Goal: Navigation & Orientation: Understand site structure

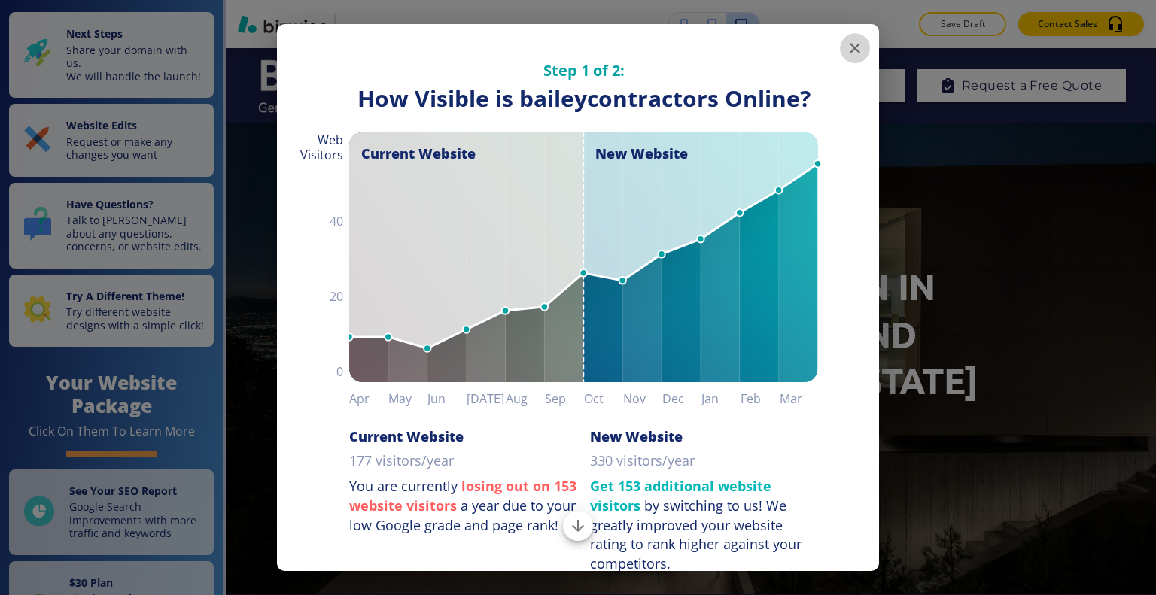
click at [846, 48] on icon "button" at bounding box center [855, 48] width 18 height 18
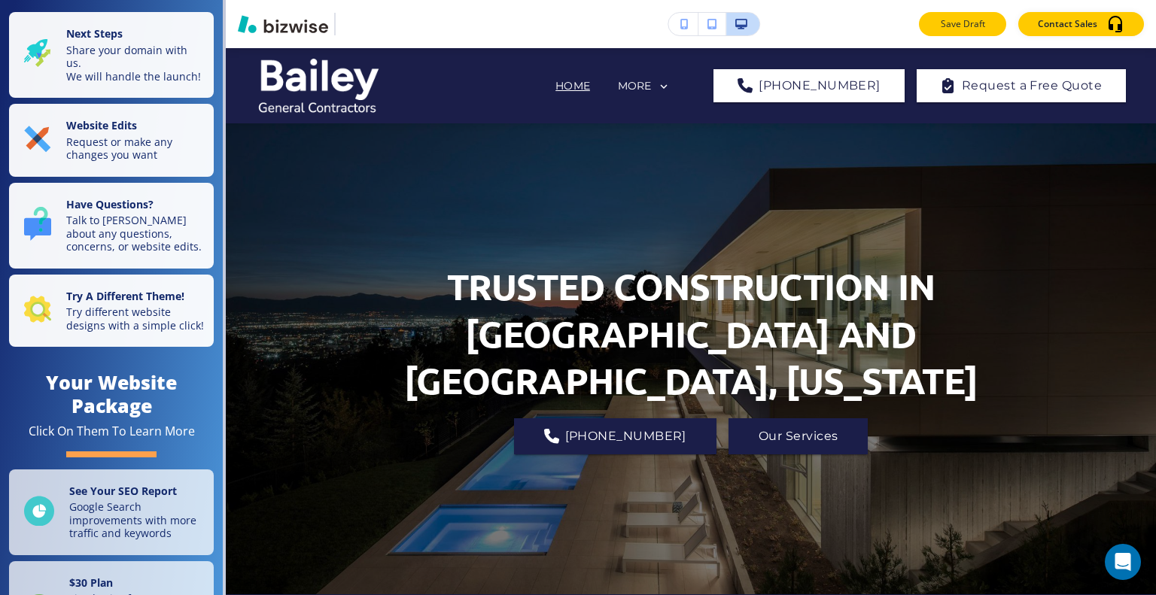
click at [969, 24] on p "Save Draft" at bounding box center [963, 24] width 48 height 14
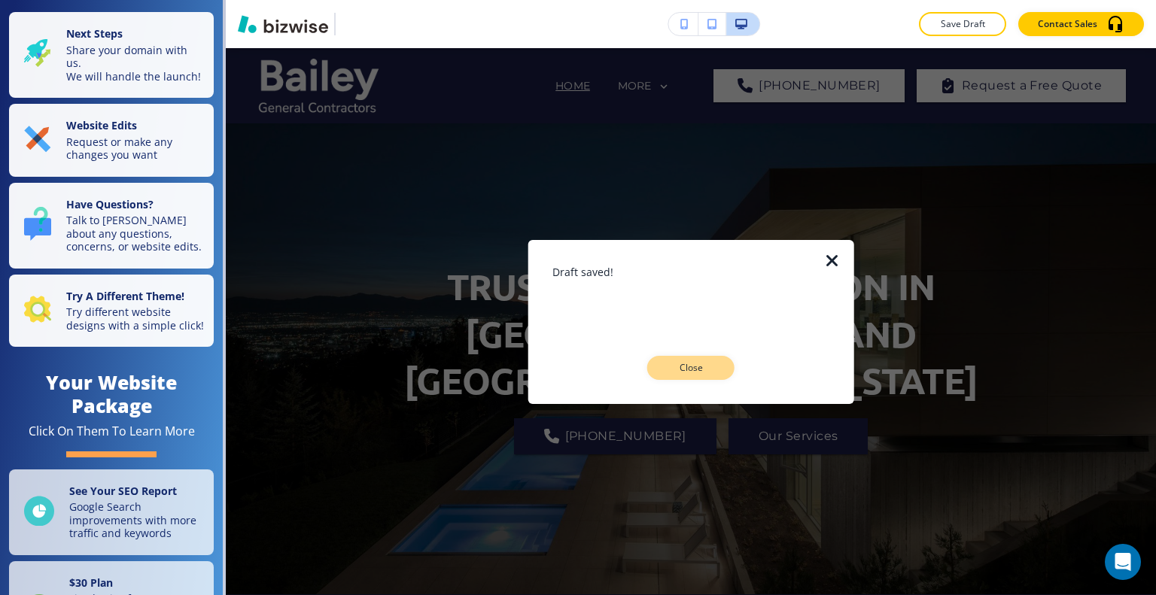
click at [725, 368] on button "Close" at bounding box center [690, 368] width 87 height 24
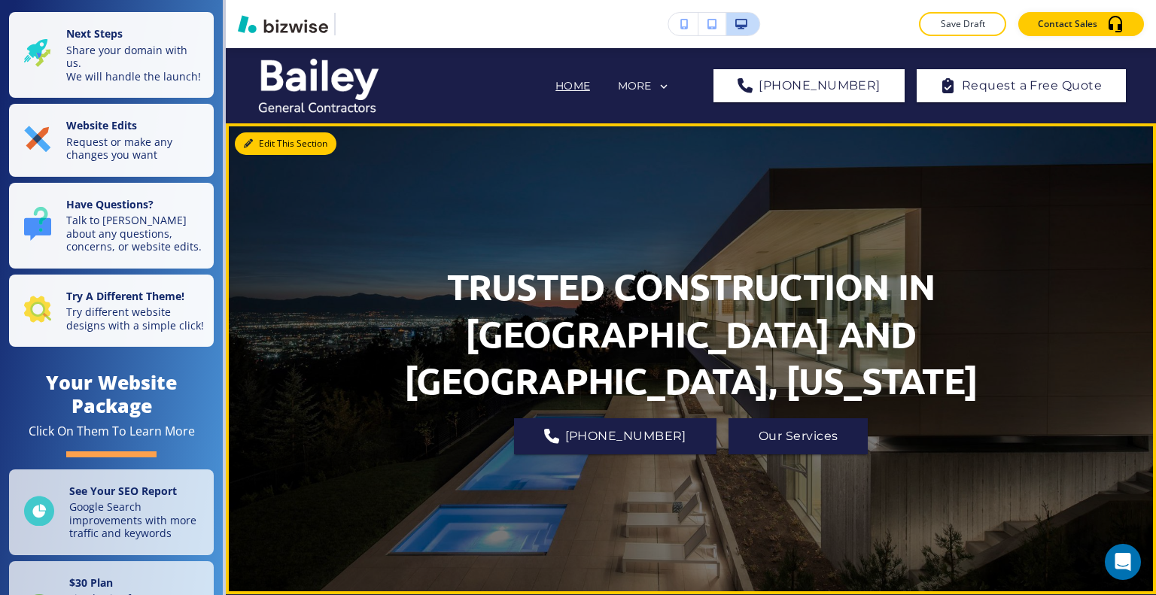
click at [254, 152] on button "Edit This Section" at bounding box center [286, 143] width 102 height 23
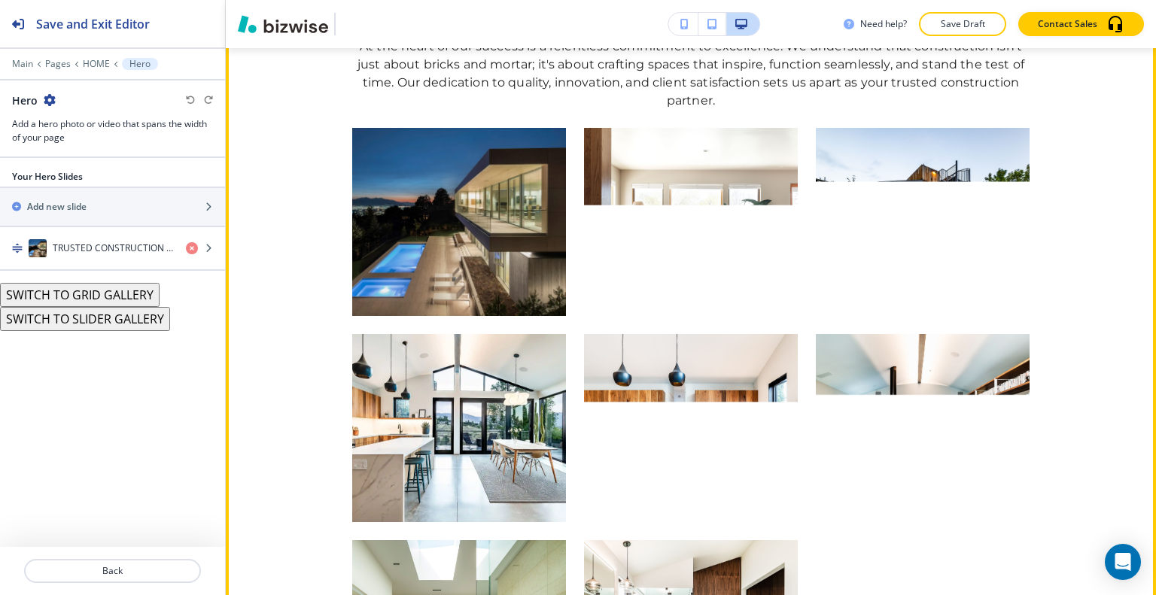
scroll to position [2634, 0]
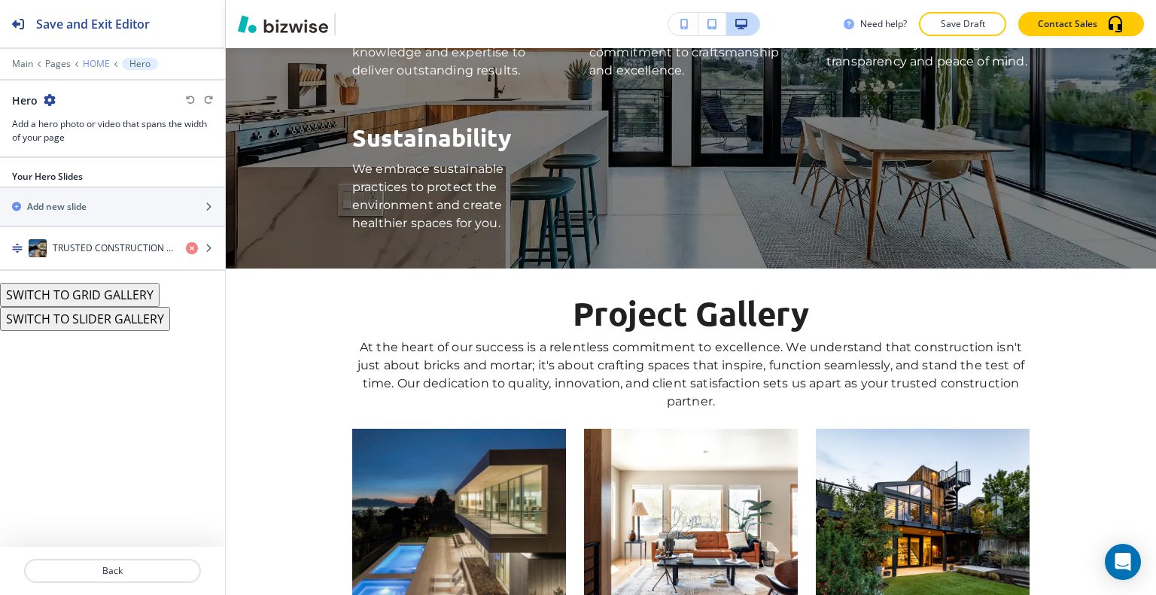
click at [99, 62] on p "HOME" at bounding box center [96, 64] width 27 height 11
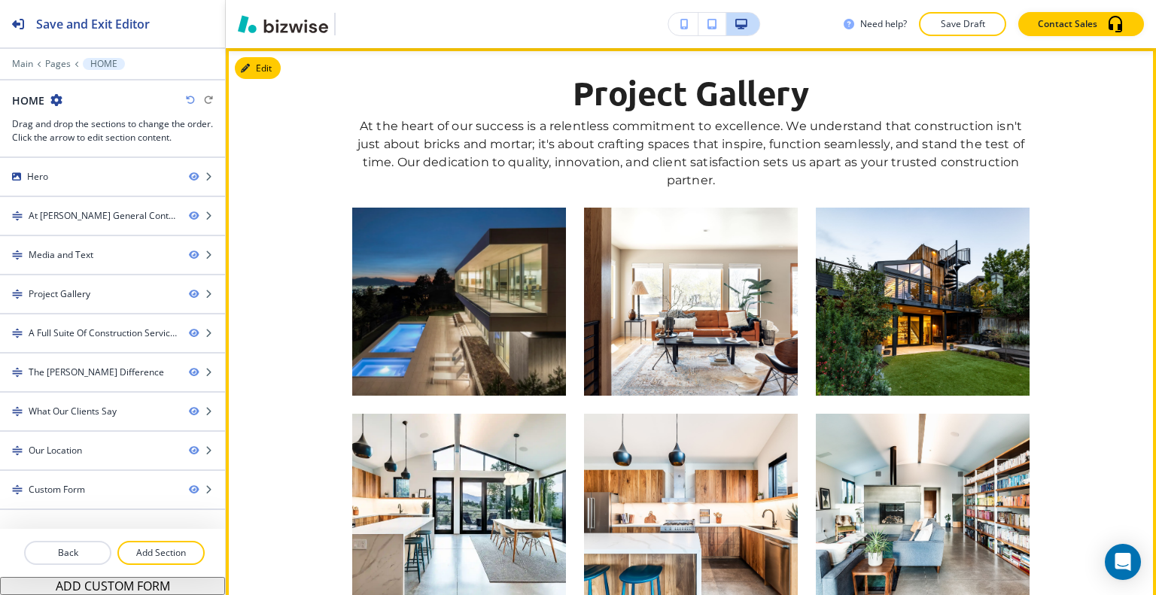
scroll to position [1255, 0]
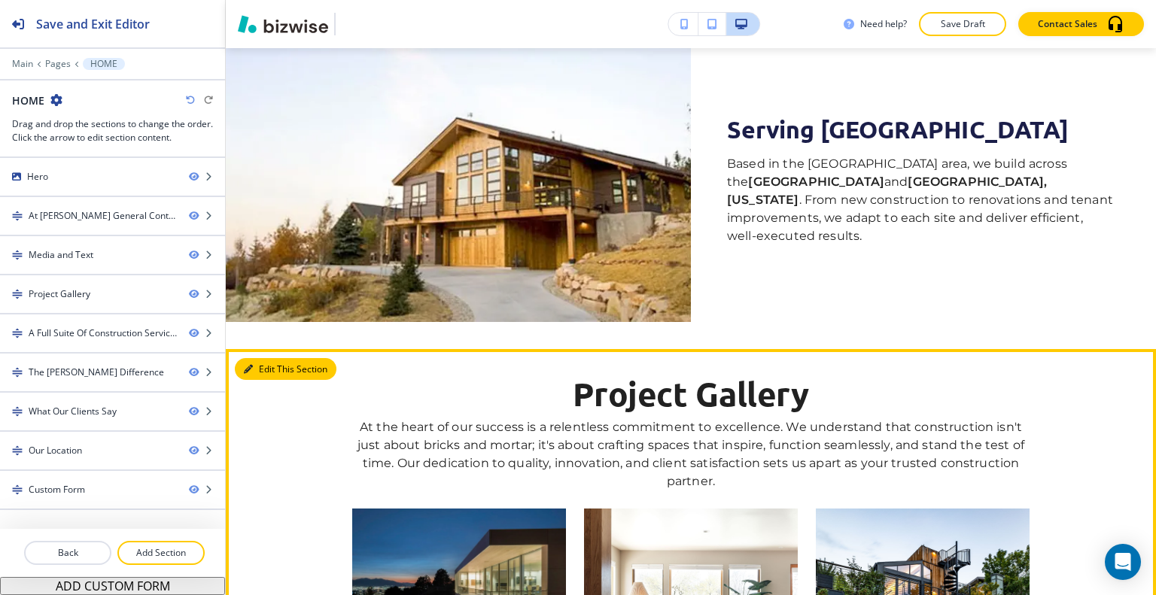
click at [265, 367] on button "Edit This Section" at bounding box center [286, 369] width 102 height 23
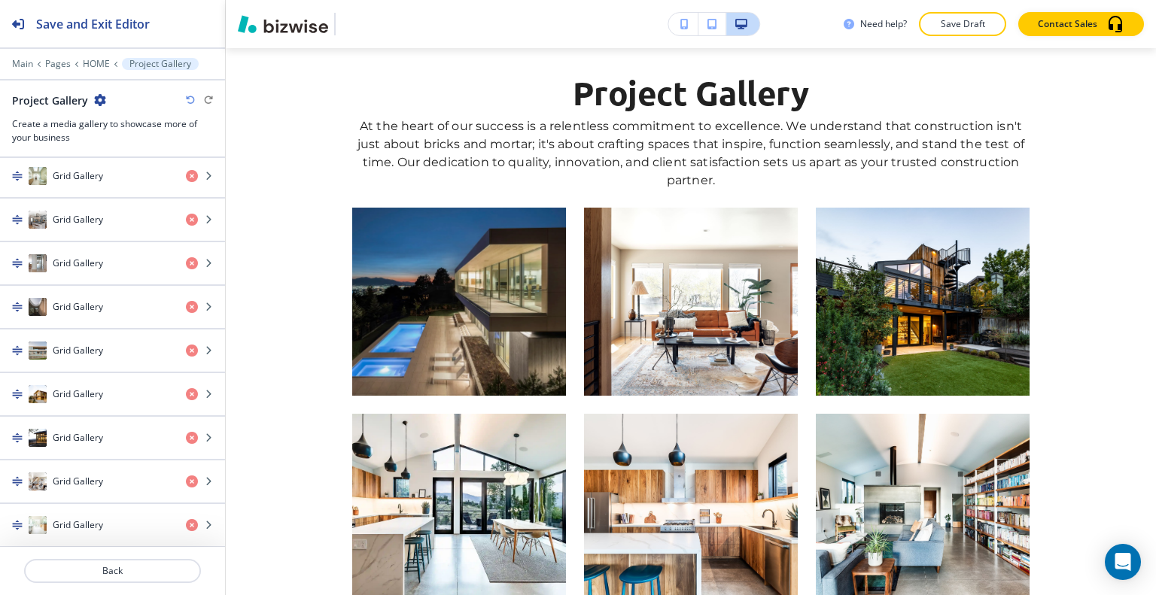
scroll to position [1480, 0]
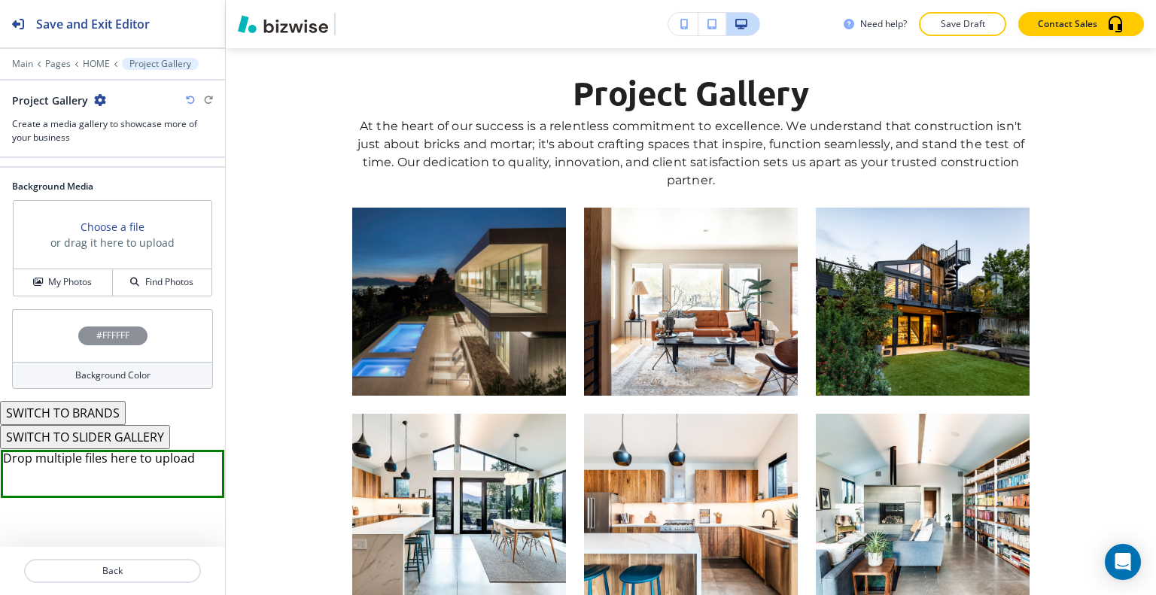
click at [56, 346] on div "#FFFFFF" at bounding box center [112, 335] width 201 height 53
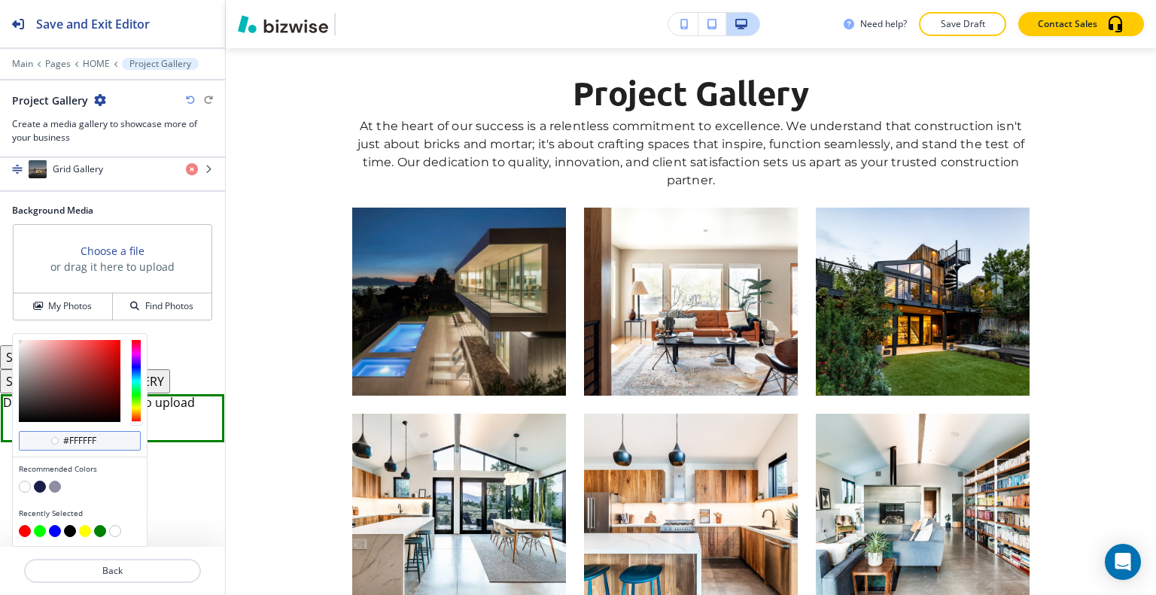
scroll to position [1455, 0]
click at [37, 489] on button "button" at bounding box center [40, 487] width 12 height 12
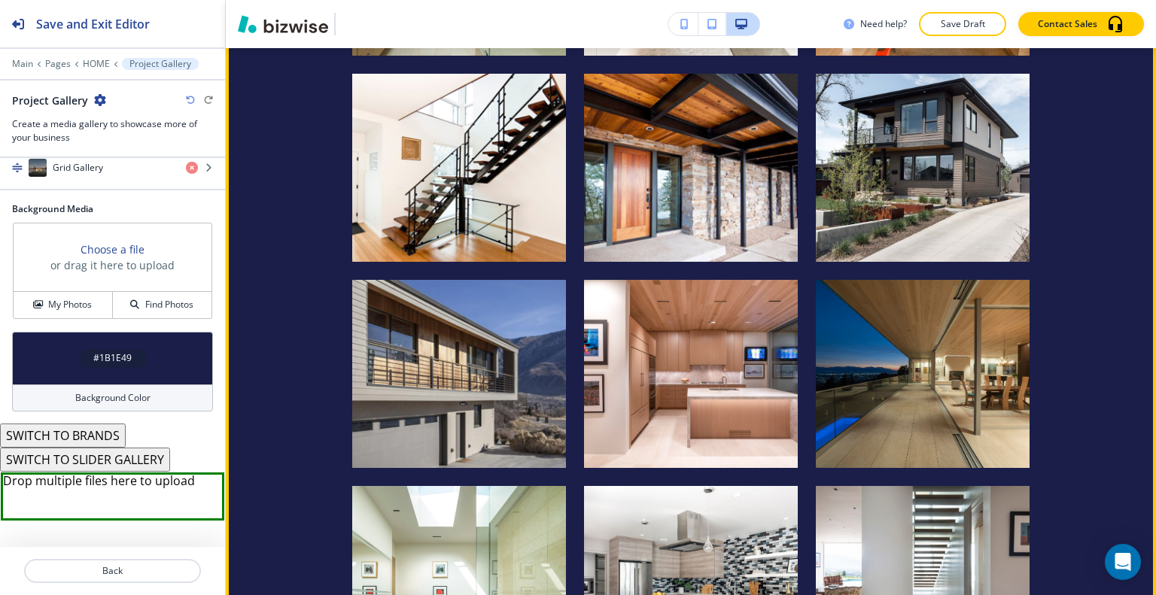
scroll to position [2610, 0]
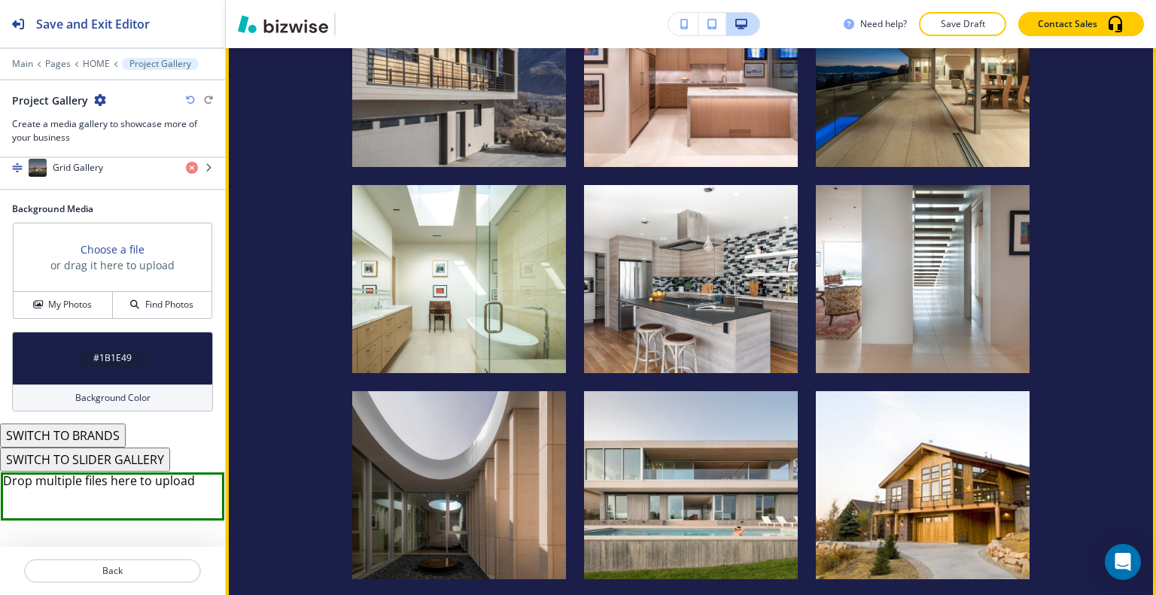
click at [1076, 255] on div "Project Gallery At the heart of our success is a relentless commitment to excel…" at bounding box center [691, 7] width 930 height 1971
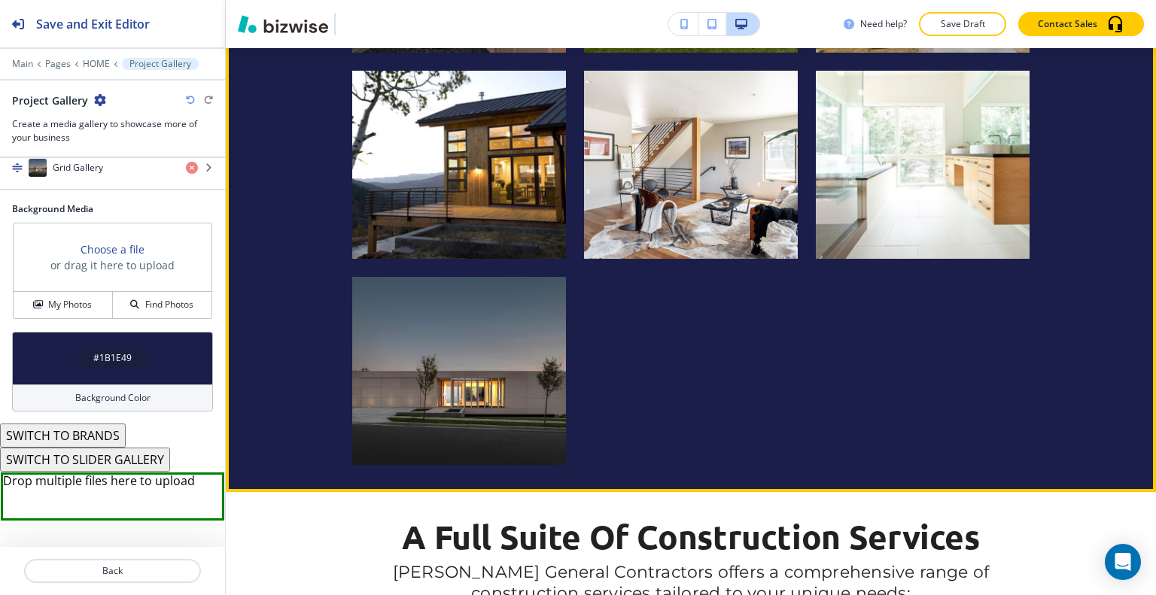
scroll to position [3287, 0]
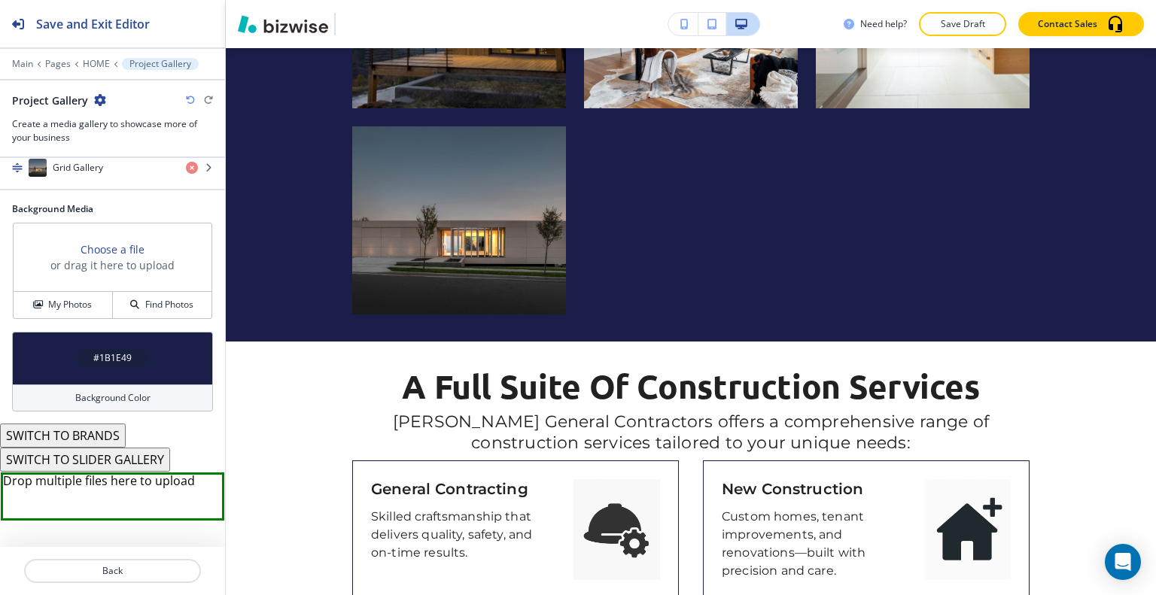
click at [66, 356] on div "#1B1E49" at bounding box center [112, 358] width 201 height 53
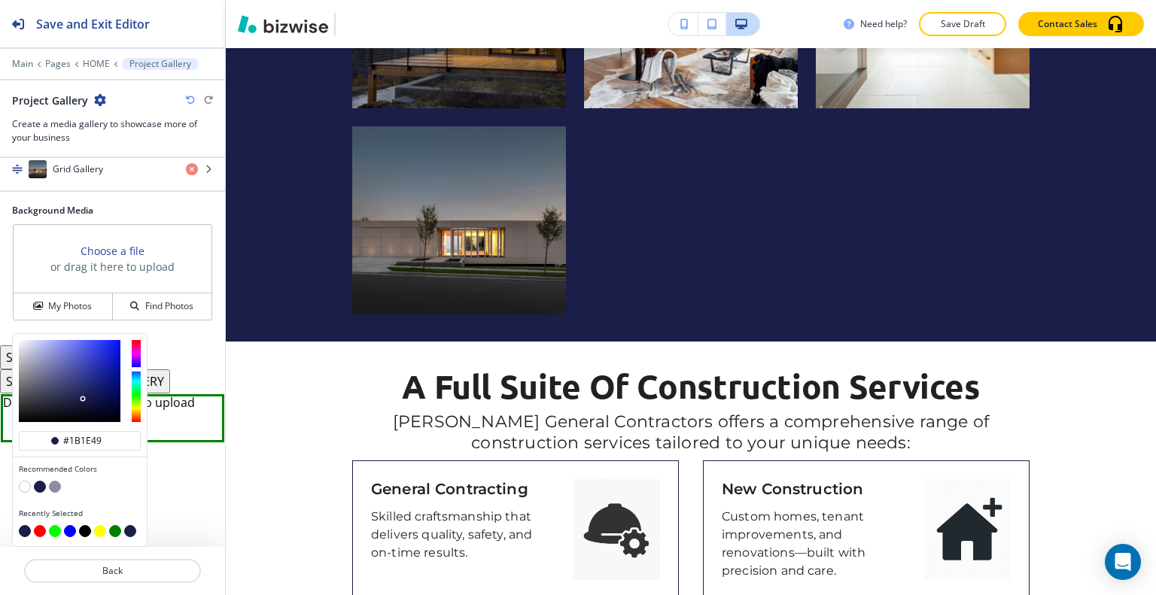
click at [86, 535] on button "button" at bounding box center [85, 531] width 12 height 12
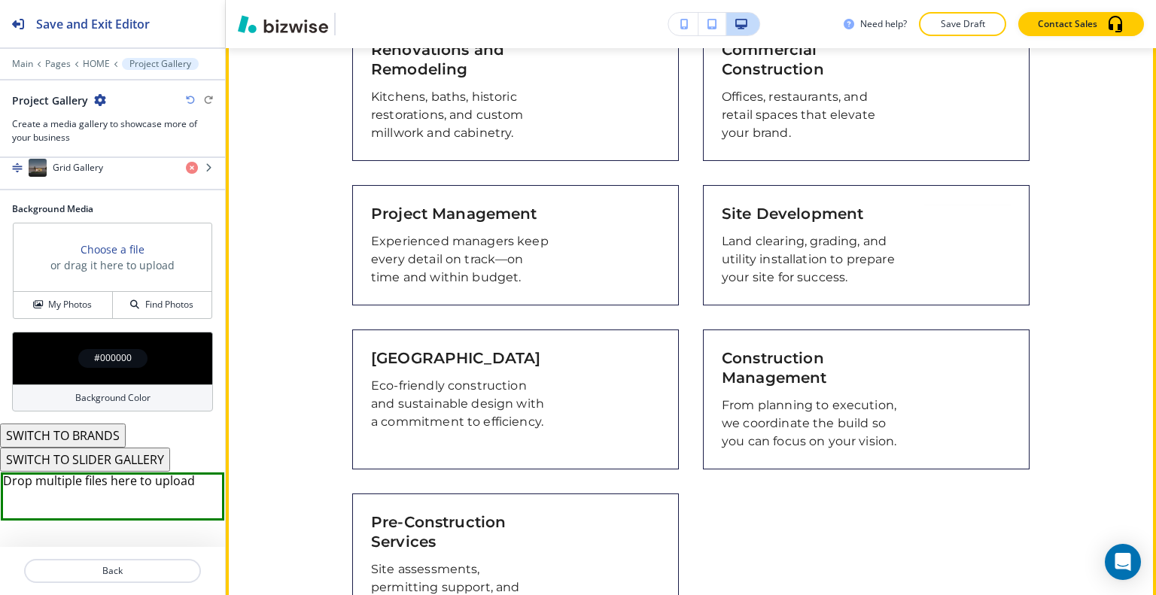
scroll to position [3513, 0]
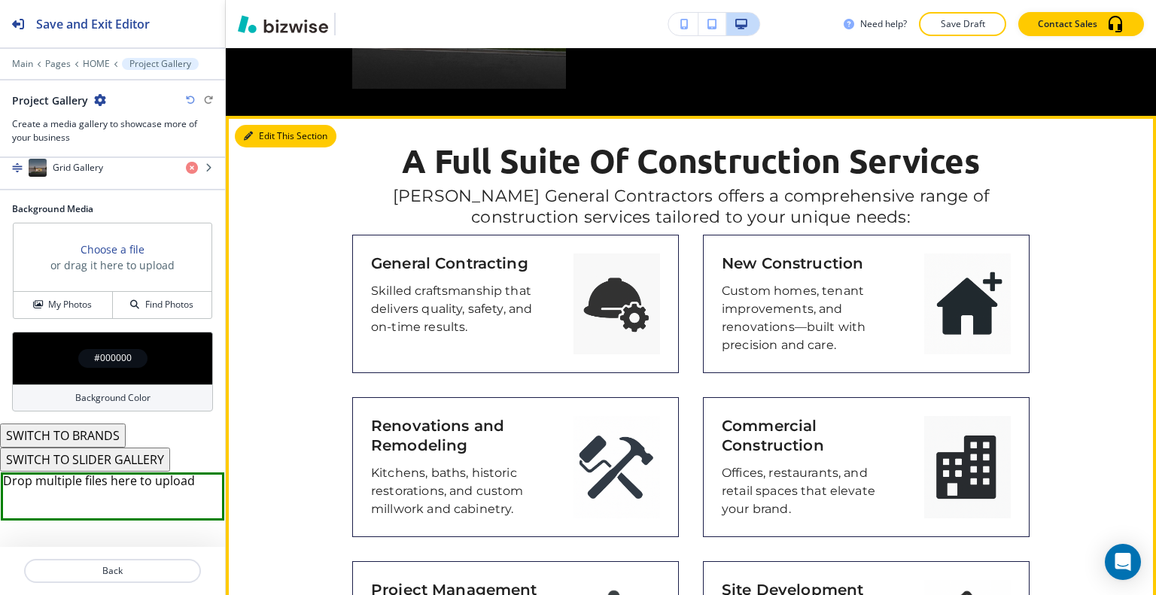
click at [263, 134] on button "Edit This Section" at bounding box center [286, 136] width 102 height 23
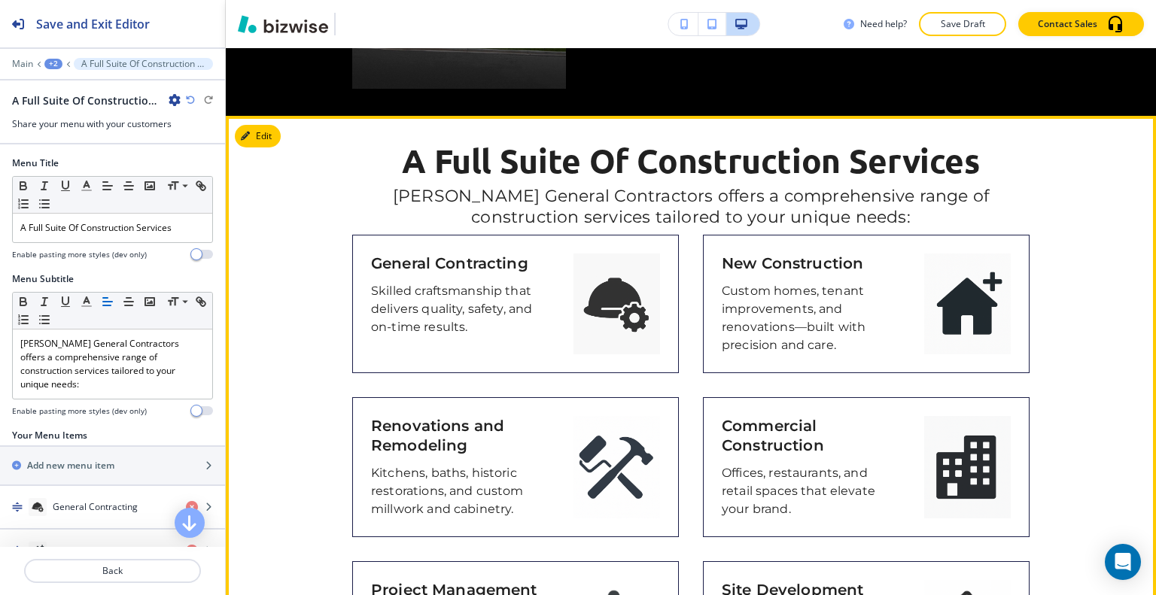
scroll to position [3580, 0]
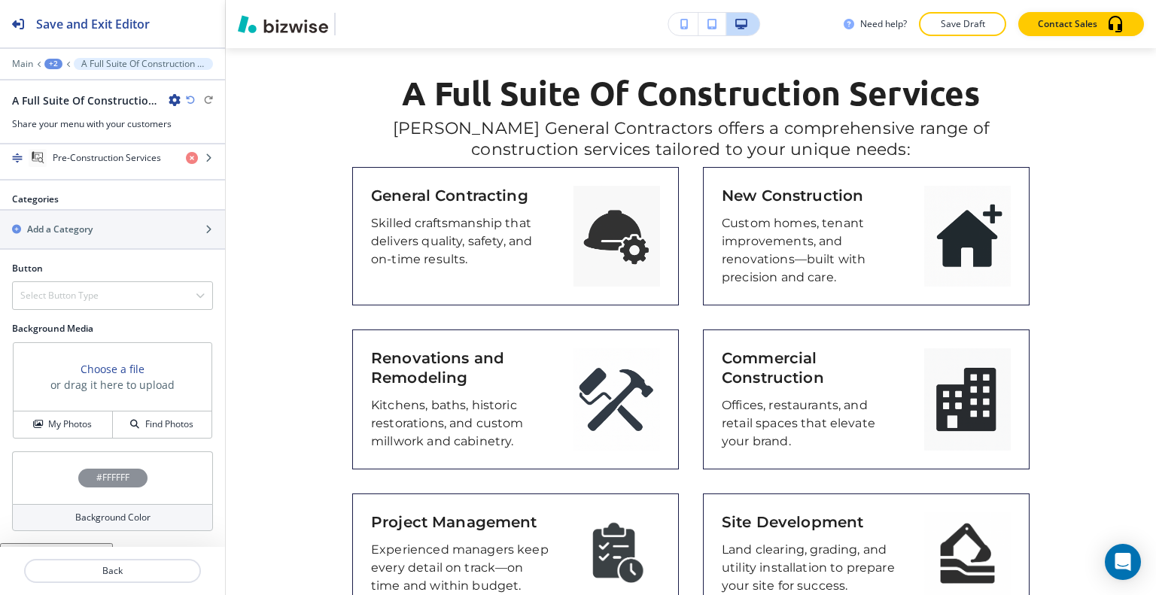
click at [60, 470] on div "#FFFFFF" at bounding box center [112, 478] width 201 height 53
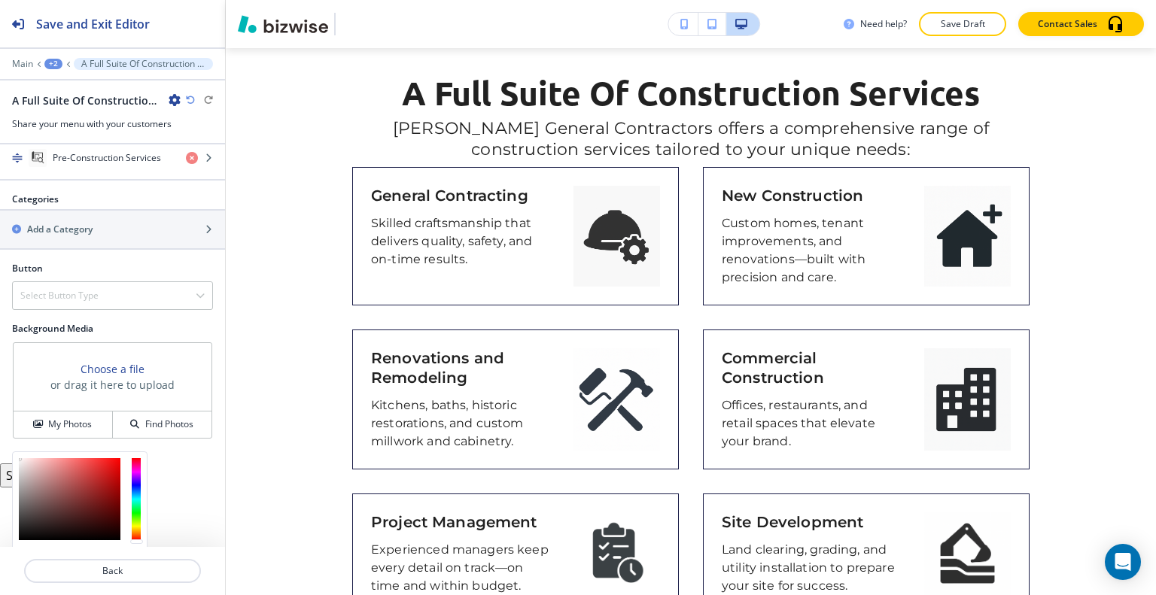
scroll to position [795, 0]
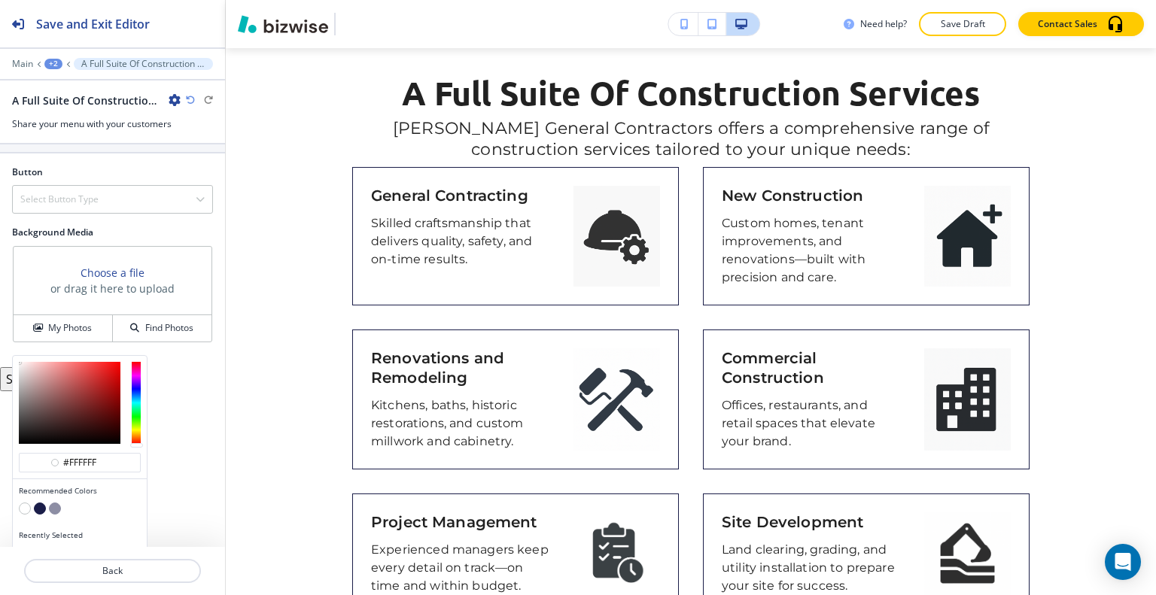
click at [24, 547] on button "button" at bounding box center [25, 553] width 12 height 12
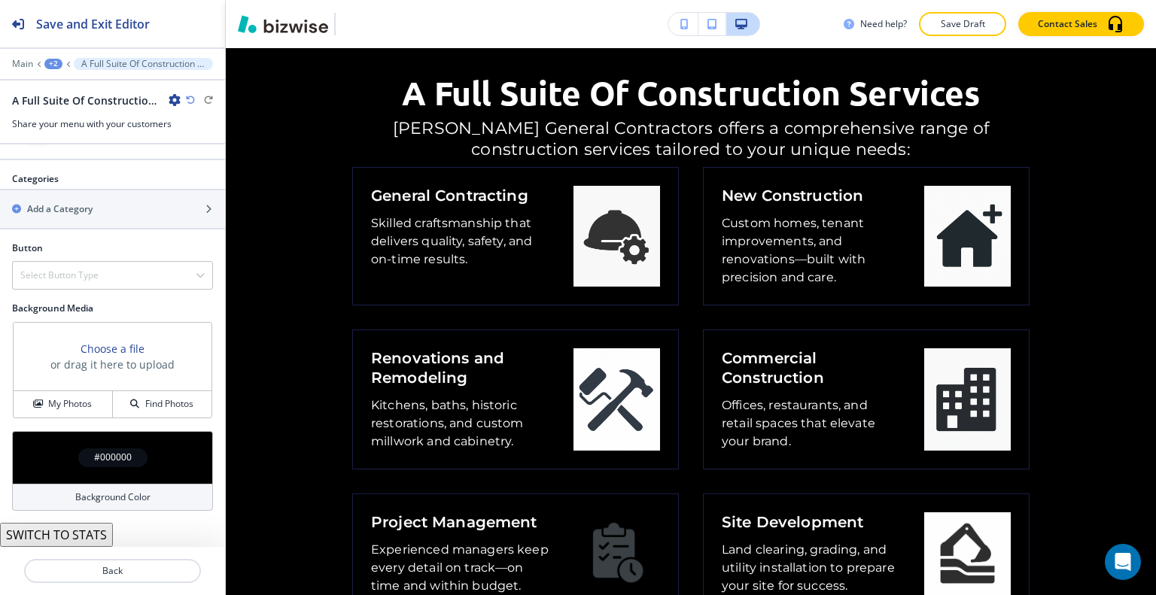
scroll to position [698, 0]
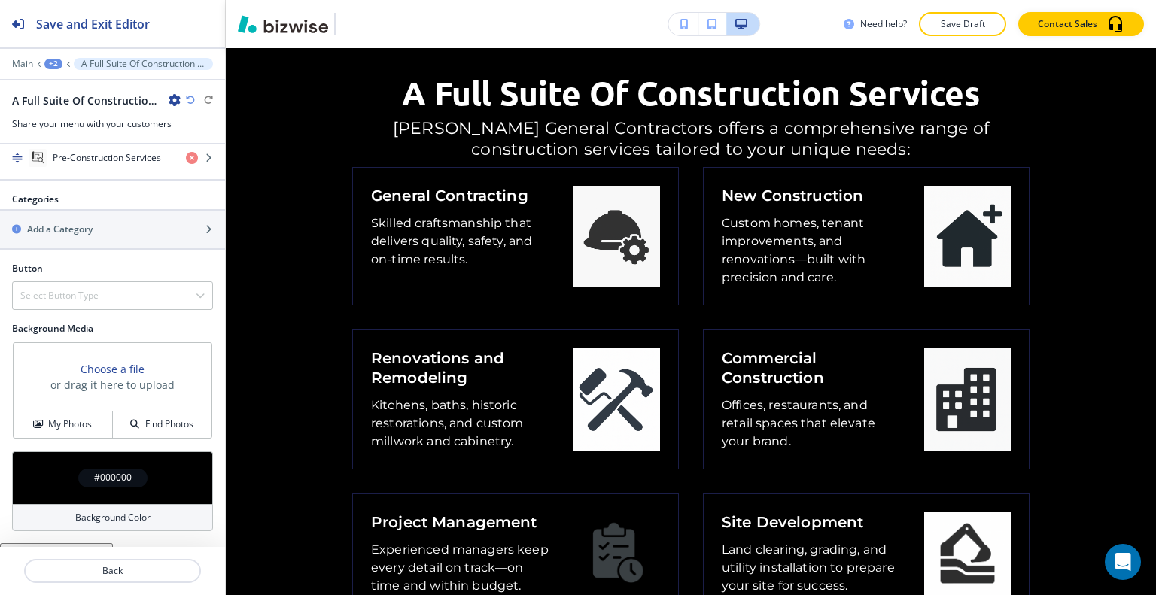
click at [189, 103] on icon "button" at bounding box center [190, 100] width 9 height 9
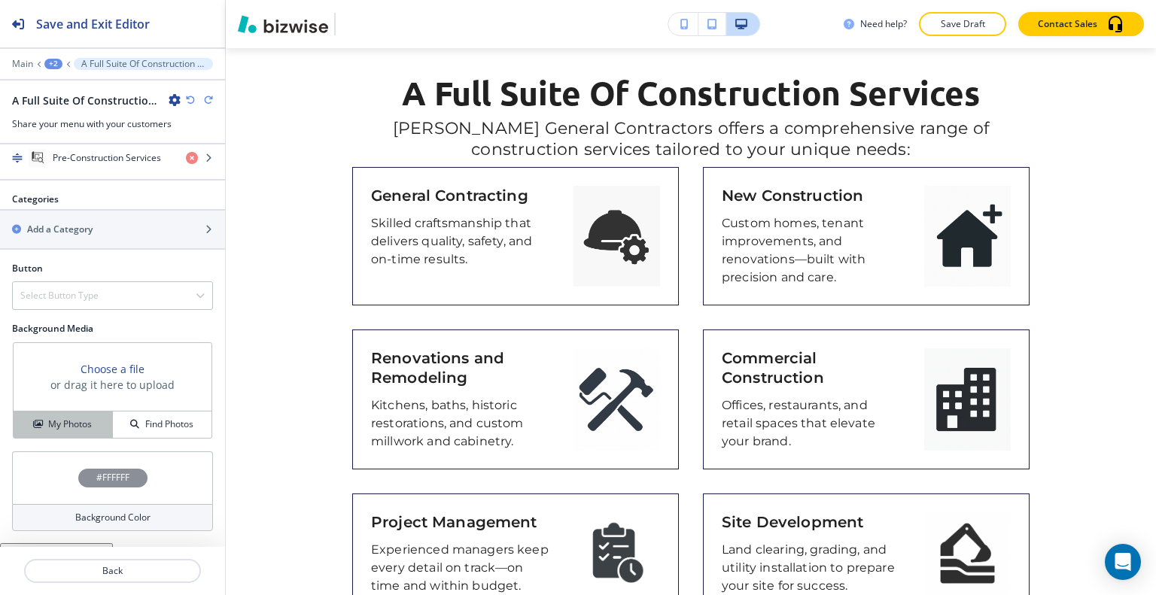
click at [68, 418] on h4 "My Photos" at bounding box center [70, 425] width 44 height 14
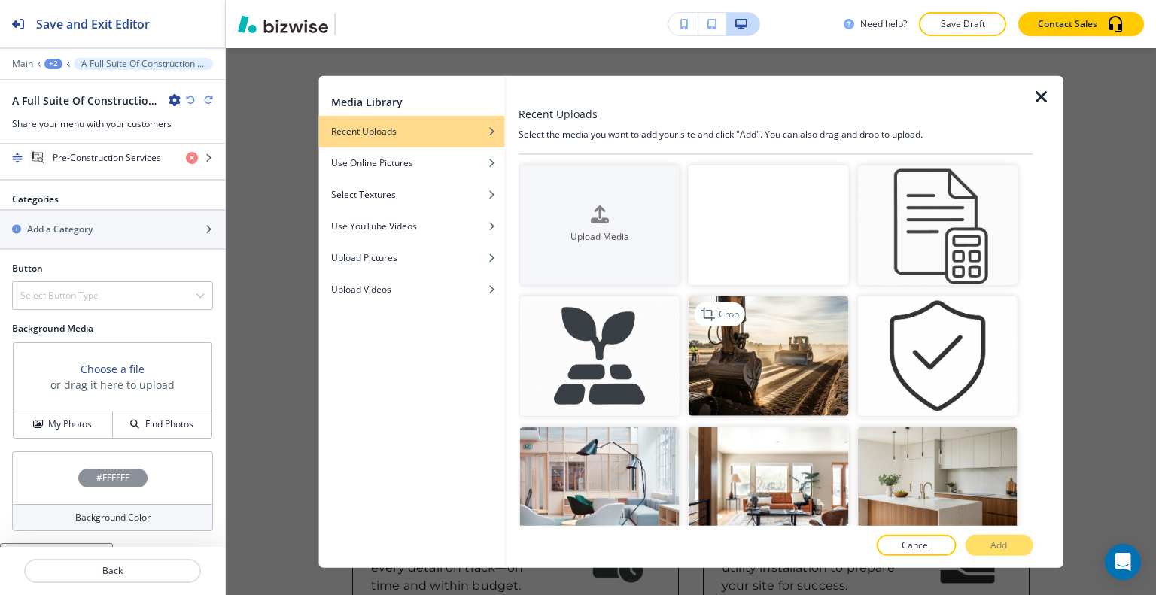
click at [780, 330] on img "button" at bounding box center [769, 357] width 160 height 120
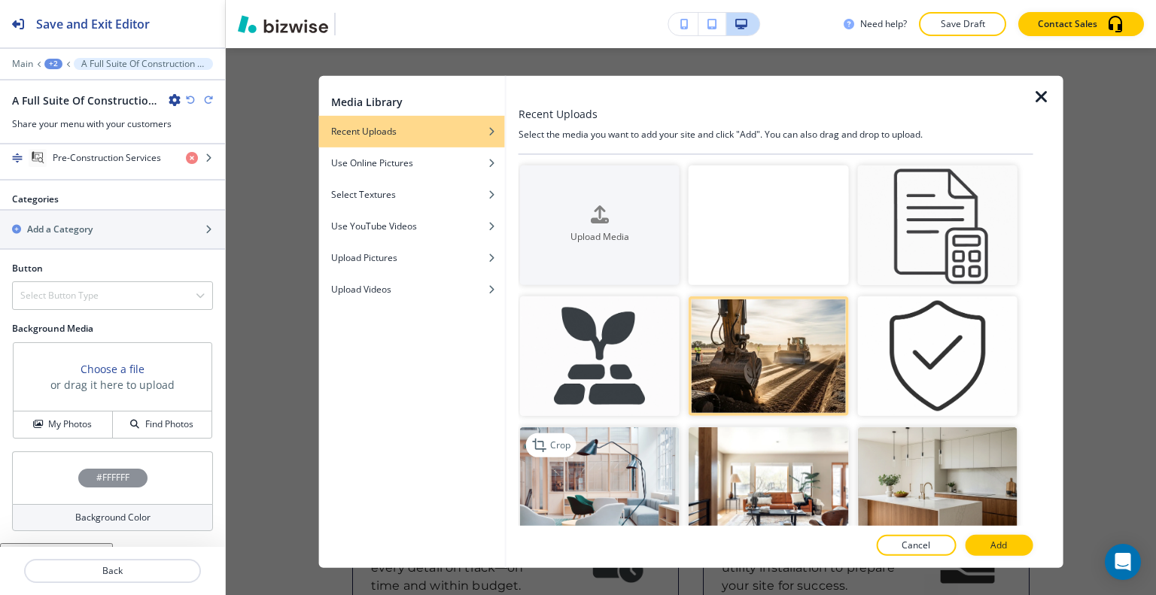
click at [646, 487] on img "button" at bounding box center [600, 488] width 160 height 120
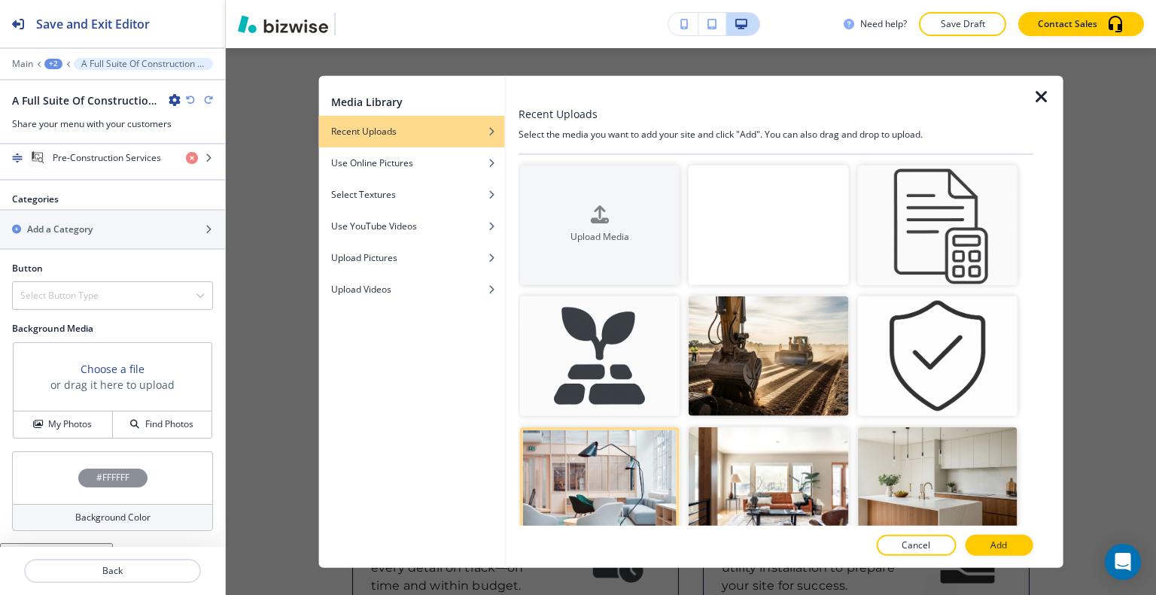
click at [1006, 556] on div at bounding box center [776, 562] width 515 height 12
click at [1006, 553] on button "Add" at bounding box center [999, 545] width 68 height 21
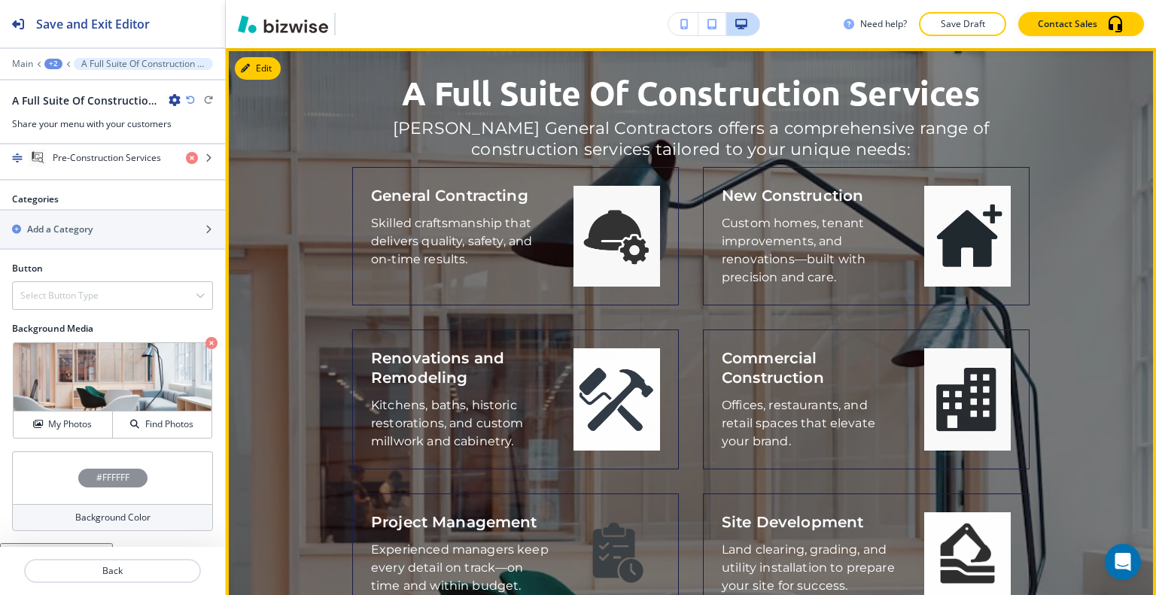
scroll to position [3882, 0]
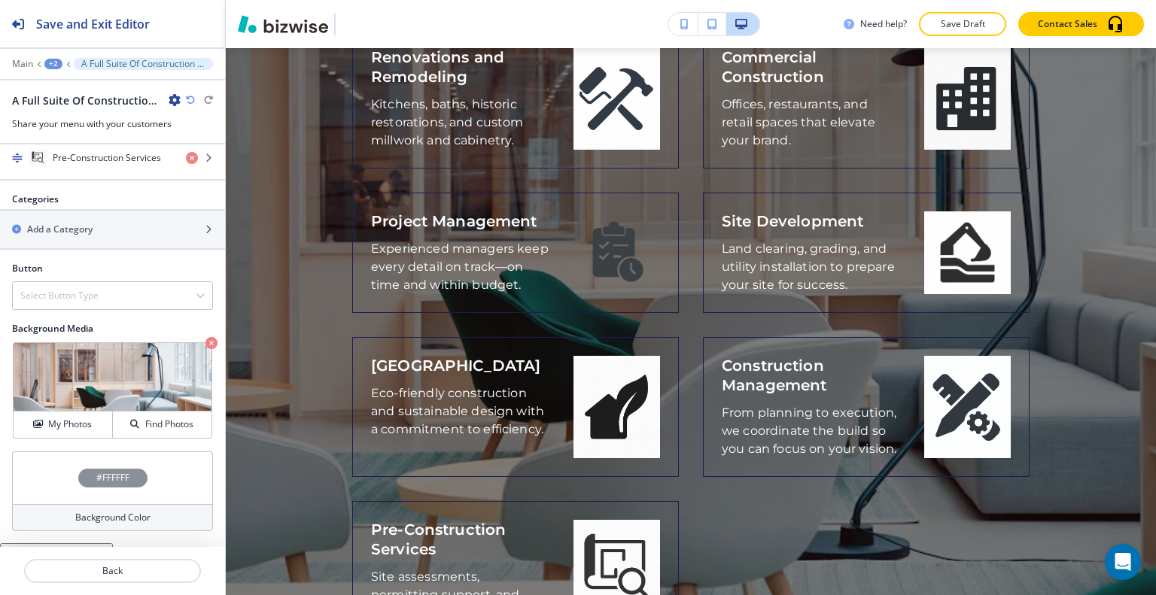
click at [47, 452] on div "#FFFFFF" at bounding box center [112, 478] width 201 height 53
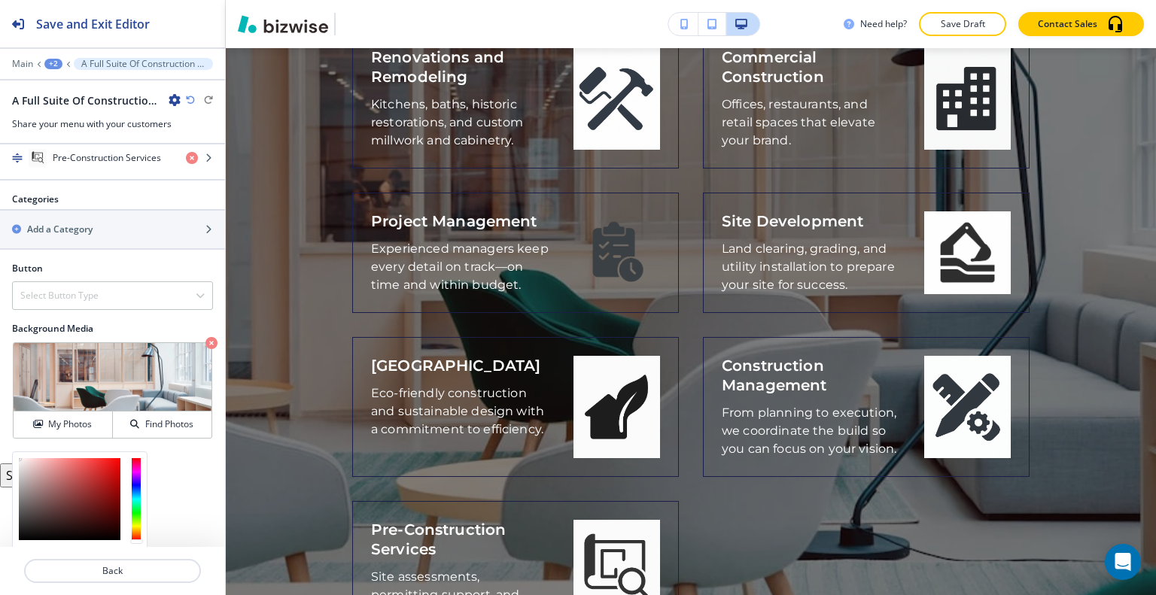
scroll to position [795, 0]
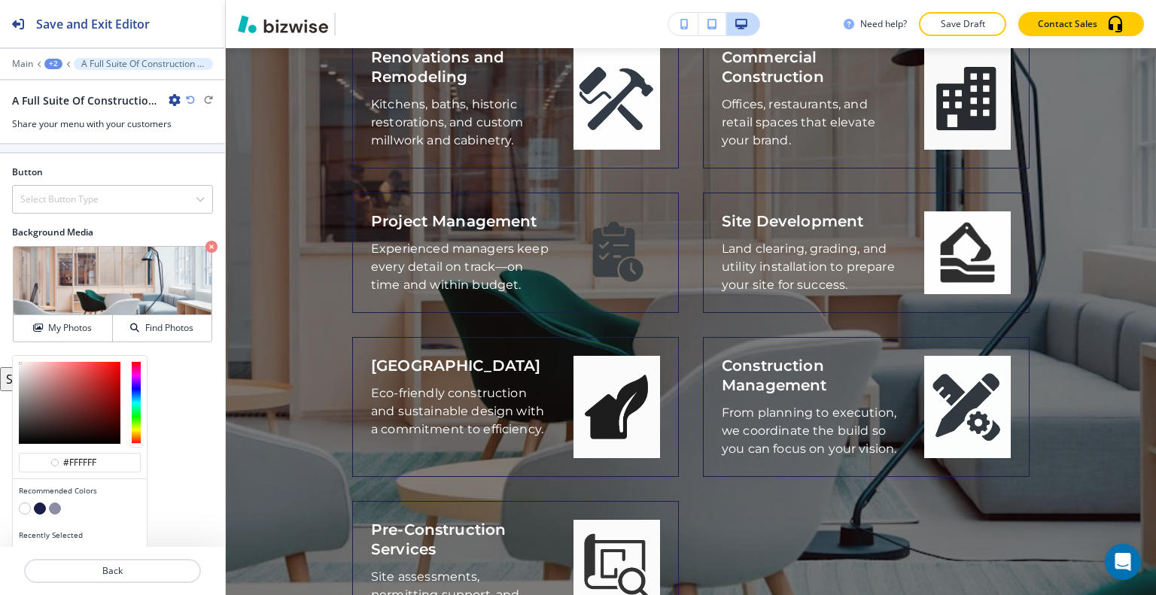
click at [20, 547] on button "button" at bounding box center [25, 553] width 12 height 12
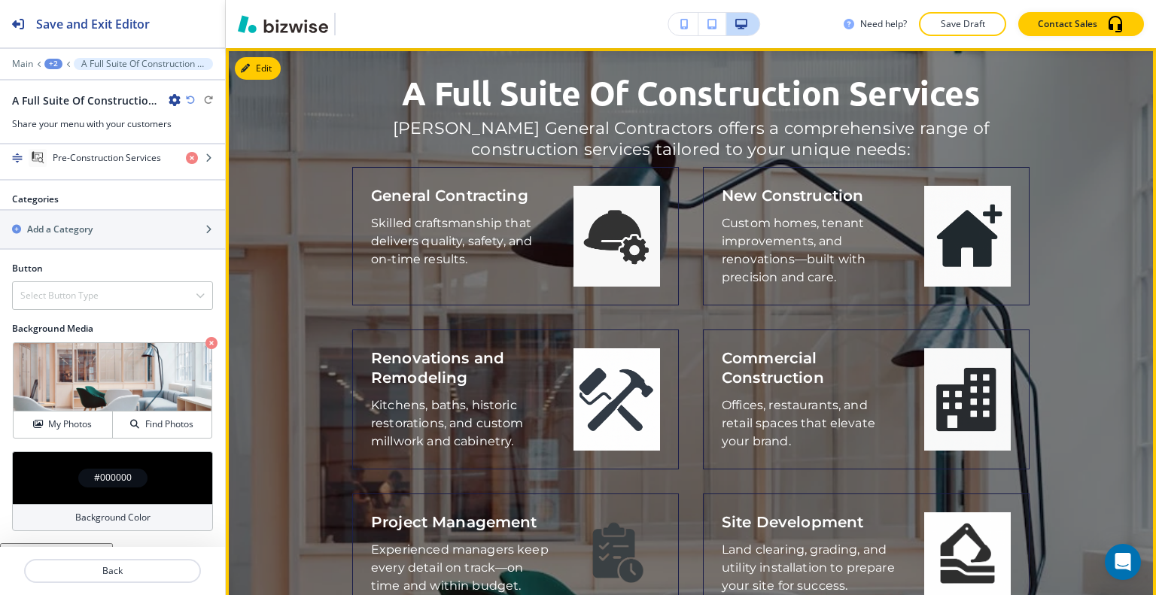
scroll to position [3430, 0]
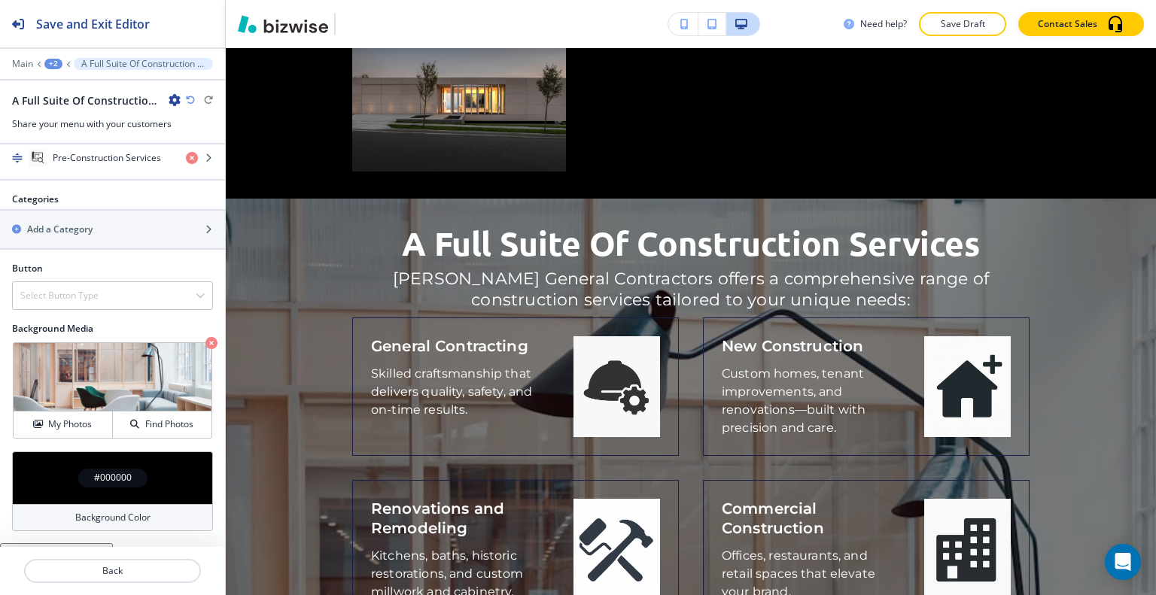
click at [191, 100] on icon "button" at bounding box center [190, 100] width 9 height 9
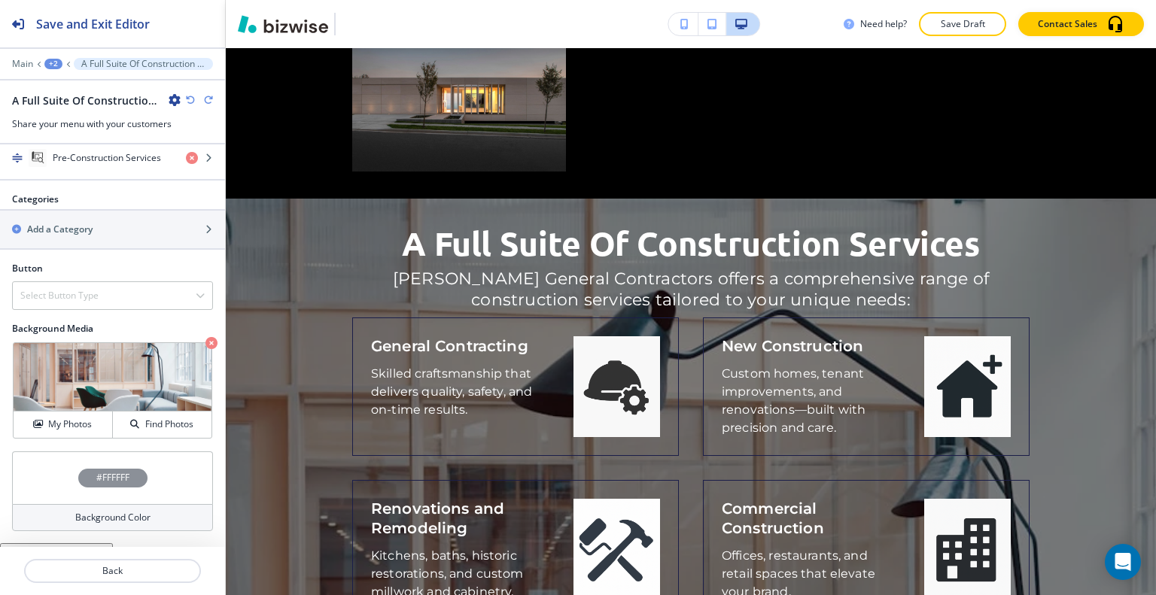
click at [187, 102] on icon "button" at bounding box center [190, 100] width 9 height 9
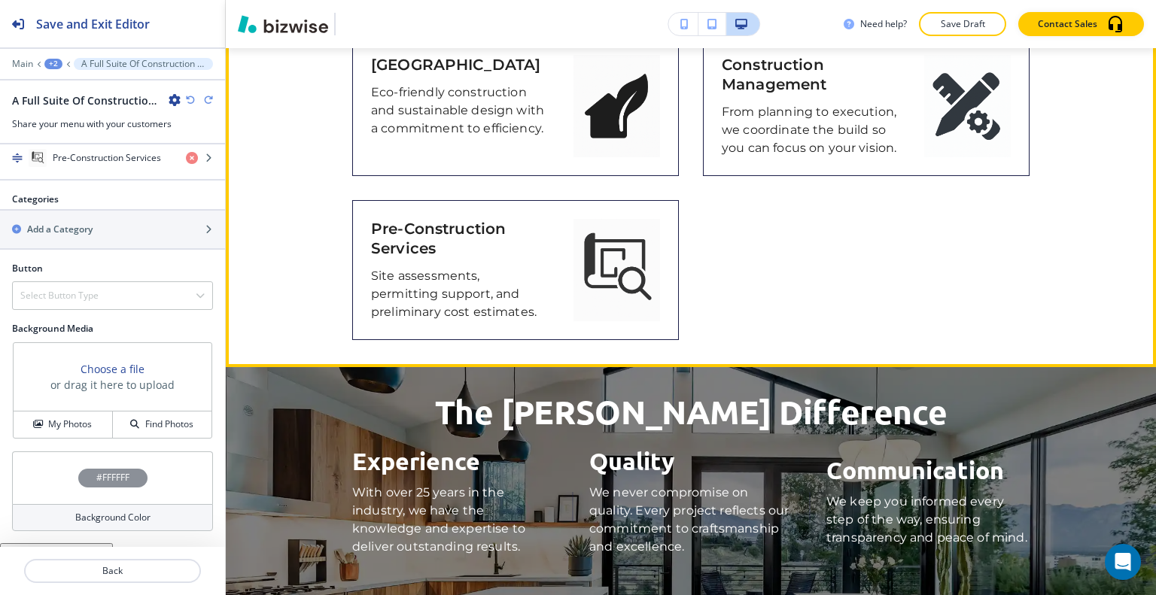
scroll to position [4484, 0]
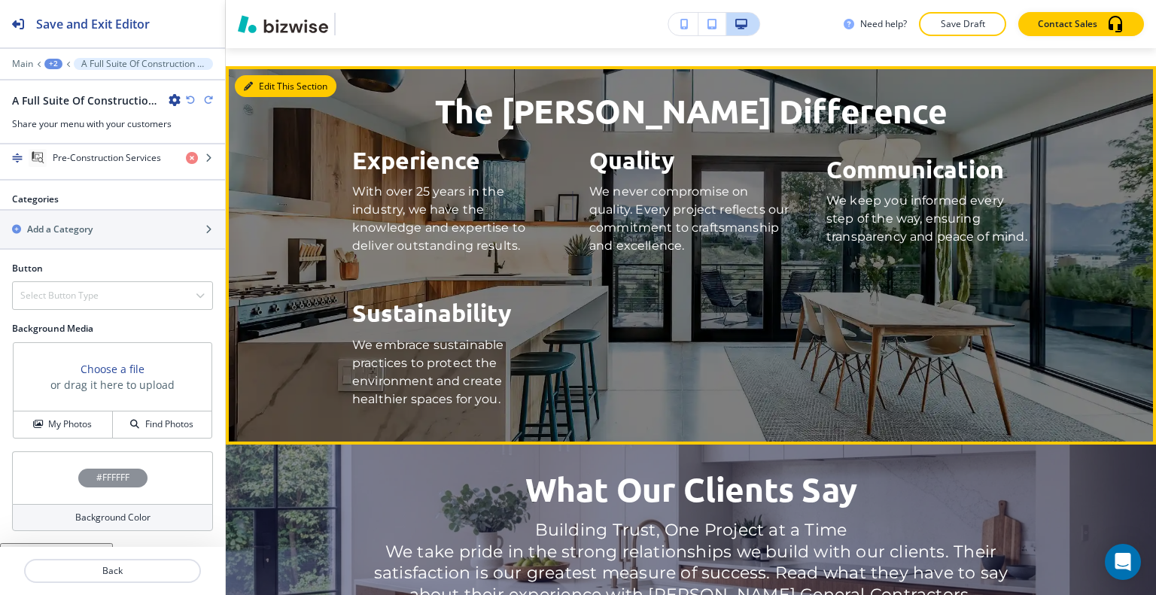
click at [265, 79] on button "Edit This Section" at bounding box center [286, 86] width 102 height 23
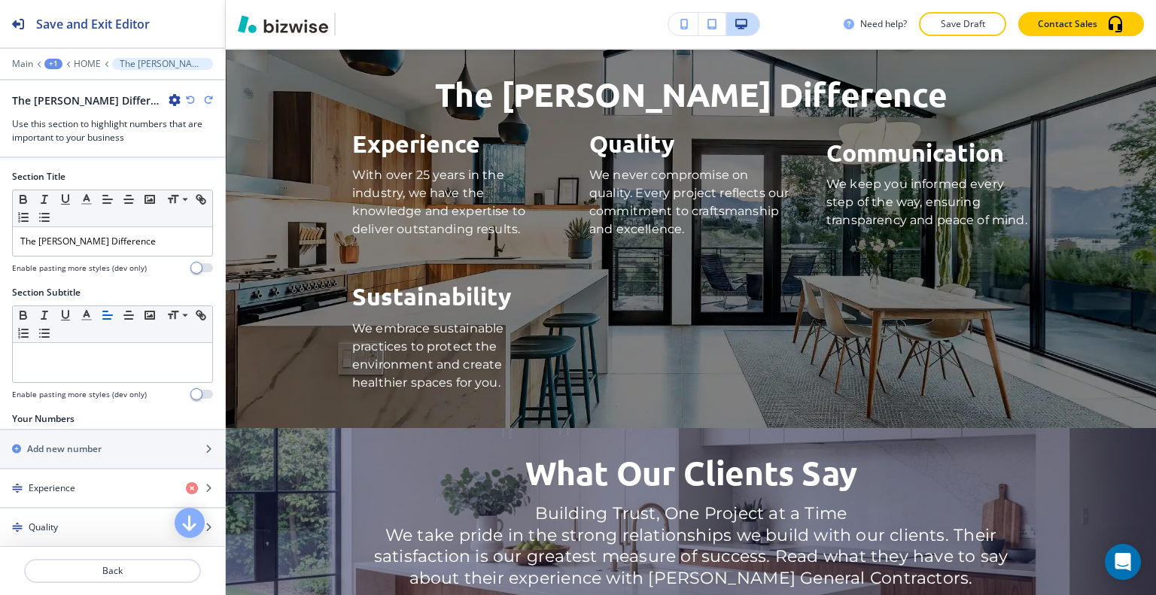
scroll to position [75, 0]
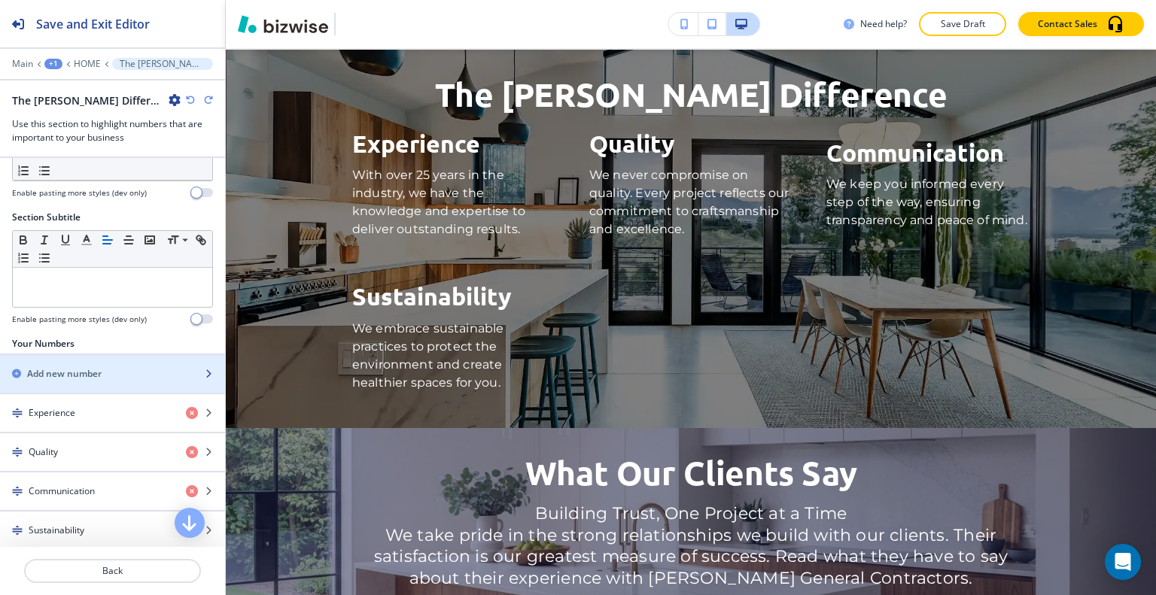
click at [104, 367] on div "Add new number" at bounding box center [96, 374] width 192 height 14
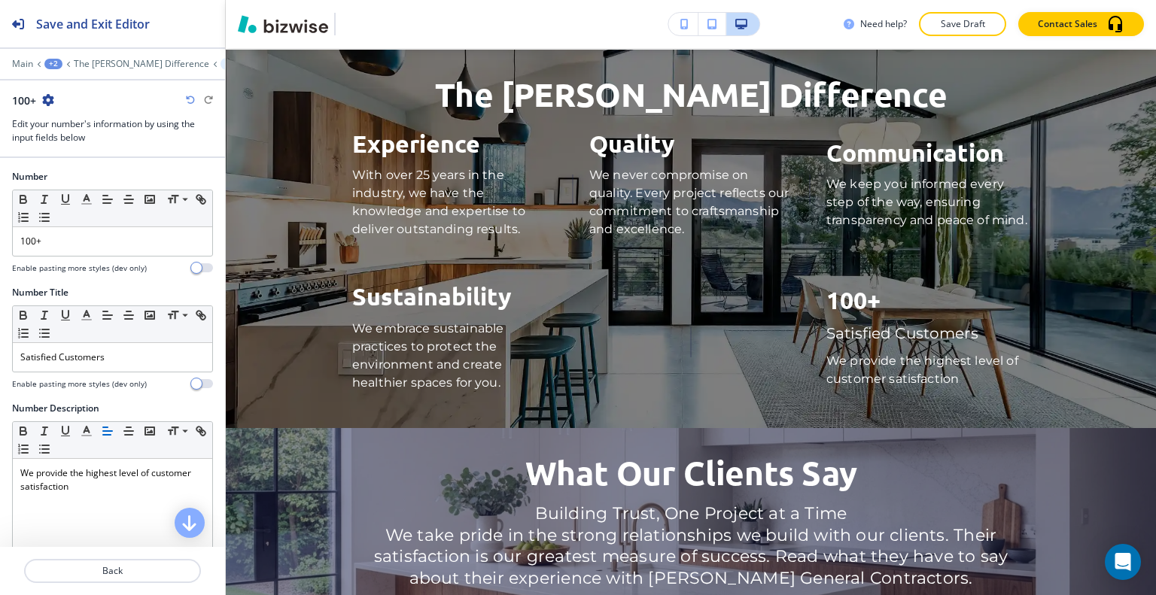
scroll to position [4738, 0]
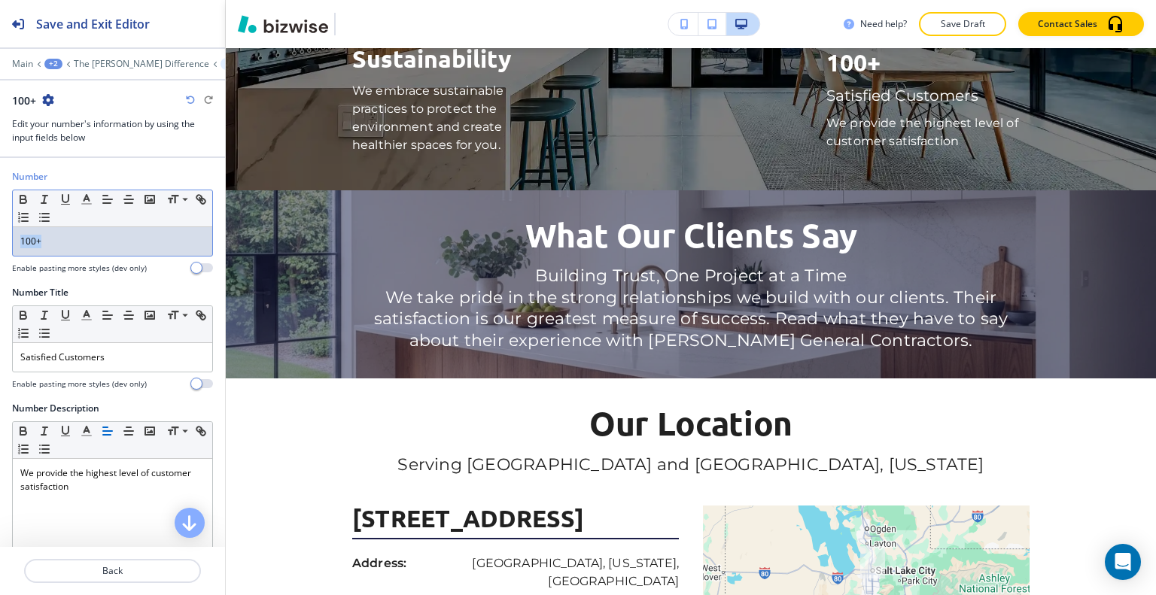
drag, startPoint x: 87, startPoint y: 231, endPoint x: 0, endPoint y: 227, distance: 87.4
click at [0, 227] on div "Number Small Normal Large Huge 100+ Enable pasting more styles (dev only)" at bounding box center [112, 228] width 225 height 116
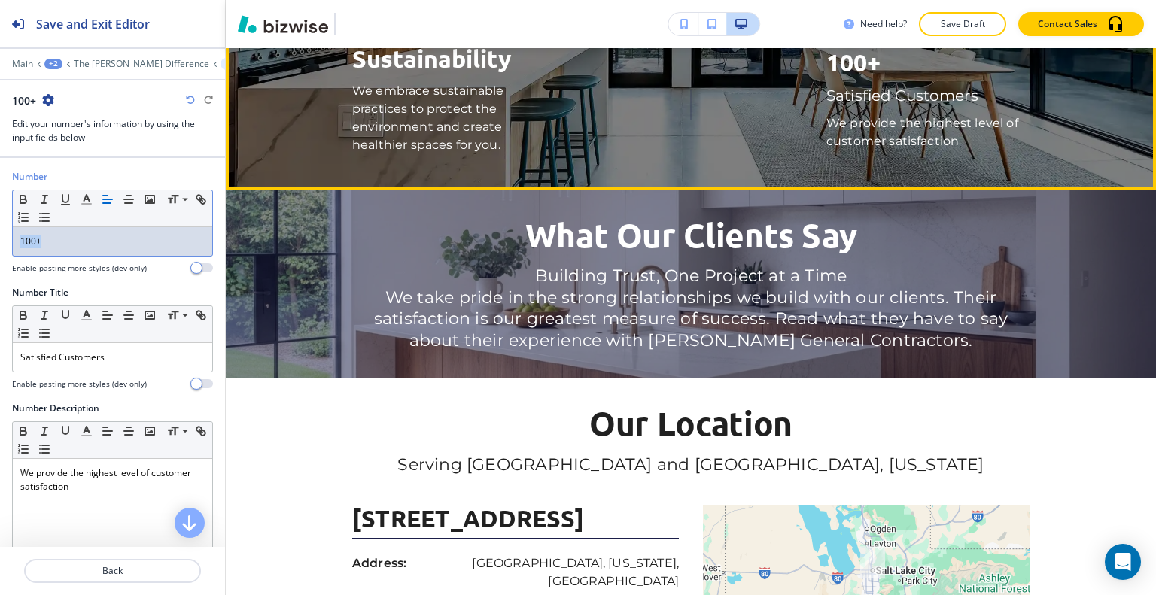
scroll to position [4588, 0]
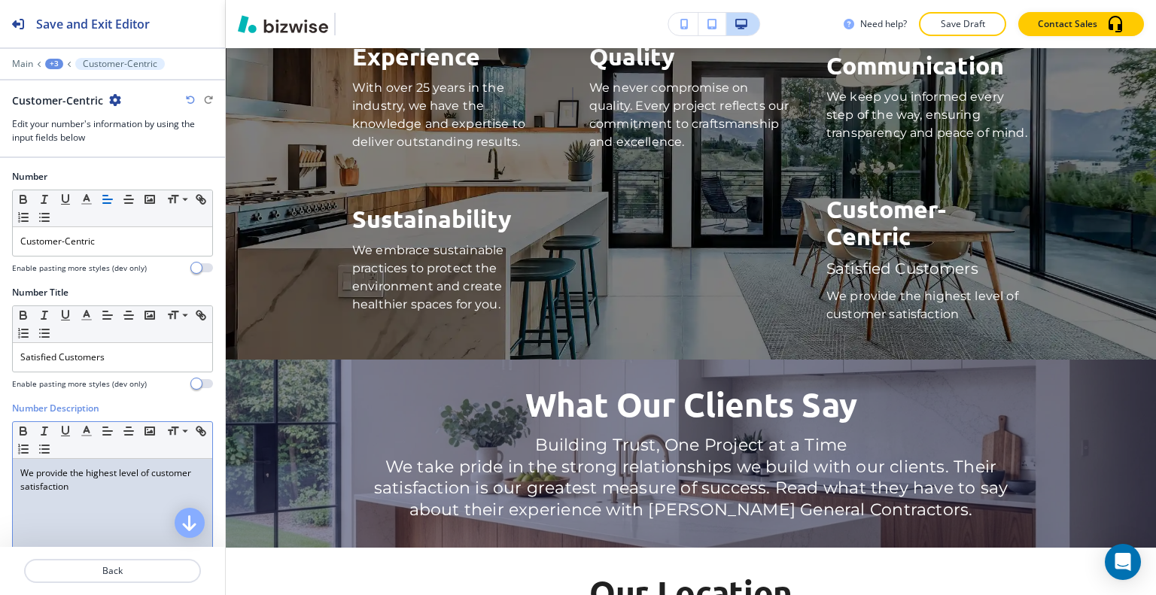
click at [122, 485] on p "We provide the highest level of customer satisfaction" at bounding box center [112, 480] width 184 height 27
drag, startPoint x: 119, startPoint y: 493, endPoint x: 0, endPoint y: 460, distance: 123.4
click at [0, 460] on div "Number Description Small Normal Large Huge We provide the highest level of cust…" at bounding box center [112, 543] width 225 height 283
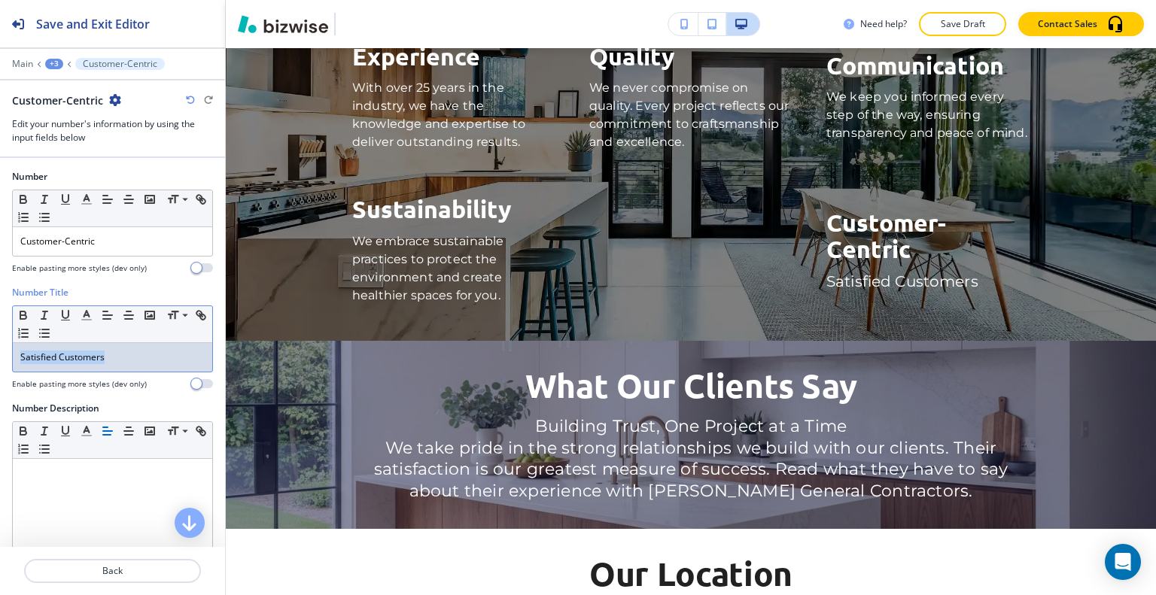
drag, startPoint x: 126, startPoint y: 350, endPoint x: 0, endPoint y: 339, distance: 126.1
click at [0, 339] on div "Number Title Small Normal Large Huge Satisfied Customers Enable pasting more st…" at bounding box center [112, 344] width 225 height 116
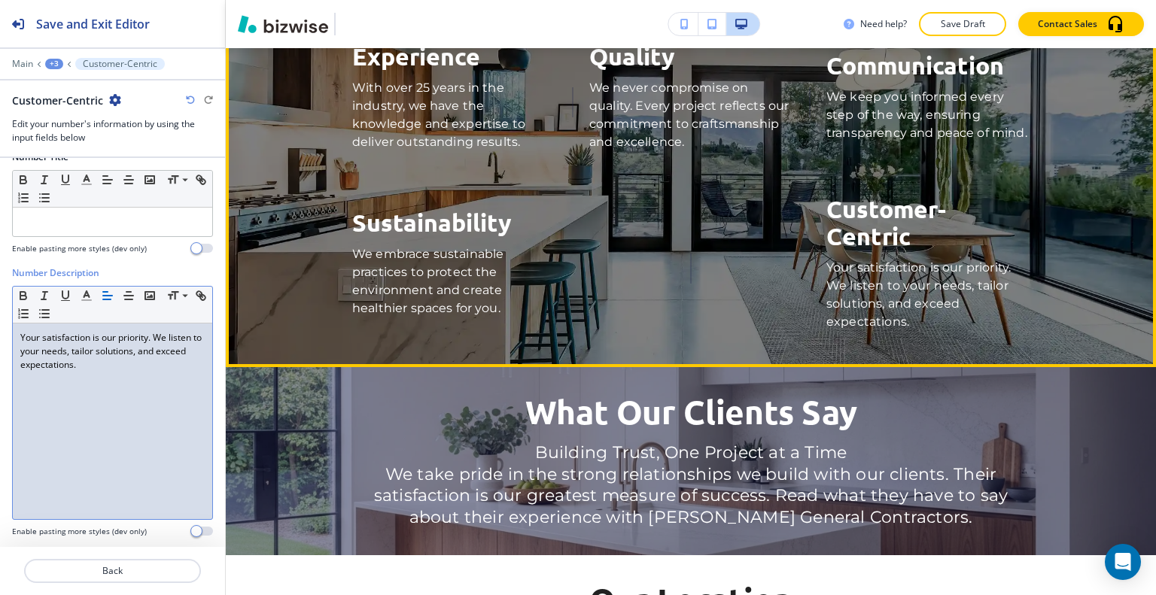
scroll to position [4437, 0]
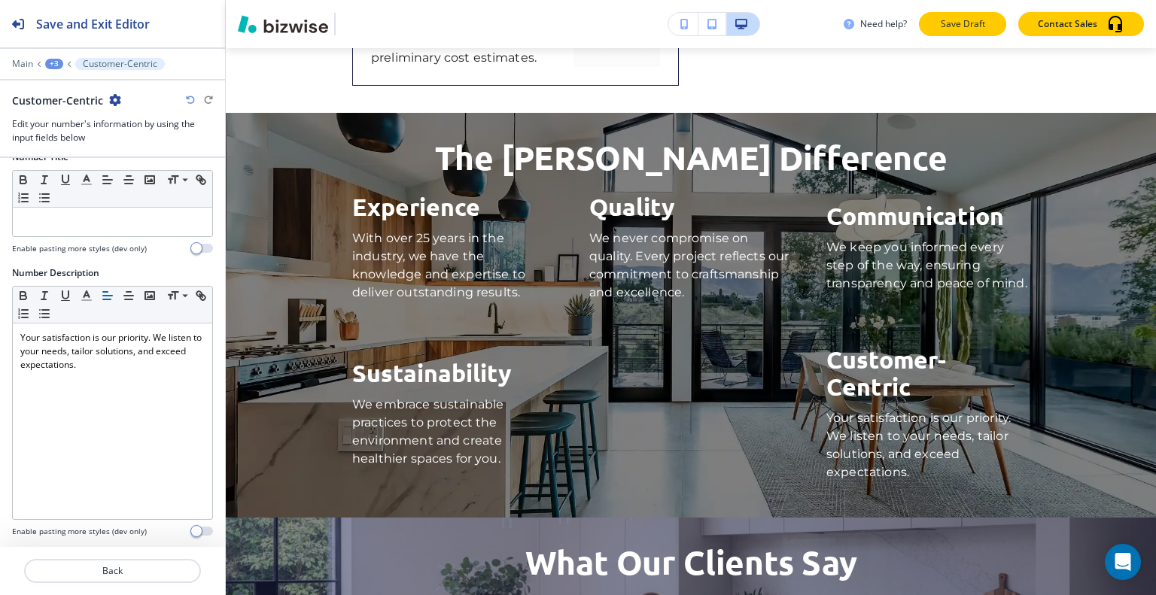
click at [994, 23] on button "Save Draft" at bounding box center [962, 24] width 87 height 24
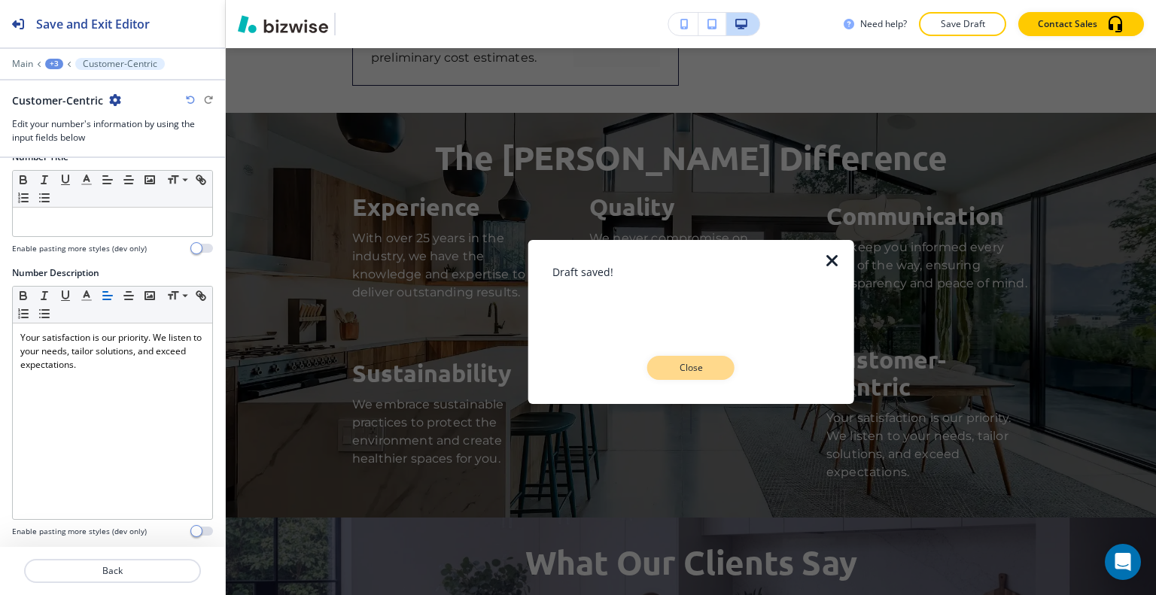
click at [726, 364] on button "Close" at bounding box center [690, 368] width 87 height 24
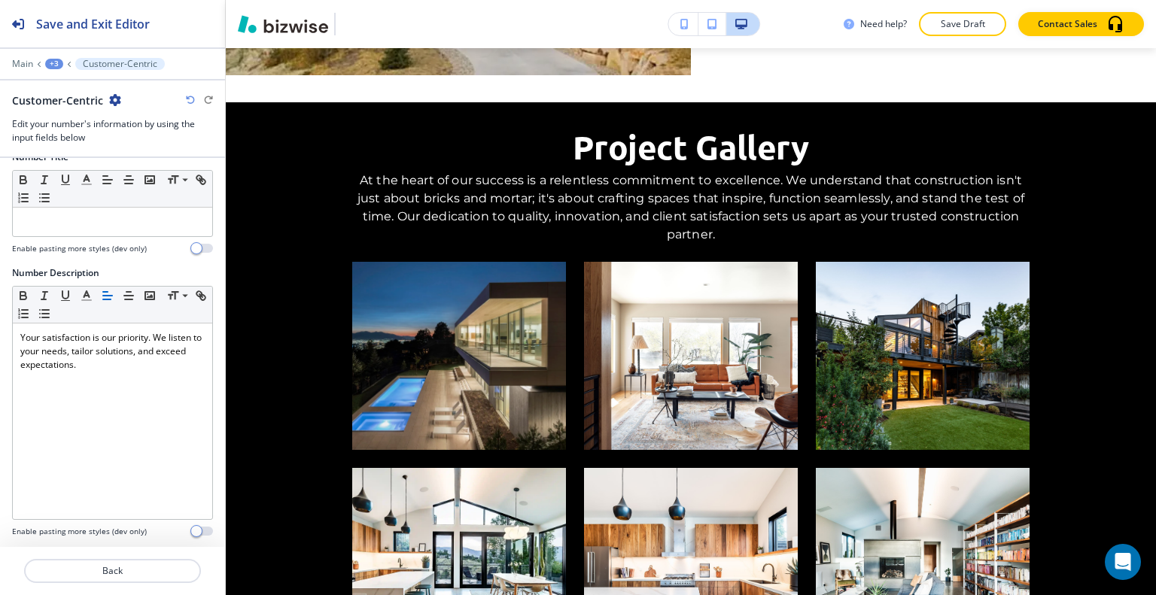
scroll to position [0, 0]
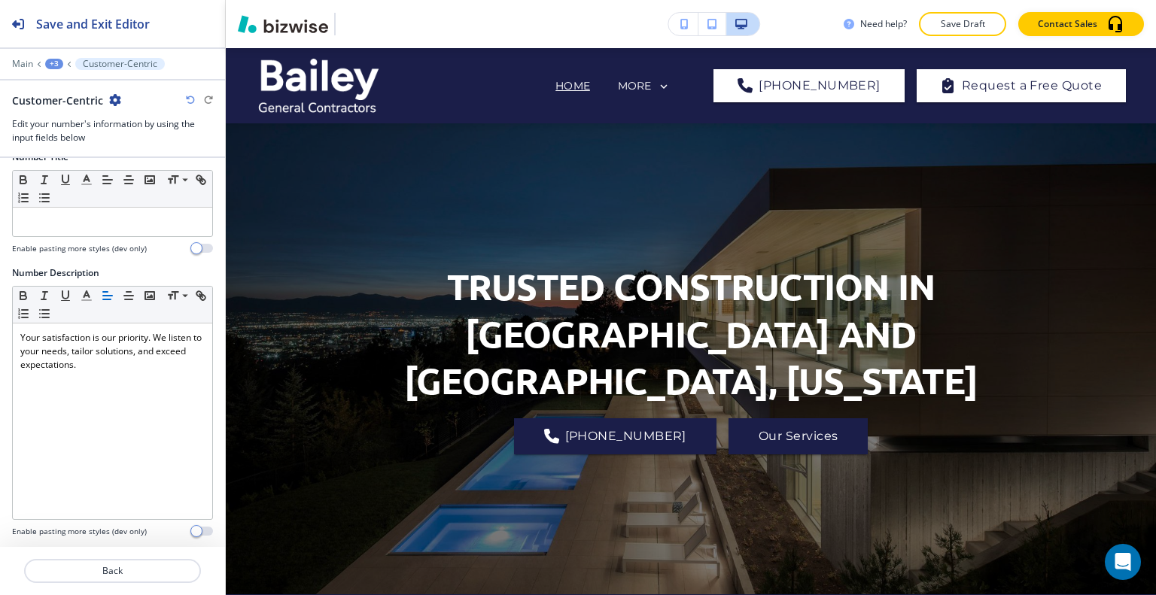
click at [982, 37] on div "Need help? Save Draft Contact Sales" at bounding box center [691, 24] width 930 height 48
click at [969, 26] on p "Save Draft" at bounding box center [963, 24] width 48 height 14
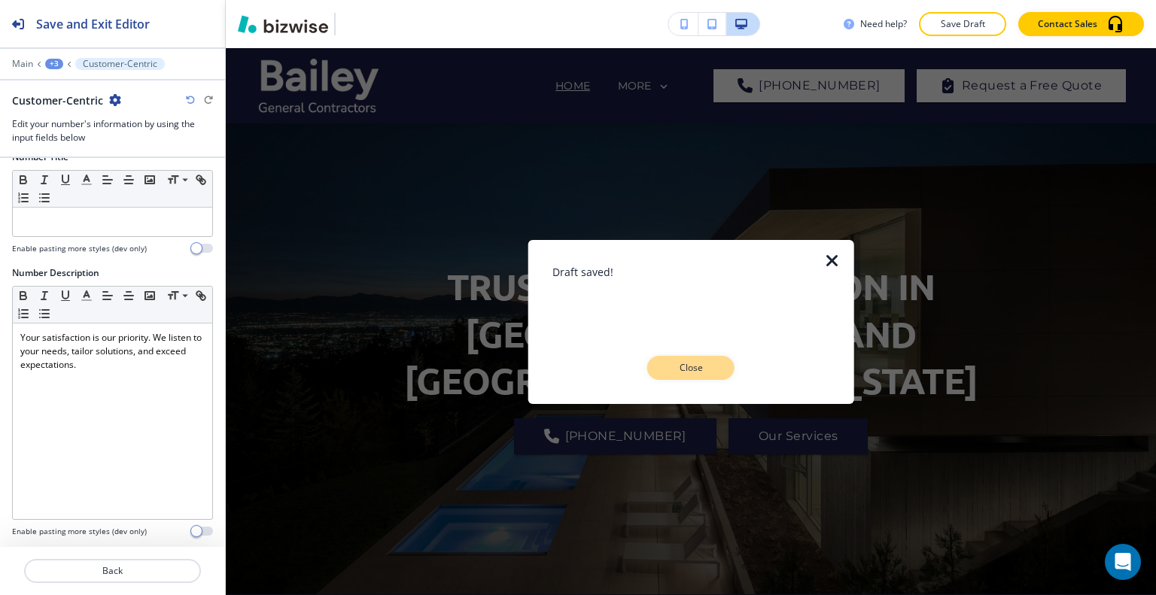
click at [692, 366] on p "Close" at bounding box center [691, 368] width 48 height 14
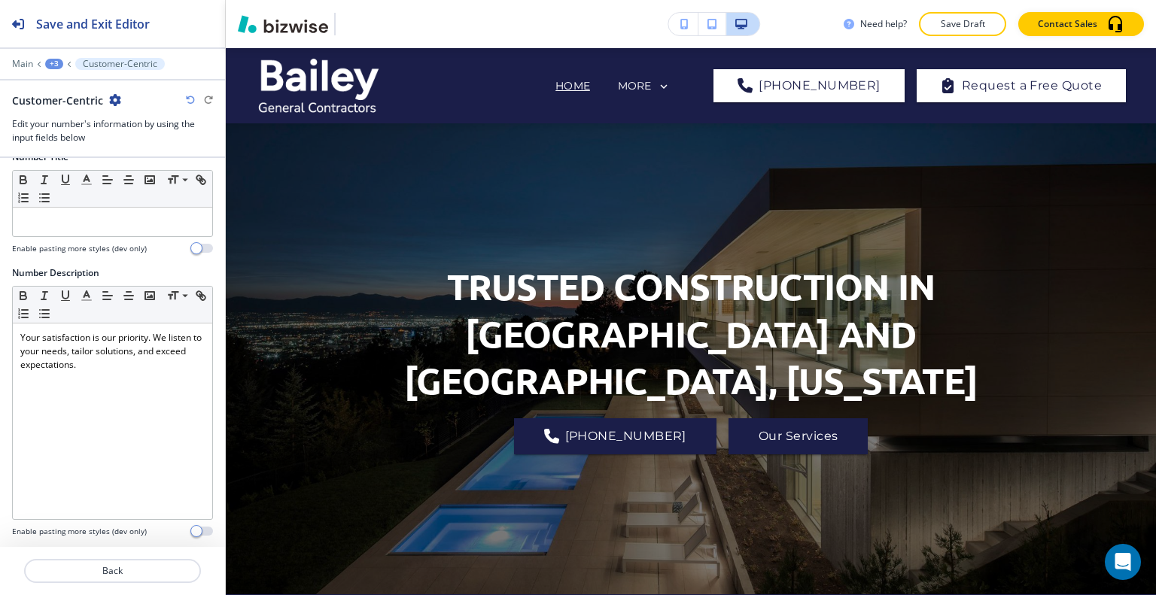
click at [56, 65] on div "+3" at bounding box center [54, 64] width 18 height 11
click at [69, 108] on p "HOME" at bounding box center [93, 115] width 77 height 14
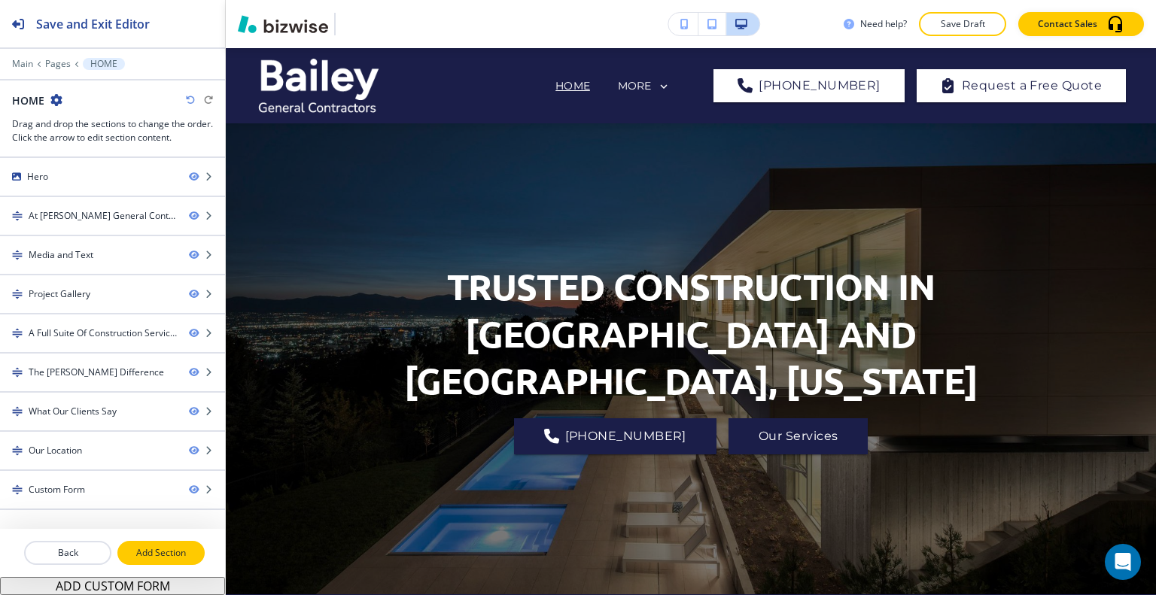
click at [166, 556] on p "Add Section" at bounding box center [161, 553] width 84 height 14
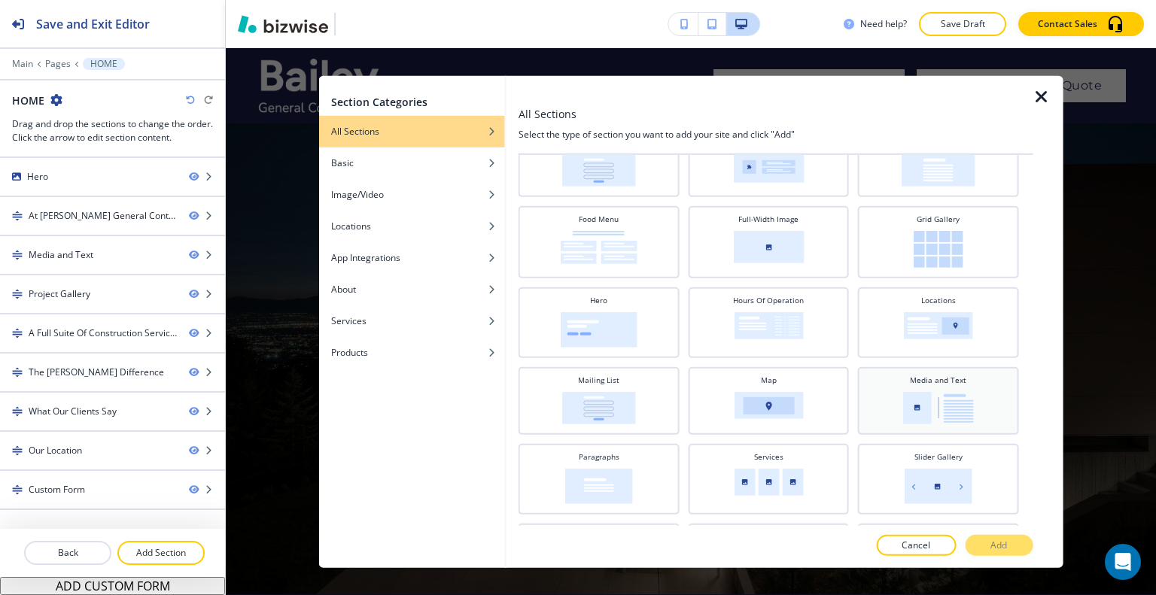
scroll to position [454, 0]
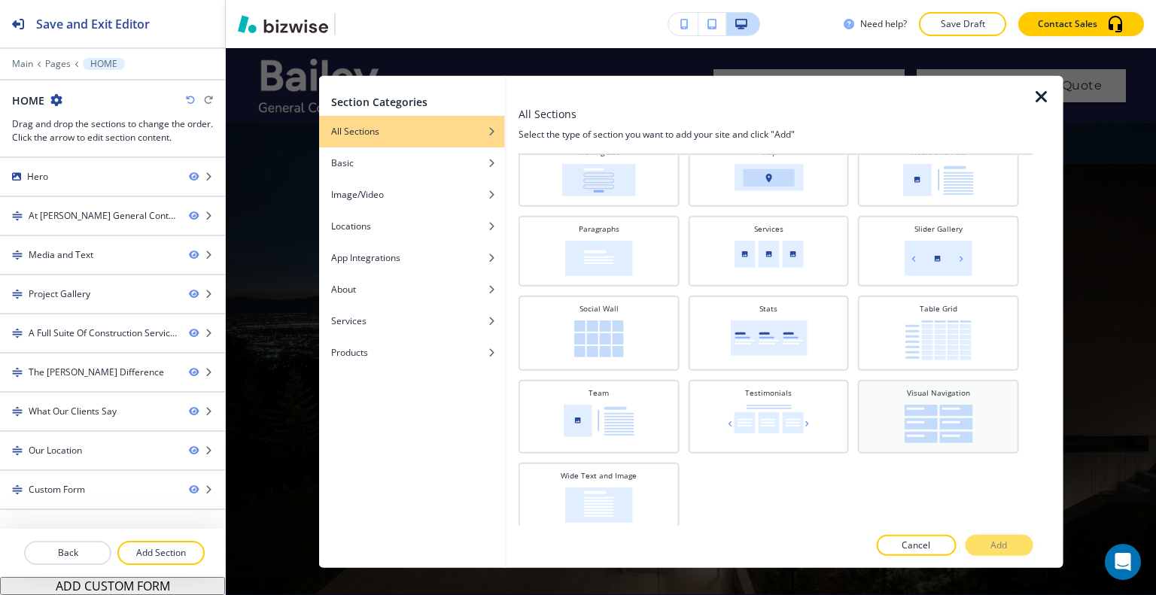
click at [932, 430] on img at bounding box center [938, 423] width 68 height 38
click at [1006, 539] on p "Add" at bounding box center [999, 546] width 17 height 14
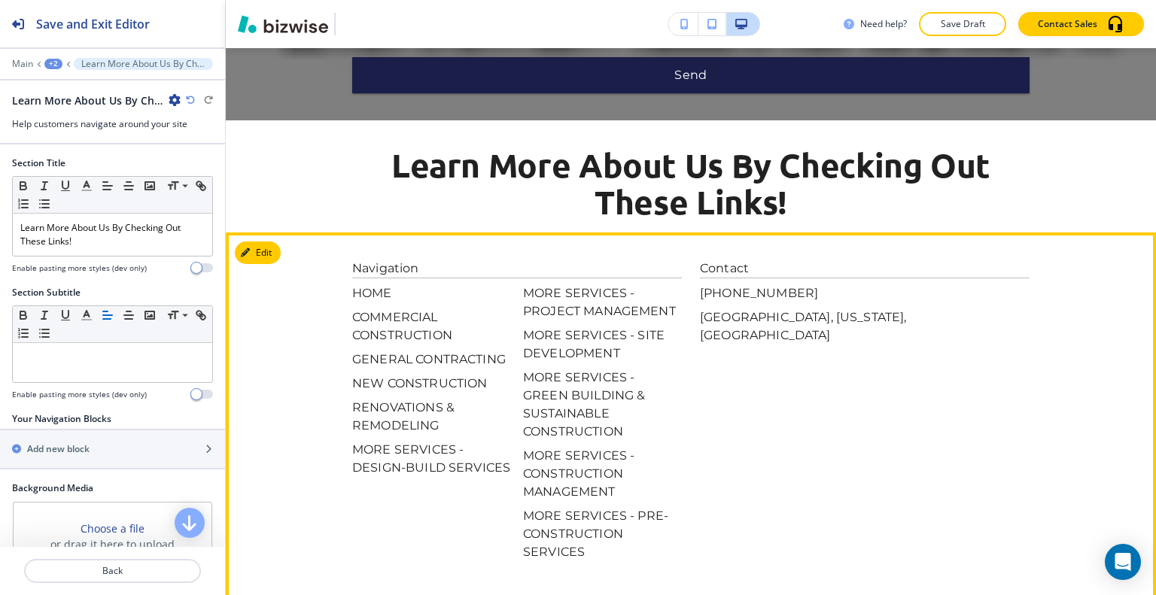
scroll to position [5755, 0]
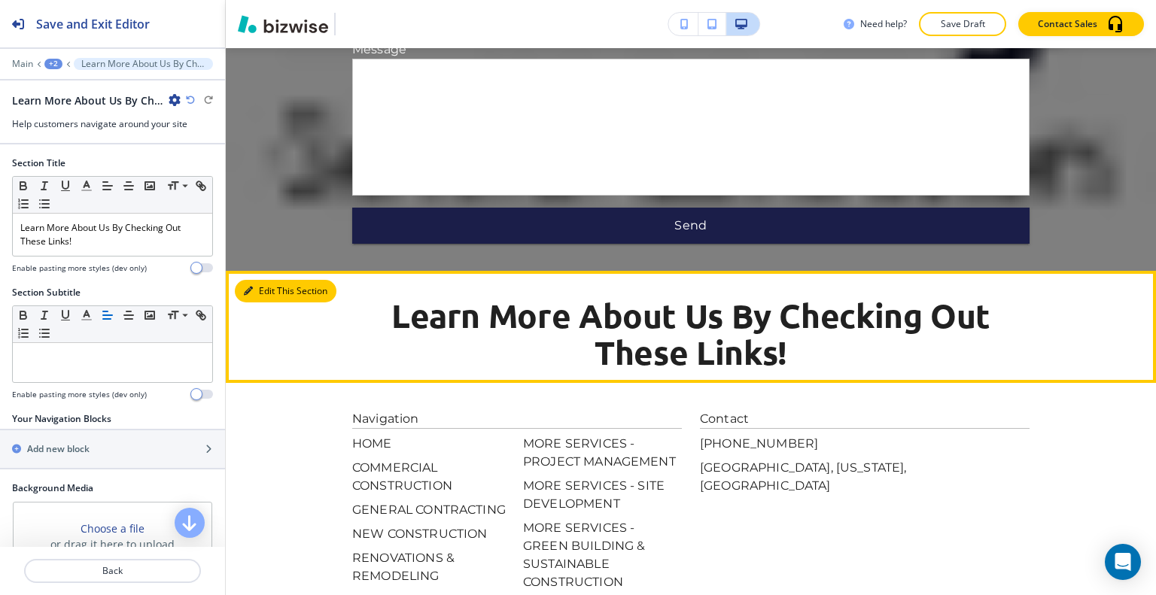
click at [252, 287] on icon "button" at bounding box center [248, 291] width 9 height 9
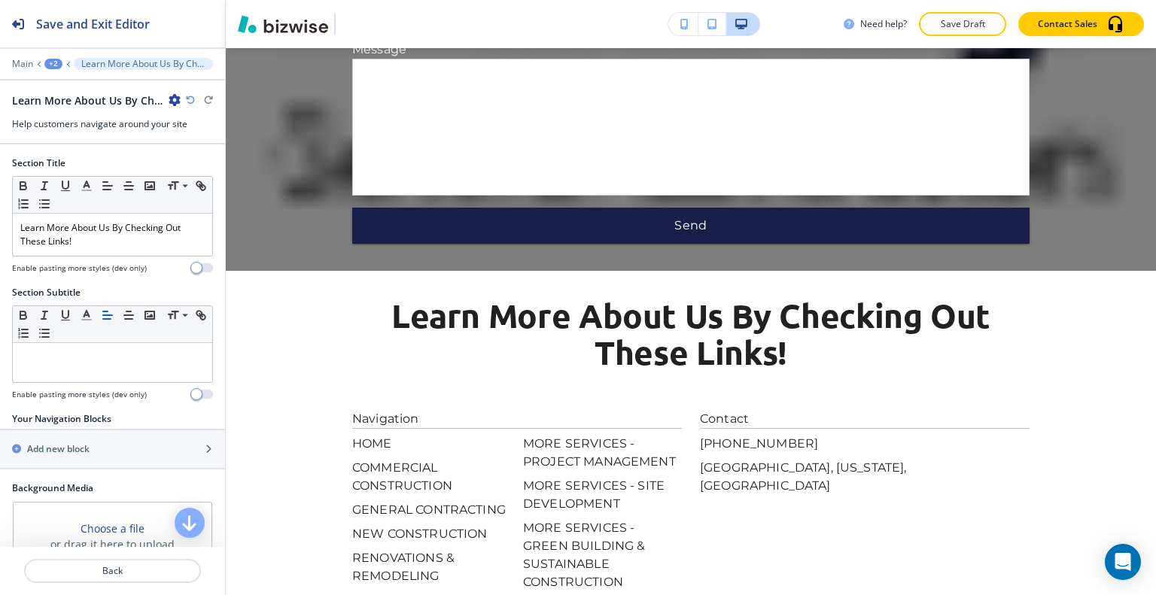
scroll to position [170, 0]
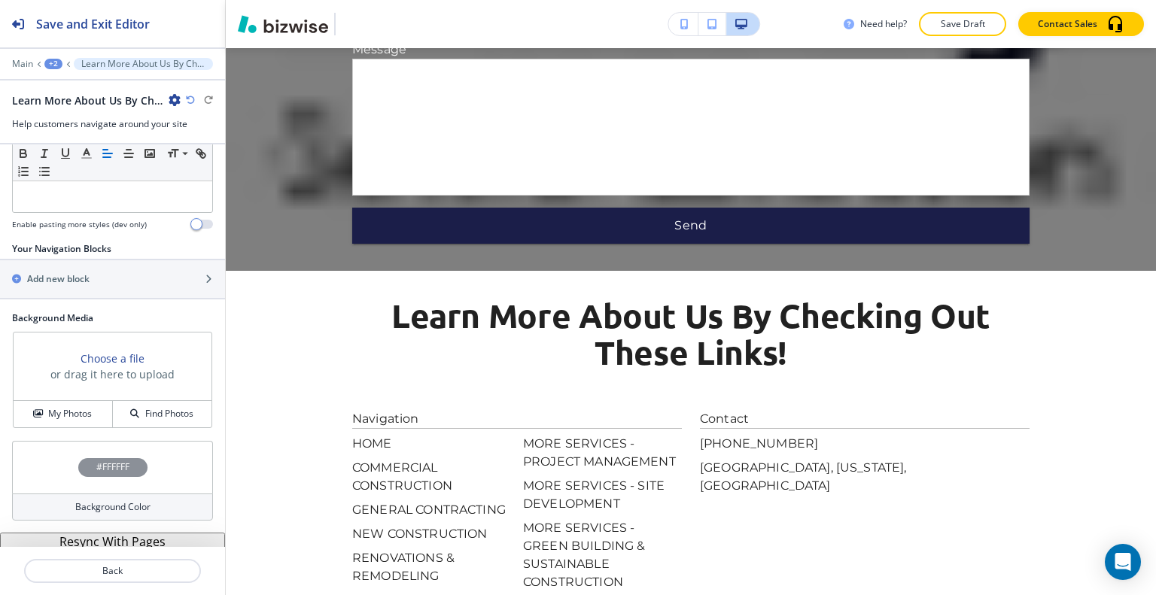
click at [121, 540] on button "Resync With Pages" at bounding box center [112, 542] width 225 height 18
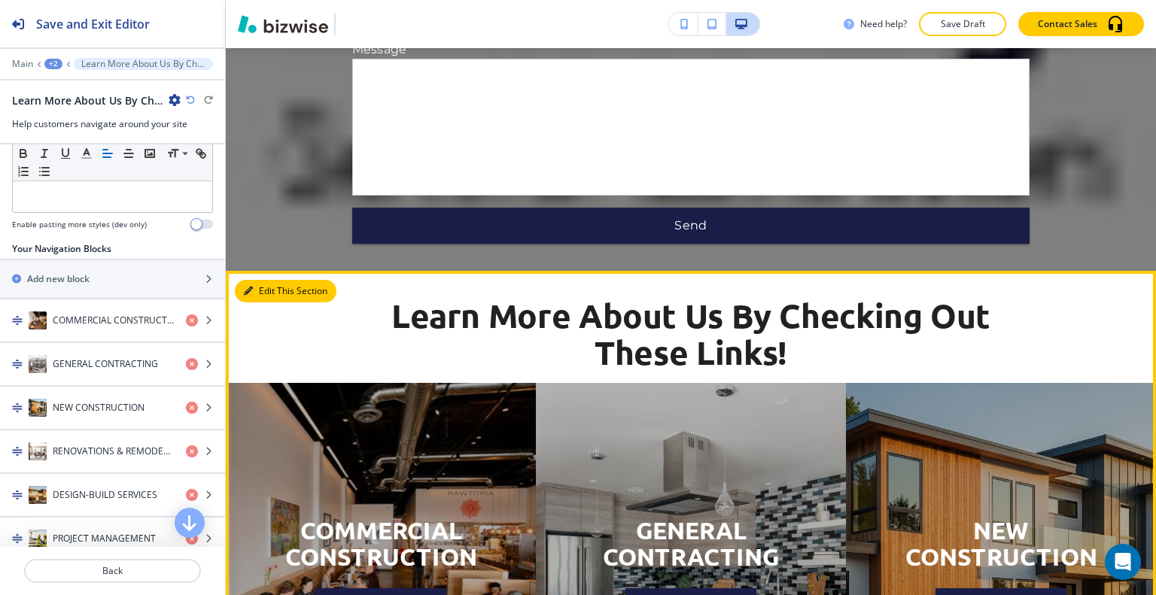
click at [266, 280] on button "Edit This Section" at bounding box center [286, 291] width 102 height 23
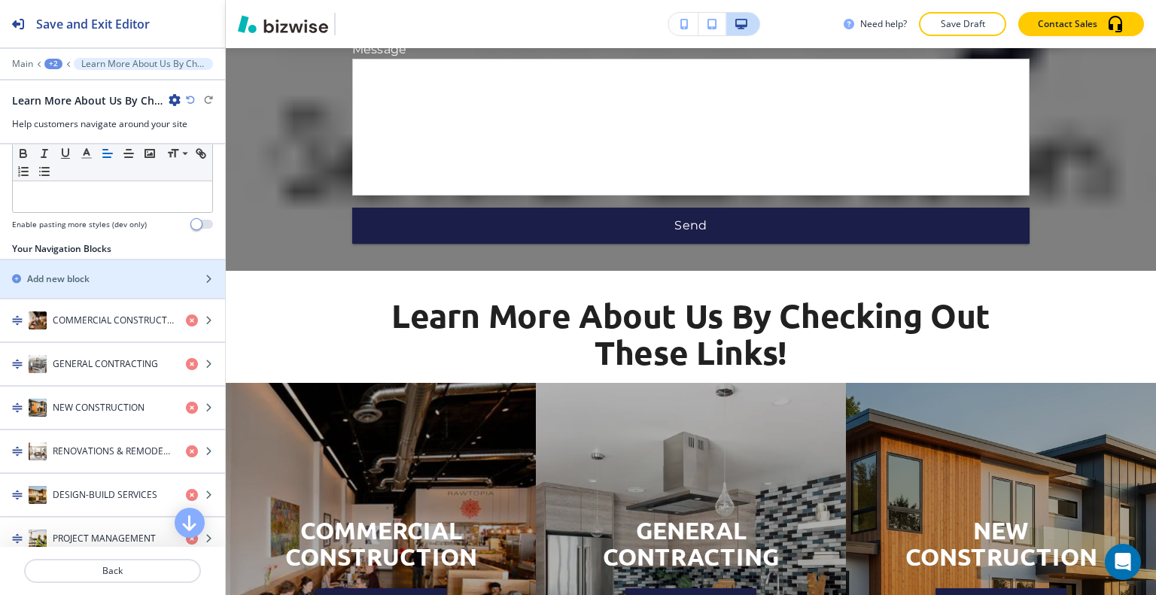
scroll to position [0, 0]
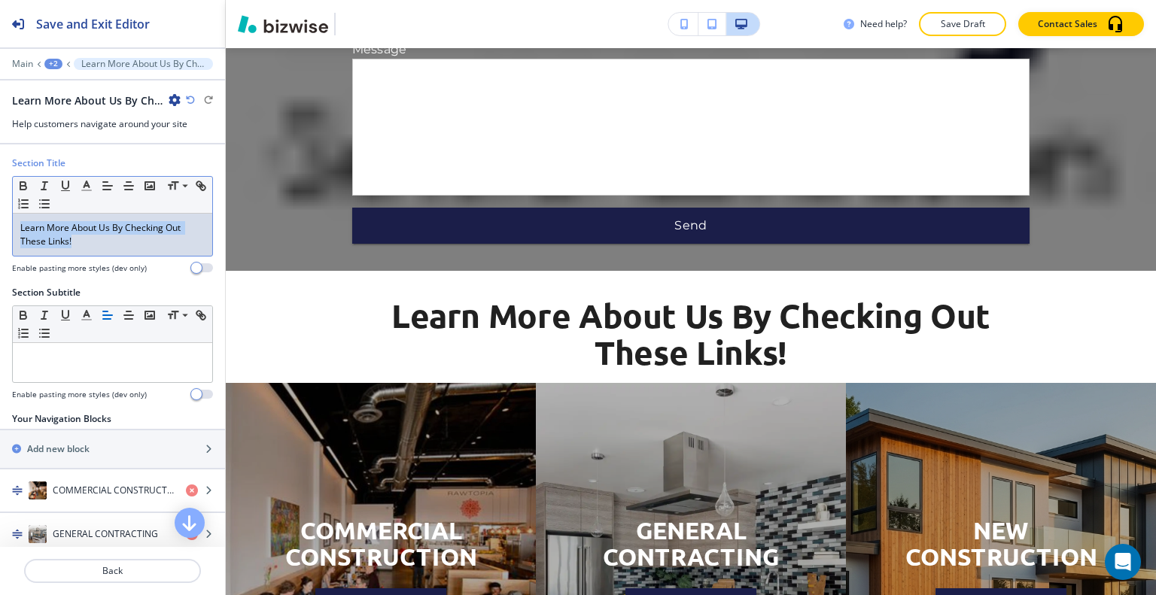
drag, startPoint x: 93, startPoint y: 237, endPoint x: 0, endPoint y: 212, distance: 96.8
click at [0, 212] on div "Section Title Small Normal Large Huge Learn More About Us By Checking Out These…" at bounding box center [112, 221] width 225 height 129
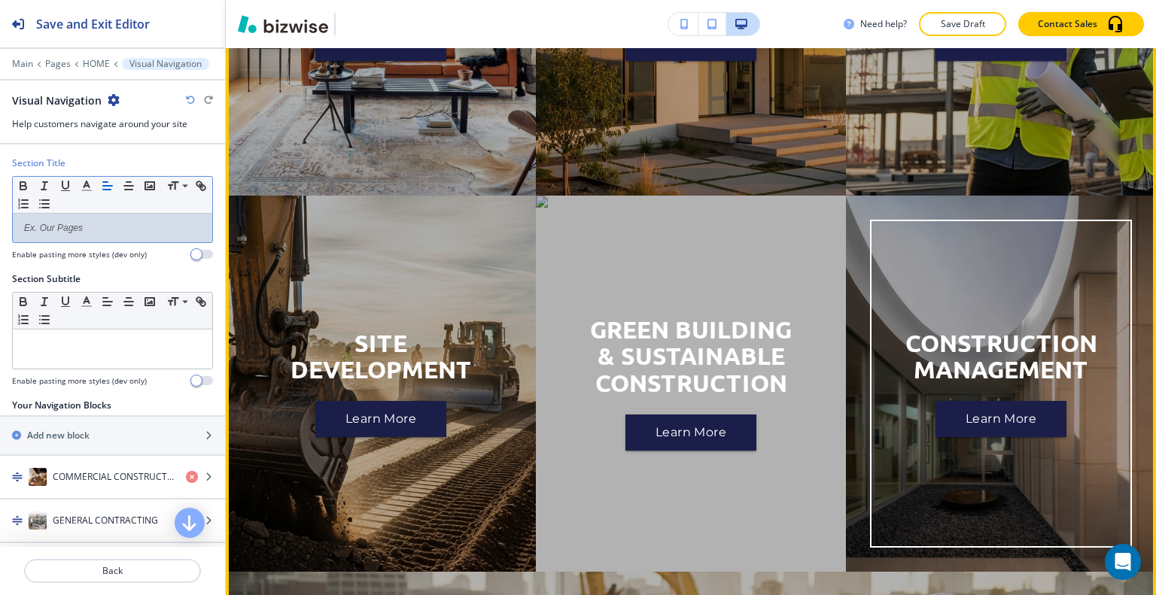
scroll to position [6809, 0]
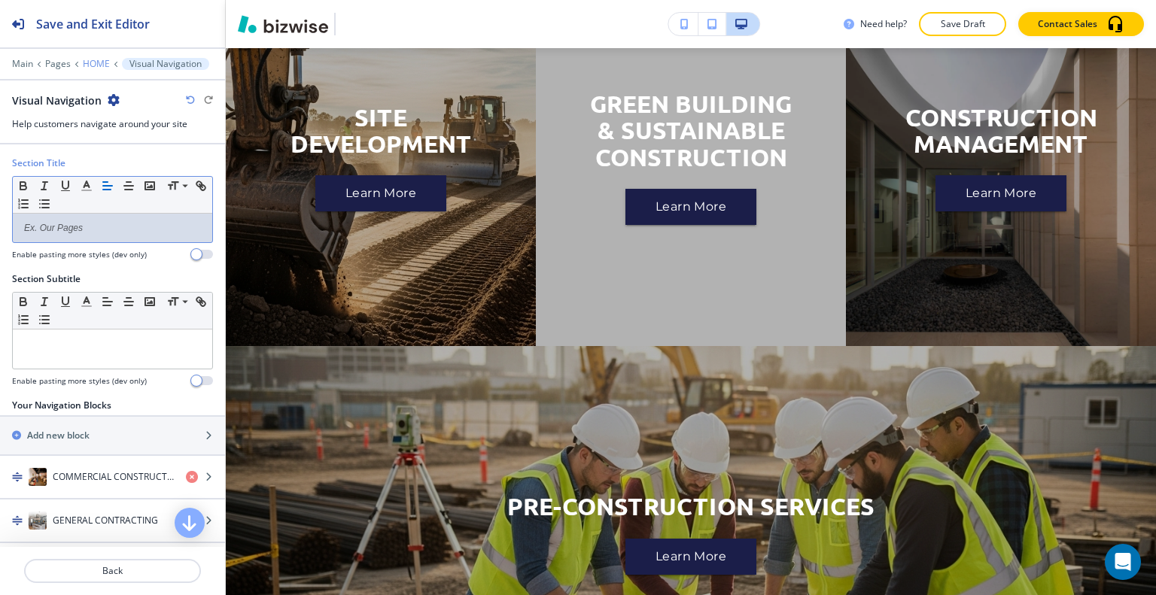
click at [99, 60] on p "HOME" at bounding box center [96, 64] width 27 height 11
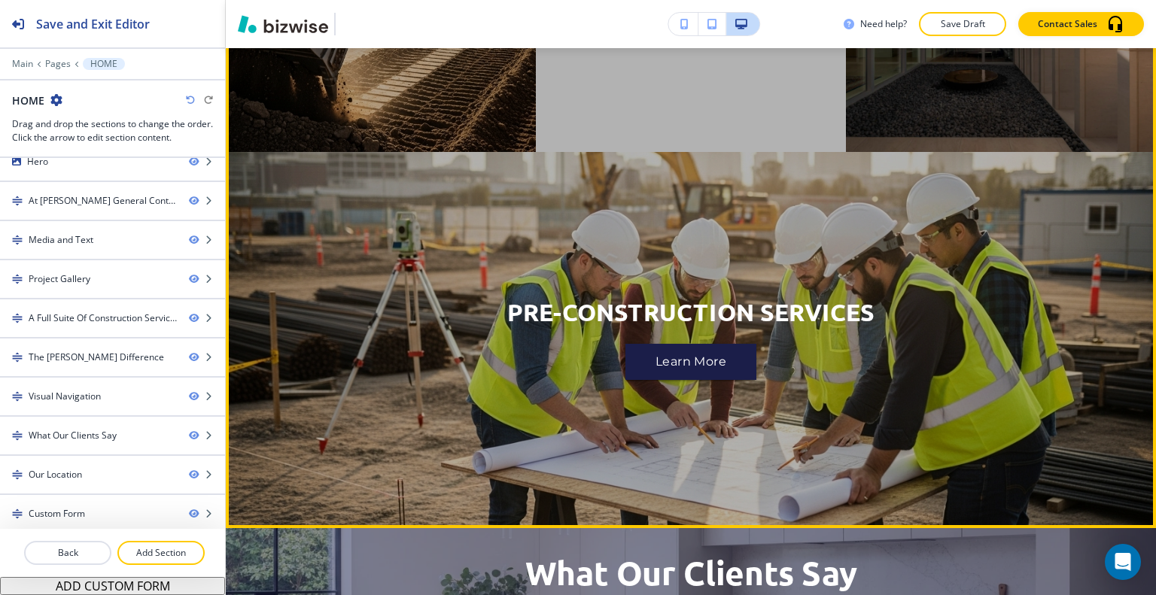
scroll to position [6233, 0]
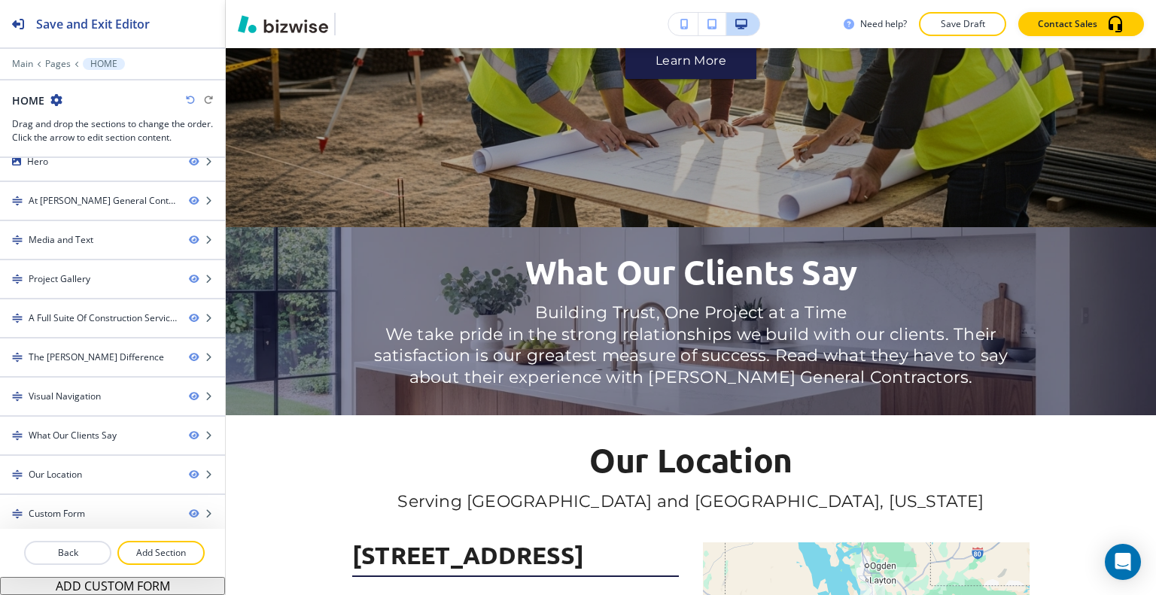
click at [95, 64] on p "HOME" at bounding box center [103, 64] width 27 height 11
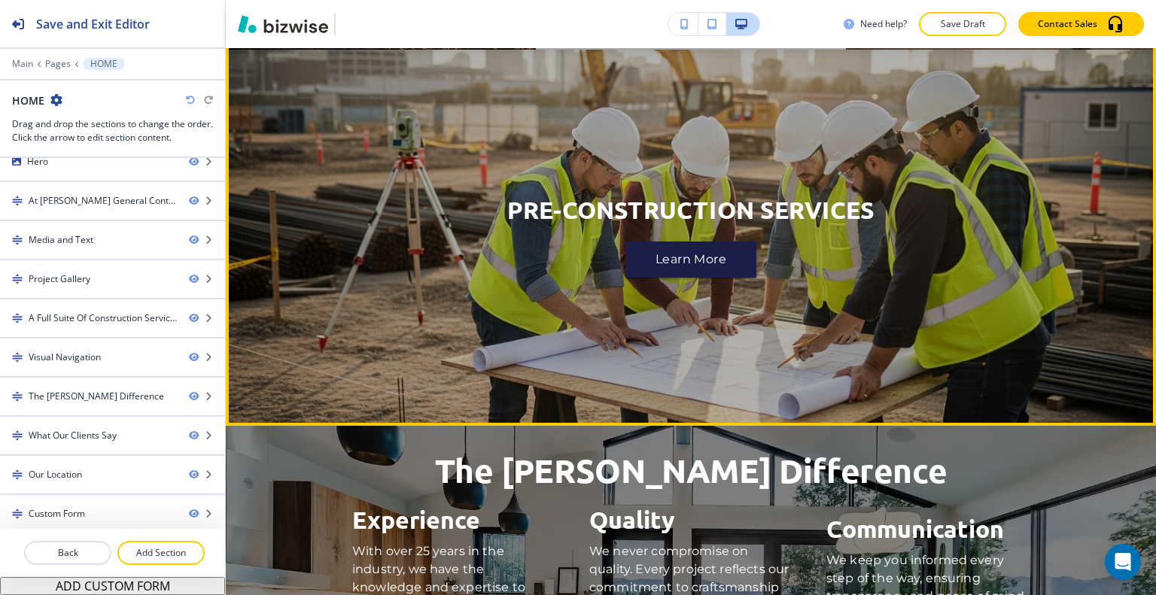
scroll to position [5930, 0]
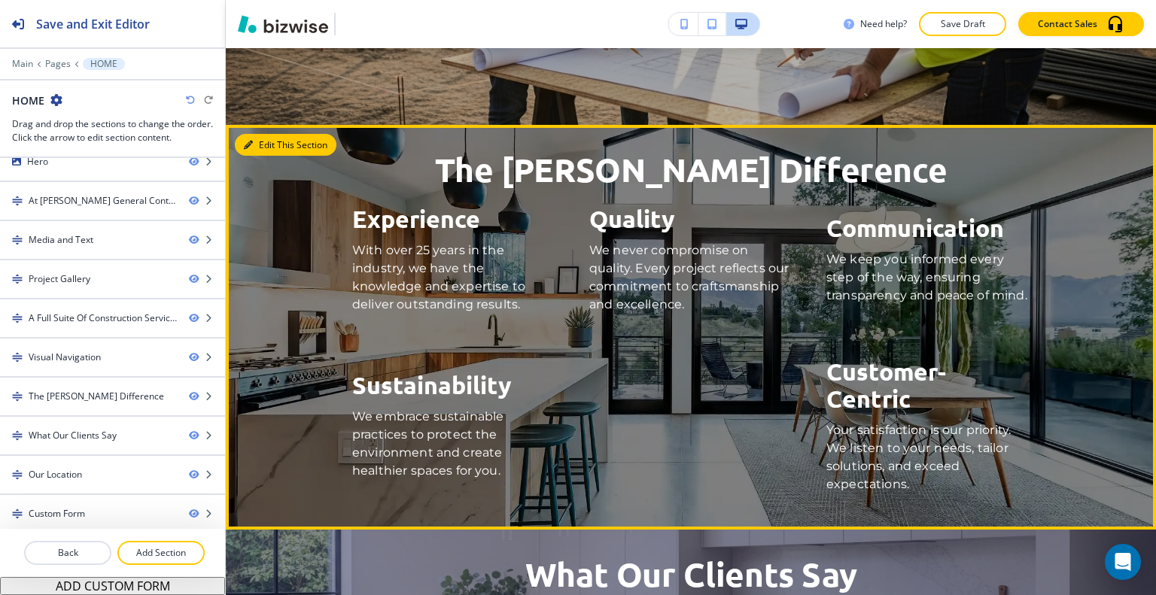
click at [275, 142] on button "Edit This Section" at bounding box center [286, 145] width 102 height 23
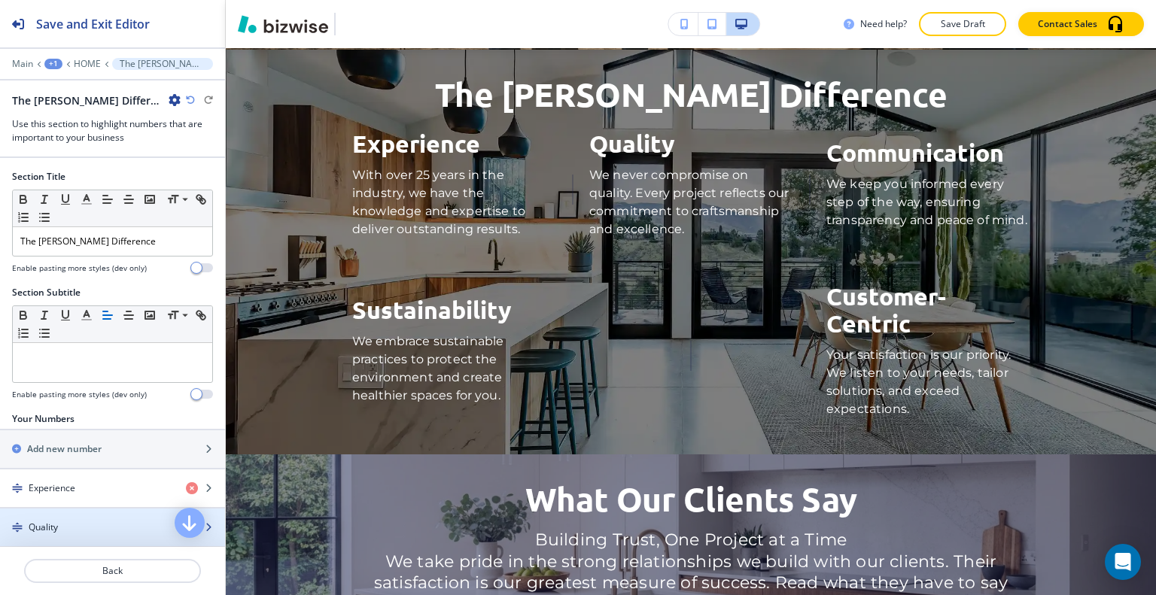
scroll to position [443, 0]
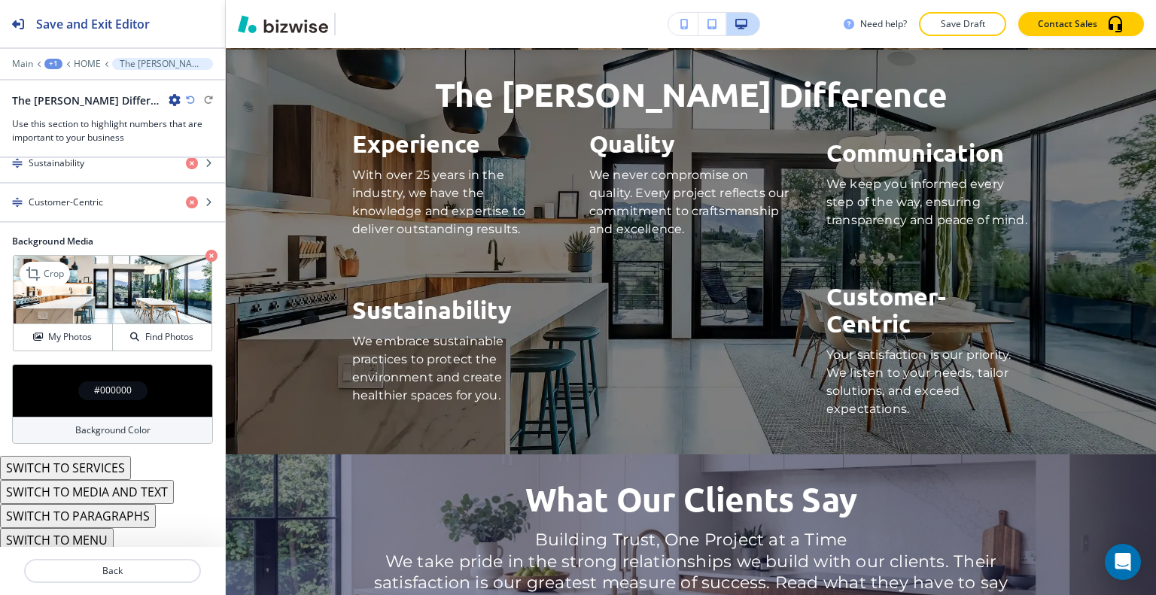
click at [205, 250] on icon "button" at bounding box center [211, 256] width 12 height 12
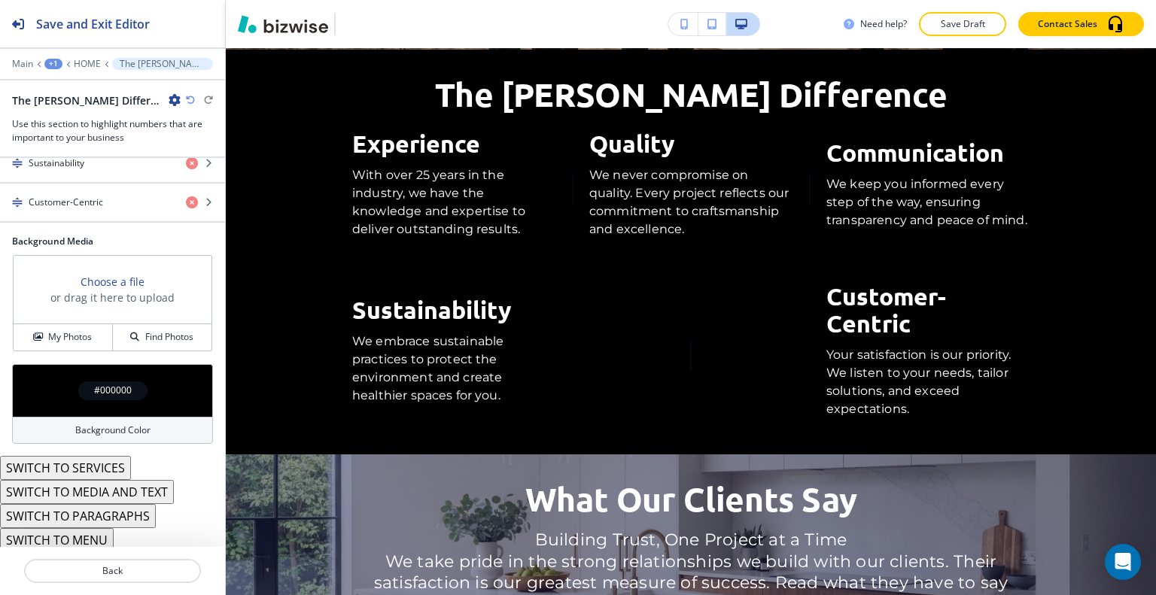
click at [58, 382] on div "#000000" at bounding box center [112, 390] width 201 height 53
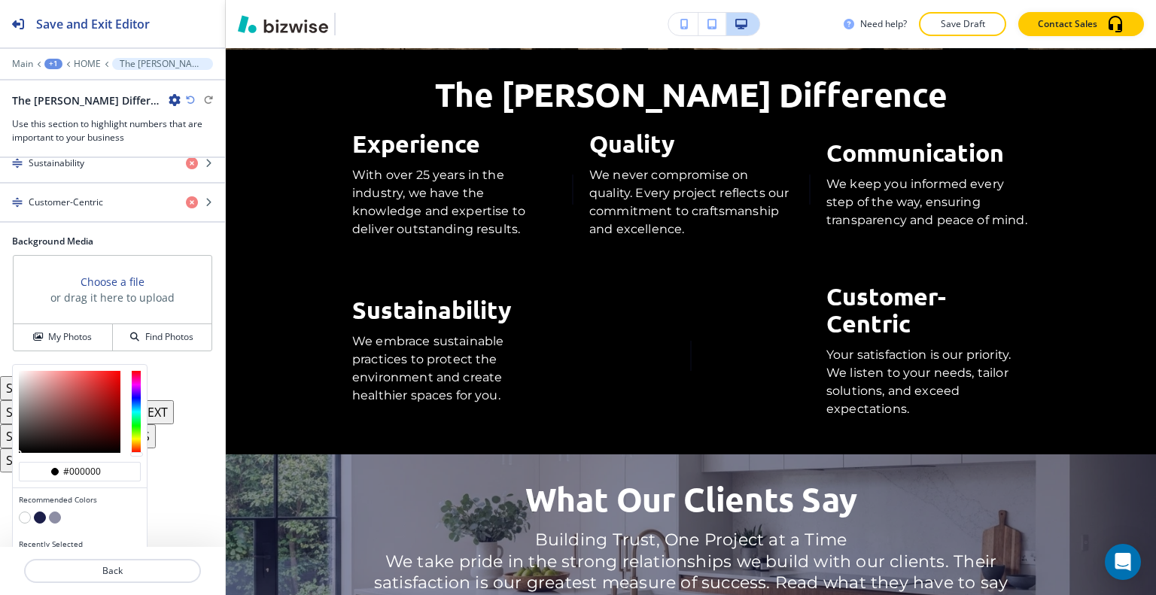
click at [29, 512] on button "button" at bounding box center [25, 518] width 12 height 12
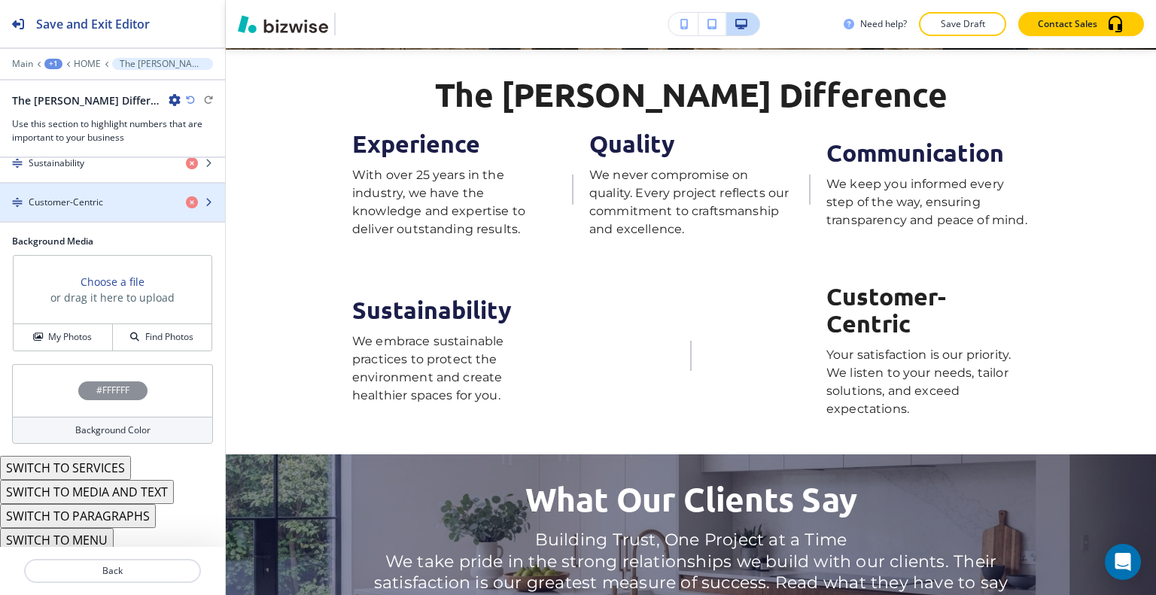
click at [90, 210] on div "button" at bounding box center [112, 215] width 225 height 12
click at [90, 211] on div "button" at bounding box center [112, 215] width 225 height 12
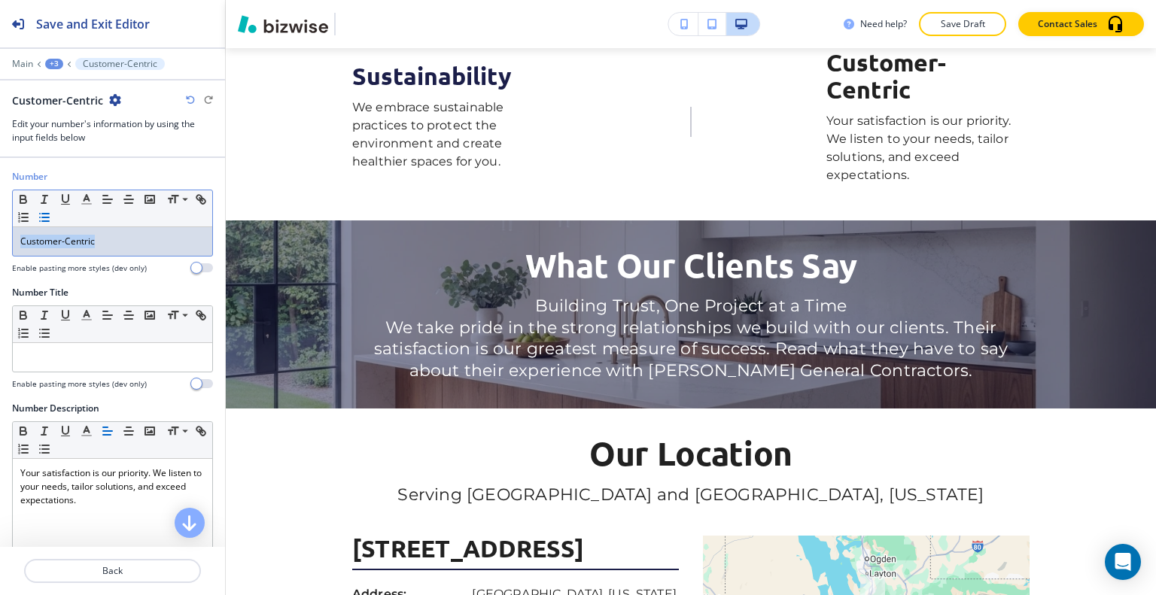
drag, startPoint x: 117, startPoint y: 242, endPoint x: 58, endPoint y: 215, distance: 65.0
click at [1, 232] on div "Number Small Normal Large Huge Customer-Centric Enable pasting more styles (dev…" at bounding box center [112, 228] width 225 height 116
click at [85, 201] on icon "button" at bounding box center [87, 200] width 14 height 14
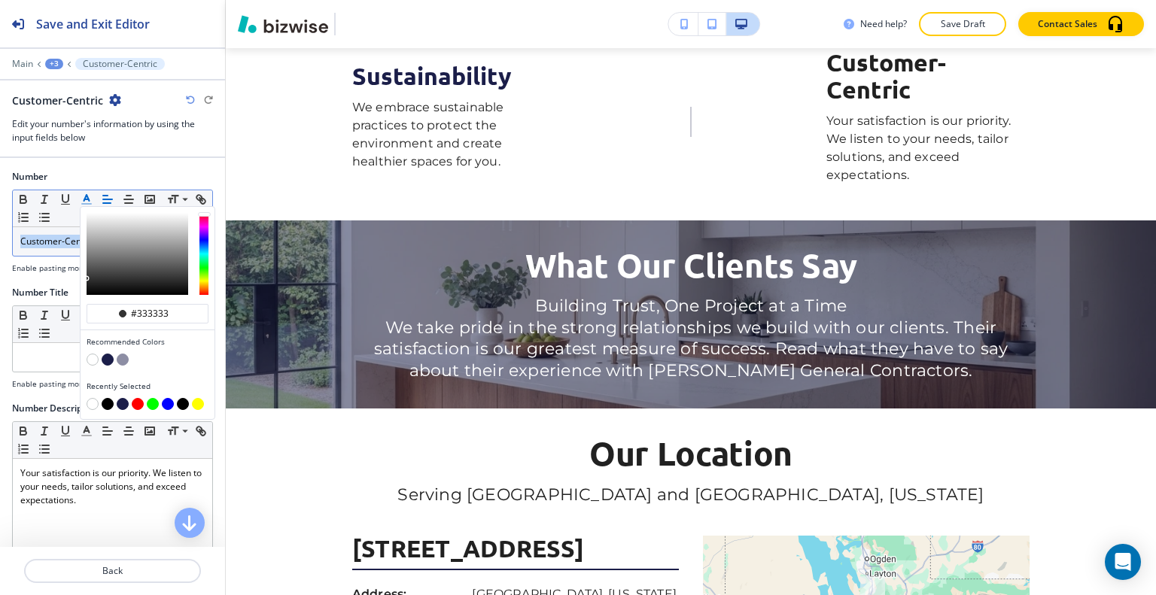
click at [106, 357] on button "button" at bounding box center [108, 360] width 12 height 12
type input "#1b1e49"
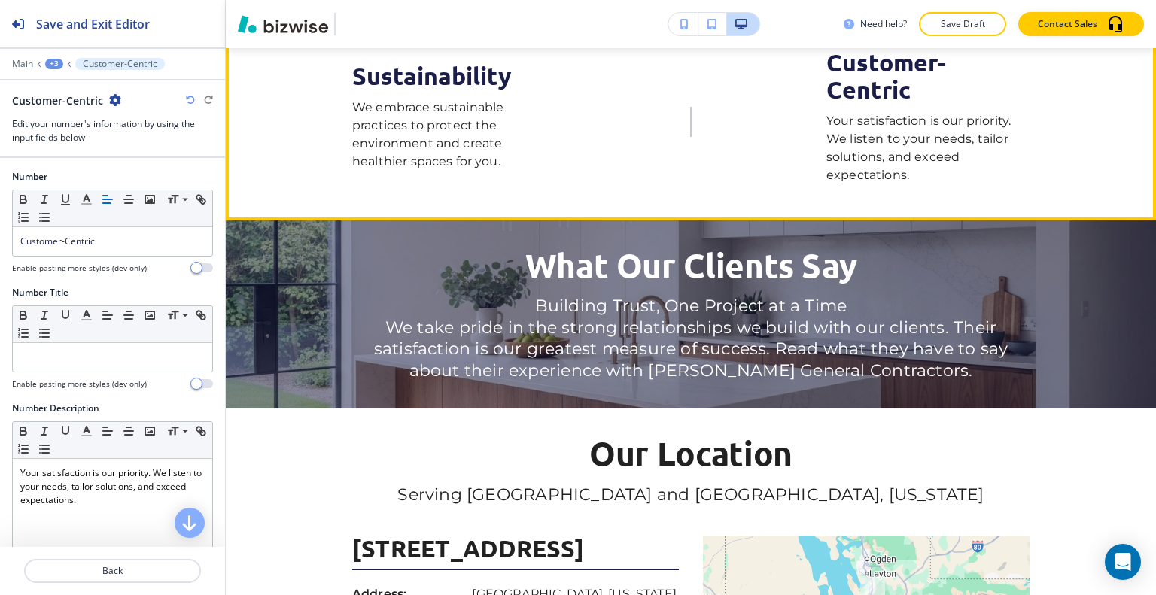
drag, startPoint x: 637, startPoint y: 148, endPoint x: 623, endPoint y: 285, distance: 138.4
click at [637, 148] on div "Sustainability We embrace sustainable practices to protect the environment and …" at bounding box center [690, 121] width 677 height 143
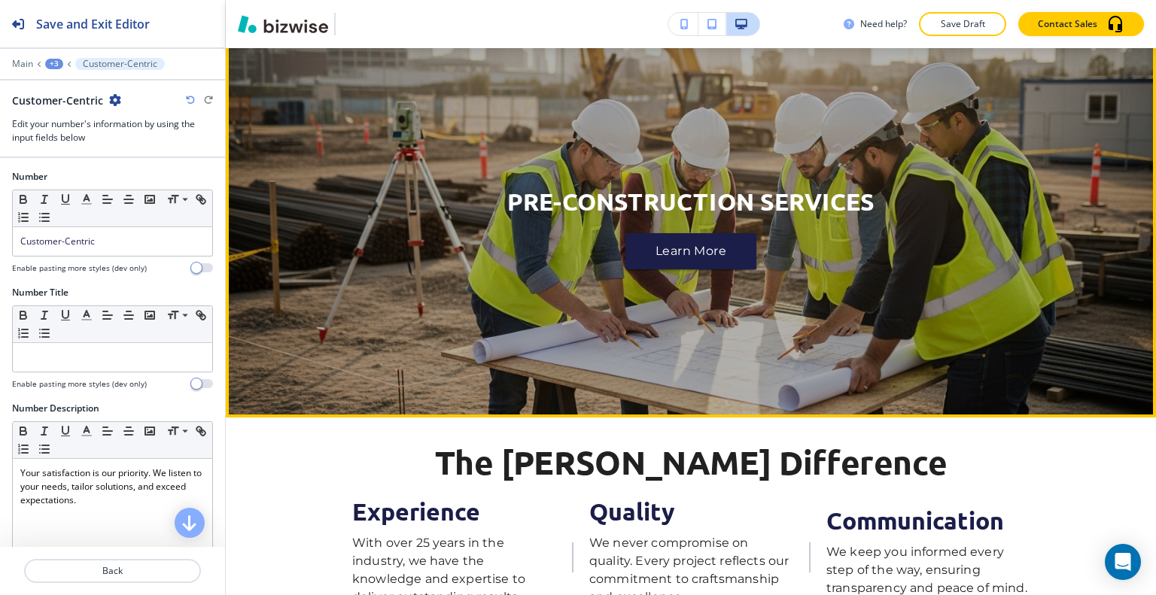
scroll to position [5939, 0]
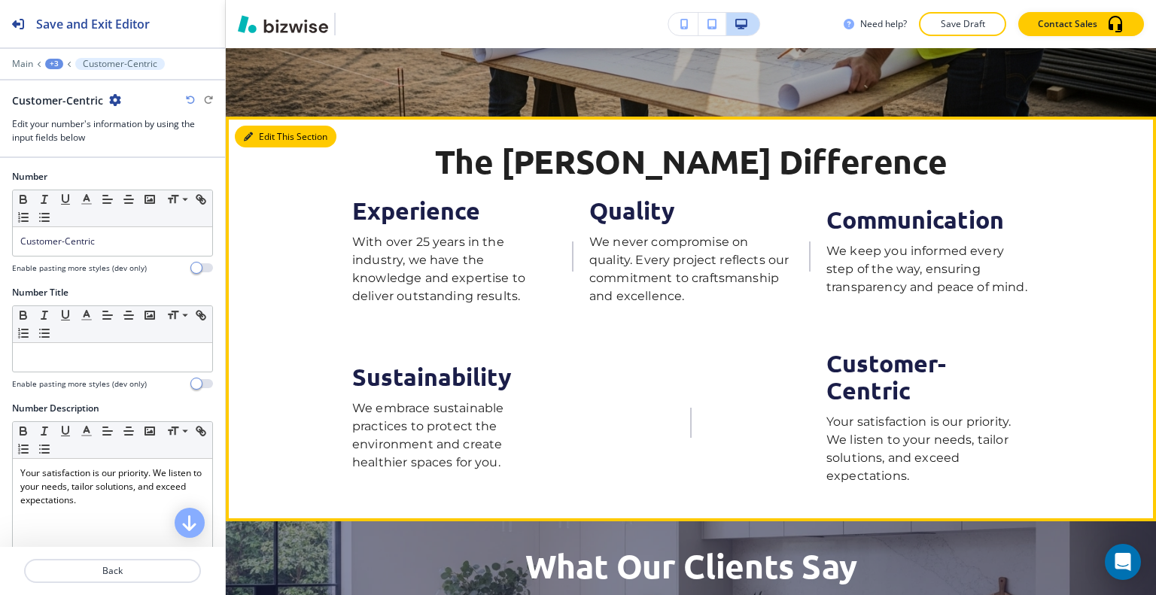
click at [268, 132] on button "Edit This Section" at bounding box center [286, 137] width 102 height 23
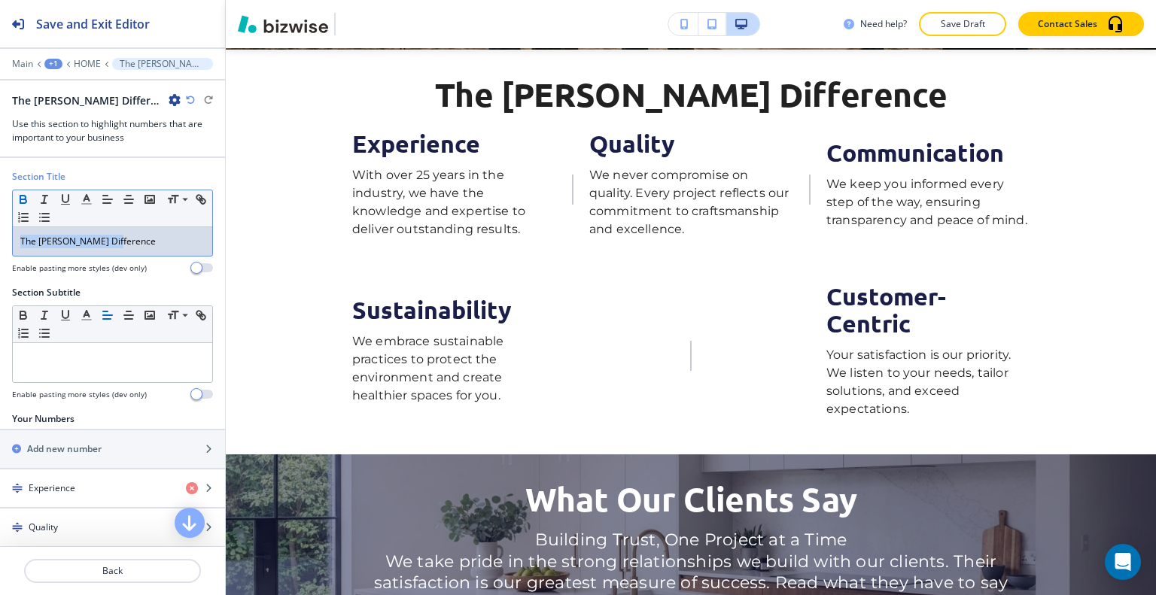
drag, startPoint x: 139, startPoint y: 229, endPoint x: 26, endPoint y: 194, distance: 118.8
click at [0, 210] on div "Section Title Small Normal Large Huge The [PERSON_NAME] Difference Enable pasti…" at bounding box center [112, 228] width 225 height 116
click at [80, 193] on icon "button" at bounding box center [87, 200] width 14 height 14
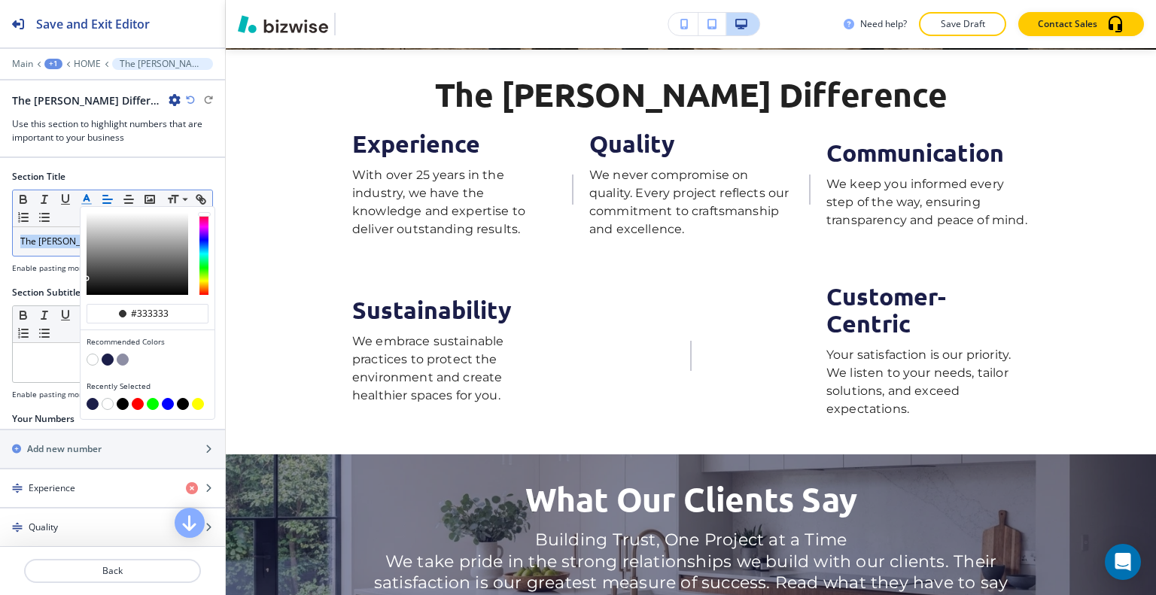
click at [111, 354] on div "button" at bounding box center [148, 361] width 122 height 15
click at [105, 360] on button "button" at bounding box center [108, 360] width 12 height 12
type input "#1b1e49"
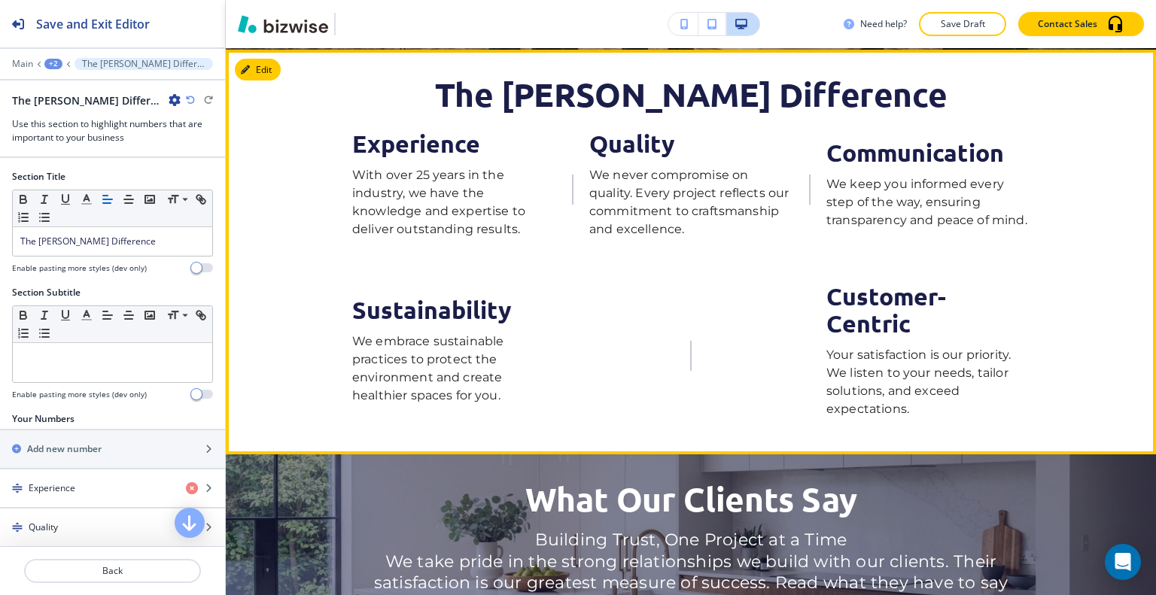
click at [656, 286] on div "Sustainability We embrace sustainable practices to protect the environment and …" at bounding box center [690, 355] width 677 height 143
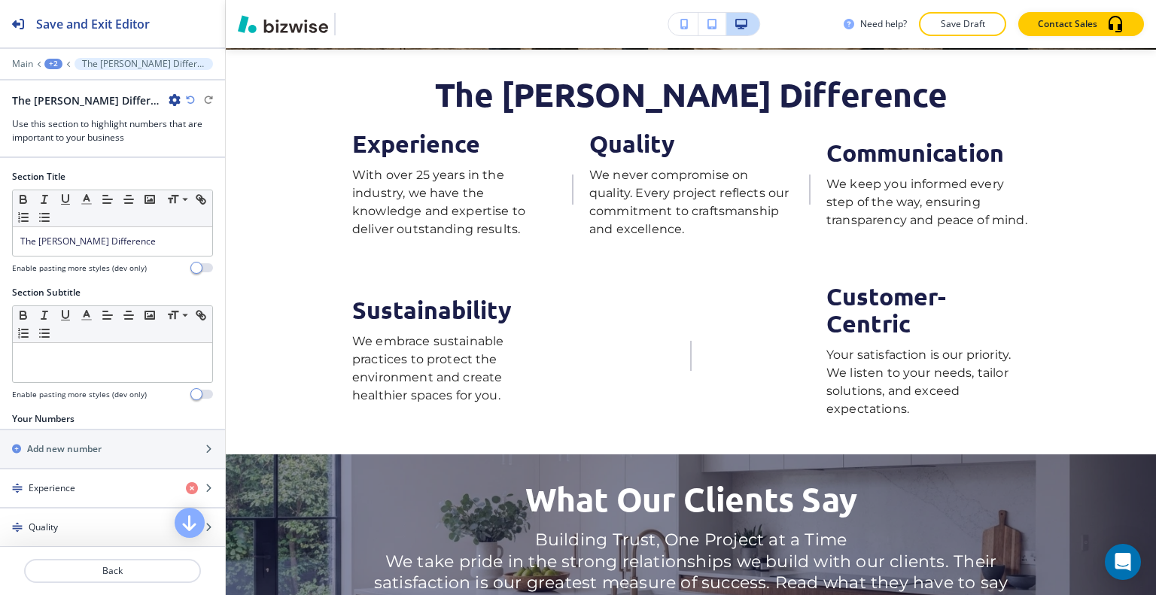
click at [942, 29] on p "Save Draft" at bounding box center [963, 24] width 48 height 14
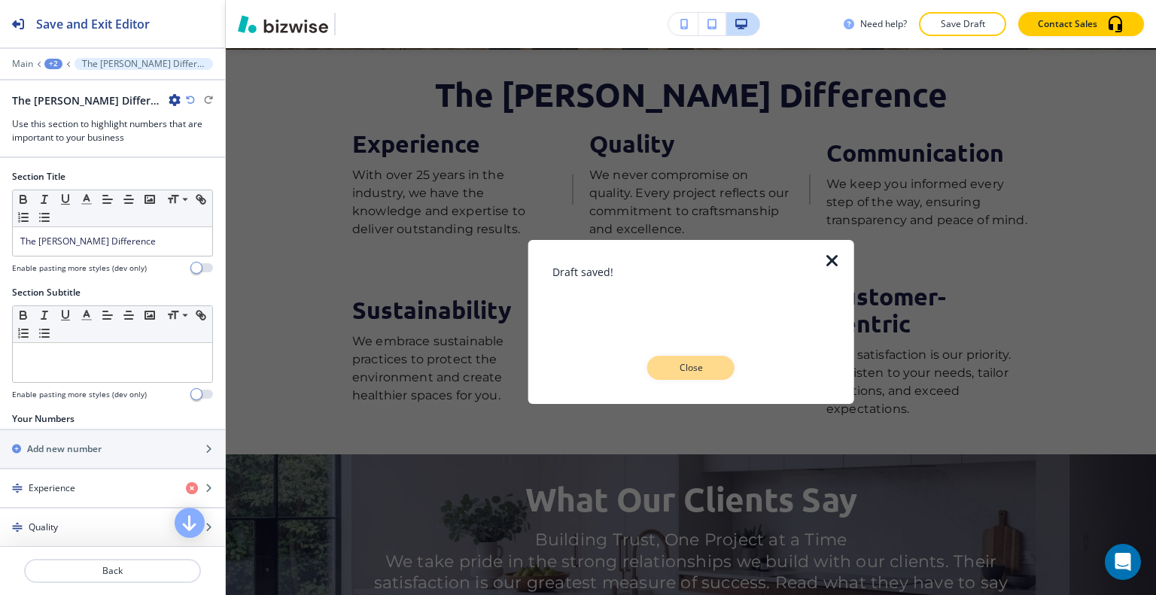
click at [708, 364] on p "Close" at bounding box center [691, 368] width 48 height 14
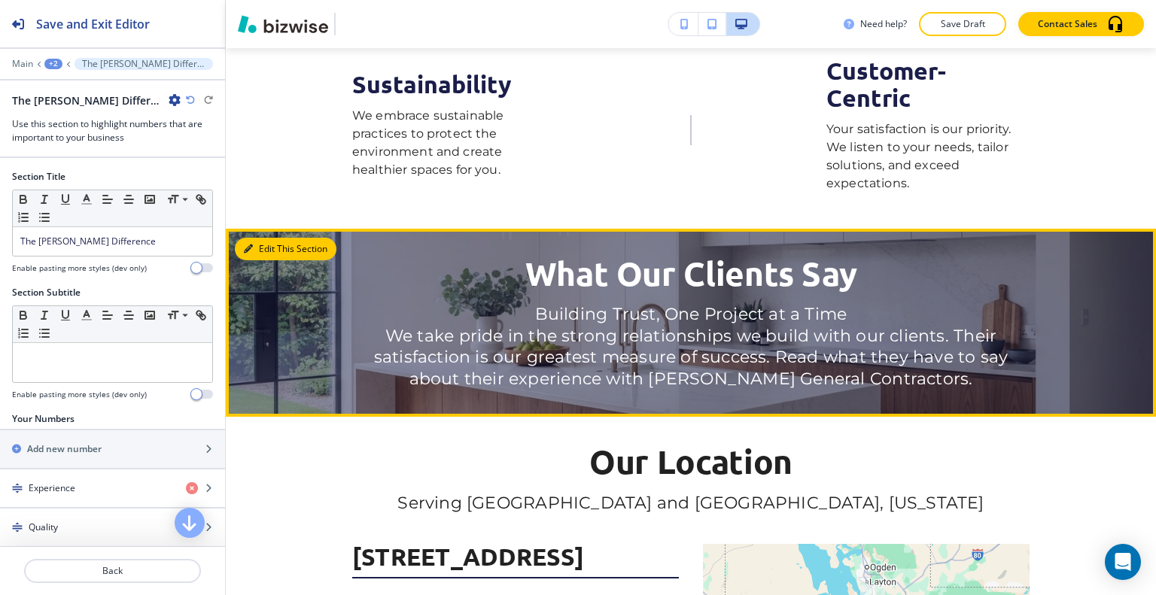
click at [264, 238] on button "Edit This Section" at bounding box center [286, 249] width 102 height 23
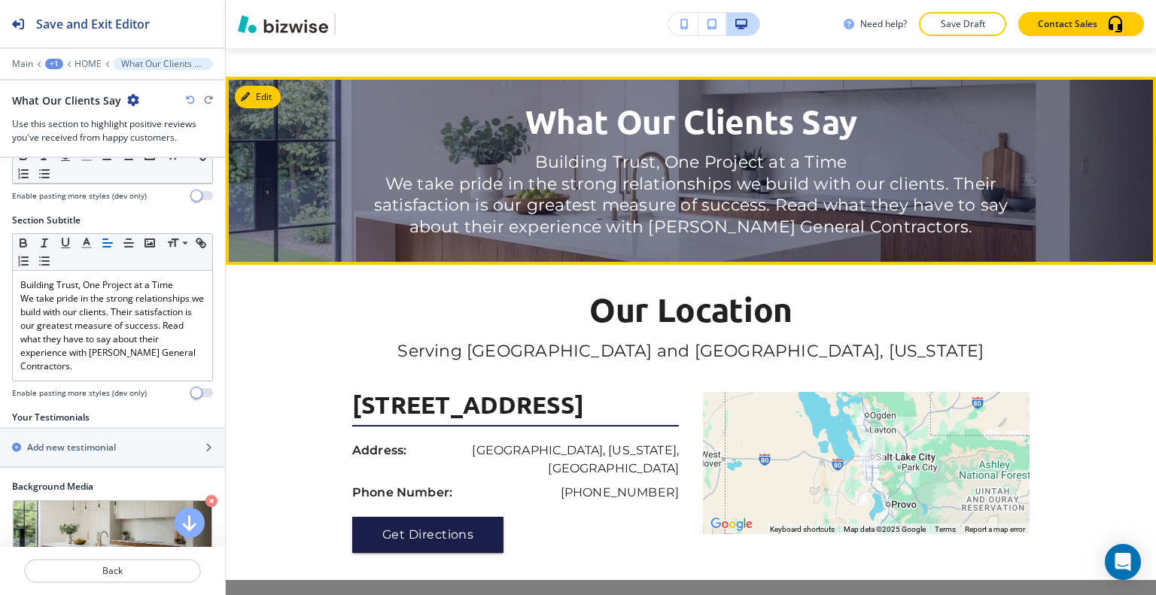
scroll to position [6308, 0]
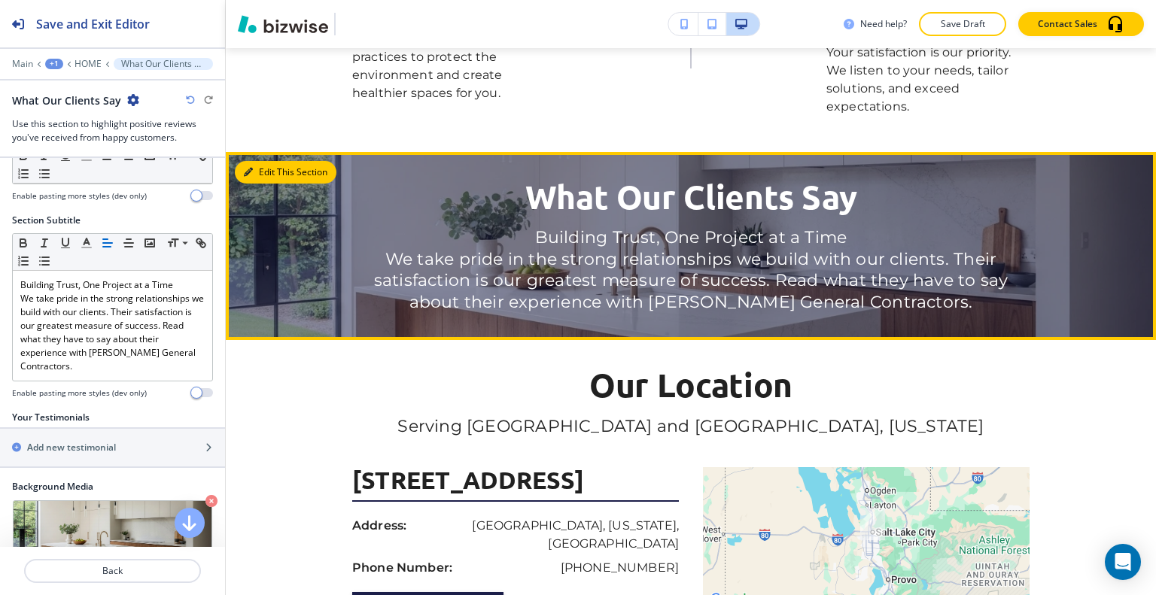
click at [266, 161] on button "Edit This Section" at bounding box center [286, 172] width 102 height 23
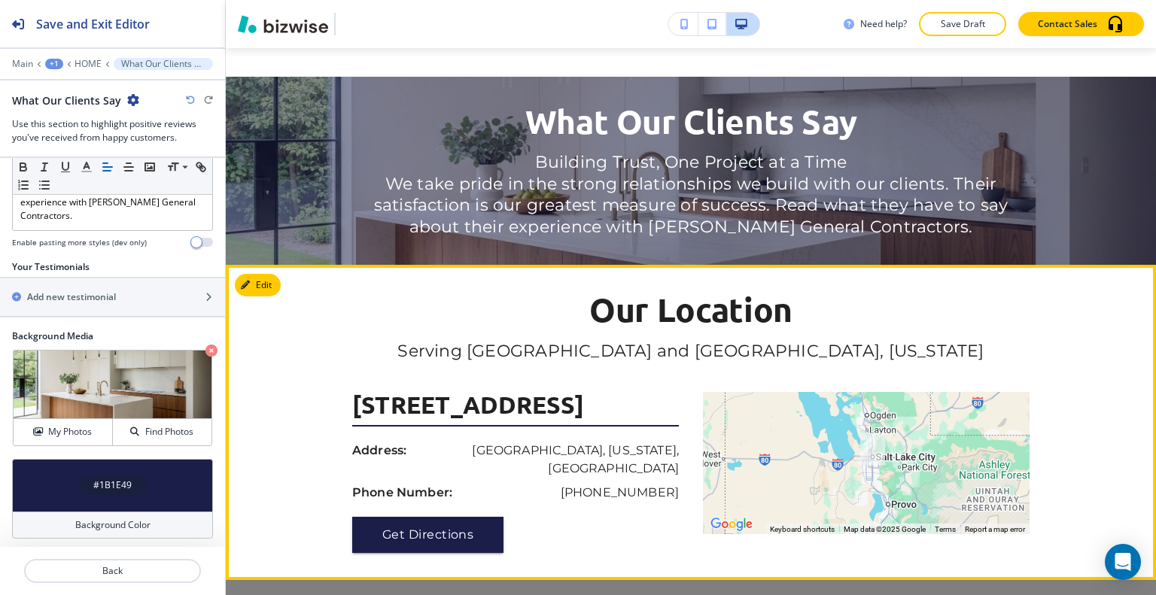
scroll to position [6534, 0]
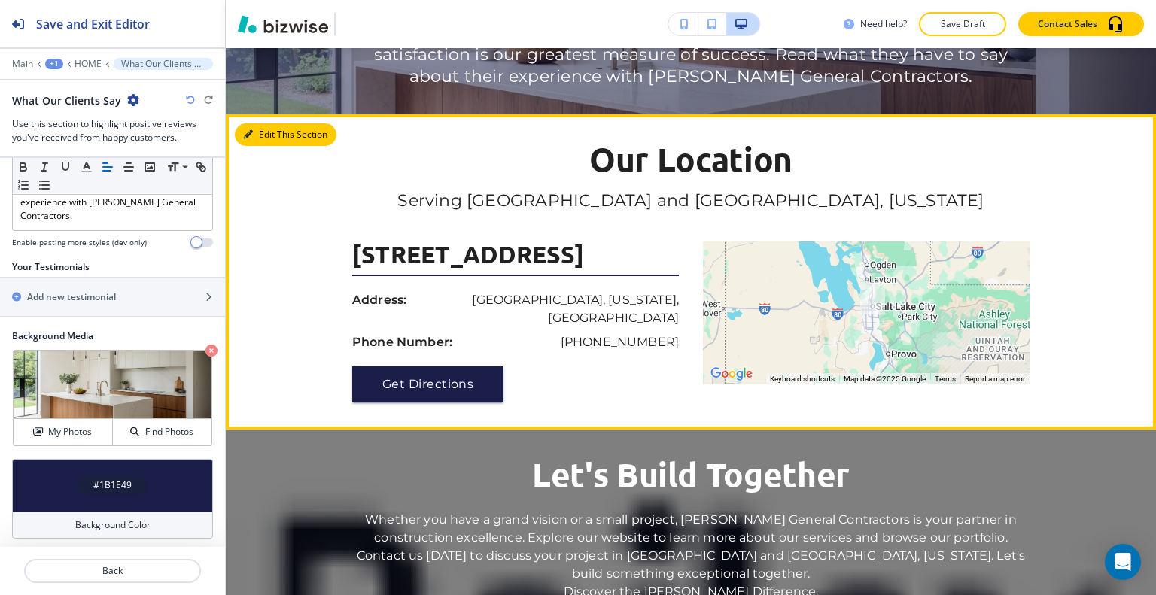
click at [262, 123] on button "Edit This Section" at bounding box center [286, 134] width 102 height 23
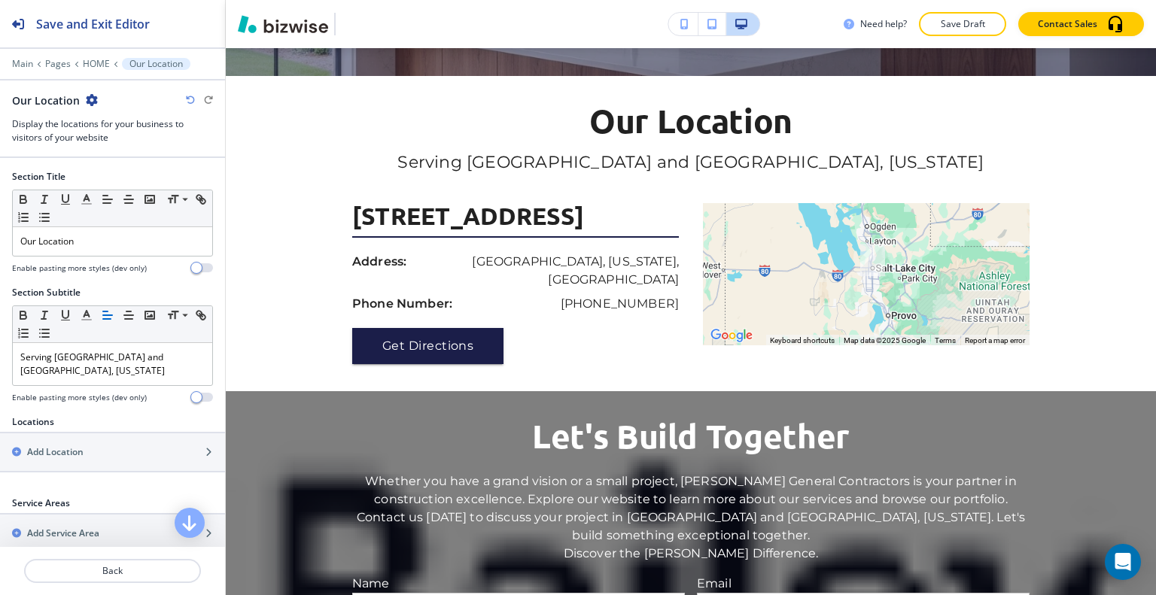
scroll to position [284, 0]
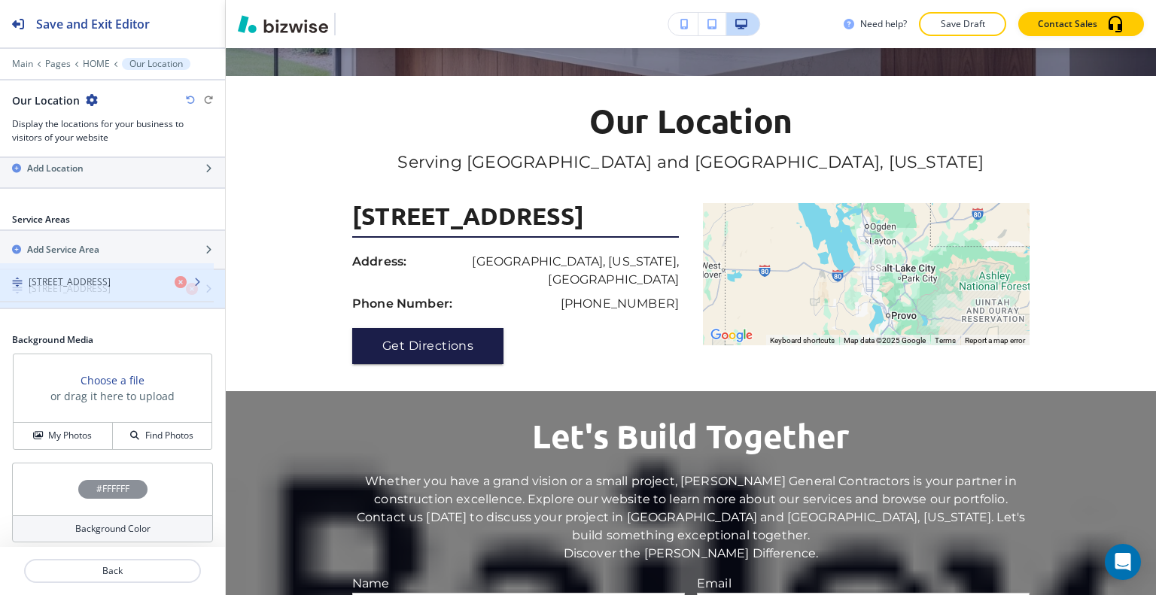
click at [111, 285] on h4 "[STREET_ADDRESS]" at bounding box center [70, 289] width 82 height 14
click at [111, 286] on h4 "[STREET_ADDRESS]" at bounding box center [70, 289] width 82 height 14
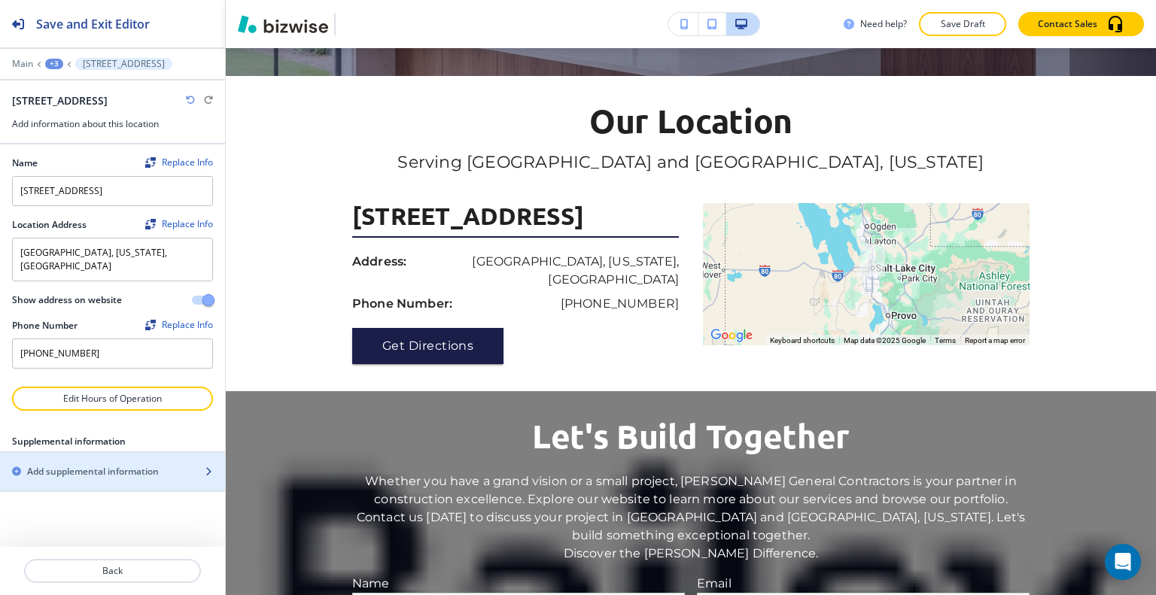
click at [108, 465] on h2 "Add supplemental information" at bounding box center [93, 472] width 132 height 14
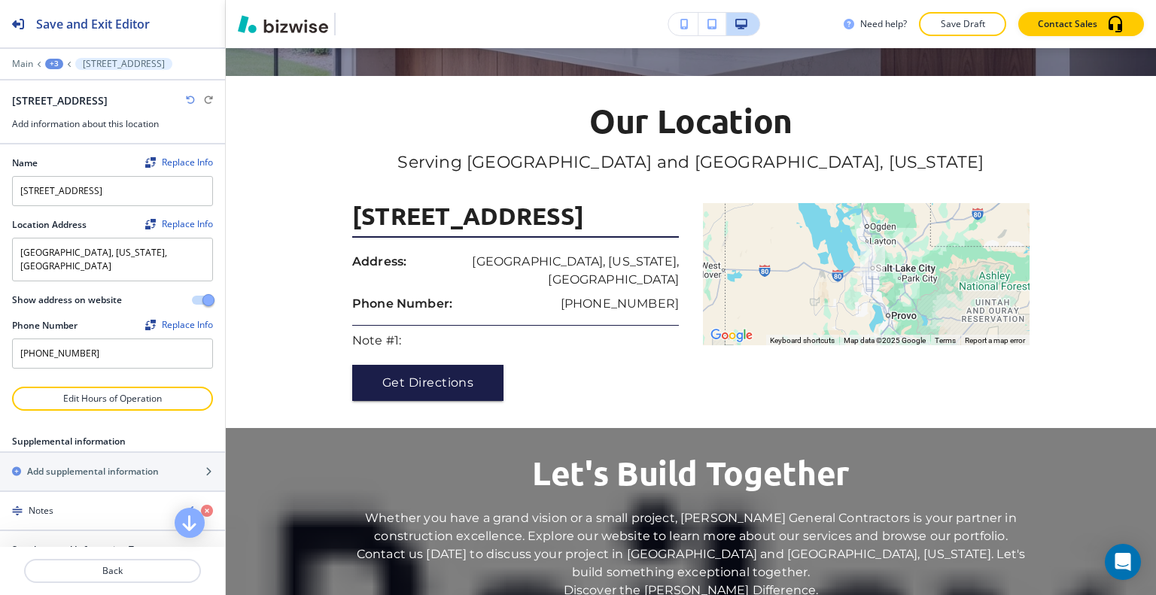
scroll to position [151, 0]
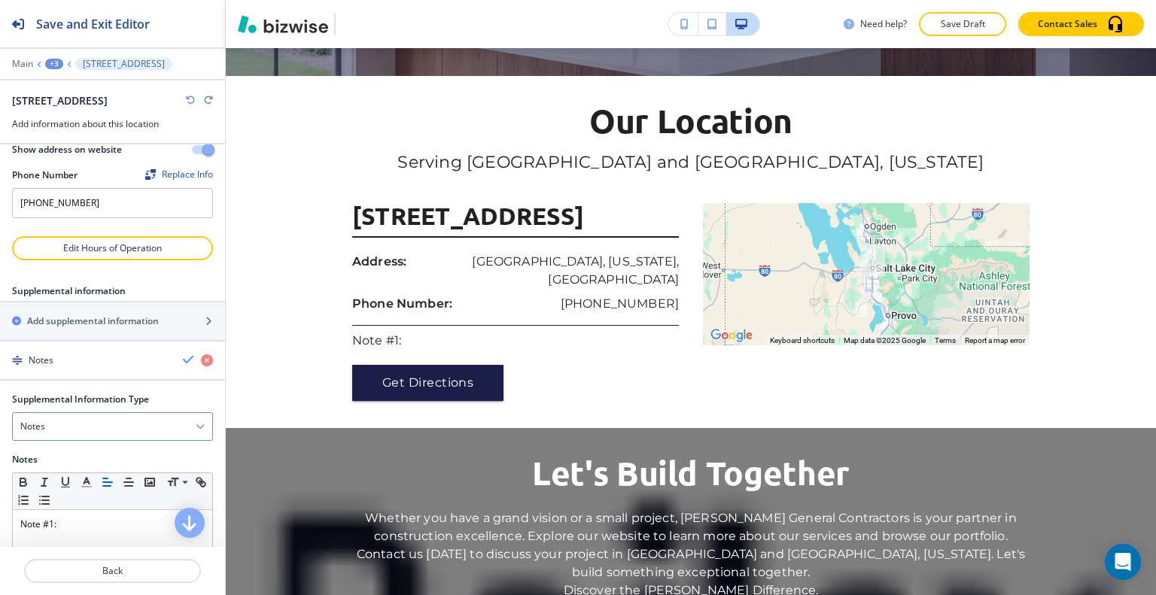
click at [117, 413] on div "Notes" at bounding box center [112, 426] width 199 height 27
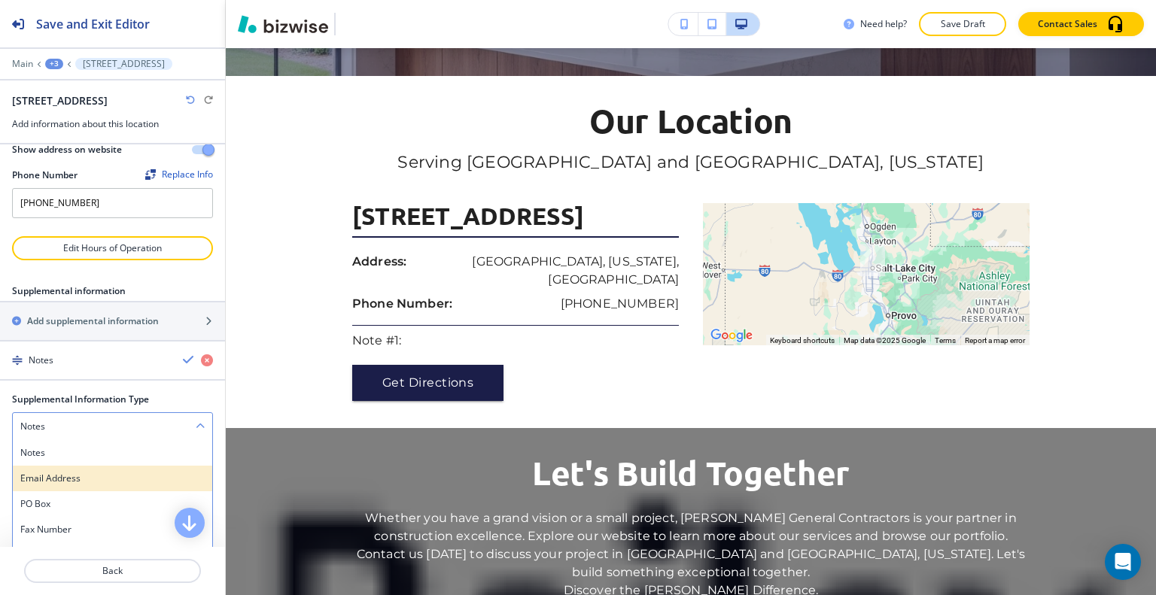
click at [101, 472] on h4 "Email Address" at bounding box center [112, 479] width 184 height 14
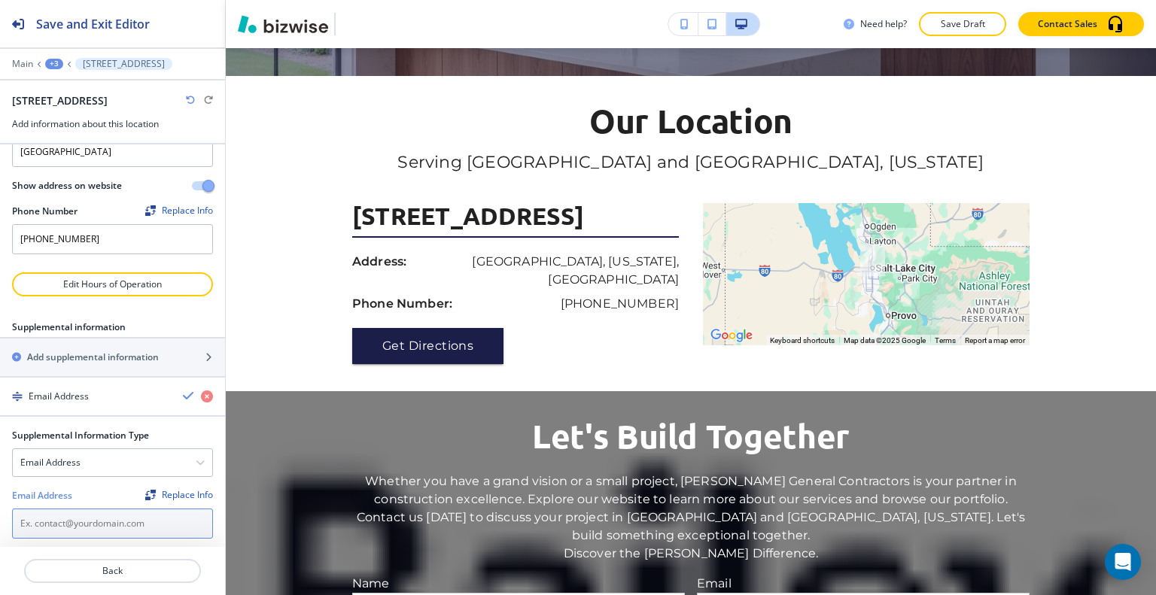
paste input "[PERSON_NAME][EMAIL_ADDRESS][DOMAIN_NAME]"
type input "[PERSON_NAME][EMAIL_ADDRESS][DOMAIN_NAME]"
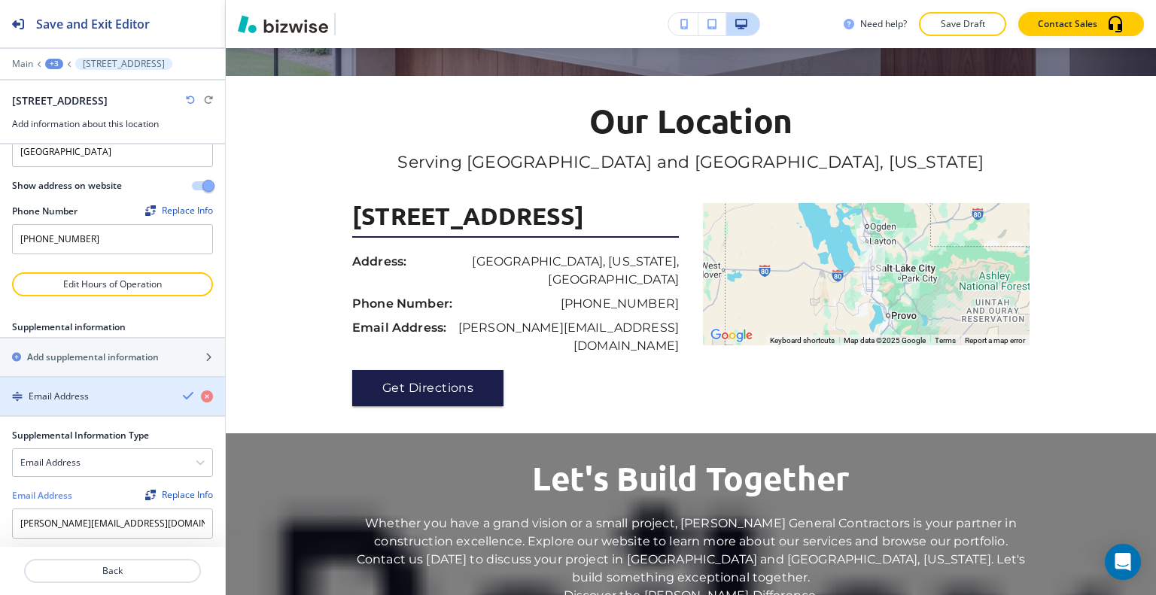
click at [183, 390] on icon "button" at bounding box center [189, 396] width 12 height 12
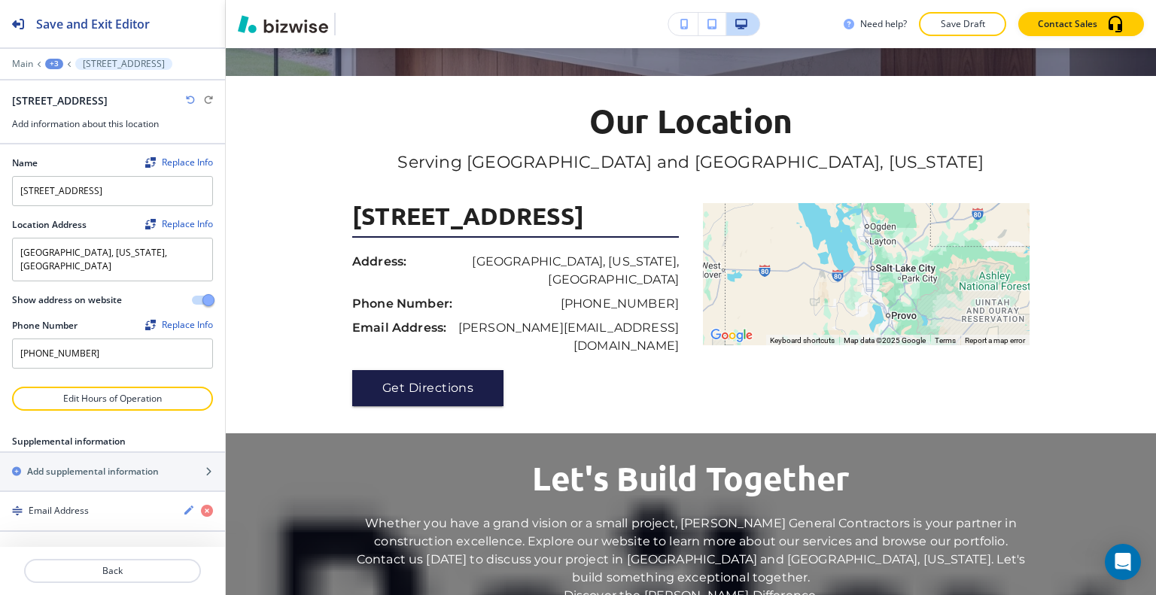
scroll to position [0, 0]
click at [977, 23] on p "Save Draft" at bounding box center [963, 24] width 48 height 14
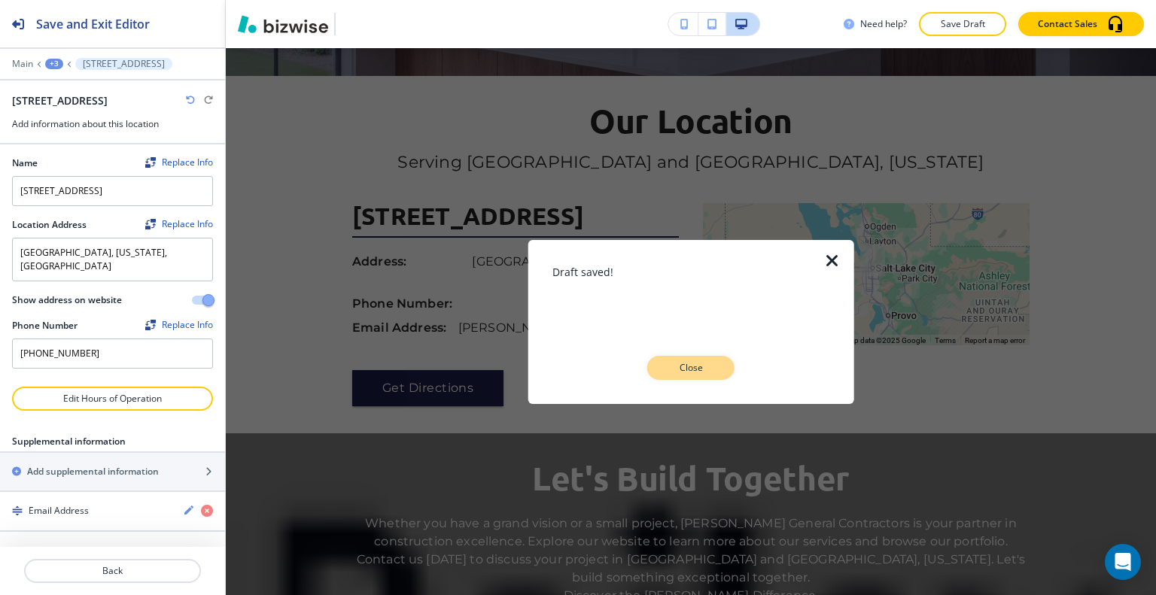
click at [682, 367] on p "Close" at bounding box center [691, 368] width 48 height 14
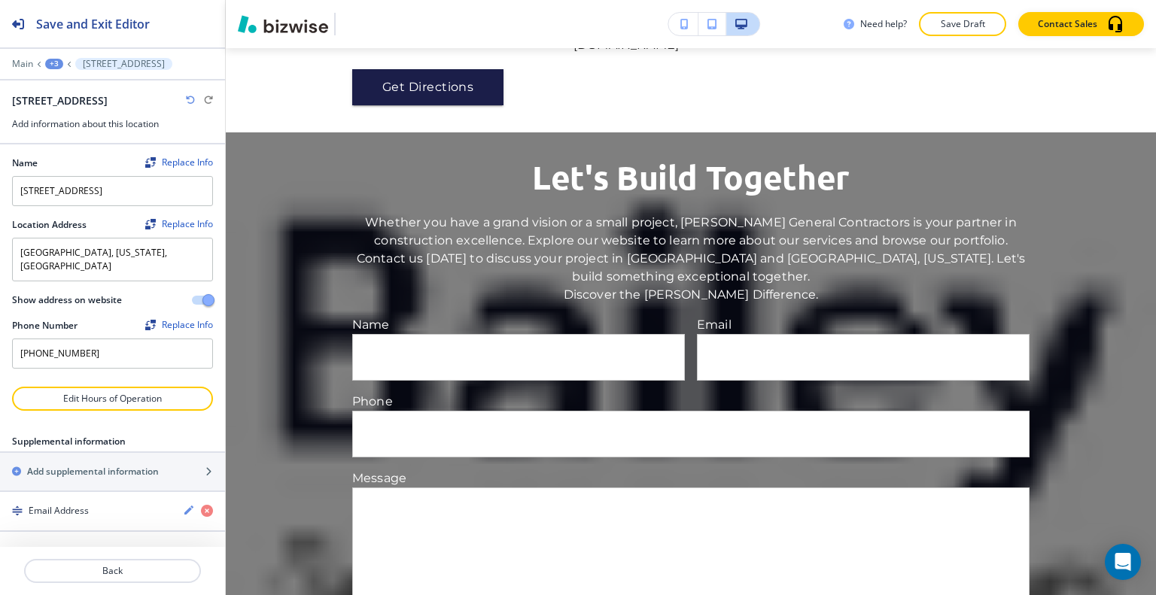
scroll to position [6949, 0]
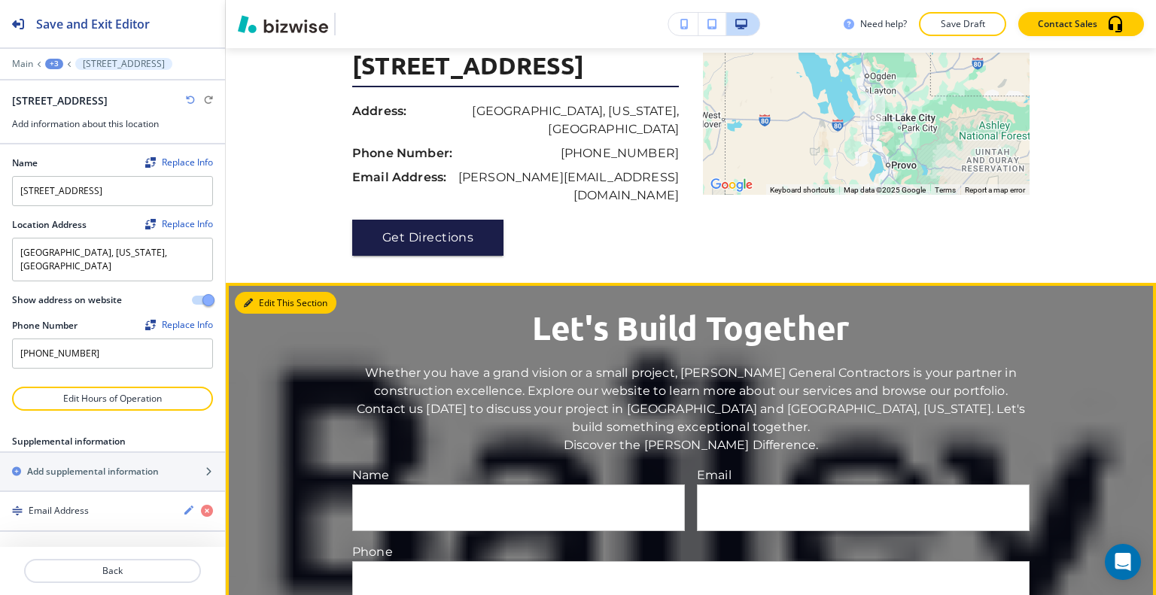
click at [273, 292] on button "Edit This Section" at bounding box center [286, 303] width 102 height 23
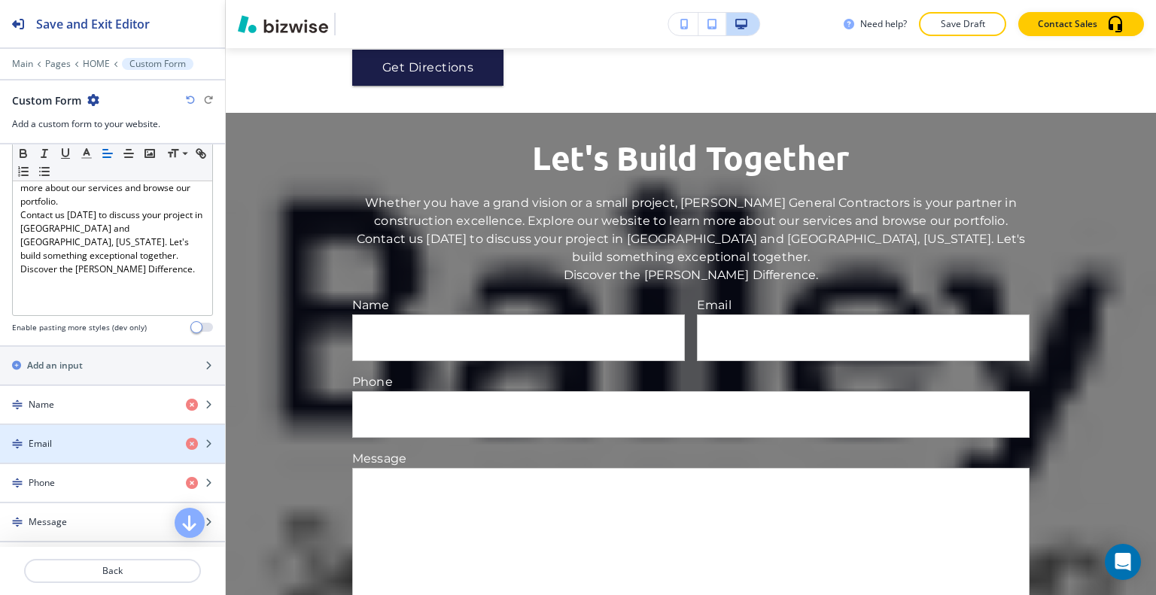
scroll to position [741, 0]
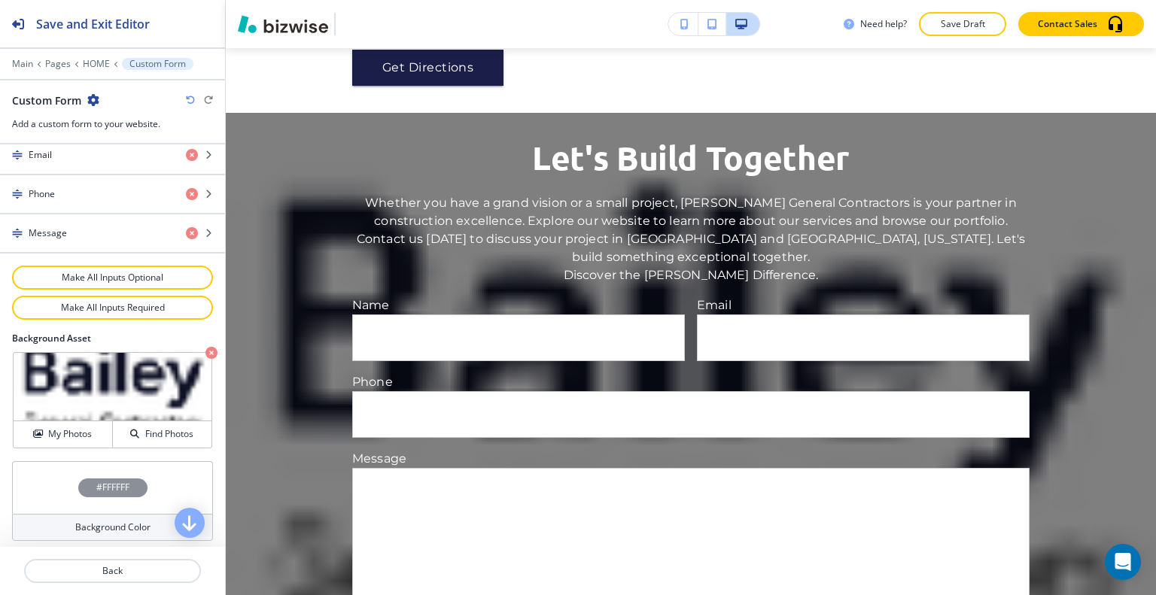
click at [205, 347] on icon "button" at bounding box center [211, 353] width 12 height 12
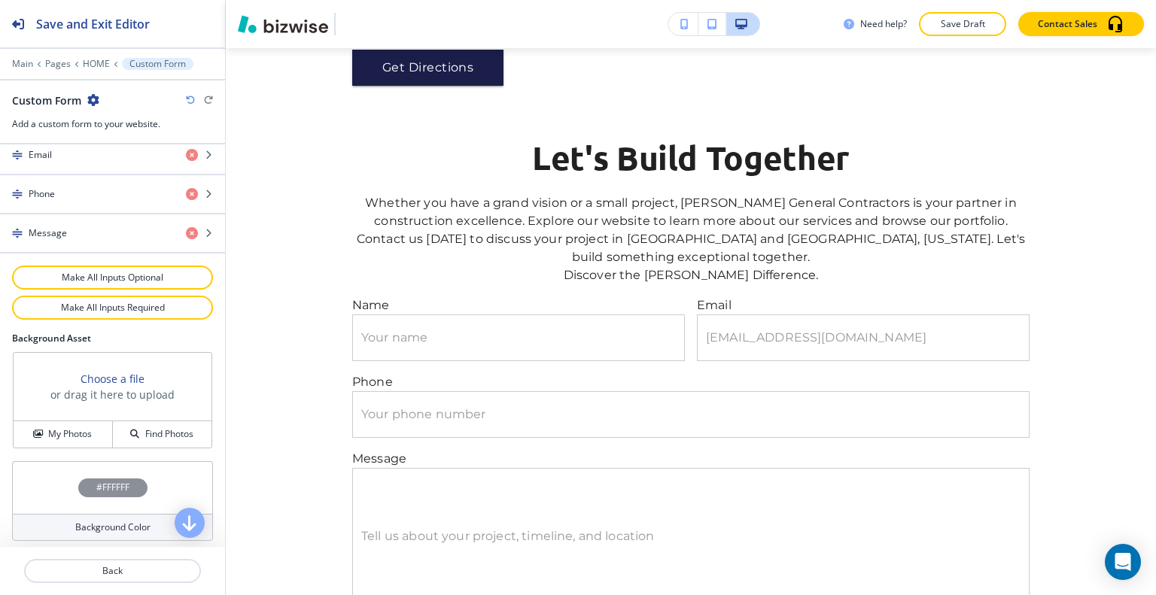
click at [84, 445] on div "Background Asset Choose a file or drag it here to upload My Photos Find Photos" at bounding box center [112, 396] width 225 height 129
click at [84, 443] on div "Choose a file or drag it here to upload My Photos Find Photos" at bounding box center [112, 401] width 201 height 98
click at [83, 434] on h4 "My Photos" at bounding box center [70, 435] width 44 height 14
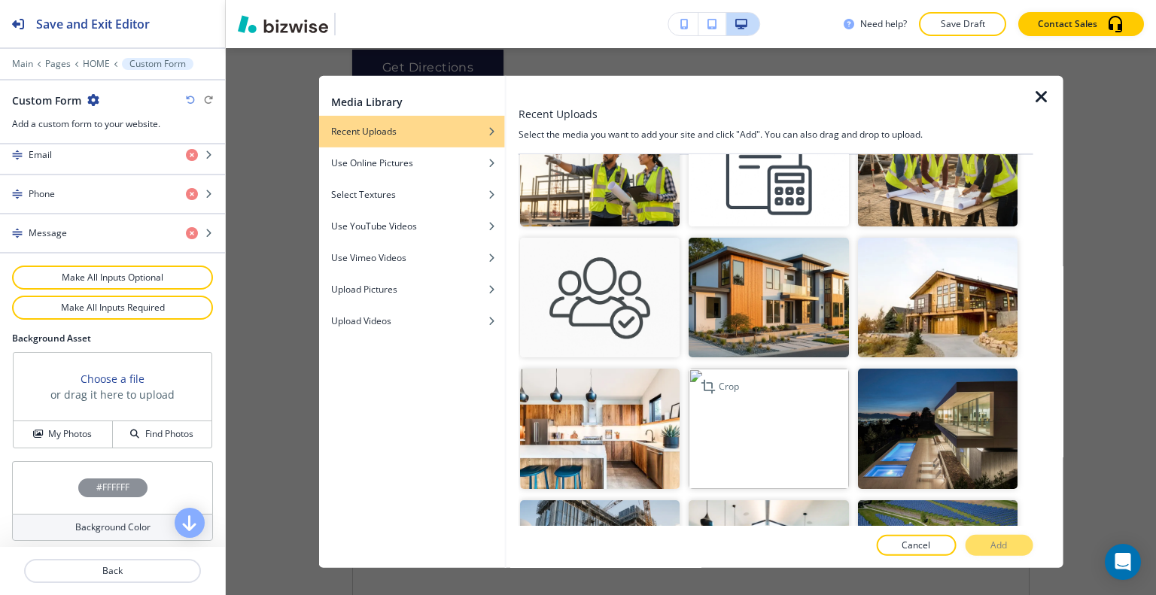
scroll to position [677, 0]
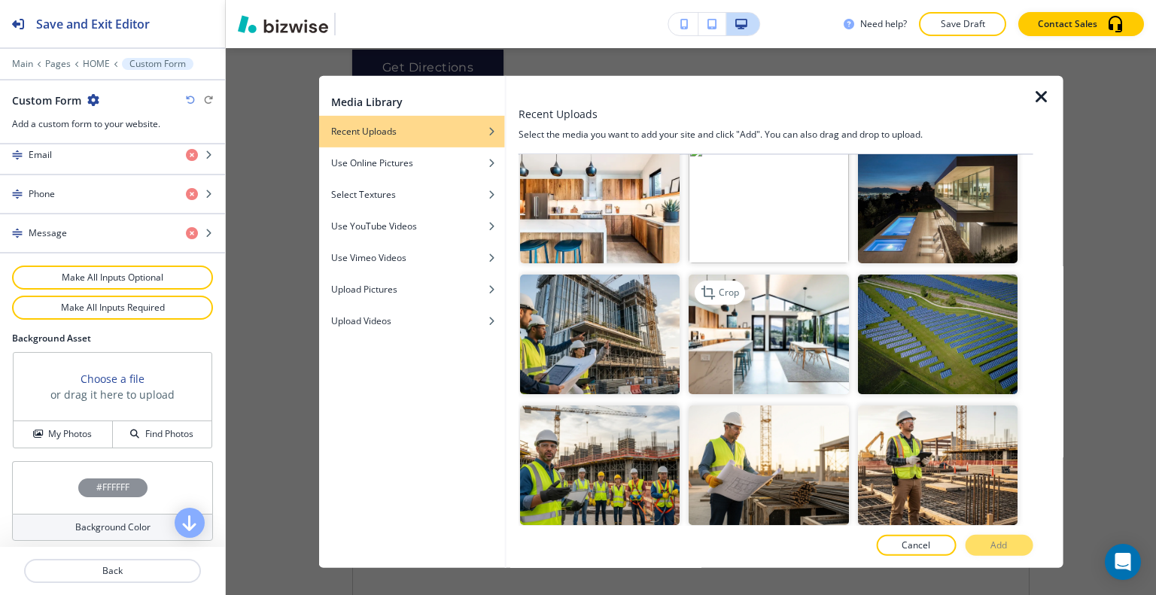
click at [810, 298] on img "button" at bounding box center [769, 334] width 160 height 120
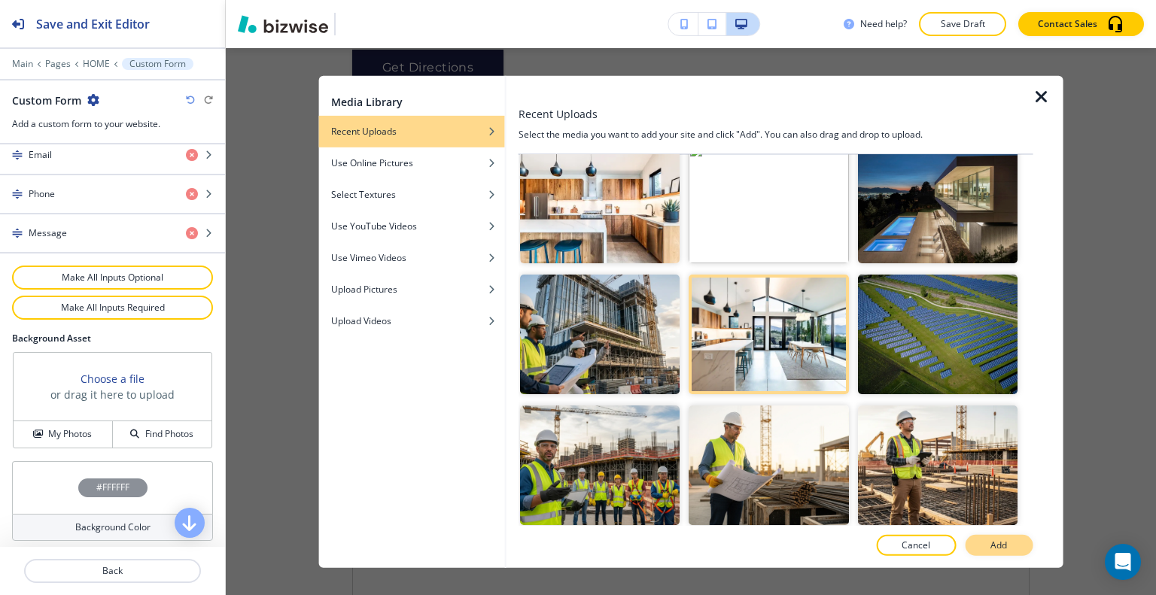
click at [977, 547] on button "Add" at bounding box center [999, 545] width 68 height 21
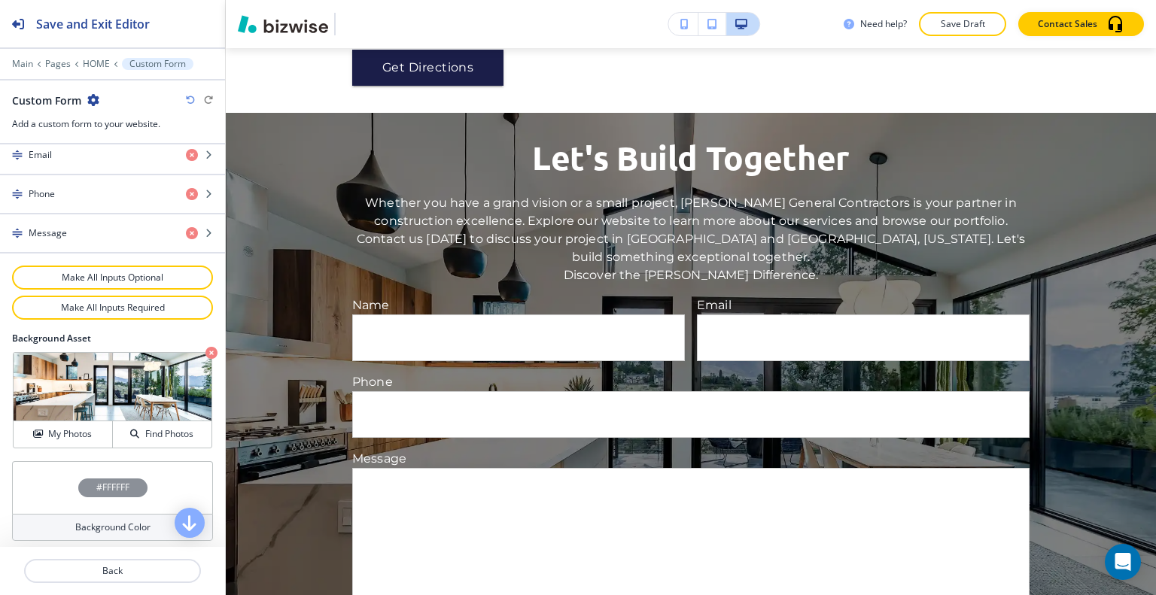
scroll to position [7194, 0]
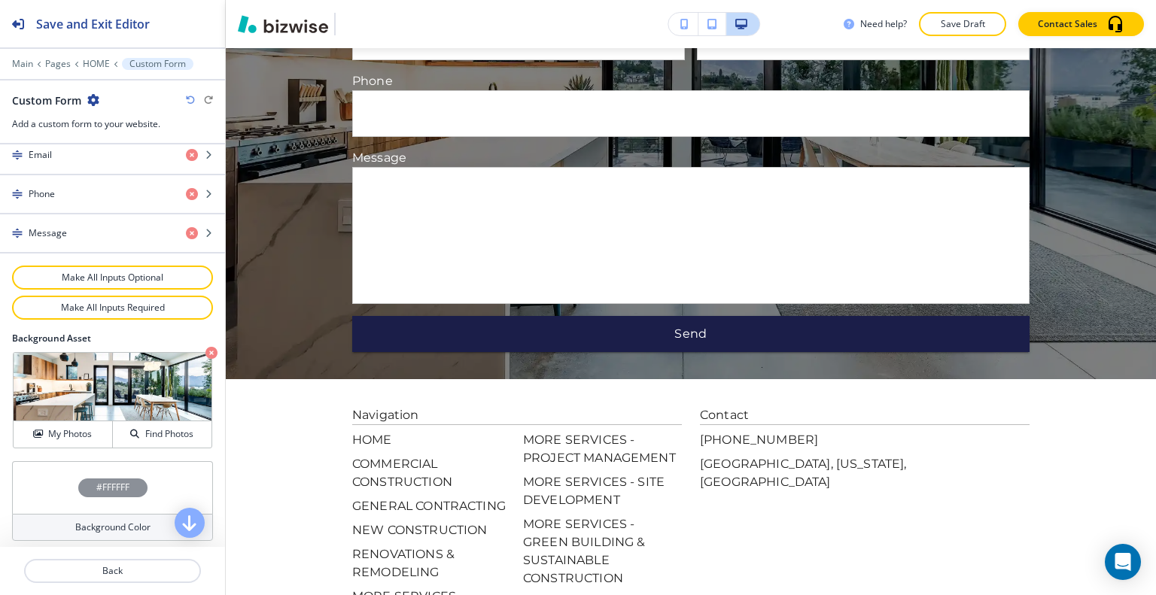
click at [56, 485] on div "#FFFFFF" at bounding box center [112, 487] width 201 height 53
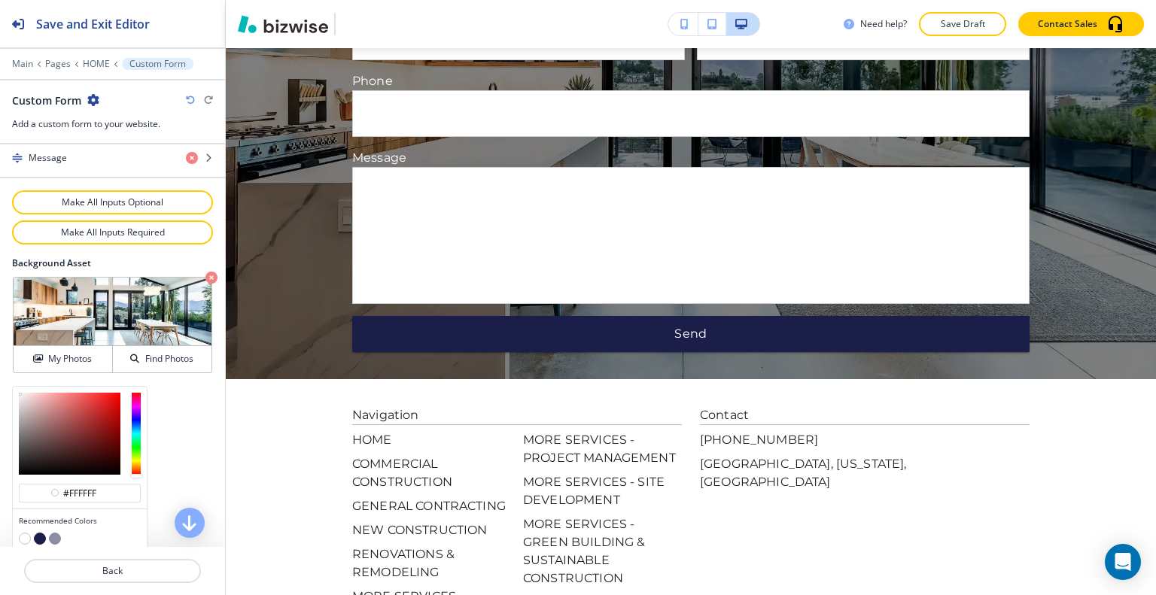
click at [39, 533] on button "button" at bounding box center [40, 539] width 12 height 12
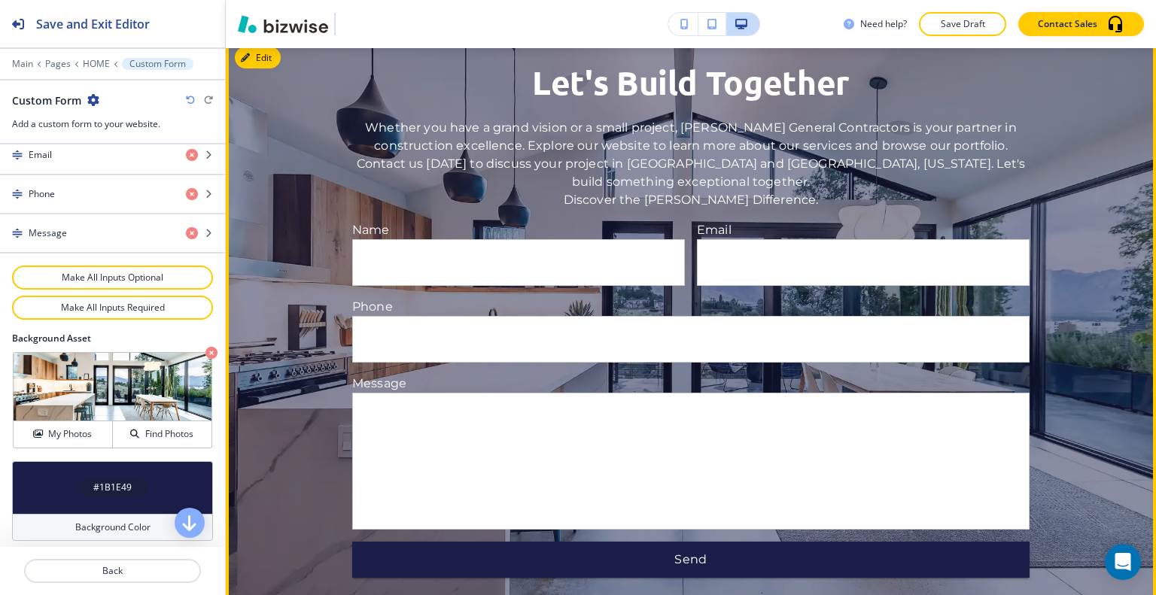
scroll to position [6742, 0]
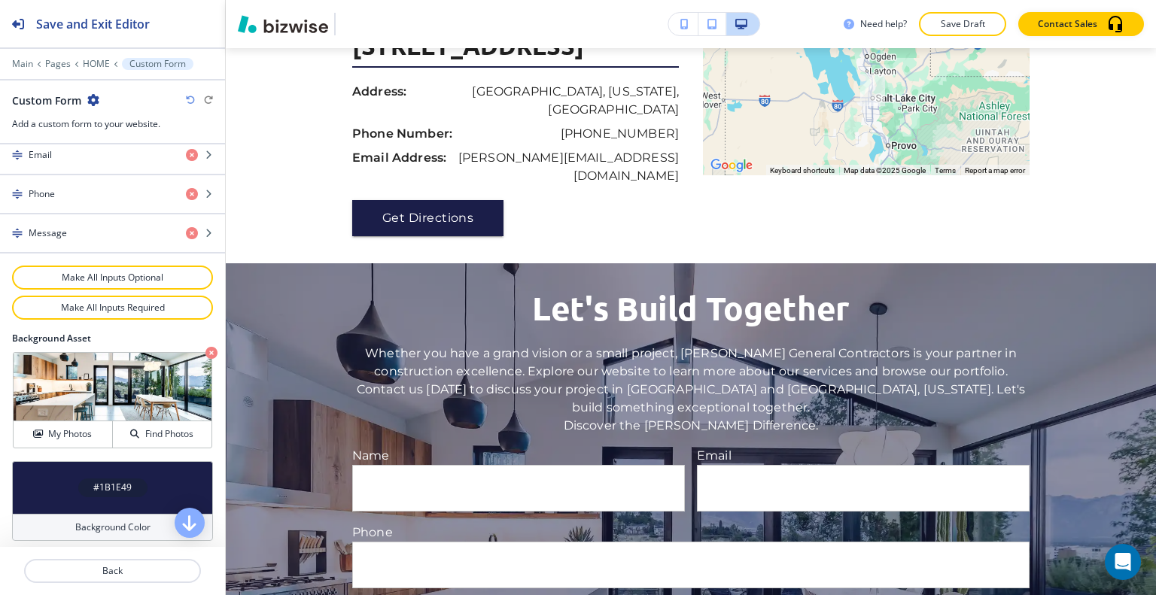
click at [190, 102] on icon "button" at bounding box center [190, 100] width 9 height 9
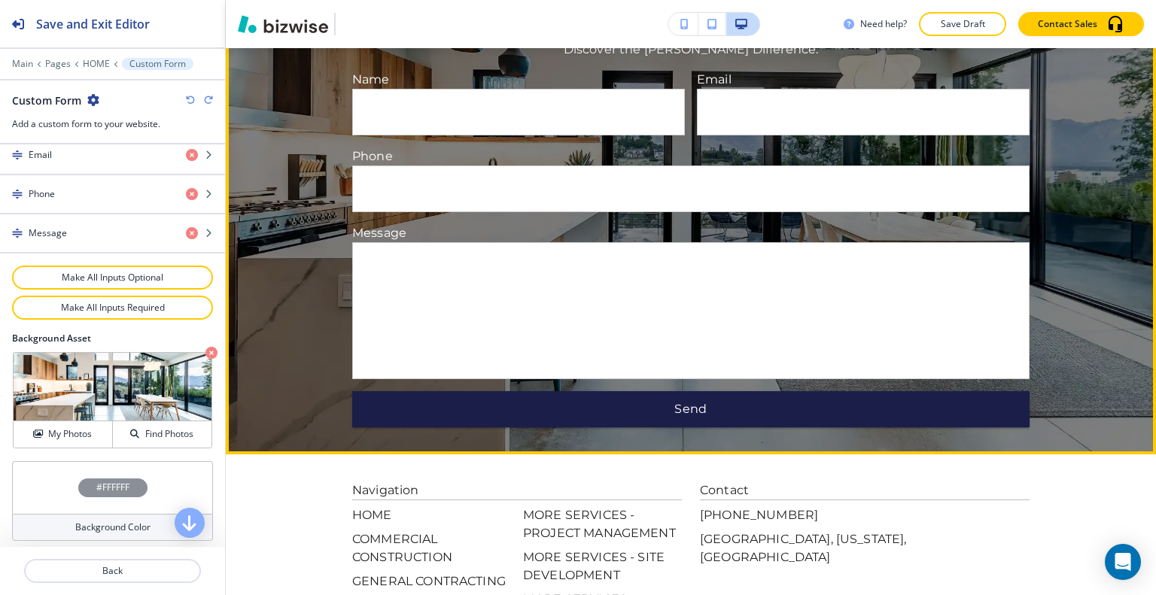
scroll to position [6818, 0]
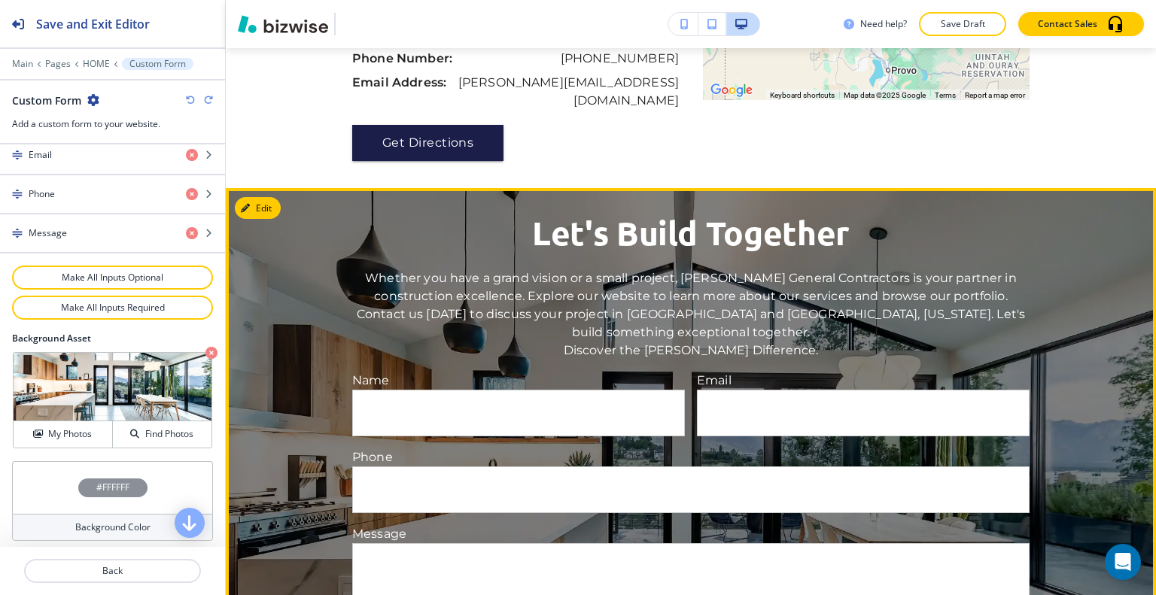
click at [513, 391] on input "Your name" at bounding box center [518, 413] width 331 height 45
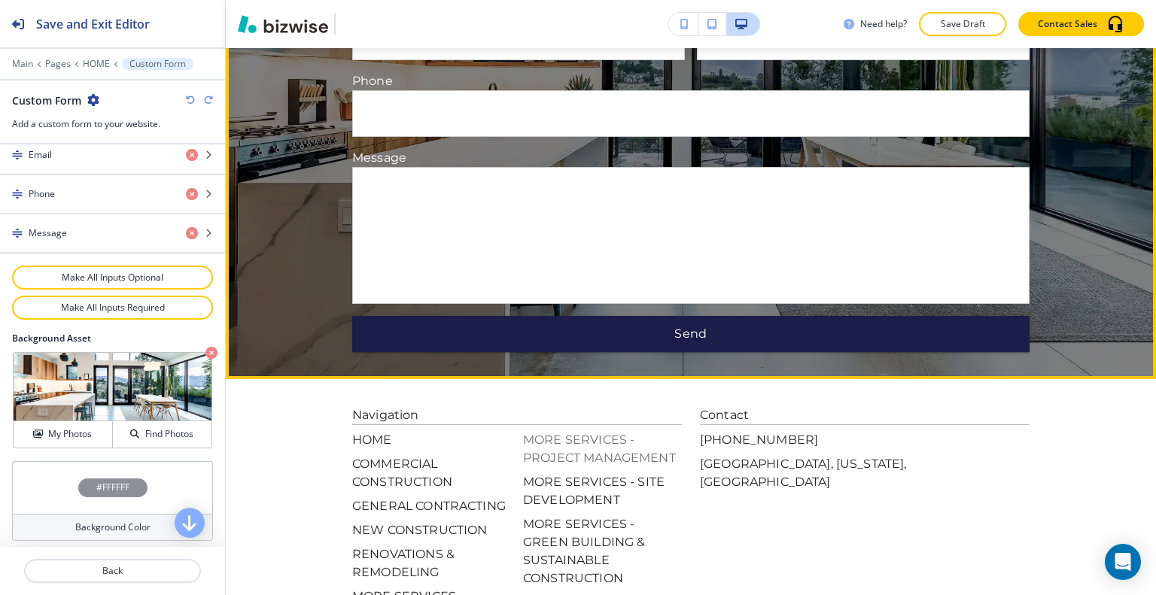
scroll to position [7269, 0]
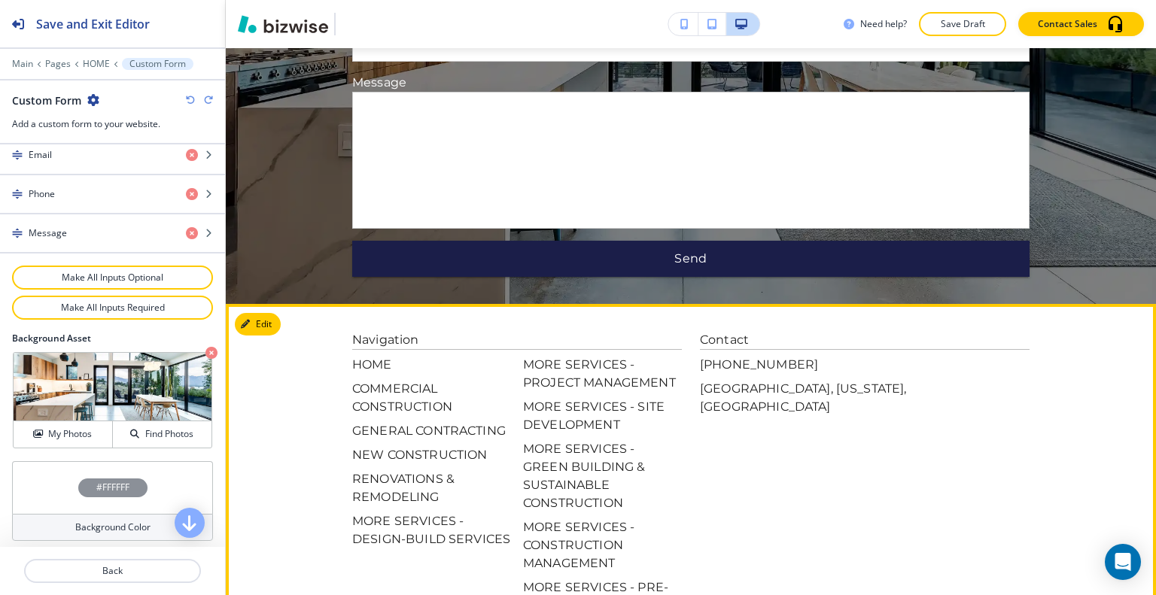
click at [278, 324] on footer "Navigation HOME COMMERCIAL CONSTRUCTION GENERAL CONTRACTING NEW CONSTRUCTION RE…" at bounding box center [691, 509] width 930 height 410
click at [262, 313] on button "Edit Footer" at bounding box center [274, 324] width 78 height 23
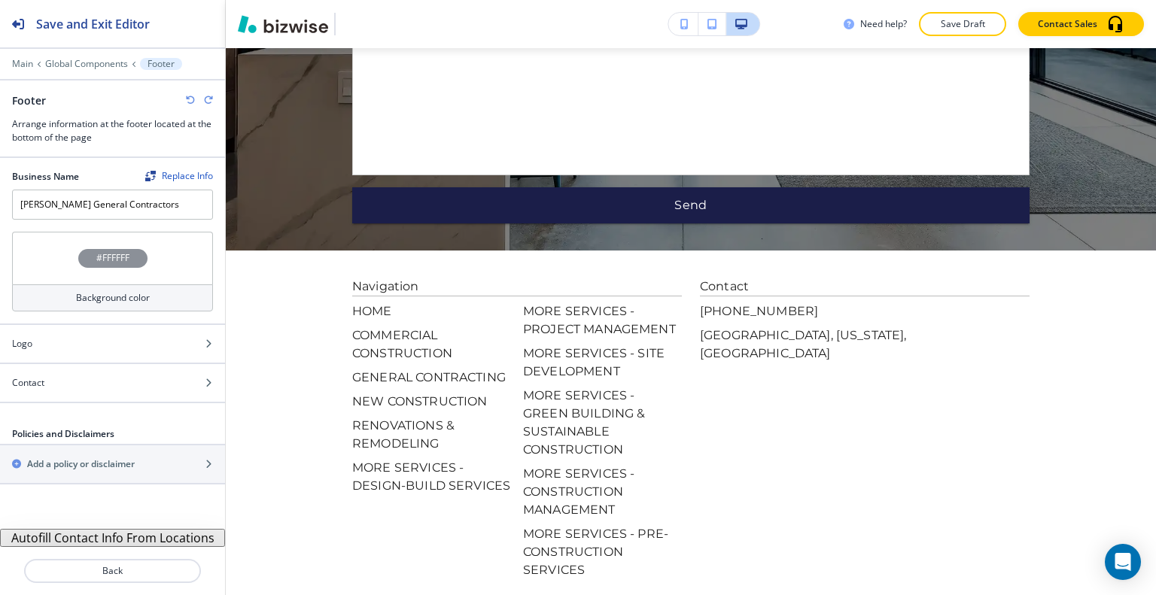
click at [56, 249] on div "#FFFFFF" at bounding box center [112, 258] width 201 height 53
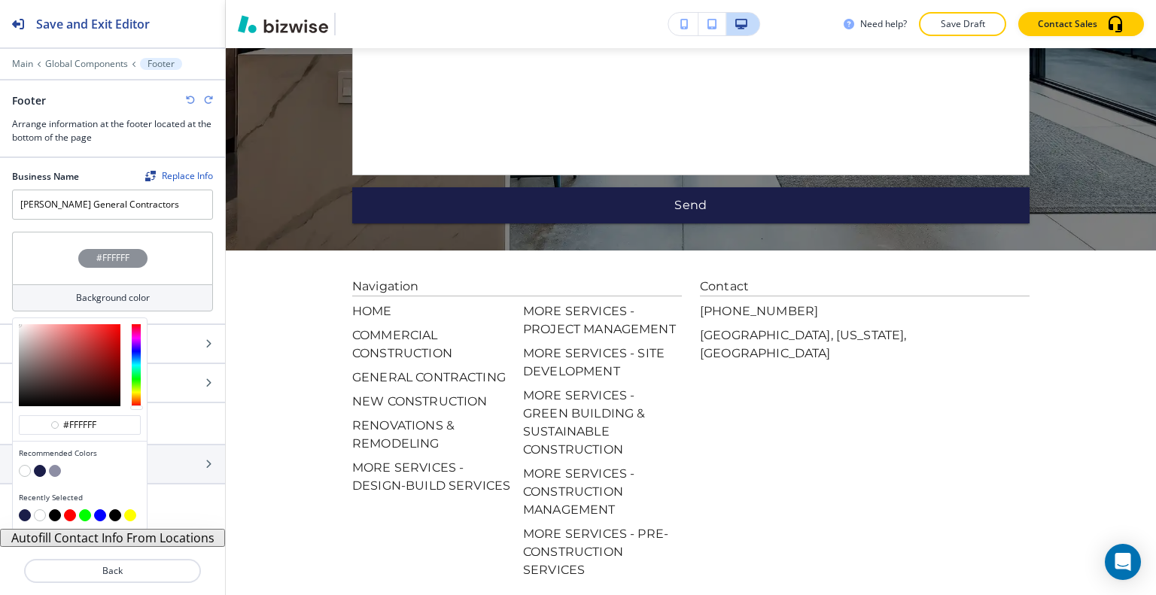
click at [39, 468] on button "button" at bounding box center [40, 471] width 12 height 12
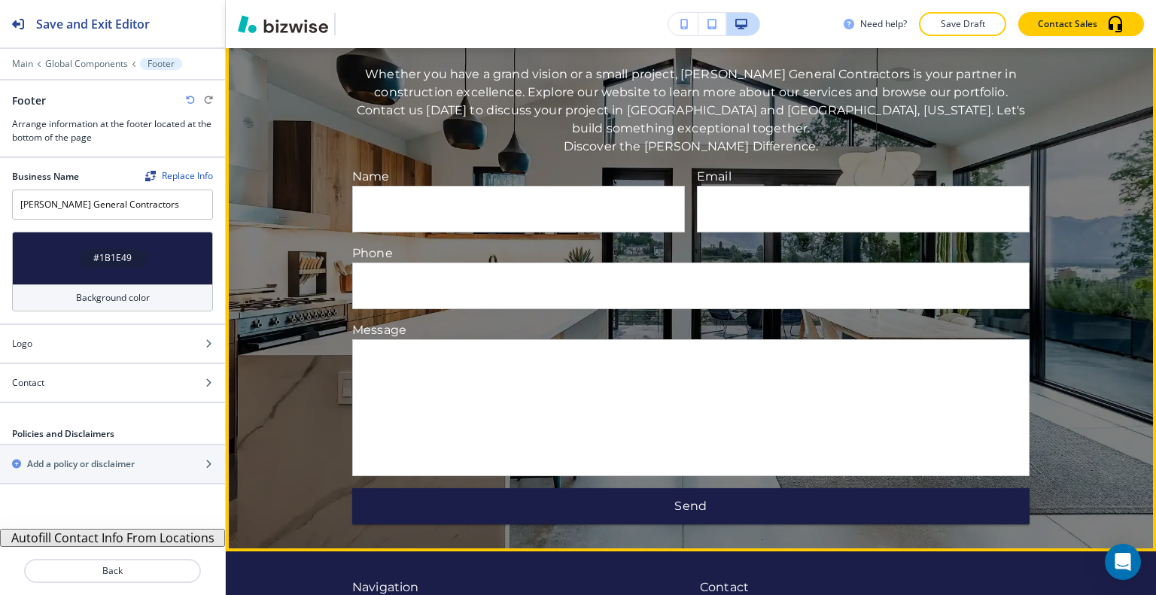
scroll to position [6871, 0]
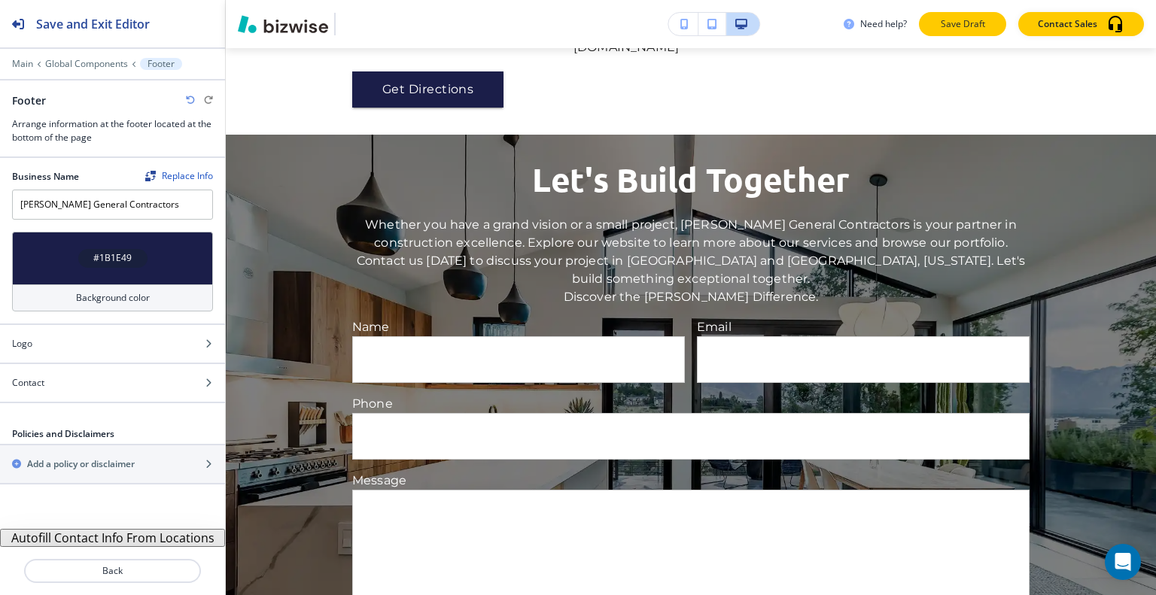
click at [983, 23] on p "Save Draft" at bounding box center [963, 24] width 48 height 14
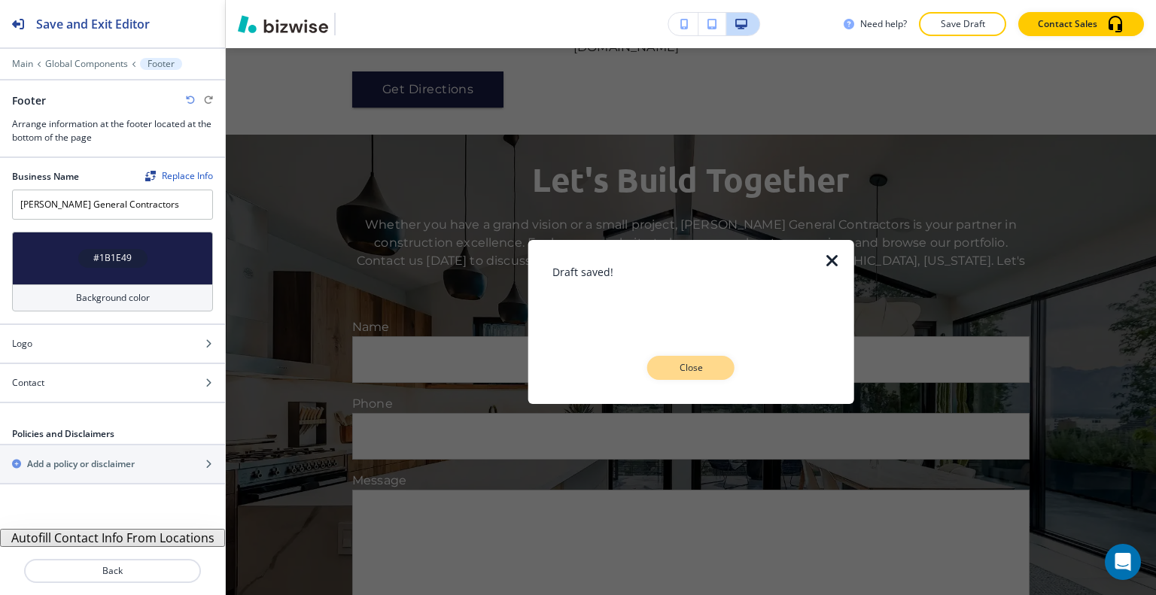
click at [692, 376] on button "Close" at bounding box center [690, 368] width 87 height 24
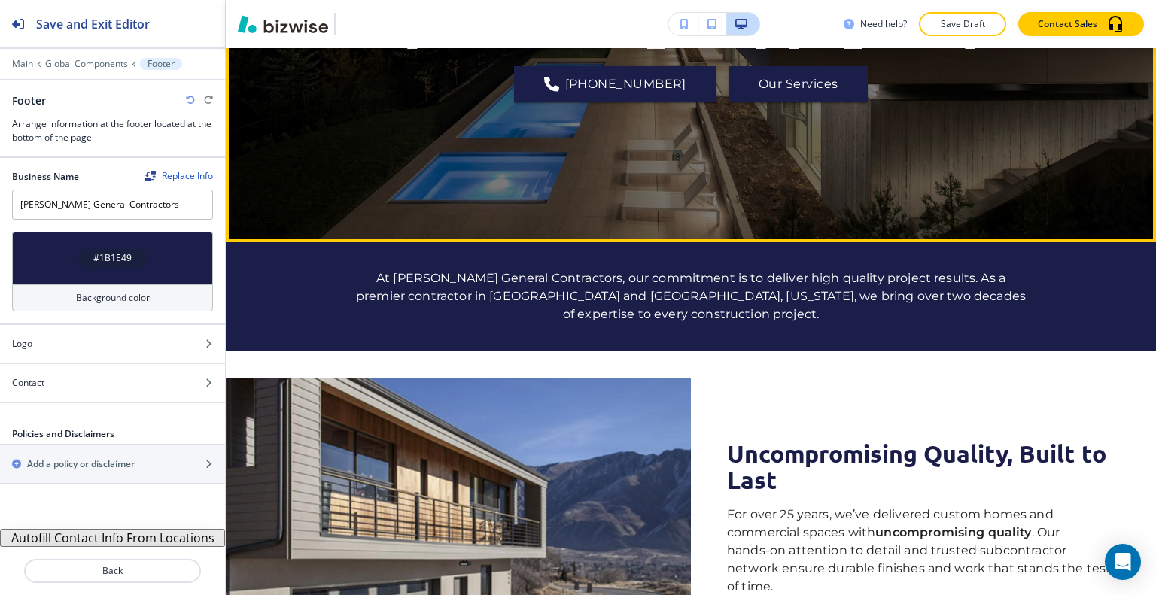
scroll to position [0, 0]
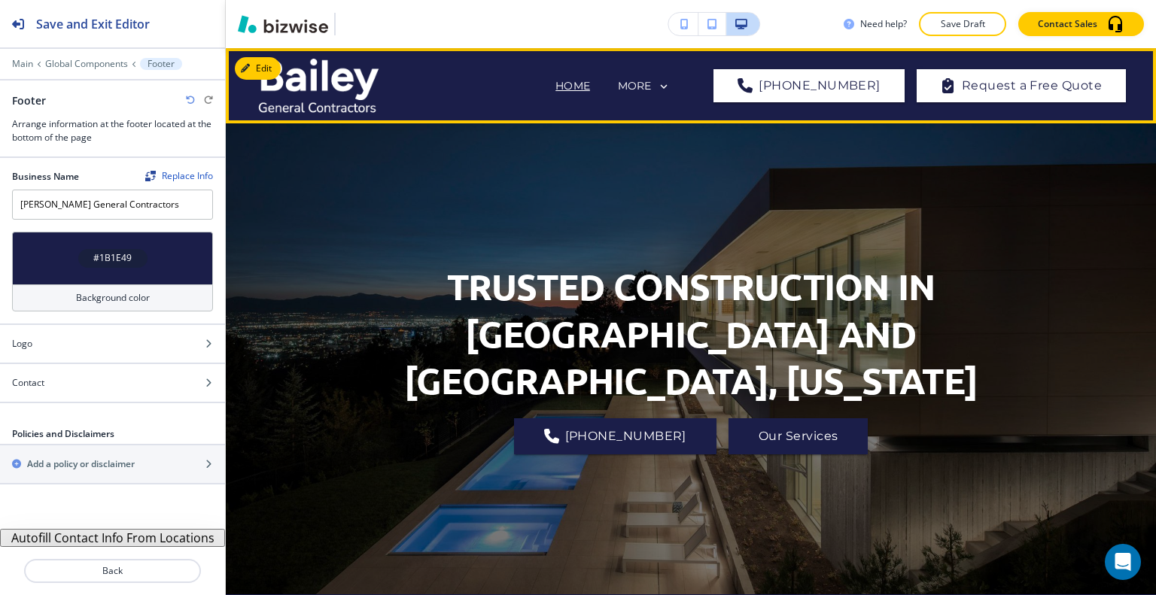
click at [671, 80] on icon at bounding box center [664, 87] width 14 height 14
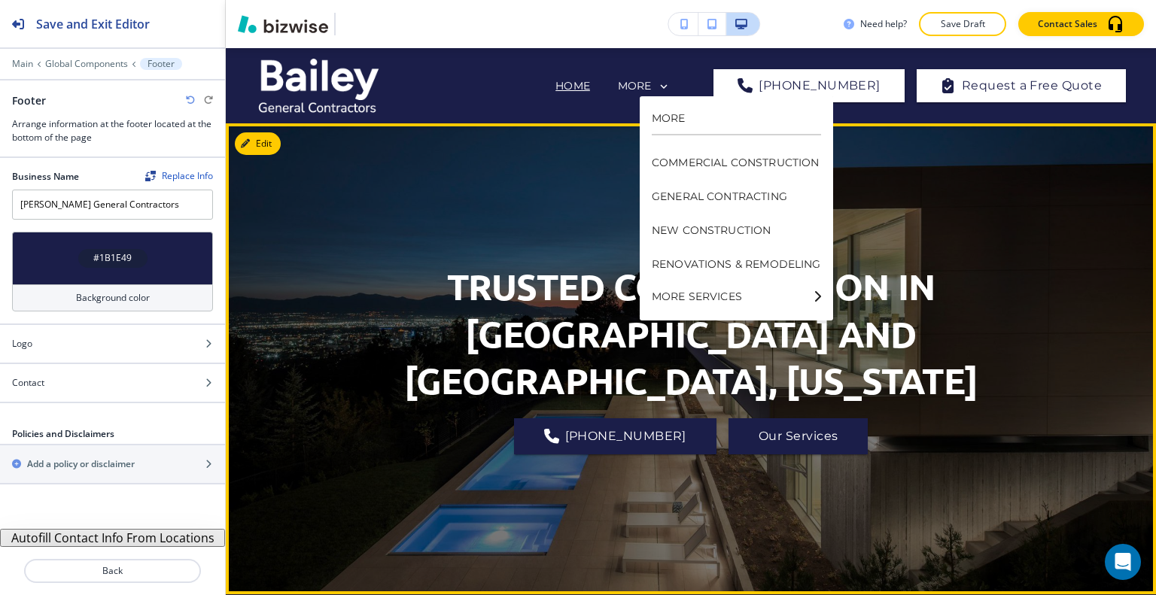
click at [489, 215] on div "TRUSTED CONSTRUCTION IN [GEOGRAPHIC_DATA] AND [GEOGRAPHIC_DATA], [US_STATE] [PH…" at bounding box center [690, 359] width 677 height 417
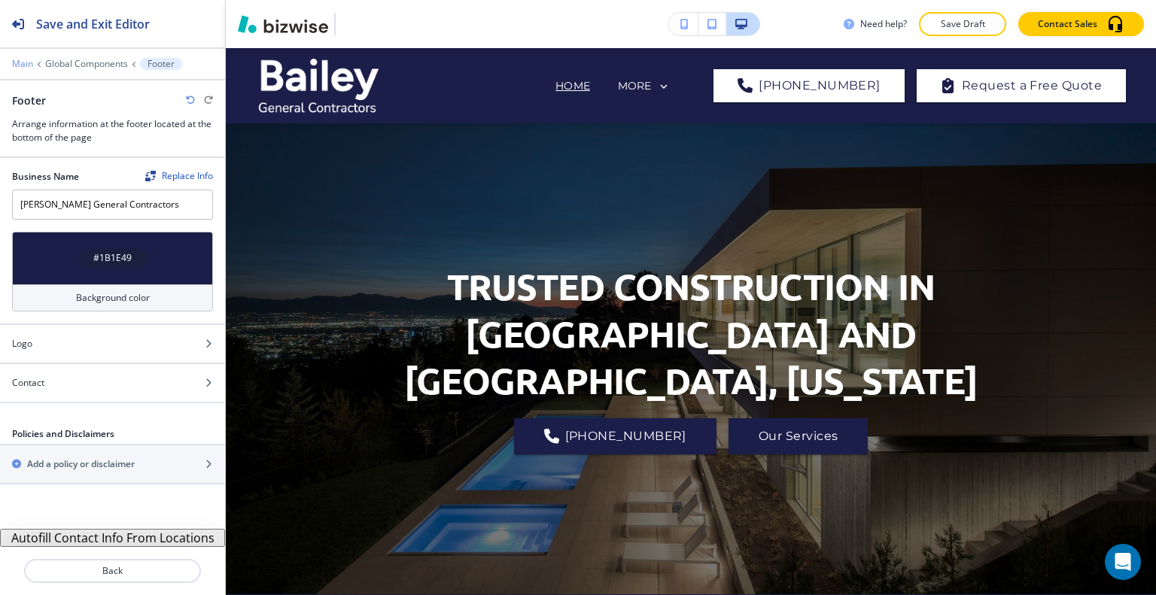
click at [23, 62] on p "Main" at bounding box center [22, 64] width 21 height 11
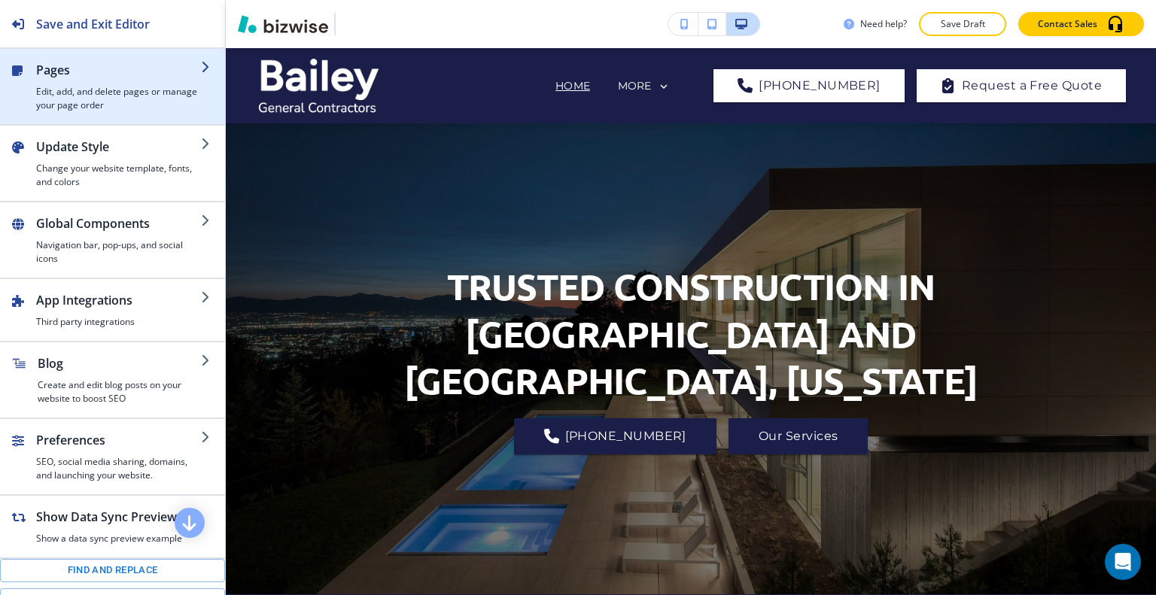
click at [60, 77] on h2 "Pages" at bounding box center [118, 70] width 165 height 18
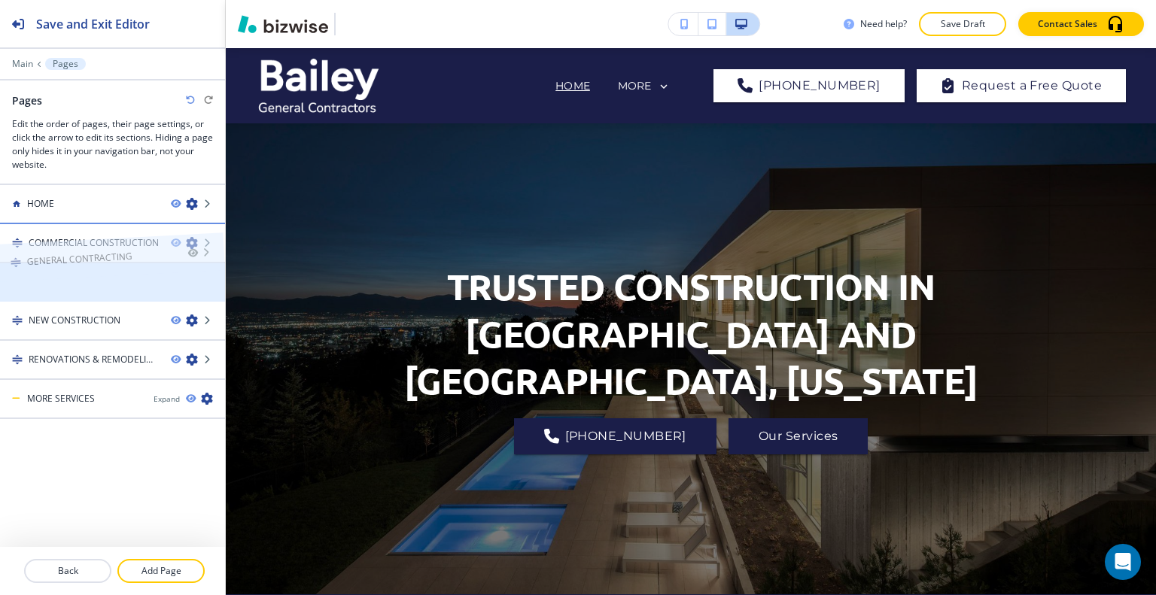
drag, startPoint x: 99, startPoint y: 278, endPoint x: 96, endPoint y: 231, distance: 47.5
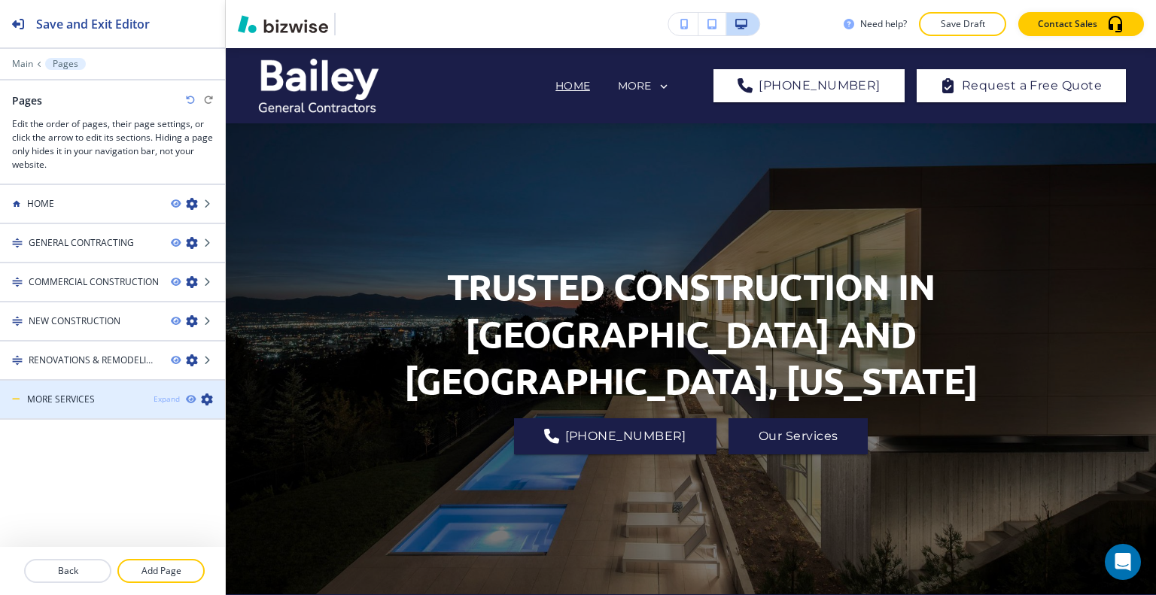
click at [163, 397] on div "Expand" at bounding box center [167, 399] width 26 height 11
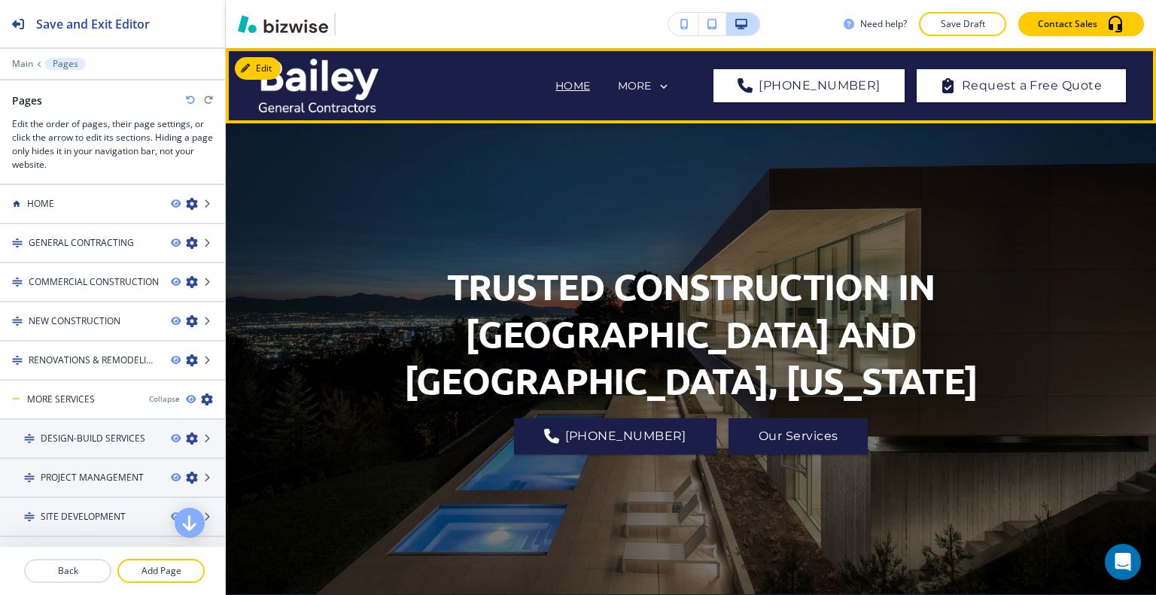
click at [671, 81] on div "MORE" at bounding box center [644, 87] width 53 height 14
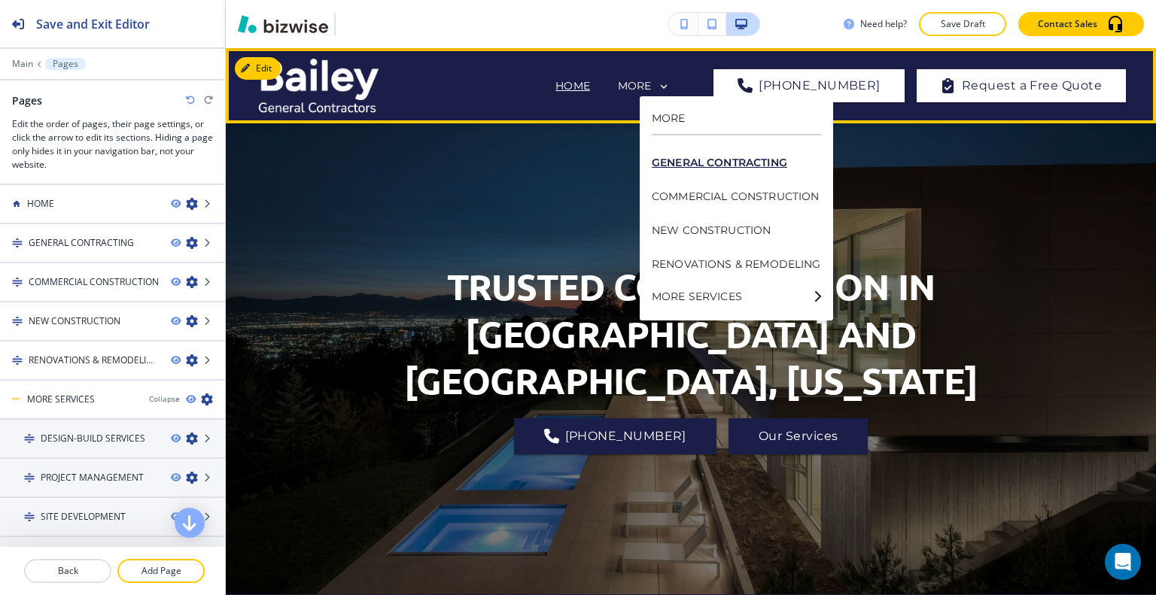
click at [700, 156] on p "GENERAL CONTRACTING" at bounding box center [736, 163] width 169 height 34
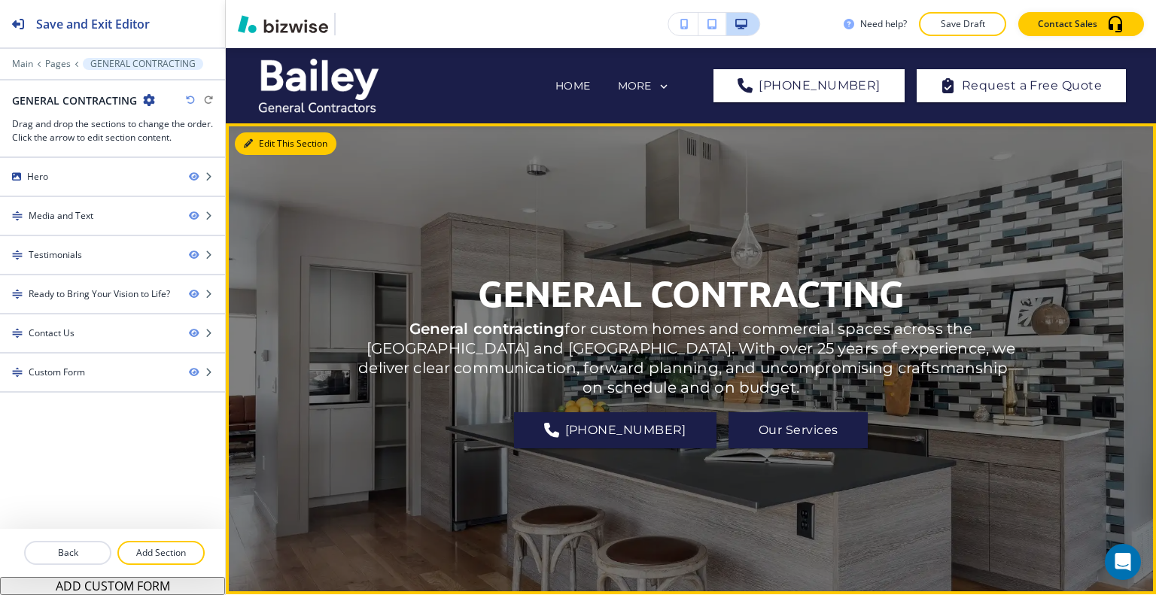
click at [259, 141] on button "Edit This Section" at bounding box center [286, 143] width 102 height 23
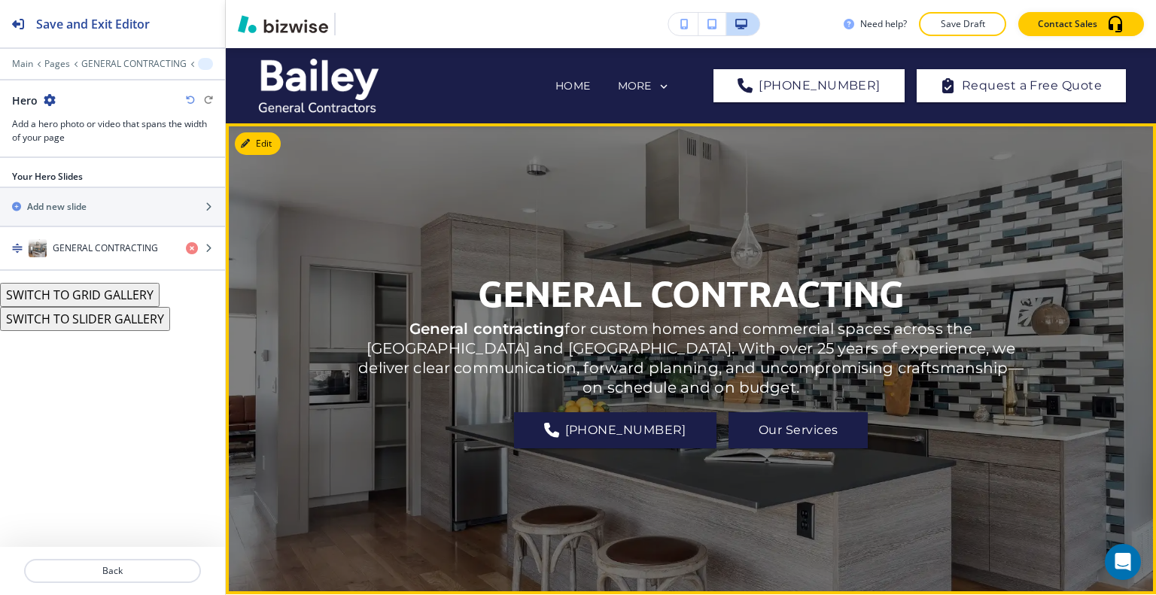
scroll to position [75, 0]
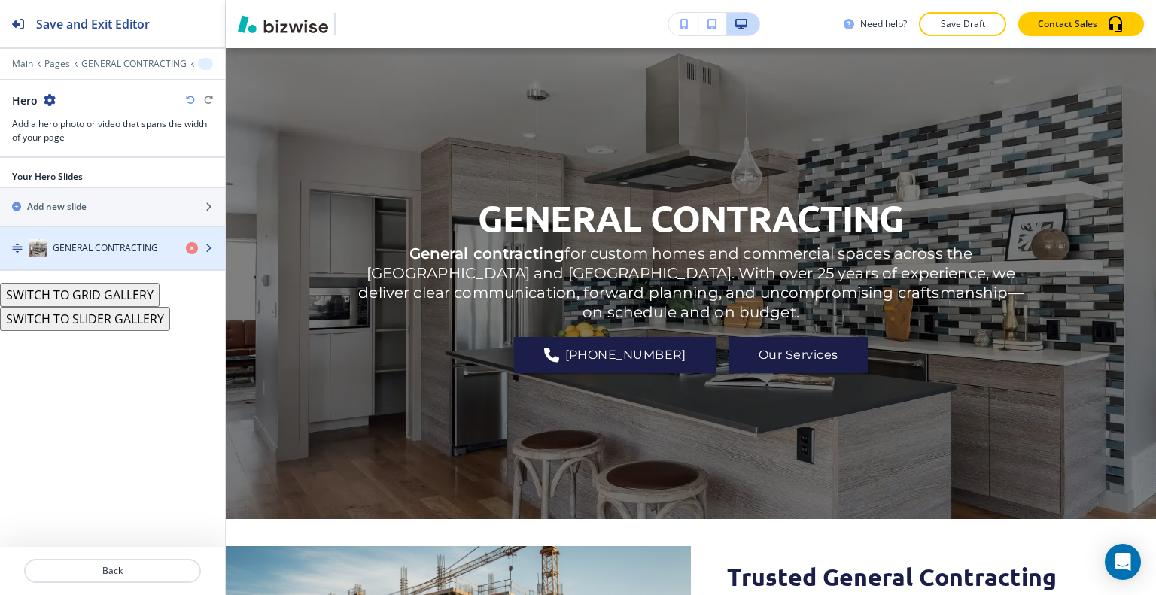
click at [102, 245] on h4 "GENERAL CONTRACTING" at bounding box center [105, 249] width 105 height 14
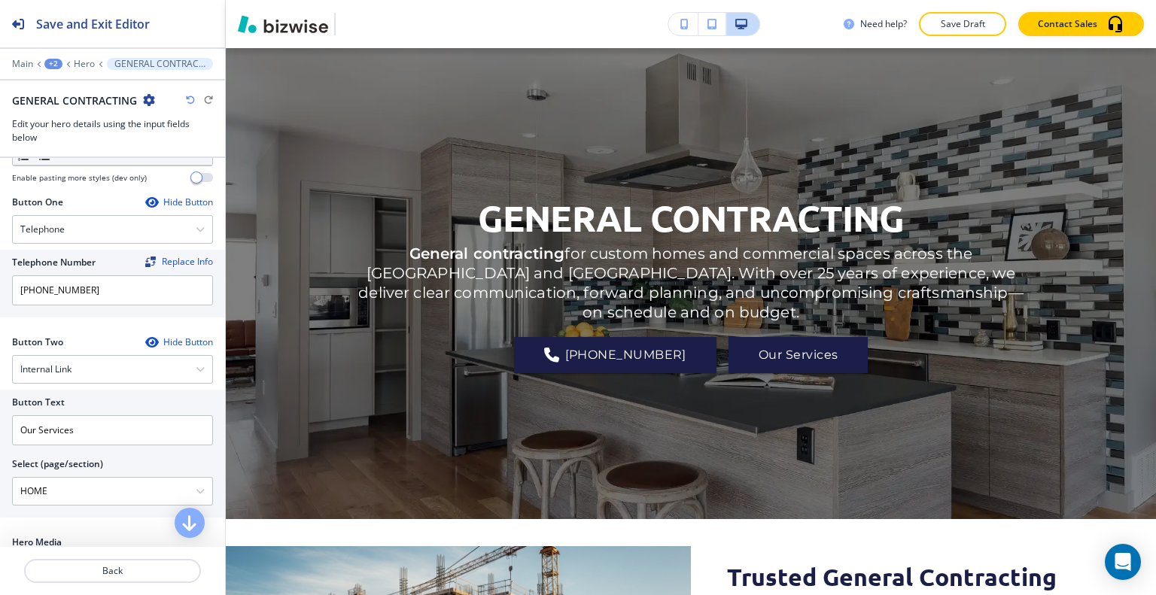
scroll to position [452, 0]
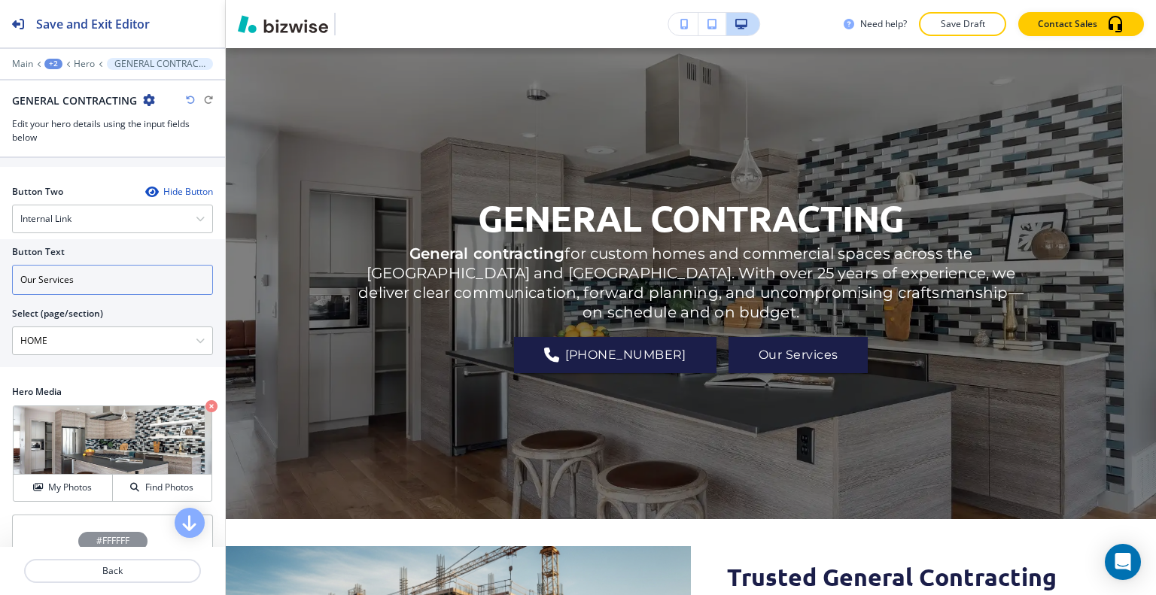
click at [120, 266] on input "Our Services" at bounding box center [112, 280] width 201 height 30
drag, startPoint x: 113, startPoint y: 270, endPoint x: 0, endPoint y: 230, distance: 120.0
click at [0, 239] on div "Button Text Our Services Select (page/section) HOME HOME HOME | Hero HOME | At …" at bounding box center [112, 303] width 225 height 128
type input "CONTACT US"
click at [111, 330] on \(page\/section\) "HOME" at bounding box center [104, 341] width 183 height 26
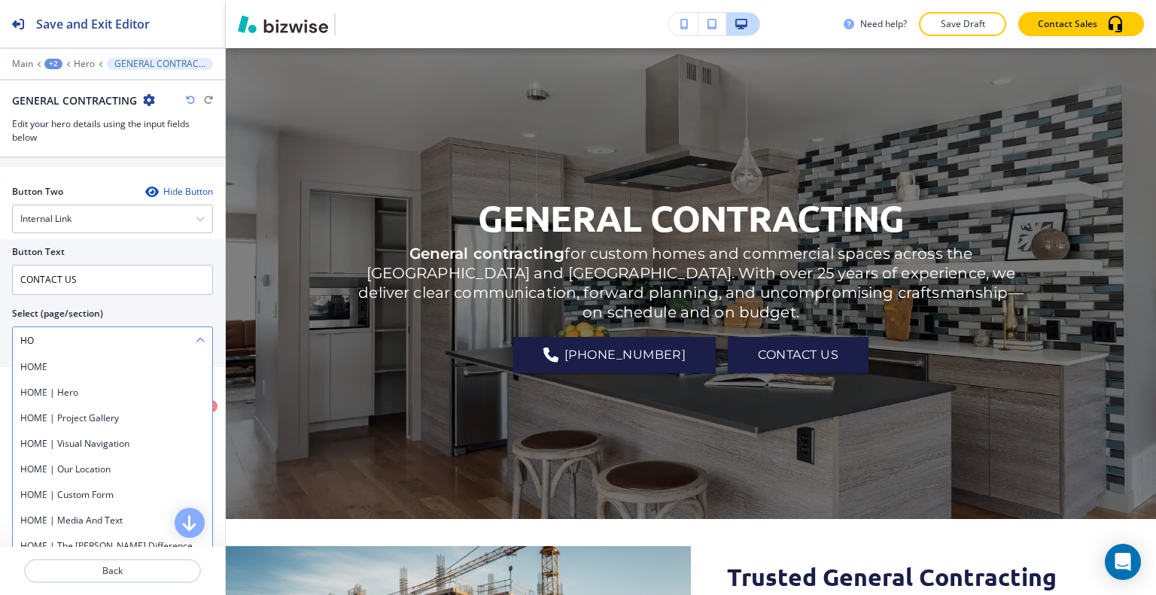
type \(page\/section\) "H"
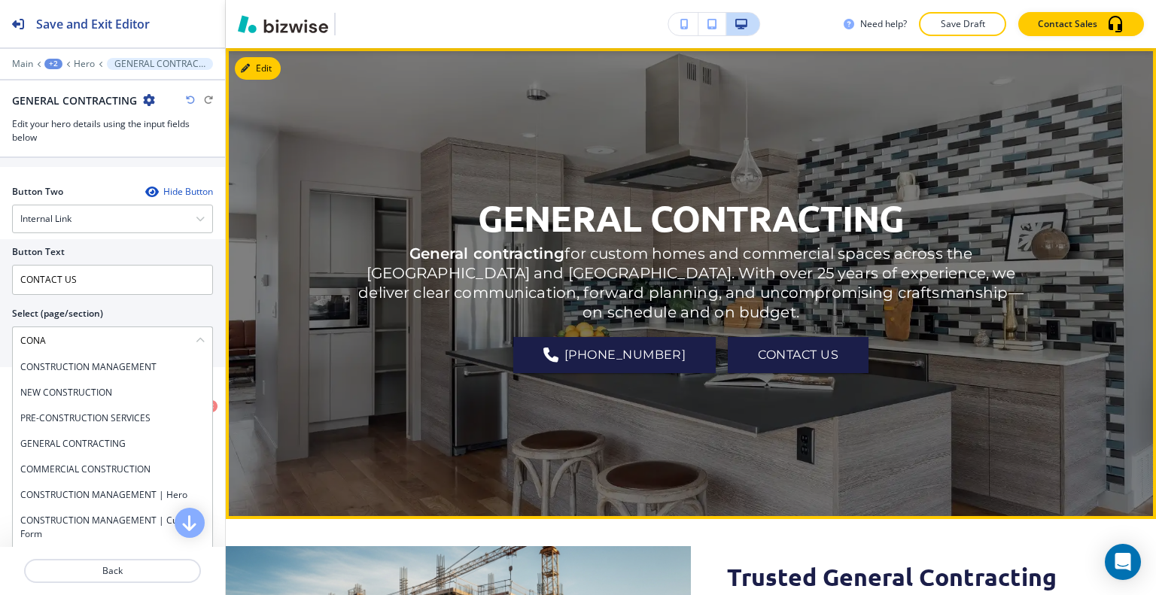
type \(page\/section\) "CONA"
click at [312, 376] on div "GENERAL CONTRACTING General contracting for custom homes and commercial spaces …" at bounding box center [691, 283] width 930 height 417
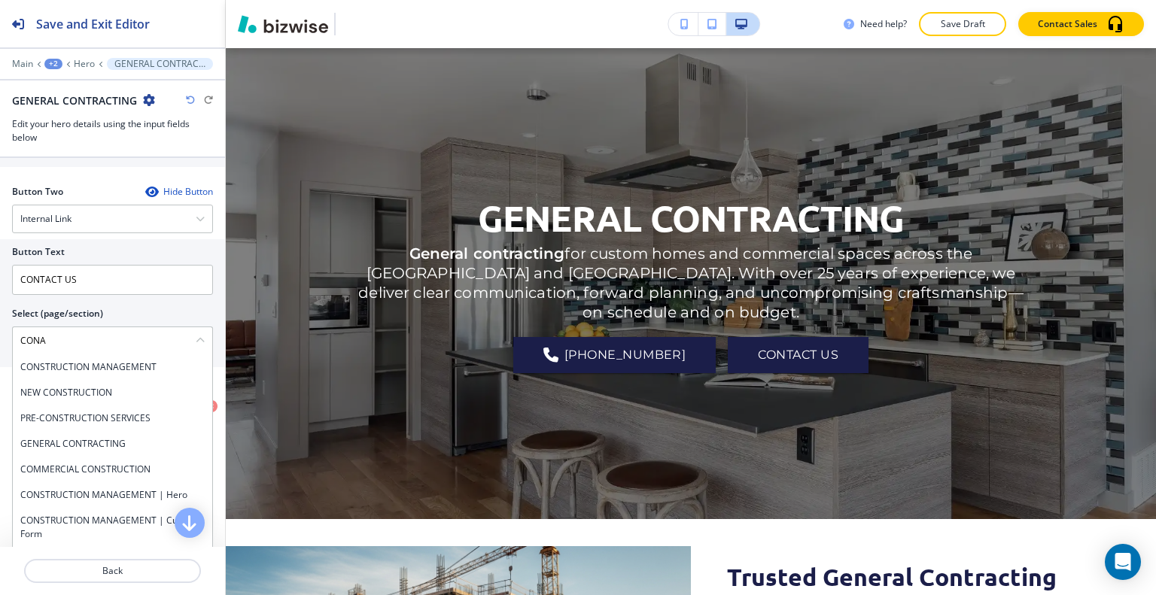
click at [56, 64] on div "+2" at bounding box center [53, 64] width 18 height 11
click at [63, 87] on p "Pages" at bounding box center [92, 88] width 77 height 14
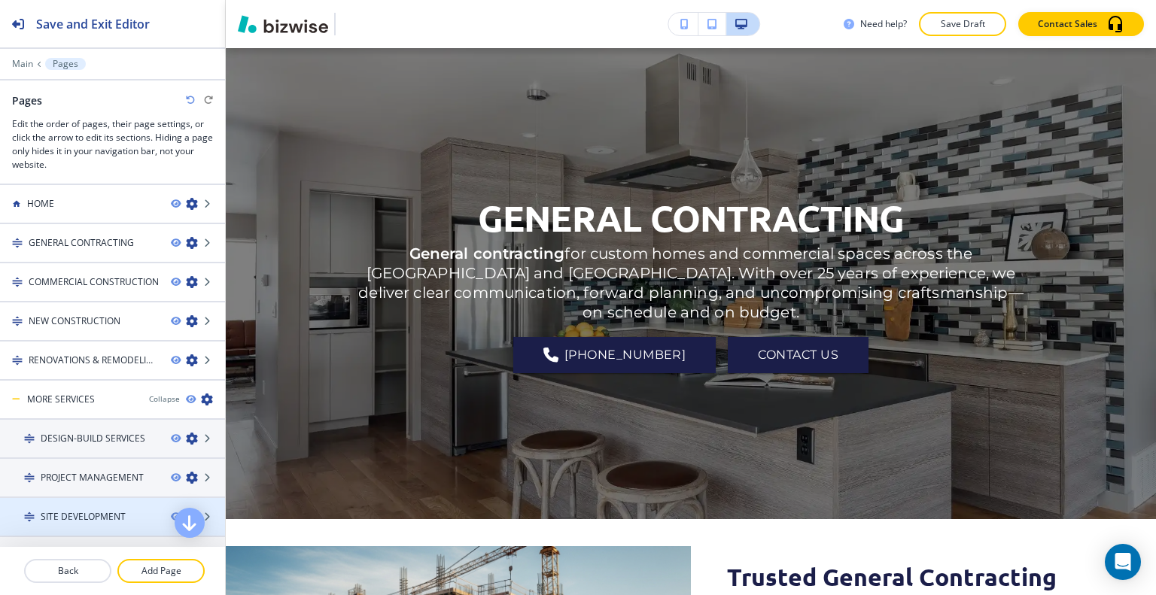
scroll to position [102, 0]
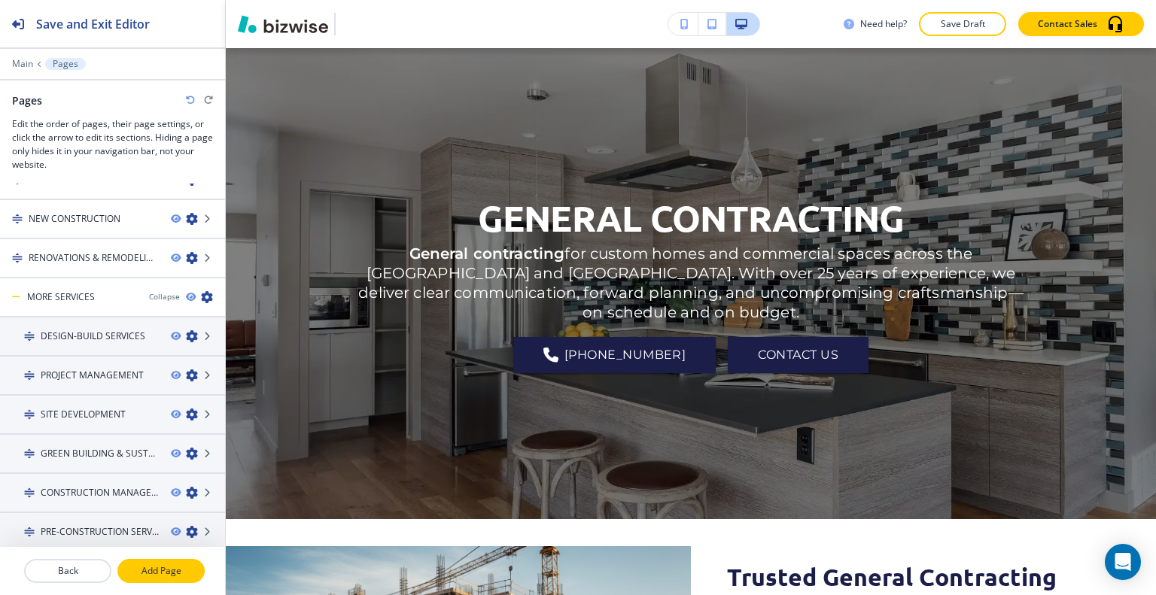
click at [141, 575] on p "Add Page" at bounding box center [161, 572] width 84 height 14
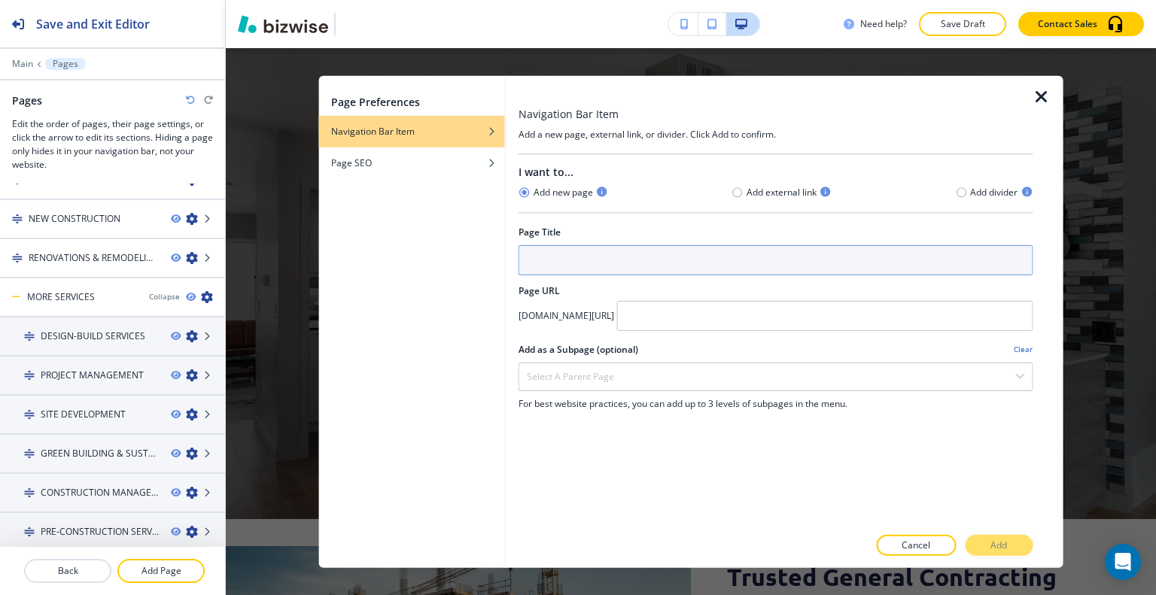
click at [529, 246] on input "text" at bounding box center [776, 260] width 515 height 30
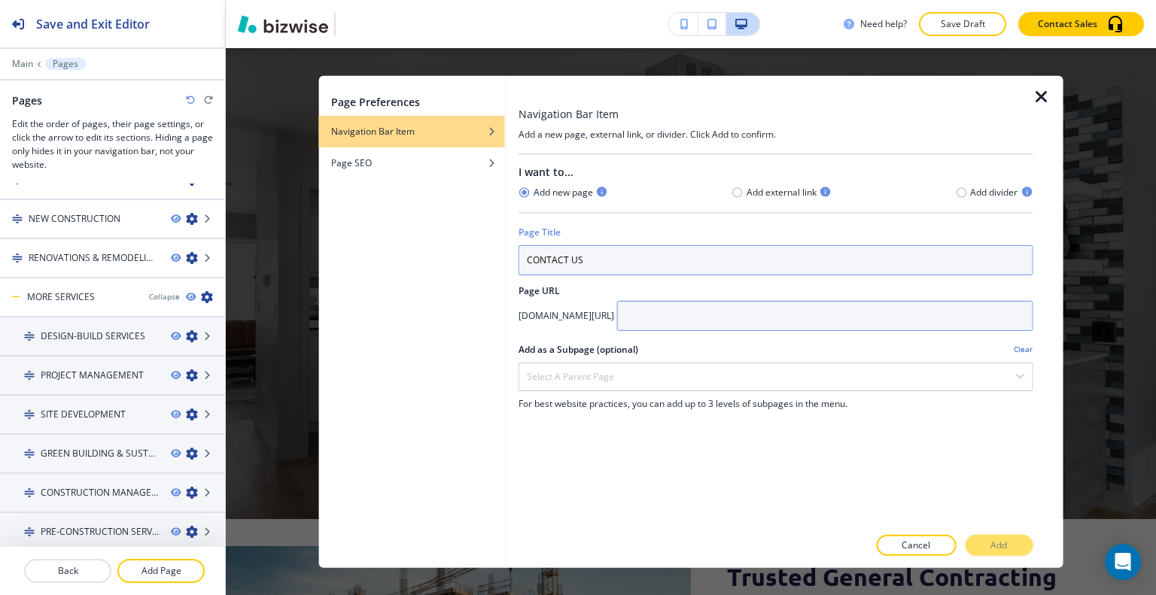
type input "CONTACT US"
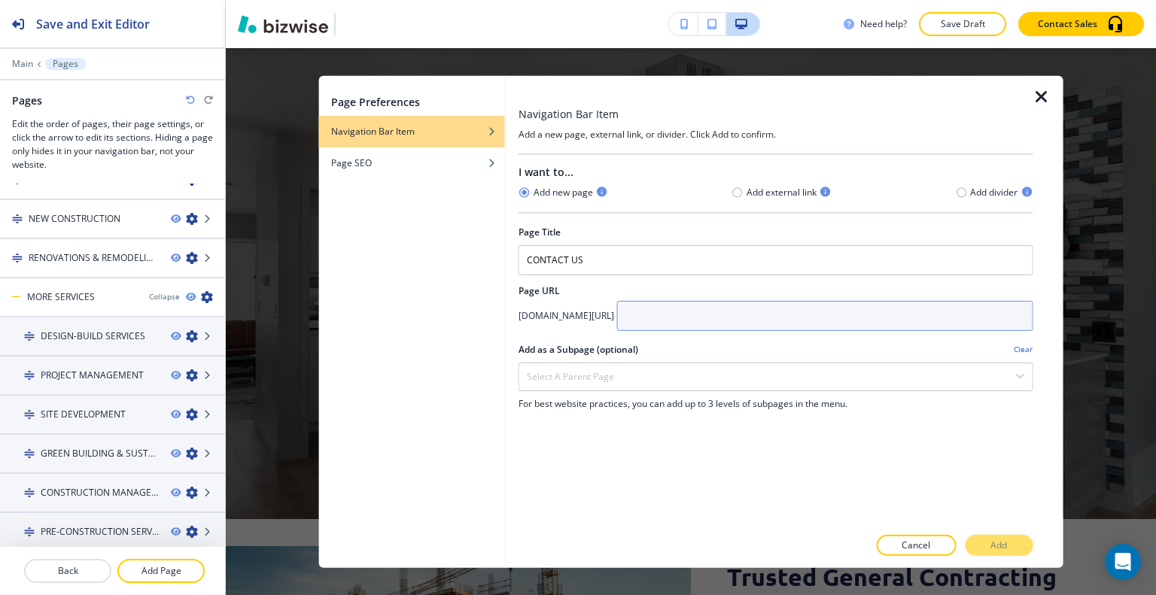
click at [764, 321] on input "text" at bounding box center [825, 315] width 416 height 30
type input "contact-us"
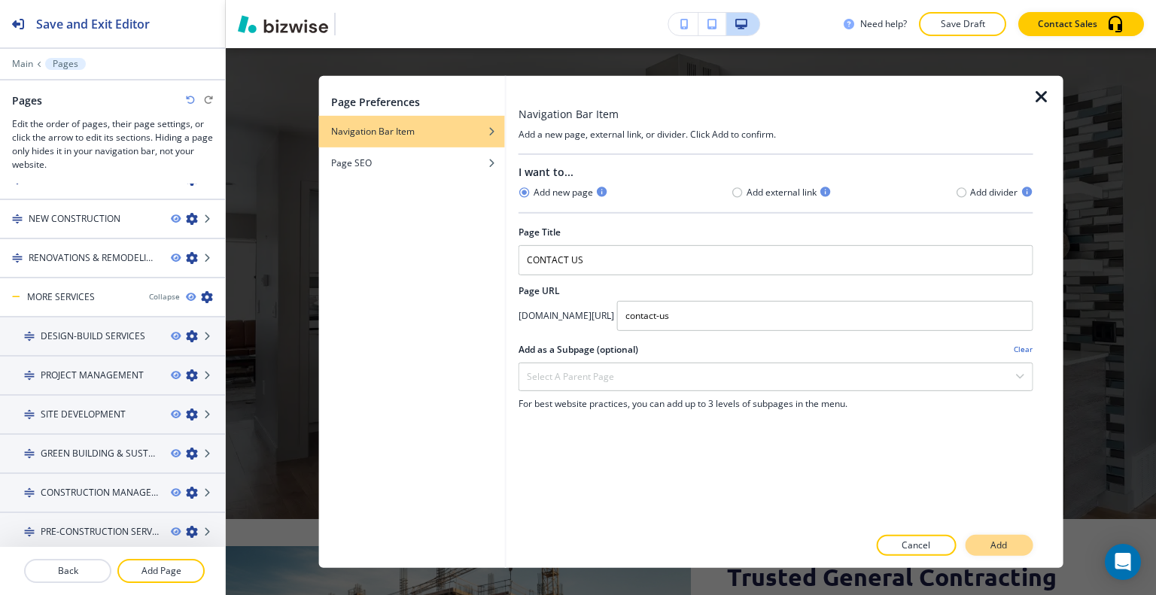
click at [1000, 549] on p "Add" at bounding box center [999, 546] width 17 height 14
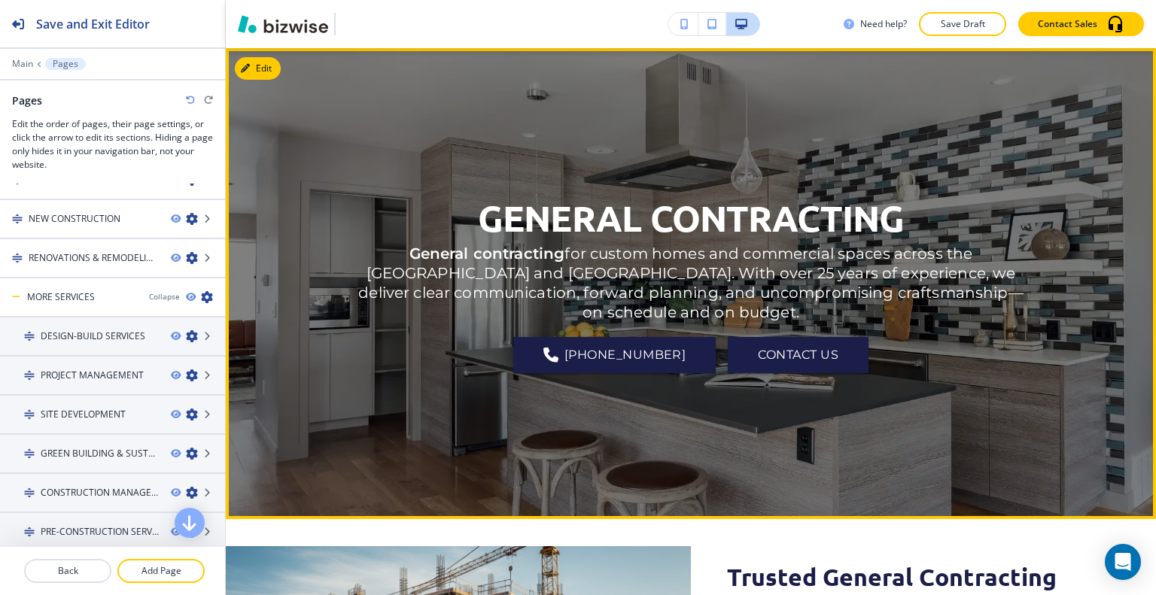
scroll to position [0, 0]
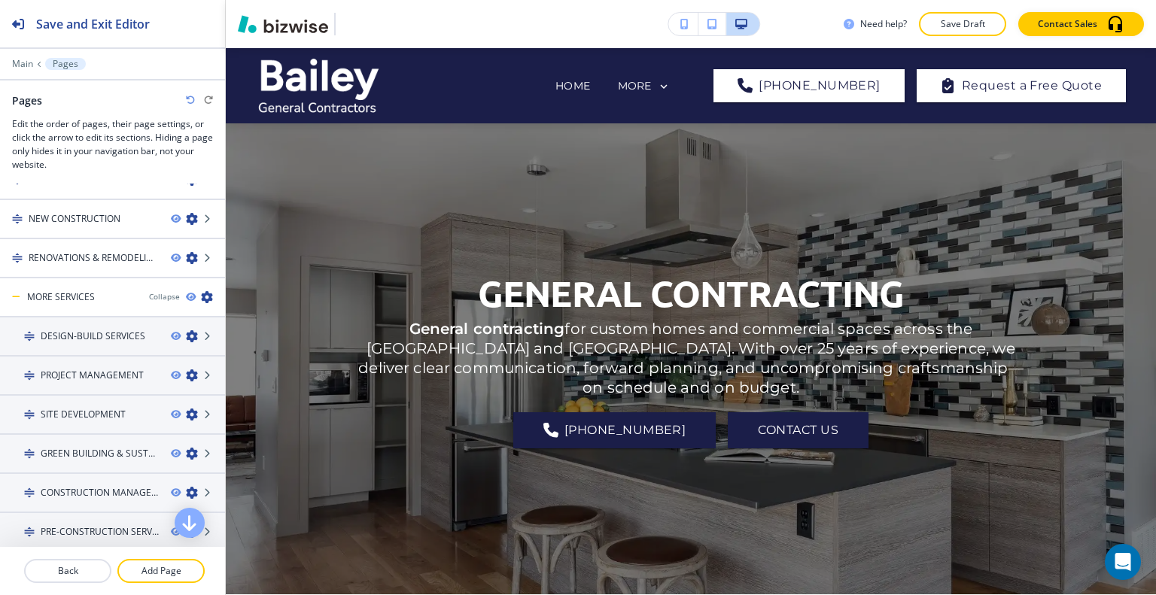
click at [65, 59] on p "Pages" at bounding box center [66, 64] width 26 height 11
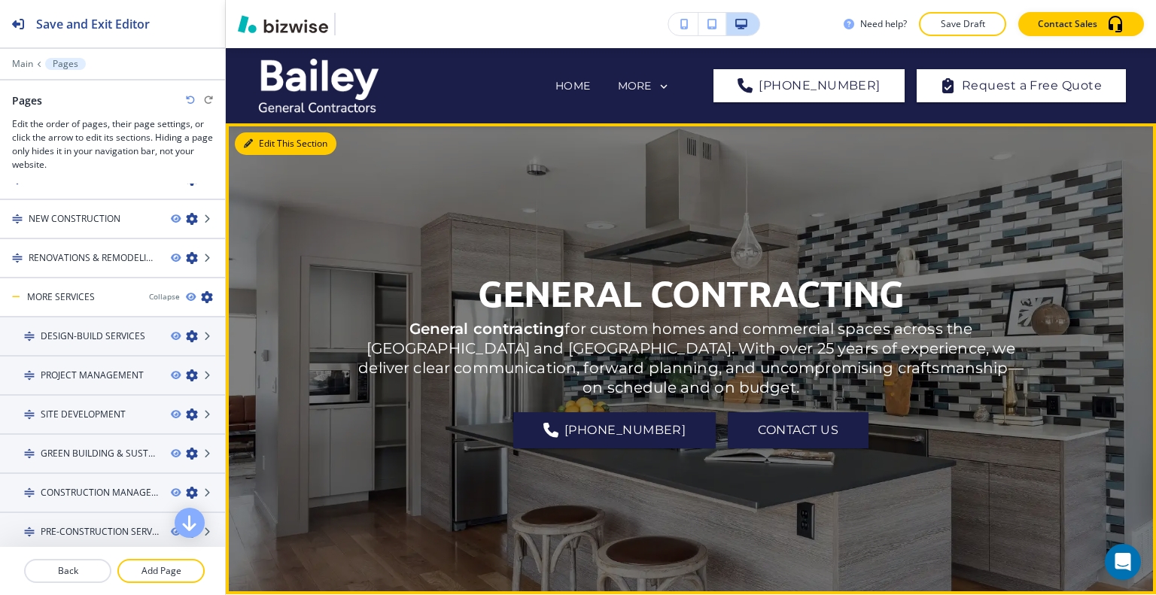
click at [257, 140] on button "Edit This Section" at bounding box center [286, 143] width 102 height 23
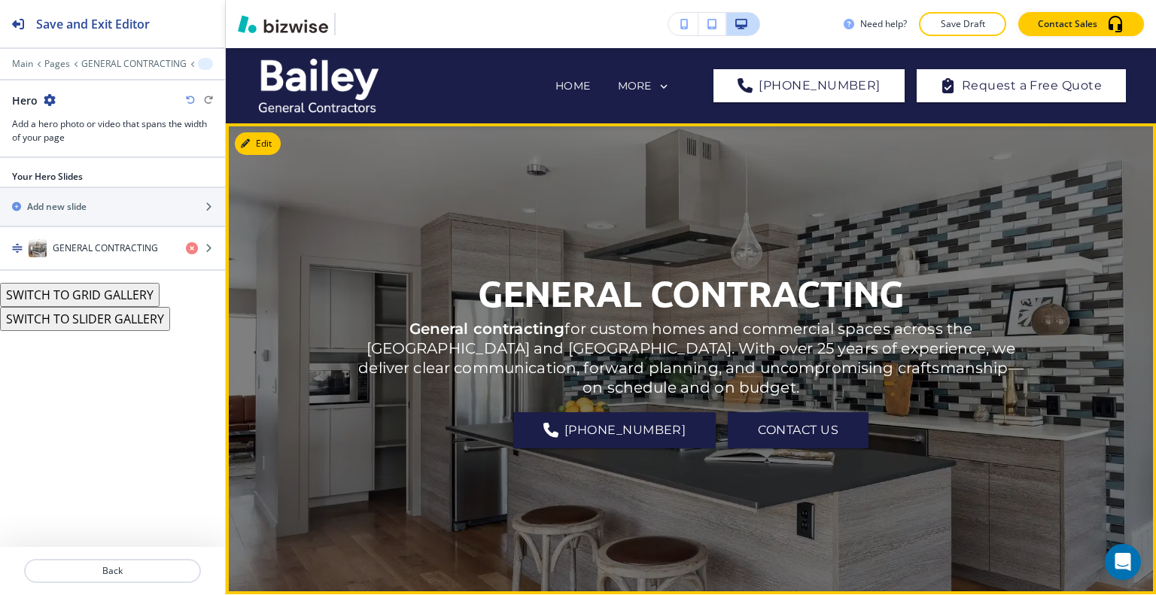
scroll to position [75, 0]
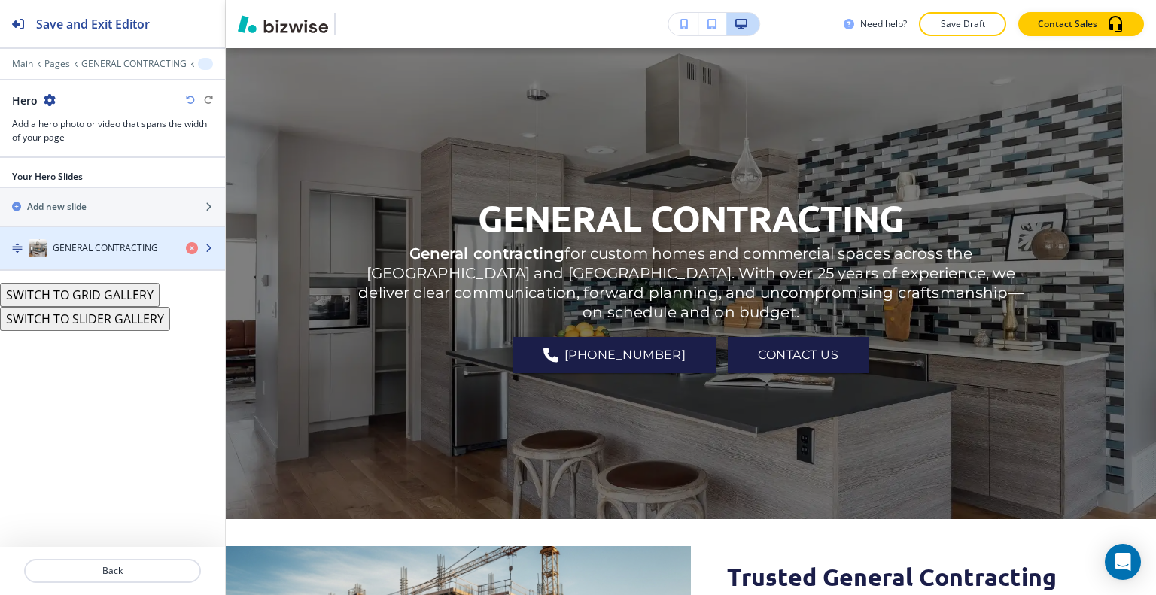
click at [81, 255] on div "GENERAL CONTRACTING" at bounding box center [87, 248] width 174 height 18
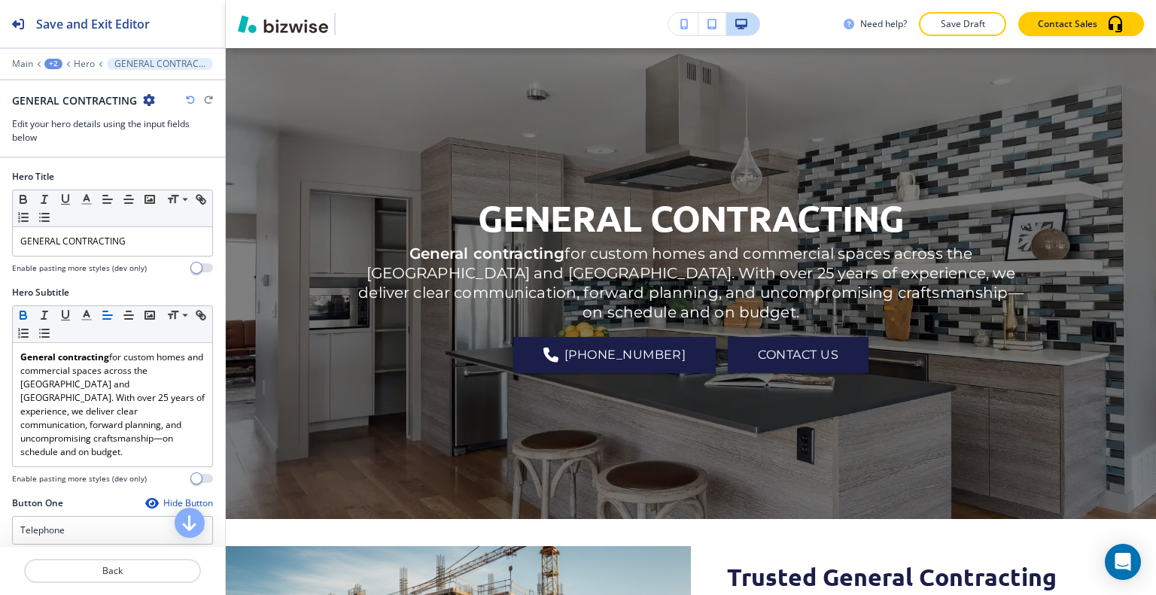
scroll to position [301, 0]
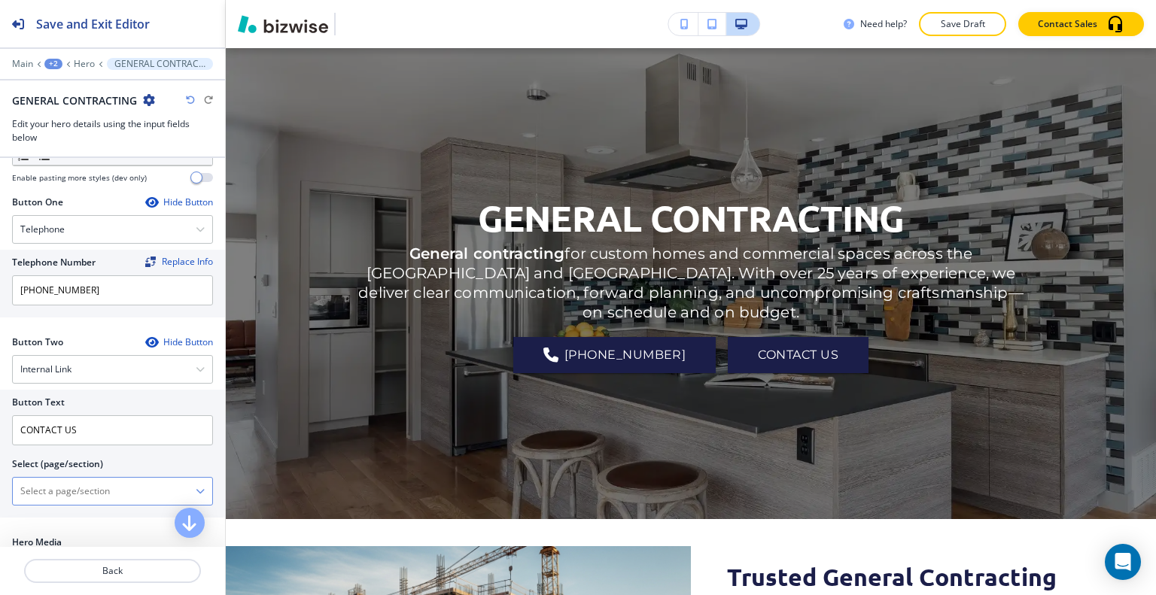
click at [79, 479] on \(page\/section\) "Manual Input" at bounding box center [104, 492] width 183 height 26
click at [72, 505] on div "CONTACT US" at bounding box center [112, 518] width 199 height 26
type \(page\/section\) "CONTACT US"
click at [969, 23] on p "Save Draft" at bounding box center [963, 24] width 48 height 14
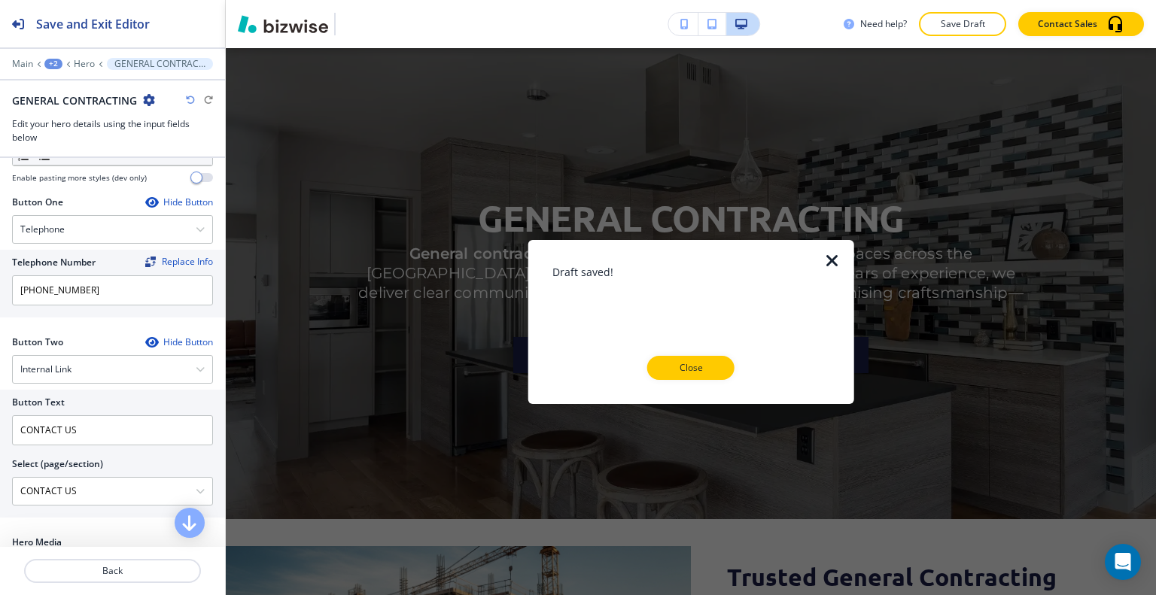
click at [708, 348] on div "Draft saved! Close" at bounding box center [691, 321] width 278 height 116
click at [705, 362] on p "Close" at bounding box center [691, 368] width 48 height 14
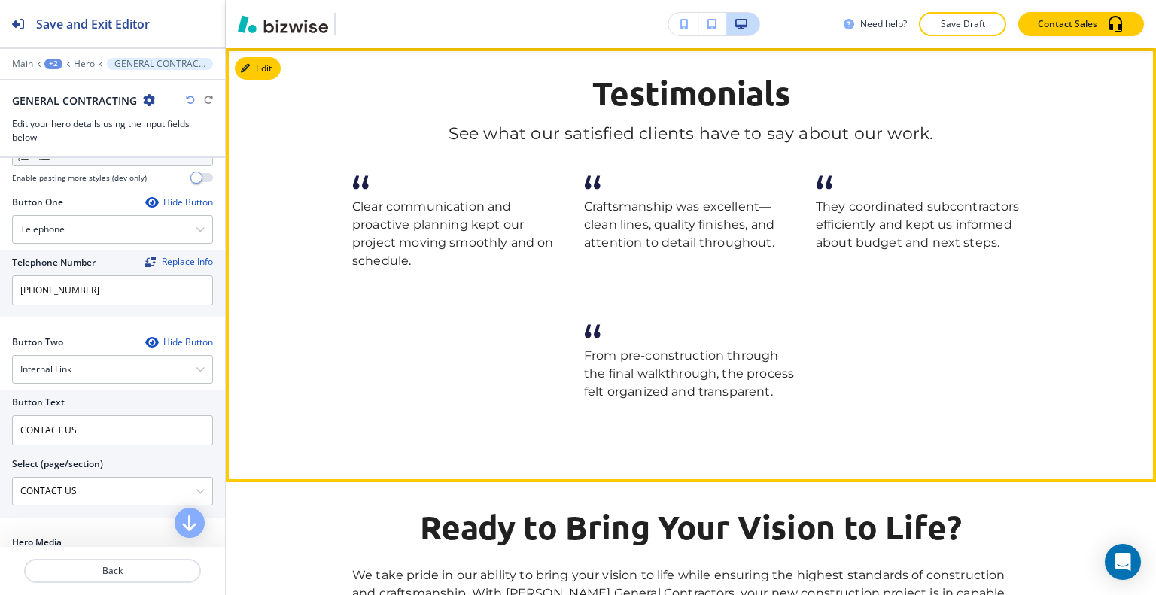
scroll to position [2032, 0]
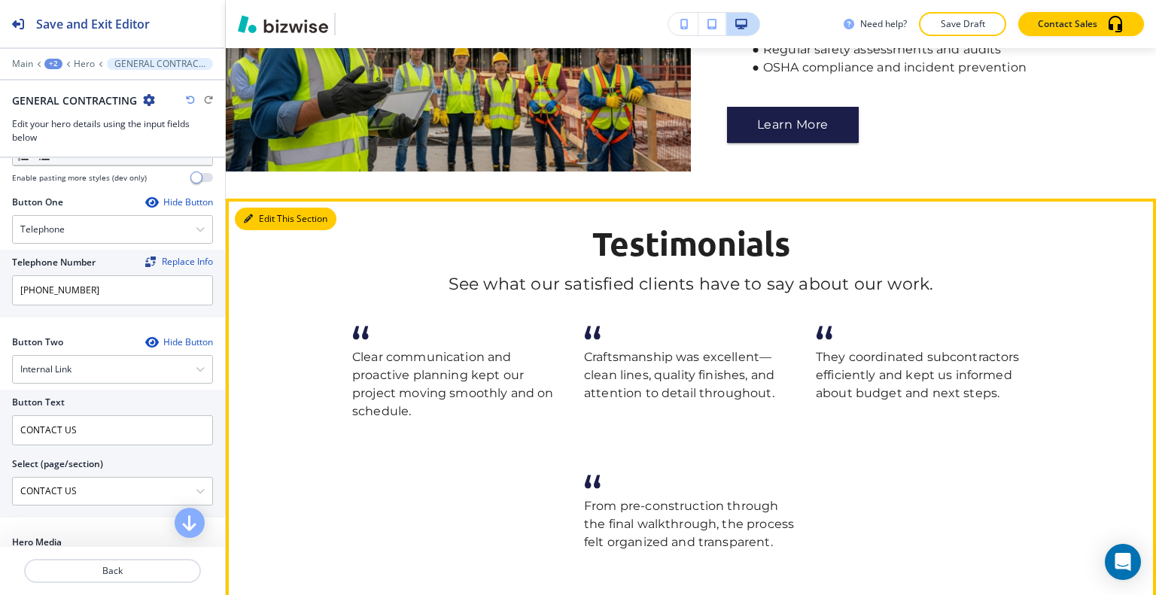
click at [274, 208] on button "Edit This Section" at bounding box center [286, 219] width 102 height 23
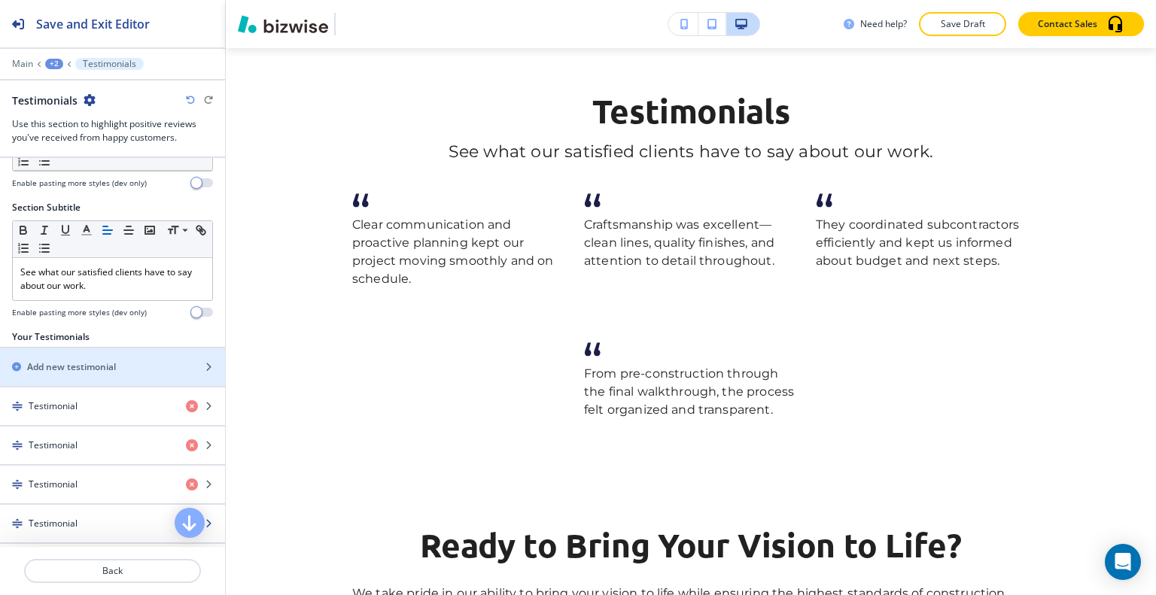
scroll to position [311, 0]
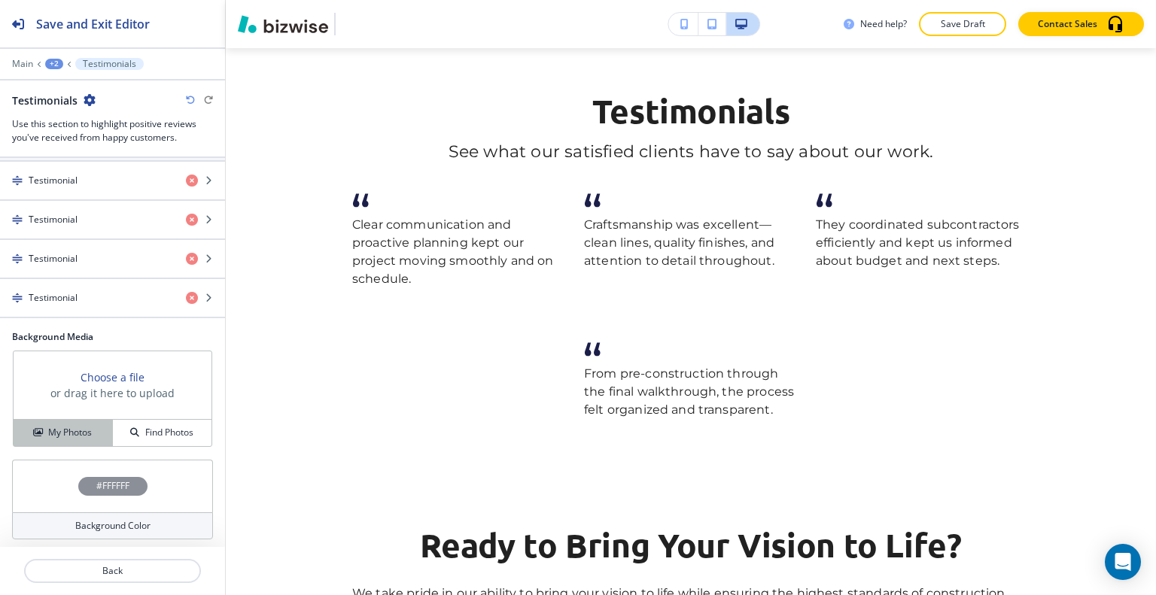
click at [68, 428] on h4 "My Photos" at bounding box center [70, 433] width 44 height 14
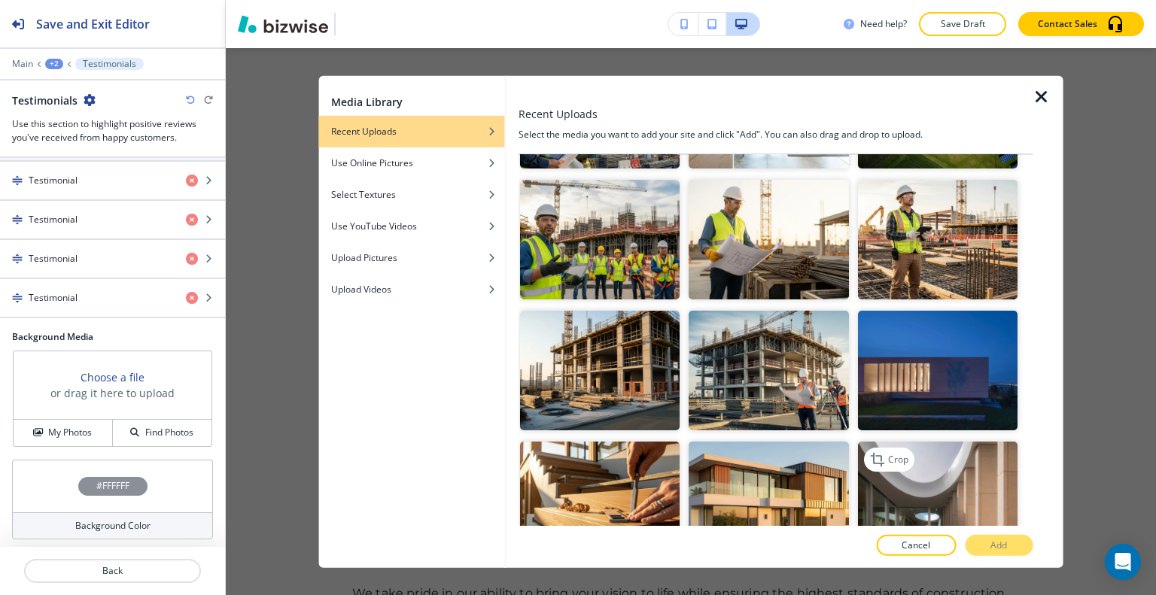
scroll to position [1054, 0]
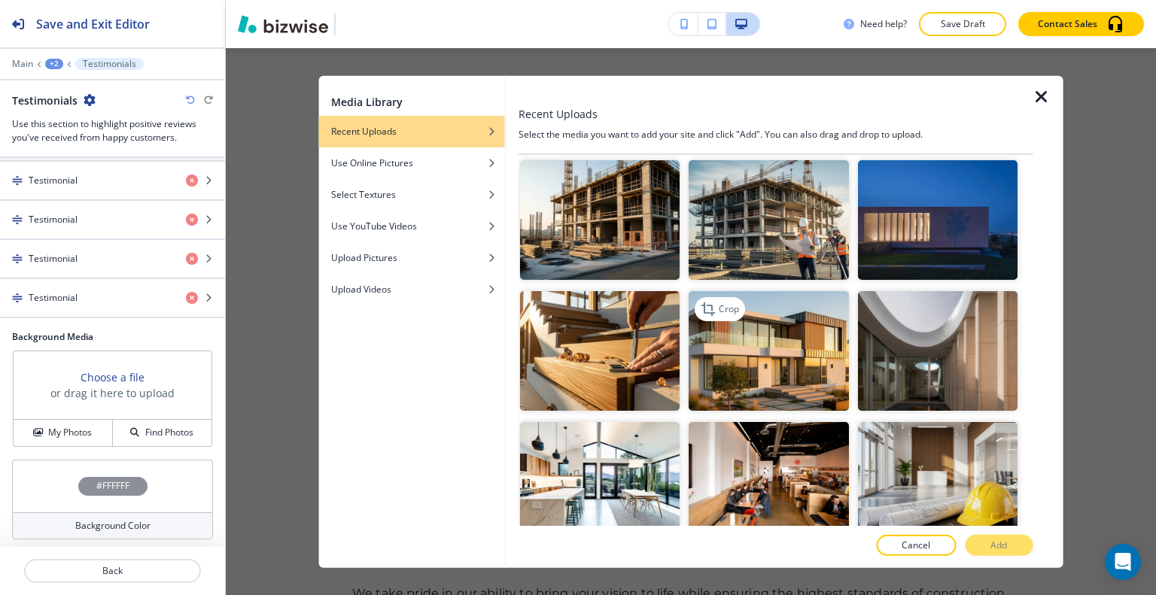
click at [765, 348] on img "button" at bounding box center [769, 351] width 160 height 120
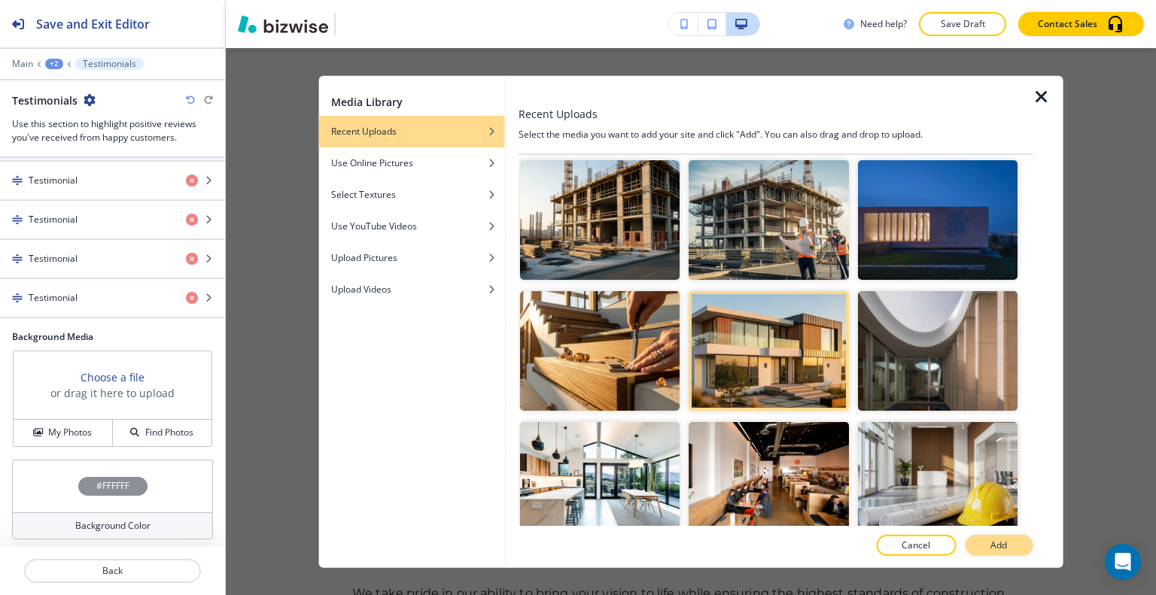
click at [1011, 553] on button "Add" at bounding box center [999, 545] width 68 height 21
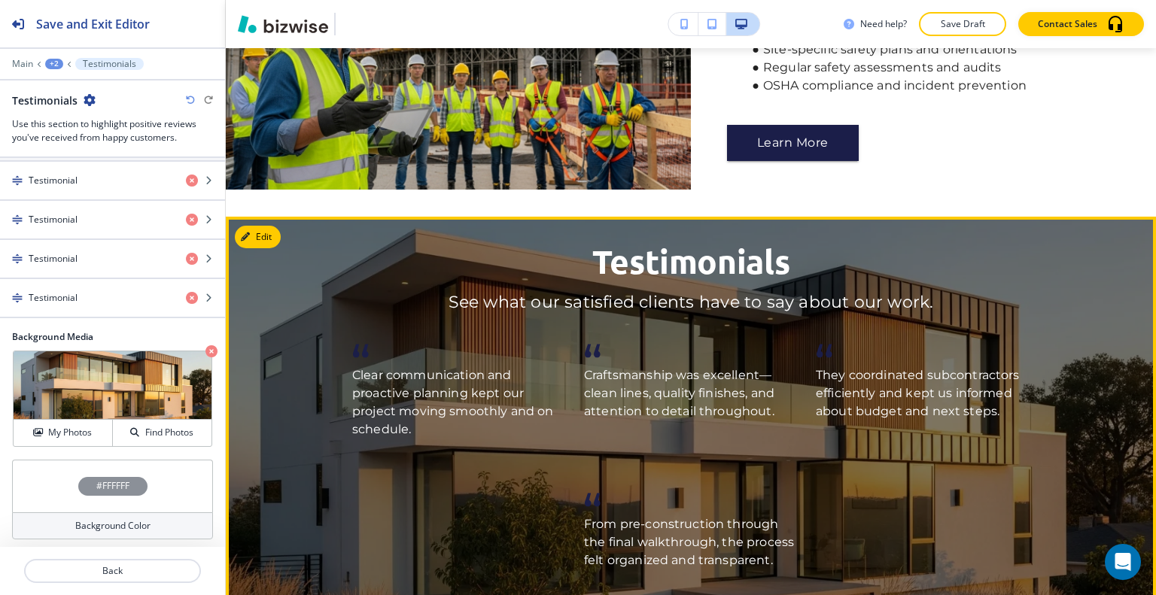
scroll to position [2391, 0]
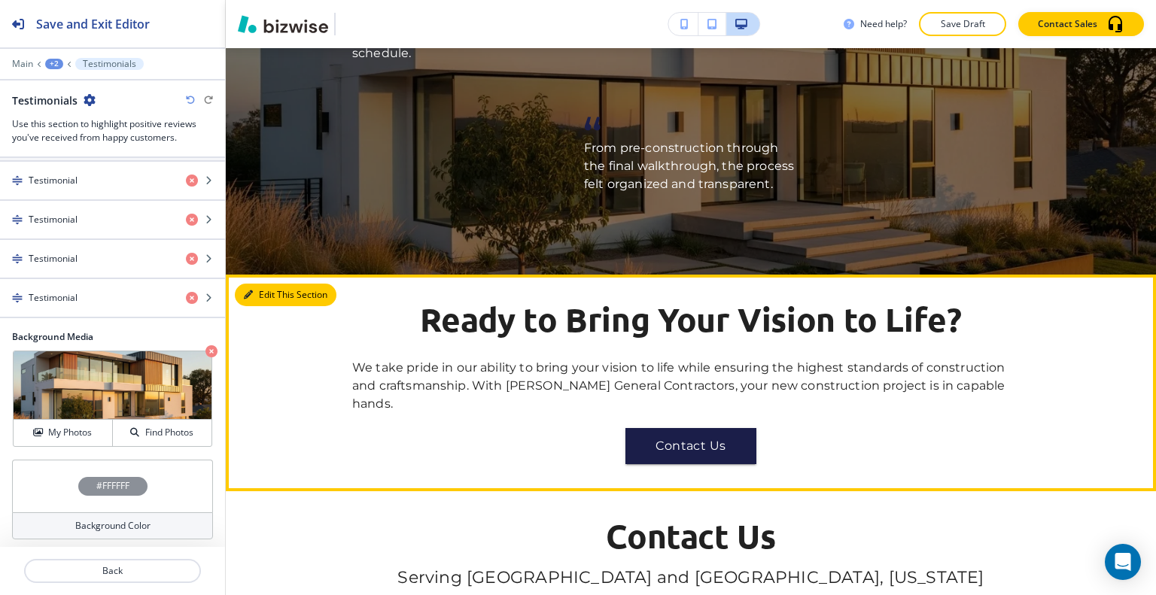
click at [261, 284] on button "Edit This Section" at bounding box center [286, 295] width 102 height 23
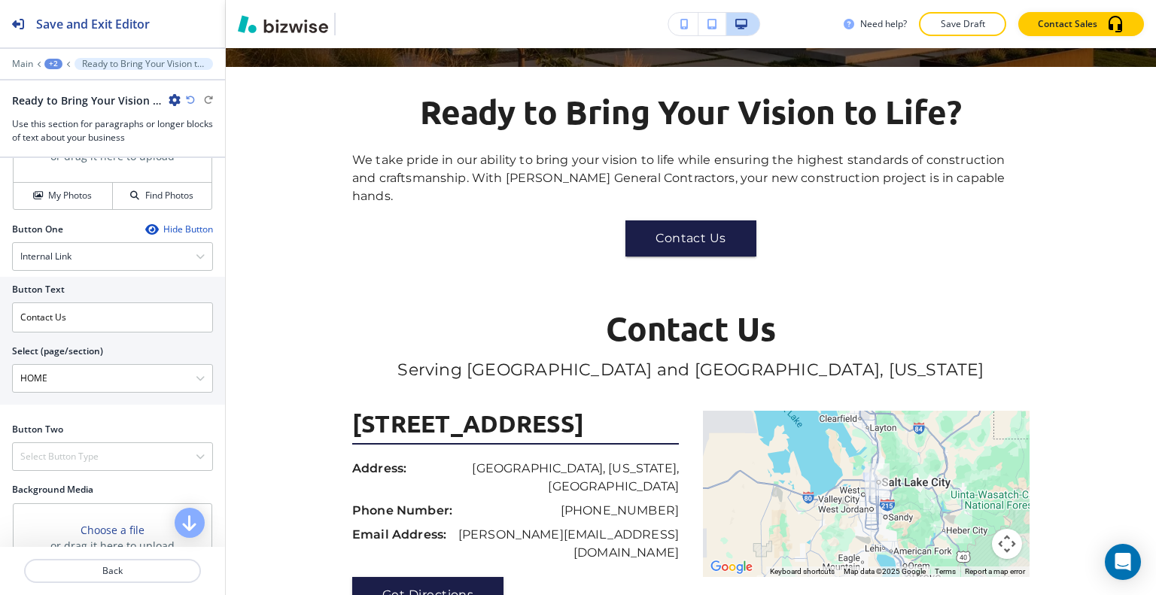
scroll to position [803, 0]
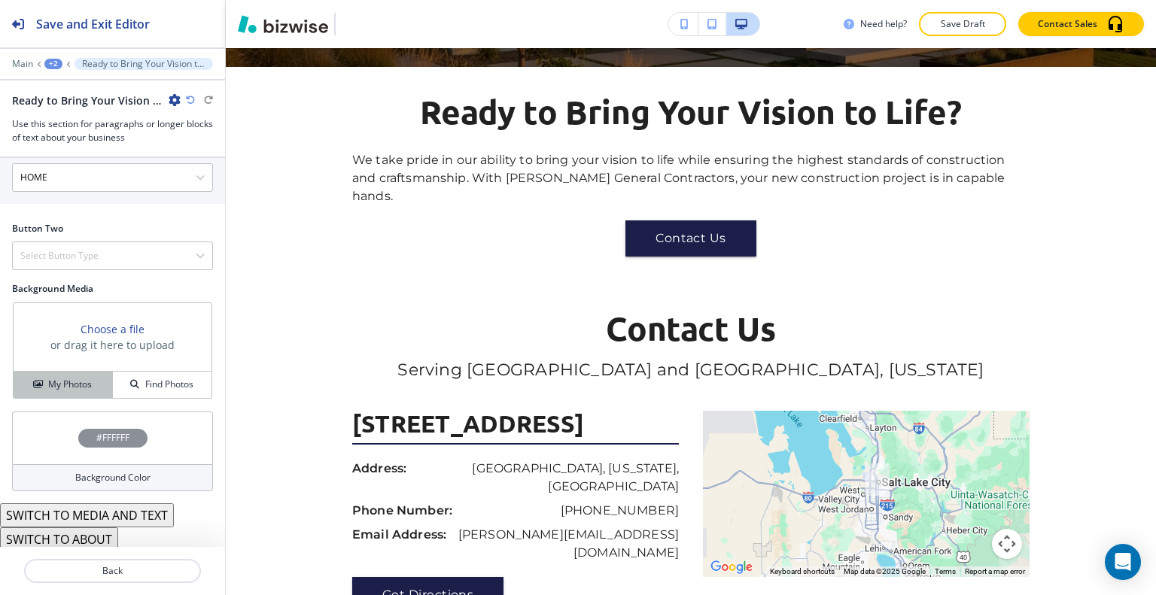
click at [63, 382] on h4 "My Photos" at bounding box center [70, 385] width 44 height 14
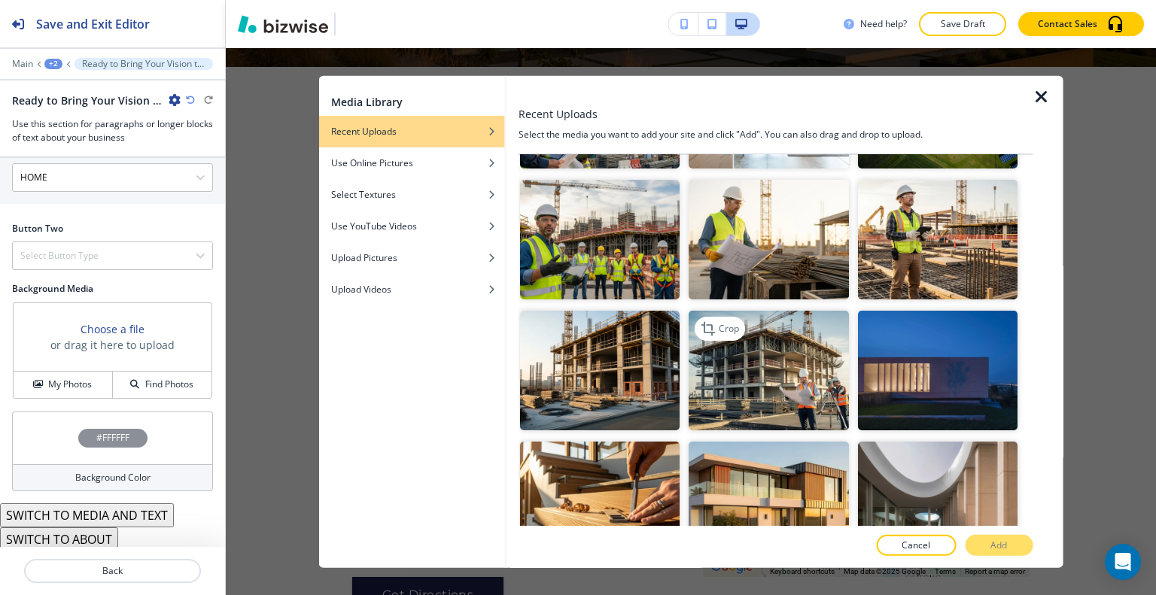
scroll to position [1204, 0]
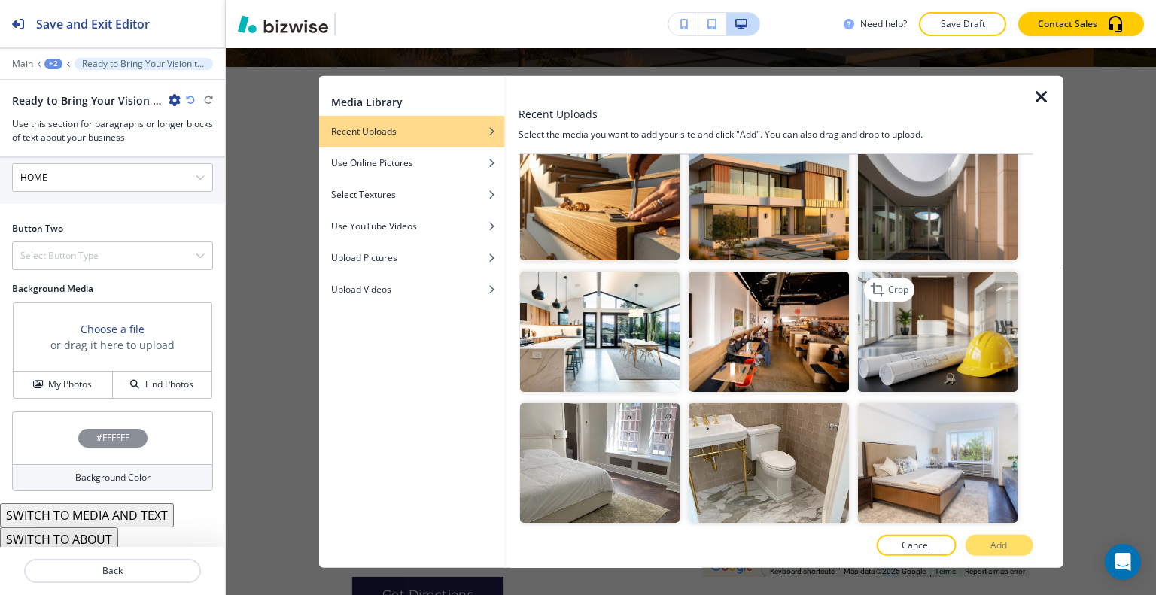
click at [944, 330] on img "button" at bounding box center [937, 332] width 160 height 120
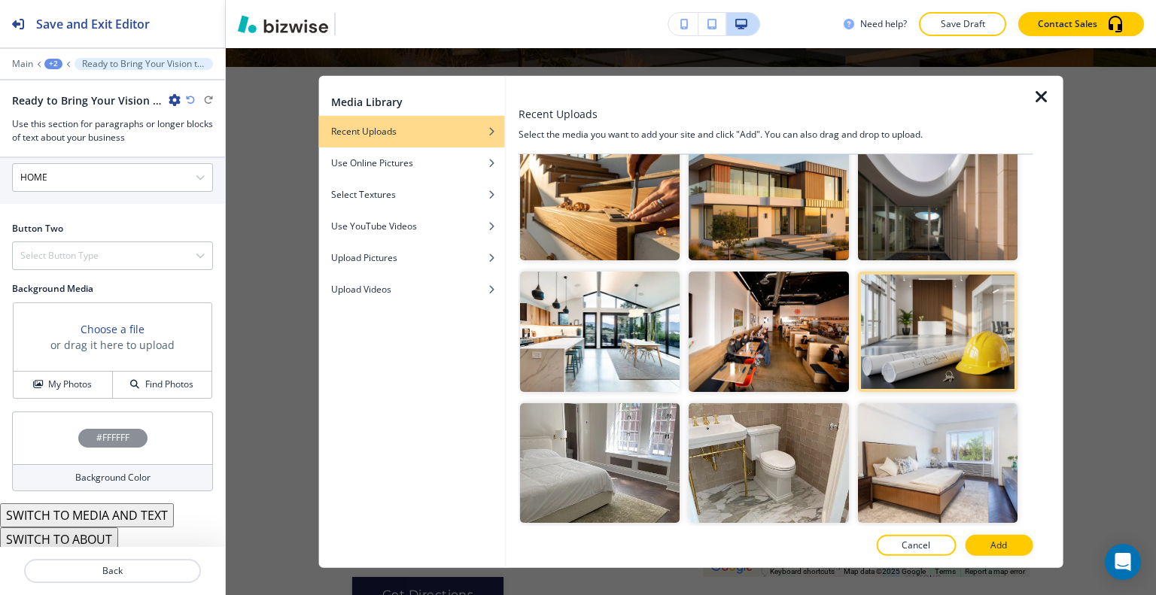
click at [1006, 539] on p "Add" at bounding box center [999, 546] width 17 height 14
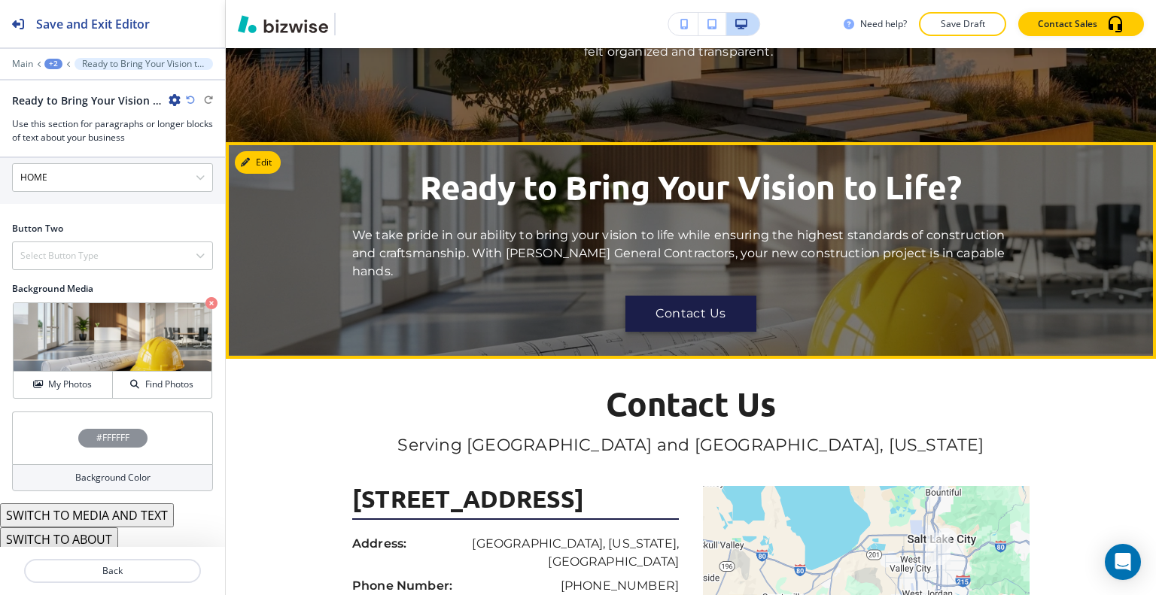
scroll to position [2448, 0]
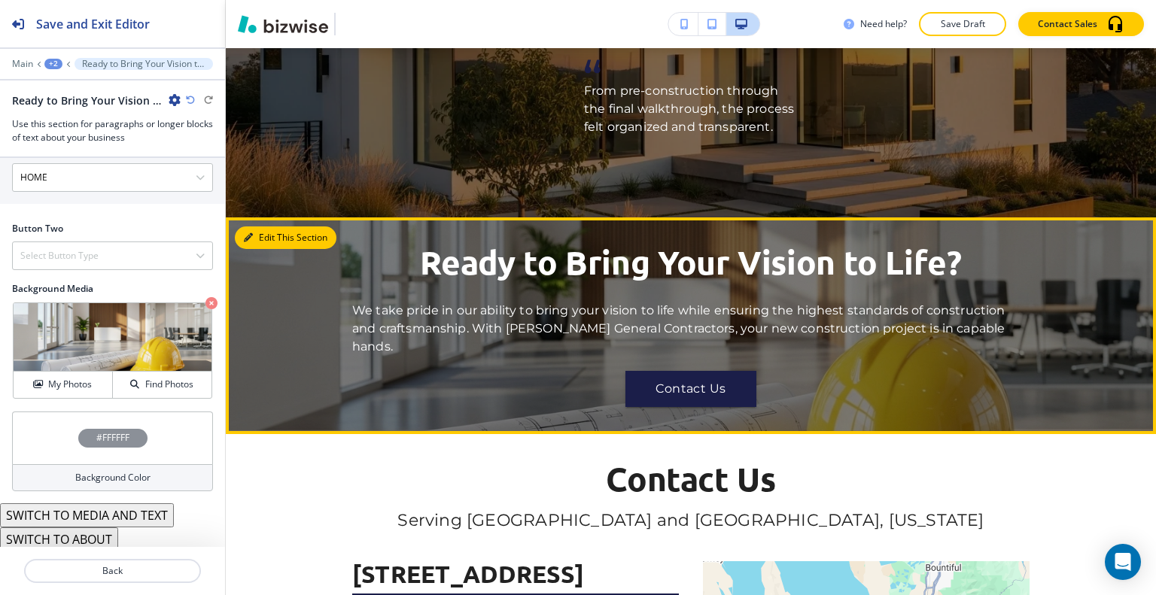
click at [258, 227] on button "Edit This Section" at bounding box center [286, 238] width 102 height 23
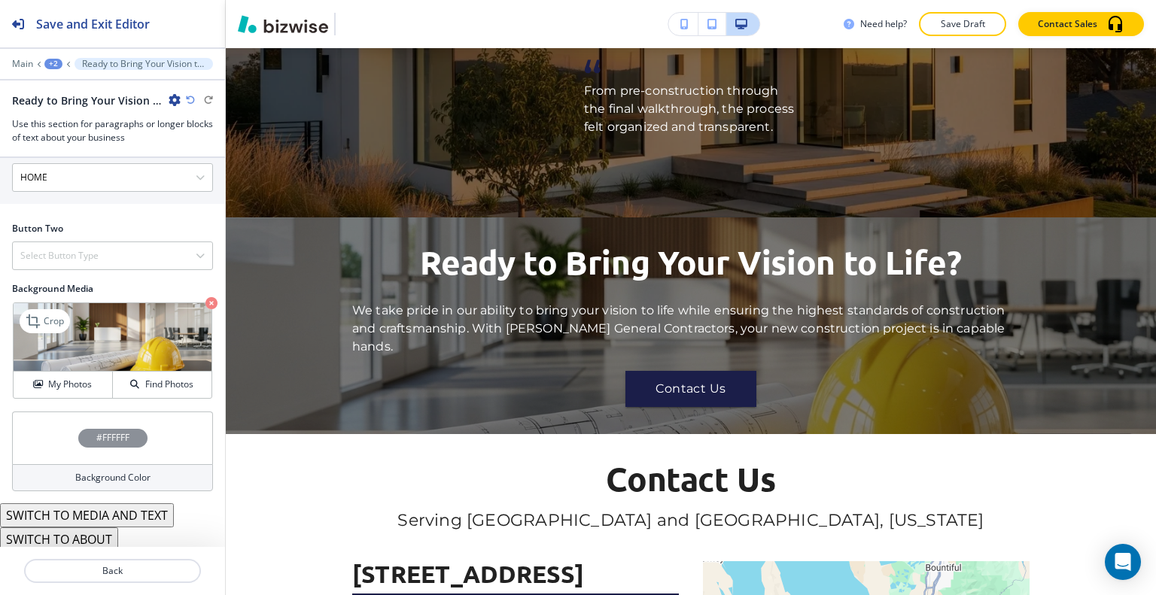
scroll to position [728, 0]
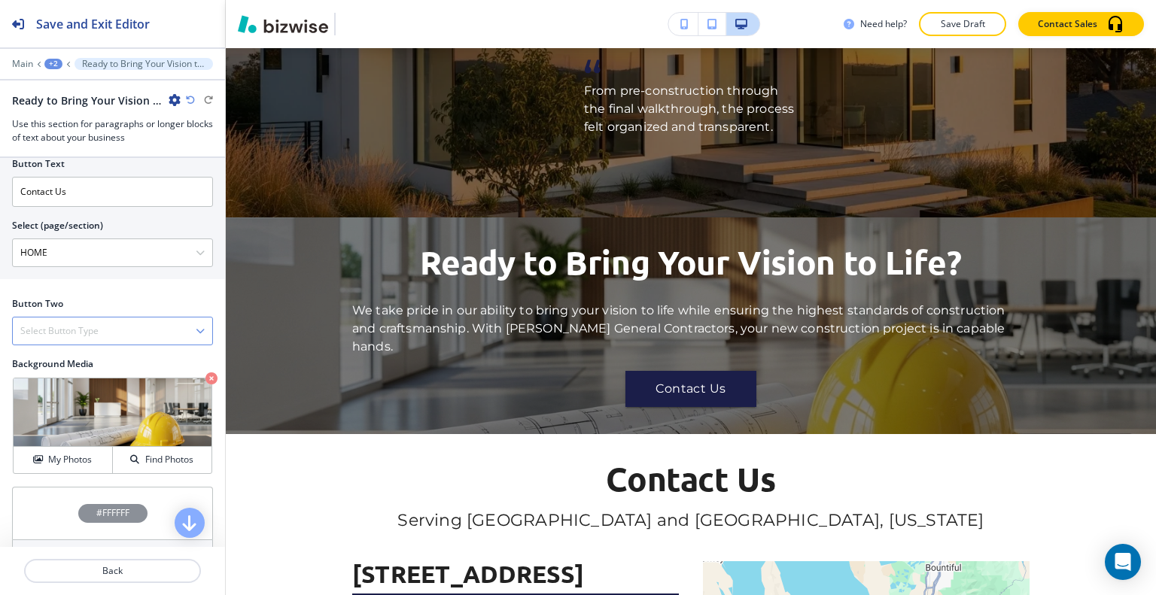
click at [94, 329] on h4 "Select Button Type" at bounding box center [59, 331] width 78 height 14
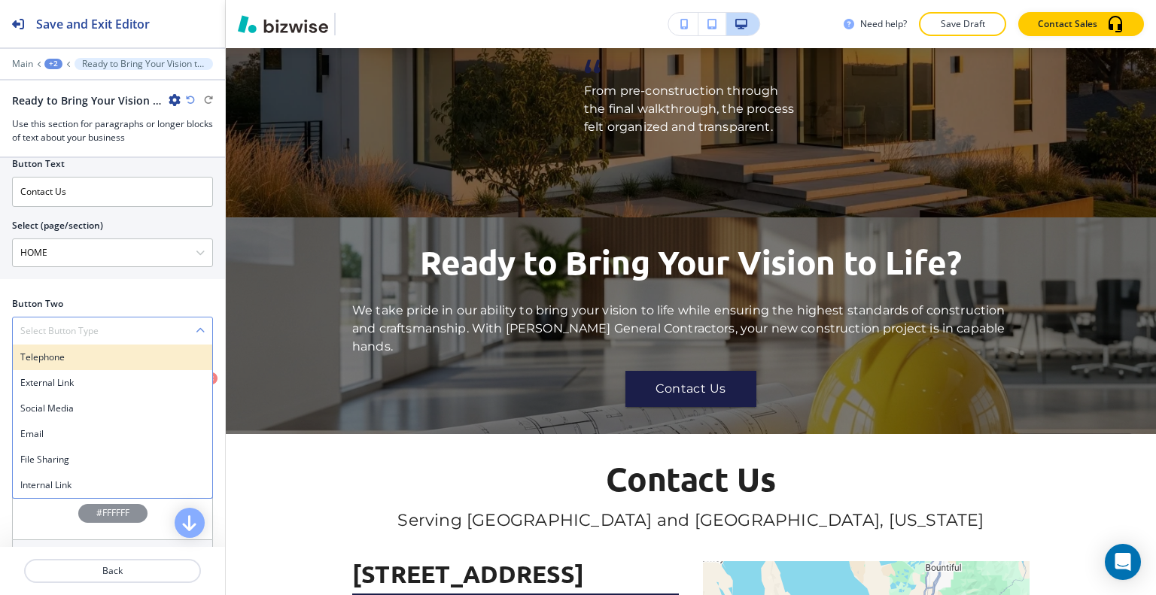
click at [90, 352] on h4 "Telephone" at bounding box center [112, 358] width 184 height 14
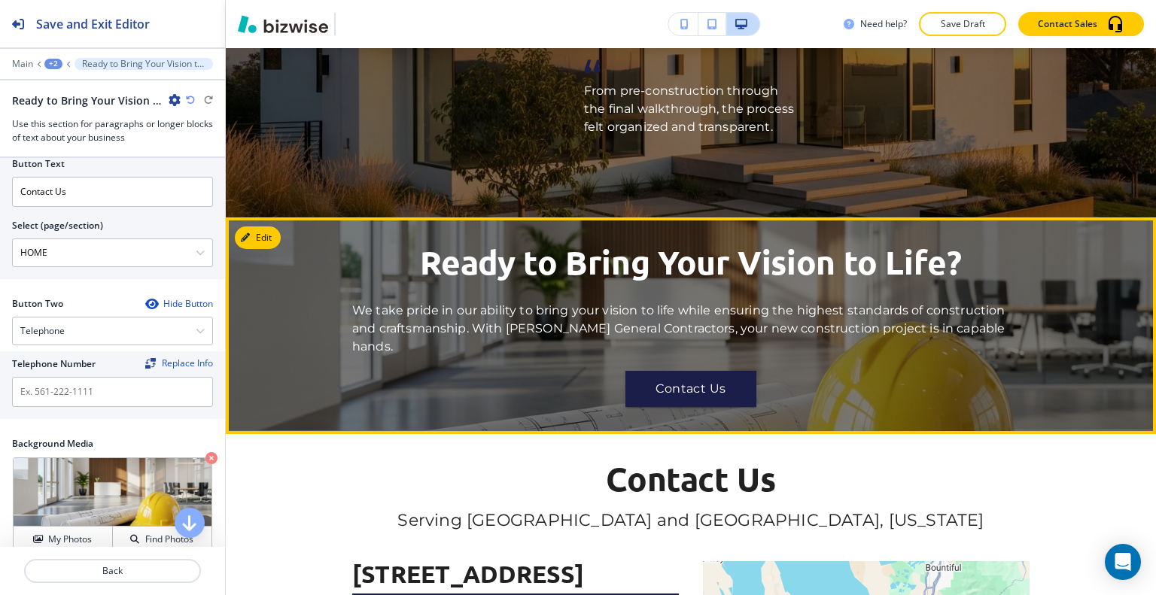
scroll to position [2598, 0]
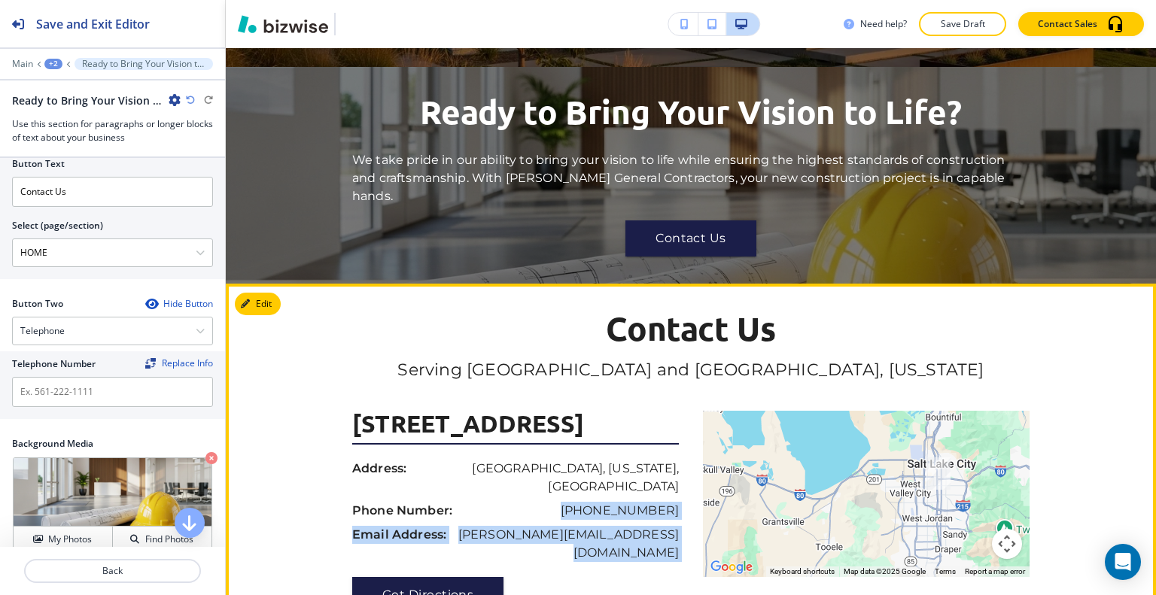
drag, startPoint x: 685, startPoint y: 455, endPoint x: 588, endPoint y: 454, distance: 97.1
click at [588, 454] on div "[GEOGRAPHIC_DATA] Dr. Address: [GEOGRAPHIC_DATA][US_STATE] Phone Number: [PHONE…" at bounding box center [690, 512] width 677 height 202
click at [575, 502] on div "Phone Number: [PHONE_NUMBER]" at bounding box center [515, 514] width 327 height 24
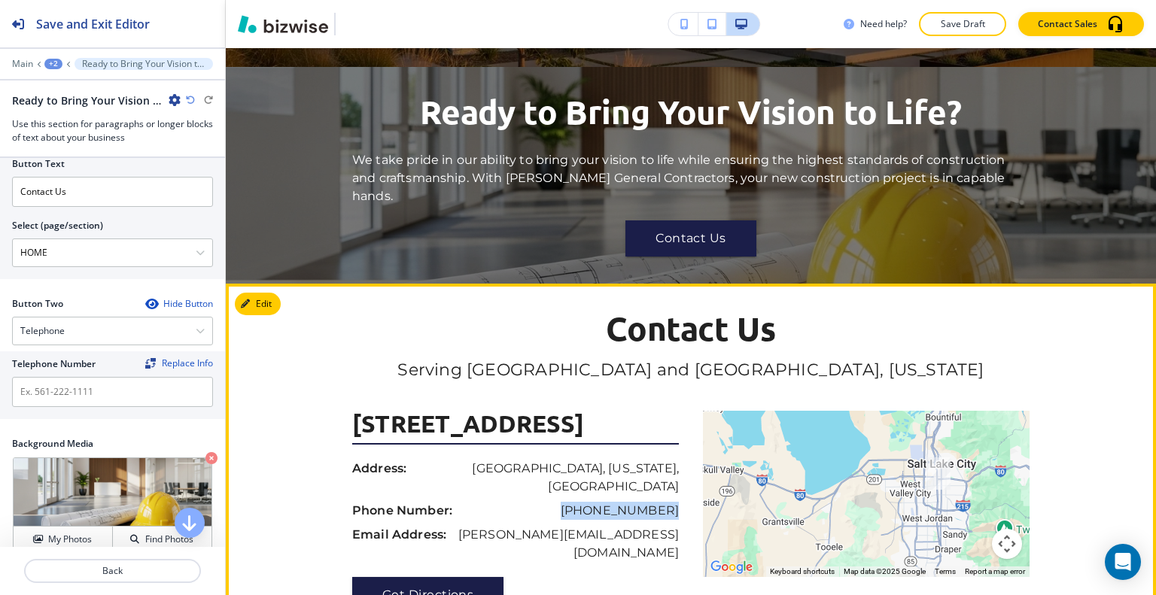
drag, startPoint x: 581, startPoint y: 451, endPoint x: 674, endPoint y: 458, distance: 93.6
click at [674, 458] on div "[STREET_ADDRESS] Address: [GEOGRAPHIC_DATA][US_STATE] Phone Number: [PHONE_NUMB…" at bounding box center [521, 512] width 339 height 202
copy p "[PHONE_NUMBER]"
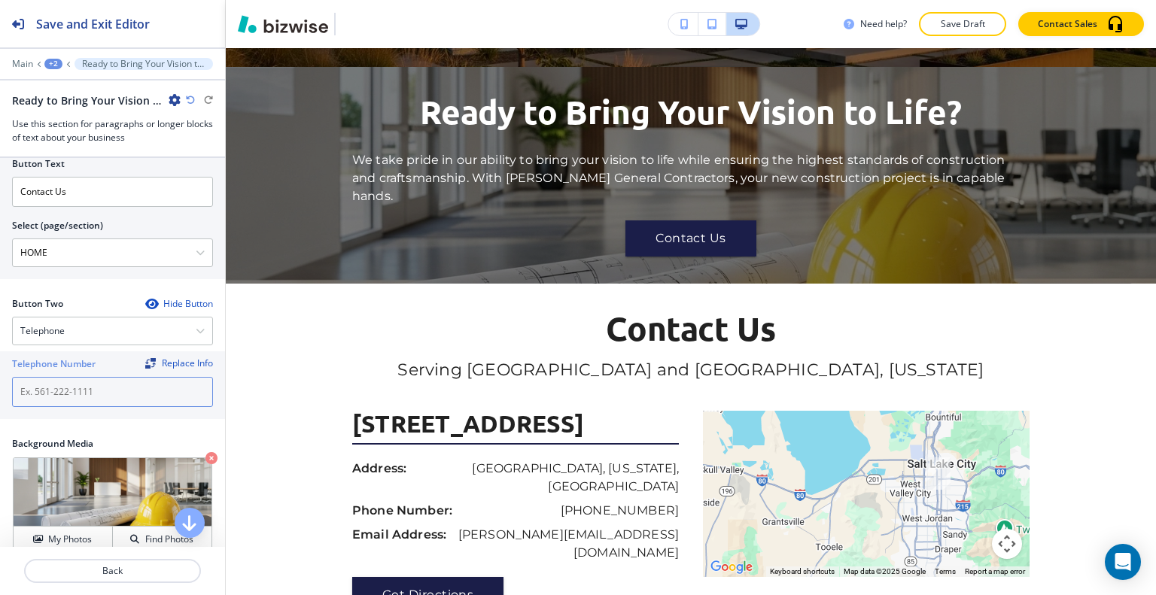
drag, startPoint x: 56, startPoint y: 367, endPoint x: 53, endPoint y: 388, distance: 20.4
paste input "[PHONE_NUMBER]"
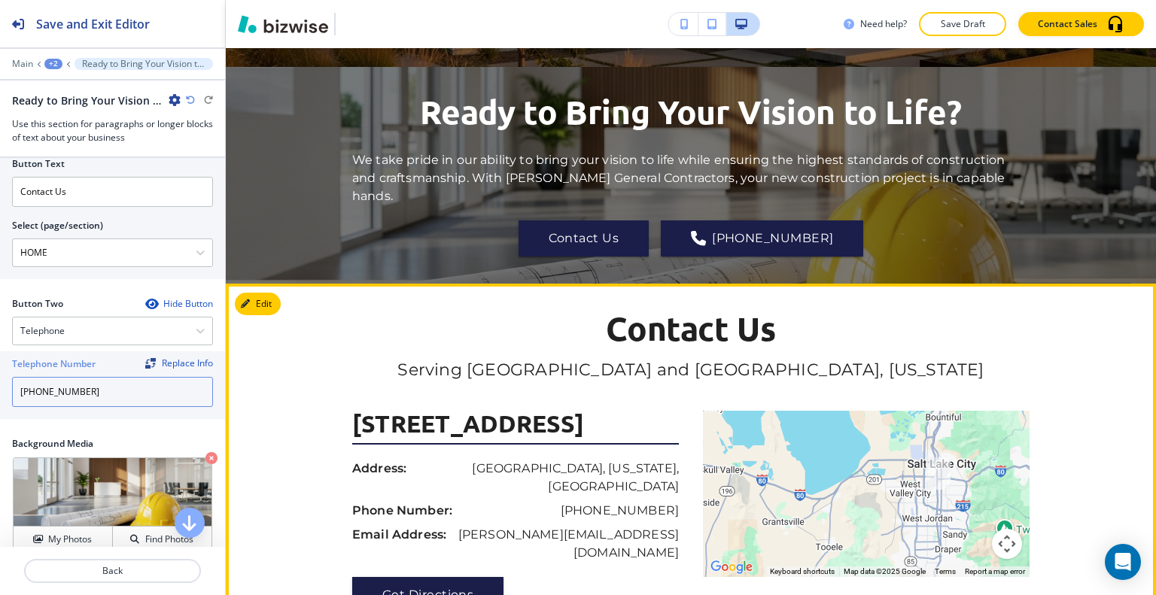
type input "[PHONE_NUMBER]"
click at [374, 366] on h6 "Serving [GEOGRAPHIC_DATA] and [GEOGRAPHIC_DATA], [US_STATE]" at bounding box center [690, 386] width 677 height 52
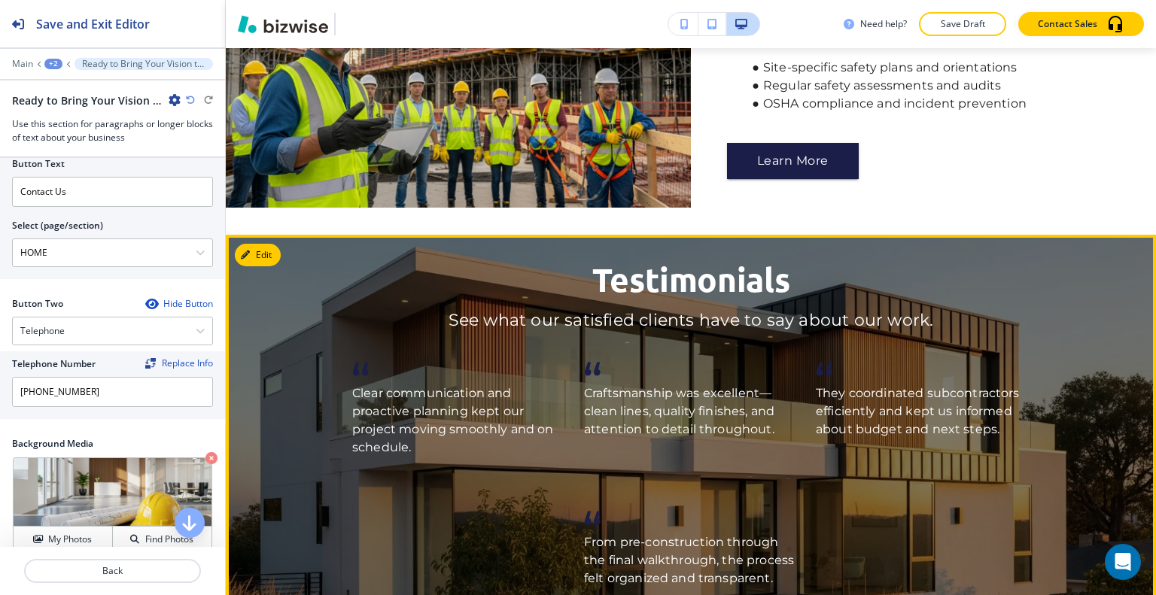
scroll to position [1695, 0]
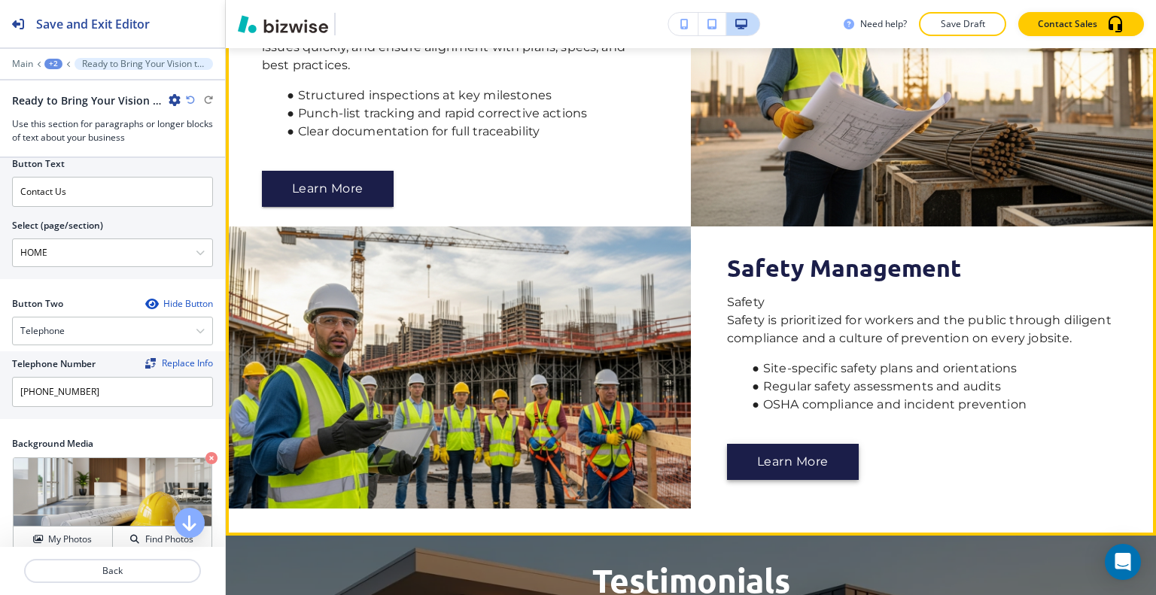
click at [820, 444] on button "Learn More" at bounding box center [793, 462] width 132 height 36
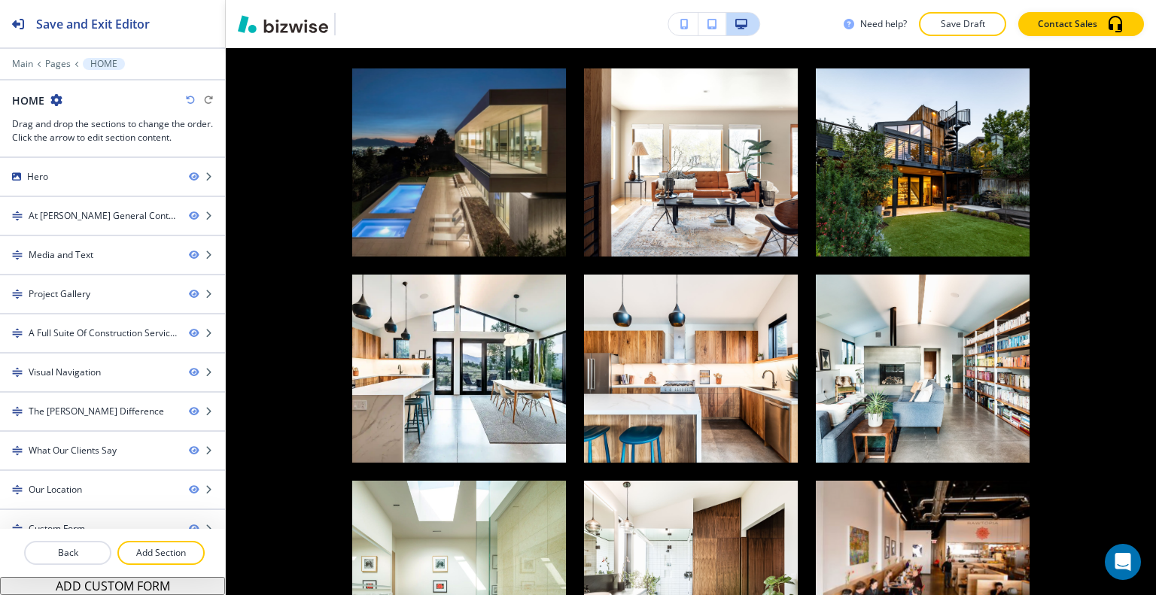
scroll to position [0, 0]
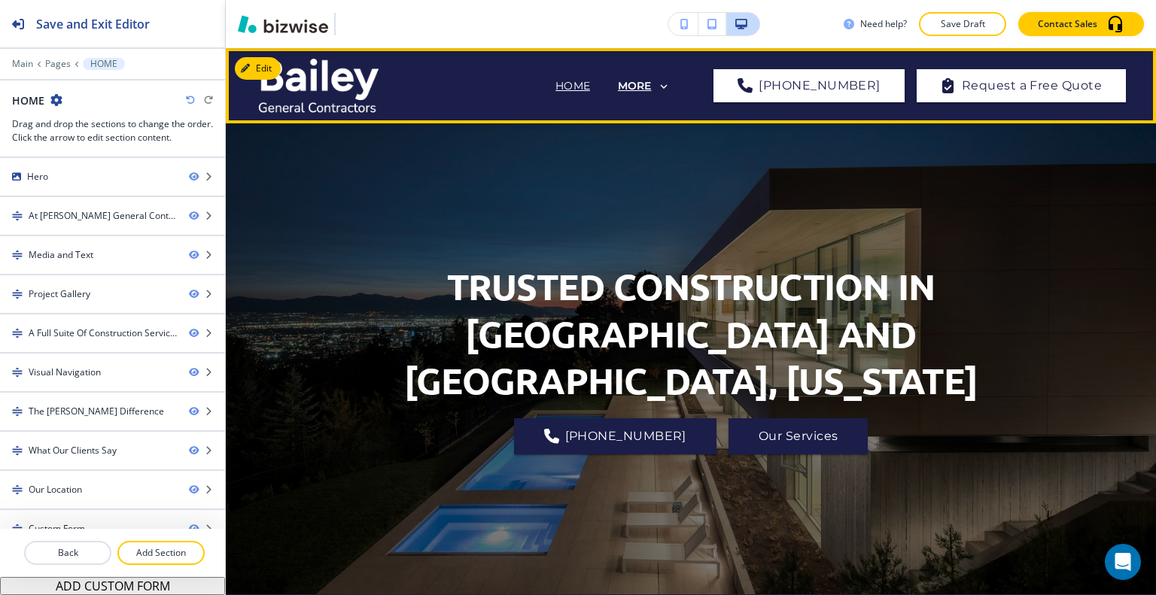
click at [652, 81] on p "MORE" at bounding box center [635, 86] width 34 height 11
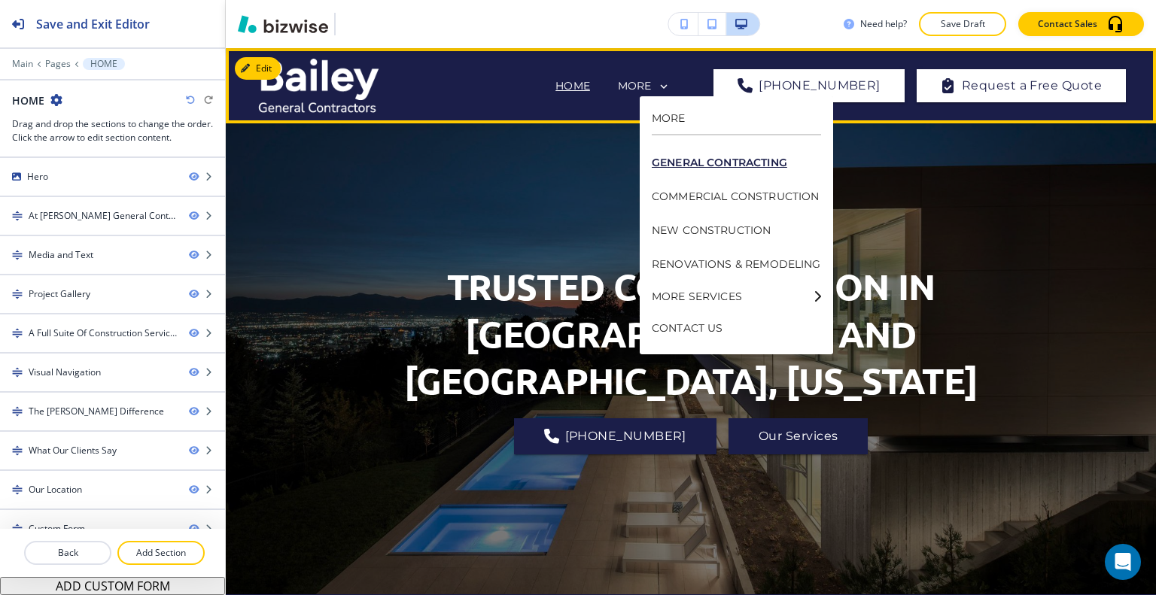
click at [693, 168] on p "GENERAL CONTRACTING" at bounding box center [736, 163] width 169 height 34
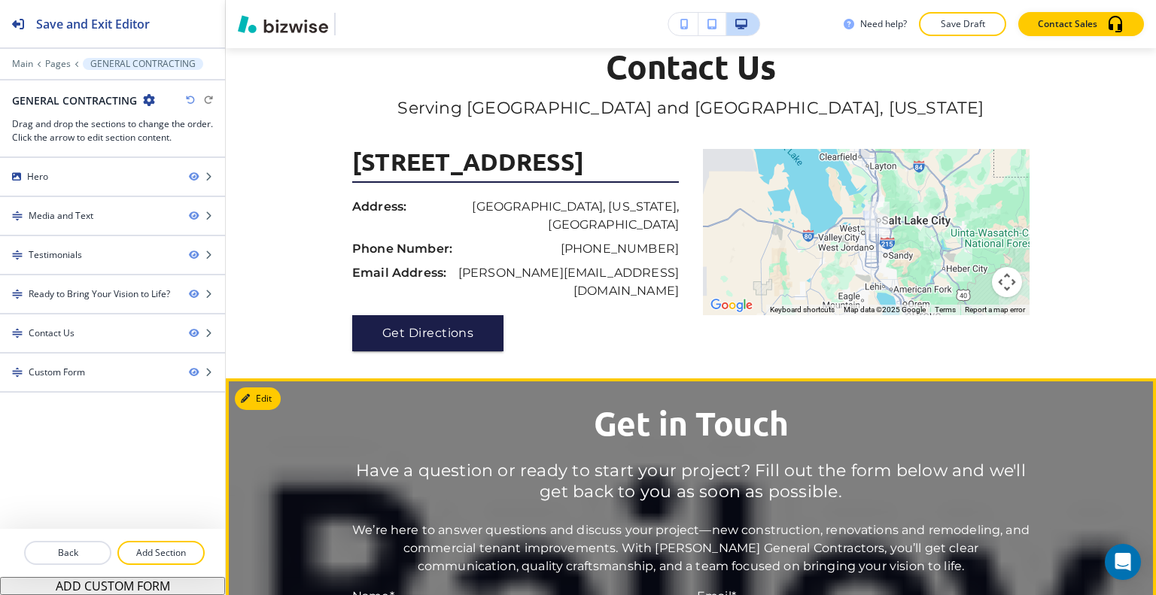
scroll to position [3086, 0]
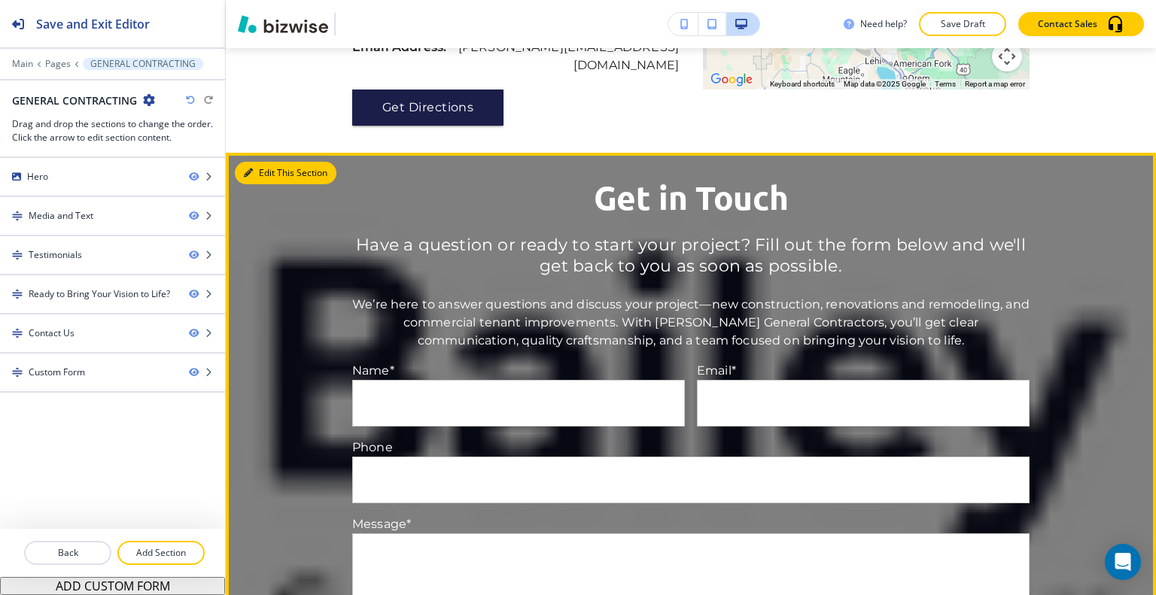
click at [266, 162] on button "Edit This Section" at bounding box center [286, 173] width 102 height 23
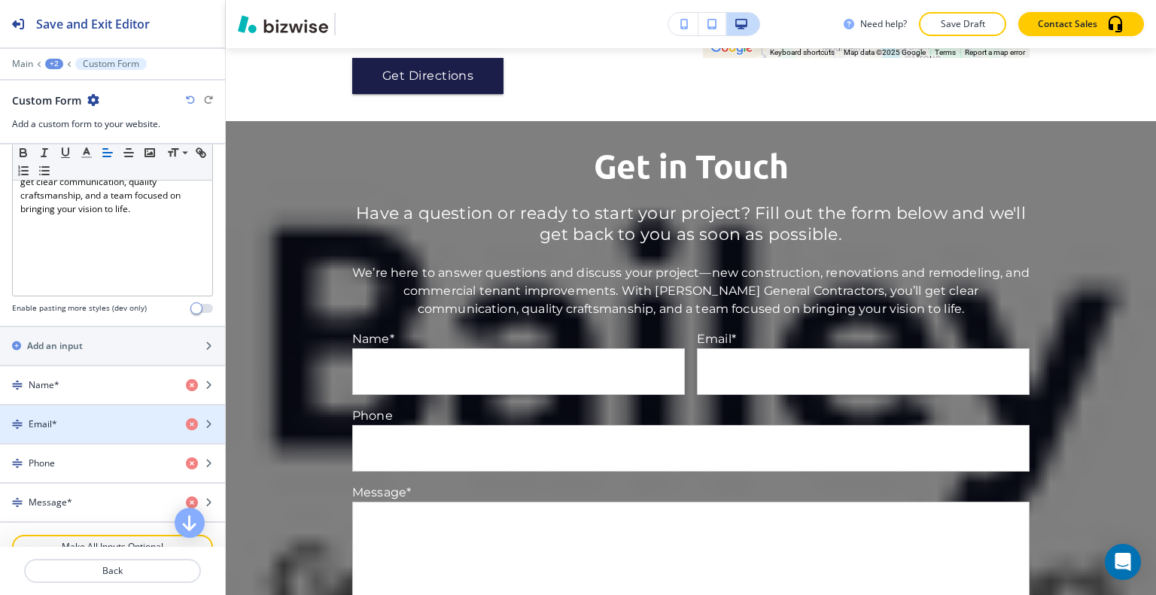
scroll to position [796, 0]
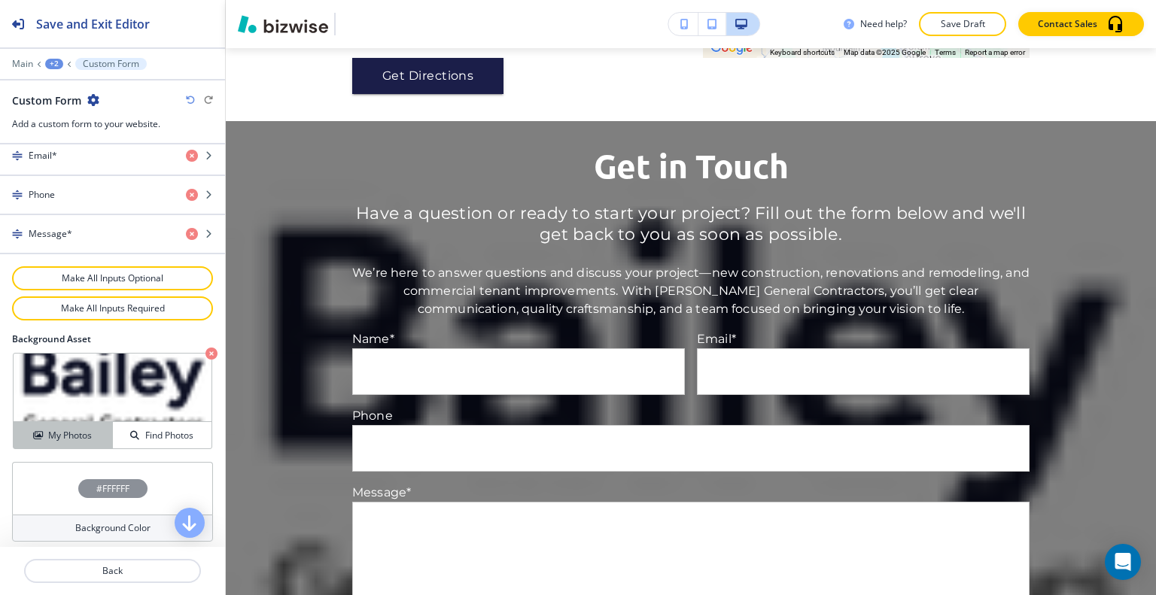
click at [74, 429] on h4 "My Photos" at bounding box center [70, 436] width 44 height 14
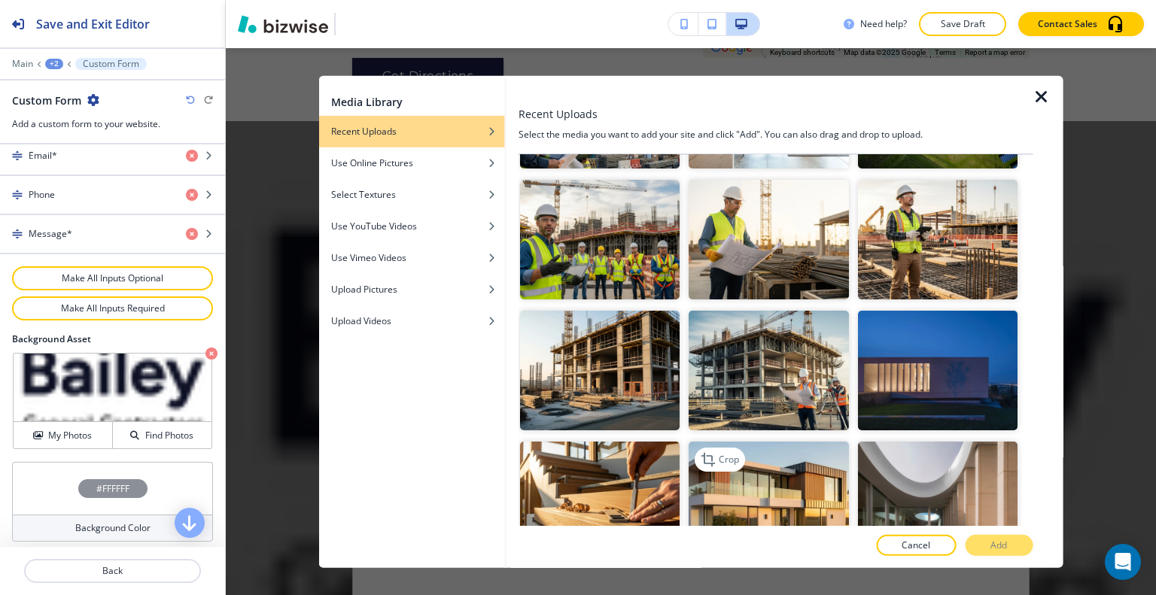
scroll to position [1054, 0]
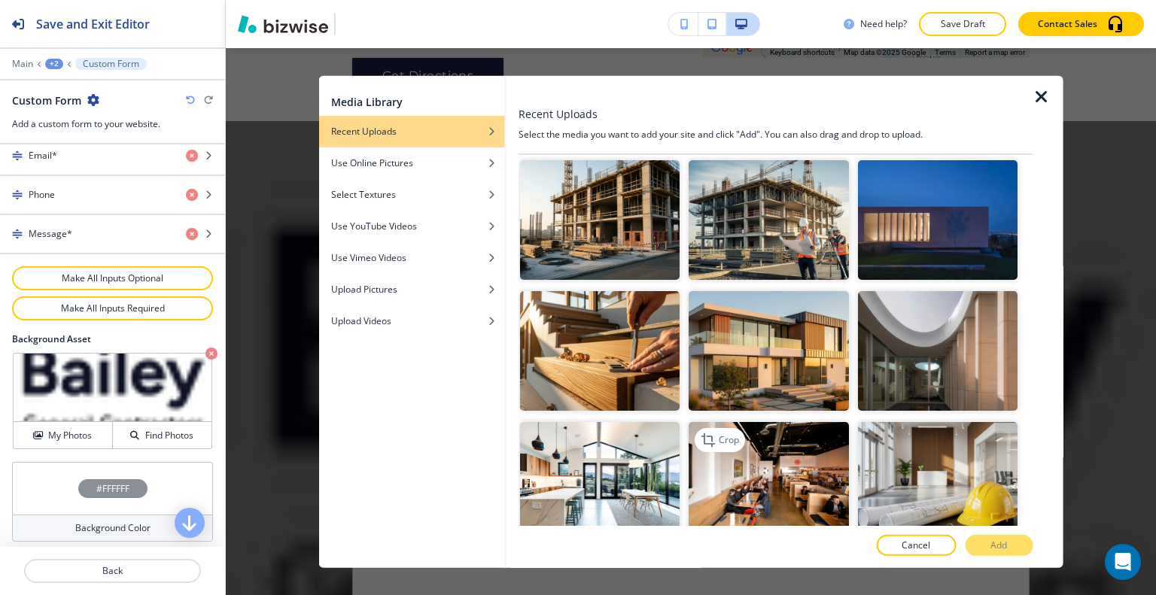
click at [760, 458] on img "button" at bounding box center [769, 482] width 160 height 120
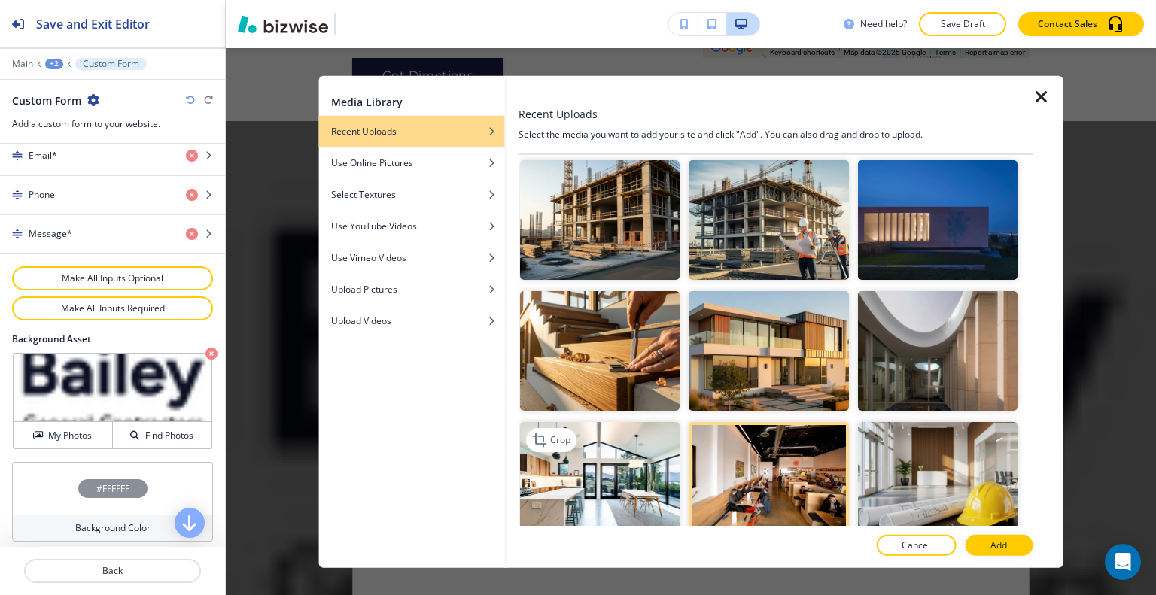
click at [629, 452] on img "button" at bounding box center [600, 482] width 160 height 120
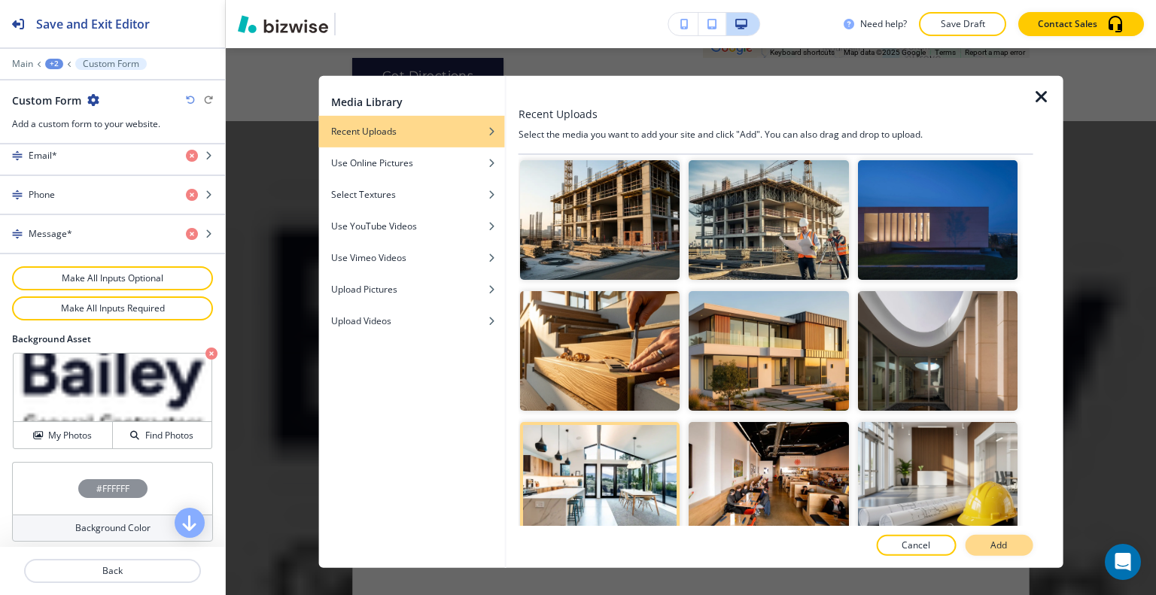
click at [995, 550] on p "Add" at bounding box center [999, 546] width 17 height 14
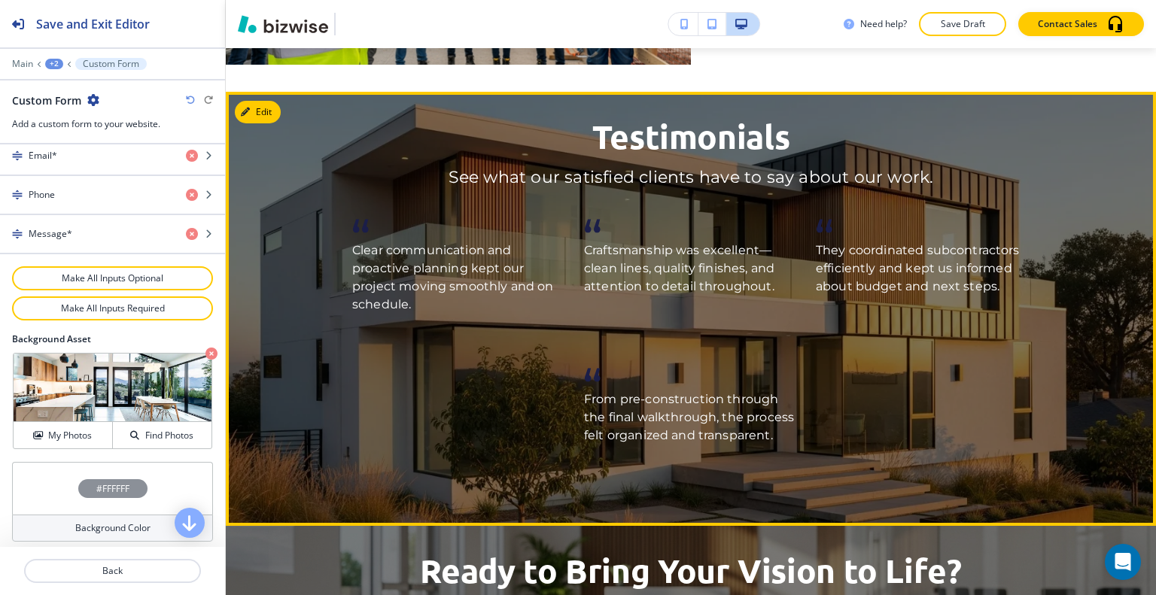
scroll to position [2064, 0]
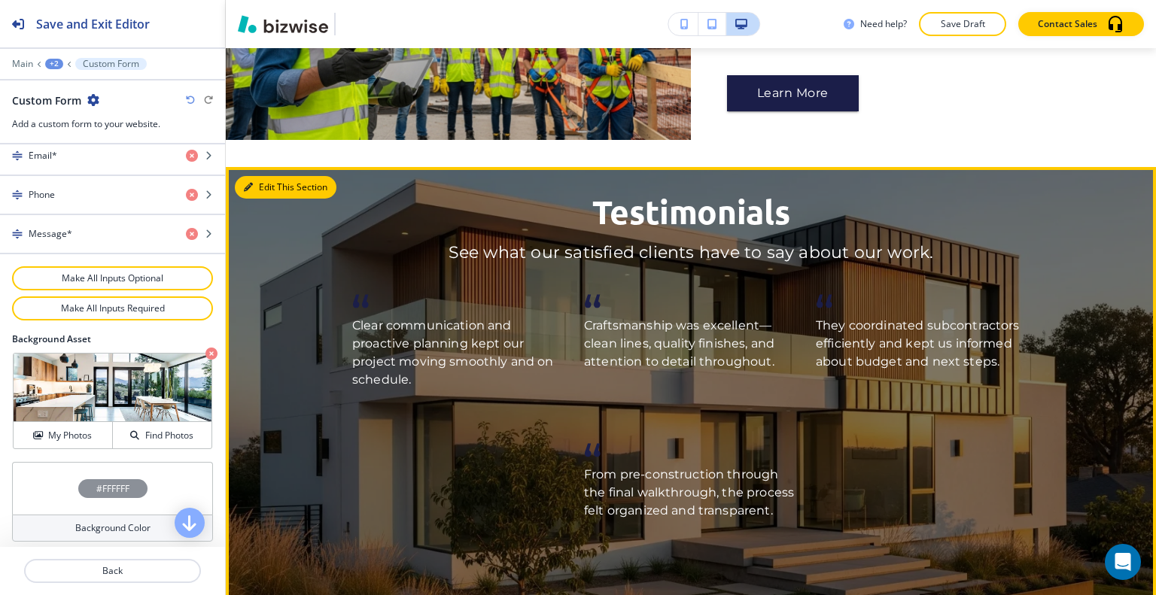
click at [279, 176] on button "Edit This Section" at bounding box center [286, 187] width 102 height 23
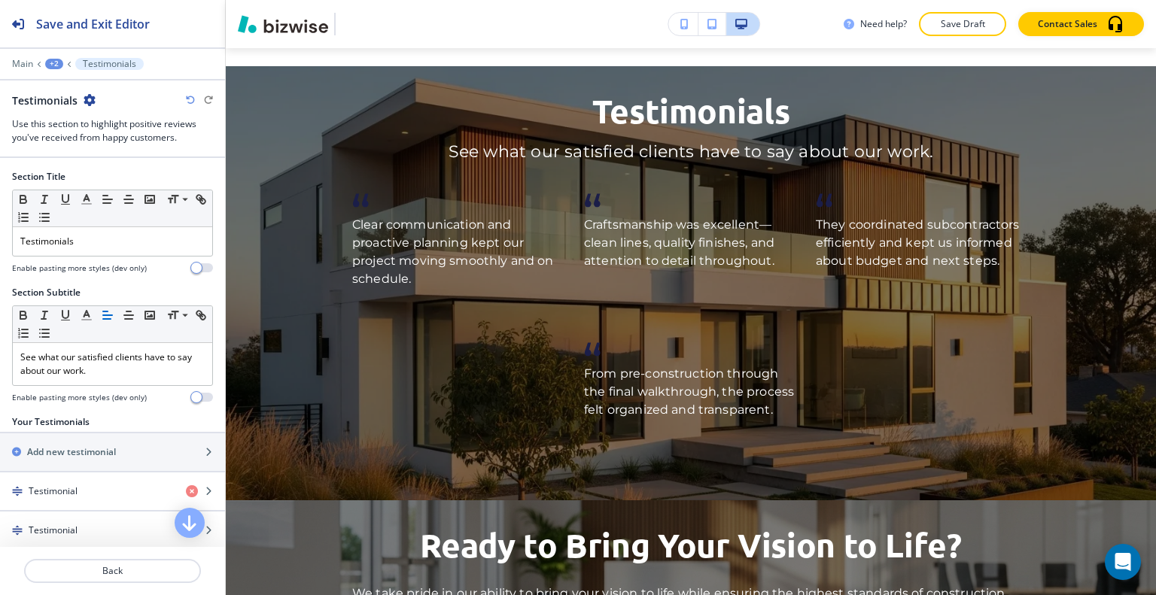
scroll to position [311, 0]
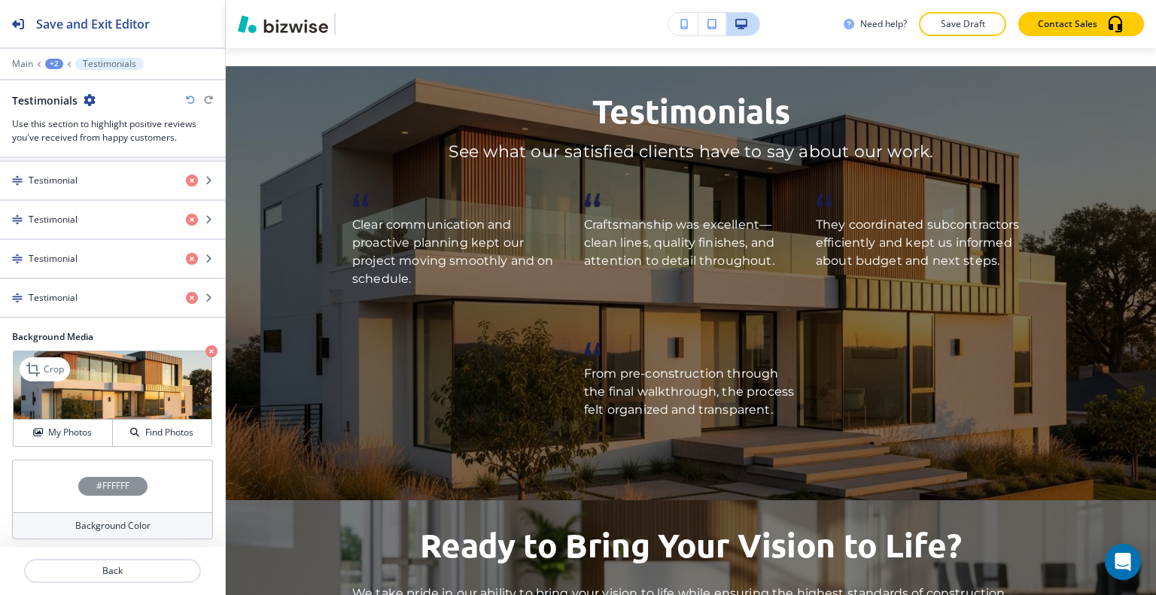
click at [205, 345] on icon "button" at bounding box center [211, 351] width 12 height 12
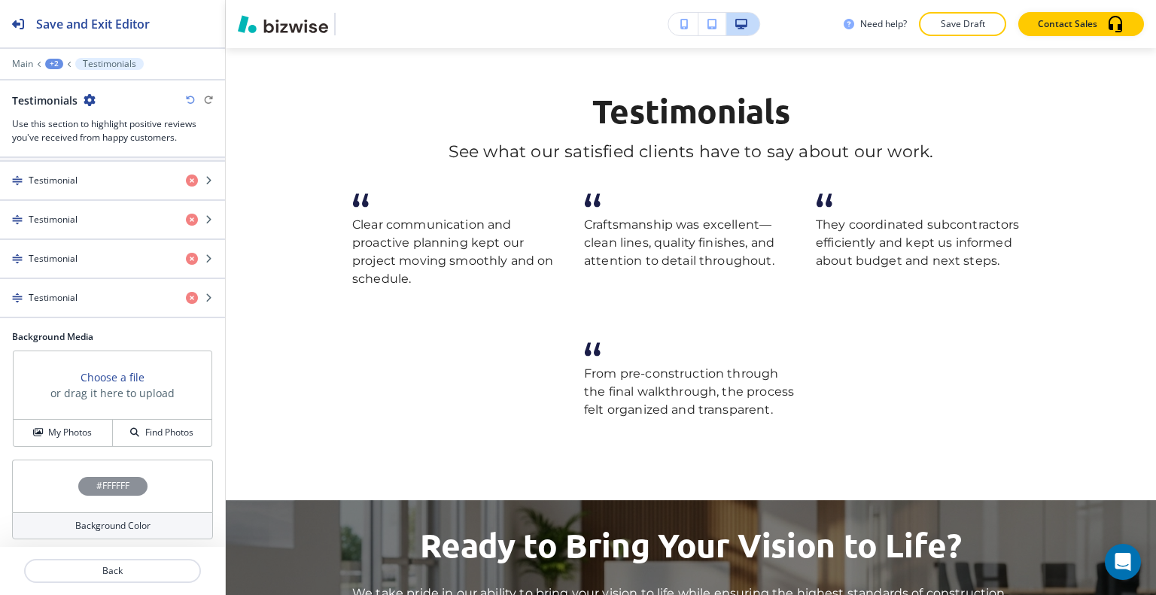
click at [53, 490] on div "#FFFFFF" at bounding box center [112, 486] width 201 height 53
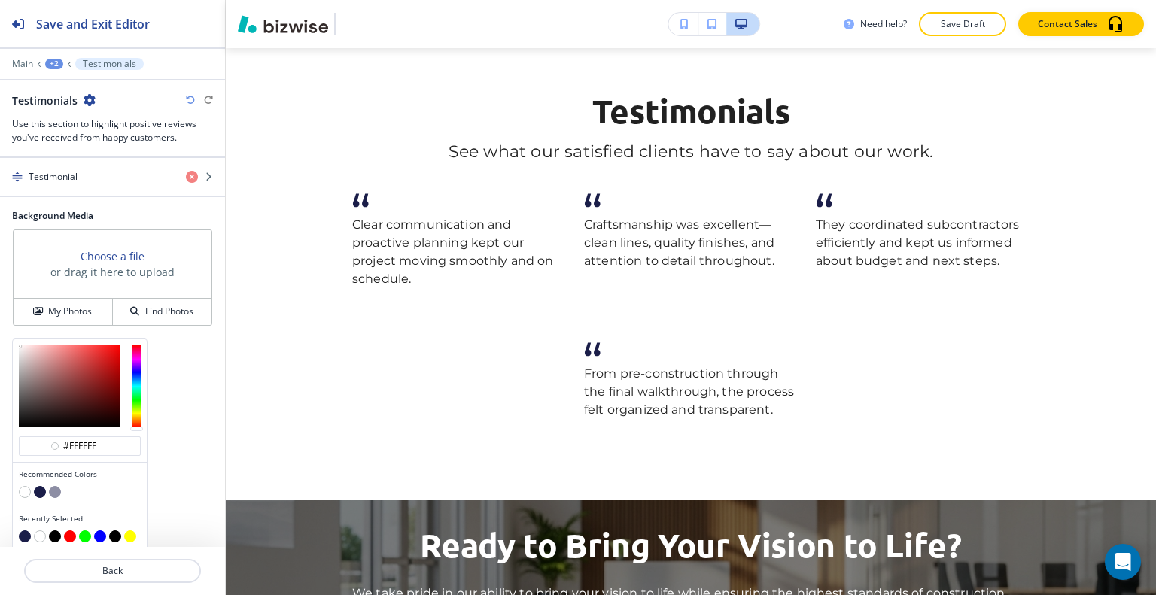
click at [38, 486] on button "button" at bounding box center [40, 492] width 12 height 12
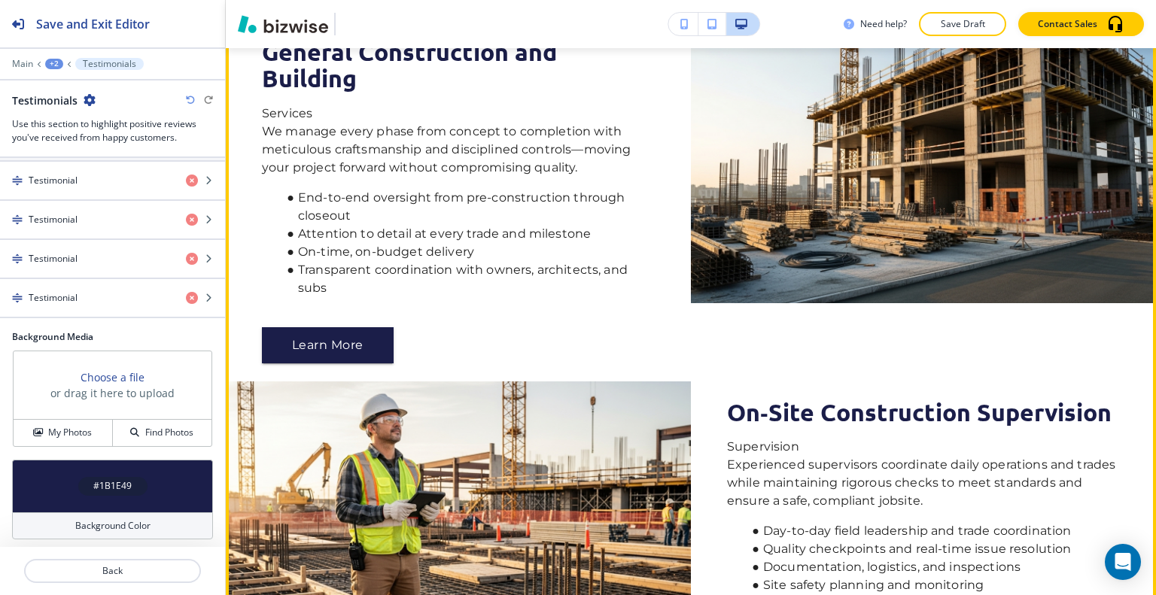
scroll to position [509, 0]
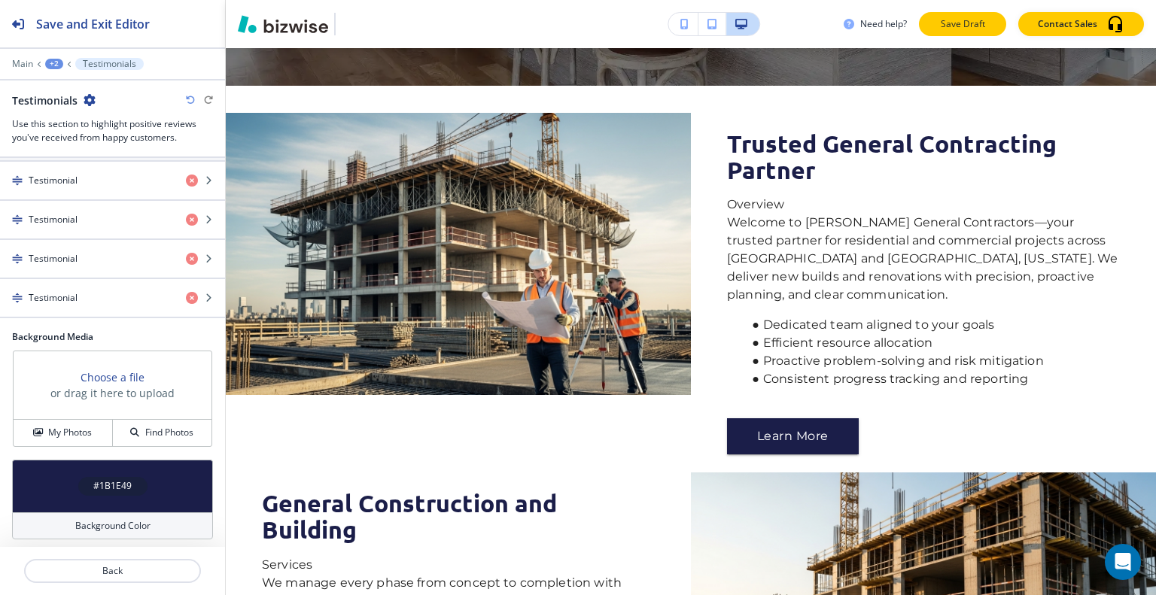
click at [969, 29] on p "Save Draft" at bounding box center [963, 24] width 48 height 14
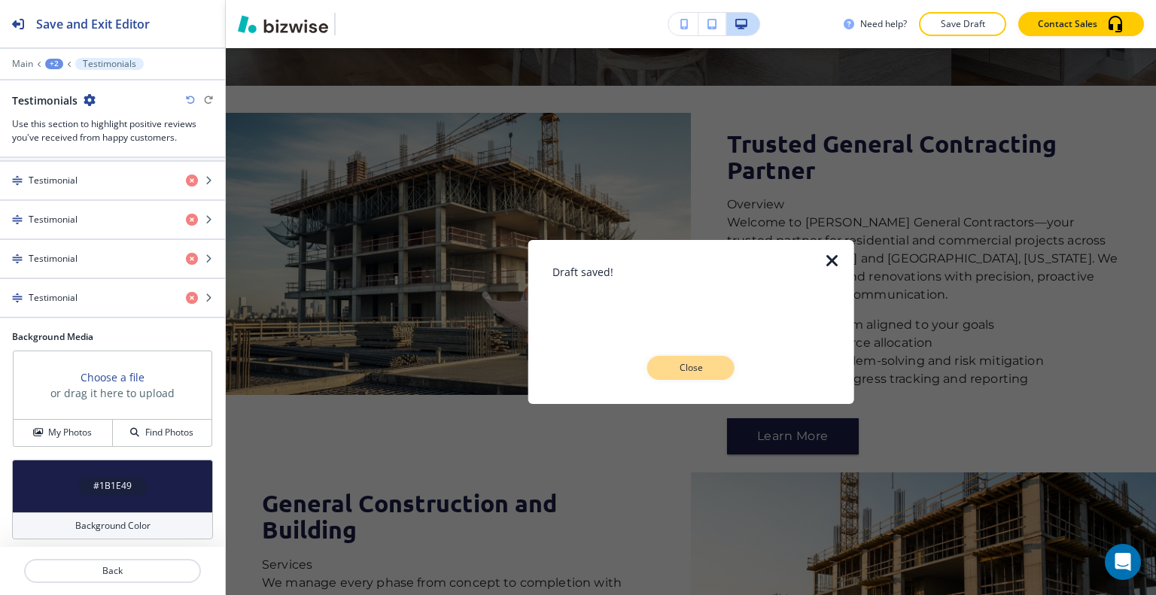
click at [701, 356] on button "Close" at bounding box center [690, 368] width 87 height 24
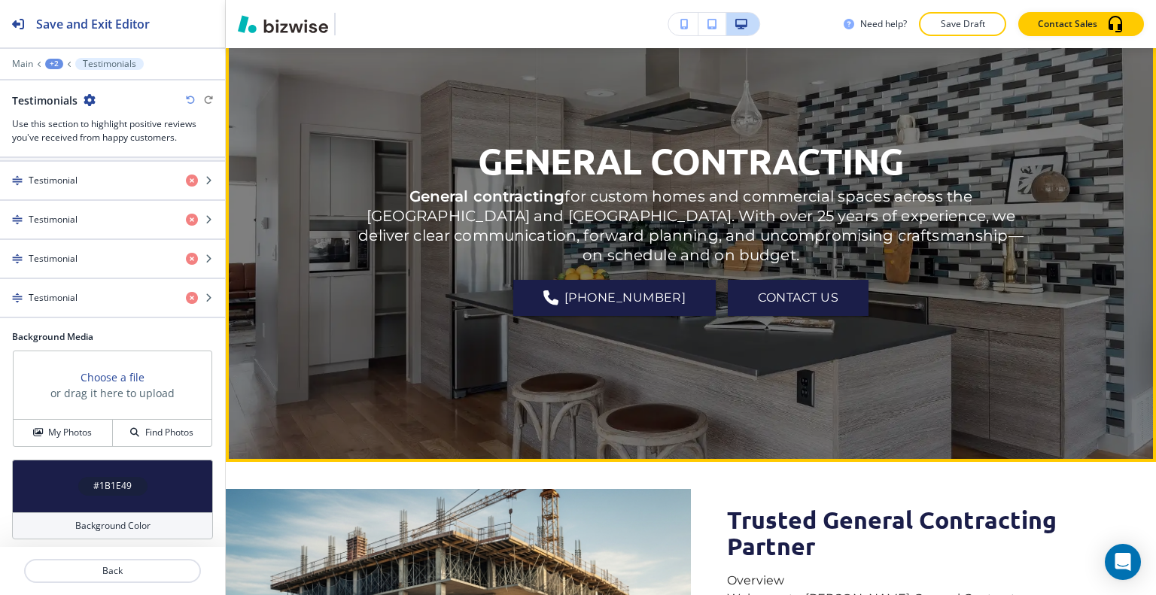
scroll to position [0, 0]
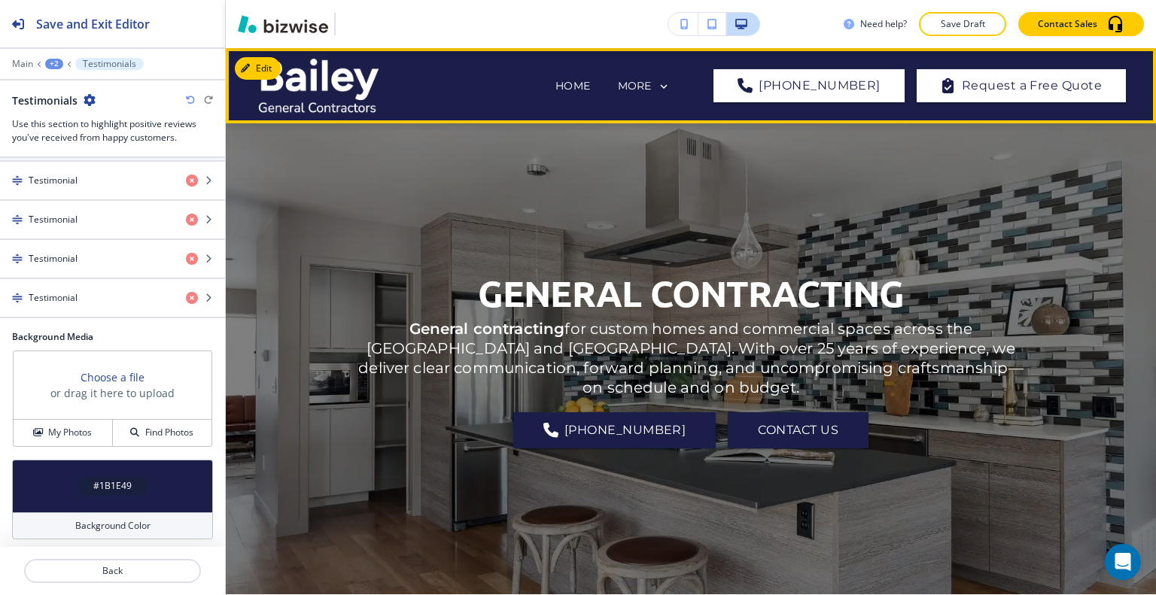
click at [672, 78] on div "MORE" at bounding box center [644, 87] width 55 height 29
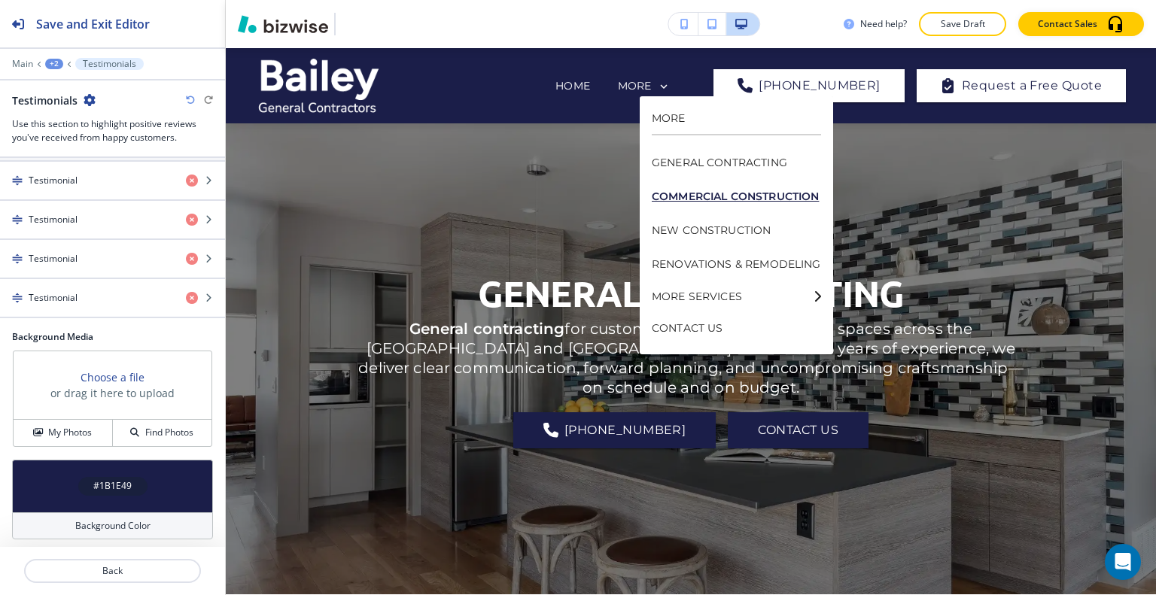
click at [727, 200] on p "COMMERCIAL CONSTRUCTION" at bounding box center [736, 197] width 169 height 34
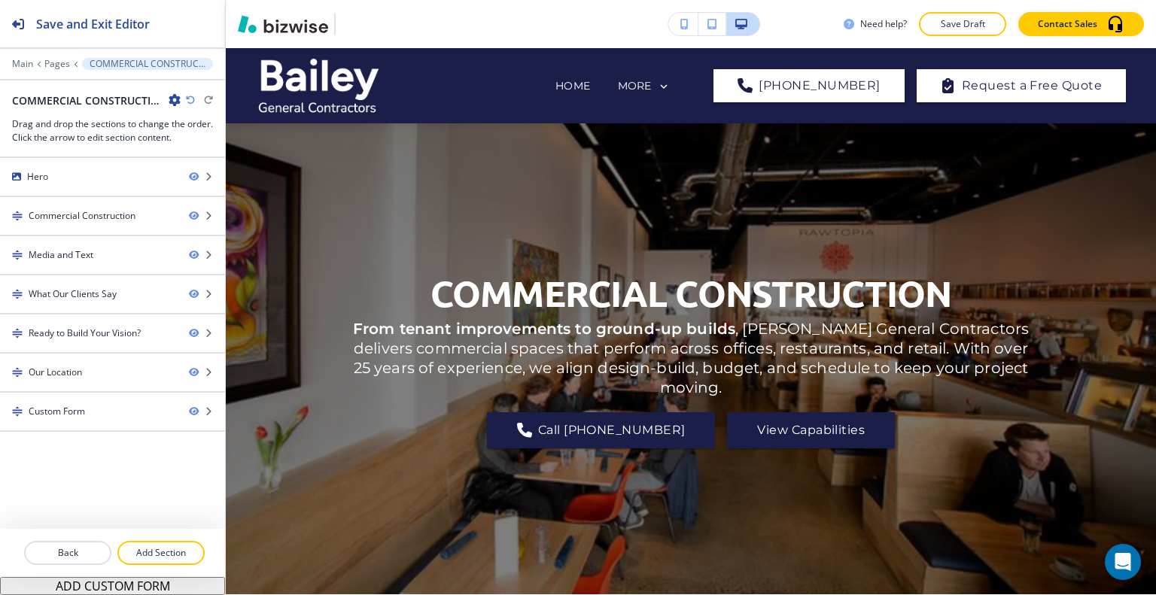
click at [564, 202] on div "COMMERCIAL CONSTRUCTION From tenant improvements to ground‑up builds , [PERSON_…" at bounding box center [690, 359] width 677 height 417
click at [62, 65] on p "Pages" at bounding box center [57, 64] width 26 height 11
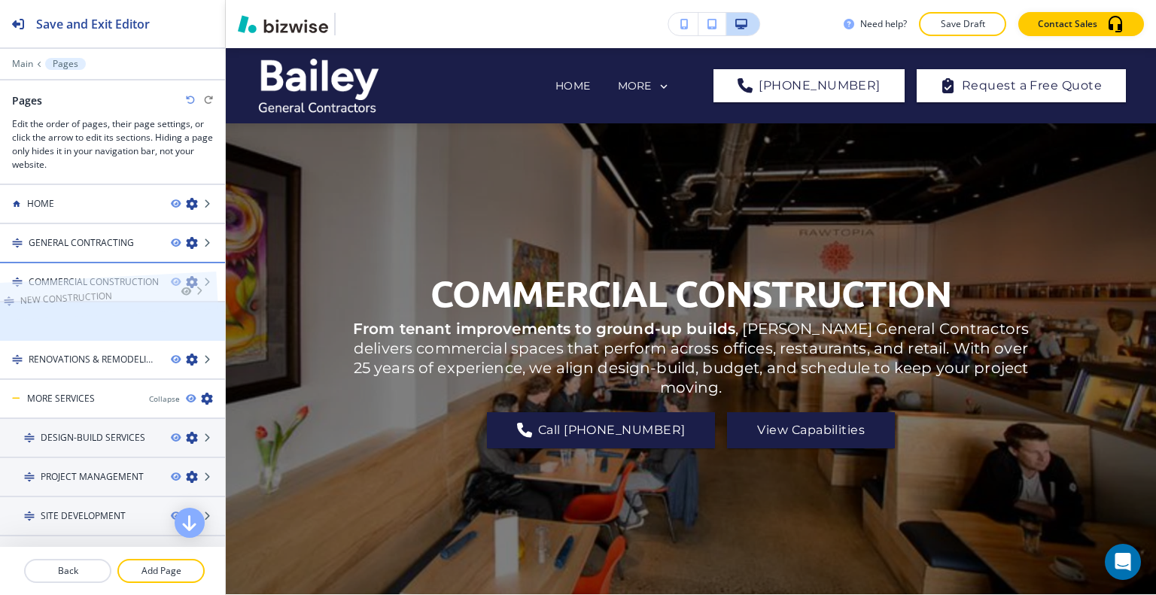
drag, startPoint x: 99, startPoint y: 322, endPoint x: 90, endPoint y: 275, distance: 48.3
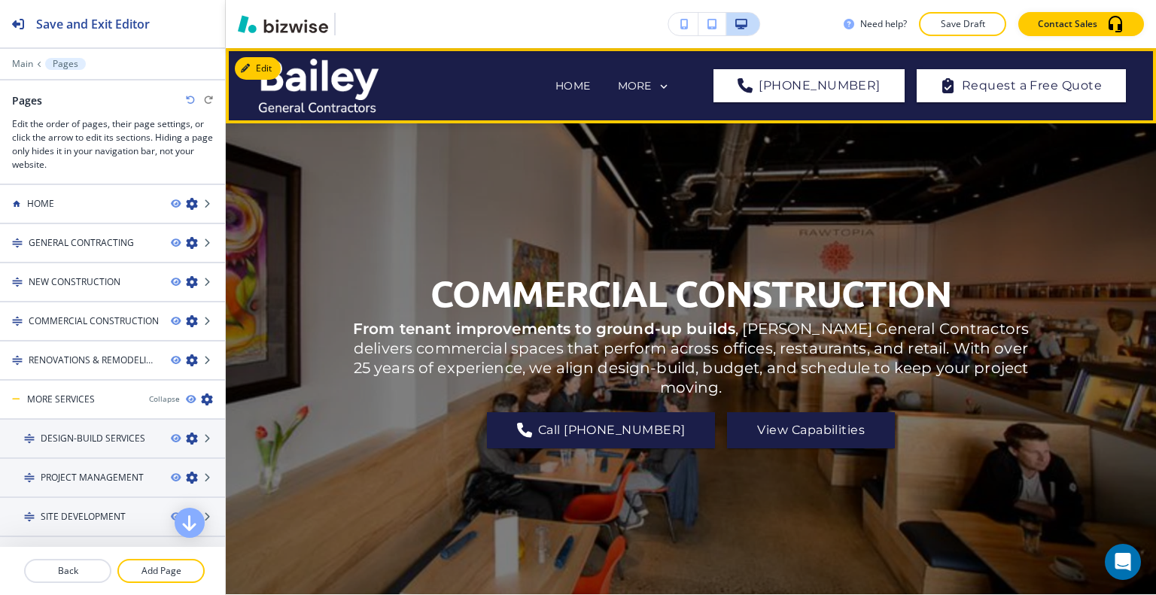
click at [671, 81] on icon at bounding box center [664, 87] width 14 height 14
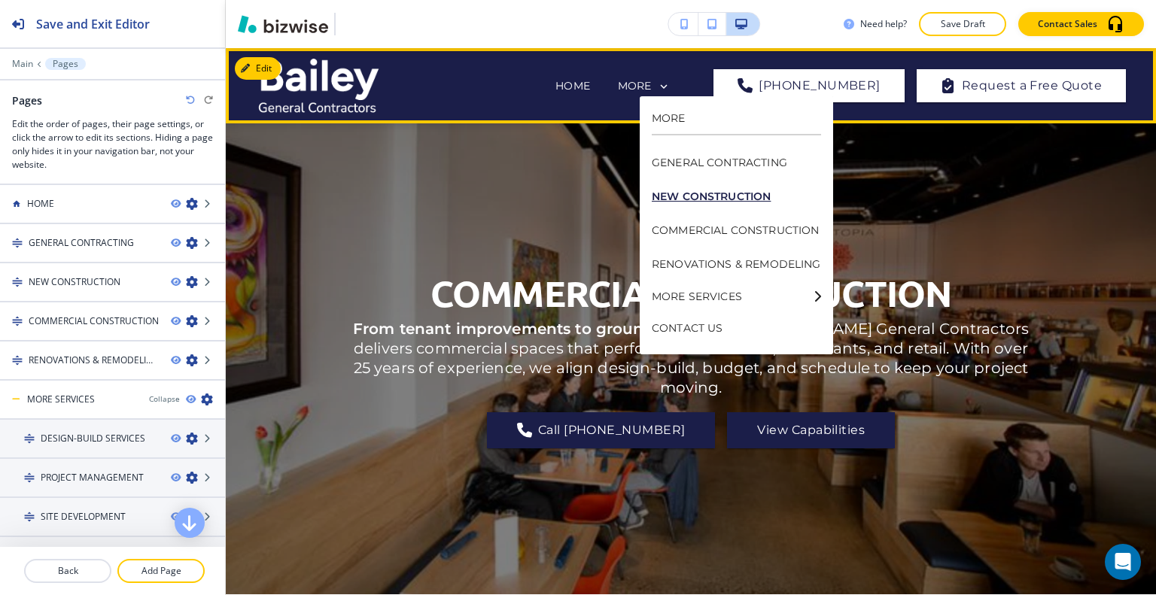
click at [705, 195] on p "NEW CONSTRUCTION" at bounding box center [736, 197] width 169 height 34
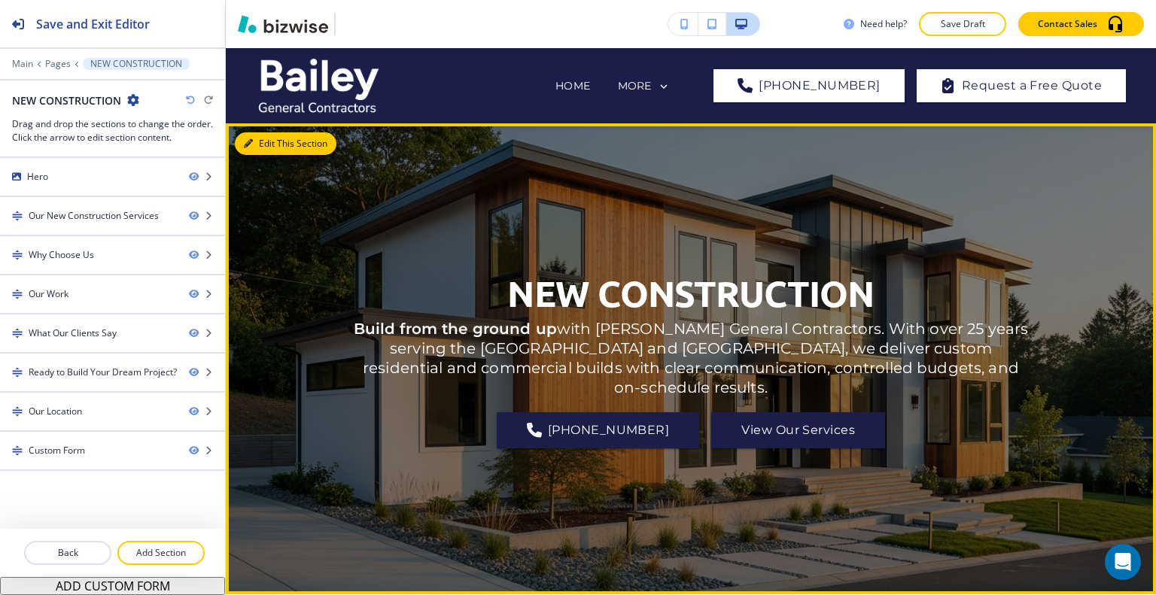
click at [263, 132] on button "Edit This Section" at bounding box center [286, 143] width 102 height 23
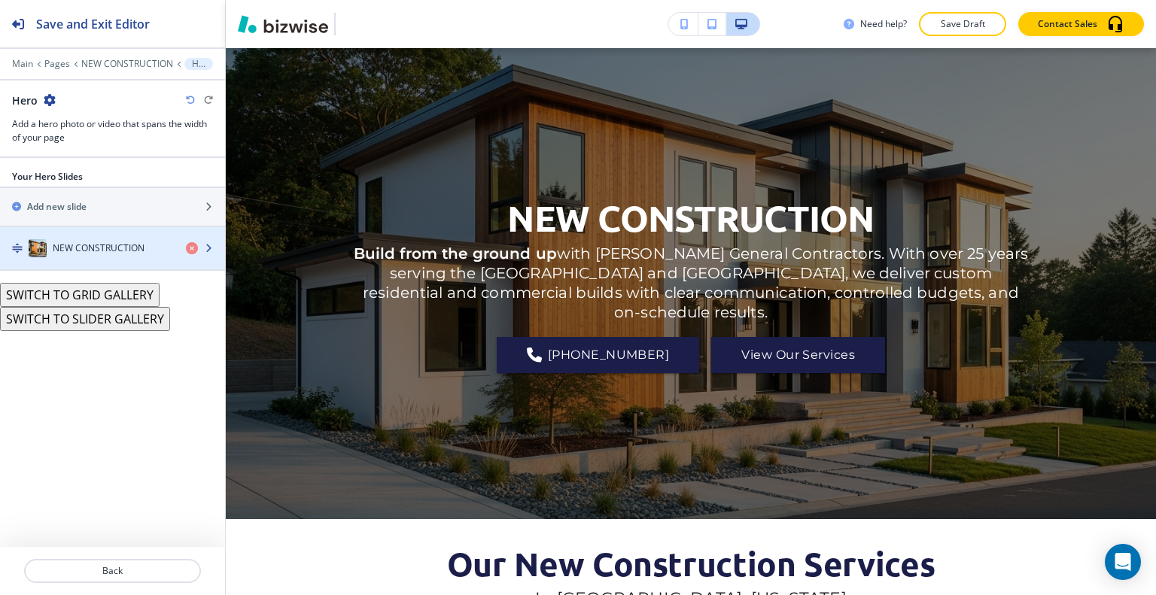
click at [93, 247] on h4 "NEW CONSTRUCTION" at bounding box center [99, 249] width 92 height 14
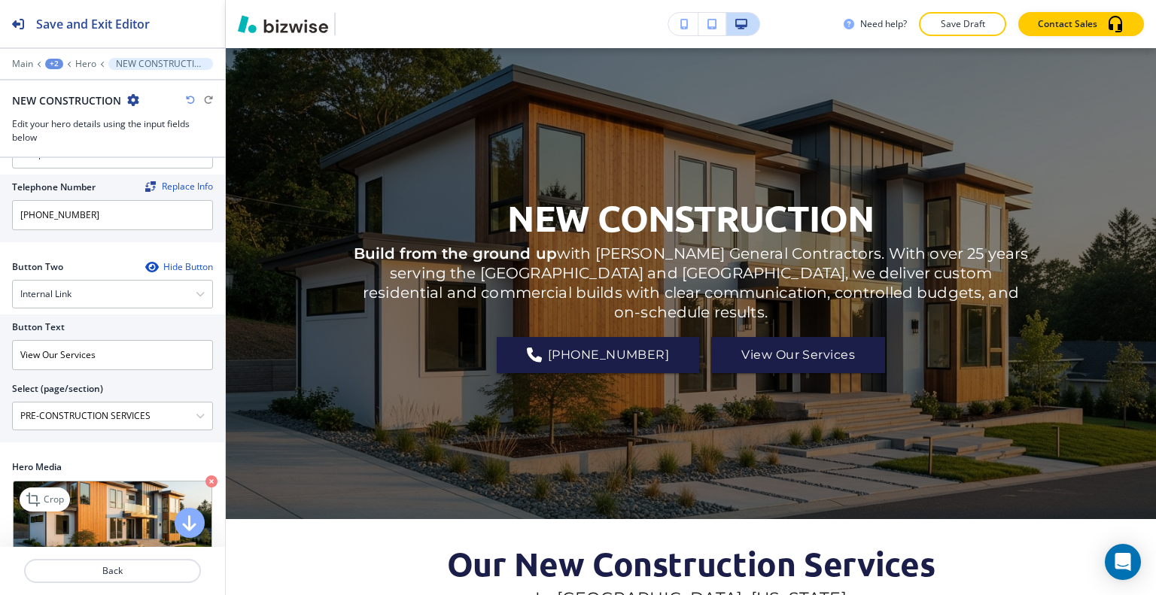
scroll to position [494, 0]
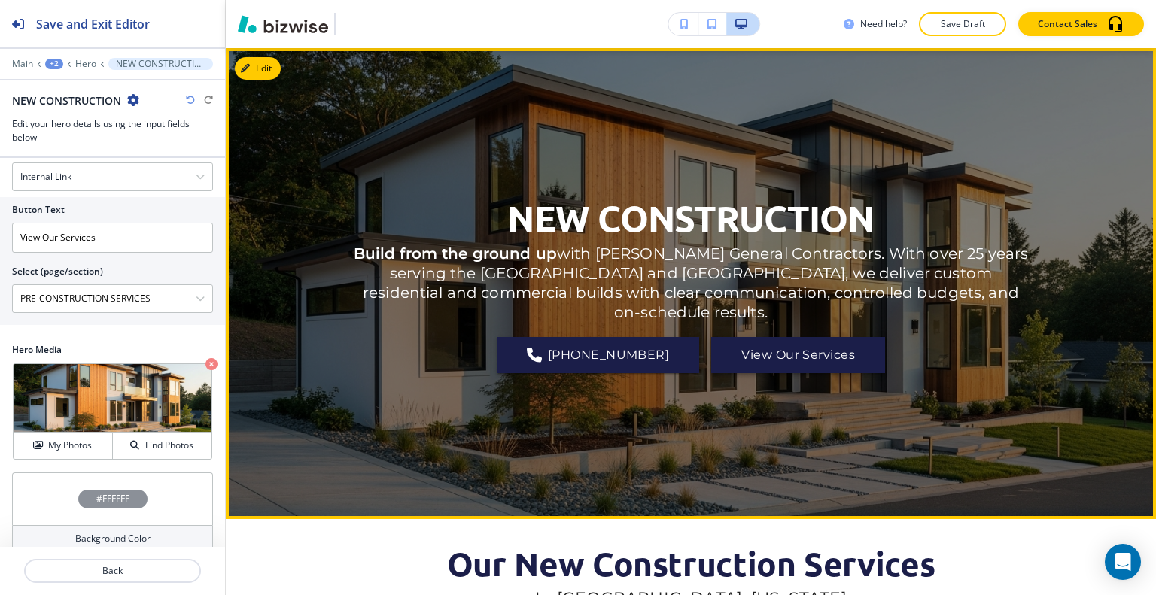
click at [750, 341] on button "View Our Services" at bounding box center [798, 355] width 174 height 36
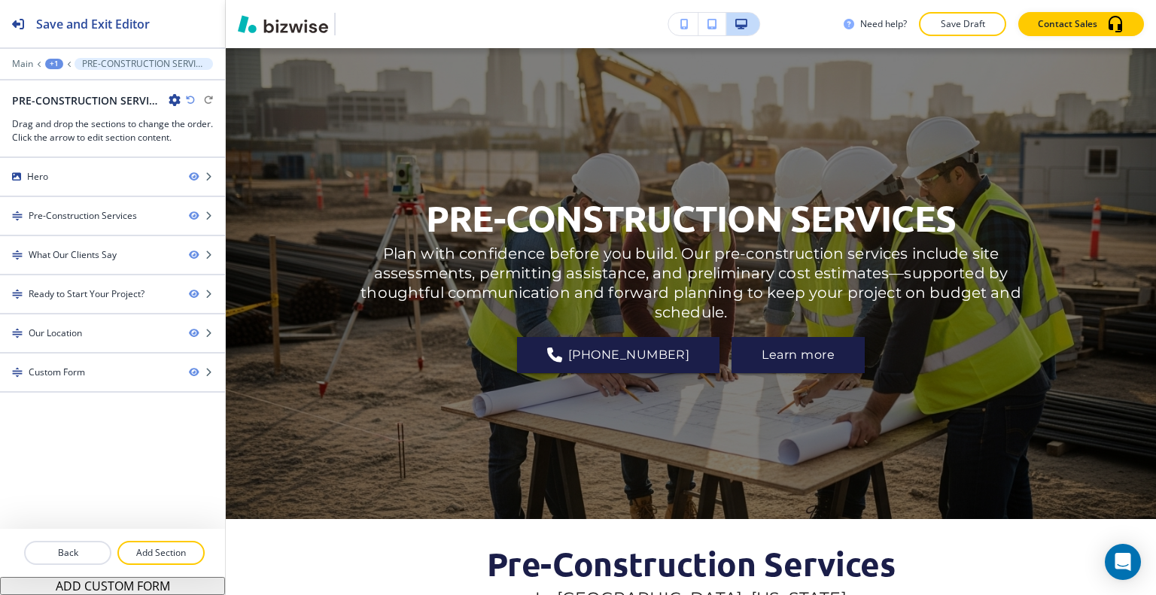
scroll to position [0, 0]
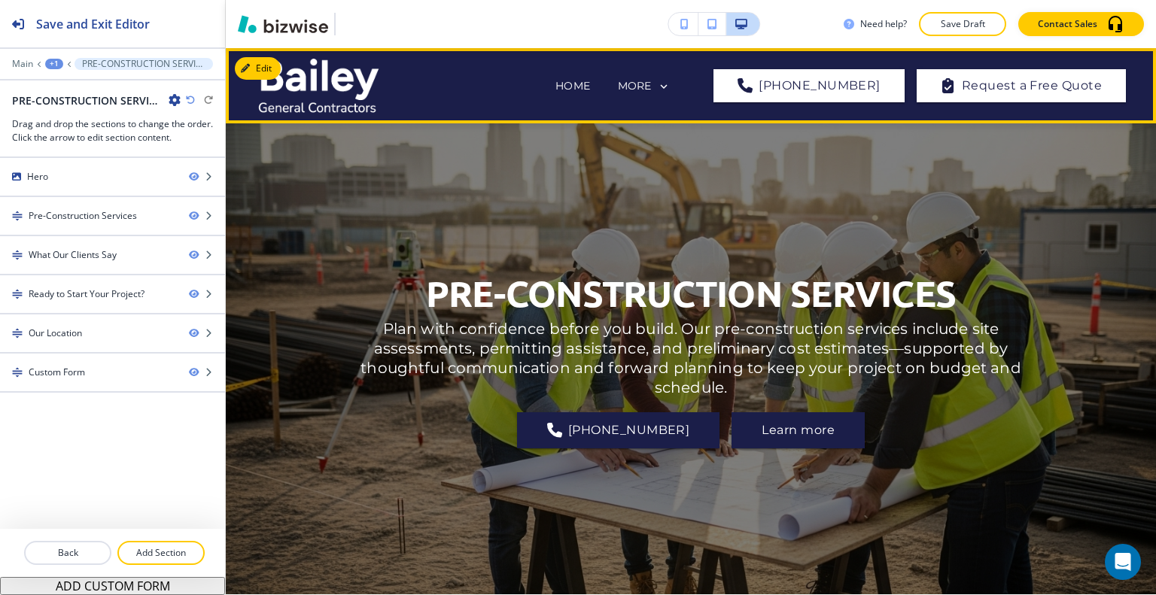
click at [671, 80] on div "MORE" at bounding box center [644, 87] width 53 height 14
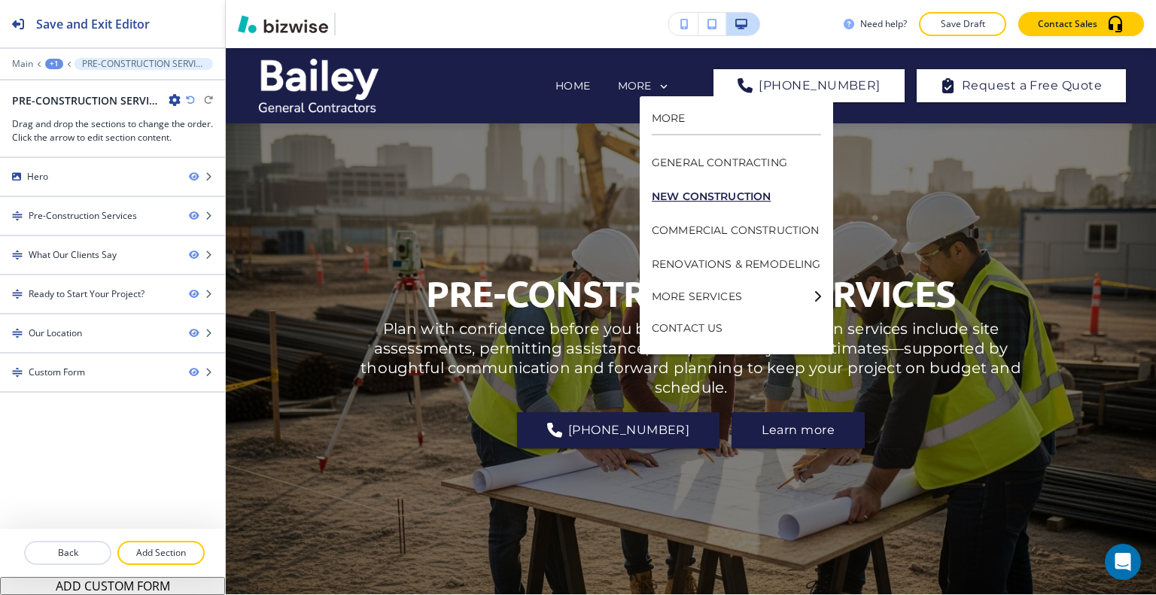
click at [715, 196] on p "NEW CONSTRUCTION" at bounding box center [736, 197] width 169 height 34
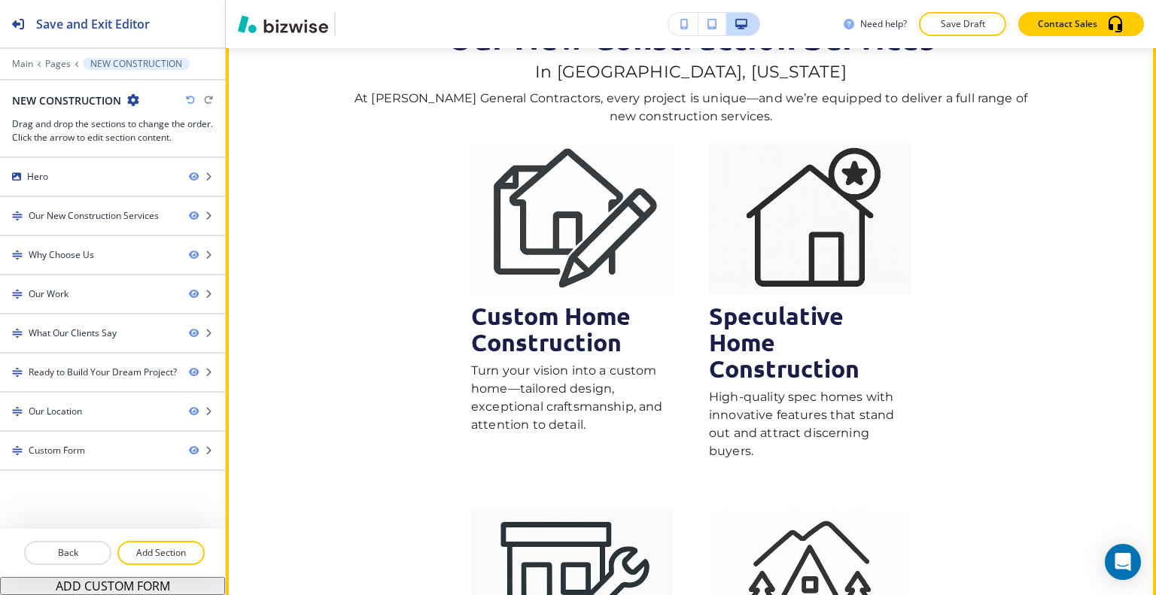
scroll to position [527, 0]
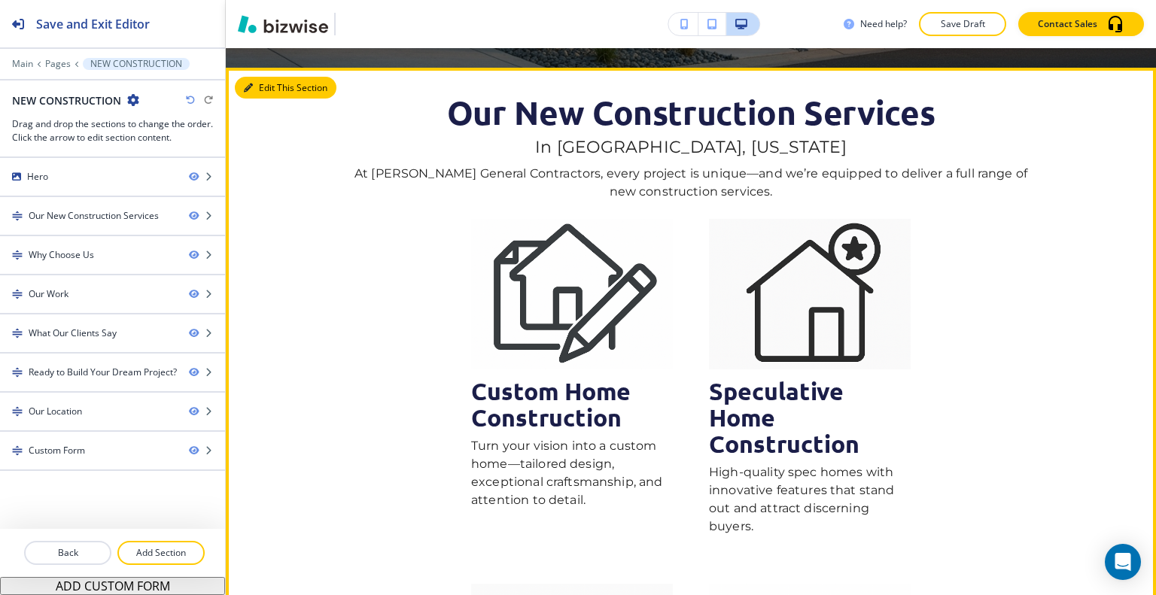
click at [278, 87] on button "Edit This Section" at bounding box center [286, 88] width 102 height 23
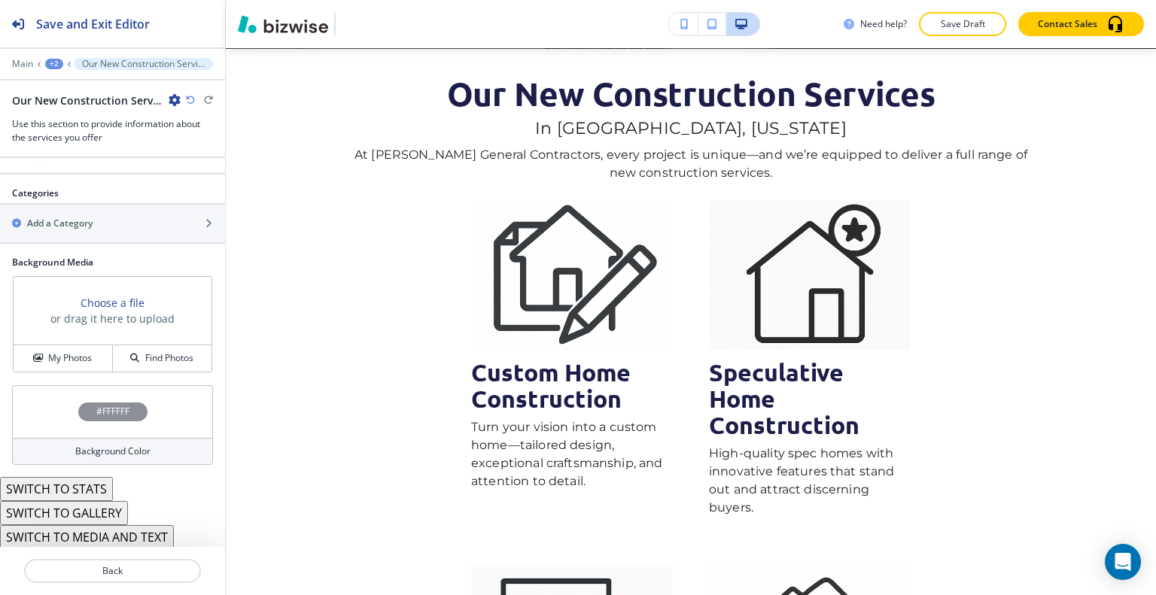
scroll to position [774, 0]
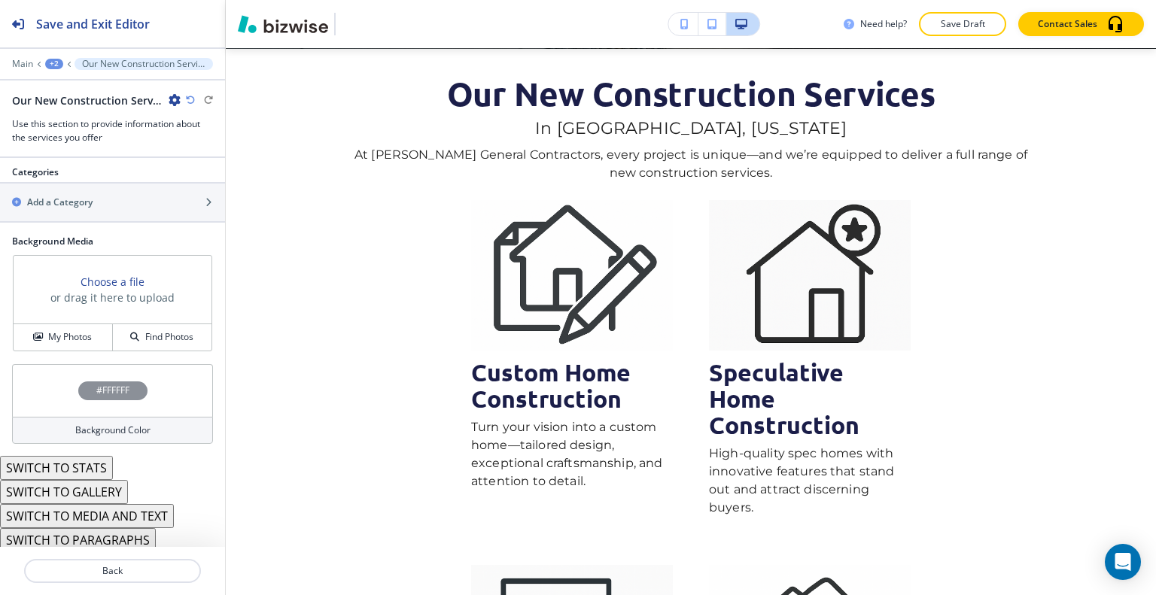
click at [102, 511] on button "SWITCH TO MEDIA AND TEXT" at bounding box center [87, 516] width 174 height 24
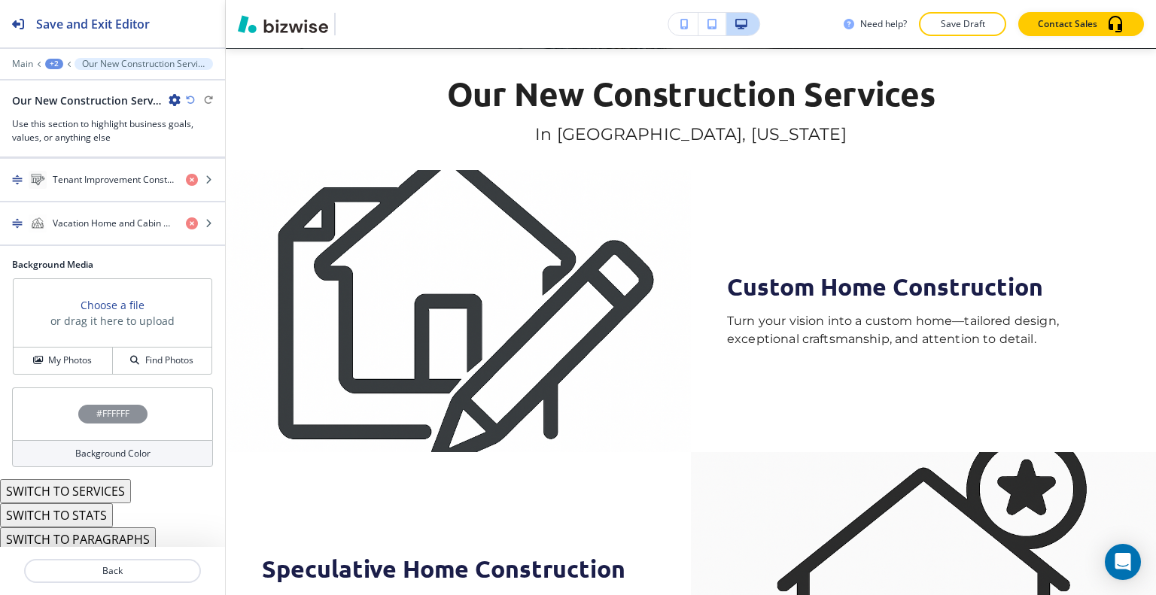
click at [91, 511] on button "SWITCH TO STATS" at bounding box center [56, 516] width 113 height 24
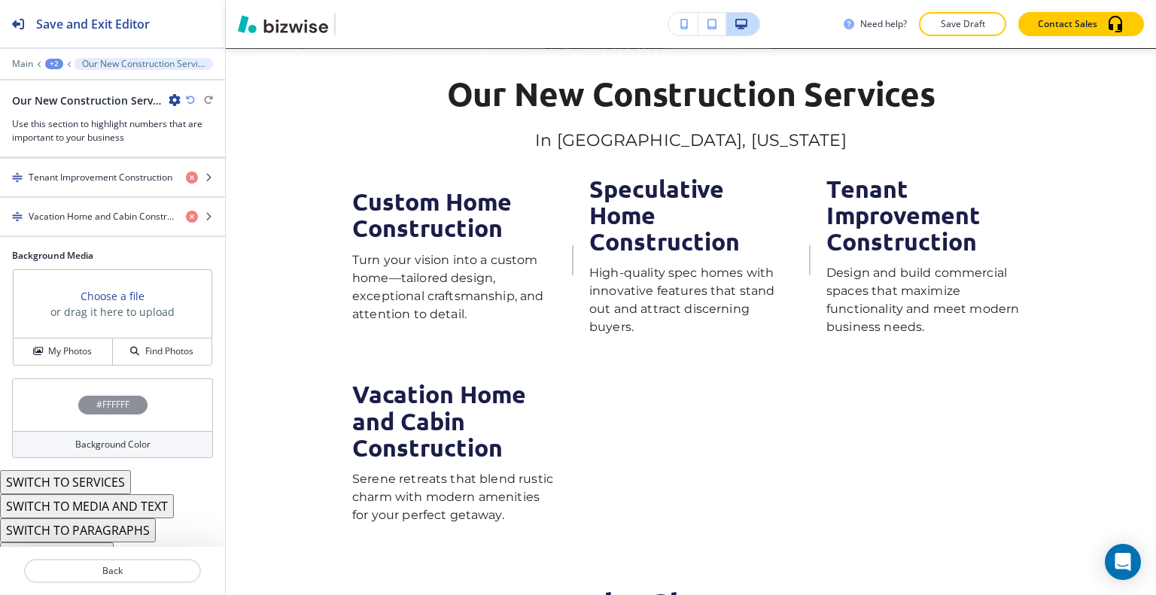
scroll to position [404, 0]
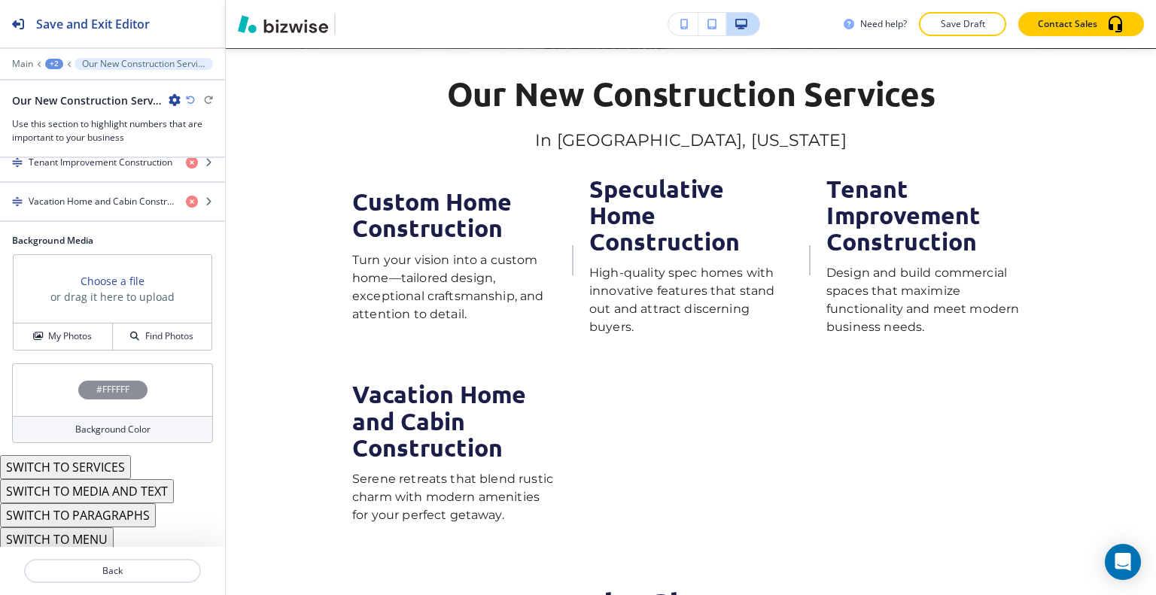
click at [89, 540] on button "SWITCH TO MENU" at bounding box center [57, 540] width 114 height 24
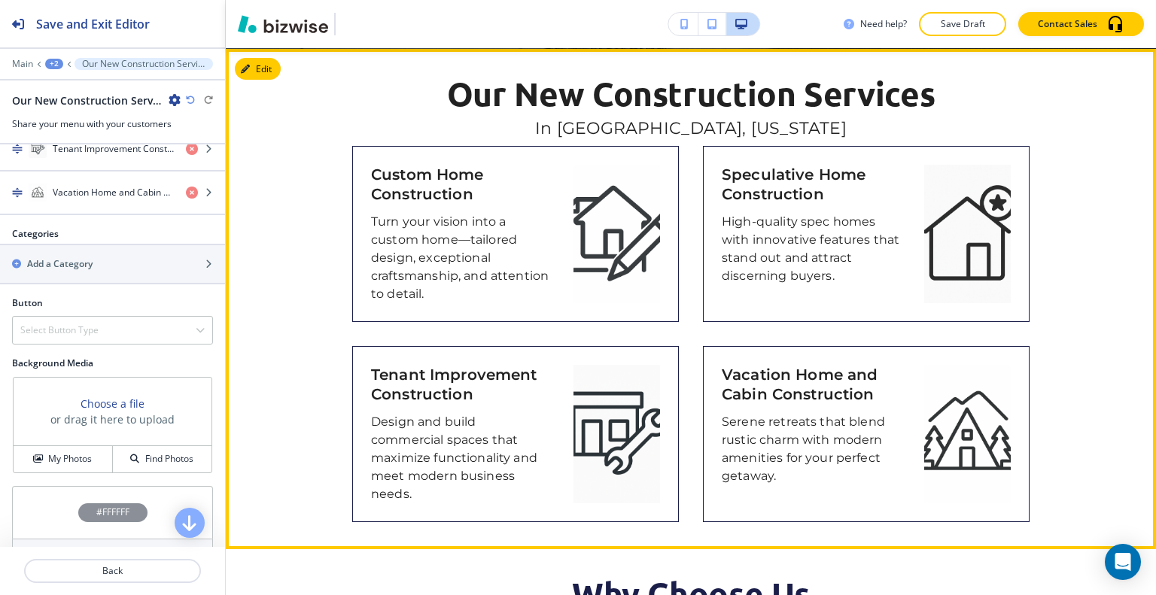
scroll to position [470, 0]
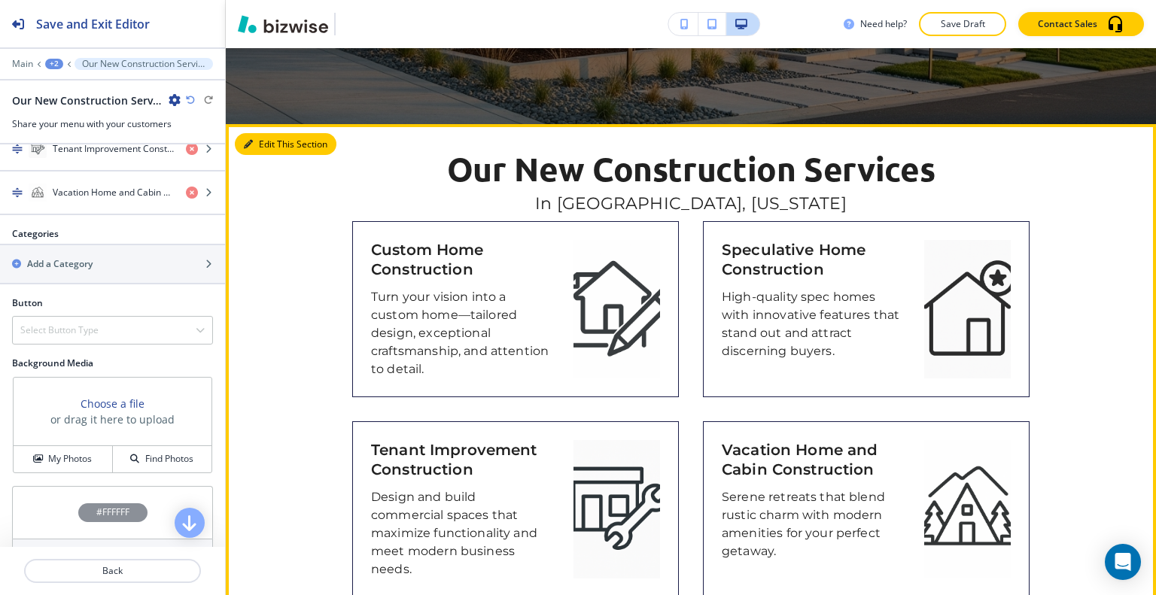
click at [264, 141] on button "Edit This Section" at bounding box center [286, 144] width 102 height 23
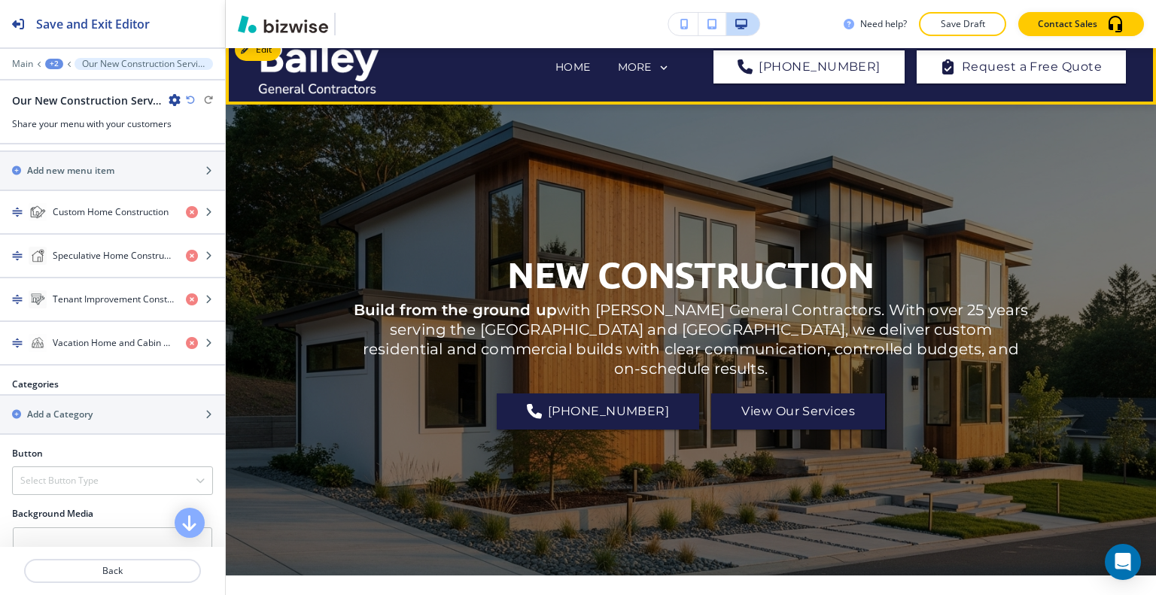
scroll to position [0, 0]
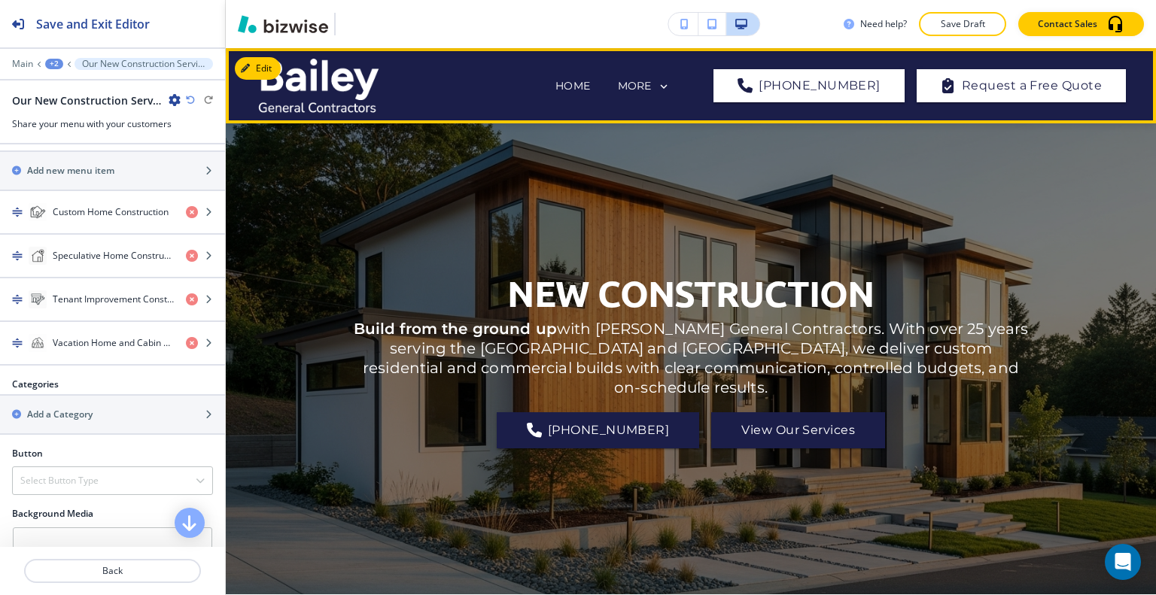
click at [671, 90] on icon at bounding box center [664, 87] width 14 height 14
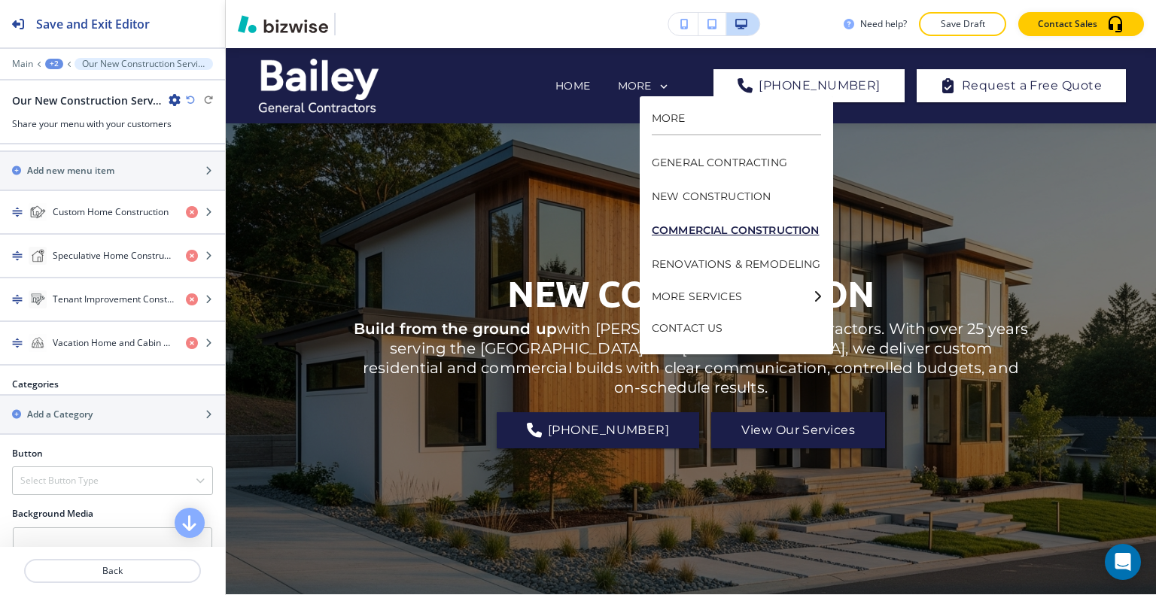
click at [711, 234] on p "COMMERCIAL CONSTRUCTION" at bounding box center [736, 231] width 169 height 34
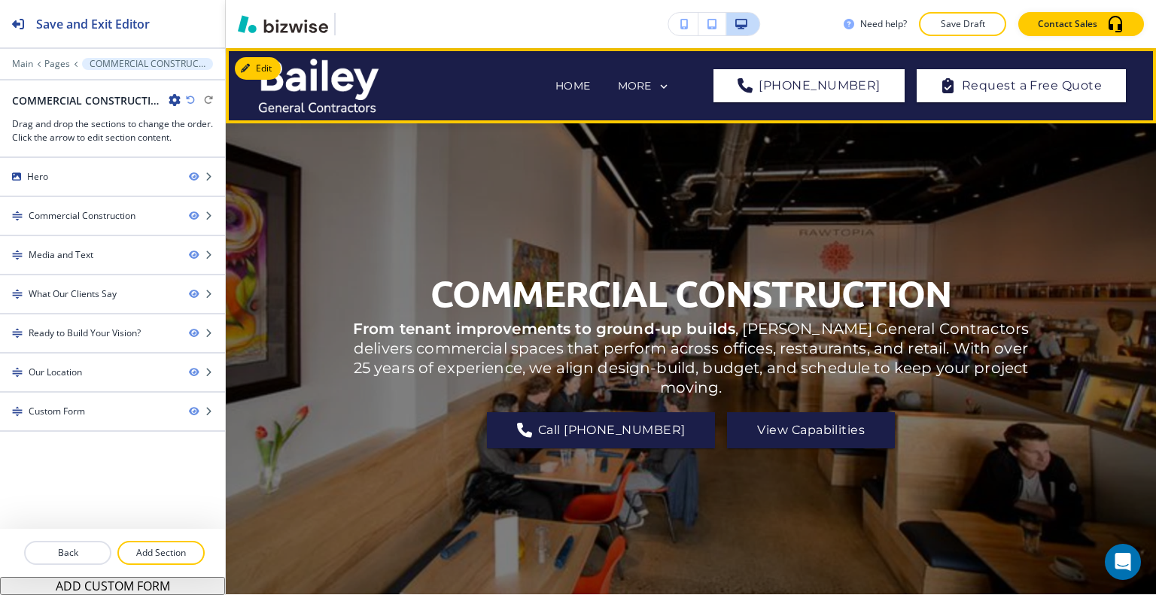
click at [671, 89] on icon at bounding box center [664, 87] width 14 height 14
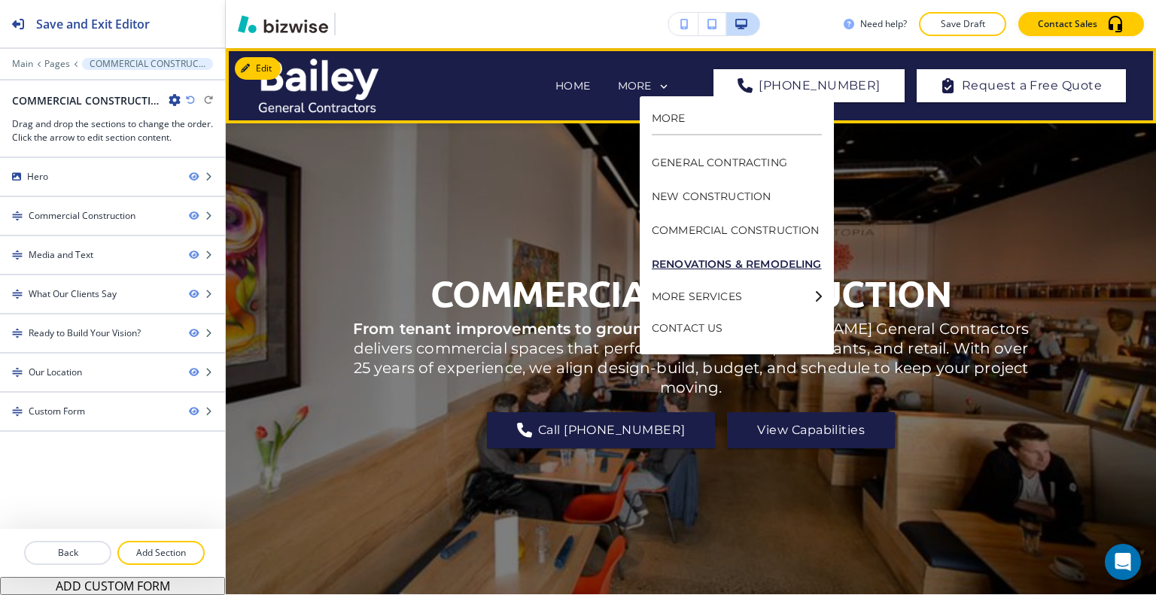
click at [705, 257] on p "RENOVATIONS & REMODELING" at bounding box center [737, 265] width 170 height 34
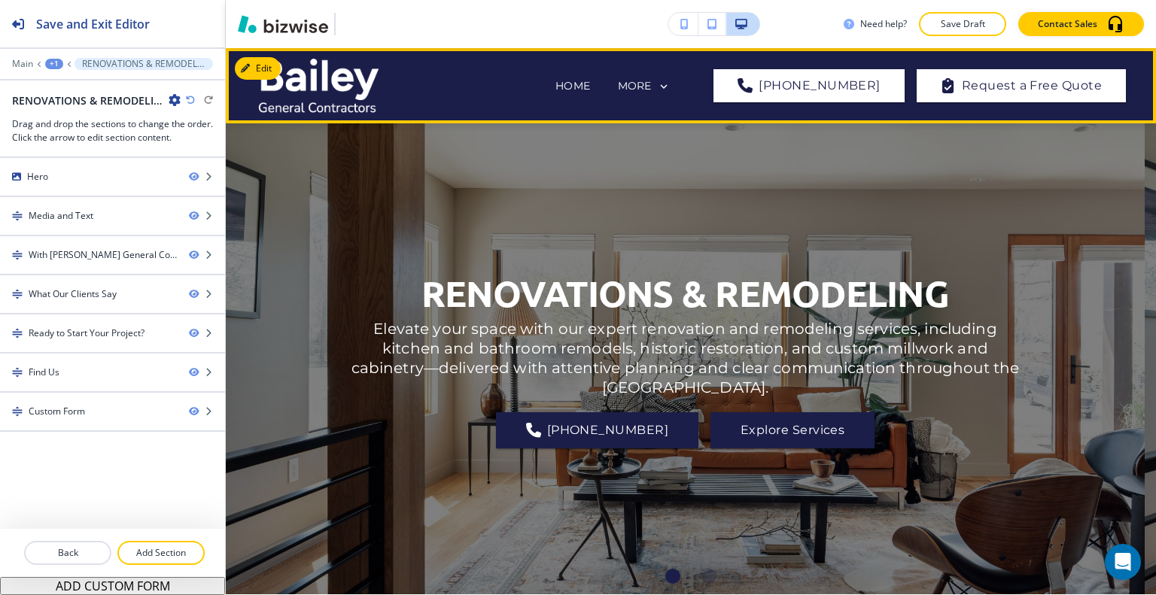
click at [671, 90] on div "MORE" at bounding box center [644, 87] width 53 height 14
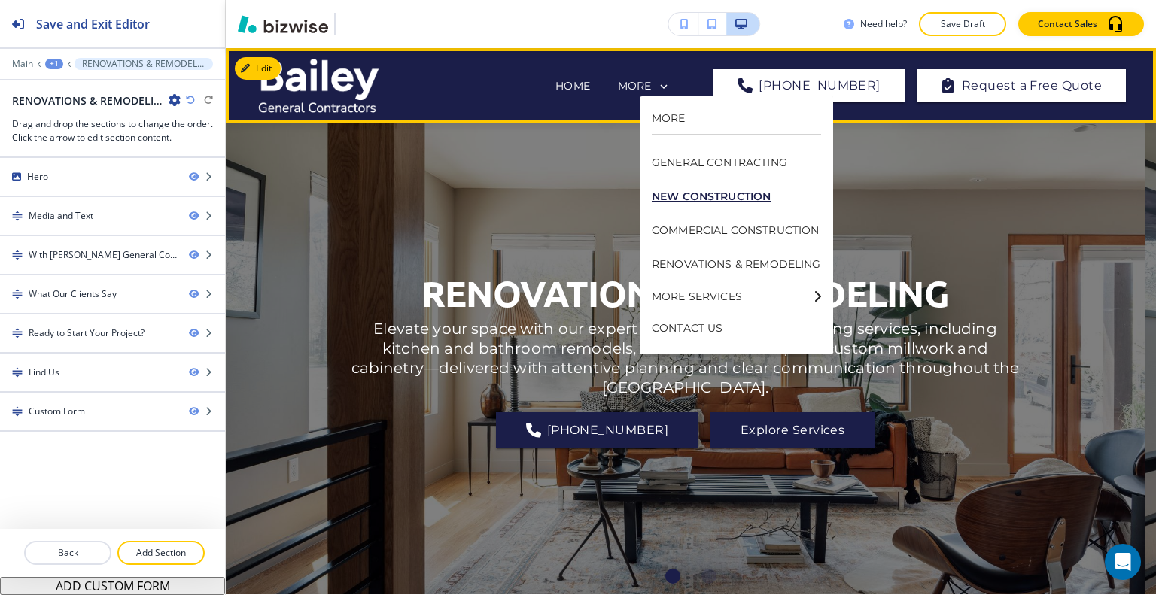
click at [705, 193] on p "NEW CONSTRUCTION" at bounding box center [736, 197] width 169 height 34
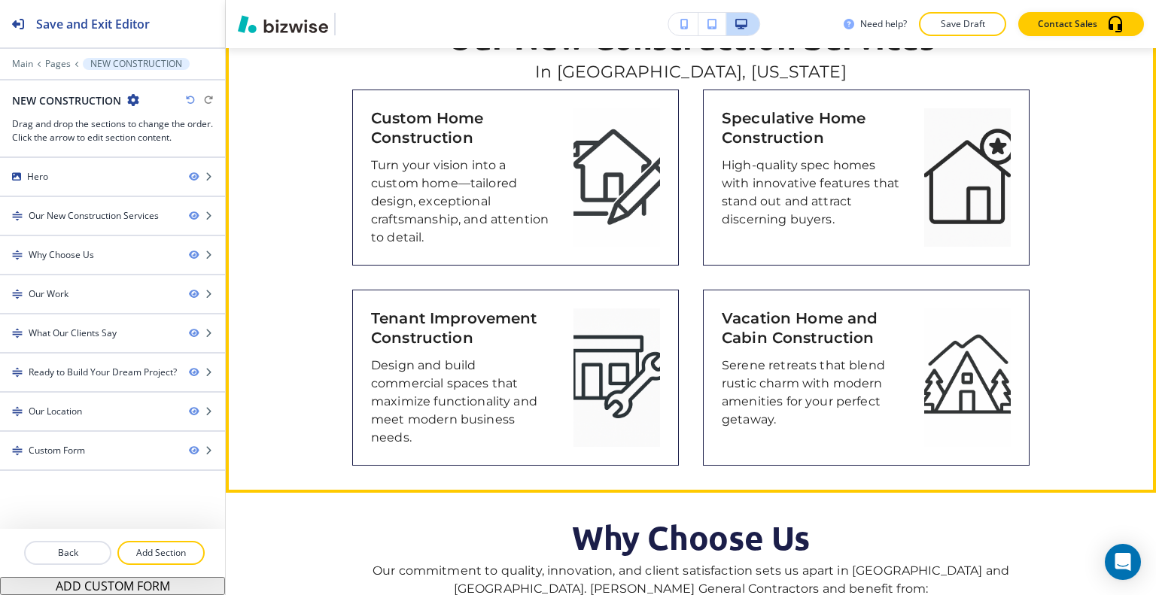
scroll to position [452, 0]
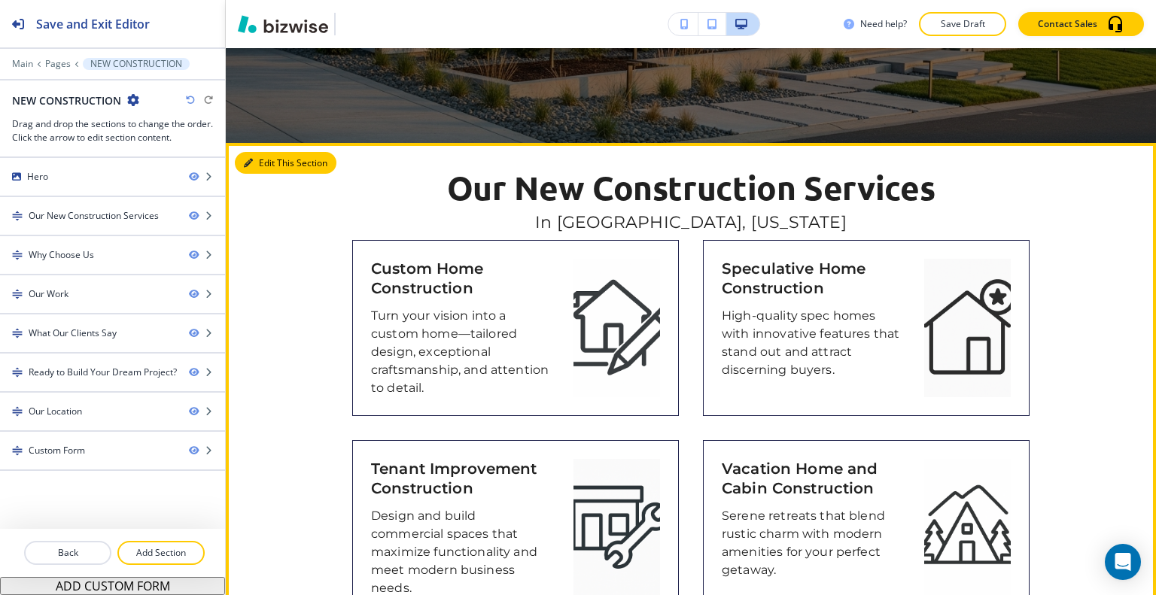
click at [254, 163] on button "Edit This Section" at bounding box center [286, 163] width 102 height 23
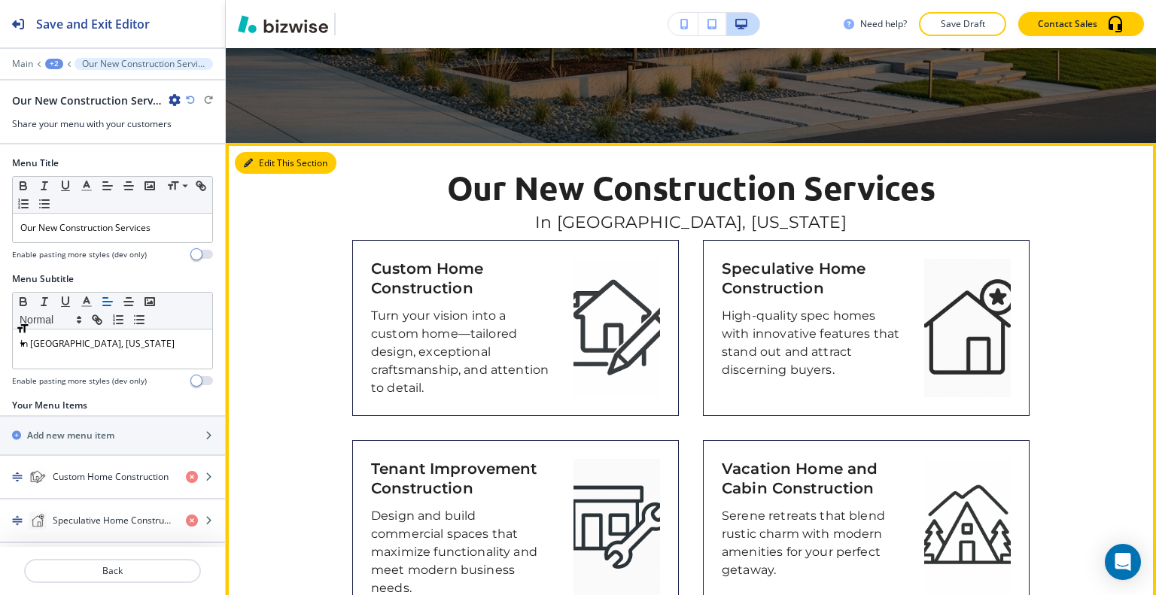
scroll to position [546, 0]
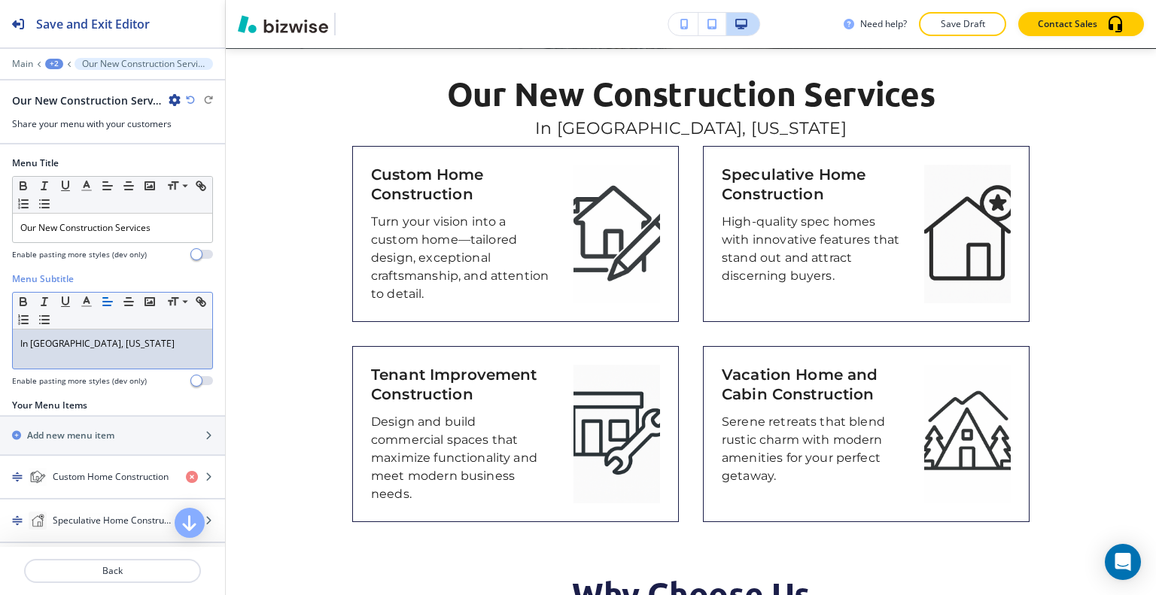
click at [199, 345] on div "In [GEOGRAPHIC_DATA], [US_STATE]" at bounding box center [112, 349] width 199 height 39
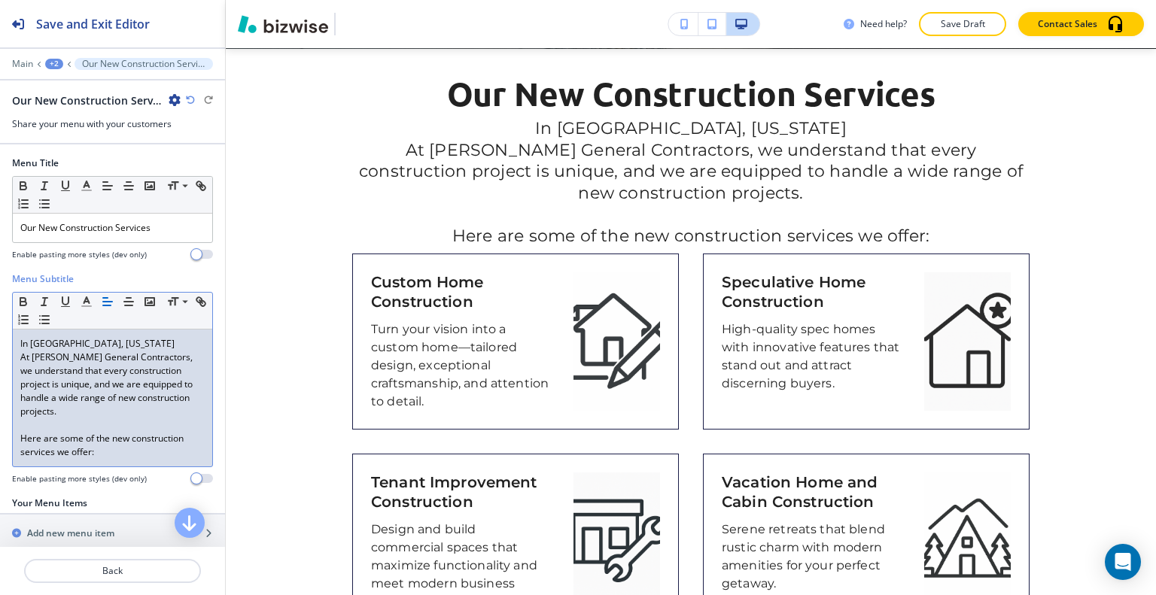
scroll to position [0, 0]
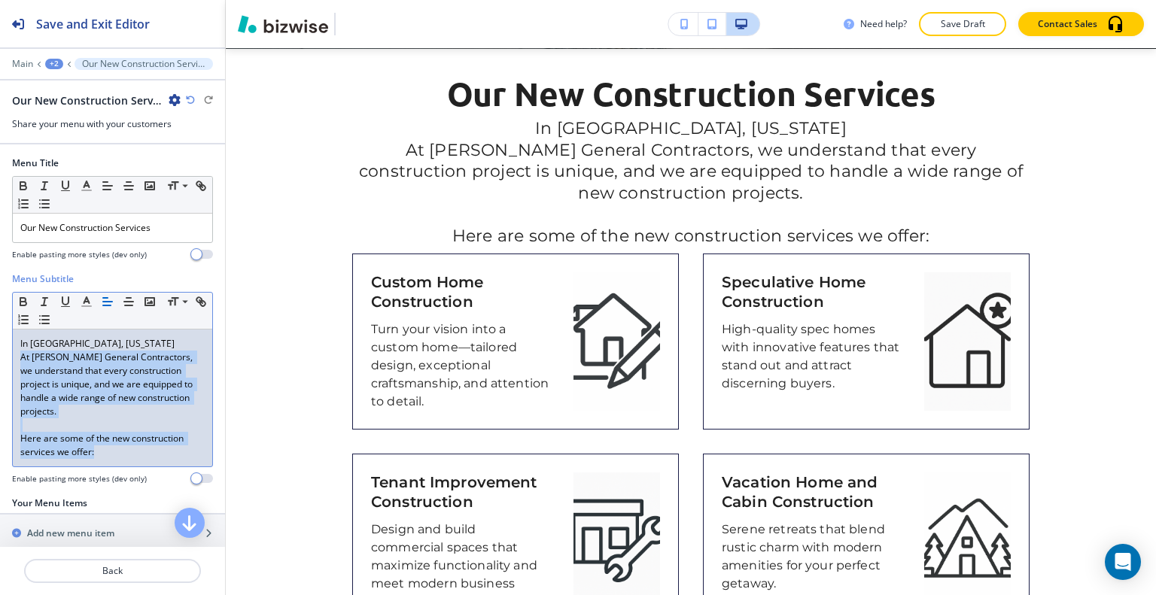
drag, startPoint x: 117, startPoint y: 457, endPoint x: 8, endPoint y: 355, distance: 149.6
click at [8, 355] on div "Menu Subtitle Small Normal Large Huge In [GEOGRAPHIC_DATA] and [GEOGRAPHIC_DATA…" at bounding box center [112, 384] width 225 height 224
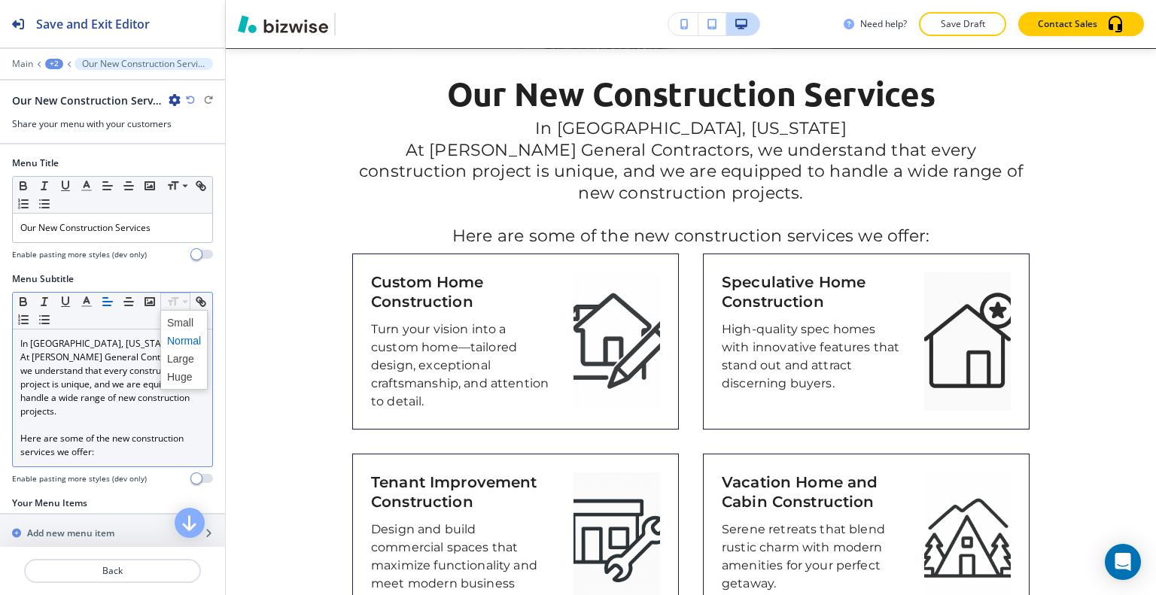
click at [187, 314] on span at bounding box center [184, 323] width 34 height 18
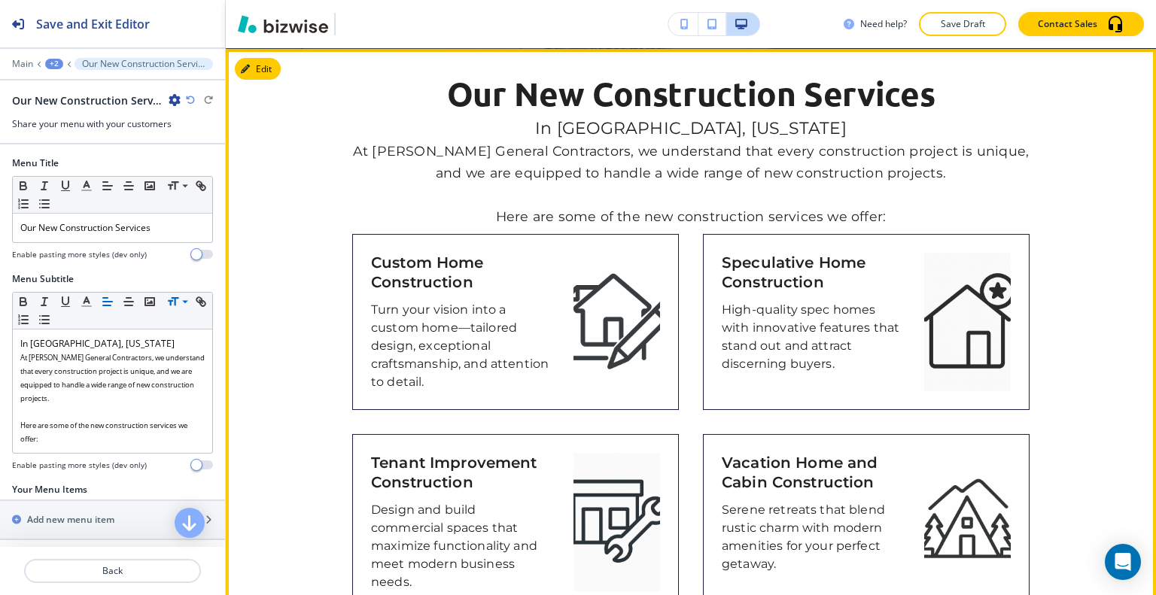
click at [283, 155] on div "Our New Construction Services In [GEOGRAPHIC_DATA] and [GEOGRAPHIC_DATA], [US_S…" at bounding box center [691, 343] width 930 height 534
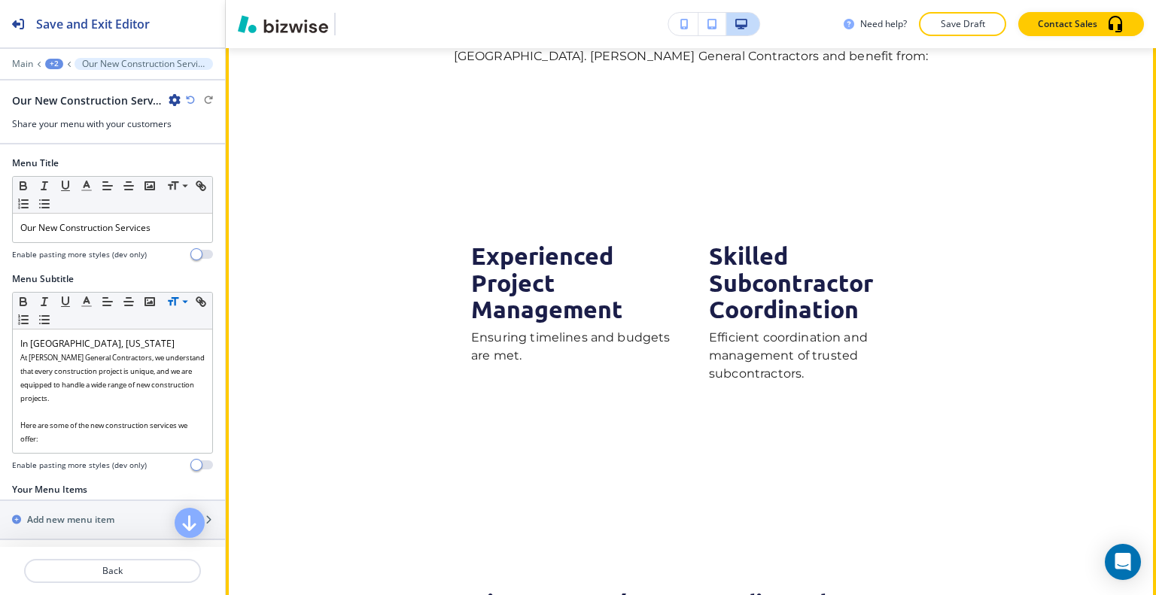
scroll to position [997, 0]
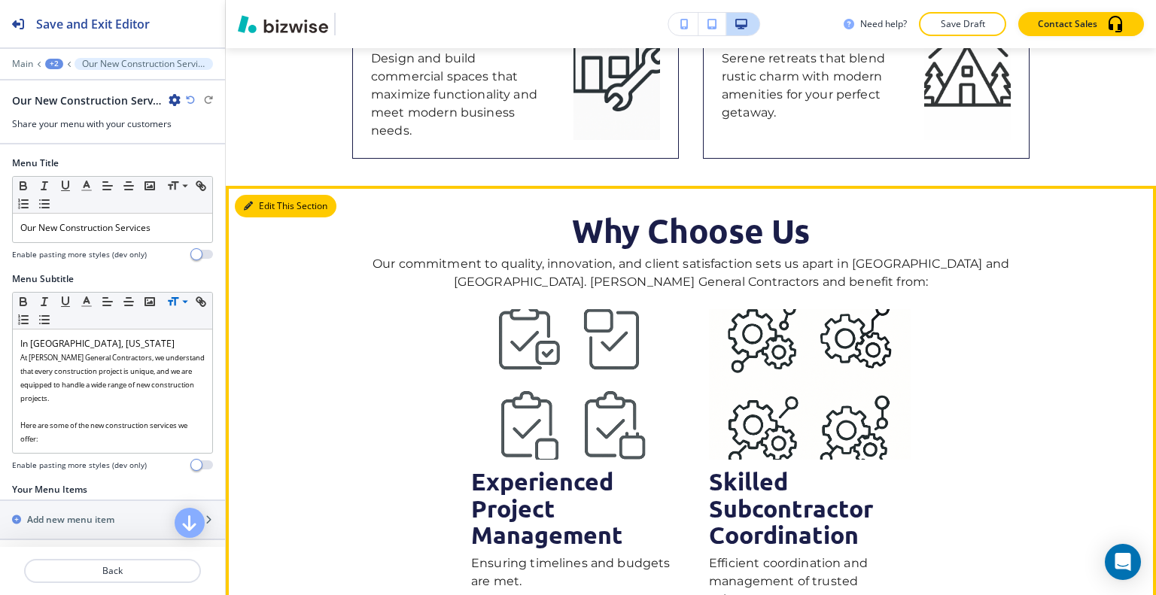
click at [271, 198] on button "Edit This Section" at bounding box center [286, 206] width 102 height 23
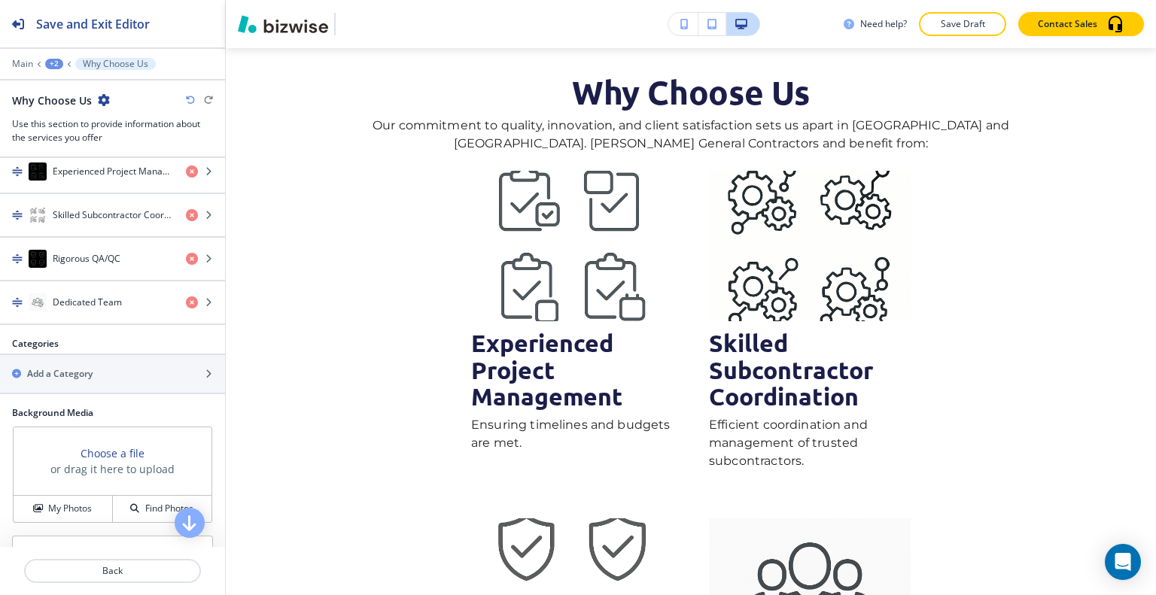
scroll to position [774, 0]
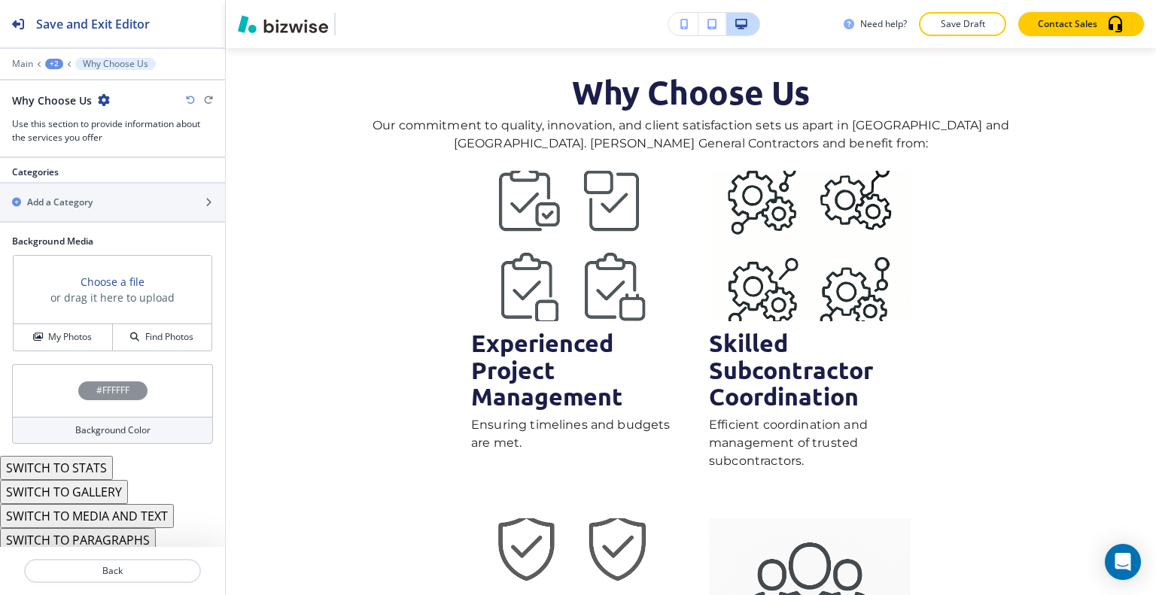
click at [87, 464] on button "SWITCH TO STATS" at bounding box center [56, 468] width 113 height 24
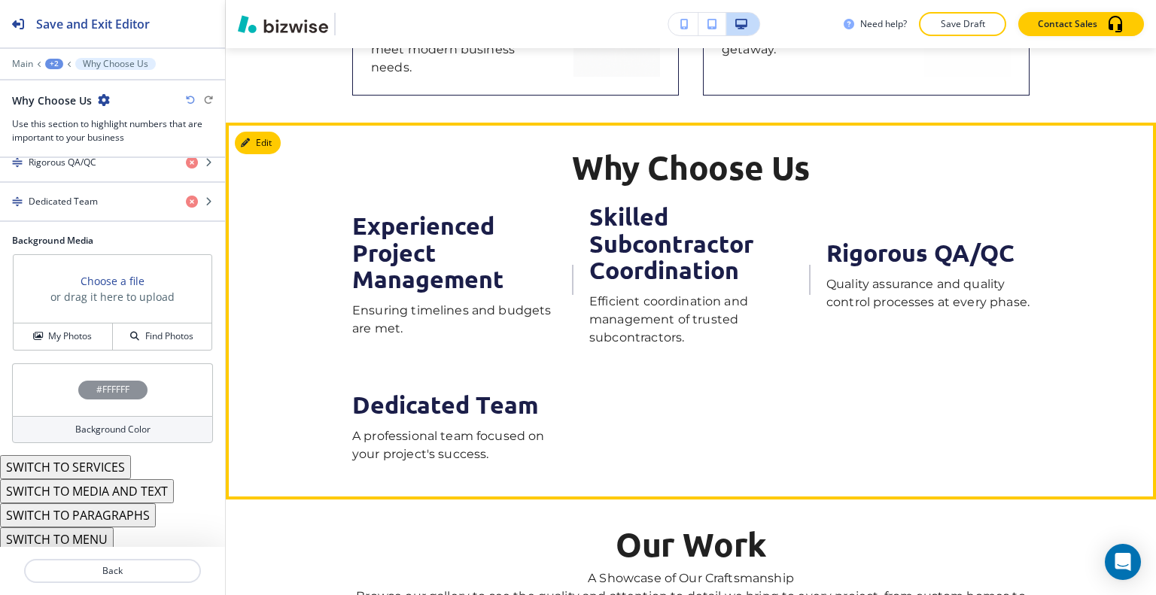
scroll to position [910, 0]
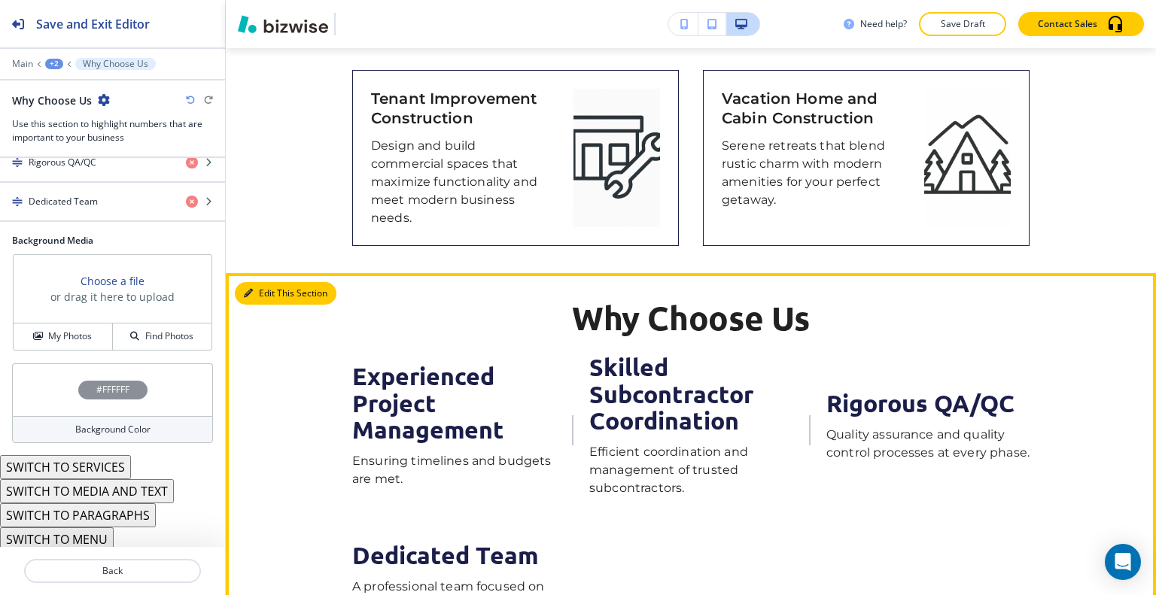
click at [268, 291] on button "Edit This Section" at bounding box center [286, 293] width 102 height 23
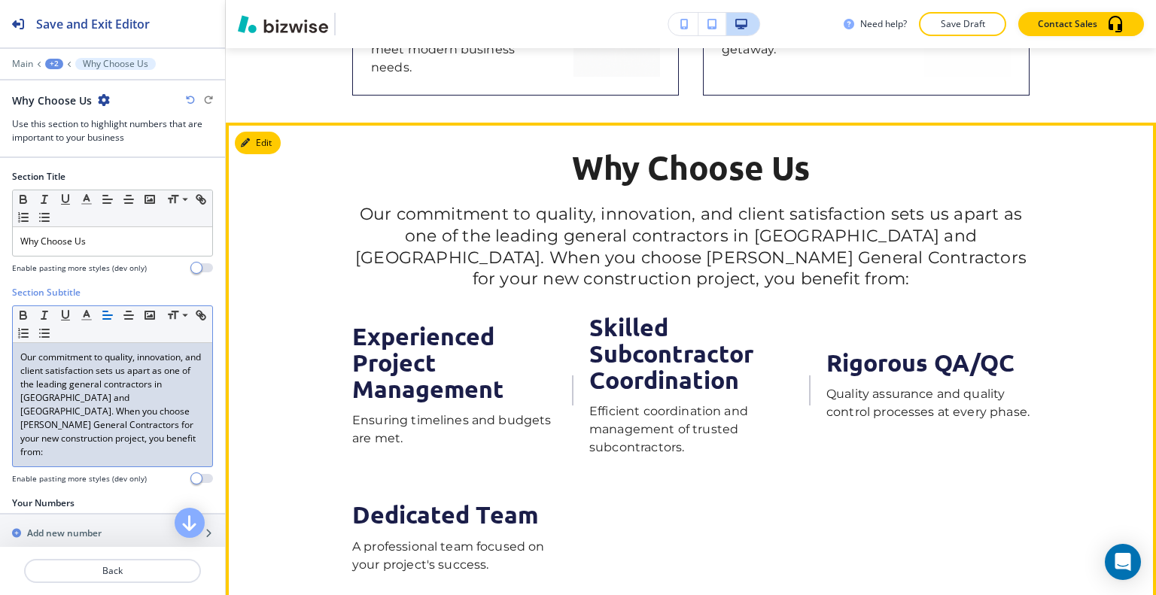
scroll to position [985, 0]
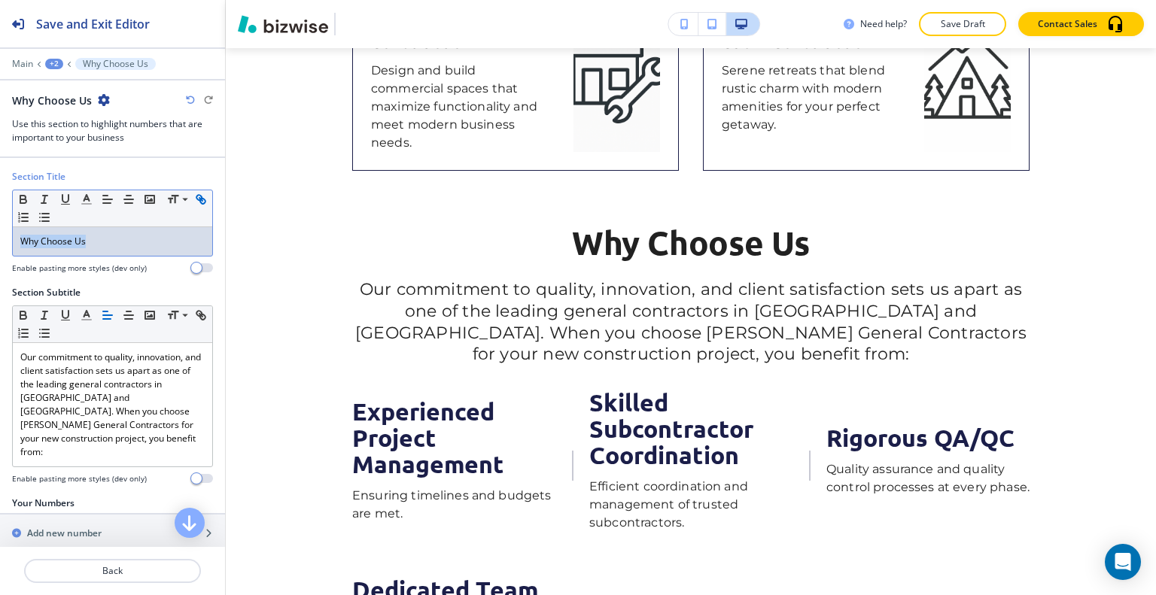
drag, startPoint x: 102, startPoint y: 244, endPoint x: 29, endPoint y: 224, distance: 76.5
click at [0, 240] on div "Section Title Small Normal Large Huge Why Choose Us Enable pasting more styles …" at bounding box center [112, 228] width 225 height 116
click at [87, 195] on polyline "button" at bounding box center [86, 198] width 5 height 6
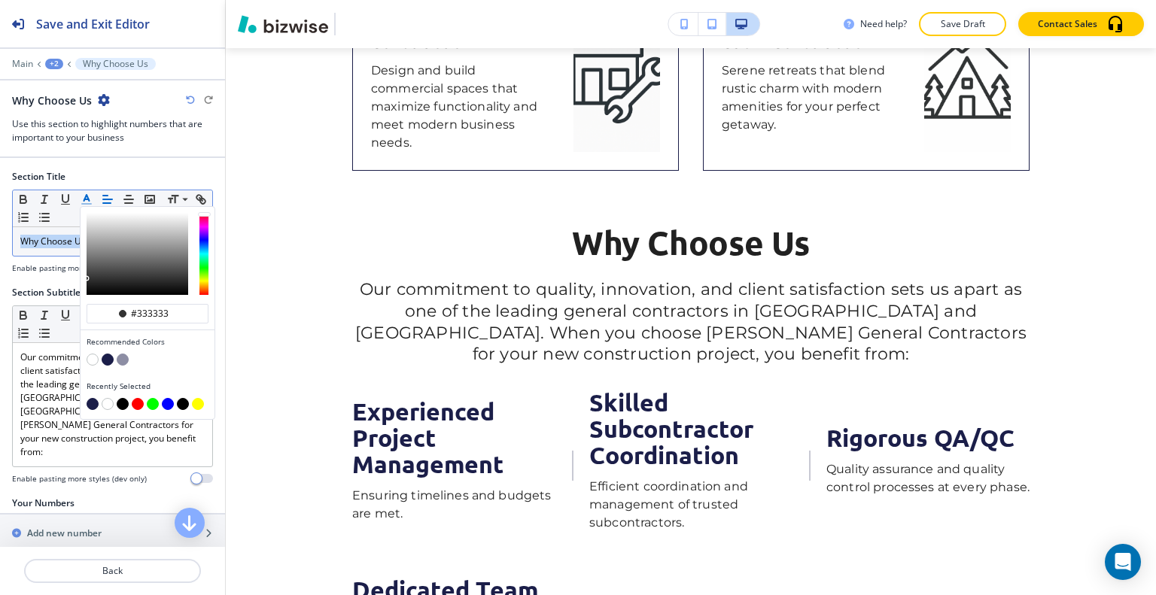
click at [106, 358] on button "button" at bounding box center [108, 360] width 12 height 12
type input "#1b1e49"
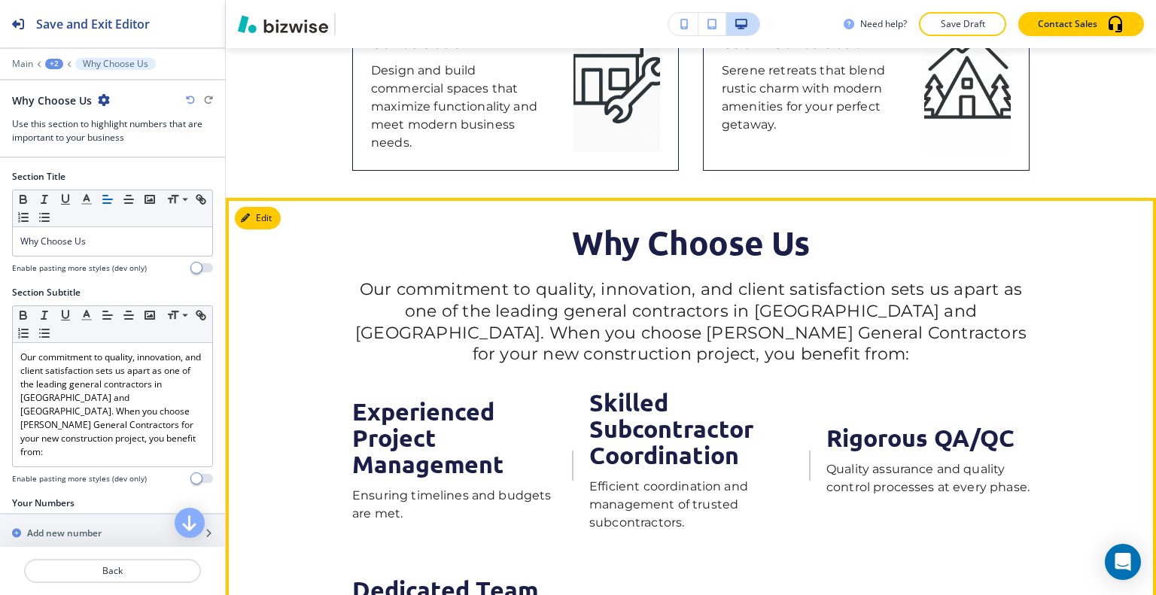
click at [437, 291] on p "Our commitment to quality, innovation, and client satisfaction sets us apart as…" at bounding box center [690, 322] width 677 height 86
click at [265, 214] on button "Edit This Section" at bounding box center [286, 218] width 102 height 23
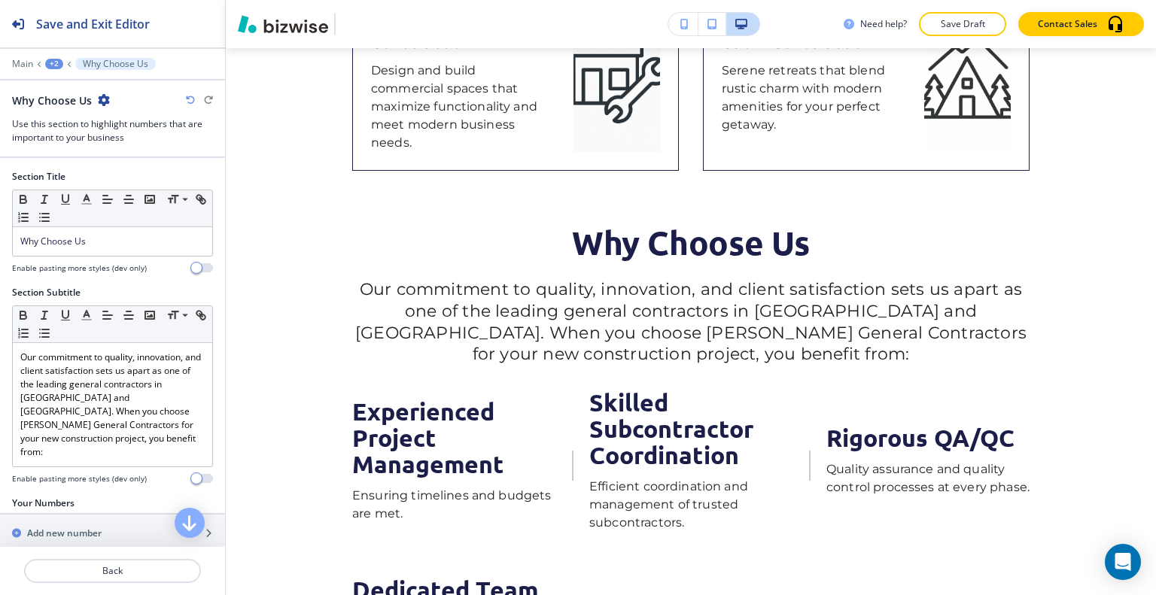
scroll to position [475, 0]
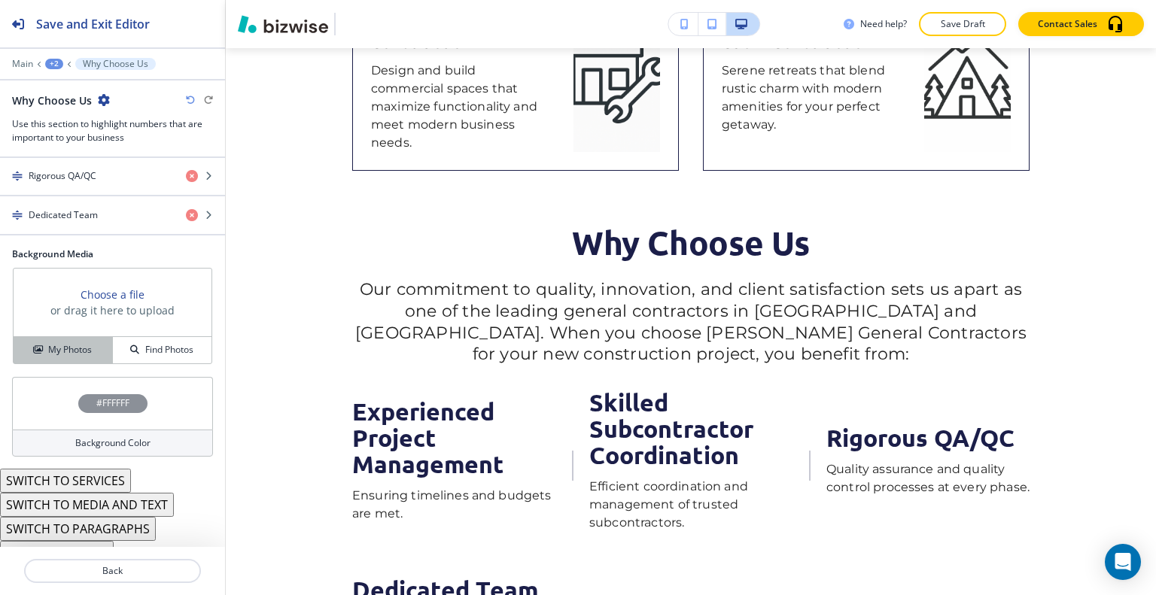
click at [54, 343] on h4 "My Photos" at bounding box center [70, 350] width 44 height 14
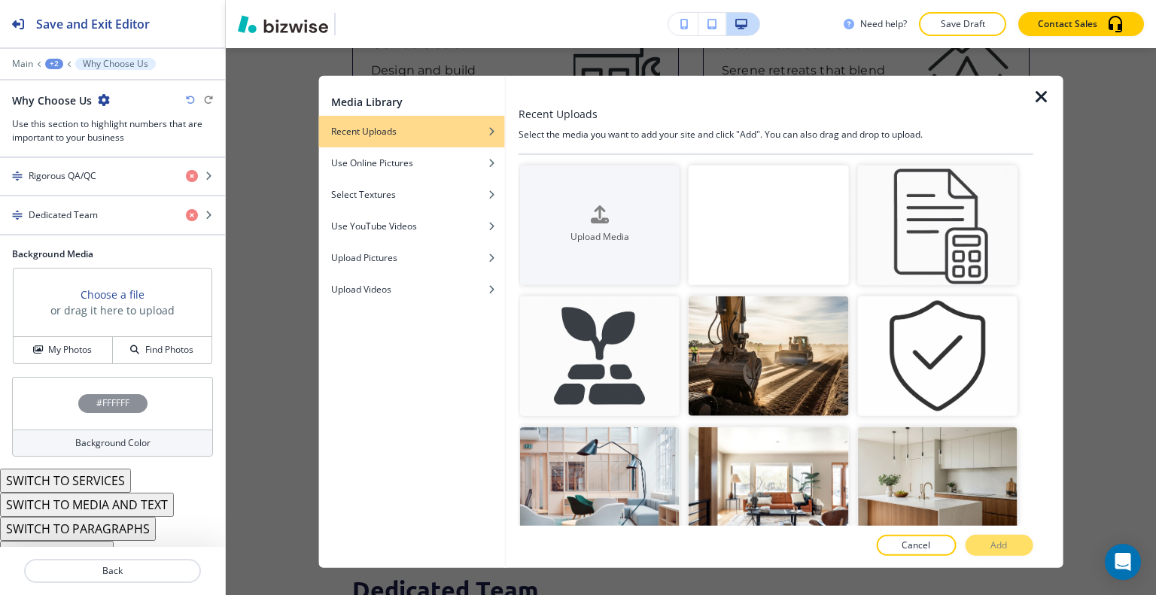
scroll to position [527, 0]
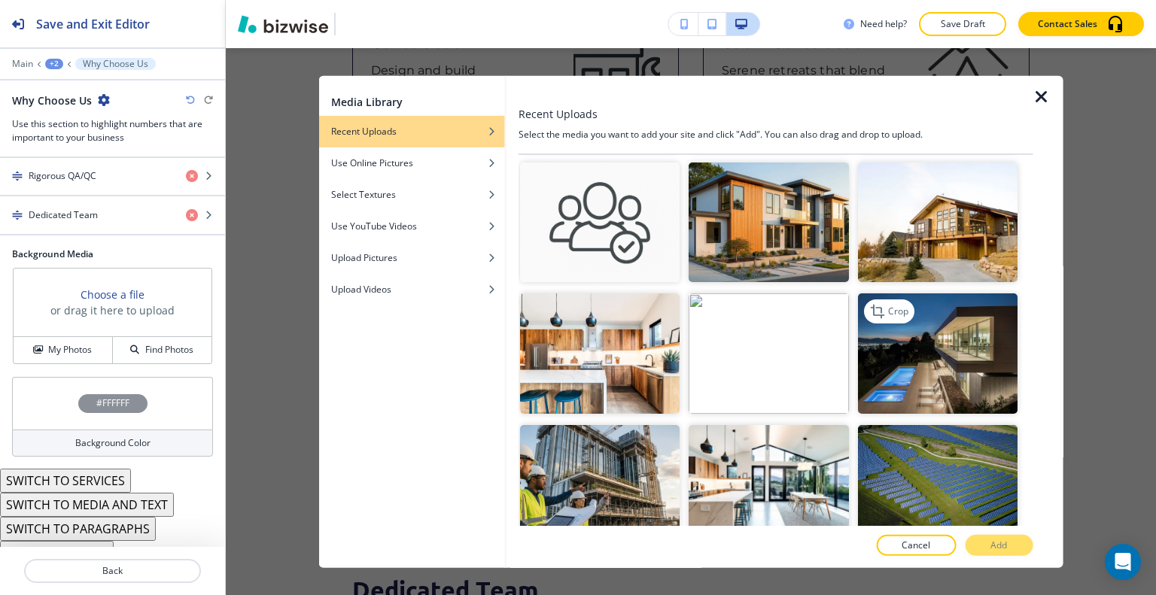
click at [924, 299] on img "button" at bounding box center [937, 354] width 160 height 120
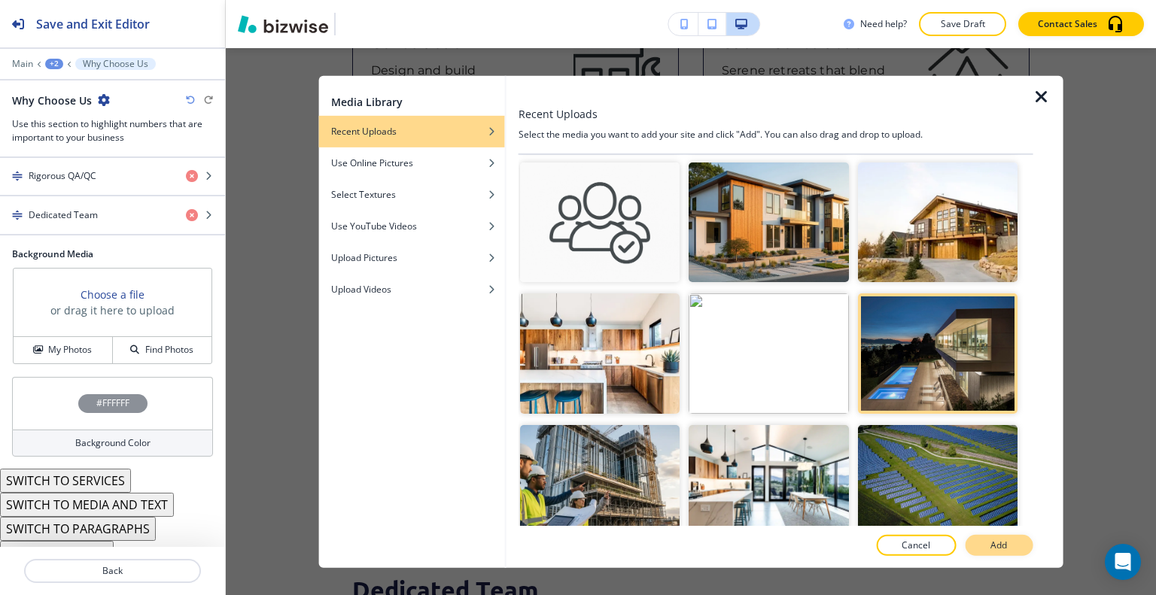
click at [999, 537] on button "Add" at bounding box center [999, 545] width 68 height 21
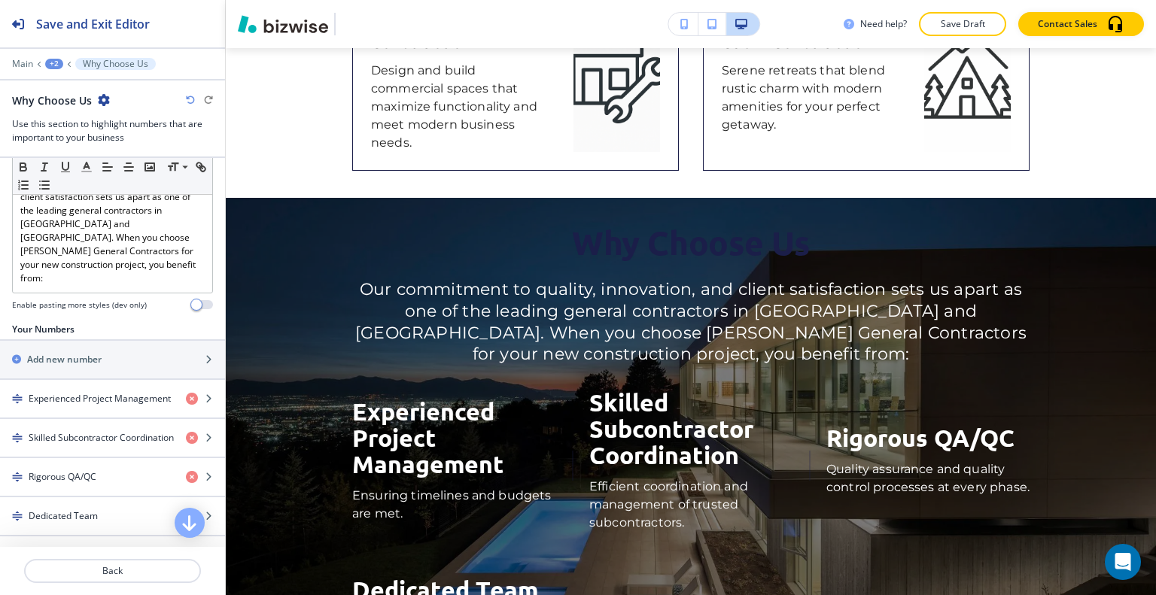
scroll to position [0, 0]
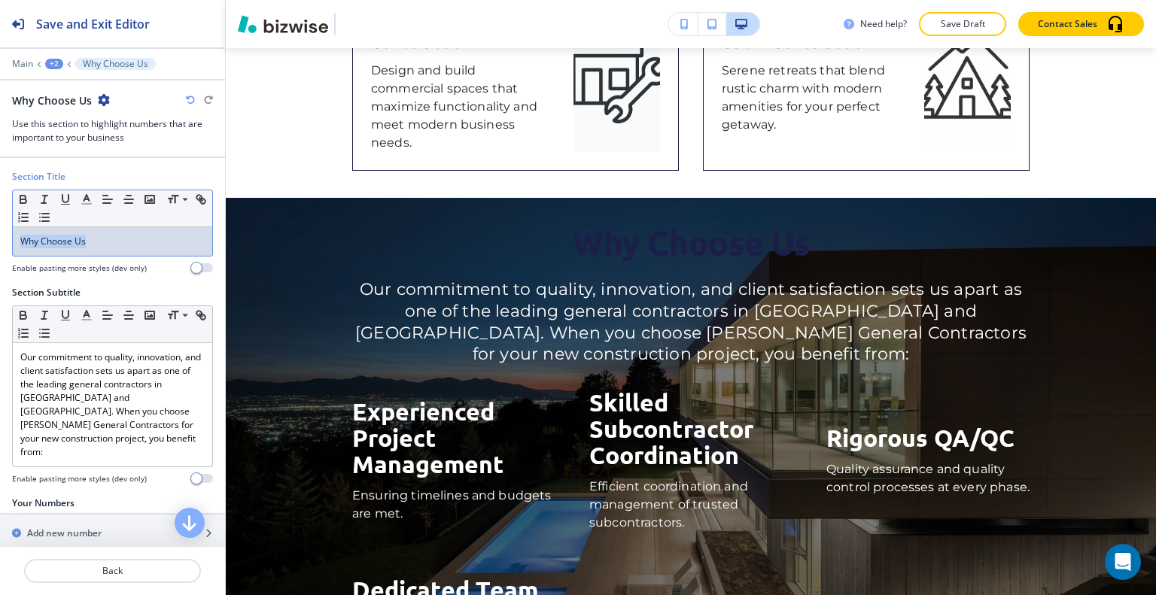
drag, startPoint x: 102, startPoint y: 233, endPoint x: 0, endPoint y: 223, distance: 102.1
click at [0, 223] on div "Section Title Small Normal Large Huge Why Choose Us Enable pasting more styles …" at bounding box center [112, 228] width 225 height 116
click at [89, 201] on icon "button" at bounding box center [87, 200] width 14 height 14
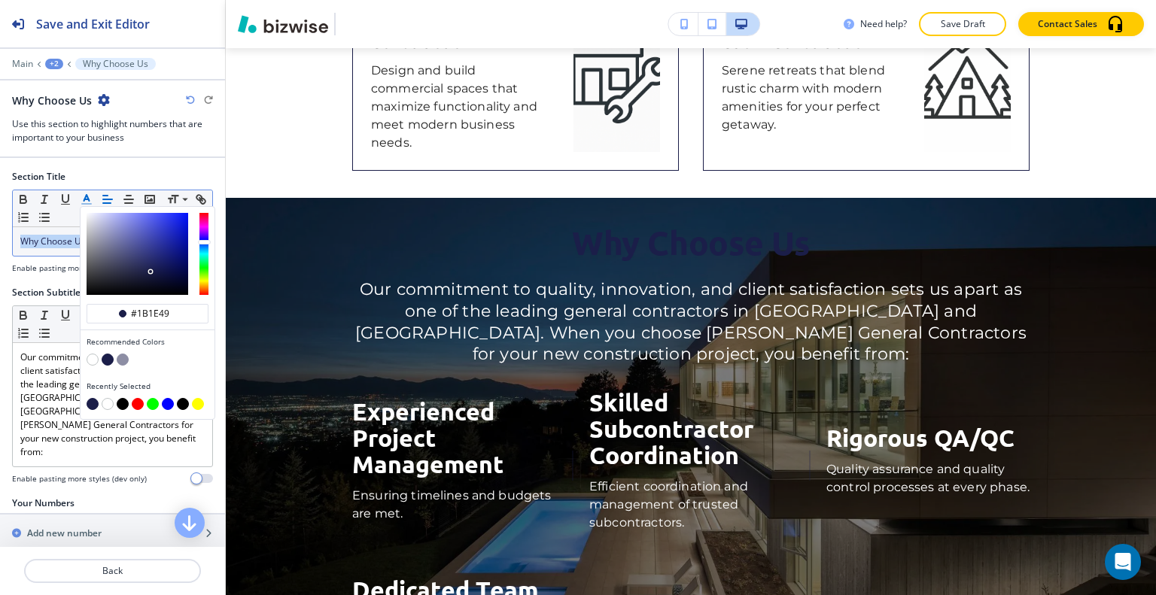
click at [92, 357] on button "button" at bounding box center [93, 360] width 12 height 12
type input "#ffffff"
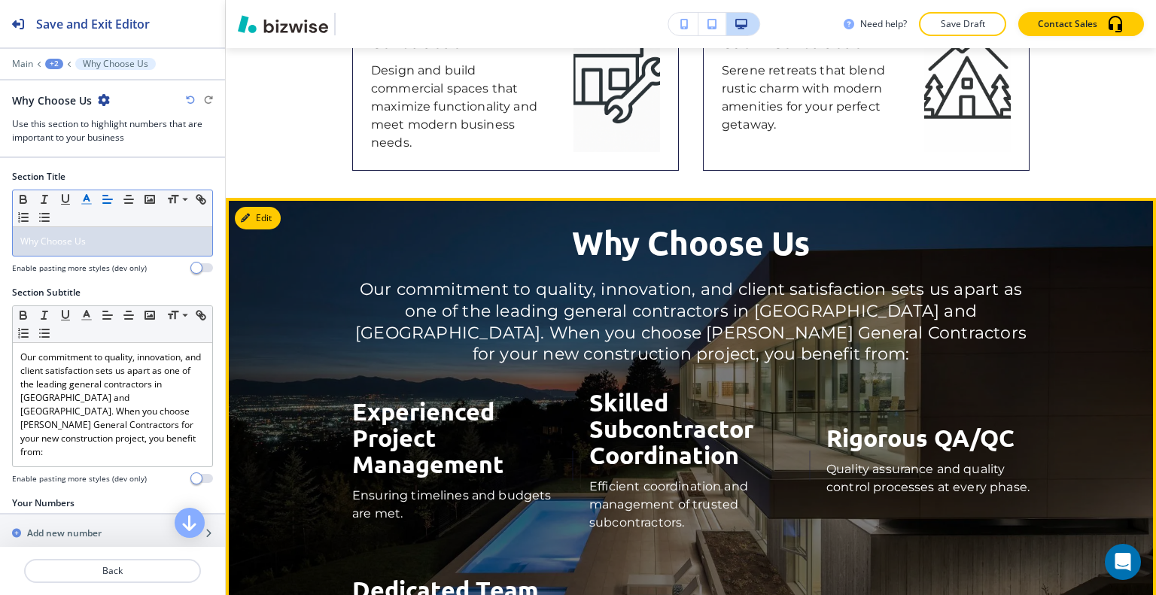
click at [420, 274] on h2 "Why Choose Us" at bounding box center [690, 252] width 677 height 54
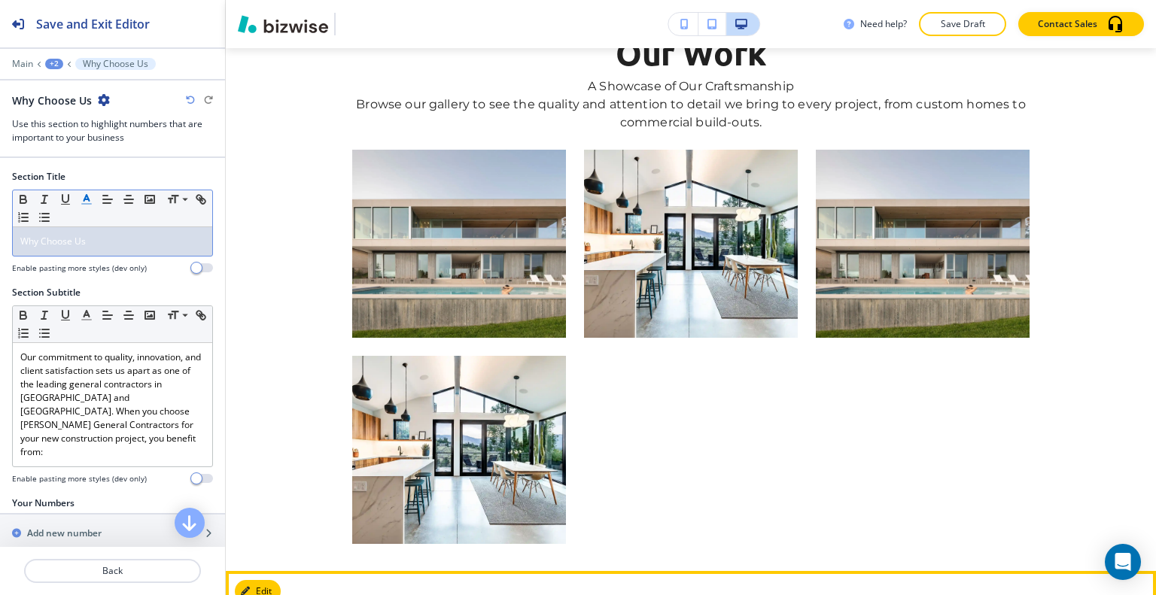
scroll to position [2039, 0]
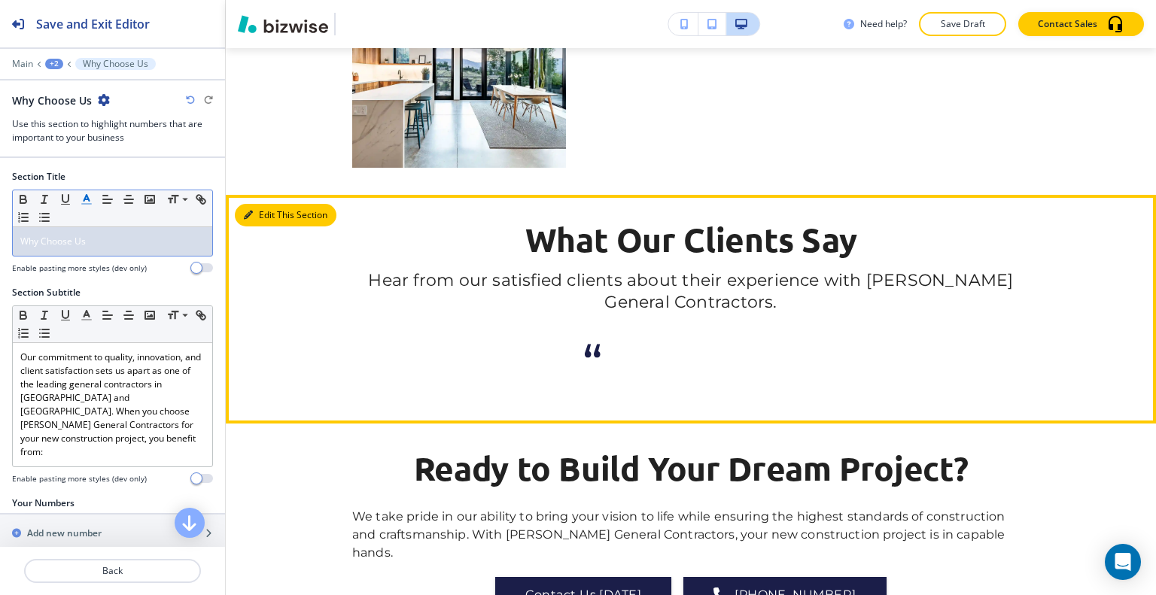
click at [265, 218] on button "Edit This Section" at bounding box center [286, 215] width 102 height 23
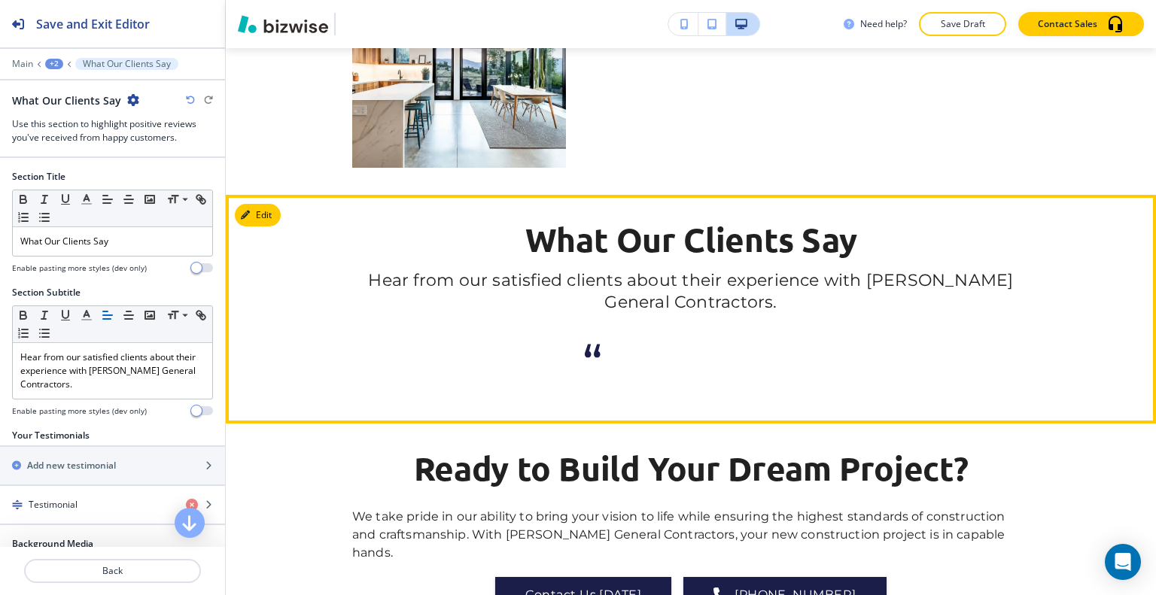
scroll to position [2187, 0]
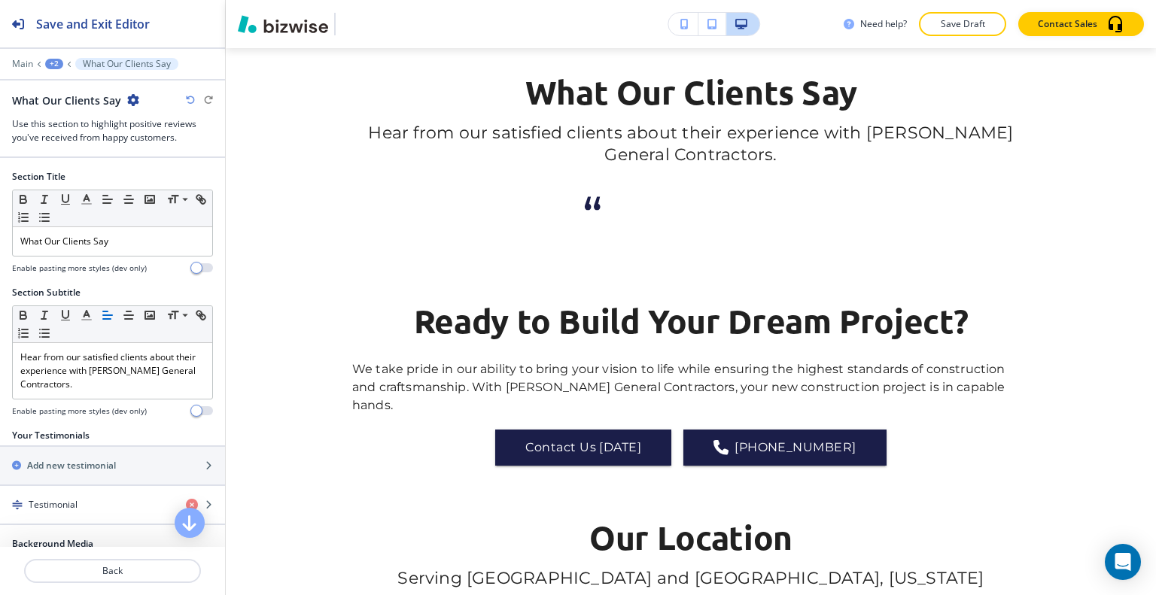
click at [130, 99] on icon "button" at bounding box center [133, 100] width 12 height 12
drag, startPoint x: 171, startPoint y: 175, endPoint x: 208, endPoint y: 189, distance: 39.3
click at [172, 175] on p "Delete Section" at bounding box center [173, 179] width 77 height 14
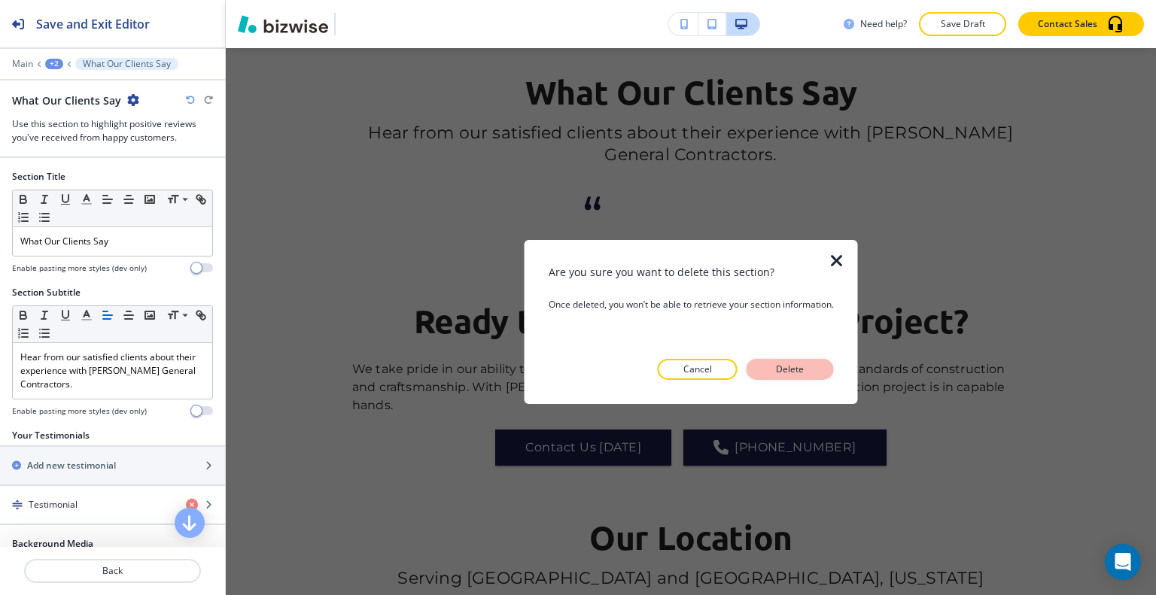
click at [786, 367] on p "Delete" at bounding box center [790, 370] width 36 height 14
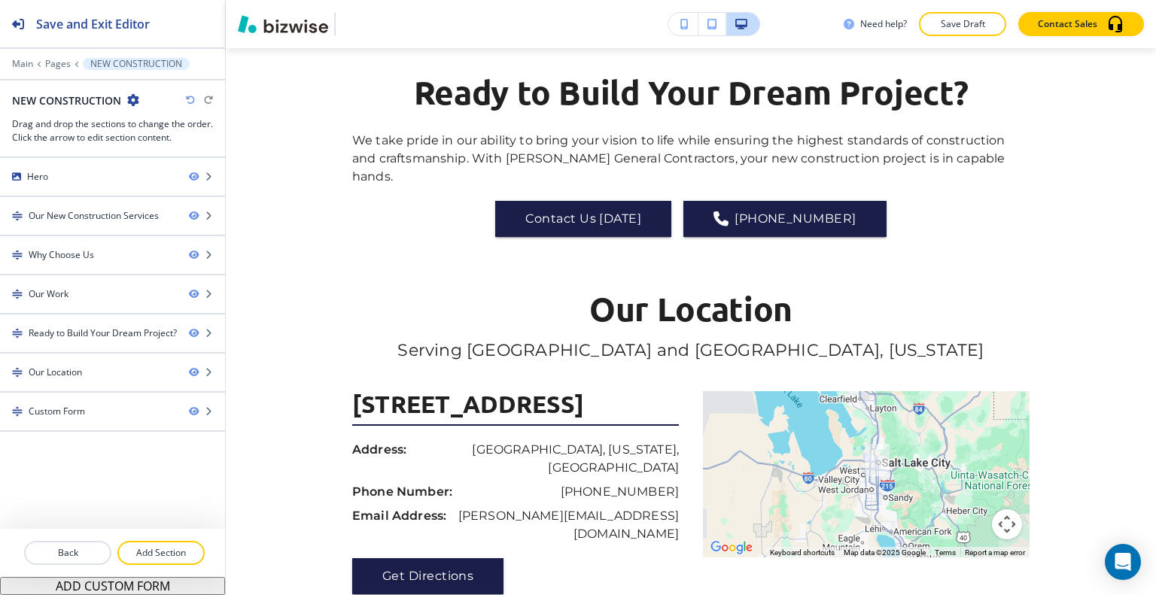
scroll to position [1959, 0]
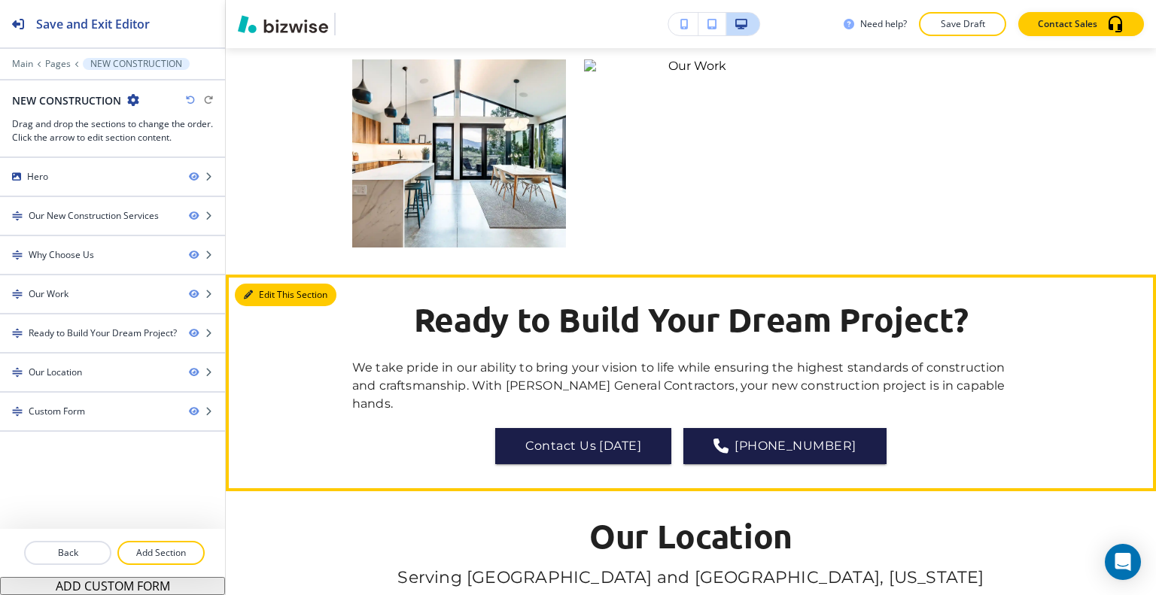
click at [272, 291] on button "Edit This Section" at bounding box center [286, 295] width 102 height 23
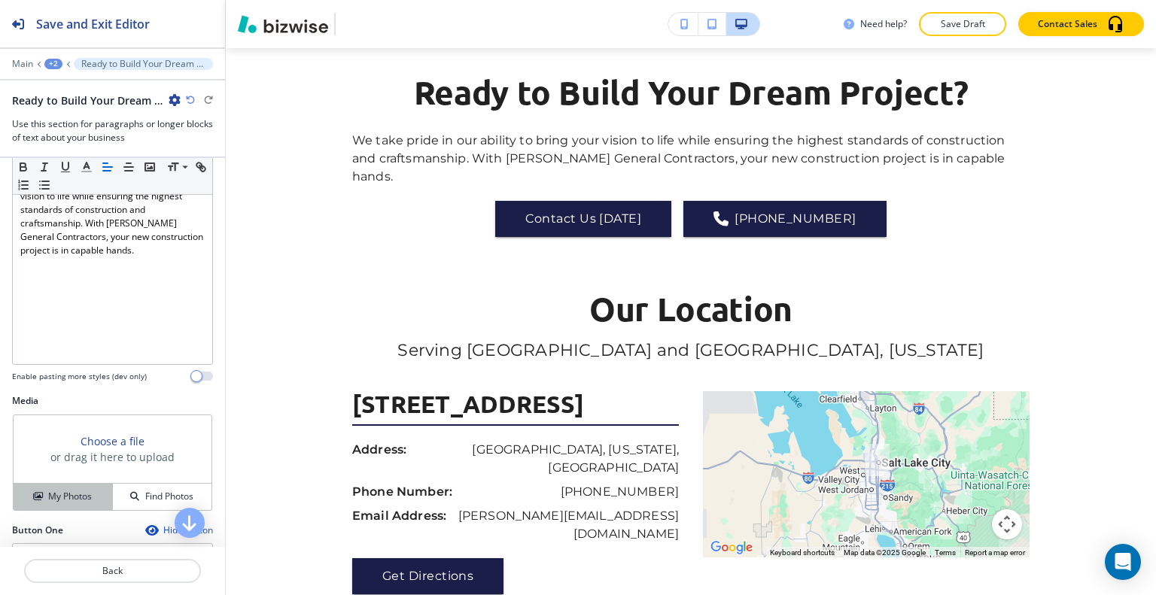
scroll to position [376, 0]
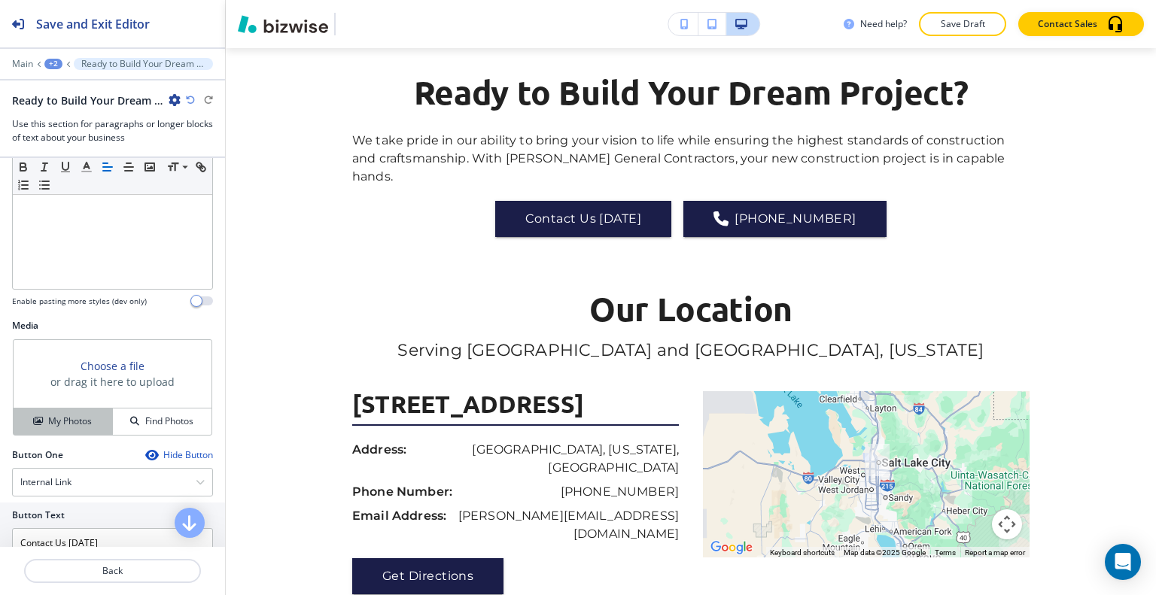
click at [83, 425] on h4 "My Photos" at bounding box center [70, 422] width 44 height 14
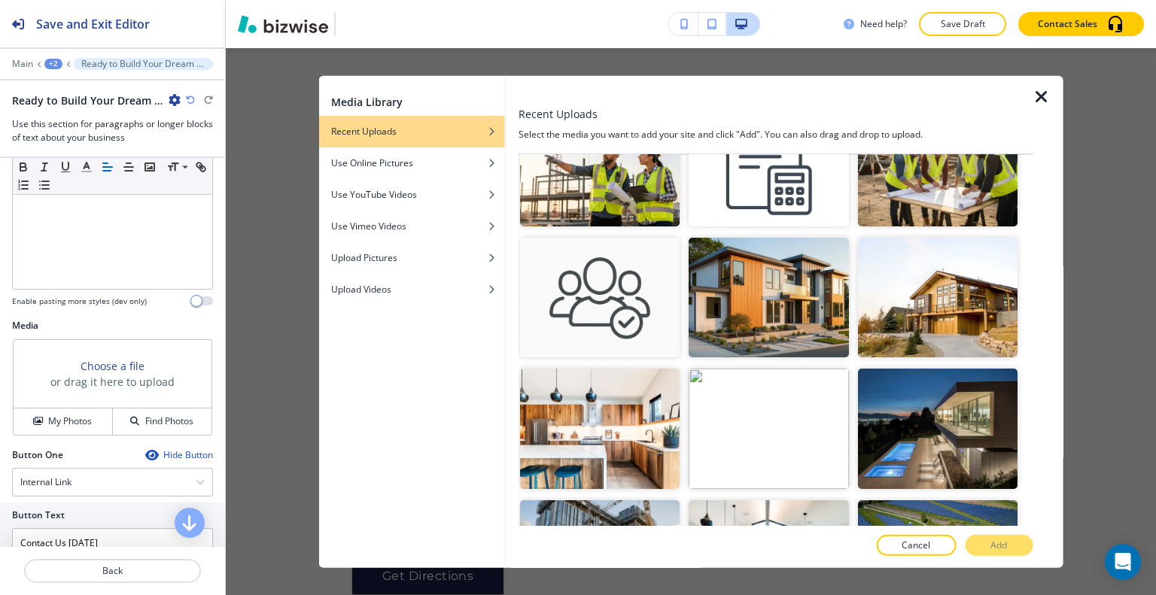
scroll to position [978, 0]
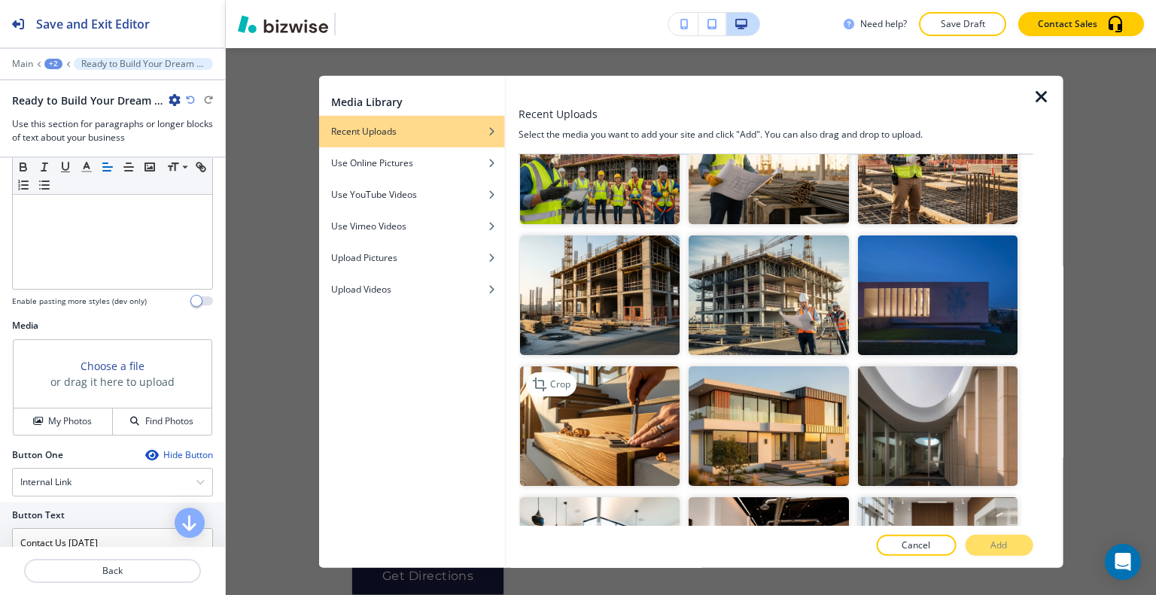
click at [610, 422] on img "button" at bounding box center [600, 427] width 160 height 120
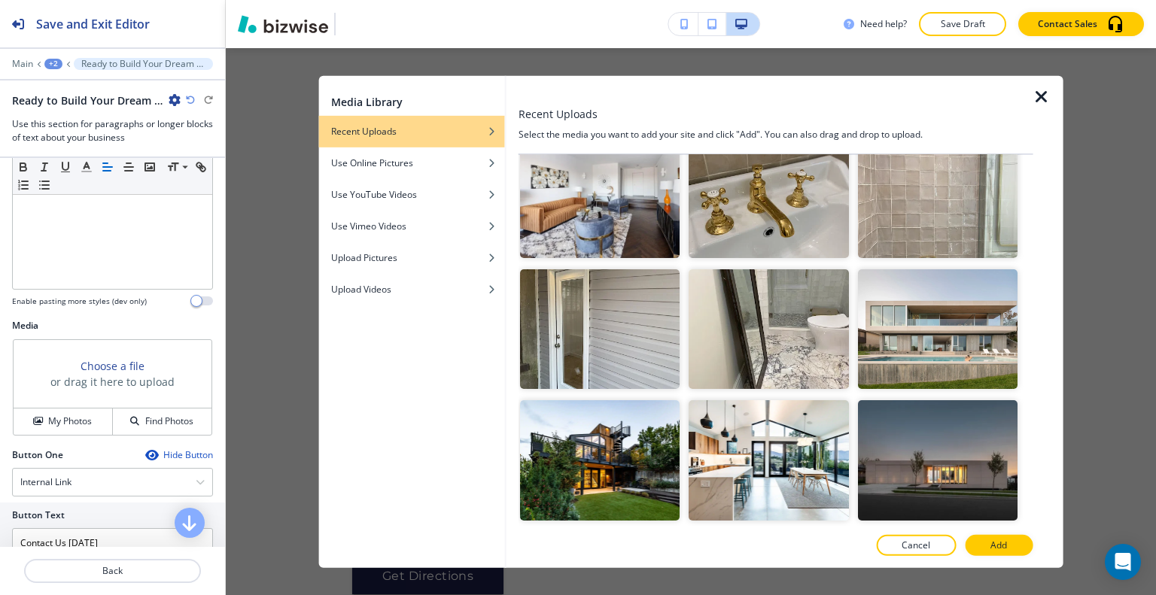
scroll to position [1806, 0]
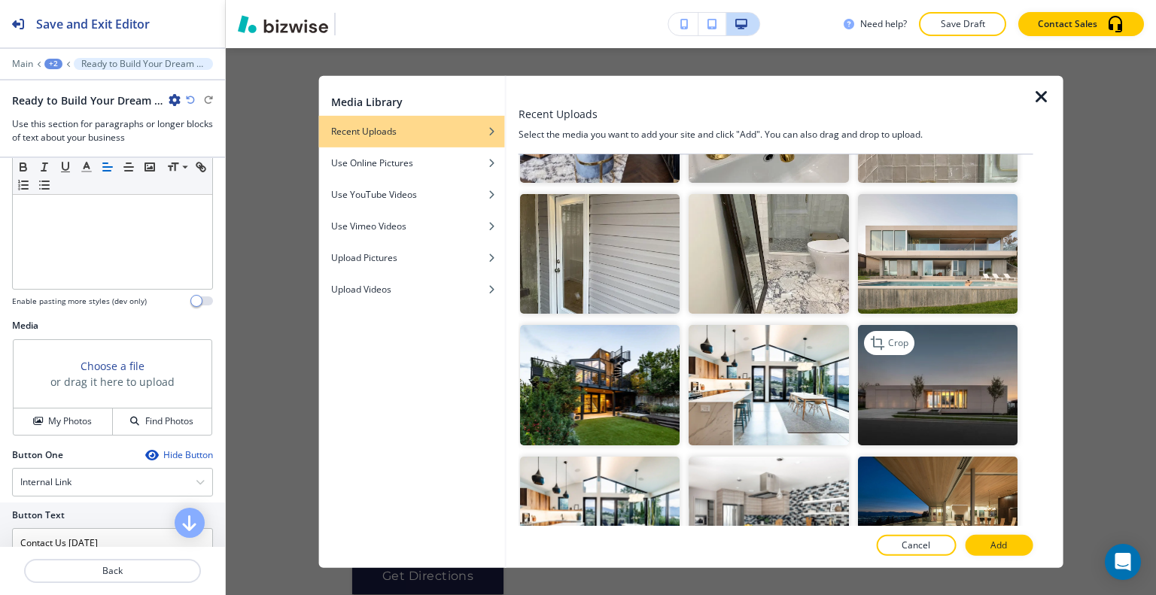
click at [927, 361] on img "button" at bounding box center [937, 385] width 160 height 120
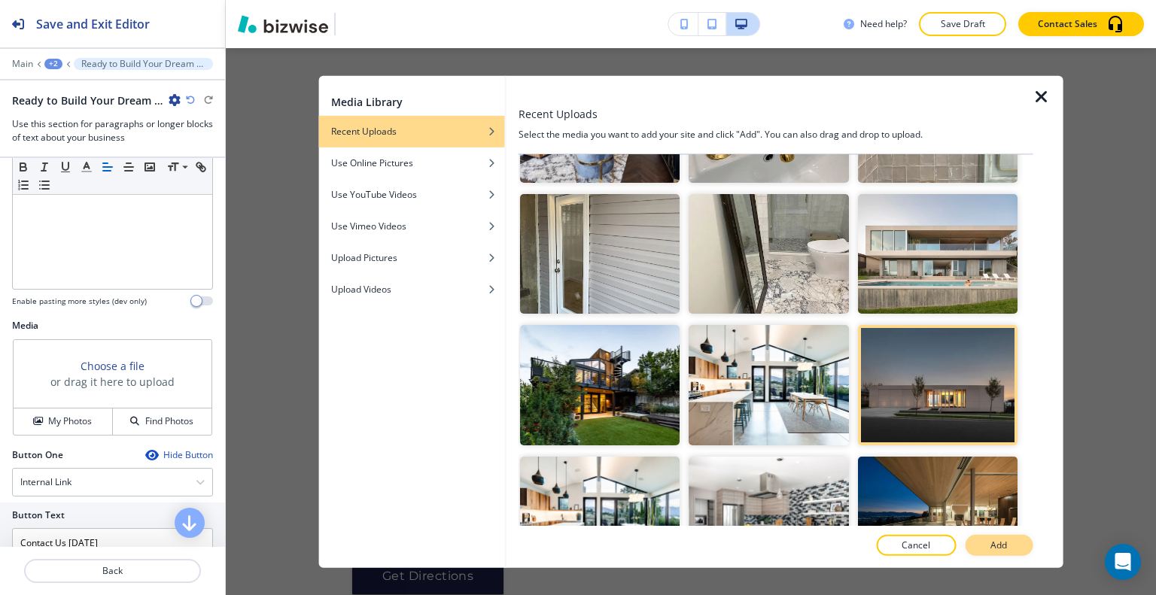
click at [982, 552] on button "Add" at bounding box center [999, 545] width 68 height 21
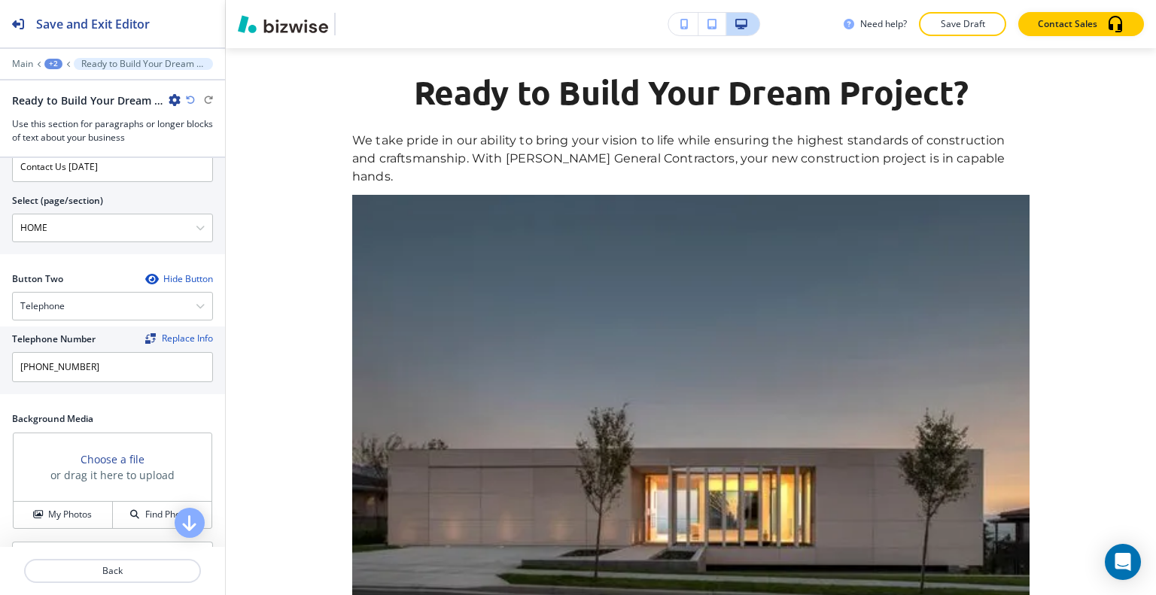
scroll to position [882, 0]
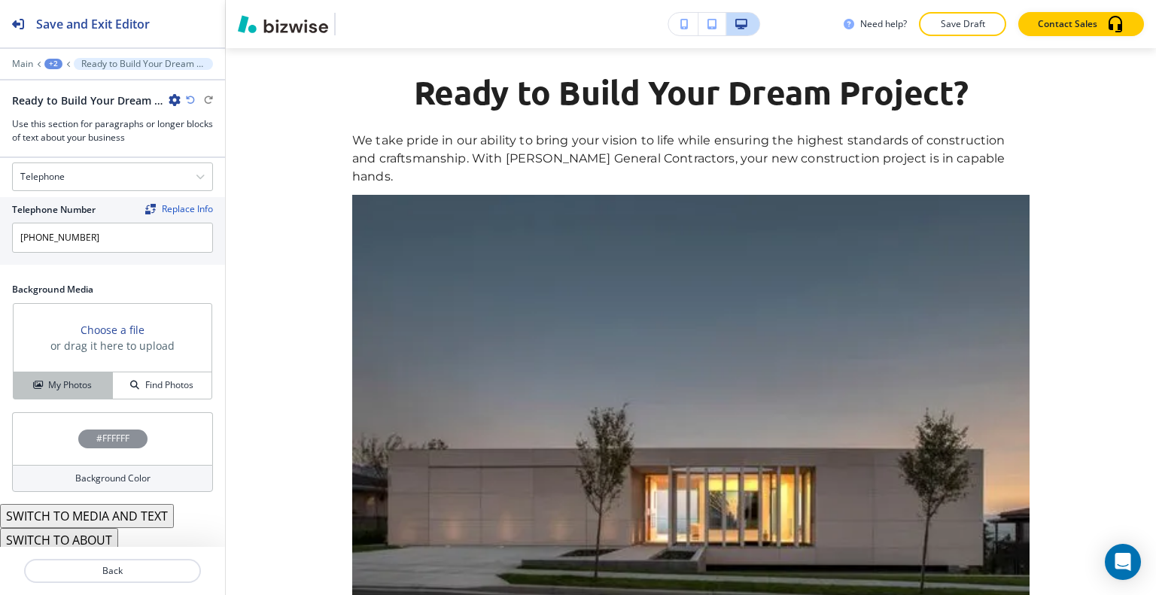
click at [74, 388] on button "My Photos" at bounding box center [63, 386] width 99 height 26
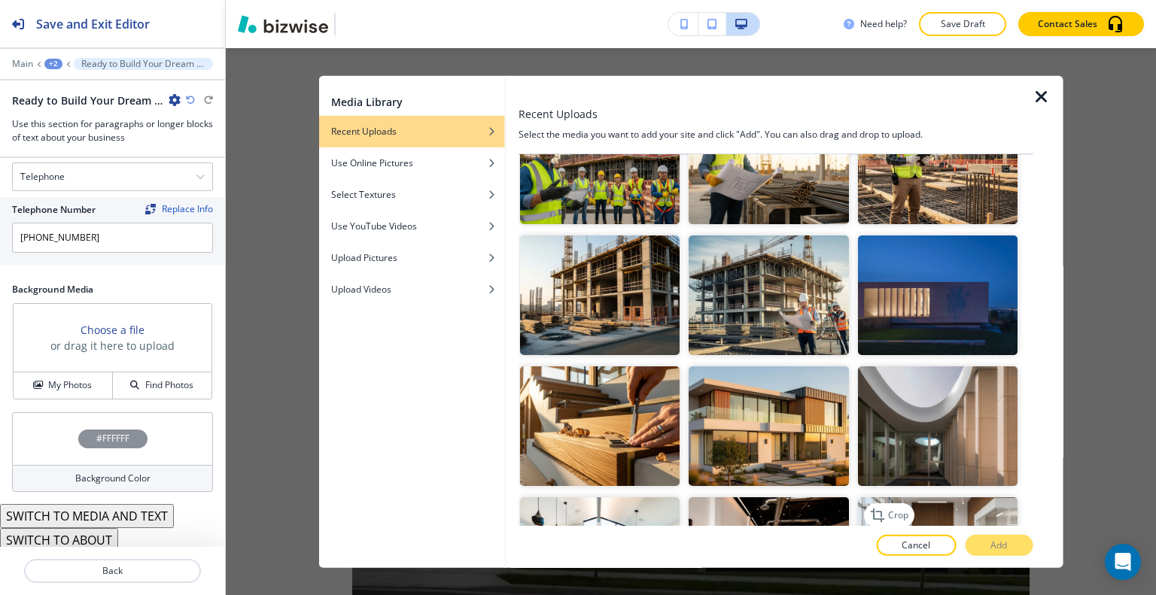
scroll to position [1054, 0]
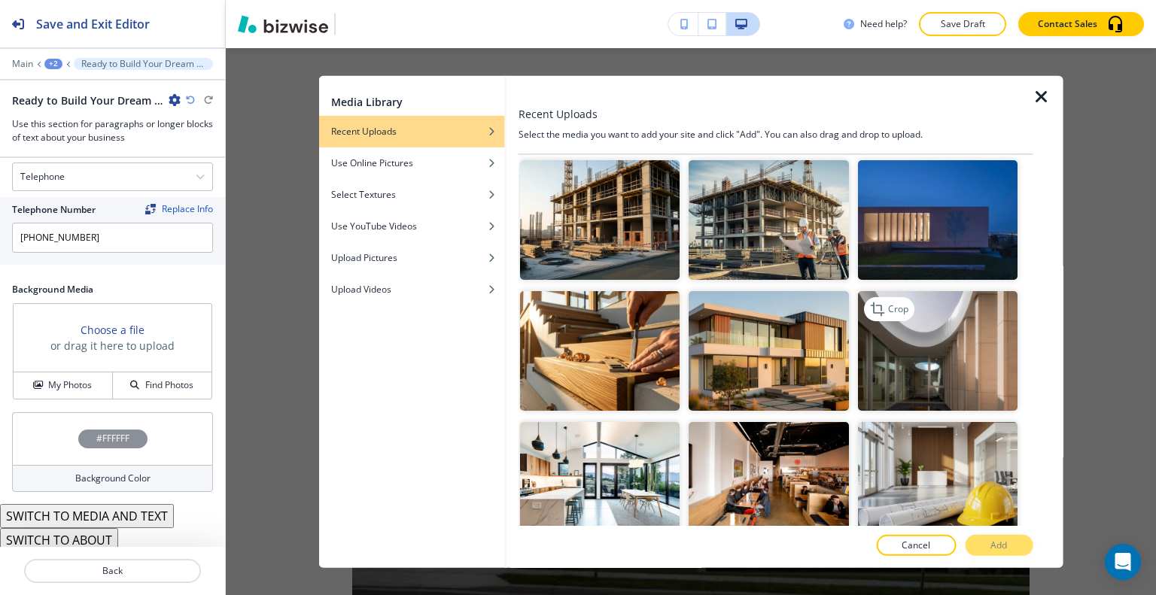
click at [951, 319] on img "button" at bounding box center [937, 351] width 160 height 120
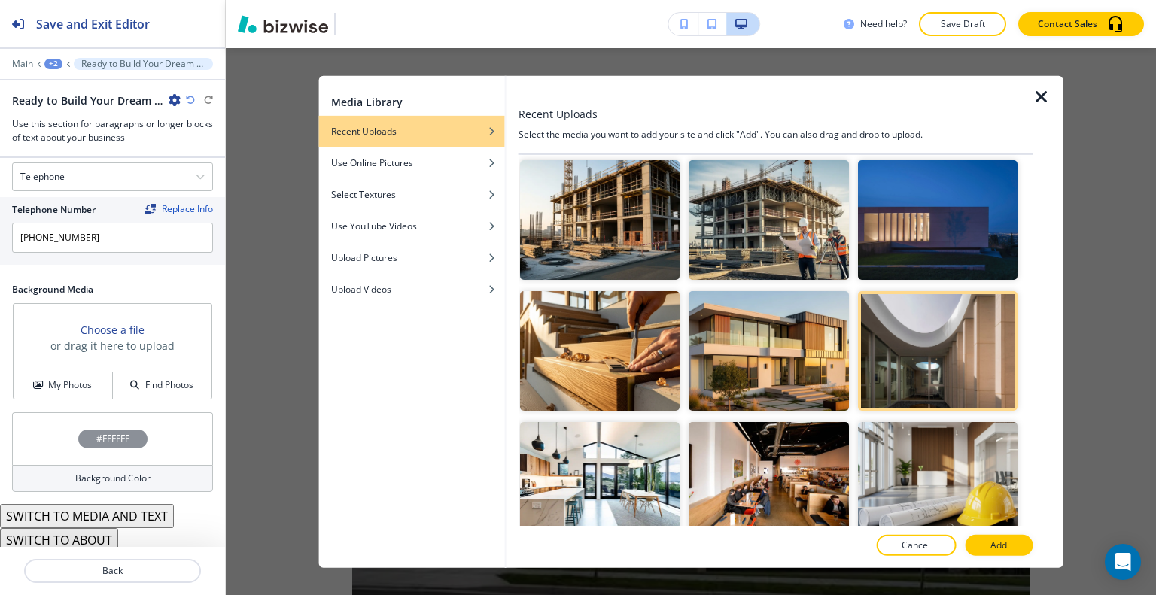
click at [1008, 534] on div at bounding box center [776, 530] width 515 height 9
click at [1009, 546] on button "Add" at bounding box center [999, 545] width 68 height 21
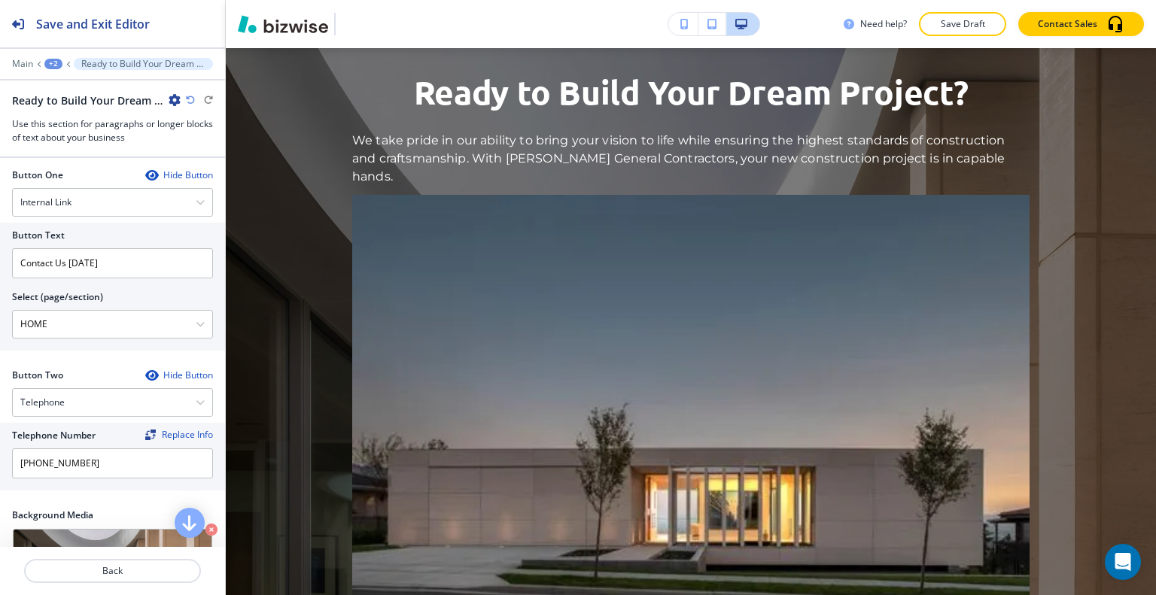
scroll to position [431, 0]
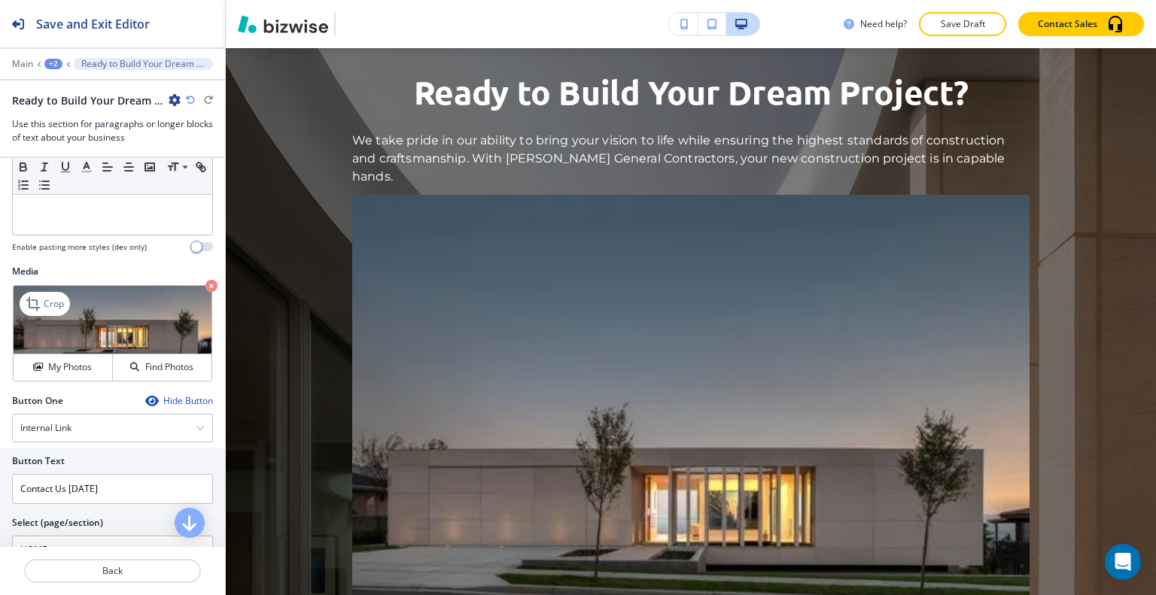
click at [205, 283] on icon "button" at bounding box center [211, 286] width 12 height 12
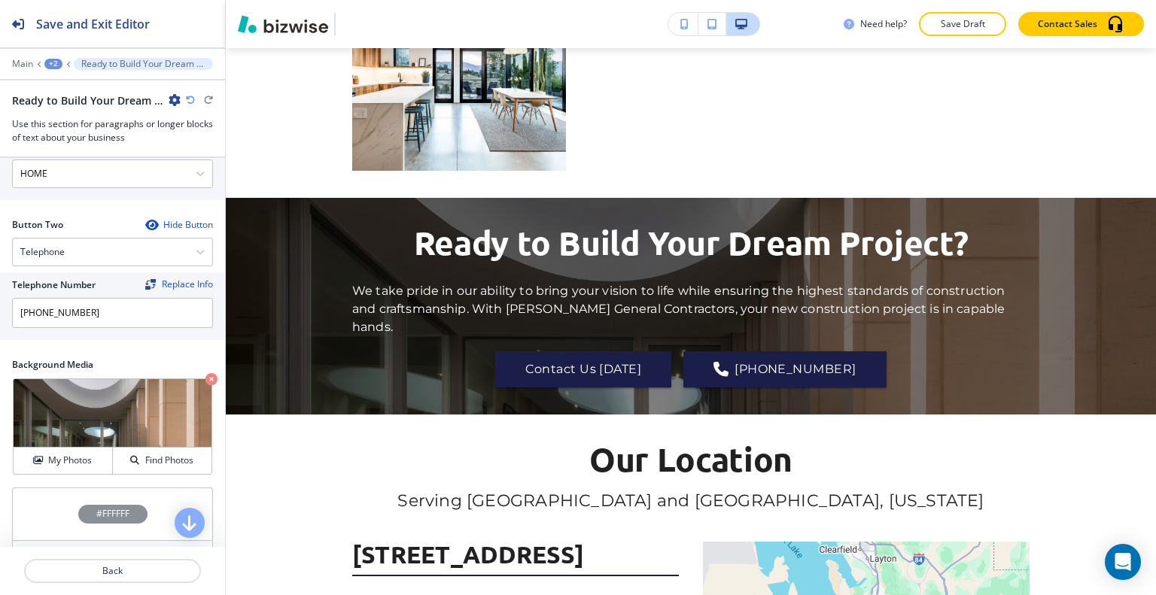
scroll to position [882, 0]
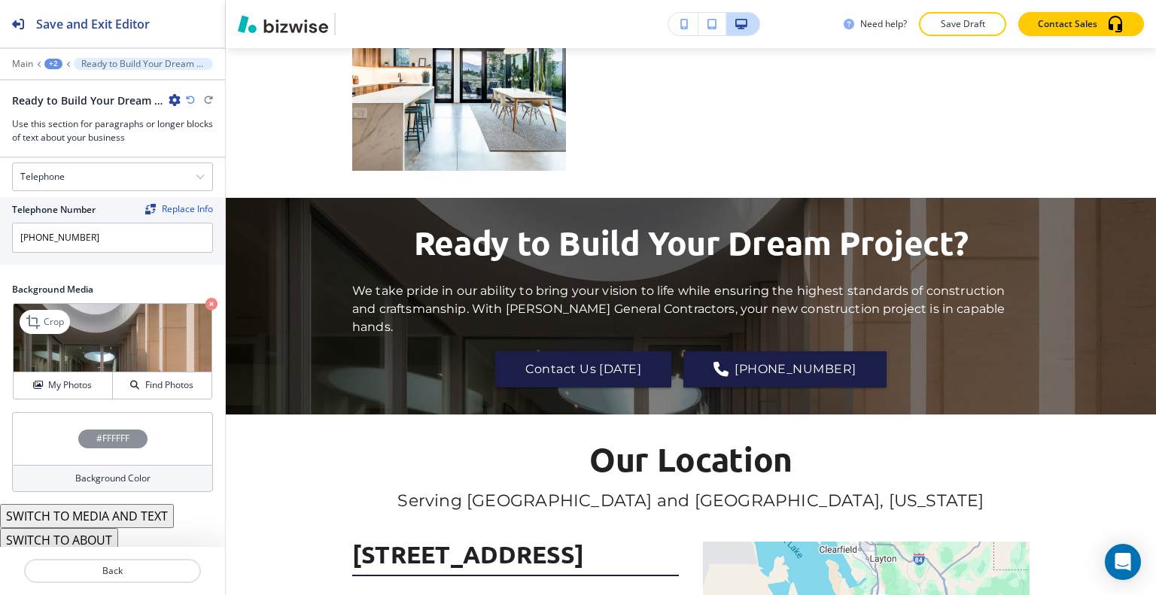
click at [67, 372] on div "My Photos Find Photos" at bounding box center [113, 385] width 198 height 27
click at [81, 388] on button "My Photos" at bounding box center [63, 386] width 99 height 26
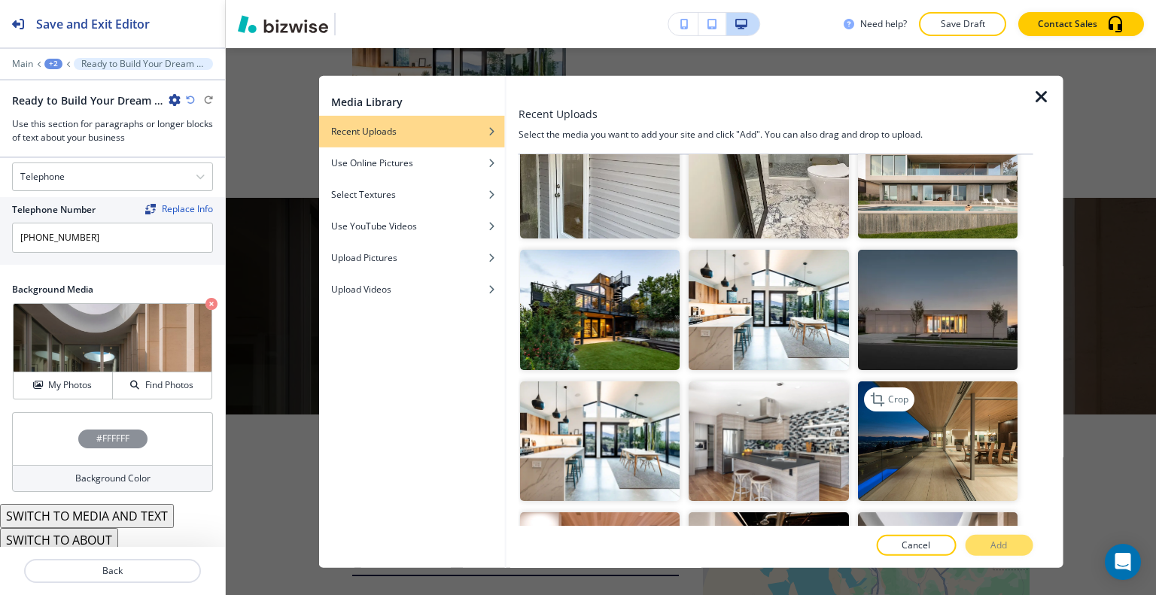
scroll to position [1957, 0]
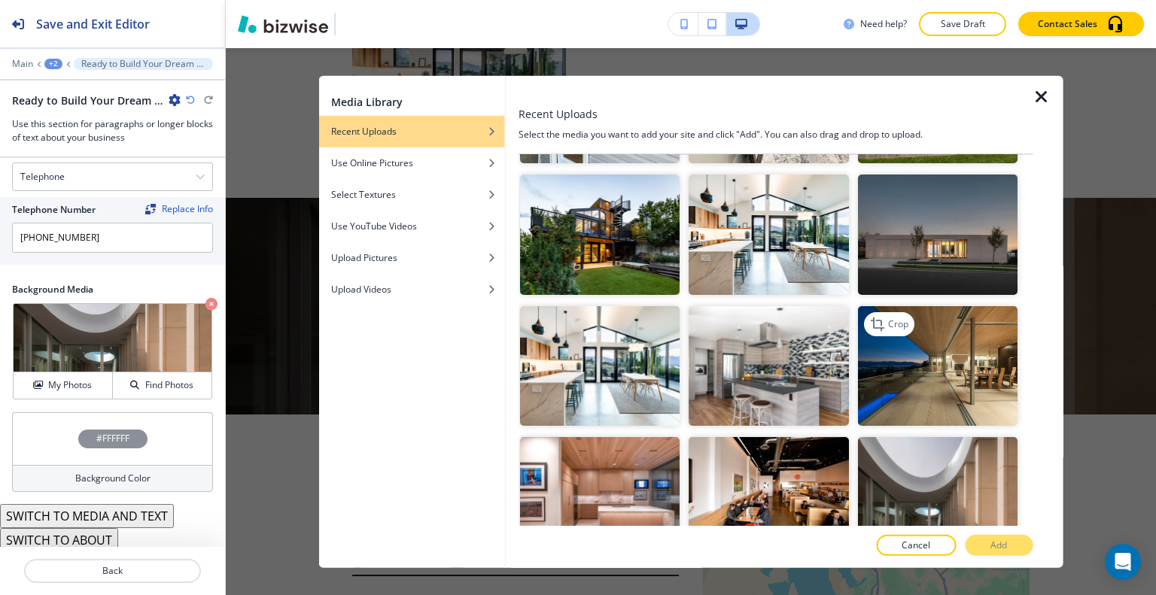
click at [906, 346] on img "button" at bounding box center [937, 366] width 160 height 120
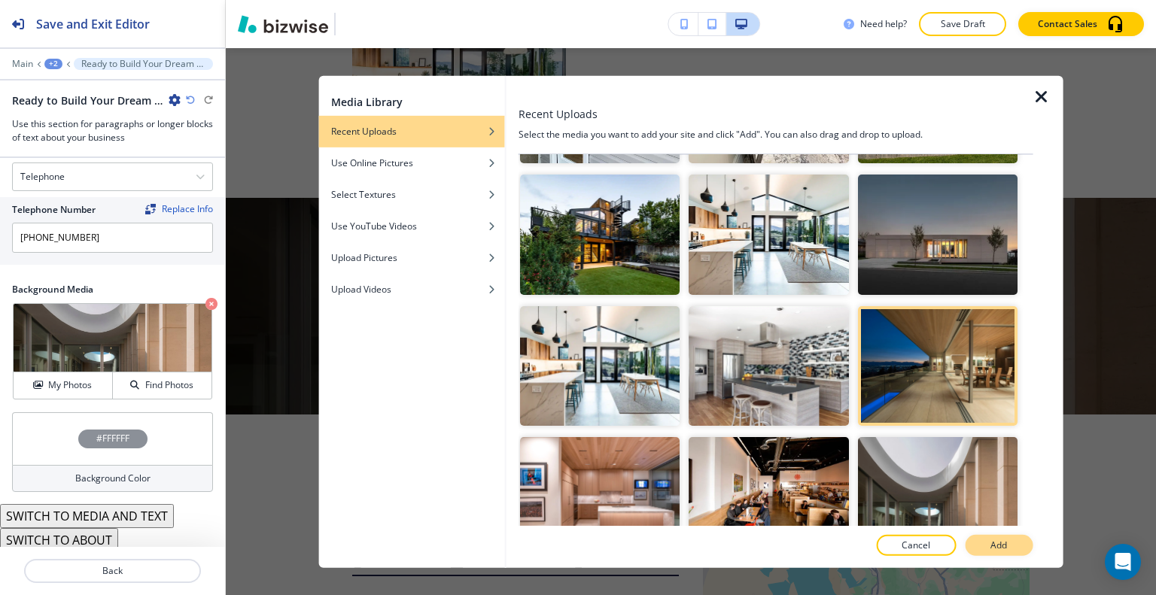
click at [999, 545] on p "Add" at bounding box center [999, 546] width 17 height 14
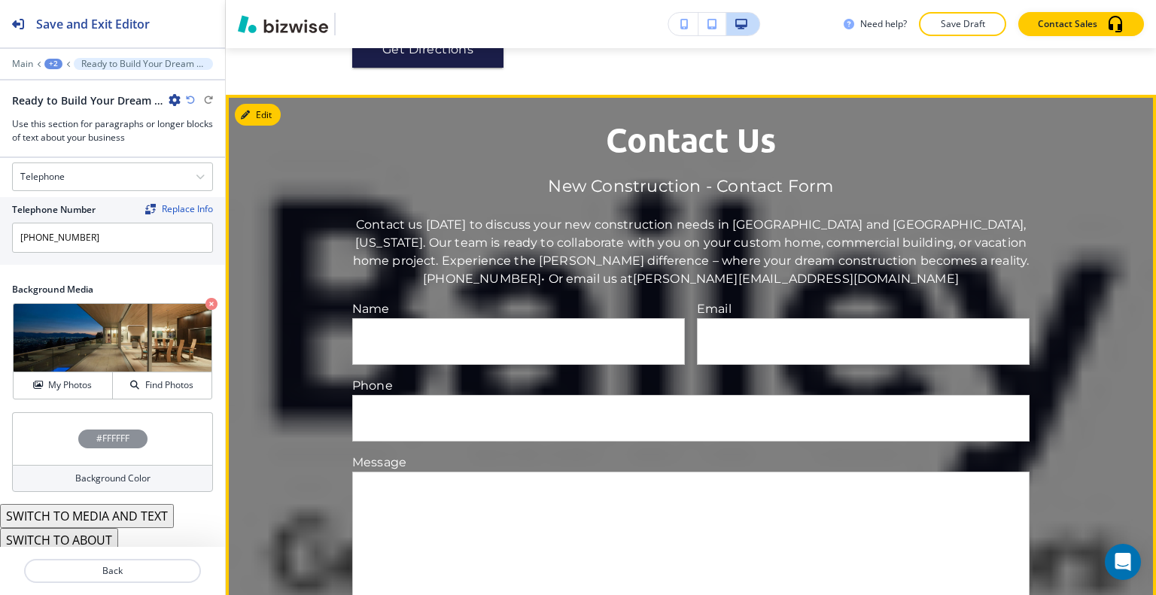
scroll to position [2563, 0]
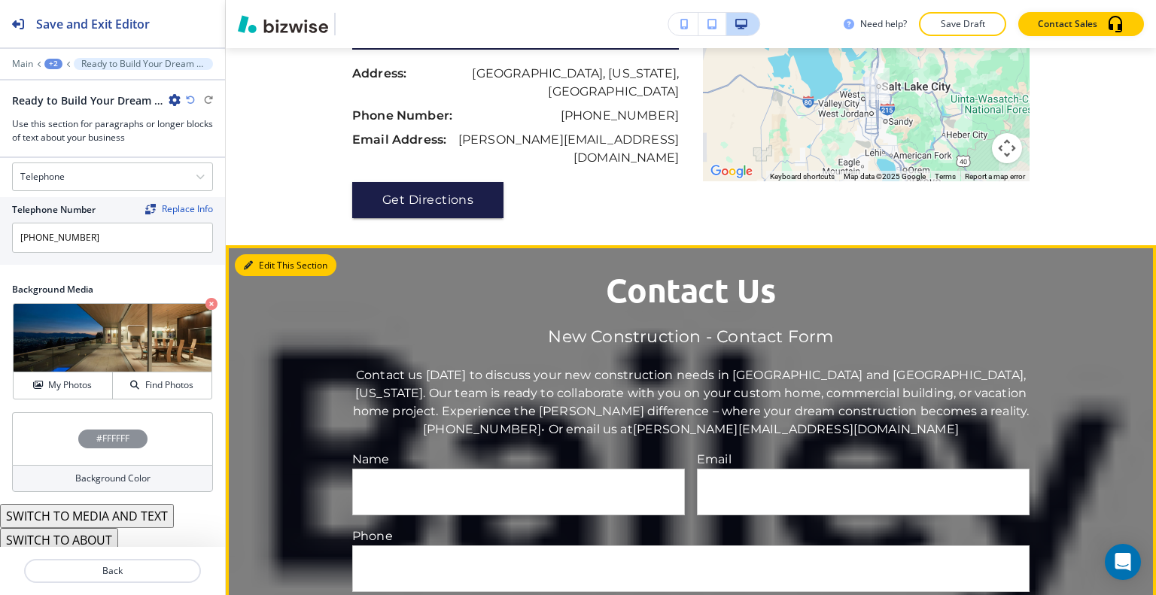
click at [260, 254] on button "Edit This Section" at bounding box center [286, 265] width 102 height 23
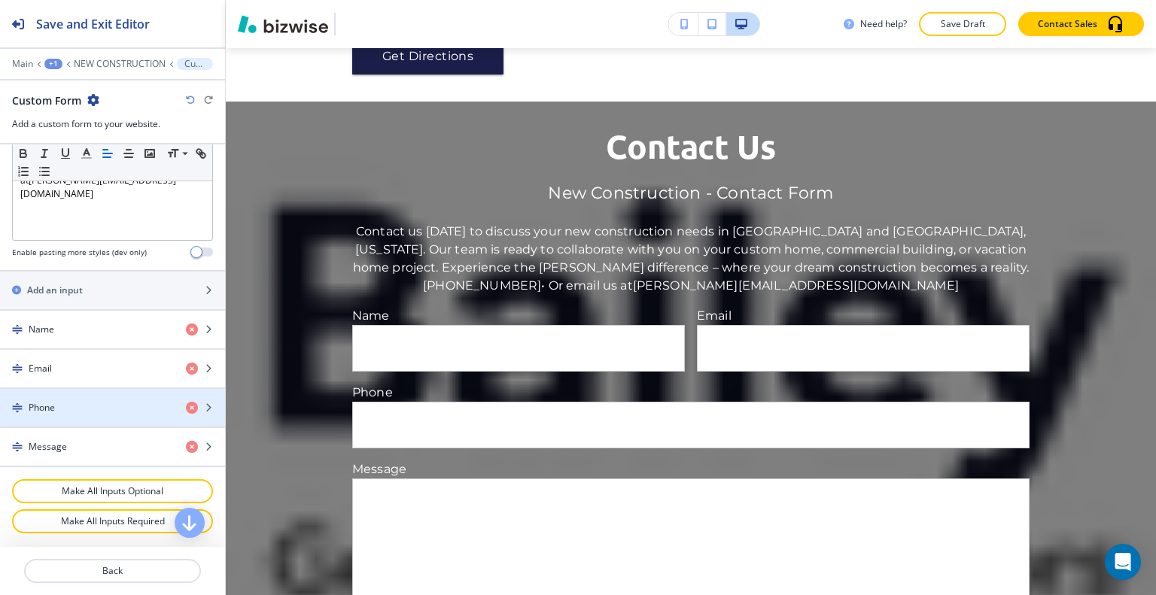
scroll to position [741, 0]
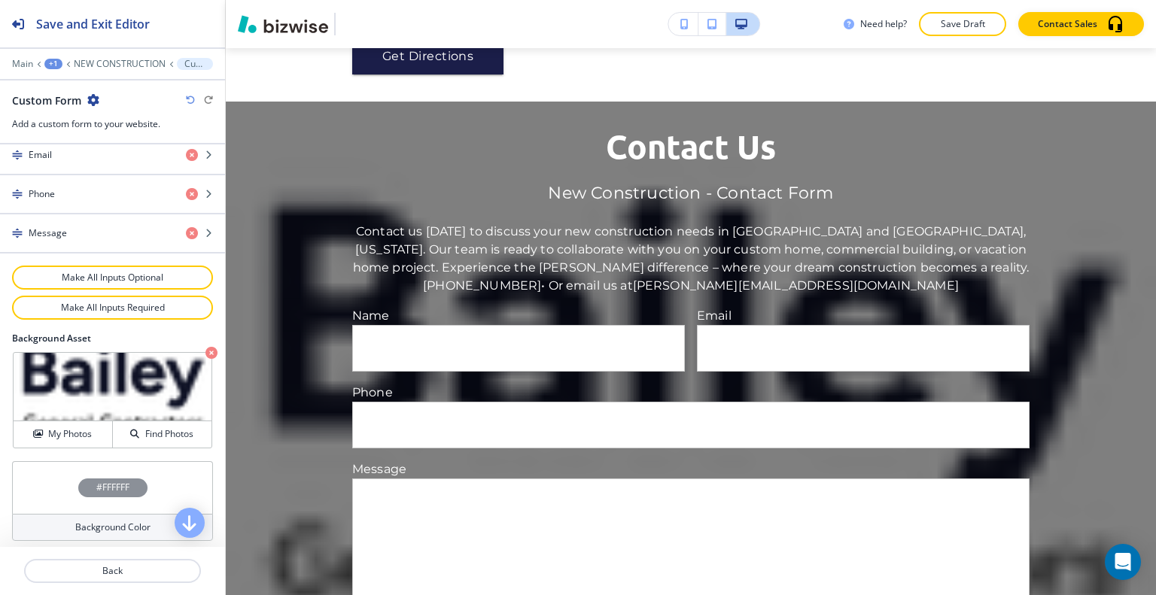
click at [205, 347] on icon "button" at bounding box center [211, 353] width 12 height 12
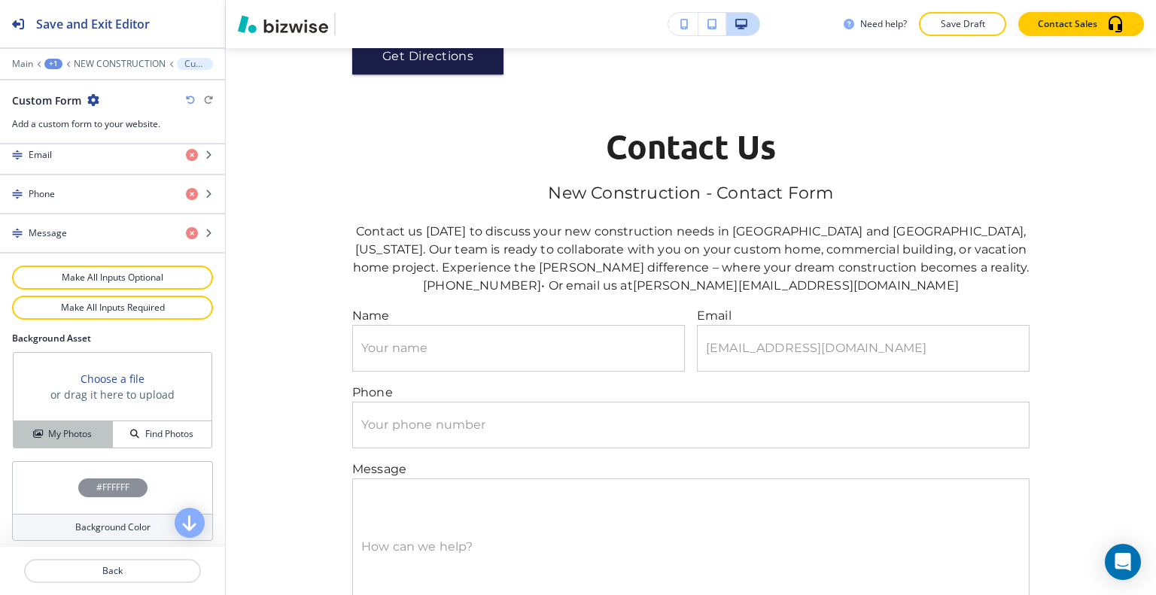
click at [67, 431] on h4 "My Photos" at bounding box center [70, 435] width 44 height 14
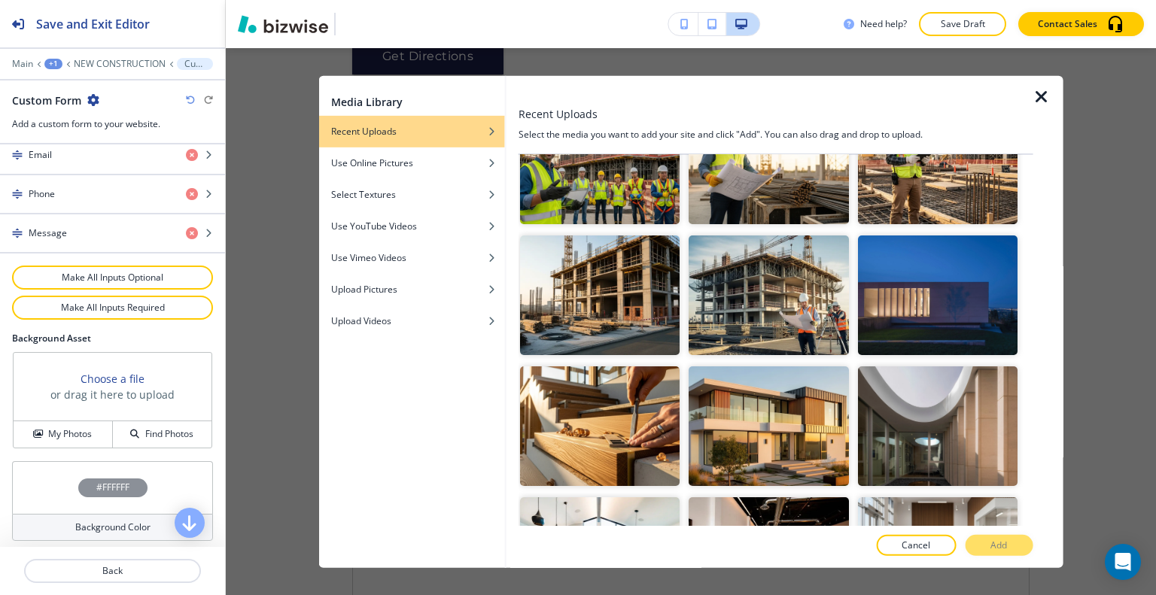
scroll to position [753, 0]
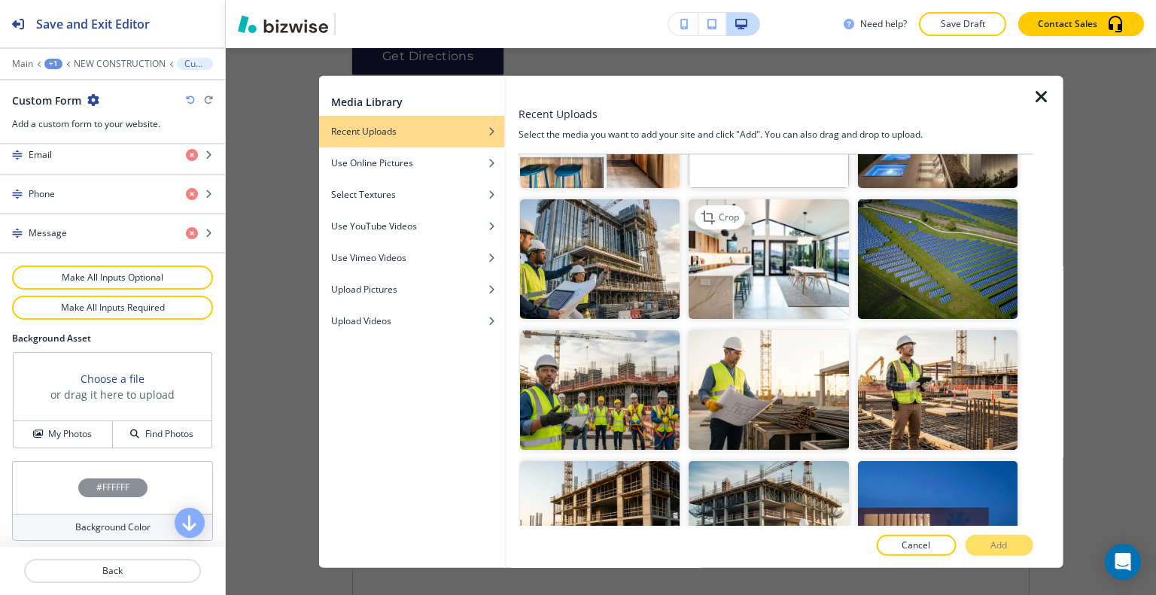
click at [775, 265] on img "button" at bounding box center [769, 259] width 160 height 120
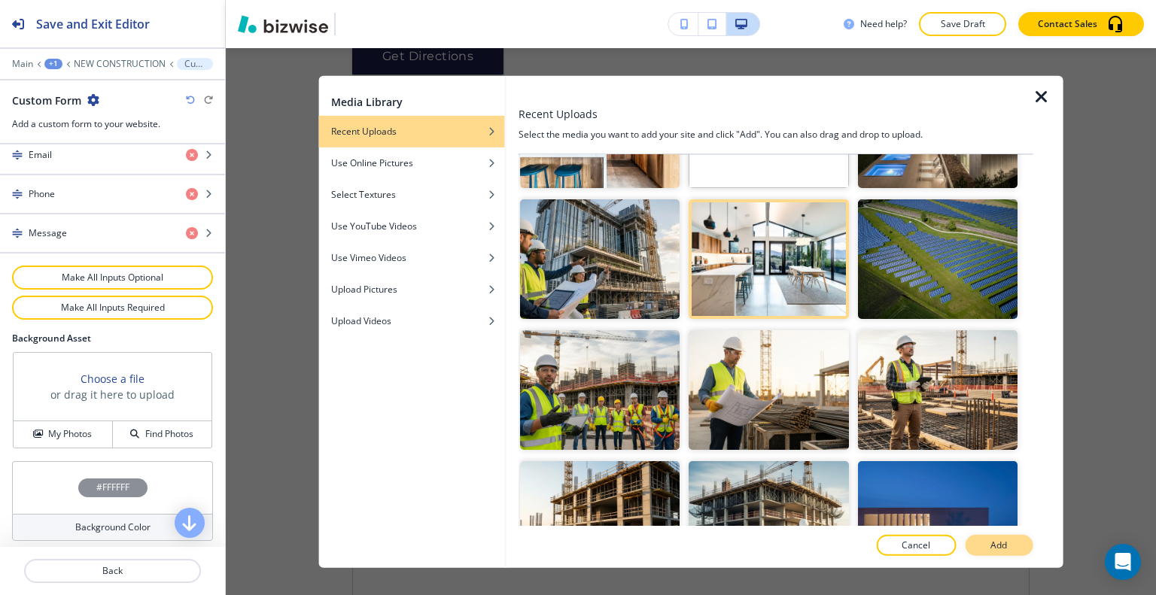
click at [994, 548] on p "Add" at bounding box center [999, 546] width 17 height 14
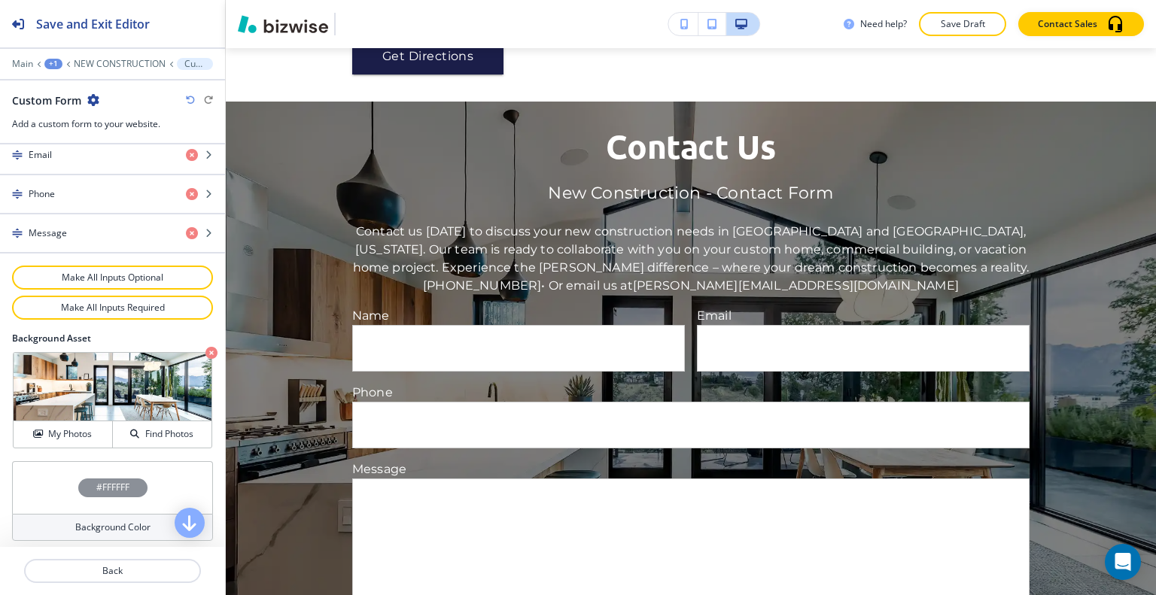
scroll to position [2481, 0]
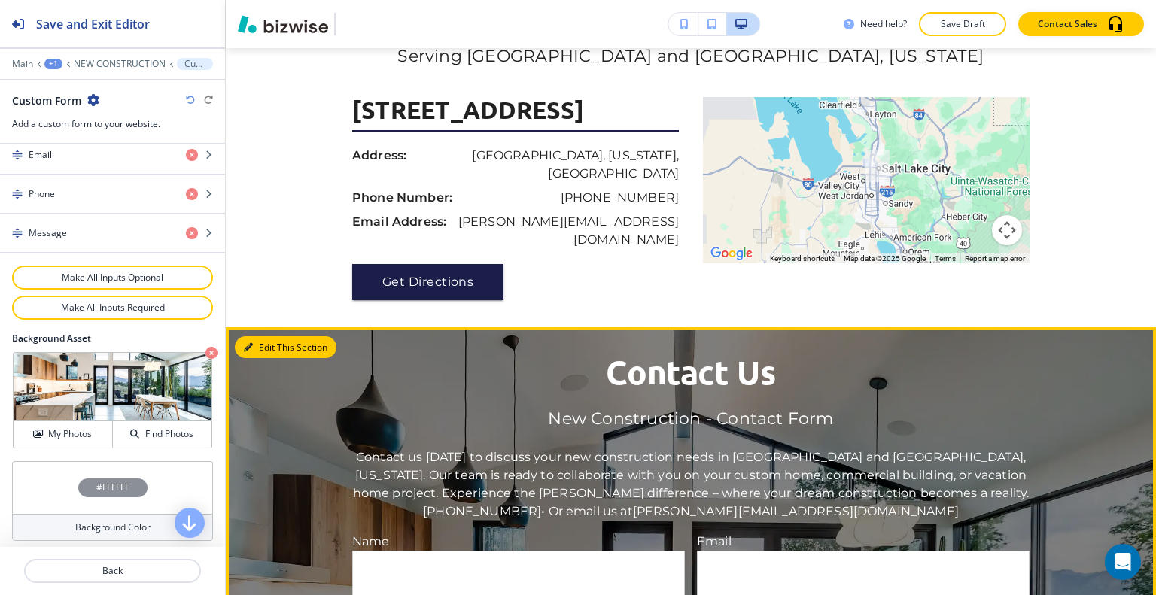
click at [254, 336] on button "Edit This Section" at bounding box center [286, 347] width 102 height 23
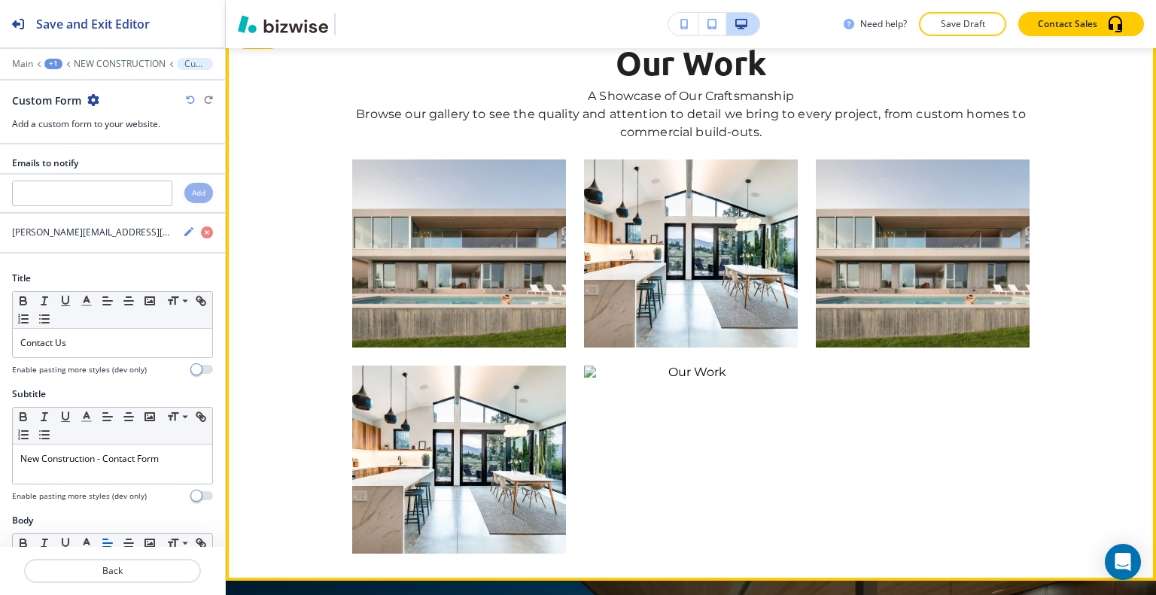
scroll to position [1578, 0]
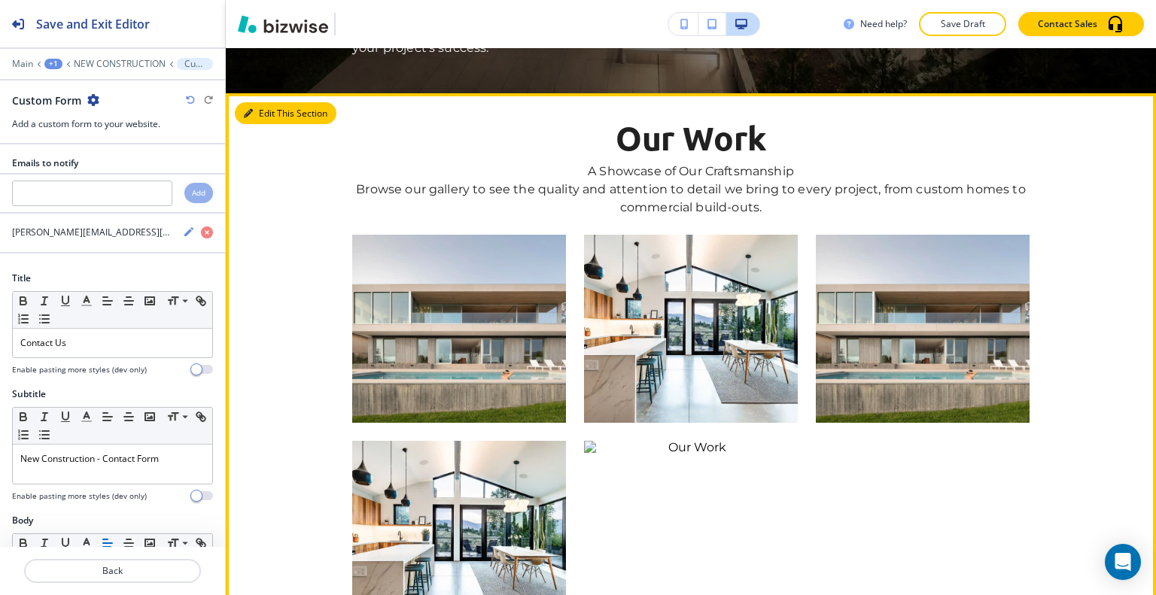
click at [256, 114] on button "Edit This Section" at bounding box center [286, 113] width 102 height 23
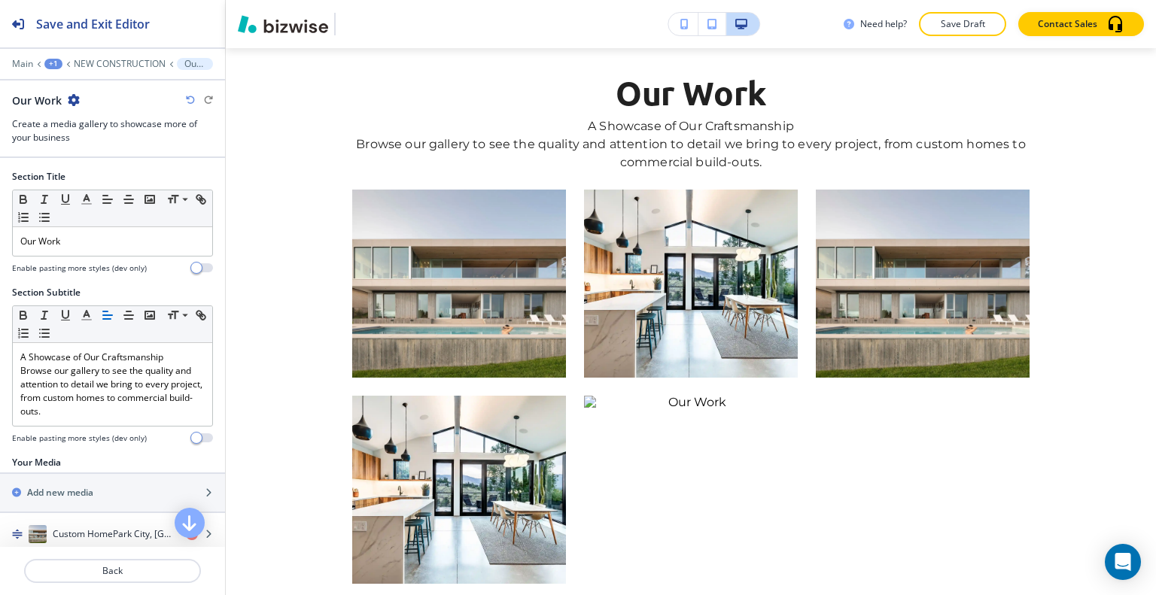
scroll to position [376, 0]
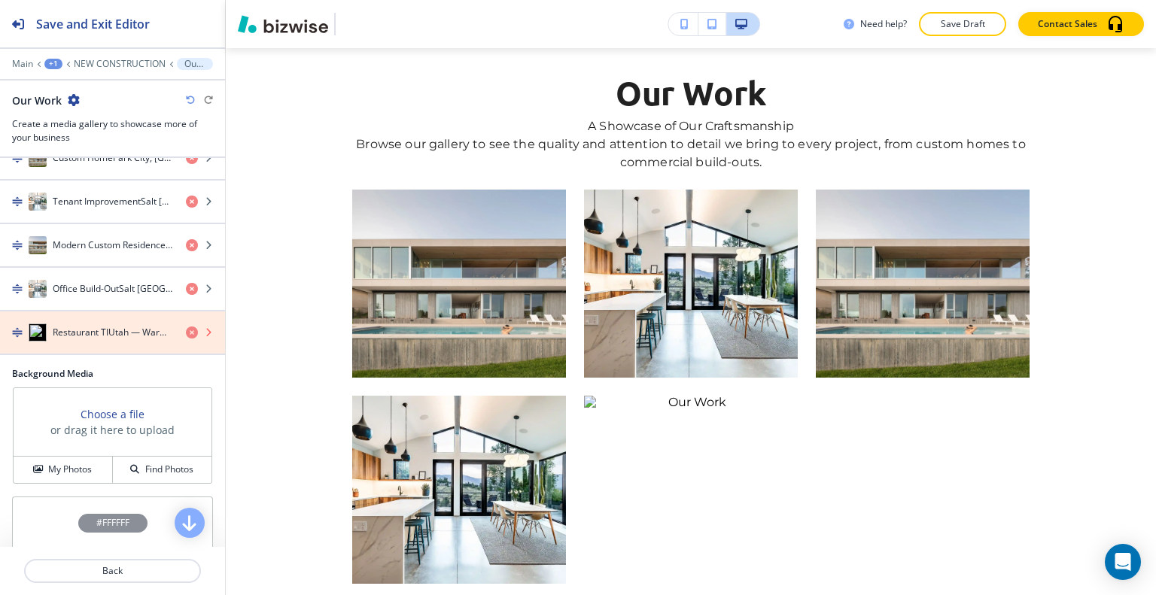
click at [186, 327] on icon "button" at bounding box center [192, 333] width 12 height 12
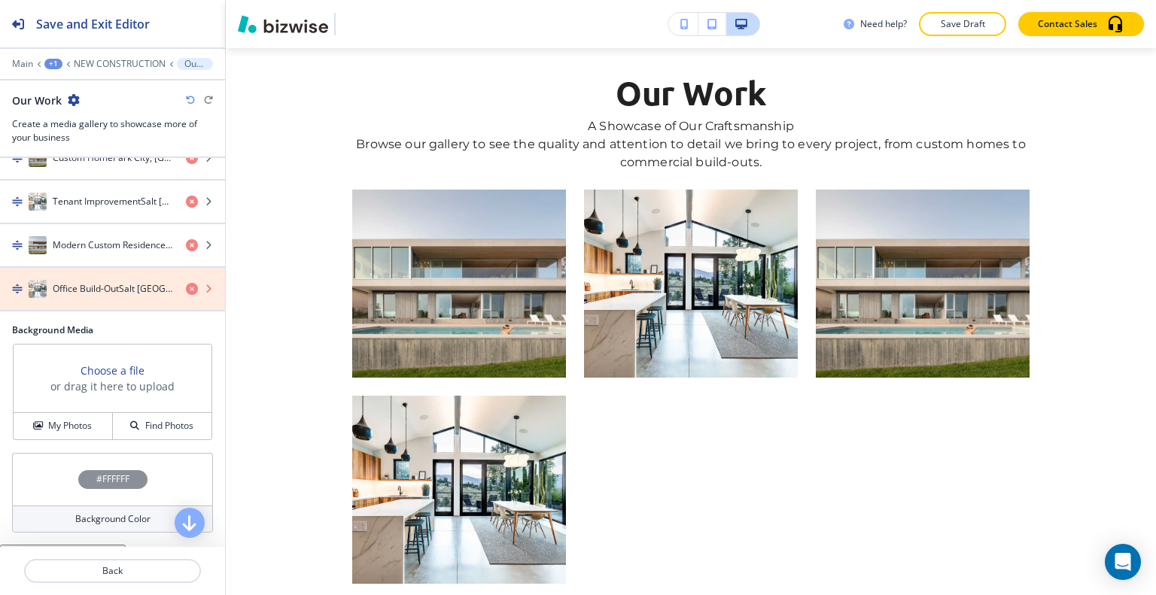
click at [186, 283] on icon "button" at bounding box center [192, 289] width 12 height 12
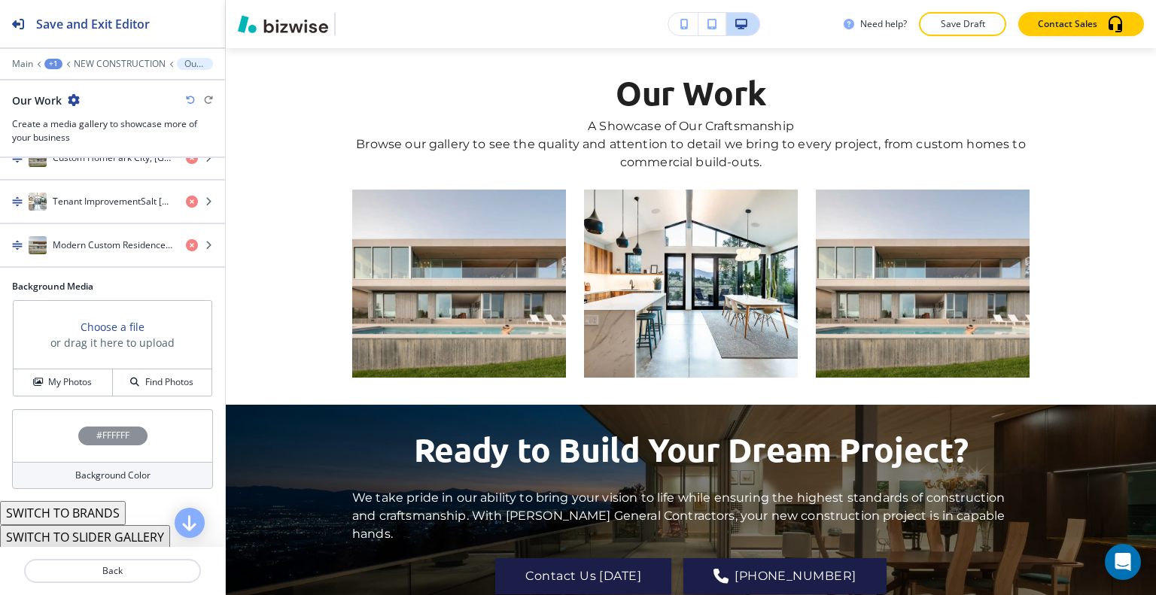
scroll to position [301, 0]
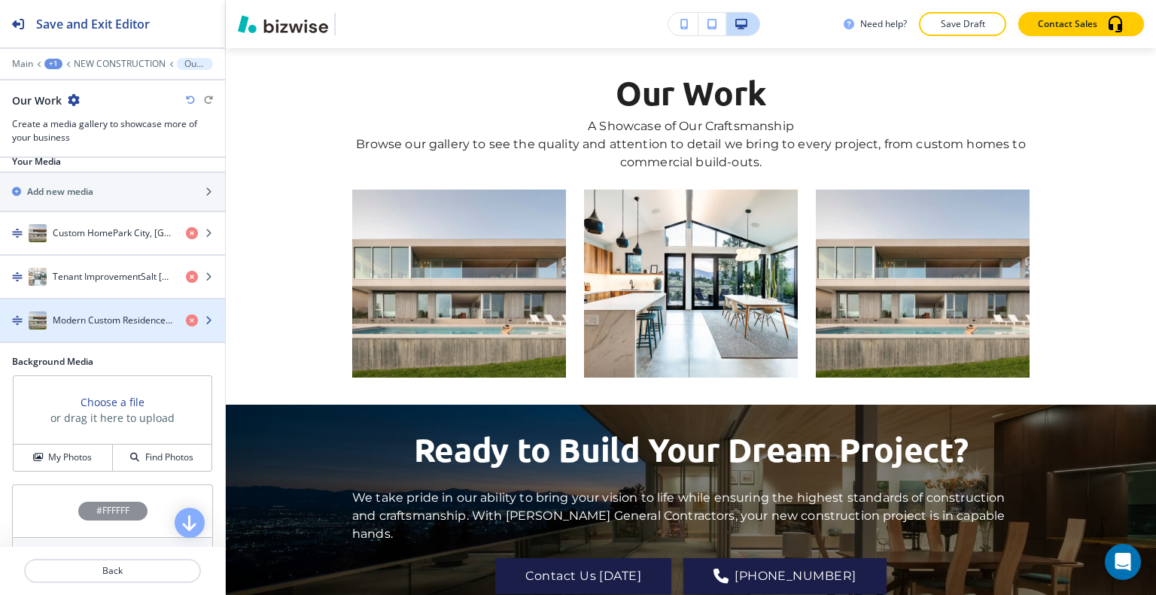
click at [108, 321] on h4 "Modern Custom ResidenceWasatch Front — High-performance build with tight envelo…" at bounding box center [113, 321] width 121 height 14
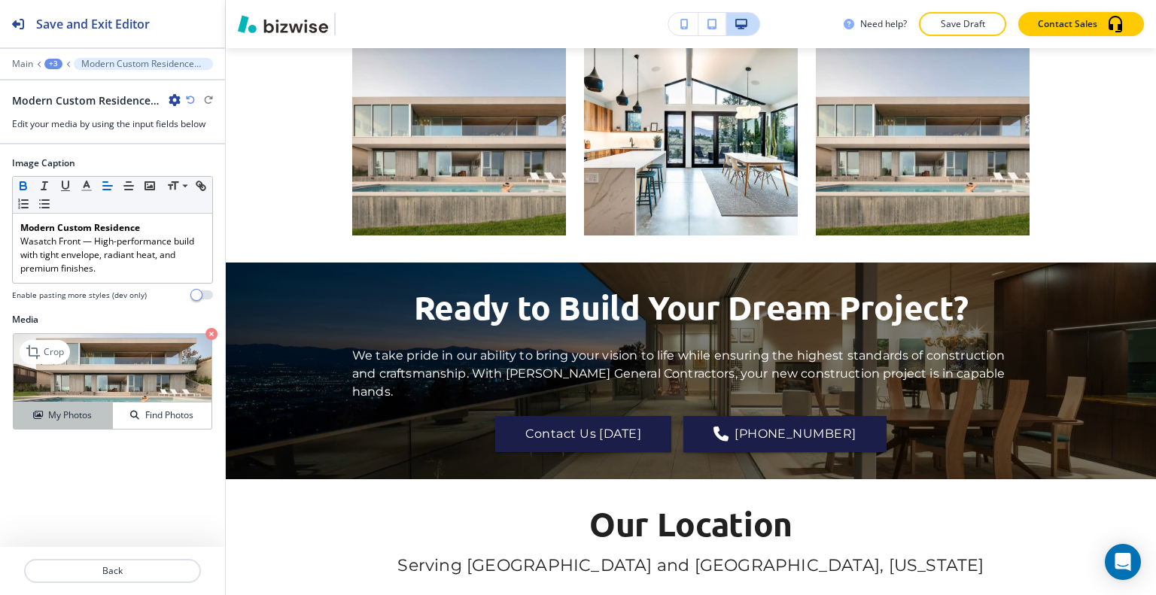
click at [81, 415] on h4 "My Photos" at bounding box center [70, 416] width 44 height 14
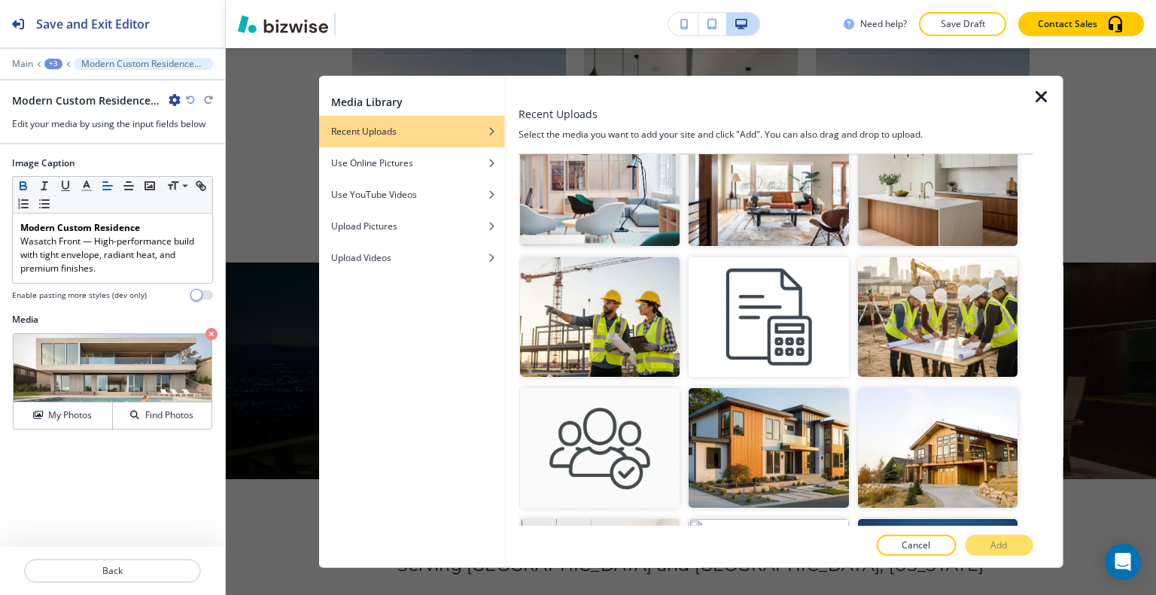
scroll to position [602, 0]
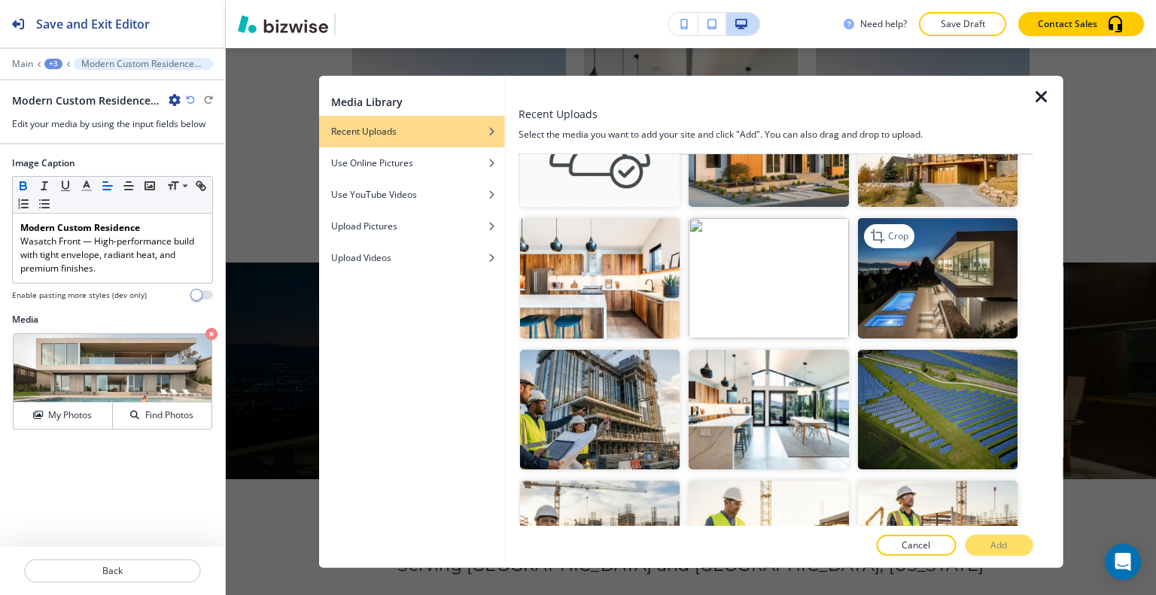
click at [929, 257] on img "button" at bounding box center [937, 278] width 160 height 120
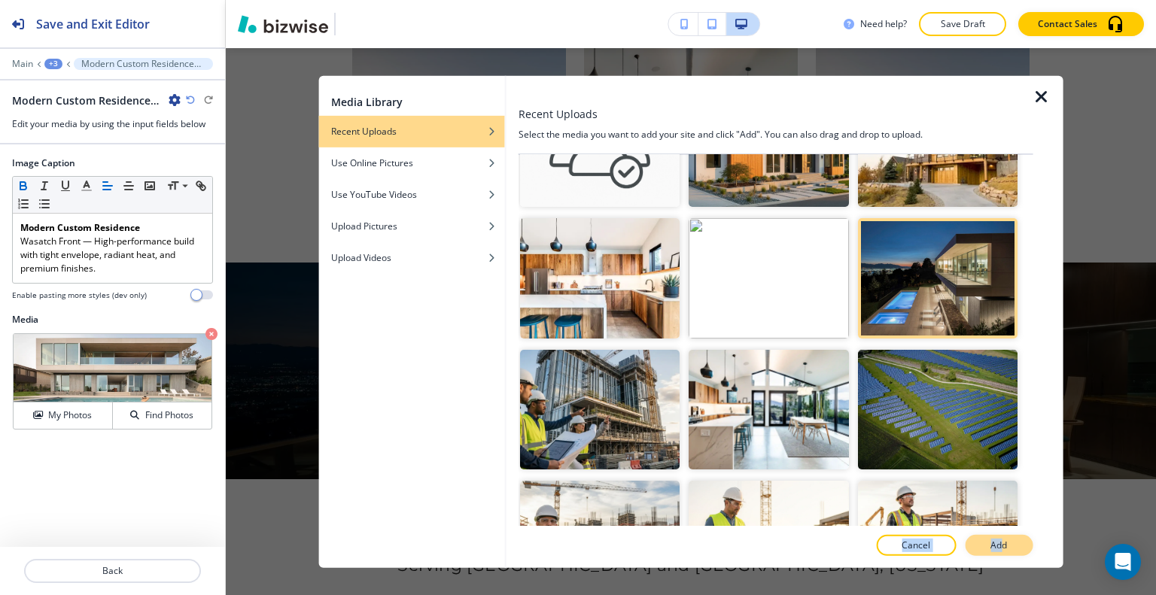
click at [1004, 534] on div "Recent Uploads Select the media you want to add your site and click "Add". You …" at bounding box center [776, 321] width 515 height 492
click at [1005, 542] on p "Add" at bounding box center [999, 546] width 17 height 14
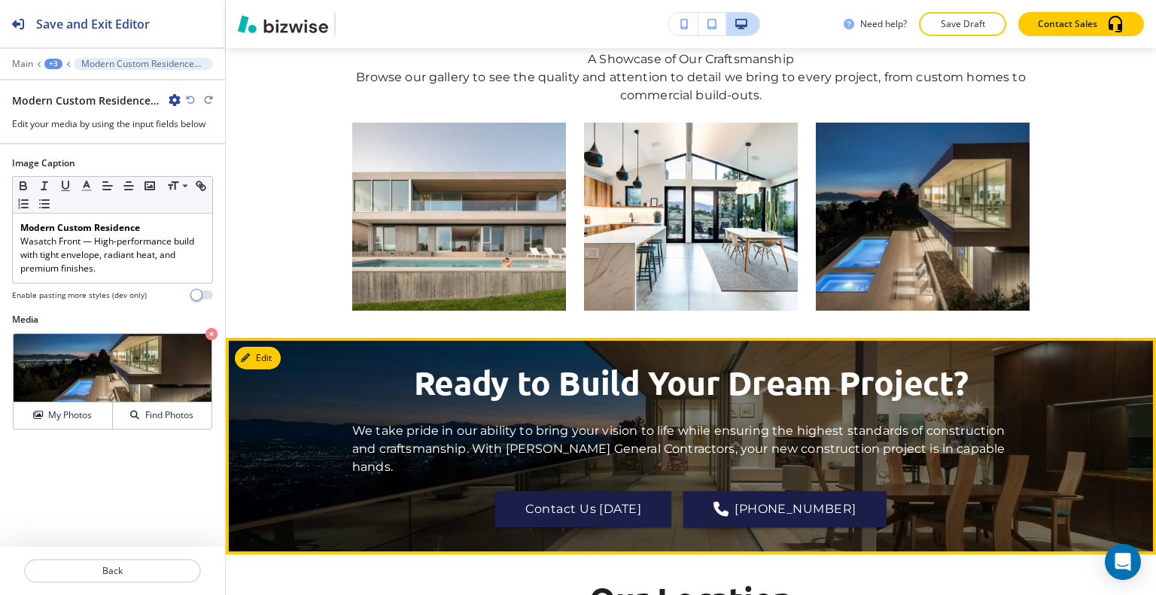
scroll to position [1614, 0]
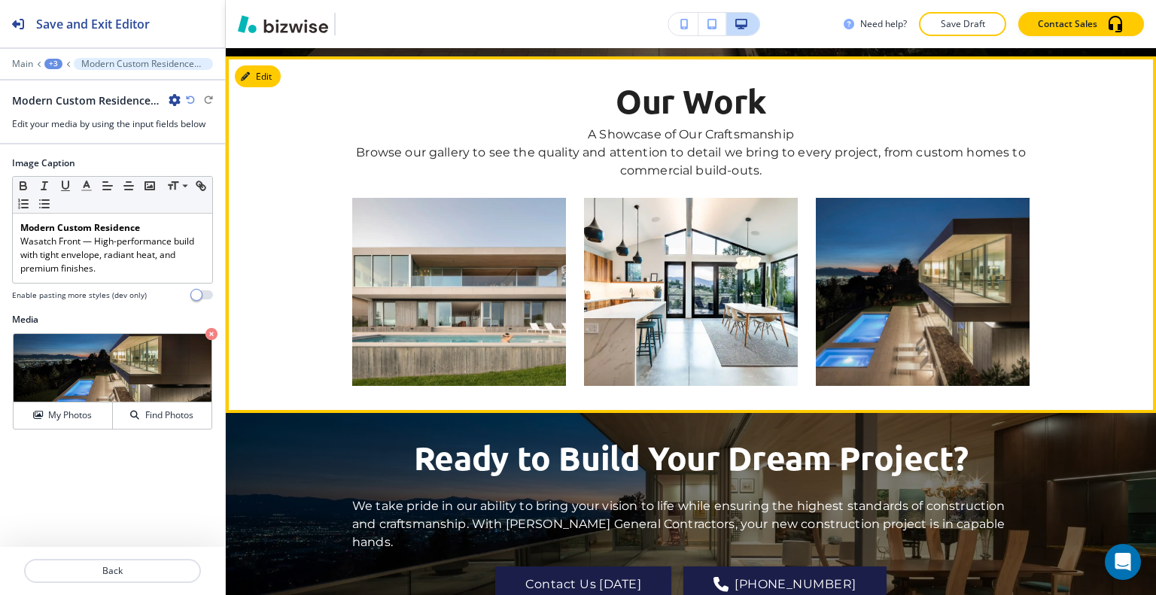
click at [906, 303] on img "button" at bounding box center [923, 292] width 214 height 188
click at [428, 272] on img "button" at bounding box center [459, 292] width 214 height 188
click at [644, 256] on img "button" at bounding box center [691, 292] width 214 height 188
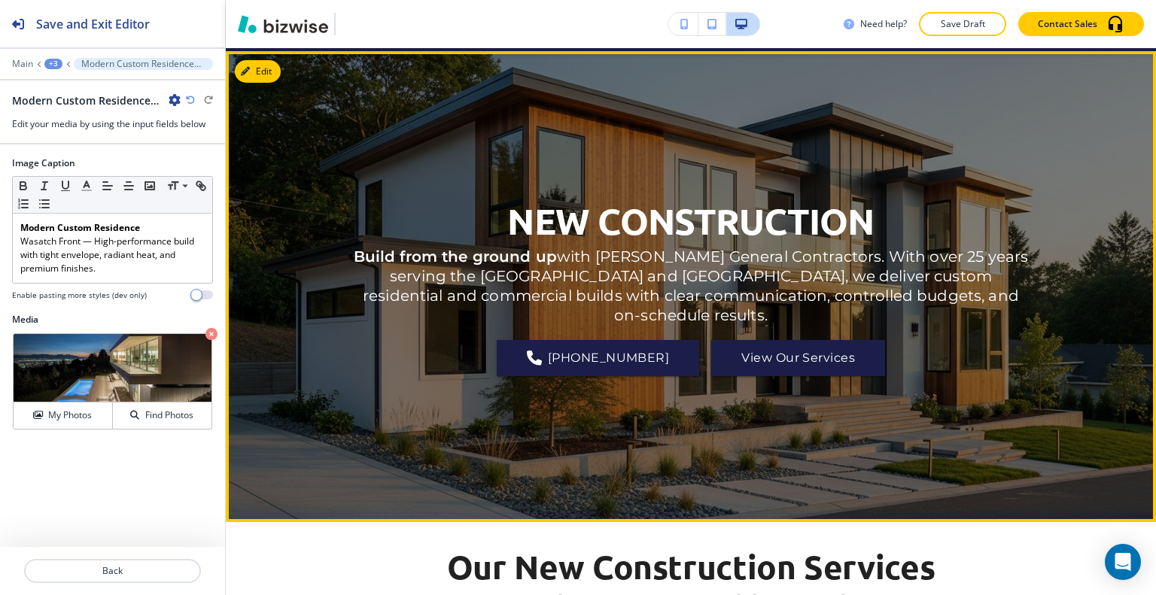
scroll to position [0, 0]
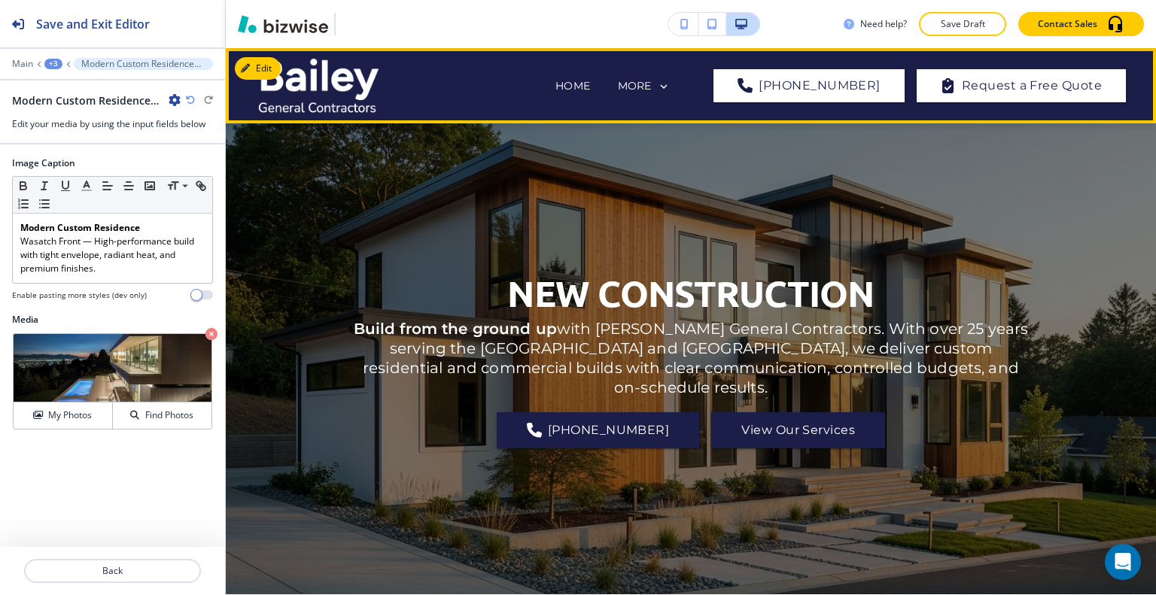
click at [671, 87] on icon at bounding box center [664, 87] width 14 height 14
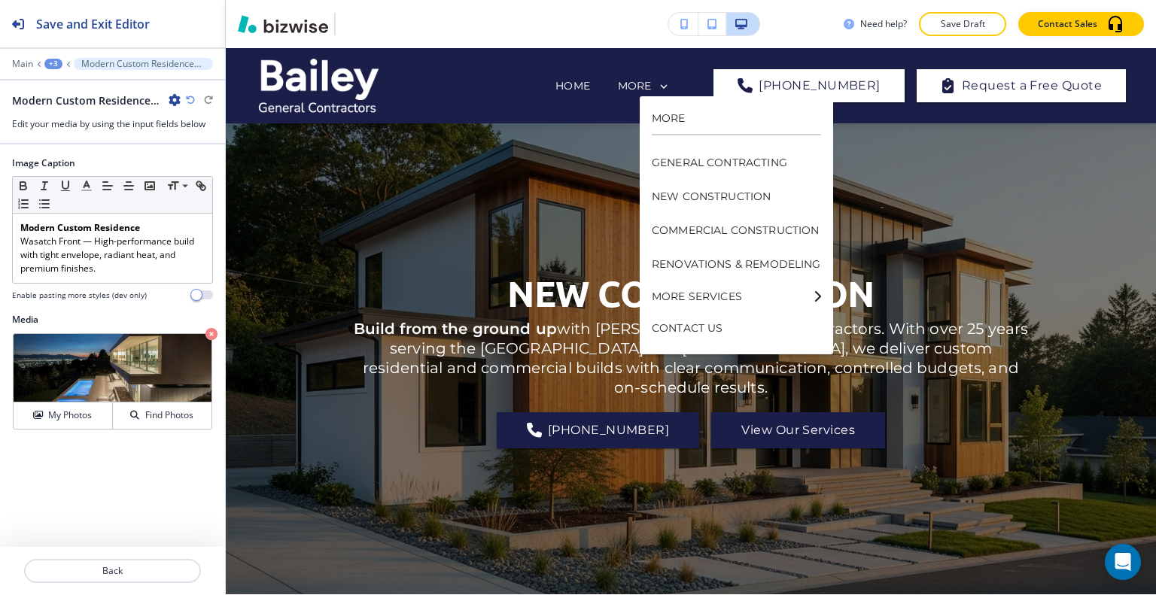
click at [48, 61] on div "+3" at bounding box center [53, 64] width 18 height 11
click at [75, 84] on p "Pages" at bounding box center [92, 88] width 77 height 14
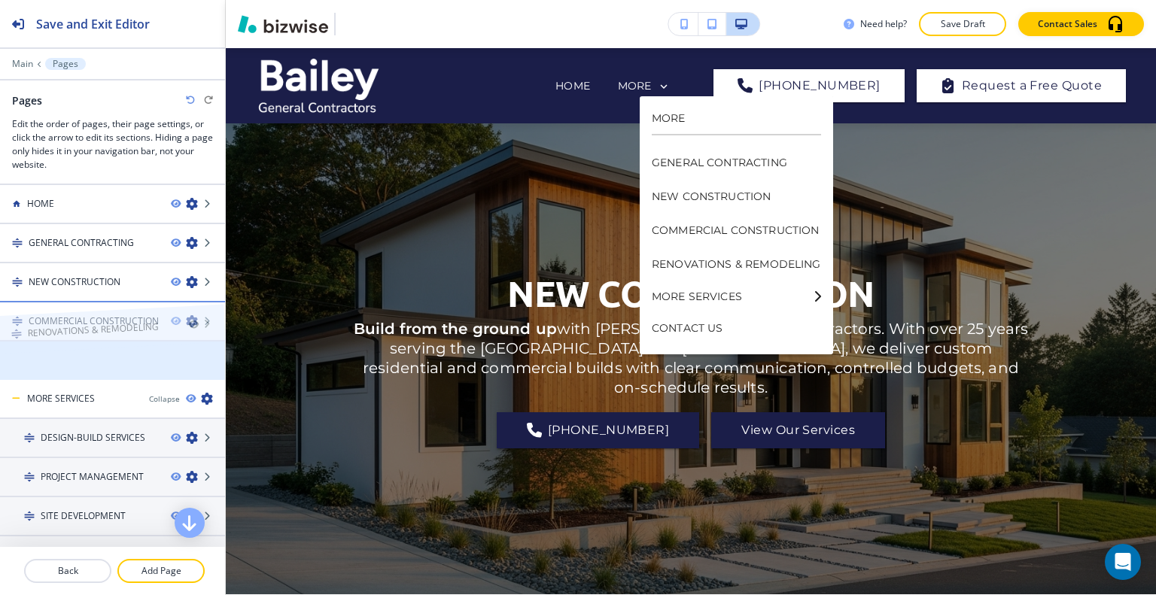
drag, startPoint x: 83, startPoint y: 367, endPoint x: 81, endPoint y: 313, distance: 53.5
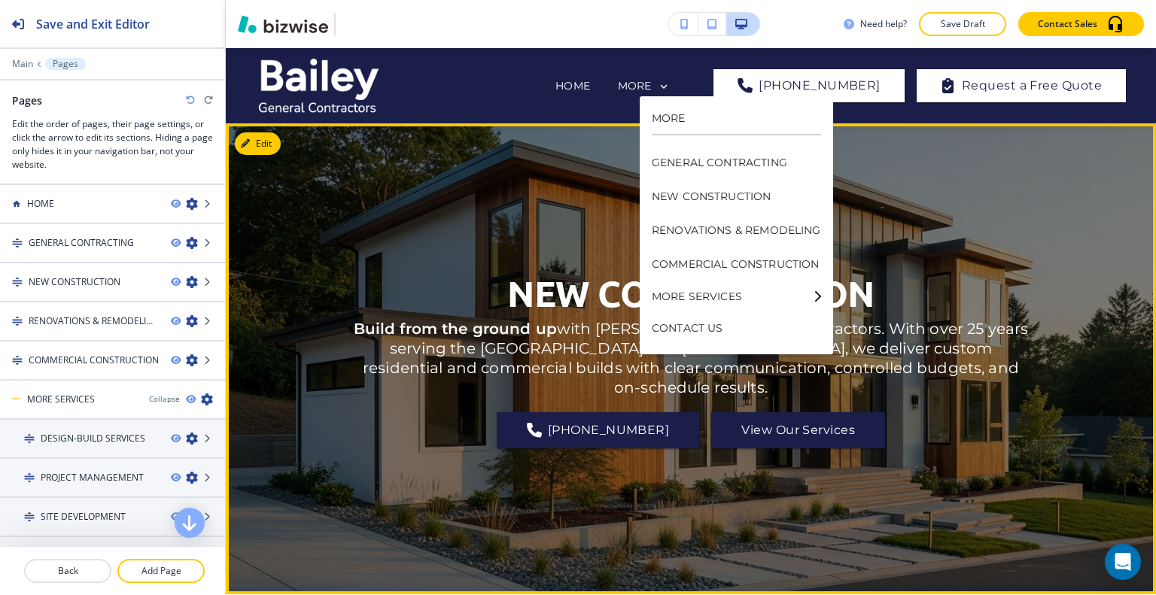
click at [445, 187] on div "NEW CONSTRUCTION Build from the ground up with [PERSON_NAME] General Contractor…" at bounding box center [690, 359] width 677 height 417
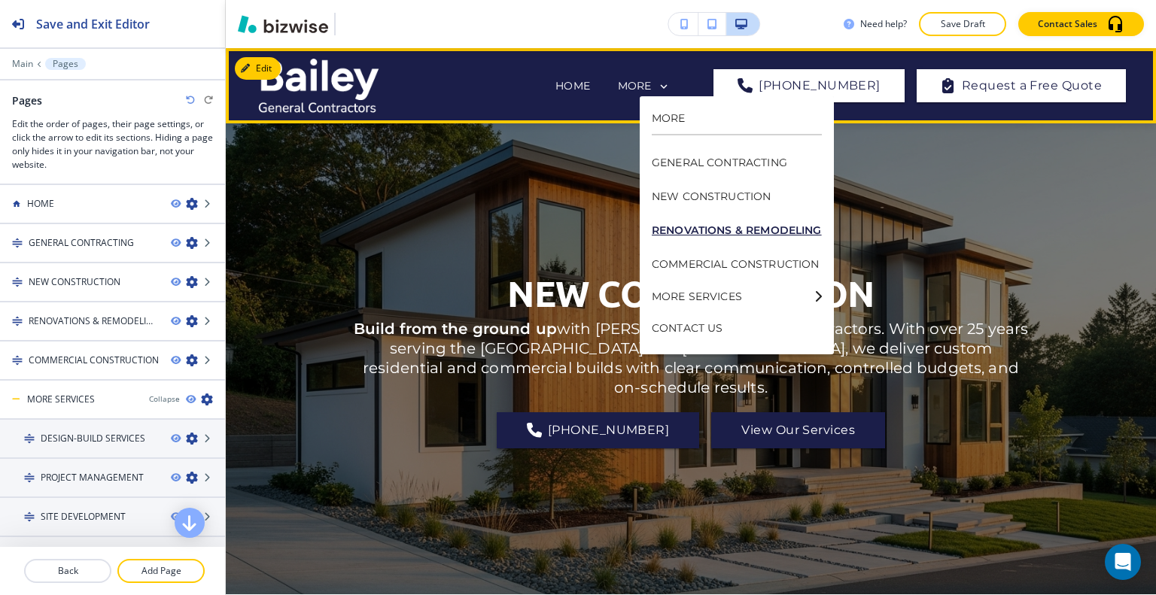
click at [714, 234] on p "RENOVATIONS & REMODELING" at bounding box center [737, 231] width 170 height 34
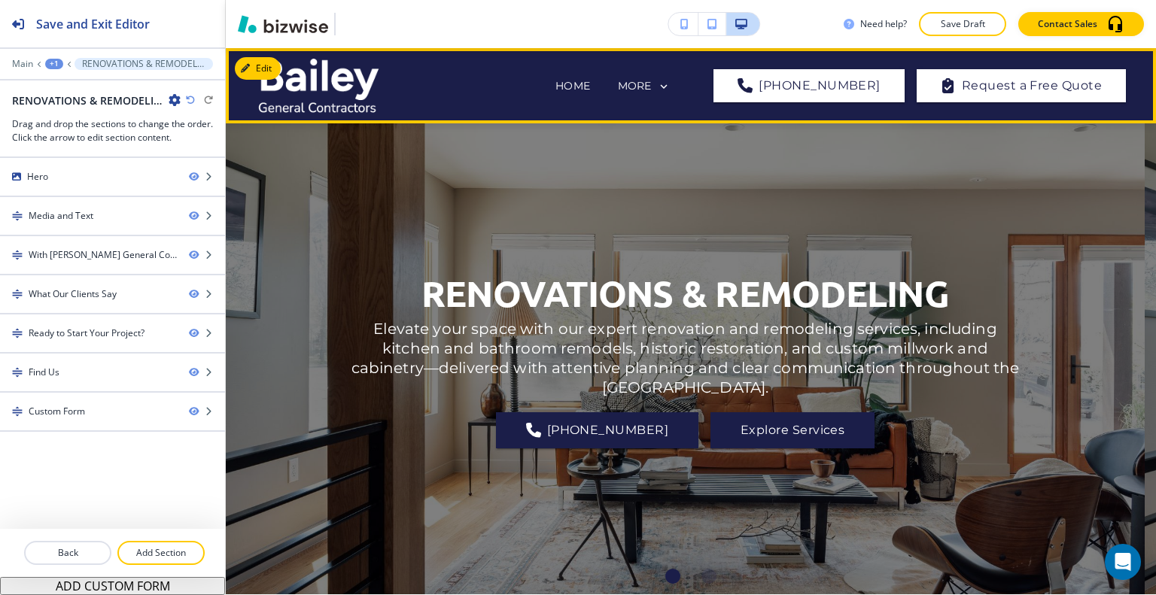
click at [501, 228] on div "RENOVATIONS & REMODELING Elevate your space with our expert renovation and remo…" at bounding box center [685, 359] width 677 height 417
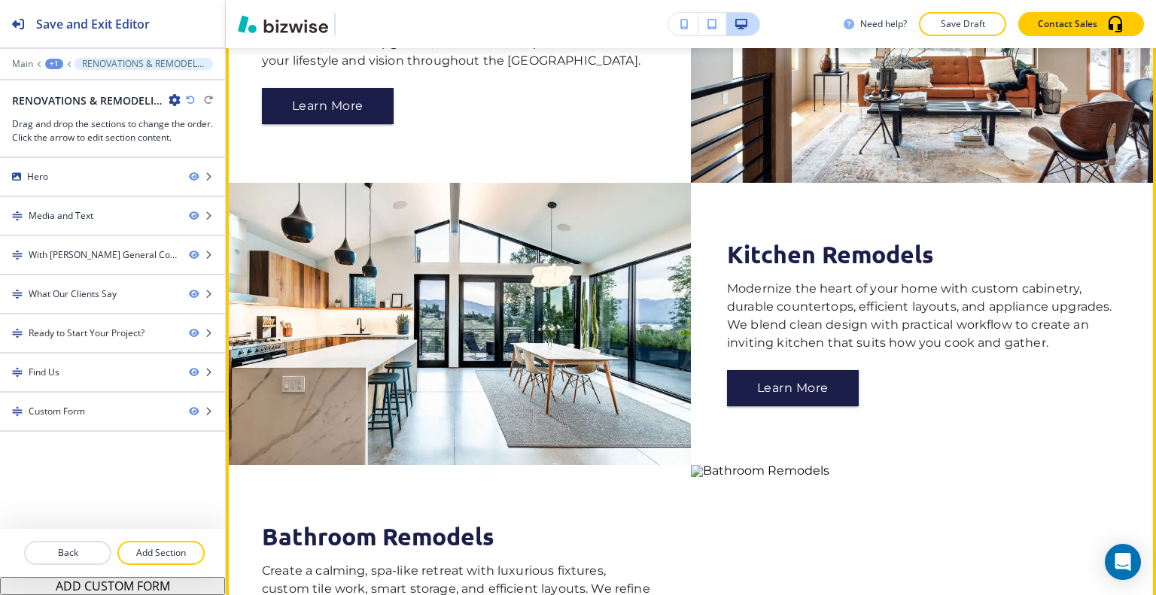
scroll to position [1355, 0]
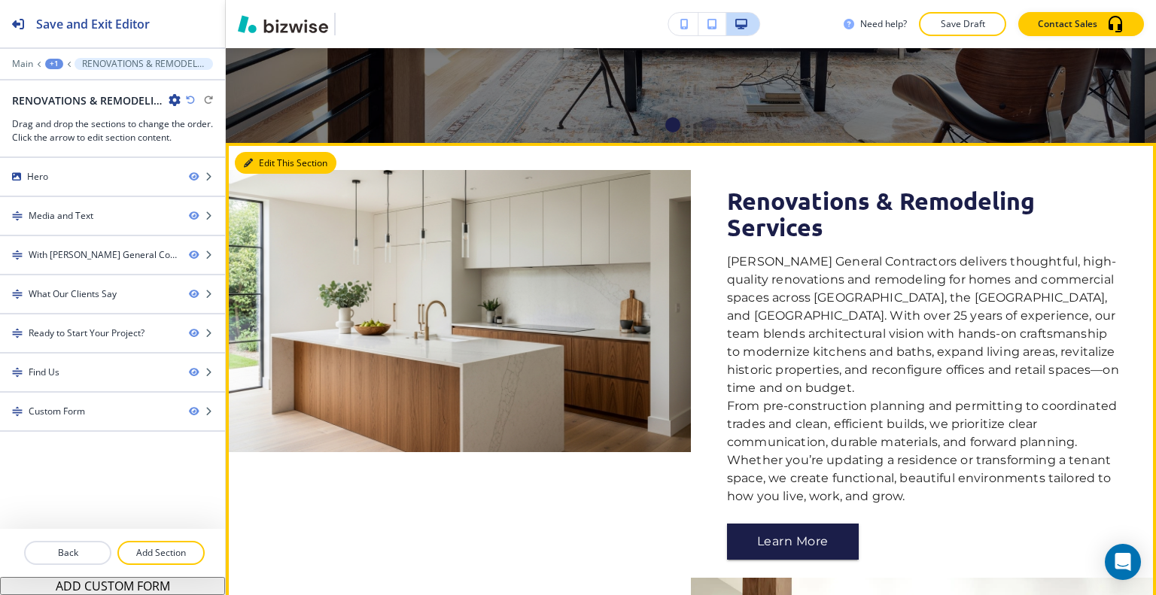
click at [268, 163] on button "Edit This Section" at bounding box center [286, 163] width 102 height 23
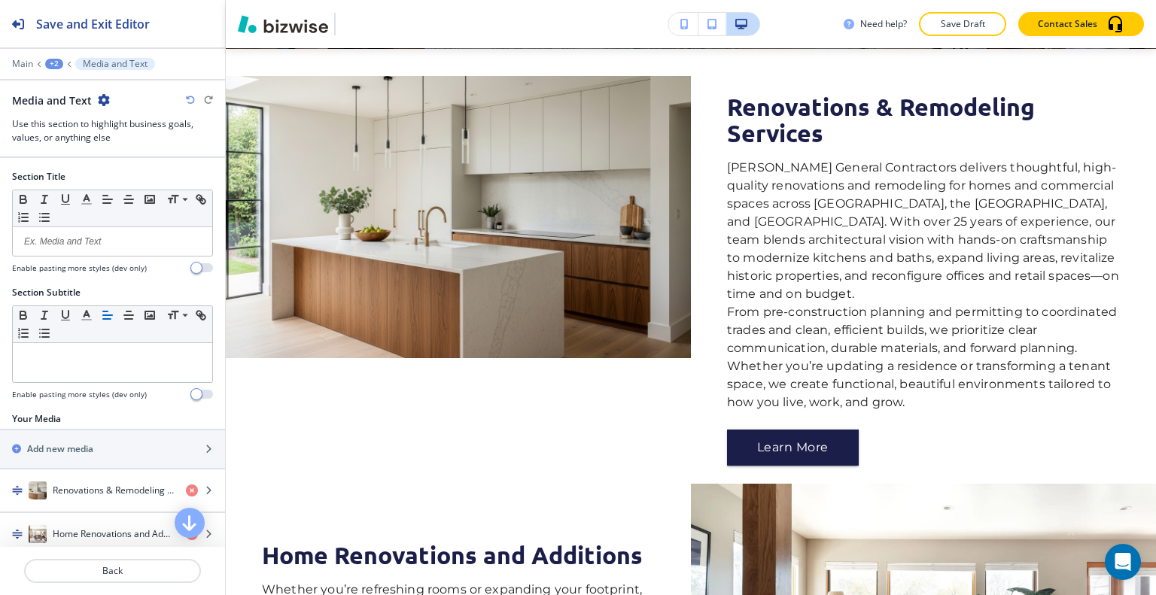
scroll to position [301, 0]
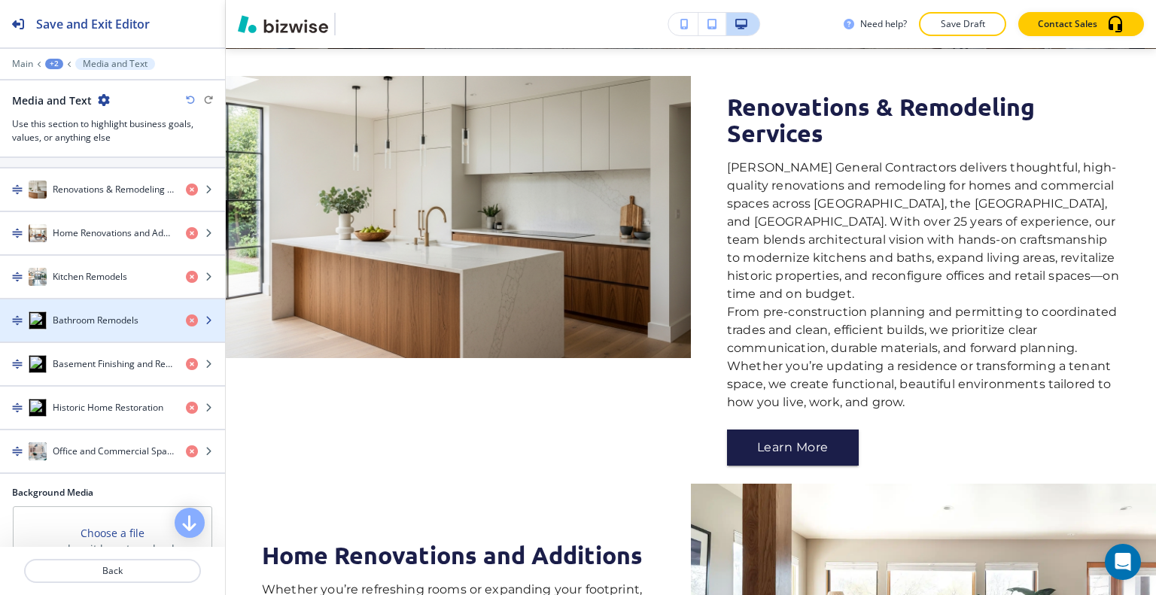
click at [93, 314] on h4 "Bathroom Remodels" at bounding box center [96, 321] width 86 height 14
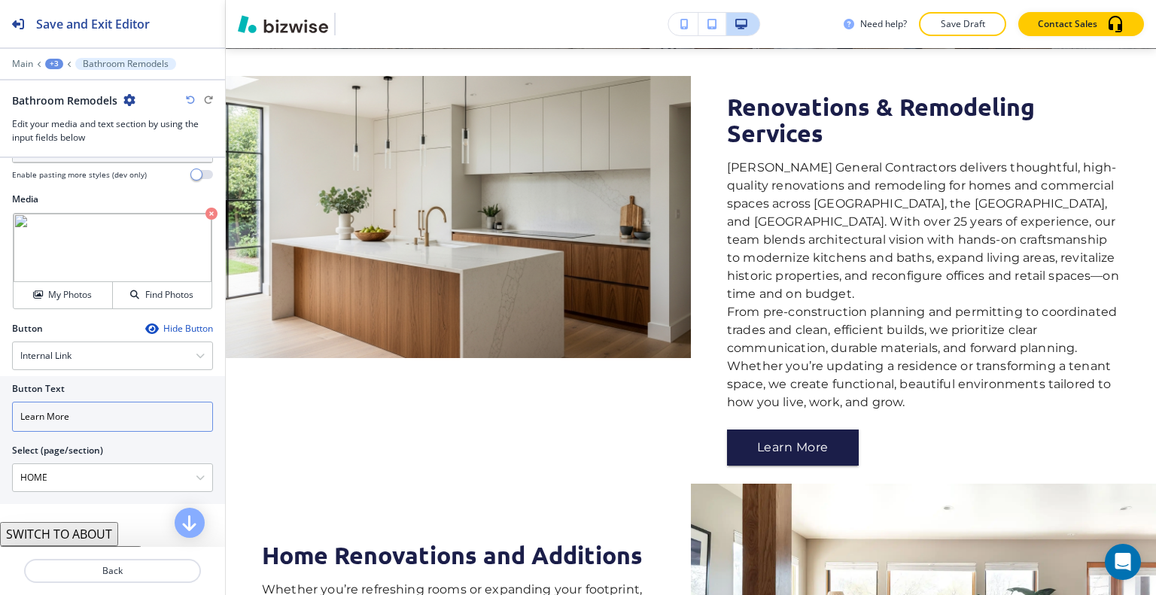
scroll to position [396, 0]
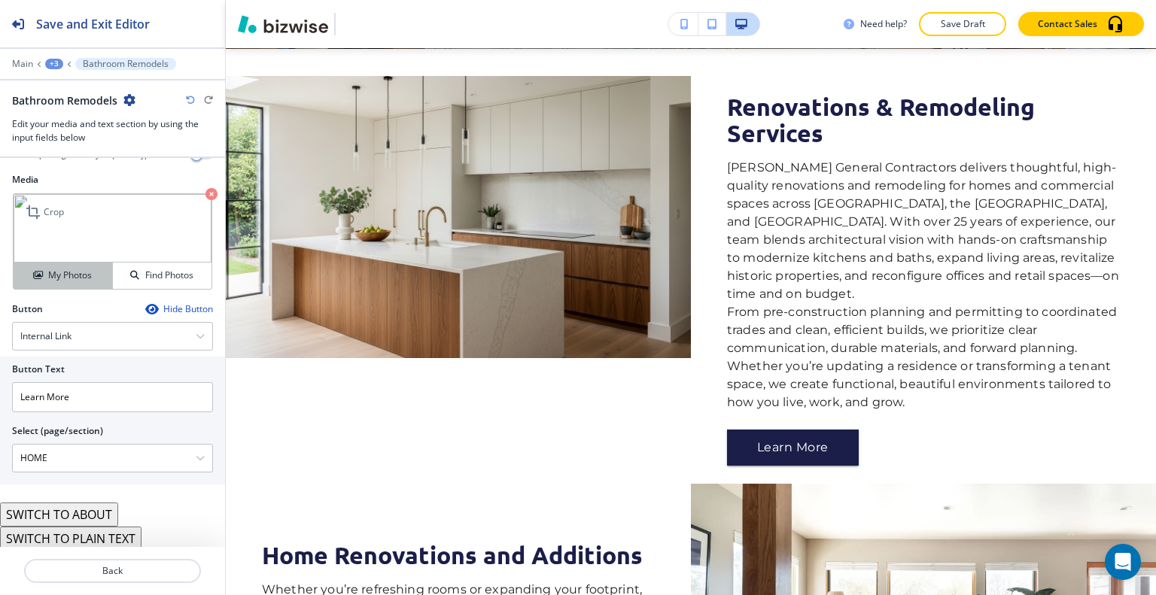
click at [68, 284] on button "My Photos" at bounding box center [63, 276] width 99 height 26
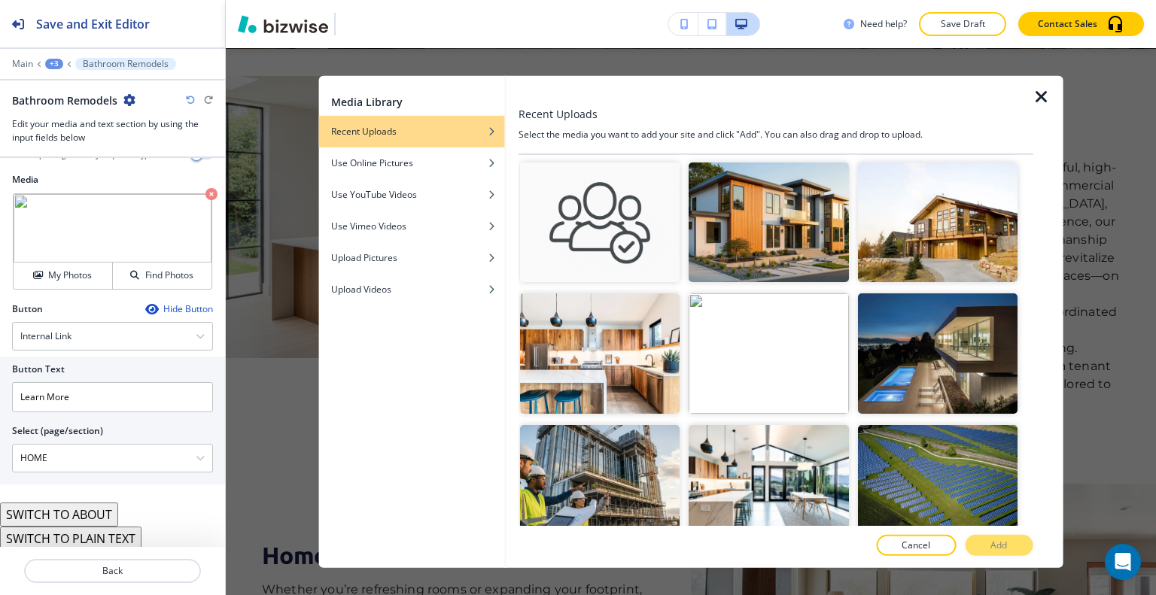
scroll to position [1204, 0]
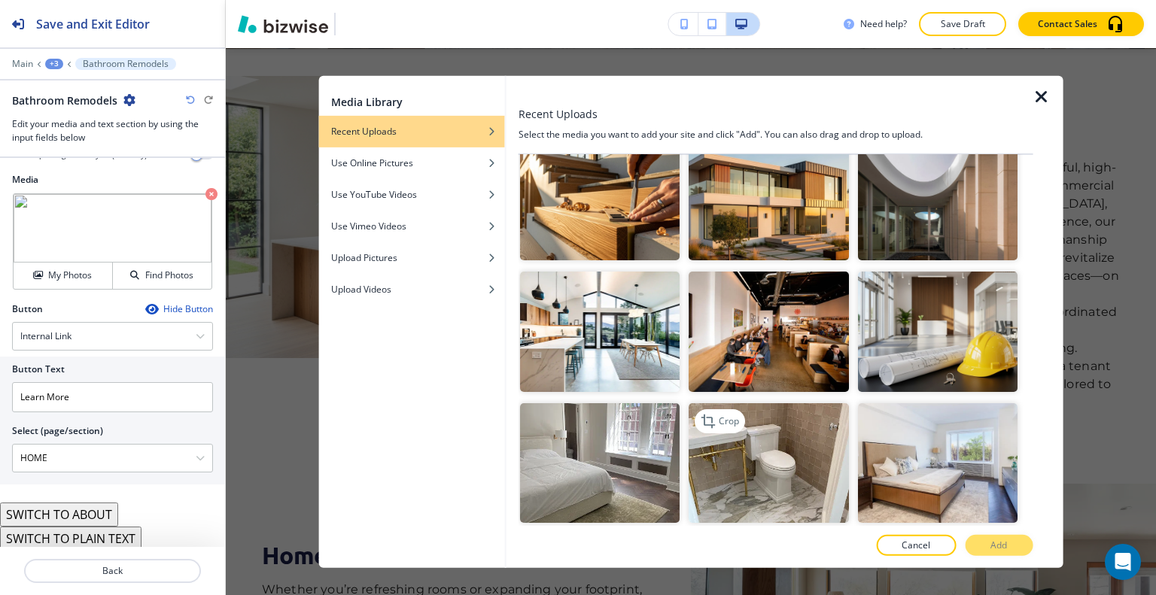
click at [791, 432] on img "button" at bounding box center [769, 463] width 160 height 120
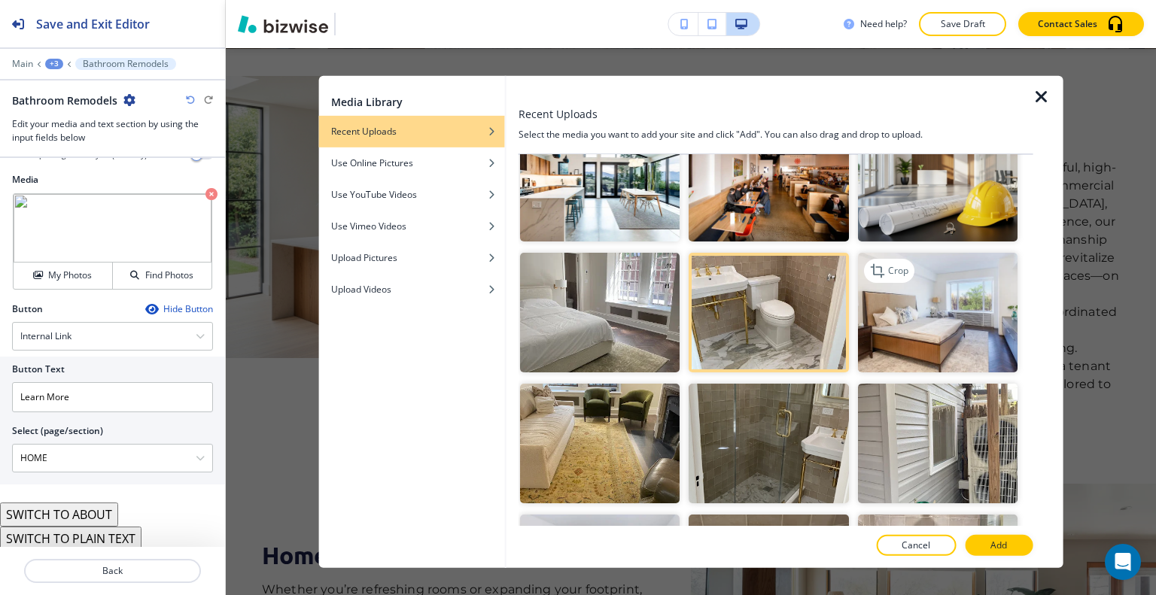
scroll to position [1430, 0]
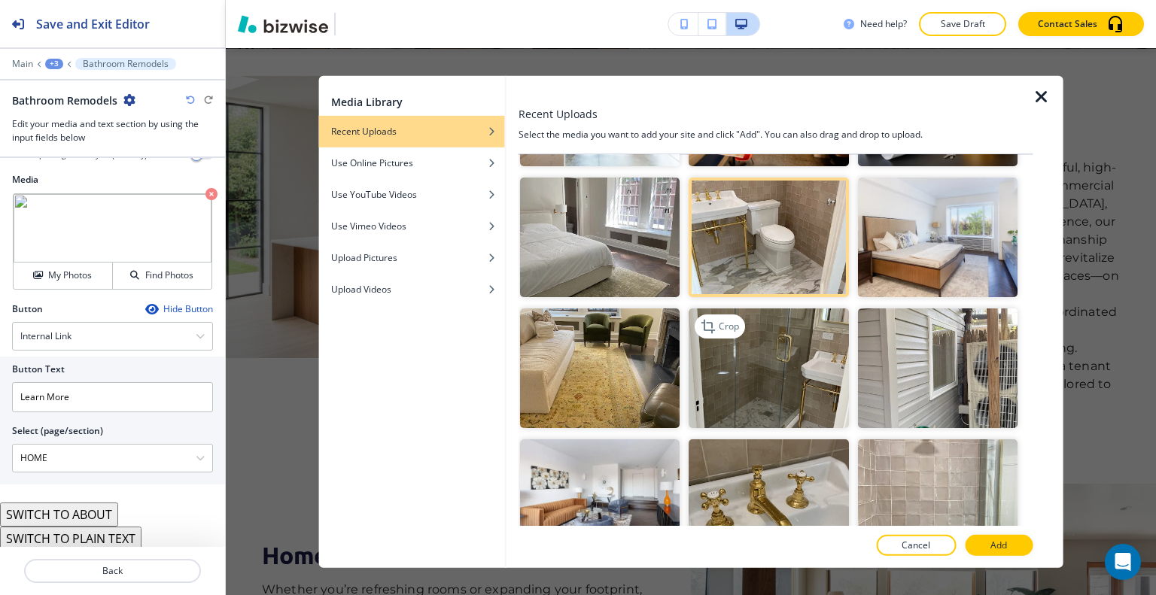
click at [798, 361] on img "button" at bounding box center [769, 369] width 160 height 120
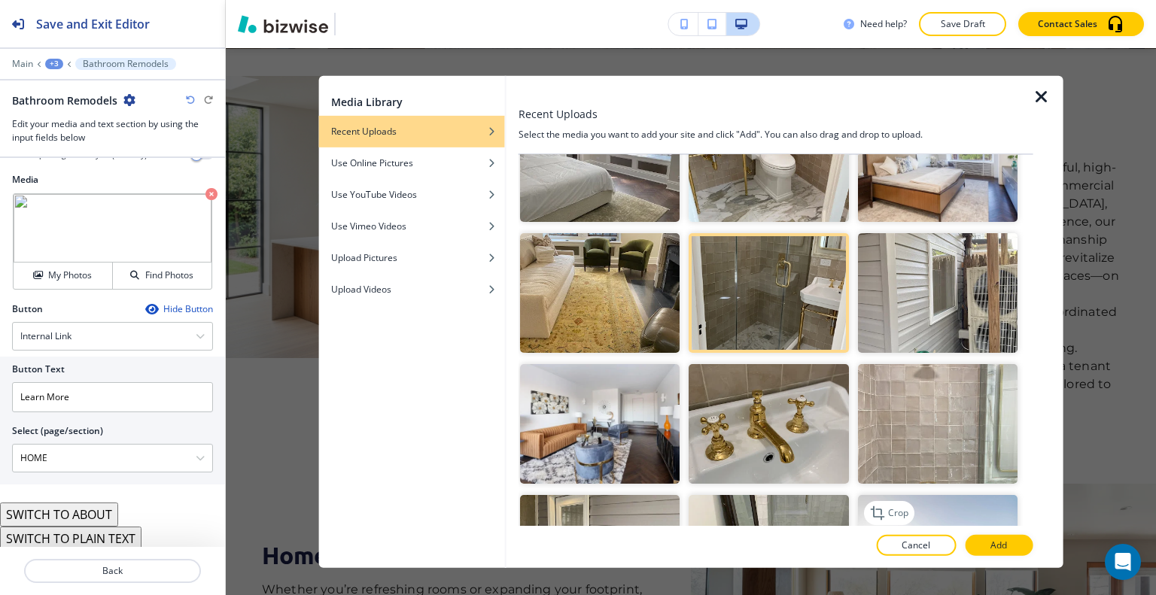
scroll to position [1581, 0]
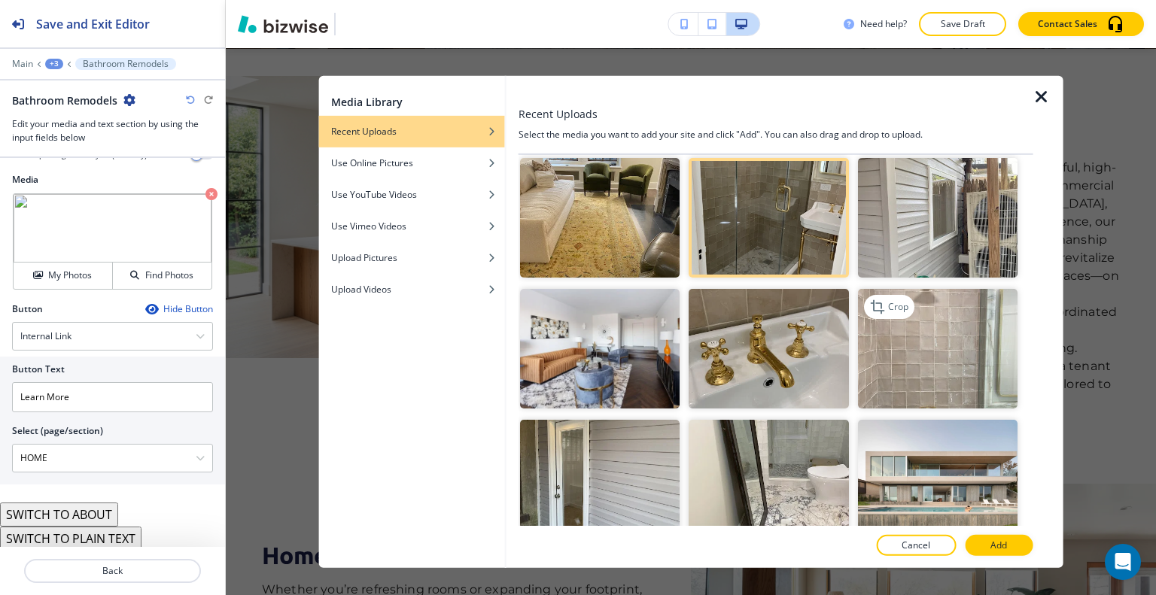
click at [938, 333] on img "button" at bounding box center [937, 349] width 160 height 120
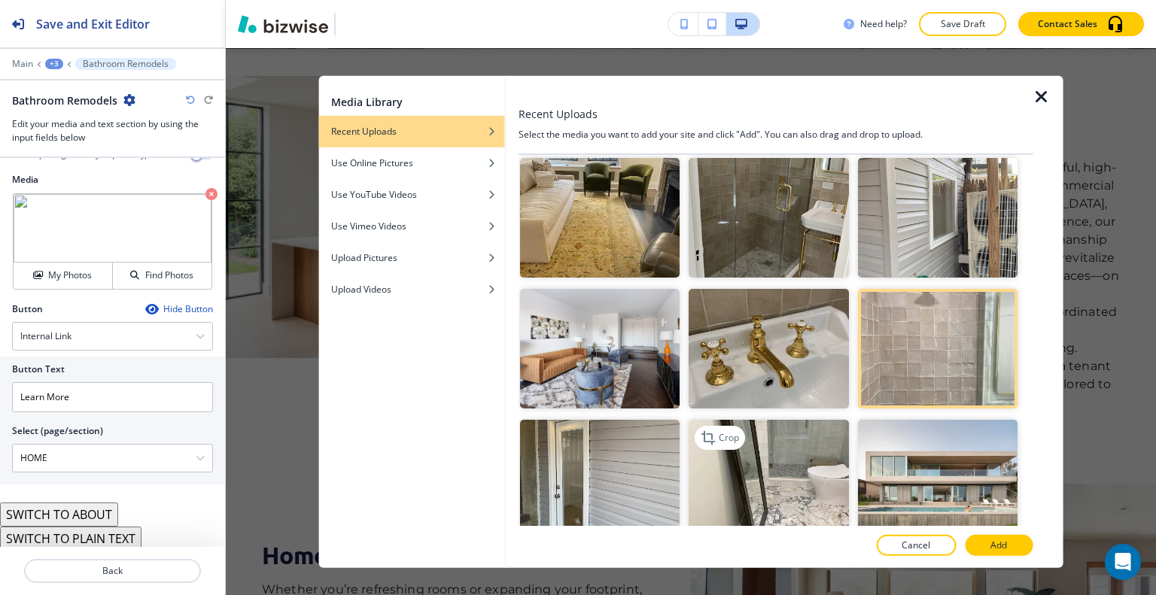
click at [776, 436] on img "button" at bounding box center [769, 480] width 160 height 120
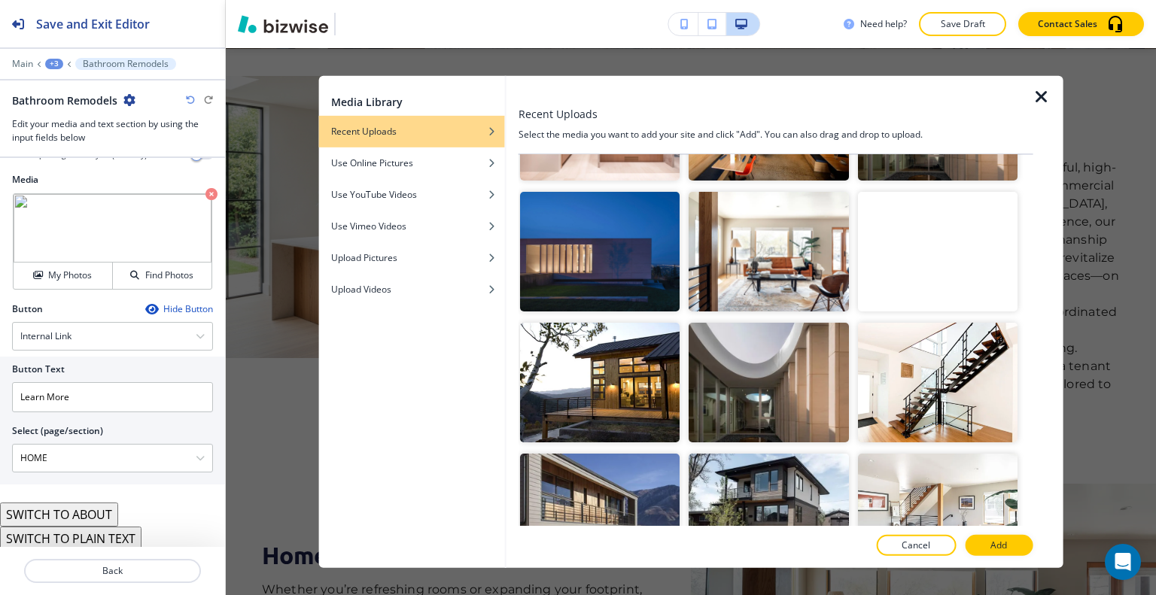
scroll to position [2634, 0]
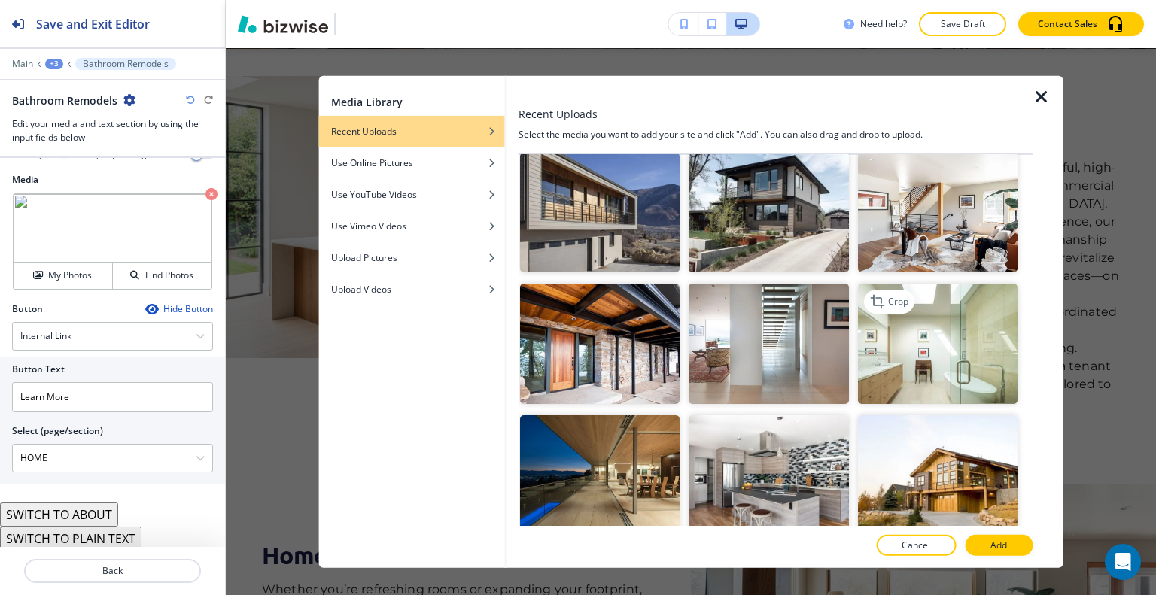
click at [956, 297] on img "button" at bounding box center [937, 344] width 160 height 120
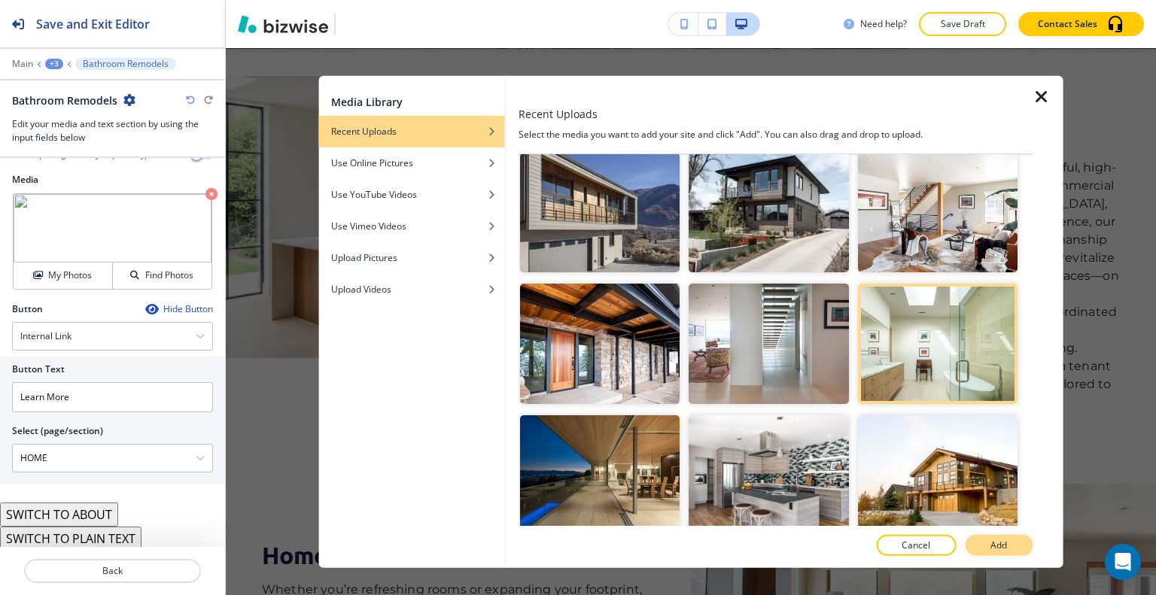
click at [986, 549] on button "Add" at bounding box center [999, 545] width 68 height 21
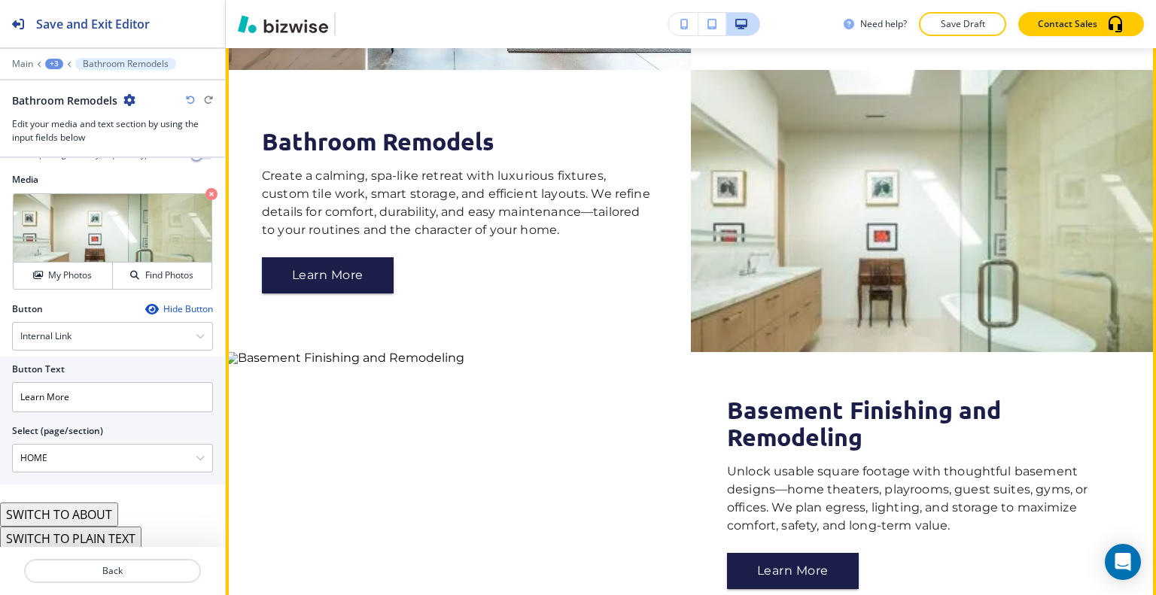
scroll to position [1449, 0]
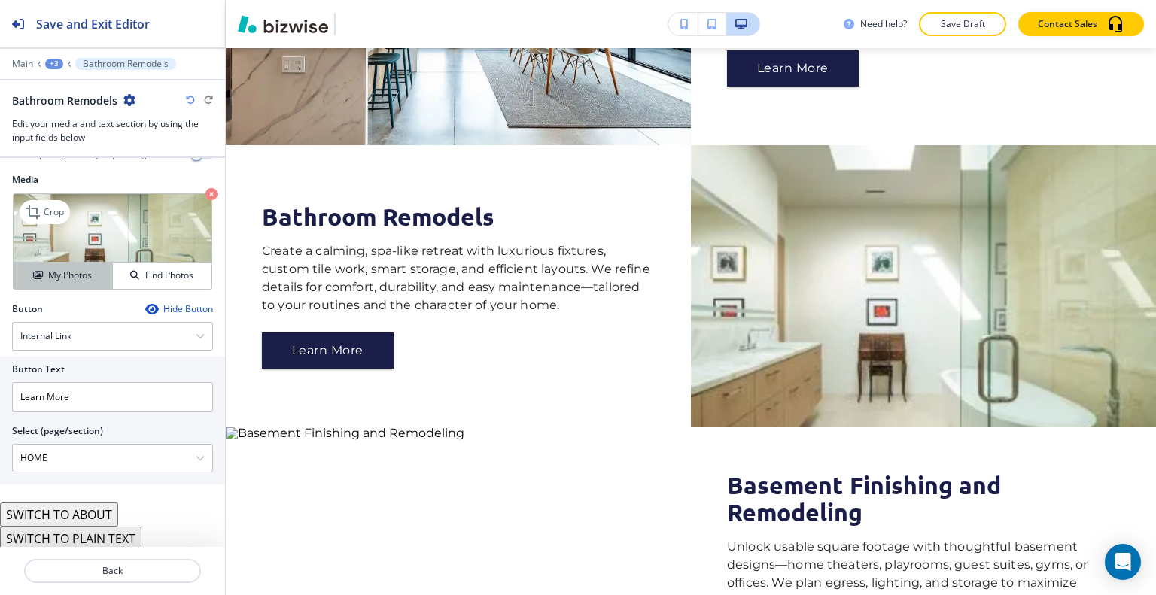
click at [84, 274] on h4 "My Photos" at bounding box center [70, 276] width 44 height 14
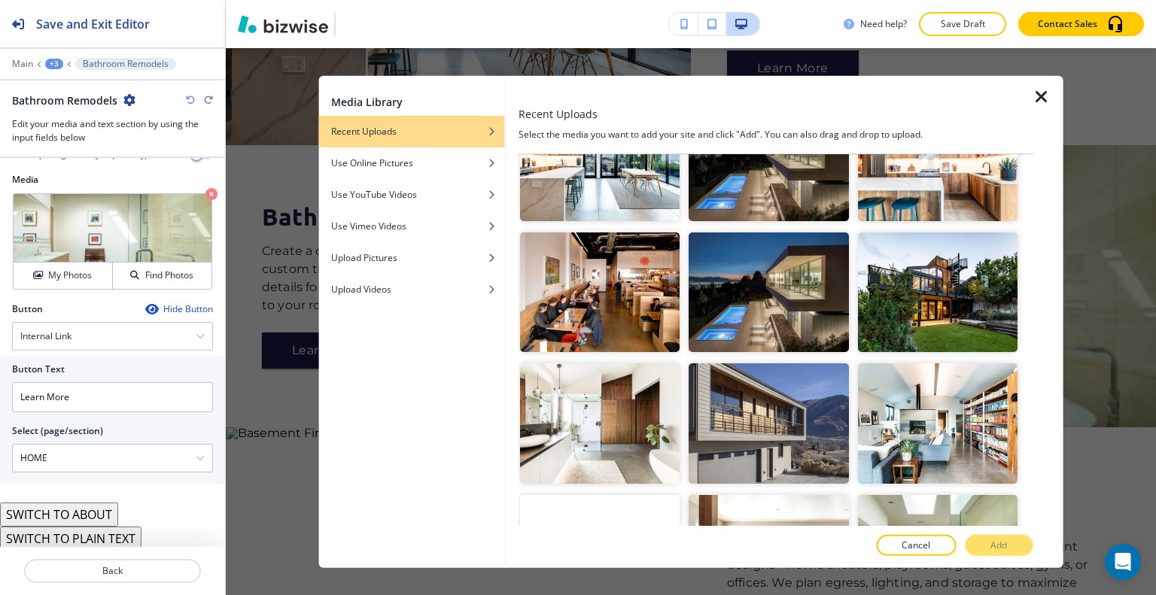
scroll to position [3352, 0]
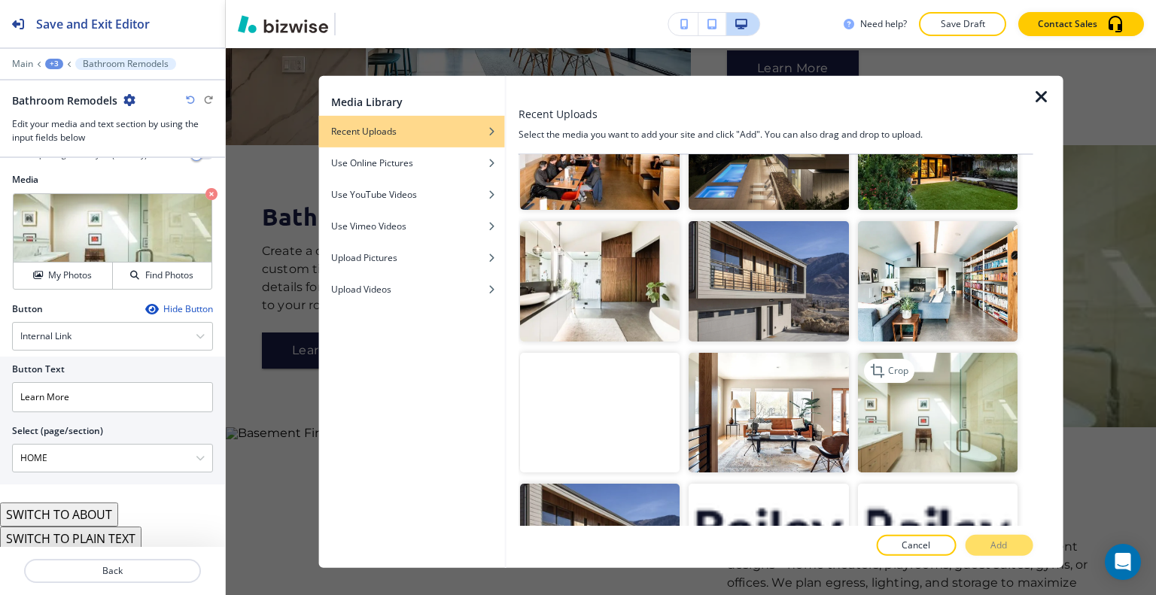
click at [939, 352] on img "button" at bounding box center [937, 412] width 160 height 120
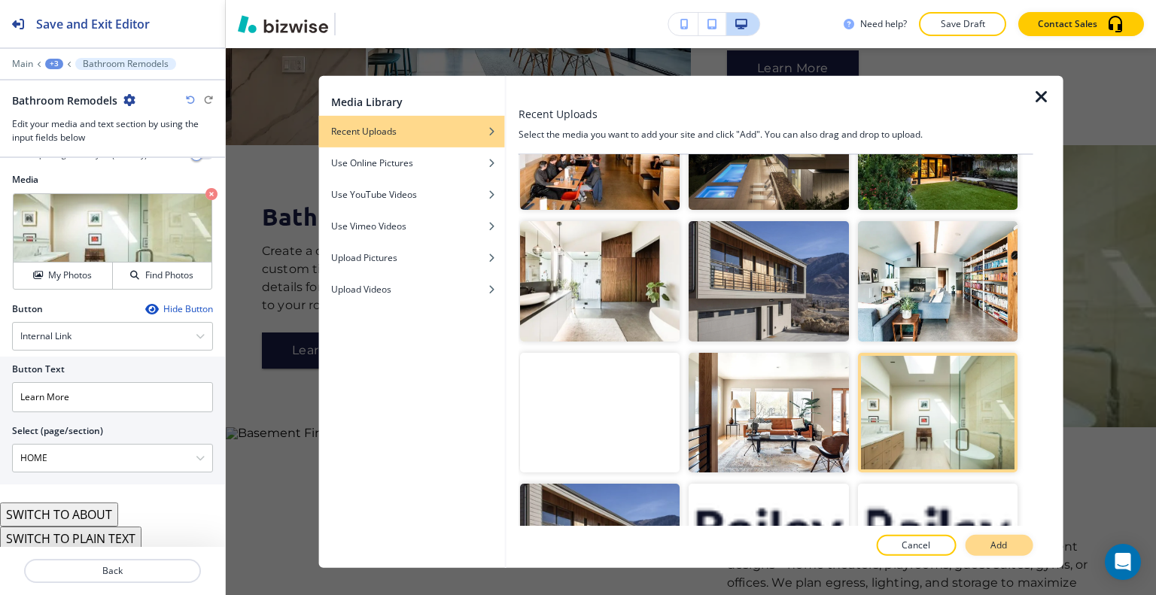
click at [1010, 540] on button "Add" at bounding box center [999, 545] width 68 height 21
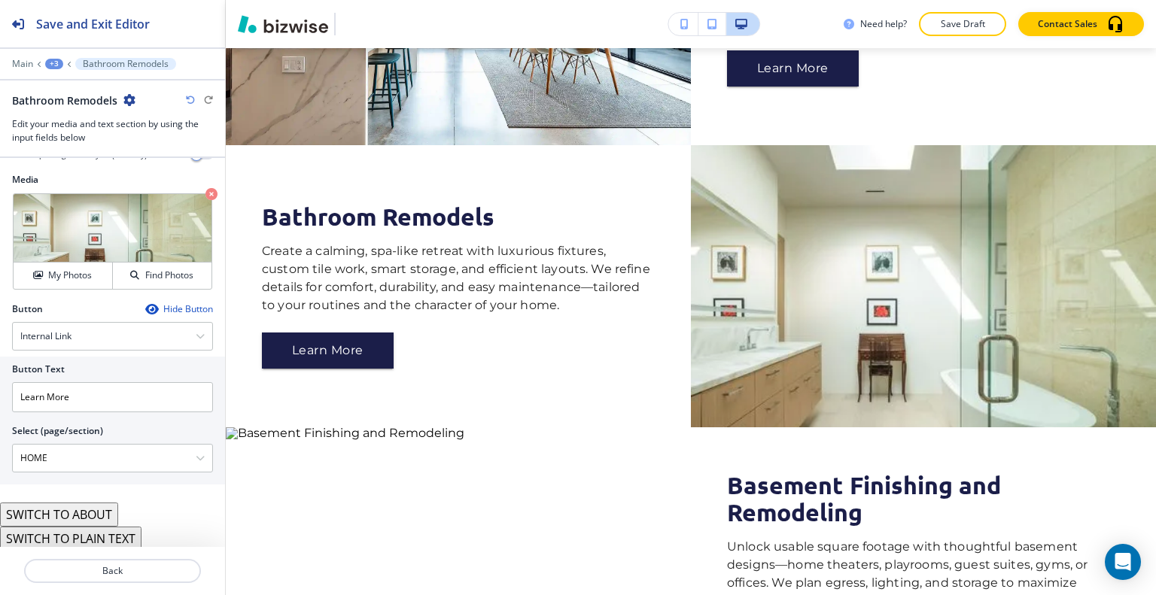
scroll to position [1675, 0]
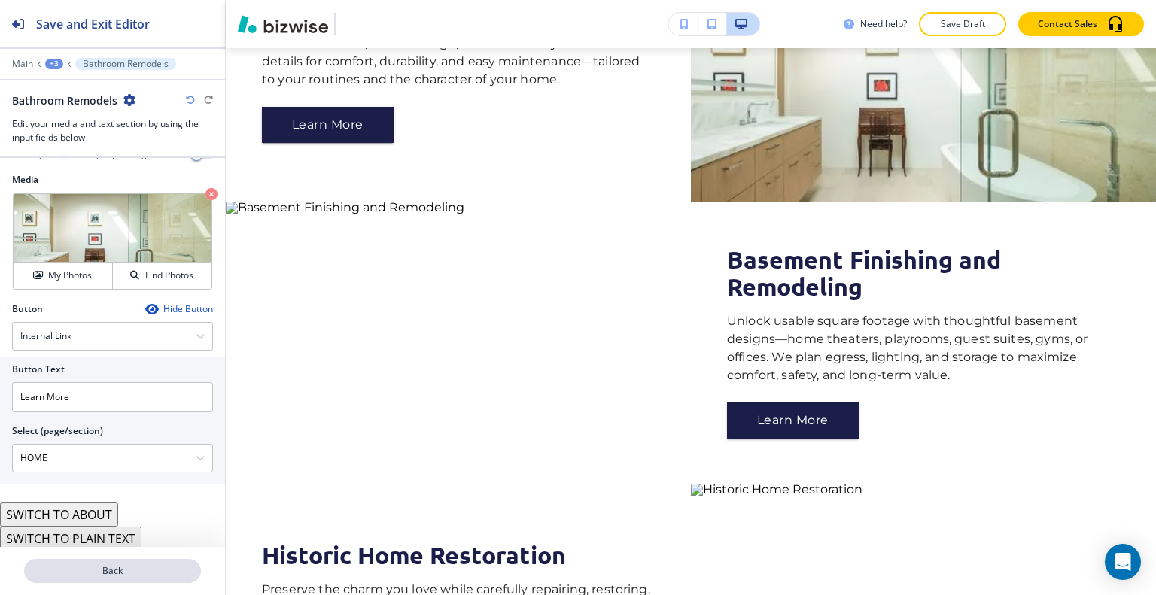
click at [122, 568] on p "Back" at bounding box center [113, 572] width 174 height 14
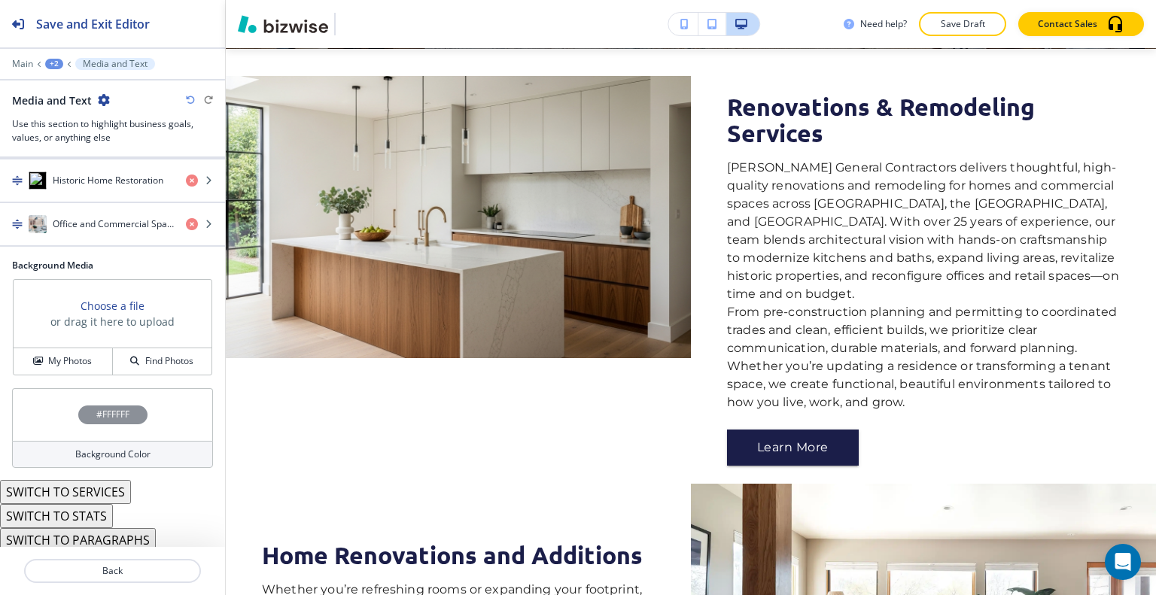
scroll to position [453, 0]
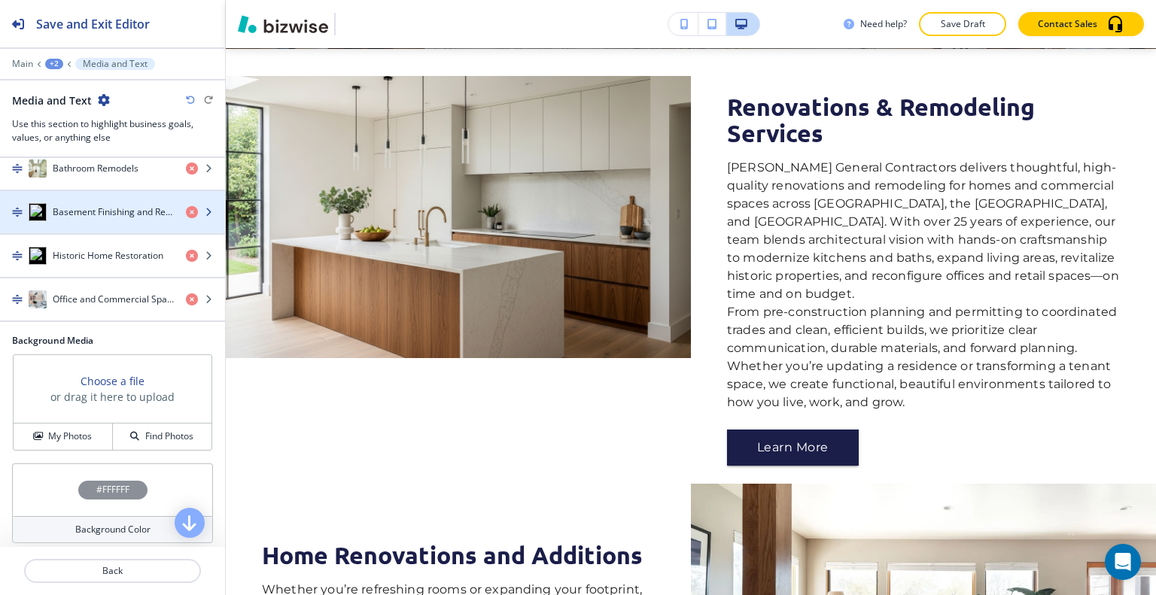
click at [94, 221] on div "button" at bounding box center [112, 227] width 225 height 12
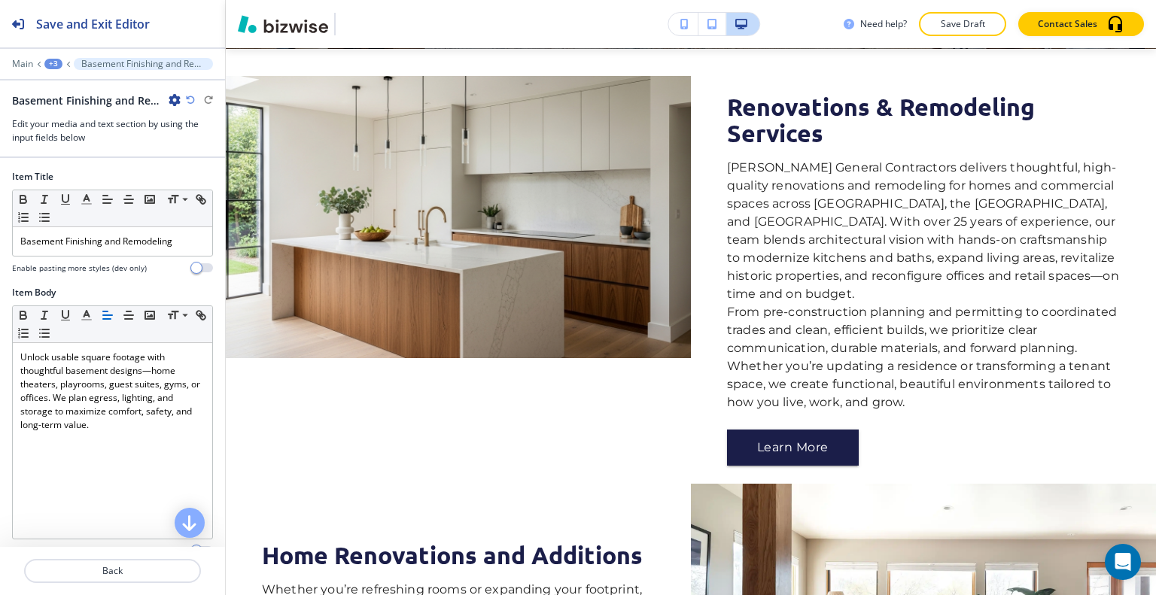
scroll to position [301, 0]
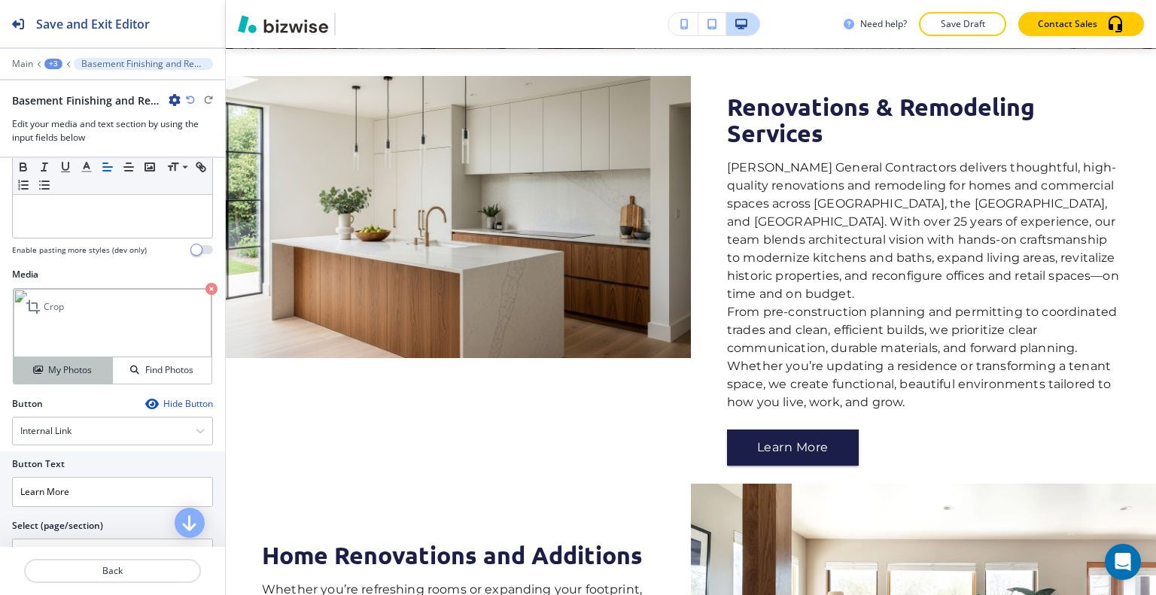
click at [58, 369] on h4 "My Photos" at bounding box center [70, 371] width 44 height 14
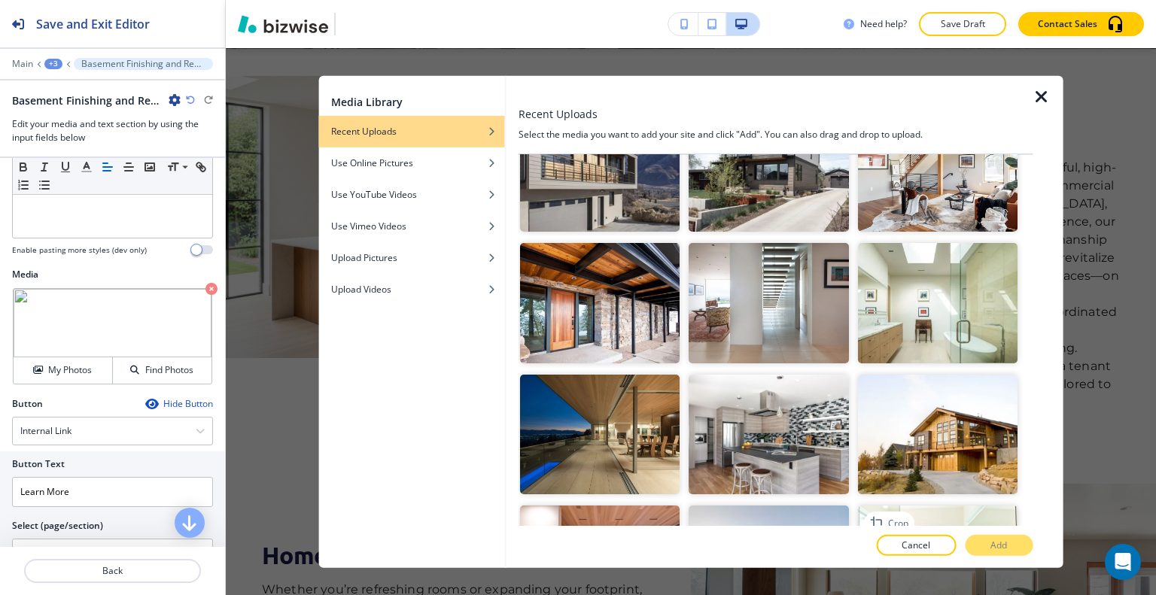
scroll to position [2600, 0]
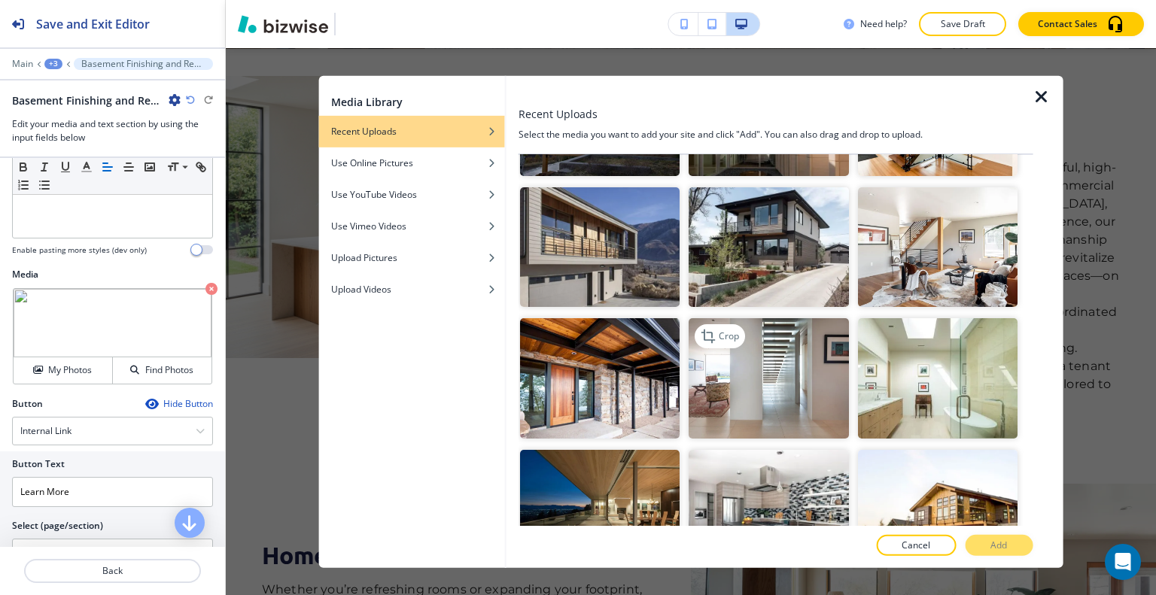
click at [750, 318] on img "button" at bounding box center [769, 378] width 160 height 120
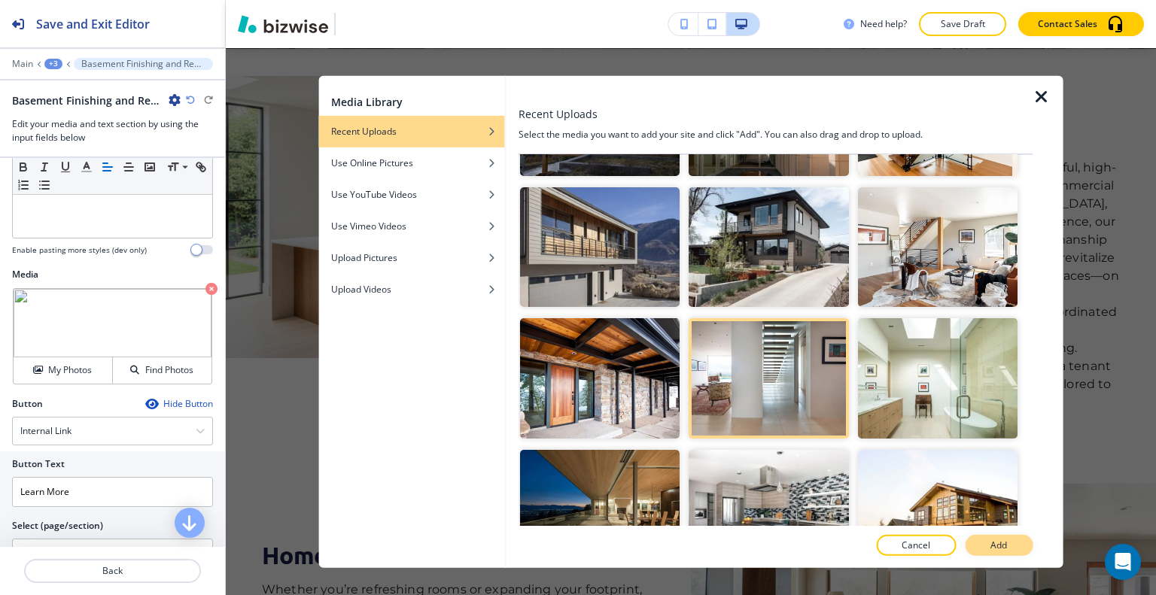
click at [1001, 547] on p "Add" at bounding box center [999, 546] width 17 height 14
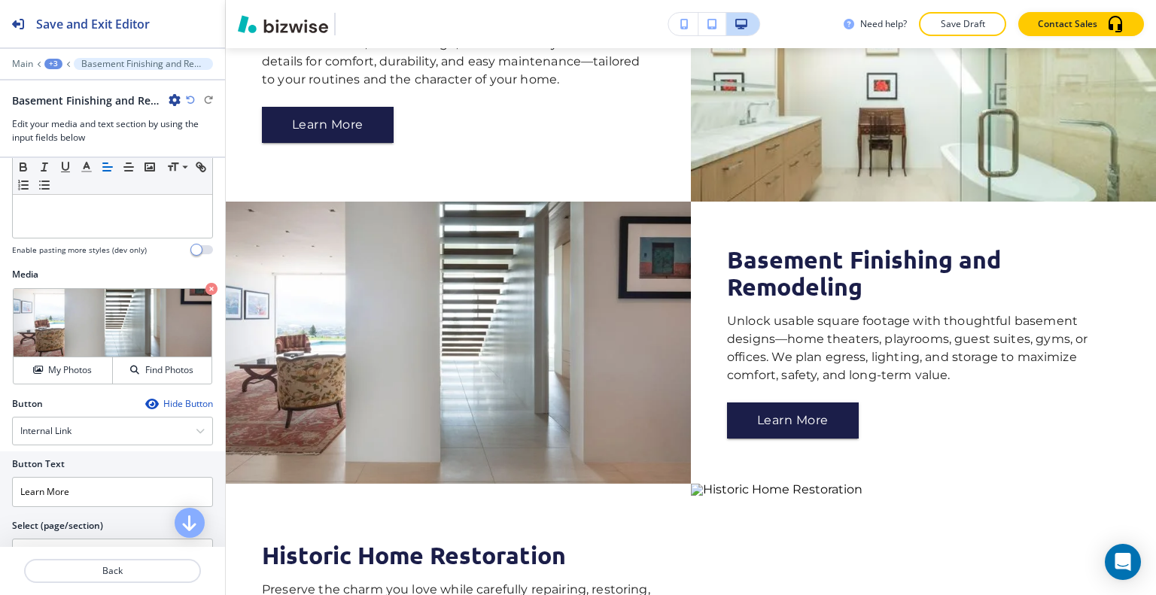
scroll to position [1976, 0]
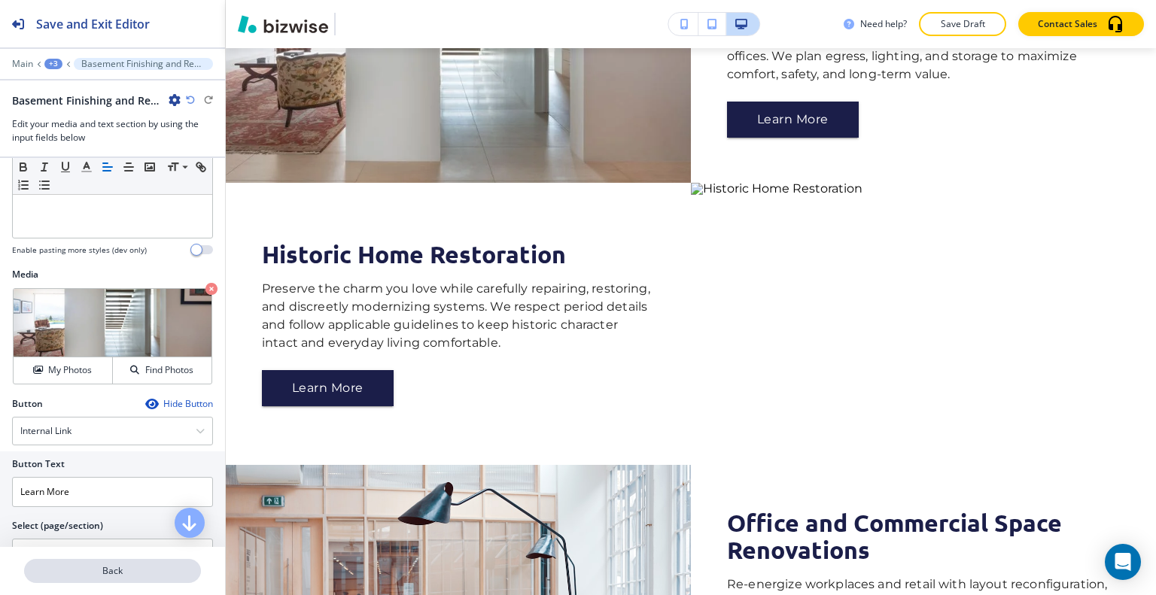
click at [172, 577] on p "Back" at bounding box center [113, 572] width 174 height 14
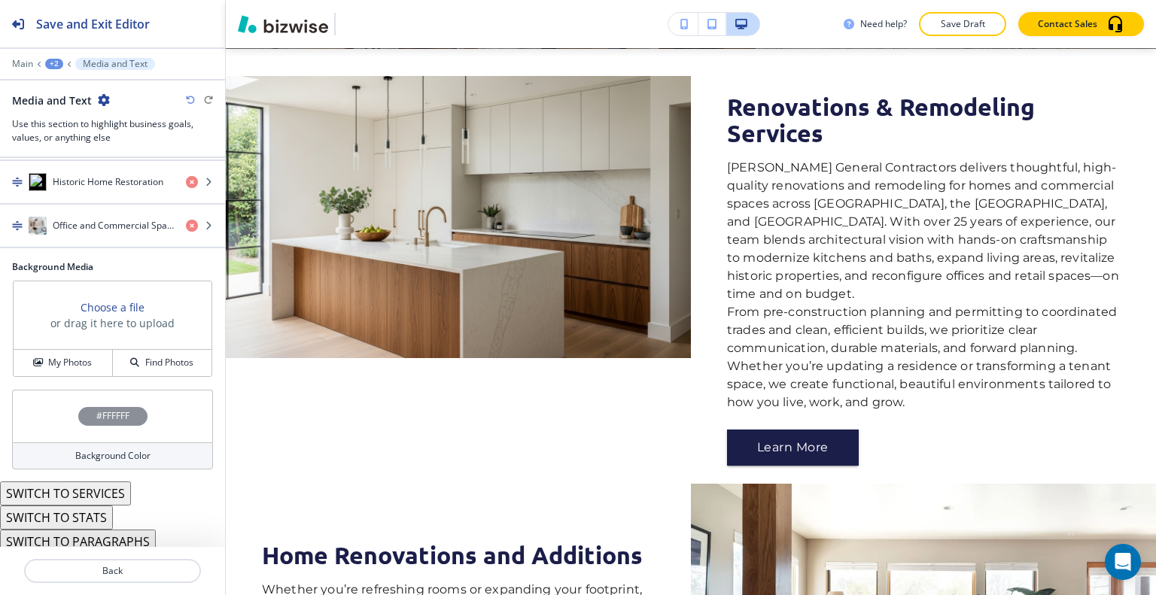
scroll to position [452, 0]
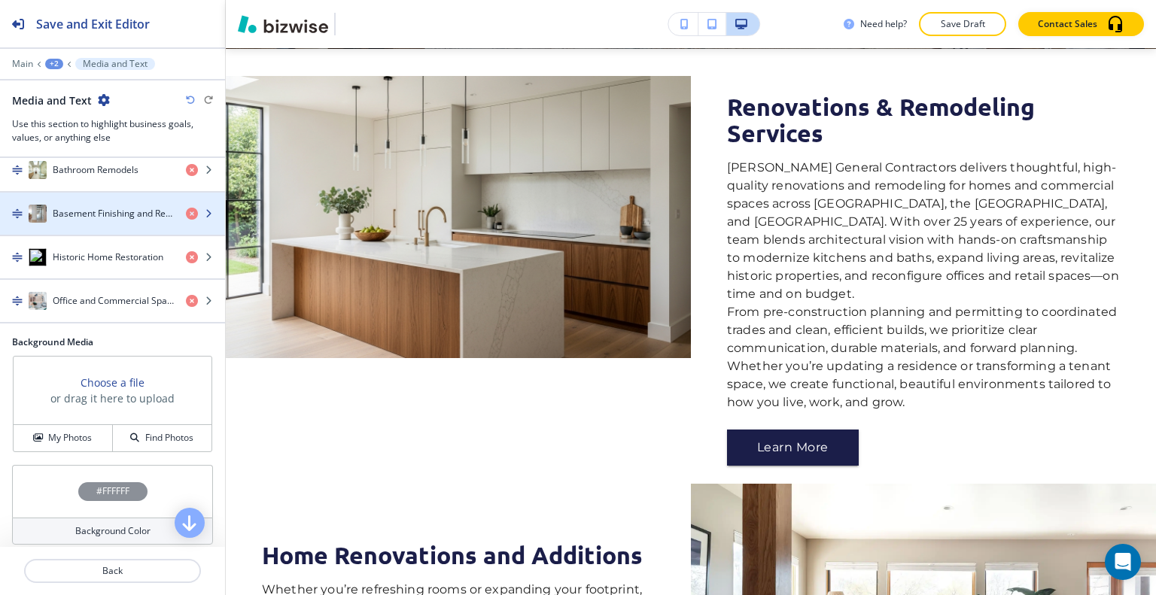
click at [96, 217] on div "Basement Finishing and Remodeling" at bounding box center [87, 214] width 174 height 18
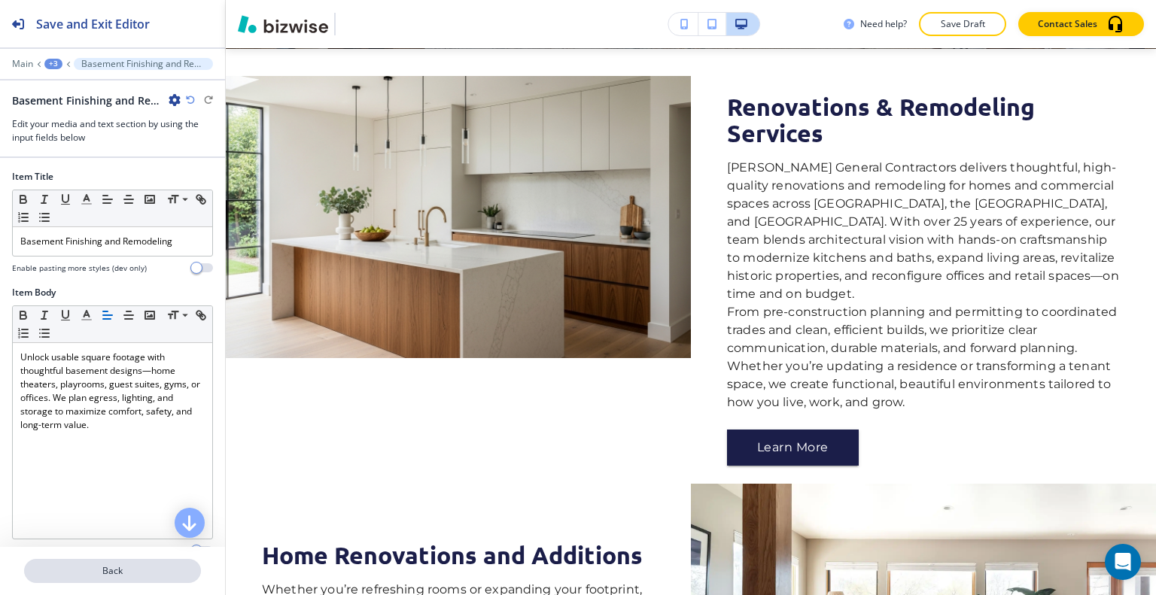
click at [85, 571] on p "Back" at bounding box center [113, 572] width 174 height 14
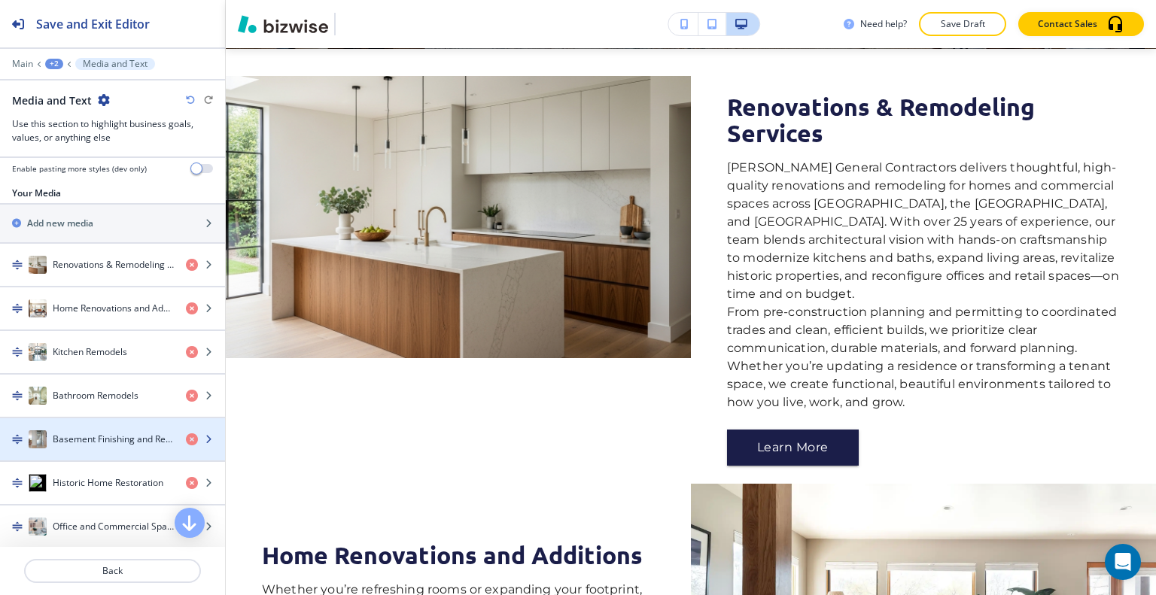
scroll to position [376, 0]
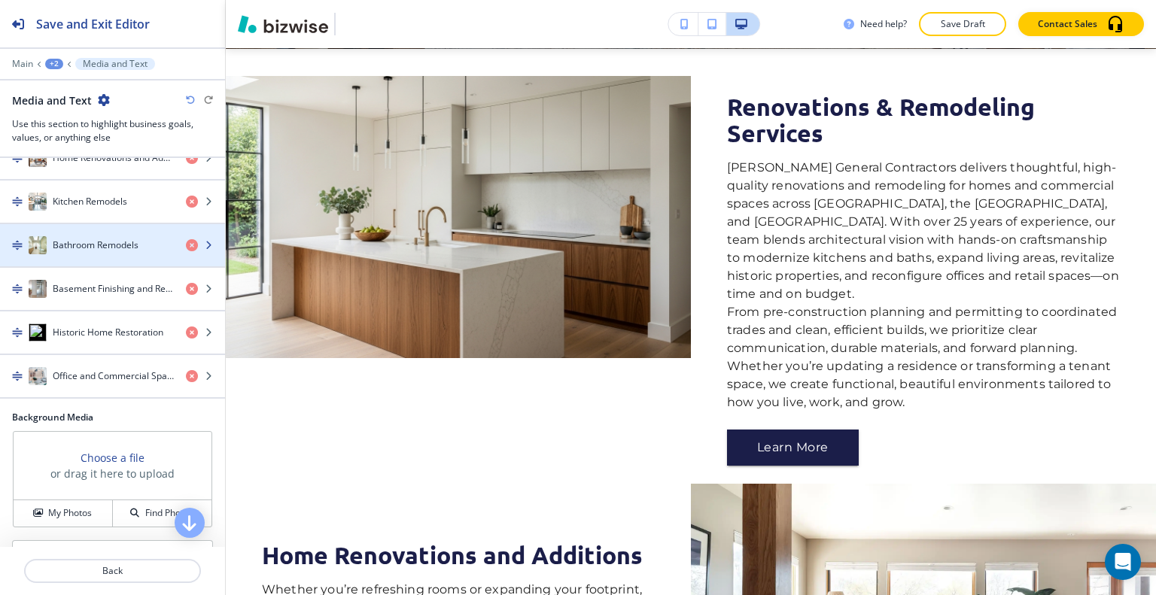
click at [99, 248] on h4 "Bathroom Remodels" at bounding box center [96, 246] width 86 height 14
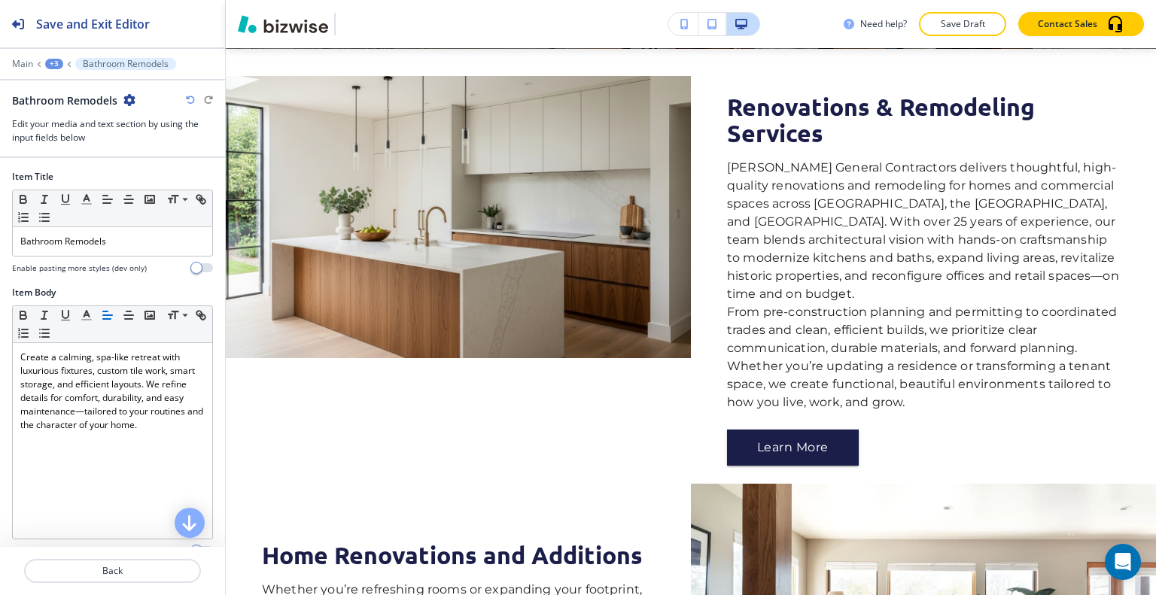
scroll to position [396, 0]
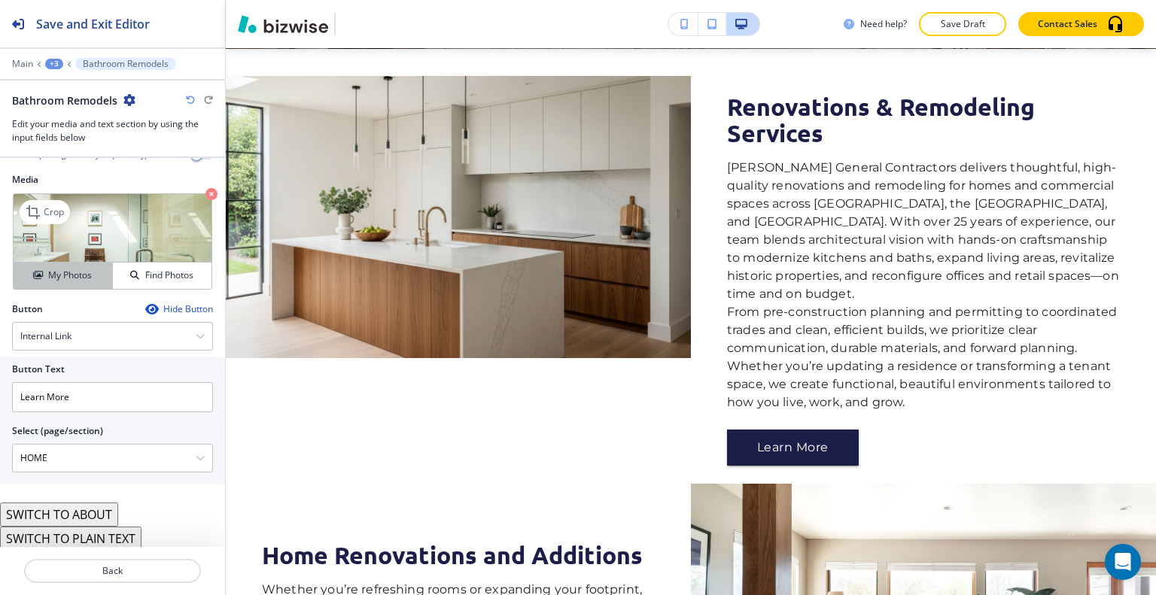
click at [74, 273] on h4 "My Photos" at bounding box center [70, 276] width 44 height 14
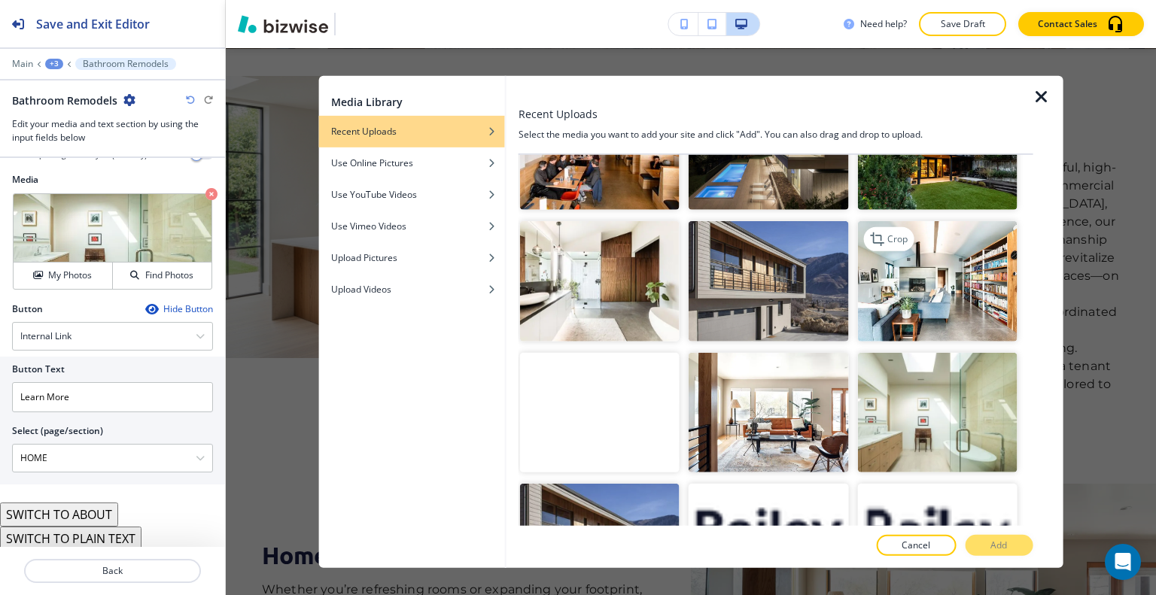
scroll to position [3127, 0]
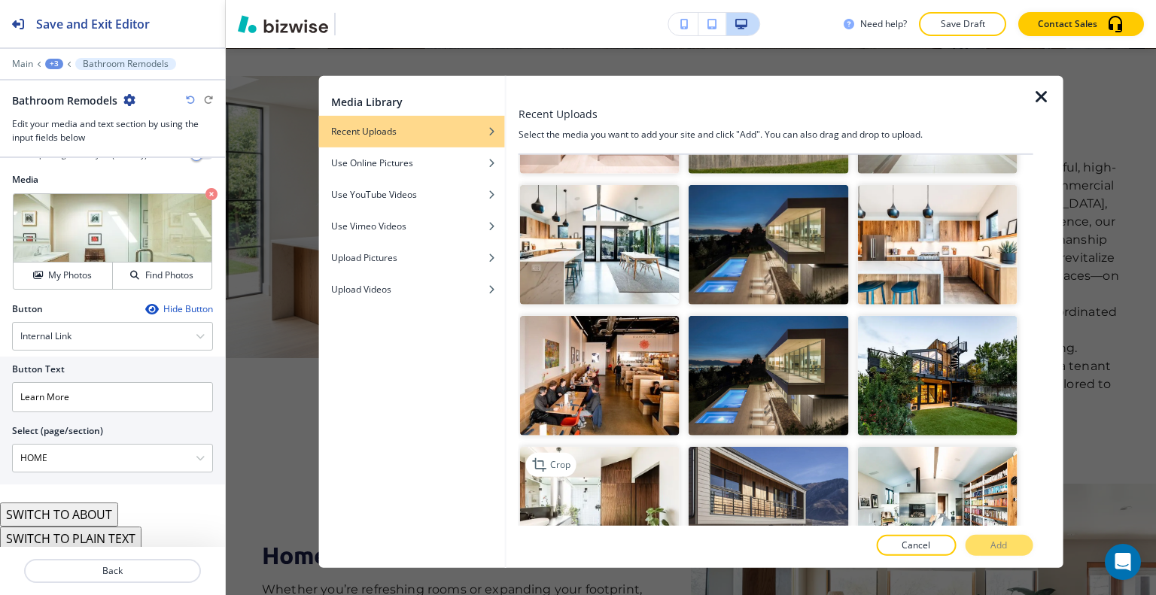
click at [635, 447] on img "button" at bounding box center [600, 507] width 160 height 120
click at [995, 537] on button "Add" at bounding box center [999, 545] width 68 height 21
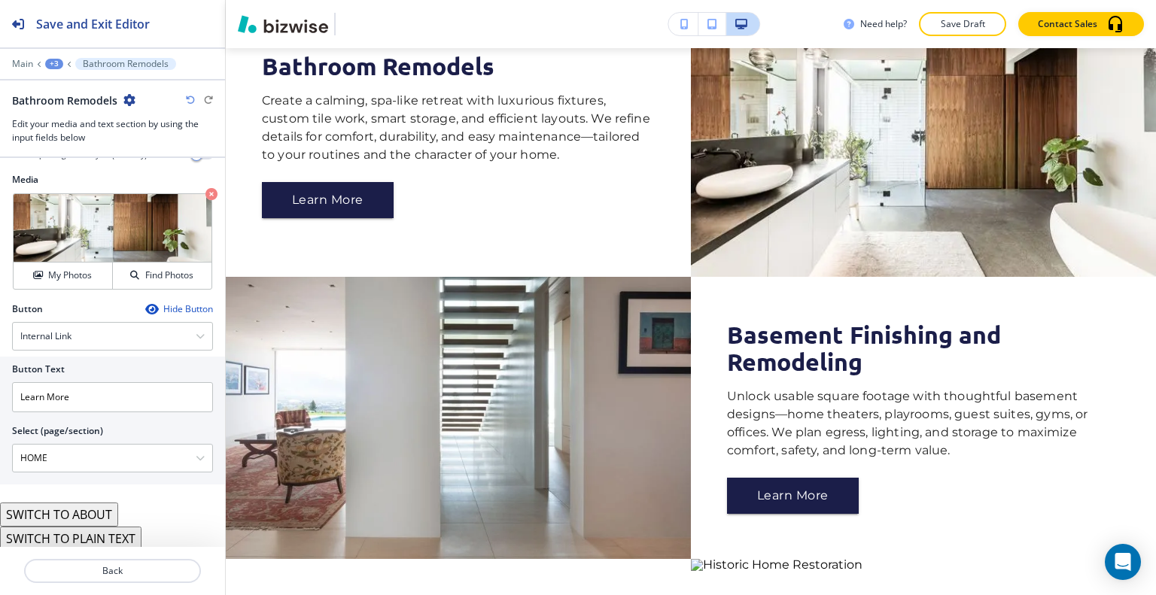
scroll to position [1901, 0]
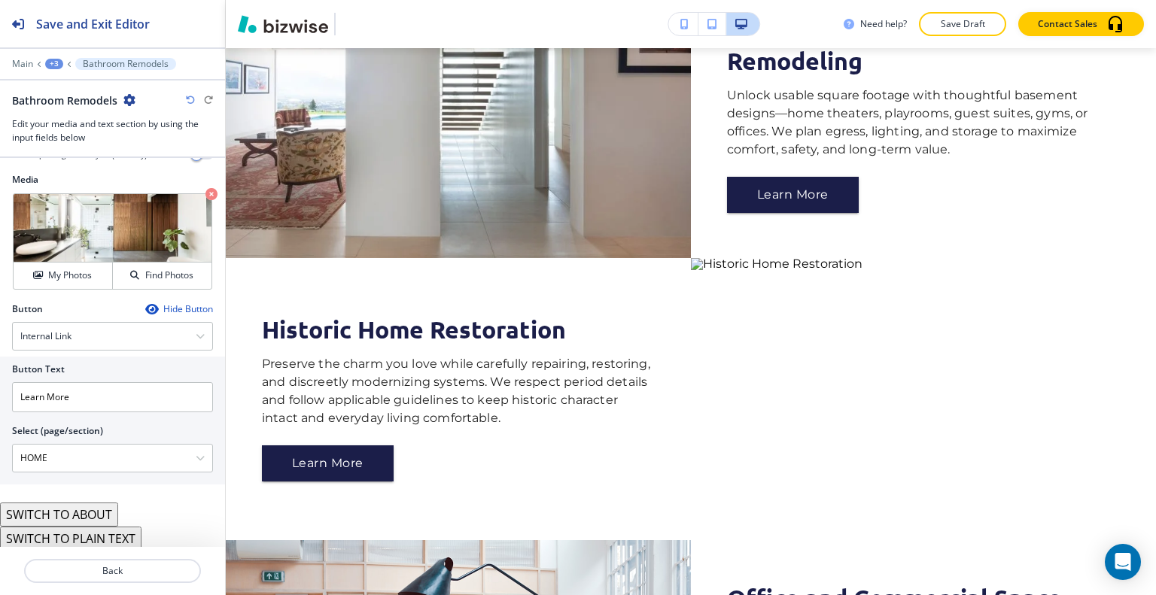
click at [167, 593] on div at bounding box center [112, 589] width 225 height 12
click at [168, 571] on p "Back" at bounding box center [113, 572] width 174 height 14
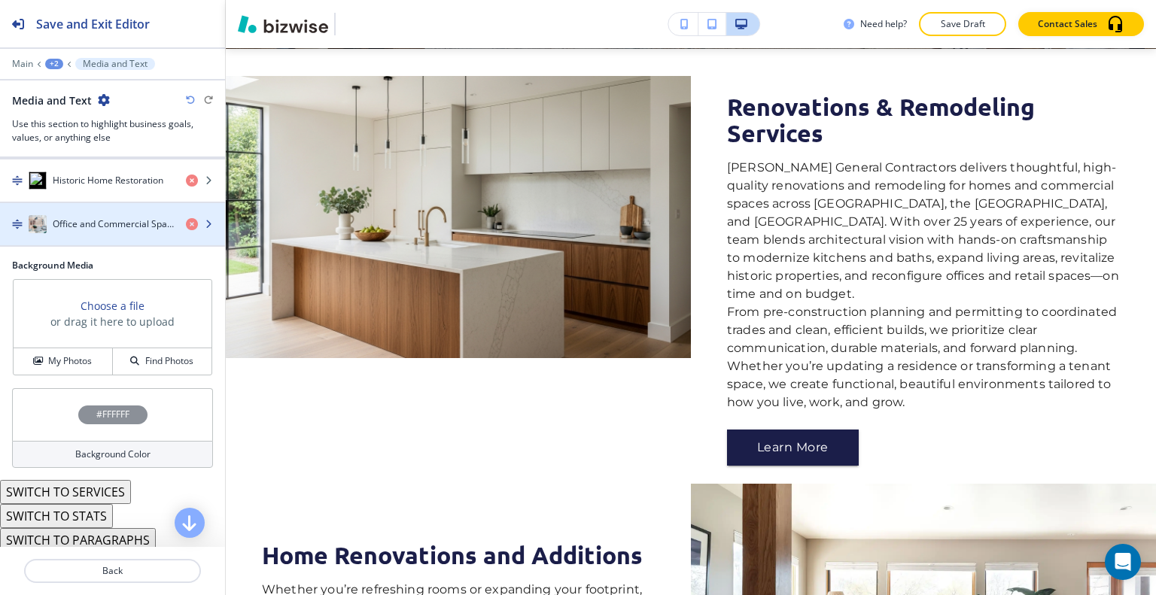
scroll to position [378, 0]
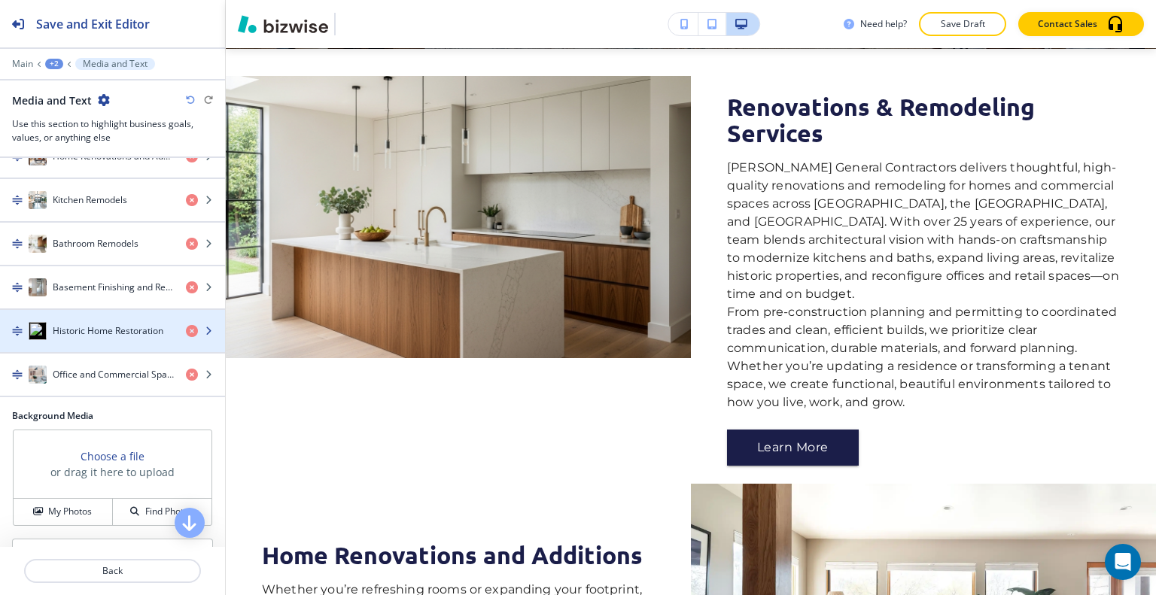
click at [89, 322] on div "Historic Home Restoration" at bounding box center [87, 331] width 174 height 18
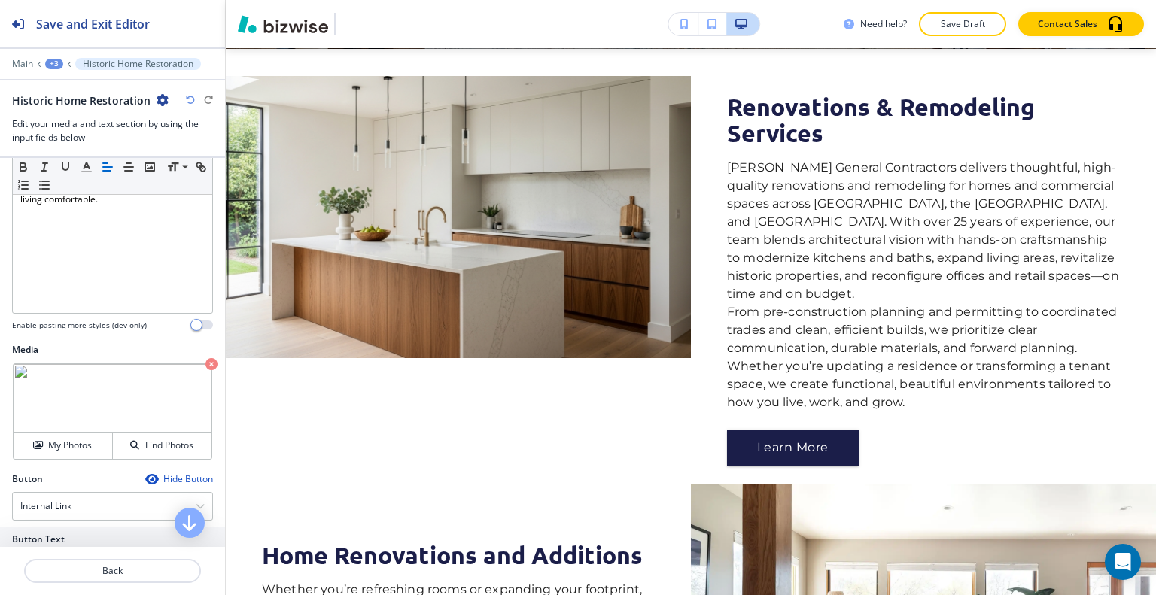
scroll to position [376, 0]
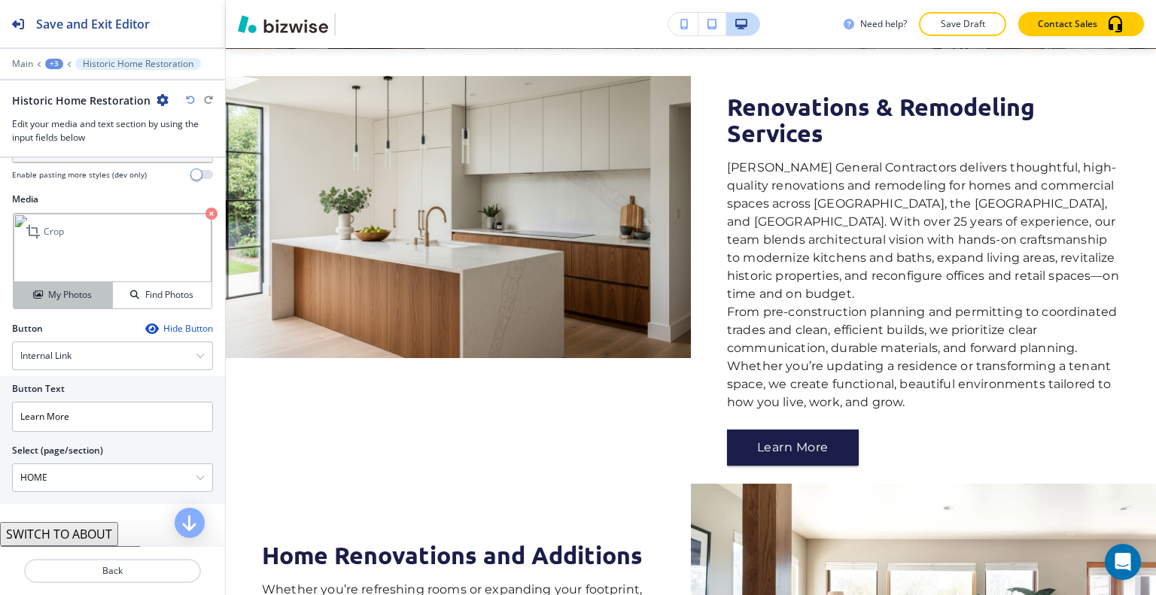
click at [77, 290] on h4 "My Photos" at bounding box center [70, 295] width 44 height 14
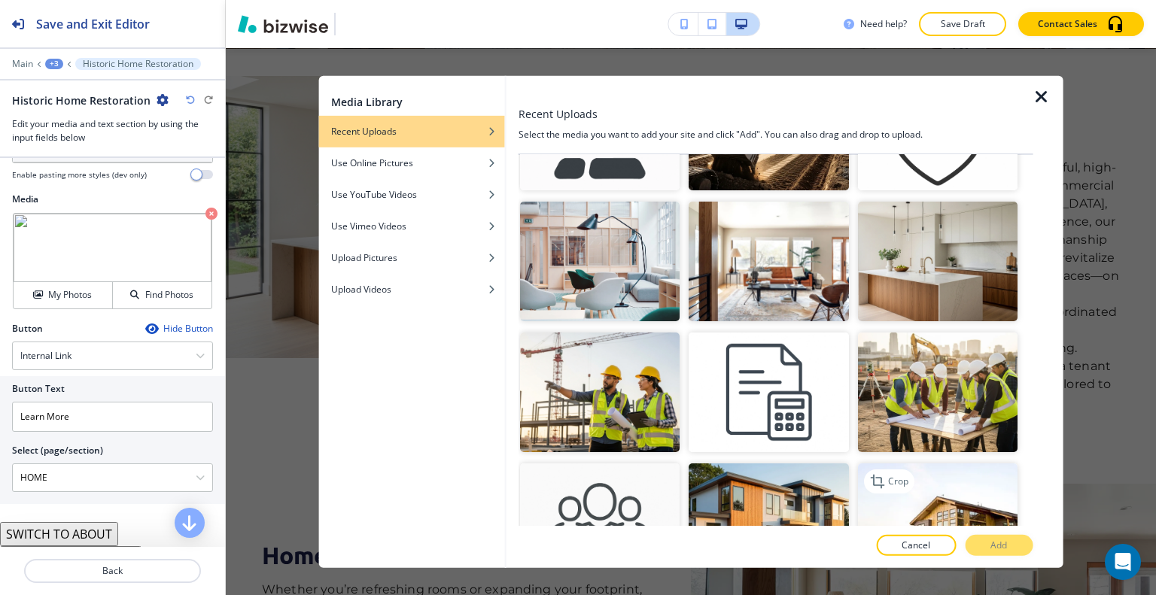
scroll to position [527, 0]
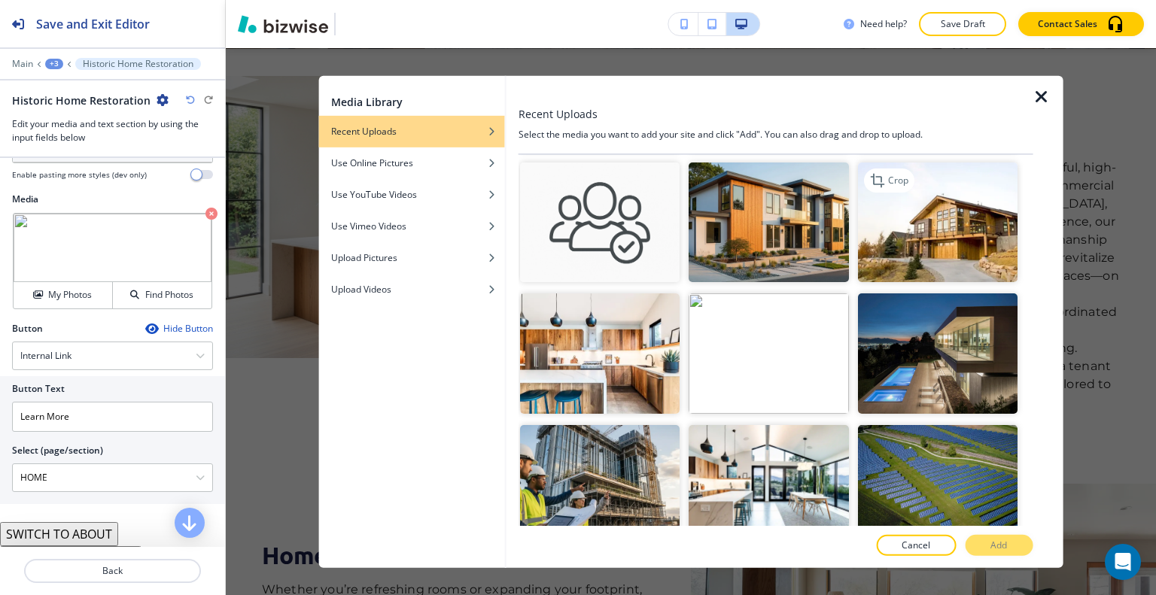
click at [929, 236] on img "button" at bounding box center [937, 223] width 160 height 120
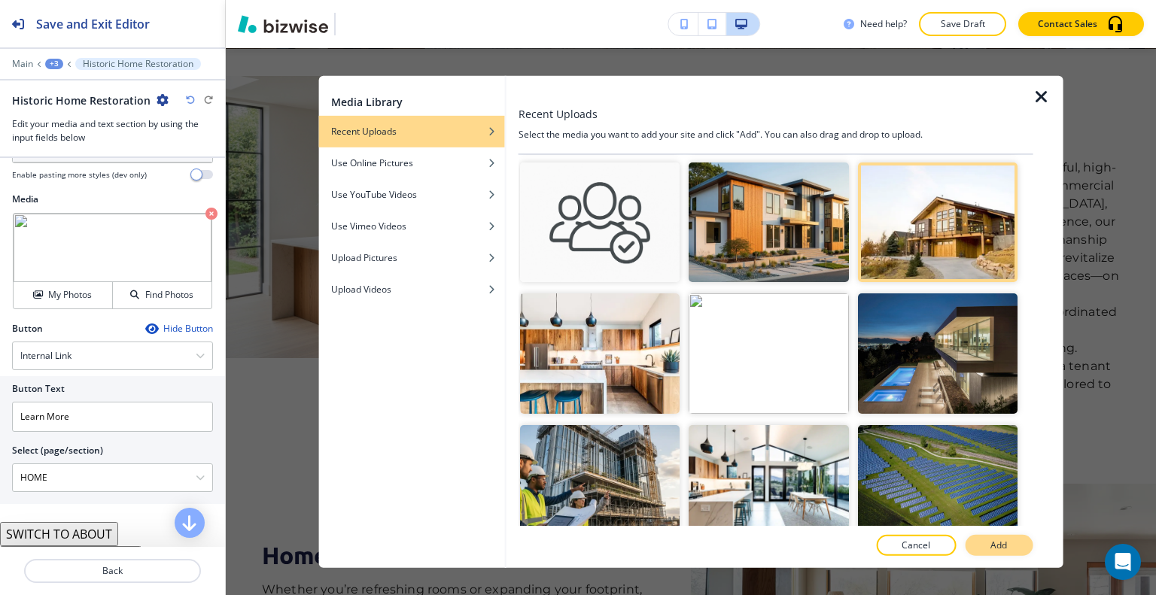
click at [994, 545] on p "Add" at bounding box center [999, 546] width 17 height 14
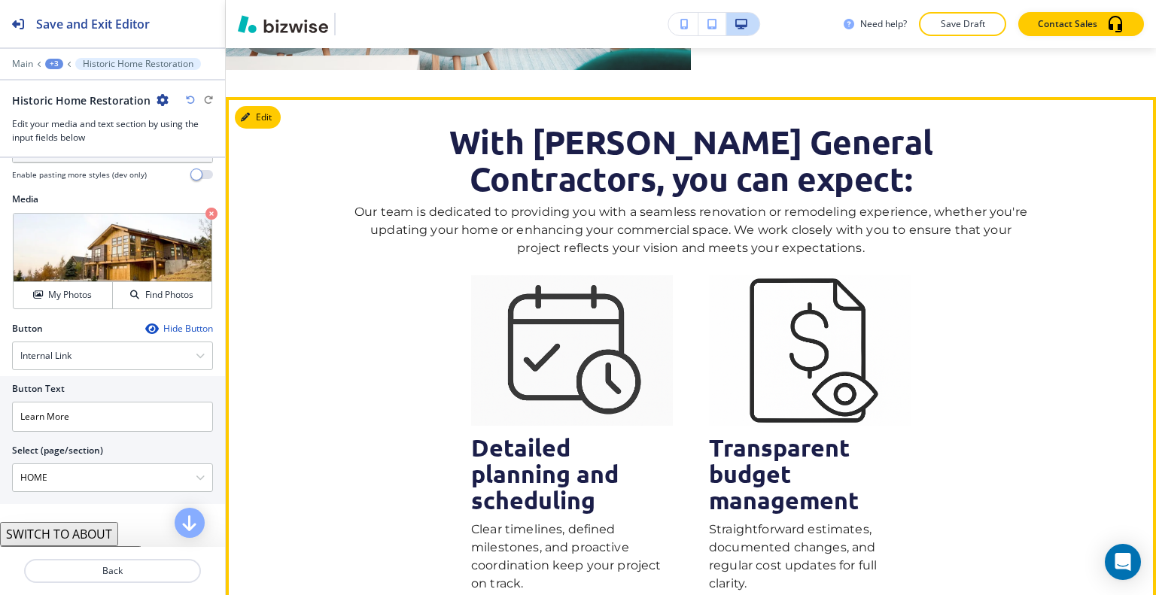
scroll to position [2503, 0]
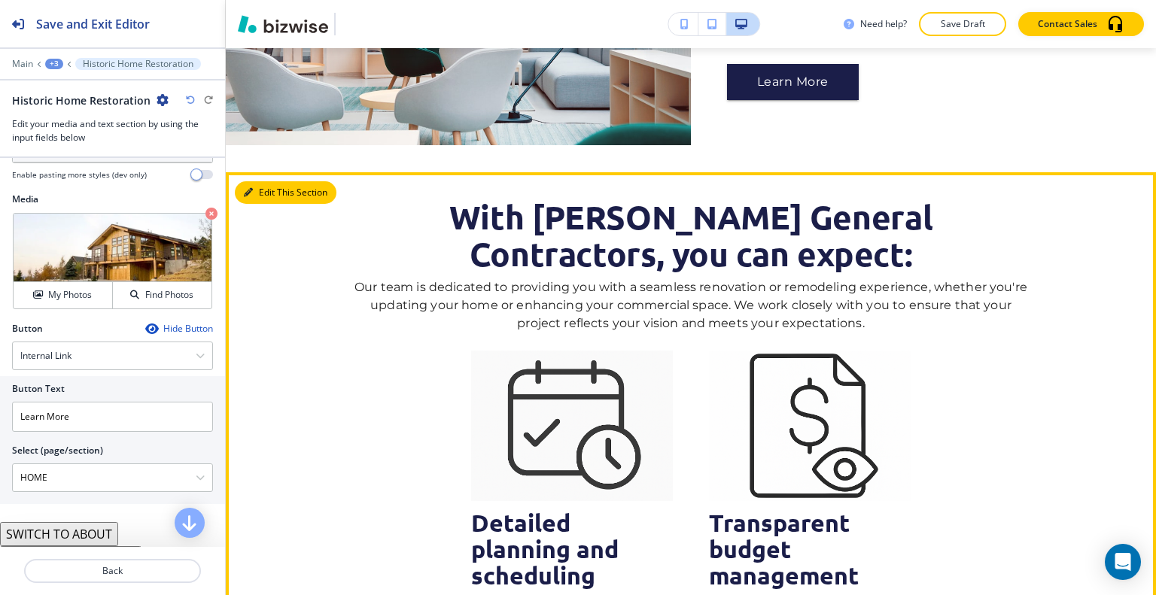
click at [264, 181] on button "Edit This Section" at bounding box center [286, 192] width 102 height 23
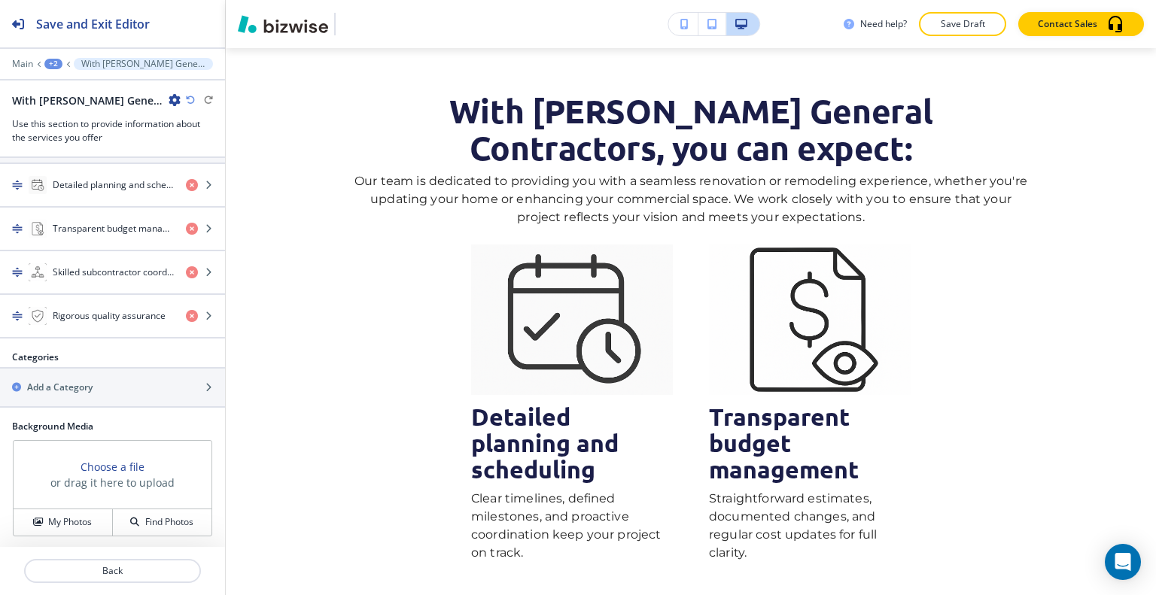
scroll to position [787, 0]
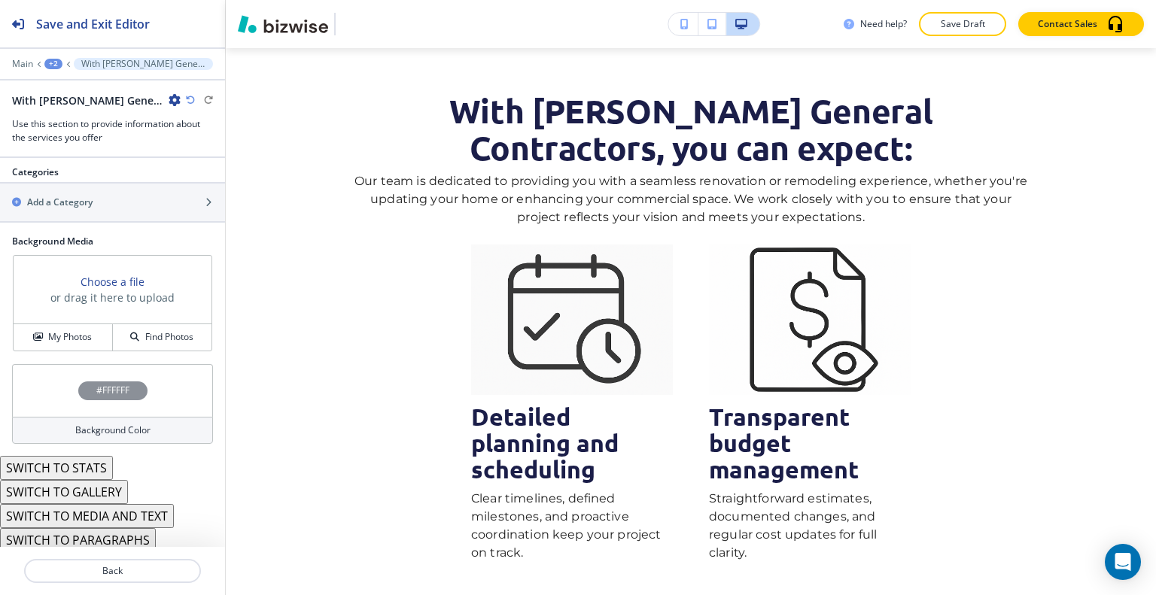
click at [111, 535] on button "SWITCH TO PARAGRAPHS" at bounding box center [78, 540] width 156 height 24
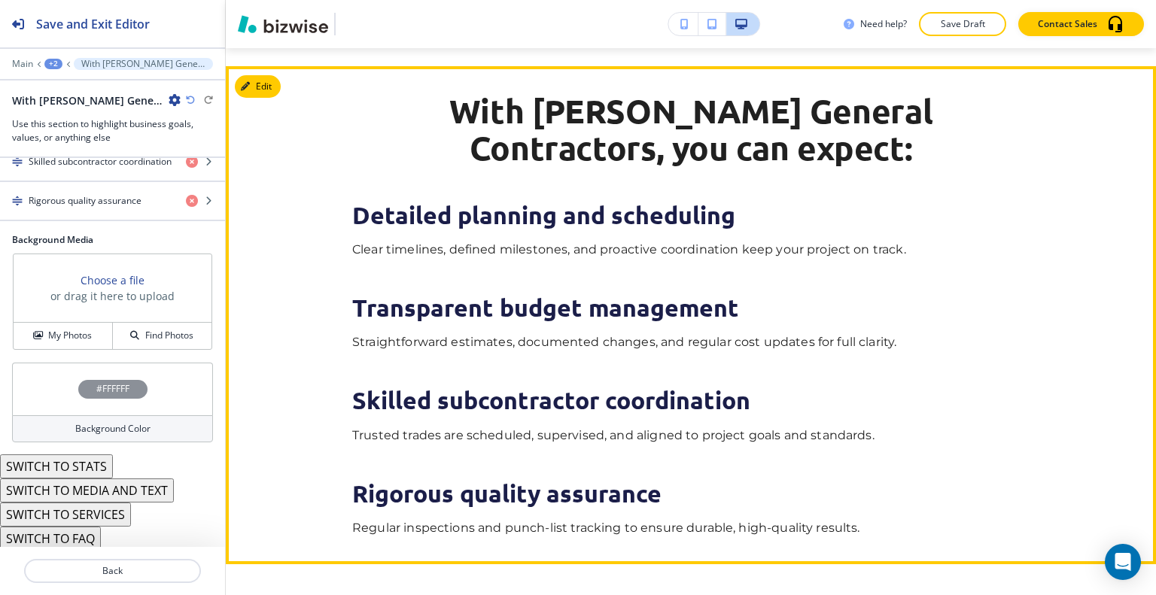
scroll to position [2609, 0]
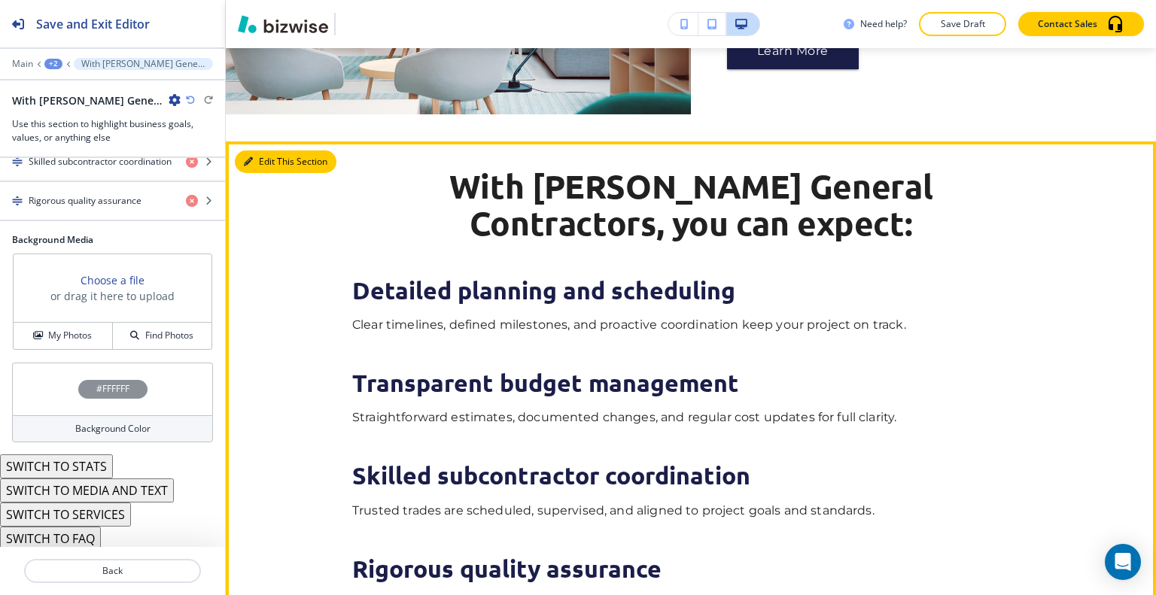
click at [271, 151] on button "Edit This Section" at bounding box center [286, 162] width 102 height 23
click at [270, 151] on button "Edit This Section" at bounding box center [286, 162] width 102 height 23
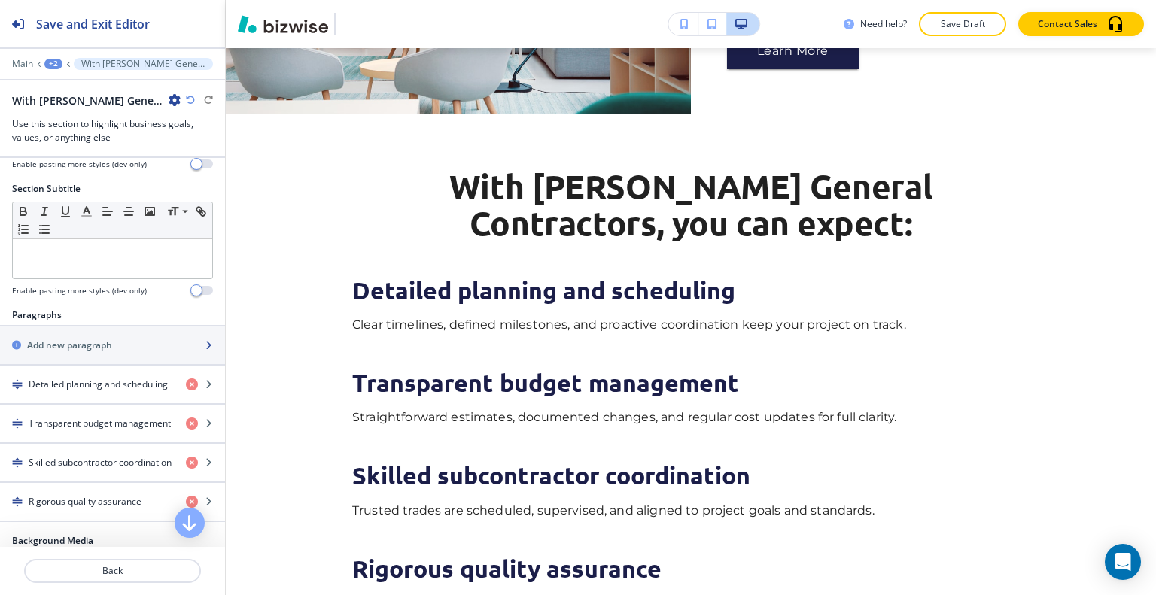
scroll to position [0, 0]
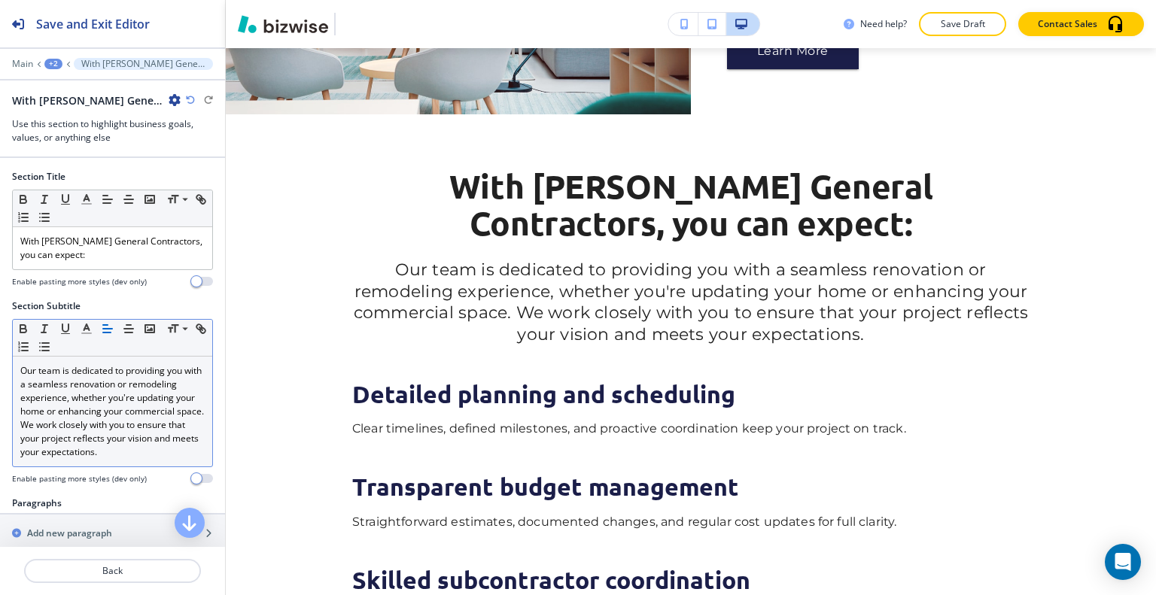
drag, startPoint x: 195, startPoint y: 451, endPoint x: 129, endPoint y: 424, distance: 70.9
click at [3, 381] on div "Section Subtitle Small Normal Large Huge Our team is dedicated to providing you…" at bounding box center [112, 398] width 225 height 197
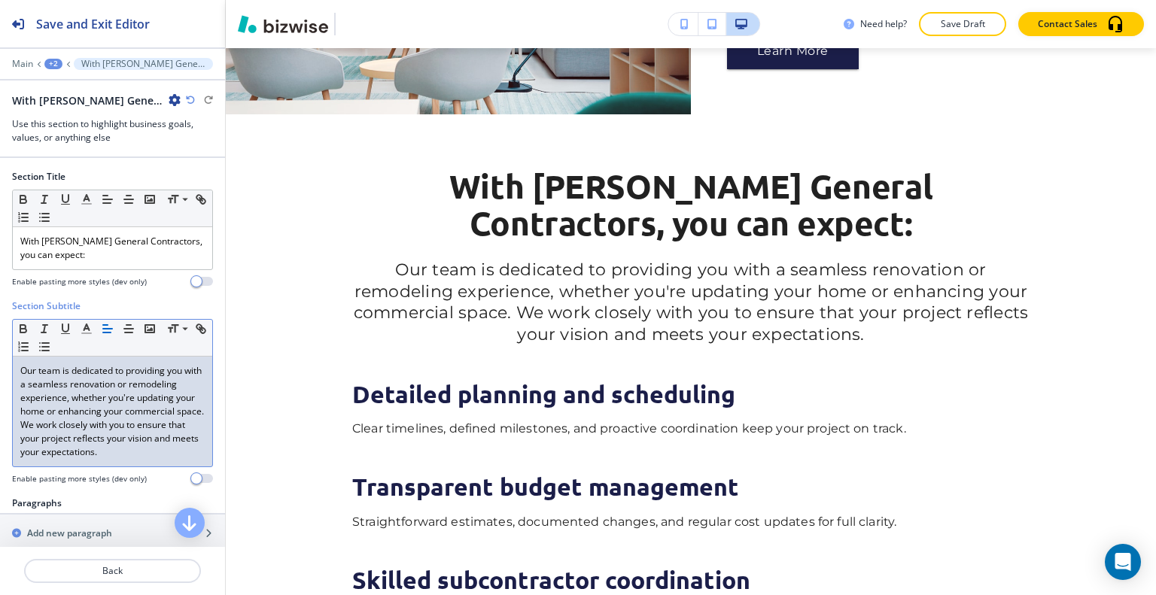
click at [132, 426] on p "Our team is dedicated to providing you with a seamless renovation or remodeling…" at bounding box center [112, 411] width 184 height 95
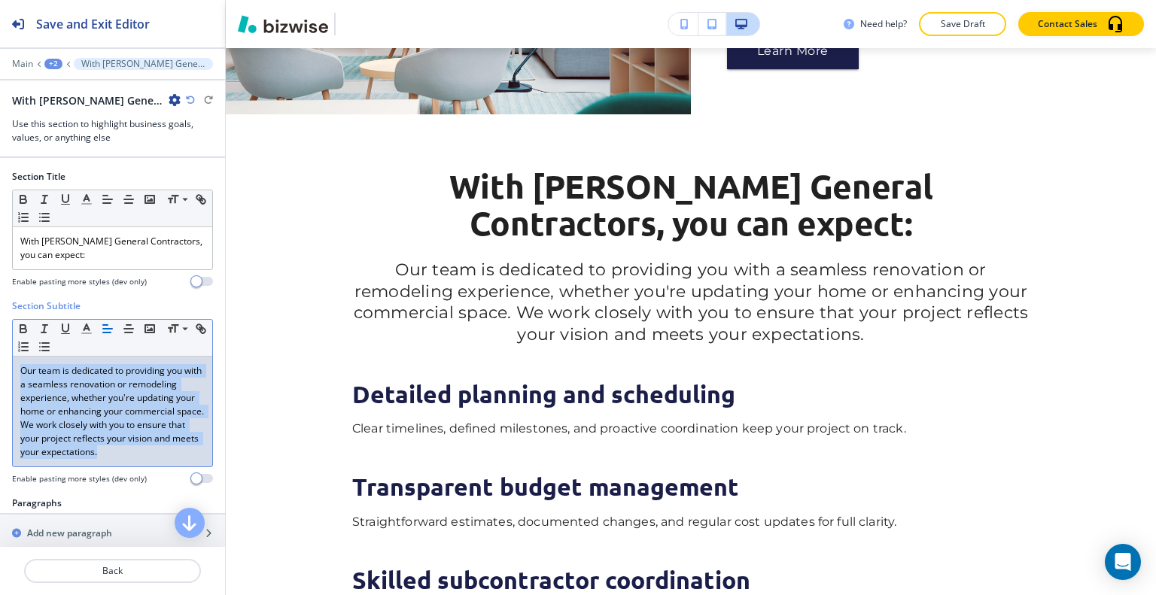
drag, startPoint x: 194, startPoint y: 449, endPoint x: 108, endPoint y: 357, distance: 126.2
click at [5, 368] on div "Section Subtitle Small Normal Large Huge Our team is dedicated to providing you…" at bounding box center [112, 398] width 225 height 197
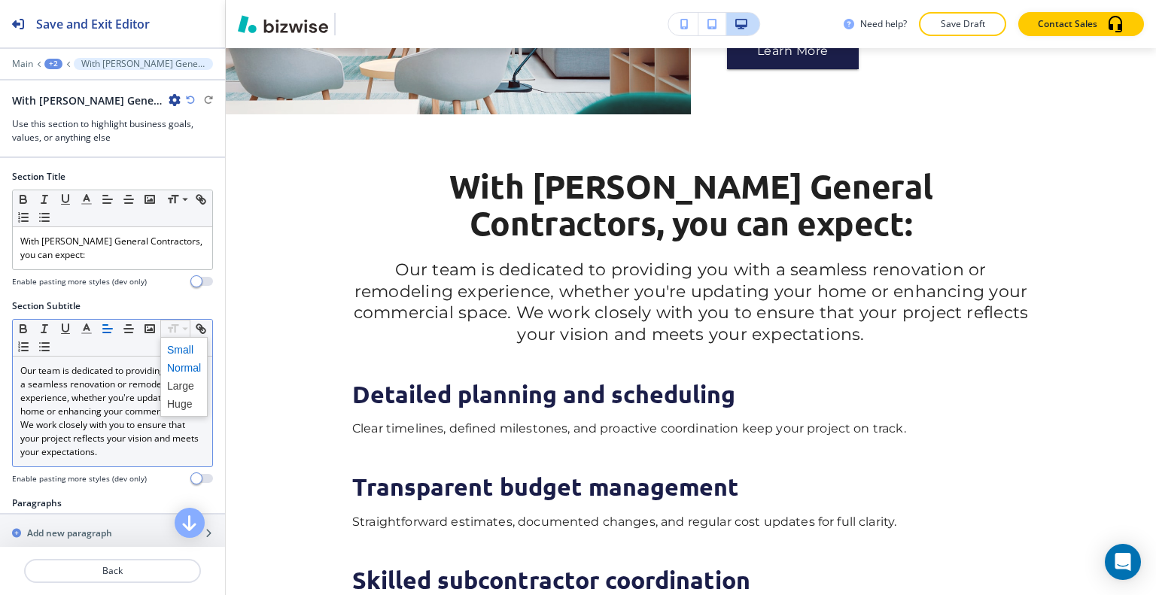
click at [178, 345] on span at bounding box center [184, 350] width 34 height 18
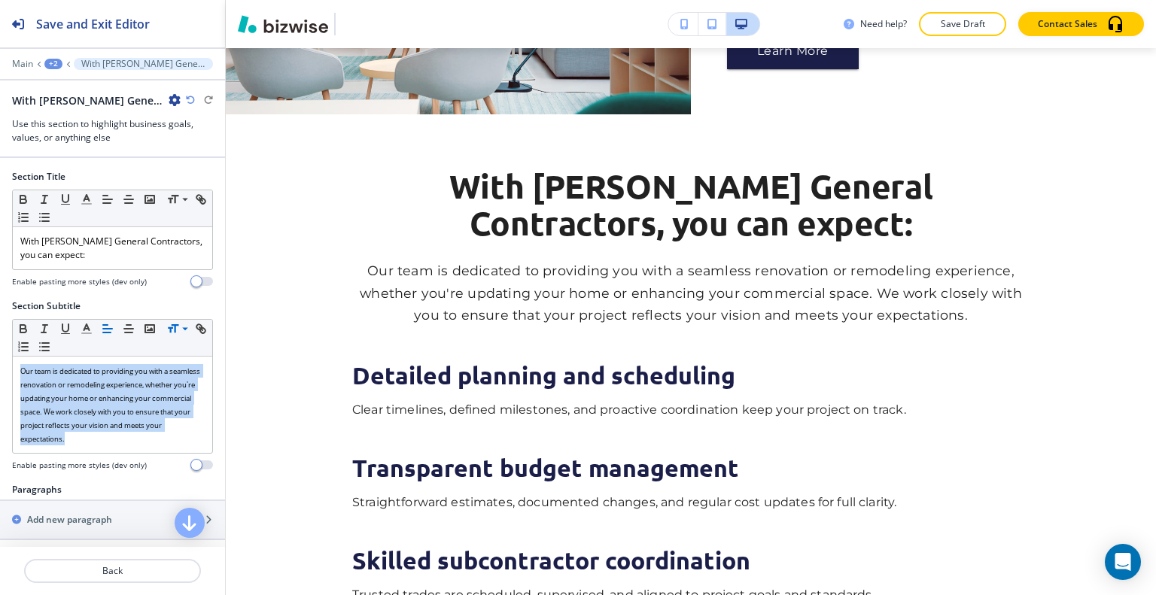
click at [187, 100] on icon "button" at bounding box center [190, 100] width 9 height 9
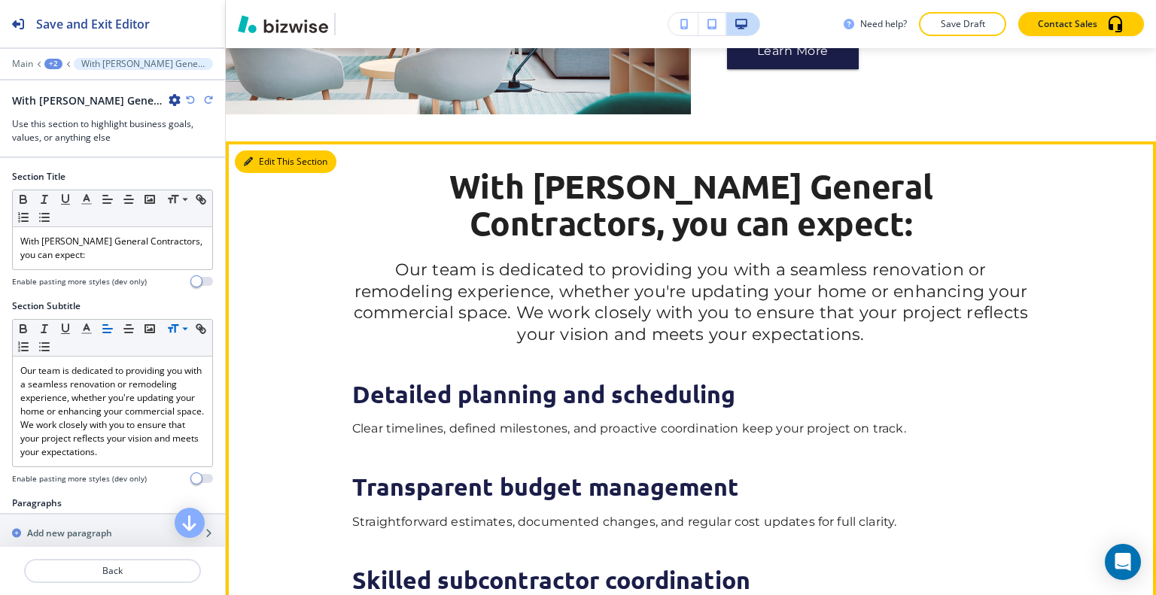
click at [257, 151] on button "Edit This Section" at bounding box center [286, 162] width 102 height 23
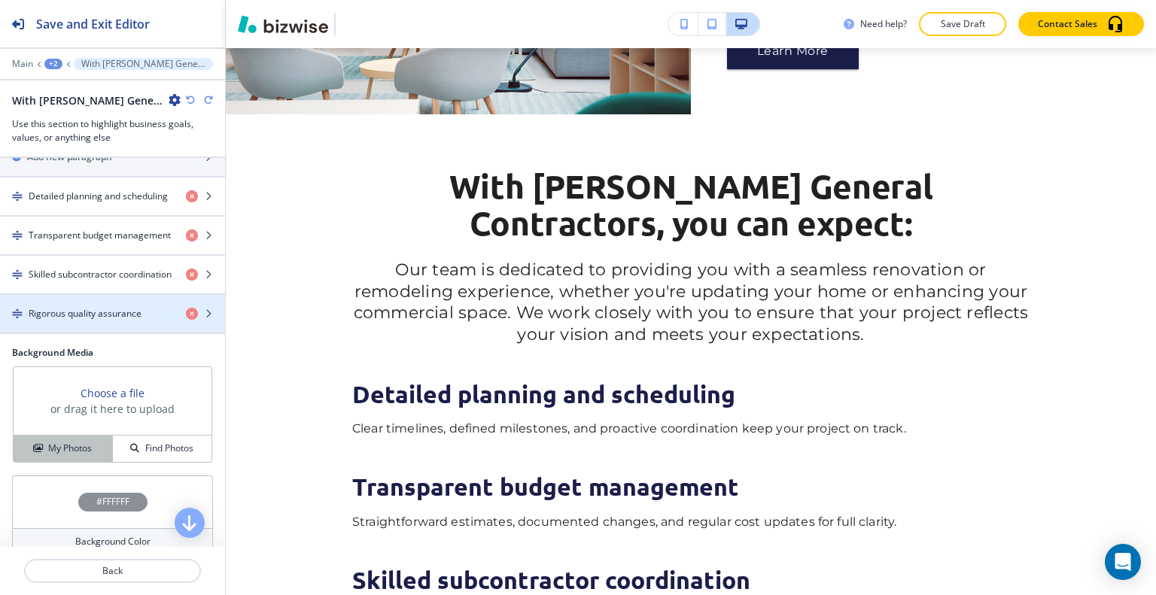
scroll to position [452, 0]
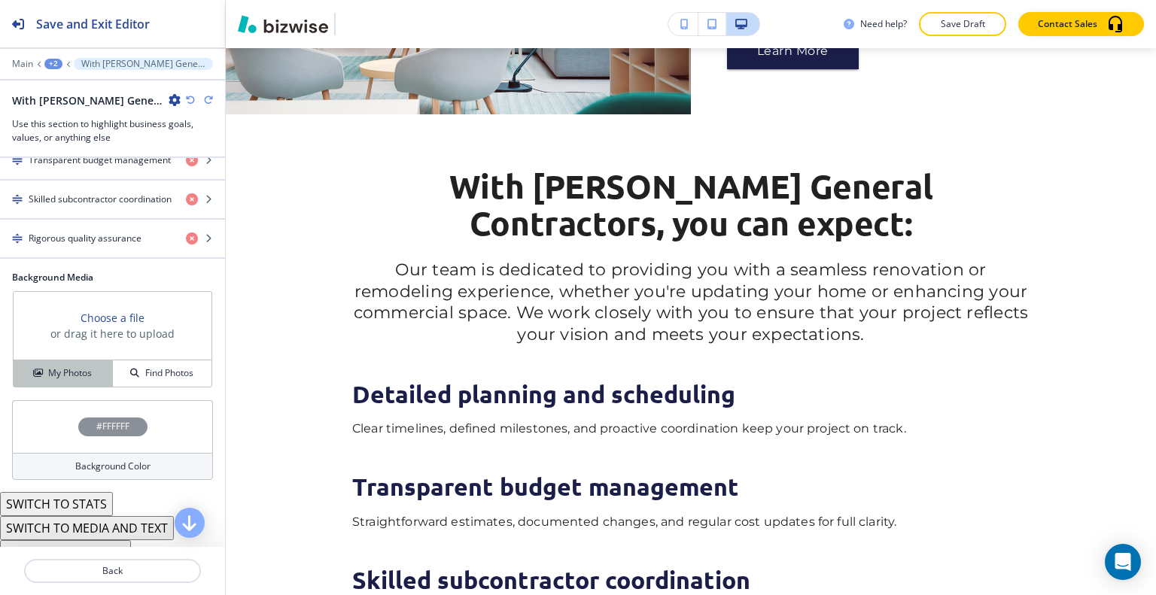
click at [72, 370] on h4 "My Photos" at bounding box center [70, 374] width 44 height 14
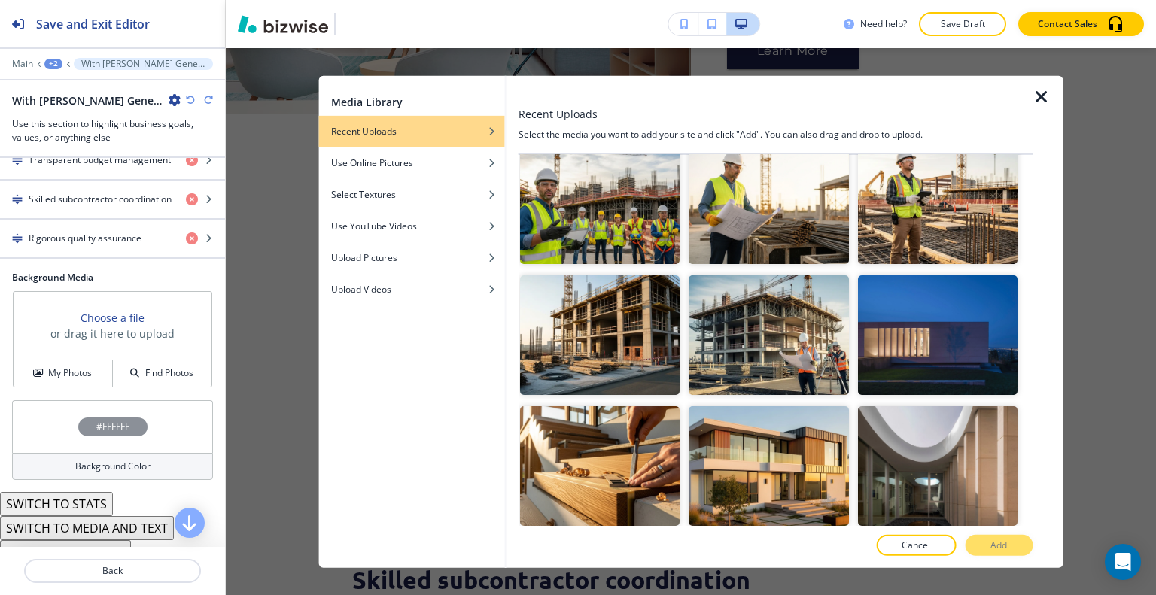
scroll to position [3352, 0]
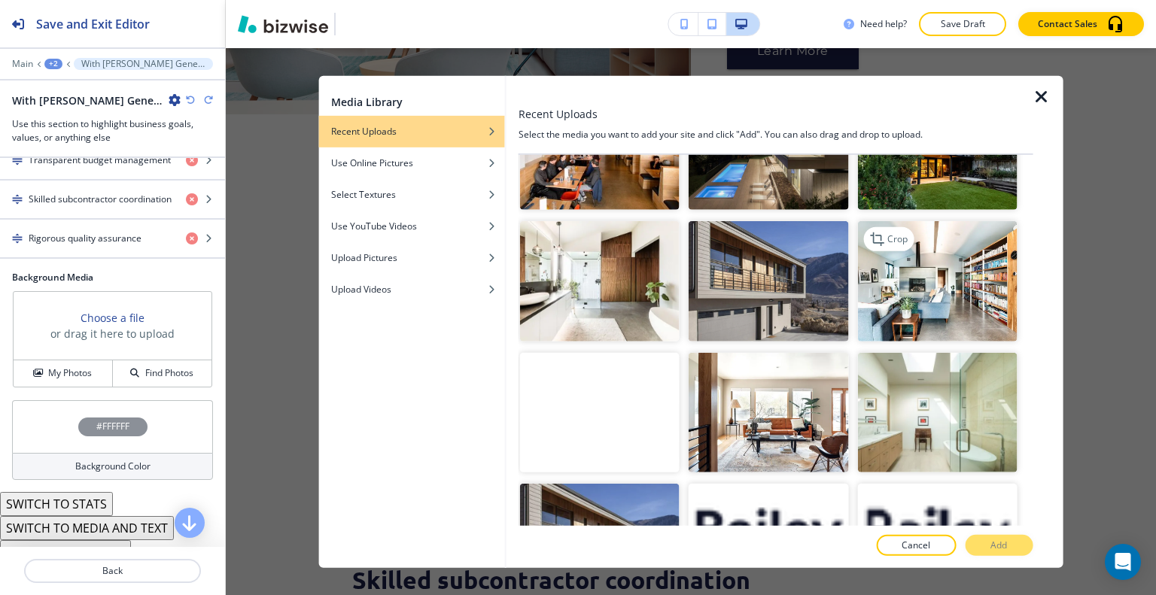
click at [959, 221] on img "button" at bounding box center [937, 281] width 160 height 120
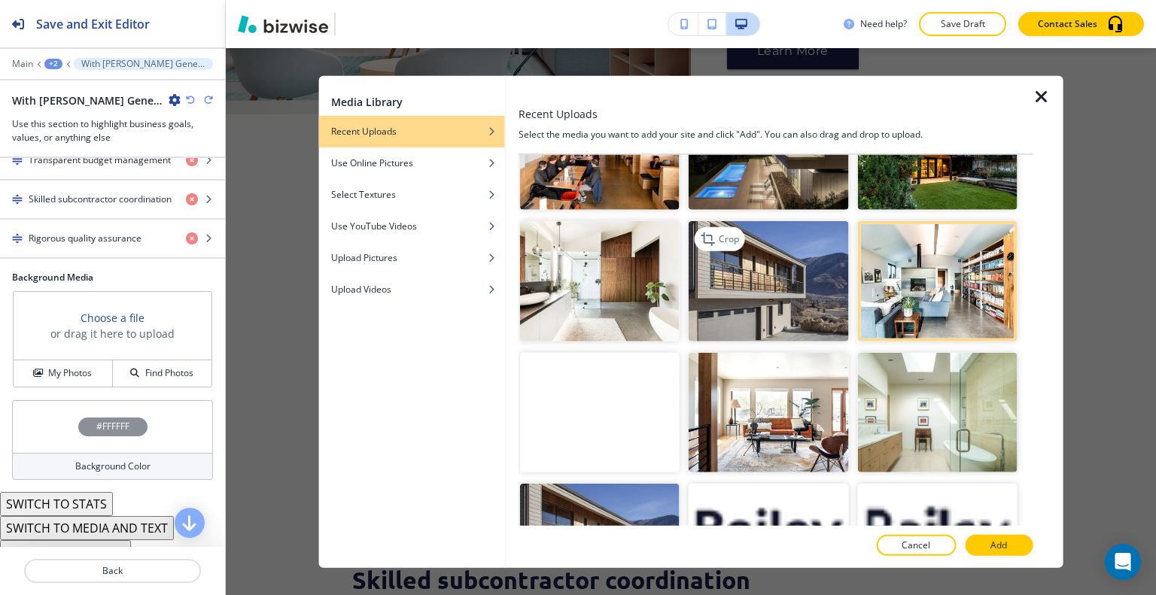
click at [816, 225] on img "button" at bounding box center [769, 281] width 160 height 120
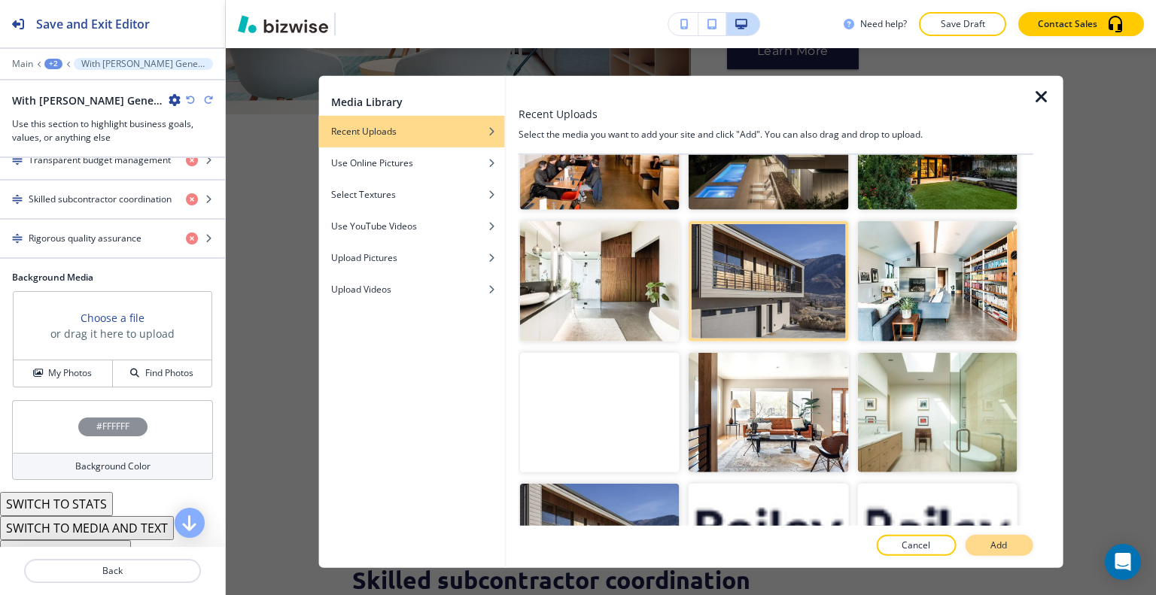
click at [993, 544] on p "Add" at bounding box center [999, 546] width 17 height 14
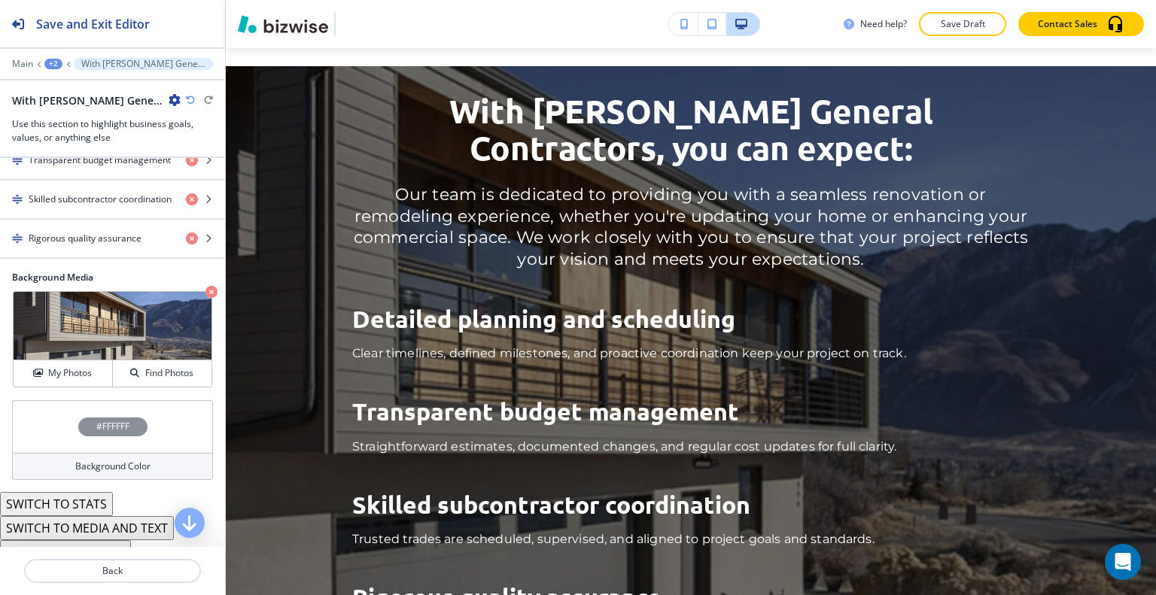
scroll to position [2835, 0]
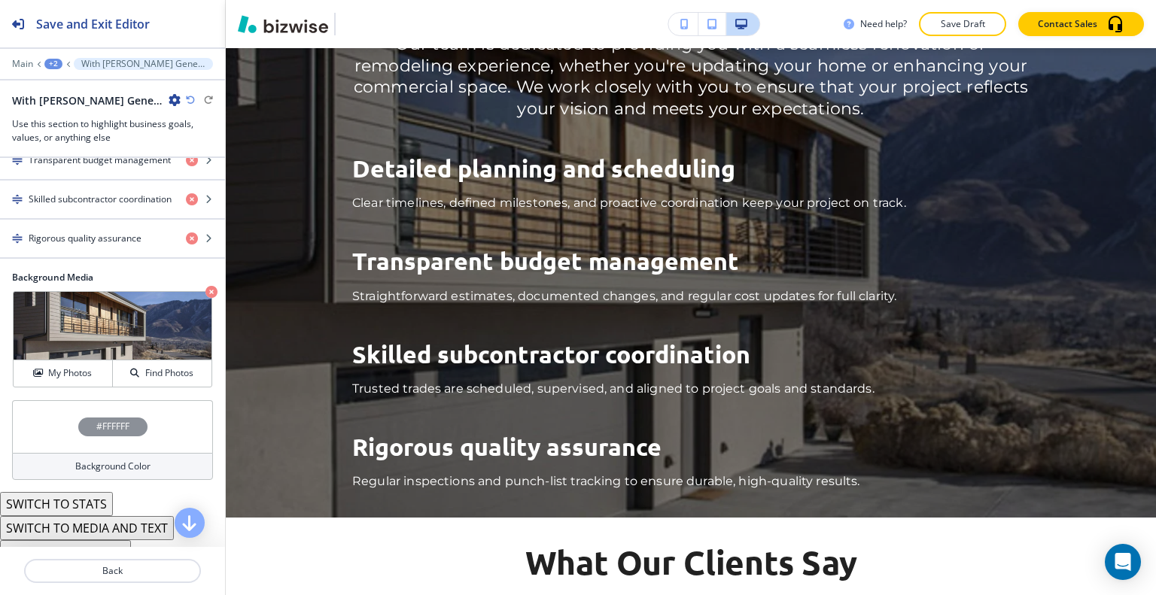
click at [47, 418] on div "#FFFFFF" at bounding box center [112, 426] width 201 height 53
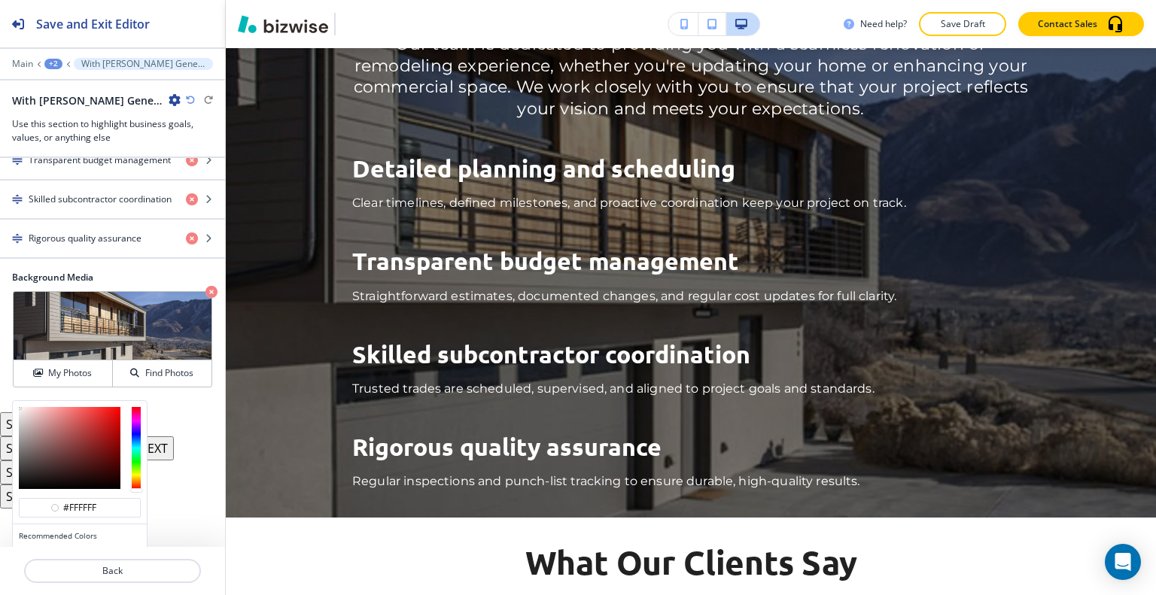
scroll to position [513, 0]
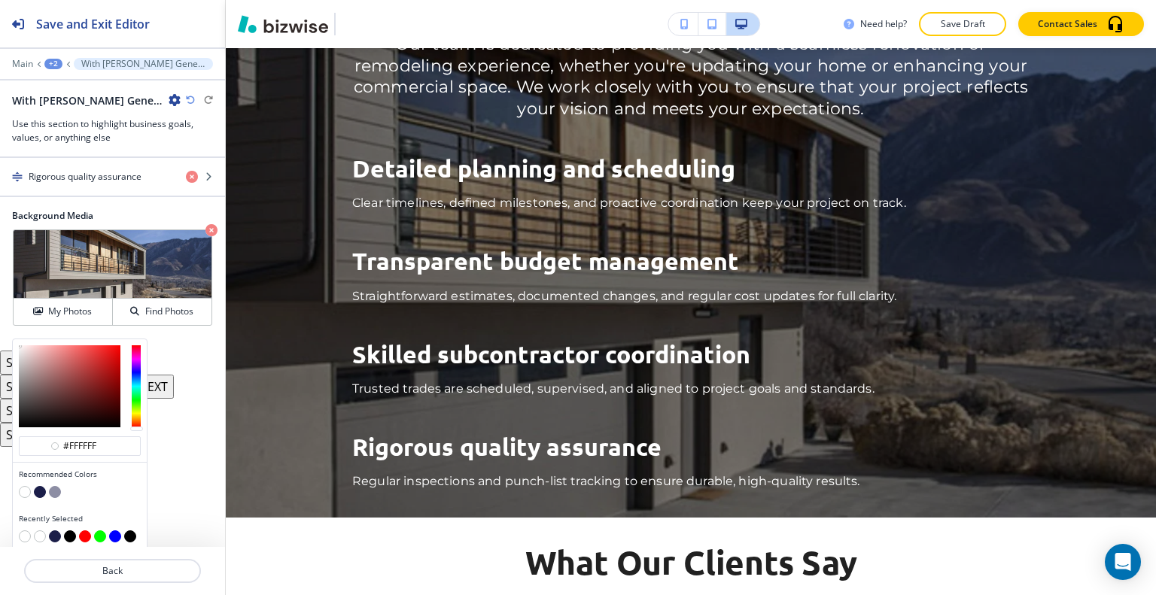
click at [65, 531] on button "button" at bounding box center [70, 537] width 12 height 12
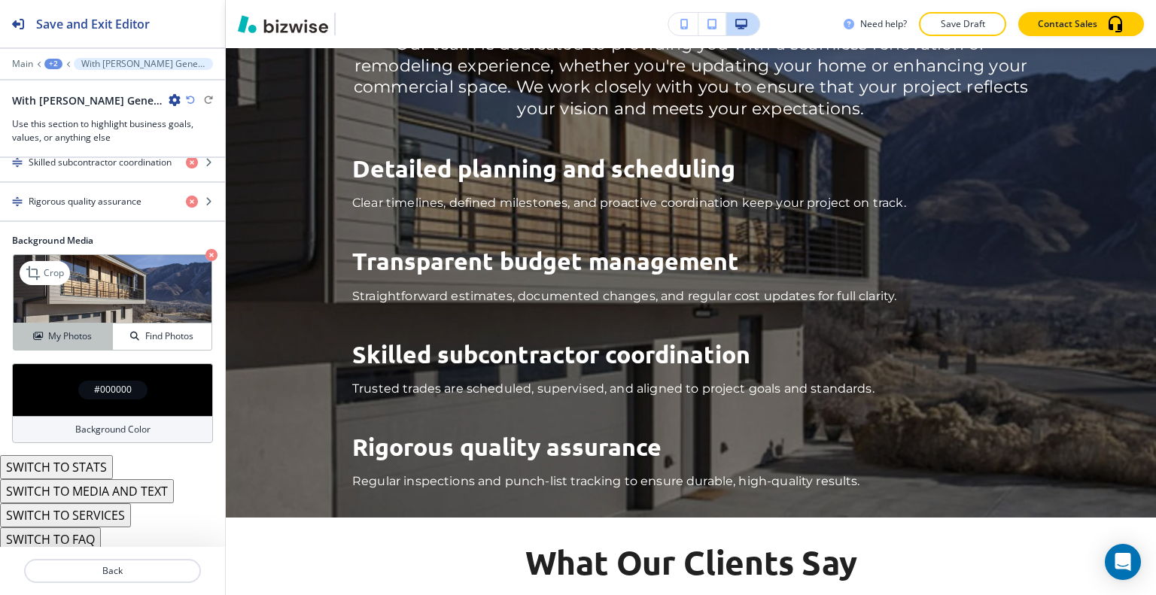
click at [63, 330] on h4 "My Photos" at bounding box center [70, 337] width 44 height 14
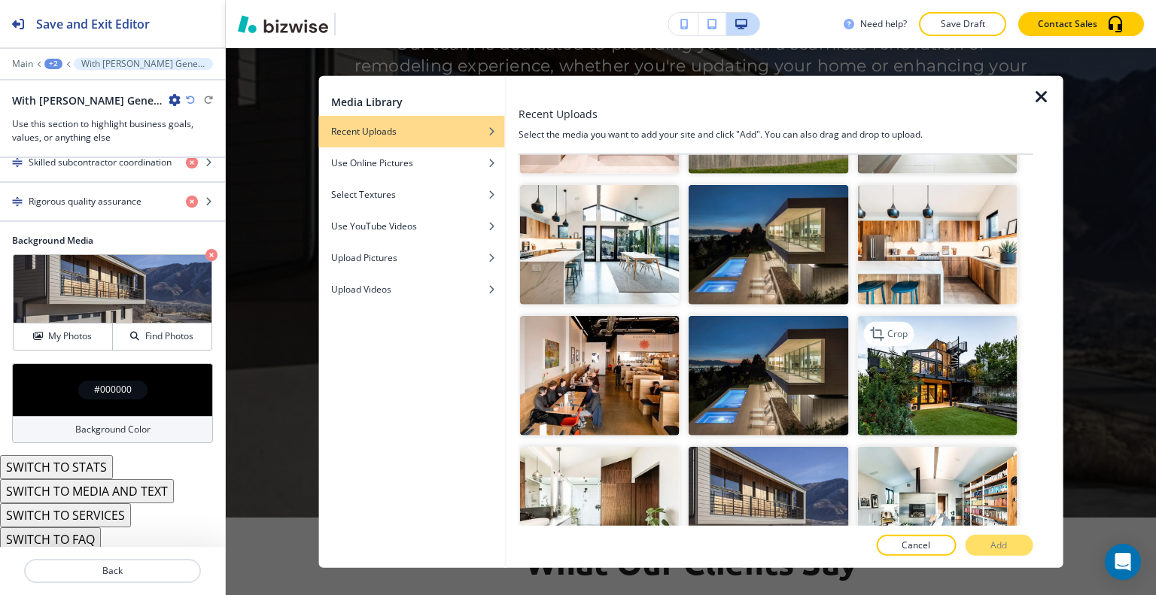
scroll to position [3051, 0]
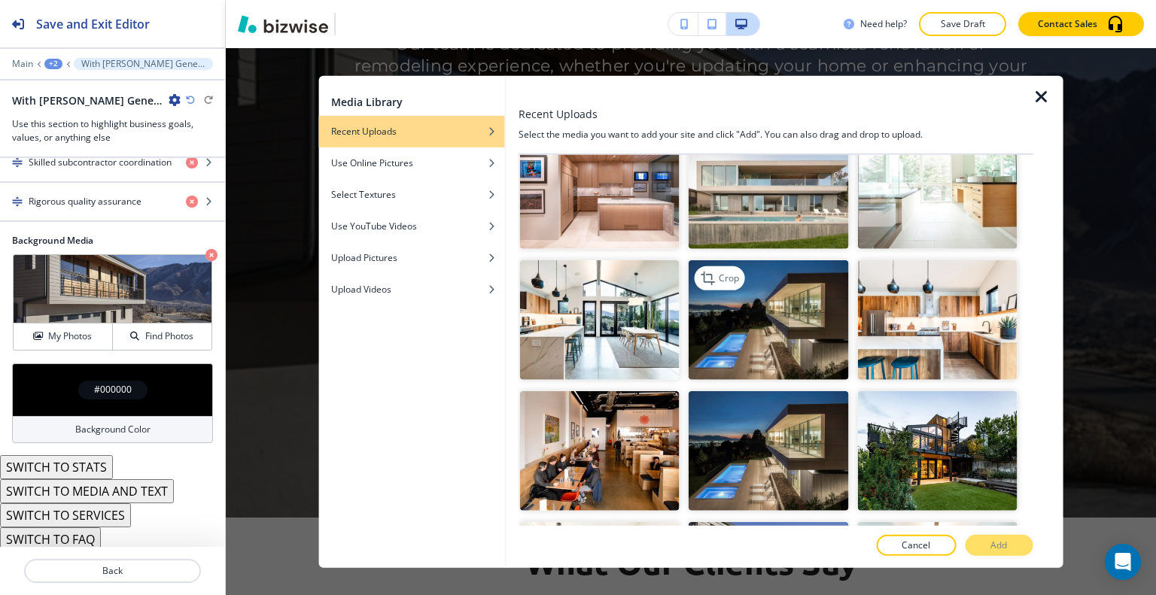
click at [796, 270] on img "button" at bounding box center [769, 320] width 160 height 120
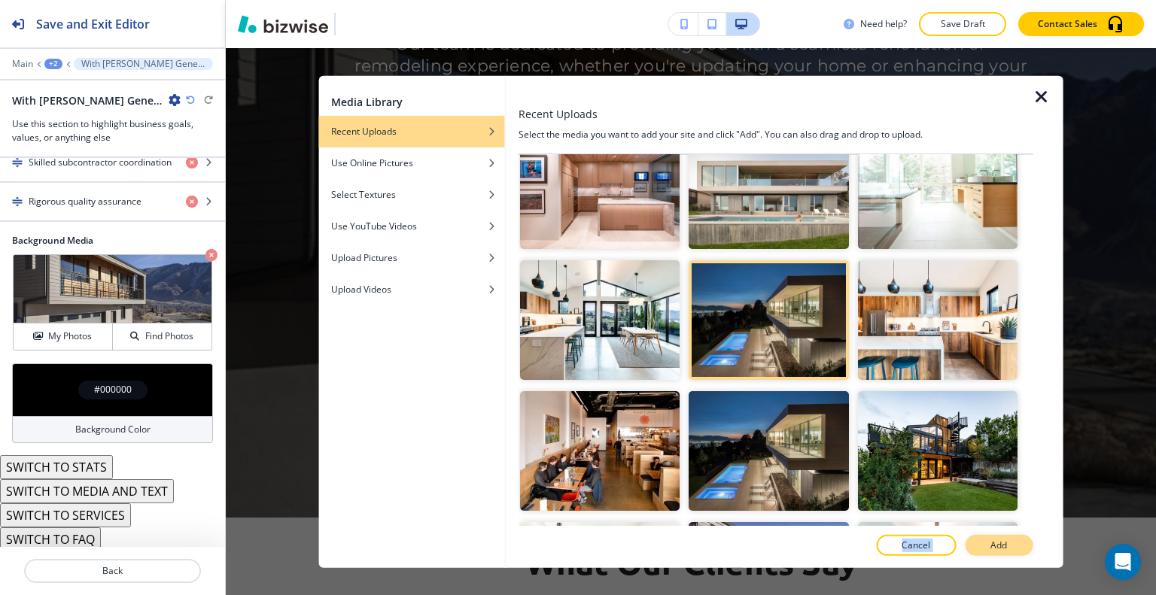
click at [991, 537] on div "Recent Uploads Select the media you want to add your site and click "Add". You …" at bounding box center [776, 321] width 515 height 492
click at [991, 537] on button "Add" at bounding box center [999, 545] width 68 height 21
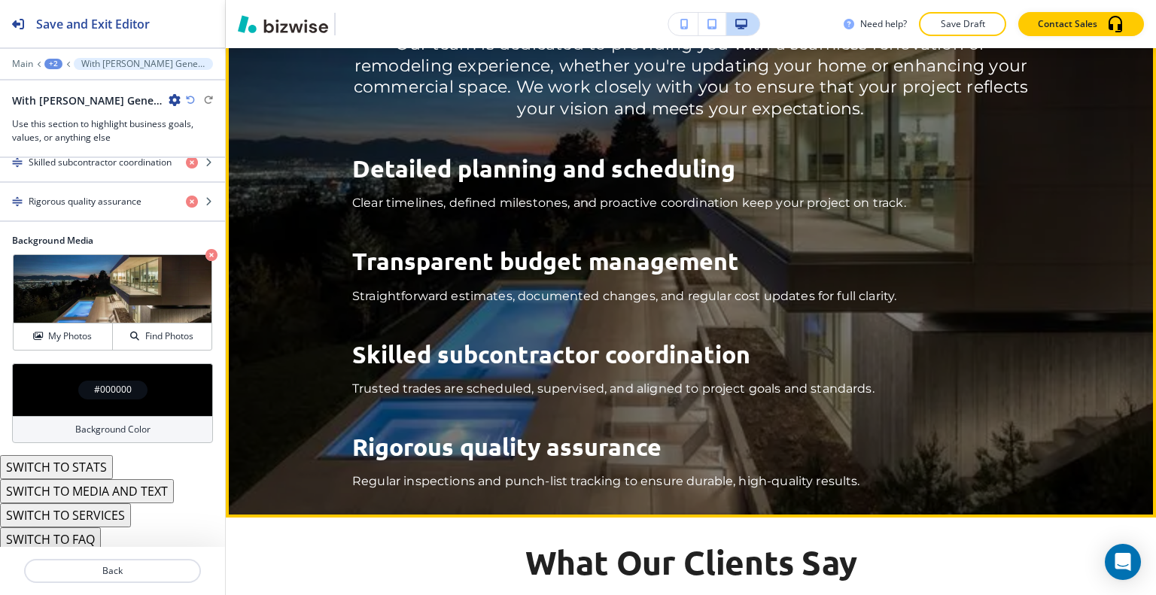
scroll to position [2759, 0]
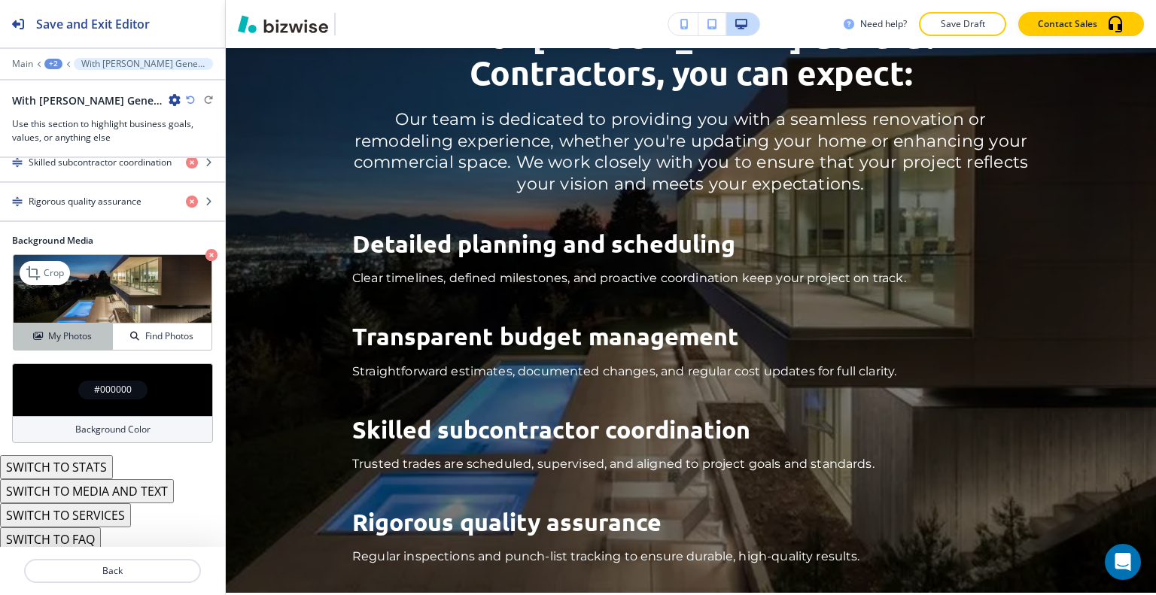
click at [87, 330] on h4 "My Photos" at bounding box center [70, 337] width 44 height 14
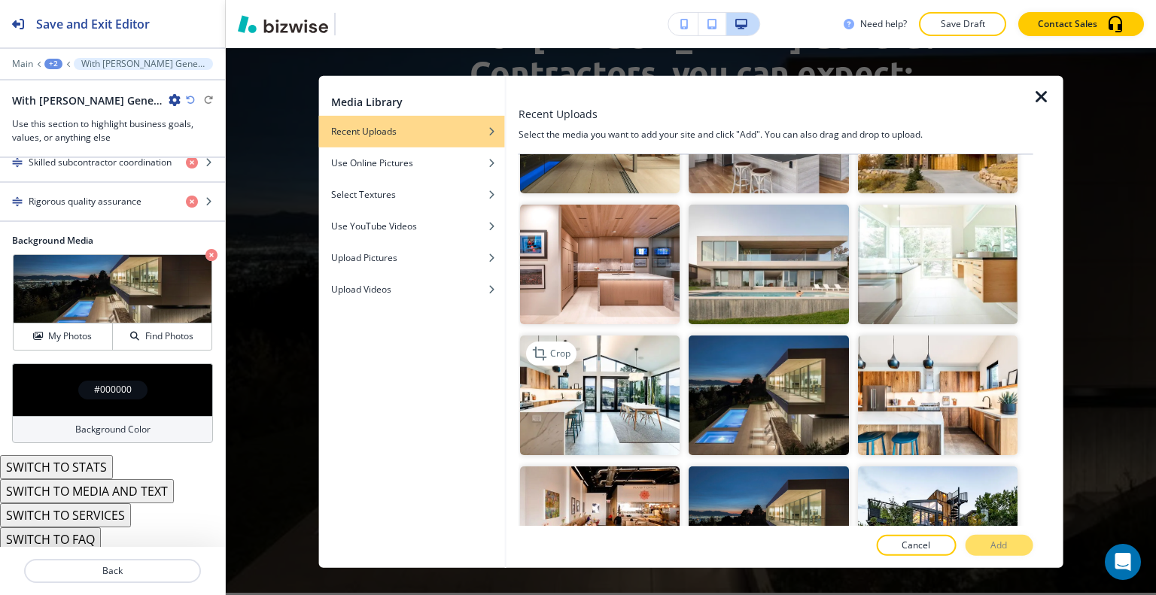
scroll to position [2901, 0]
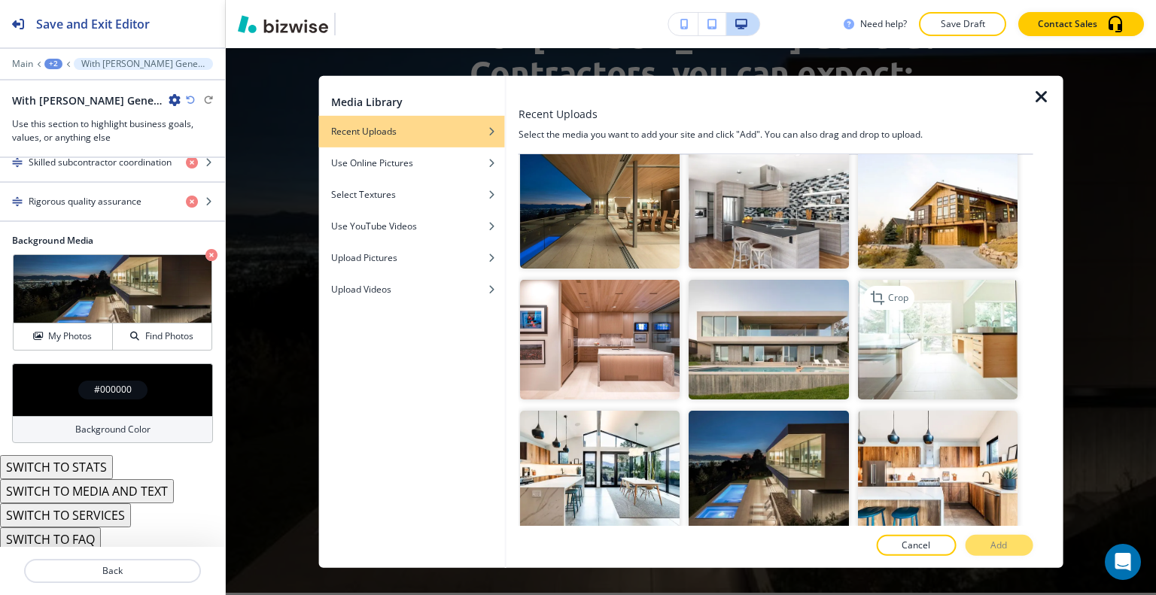
click at [945, 307] on img "button" at bounding box center [937, 340] width 160 height 120
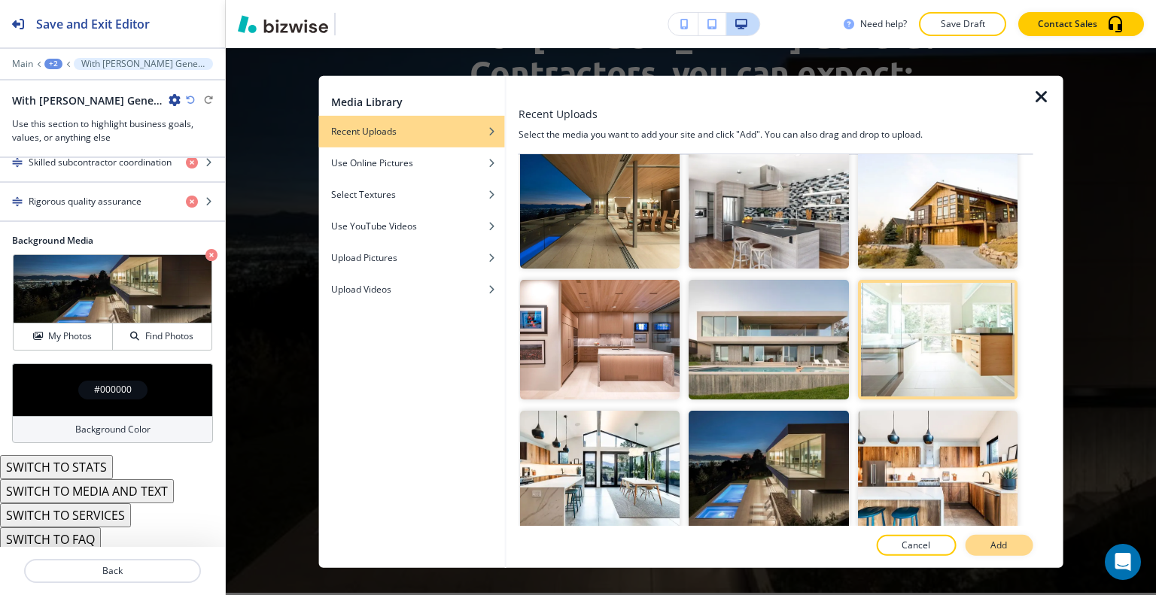
click at [1003, 546] on p "Add" at bounding box center [999, 546] width 17 height 14
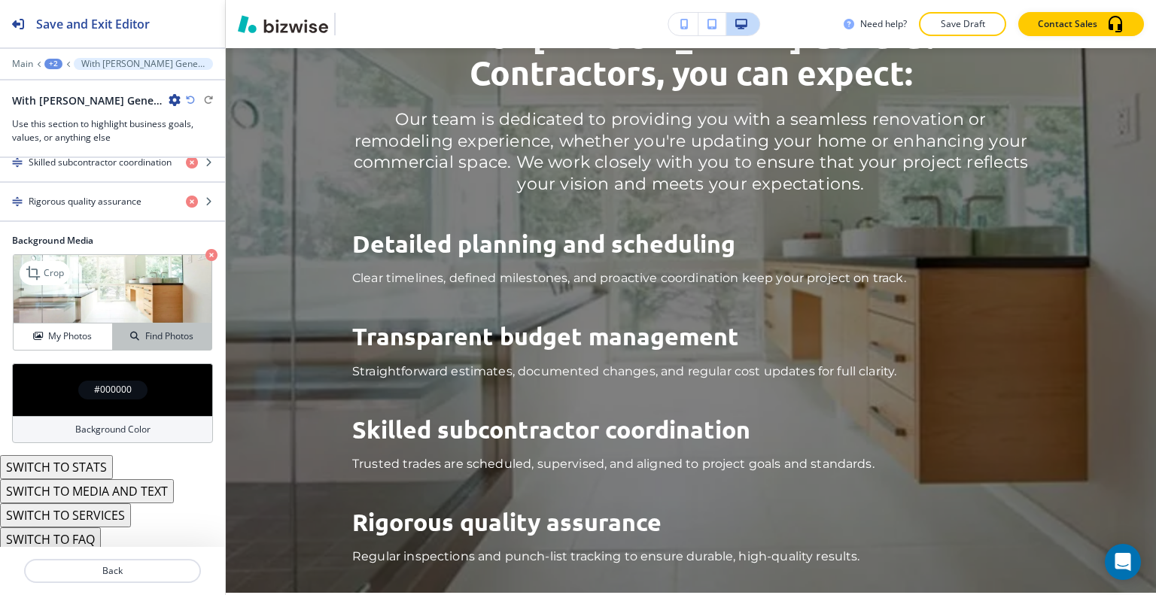
click at [107, 323] on div "My Photos Find Photos" at bounding box center [113, 336] width 198 height 27
click at [96, 331] on div "My Photos" at bounding box center [63, 337] width 99 height 14
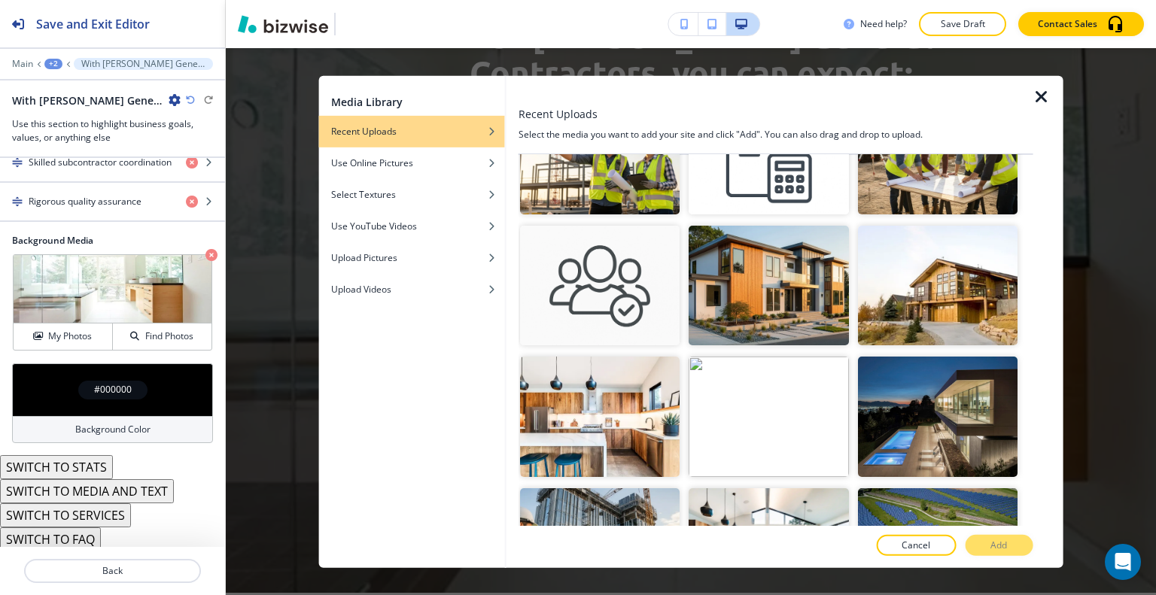
scroll to position [340, 0]
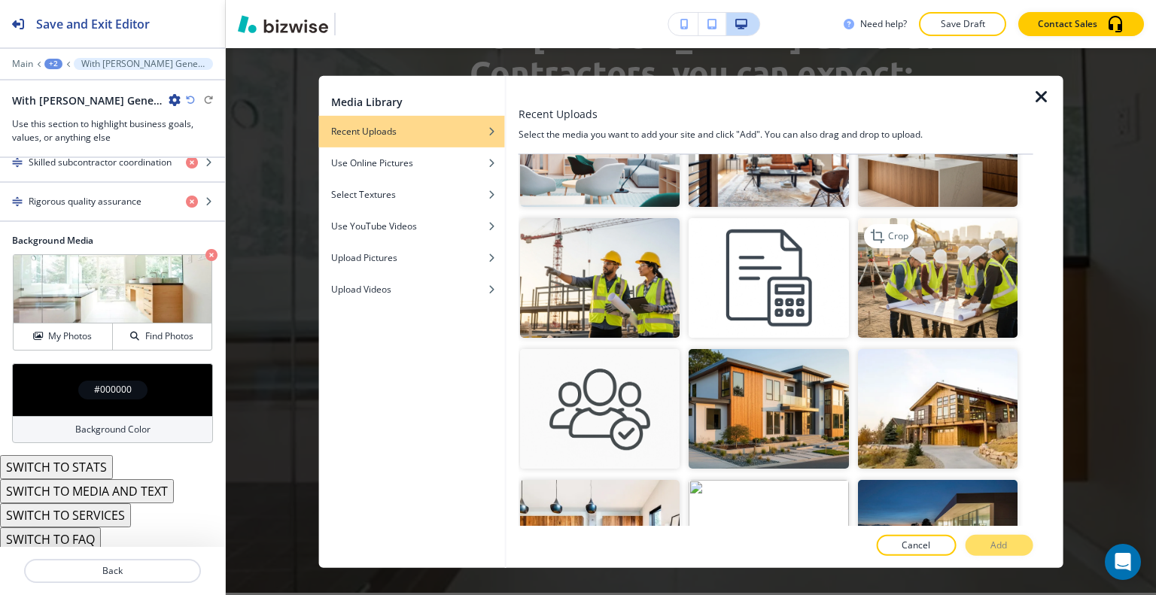
click at [969, 242] on img "button" at bounding box center [937, 278] width 160 height 120
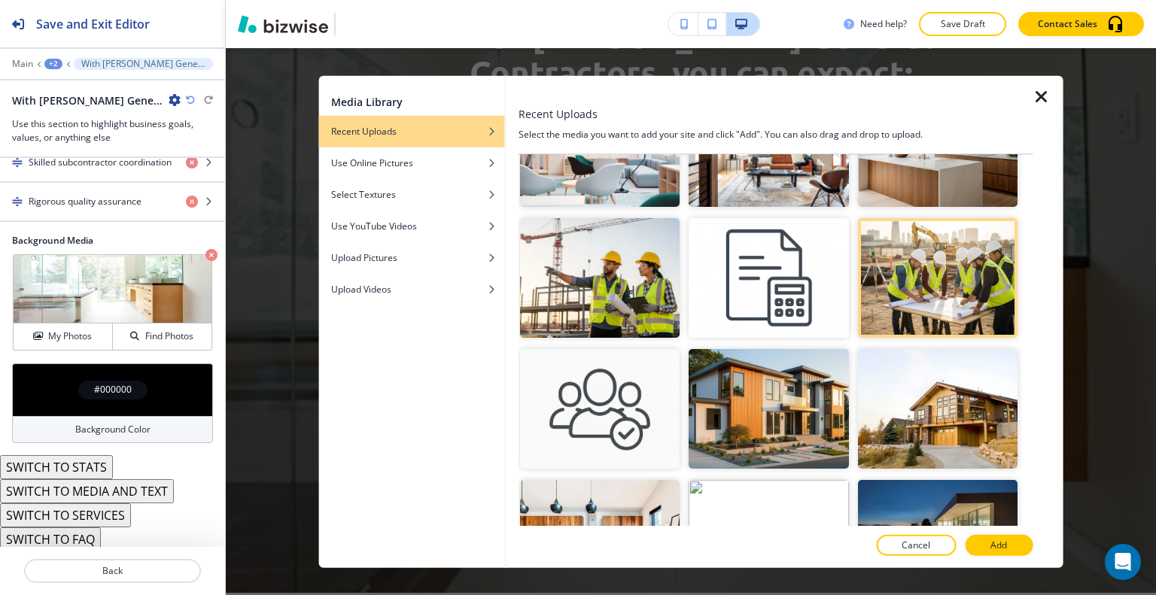
click at [1003, 559] on div at bounding box center [776, 562] width 515 height 12
click at [1000, 539] on p "Add" at bounding box center [999, 546] width 17 height 14
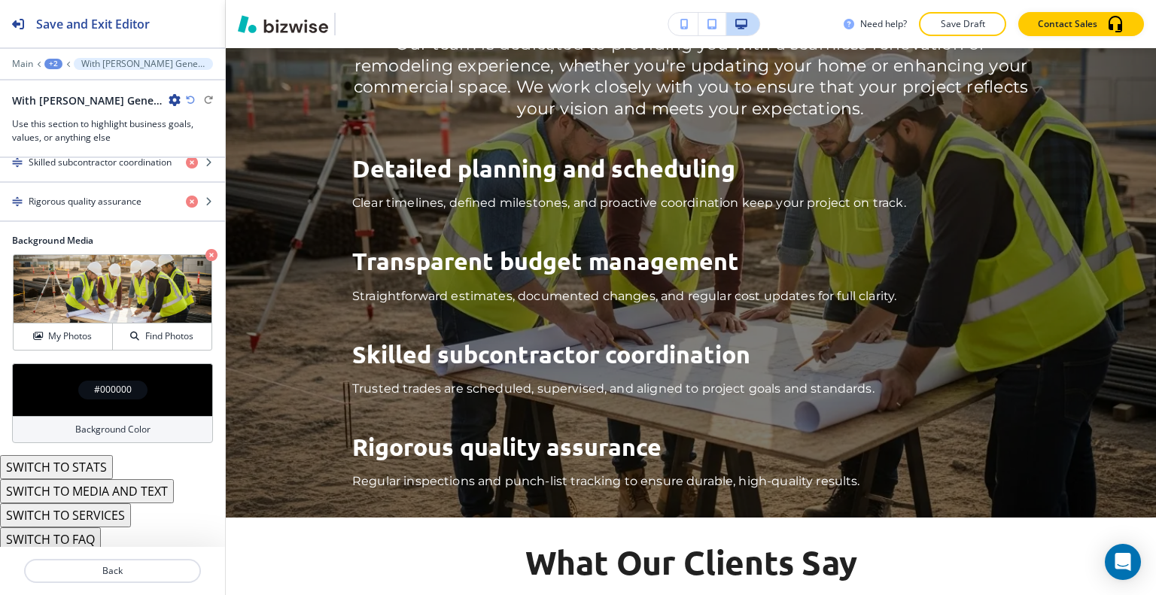
scroll to position [2609, 0]
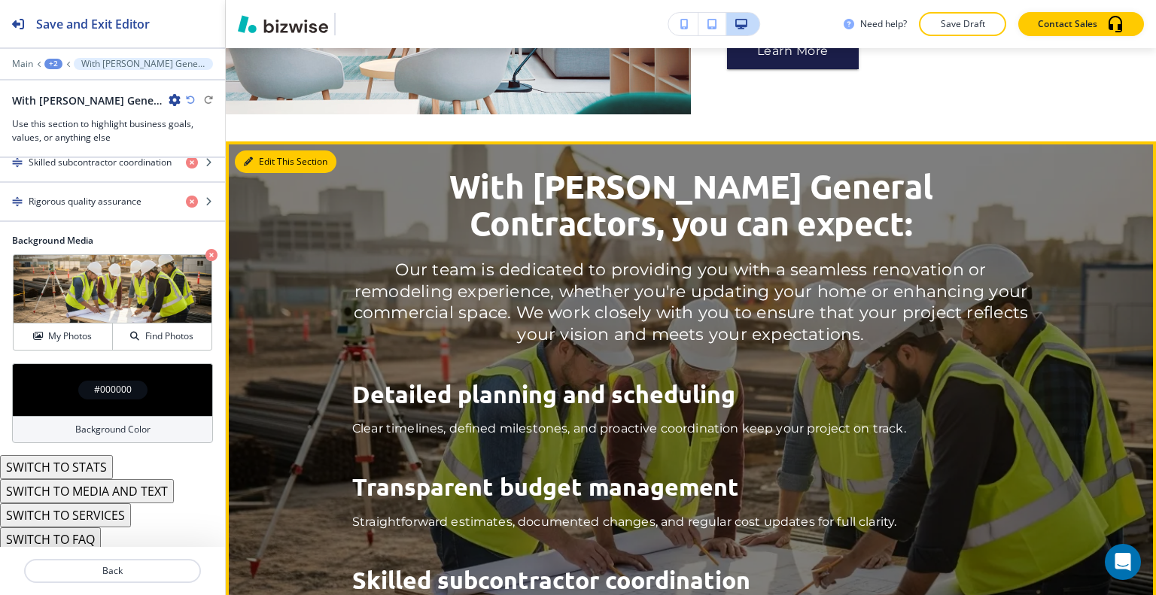
click at [261, 151] on button "Edit This Section" at bounding box center [286, 162] width 102 height 23
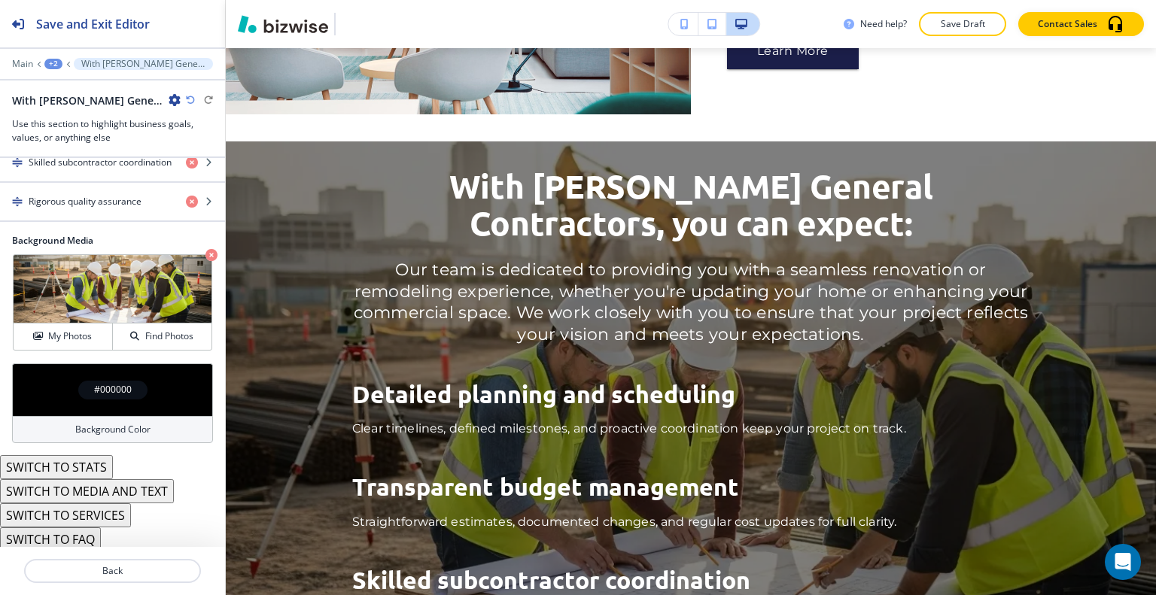
click at [75, 455] on button "SWITCH TO STATS" at bounding box center [56, 467] width 113 height 24
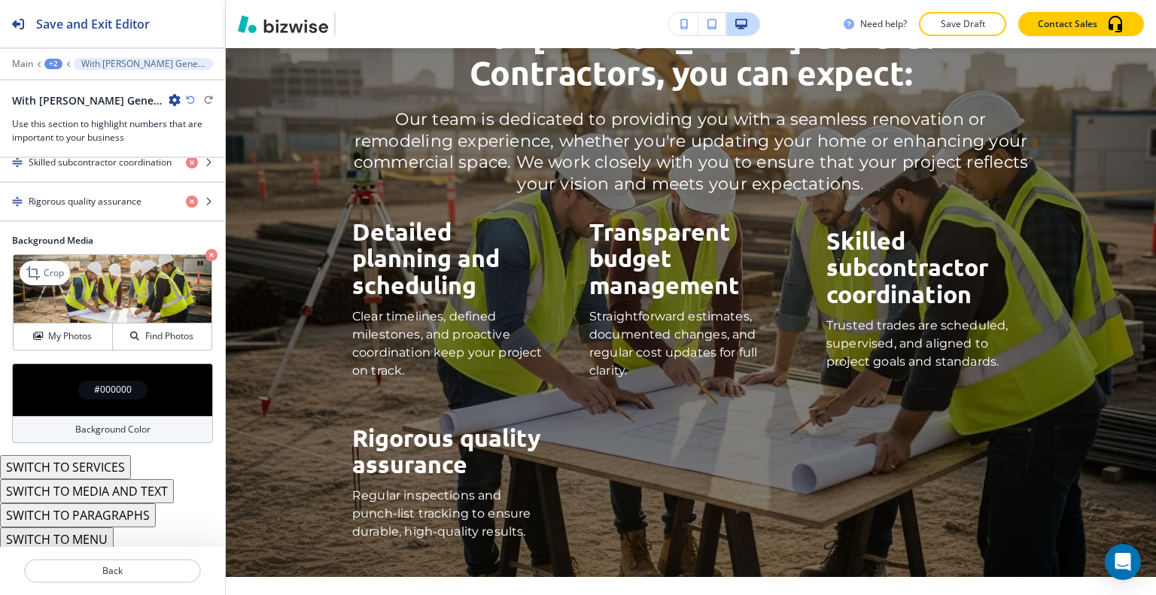
scroll to position [338, 0]
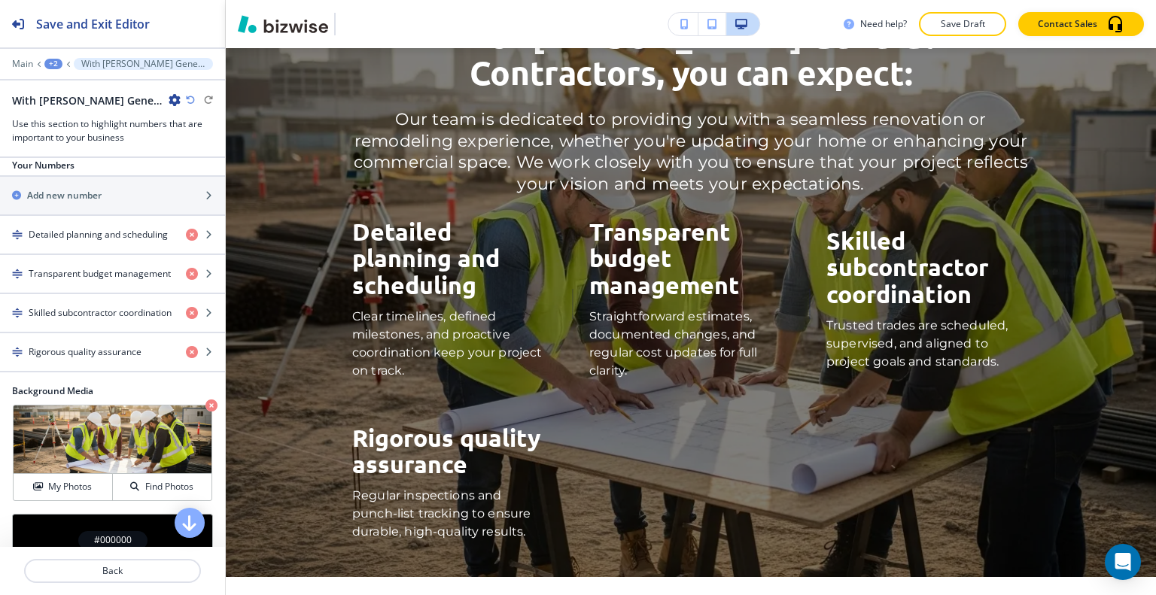
click at [189, 96] on icon "button" at bounding box center [190, 100] width 9 height 9
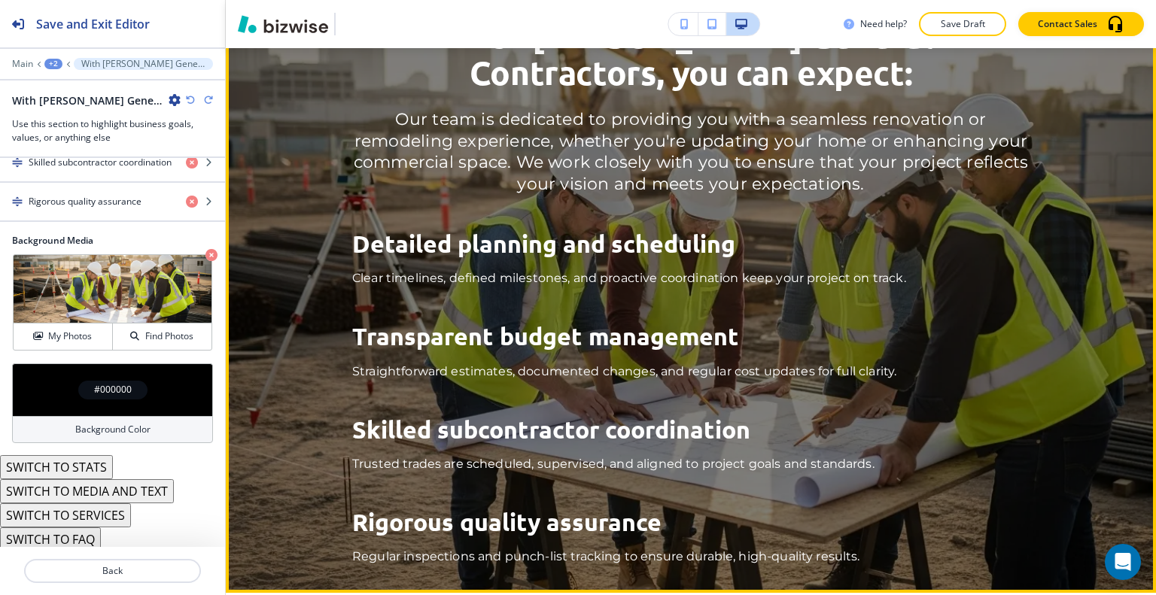
scroll to position [3136, 0]
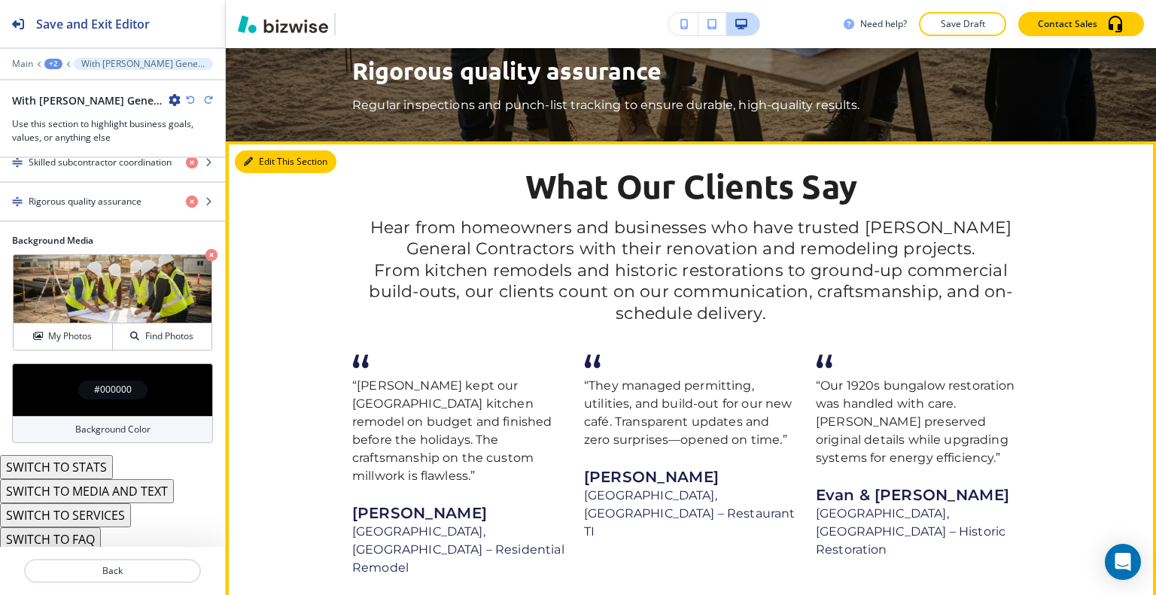
click at [274, 151] on button "Edit This Section" at bounding box center [286, 162] width 102 height 23
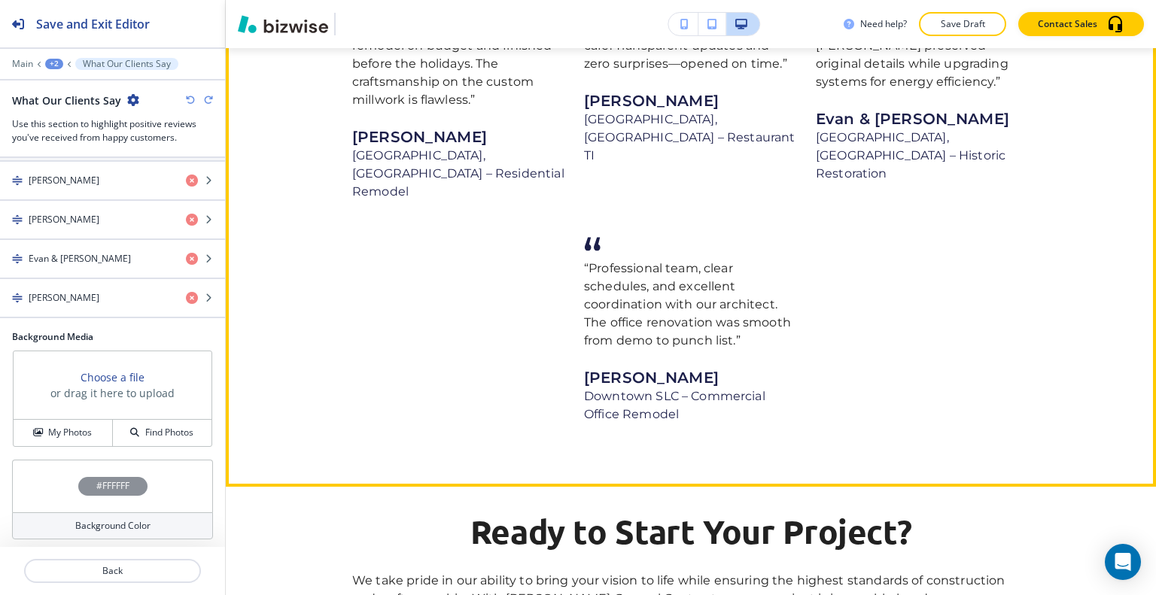
scroll to position [3888, 0]
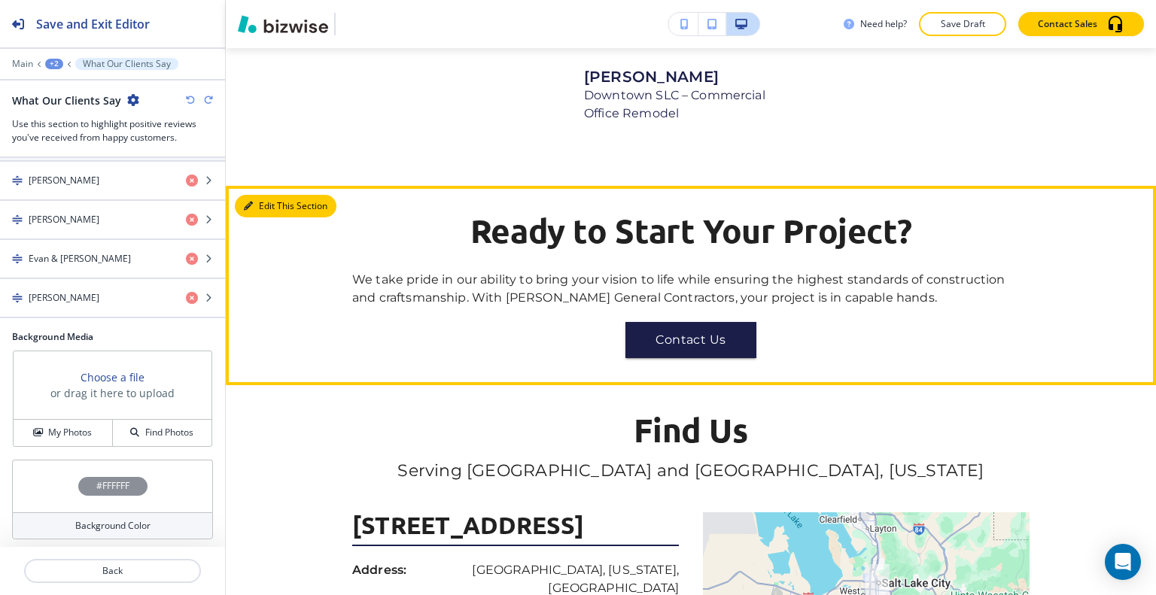
click at [273, 195] on button "Edit This Section" at bounding box center [286, 206] width 102 height 23
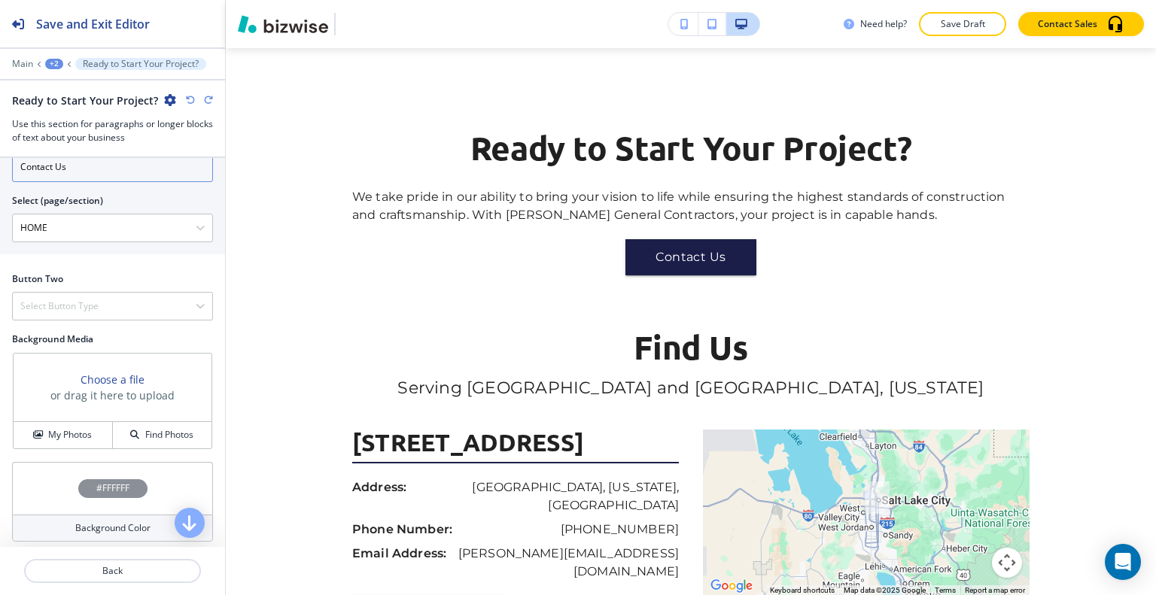
scroll to position [602, 0]
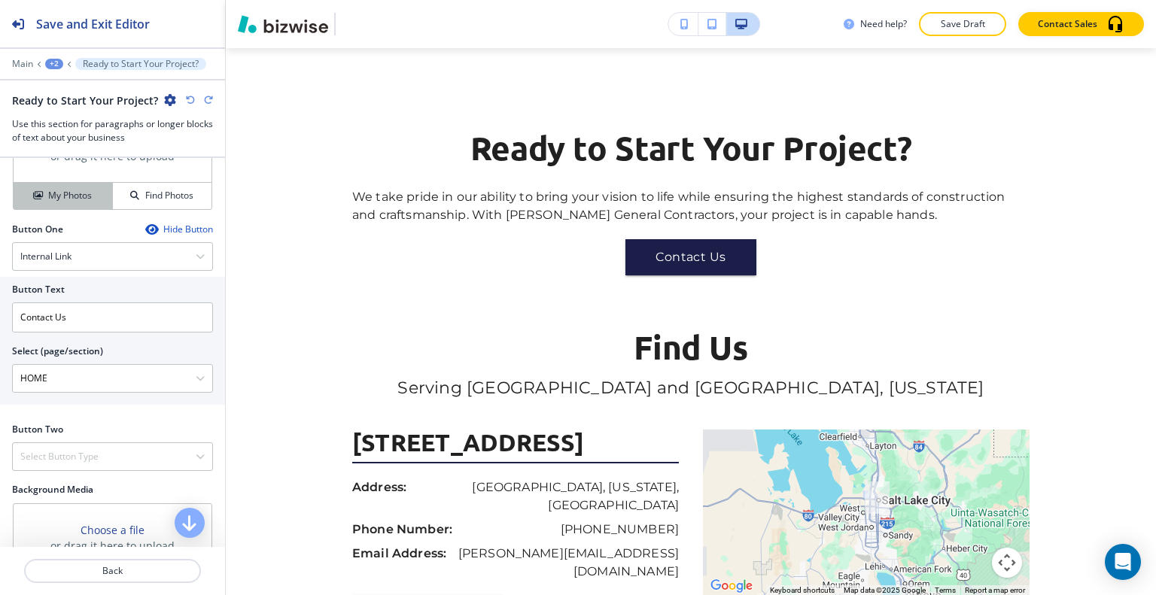
click at [68, 189] on h4 "My Photos" at bounding box center [70, 196] width 44 height 14
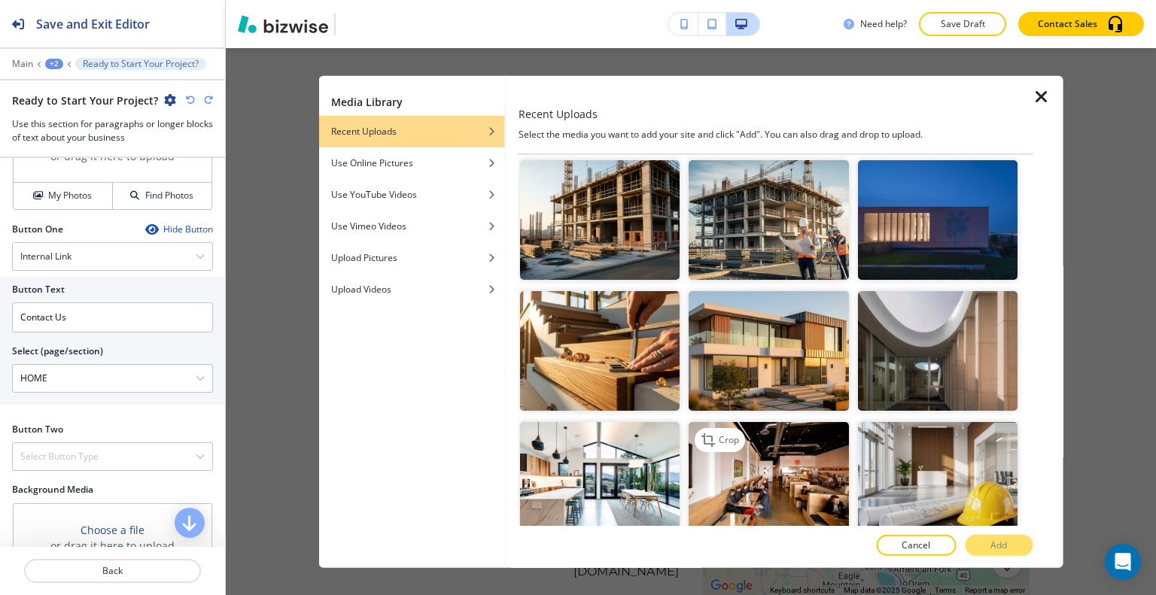
scroll to position [1129, 0]
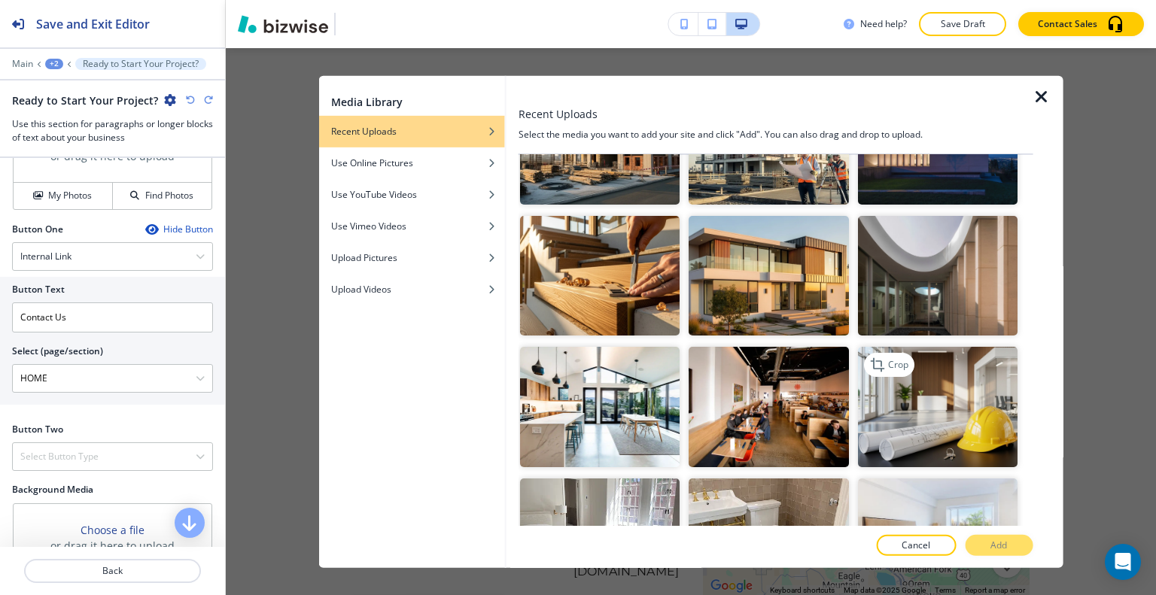
click at [948, 397] on img "button" at bounding box center [937, 407] width 160 height 120
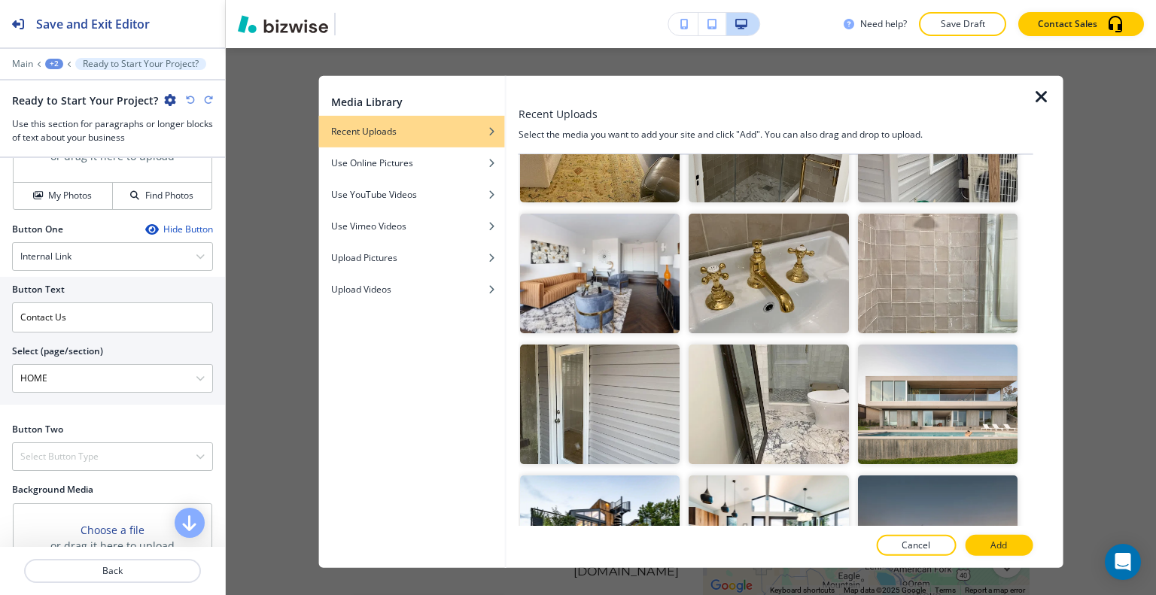
scroll to position [1731, 0]
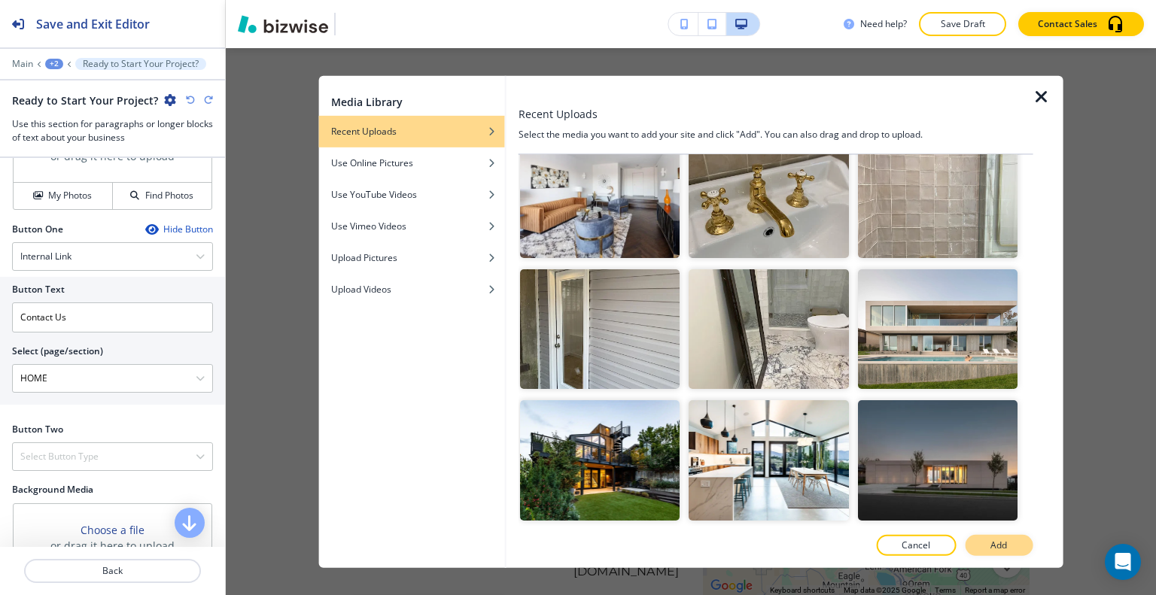
click at [1014, 548] on button "Add" at bounding box center [999, 545] width 68 height 21
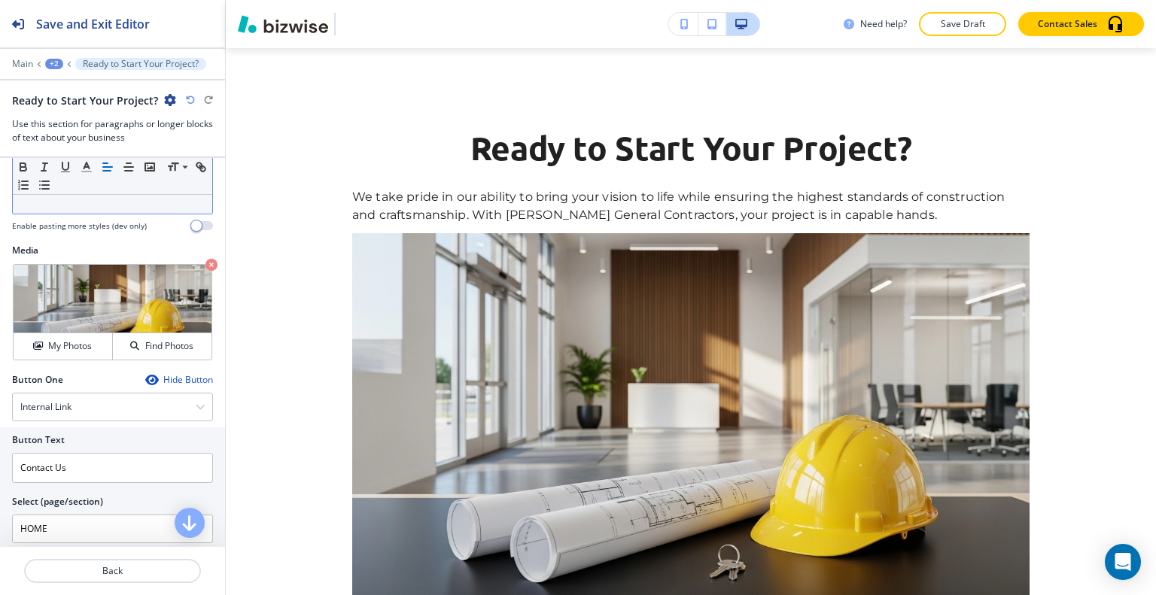
scroll to position [376, 0]
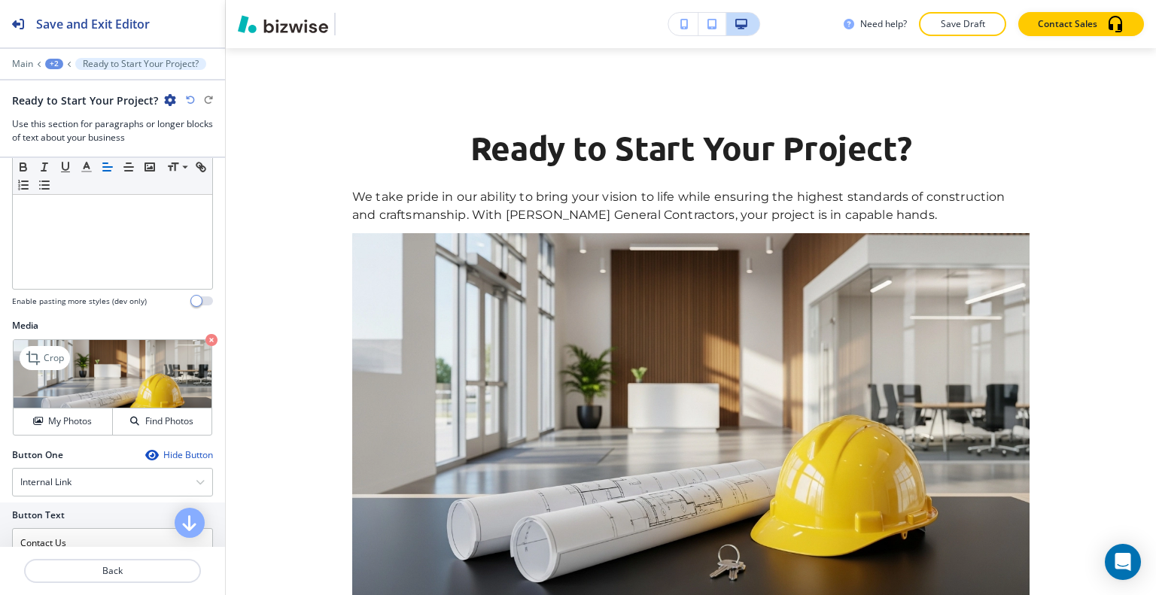
click at [205, 336] on icon "button" at bounding box center [211, 340] width 12 height 12
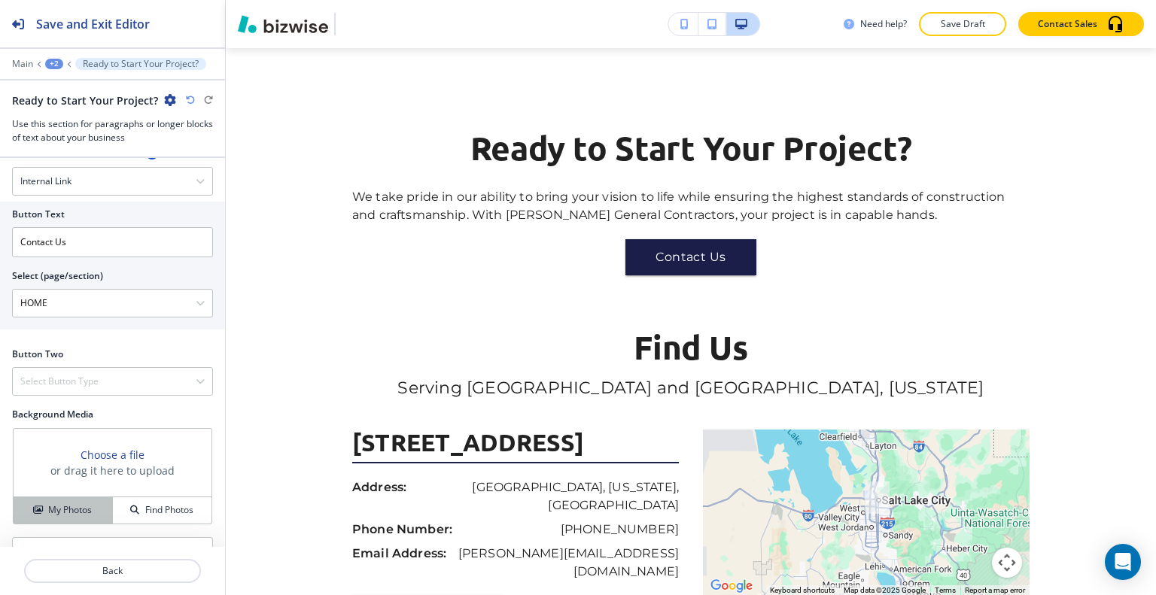
scroll to position [803, 0]
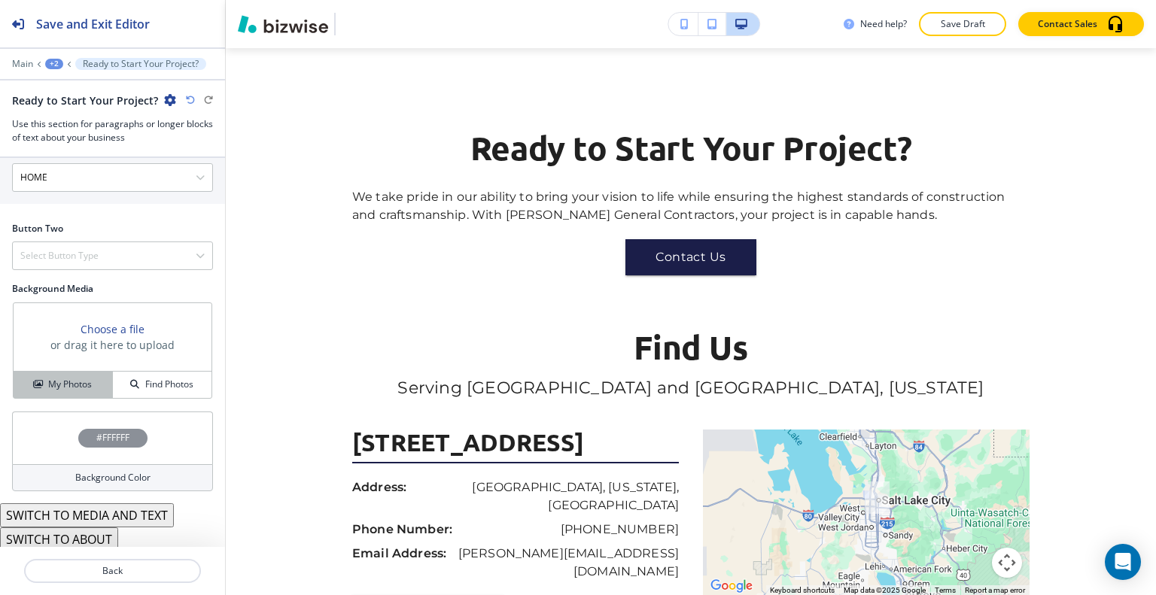
click at [62, 379] on h4 "My Photos" at bounding box center [70, 385] width 44 height 14
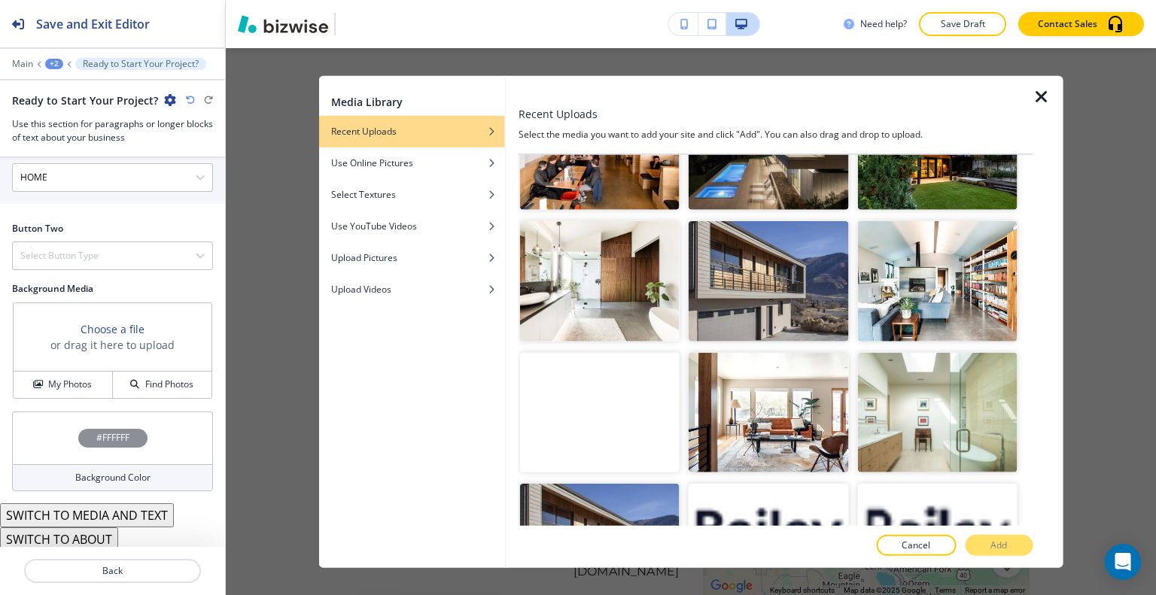
scroll to position [3127, 0]
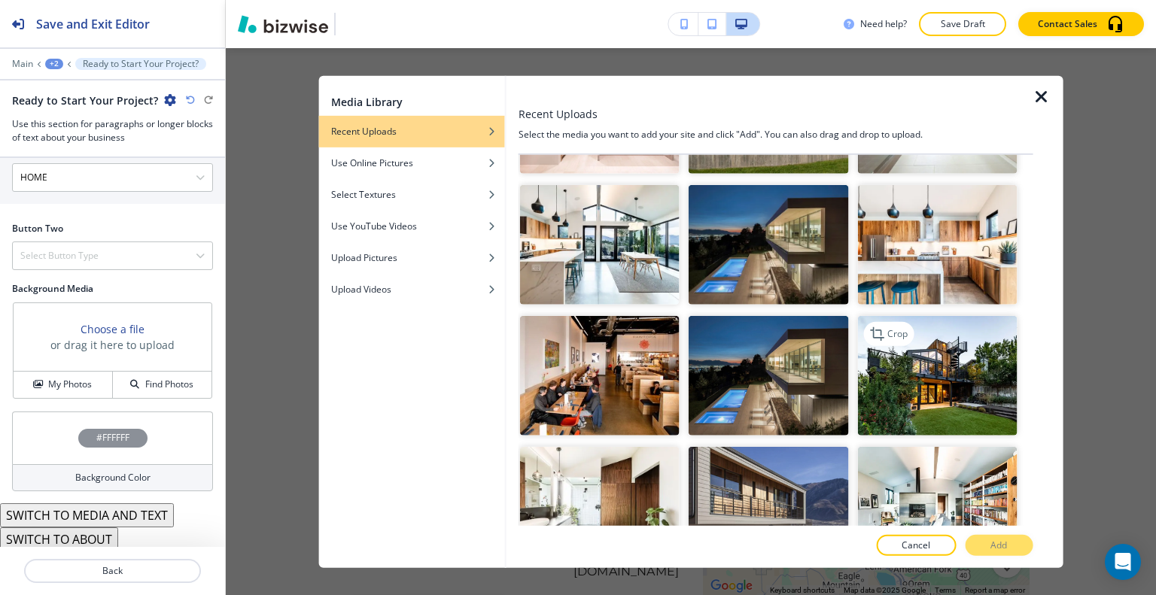
click at [950, 316] on img "button" at bounding box center [937, 376] width 160 height 120
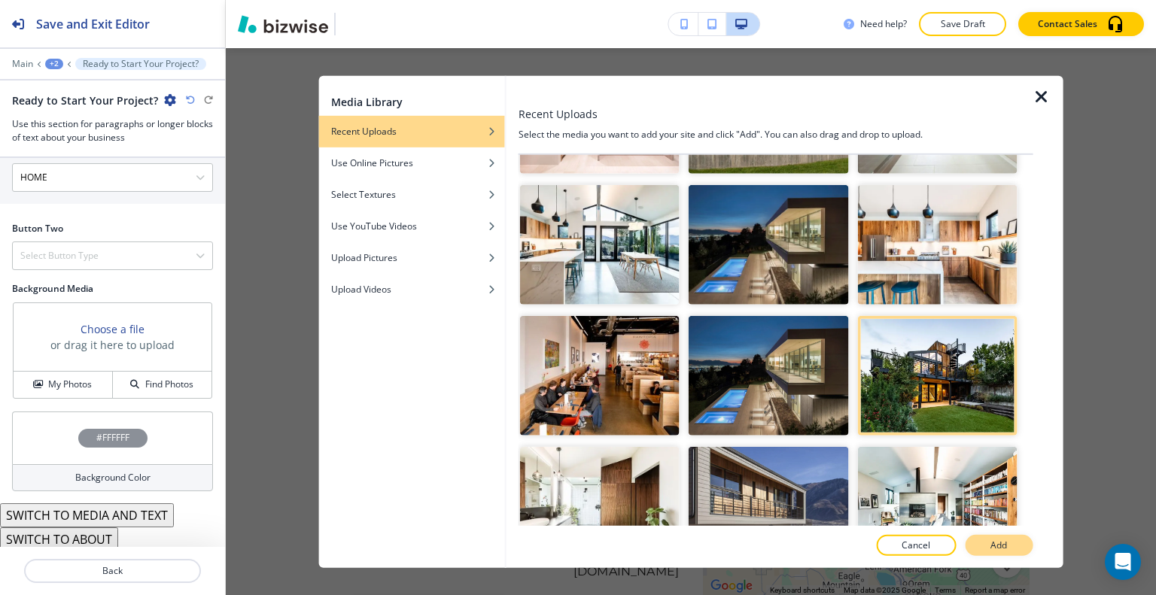
click at [1002, 548] on p "Add" at bounding box center [999, 546] width 17 height 14
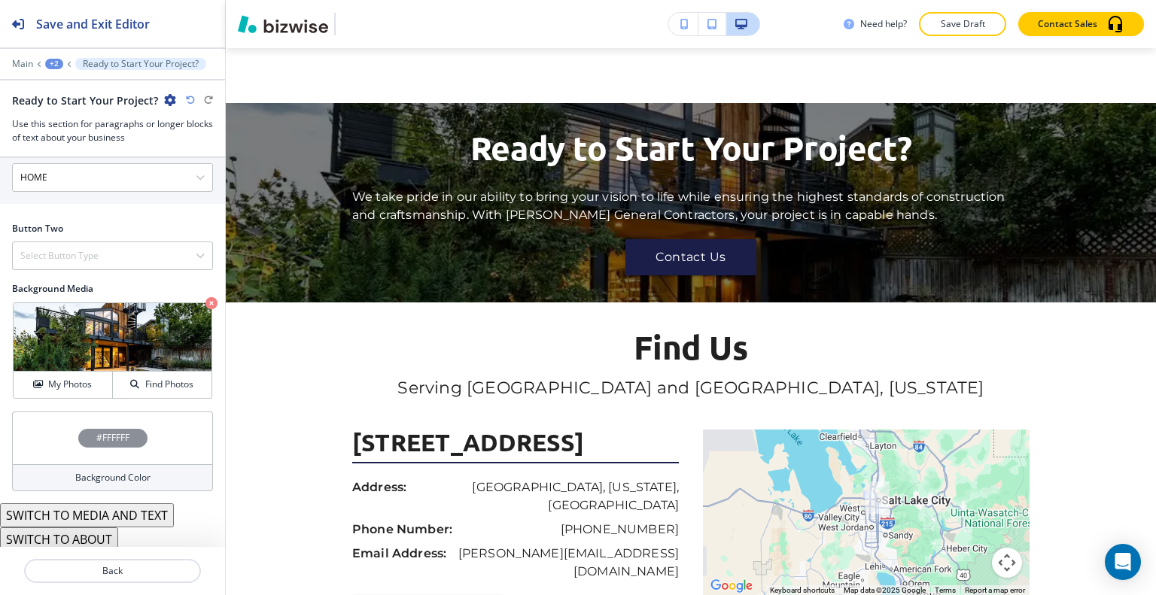
scroll to position [3821, 0]
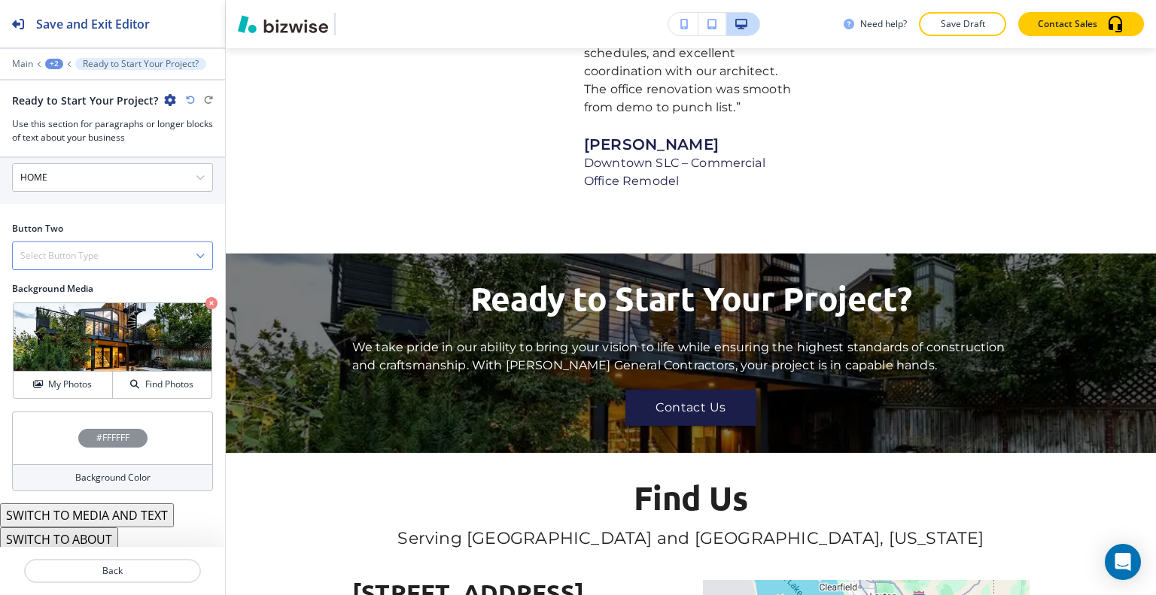
click at [123, 252] on div "Select Button Type" at bounding box center [112, 255] width 199 height 27
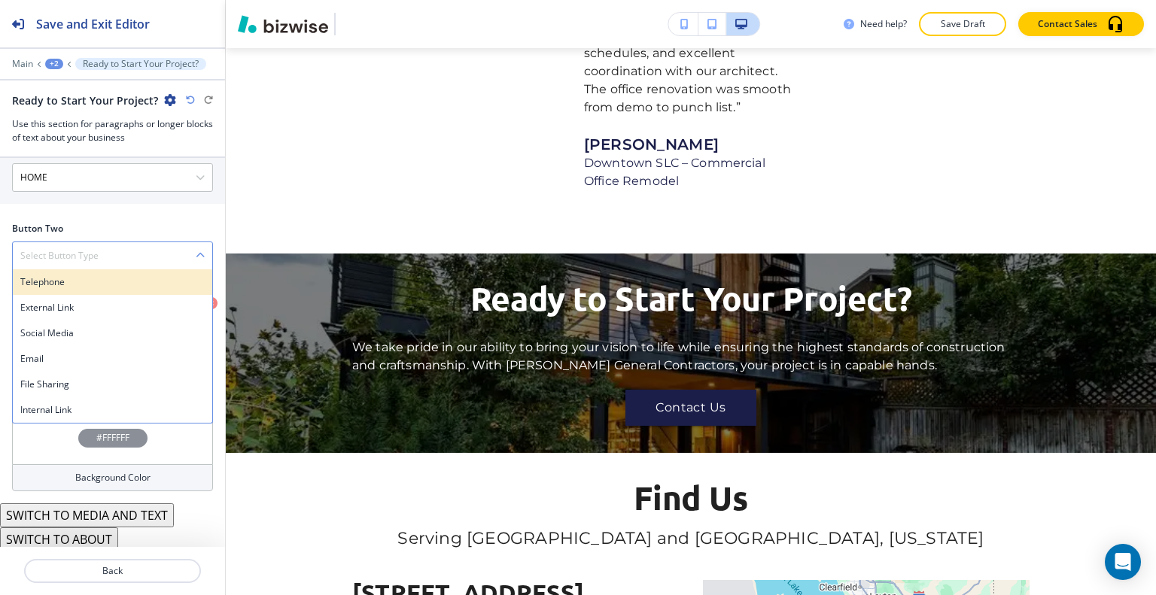
click at [119, 275] on h4 "Telephone" at bounding box center [112, 282] width 184 height 14
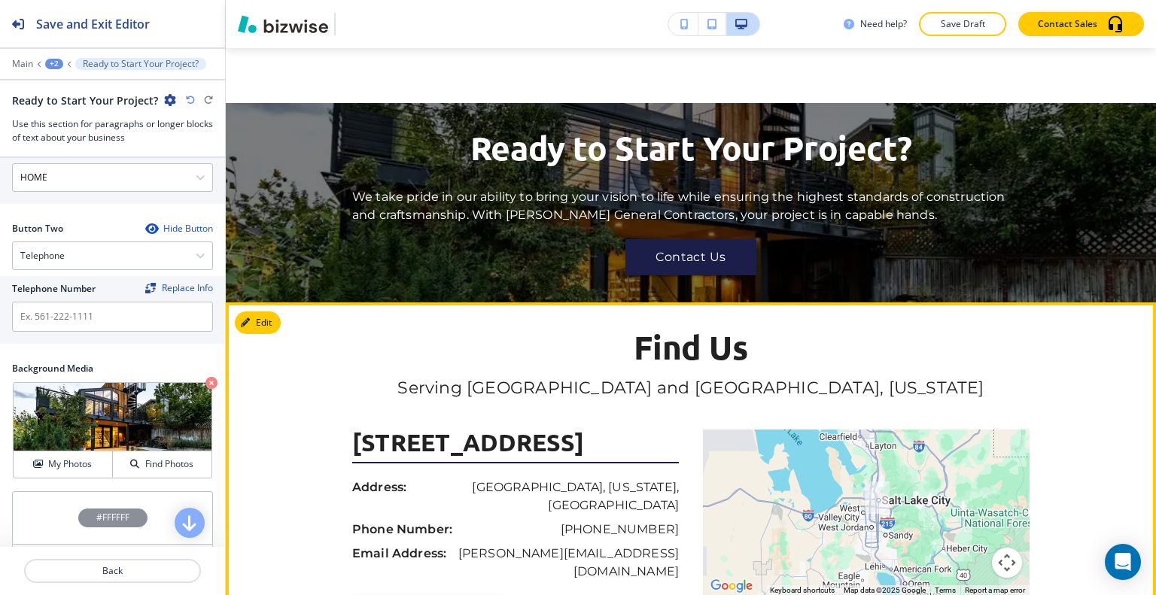
scroll to position [4122, 0]
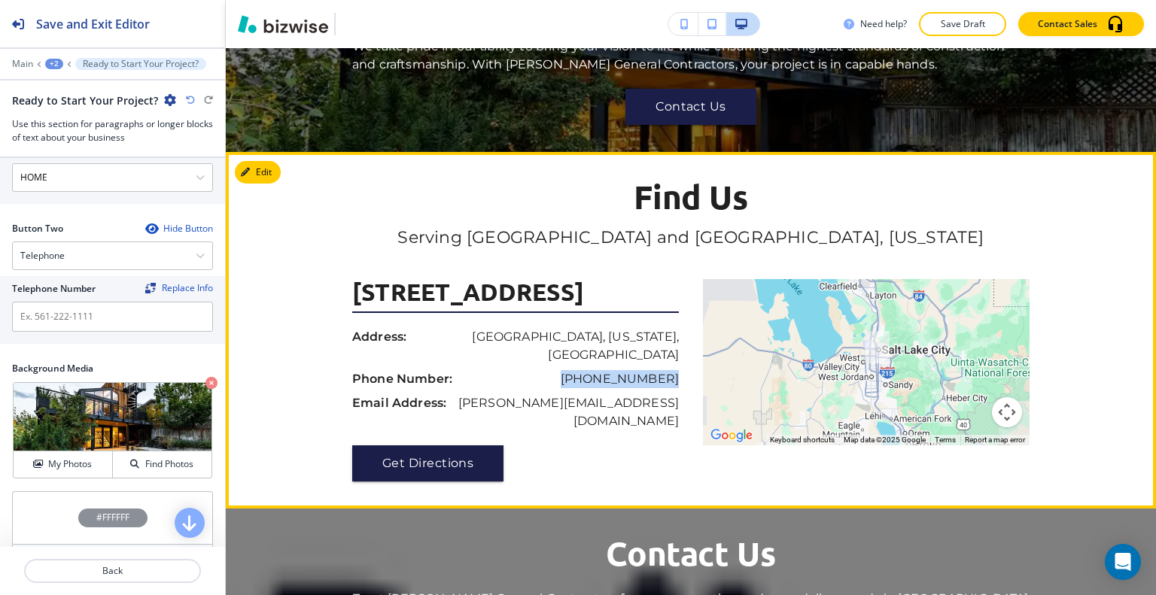
drag, startPoint x: 678, startPoint y: 306, endPoint x: 592, endPoint y: 307, distance: 85.8
click at [581, 308] on div "[STREET_ADDRESS] Address: [GEOGRAPHIC_DATA][US_STATE] Phone Number: [PHONE_NUMB…" at bounding box center [521, 380] width 339 height 202
copy p "[PHONE_NUMBER]"
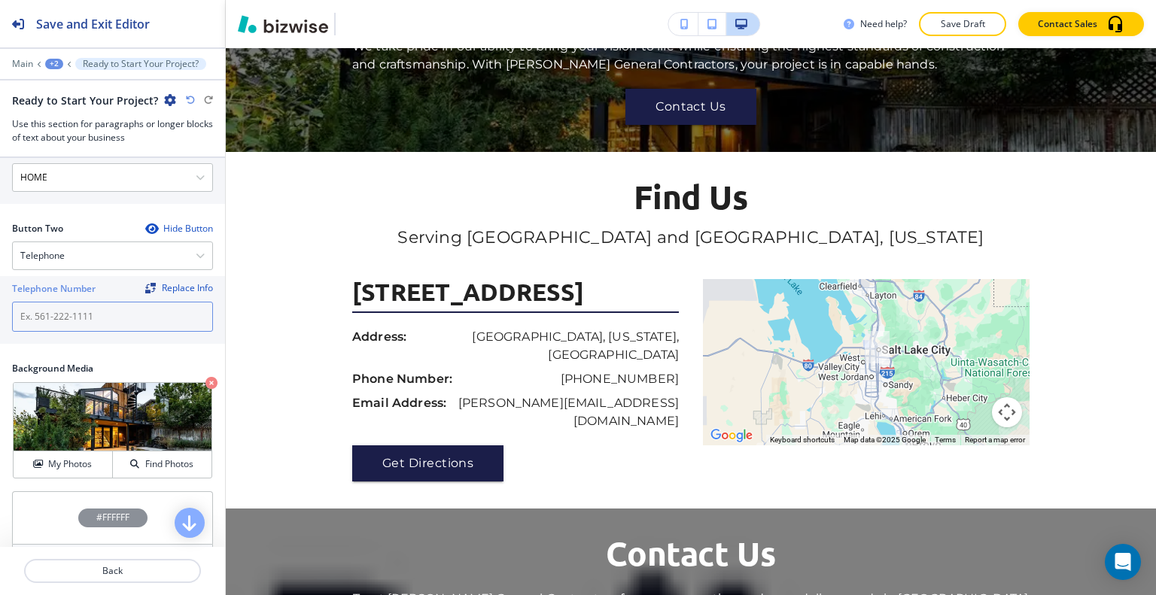
paste input "[PHONE_NUMBER]"
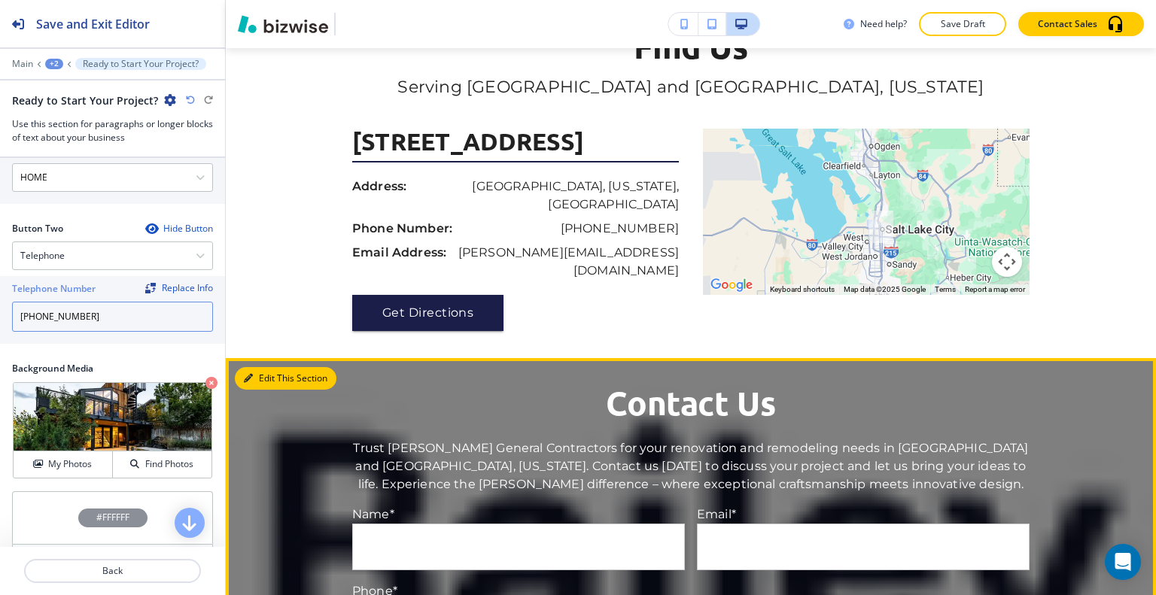
type input "[PHONE_NUMBER]"
click at [273, 367] on button "Edit This Section" at bounding box center [286, 378] width 102 height 23
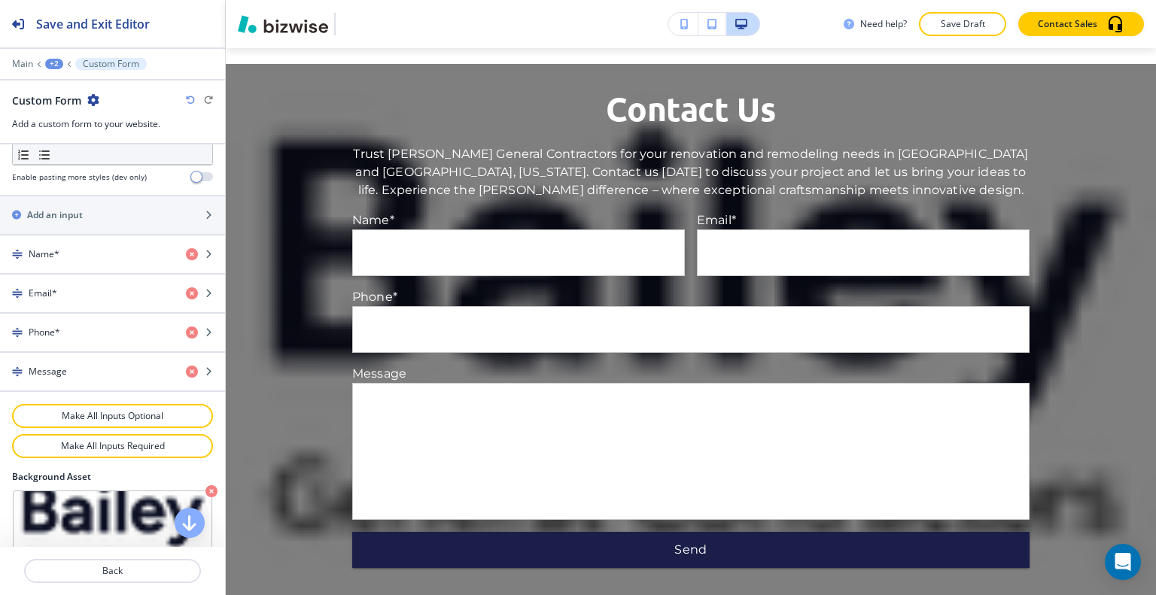
scroll to position [741, 0]
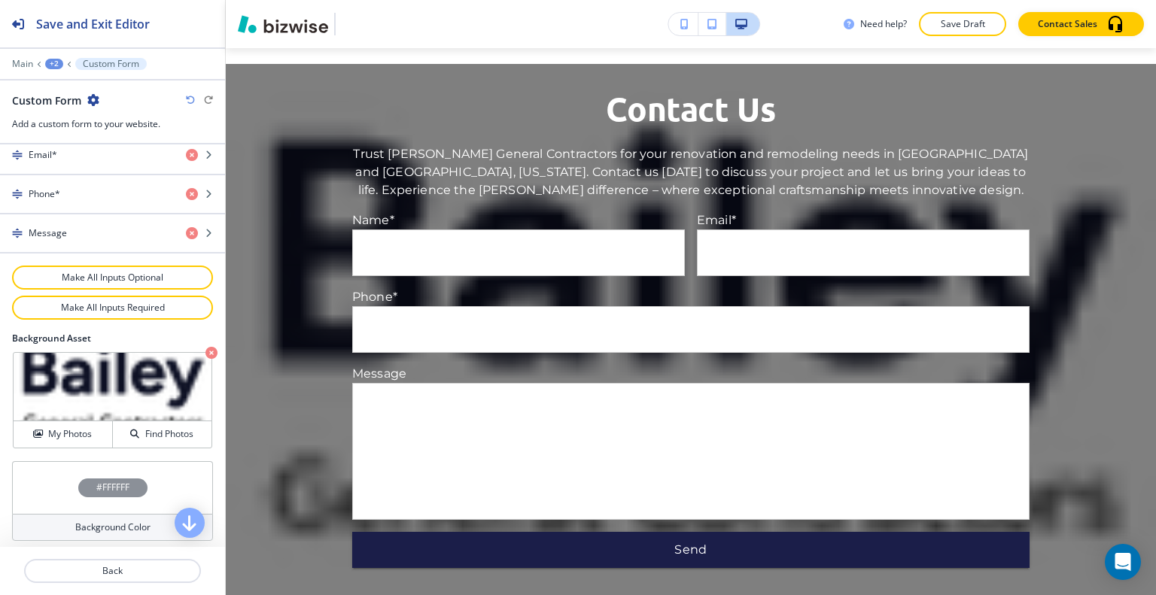
click at [205, 348] on icon "button" at bounding box center [211, 353] width 12 height 12
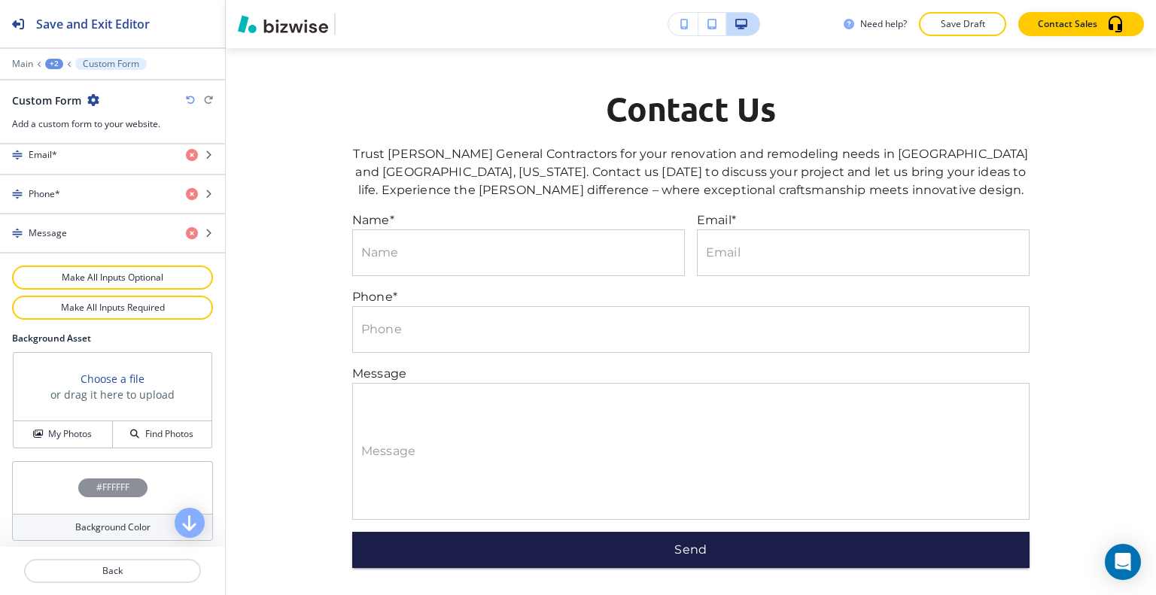
click at [88, 411] on div "Choose a file or drag it here to upload" at bounding box center [113, 387] width 198 height 68
click at [85, 422] on button "My Photos" at bounding box center [63, 435] width 99 height 26
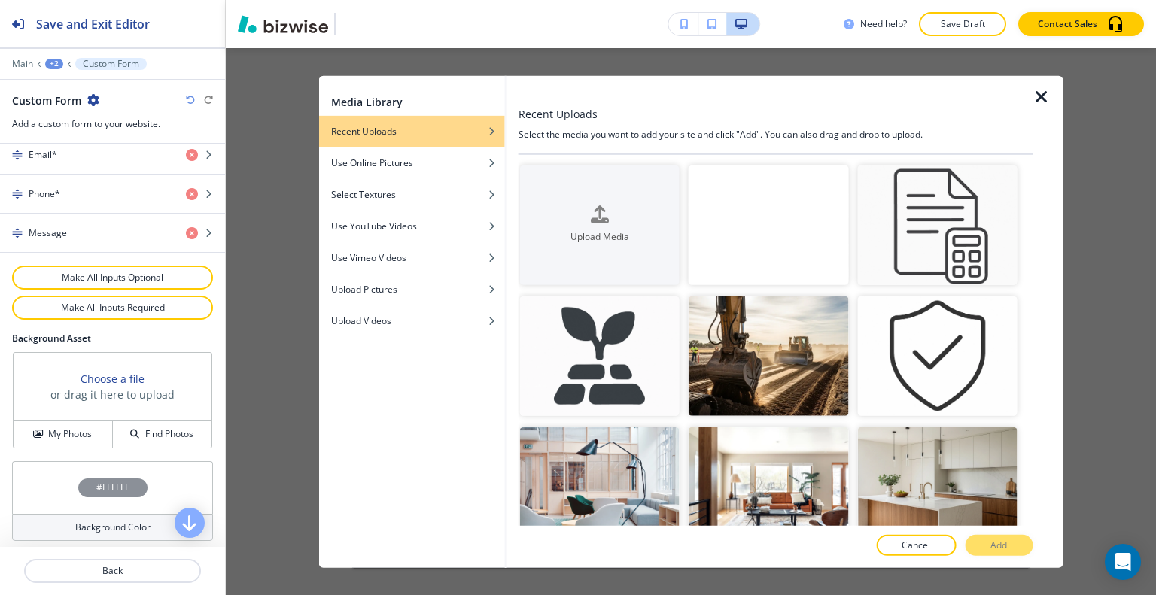
scroll to position [452, 0]
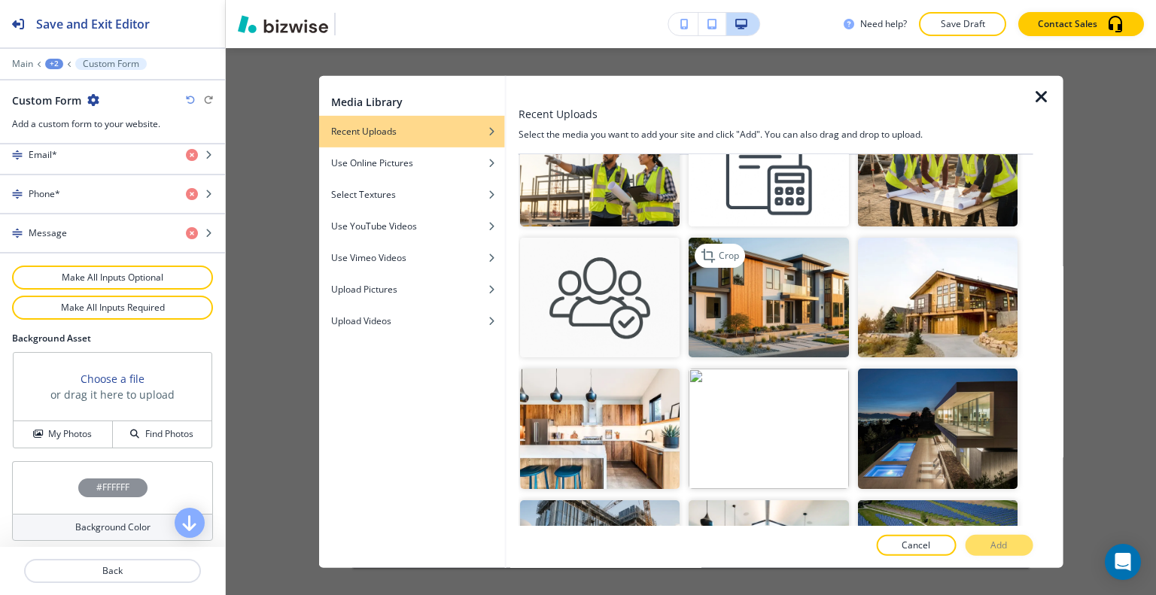
click at [775, 306] on img "button" at bounding box center [769, 298] width 160 height 120
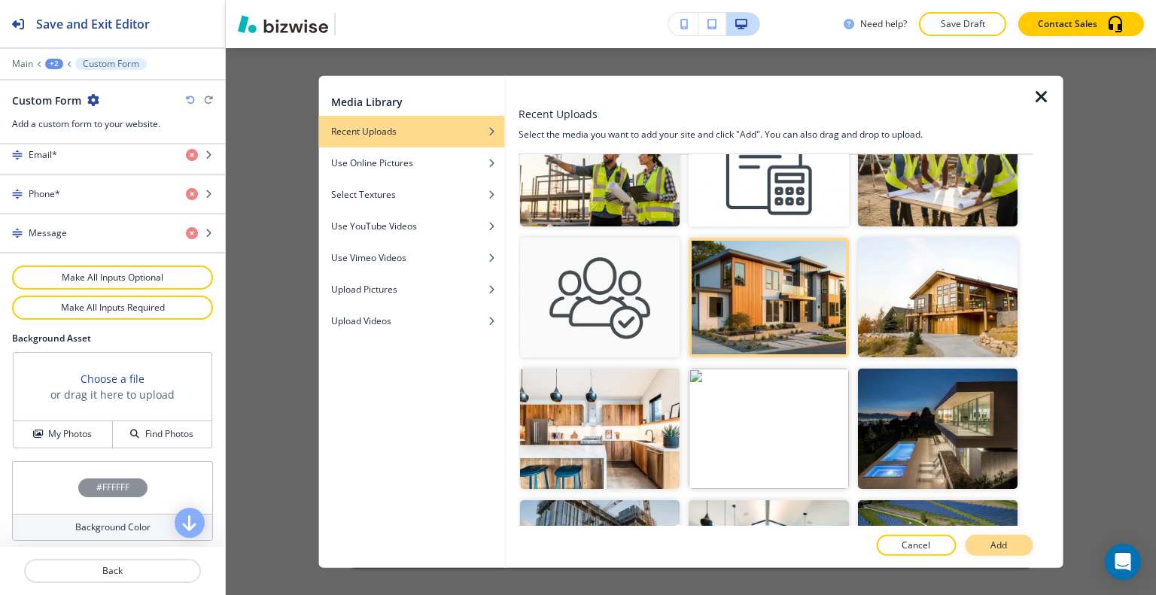
click at [1006, 541] on p "Add" at bounding box center [999, 546] width 17 height 14
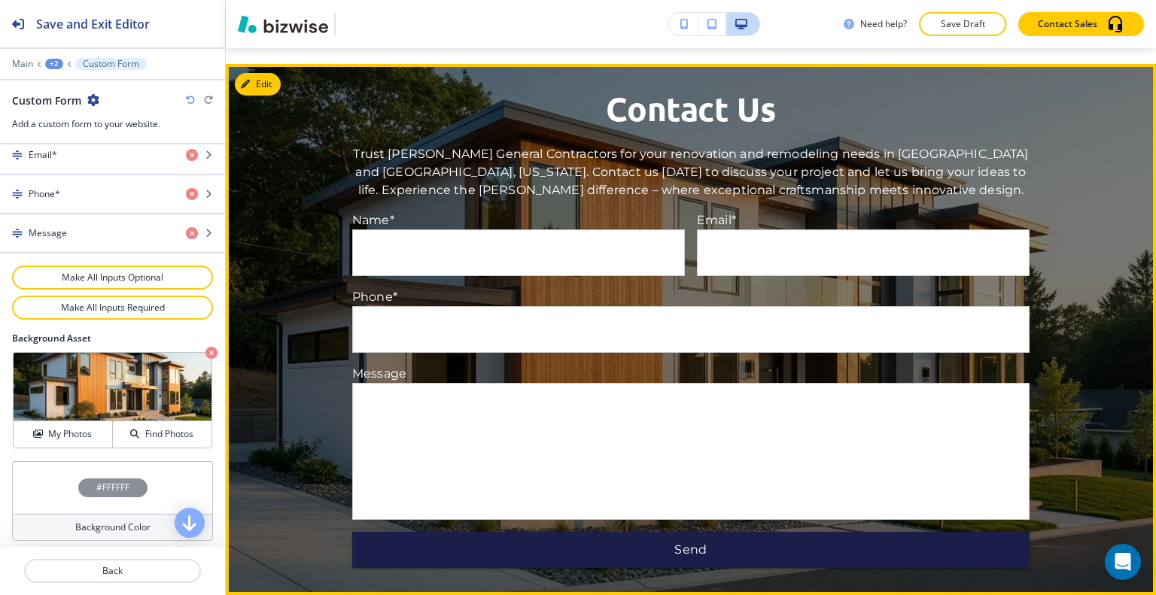
scroll to position [4341, 0]
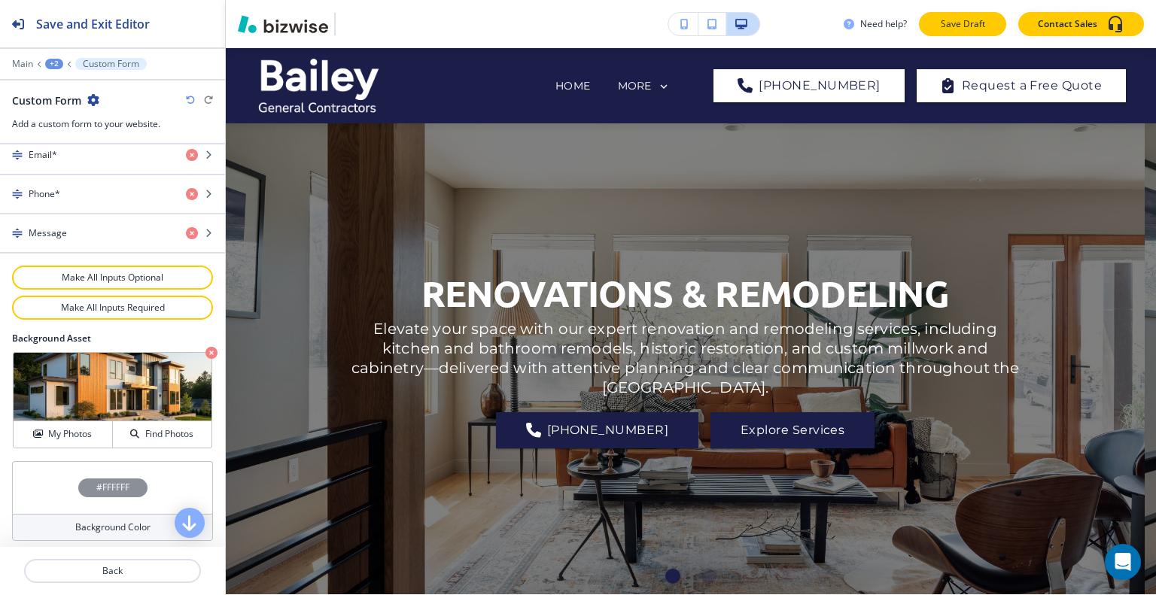
click at [978, 29] on p "Save Draft" at bounding box center [963, 24] width 48 height 14
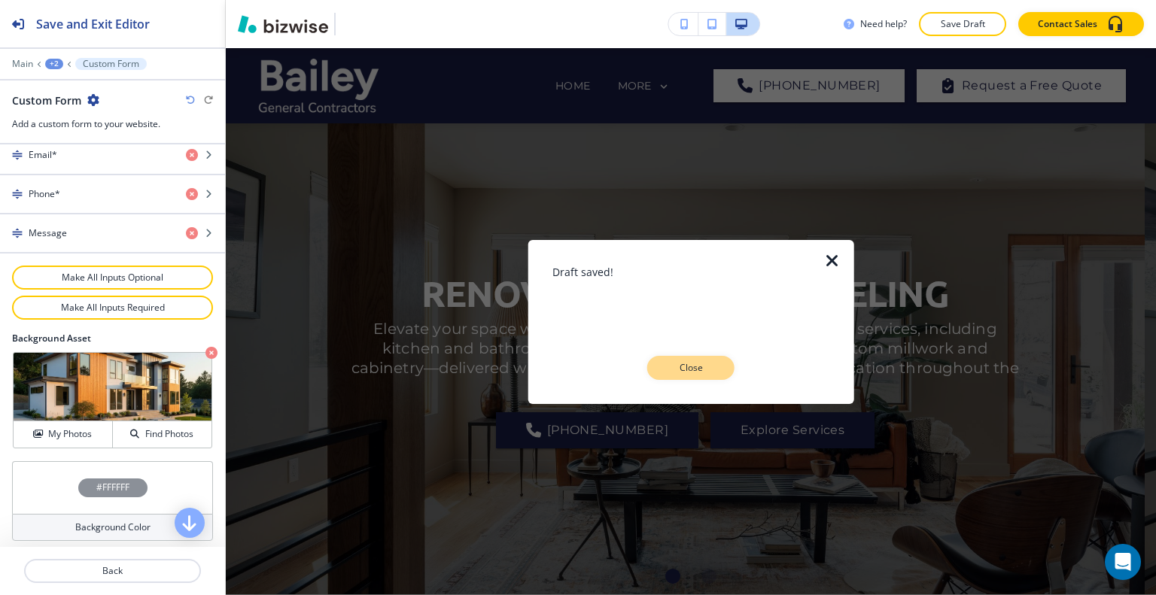
click at [720, 370] on button "Close" at bounding box center [690, 368] width 87 height 24
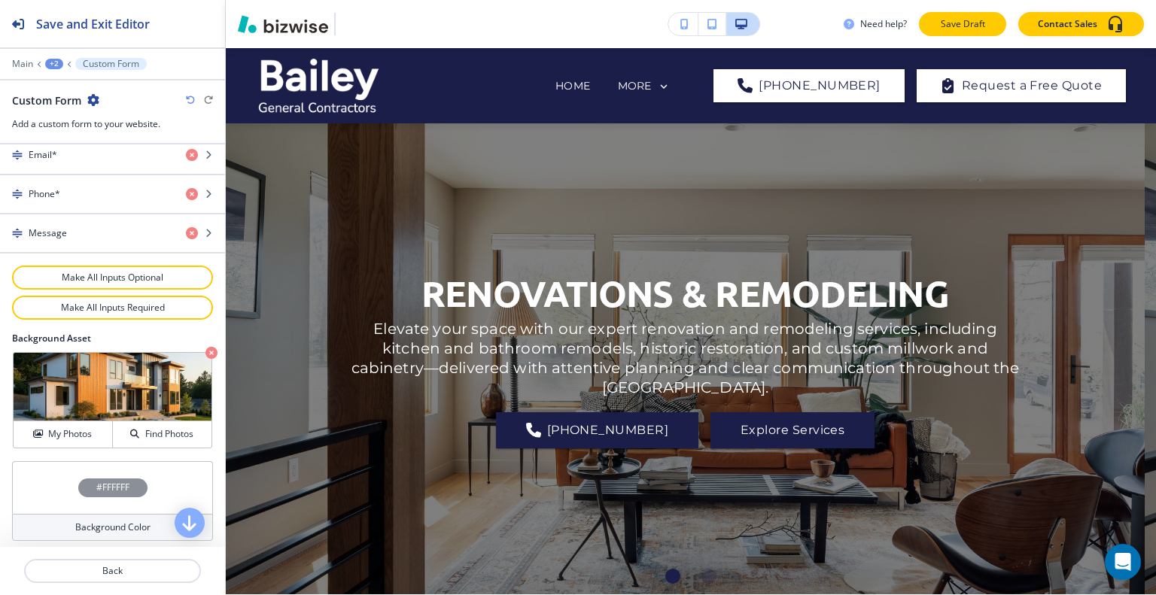
click at [971, 22] on p "Save Draft" at bounding box center [963, 24] width 48 height 14
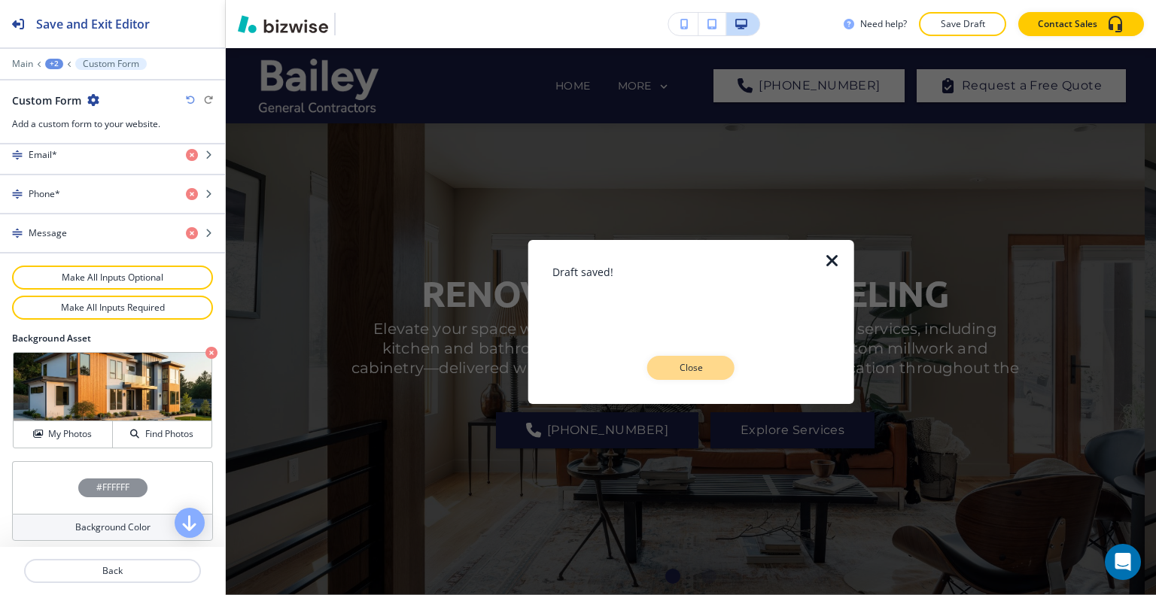
click at [701, 370] on p "Close" at bounding box center [691, 368] width 48 height 14
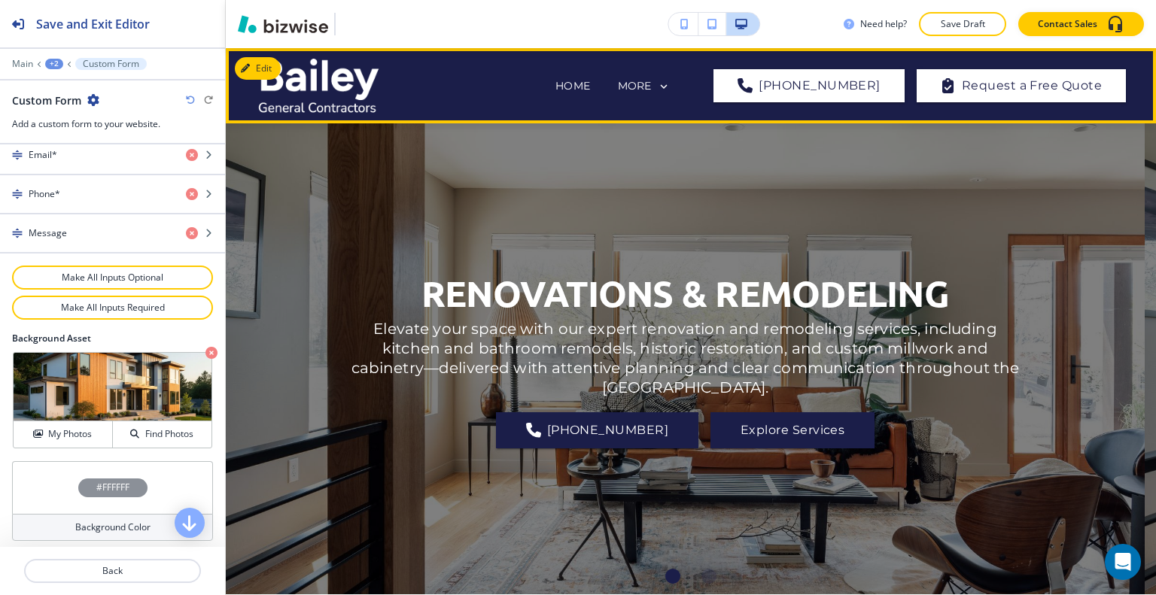
click at [668, 88] on icon at bounding box center [664, 86] width 7 height 5
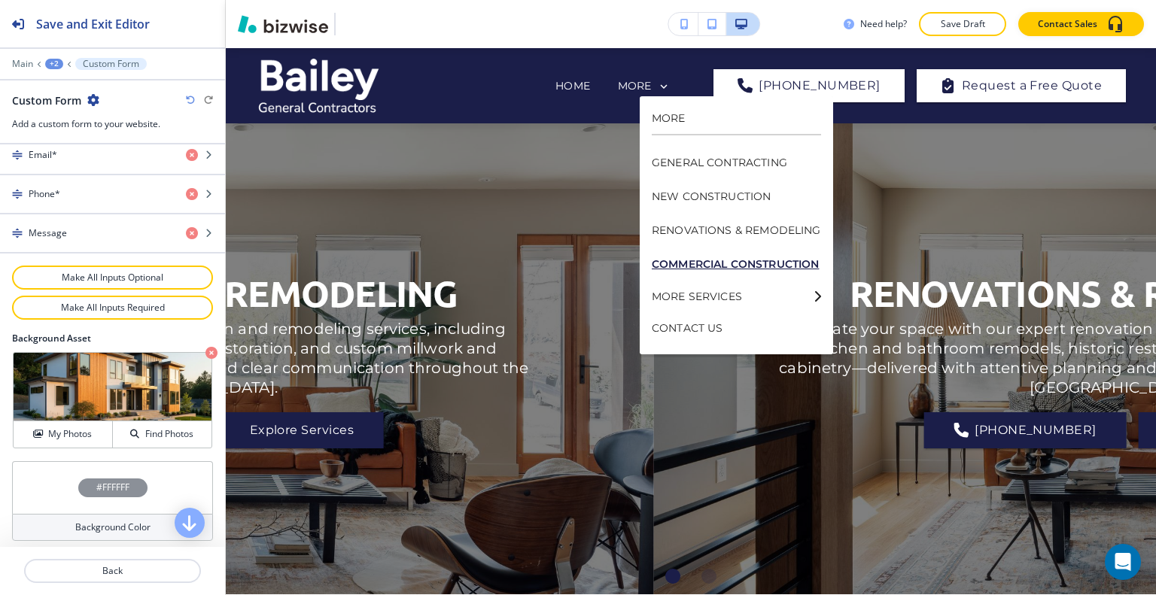
click at [705, 266] on p "COMMERCIAL CONSTRUCTION" at bounding box center [736, 265] width 169 height 34
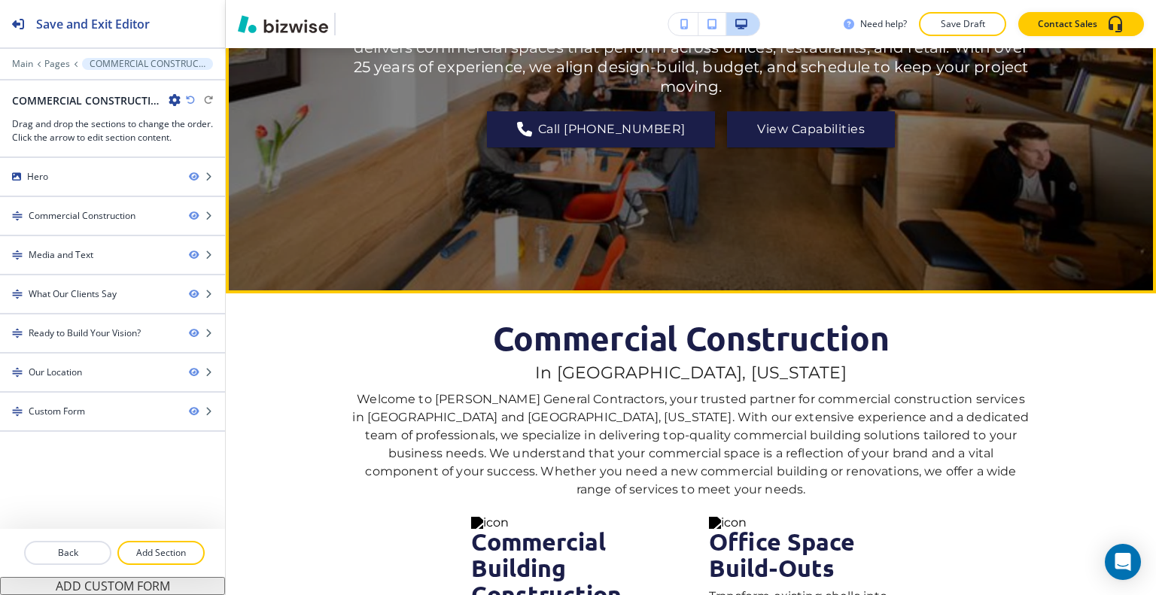
scroll to position [75, 0]
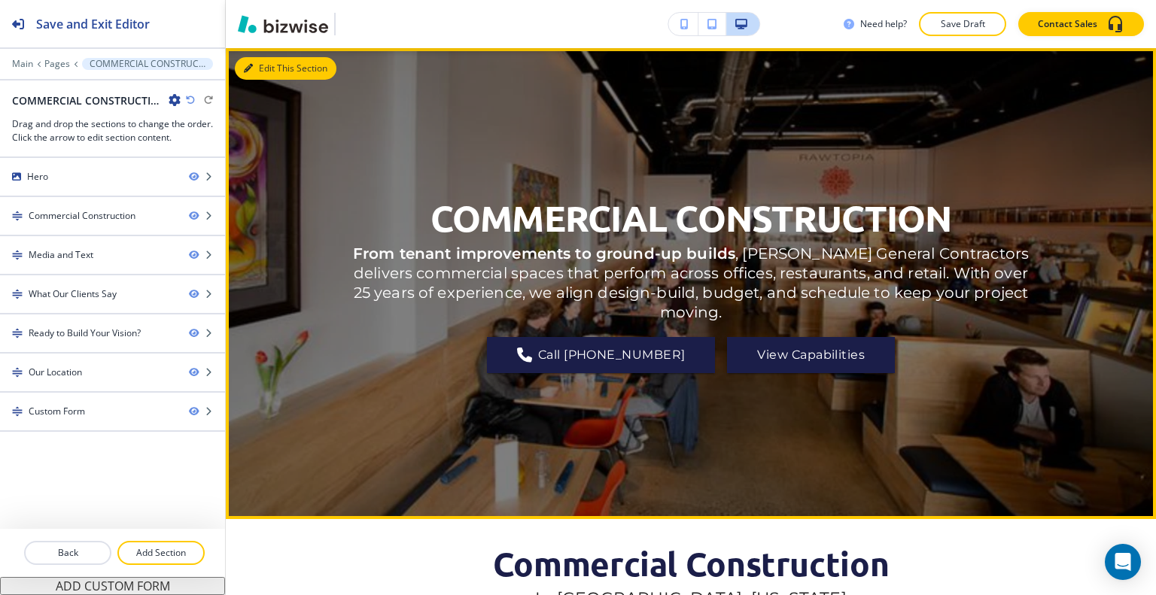
click at [265, 66] on button "Edit This Section" at bounding box center [286, 68] width 102 height 23
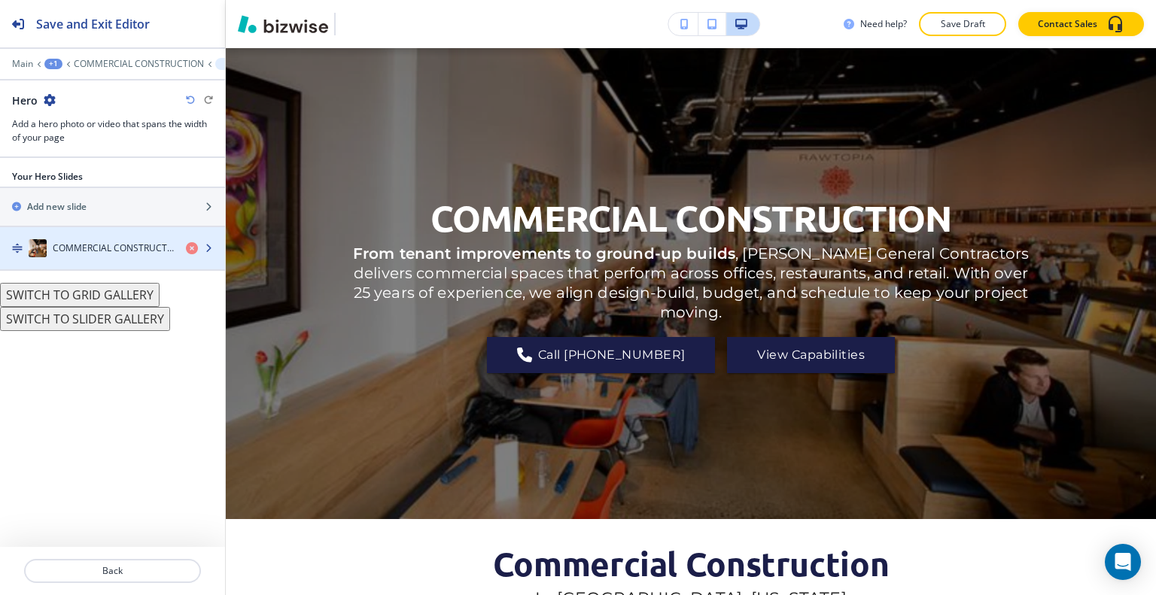
click at [97, 248] on h4 "COMMERCIAL CONSTRUCTION" at bounding box center [113, 249] width 121 height 14
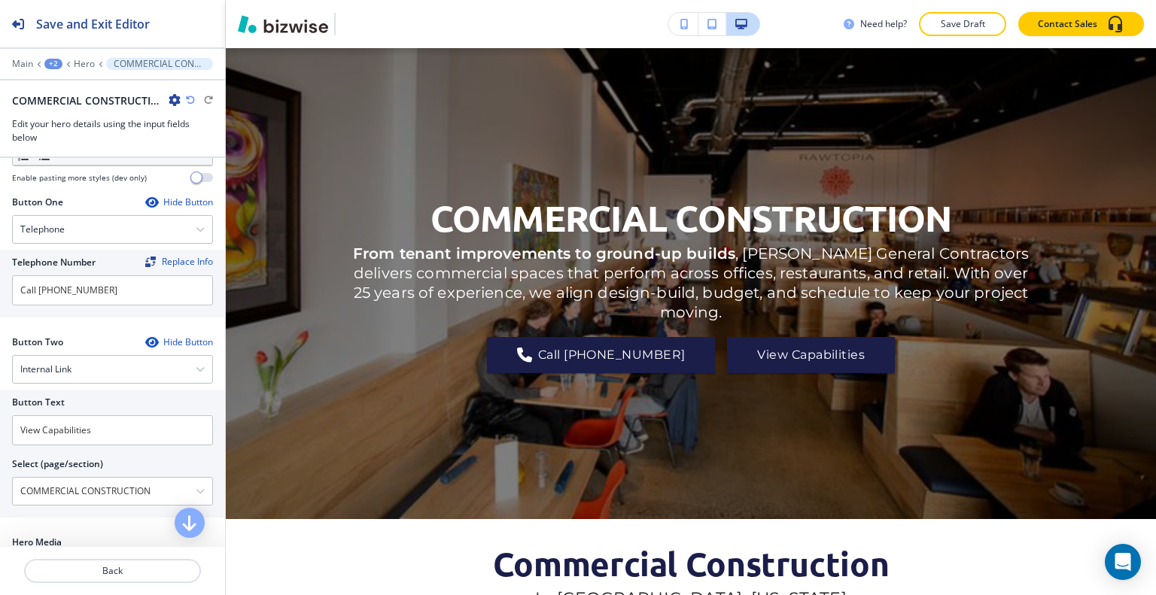
scroll to position [507, 0]
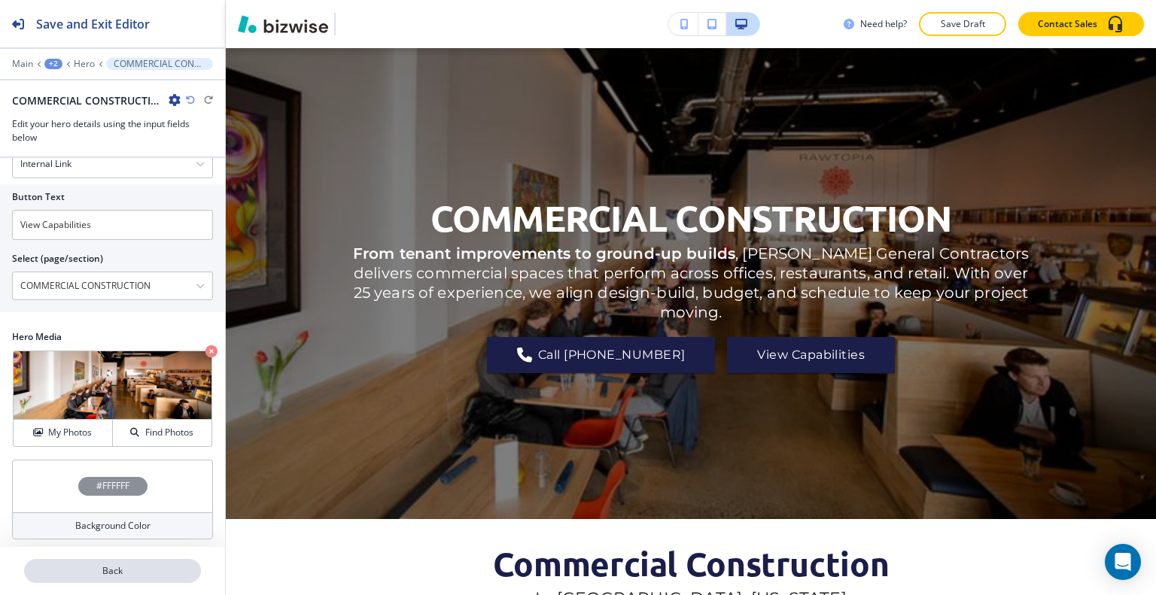
click at [135, 577] on p "Back" at bounding box center [113, 572] width 174 height 14
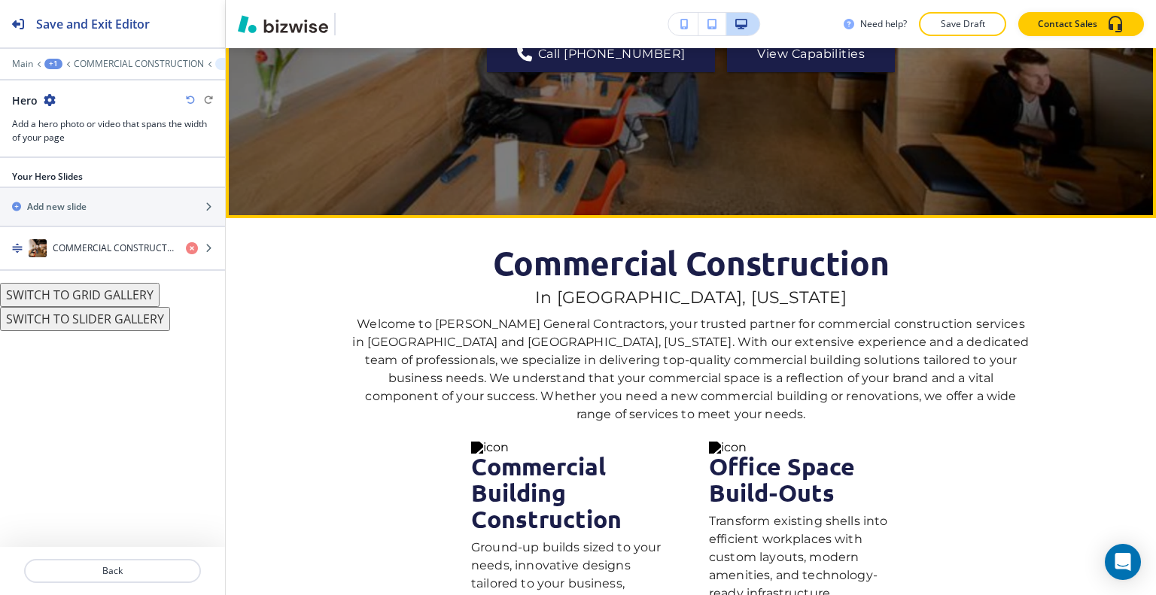
scroll to position [151, 0]
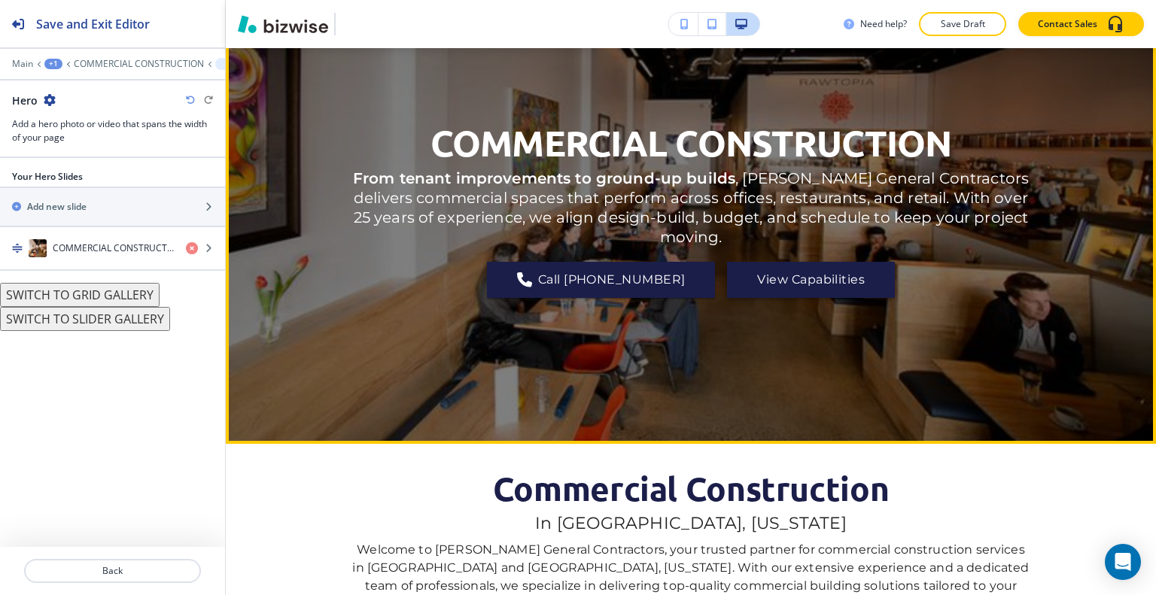
click at [826, 269] on button "View Capabilities" at bounding box center [811, 280] width 168 height 36
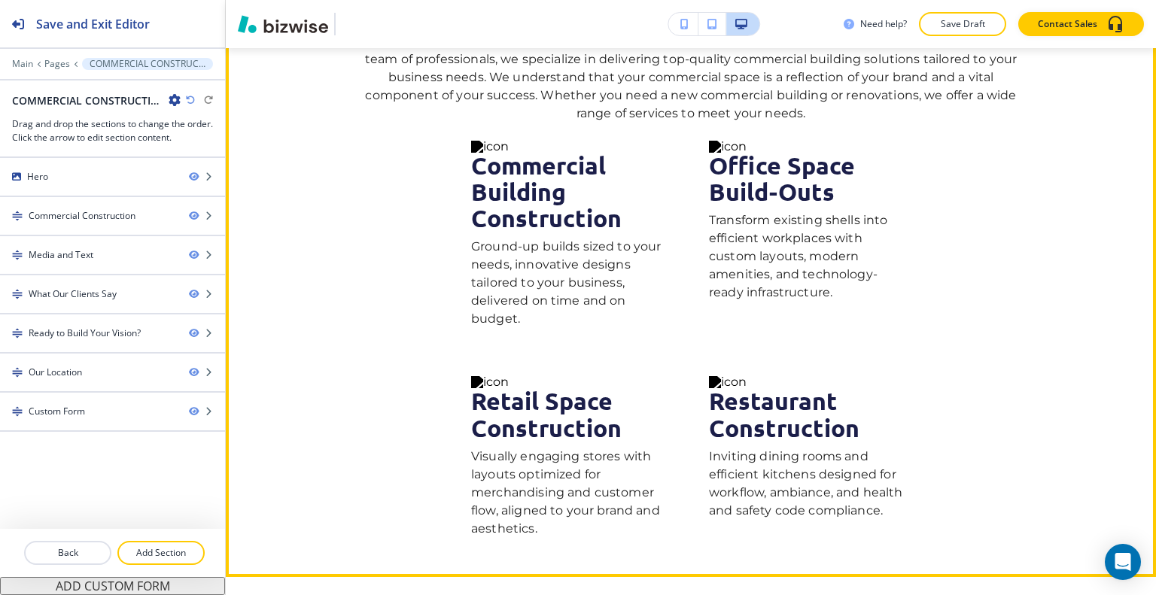
scroll to position [527, 0]
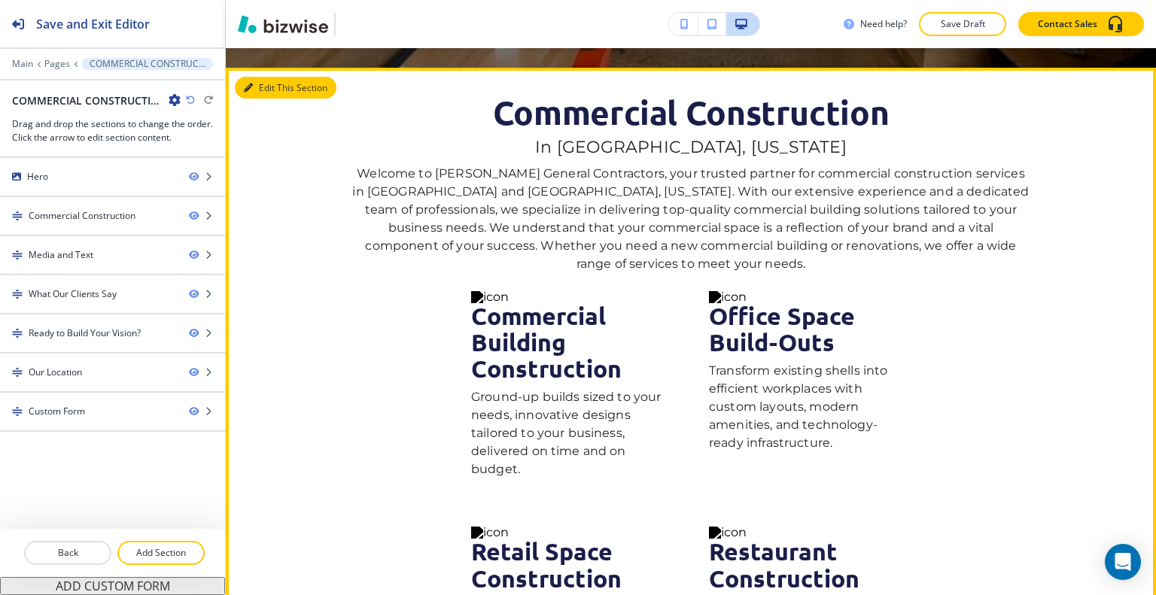
click at [266, 86] on button "Edit This Section" at bounding box center [286, 88] width 102 height 23
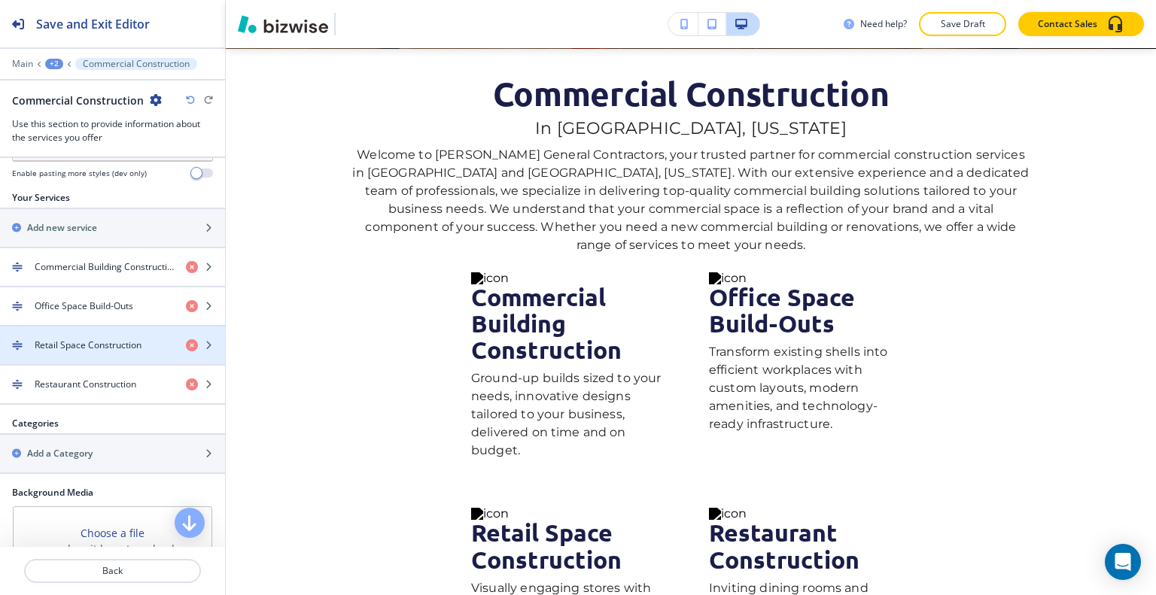
scroll to position [778, 0]
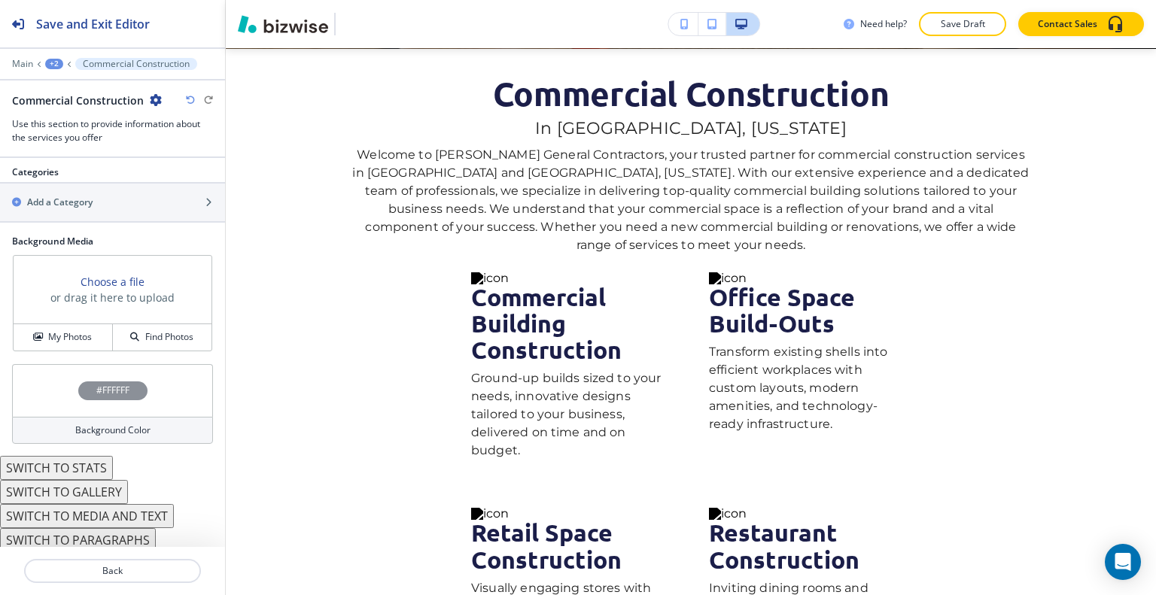
click at [91, 460] on button "SWITCH TO STATS" at bounding box center [56, 468] width 113 height 24
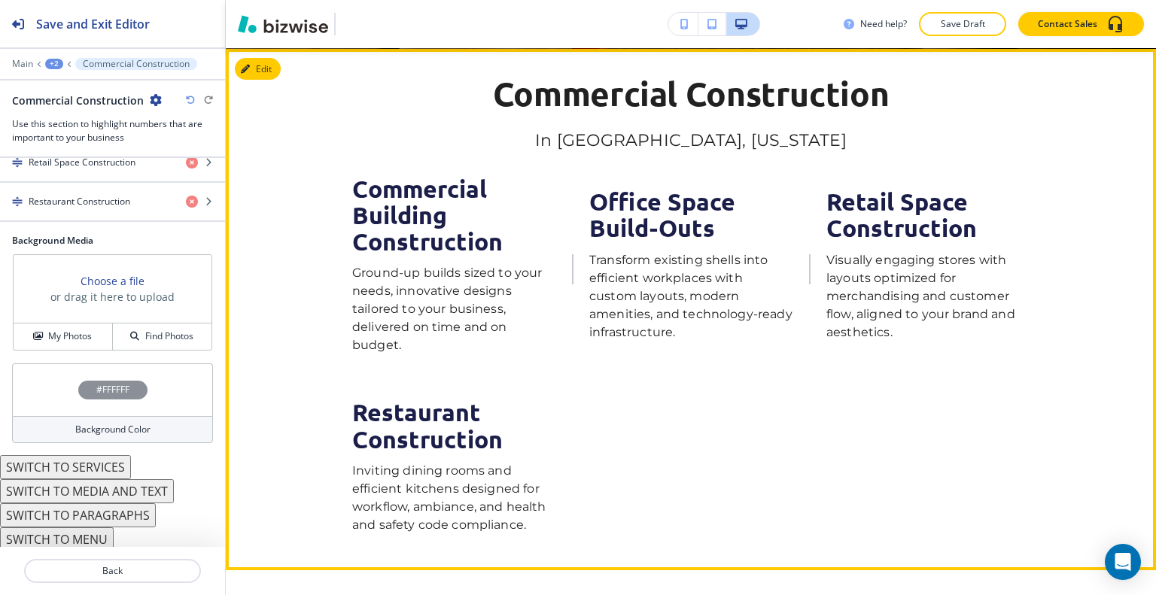
scroll to position [395, 0]
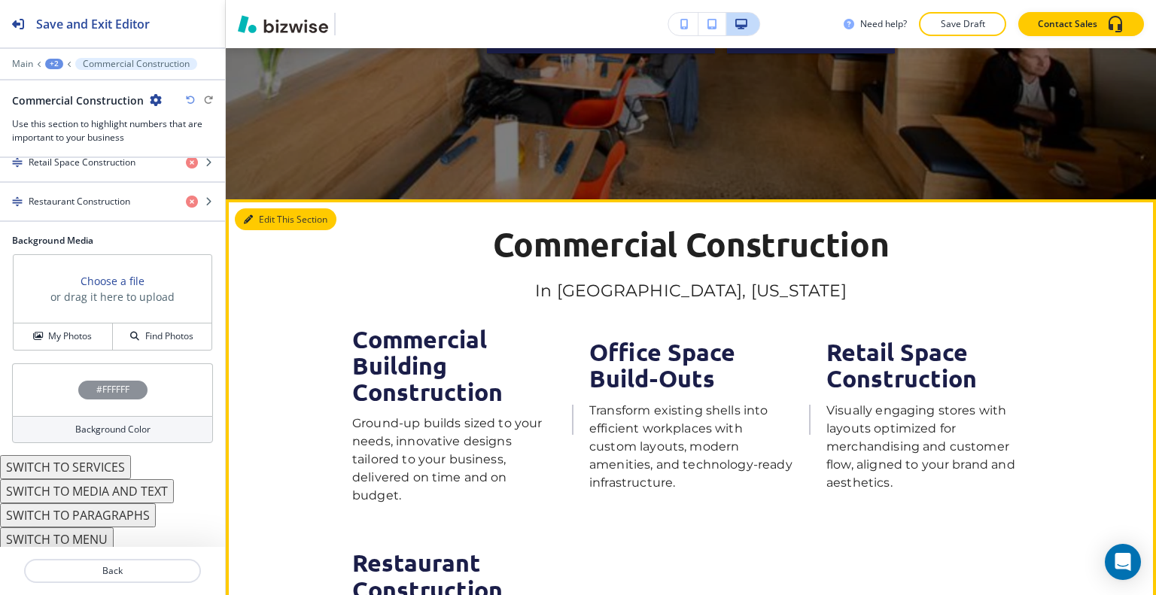
click at [272, 223] on button "Edit This Section" at bounding box center [286, 219] width 102 height 23
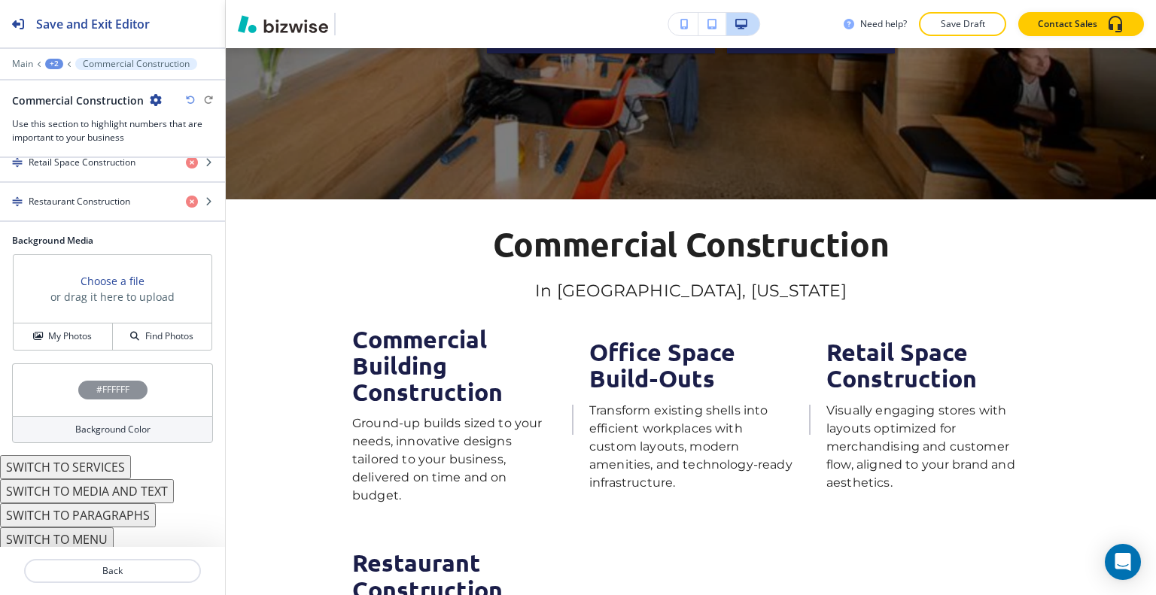
click at [79, 547] on div at bounding box center [112, 553] width 225 height 12
click at [79, 542] on button "SWITCH TO MENU" at bounding box center [57, 540] width 114 height 24
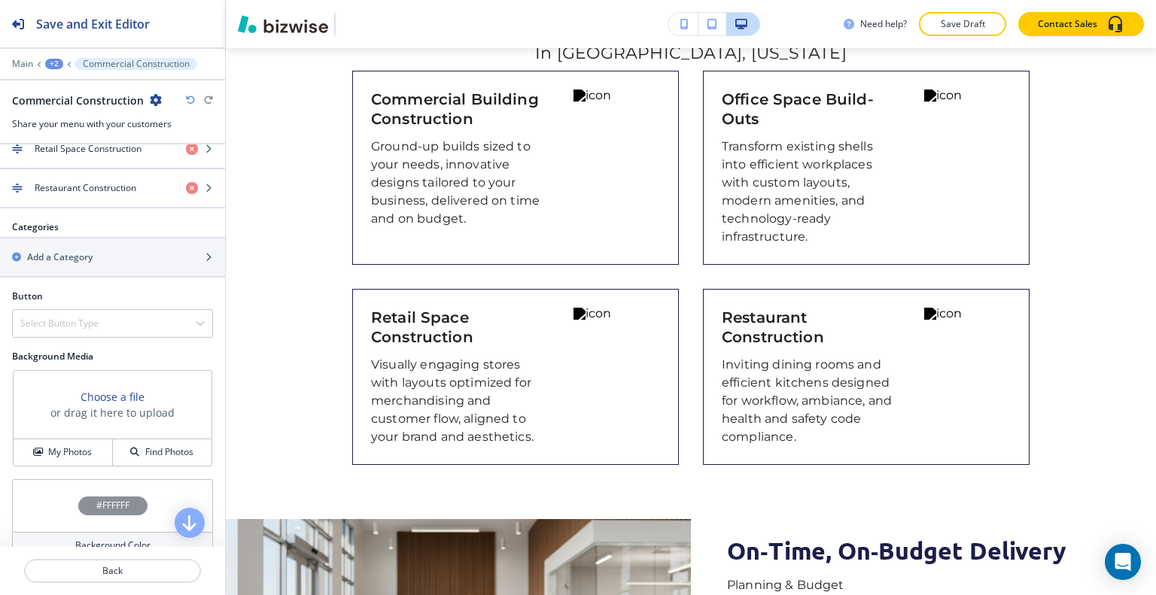
scroll to position [254, 0]
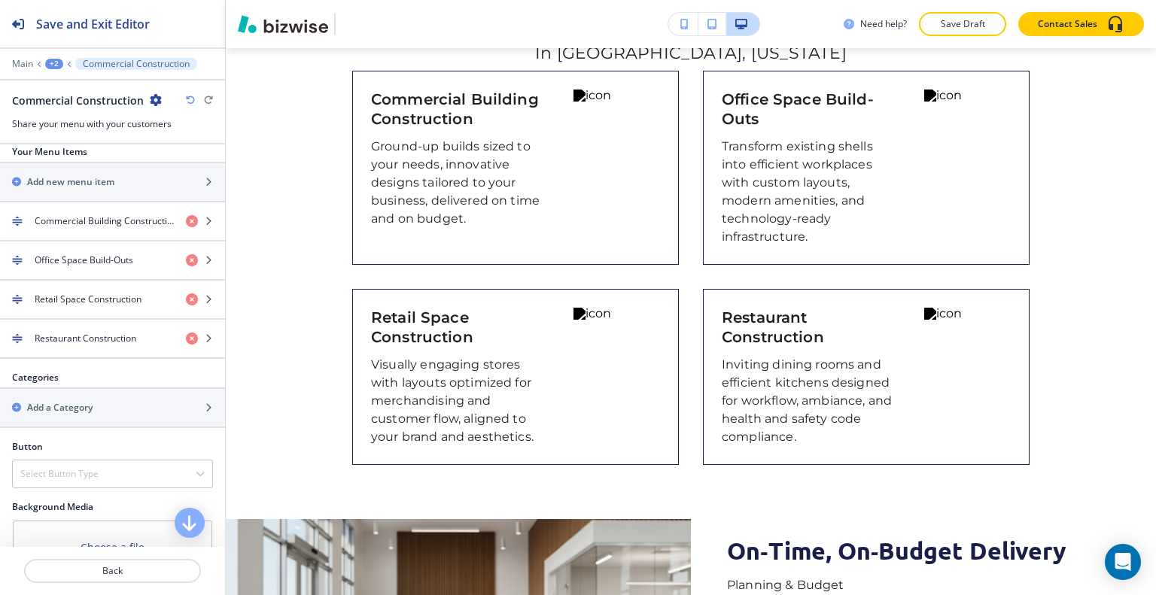
click at [192, 99] on icon "button" at bounding box center [190, 100] width 9 height 9
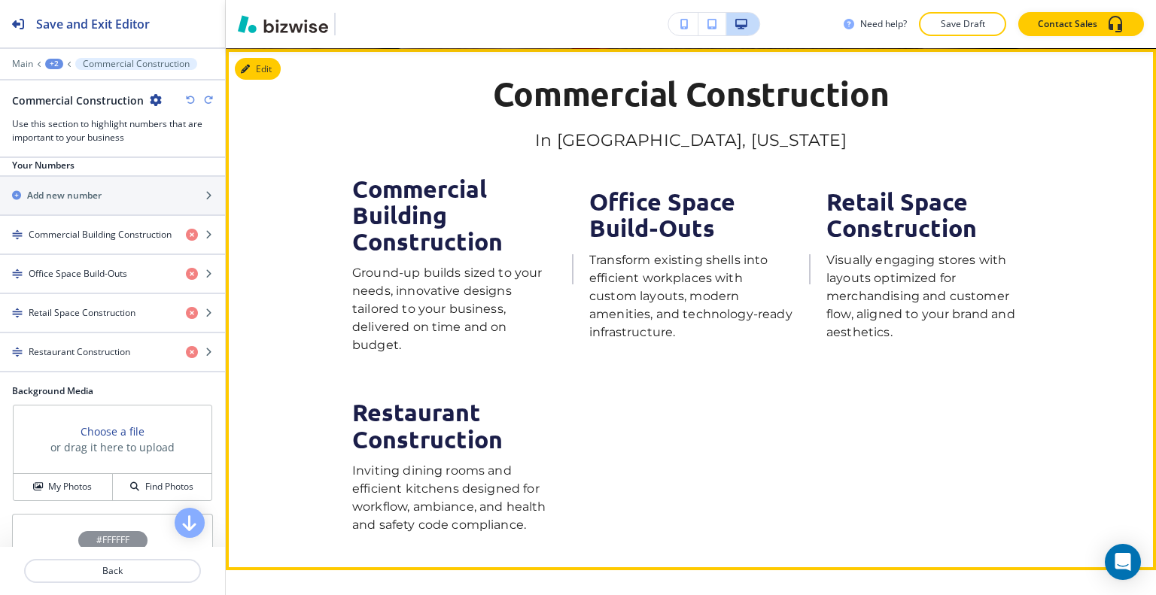
scroll to position [470, 0]
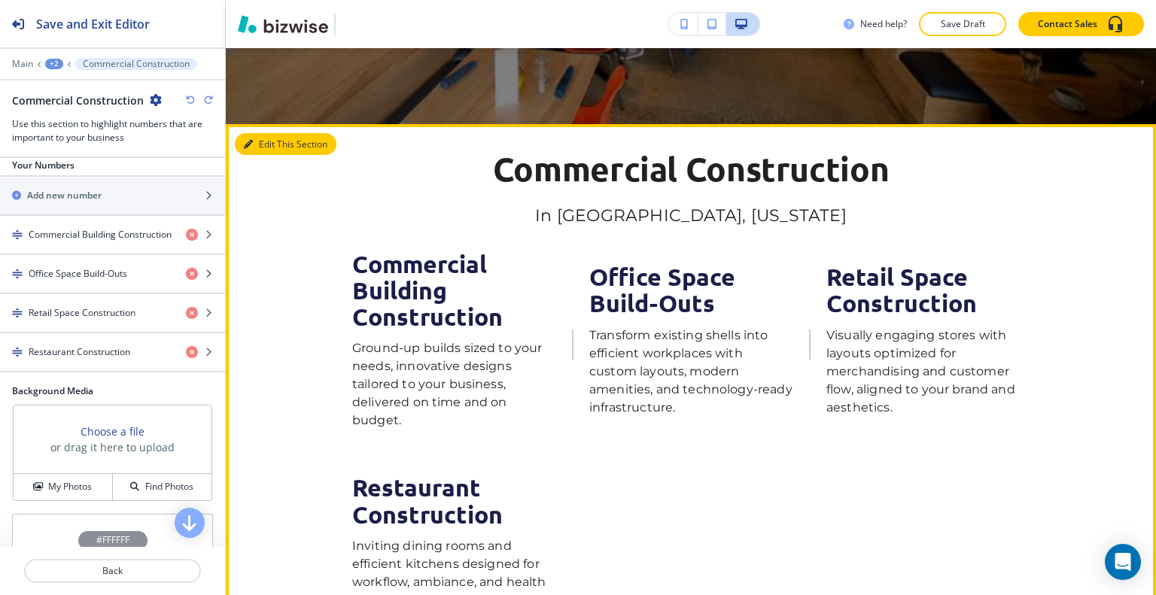
click at [262, 148] on button "Edit This Section" at bounding box center [286, 144] width 102 height 23
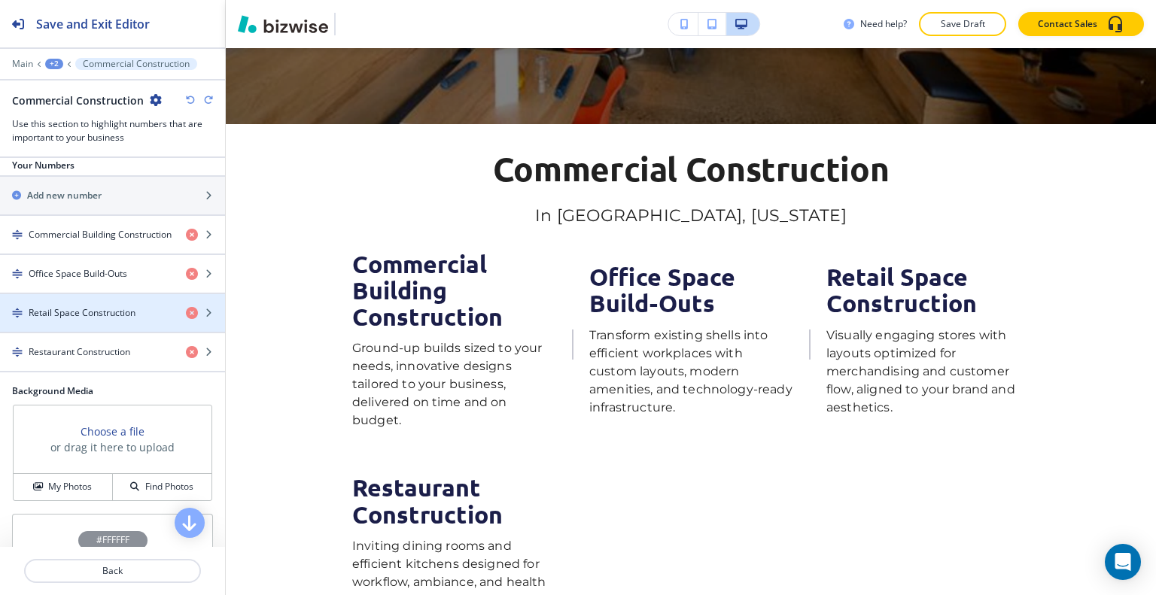
scroll to position [404, 0]
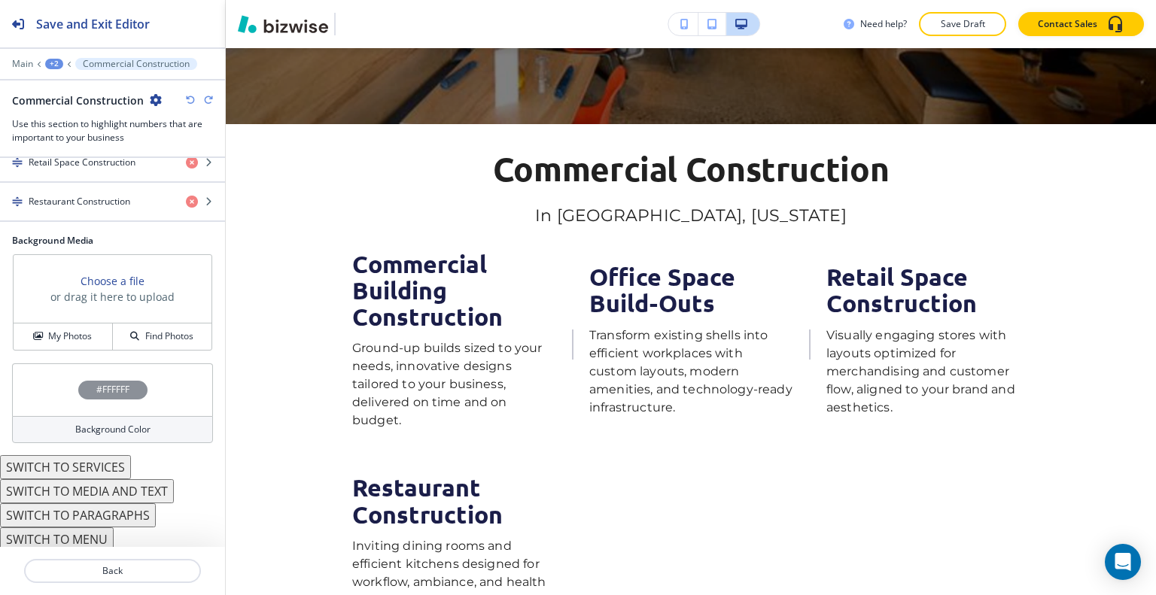
click at [111, 512] on button "SWITCH TO PARAGRAPHS" at bounding box center [78, 516] width 156 height 24
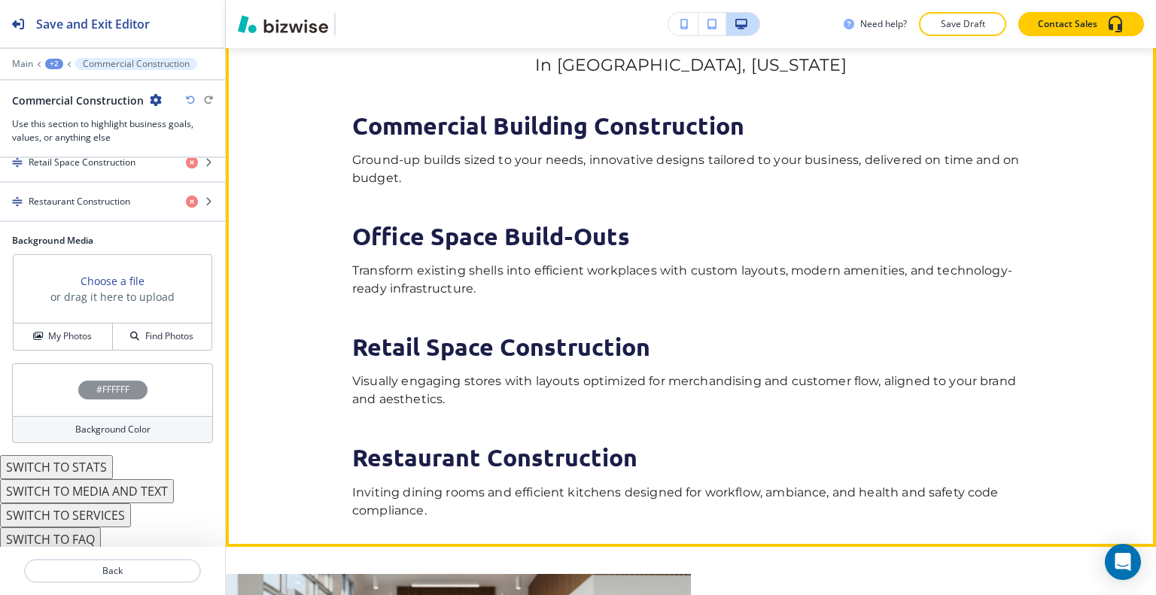
scroll to position [546, 0]
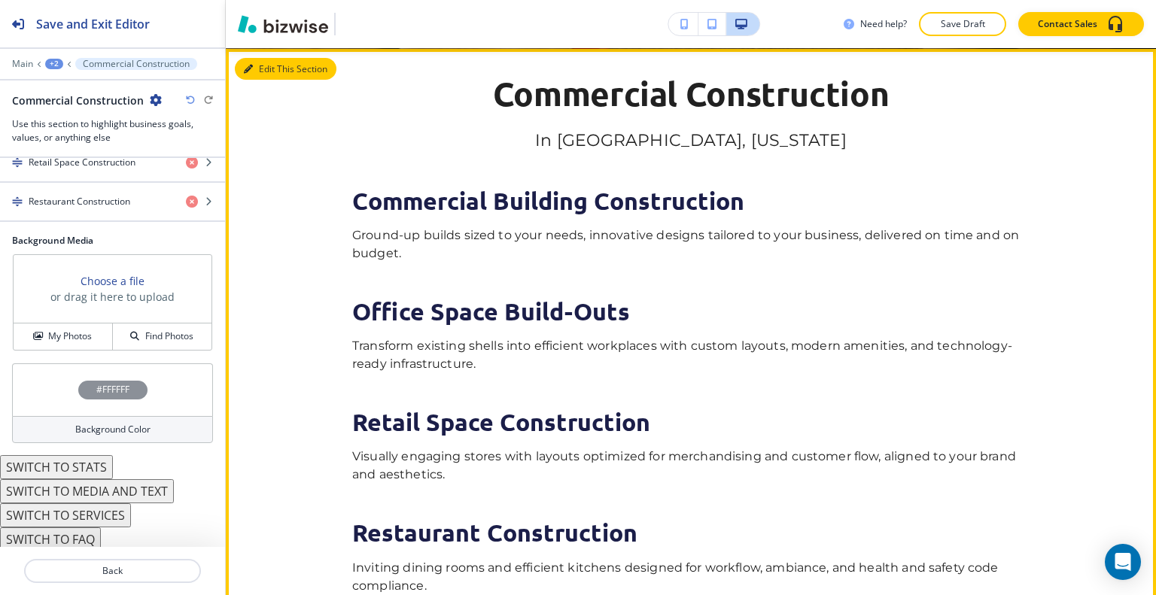
click at [262, 69] on button "Edit This Section" at bounding box center [286, 69] width 102 height 23
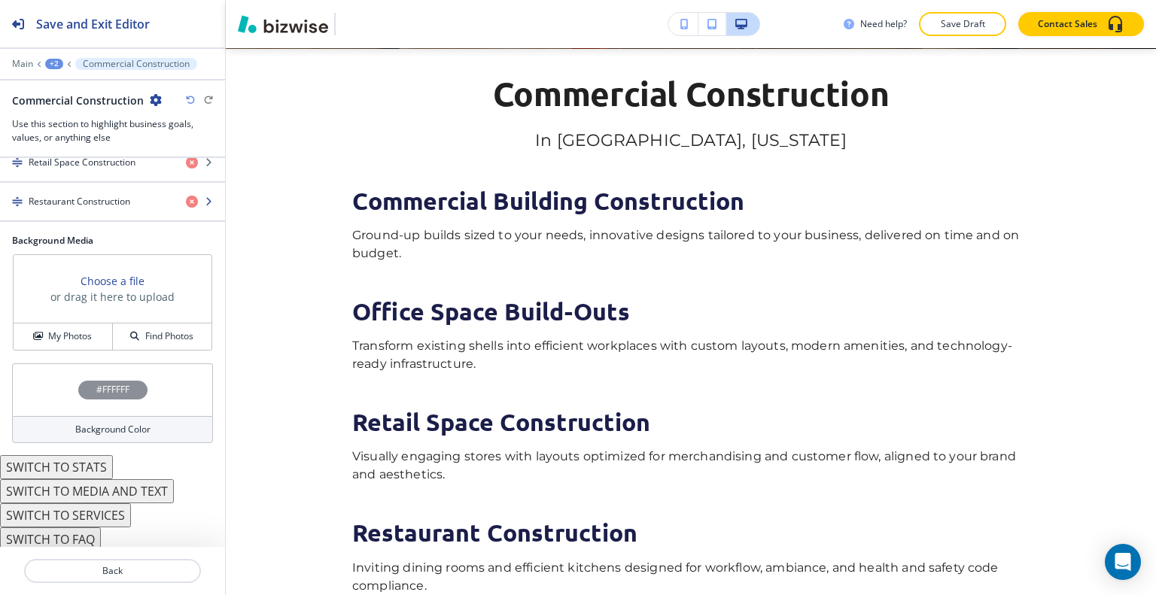
scroll to position [254, 0]
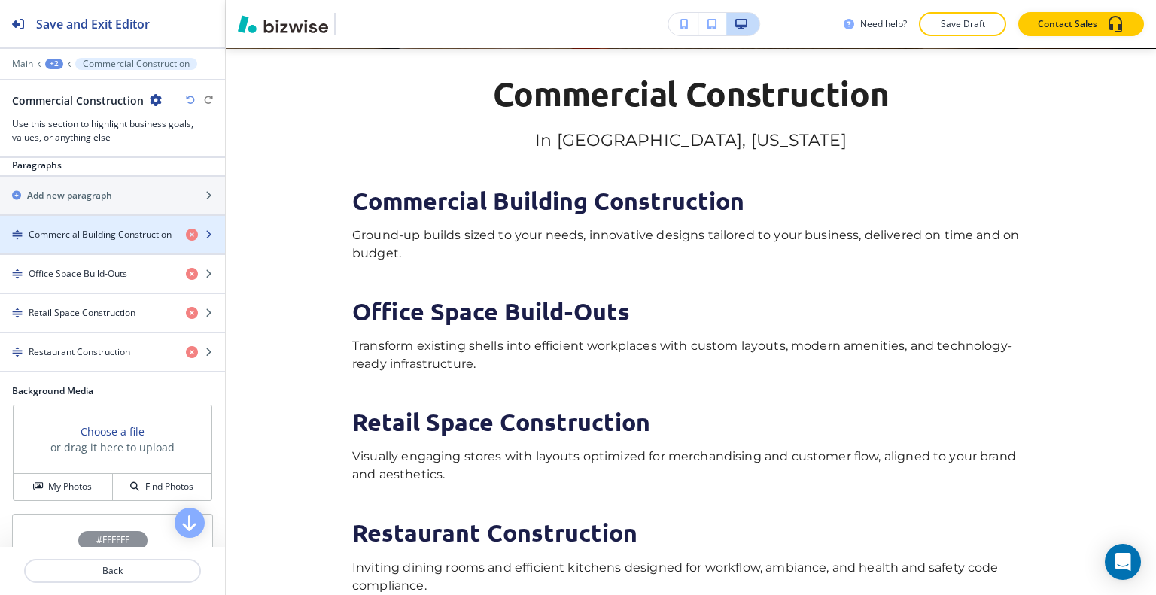
click at [129, 234] on h4 "Commercial Building Construction" at bounding box center [100, 235] width 143 height 14
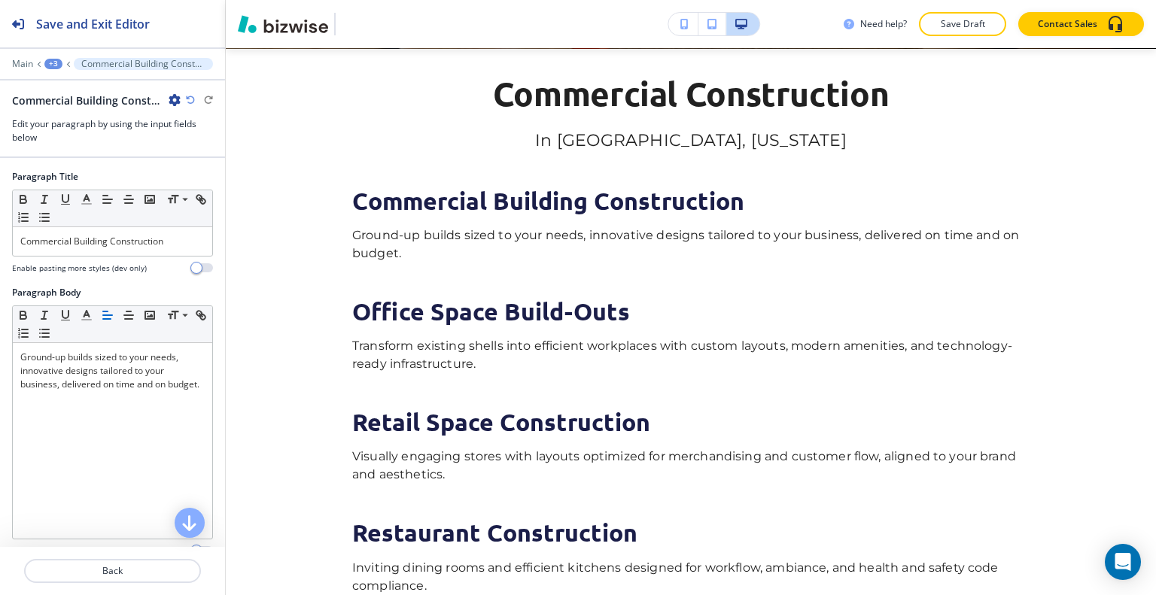
scroll to position [686, 0]
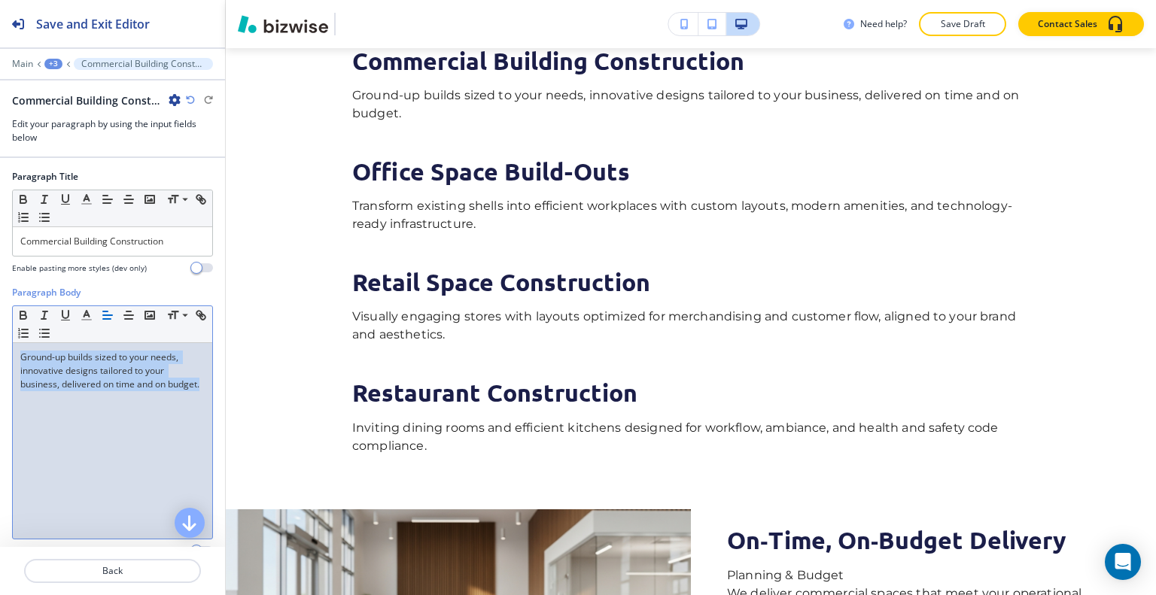
drag, startPoint x: 76, startPoint y: 418, endPoint x: 0, endPoint y: 333, distance: 114.1
click at [0, 333] on div "Paragraph Body Small Normal Large Huge Ground-up builds sized to your needs, in…" at bounding box center [112, 427] width 225 height 283
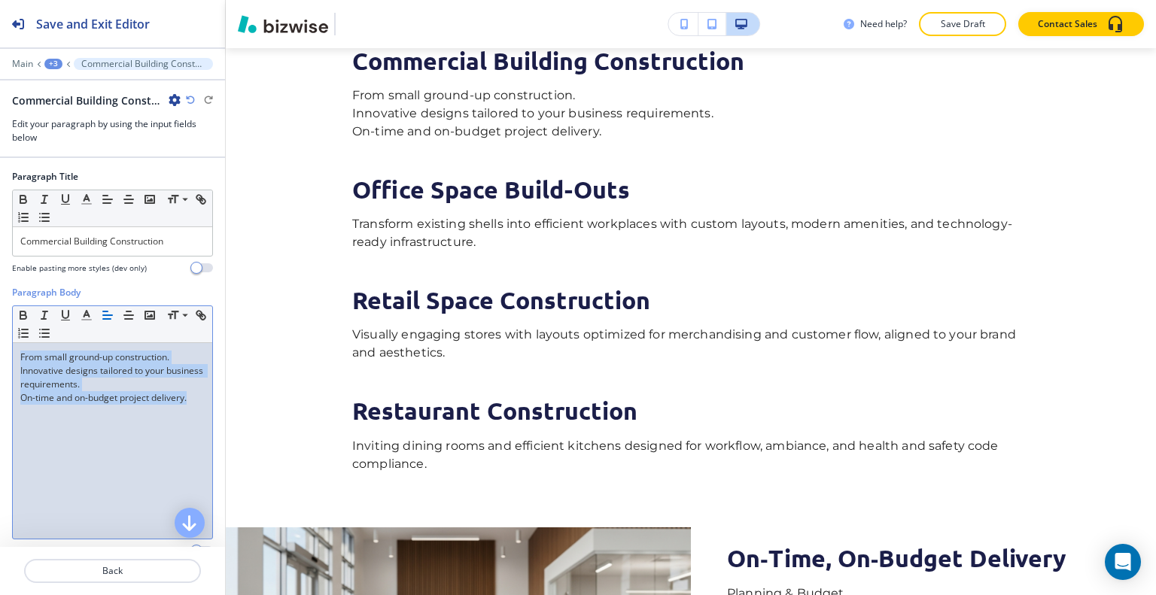
drag, startPoint x: 190, startPoint y: 397, endPoint x: 0, endPoint y: 329, distance: 202.1
click at [0, 329] on div "Paragraph Body Small Normal Large Huge From small ground-up construction. Innov…" at bounding box center [112, 427] width 225 height 283
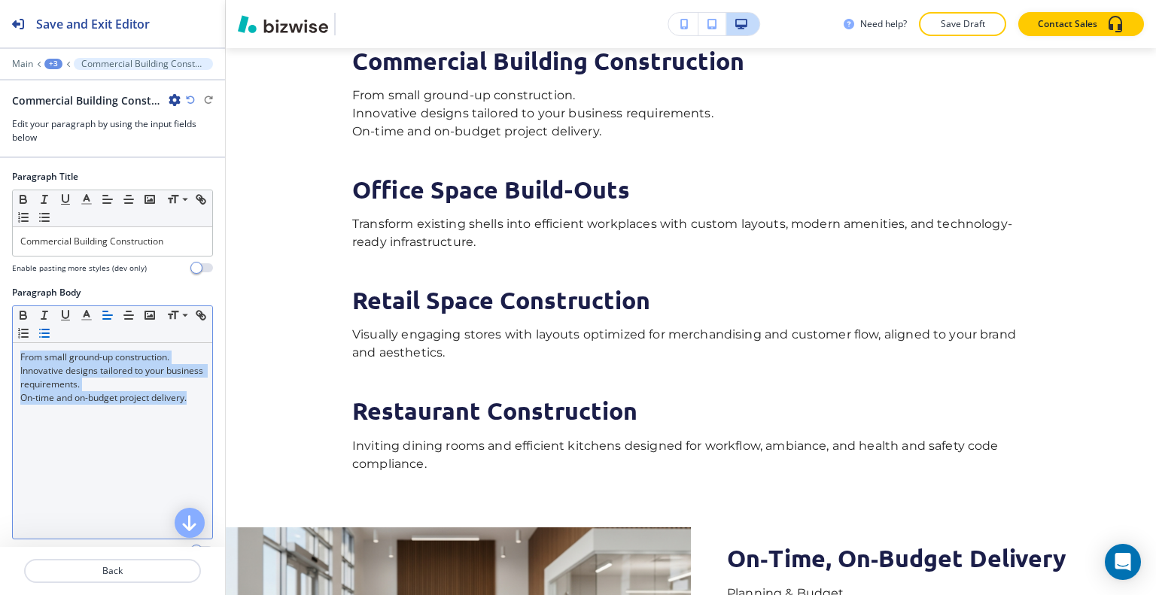
click at [49, 333] on line "button" at bounding box center [45, 333] width 7 height 0
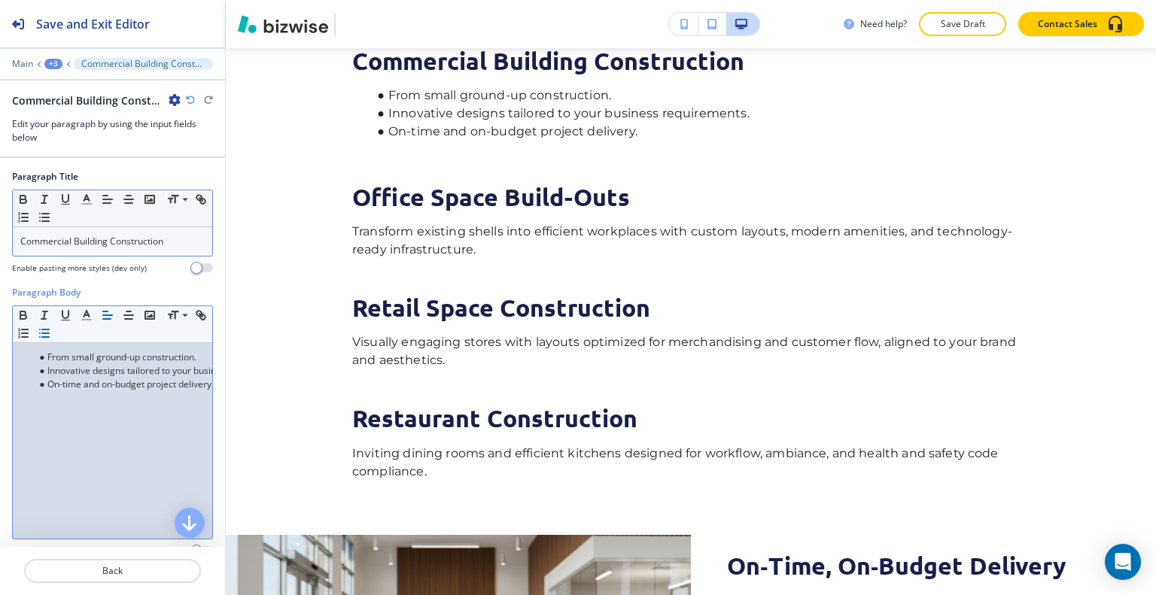
click at [189, 222] on div "Small Normal Large Huge" at bounding box center [112, 208] width 199 height 37
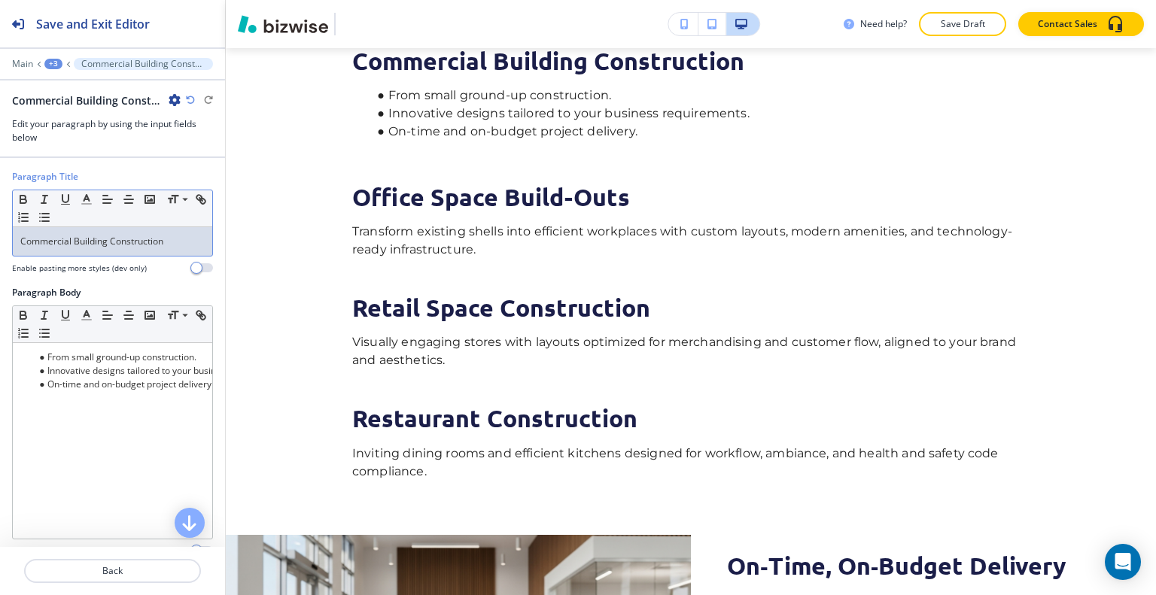
click at [187, 231] on div "Commercial Building Construction" at bounding box center [112, 241] width 199 height 29
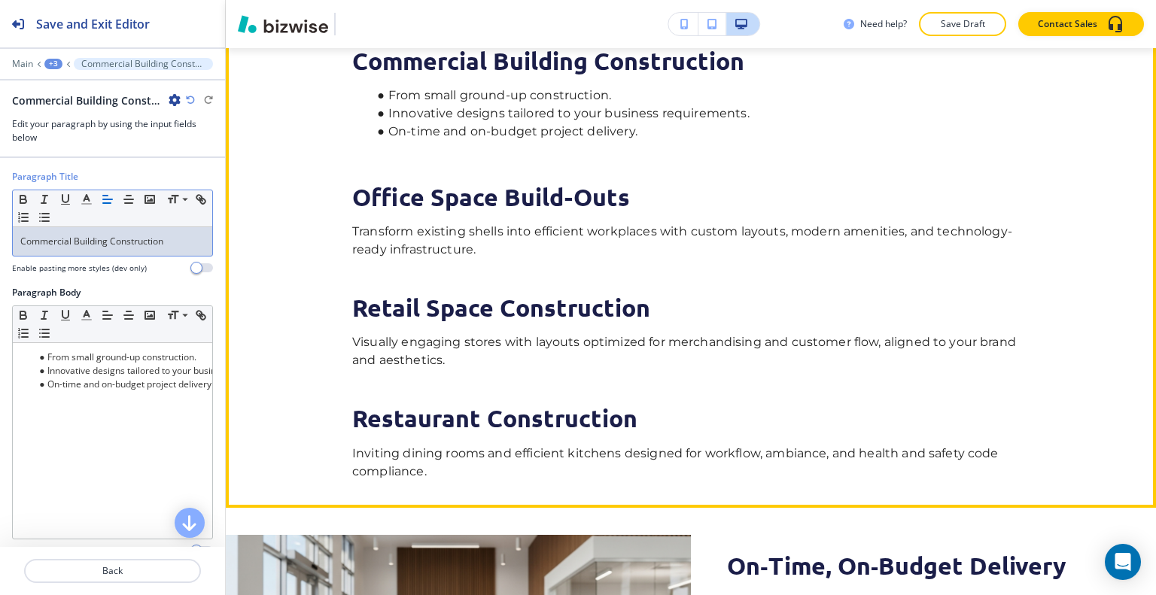
scroll to position [535, 0]
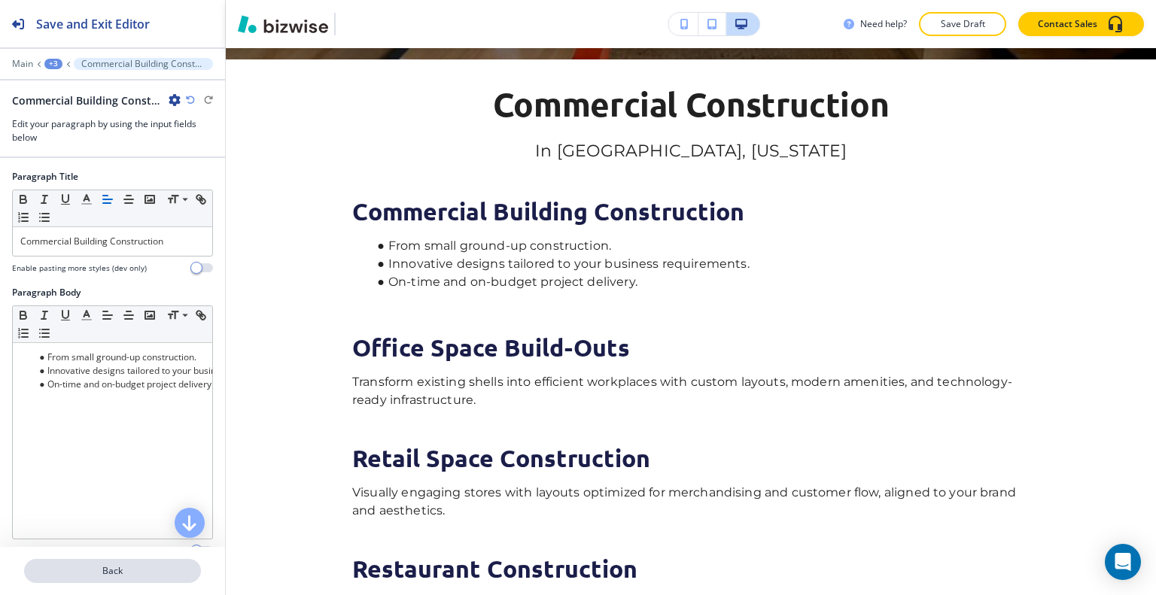
click at [146, 568] on p "Back" at bounding box center [113, 572] width 174 height 14
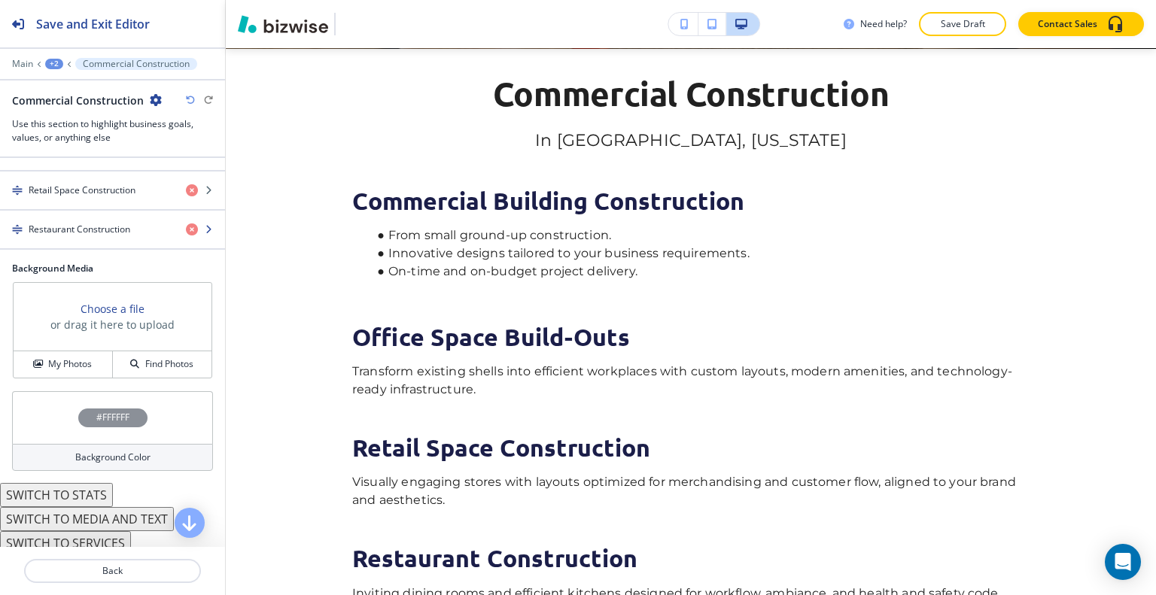
scroll to position [301, 0]
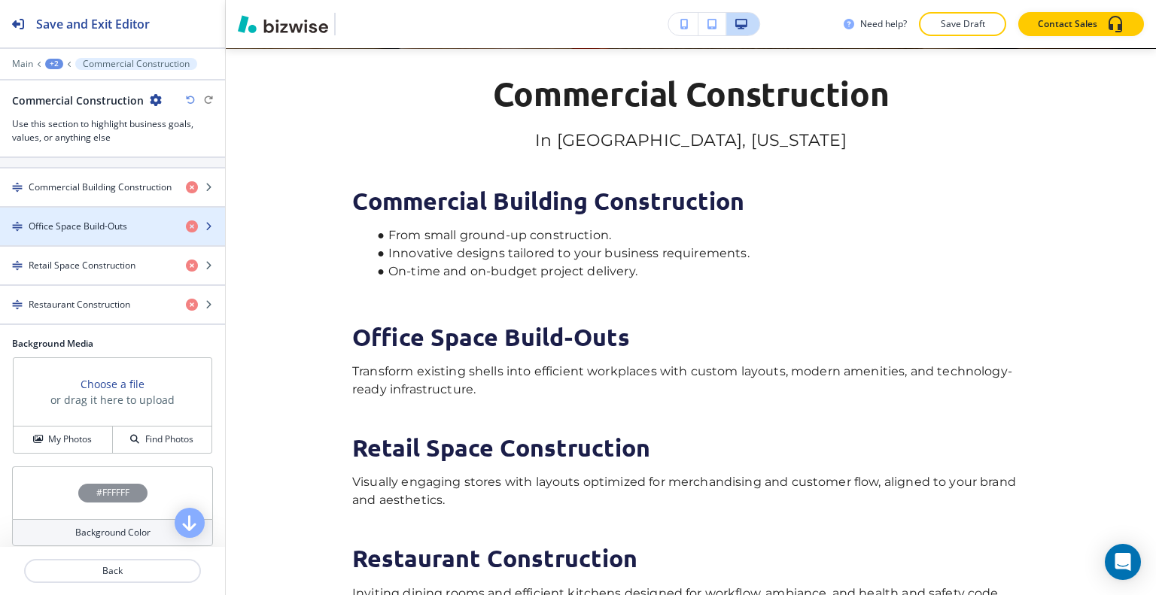
click at [90, 230] on h4 "Office Space Build-Outs" at bounding box center [78, 227] width 99 height 14
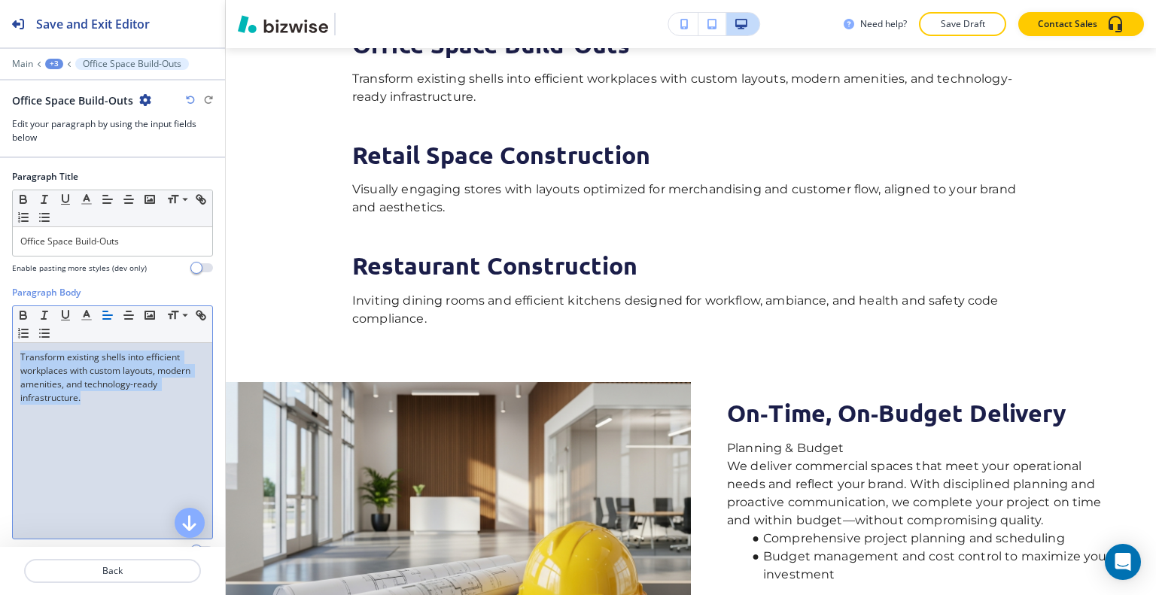
drag, startPoint x: 92, startPoint y: 427, endPoint x: 11, endPoint y: 355, distance: 107.7
click at [0, 336] on div "Paragraph Body Small Normal Large Huge Transform existing shells into efficient…" at bounding box center [112, 427] width 225 height 283
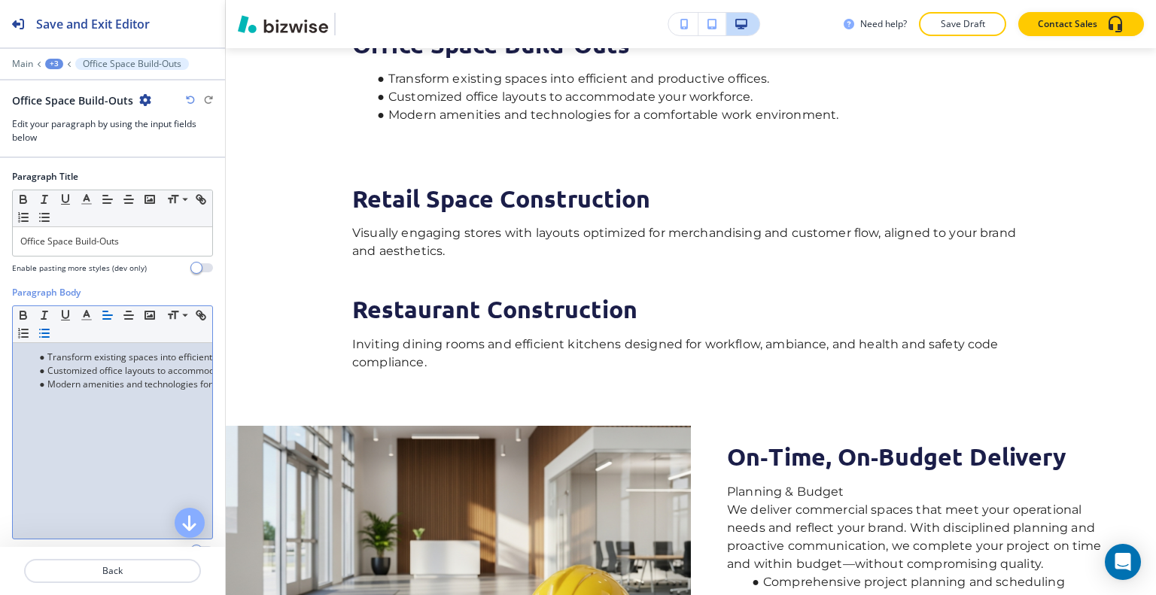
scroll to position [0, 0]
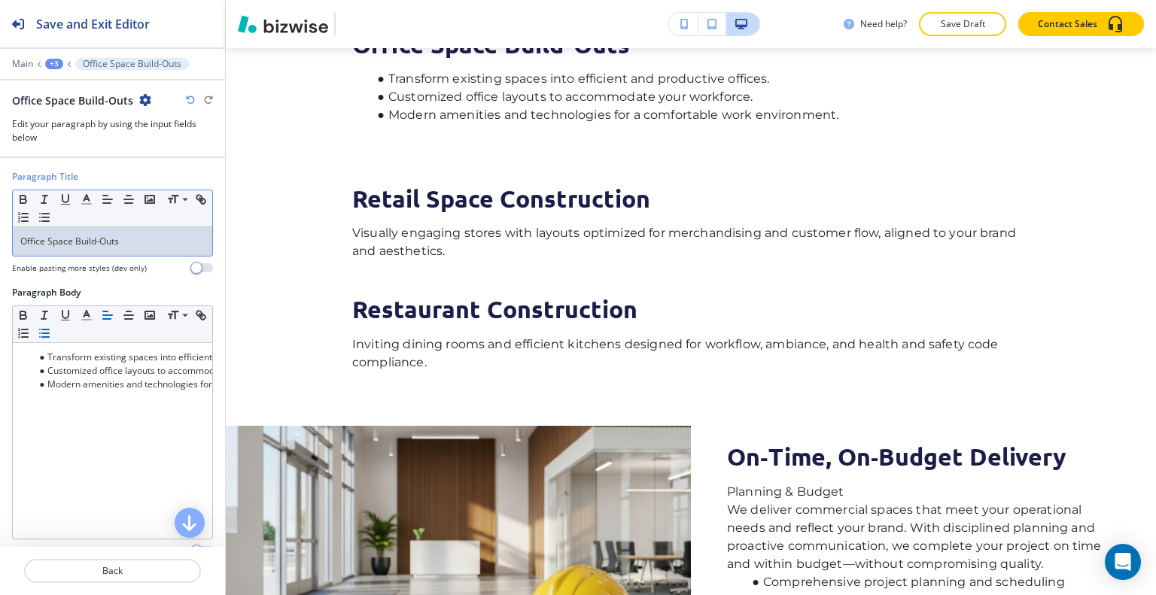
click at [151, 235] on div "Office Space Build-Outs" at bounding box center [112, 241] width 199 height 29
click at [148, 571] on p "Back" at bounding box center [113, 572] width 174 height 14
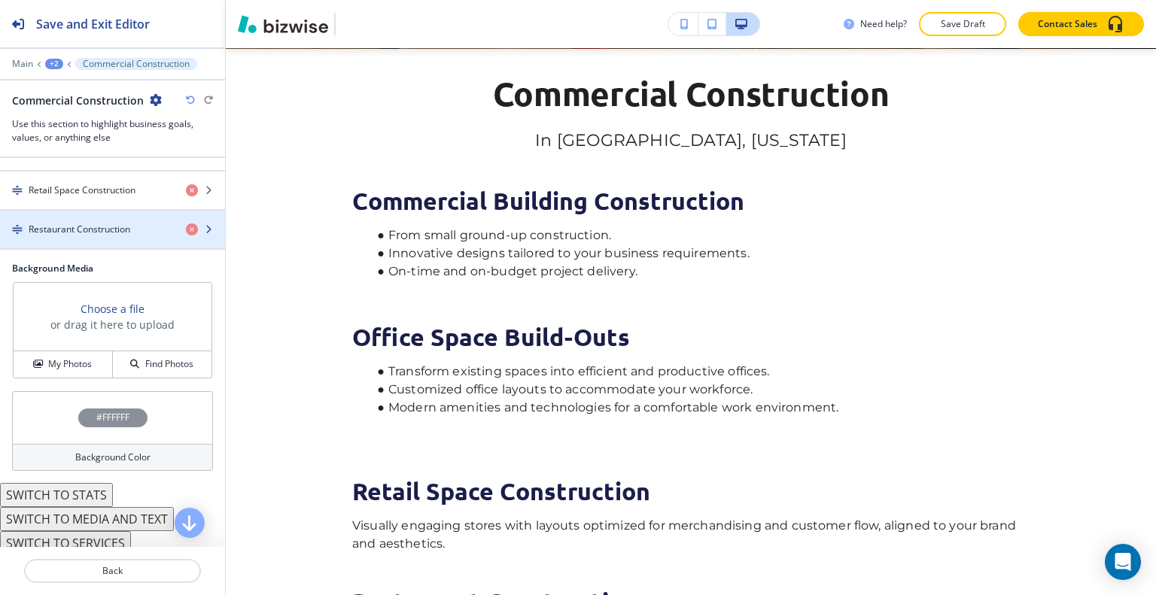
scroll to position [301, 0]
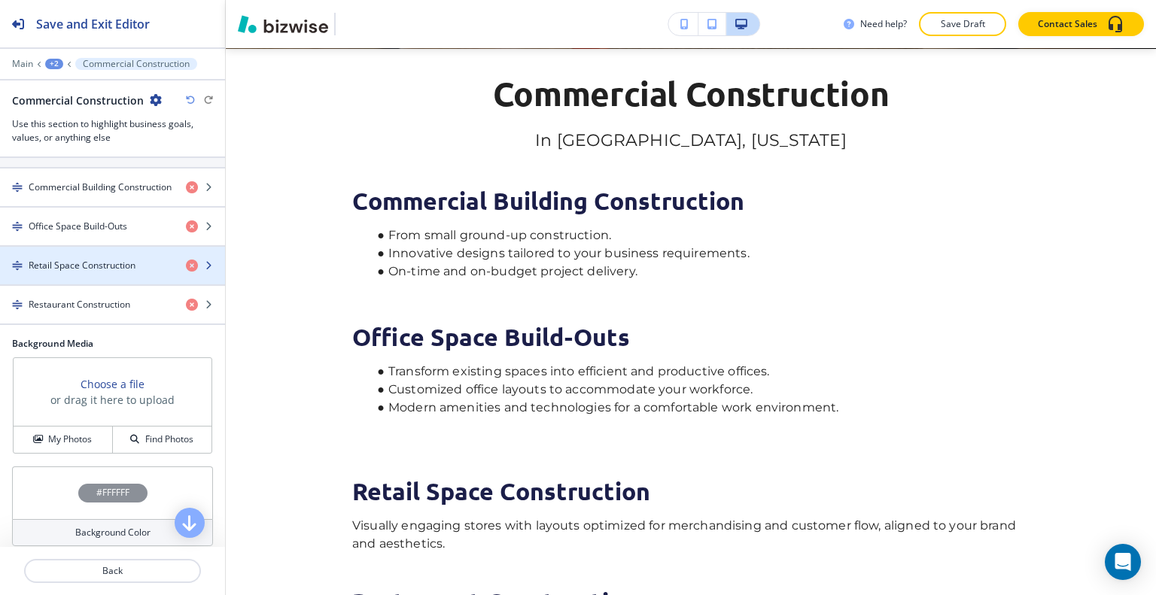
click at [98, 263] on h4 "Retail Space Construction" at bounding box center [82, 266] width 107 height 14
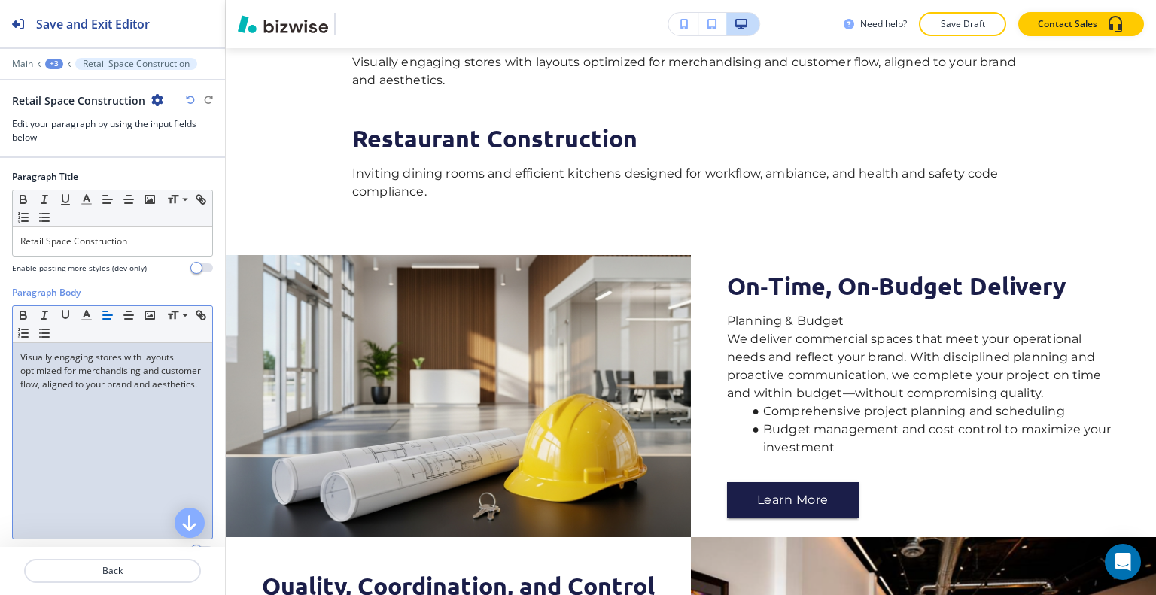
click at [81, 412] on div "Visually engaging stores with layouts optimized for merchandising and customer …" at bounding box center [112, 441] width 199 height 196
drag, startPoint x: 108, startPoint y: 417, endPoint x: 0, endPoint y: 272, distance: 181.2
click at [0, 272] on div "Paragraph Title Small Normal Large Huge Retail Space Construction Enable pastin…" at bounding box center [112, 352] width 225 height 389
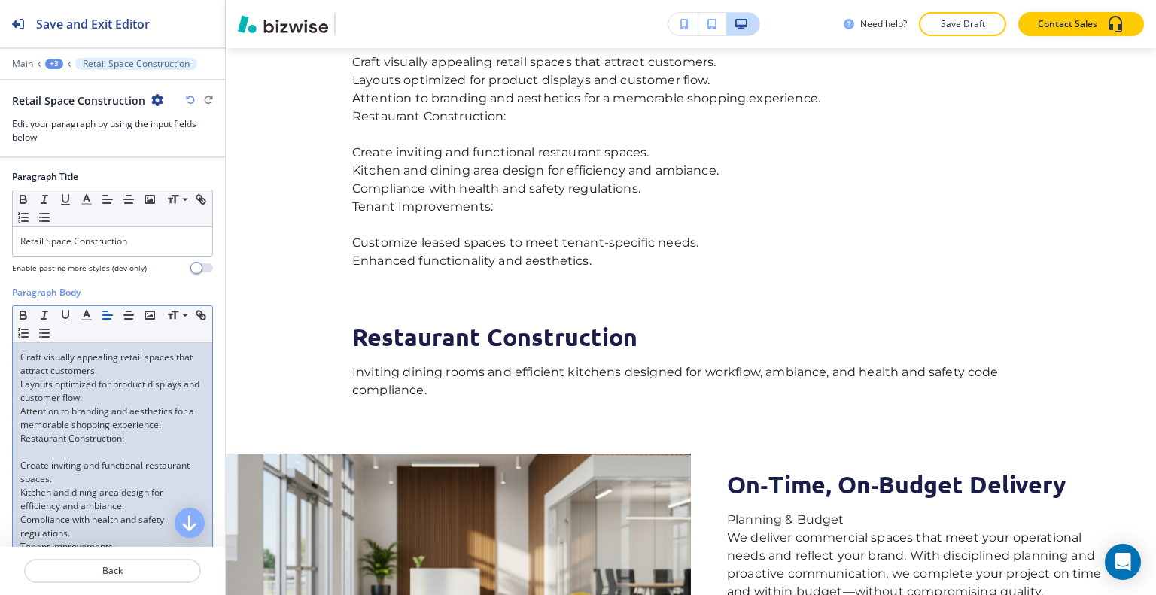
scroll to position [75, 0]
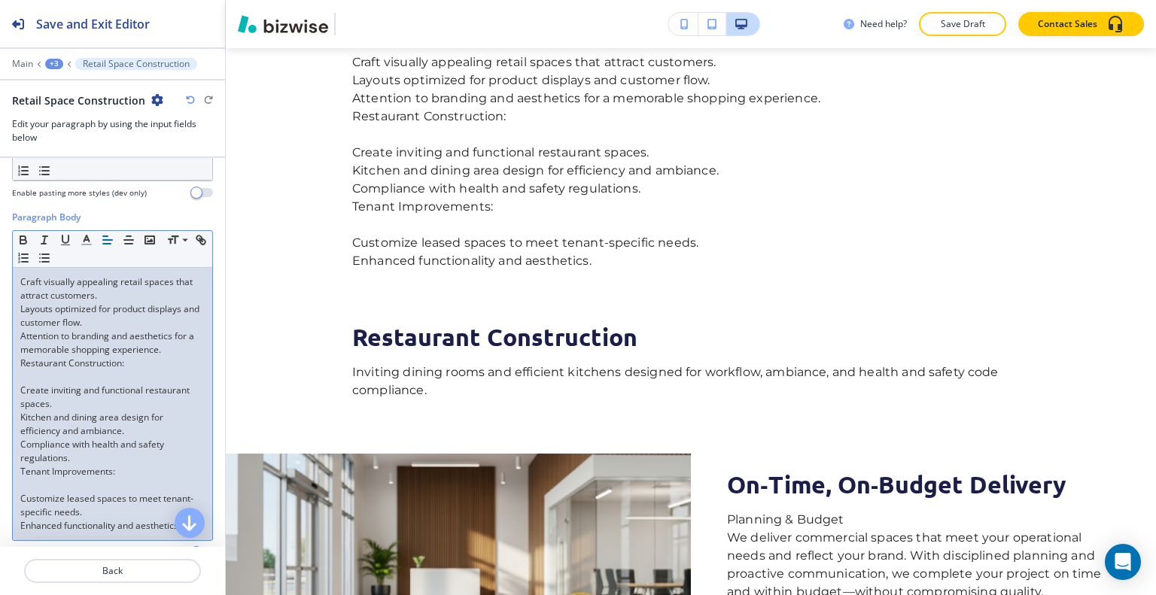
click at [120, 481] on p at bounding box center [112, 486] width 184 height 14
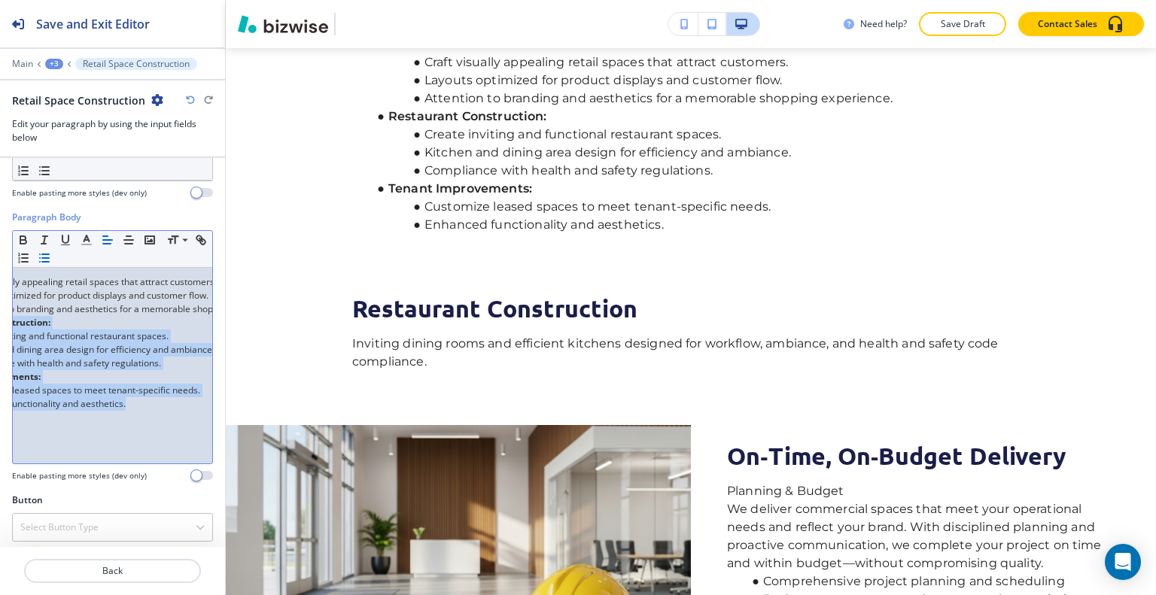
scroll to position [0, 193]
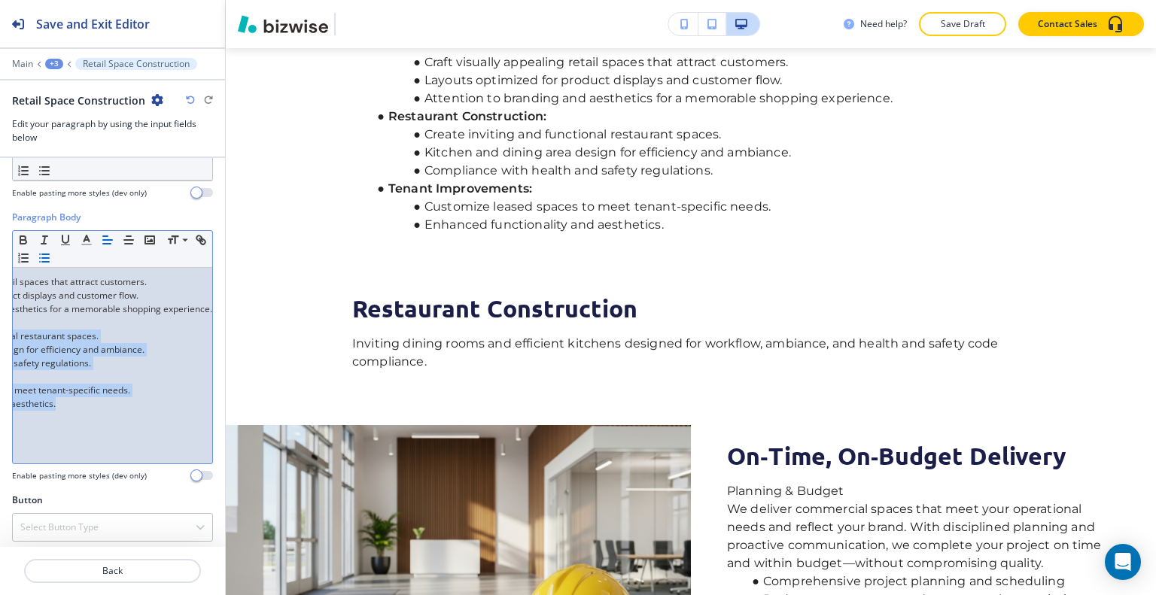
drag, startPoint x: 38, startPoint y: 320, endPoint x: 209, endPoint y: 421, distance: 199.1
click at [209, 421] on div "Paragraph Body Small Normal Large Huge Craft visually appealing retail spaces t…" at bounding box center [112, 352] width 225 height 283
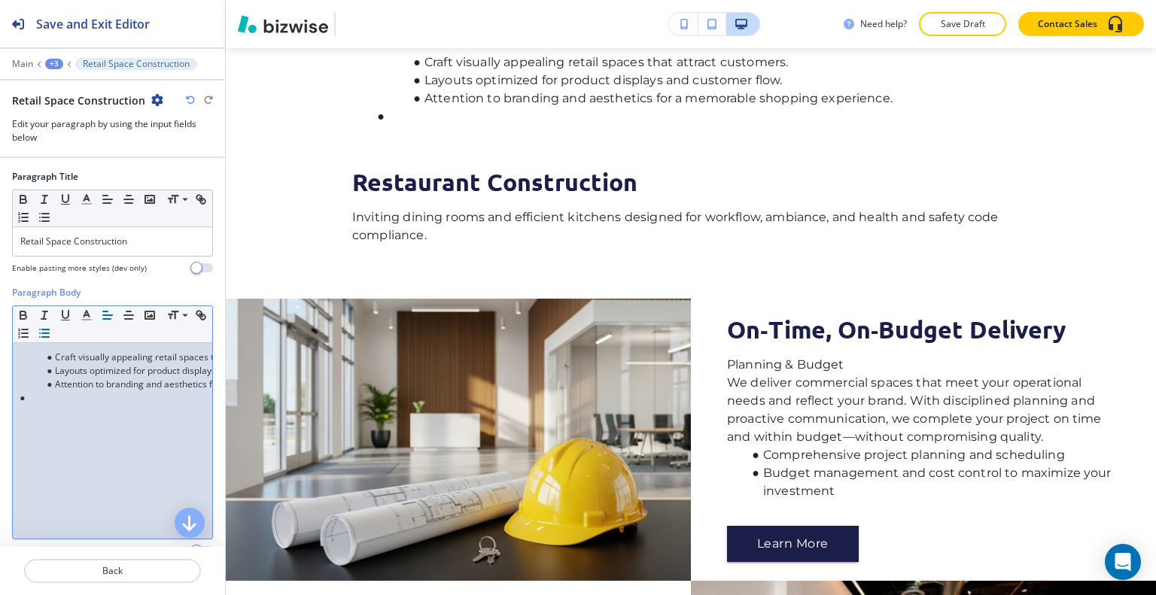
scroll to position [0, 0]
click at [52, 405] on div "Craft visually appealing retail spaces that attract customers. Layouts optimize…" at bounding box center [112, 441] width 199 height 196
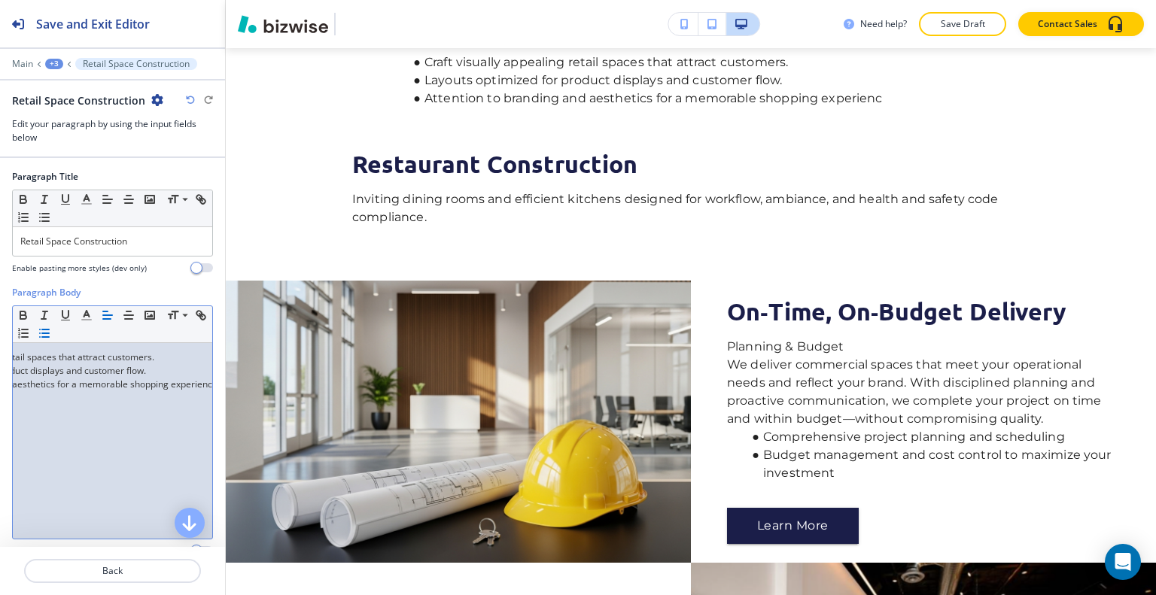
scroll to position [0, 190]
click at [65, 568] on p "Back" at bounding box center [113, 572] width 174 height 14
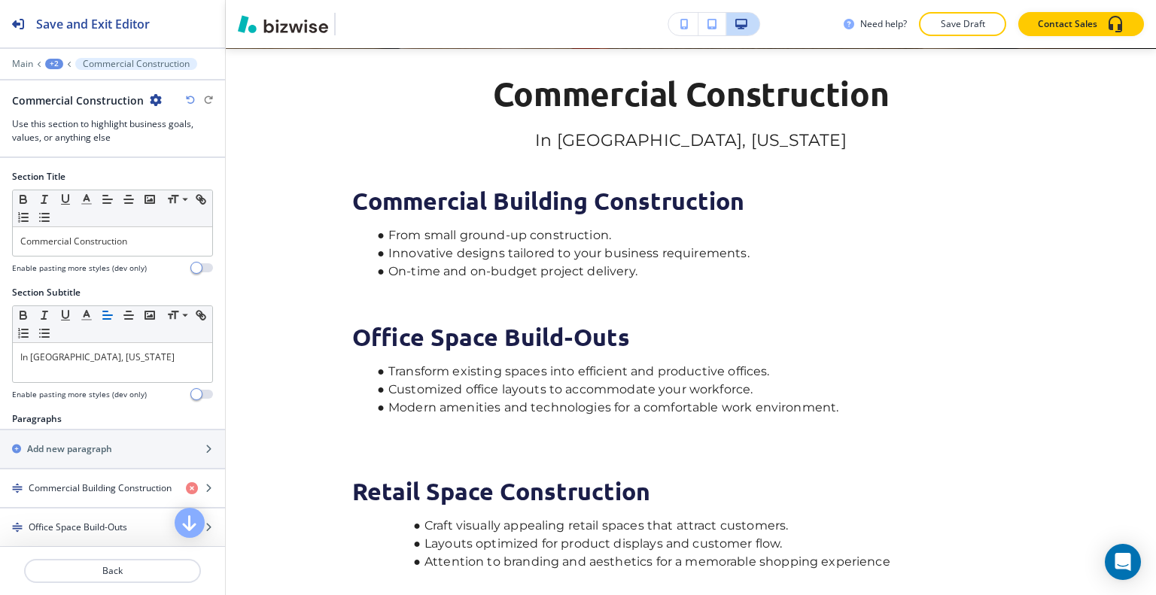
scroll to position [301, 0]
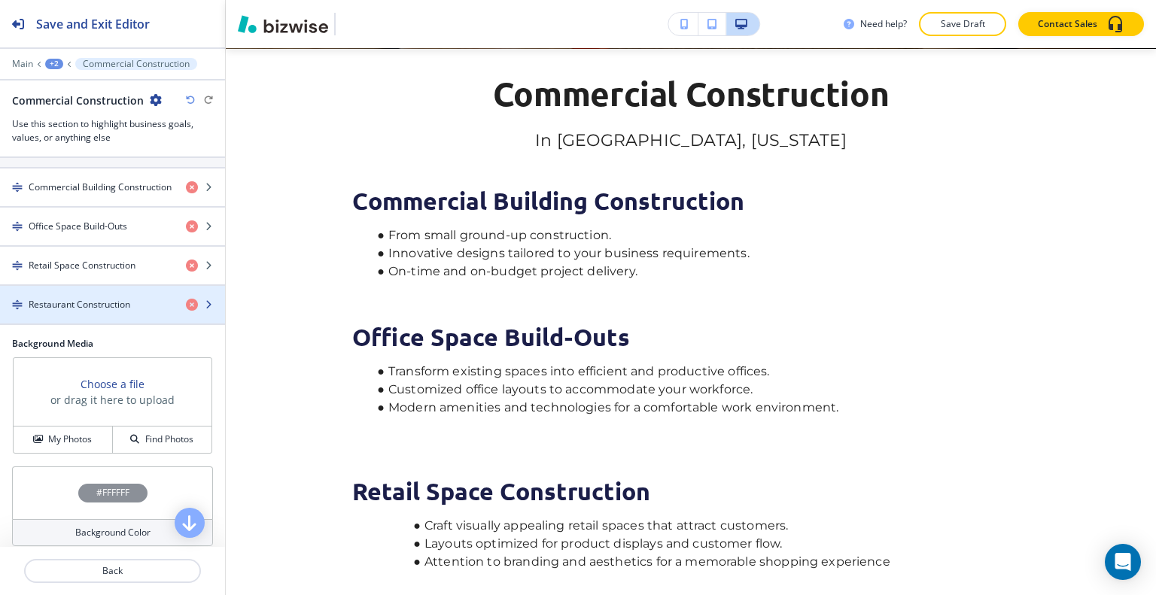
click at [83, 293] on div "button" at bounding box center [112, 292] width 225 height 12
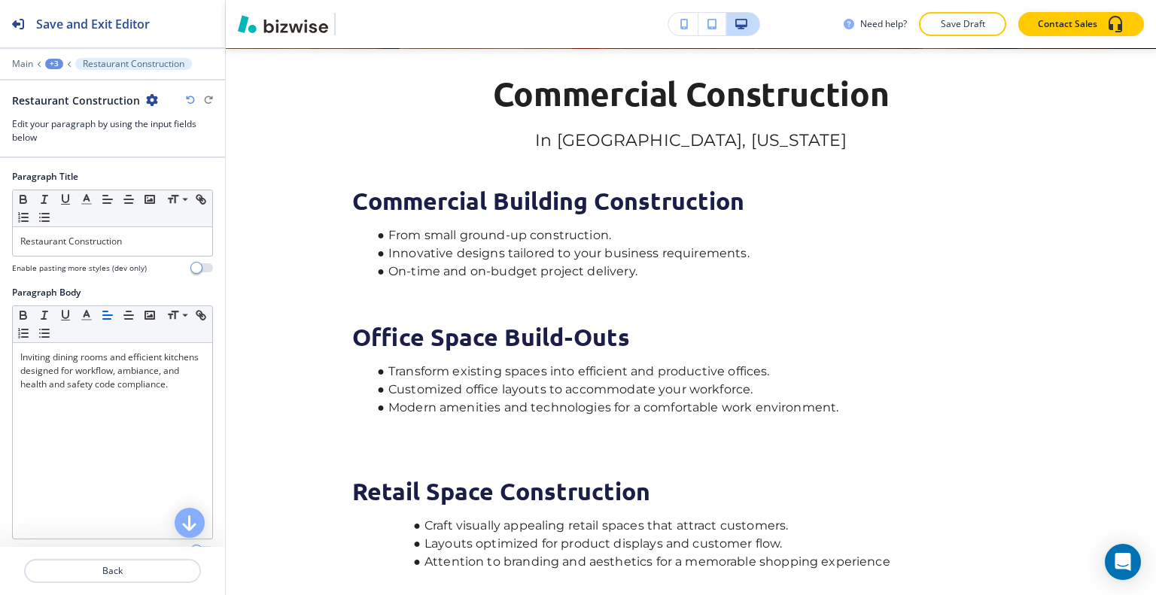
scroll to position [1162, 0]
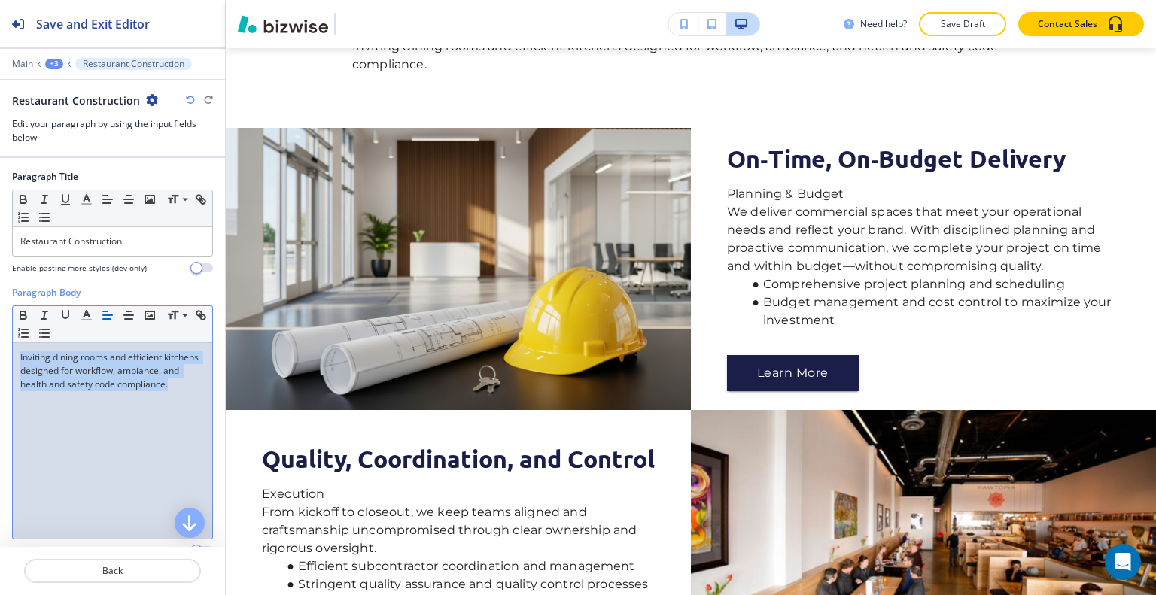
drag, startPoint x: 115, startPoint y: 407, endPoint x: 0, endPoint y: 342, distance: 132.1
click at [0, 342] on div "Paragraph Body Small Normal Large Huge Inviting dining rooms and efficient kitc…" at bounding box center [112, 427] width 225 height 283
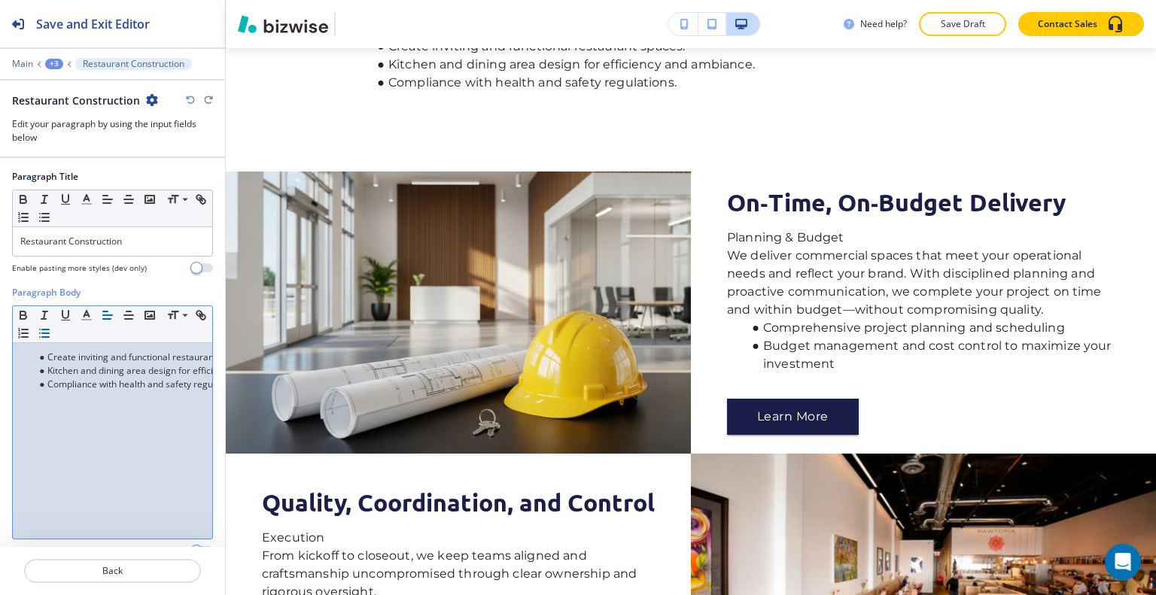
scroll to position [75, 0]
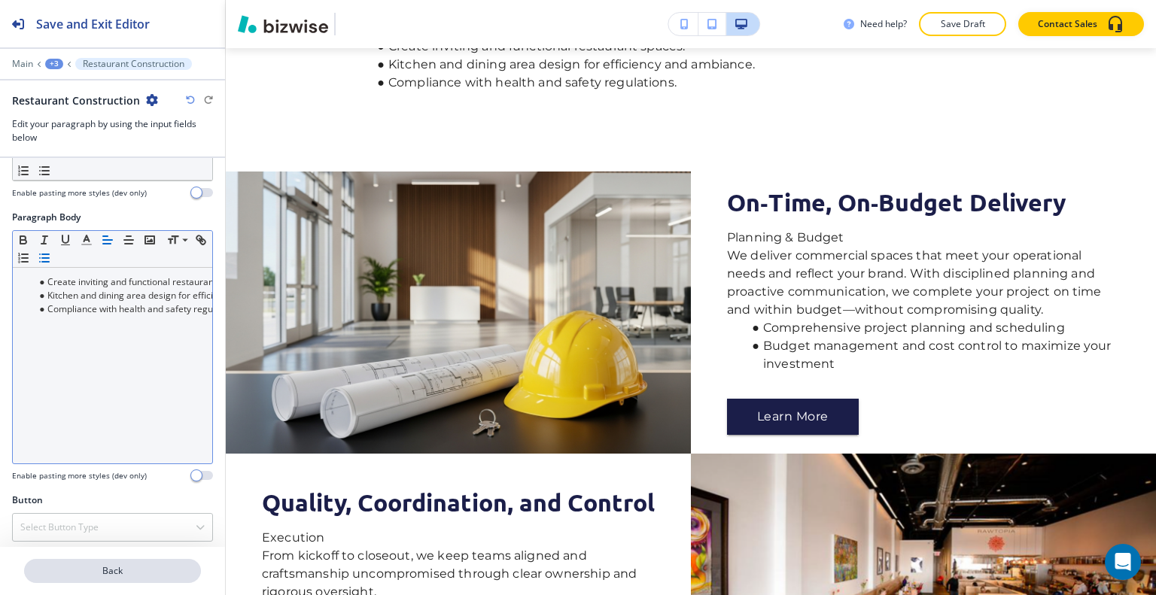
click at [111, 575] on p "Back" at bounding box center [113, 572] width 174 height 14
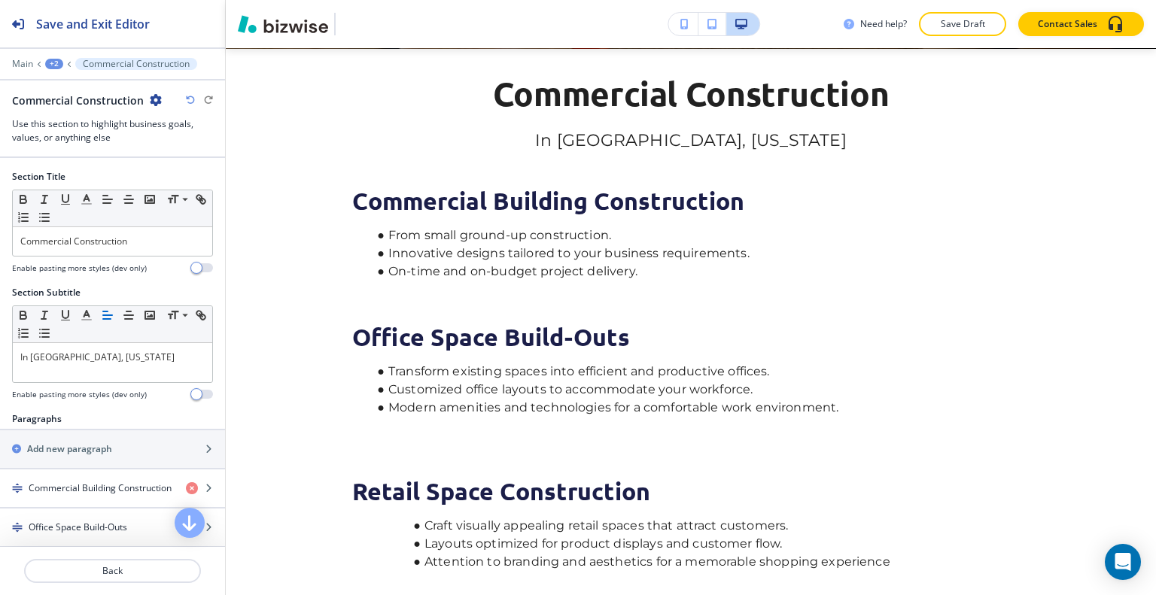
scroll to position [226, 0]
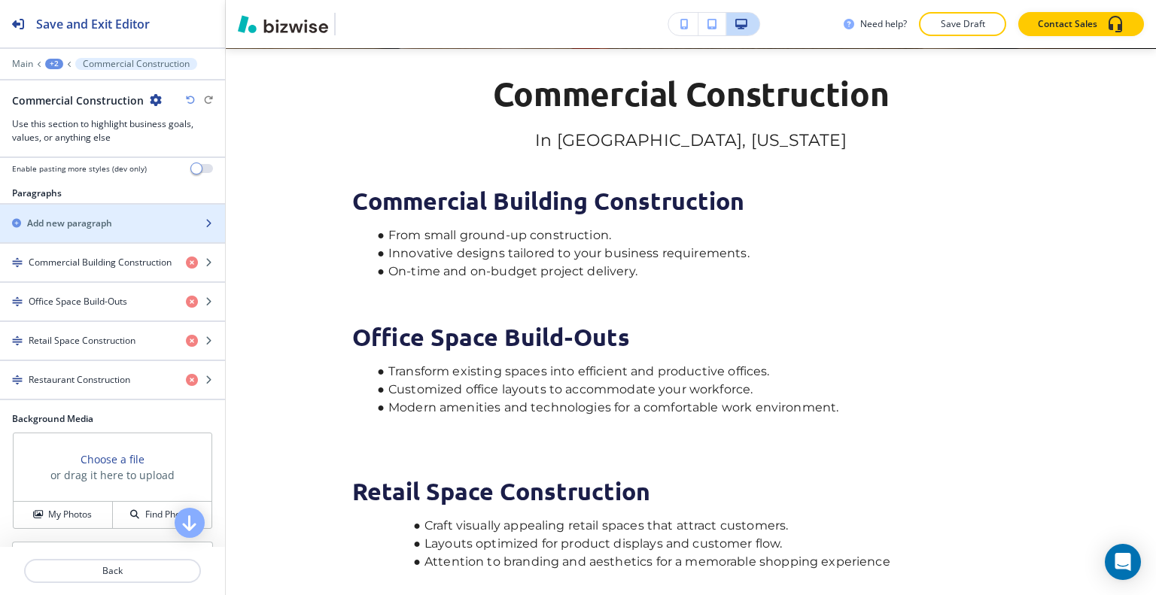
click at [84, 225] on h2 "Add new paragraph" at bounding box center [69, 224] width 85 height 14
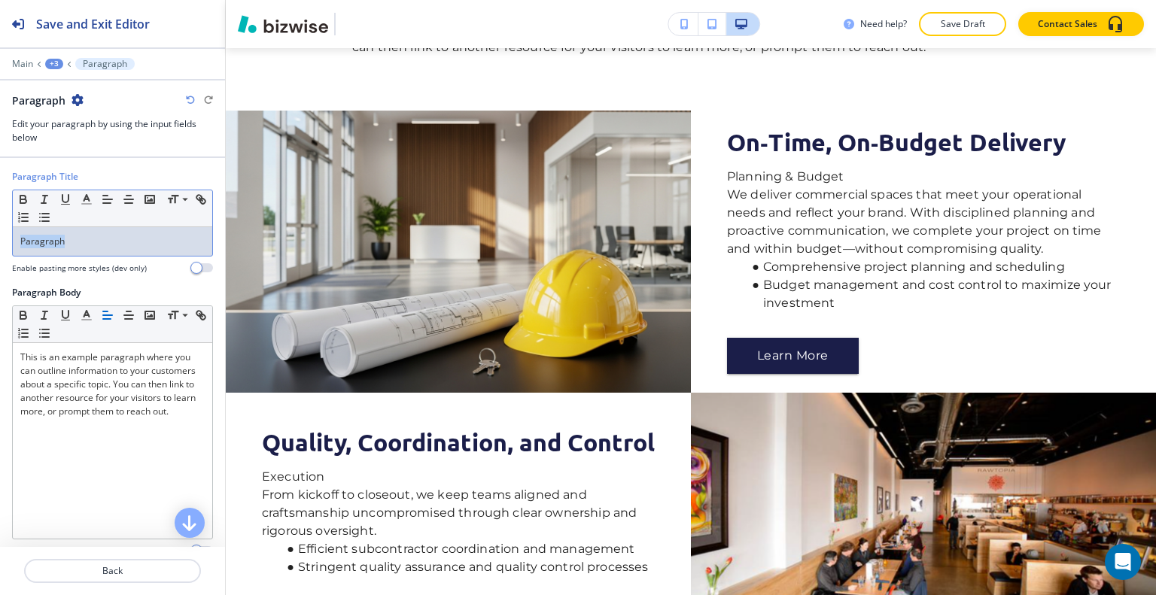
drag, startPoint x: 23, startPoint y: 233, endPoint x: 4, endPoint y: 222, distance: 22.6
click at [0, 219] on div "Paragraph Title Small Normal Large Huge Paragraph Enable pasting more styles (d…" at bounding box center [112, 228] width 225 height 116
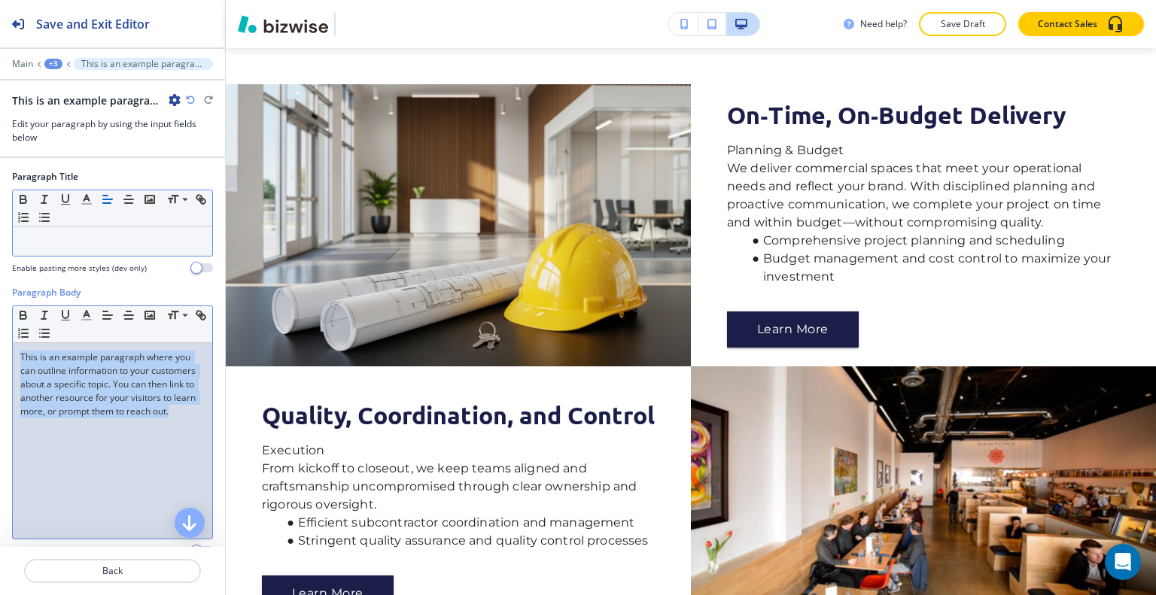
drag, startPoint x: 73, startPoint y: 425, endPoint x: 14, endPoint y: 244, distance: 190.7
click at [0, 219] on div "Paragraph Title Small Normal Large Huge Enable pasting more styles (dev only) P…" at bounding box center [112, 352] width 225 height 389
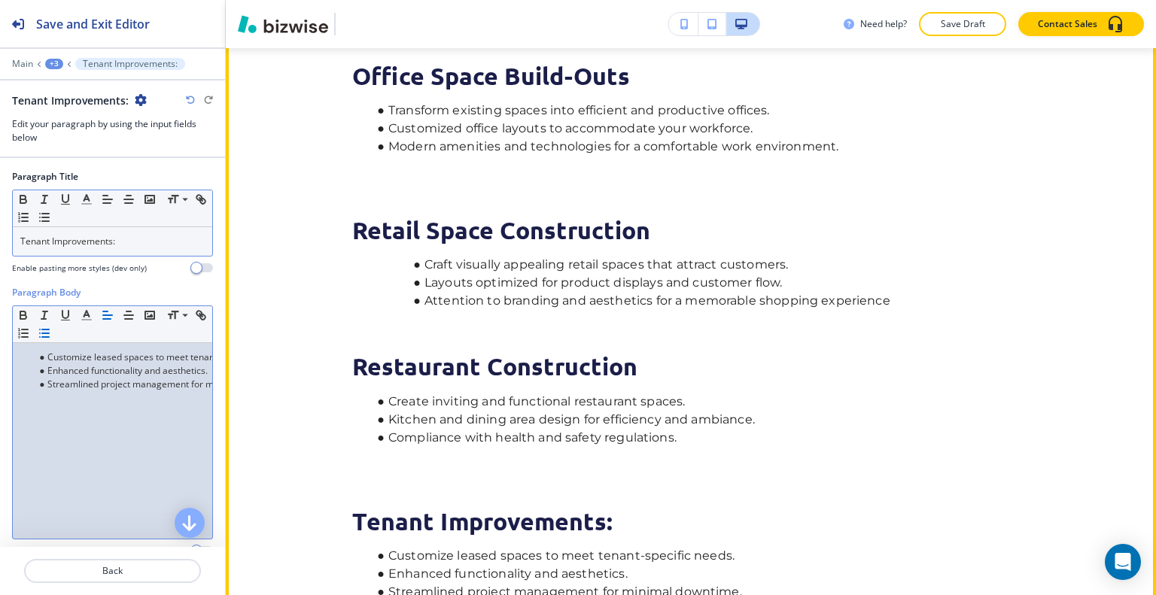
scroll to position [431, 0]
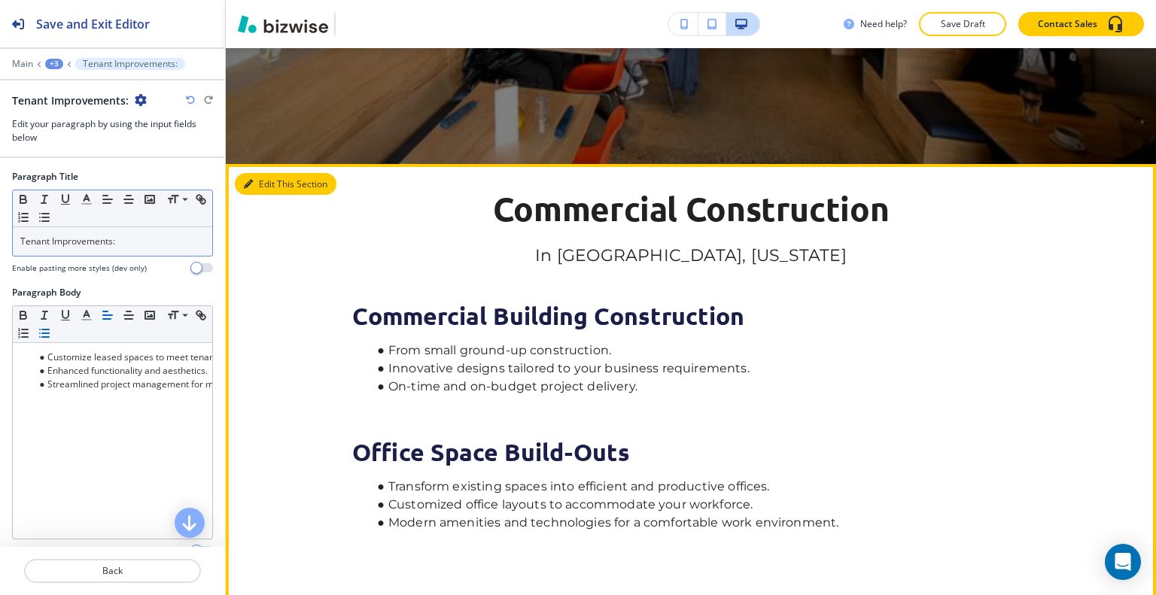
click at [273, 184] on button "Edit This Section" at bounding box center [286, 184] width 102 height 23
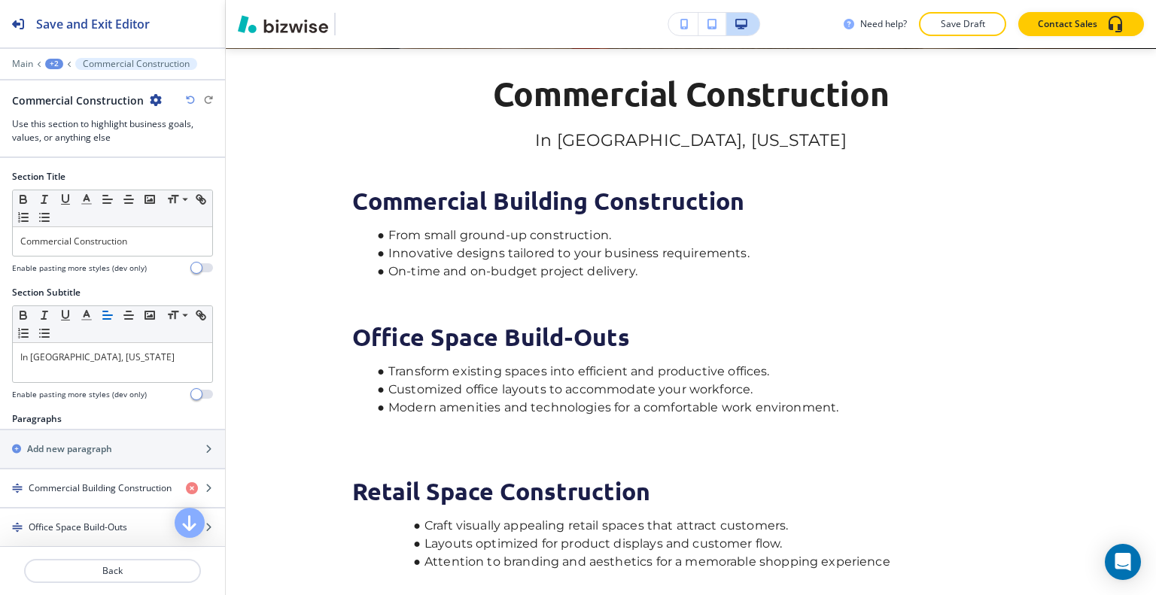
scroll to position [443, 0]
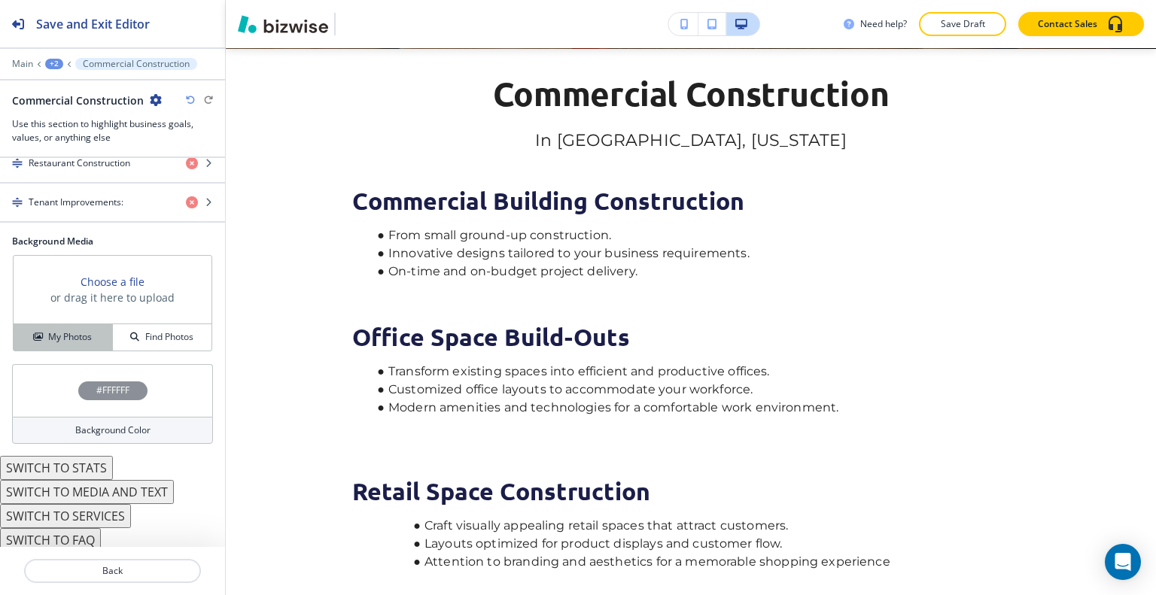
click at [82, 336] on h4 "My Photos" at bounding box center [70, 337] width 44 height 14
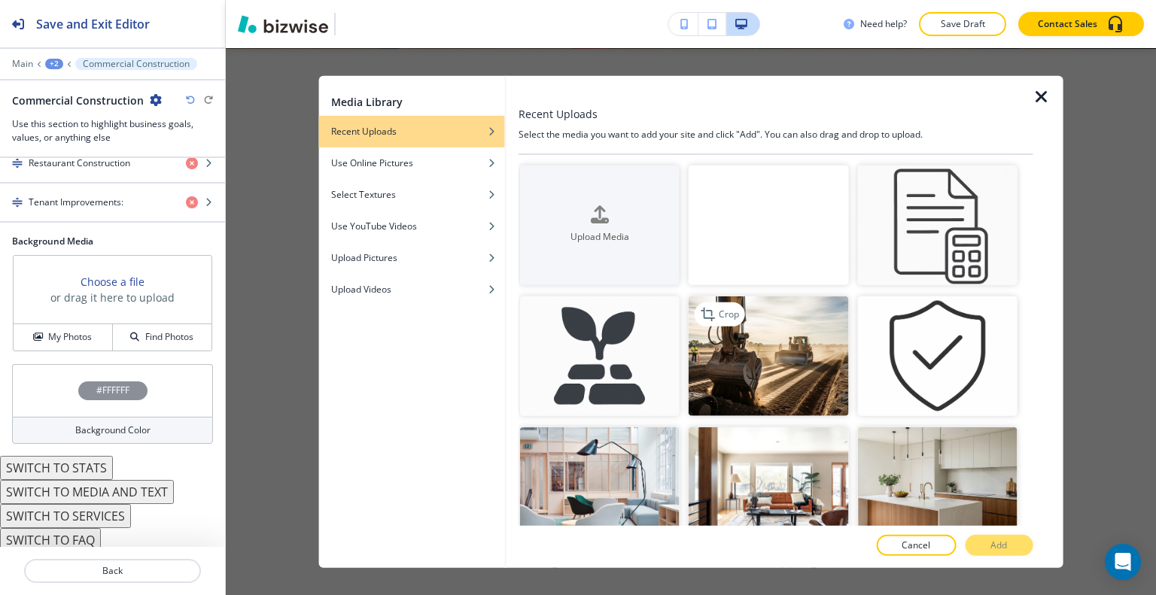
click at [759, 358] on img "button" at bounding box center [769, 357] width 160 height 120
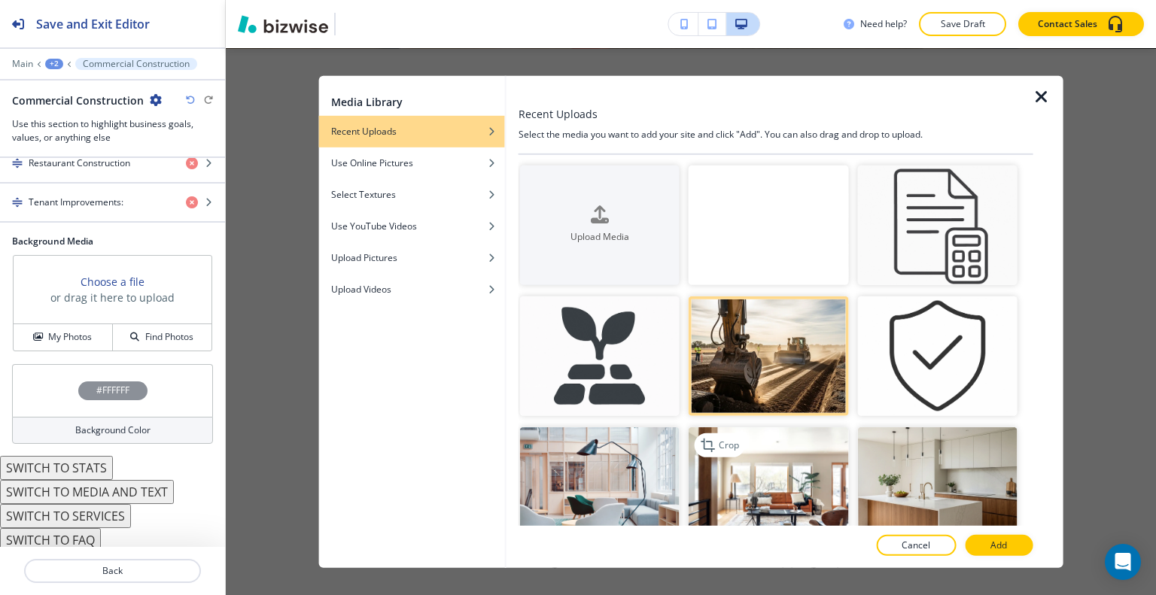
scroll to position [151, 0]
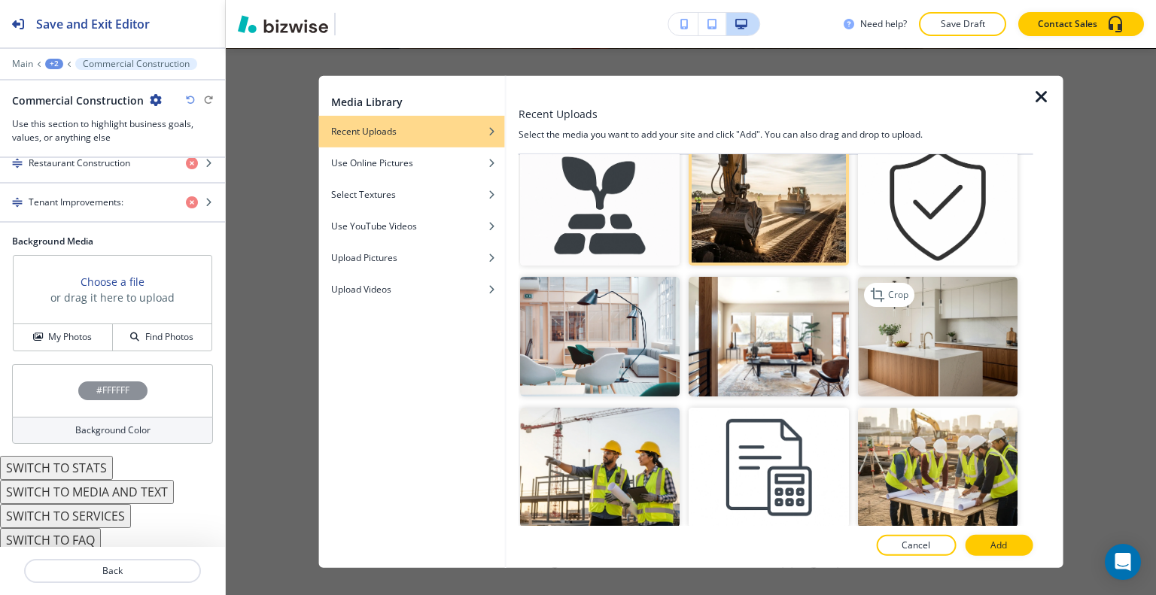
click at [891, 358] on img "button" at bounding box center [937, 337] width 160 height 120
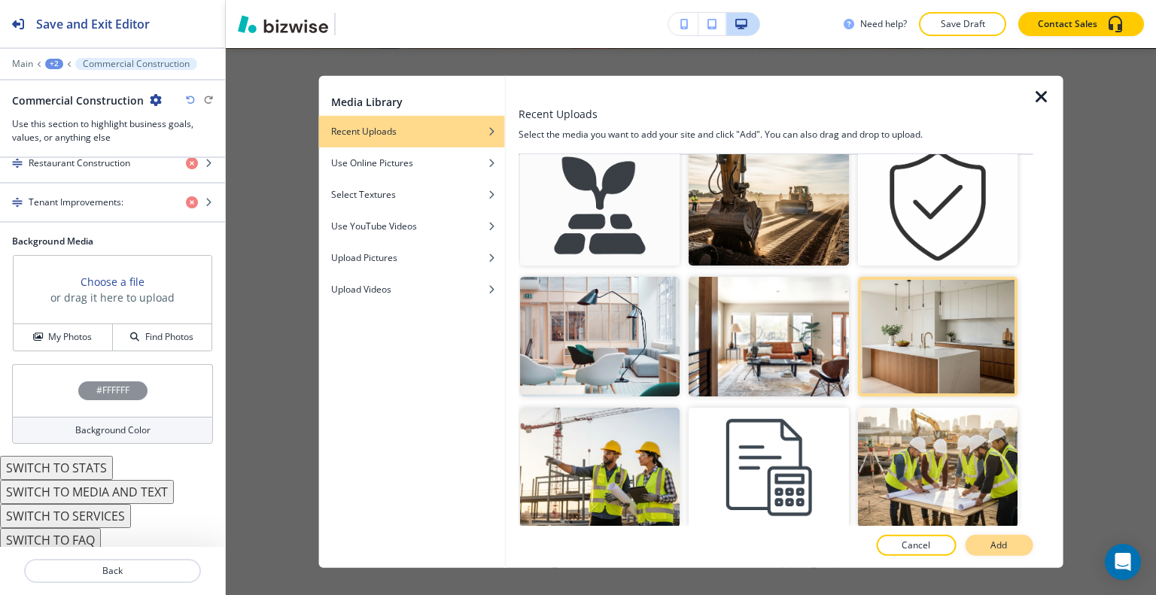
click at [1008, 549] on button "Add" at bounding box center [999, 545] width 68 height 21
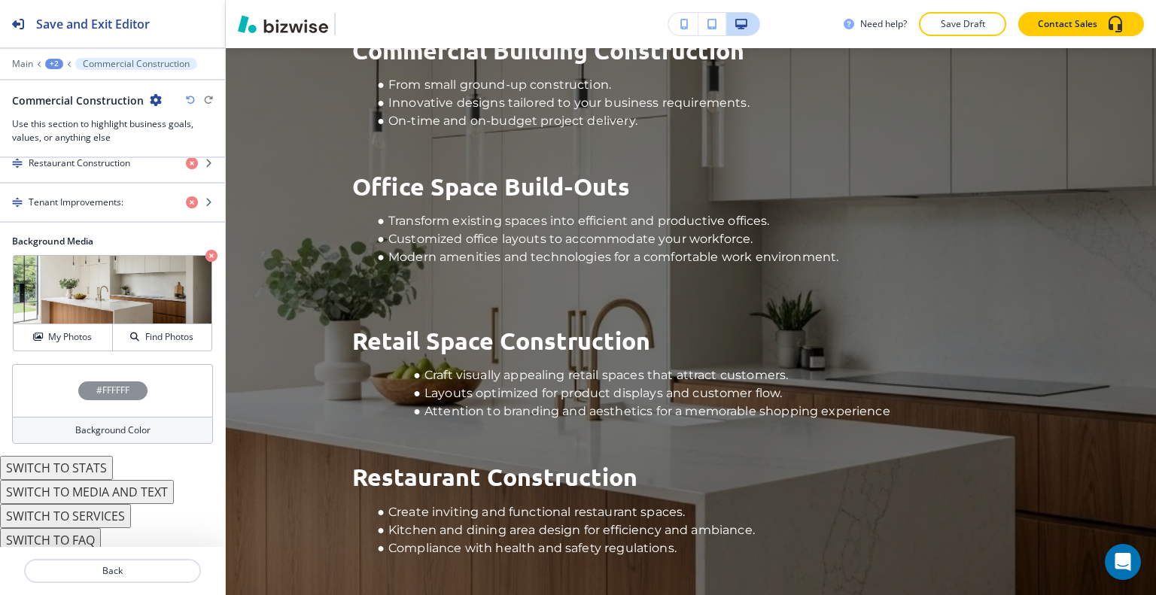
scroll to position [395, 0]
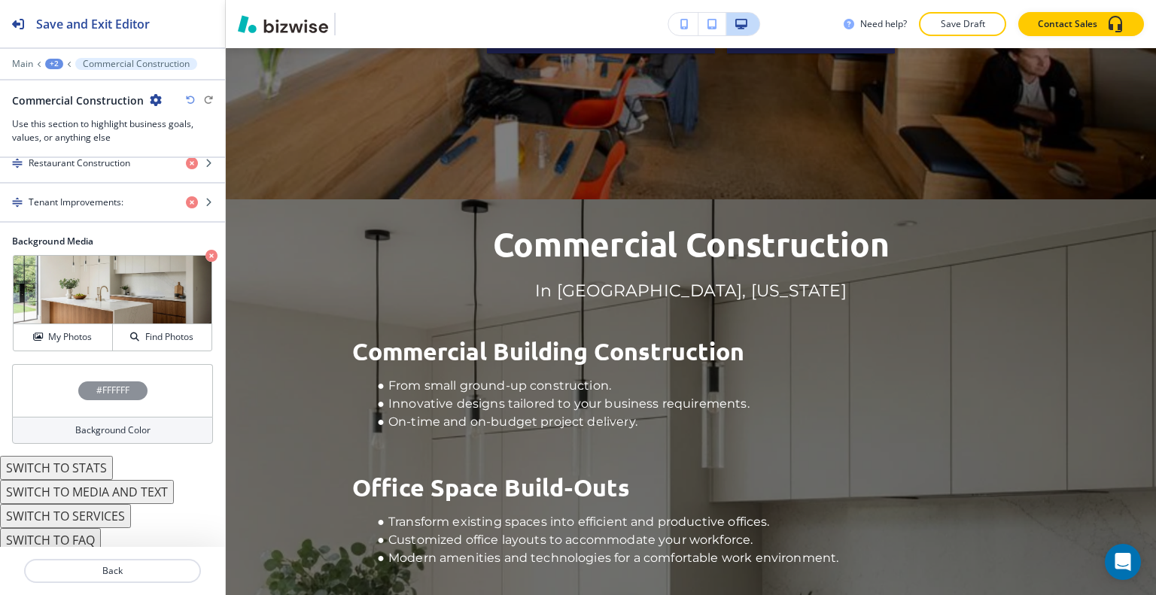
click at [187, 102] on icon "button" at bounding box center [190, 100] width 9 height 9
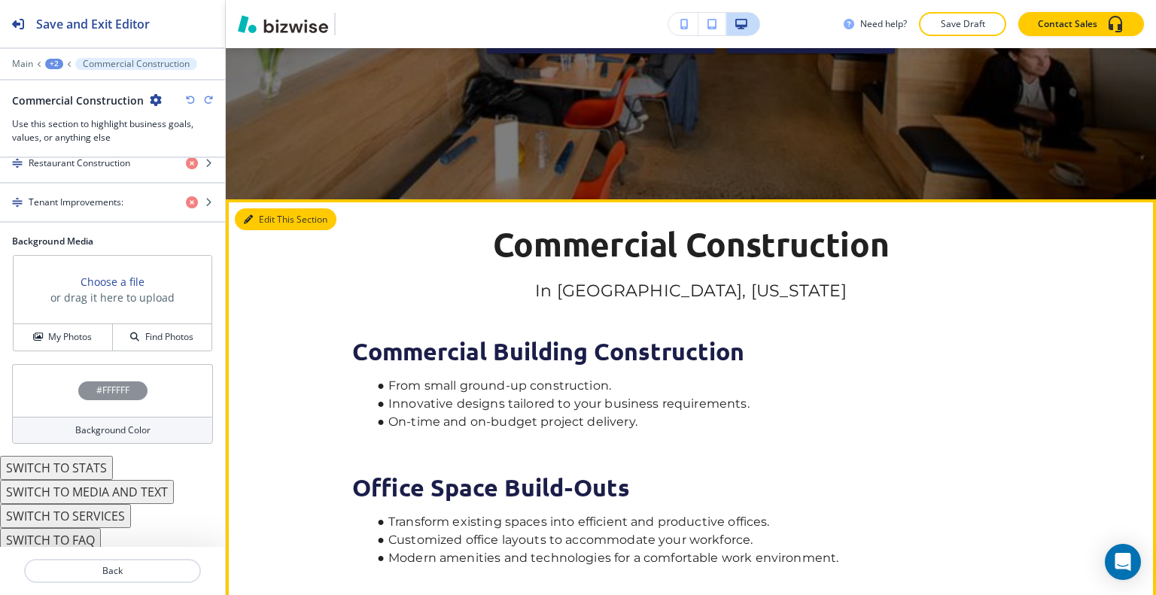
click at [262, 220] on button "Edit This Section" at bounding box center [286, 219] width 102 height 23
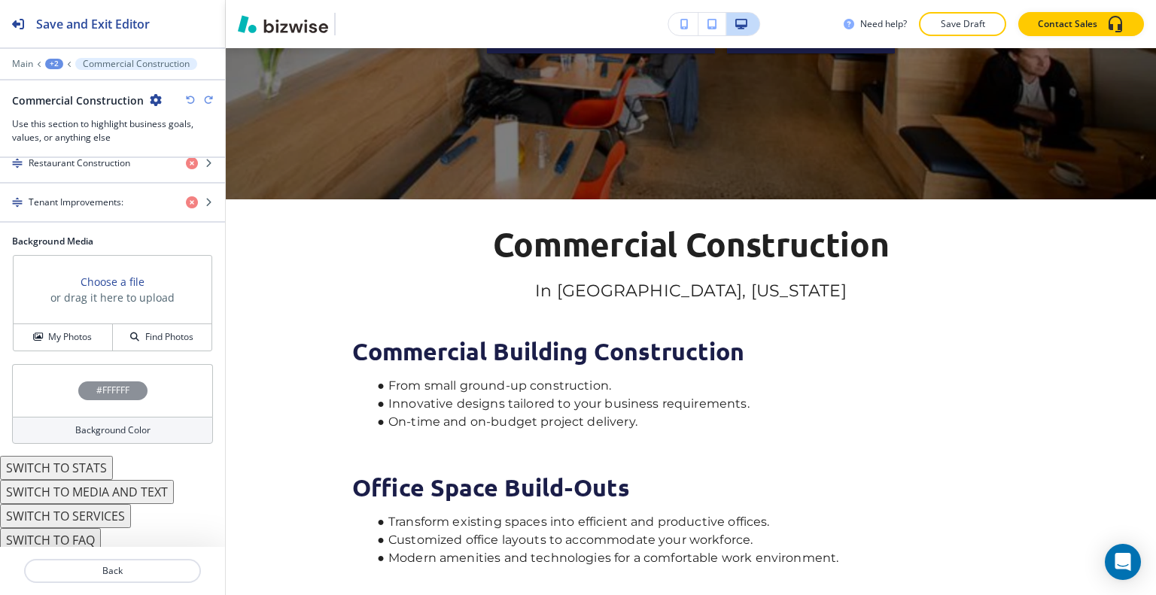
click at [118, 488] on button "SWITCH TO MEDIA AND TEXT" at bounding box center [87, 492] width 174 height 24
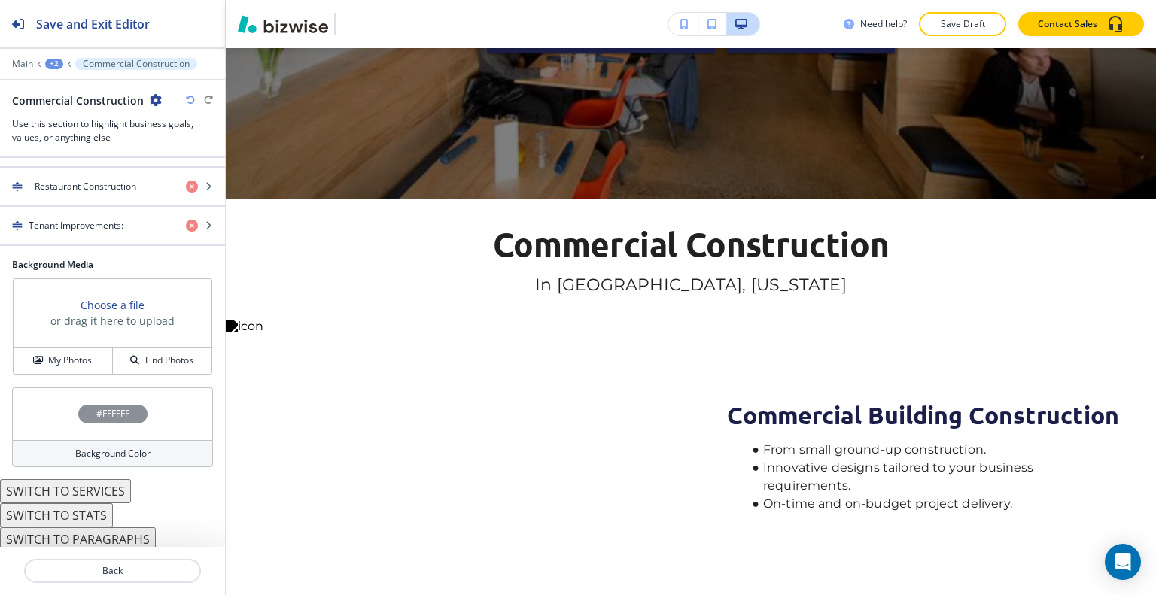
click at [187, 100] on icon "button" at bounding box center [190, 100] width 9 height 9
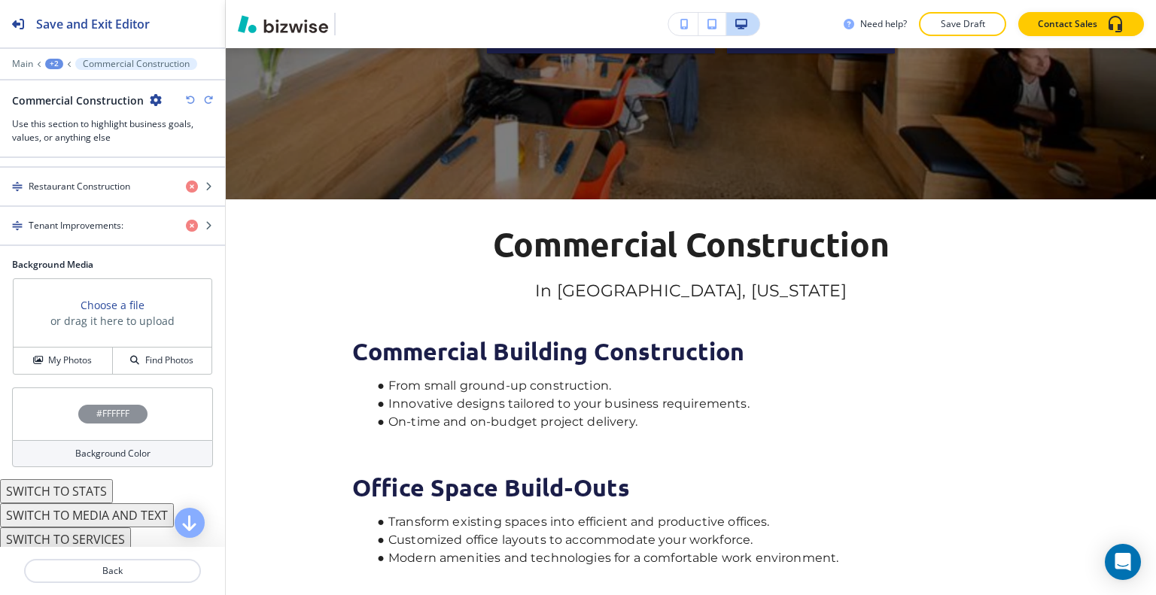
scroll to position [443, 0]
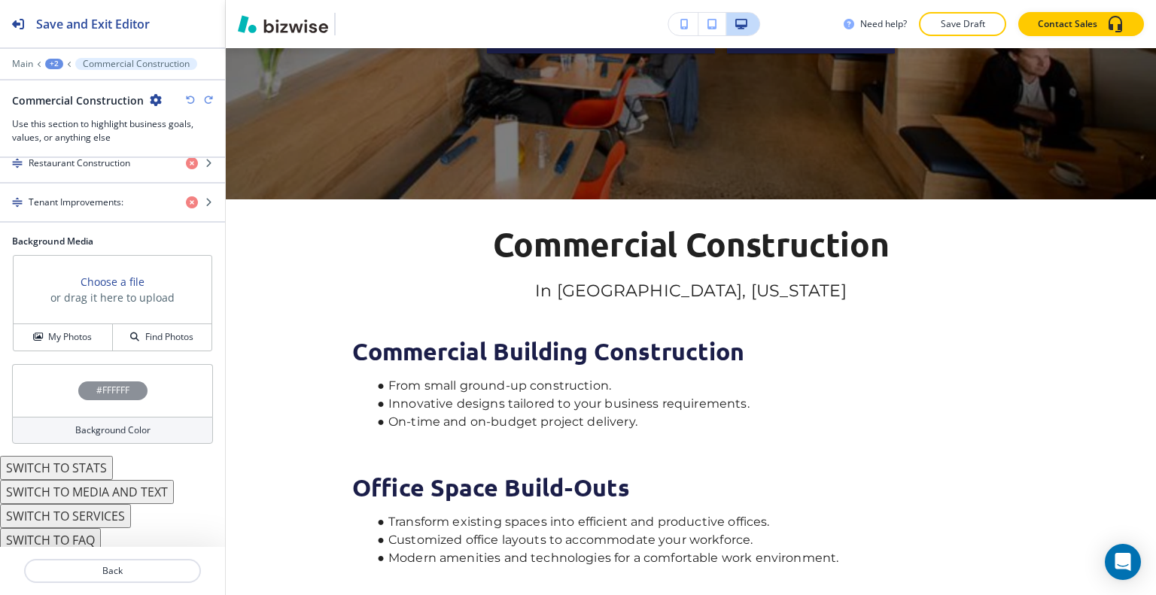
click at [90, 461] on button "SWITCH TO STATS" at bounding box center [56, 468] width 113 height 24
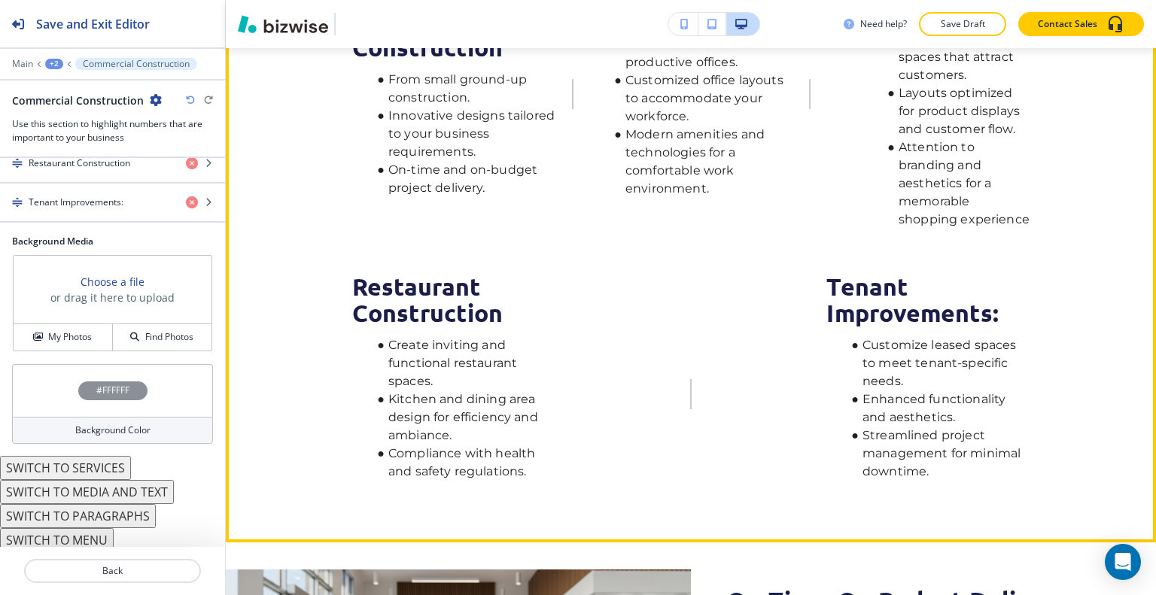
scroll to position [696, 0]
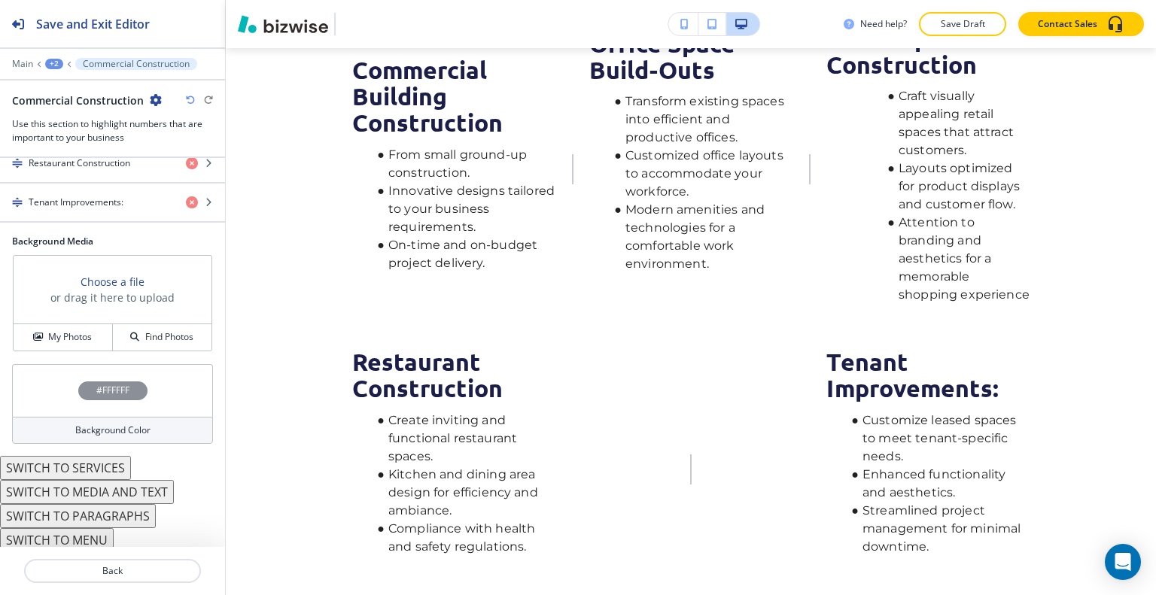
click at [98, 533] on button "SWITCH TO MENU" at bounding box center [57, 540] width 114 height 24
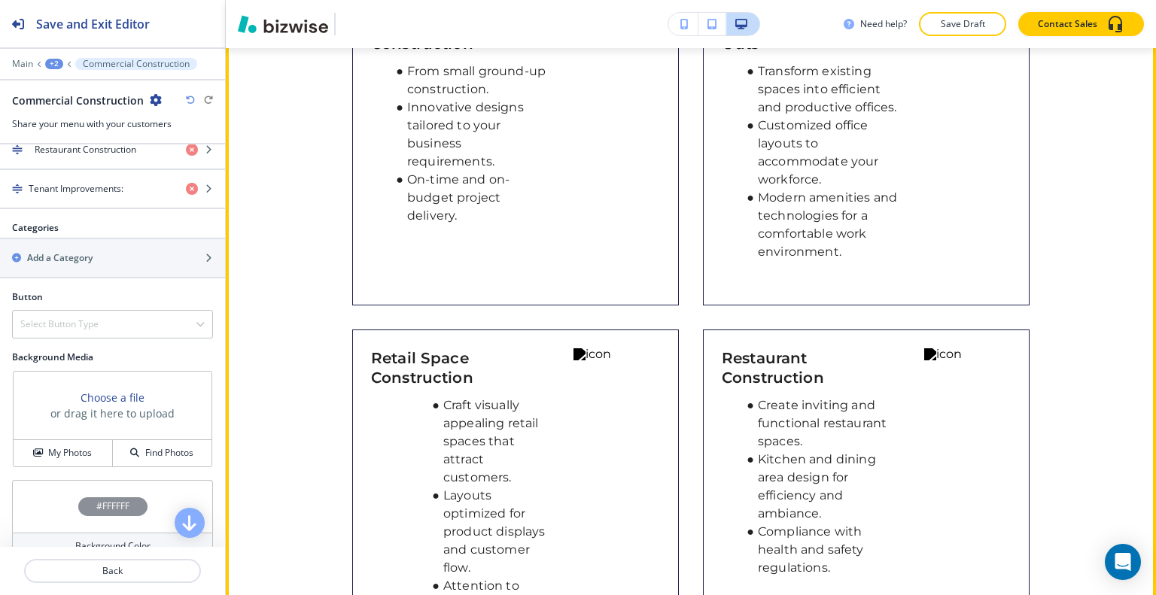
scroll to position [470, 0]
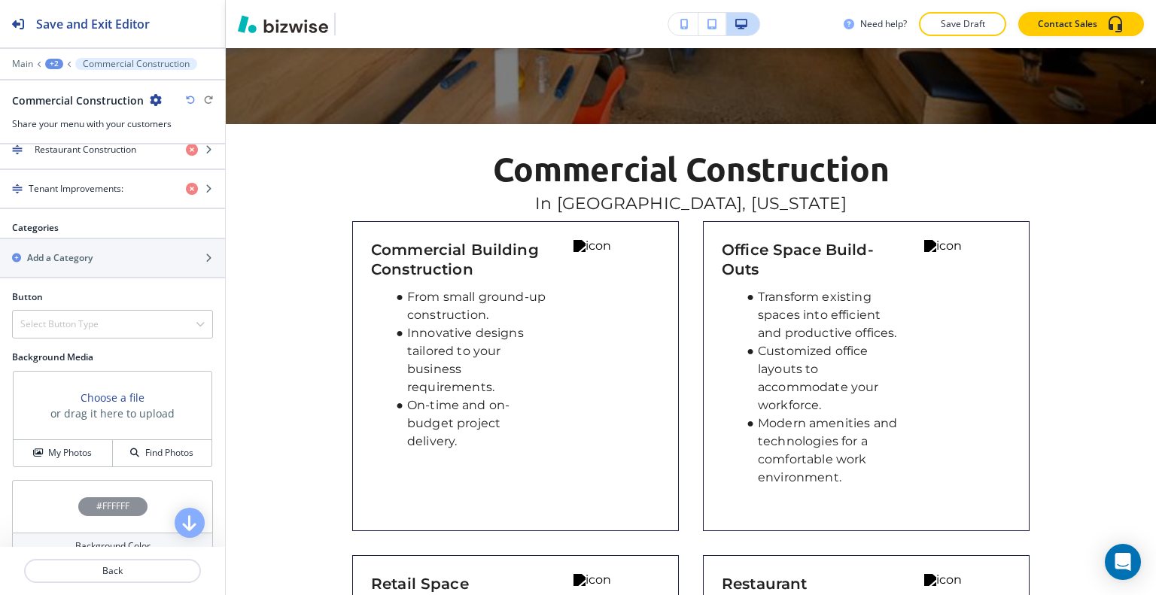
click at [190, 102] on icon "button" at bounding box center [190, 100] width 9 height 9
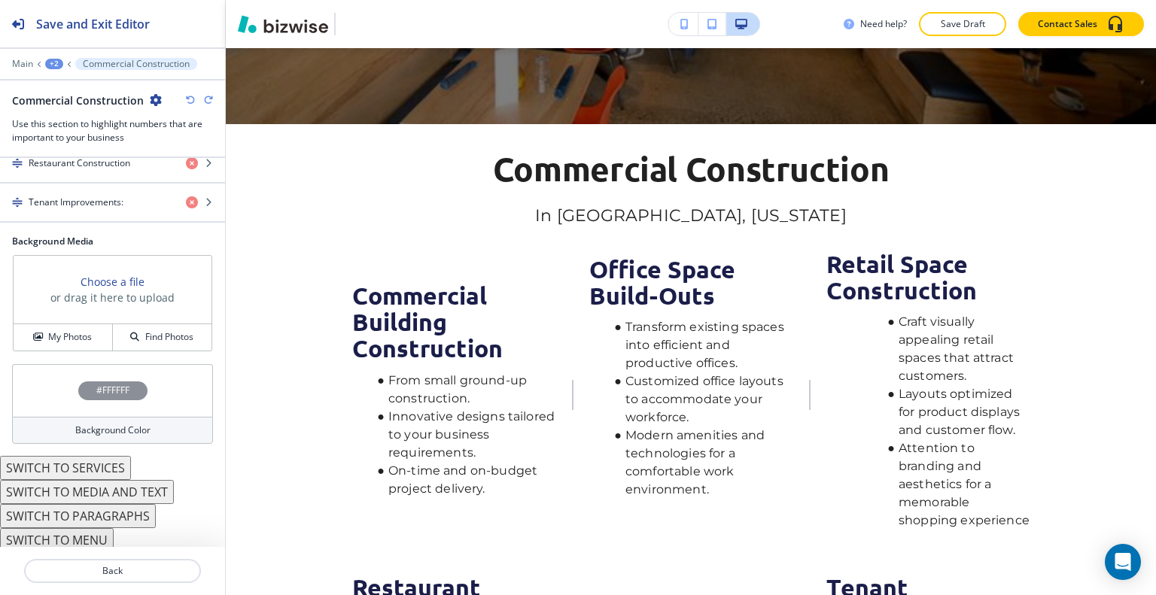
click at [190, 102] on icon "button" at bounding box center [190, 100] width 9 height 9
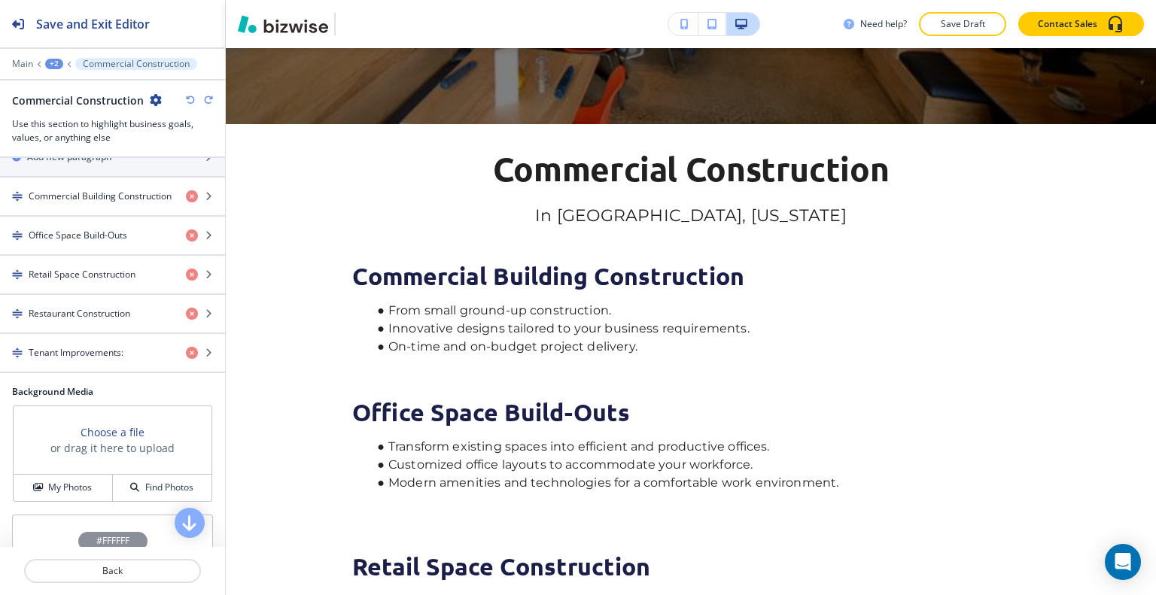
scroll to position [66, 0]
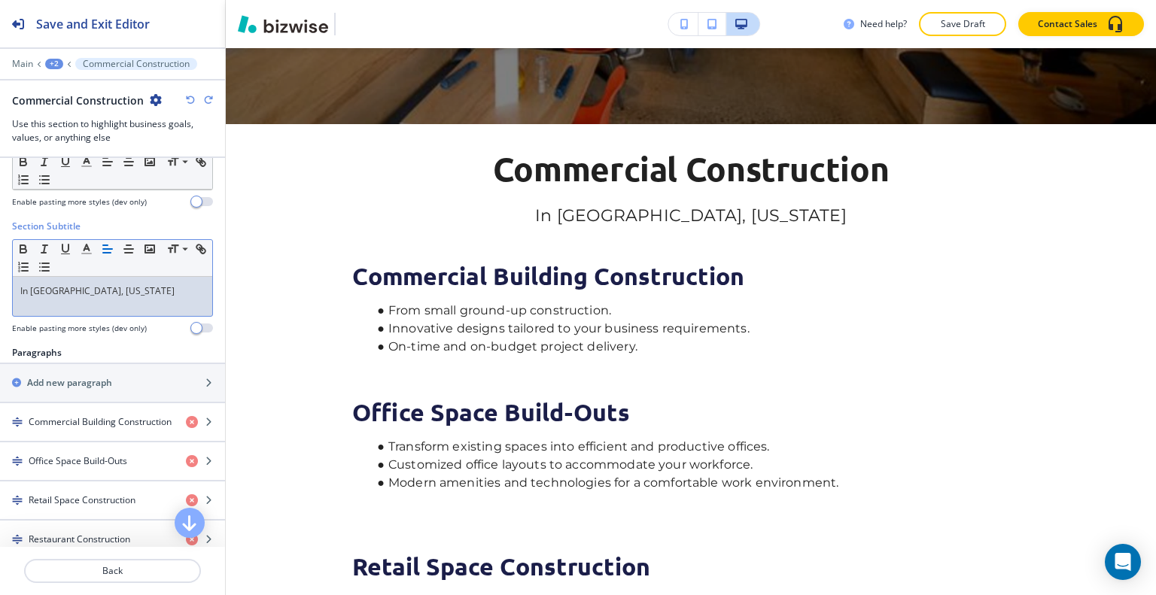
click at [210, 311] on div "Section Subtitle Small Normal Large Huge In Salt Lake and Park City, Utah Enabl…" at bounding box center [112, 283] width 225 height 126
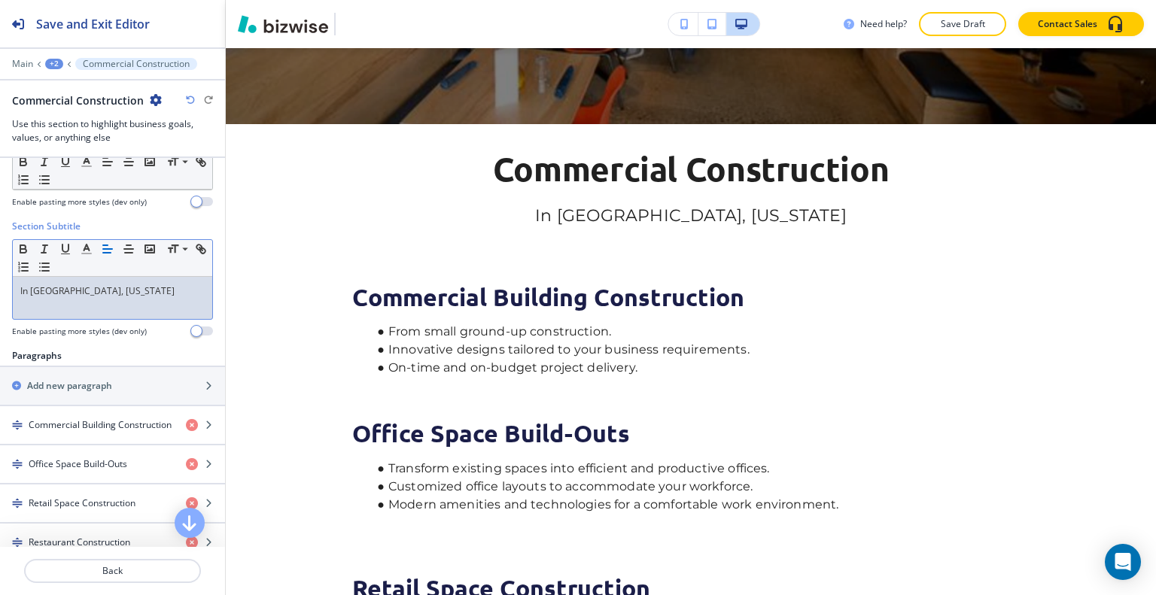
scroll to position [0, 0]
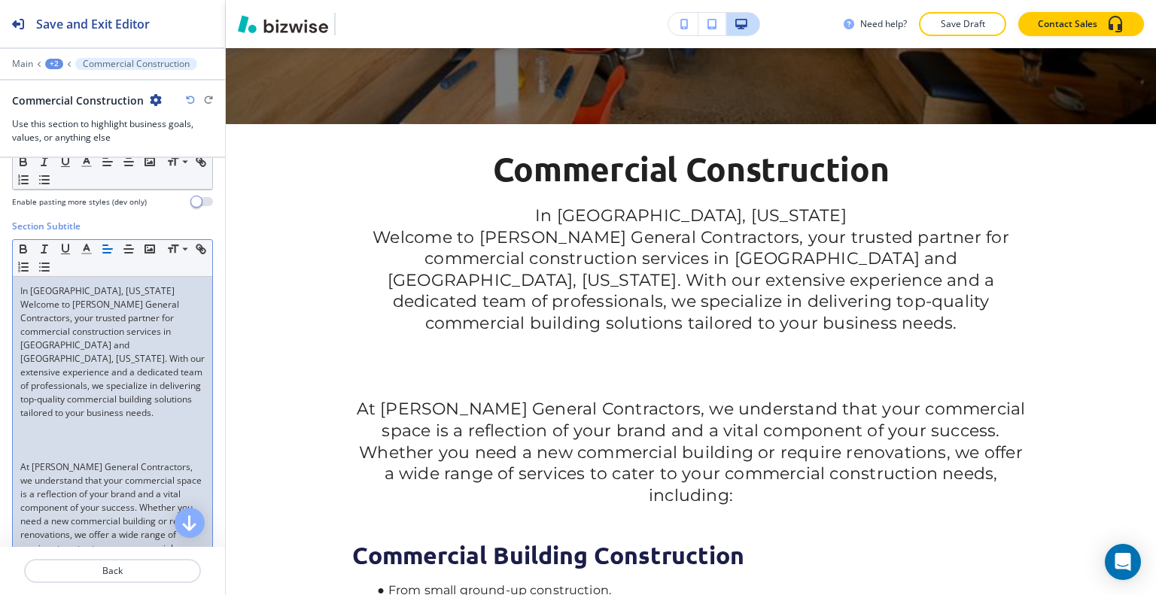
click at [42, 440] on p at bounding box center [112, 441] width 184 height 14
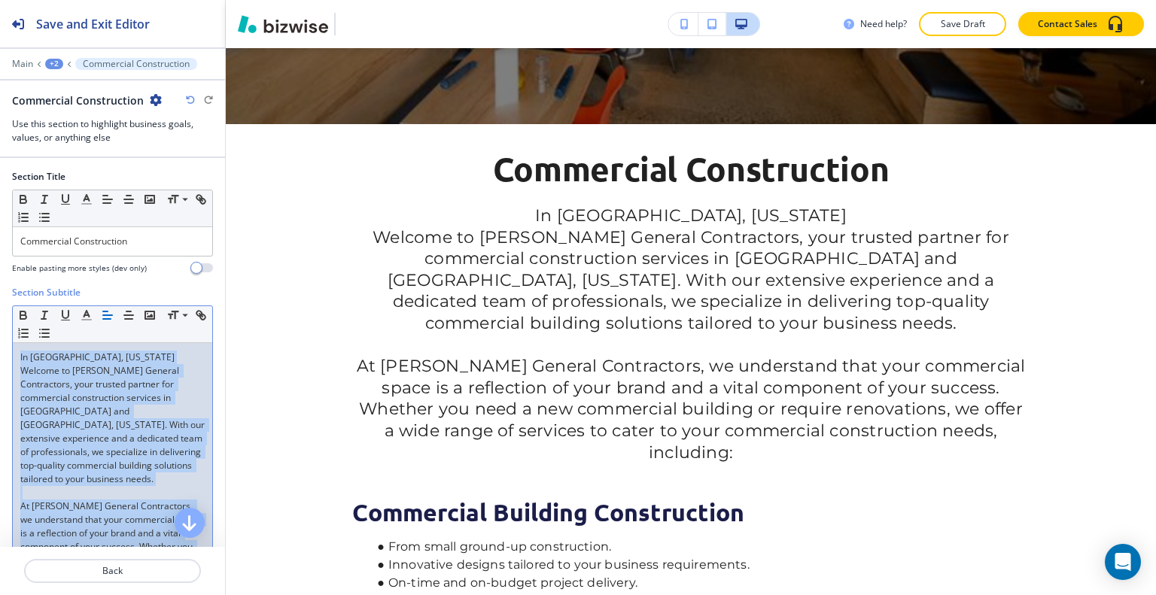
drag, startPoint x: 102, startPoint y: 475, endPoint x: 77, endPoint y: 335, distance: 142.3
click at [4, 337] on div "Section Subtitle Small Normal Large Huge In Salt Lake and Park City, Utah Welco…" at bounding box center [112, 466] width 225 height 360
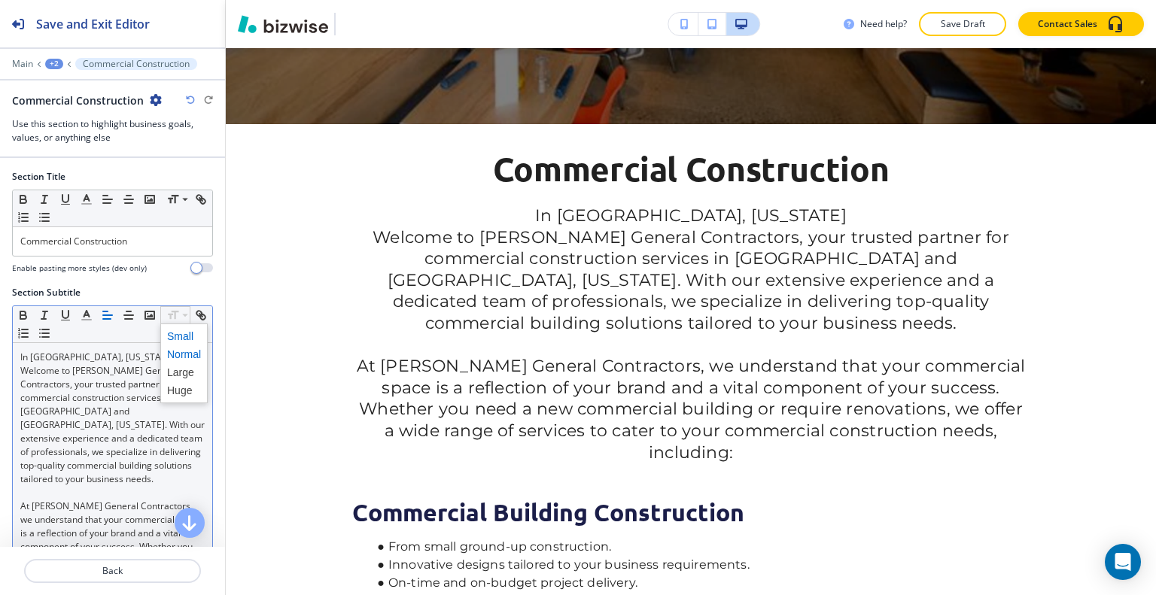
click at [193, 330] on span at bounding box center [184, 336] width 34 height 18
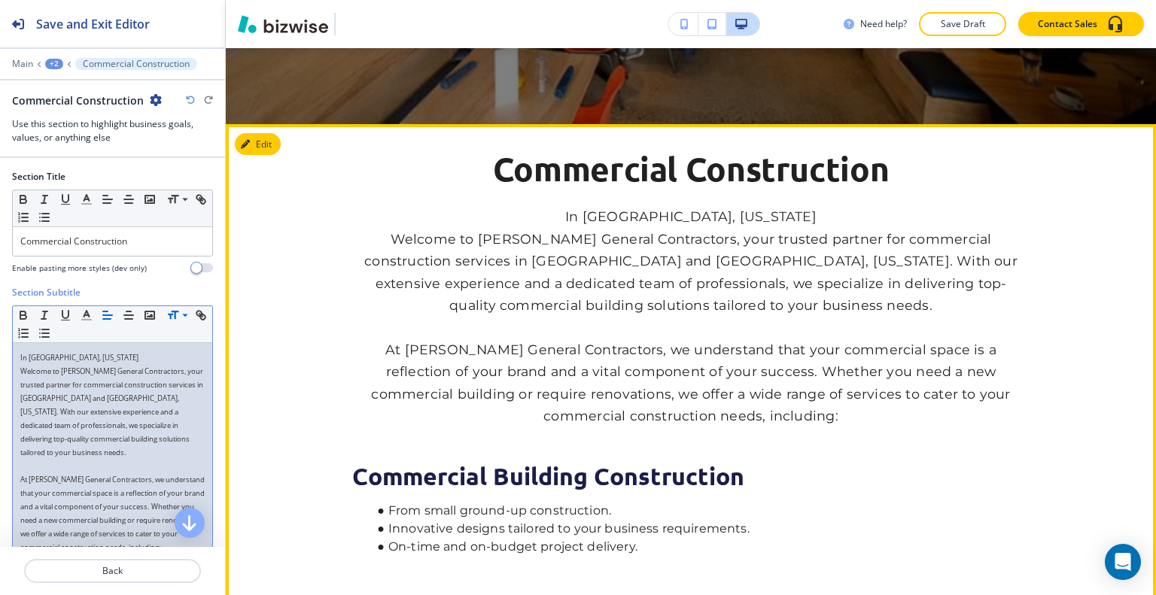
click at [466, 248] on p "Welcome to Bailey General Contractors, your trusted partner for commercial cons…" at bounding box center [690, 272] width 677 height 89
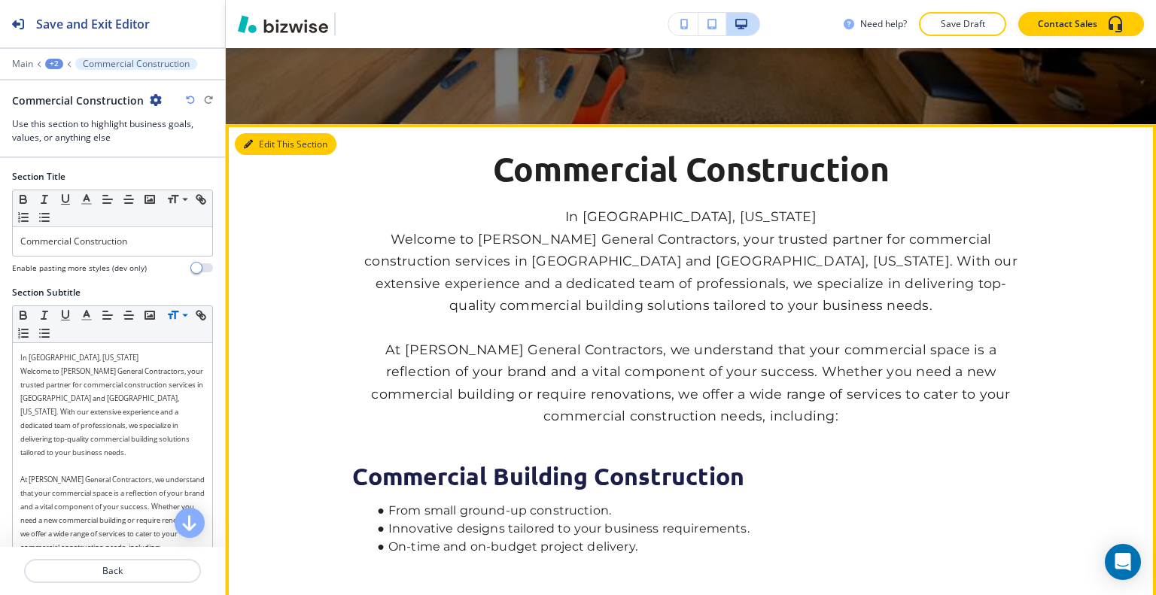
click at [265, 144] on button "Edit This Section" at bounding box center [286, 144] width 102 height 23
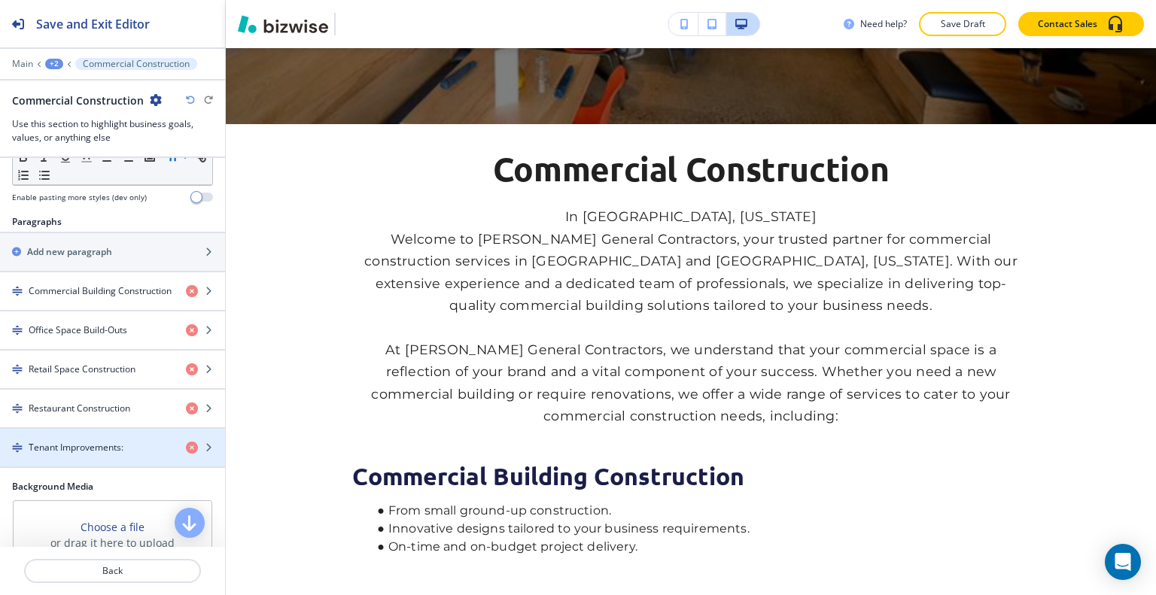
scroll to position [635, 0]
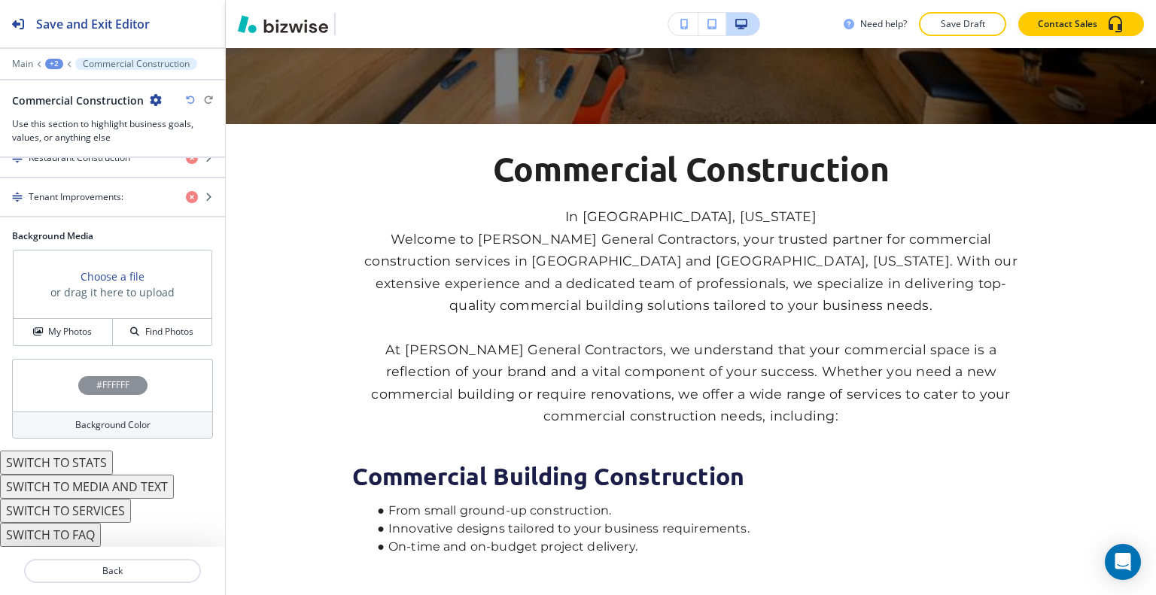
click at [93, 465] on button "SWITCH TO STATS" at bounding box center [56, 463] width 113 height 24
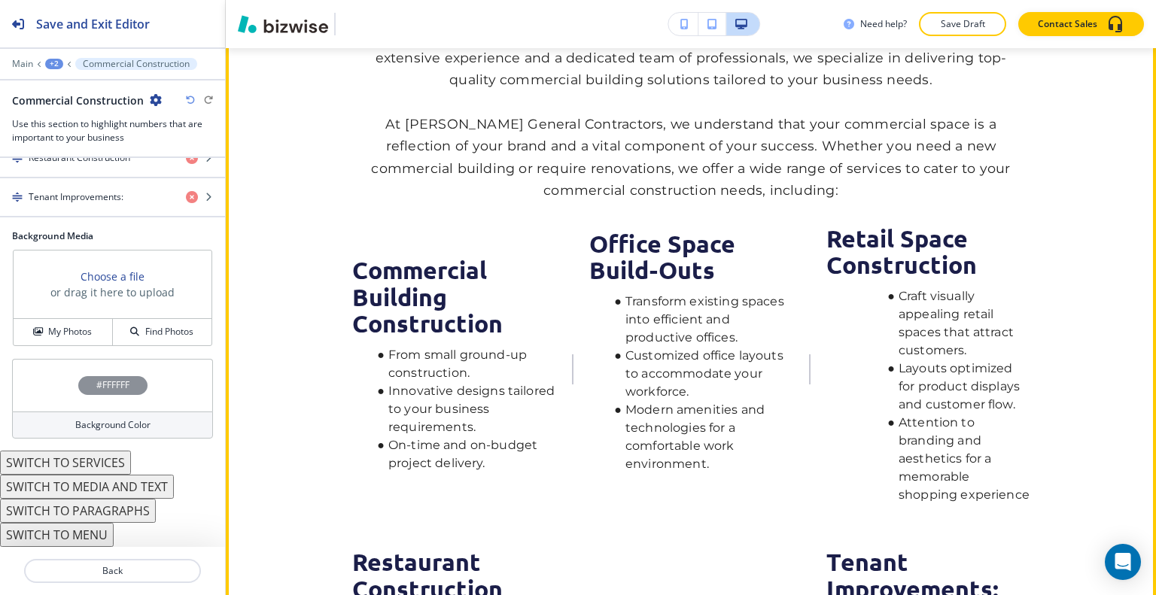
scroll to position [922, 0]
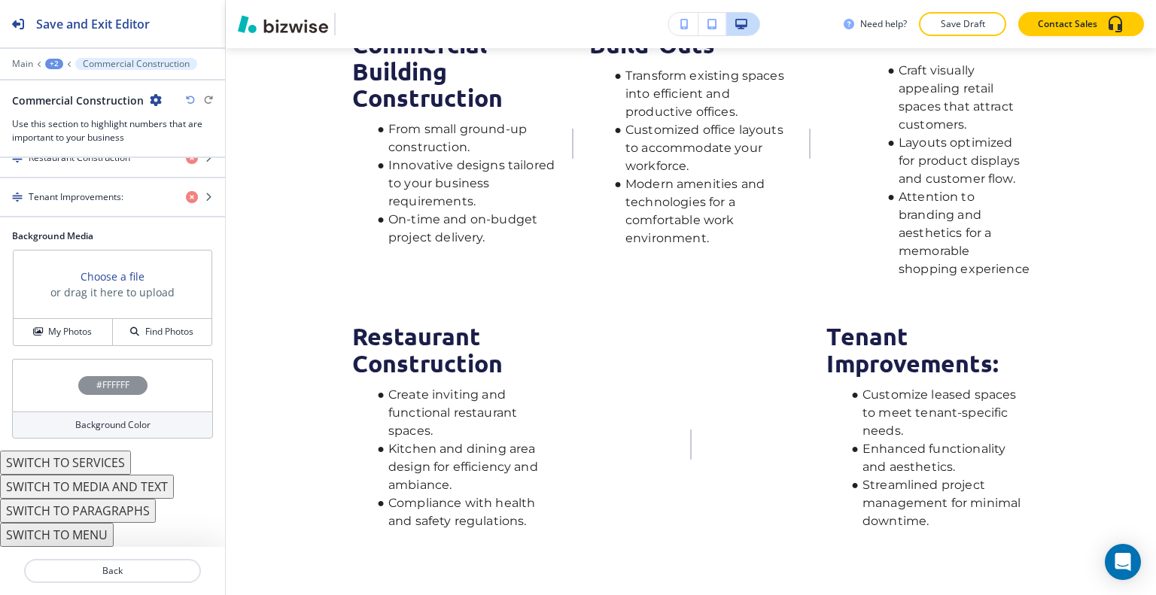
click at [193, 98] on icon "button" at bounding box center [190, 100] width 9 height 9
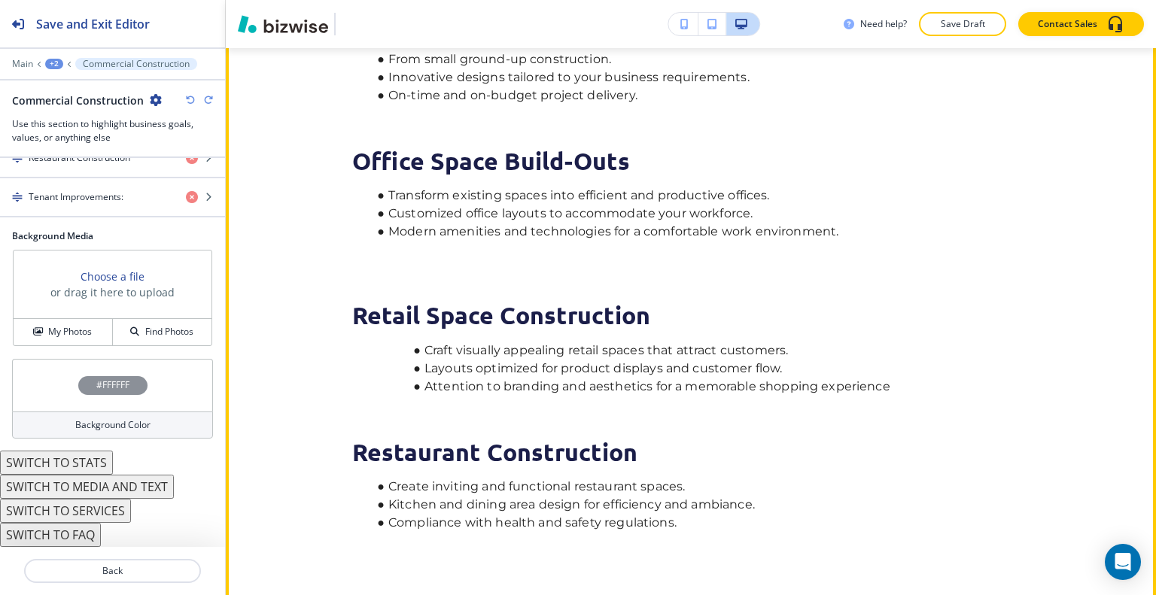
scroll to position [546, 0]
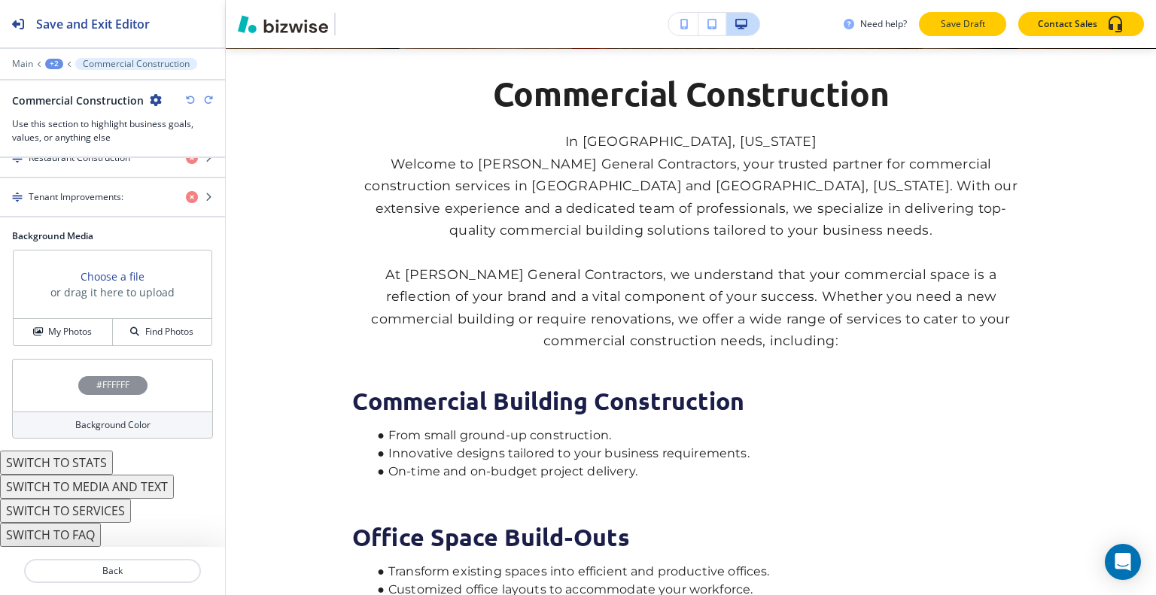
click at [951, 23] on p "Save Draft" at bounding box center [963, 24] width 48 height 14
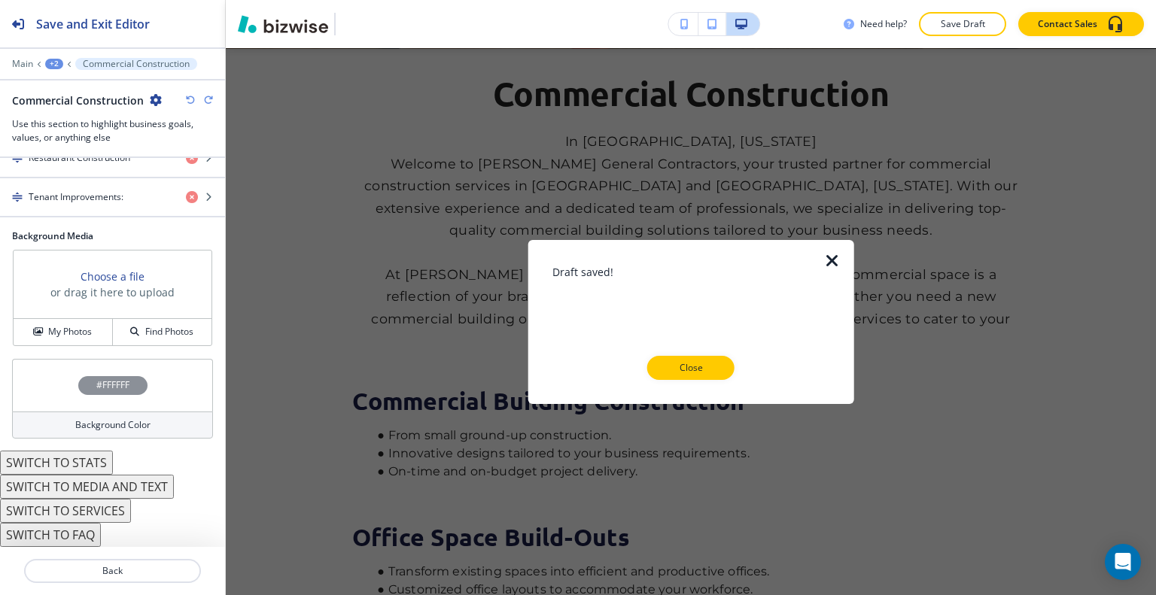
click at [712, 369] on p "Close" at bounding box center [691, 368] width 48 height 14
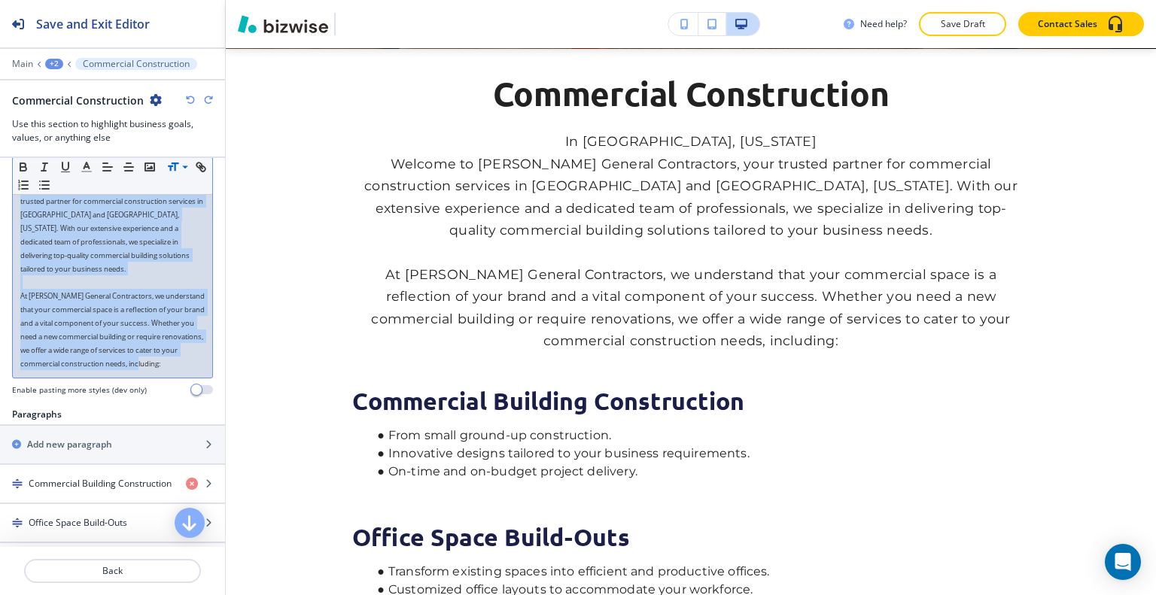
scroll to position [0, 0]
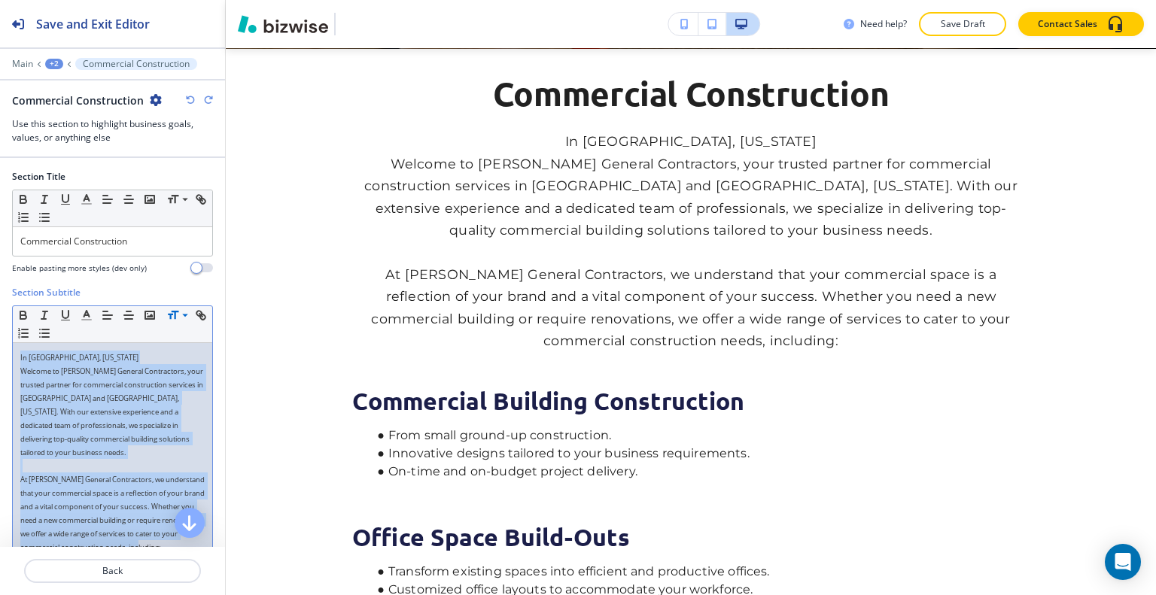
drag, startPoint x: 81, startPoint y: 385, endPoint x: 75, endPoint y: 294, distance: 91.3
click at [2, 318] on div "Section Subtitle Small Normal Large Huge In Salt Lake and Park City, Utah Welco…" at bounding box center [112, 439] width 225 height 306
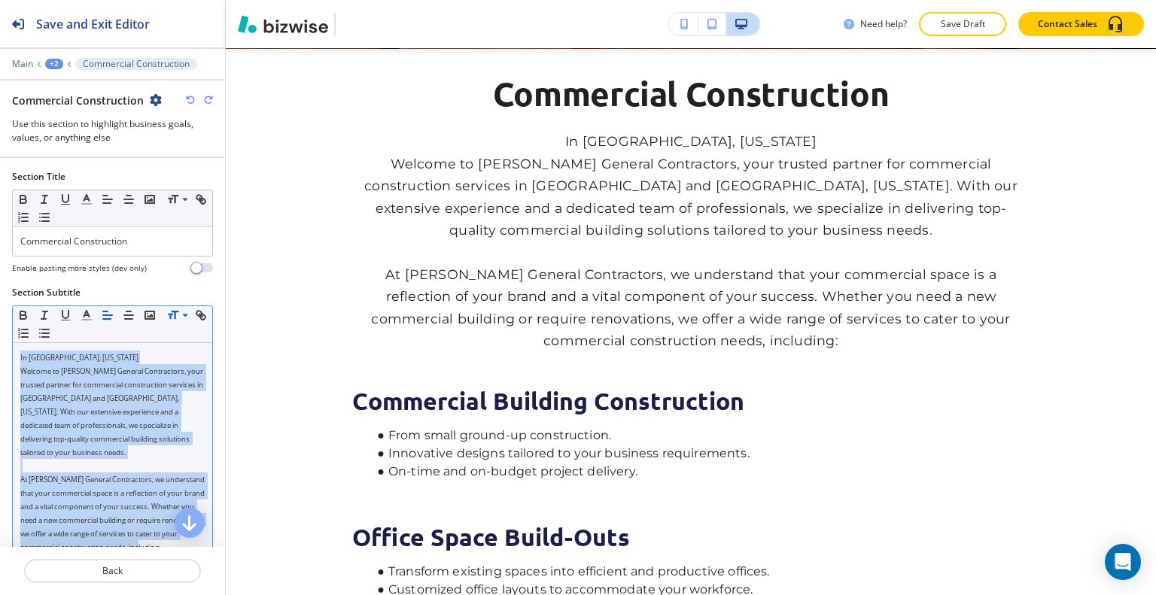
click at [108, 315] on line "button" at bounding box center [107, 315] width 9 height 0
click at [105, 315] on line "button" at bounding box center [107, 315] width 9 height 0
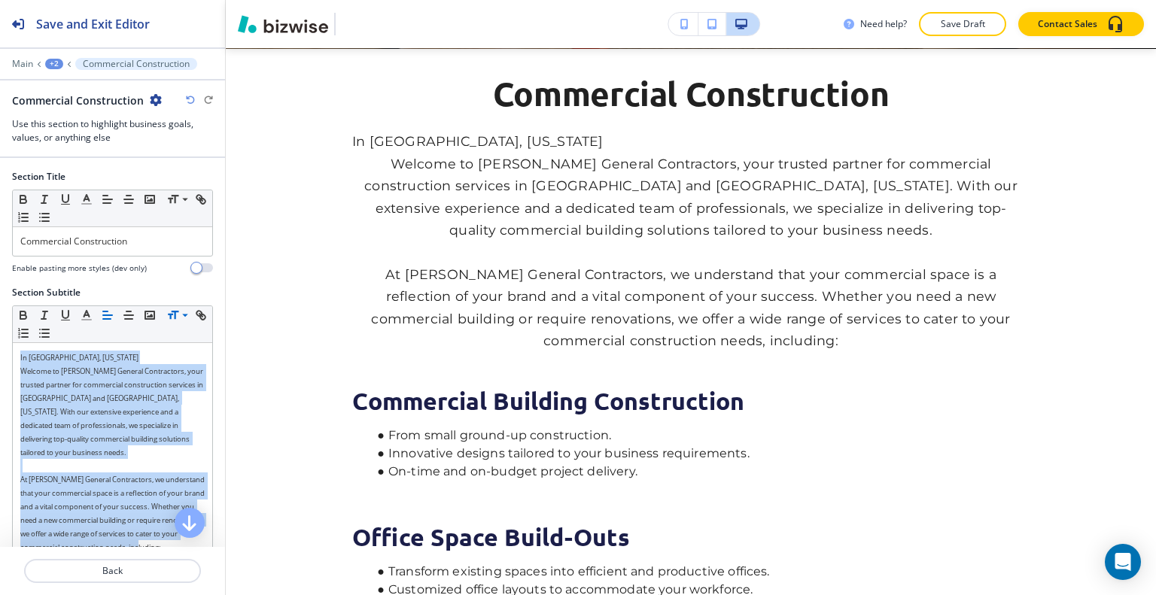
click at [188, 99] on icon "button" at bounding box center [190, 100] width 9 height 9
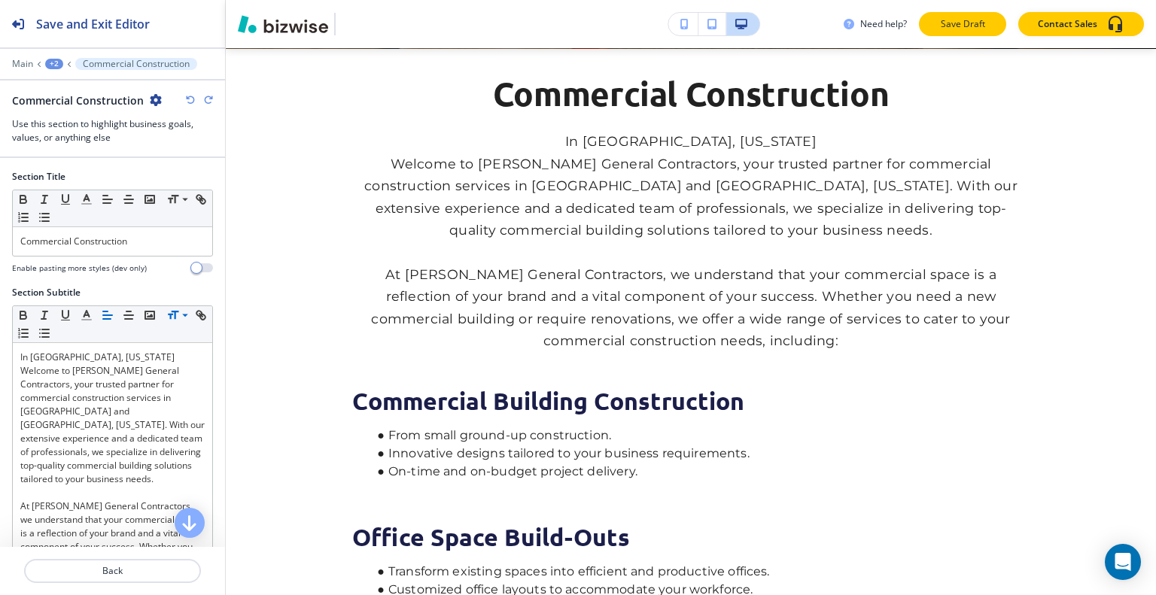
click at [967, 23] on p "Save Draft" at bounding box center [963, 24] width 48 height 14
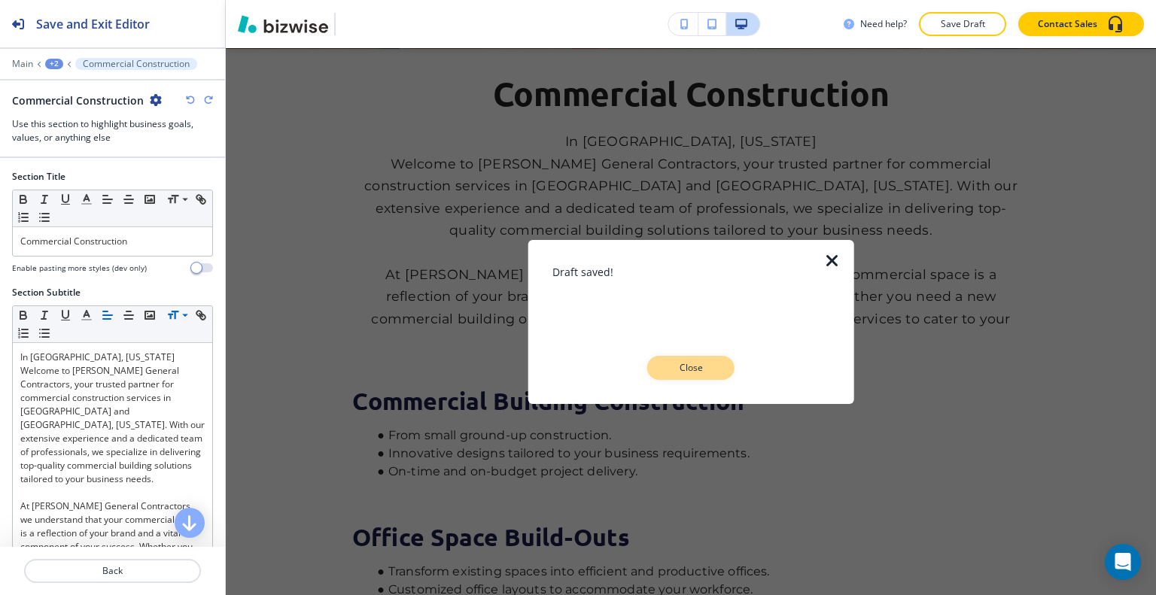
click at [711, 363] on p "Close" at bounding box center [691, 368] width 48 height 14
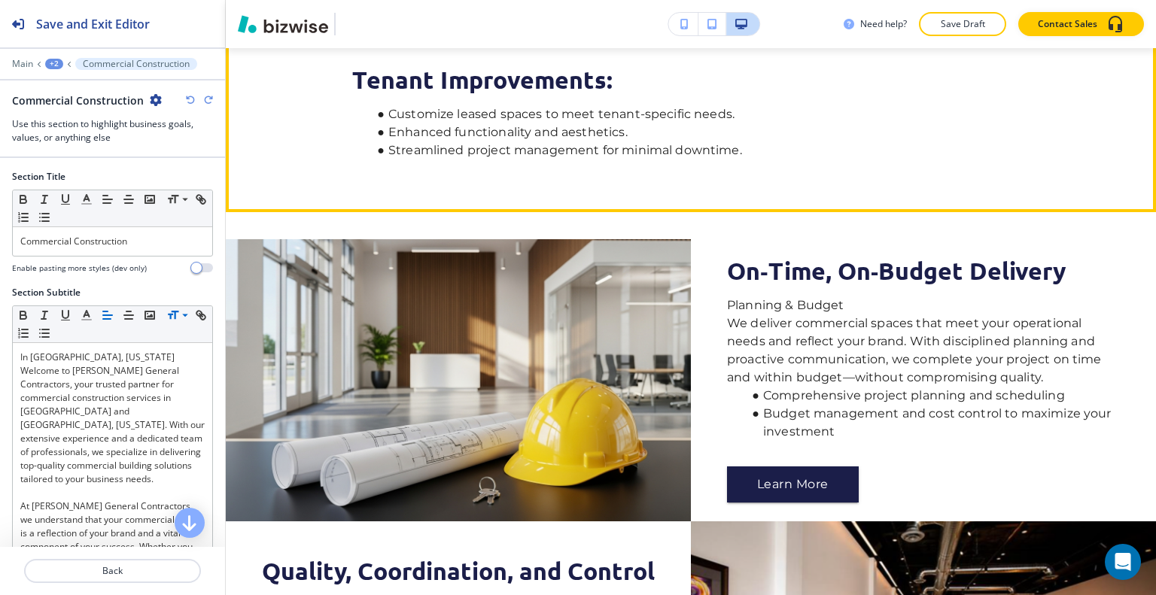
scroll to position [1374, 0]
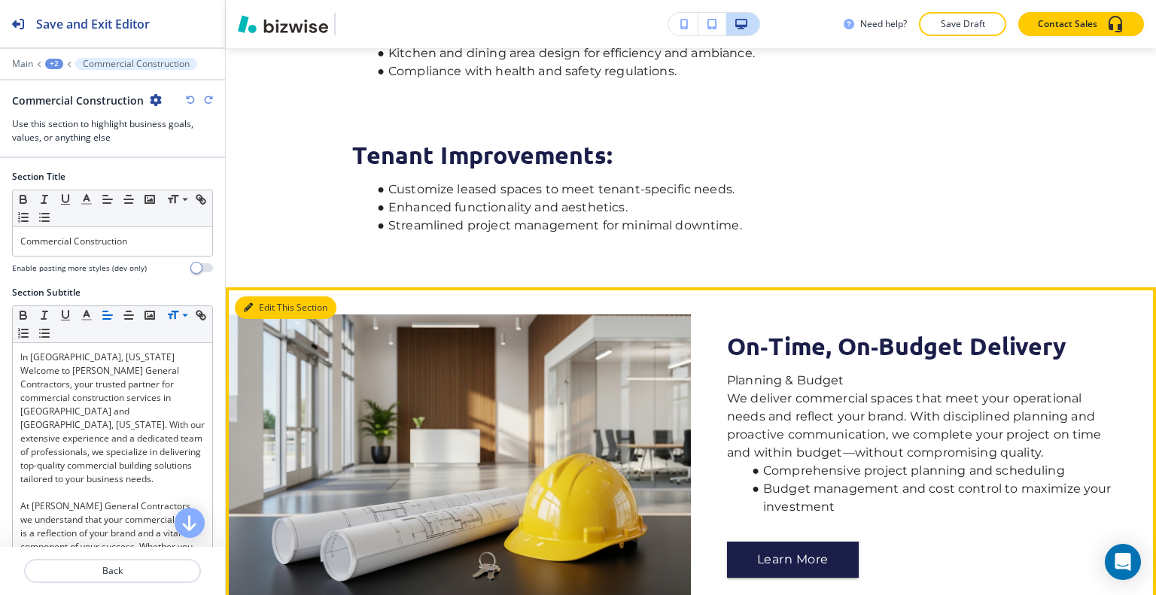
click at [257, 319] on button "Edit This Section" at bounding box center [286, 308] width 102 height 23
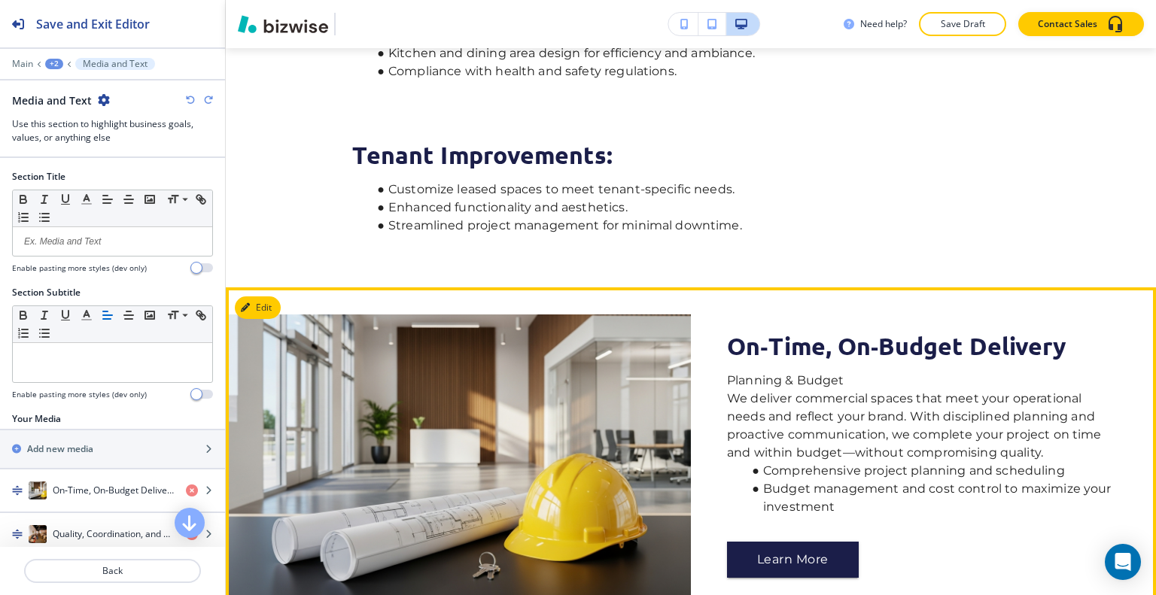
scroll to position [1700, 0]
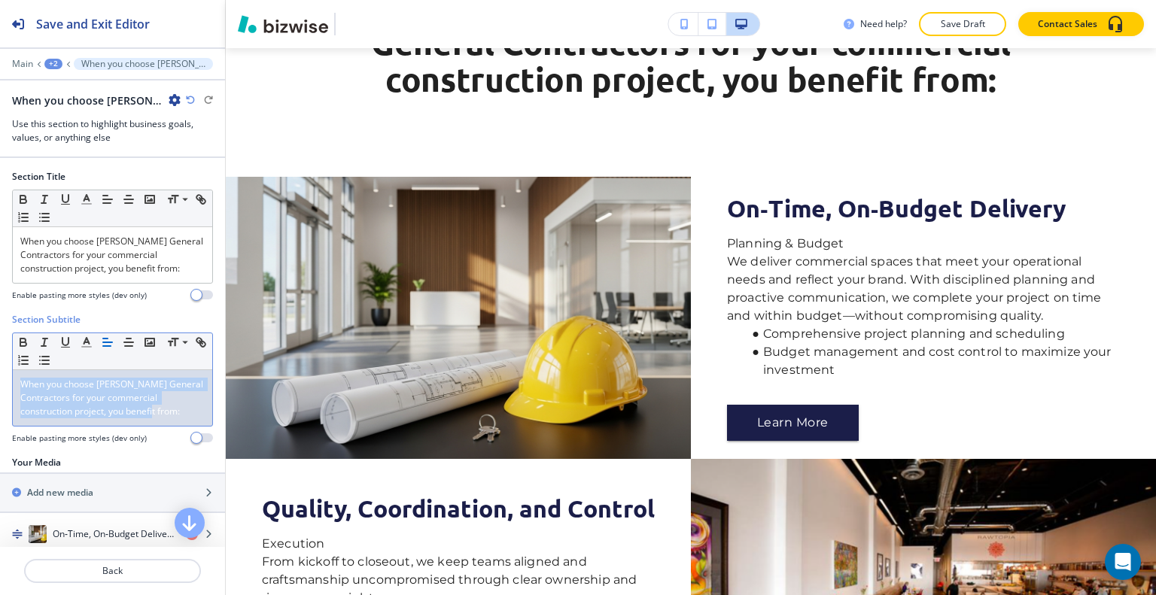
drag, startPoint x: 187, startPoint y: 415, endPoint x: 0, endPoint y: 375, distance: 190.9
click at [0, 375] on div "Section Subtitle Small Normal Large Huge When you choose Bailey General Contrac…" at bounding box center [112, 384] width 225 height 143
click at [87, 342] on line "button" at bounding box center [86, 342] width 4 height 0
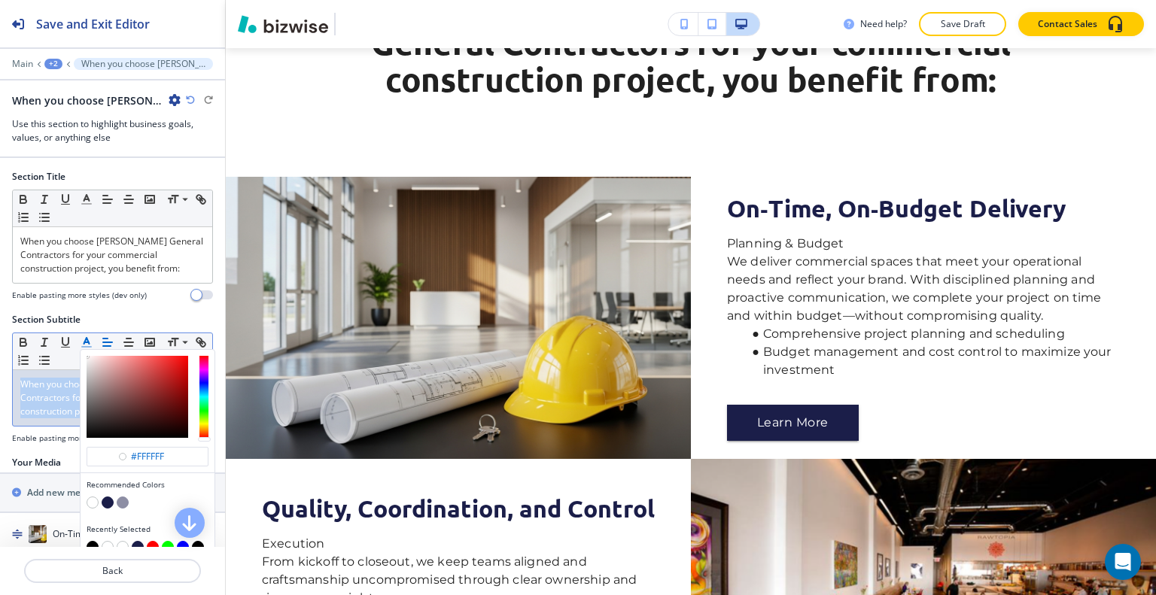
click at [105, 502] on button "button" at bounding box center [108, 503] width 12 height 12
type input "#1b1e49"
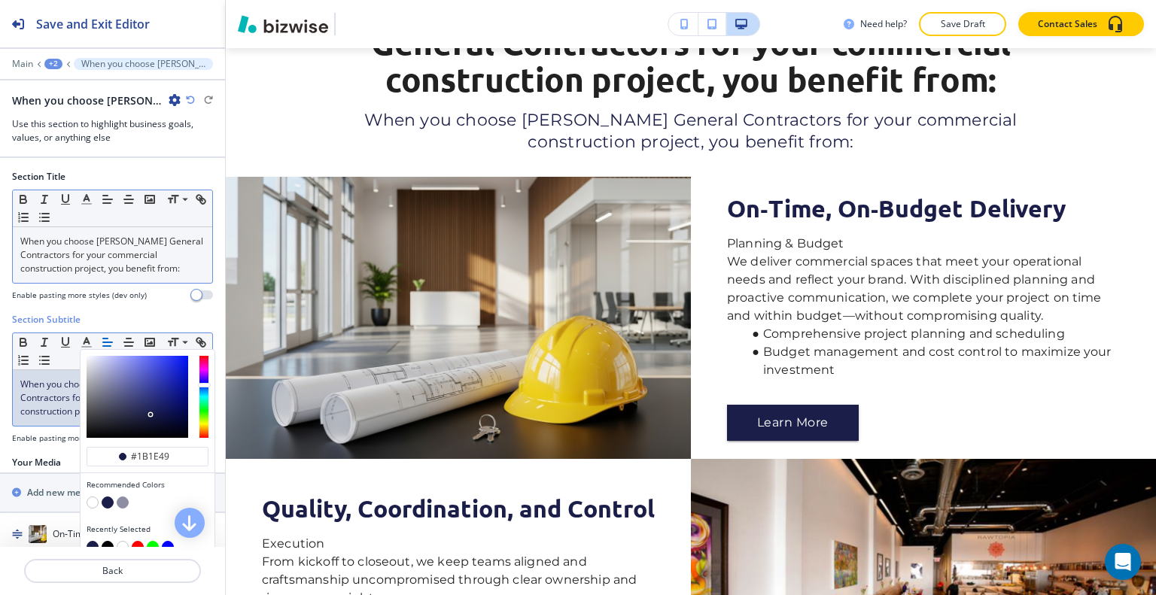
click at [175, 266] on p "When you choose Bailey General Contractors for your commercial construction pro…" at bounding box center [112, 255] width 184 height 41
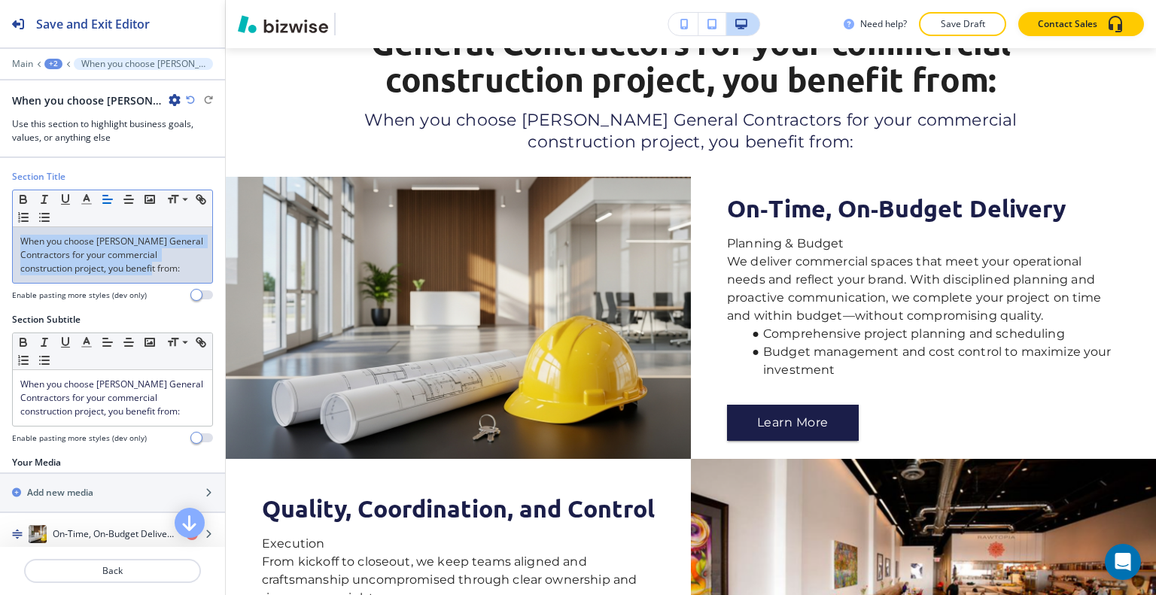
drag, startPoint x: 198, startPoint y: 269, endPoint x: 0, endPoint y: 207, distance: 207.6
click at [0, 207] on div "Section Title Small Normal Large Huge When you choose Bailey General Contractor…" at bounding box center [112, 241] width 225 height 143
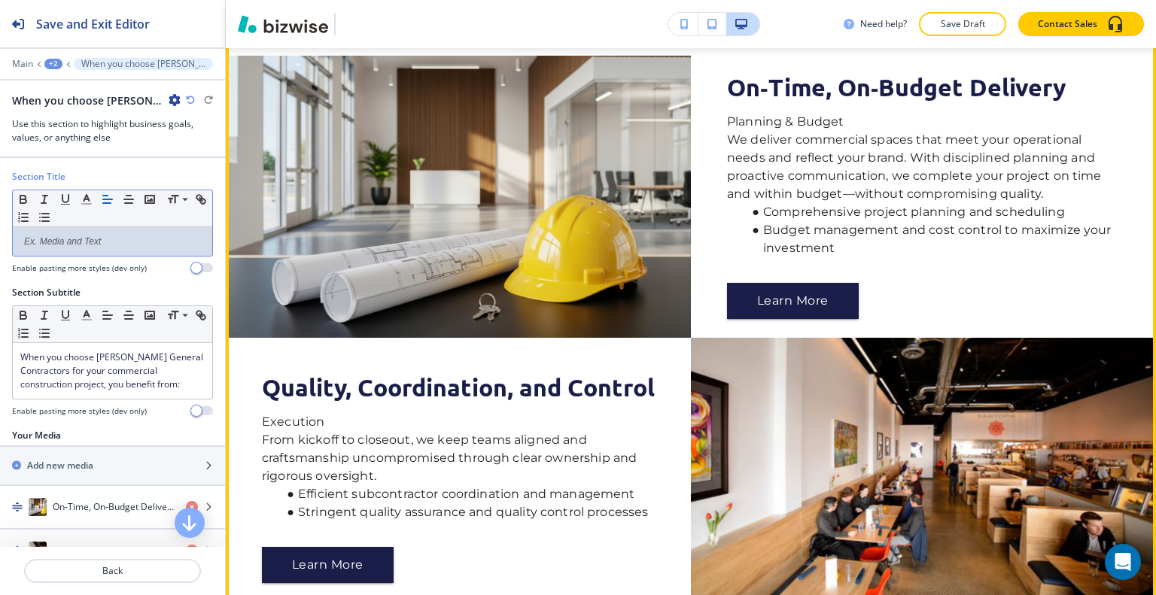
scroll to position [1624, 0]
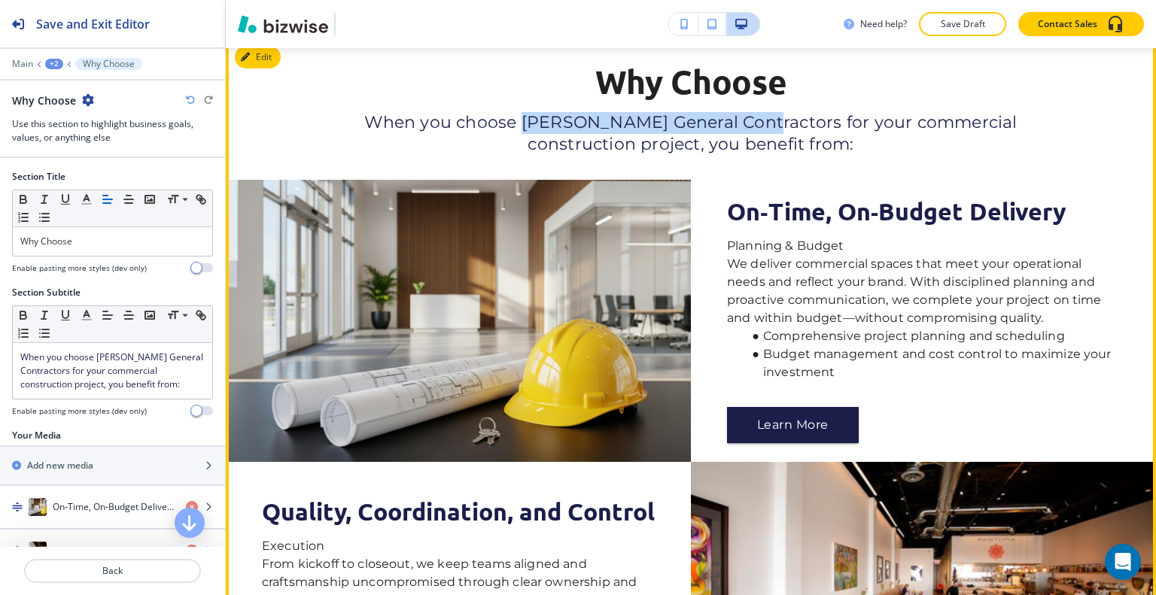
drag, startPoint x: 732, startPoint y: 212, endPoint x: 507, endPoint y: 215, distance: 225.1
click at [507, 154] on span "When you choose Bailey General Contractors for your commercial construction pro…" at bounding box center [692, 133] width 657 height 42
copy span "[PERSON_NAME] General Contractors"
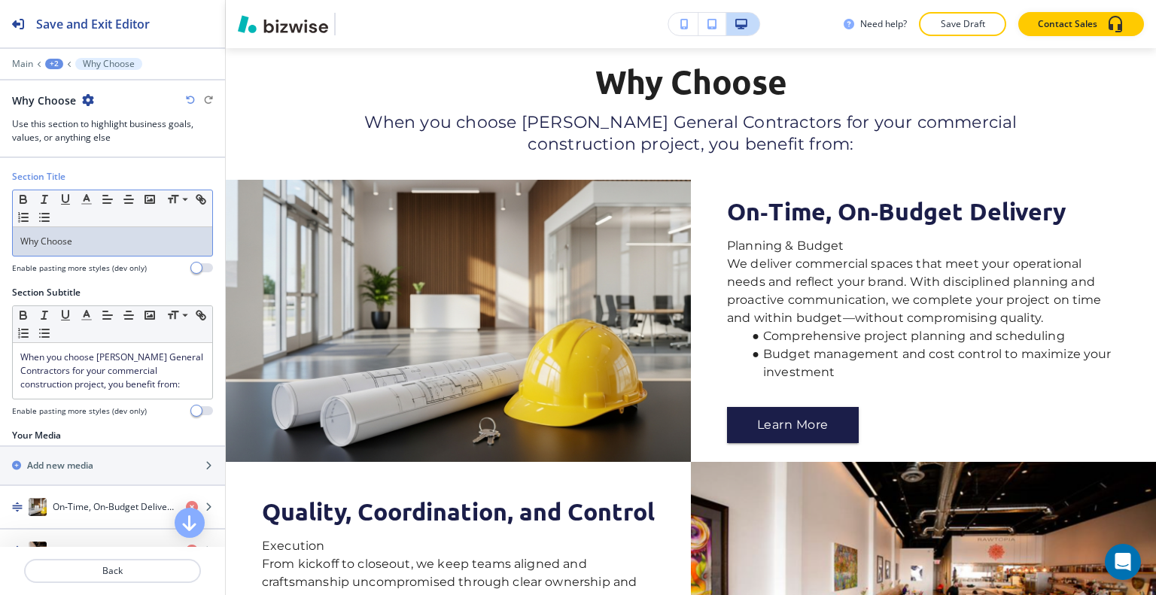
click at [112, 240] on p "Why Choose" at bounding box center [112, 242] width 184 height 14
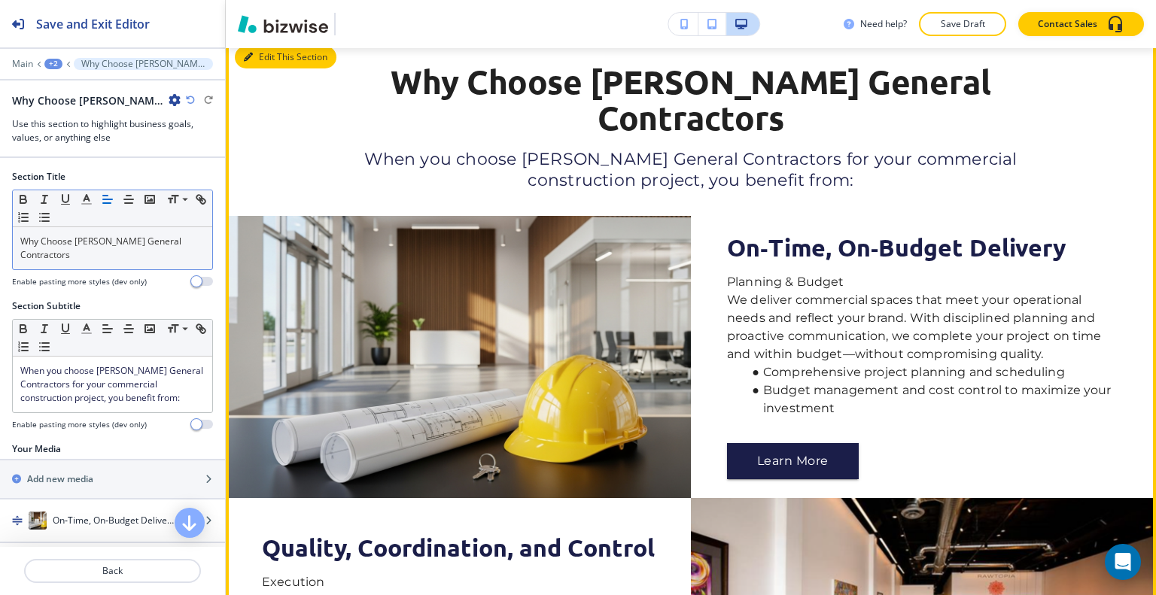
click at [277, 68] on button "Edit This Section" at bounding box center [286, 57] width 102 height 23
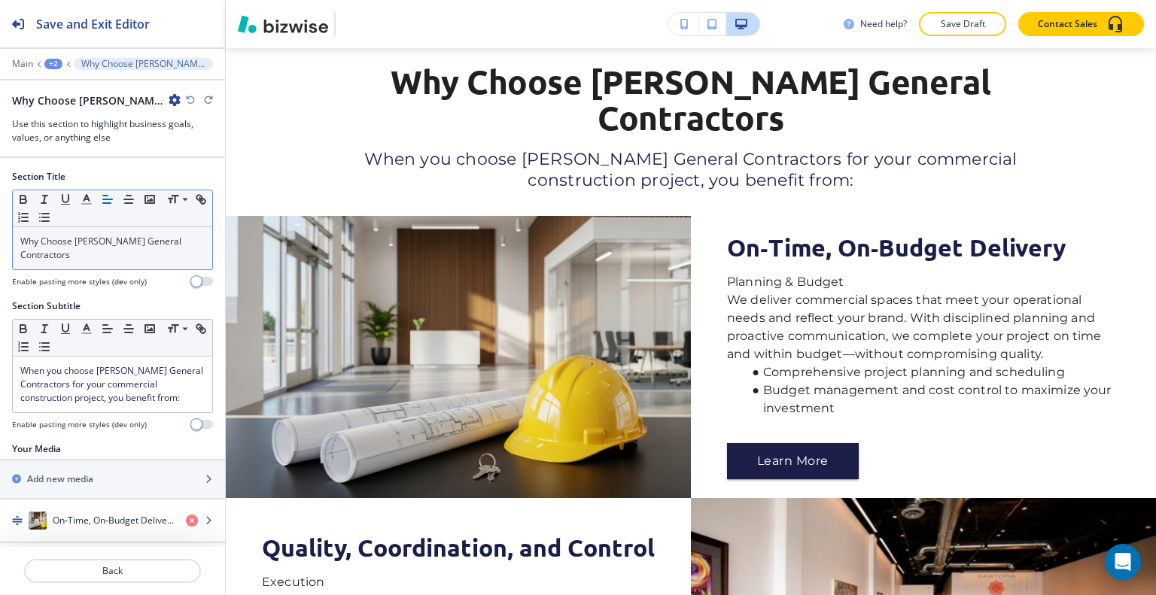
scroll to position [328, 0]
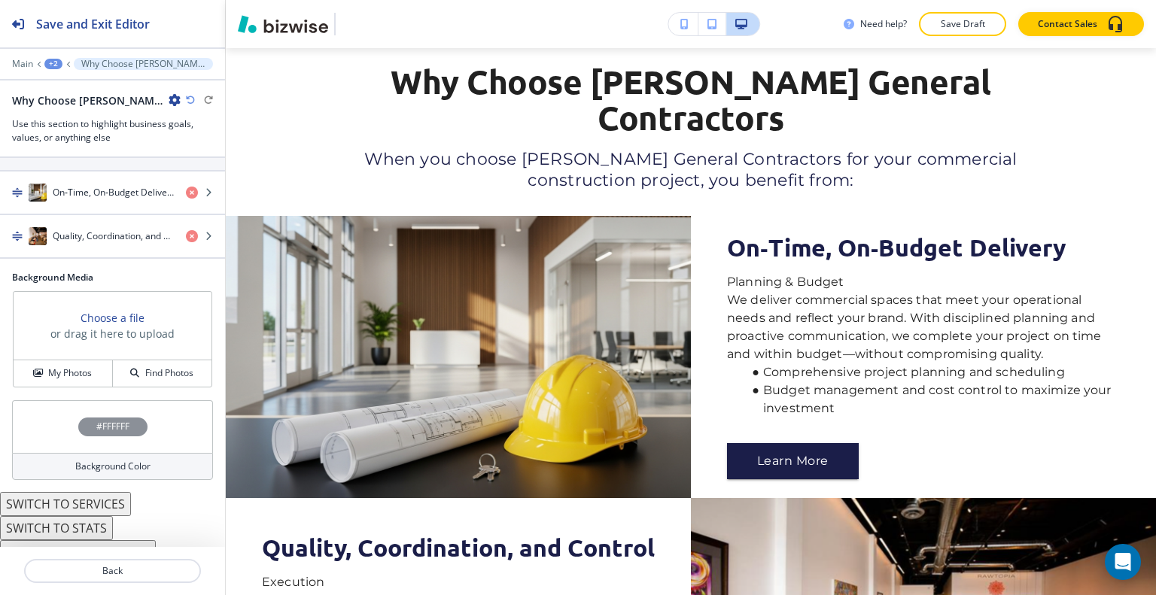
click at [60, 405] on div "#FFFFFF" at bounding box center [112, 426] width 201 height 53
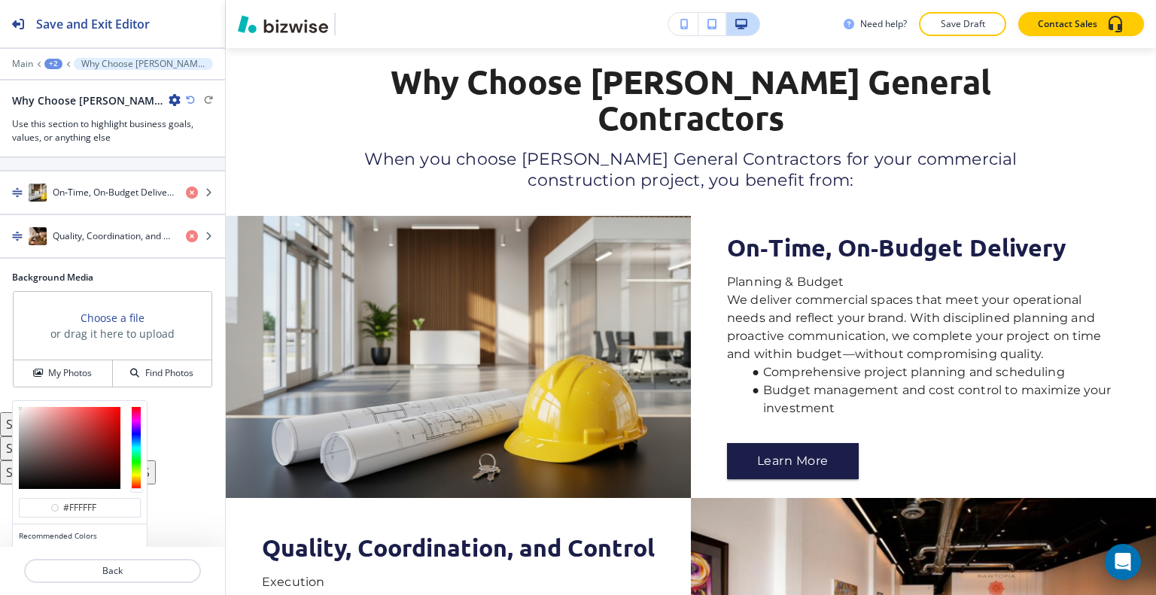
scroll to position [376, 0]
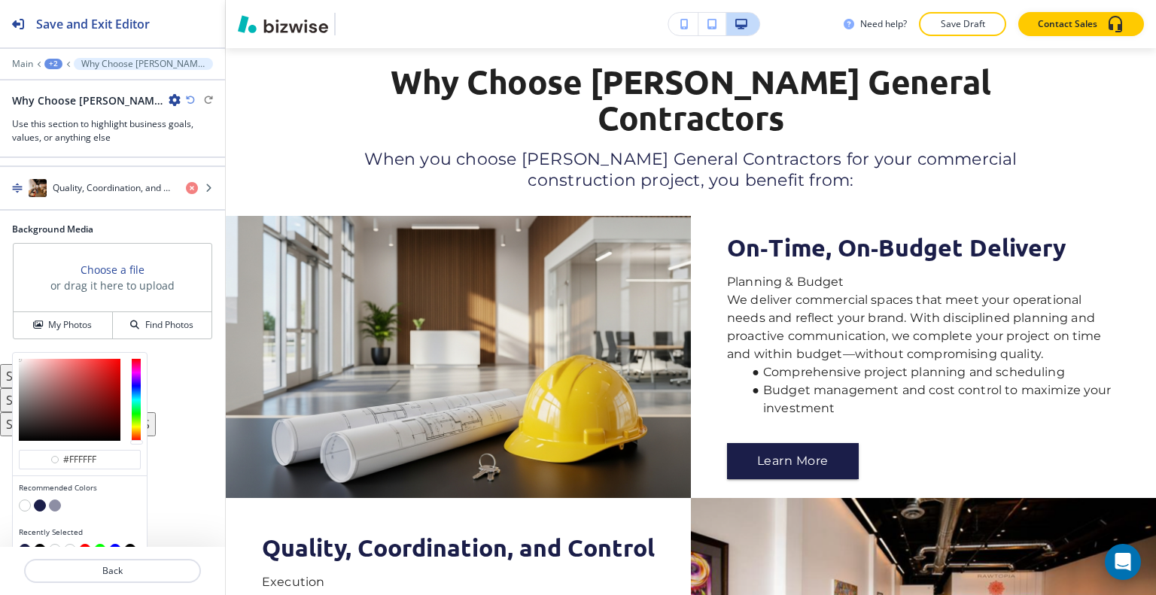
click at [40, 500] on button "button" at bounding box center [40, 506] width 12 height 12
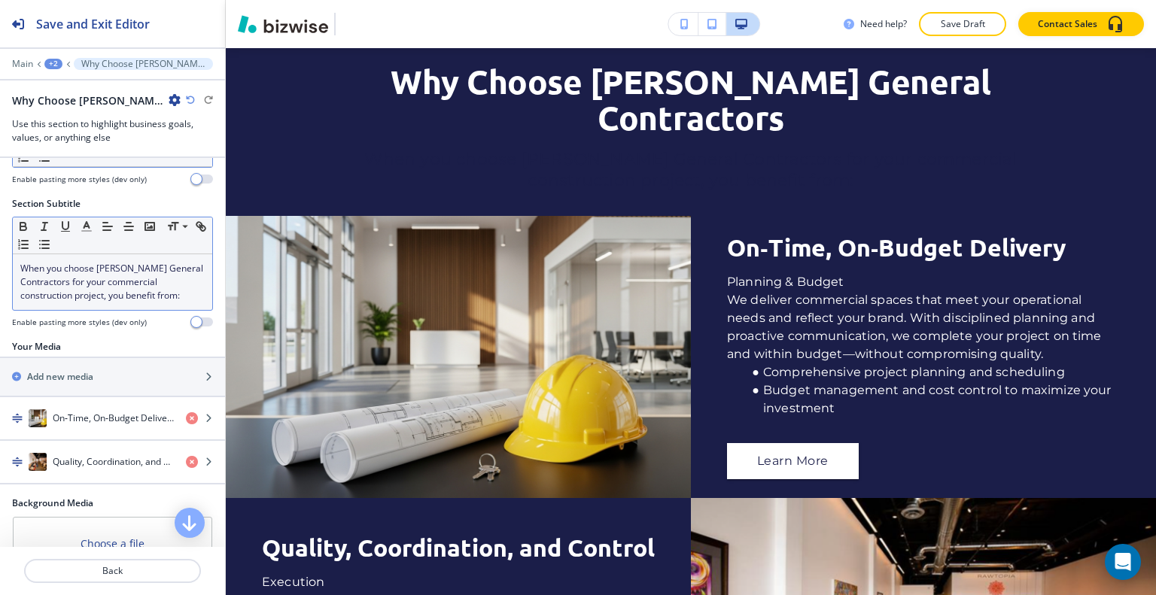
scroll to position [0, 0]
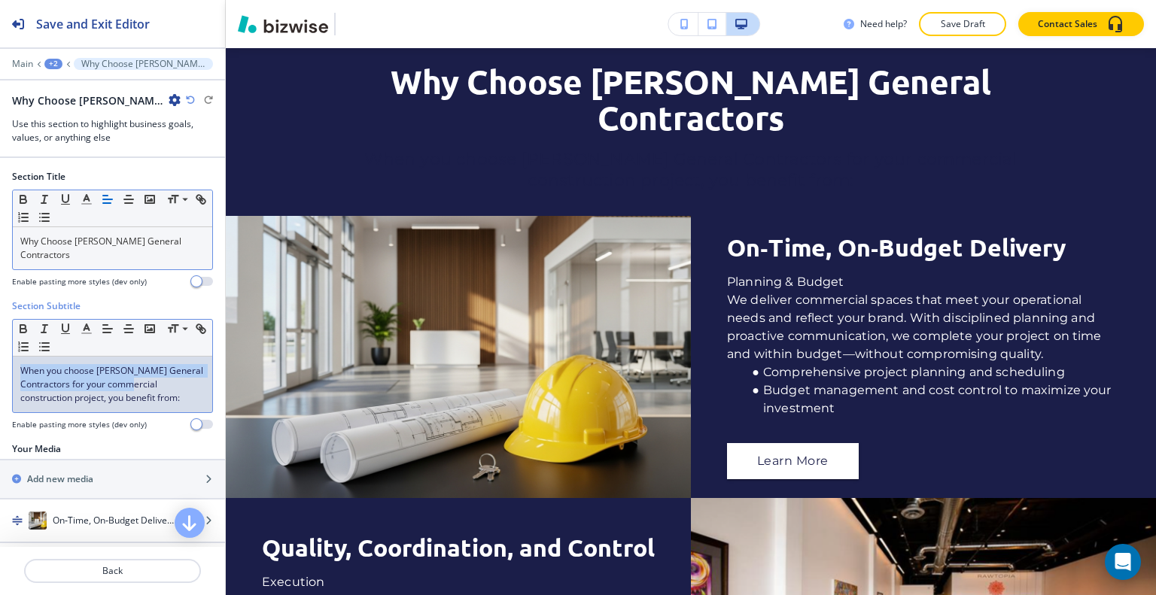
drag, startPoint x: 190, startPoint y: 373, endPoint x: 2, endPoint y: 359, distance: 188.7
click at [0, 359] on div "Section Subtitle Small Normal Large Huge When you choose Bailey General Contrac…" at bounding box center [112, 371] width 225 height 143
click at [115, 379] on span "When you choose Bailey General Contractors for your commercial construction pro…" at bounding box center [112, 384] width 185 height 40
drag, startPoint x: 190, startPoint y: 385, endPoint x: 93, endPoint y: 330, distance: 110.5
click at [2, 338] on div "Section Subtitle Small Normal Large Huge When you choose Bailey General Contrac…" at bounding box center [112, 371] width 225 height 143
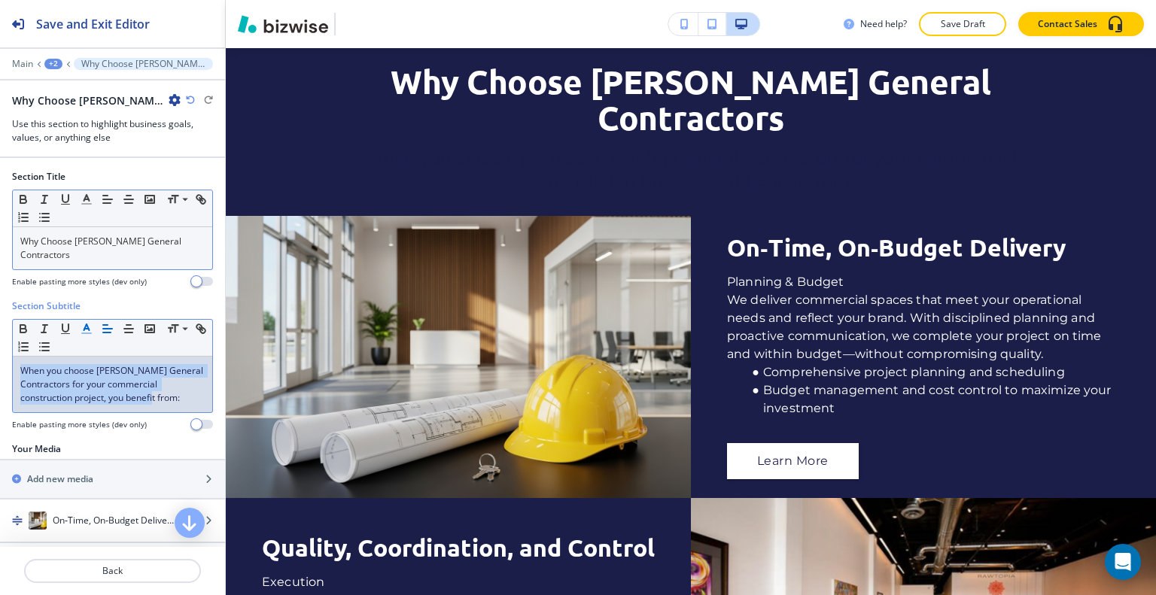
click at [85, 324] on polyline "button" at bounding box center [86, 327] width 5 height 6
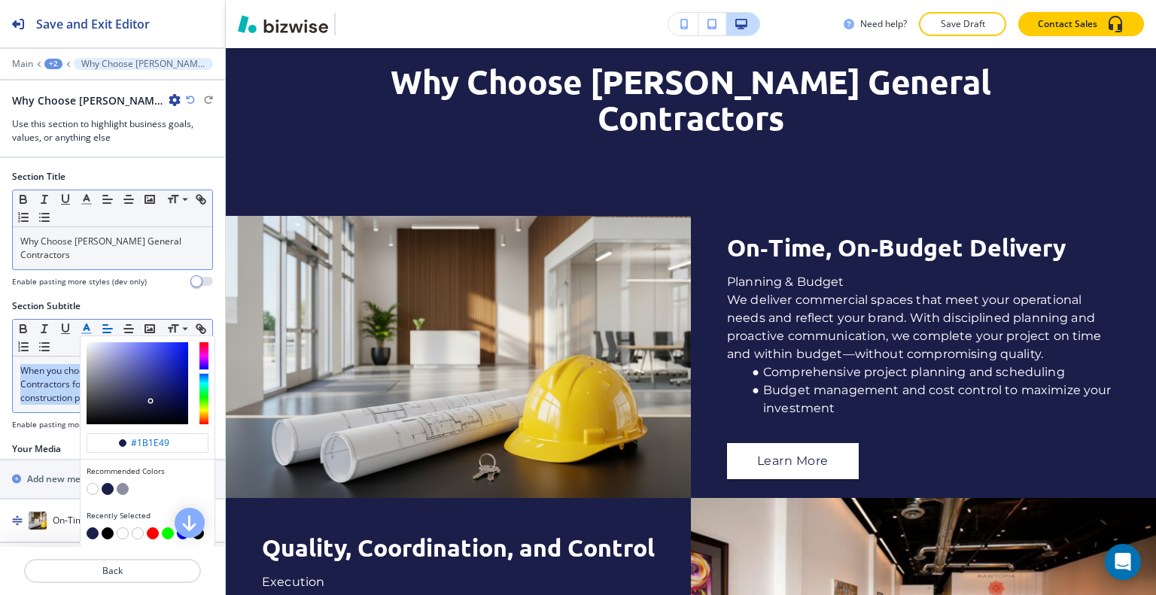
click at [93, 483] on button "button" at bounding box center [93, 489] width 12 height 12
type input "#ffffff"
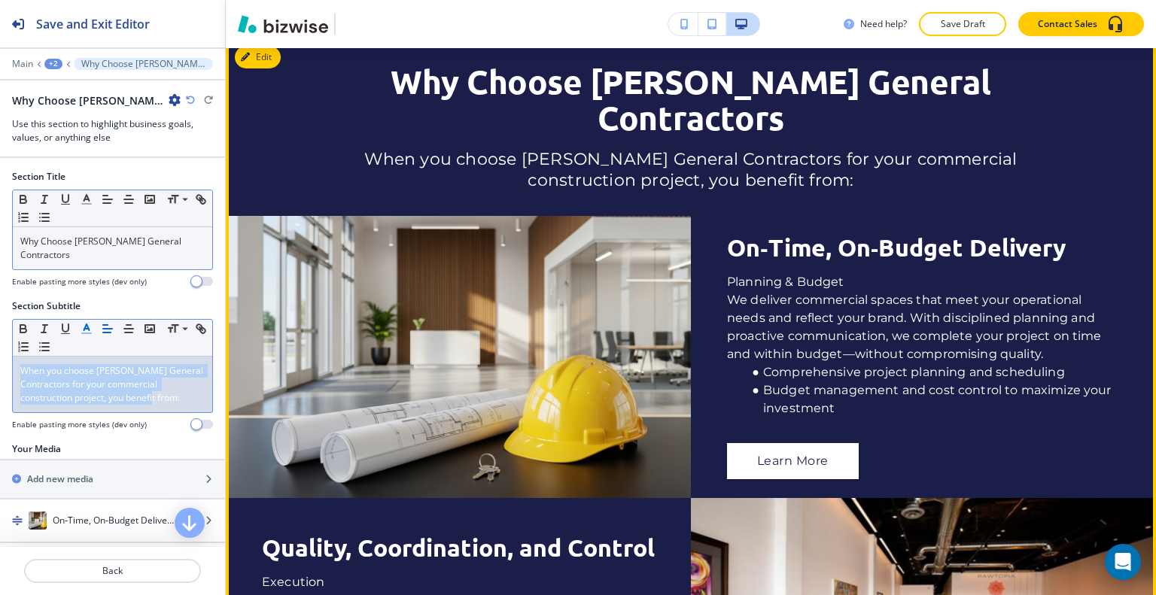
click at [504, 290] on img at bounding box center [458, 357] width 465 height 282
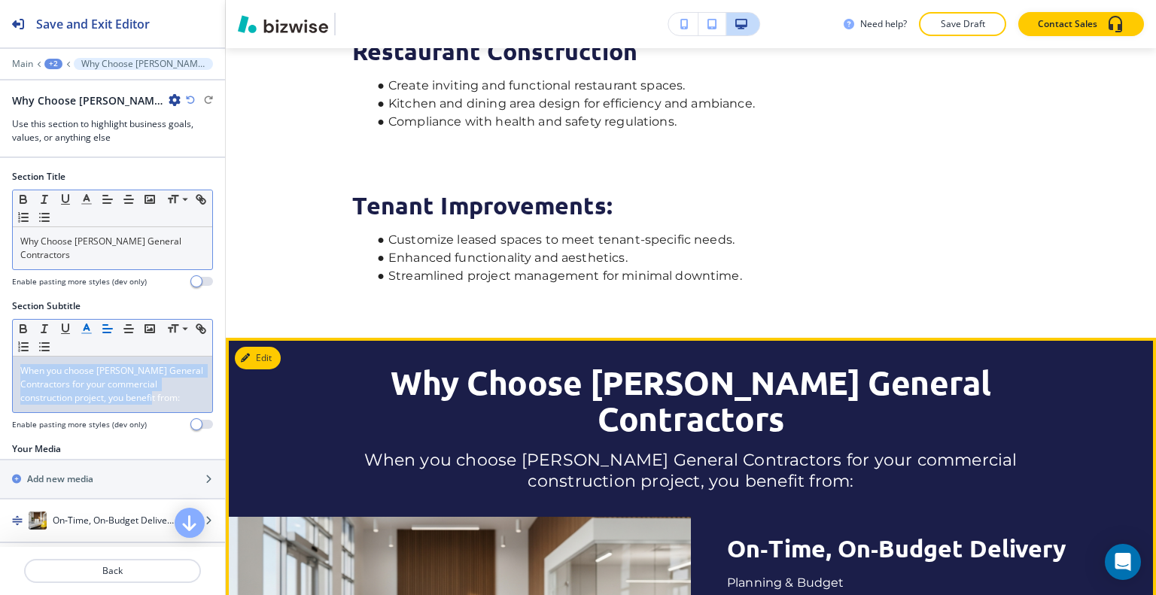
scroll to position [1775, 0]
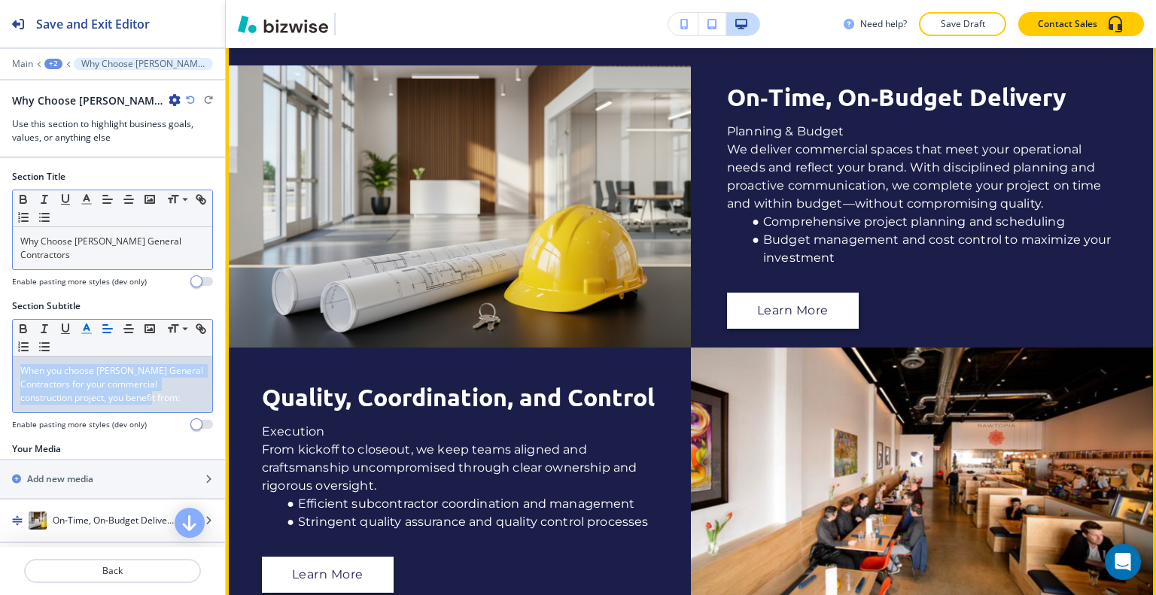
click at [774, 329] on button "Learn More" at bounding box center [793, 311] width 132 height 36
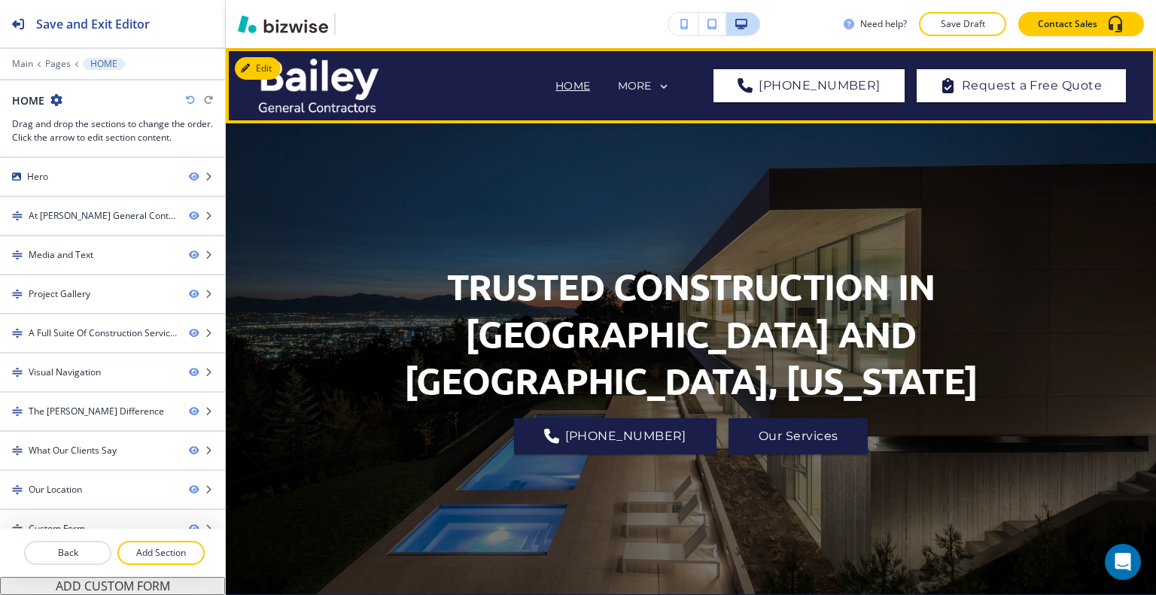
click at [671, 89] on div "MORE" at bounding box center [644, 87] width 53 height 14
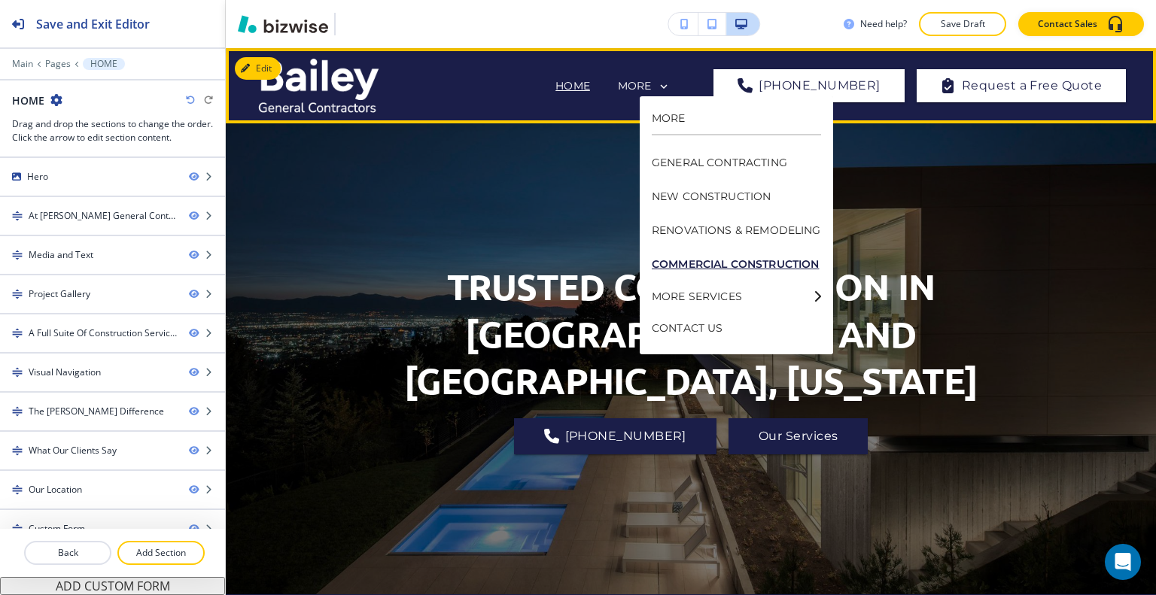
click at [712, 260] on p "COMMERCIAL CONSTRUCTION" at bounding box center [736, 265] width 169 height 34
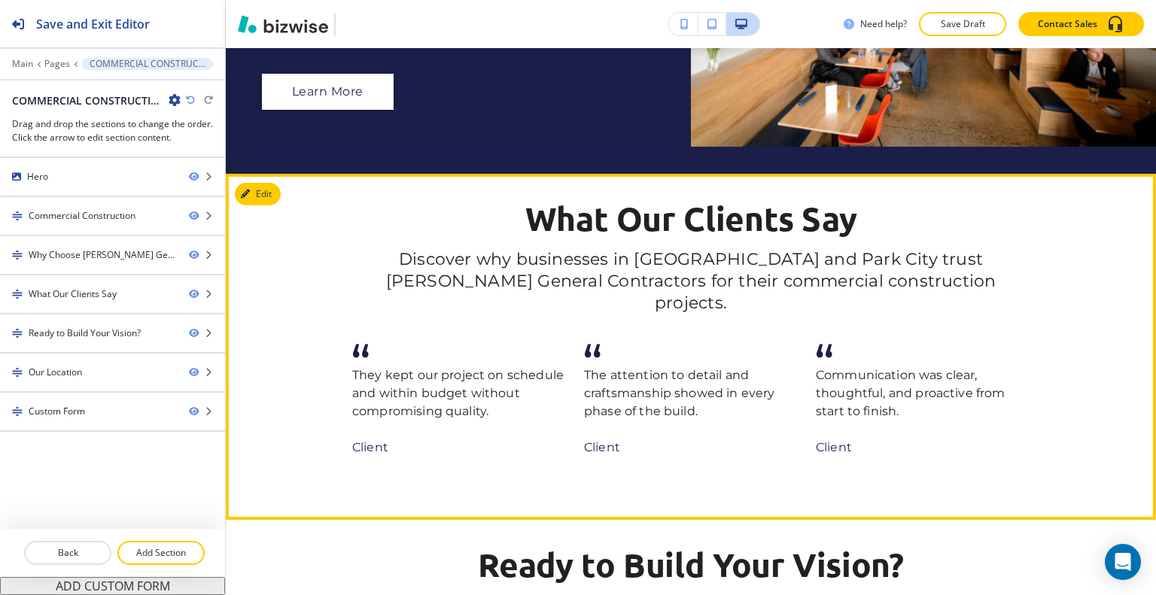
scroll to position [2333, 0]
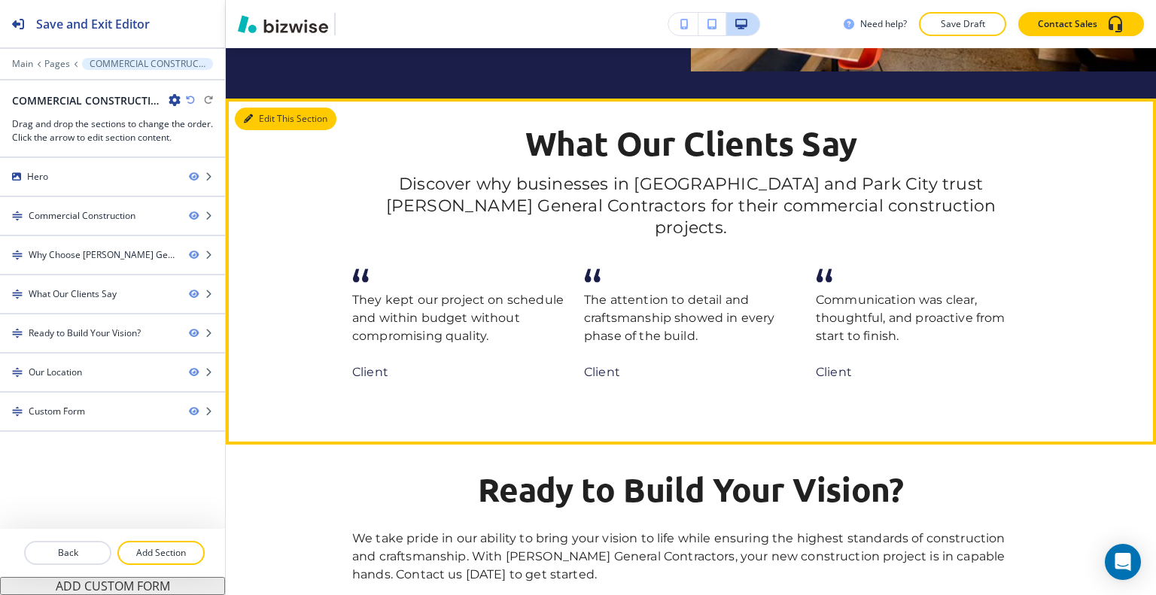
click at [267, 130] on button "Edit This Section" at bounding box center [286, 119] width 102 height 23
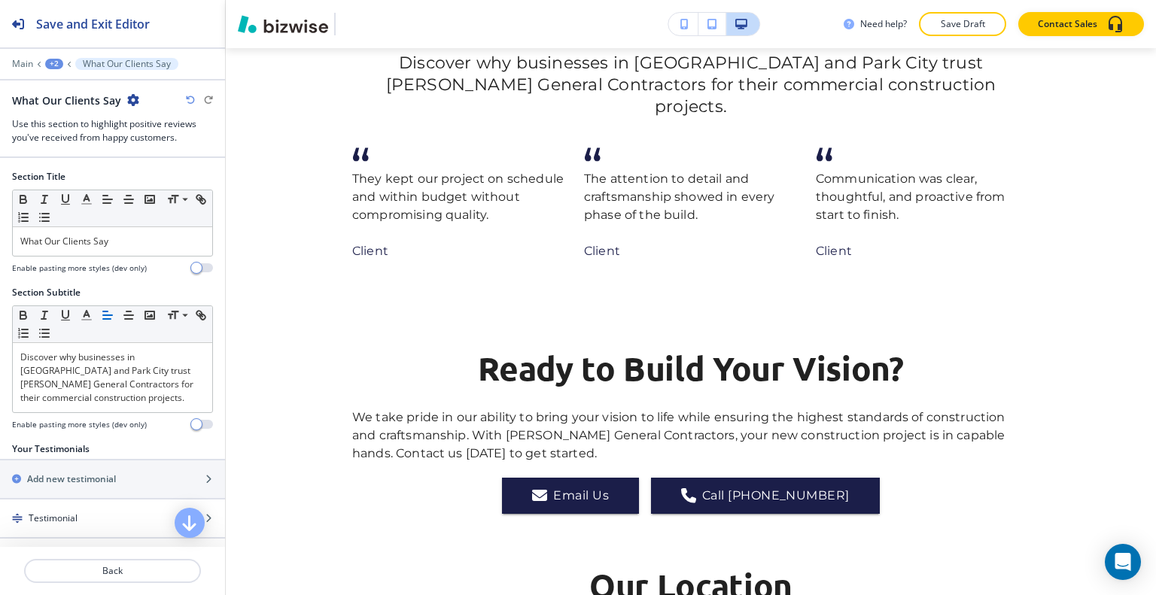
scroll to position [299, 0]
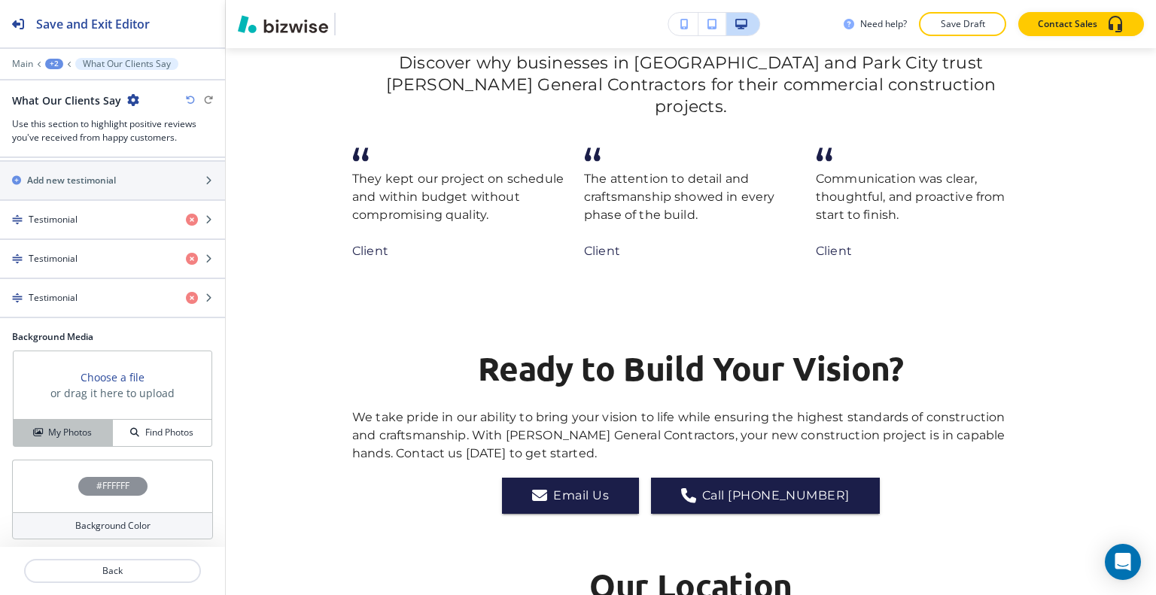
click at [77, 430] on h4 "My Photos" at bounding box center [70, 433] width 44 height 14
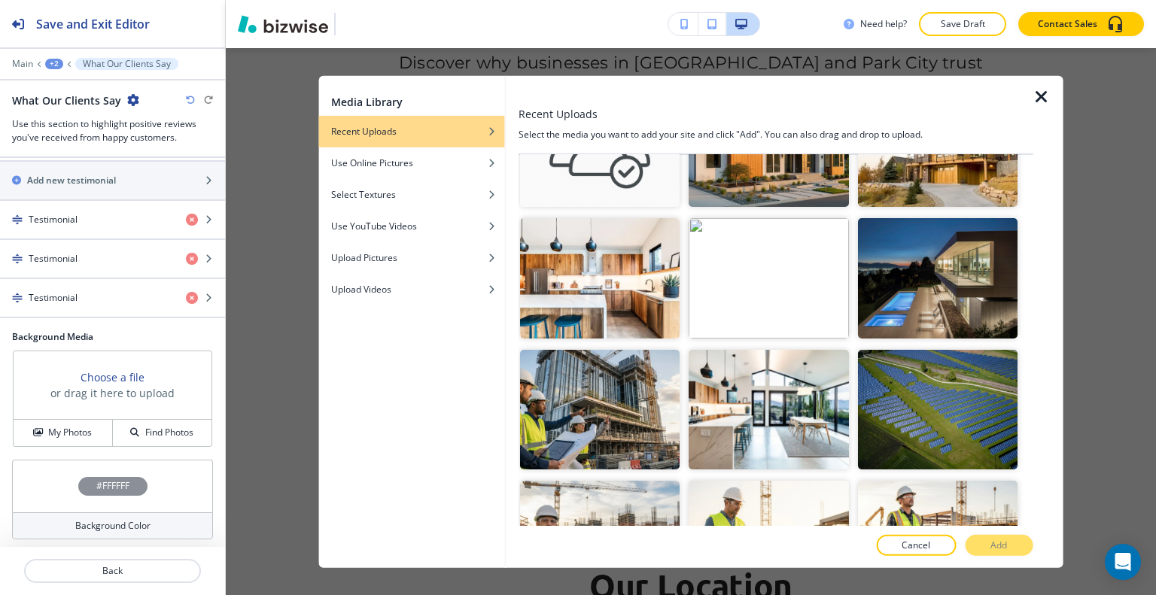
scroll to position [301, 0]
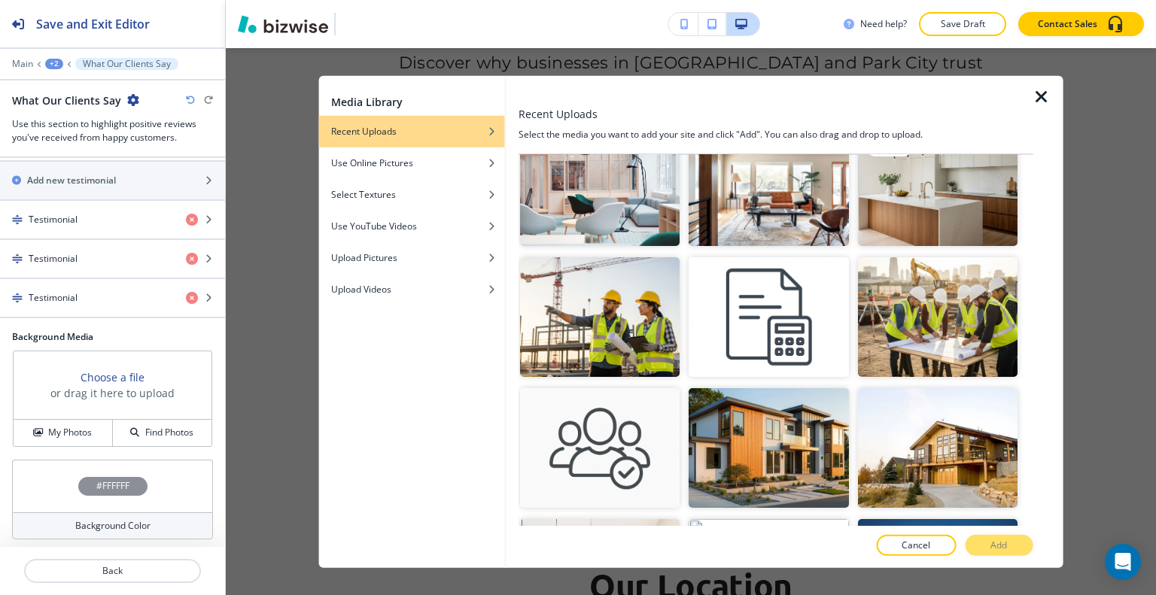
click at [933, 208] on img "button" at bounding box center [937, 186] width 160 height 120
click at [997, 549] on p "Add" at bounding box center [999, 546] width 17 height 14
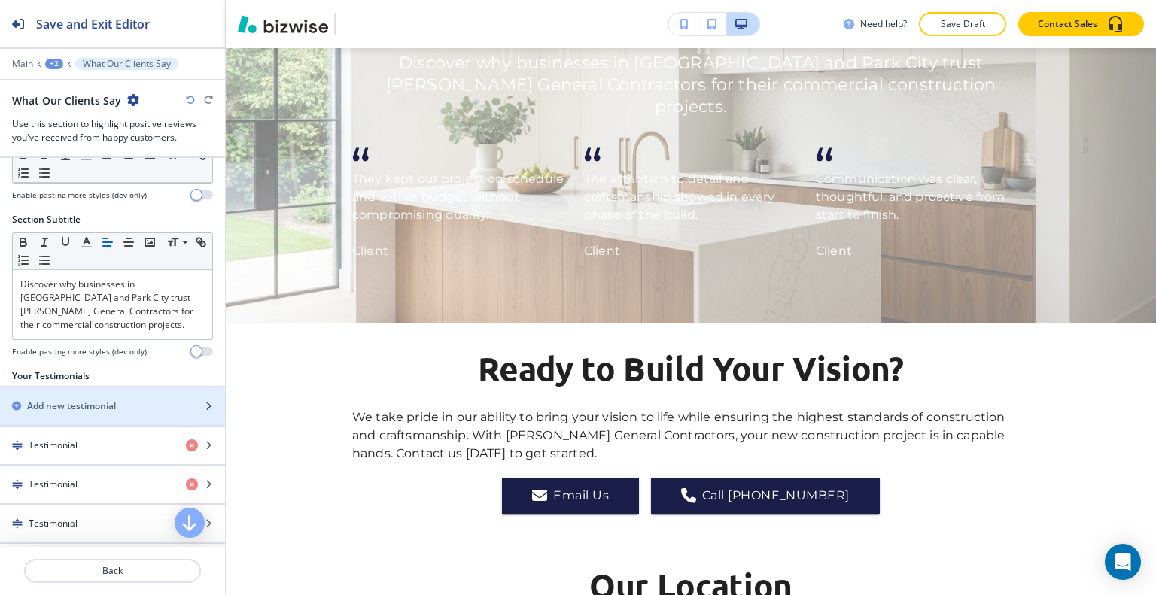
scroll to position [0, 0]
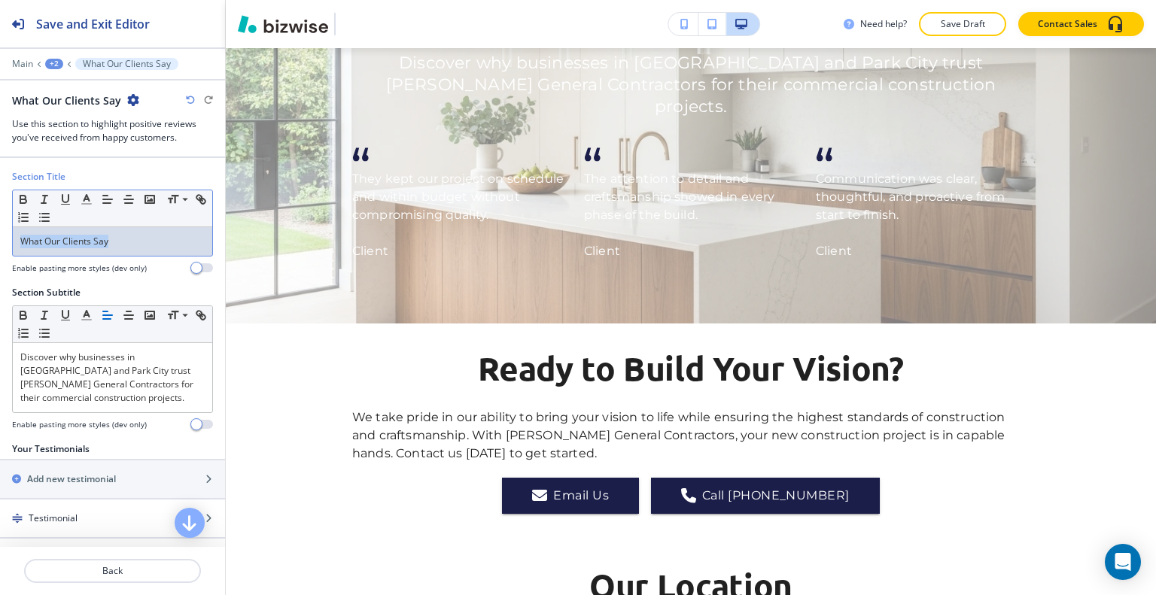
drag, startPoint x: 134, startPoint y: 243, endPoint x: 102, endPoint y: 219, distance: 39.7
click at [2, 239] on div "Section Title Small Normal Large Huge What Our Clients Say Enable pasting more …" at bounding box center [112, 228] width 225 height 116
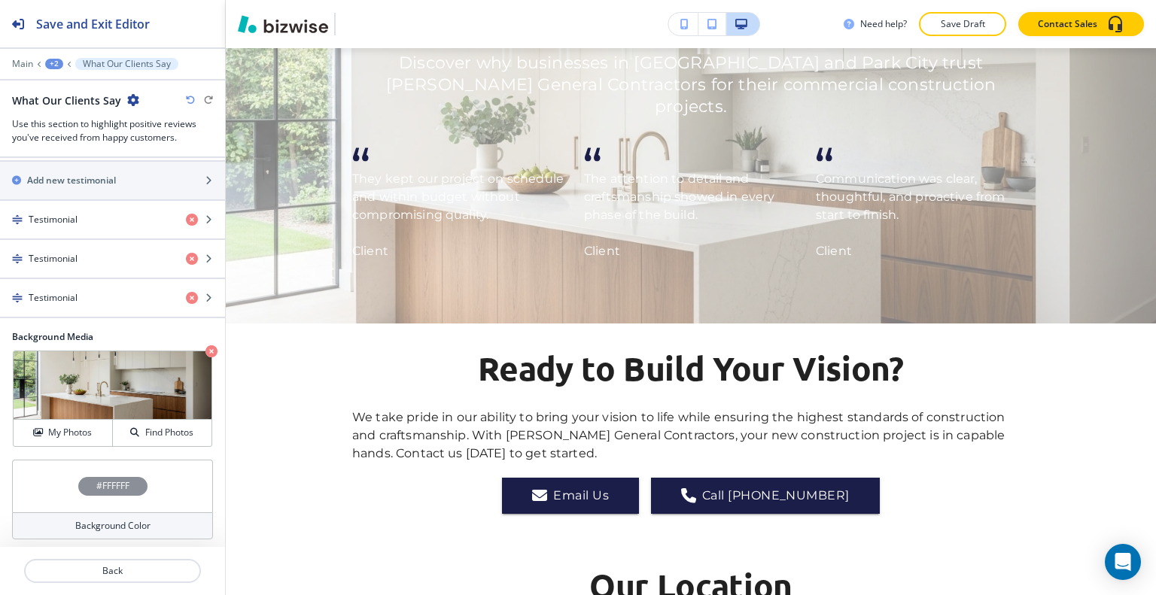
click at [54, 481] on div "#FFFFFF" at bounding box center [112, 486] width 201 height 53
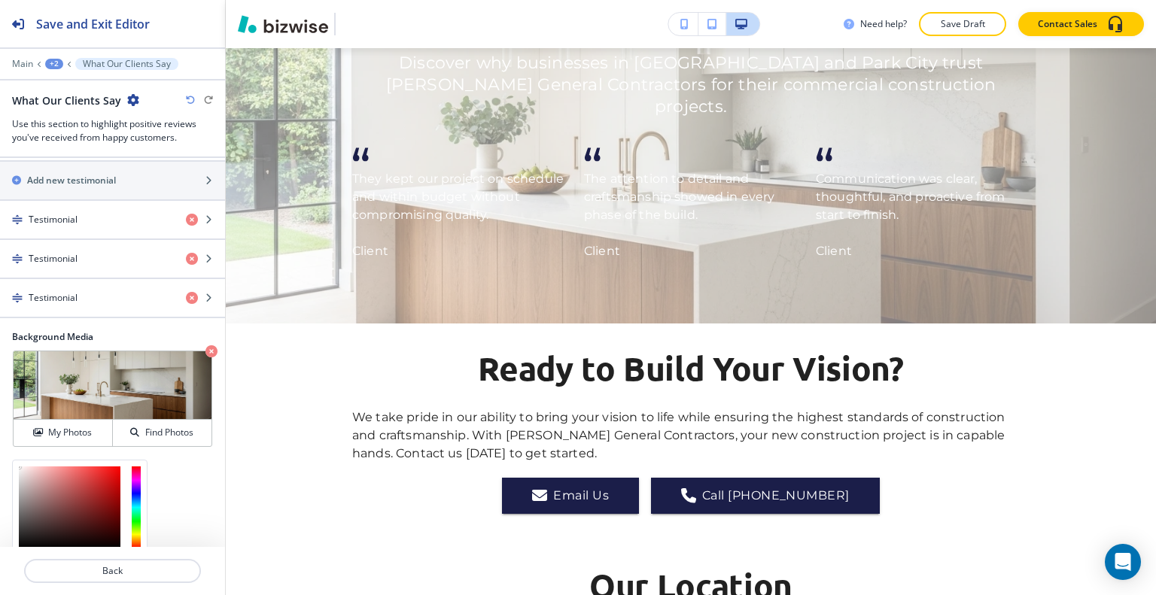
scroll to position [420, 0]
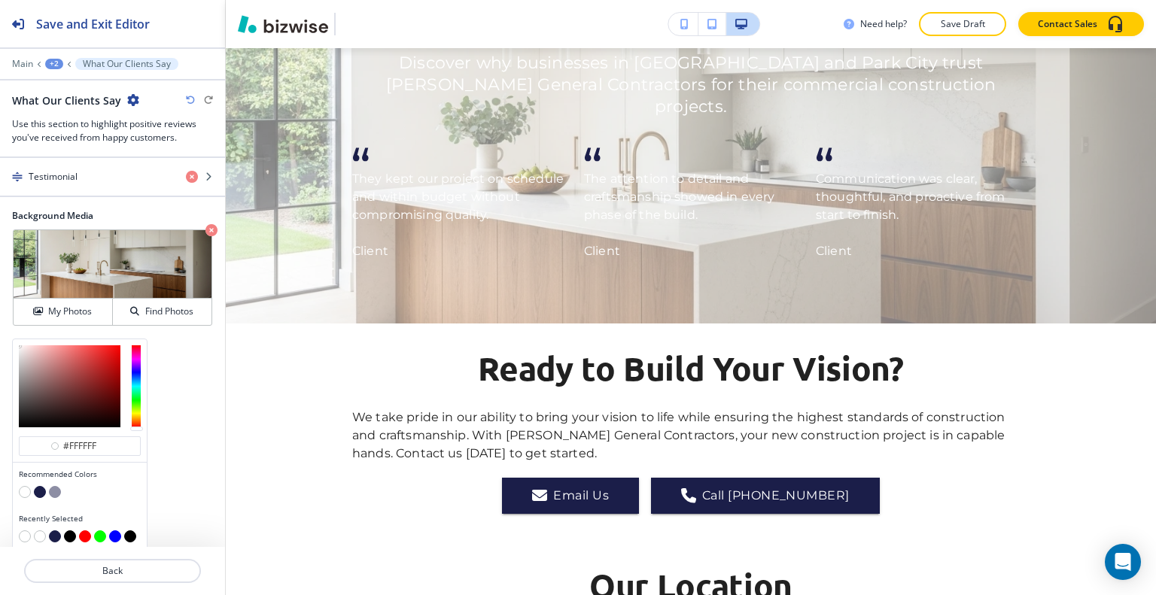
click at [72, 531] on button "button" at bounding box center [70, 537] width 12 height 12
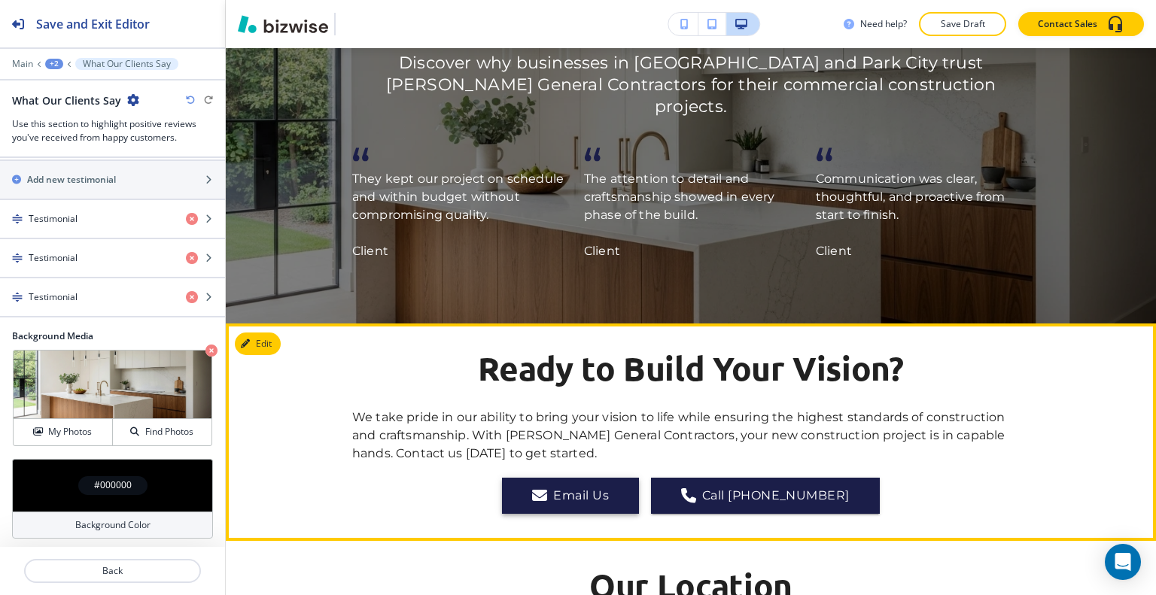
scroll to position [2680, 0]
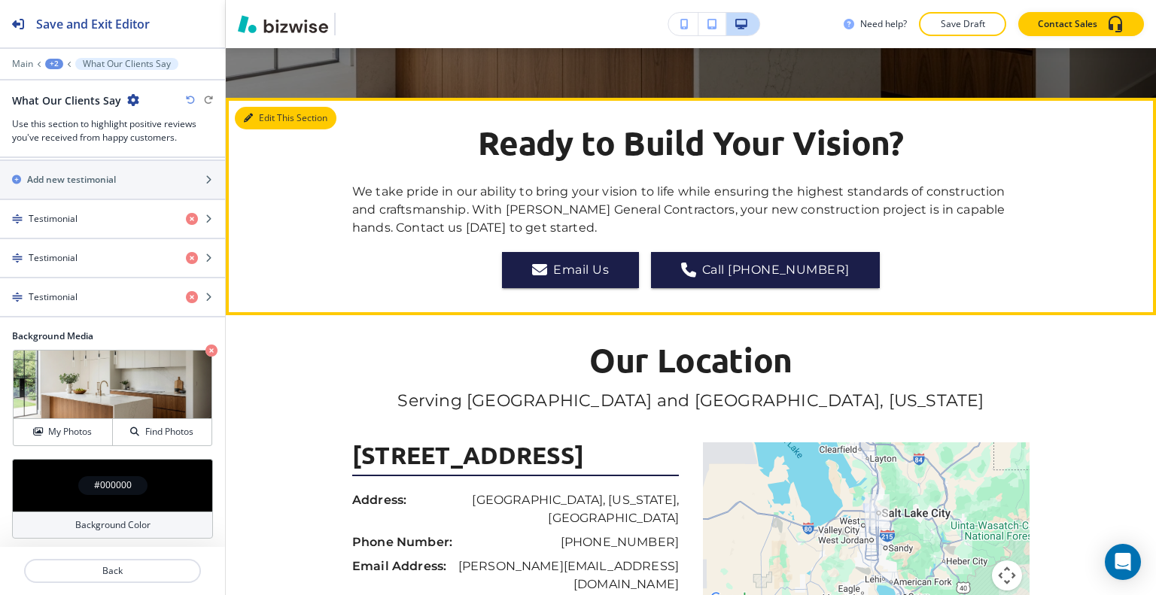
click at [268, 129] on button "Edit This Section" at bounding box center [286, 118] width 102 height 23
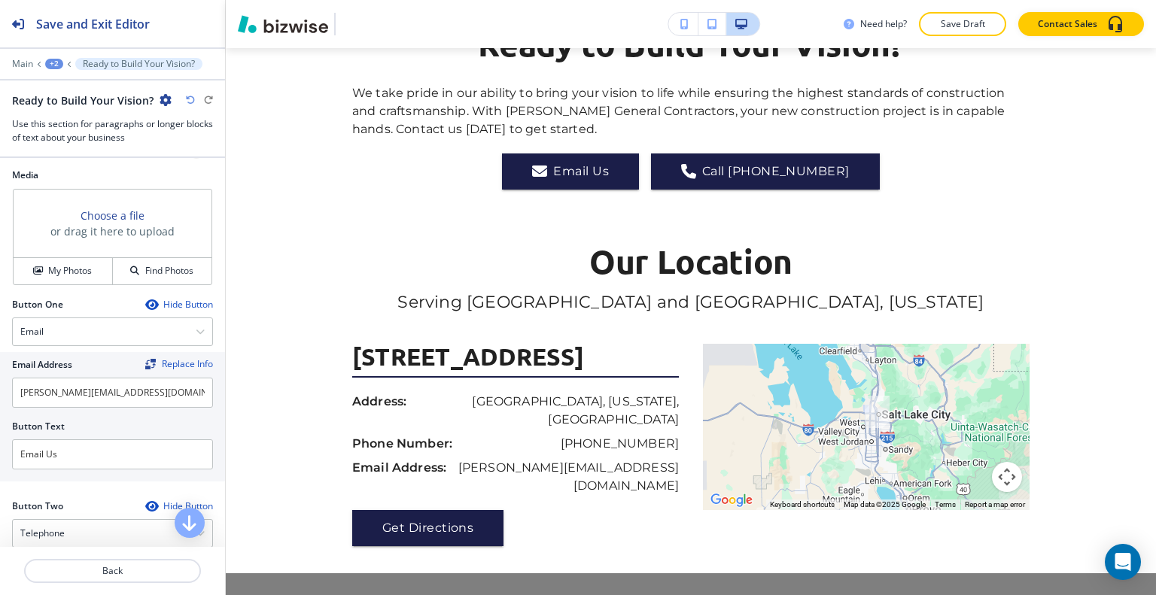
scroll to position [602, 0]
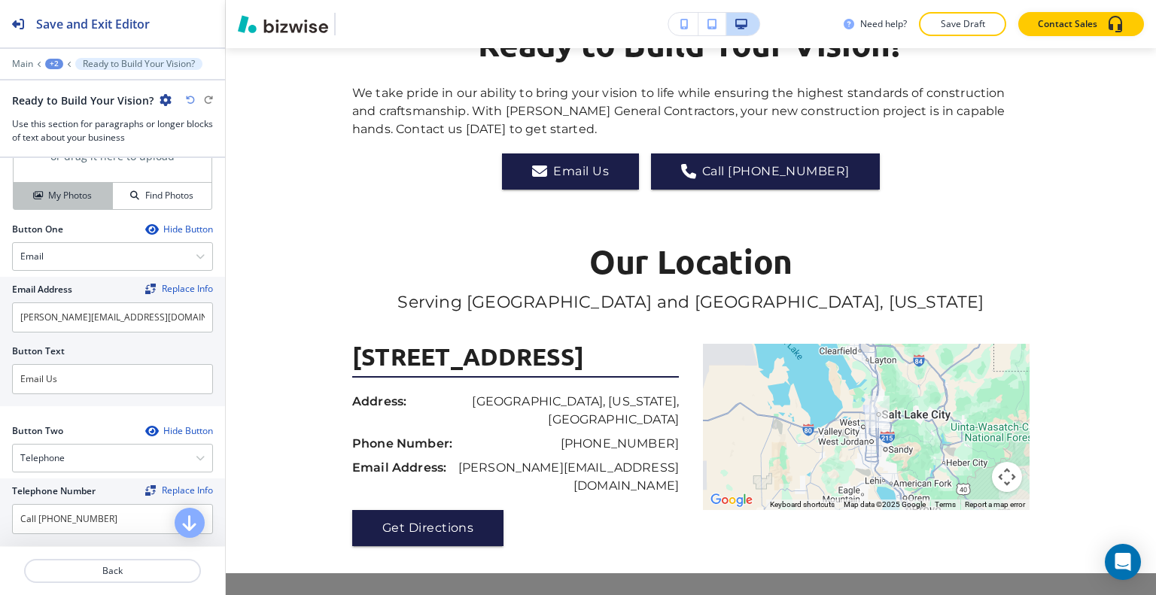
click at [81, 194] on h4 "My Photos" at bounding box center [70, 196] width 44 height 14
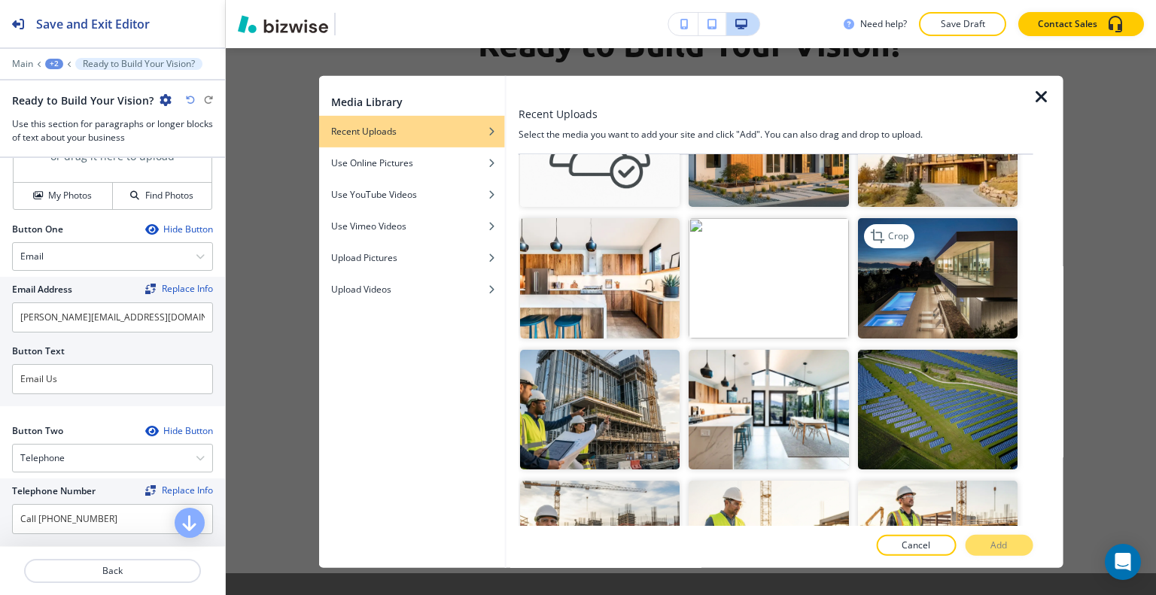
click at [960, 270] on img "button" at bounding box center [937, 278] width 160 height 120
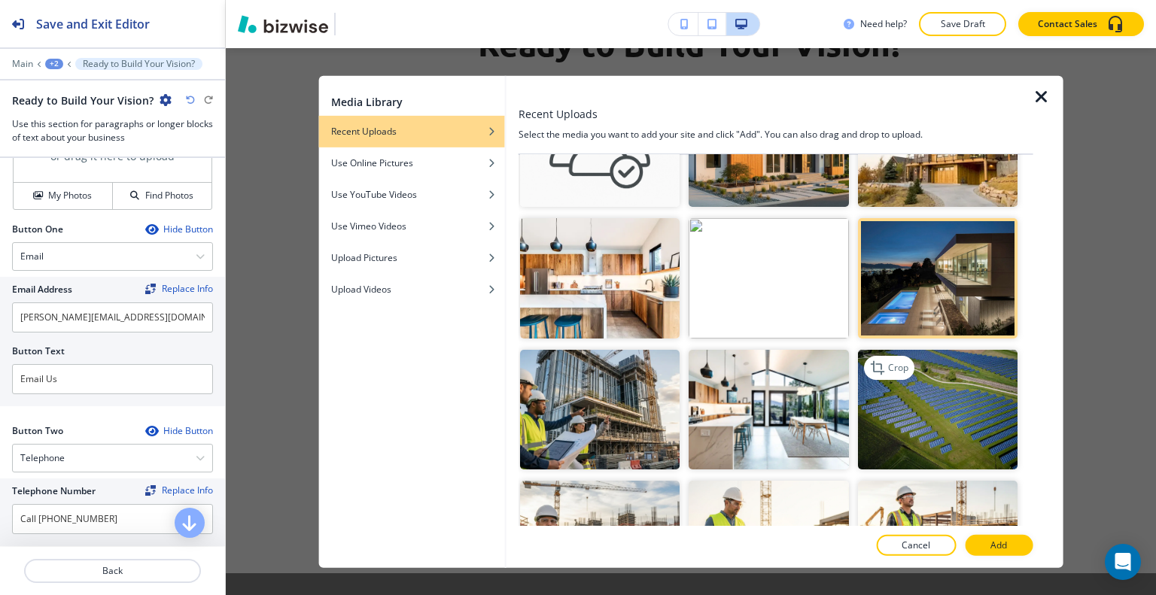
click at [965, 433] on img "button" at bounding box center [937, 409] width 160 height 120
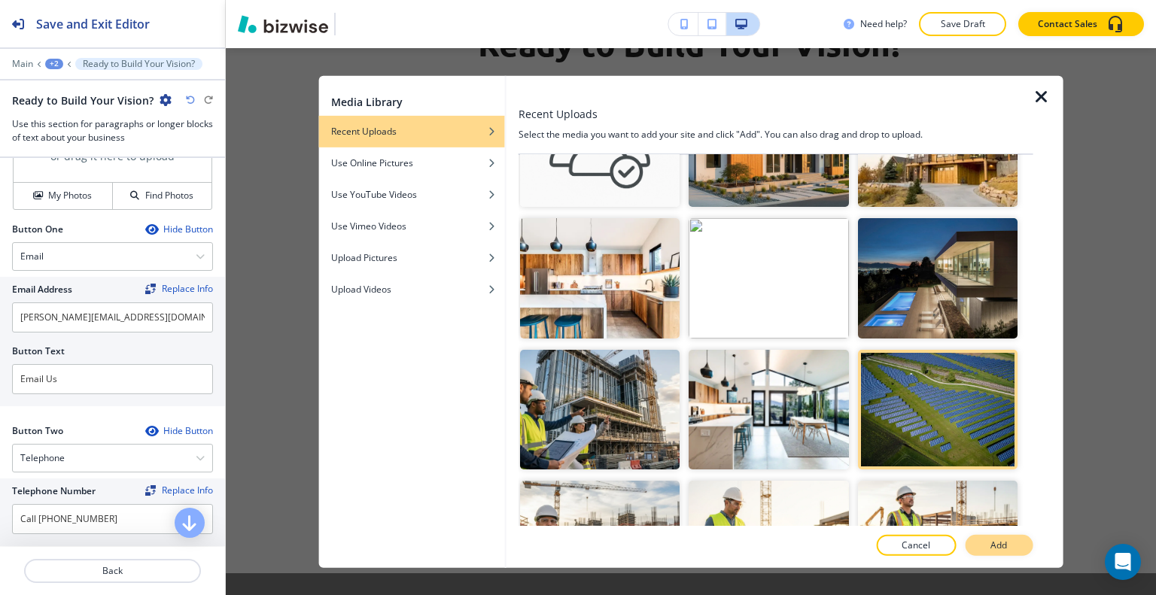
click at [1012, 545] on button "Add" at bounding box center [999, 545] width 68 height 21
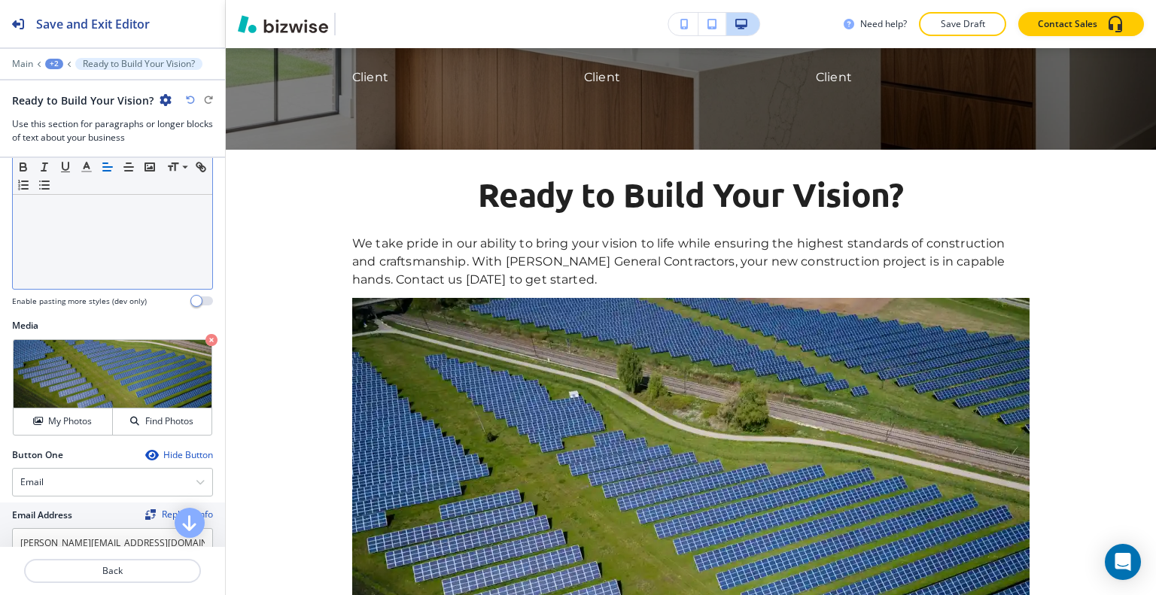
scroll to position [301, 0]
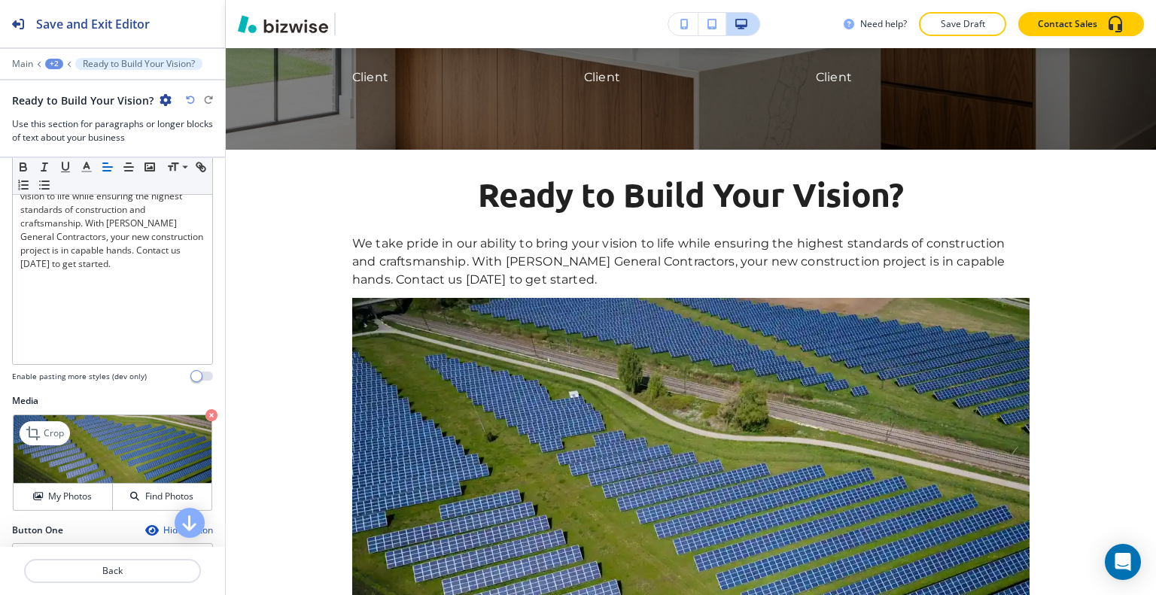
click at [205, 412] on icon "button" at bounding box center [211, 415] width 12 height 12
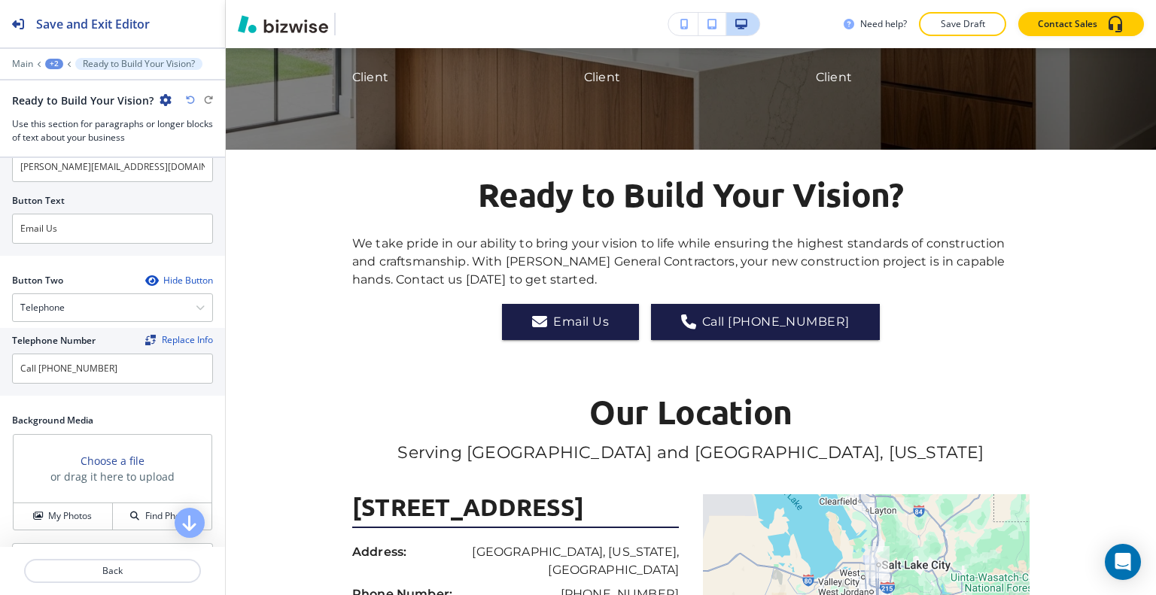
scroll to position [884, 0]
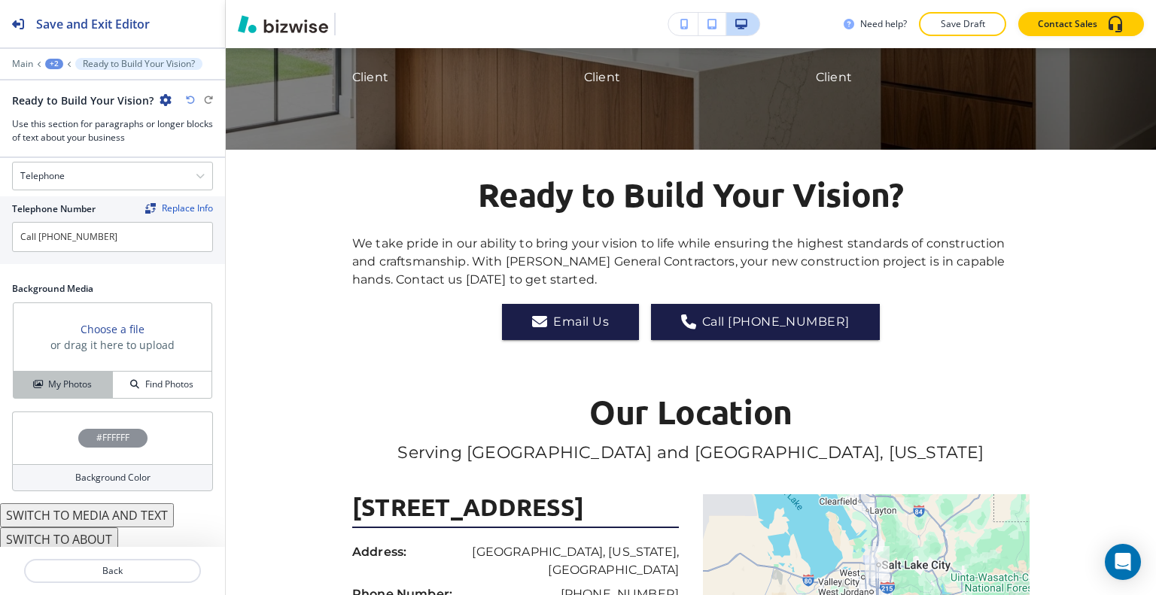
click at [81, 388] on button "My Photos" at bounding box center [63, 385] width 99 height 26
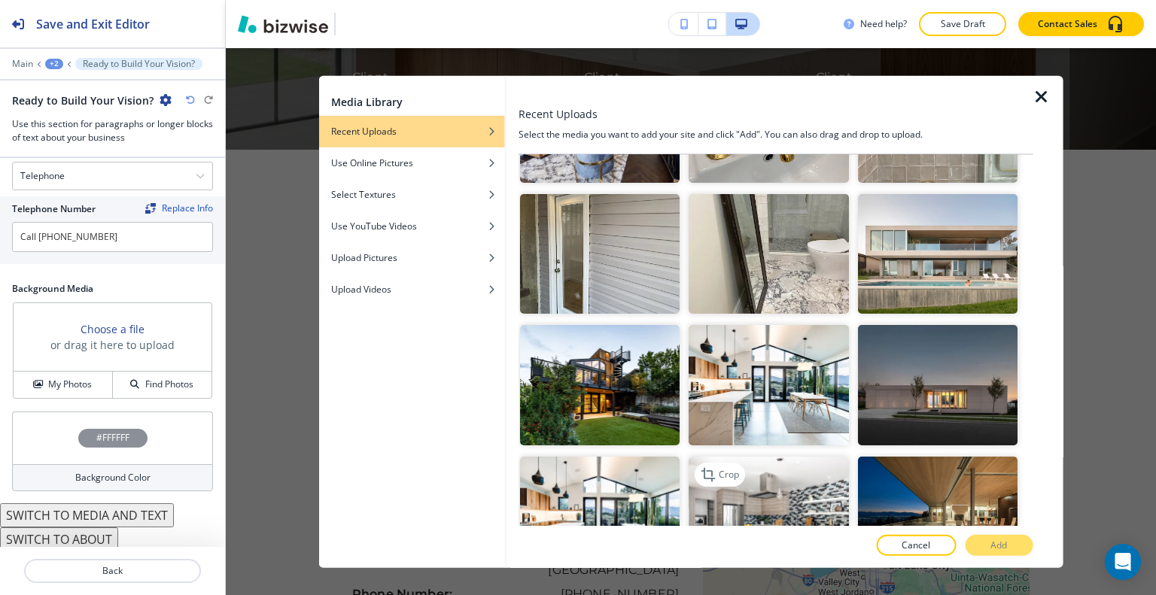
scroll to position [1882, 0]
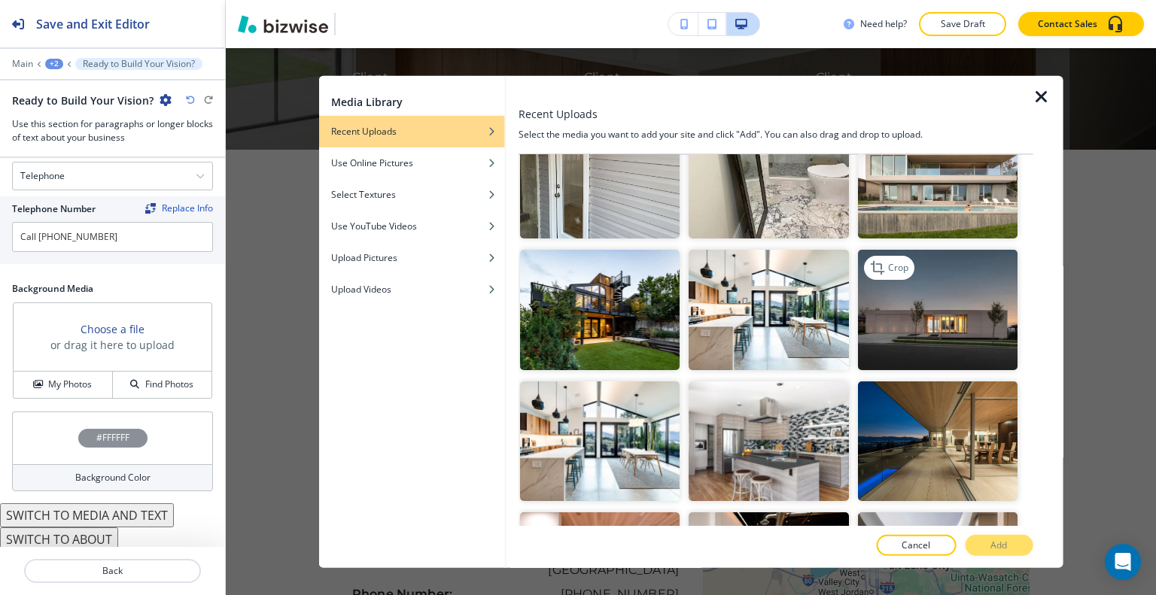
click at [968, 271] on img "button" at bounding box center [937, 310] width 160 height 120
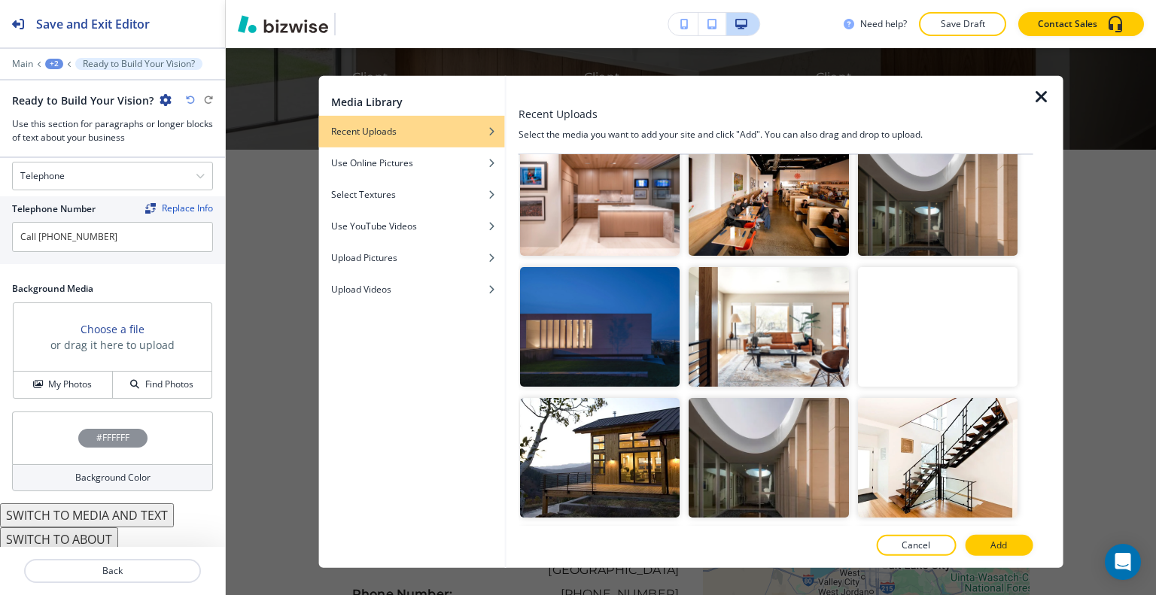
scroll to position [2333, 0]
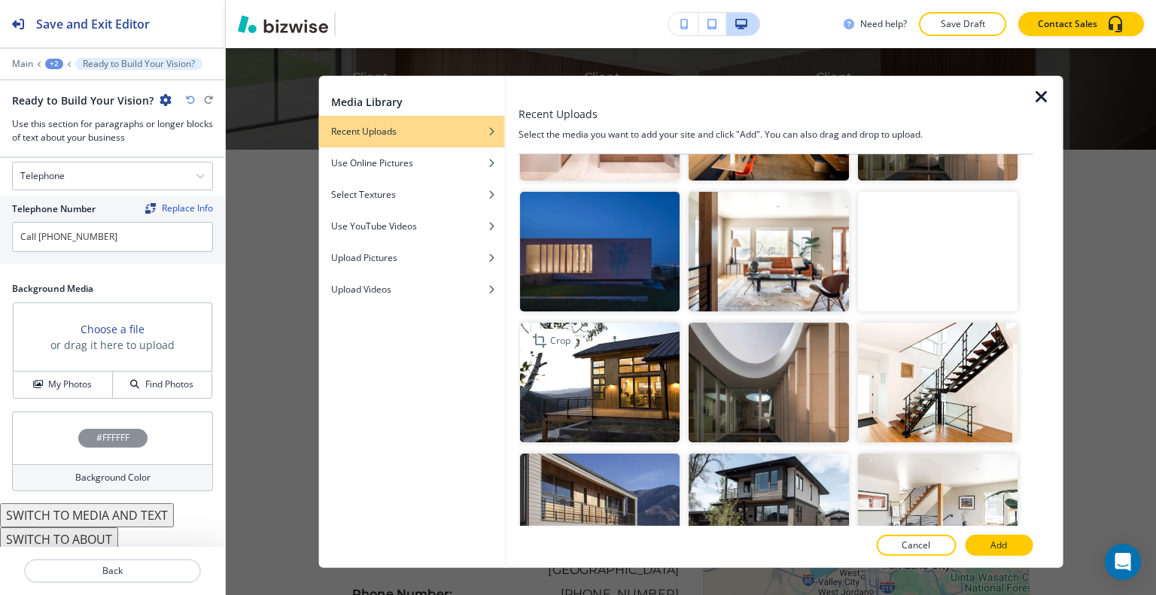
click at [653, 345] on img "button" at bounding box center [600, 383] width 160 height 120
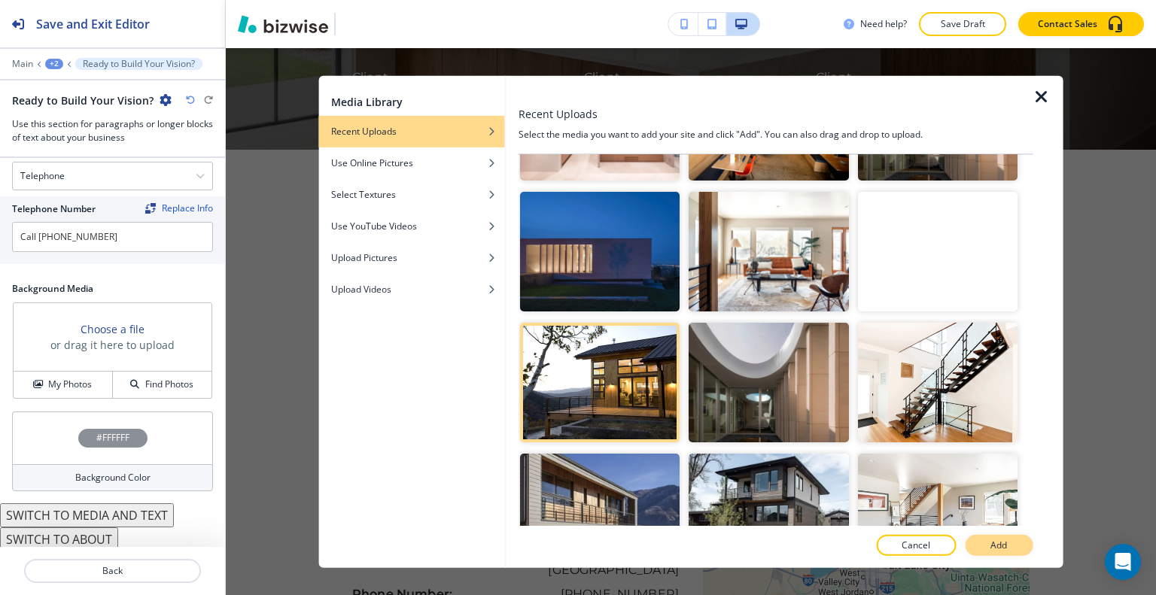
click at [998, 544] on p "Add" at bounding box center [999, 546] width 17 height 14
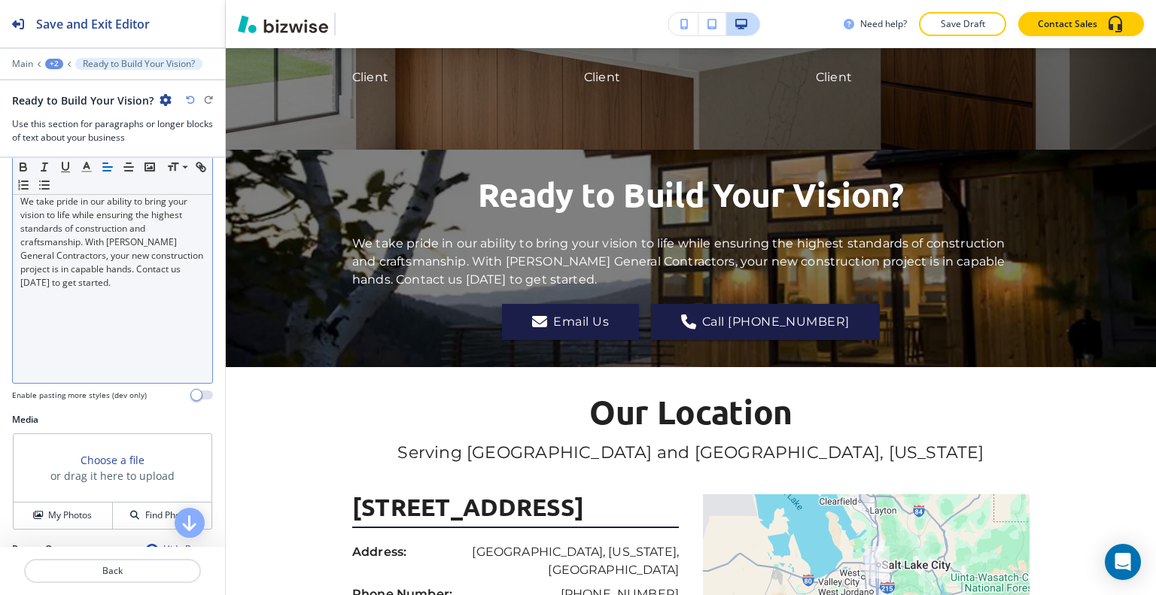
scroll to position [207, 0]
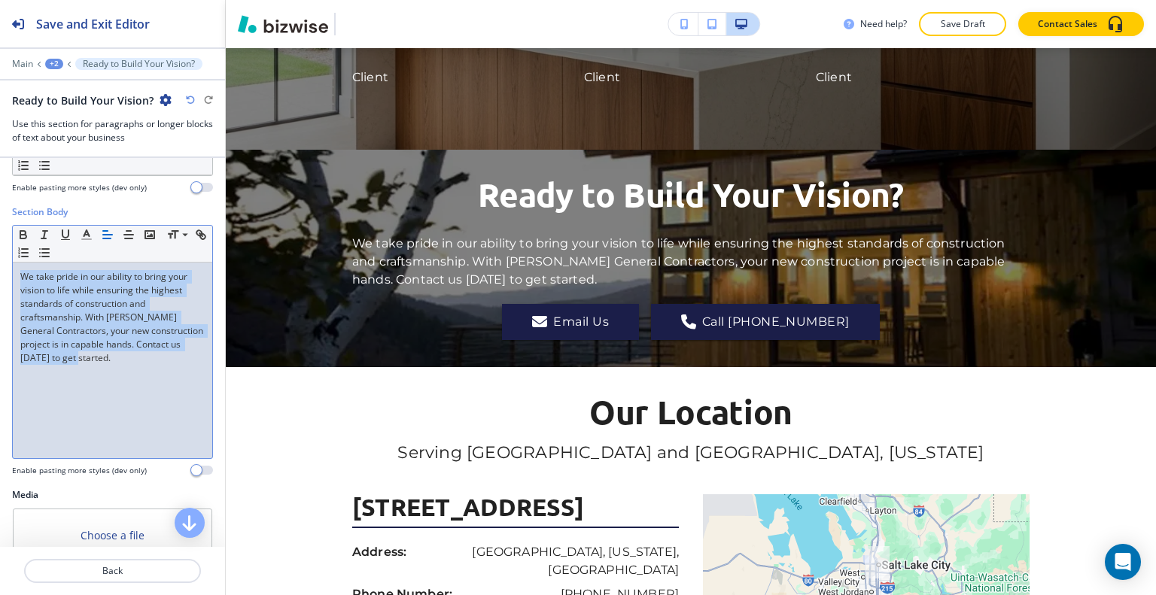
drag, startPoint x: 145, startPoint y: 370, endPoint x: 0, endPoint y: 219, distance: 208.7
click at [0, 219] on div "Section Body Small Normal Large Huge We take pride in our ability to bring your…" at bounding box center [112, 346] width 225 height 283
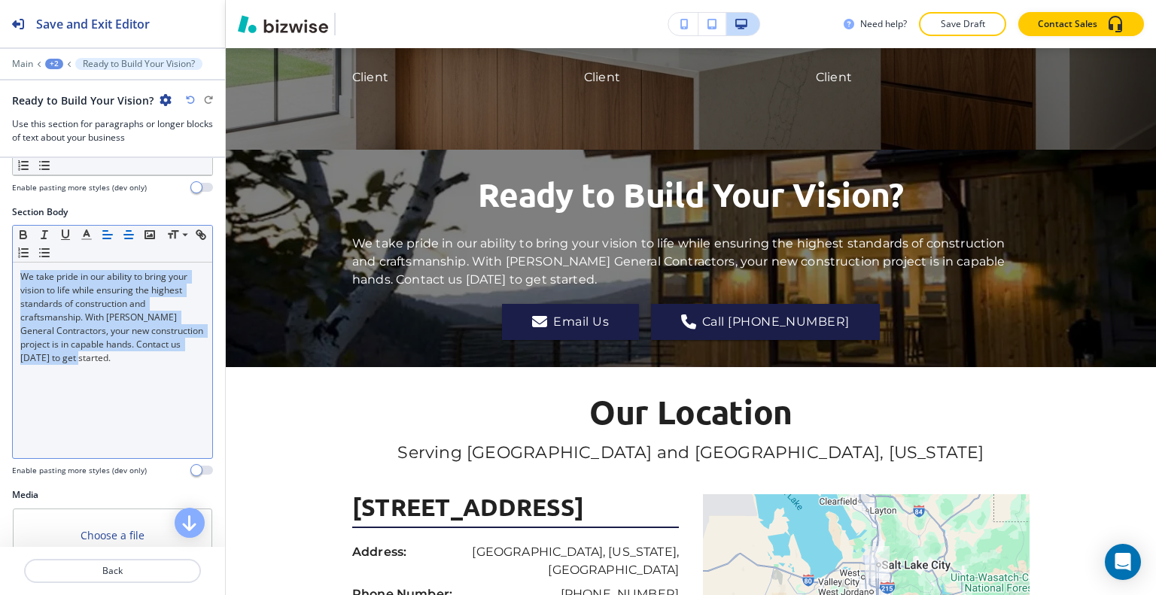
click at [135, 231] on button "button" at bounding box center [128, 235] width 21 height 18
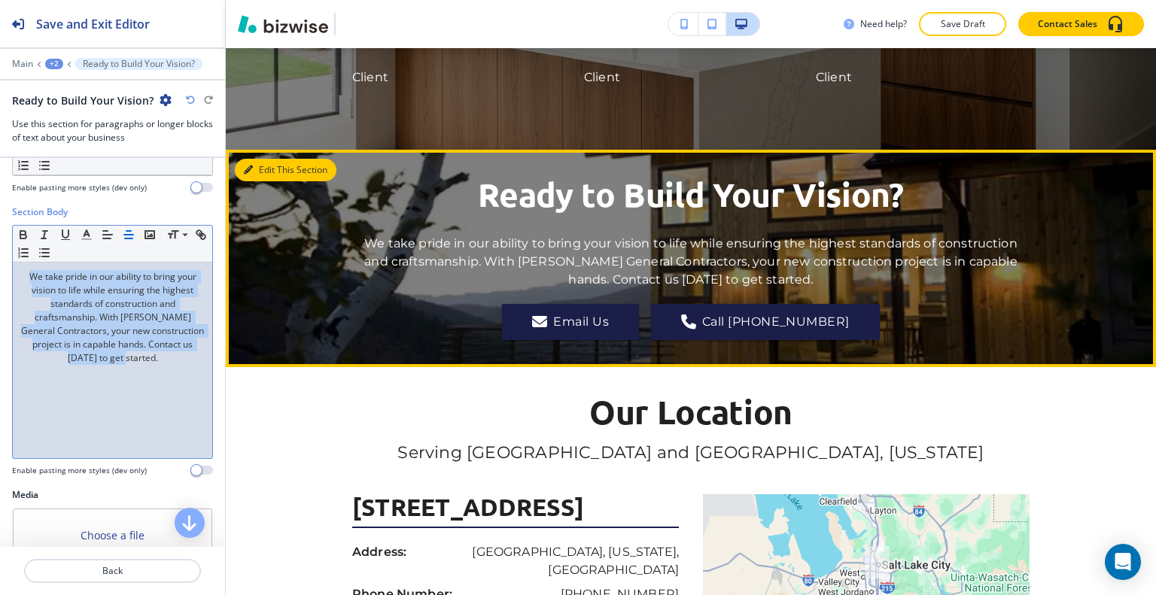
click at [265, 181] on button "Edit This Section" at bounding box center [286, 170] width 102 height 23
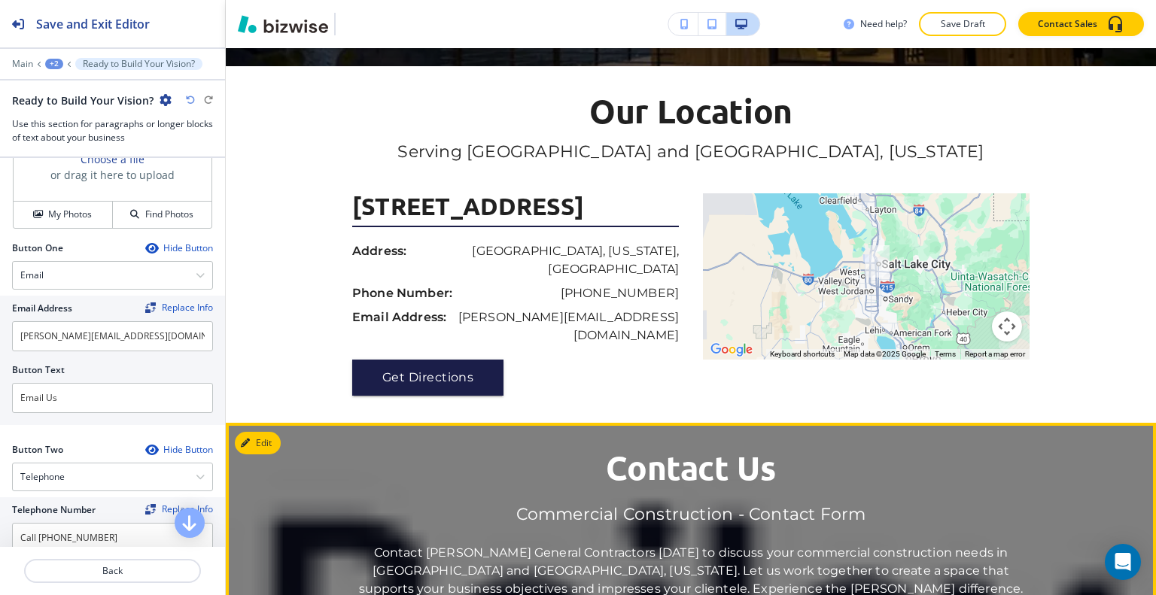
scroll to position [3230, 0]
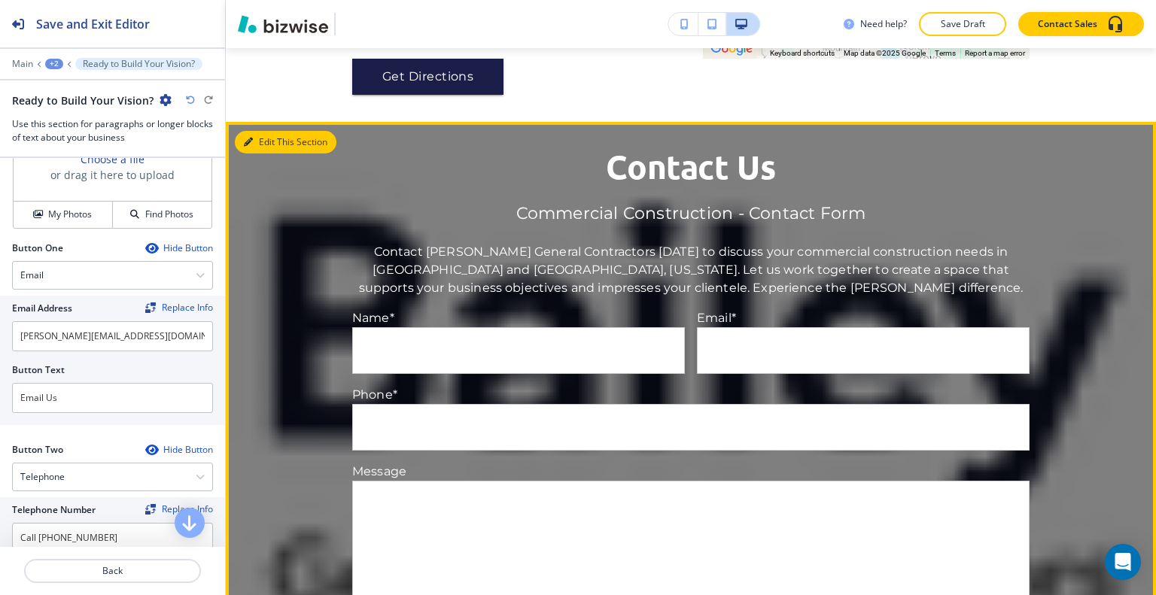
click at [262, 154] on button "Edit This Section" at bounding box center [286, 142] width 102 height 23
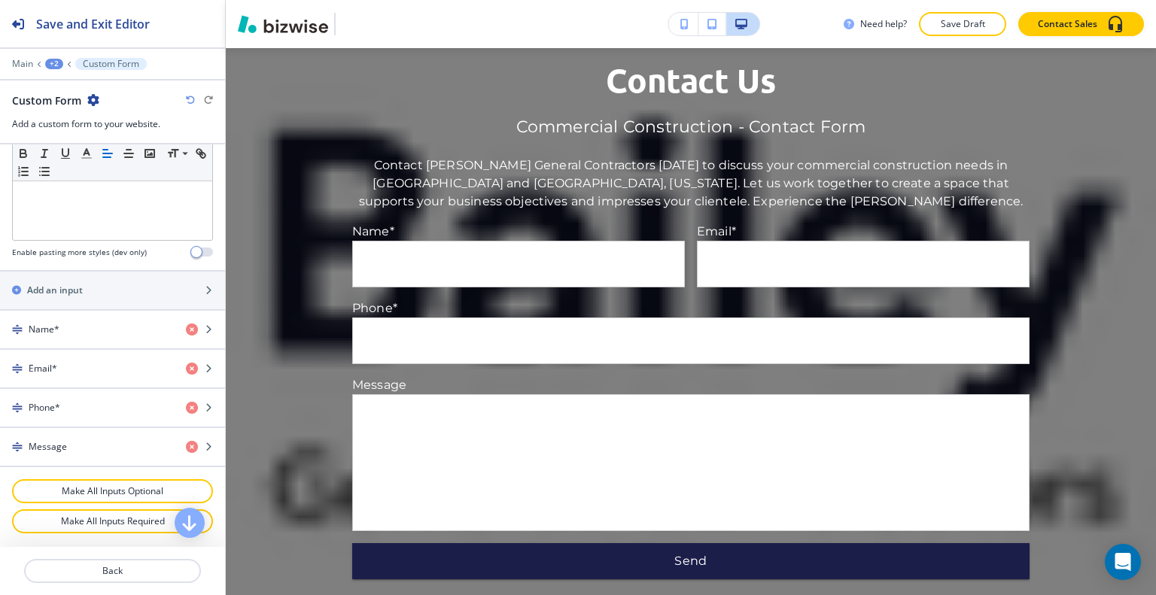
scroll to position [741, 0]
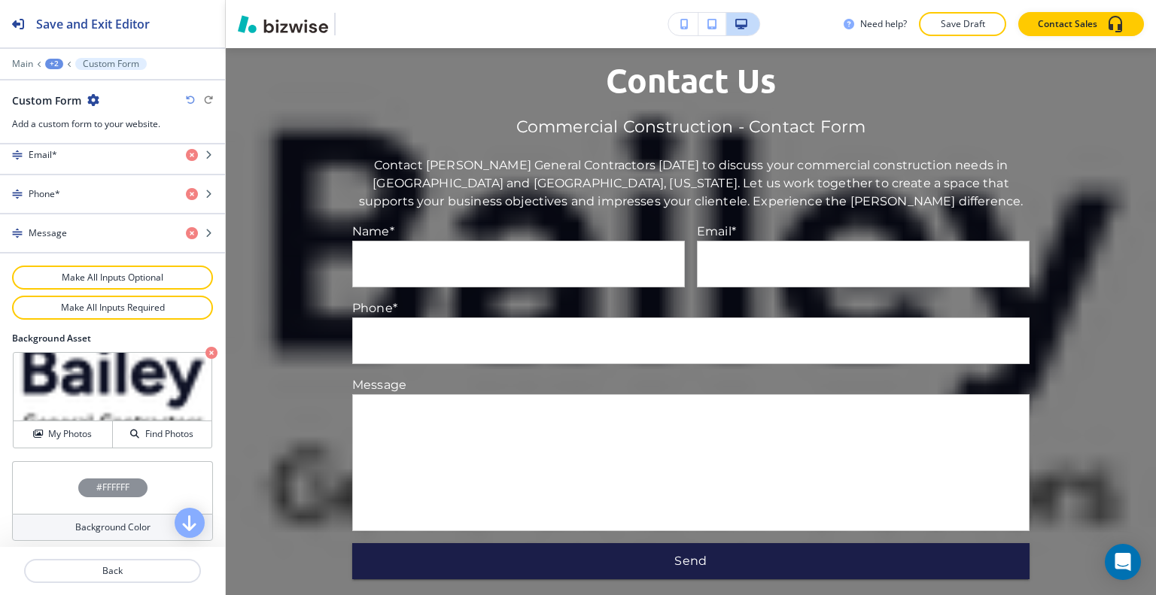
click at [205, 348] on icon "button" at bounding box center [211, 353] width 12 height 12
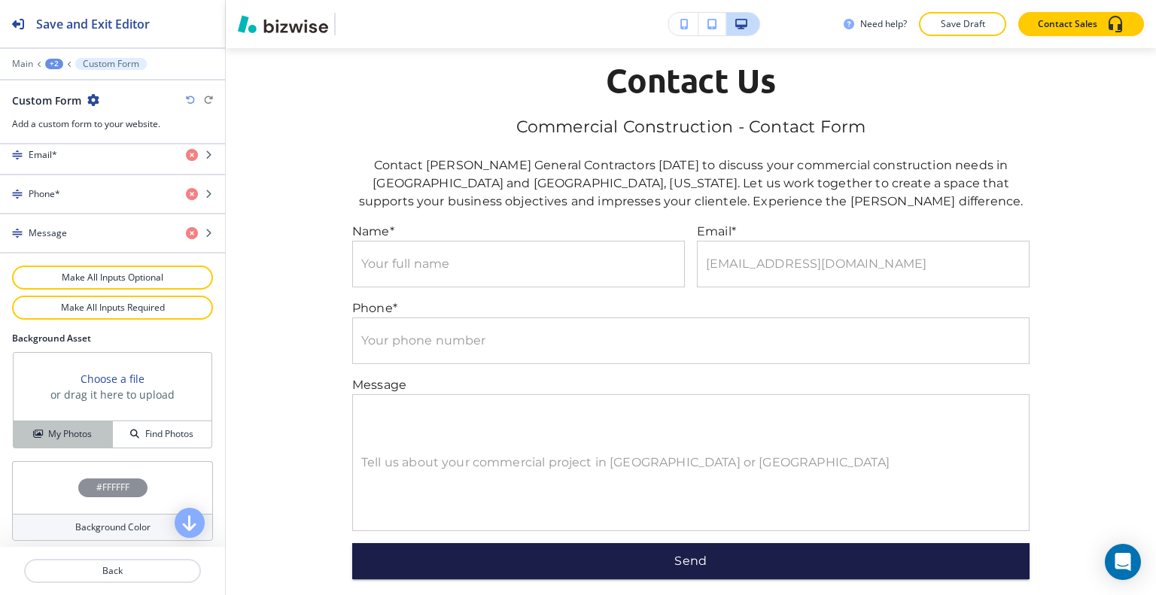
click at [90, 423] on button "My Photos" at bounding box center [63, 435] width 99 height 26
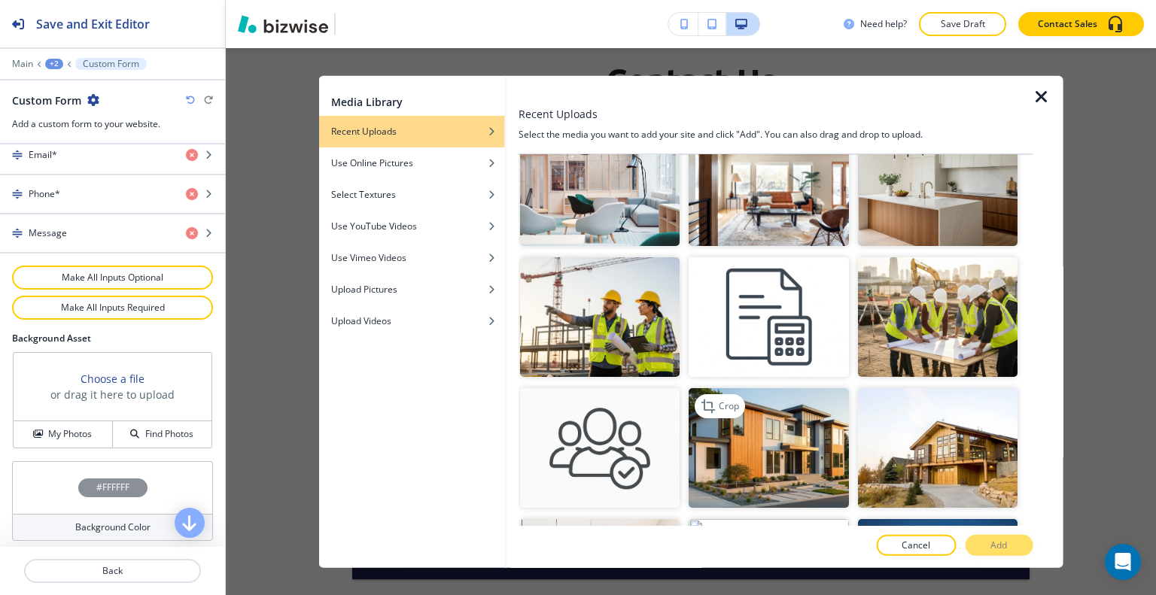
scroll to position [376, 0]
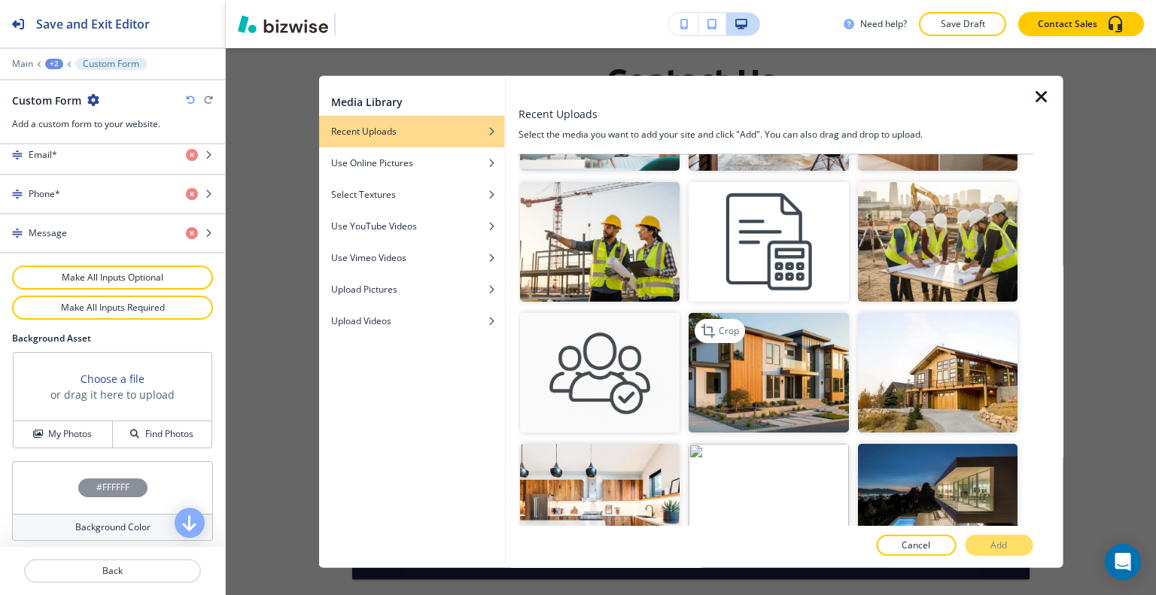
click at [779, 338] on img "button" at bounding box center [769, 373] width 160 height 120
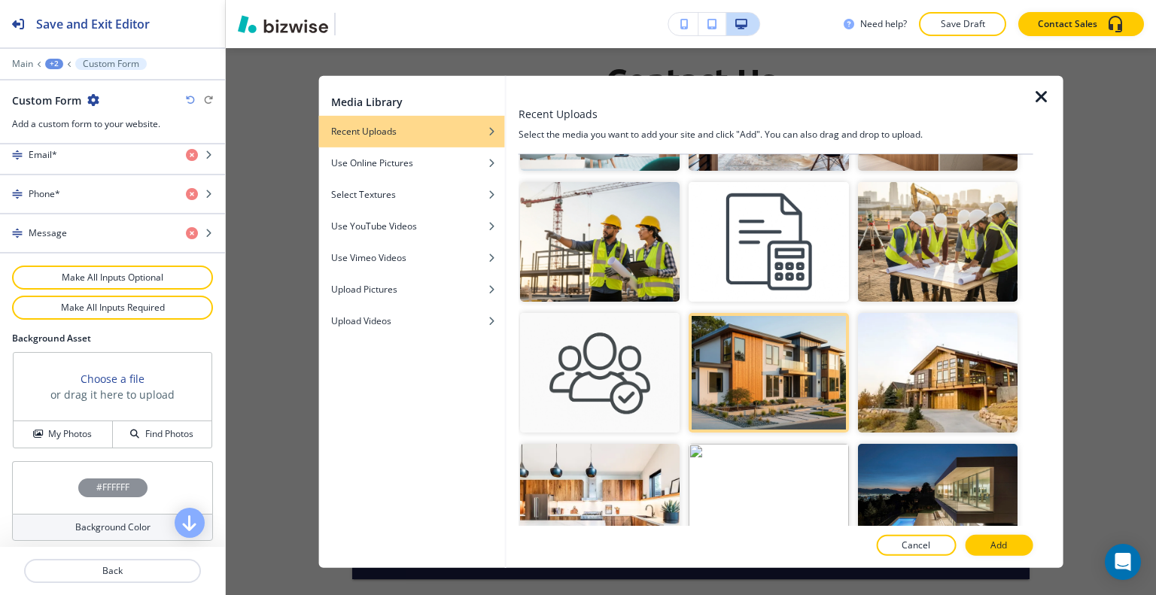
click at [1001, 534] on div at bounding box center [776, 530] width 515 height 9
click at [1000, 547] on p "Add" at bounding box center [999, 546] width 17 height 14
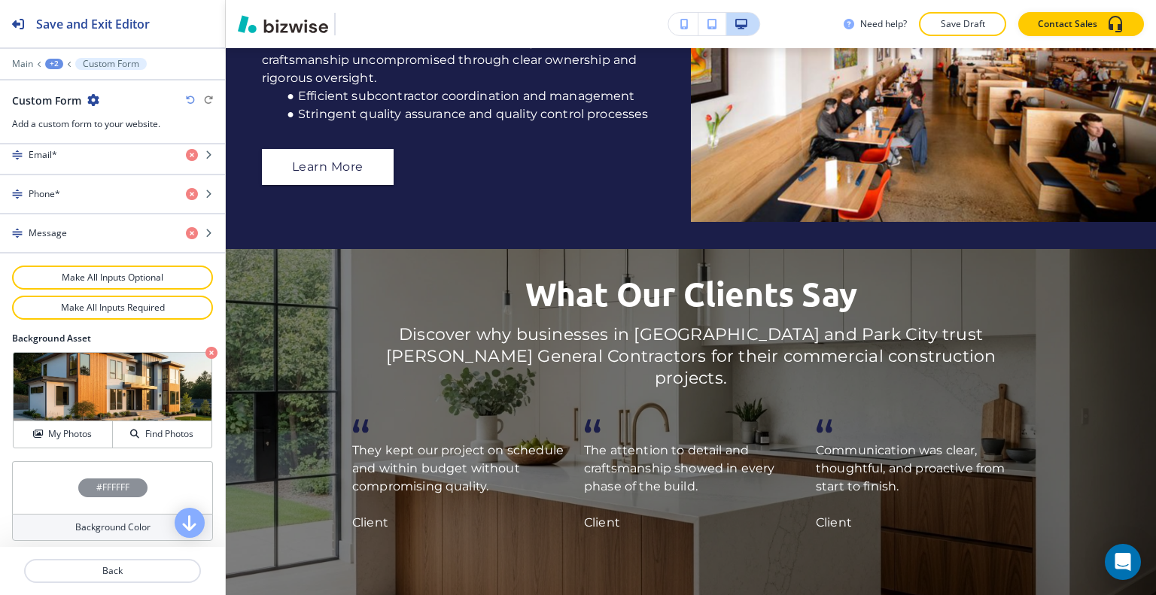
scroll to position [0, 0]
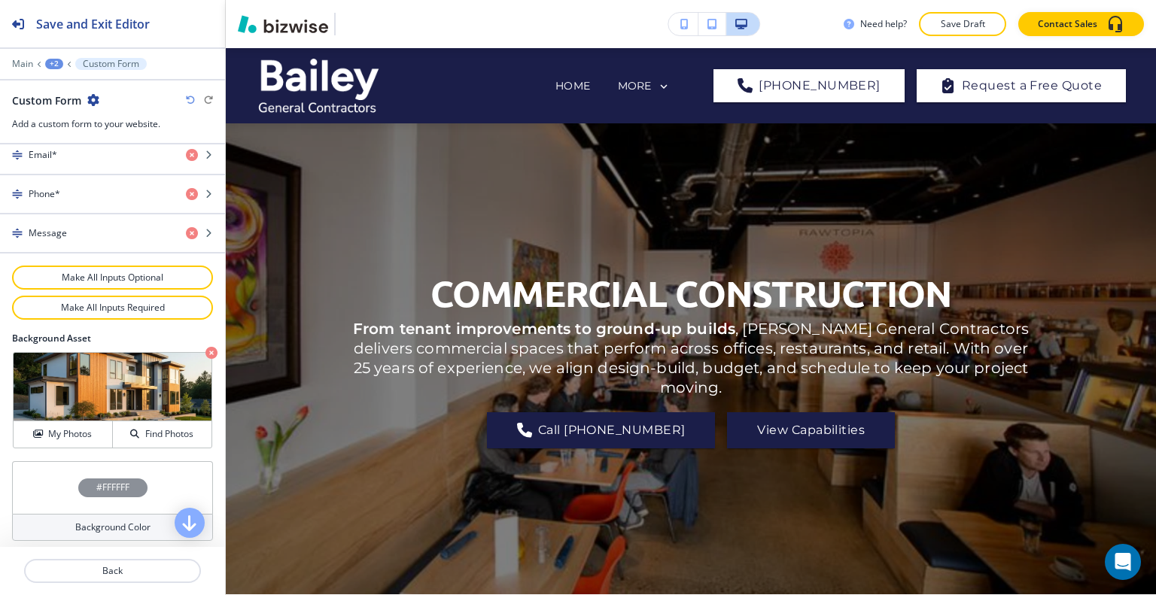
click at [977, 36] on div "Need help? Save Draft Contact Sales" at bounding box center [691, 24] width 930 height 48
click at [969, 26] on p "Save Draft" at bounding box center [963, 24] width 48 height 14
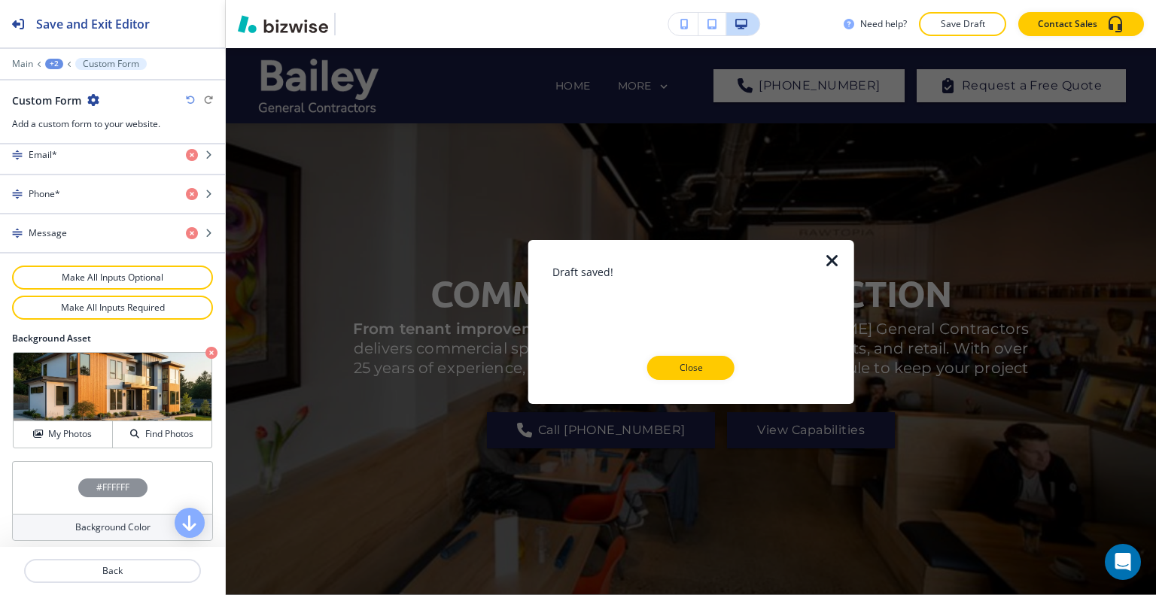
drag, startPoint x: 688, startPoint y: 368, endPoint x: 672, endPoint y: 365, distance: 16.1
click at [688, 369] on p "Close" at bounding box center [691, 368] width 48 height 14
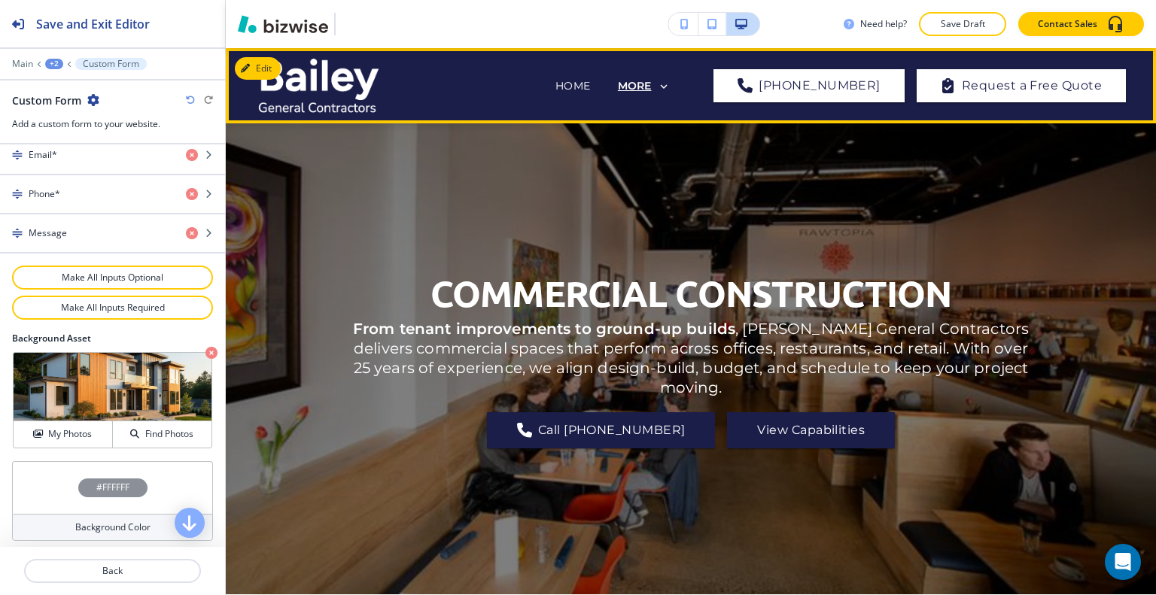
click at [652, 85] on p "MORE" at bounding box center [635, 86] width 34 height 11
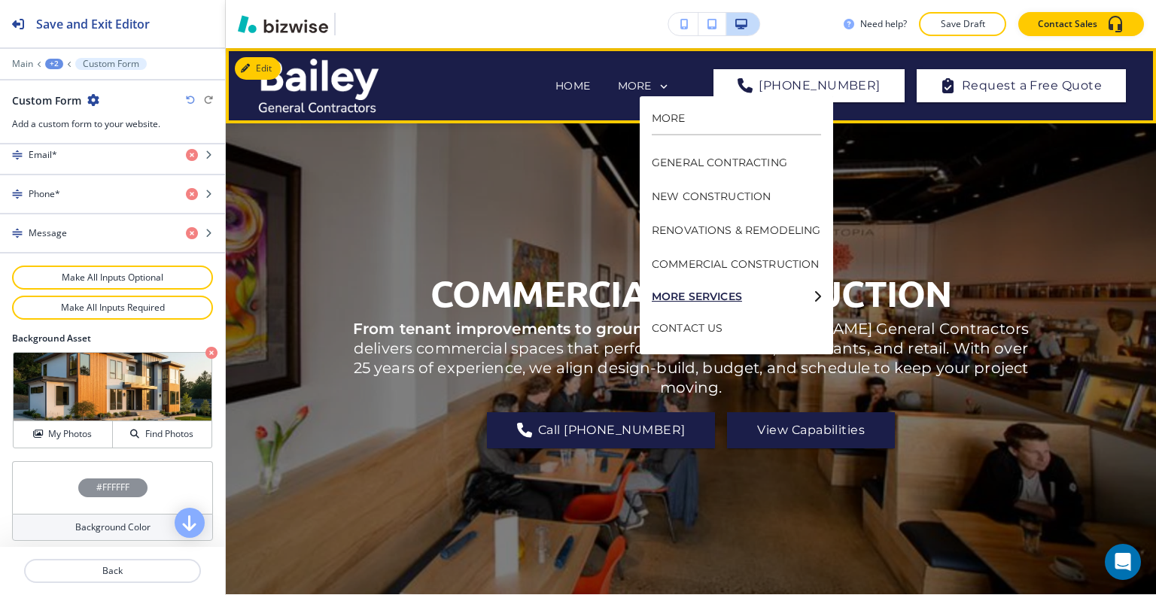
click at [804, 298] on p "MORE SERVICES" at bounding box center [730, 296] width 156 height 11
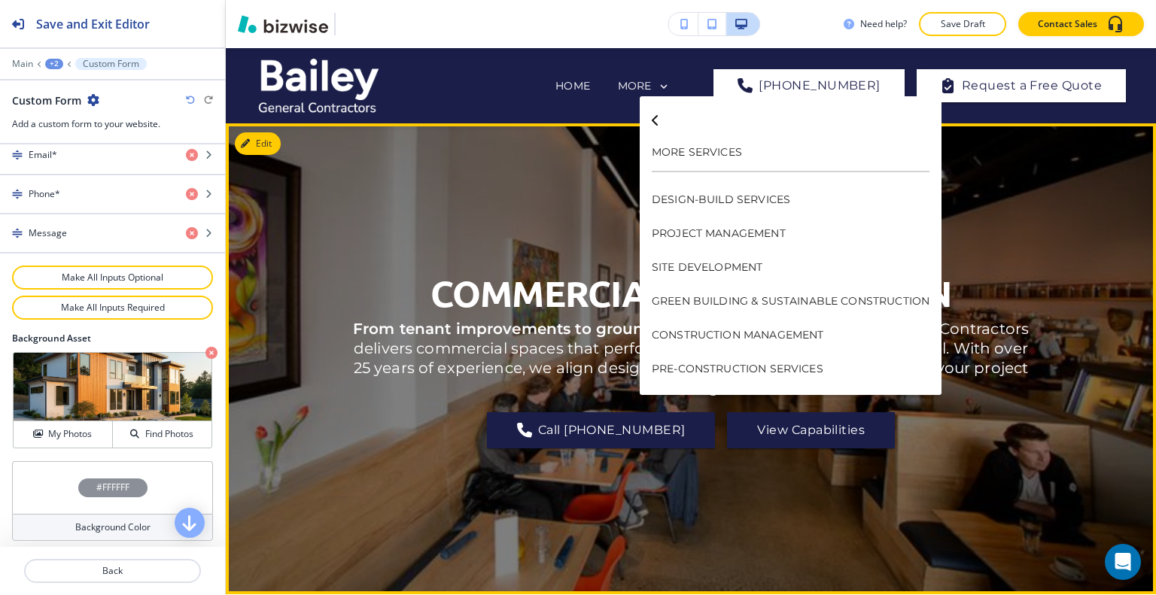
click at [498, 212] on div "COMMERCIAL CONSTRUCTION From tenant improvements to ground‑up builds , [PERSON_…" at bounding box center [690, 359] width 677 height 417
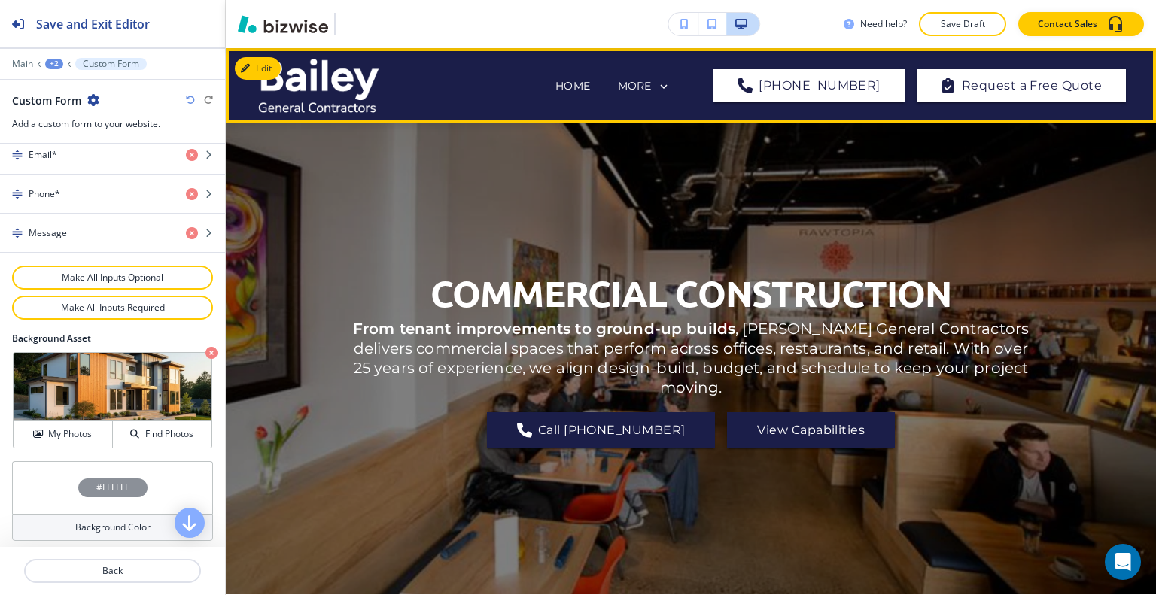
click at [690, 84] on div "MORE" at bounding box center [653, 87] width 73 height 29
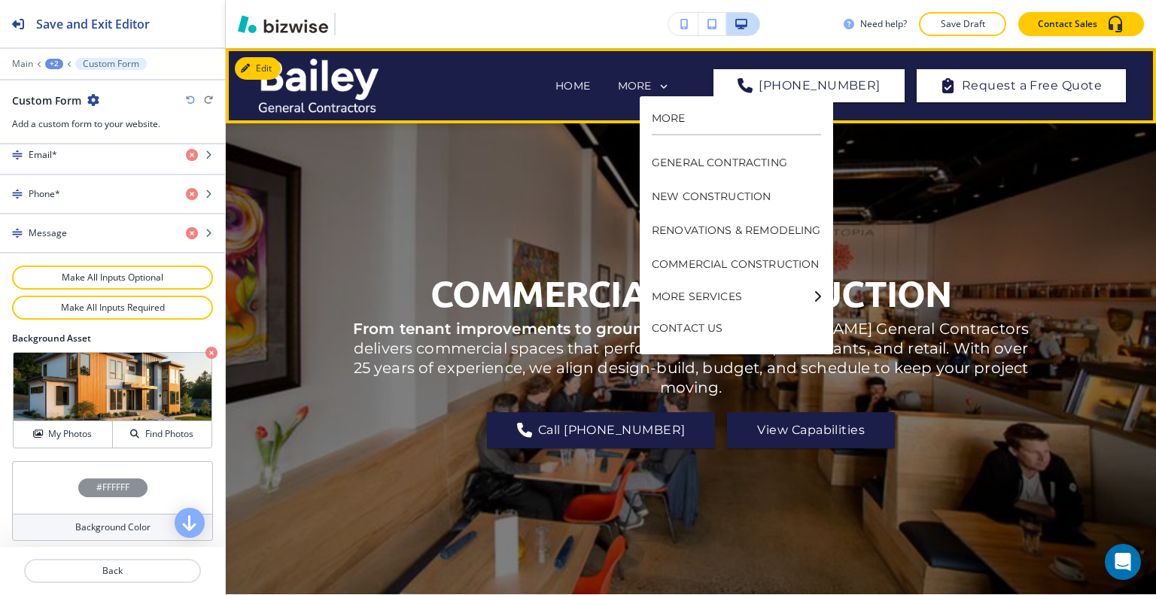
click at [671, 84] on icon at bounding box center [664, 87] width 14 height 14
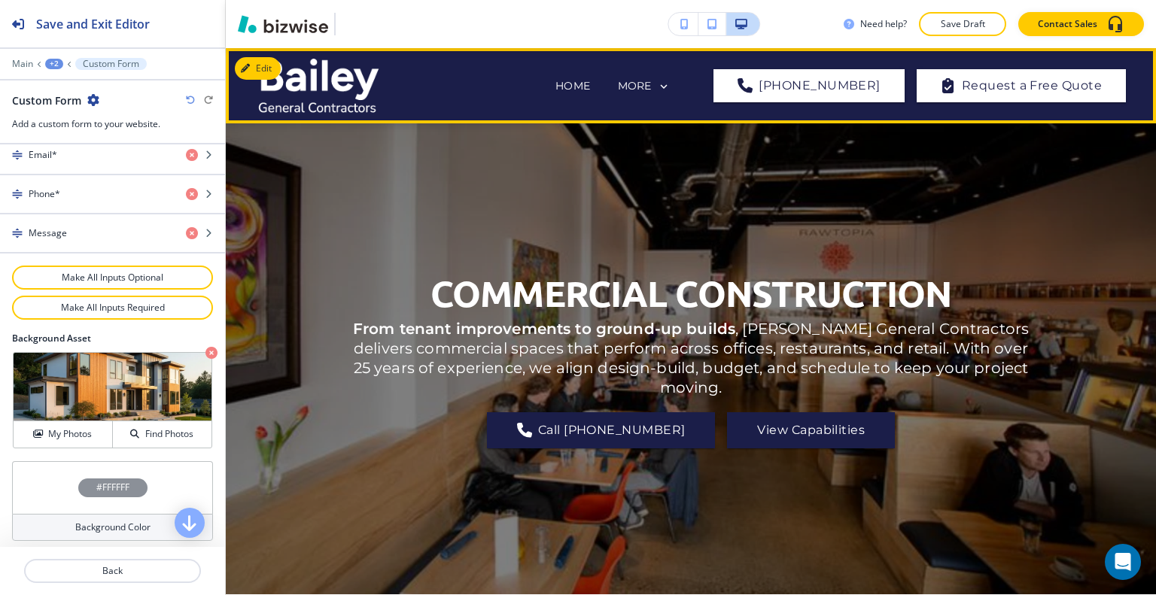
click at [671, 88] on div "MORE" at bounding box center [644, 87] width 53 height 14
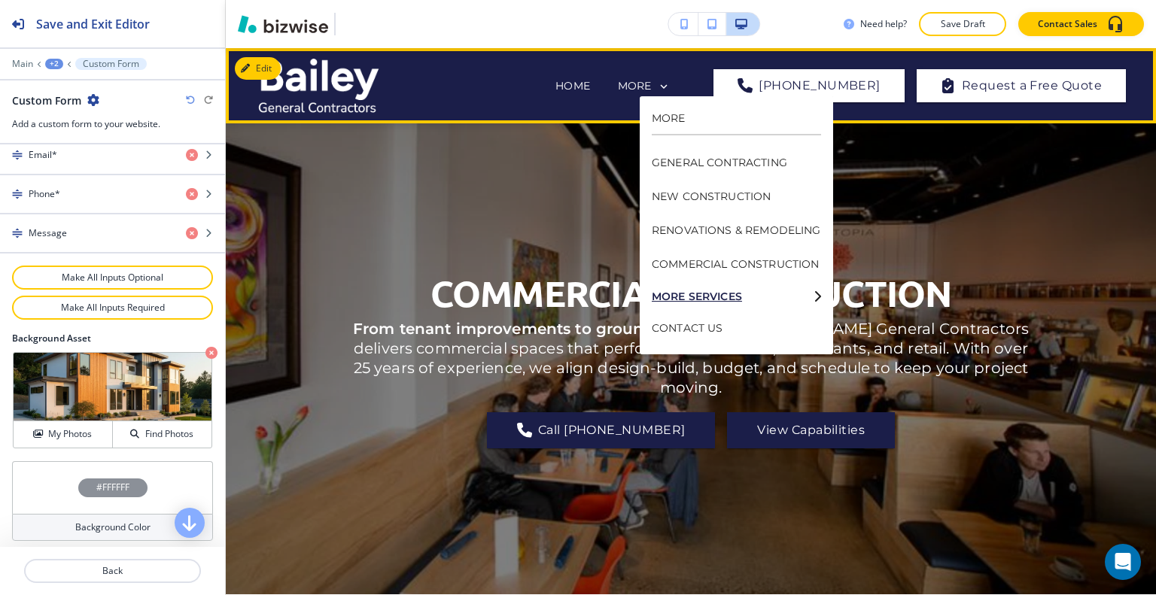
click at [762, 294] on p "MORE SERVICES" at bounding box center [730, 296] width 156 height 11
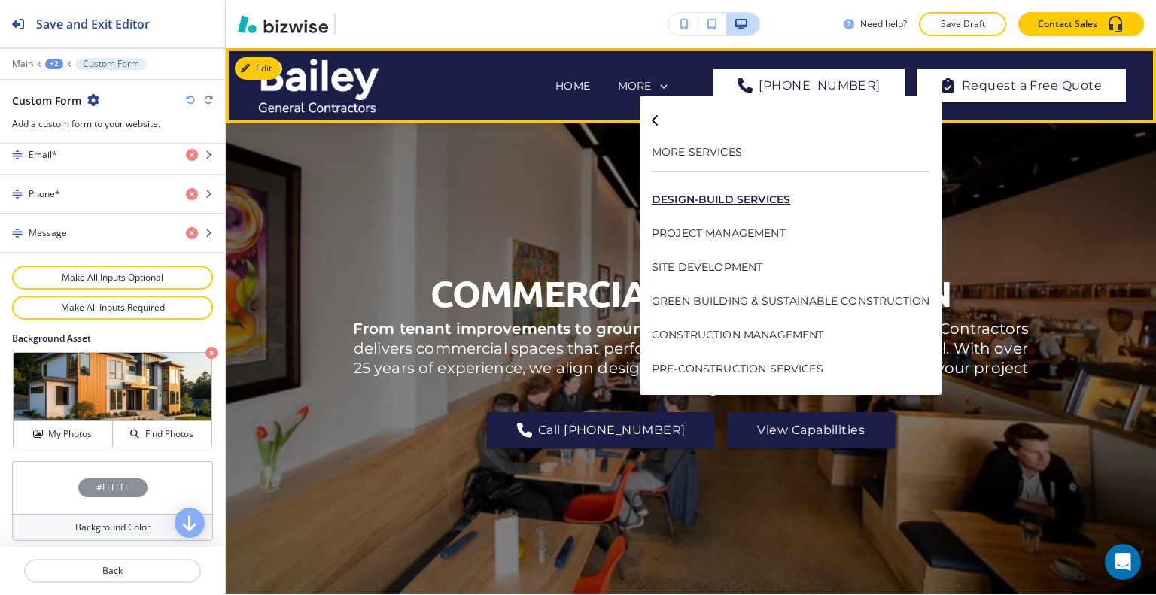
click at [701, 194] on p "DESIGN-BUILD SERVICES" at bounding box center [791, 200] width 278 height 34
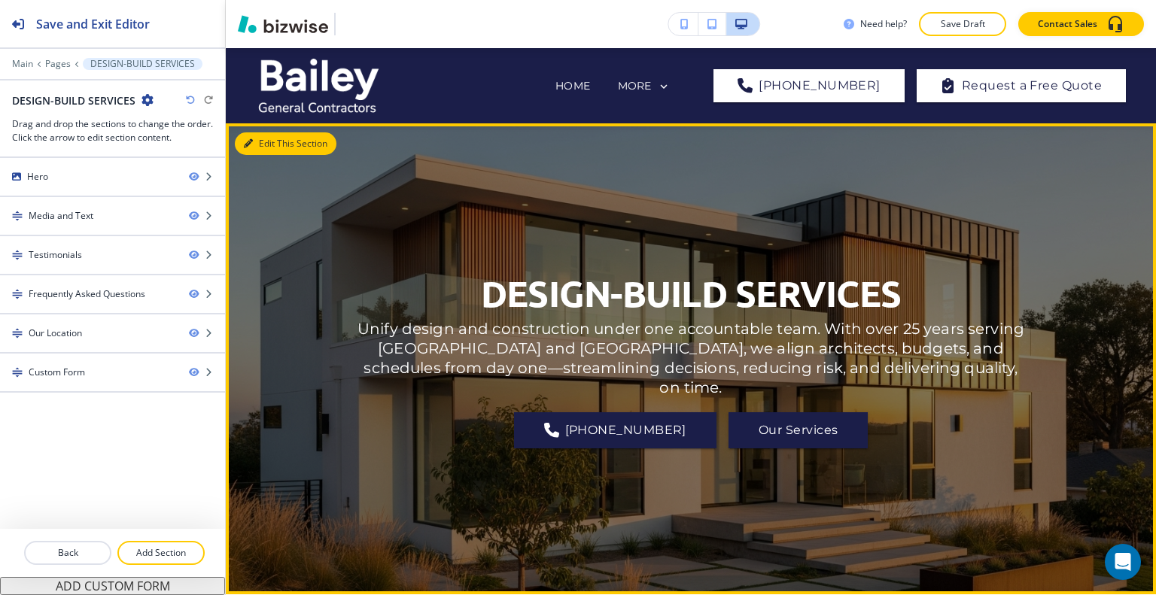
click at [274, 146] on button "Edit This Section" at bounding box center [286, 143] width 102 height 23
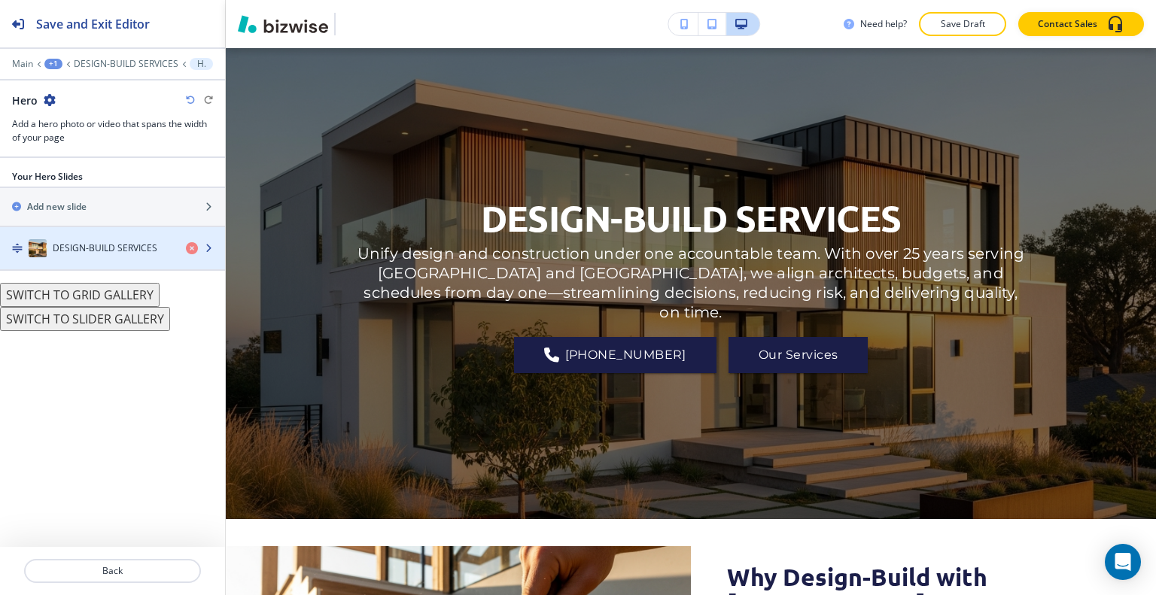
click at [91, 249] on h4 "DESIGN-BUILD SERVICES" at bounding box center [105, 249] width 105 height 14
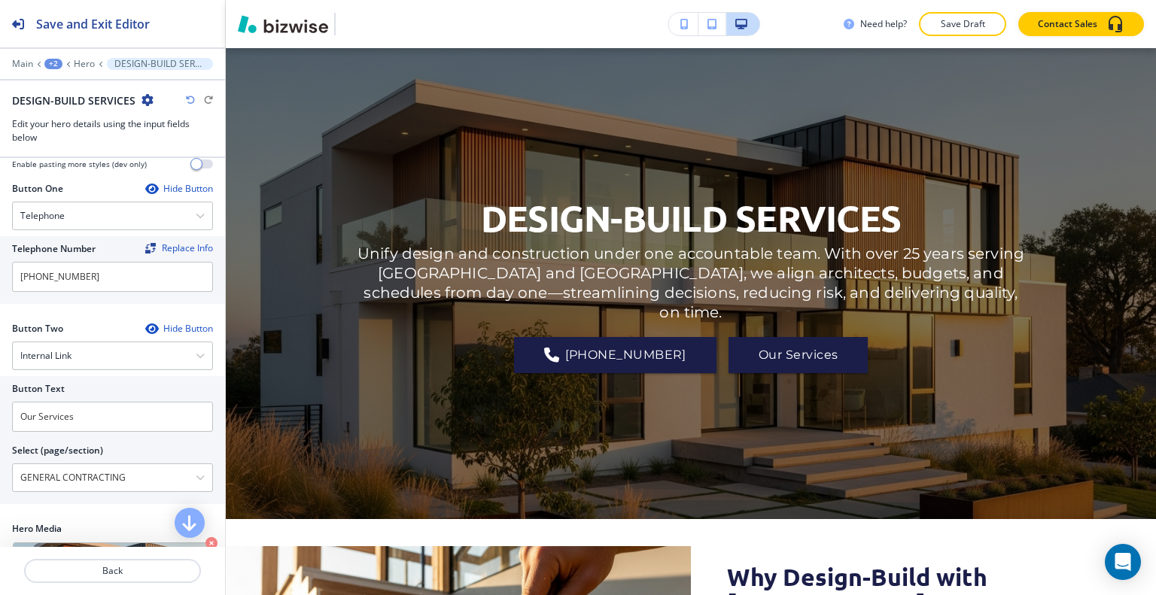
scroll to position [494, 0]
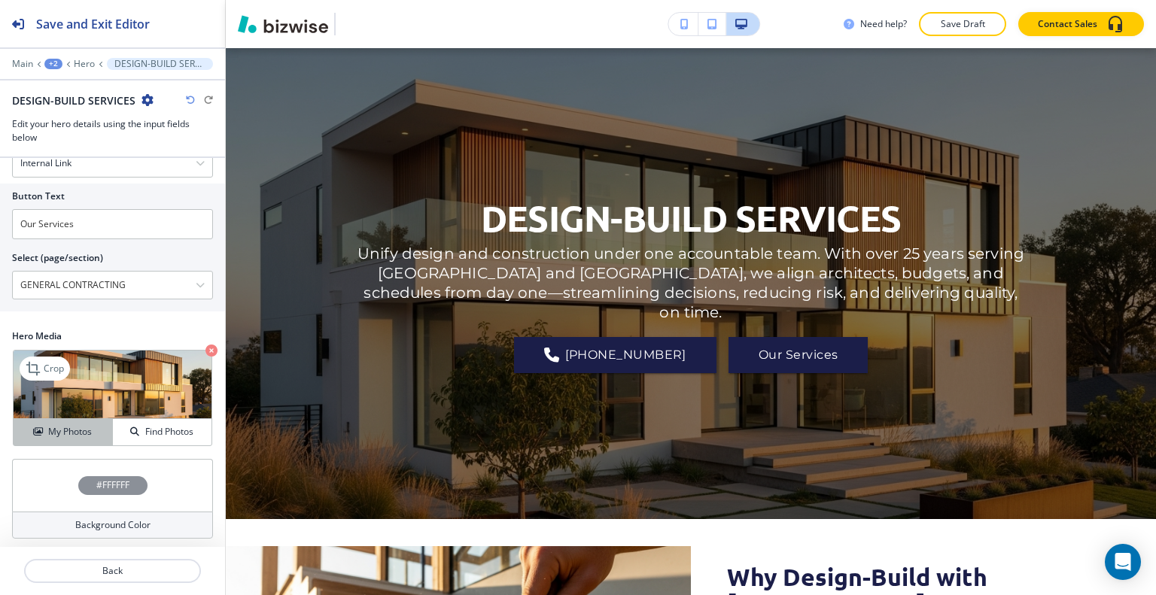
click at [78, 421] on button "My Photos" at bounding box center [63, 432] width 99 height 26
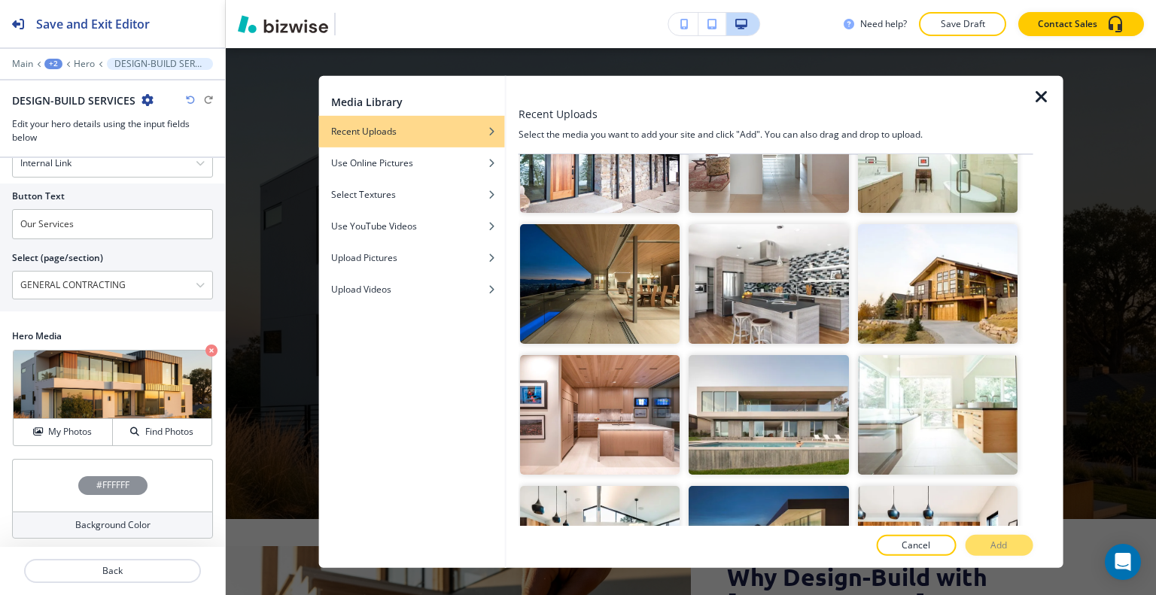
scroll to position [2600, 0]
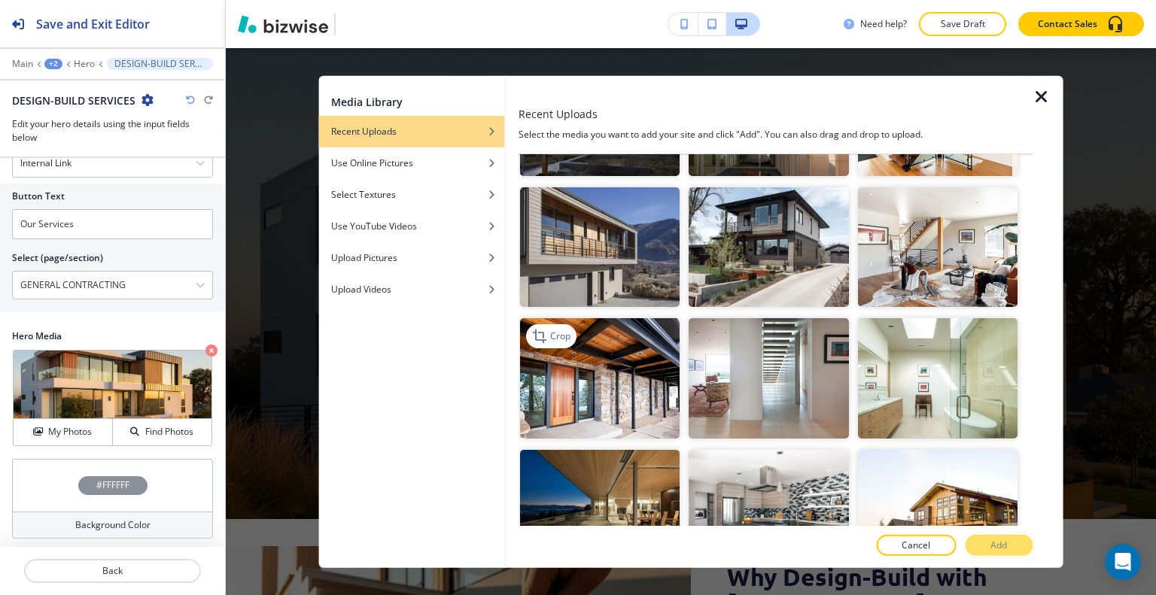
click at [582, 318] on img "button" at bounding box center [600, 378] width 160 height 120
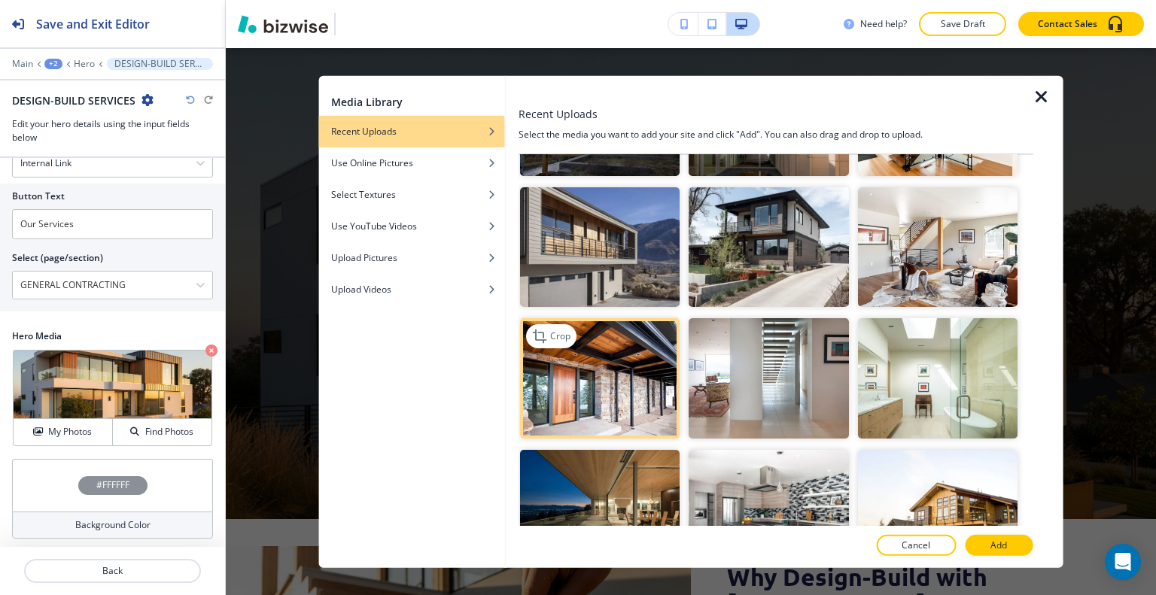
click at [588, 327] on img "button" at bounding box center [600, 378] width 160 height 120
click at [1006, 543] on p "Add" at bounding box center [999, 546] width 17 height 14
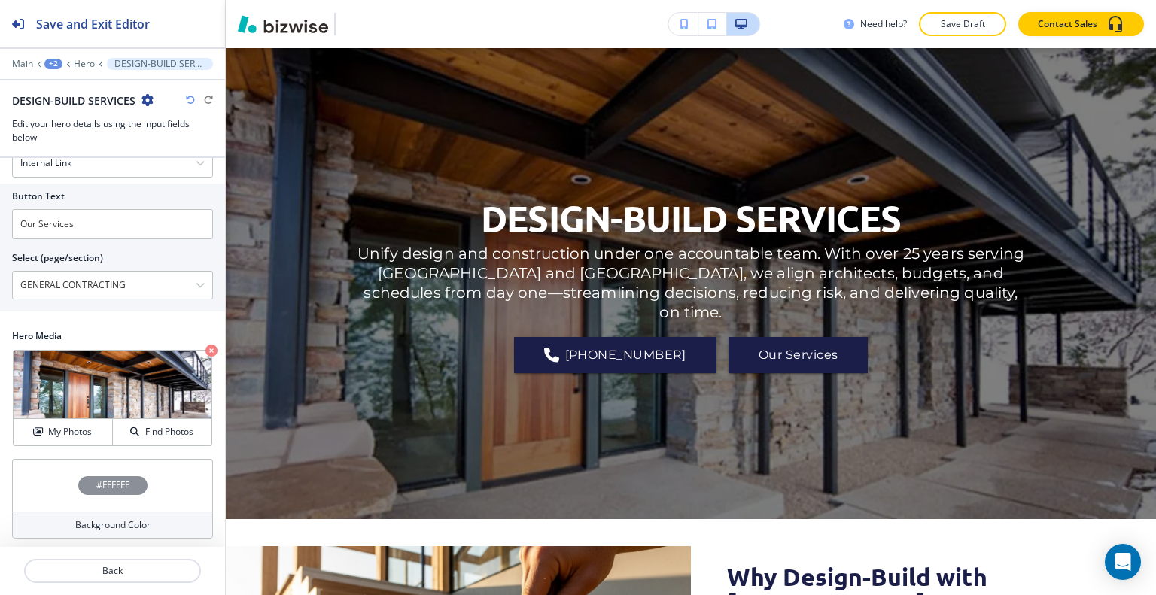
click at [193, 96] on icon "button" at bounding box center [190, 100] width 9 height 9
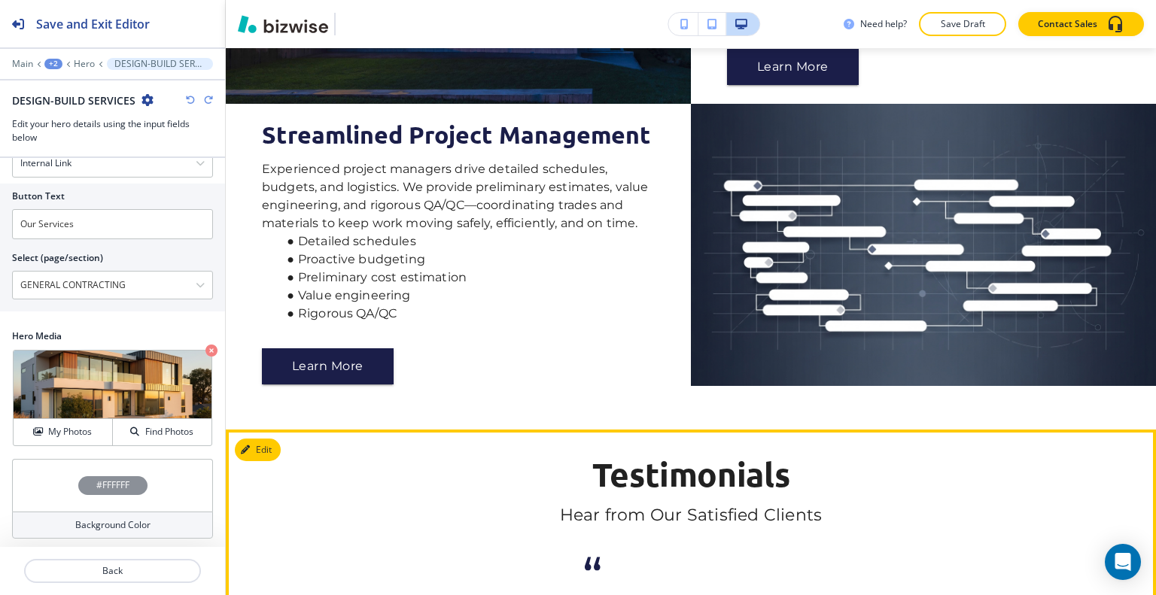
scroll to position [1882, 0]
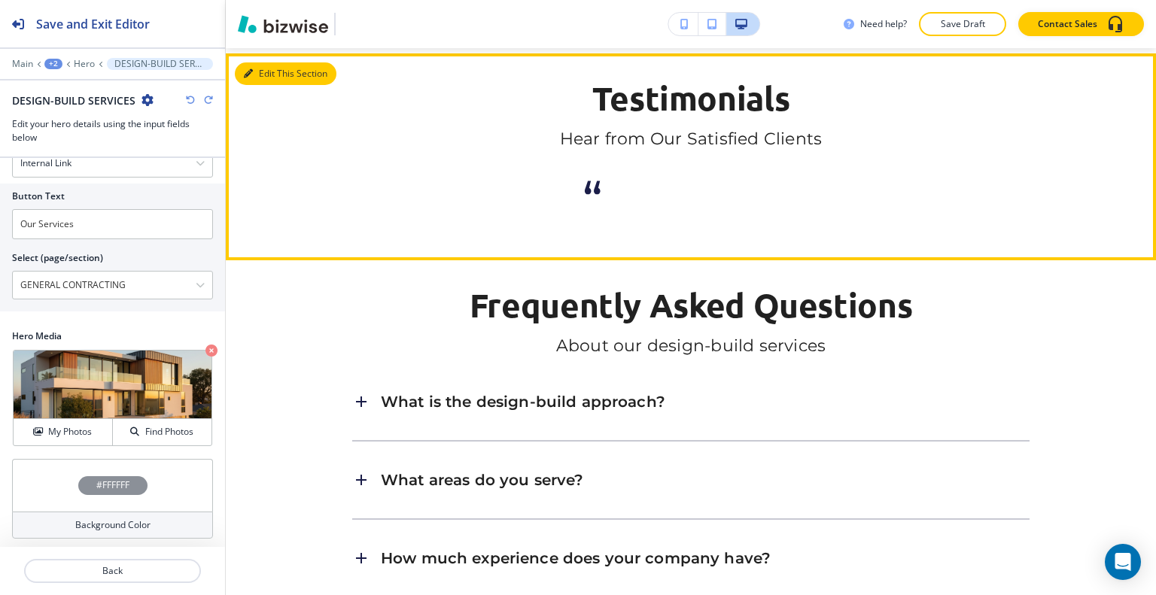
click at [273, 85] on button "Edit This Section" at bounding box center [286, 73] width 102 height 23
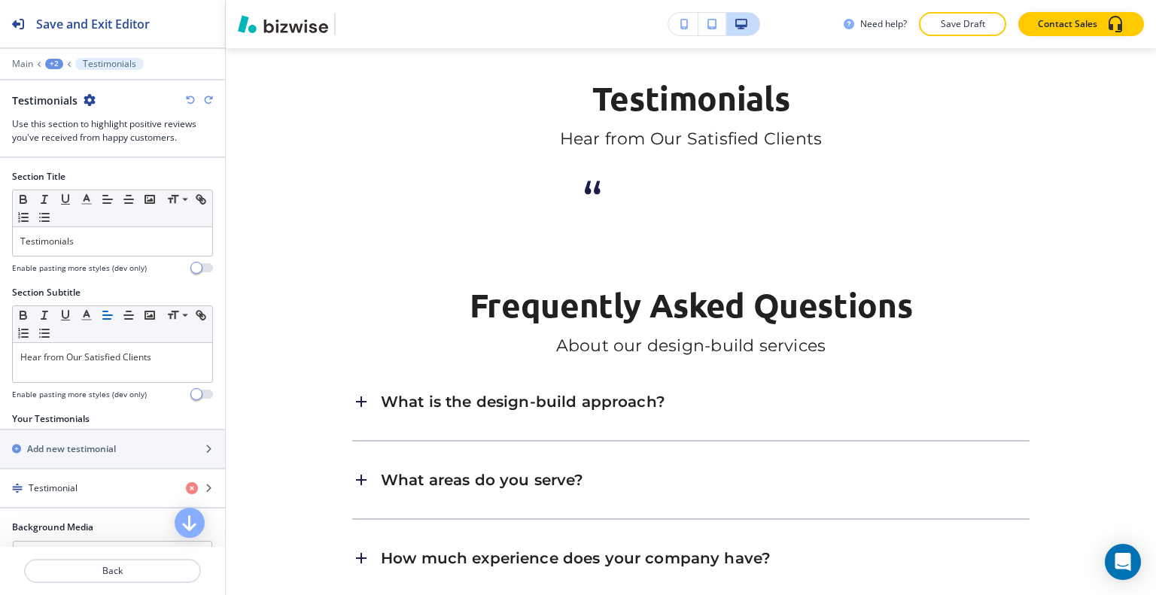
scroll to position [1925, 0]
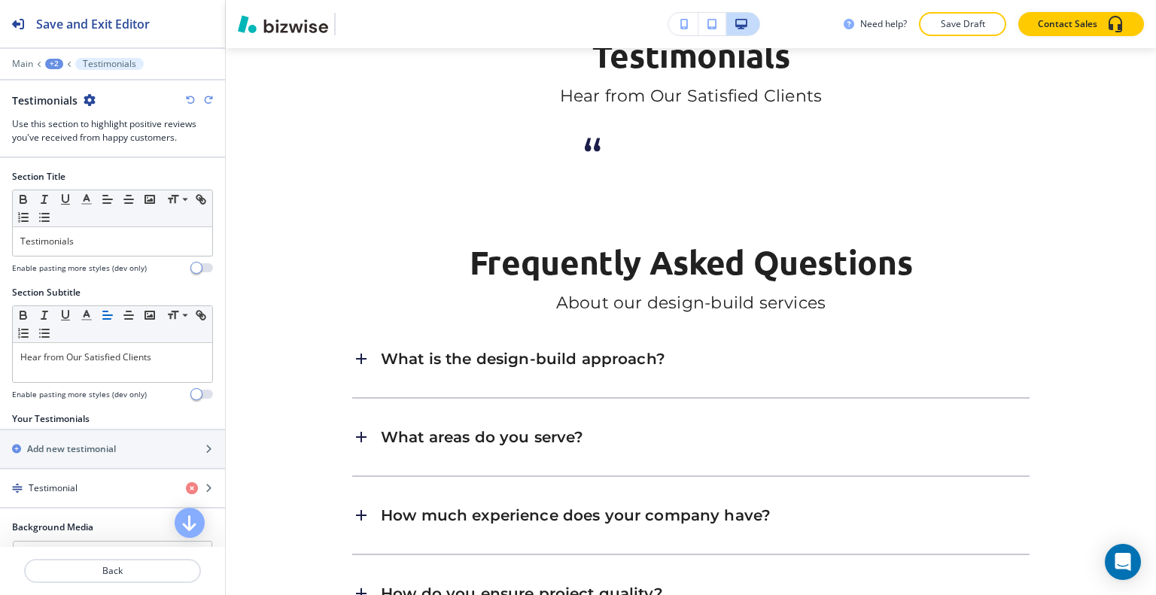
click at [84, 100] on icon "button" at bounding box center [90, 100] width 12 height 12
click at [140, 186] on button "Delete Section" at bounding box center [131, 178] width 96 height 27
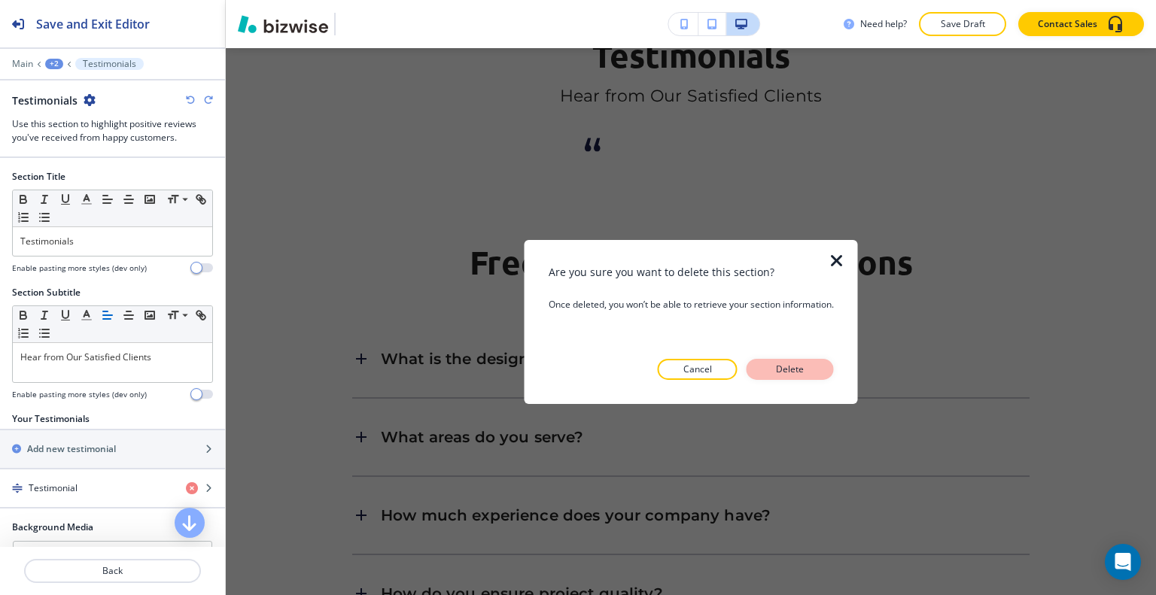
click at [769, 362] on button "Delete" at bounding box center [790, 369] width 87 height 21
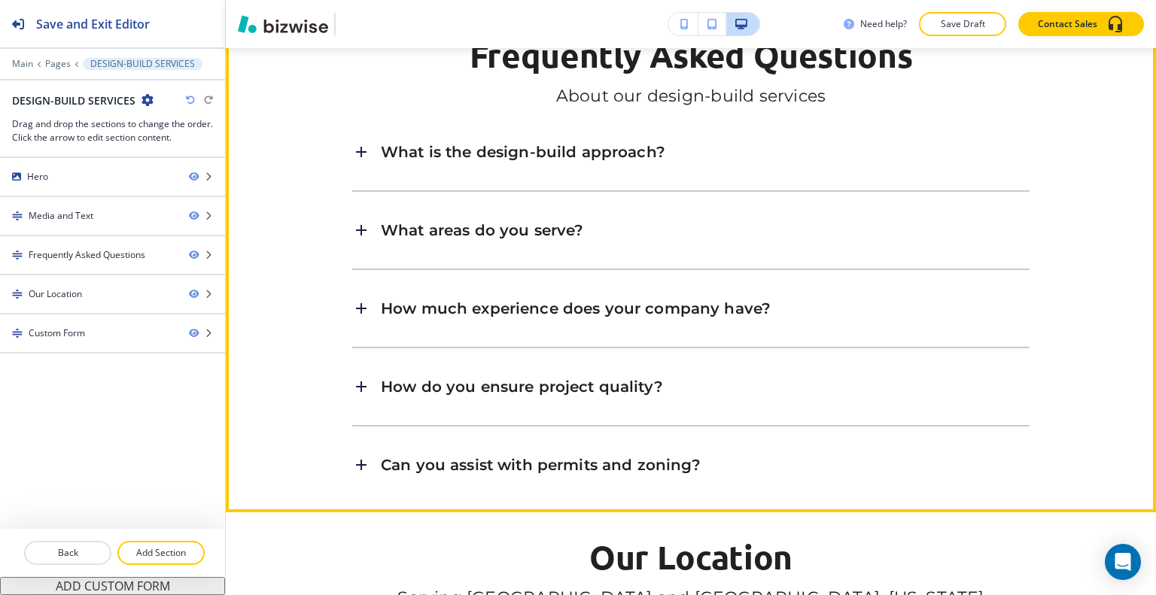
click at [668, 172] on div "What is the design-build approach?" at bounding box center [690, 152] width 677 height 41
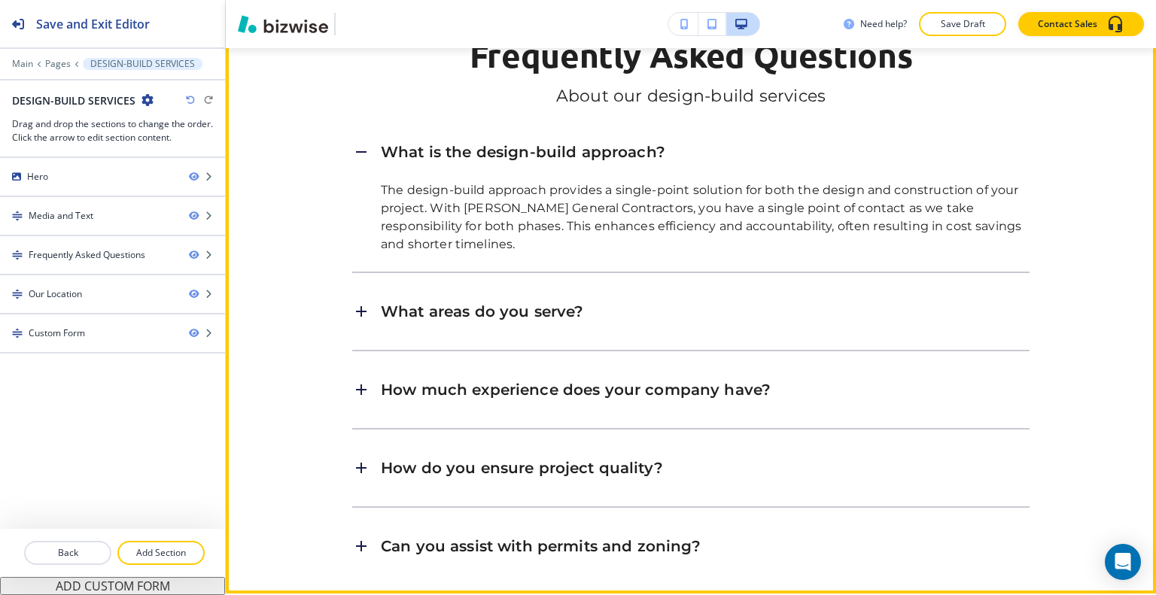
click at [668, 172] on div "What is the design-build approach?" at bounding box center [690, 152] width 677 height 41
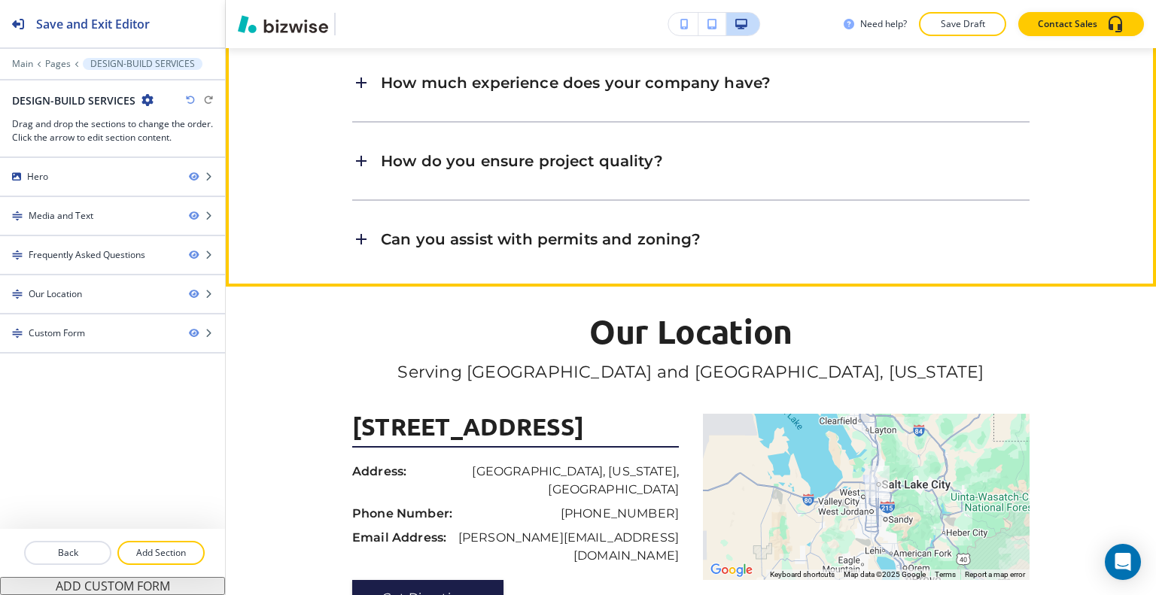
scroll to position [2000, 0]
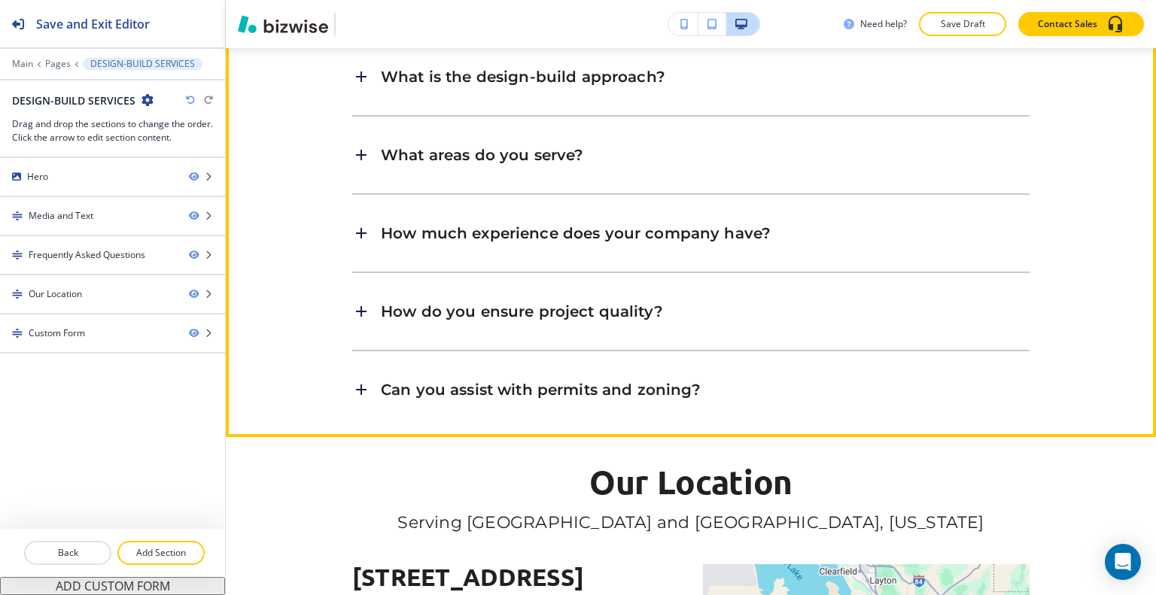
click at [622, 243] on h6 "How much experience does your company have?" at bounding box center [576, 234] width 390 height 20
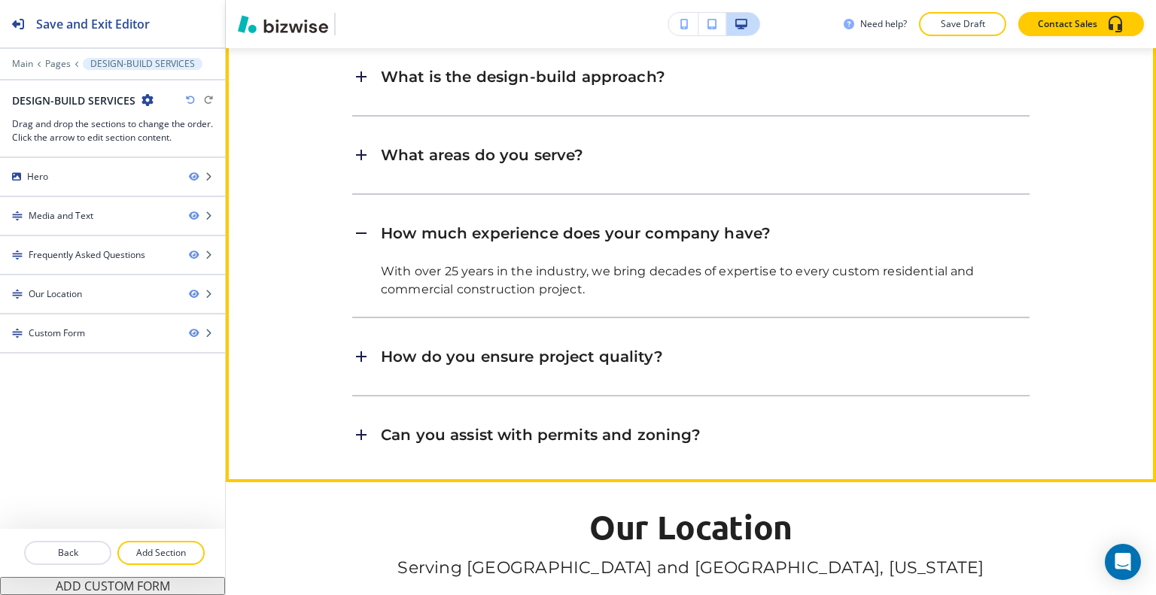
click at [622, 243] on h6 "How much experience does your company have?" at bounding box center [576, 234] width 390 height 20
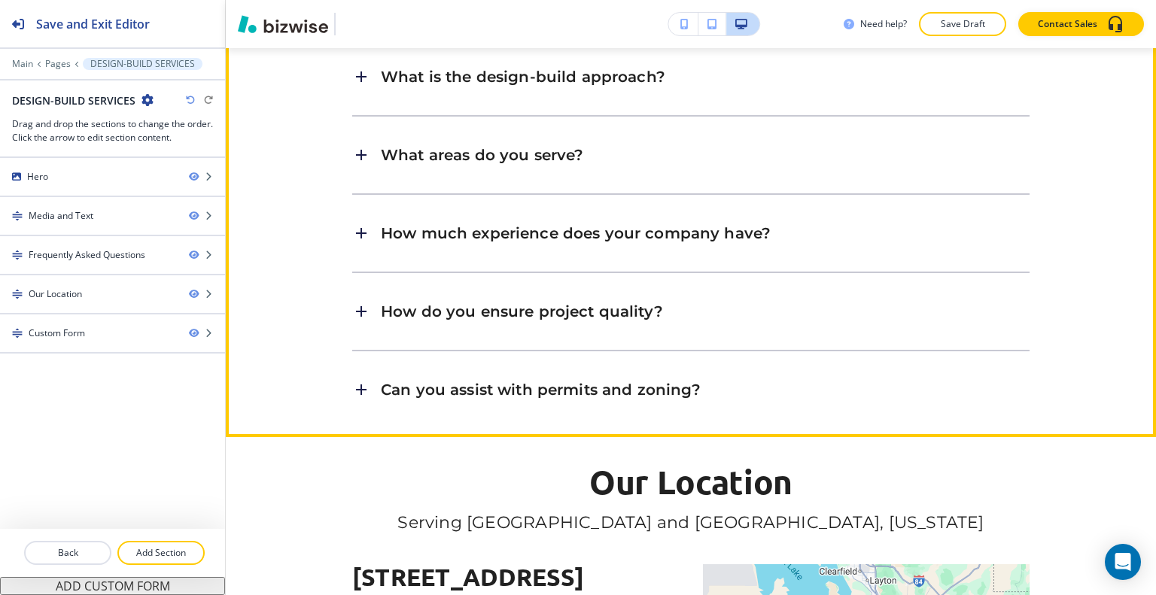
scroll to position [1849, 0]
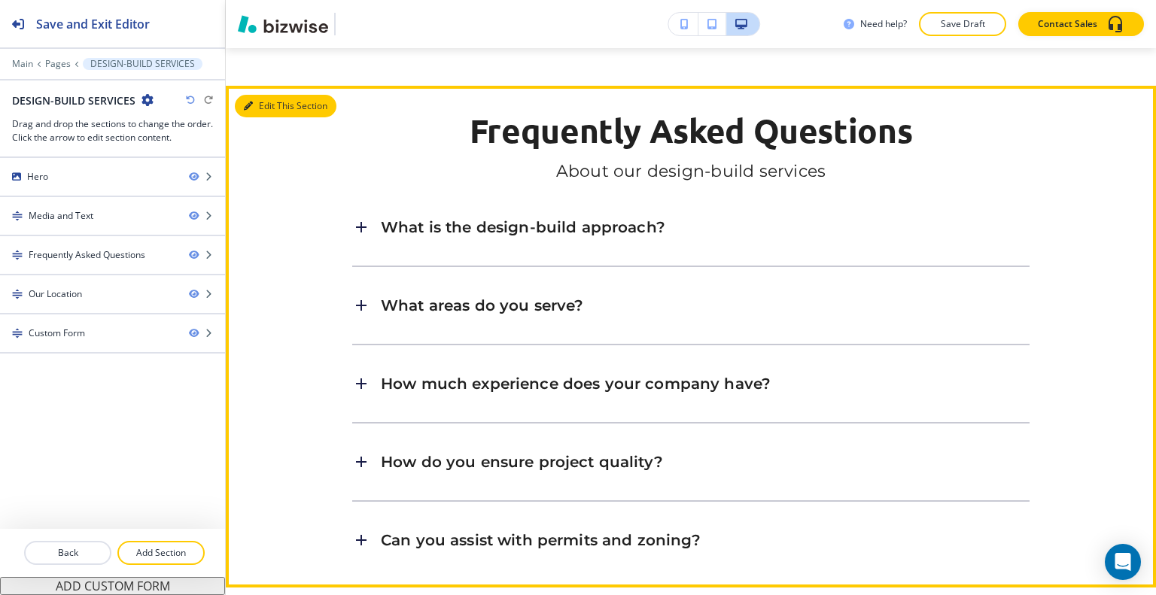
click at [268, 144] on div "Edit This Section Frequently Asked Questions About our design-build services Wh…" at bounding box center [691, 337] width 930 height 502
click at [265, 117] on button "Edit This Section" at bounding box center [286, 106] width 102 height 23
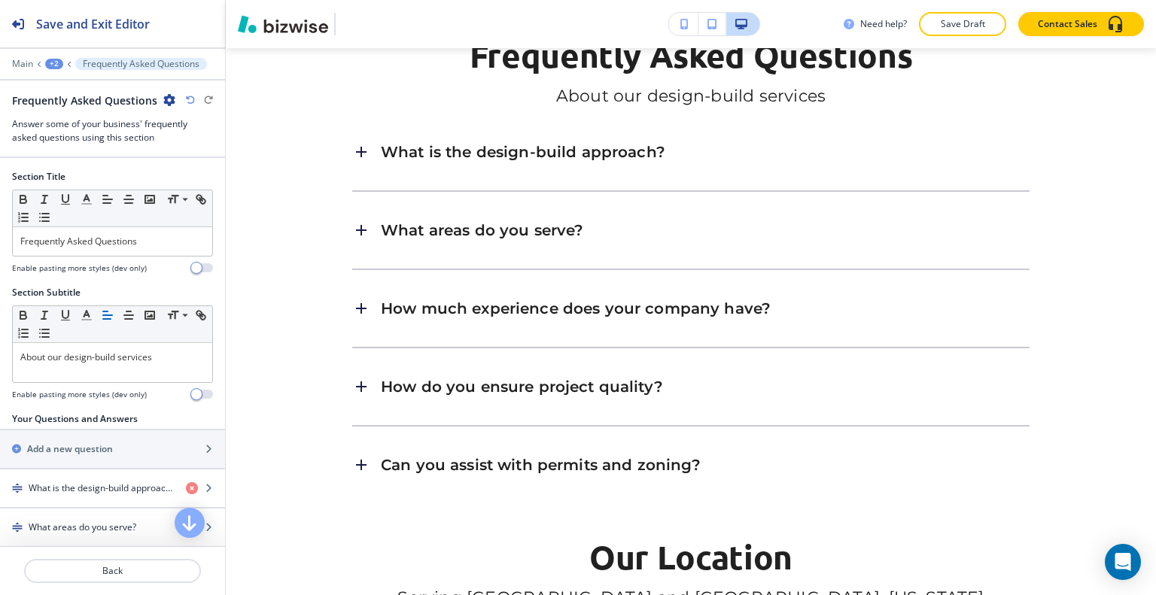
scroll to position [370, 0]
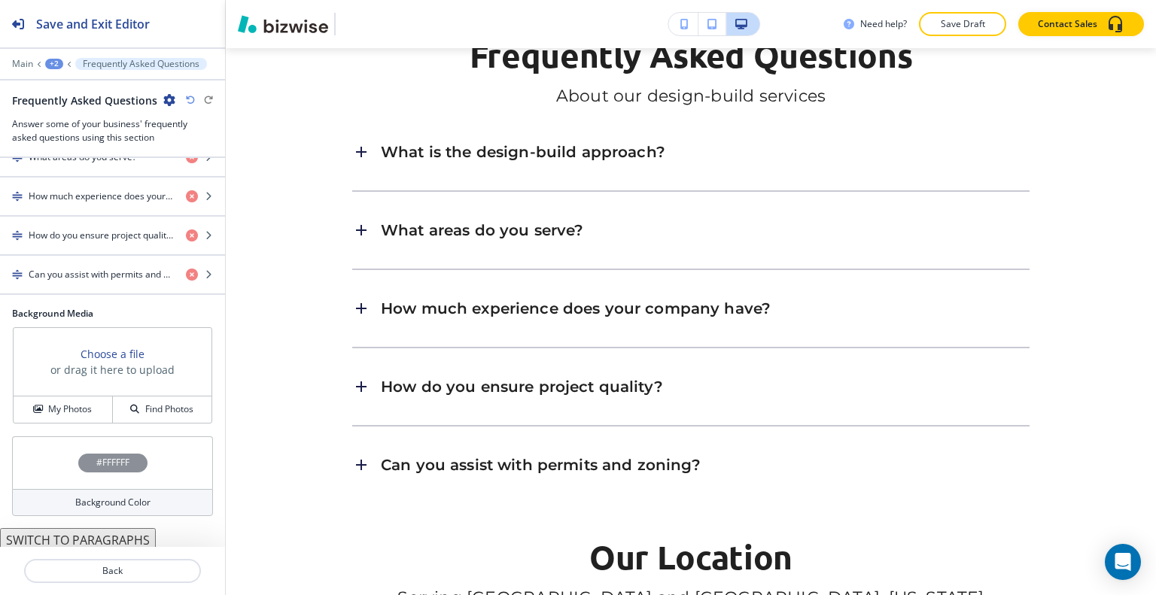
click at [29, 445] on div "#FFFFFF" at bounding box center [112, 463] width 201 height 53
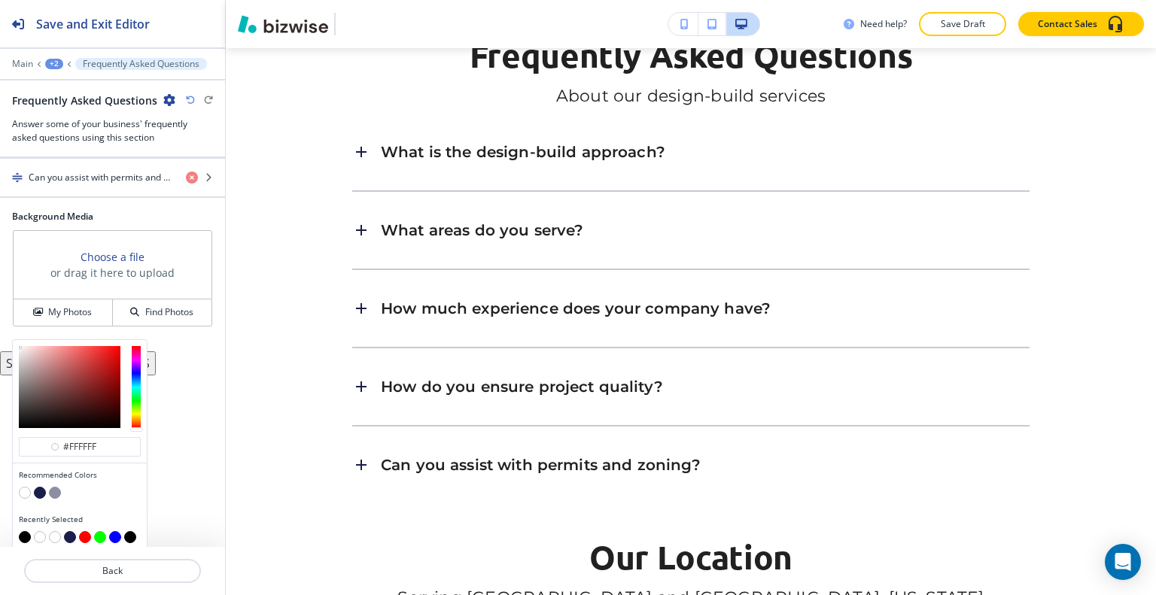
click at [36, 491] on button "button" at bounding box center [40, 493] width 12 height 12
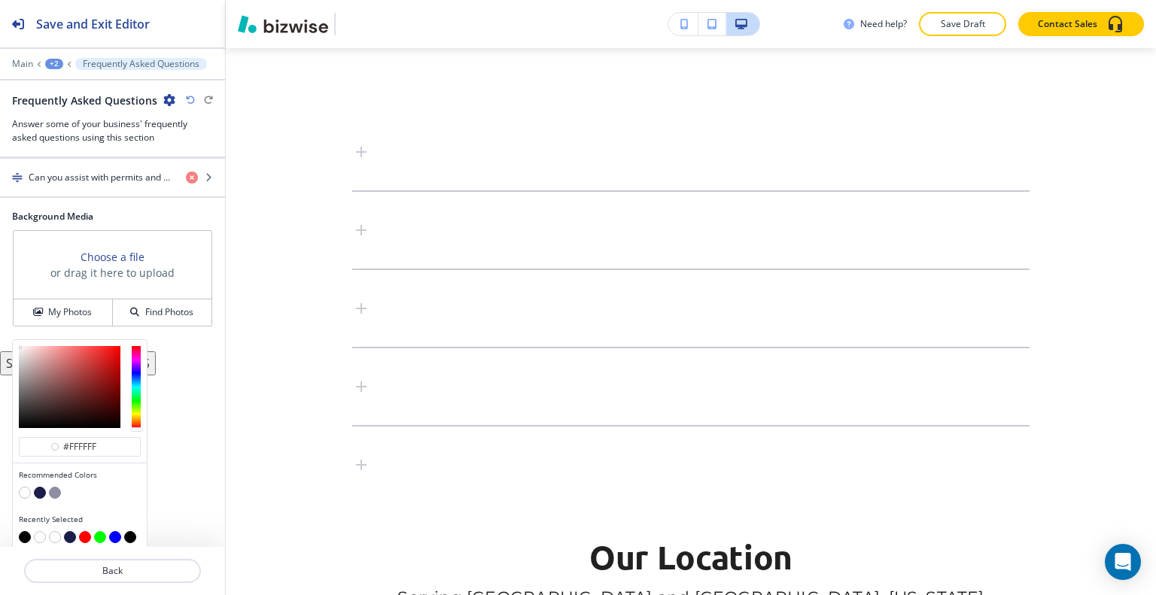
scroll to position [371, 0]
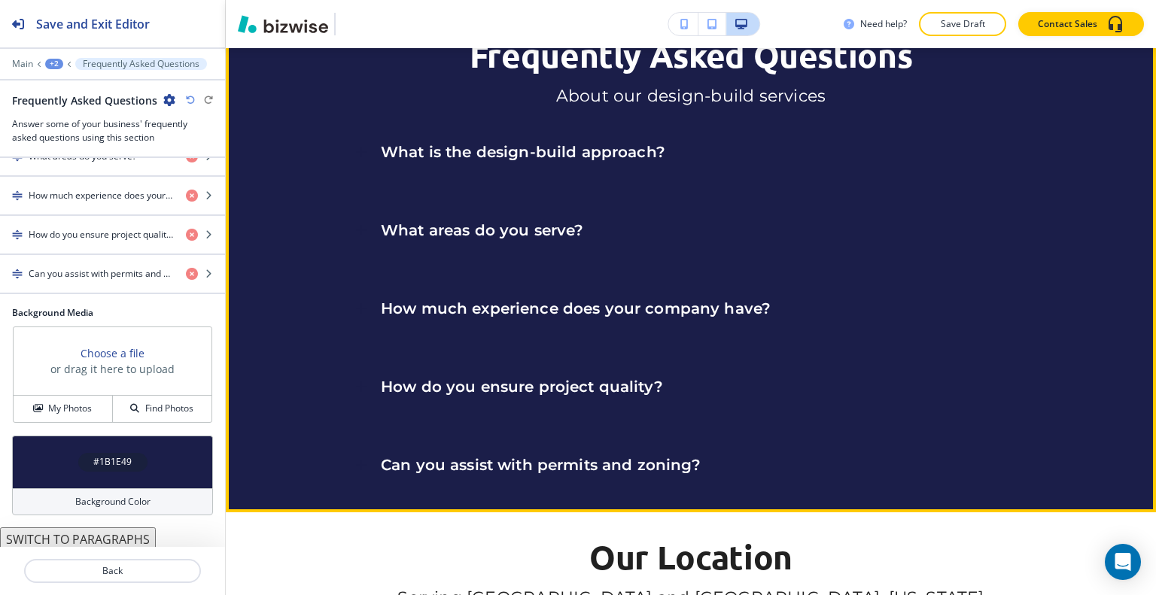
click at [513, 162] on h6 "What is the design-build approach?" at bounding box center [523, 152] width 285 height 20
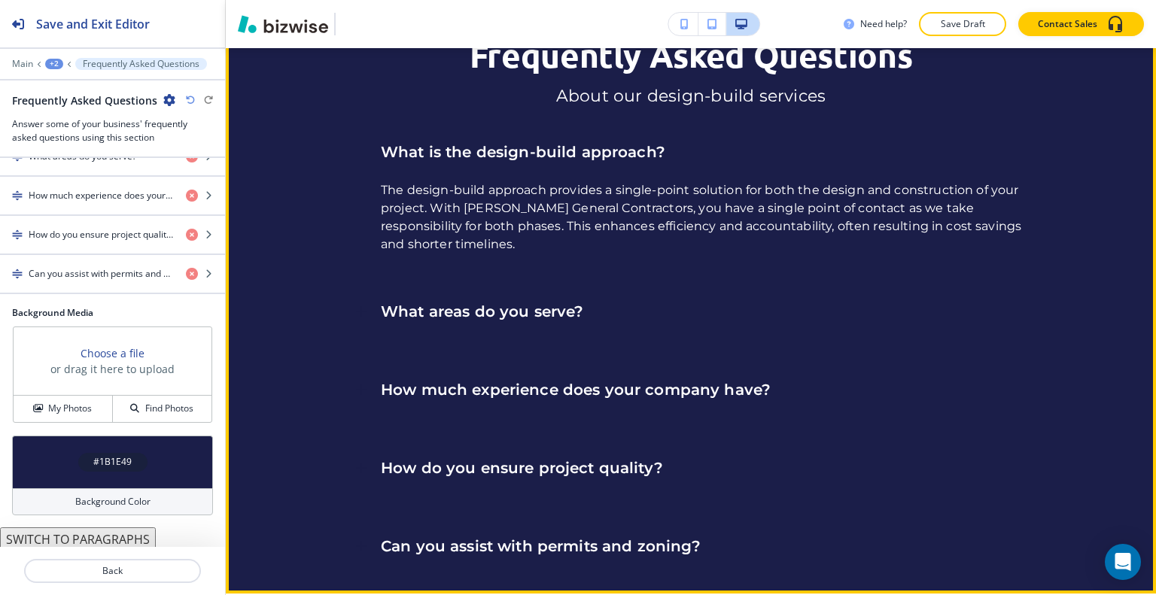
click at [513, 162] on h6 "What is the design-build approach?" at bounding box center [523, 152] width 285 height 20
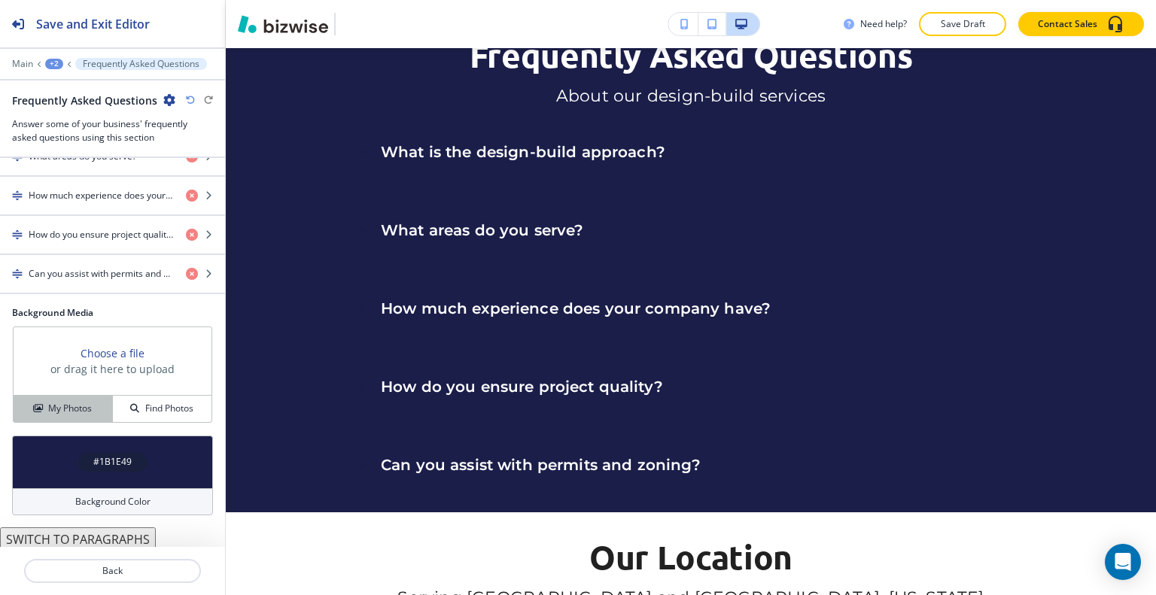
click at [68, 396] on button "My Photos" at bounding box center [63, 409] width 99 height 26
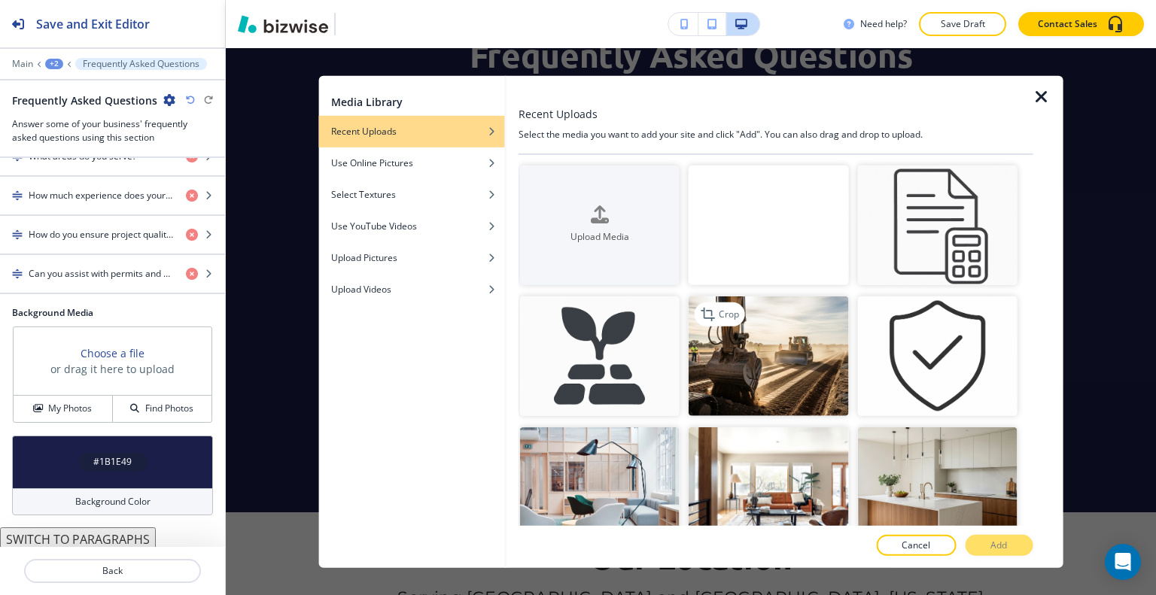
click at [746, 380] on img "button" at bounding box center [769, 357] width 160 height 120
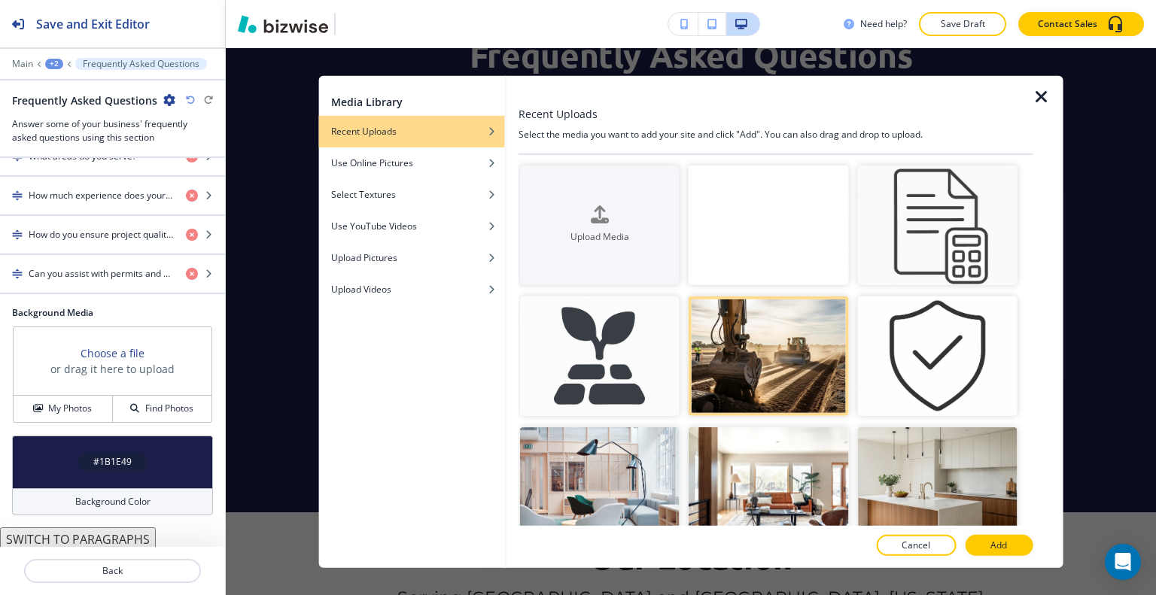
click at [990, 539] on button "Add" at bounding box center [999, 545] width 68 height 21
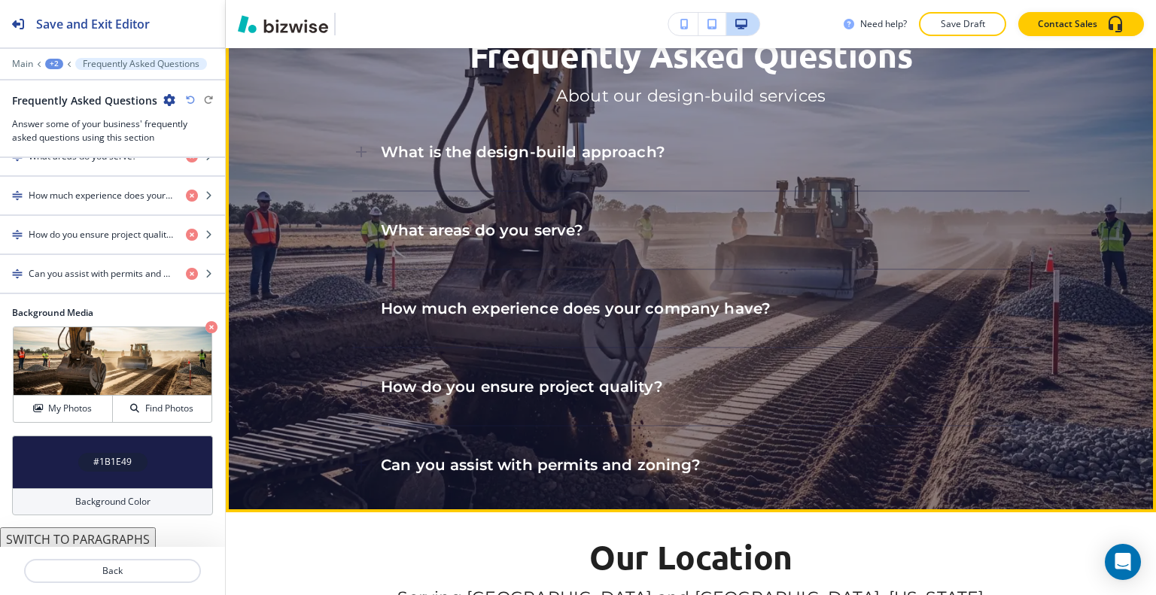
click at [692, 172] on div "What is the design-build approach?" at bounding box center [690, 152] width 677 height 41
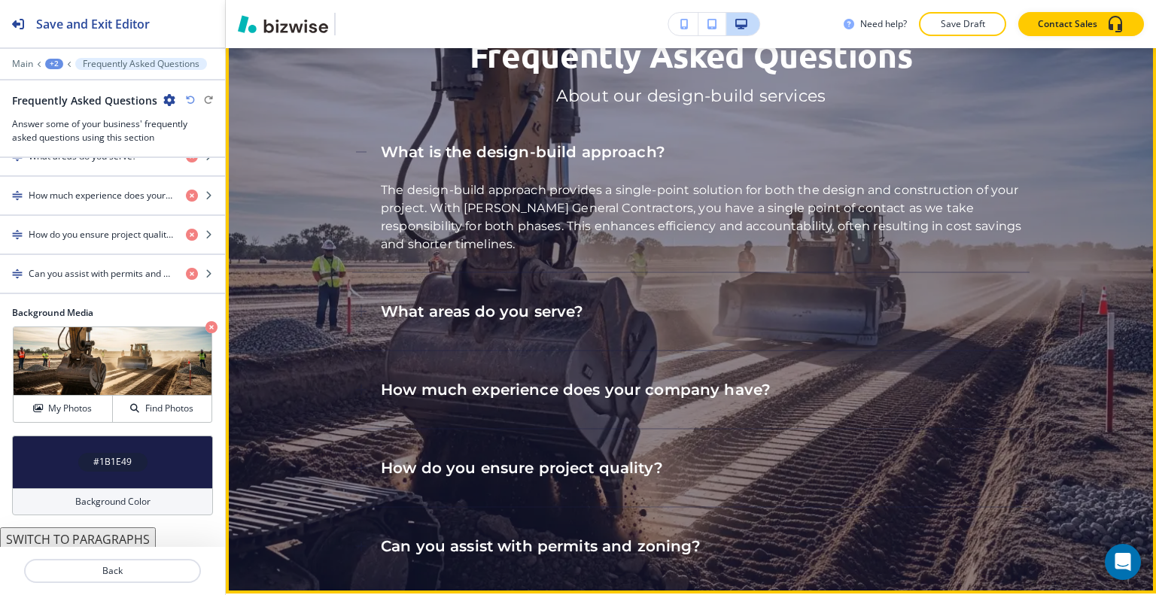
click at [692, 172] on div "What is the design-build approach?" at bounding box center [690, 152] width 677 height 41
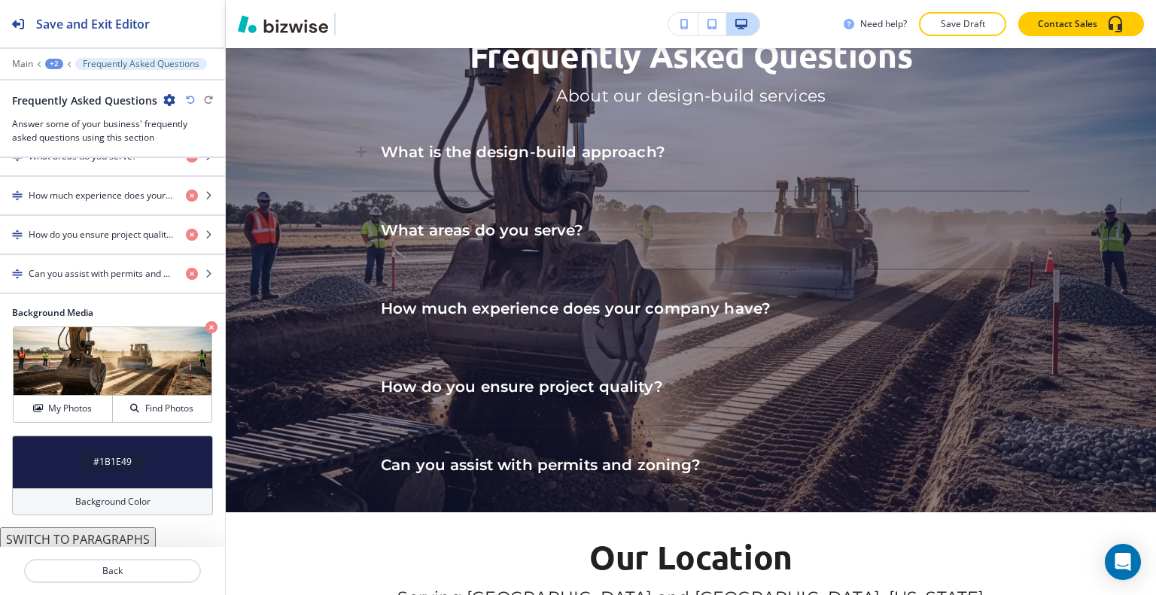
click at [191, 102] on icon "button" at bounding box center [190, 100] width 9 height 9
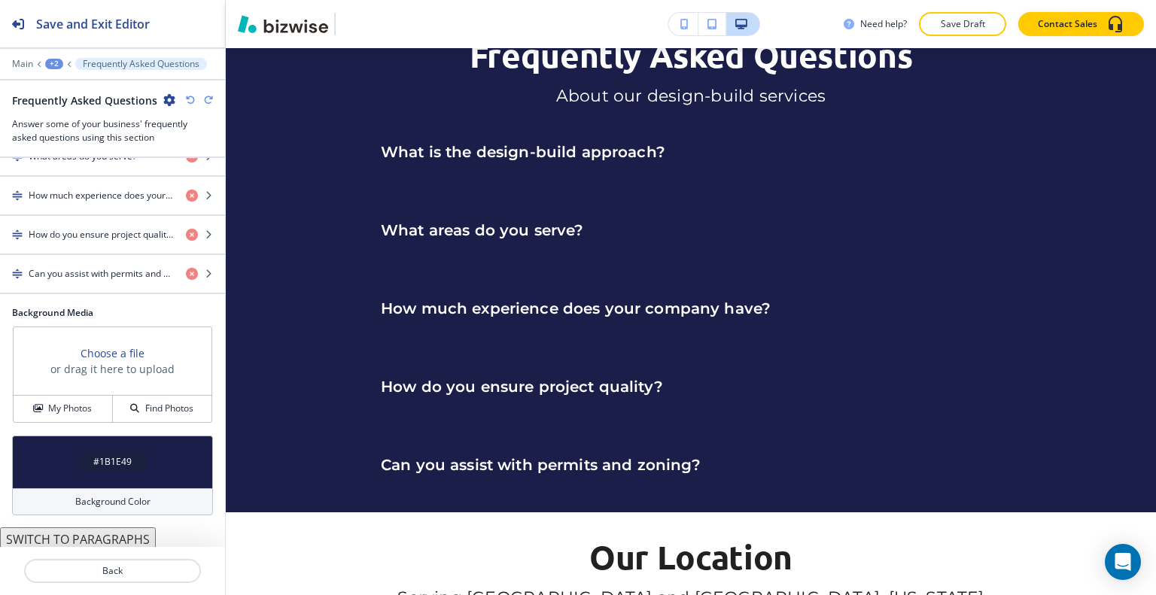
click at [189, 102] on icon "button" at bounding box center [190, 100] width 9 height 9
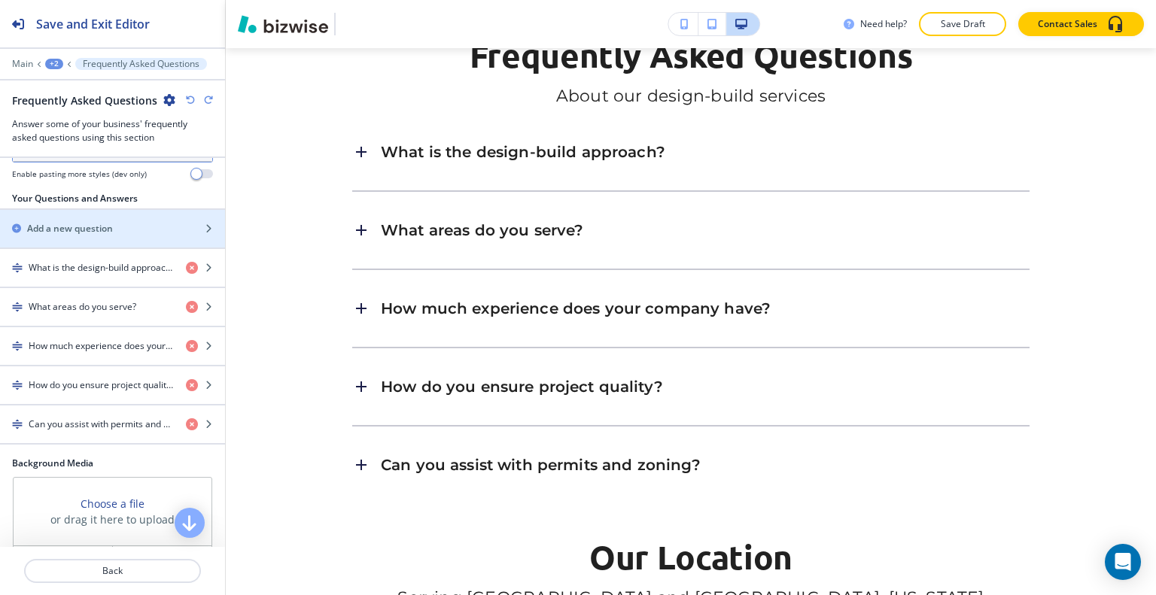
scroll to position [0, 0]
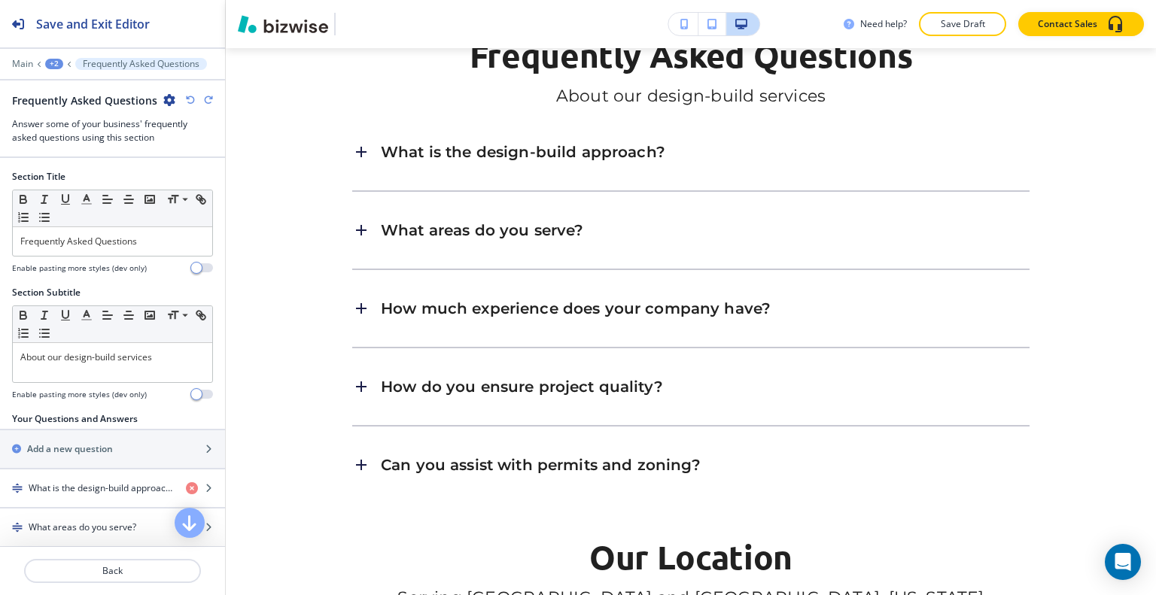
click at [58, 62] on div "+2" at bounding box center [54, 64] width 18 height 11
click at [65, 109] on p "DESIGN-BUILD SERVICES" at bounding box center [93, 115] width 77 height 14
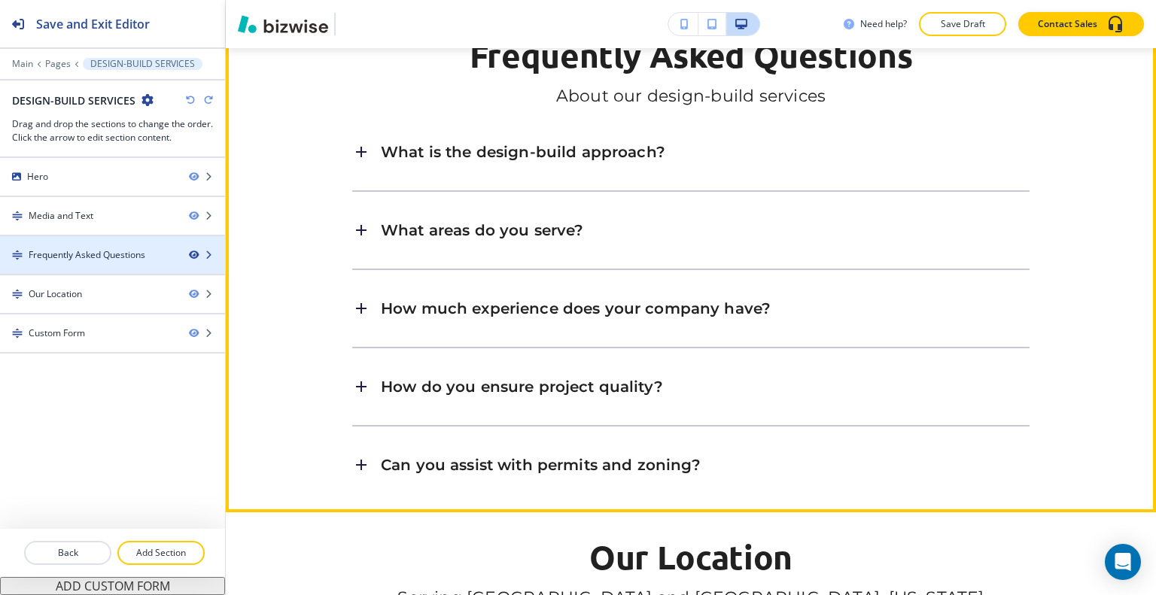
click at [193, 252] on icon "button" at bounding box center [193, 255] width 9 height 9
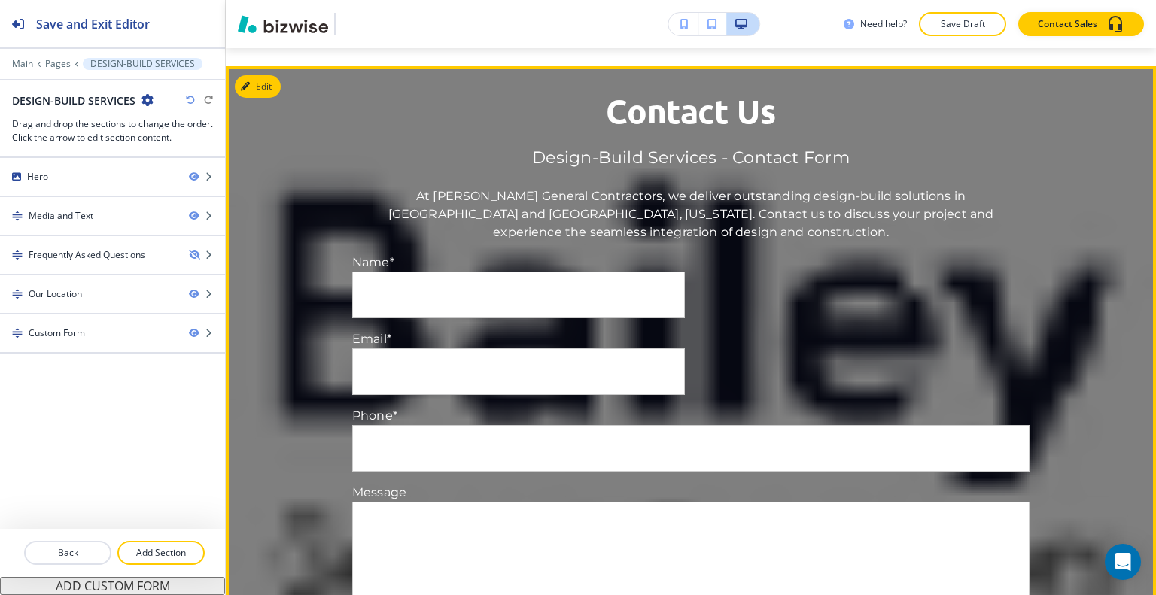
scroll to position [2150, 0]
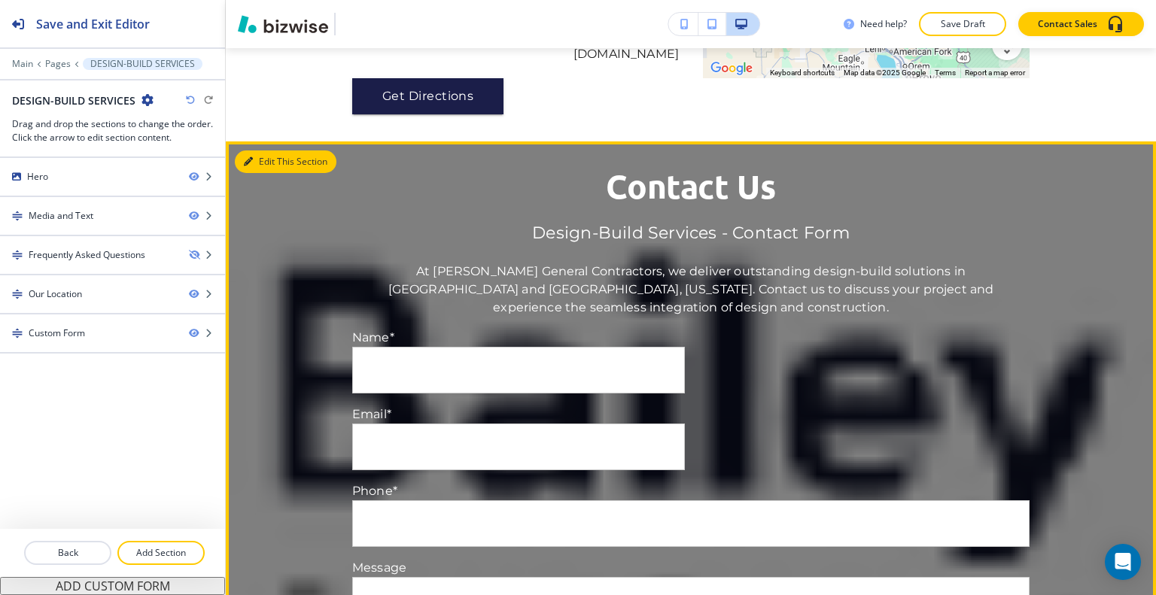
click at [266, 162] on button "Edit This Section" at bounding box center [286, 162] width 102 height 23
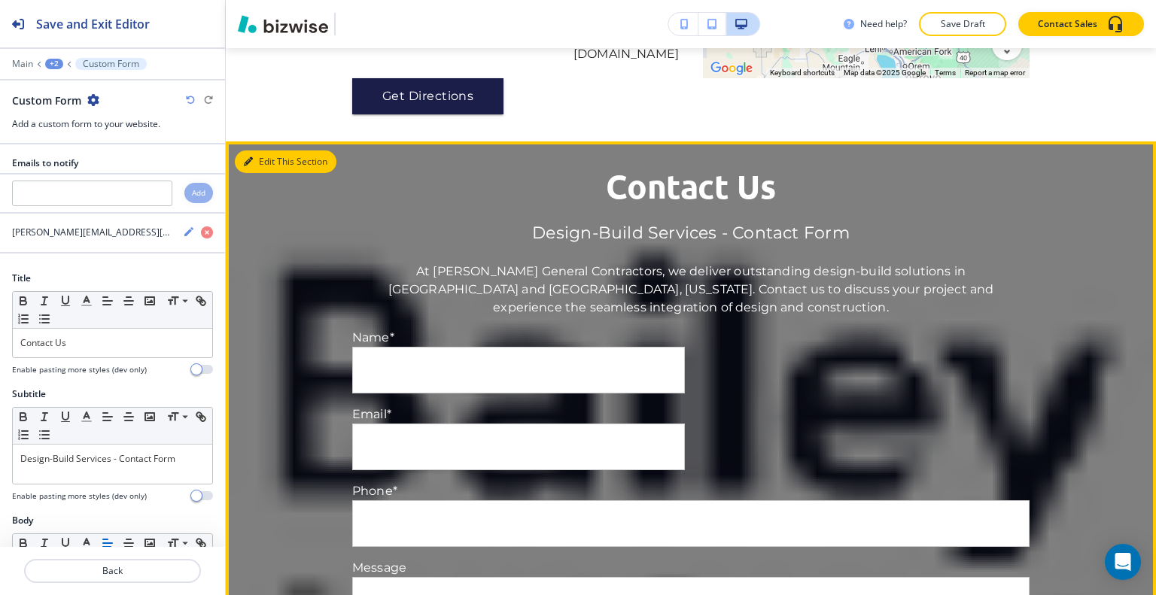
scroll to position [2246, 0]
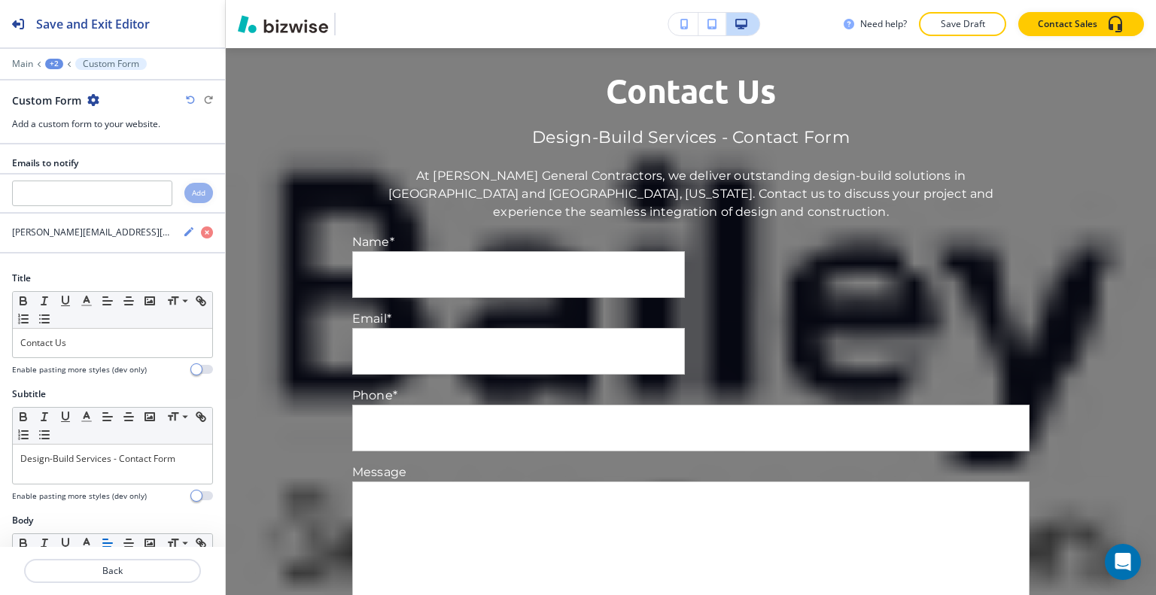
click at [90, 99] on icon "button" at bounding box center [93, 100] width 12 height 12
click at [123, 171] on button "Delete Section" at bounding box center [135, 178] width 96 height 27
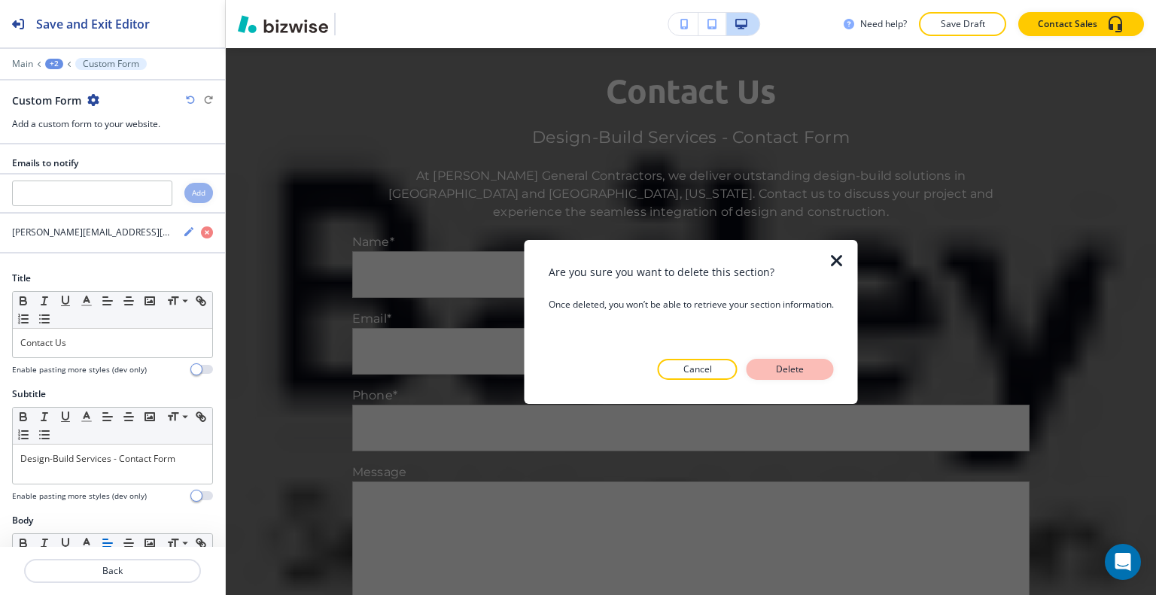
click at [801, 365] on p "Delete" at bounding box center [790, 370] width 36 height 14
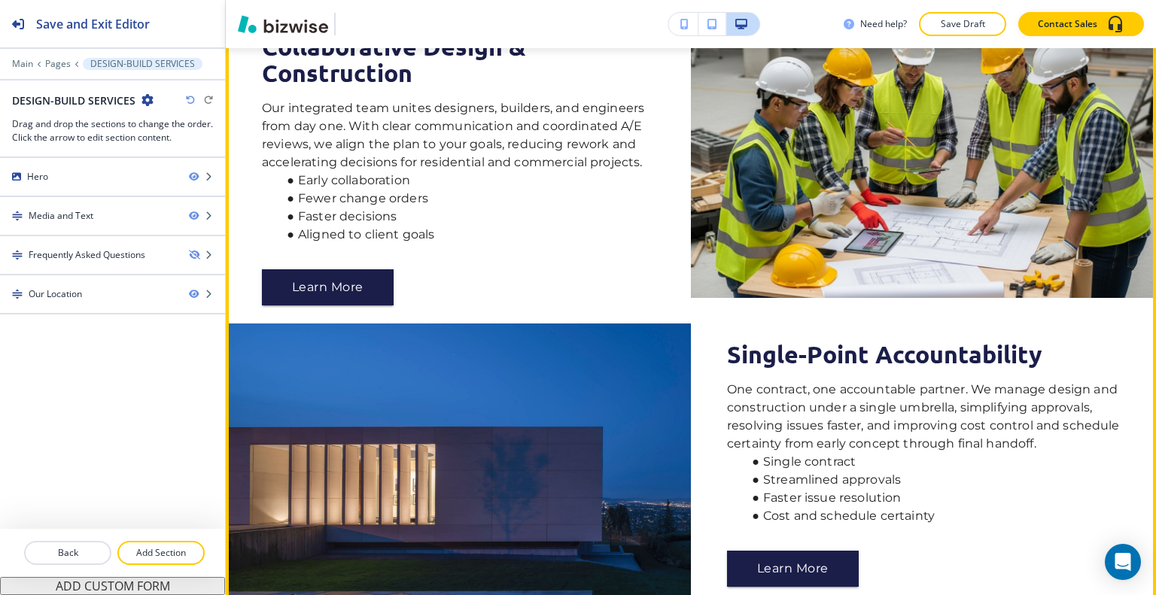
scroll to position [1304, 0]
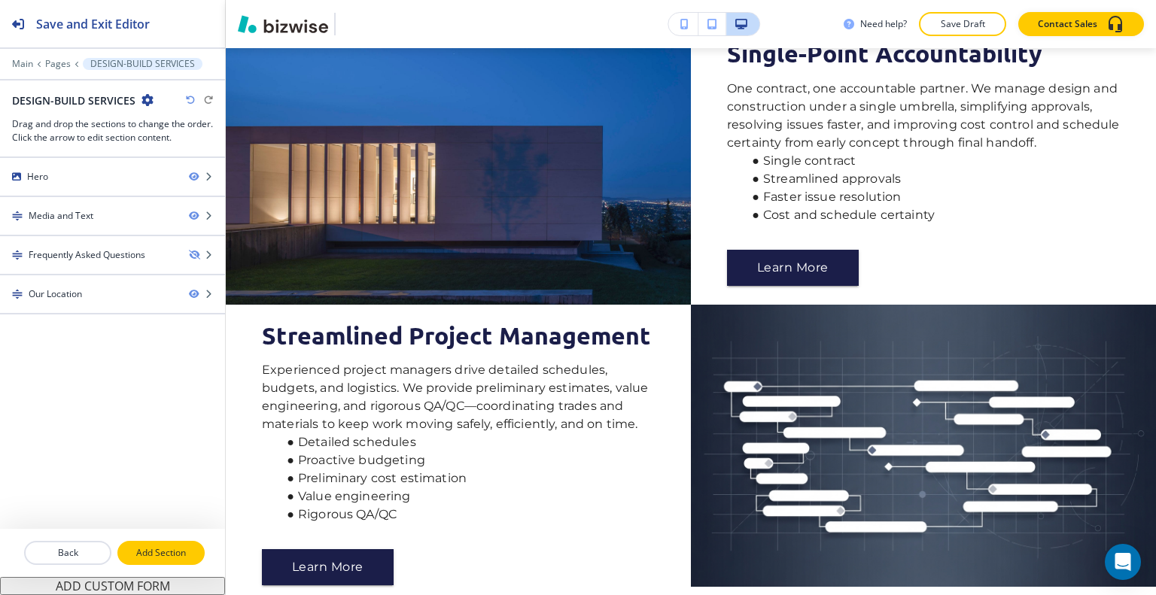
click at [166, 544] on button "Add Section" at bounding box center [160, 553] width 87 height 24
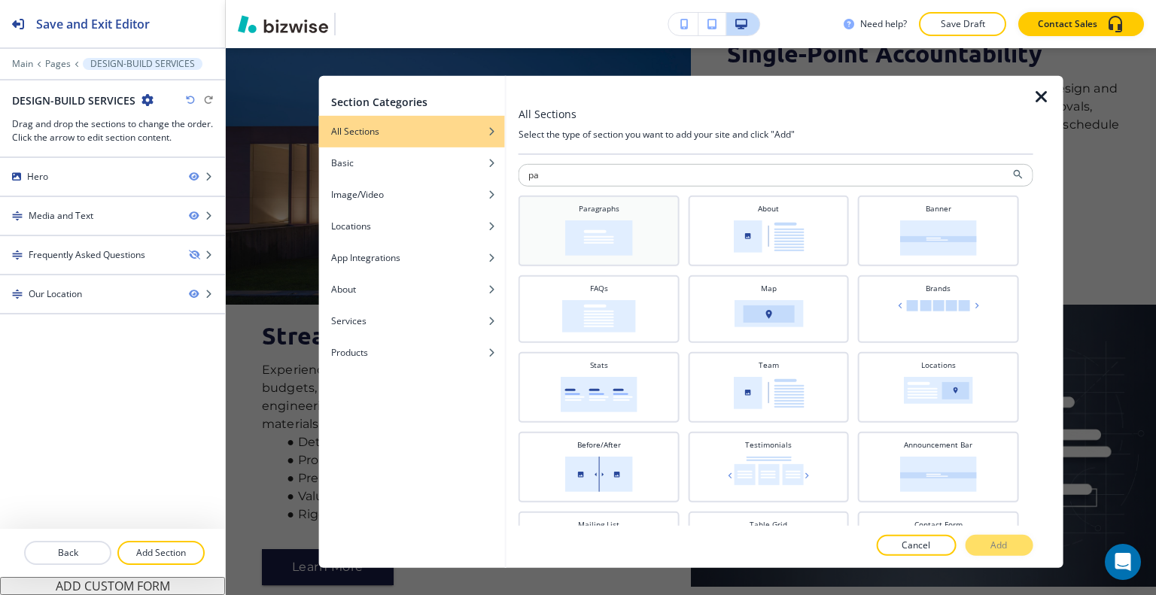
type input "pa"
click at [574, 206] on div "Paragraphs" at bounding box center [599, 228] width 146 height 53
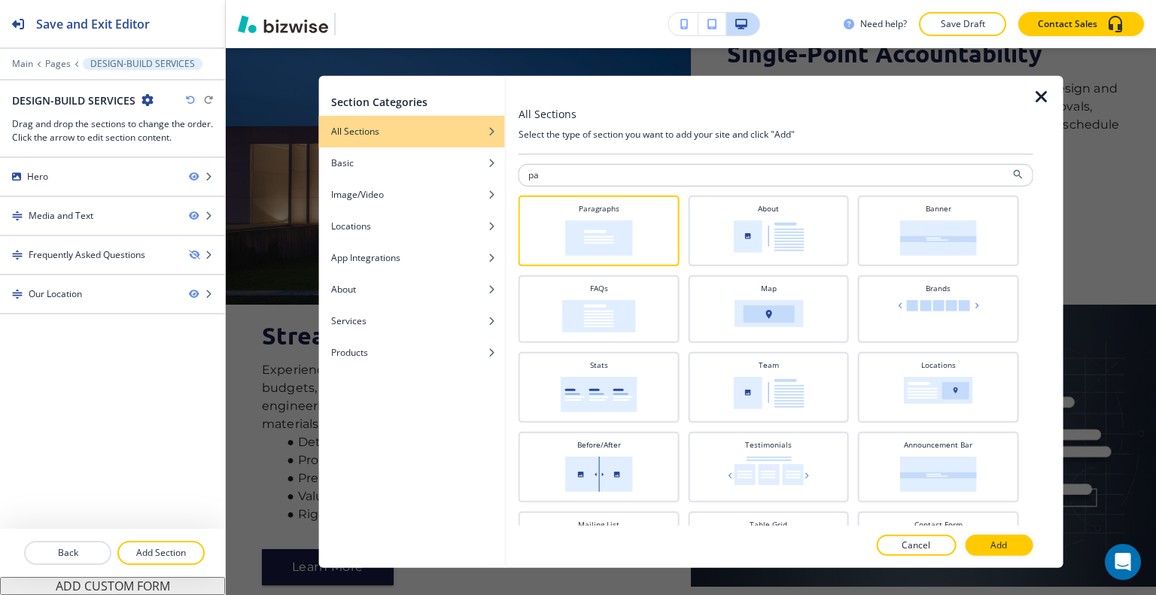
click at [1014, 540] on button "Add" at bounding box center [999, 545] width 68 height 21
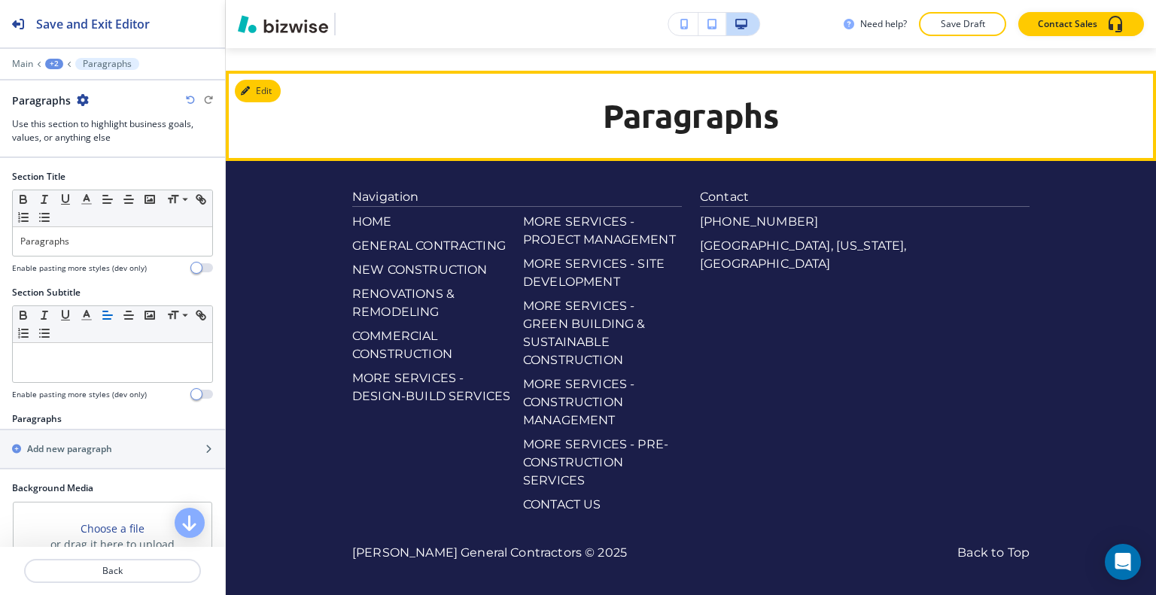
scroll to position [1998, 0]
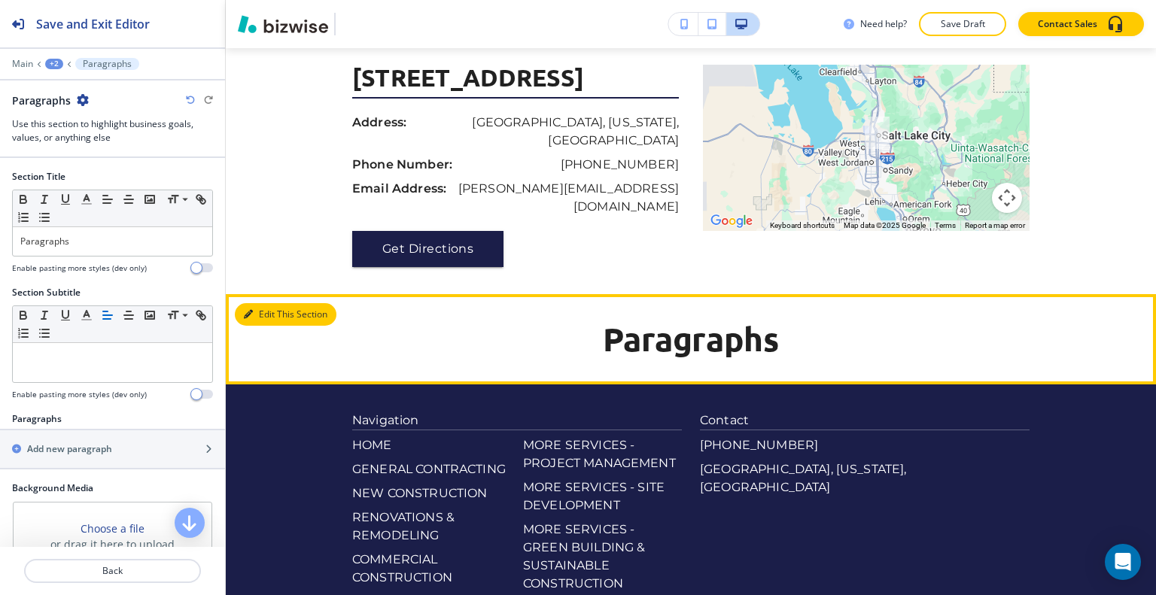
click at [265, 318] on button "Edit This Section" at bounding box center [286, 314] width 102 height 23
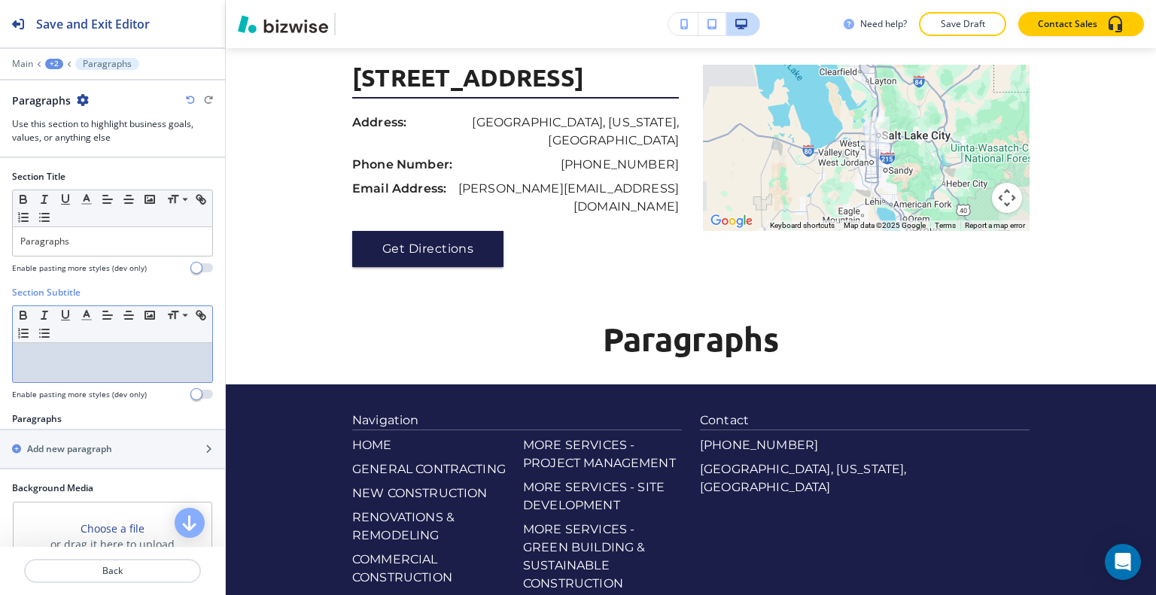
drag, startPoint x: 99, startPoint y: 382, endPoint x: 71, endPoint y: 364, distance: 33.2
click at [71, 364] on div at bounding box center [112, 362] width 199 height 39
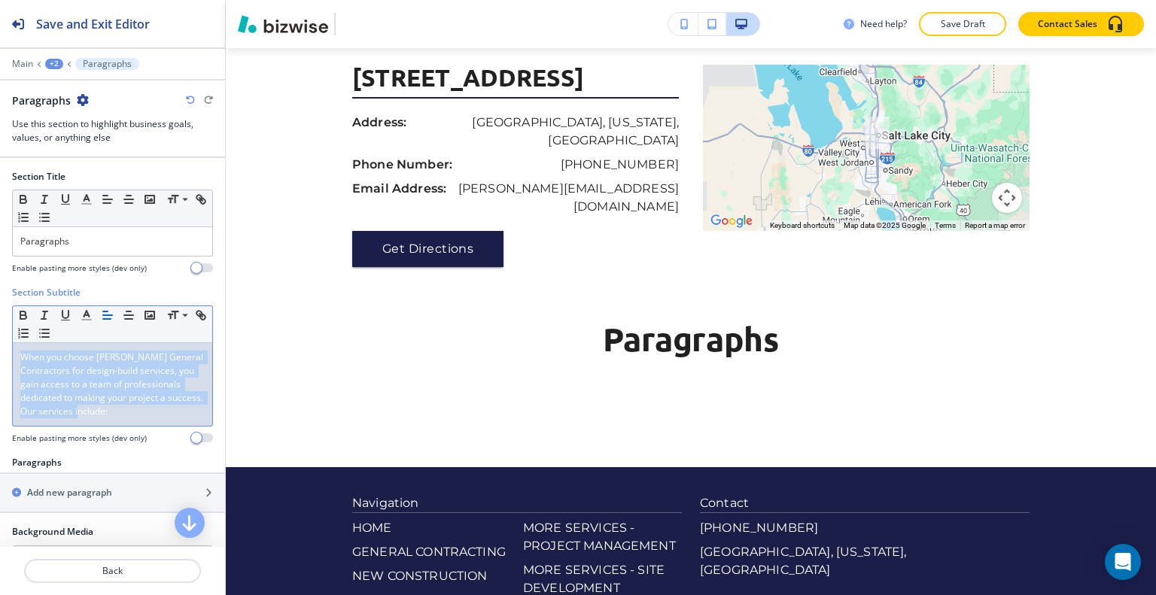
drag, startPoint x: 187, startPoint y: 413, endPoint x: 69, endPoint y: 342, distance: 137.1
click at [0, 348] on div "Section Subtitle Small Normal Large Huge When you choose Bailey General Contrac…" at bounding box center [112, 371] width 225 height 170
drag, startPoint x: 84, startPoint y: 309, endPoint x: 93, endPoint y: 318, distance: 12.8
click at [85, 309] on icon "button" at bounding box center [87, 316] width 14 height 14
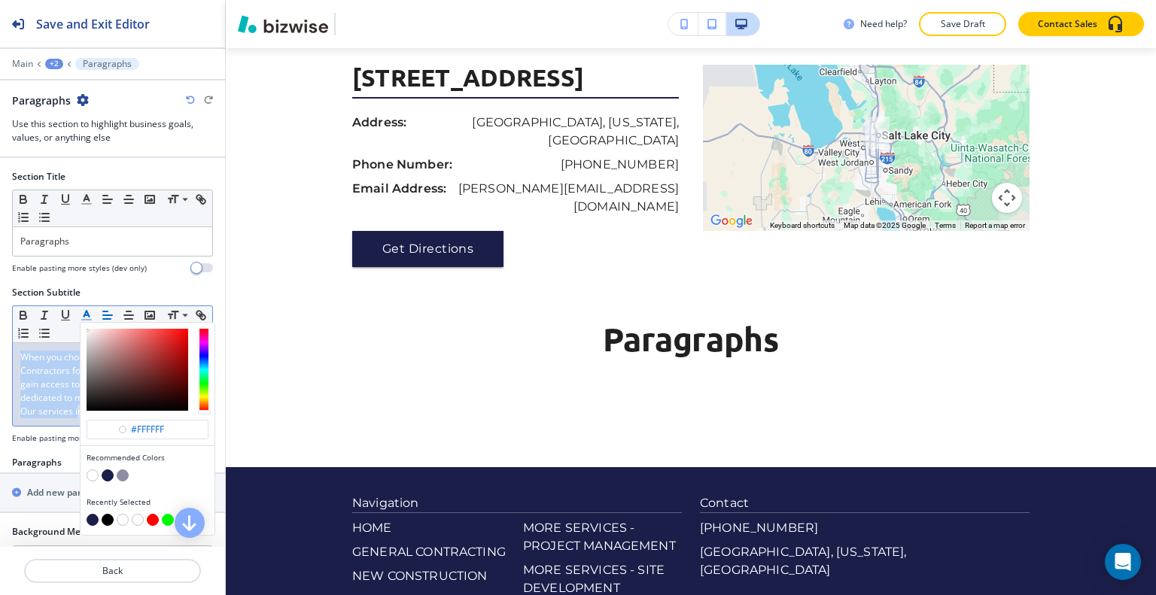
click at [105, 515] on button "button" at bounding box center [108, 520] width 12 height 12
type input "#000000"
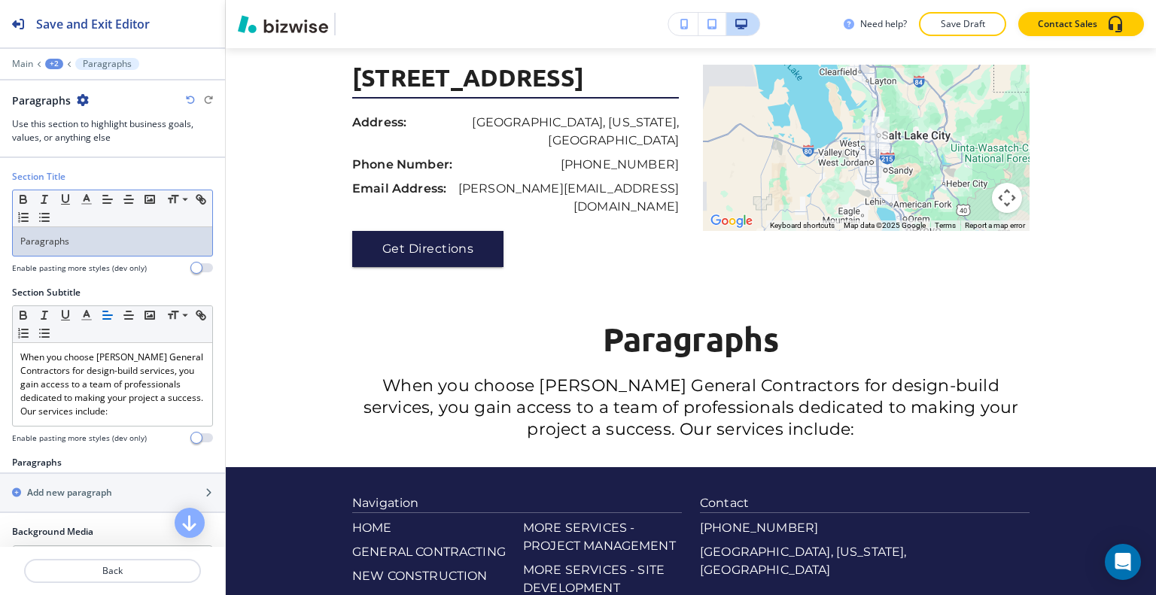
click at [60, 235] on p "Paragraphs" at bounding box center [112, 242] width 184 height 14
drag, startPoint x: 96, startPoint y: 245, endPoint x: 0, endPoint y: 237, distance: 96.7
click at [0, 237] on div "Section Title Small Normal Large Huge Paragraphs Enable pasting more styles (de…" at bounding box center [112, 228] width 225 height 116
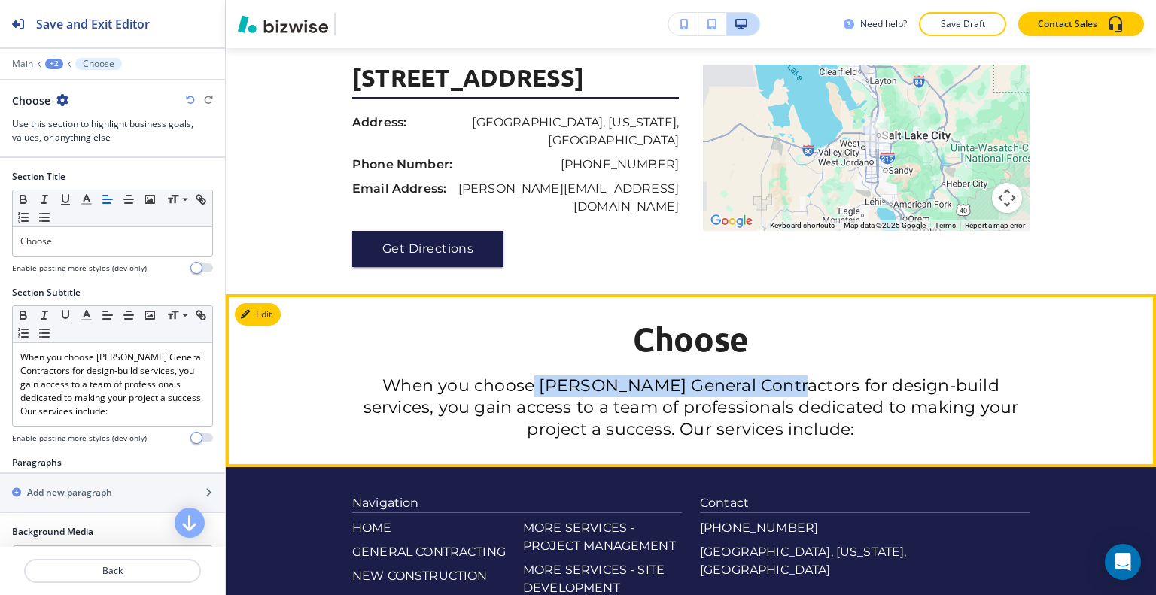
drag, startPoint x: 730, startPoint y: 387, endPoint x: 507, endPoint y: 382, distance: 222.9
click at [503, 382] on span "When you choose Bailey General Contractors for design-build services, you gain …" at bounding box center [694, 407] width 660 height 63
copy span "[PERSON_NAME] General Contractors"
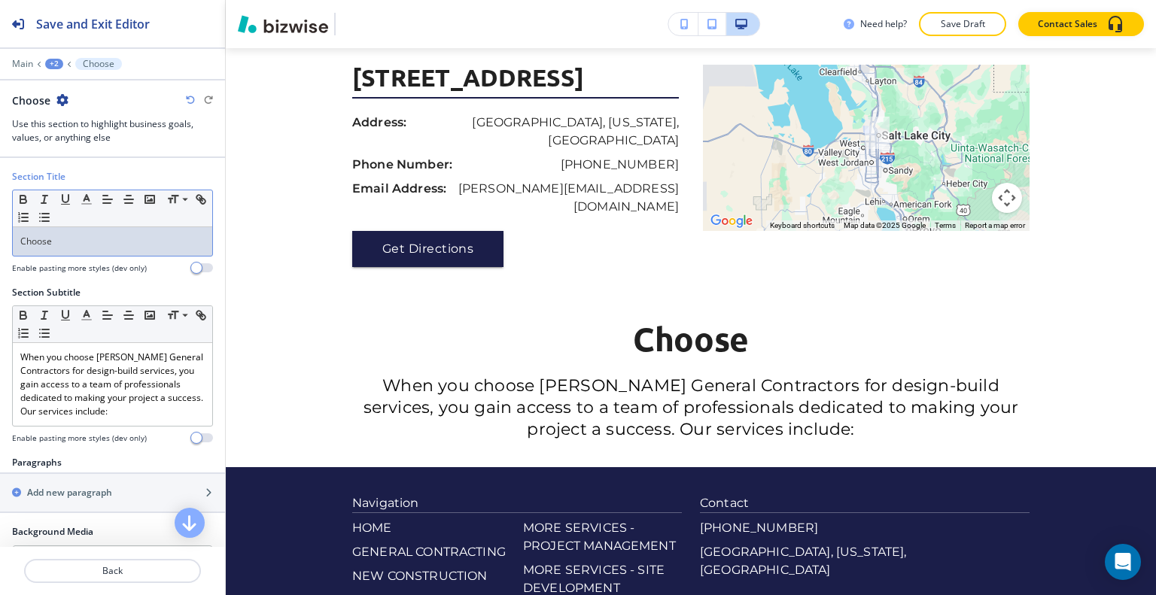
click at [138, 229] on div "Choose" at bounding box center [112, 241] width 199 height 29
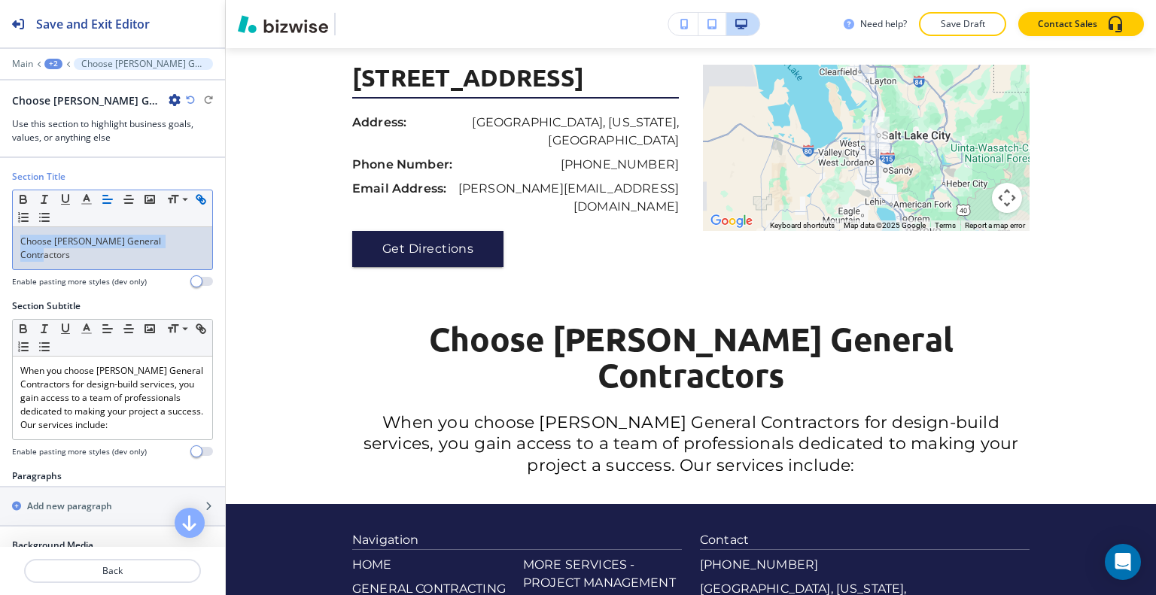
drag, startPoint x: 180, startPoint y: 237, endPoint x: 25, endPoint y: 214, distance: 156.8
click at [2, 225] on div "Section Title Small Normal Large Huge Choose Bailey General Contractors Enable …" at bounding box center [112, 234] width 225 height 129
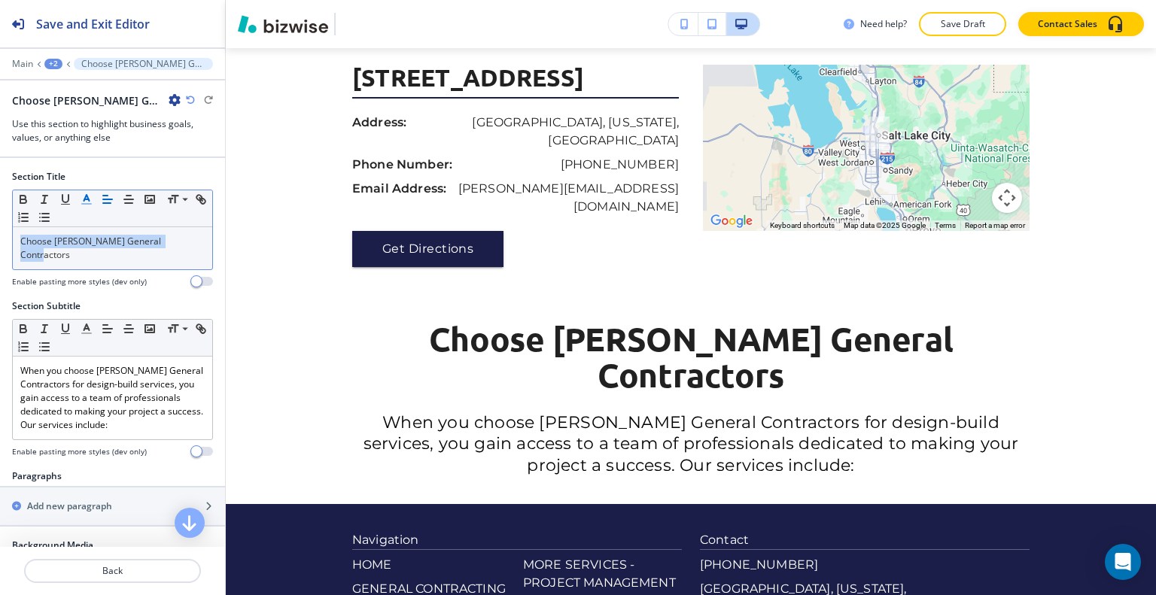
click at [80, 198] on icon "button" at bounding box center [87, 200] width 14 height 14
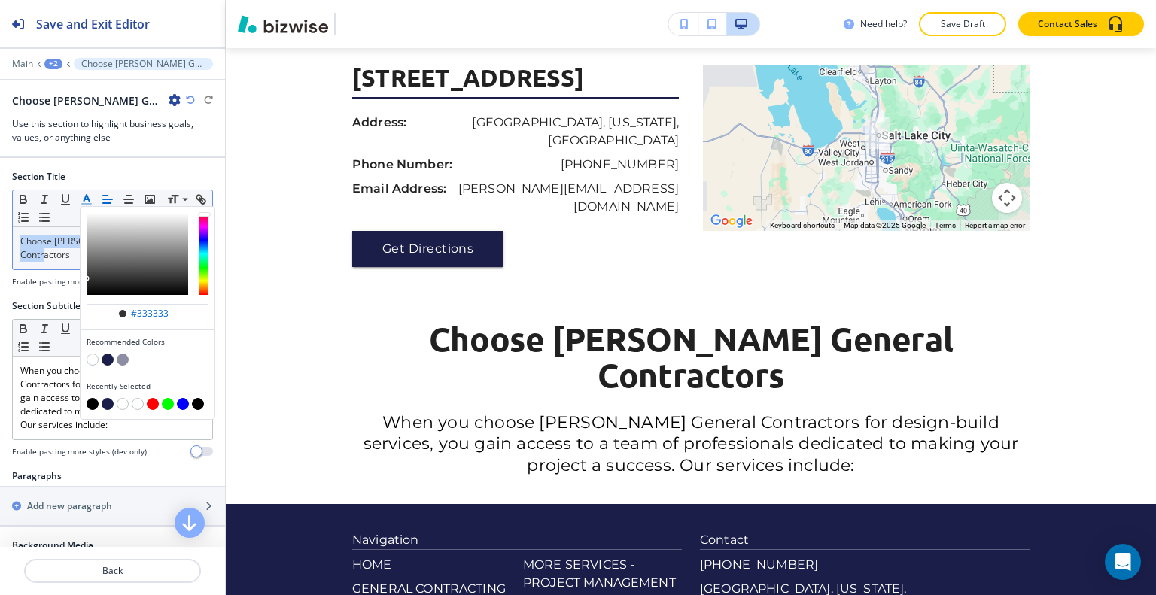
click at [108, 358] on button "button" at bounding box center [108, 360] width 12 height 12
type input "#1b1e49"
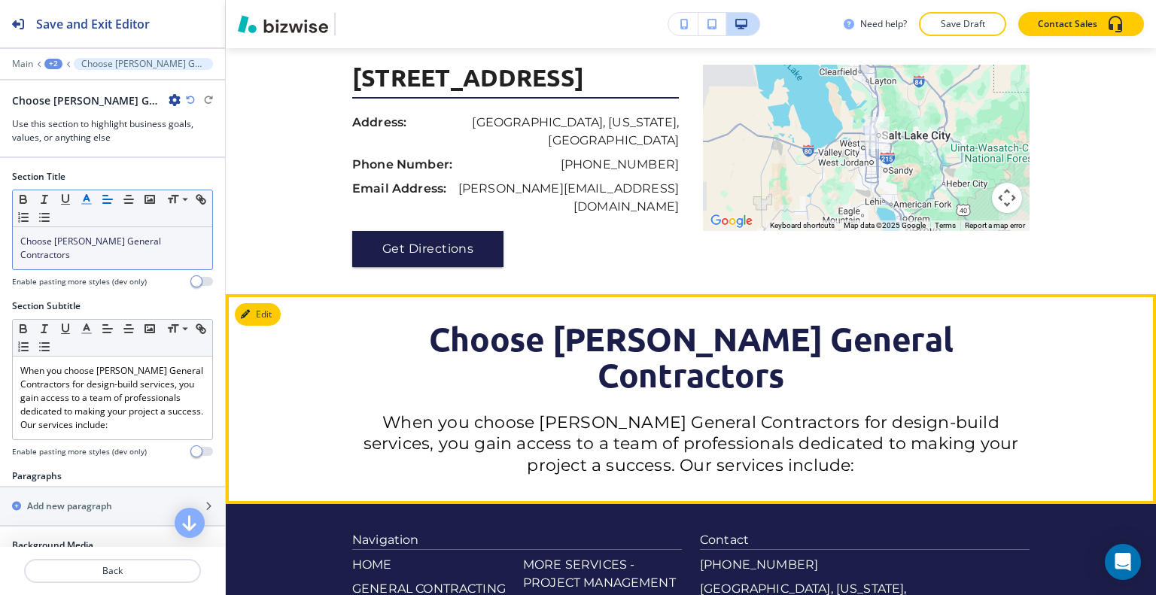
click at [400, 412] on span "When you choose Bailey General Contractors for design-build services, you gain …" at bounding box center [694, 443] width 660 height 63
click at [264, 320] on button "Edit This Section" at bounding box center [286, 314] width 102 height 23
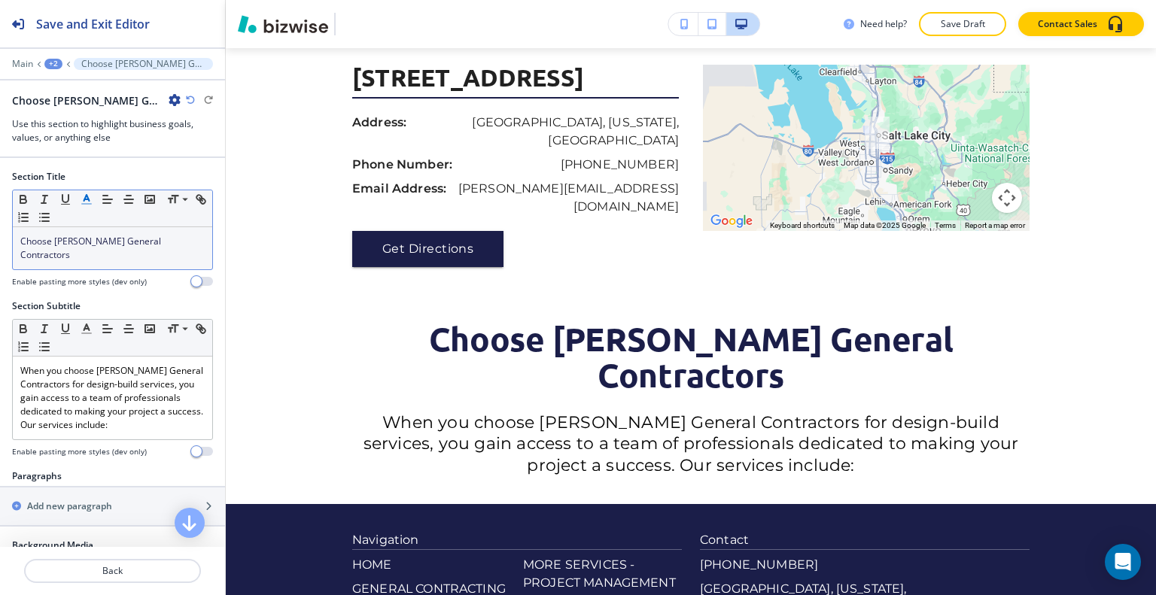
scroll to position [151, 0]
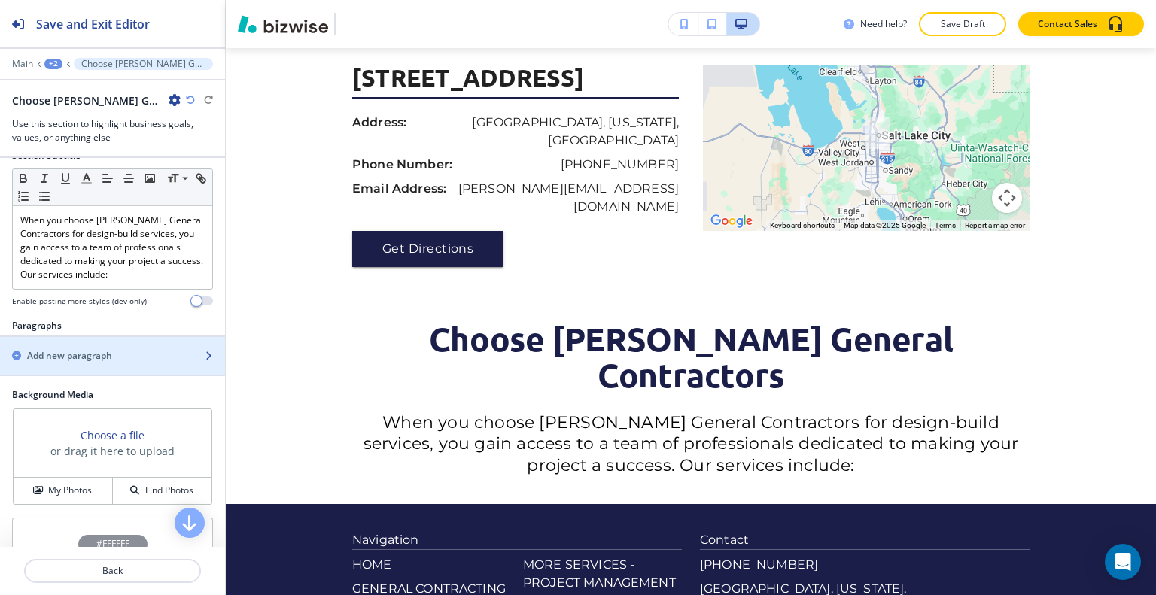
click at [84, 349] on h2 "Add new paragraph" at bounding box center [69, 356] width 85 height 14
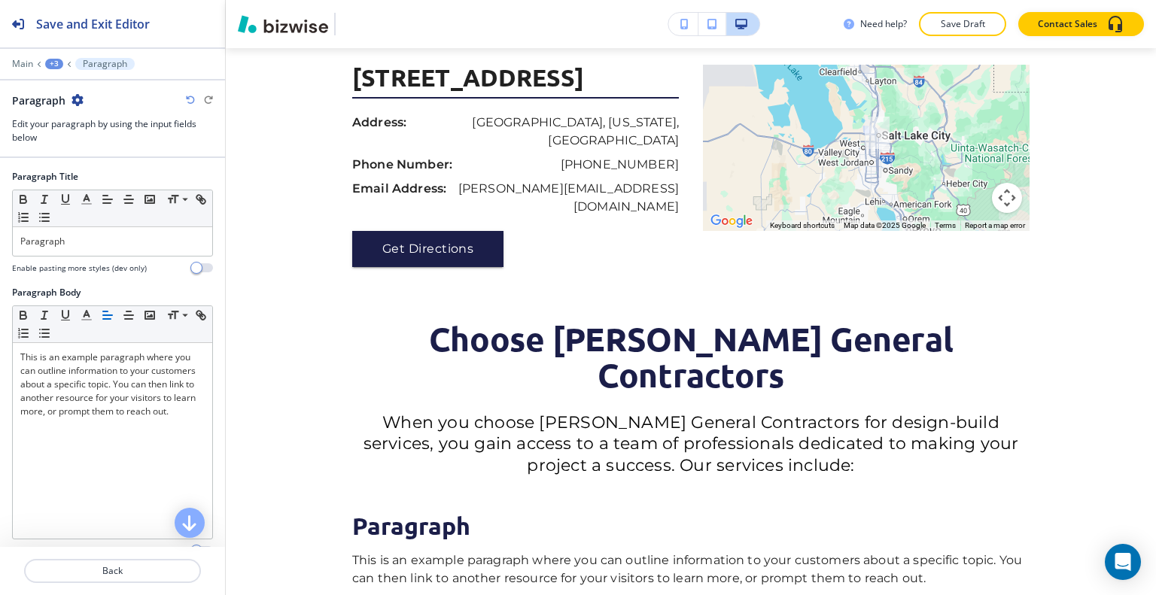
scroll to position [2417, 0]
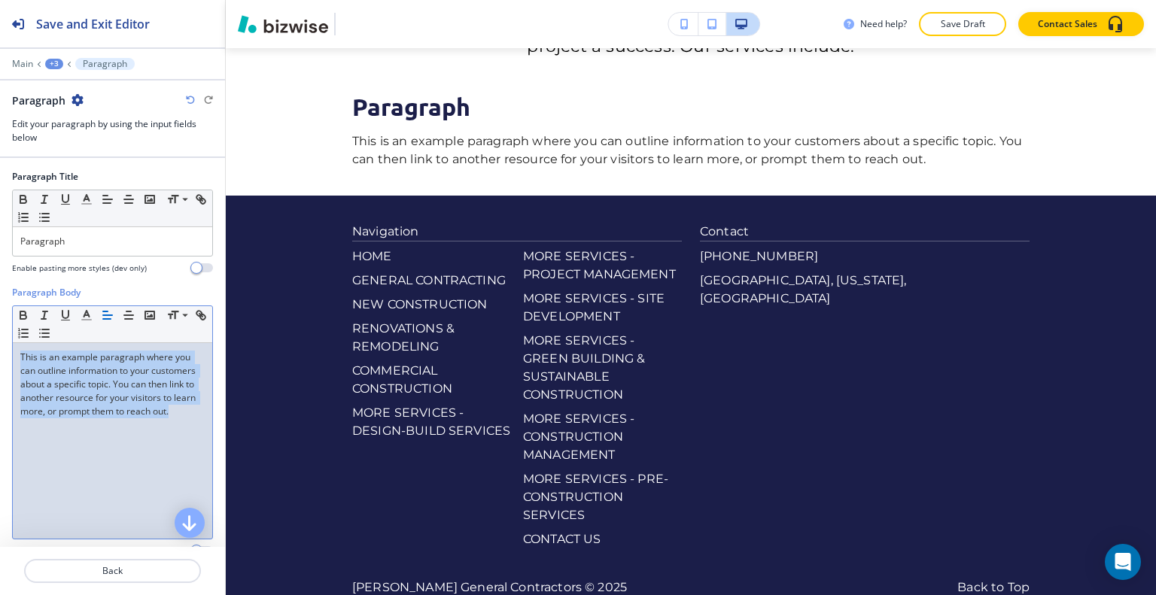
drag, startPoint x: 81, startPoint y: 452, endPoint x: 0, endPoint y: 326, distance: 149.7
click at [0, 326] on div "Paragraph Body Small Normal Large Huge This is an example paragraph where you c…" at bounding box center [112, 427] width 225 height 283
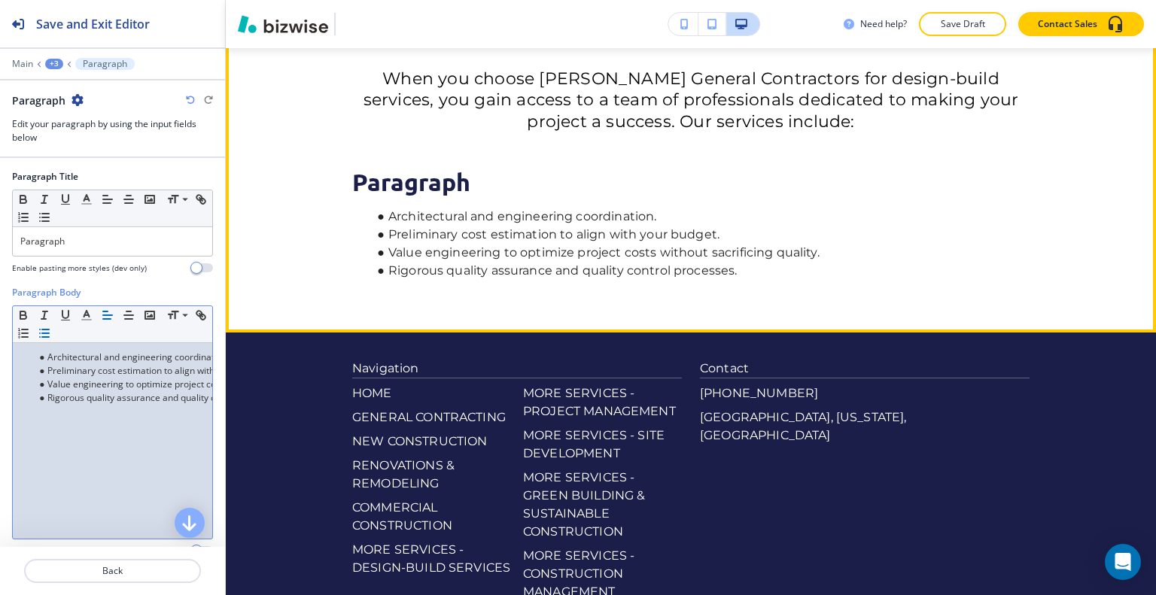
scroll to position [2266, 0]
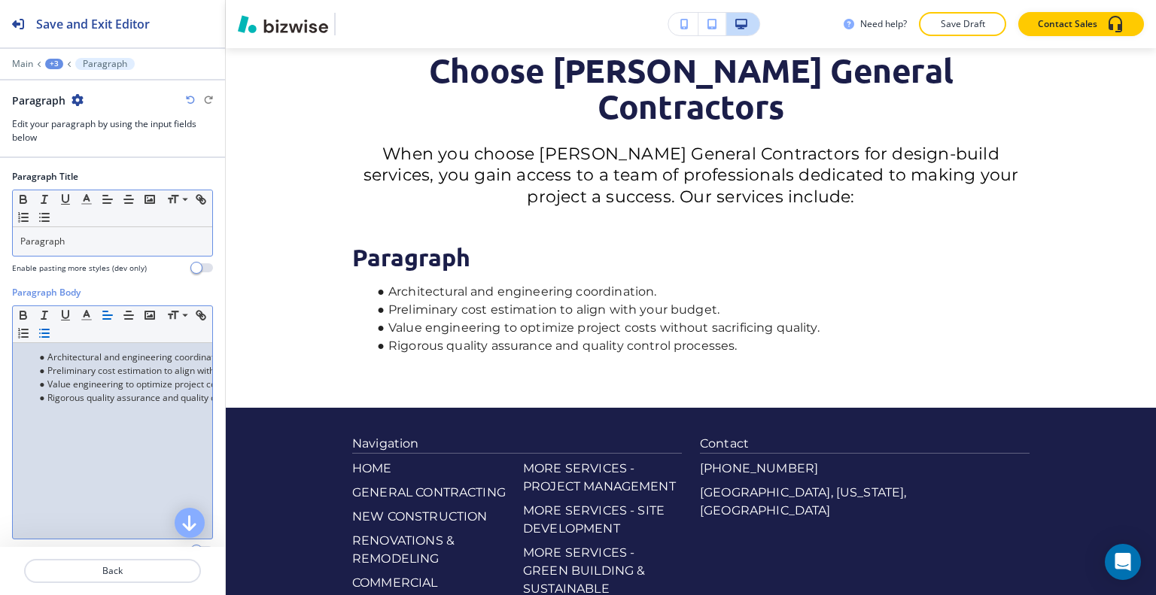
click at [86, 246] on p "Paragraph" at bounding box center [112, 242] width 184 height 14
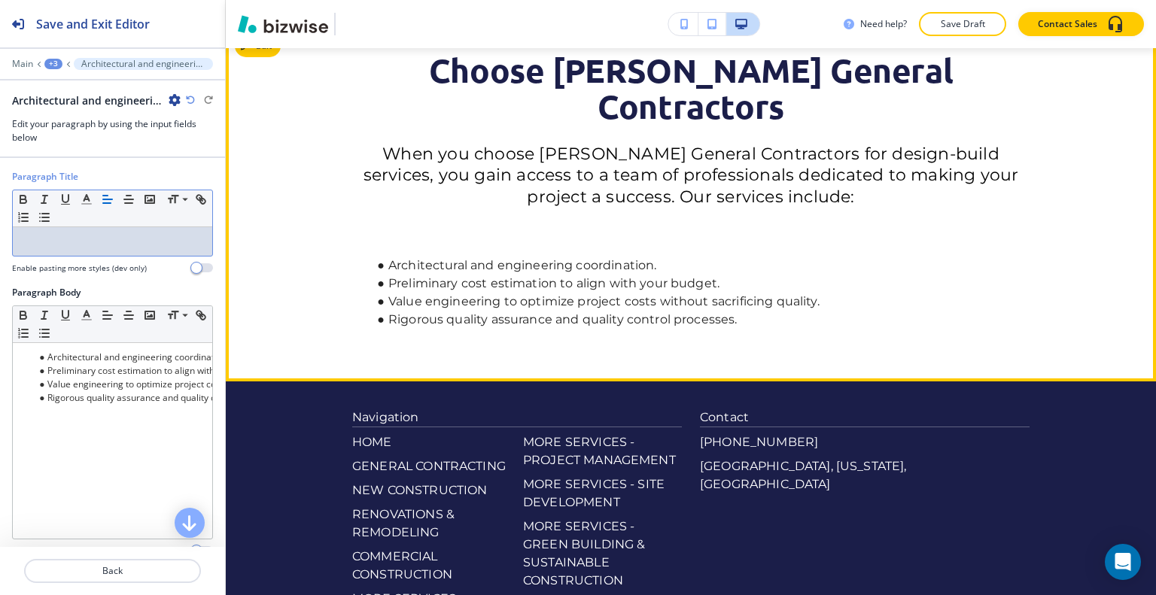
scroll to position [2191, 0]
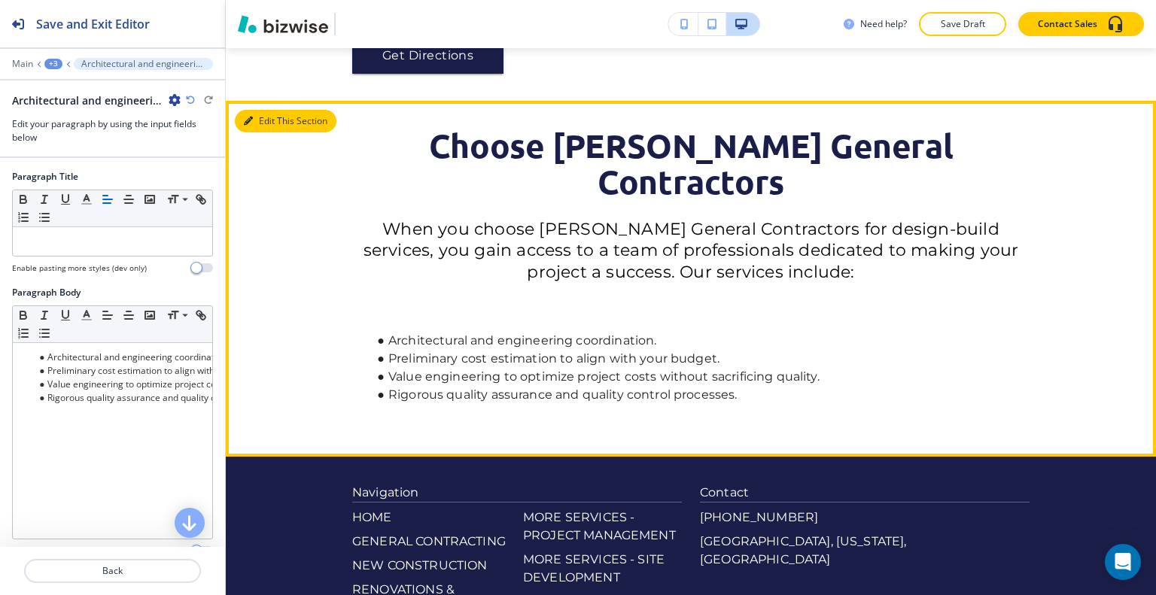
click at [262, 126] on button "Edit This Section" at bounding box center [286, 121] width 102 height 23
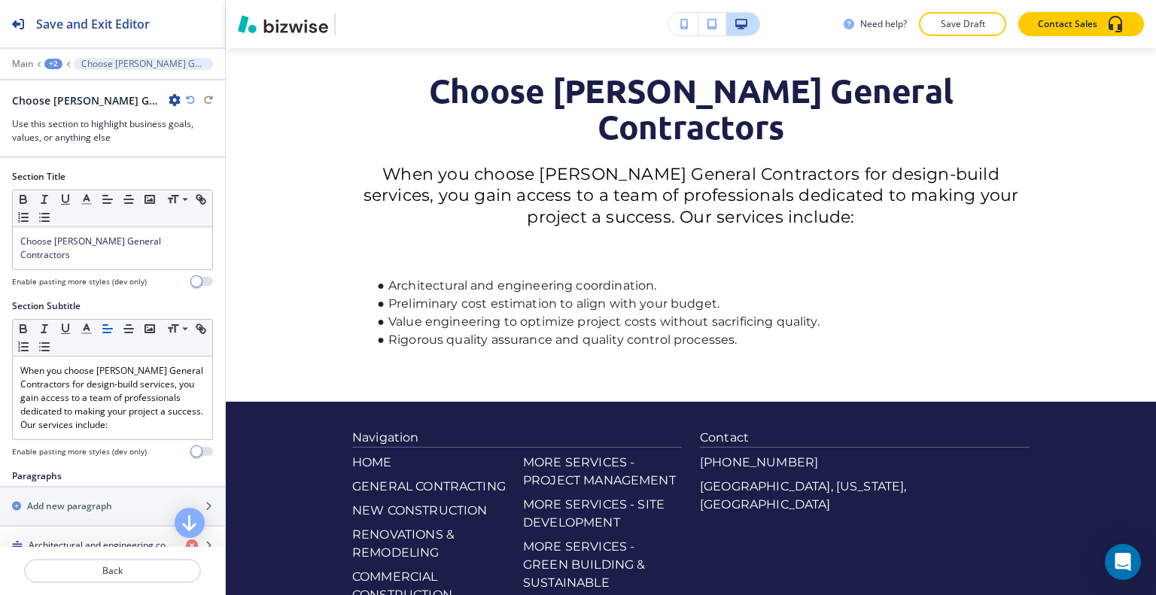
scroll to position [75, 0]
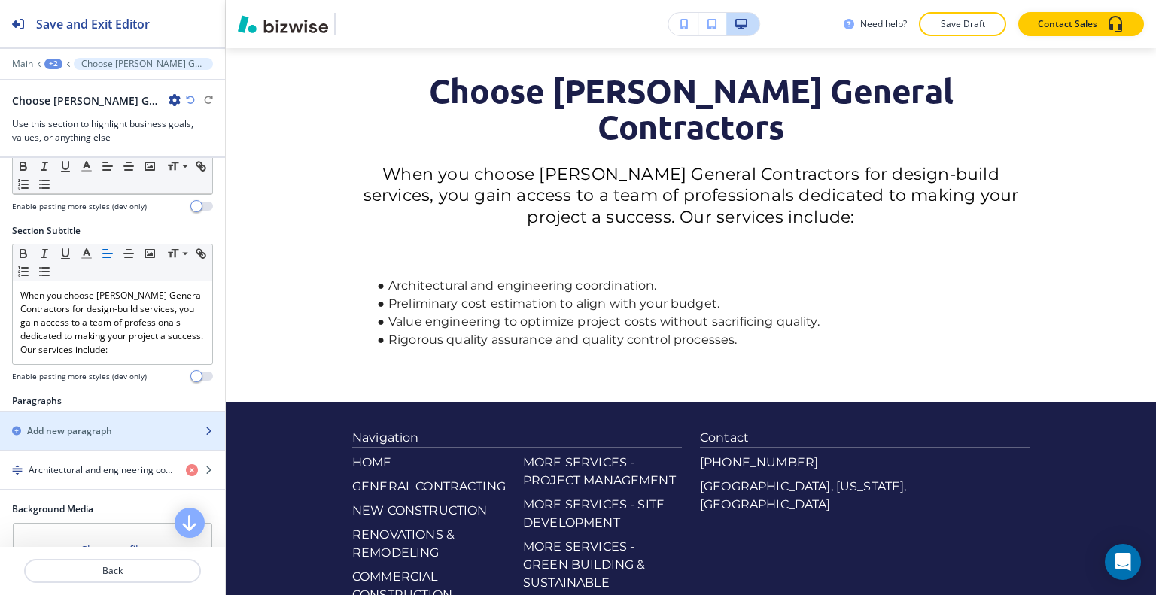
click at [114, 425] on div "Add new paragraph" at bounding box center [96, 432] width 192 height 14
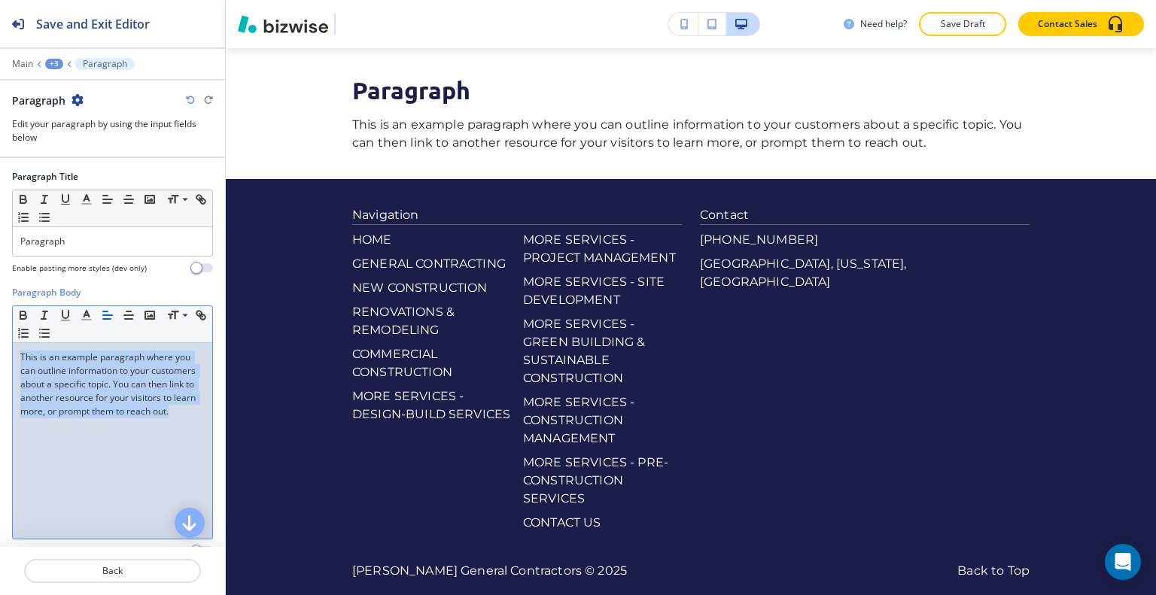
drag, startPoint x: 106, startPoint y: 434, endPoint x: 45, endPoint y: 360, distance: 96.3
click at [3, 311] on div "Paragraph Body Small Normal Large Huge This is an example paragraph where you c…" at bounding box center [112, 427] width 225 height 283
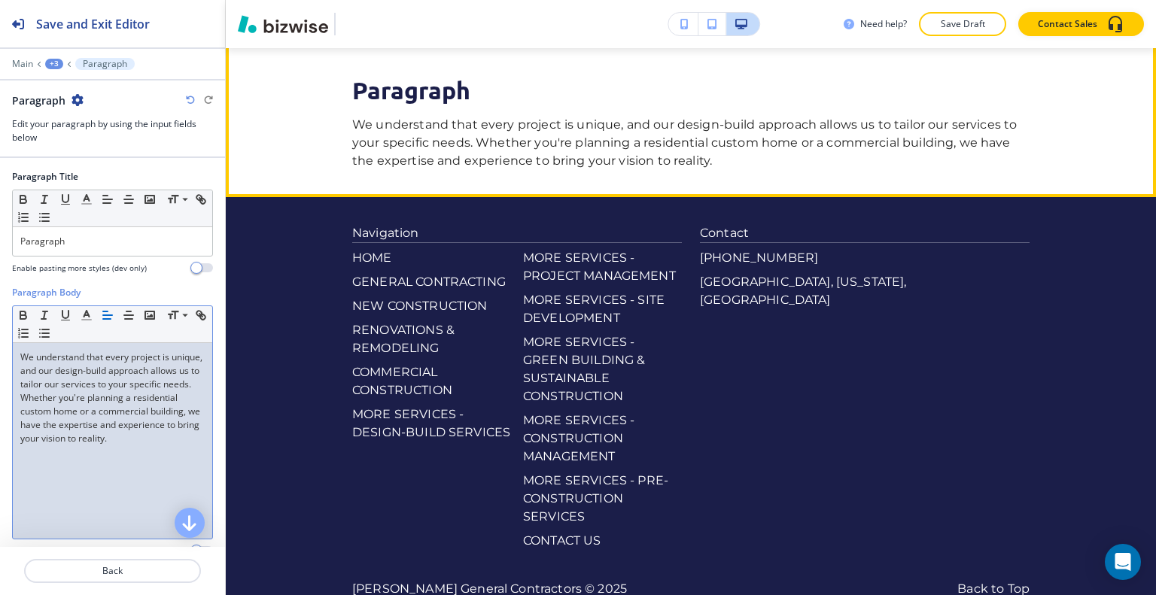
scroll to position [2429, 0]
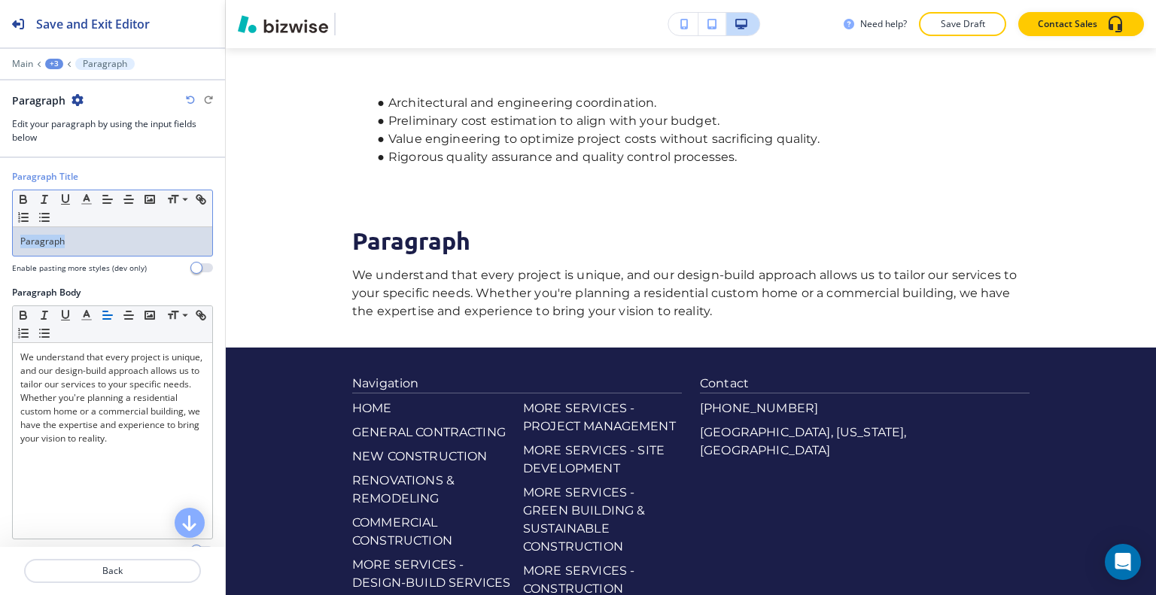
drag, startPoint x: 129, startPoint y: 240, endPoint x: 0, endPoint y: 221, distance: 130.2
click at [0, 221] on div "Paragraph Title Small Normal Large Huge Paragraph Enable pasting more styles (d…" at bounding box center [112, 228] width 225 height 116
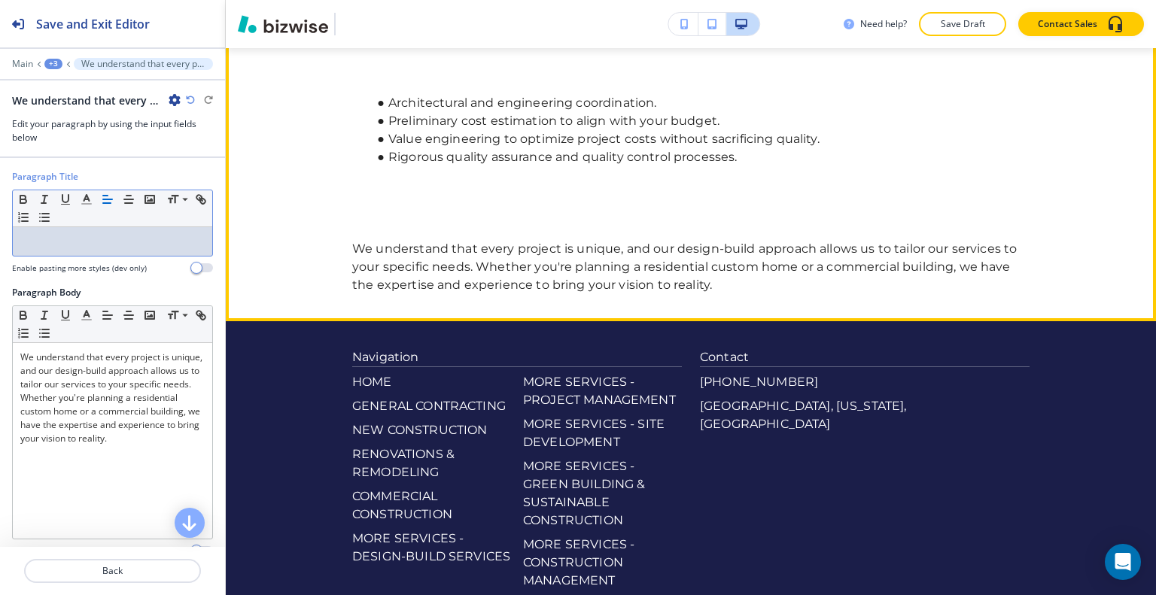
scroll to position [2278, 0]
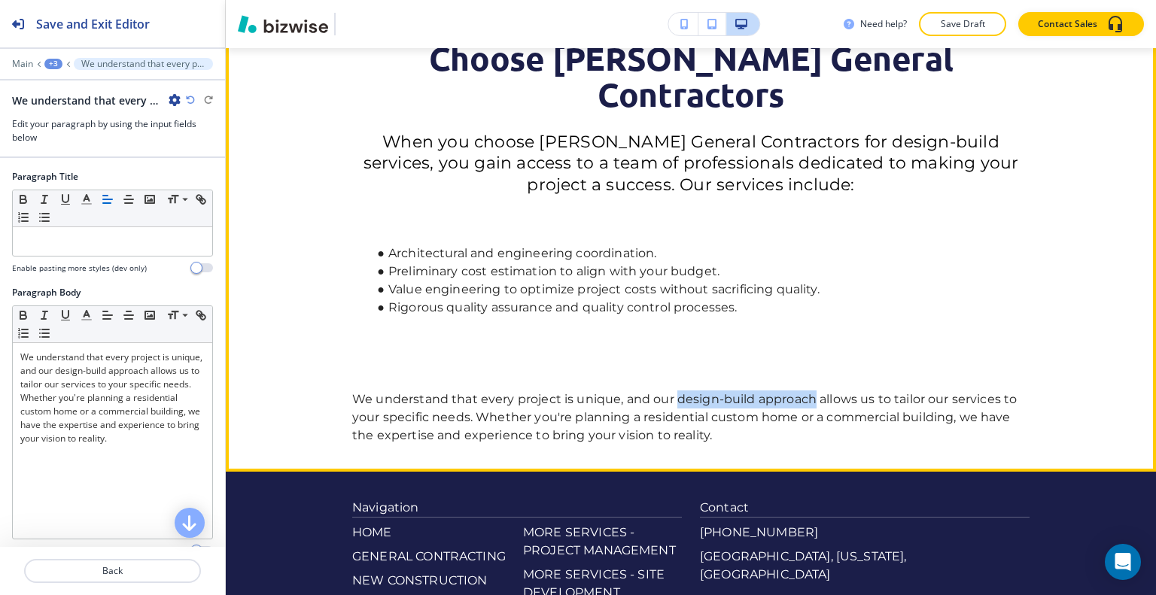
drag, startPoint x: 806, startPoint y: 383, endPoint x: 673, endPoint y: 380, distance: 133.3
click at [671, 391] on p "We understand that every project is unique, and our design-build approach allow…" at bounding box center [690, 418] width 677 height 54
copy p "design-build approach"
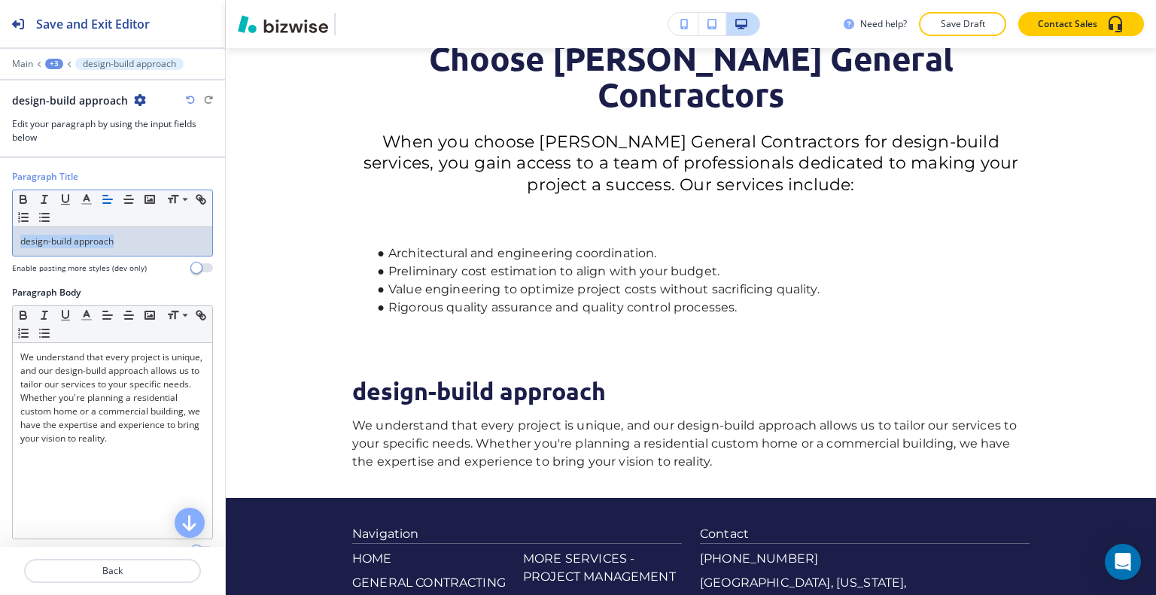
drag, startPoint x: 120, startPoint y: 243, endPoint x: 0, endPoint y: 254, distance: 120.9
click at [0, 254] on div "Paragraph Title Small Normal Large Huge design-build approach Enable pasting mo…" at bounding box center [112, 228] width 225 height 116
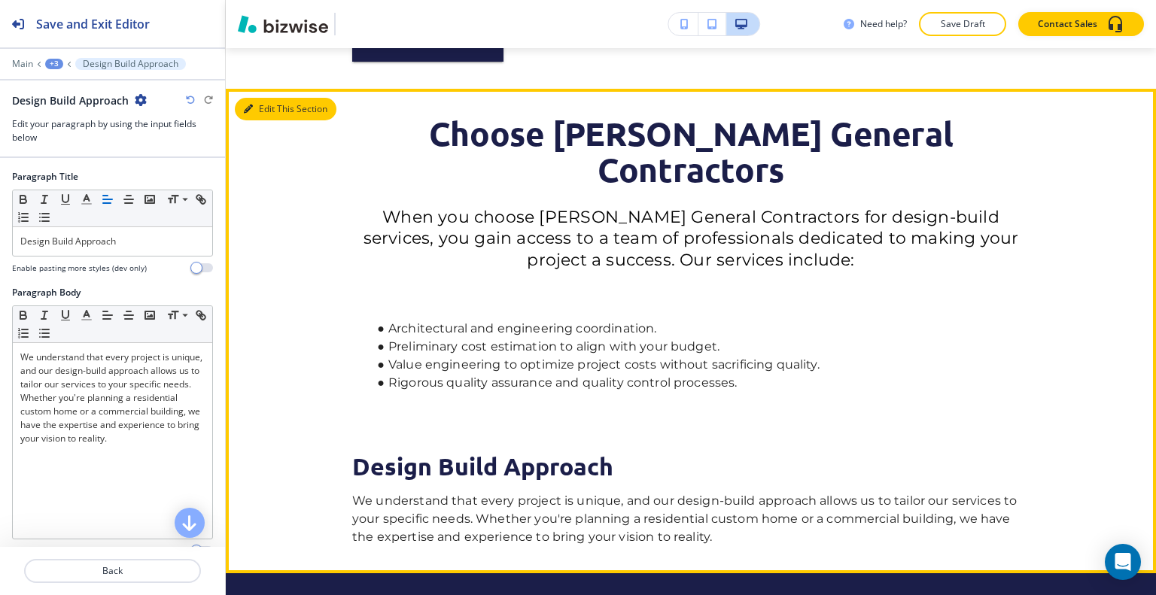
click at [268, 110] on button "Edit This Section" at bounding box center [286, 109] width 102 height 23
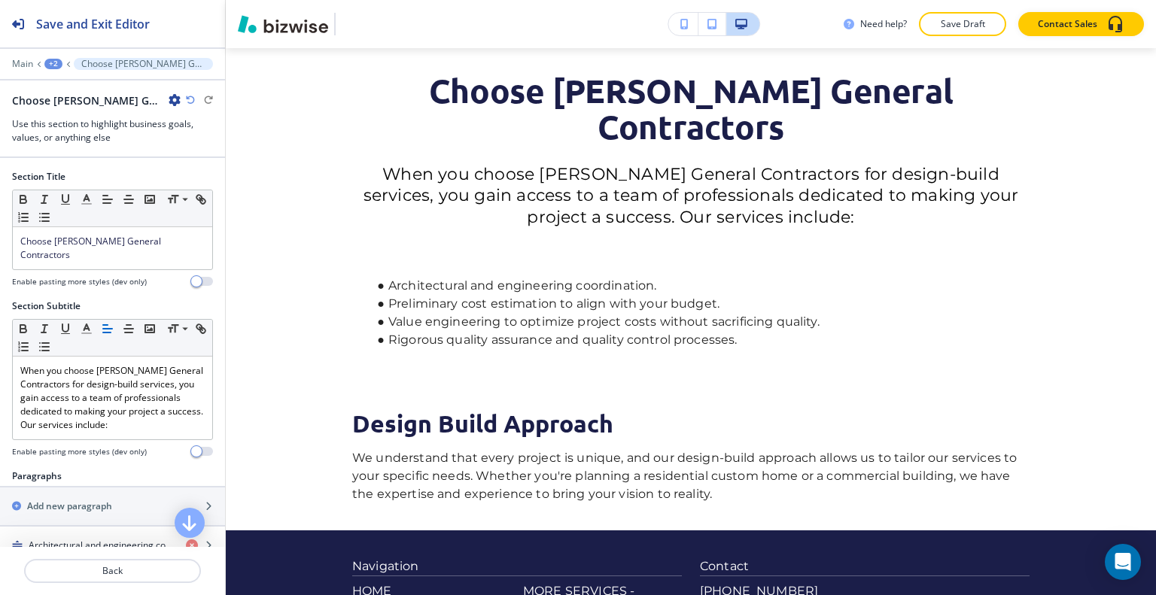
scroll to position [226, 0]
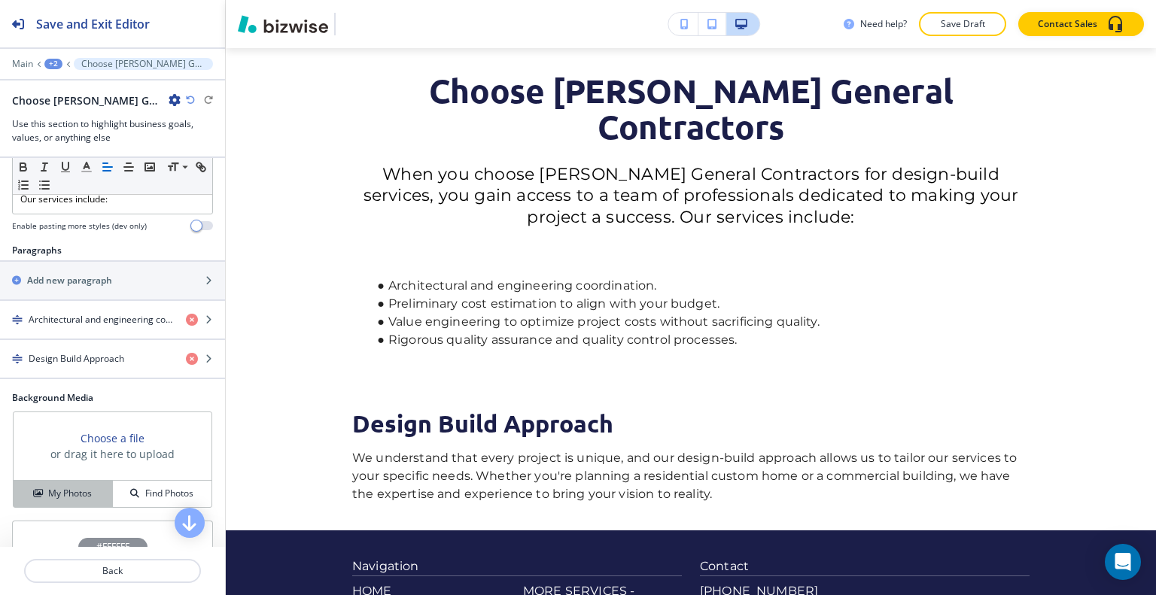
click at [75, 487] on h4 "My Photos" at bounding box center [70, 494] width 44 height 14
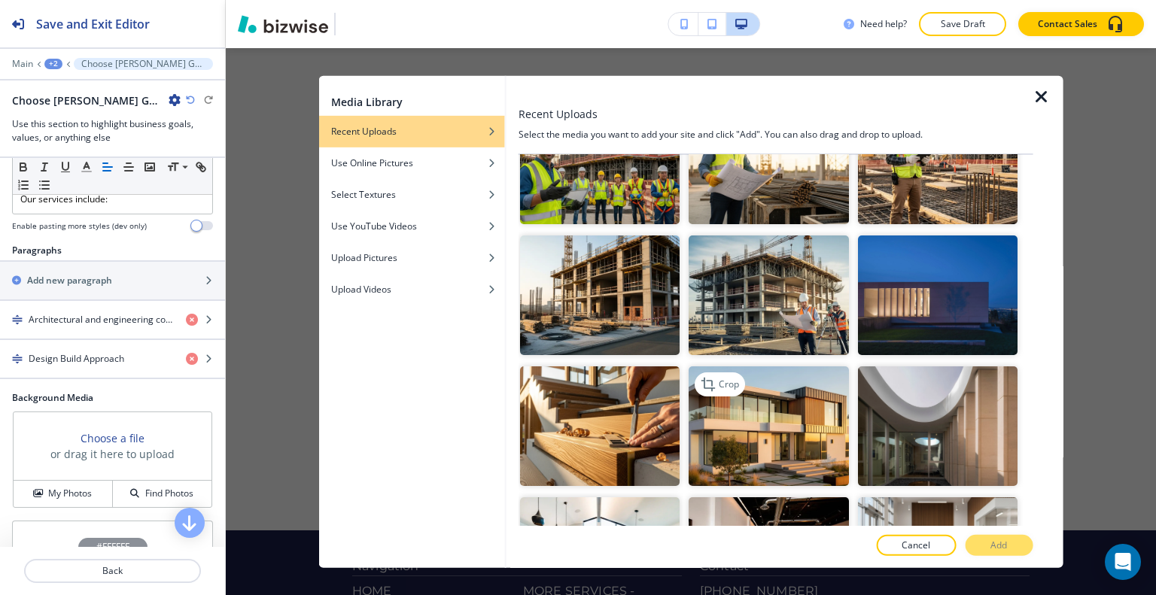
scroll to position [1129, 0]
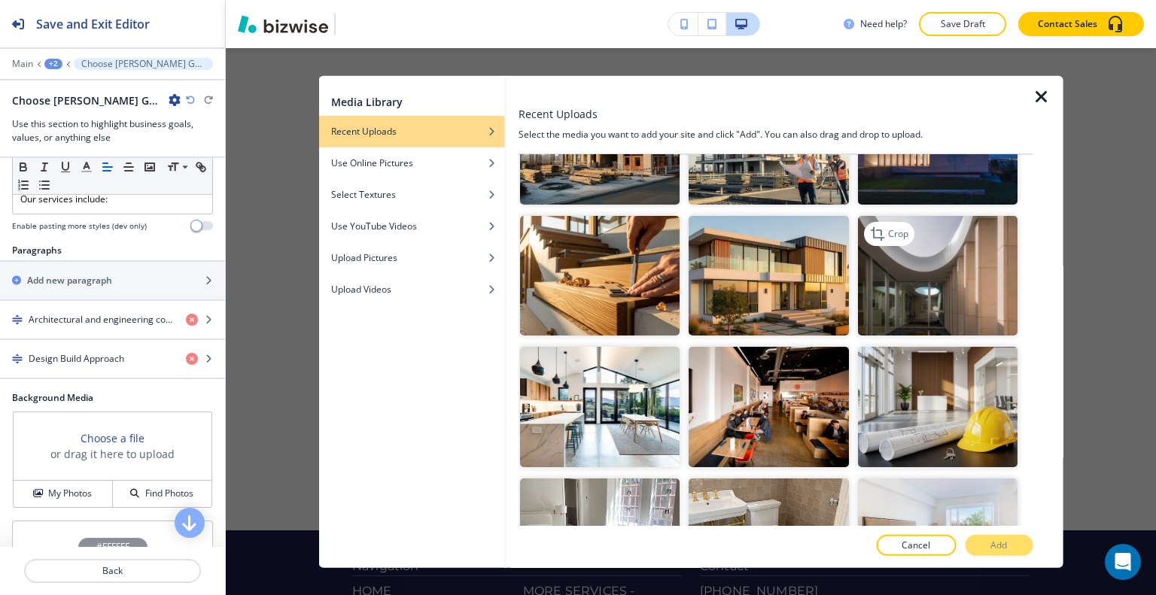
click at [927, 269] on img "button" at bounding box center [937, 276] width 160 height 120
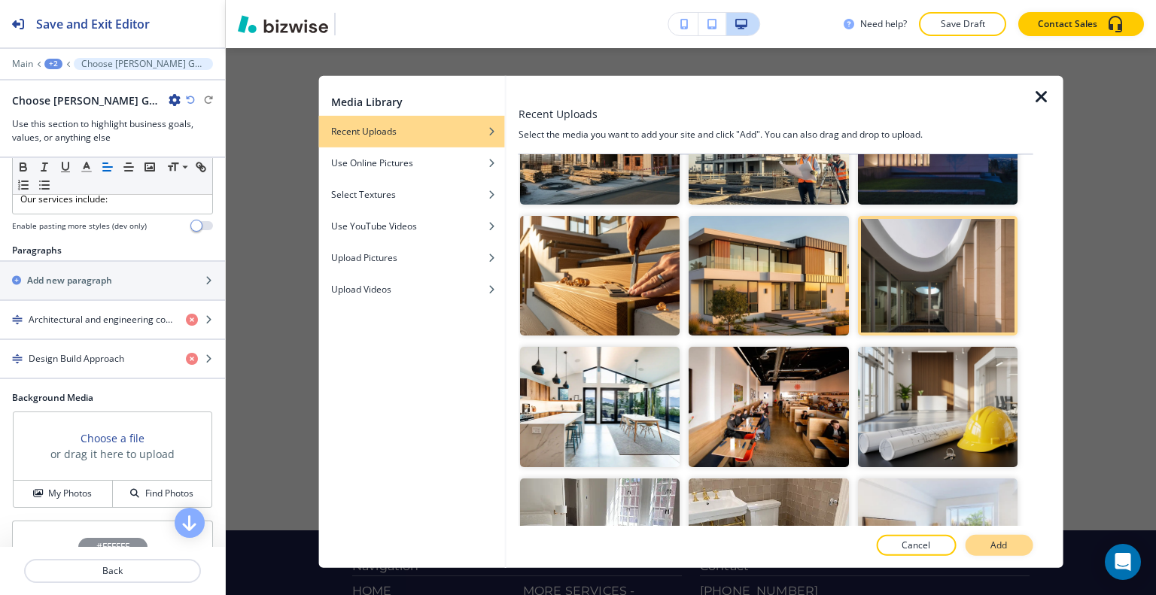
click at [994, 552] on p "Add" at bounding box center [999, 546] width 17 height 14
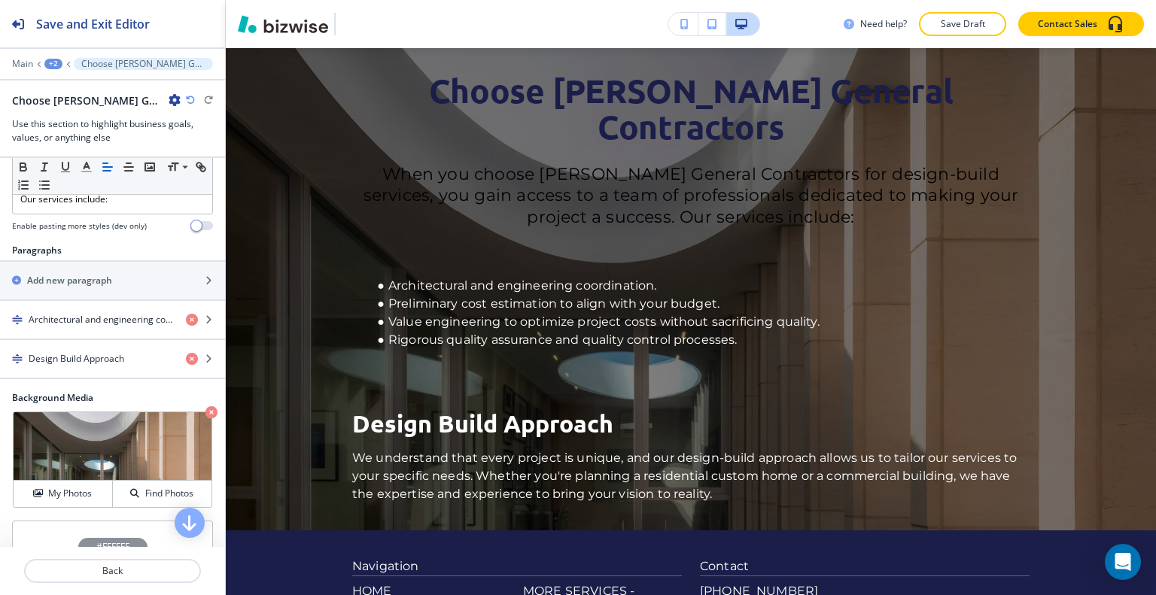
click at [188, 102] on icon "button" at bounding box center [190, 100] width 9 height 9
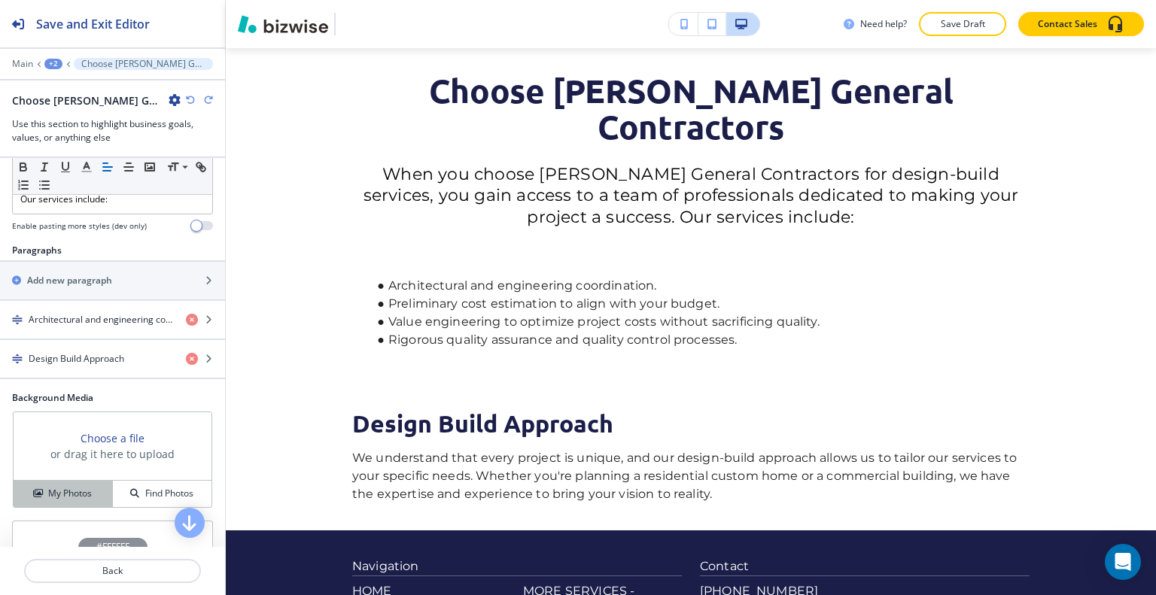
click at [63, 487] on h4 "My Photos" at bounding box center [70, 494] width 44 height 14
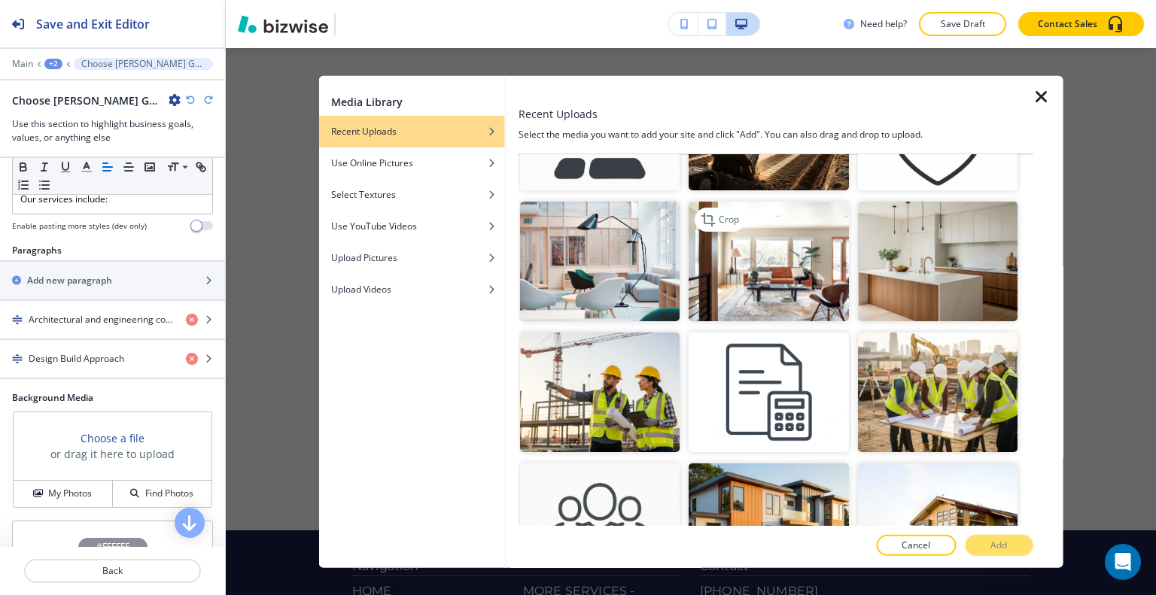
scroll to position [151, 0]
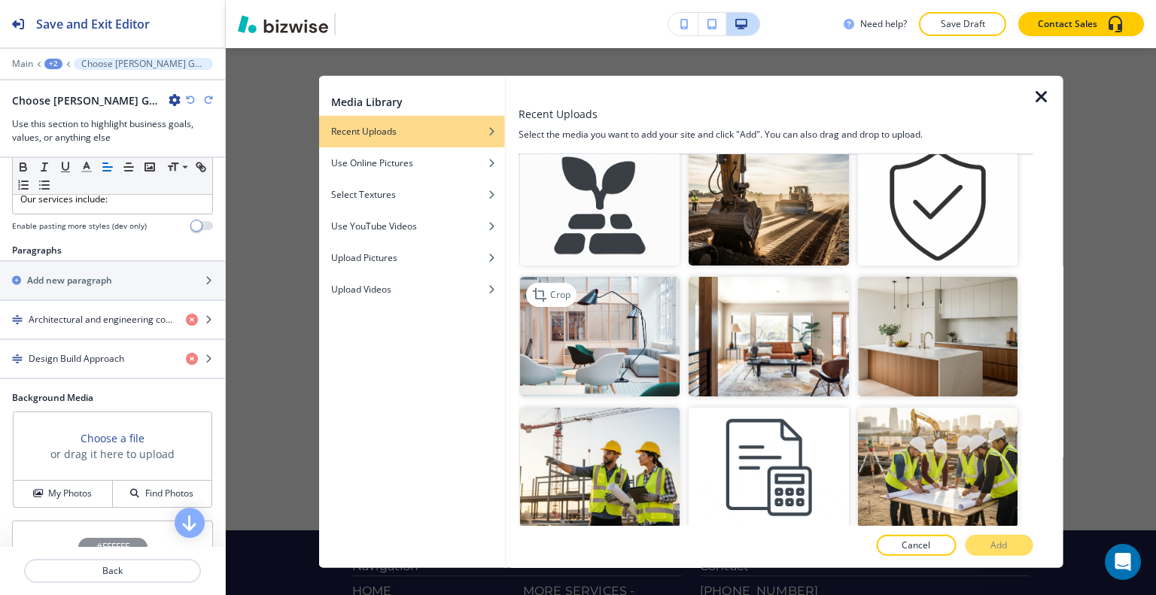
click at [639, 319] on img "button" at bounding box center [600, 337] width 160 height 120
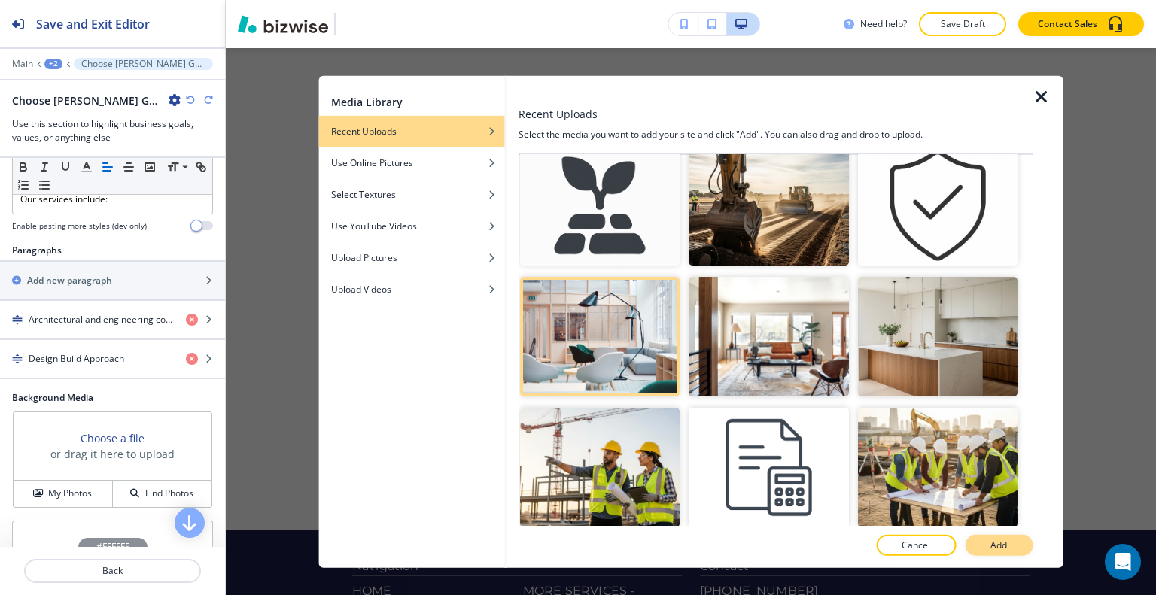
click at [998, 546] on p "Add" at bounding box center [999, 546] width 17 height 14
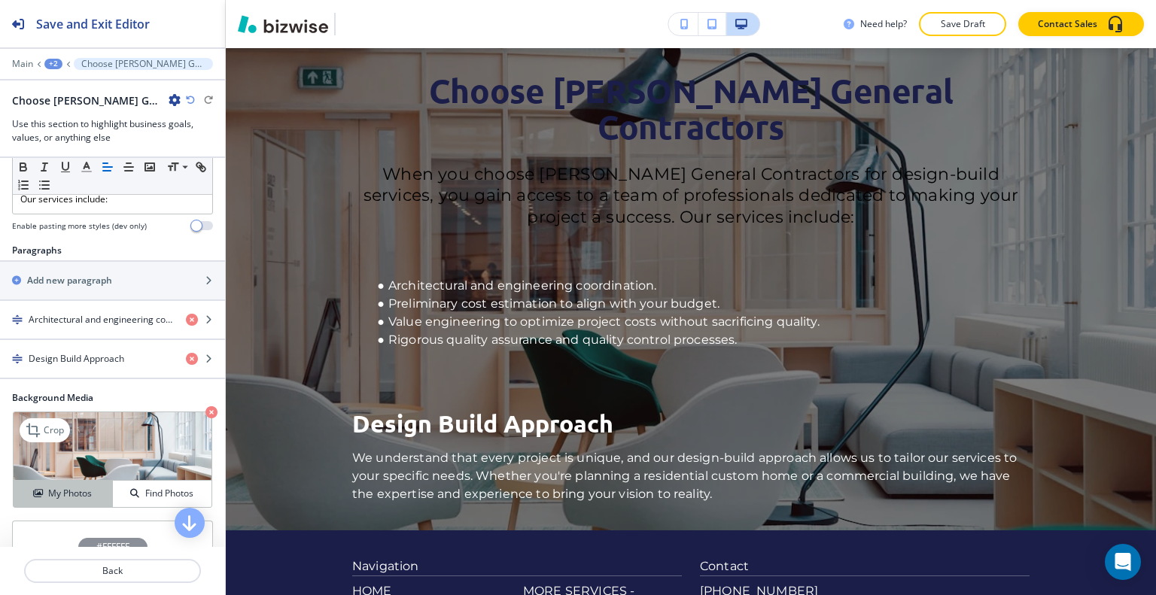
click at [63, 481] on button "My Photos" at bounding box center [63, 494] width 99 height 26
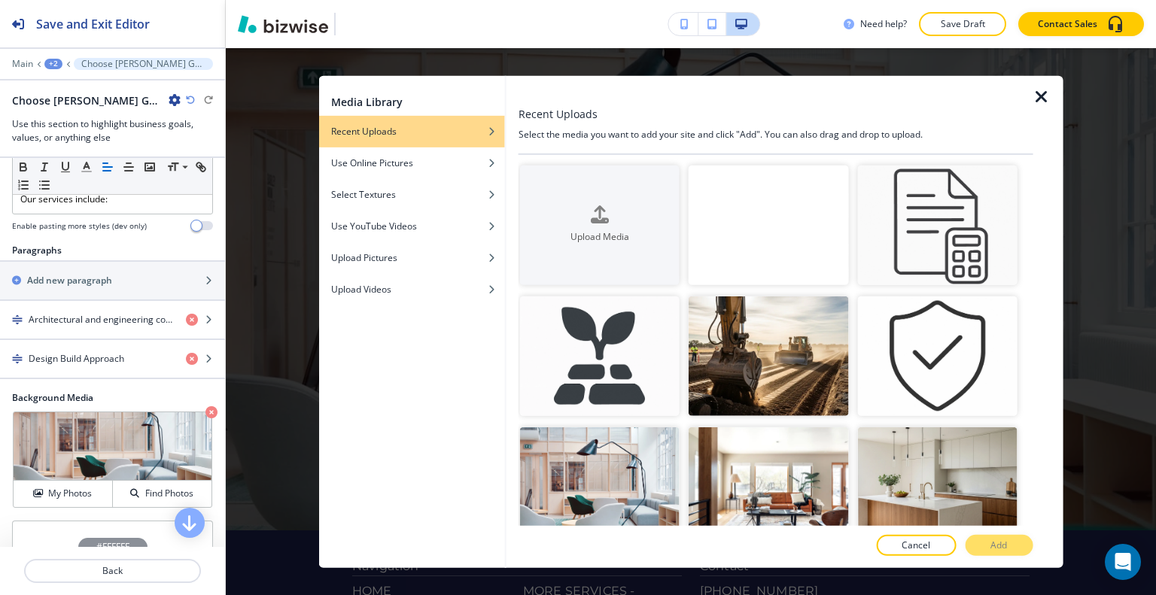
scroll to position [301, 0]
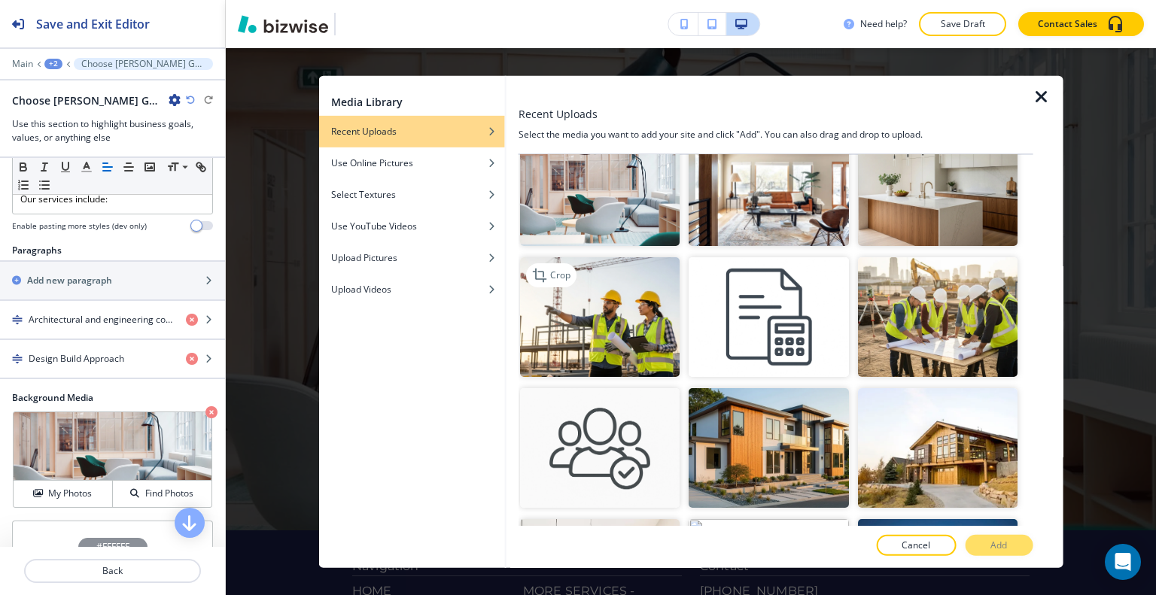
click at [629, 334] on img "button" at bounding box center [600, 317] width 160 height 120
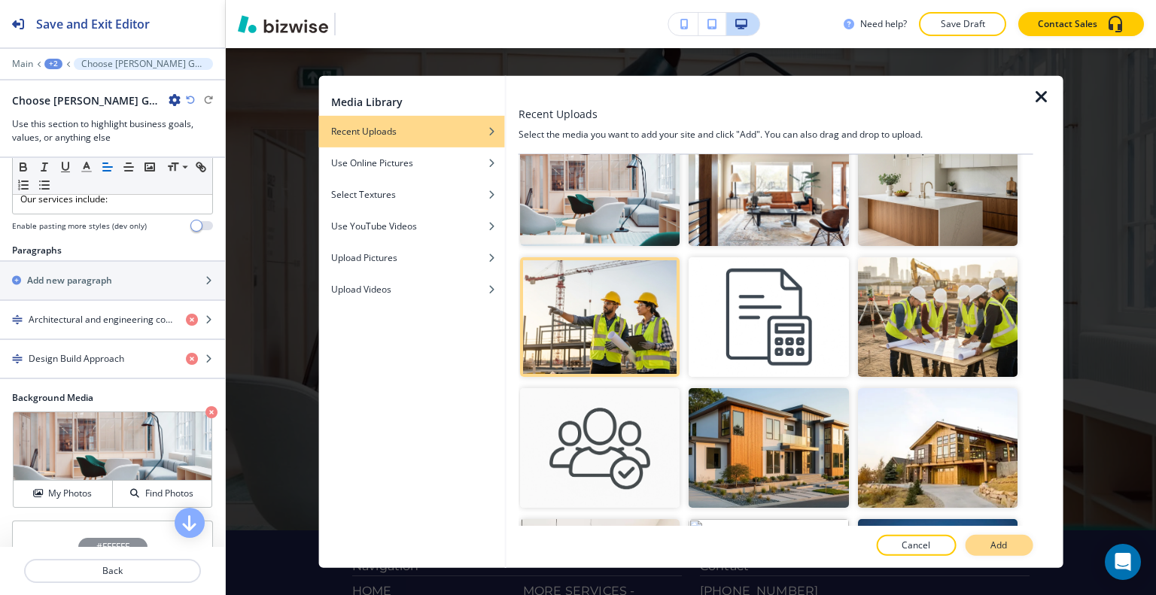
click at [1012, 535] on button "Add" at bounding box center [999, 545] width 68 height 21
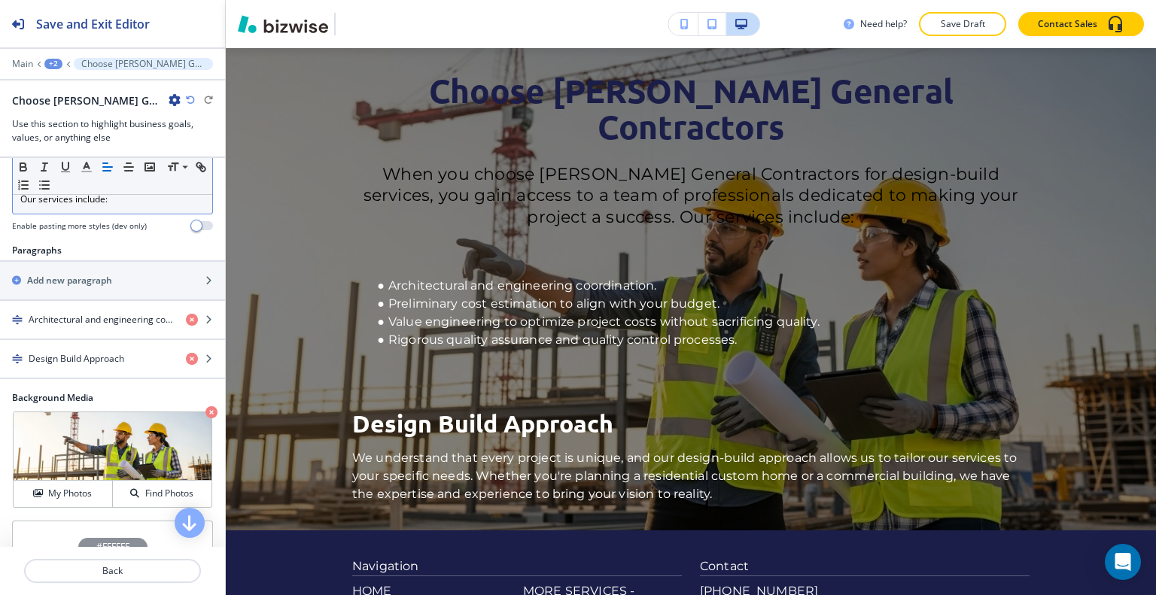
scroll to position [0, 0]
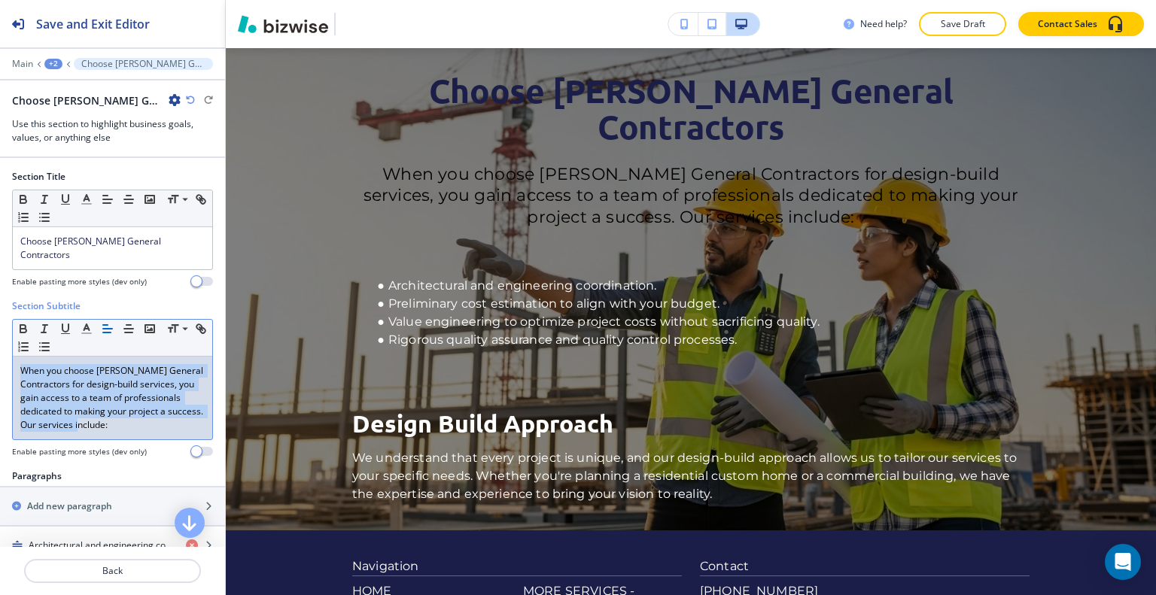
drag, startPoint x: 193, startPoint y: 418, endPoint x: 0, endPoint y: 318, distance: 217.1
click at [0, 318] on div "Section Subtitle Small Normal Large Huge When you choose Bailey General Contrac…" at bounding box center [112, 385] width 225 height 170
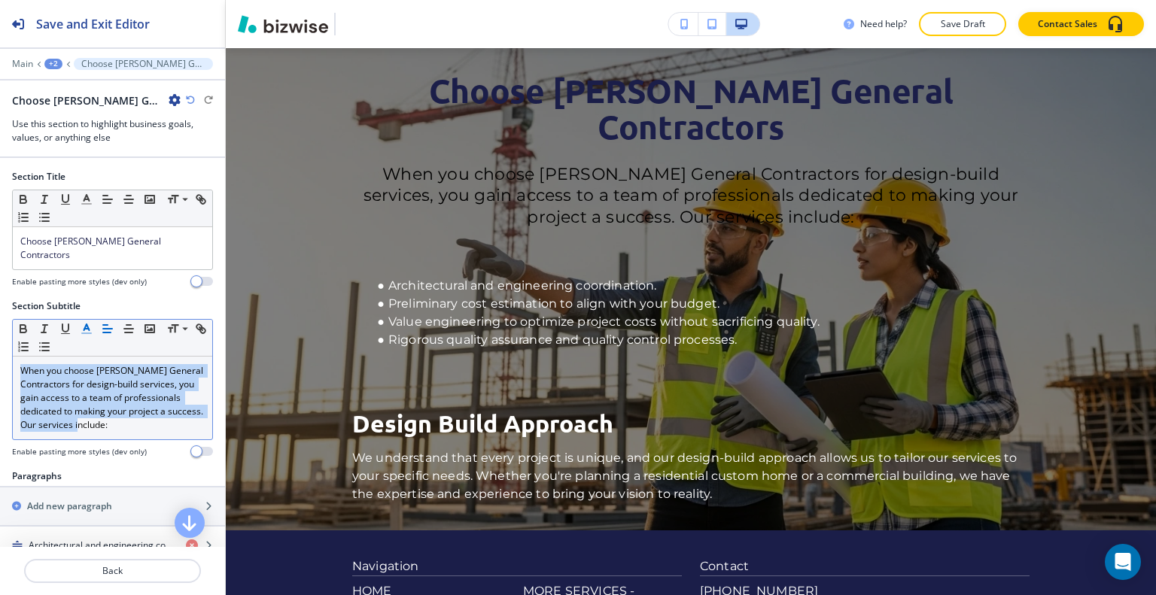
click at [87, 324] on polyline "button" at bounding box center [86, 327] width 5 height 6
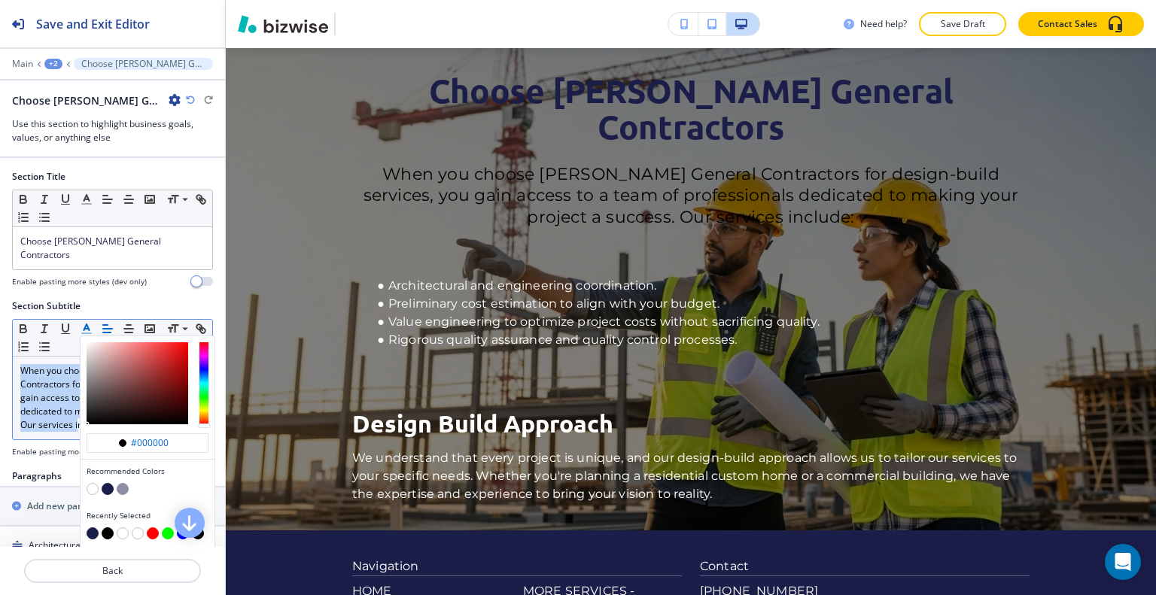
click at [96, 483] on button "button" at bounding box center [93, 489] width 12 height 12
type input "#ffffff"
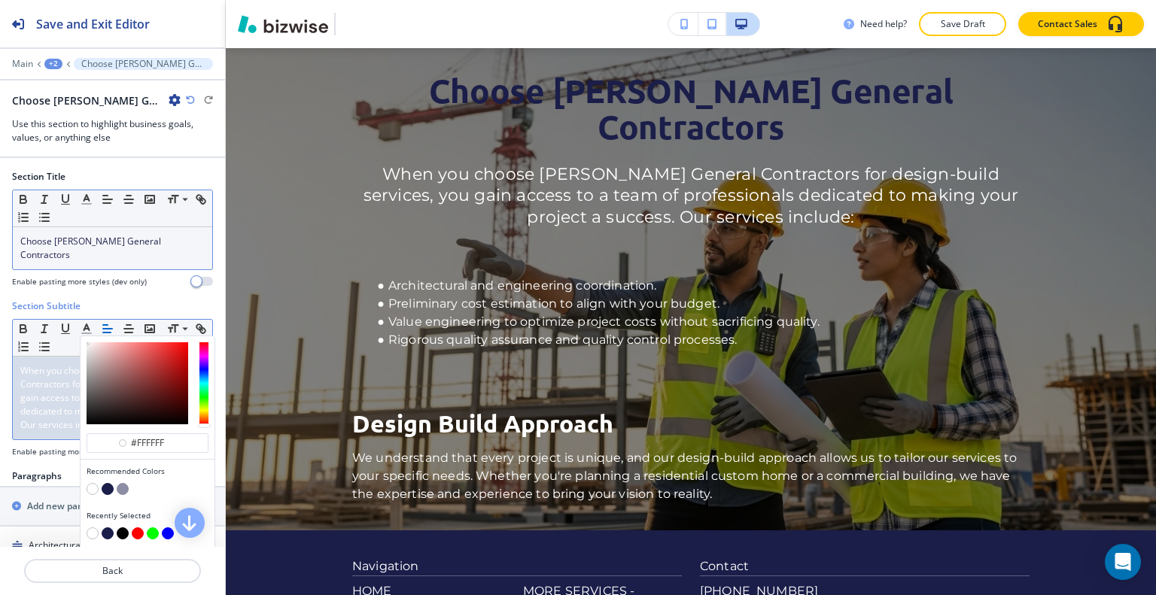
click at [188, 241] on p "Choose Bailey General Contractors" at bounding box center [112, 248] width 184 height 27
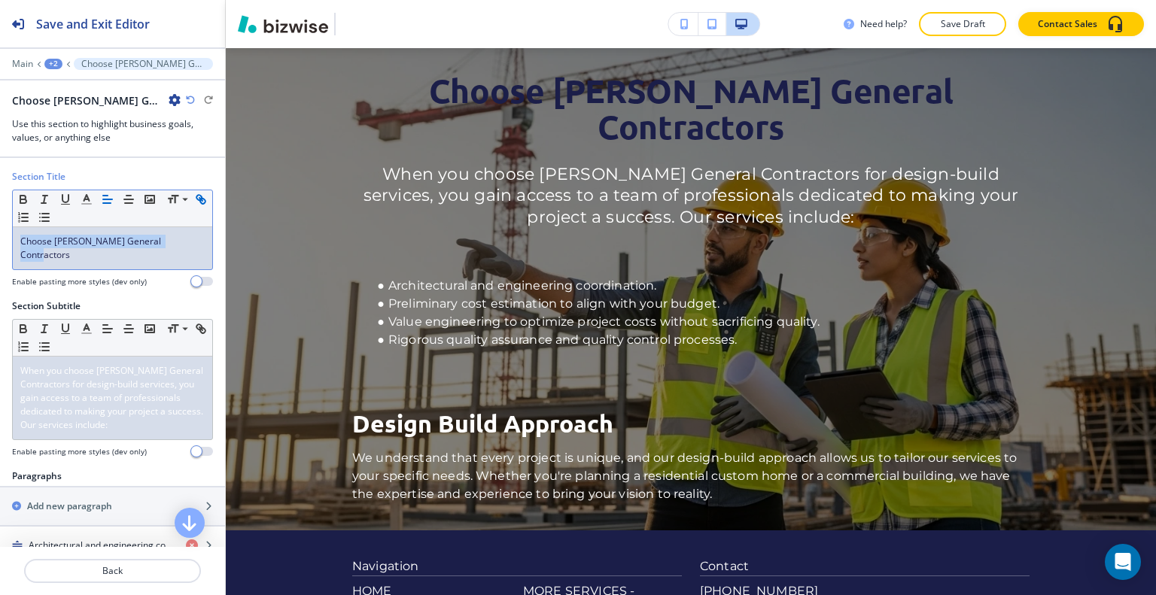
drag, startPoint x: 186, startPoint y: 240, endPoint x: 31, endPoint y: 218, distance: 156.7
click at [5, 232] on div "Section Title Small Normal Large Huge Choose Bailey General Contractors Enable …" at bounding box center [112, 234] width 225 height 129
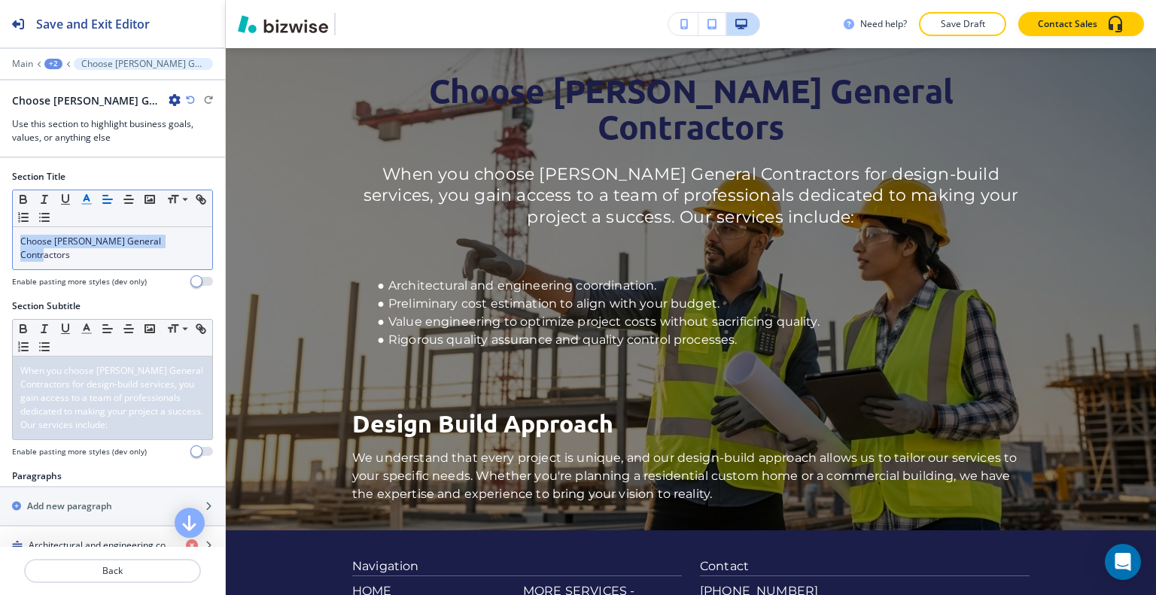
click at [90, 201] on icon "button" at bounding box center [87, 200] width 14 height 14
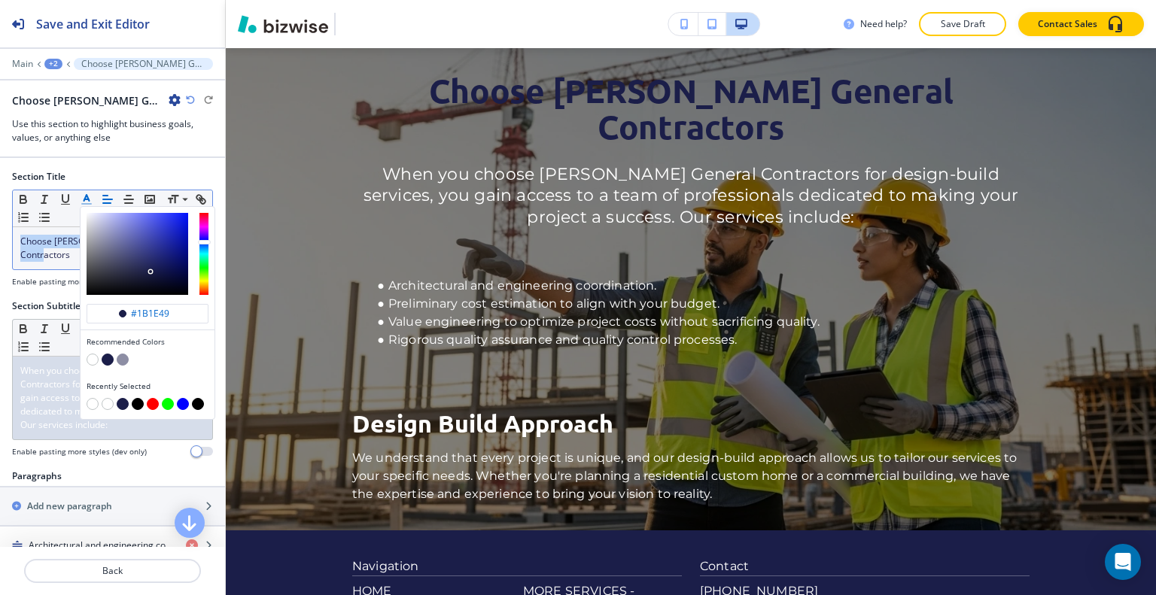
click at [105, 357] on button "button" at bounding box center [108, 360] width 12 height 12
click at [99, 359] on div "button" at bounding box center [148, 361] width 122 height 15
click at [90, 358] on button "button" at bounding box center [93, 360] width 12 height 12
type input "#ffffff"
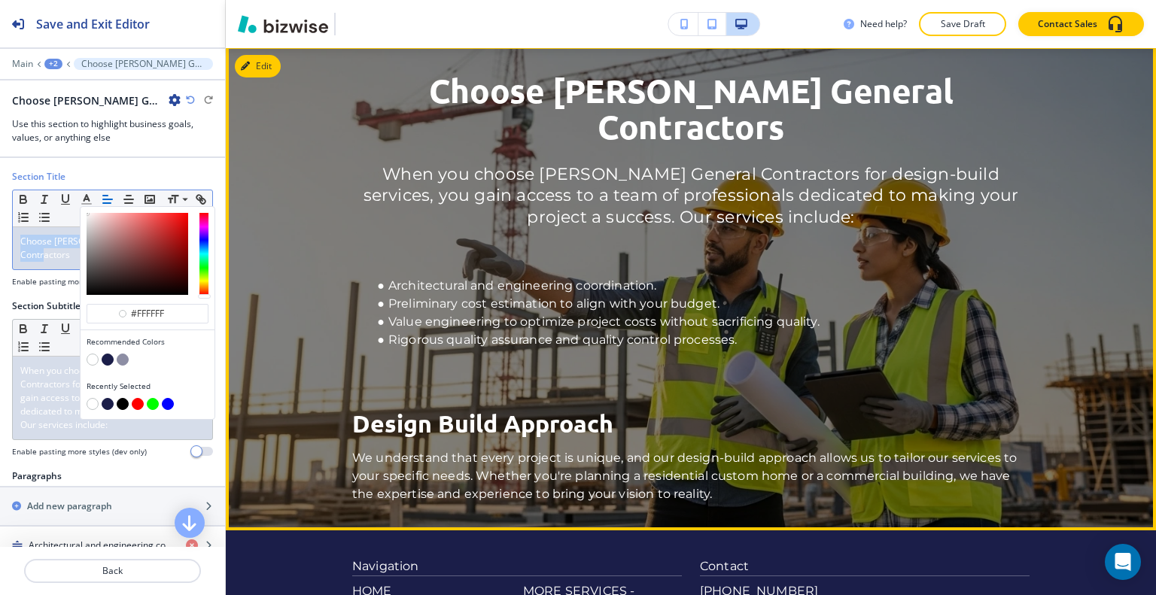
scroll to position [2171, 0]
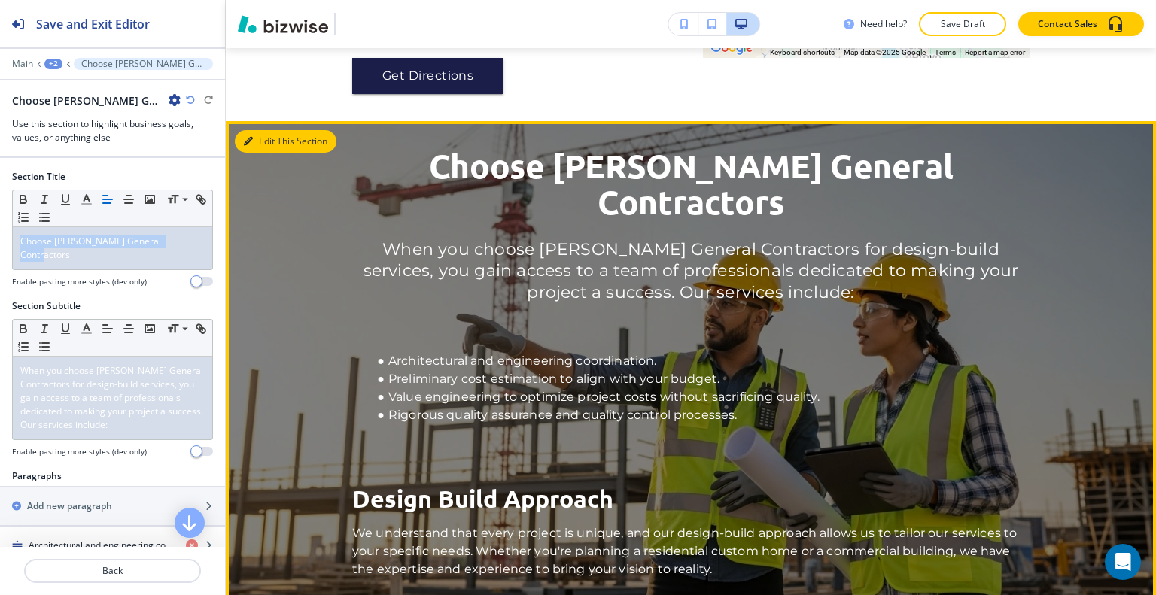
click at [265, 143] on button "Edit This Section" at bounding box center [286, 141] width 102 height 23
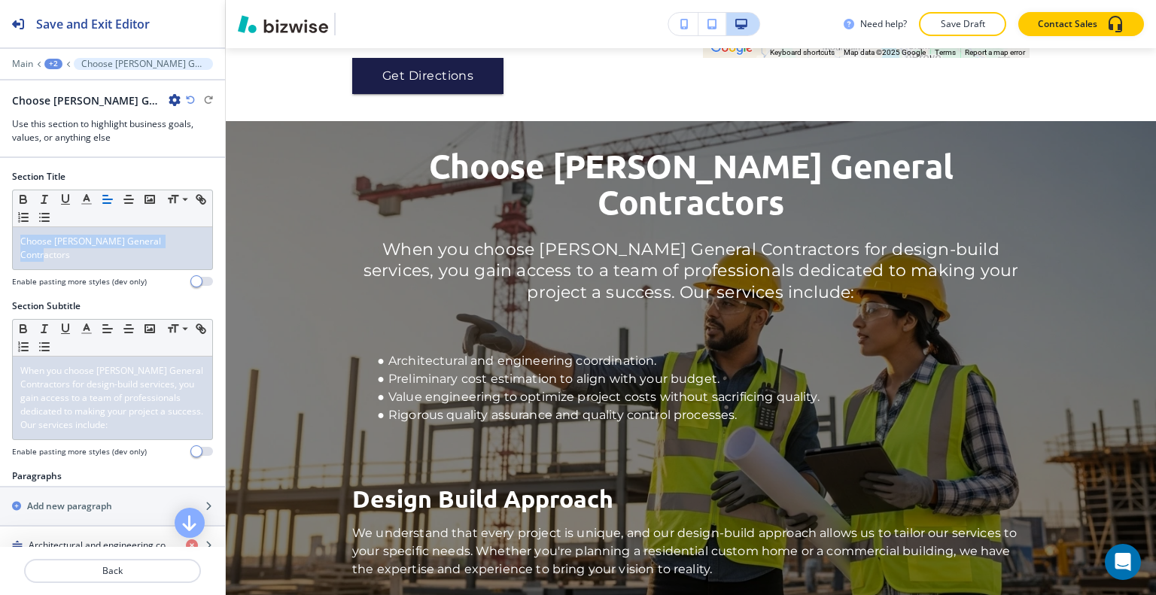
scroll to position [370, 0]
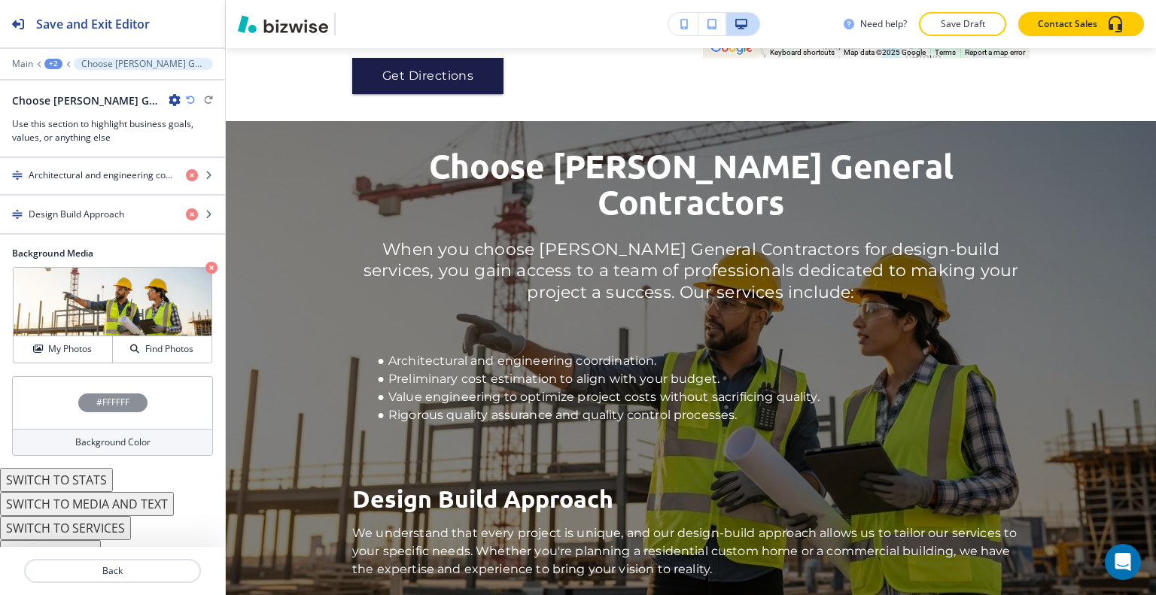
click at [48, 392] on div "#FFFFFF" at bounding box center [112, 402] width 201 height 53
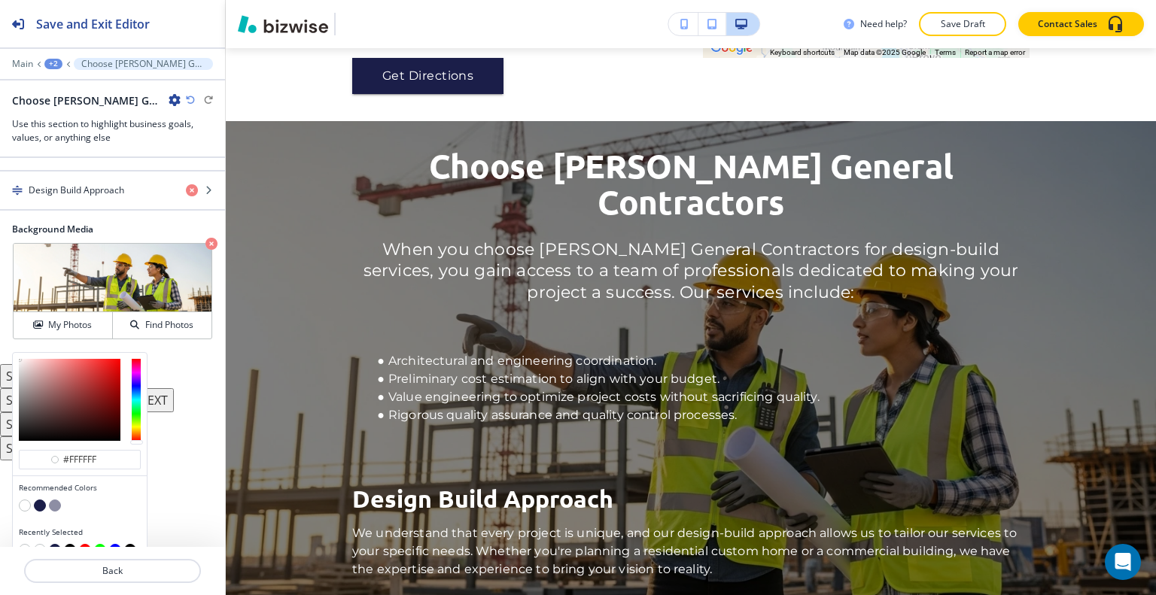
click at [40, 500] on button "button" at bounding box center [40, 506] width 12 height 12
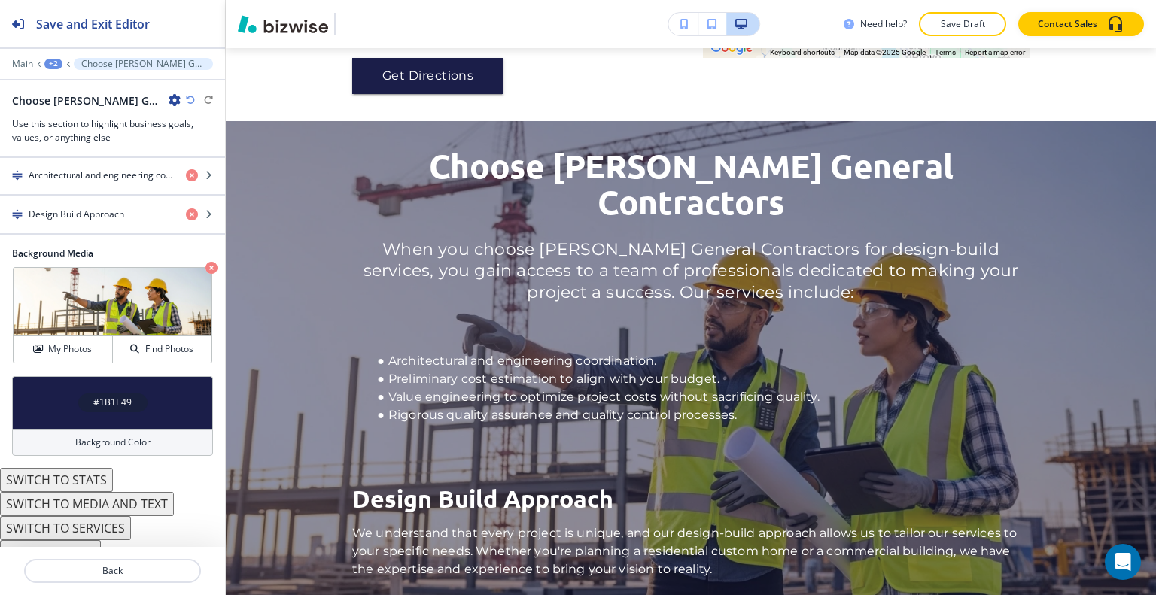
scroll to position [145, 0]
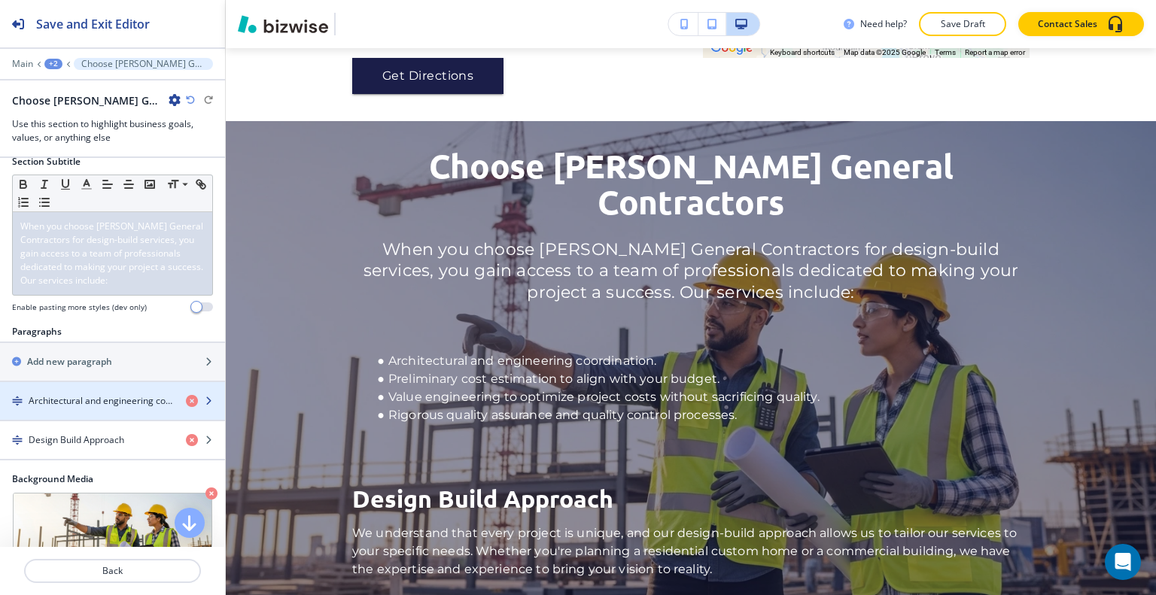
click at [113, 394] on h4 "Architectural and engineering coordination.Preliminary cost estimation to align…" at bounding box center [101, 401] width 145 height 14
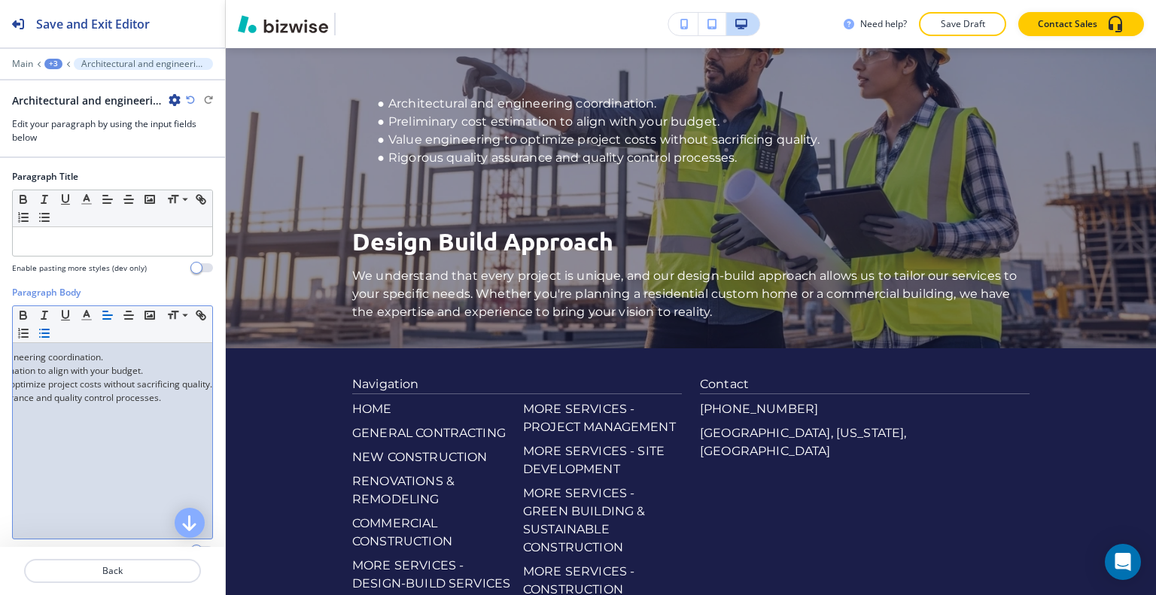
scroll to position [0, 138]
click at [168, 402] on div "Architectural and engineering coordination. Preliminary cost estimation to alig…" at bounding box center [112, 441] width 199 height 196
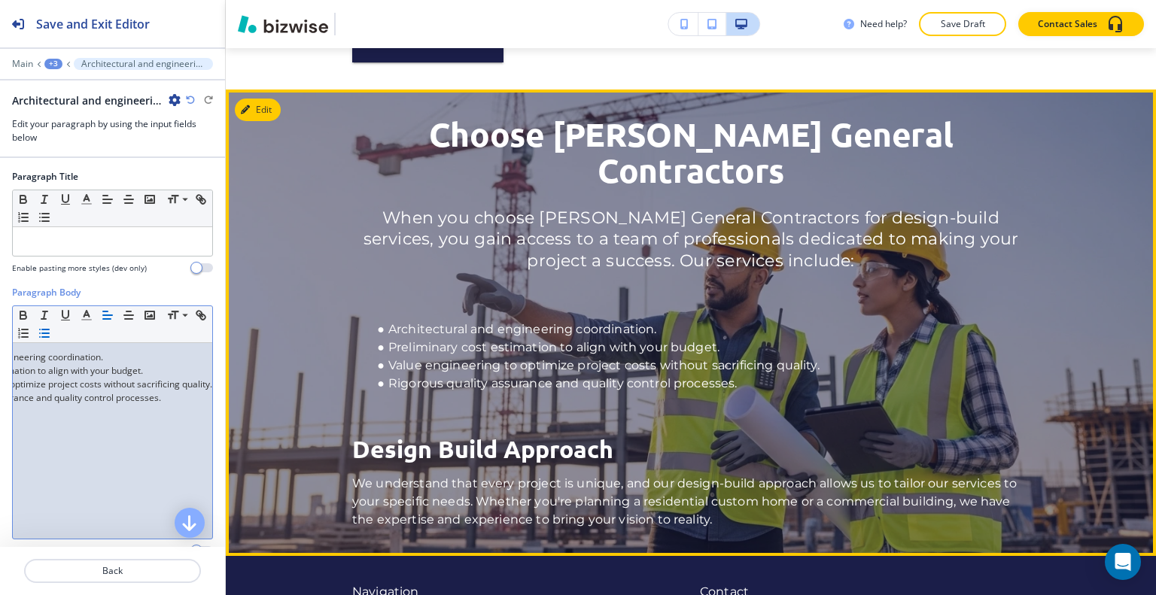
scroll to position [1977, 0]
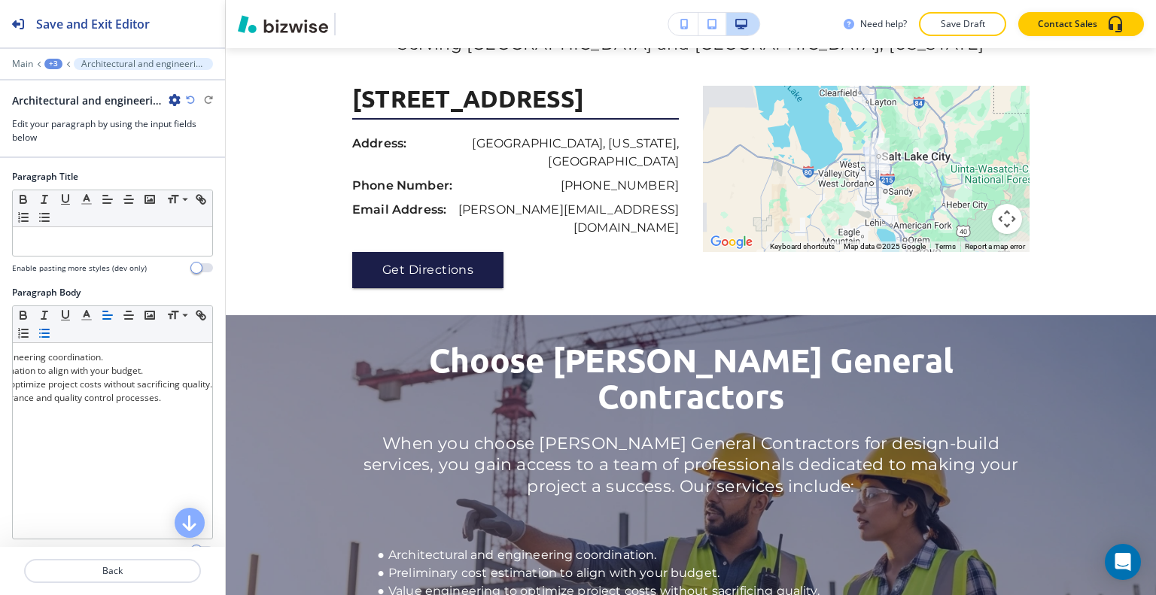
click at [56, 62] on div "+3" at bounding box center [53, 64] width 18 height 11
click at [81, 108] on p "DESIGN-BUILD SERVICES" at bounding box center [92, 115] width 77 height 14
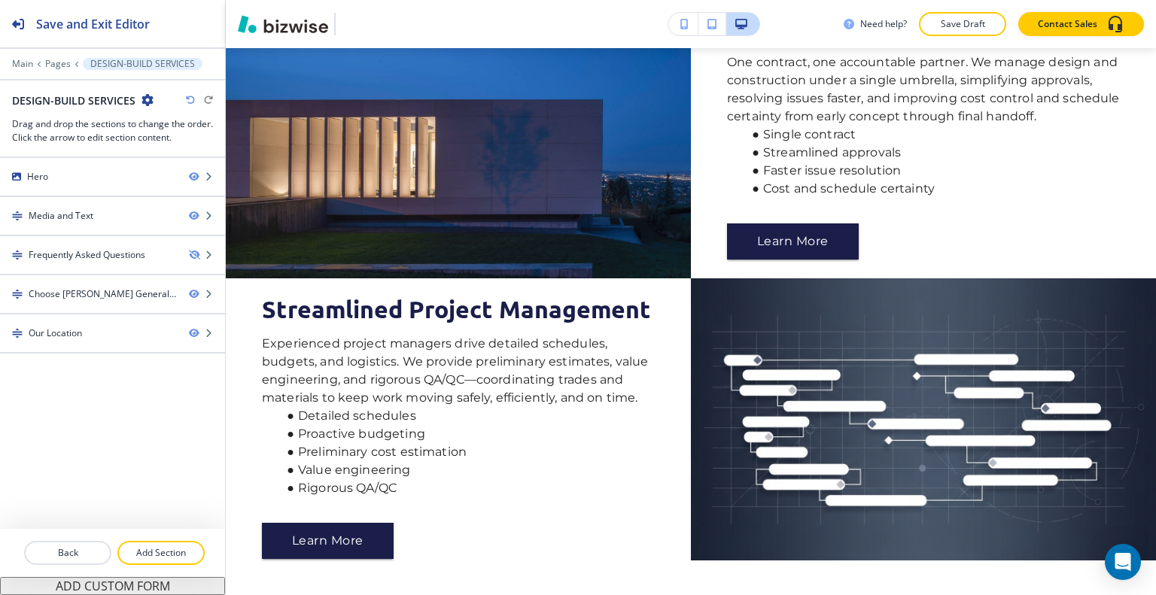
scroll to position [0, 0]
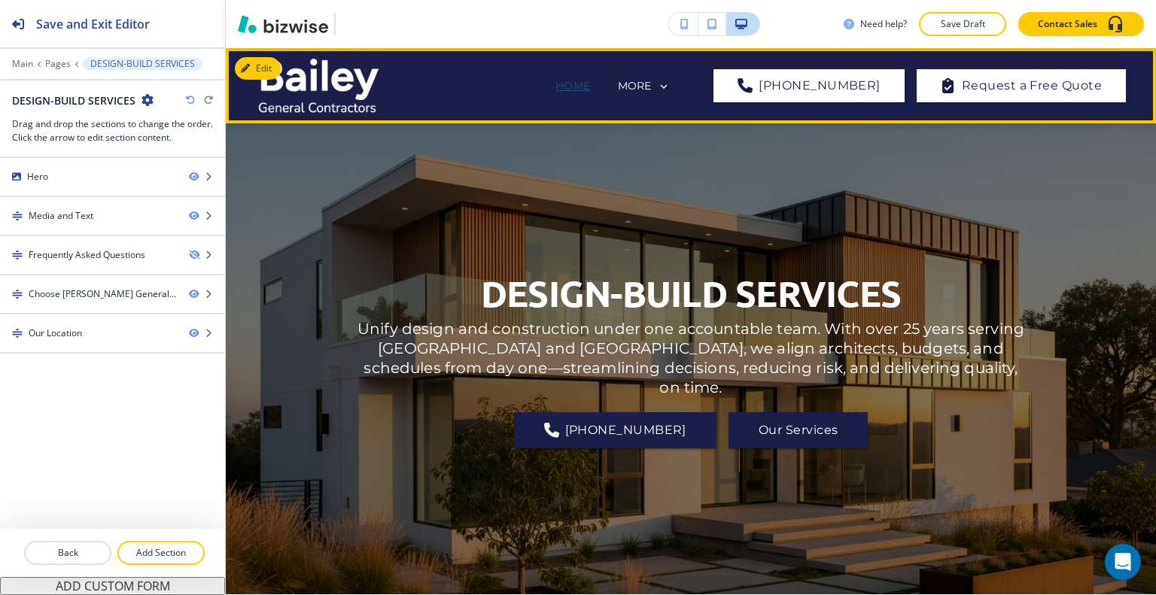
click at [590, 80] on p "HOME" at bounding box center [572, 86] width 35 height 16
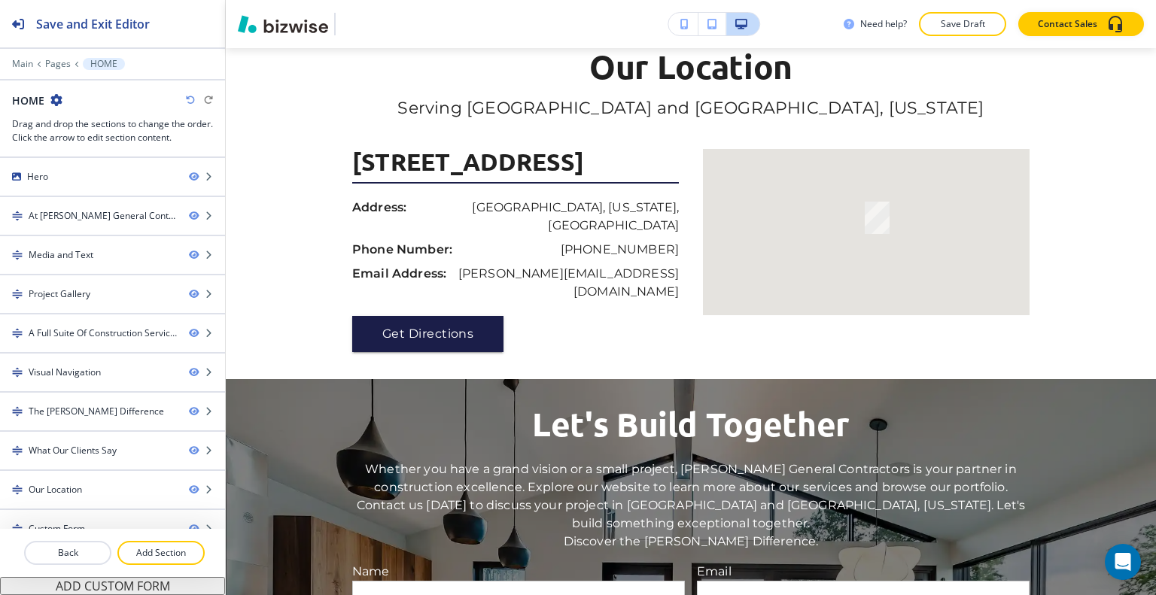
scroll to position [6791, 0]
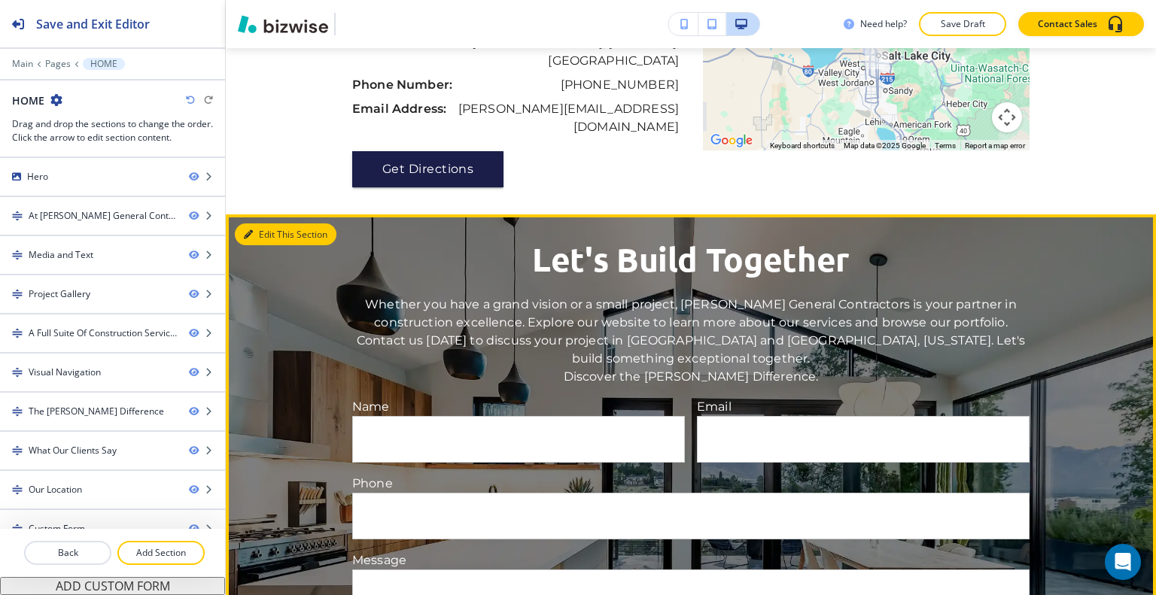
click at [248, 230] on icon "button" at bounding box center [248, 234] width 9 height 9
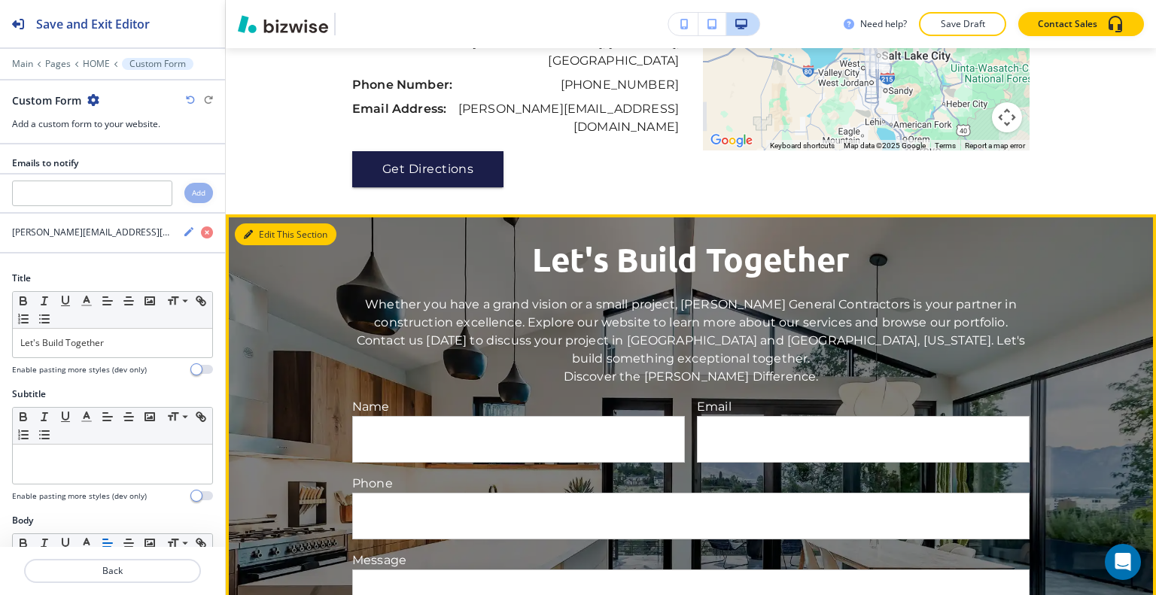
scroll to position [6893, 0]
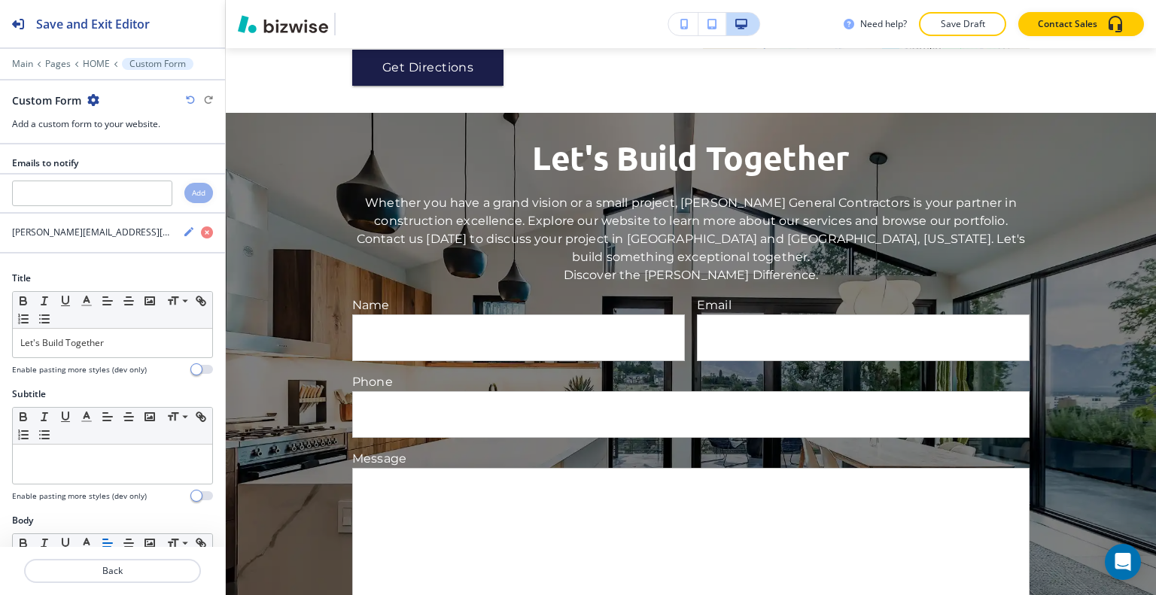
click at [89, 99] on icon "button" at bounding box center [93, 100] width 12 height 12
click at [106, 142] on button "Duplicate Section" at bounding box center [135, 151] width 96 height 26
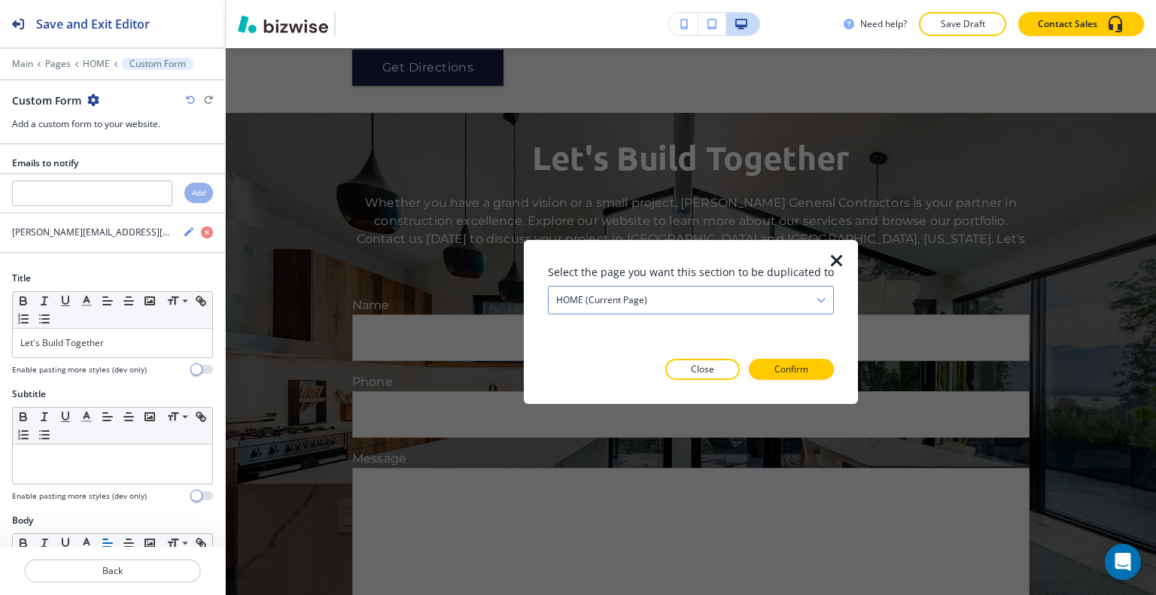
click at [684, 294] on div "HOME (current page)" at bounding box center [691, 299] width 285 height 27
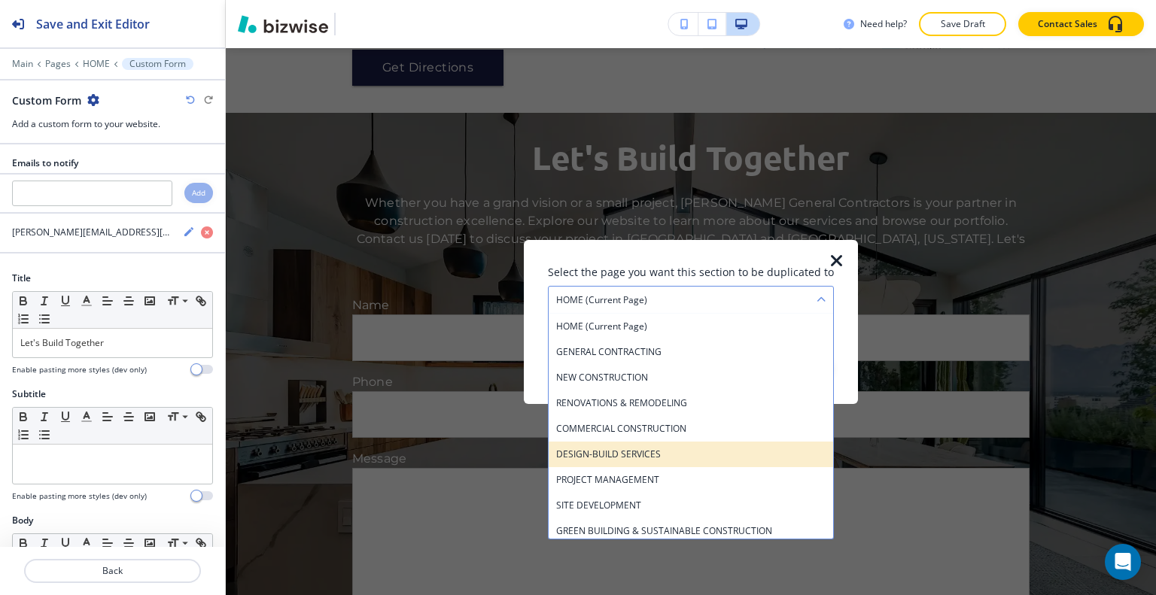
click at [674, 442] on div "DESIGN-BUILD SERVICES" at bounding box center [691, 454] width 285 height 26
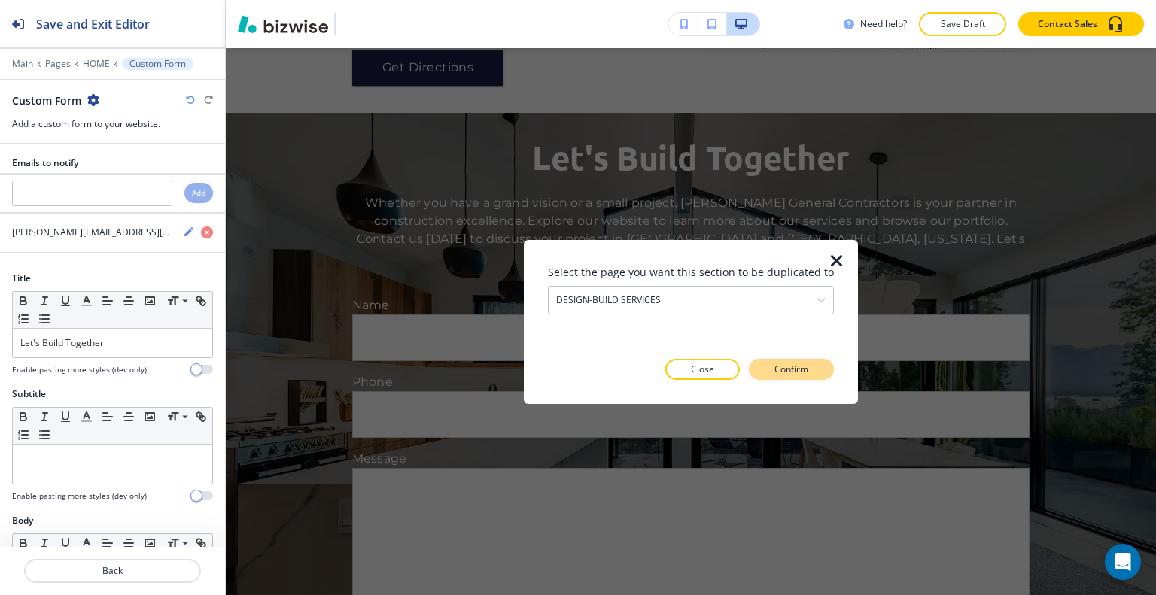
click at [795, 367] on p "Confirm" at bounding box center [792, 370] width 34 height 14
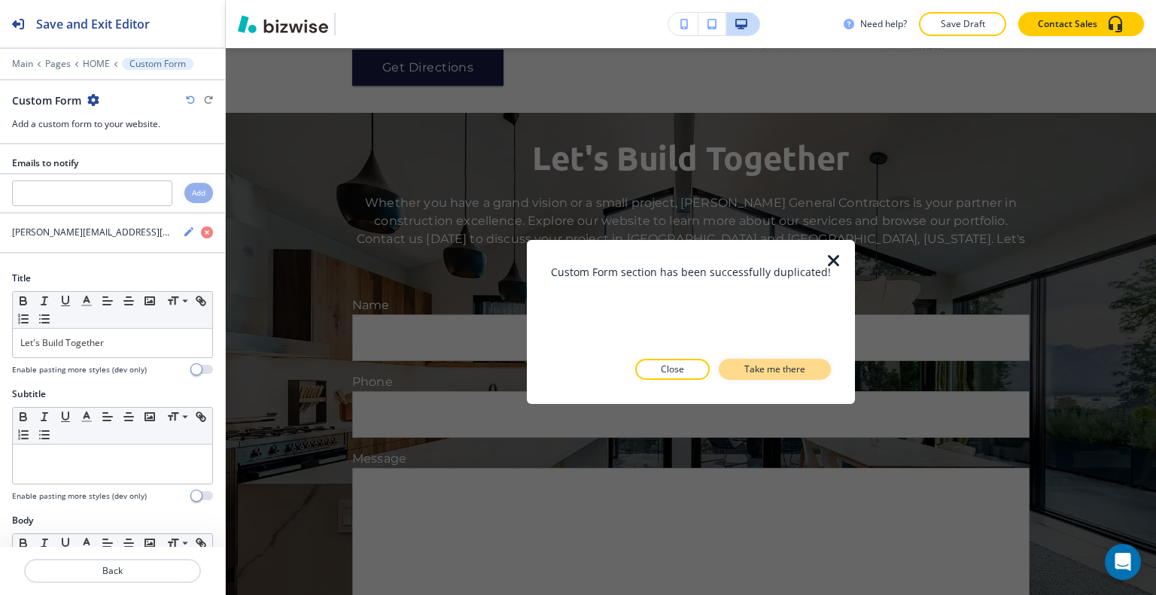
click at [800, 373] on p "Take me there" at bounding box center [774, 370] width 61 height 14
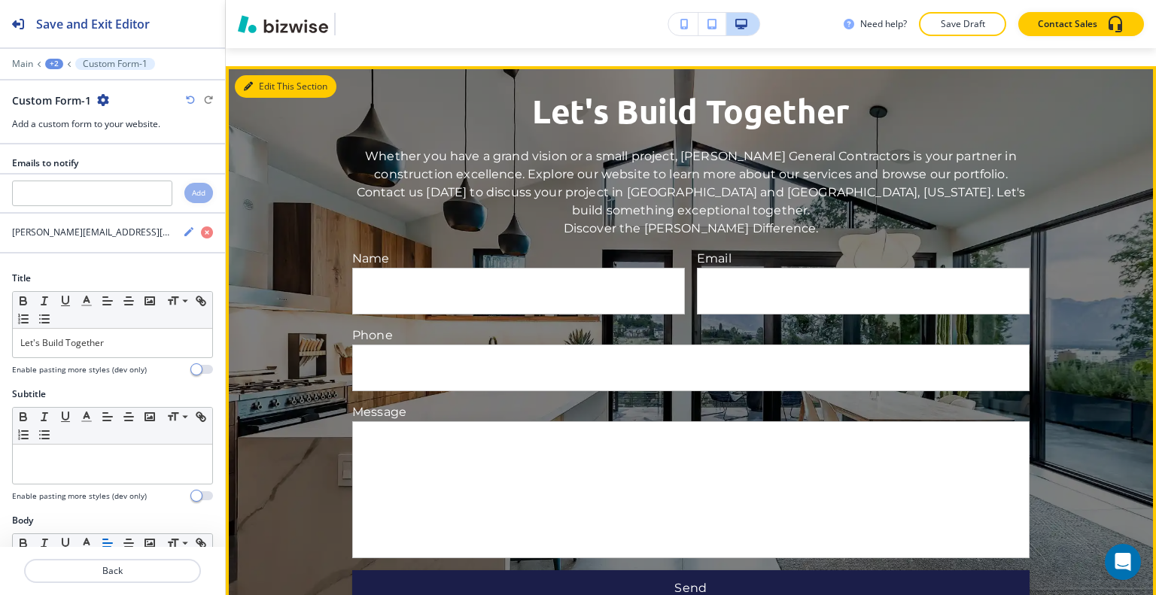
click at [271, 75] on button "Edit This Section" at bounding box center [286, 86] width 102 height 23
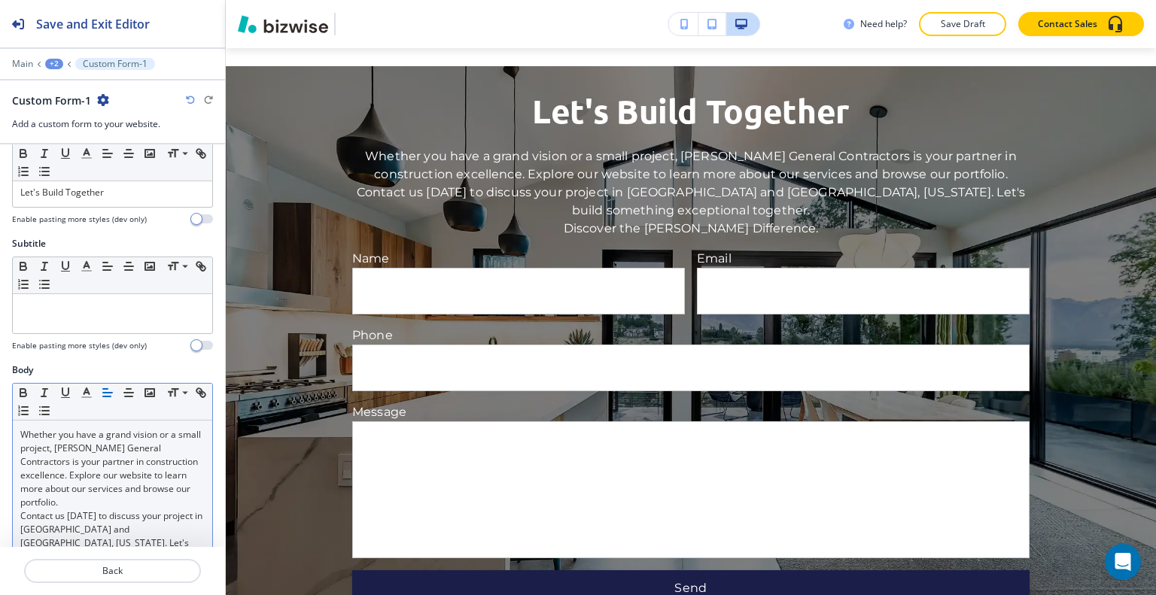
scroll to position [226, 0]
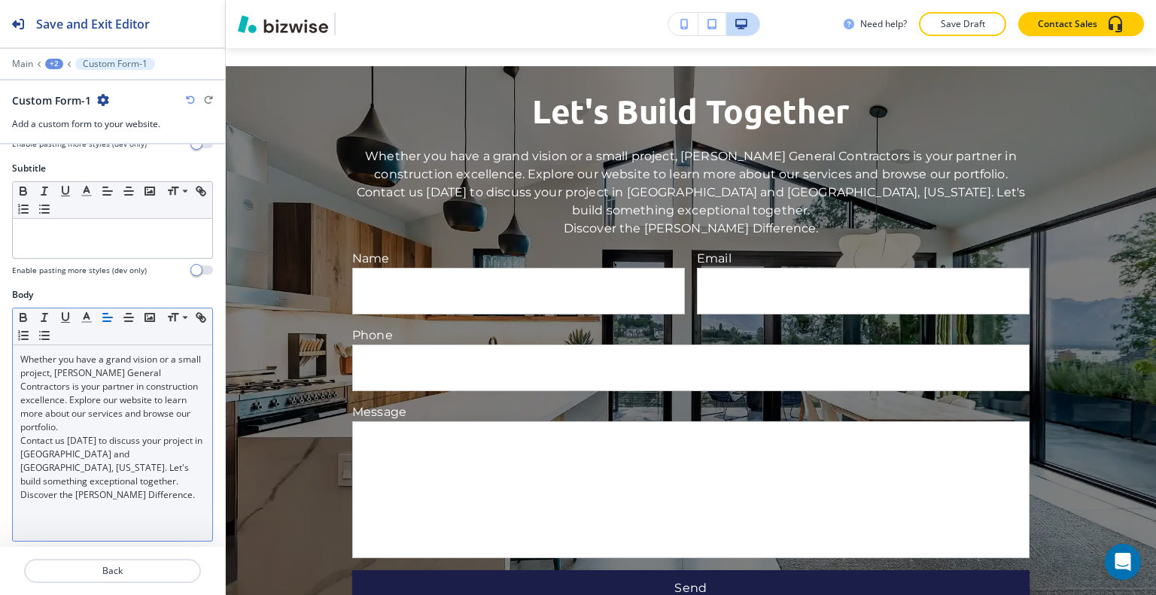
click at [99, 440] on p "Contact us [DATE] to discuss your project in [GEOGRAPHIC_DATA] and [GEOGRAPHIC_…" at bounding box center [112, 461] width 184 height 54
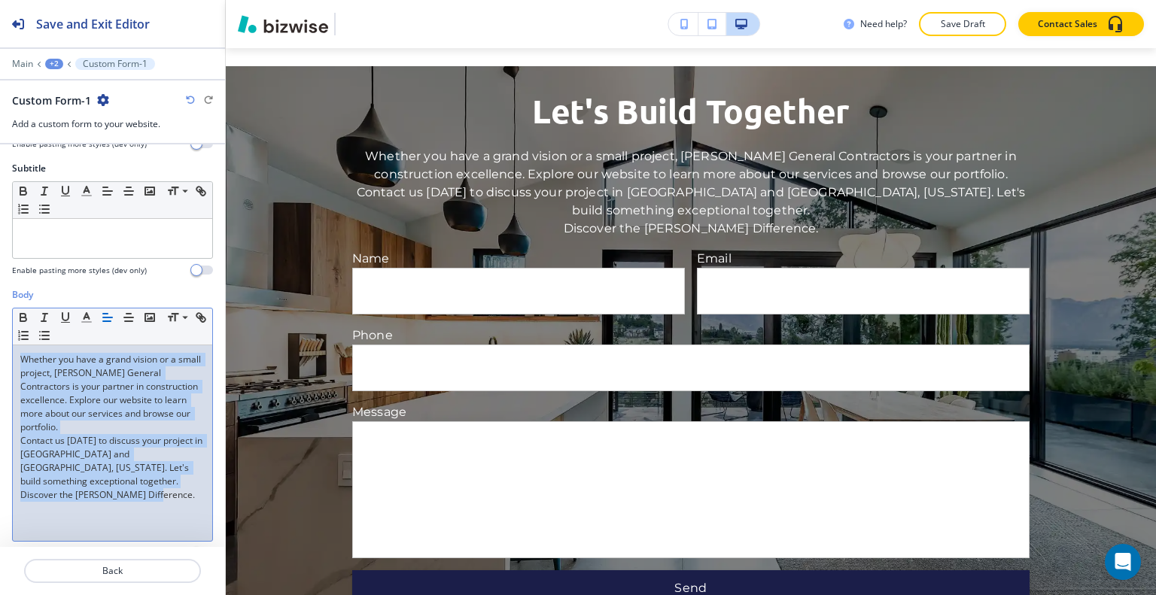
drag, startPoint x: 178, startPoint y: 478, endPoint x: 0, endPoint y: 355, distance: 215.9
click at [0, 355] on div "Body Small Normal Large Huge Whether you have a grand vision or a small project…" at bounding box center [112, 429] width 225 height 283
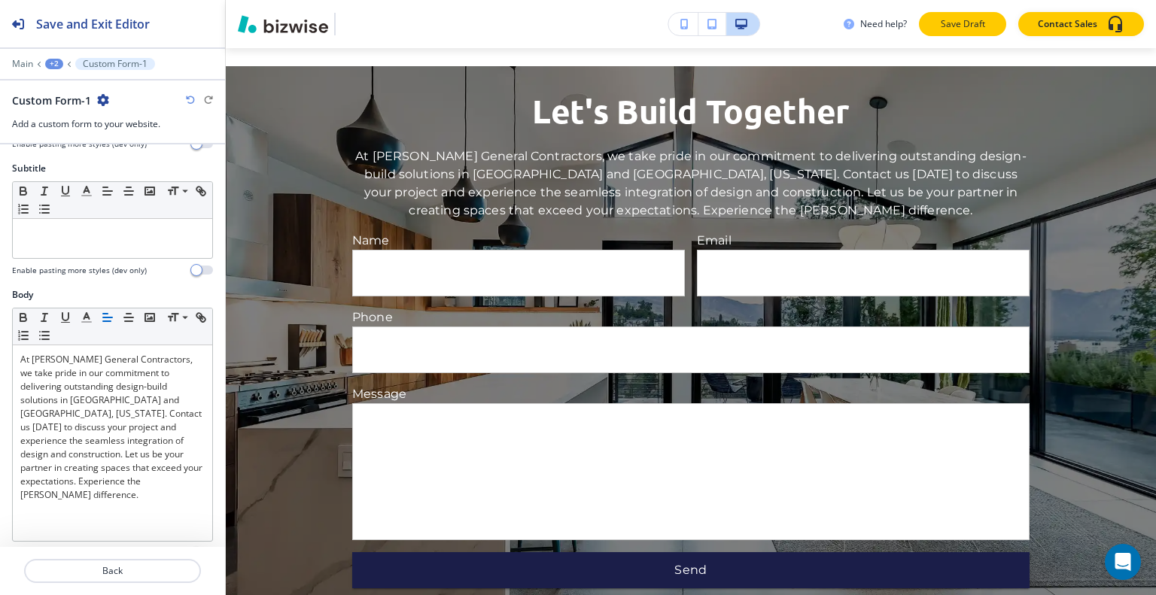
click at [935, 15] on button "Save Draft" at bounding box center [962, 24] width 87 height 24
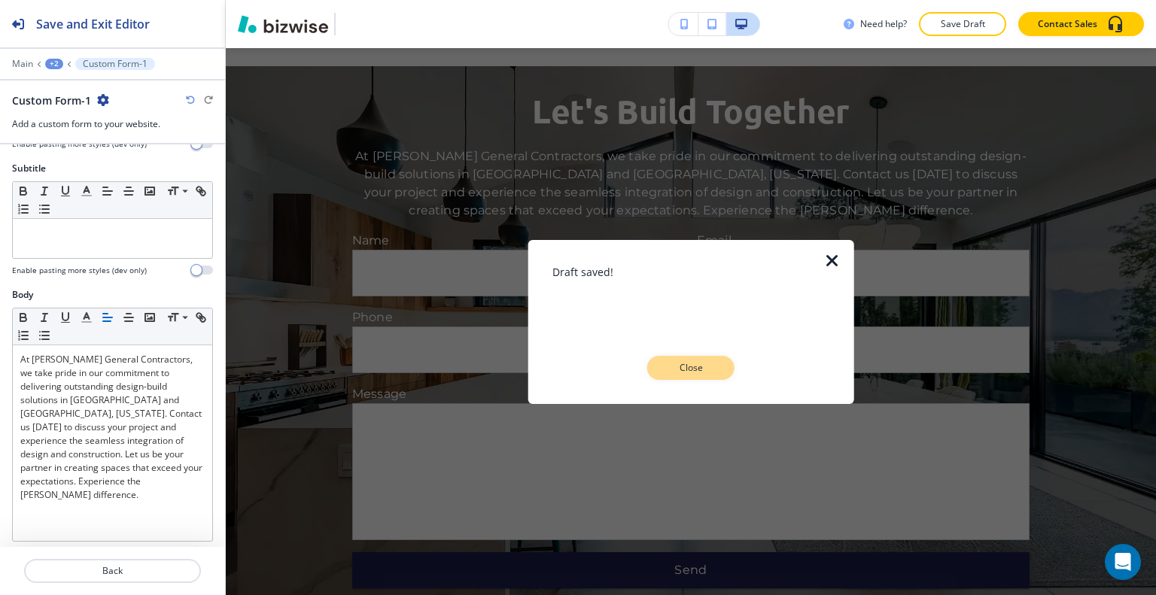
click at [680, 360] on button "Close" at bounding box center [690, 368] width 87 height 24
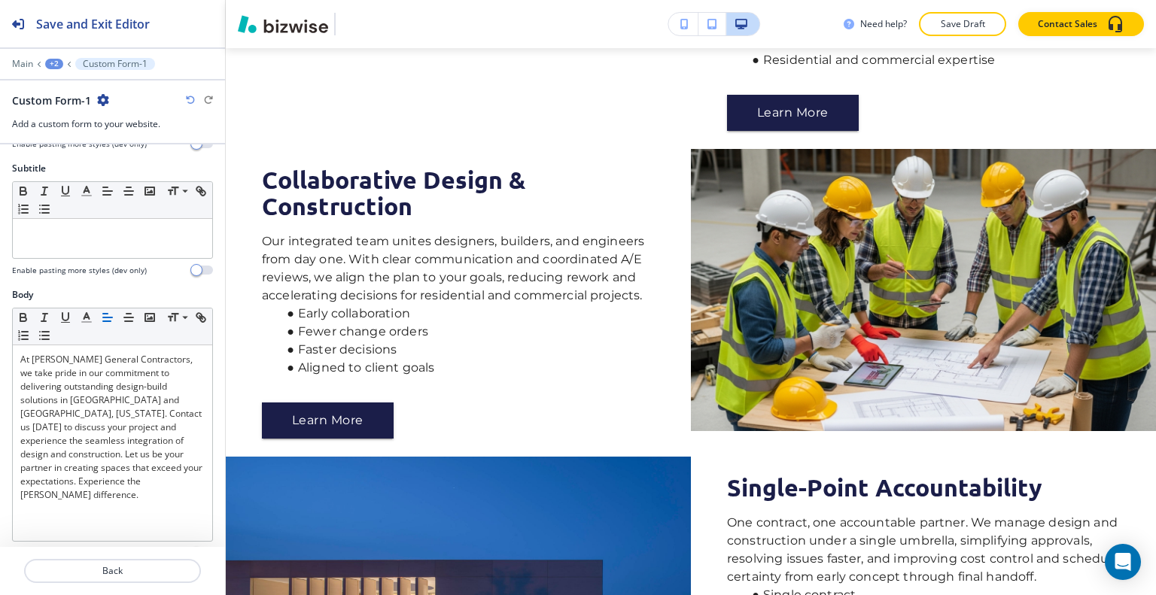
scroll to position [0, 0]
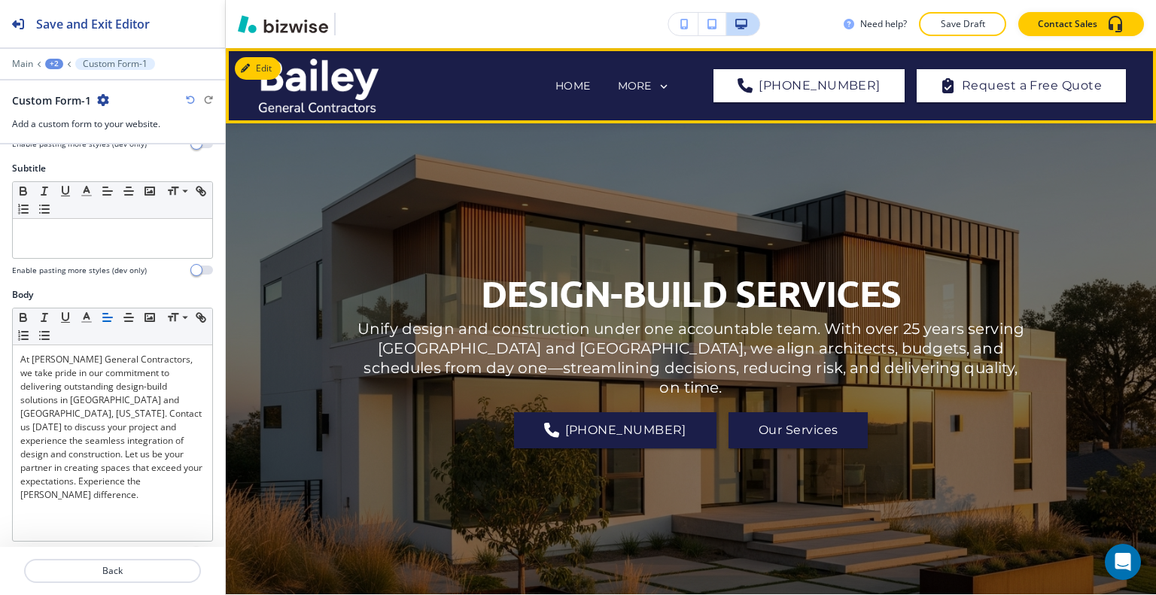
click at [671, 89] on icon at bounding box center [664, 87] width 14 height 14
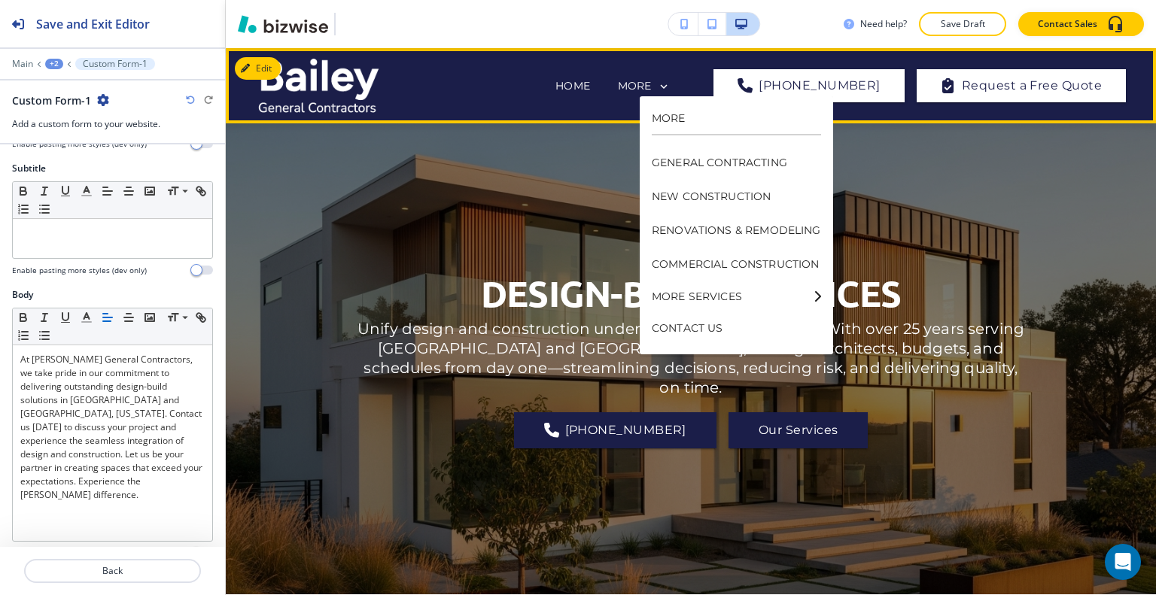
click at [786, 303] on div "MORE SERVICES" at bounding box center [736, 297] width 169 height 30
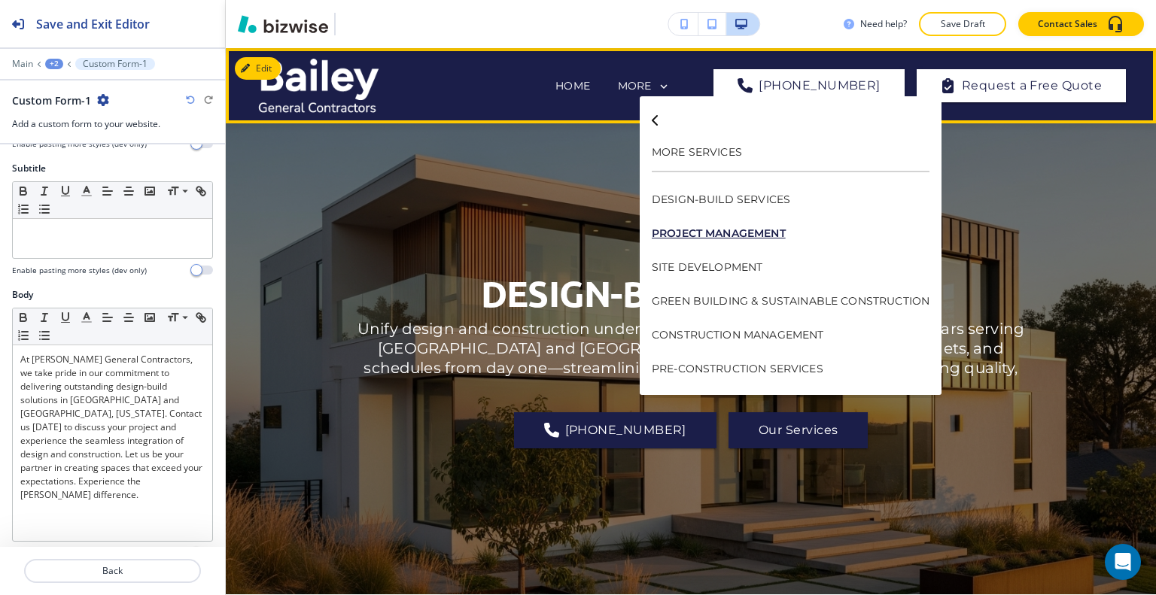
click at [768, 232] on p "PROJECT MANAGEMENT" at bounding box center [791, 234] width 278 height 34
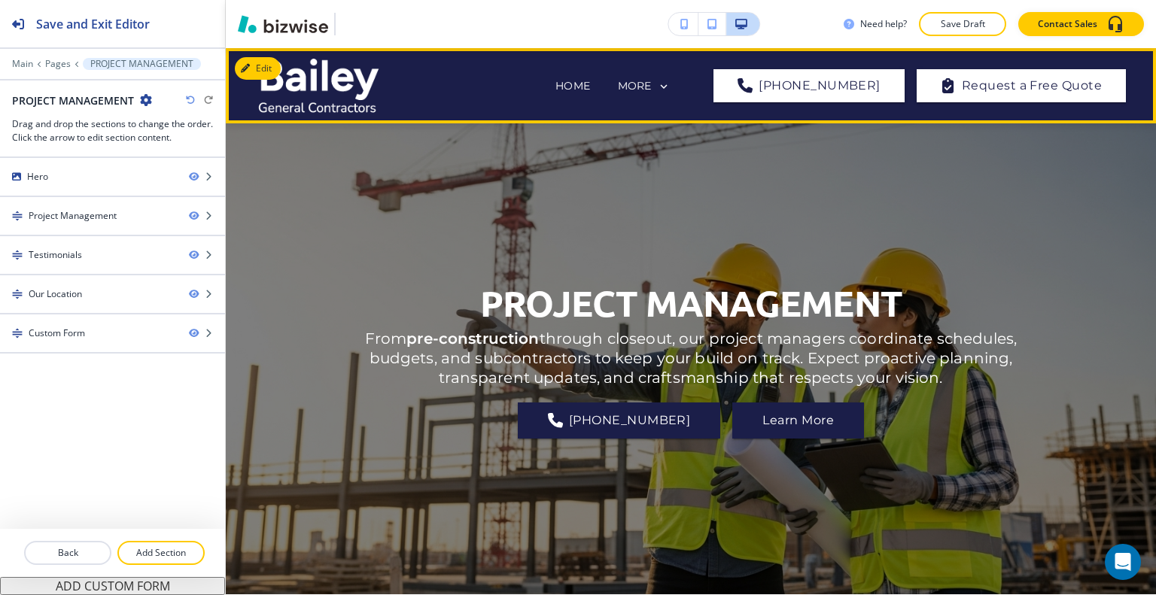
click at [972, 221] on div "PROJECT MANAGEMENT From pre‑construction through closeout, our project managers…" at bounding box center [690, 359] width 677 height 417
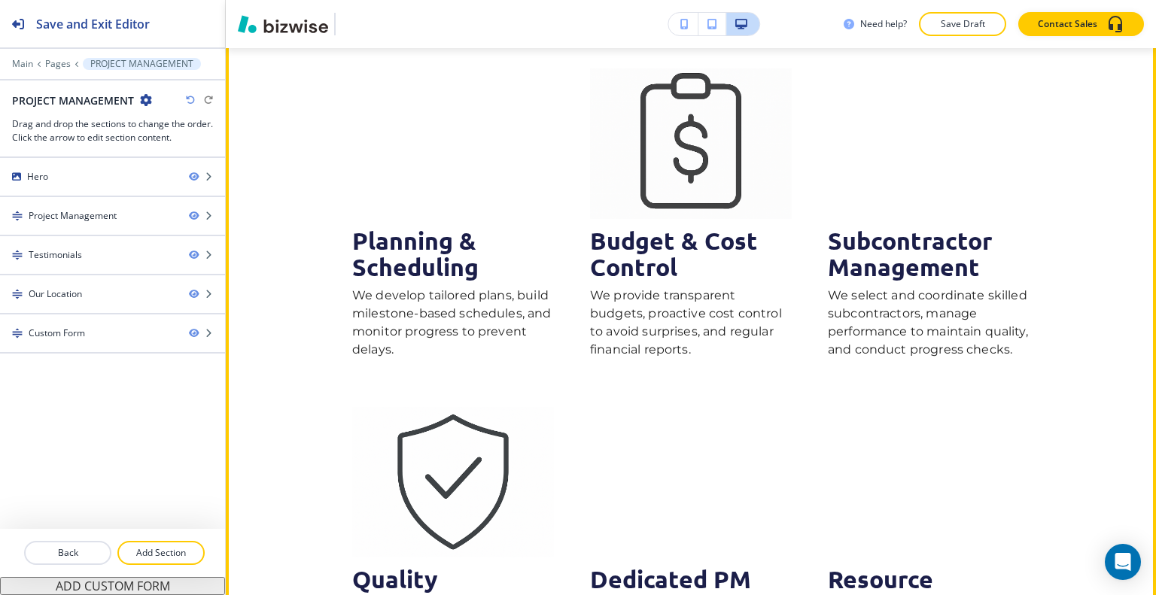
scroll to position [527, 0]
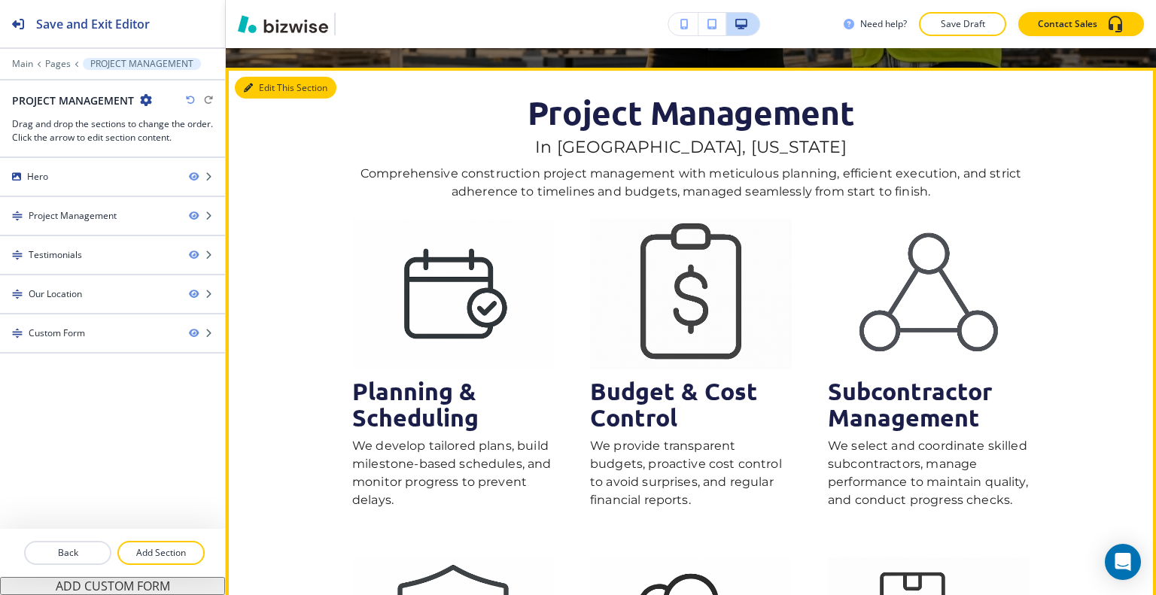
click at [278, 87] on button "Edit This Section" at bounding box center [286, 88] width 102 height 23
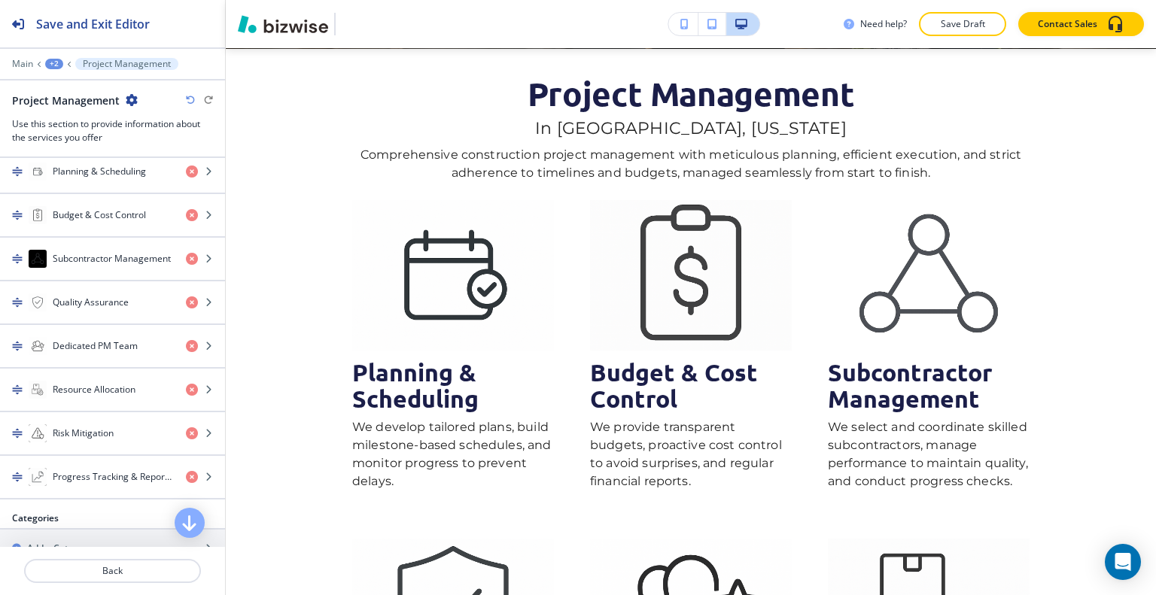
scroll to position [903, 0]
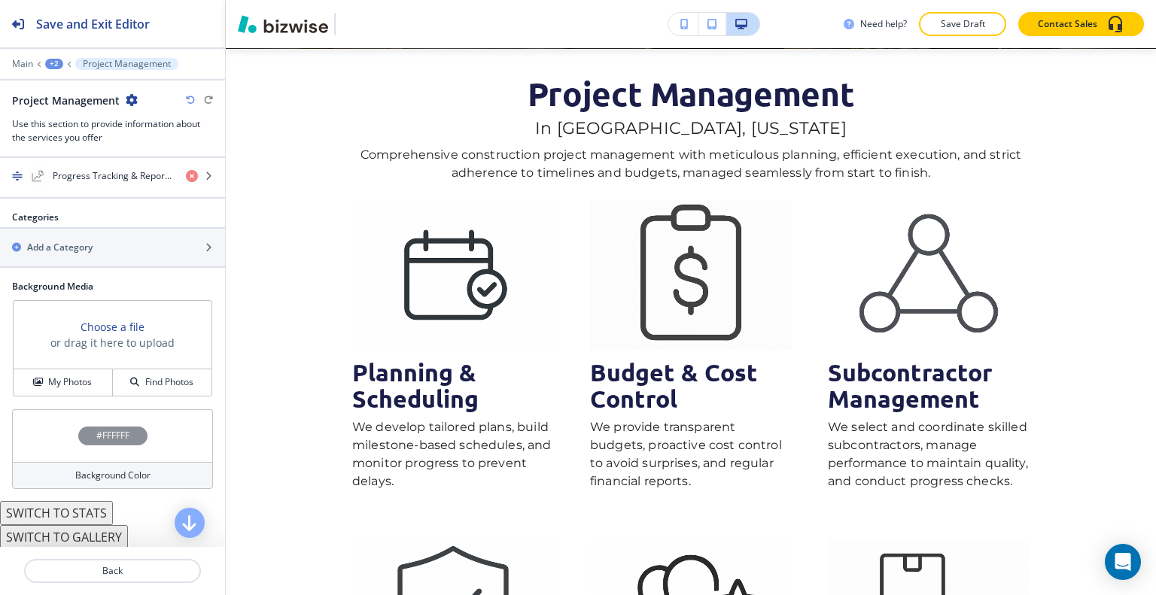
click at [84, 507] on button "SWITCH TO STATS" at bounding box center [56, 513] width 113 height 24
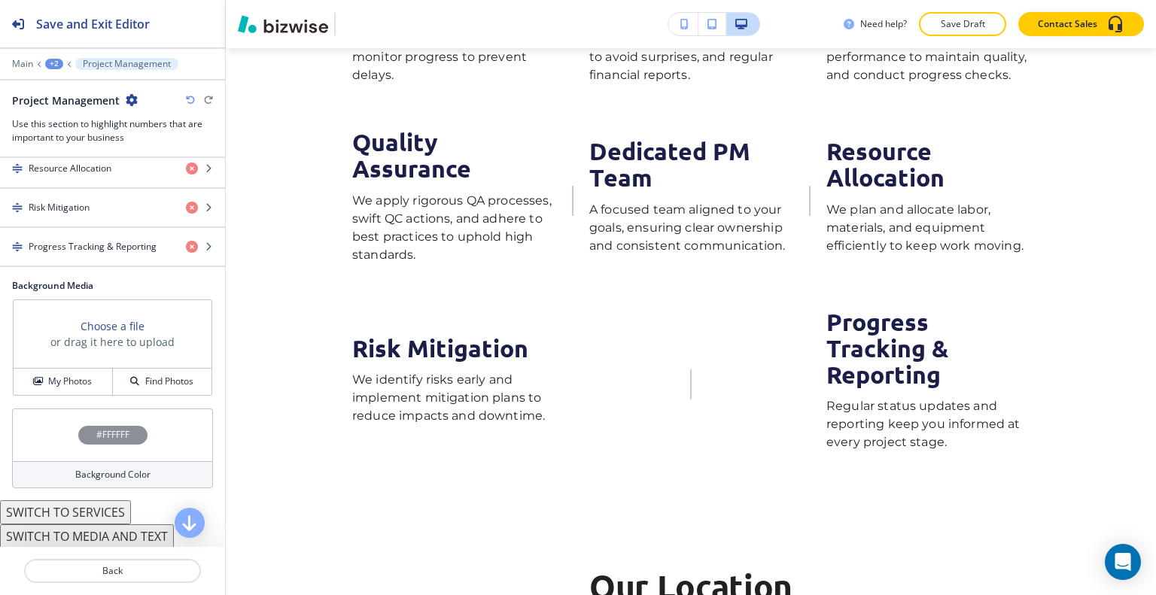
scroll to position [560, 0]
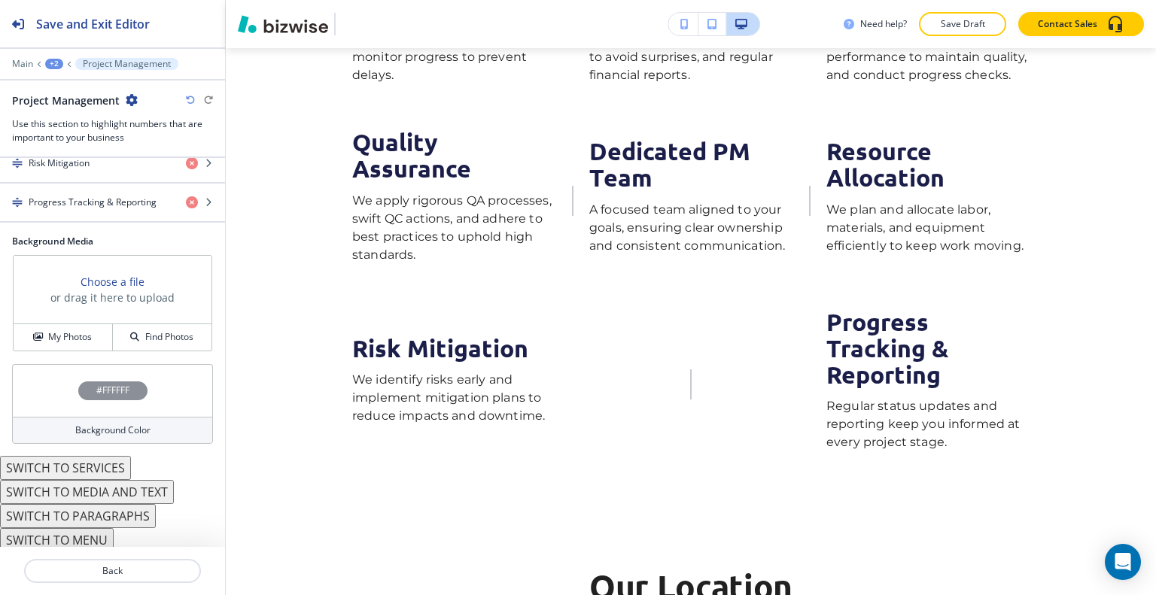
click at [93, 534] on button "SWITCH TO MENU" at bounding box center [57, 540] width 114 height 24
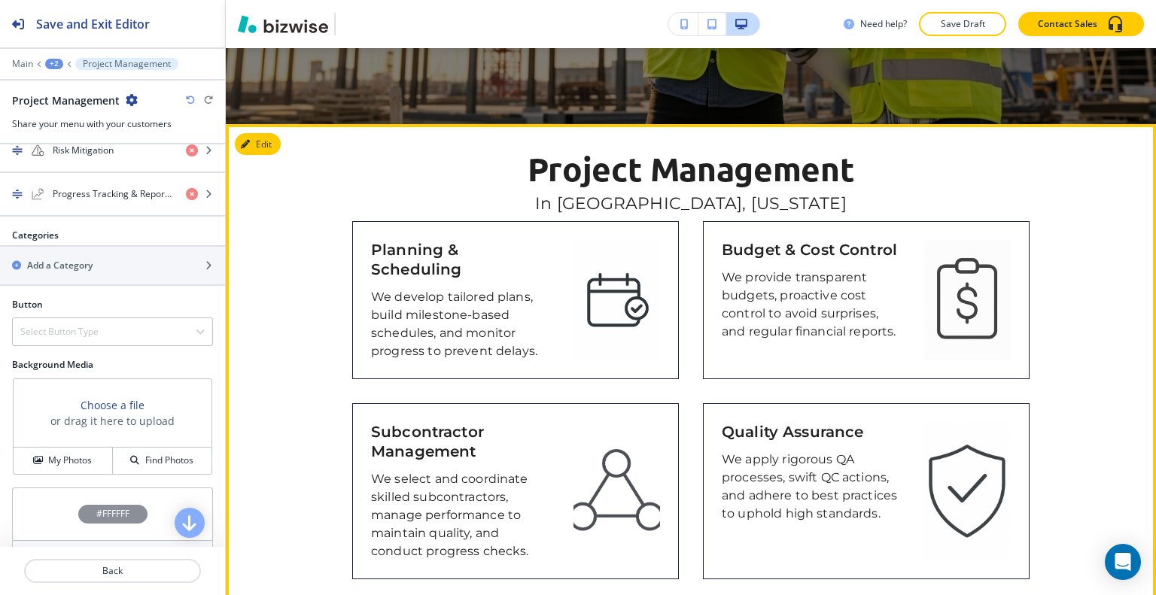
scroll to position [395, 0]
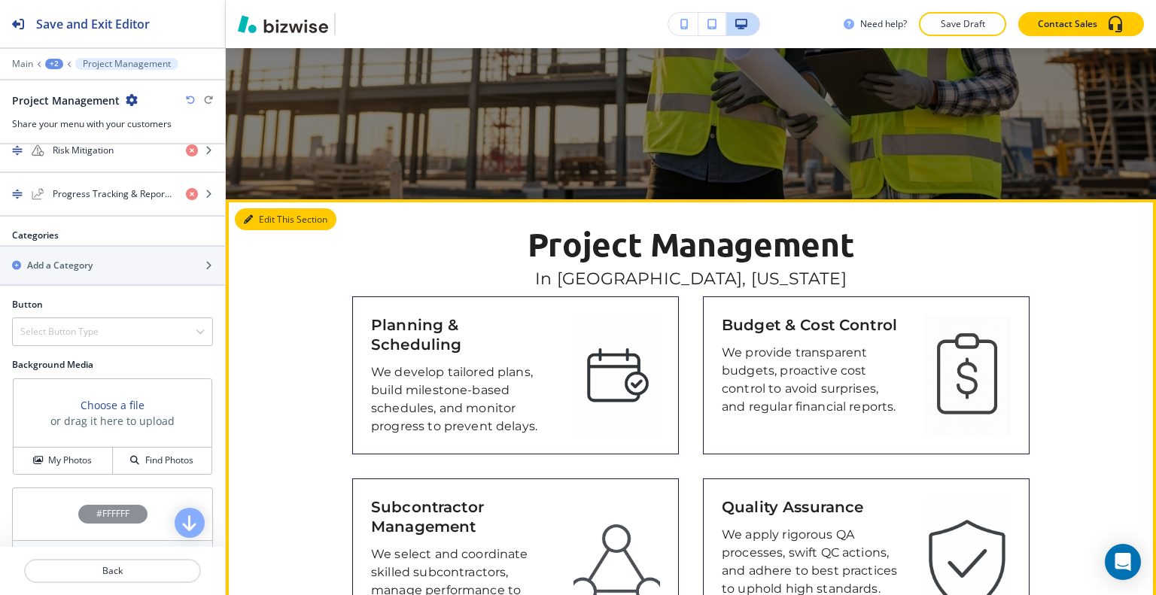
click at [275, 224] on button "Edit This Section" at bounding box center [286, 219] width 102 height 23
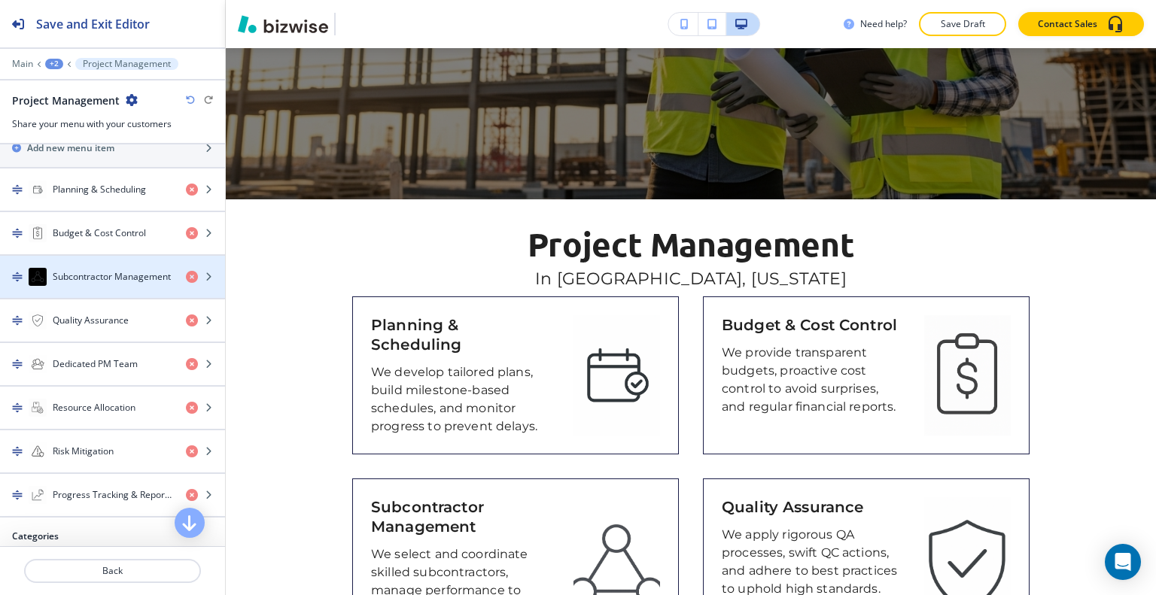
scroll to position [0, 0]
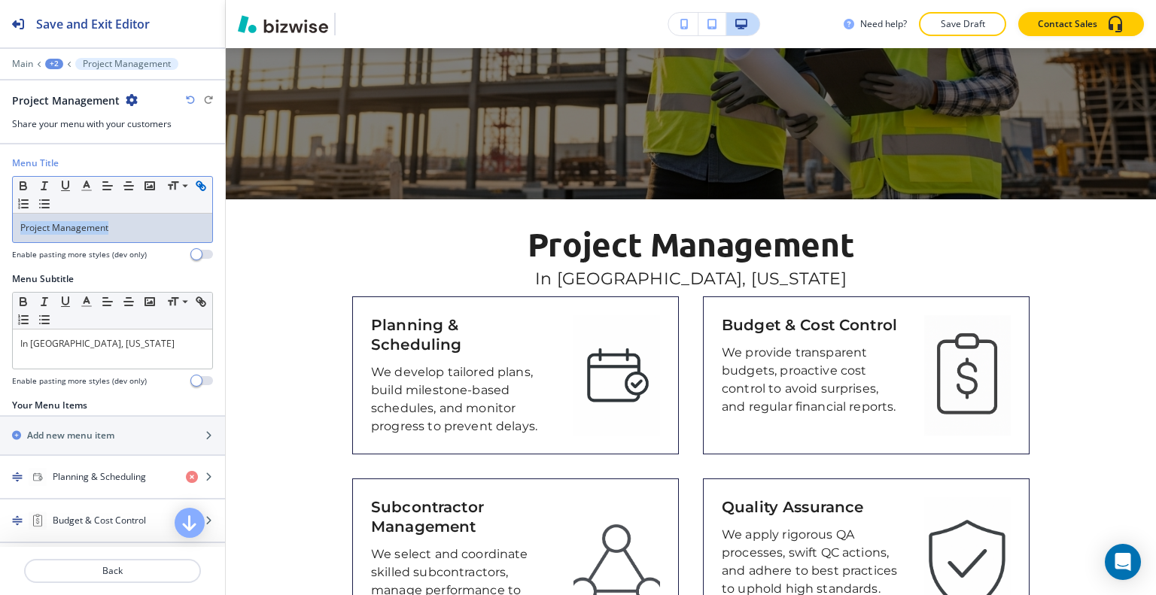
drag, startPoint x: 132, startPoint y: 222, endPoint x: 29, endPoint y: 202, distance: 105.0
click at [0, 213] on div "Menu Title Small Normal Large Huge Project Management Enable pasting more style…" at bounding box center [112, 215] width 225 height 116
click at [87, 187] on icon "button" at bounding box center [87, 186] width 14 height 14
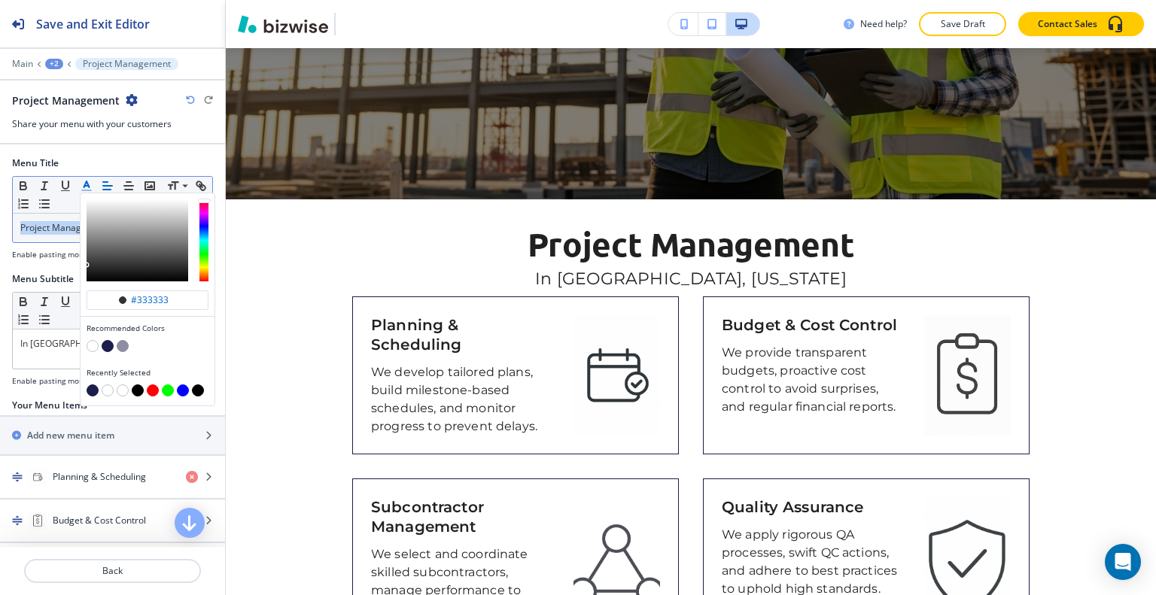
click at [108, 344] on button "button" at bounding box center [108, 346] width 12 height 12
type input "#1b1e49"
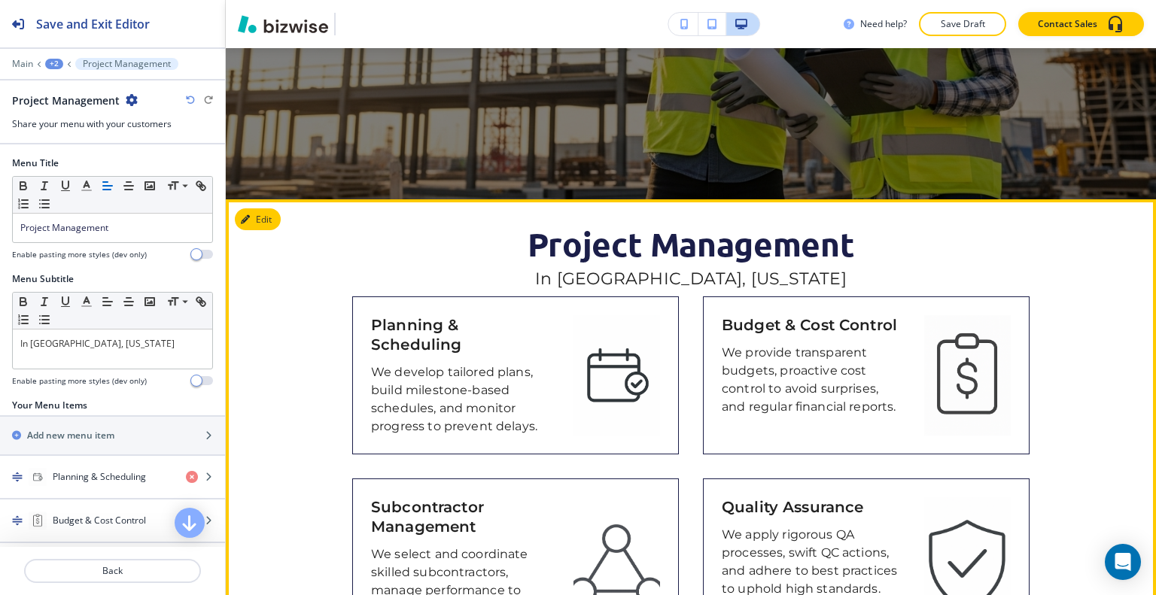
click at [437, 278] on h6 "In [GEOGRAPHIC_DATA], [US_STATE]" at bounding box center [690, 277] width 677 height 28
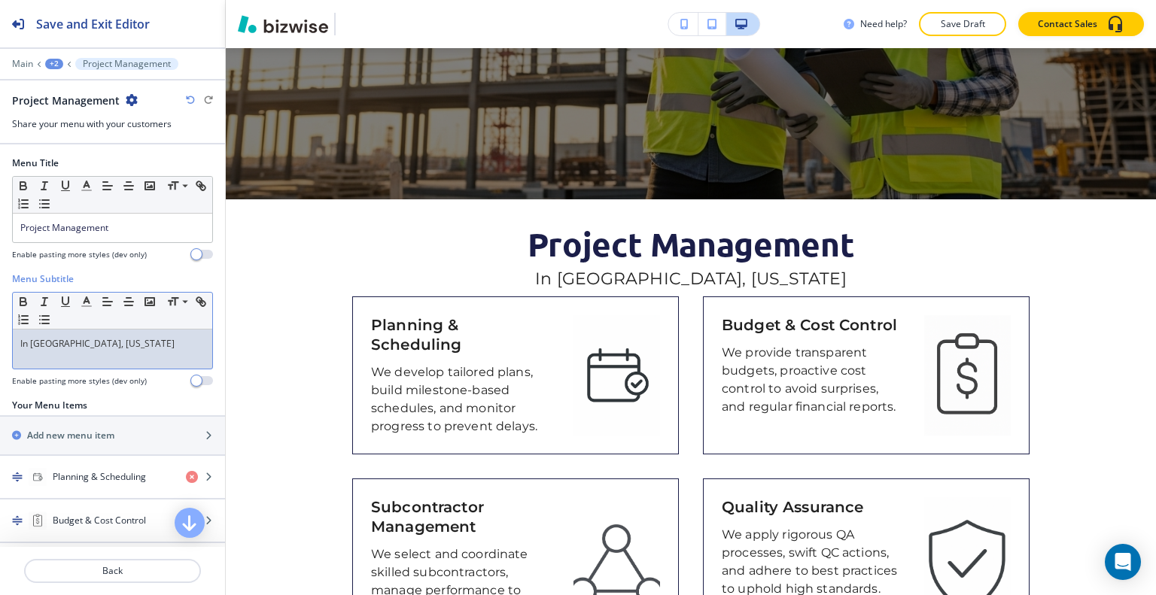
click at [166, 344] on p "In [GEOGRAPHIC_DATA], [US_STATE]" at bounding box center [112, 344] width 184 height 14
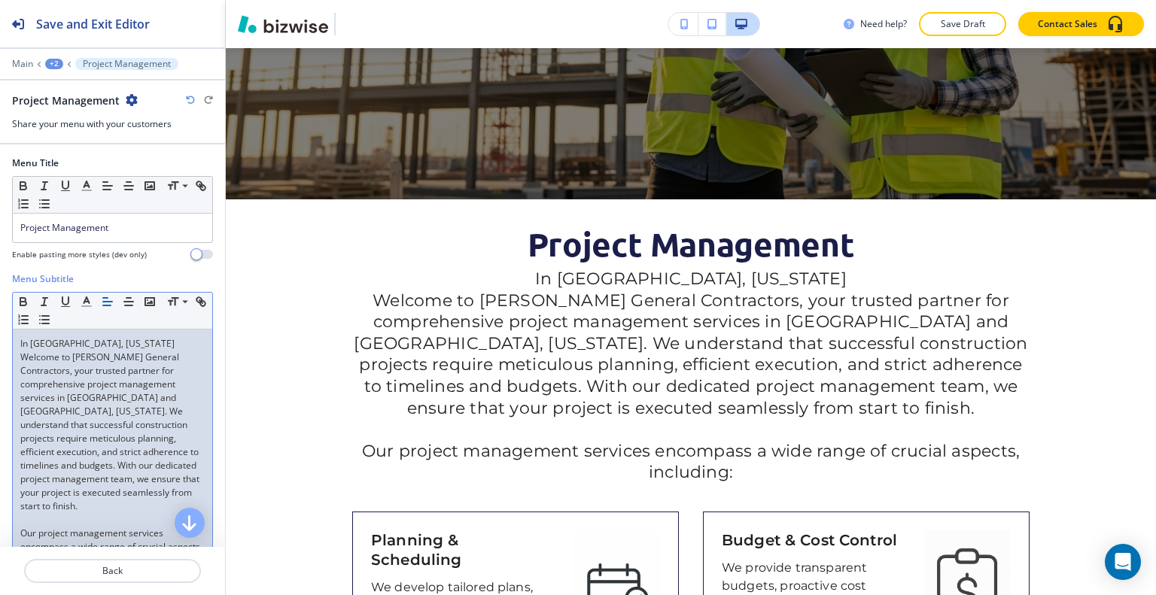
scroll to position [75, 0]
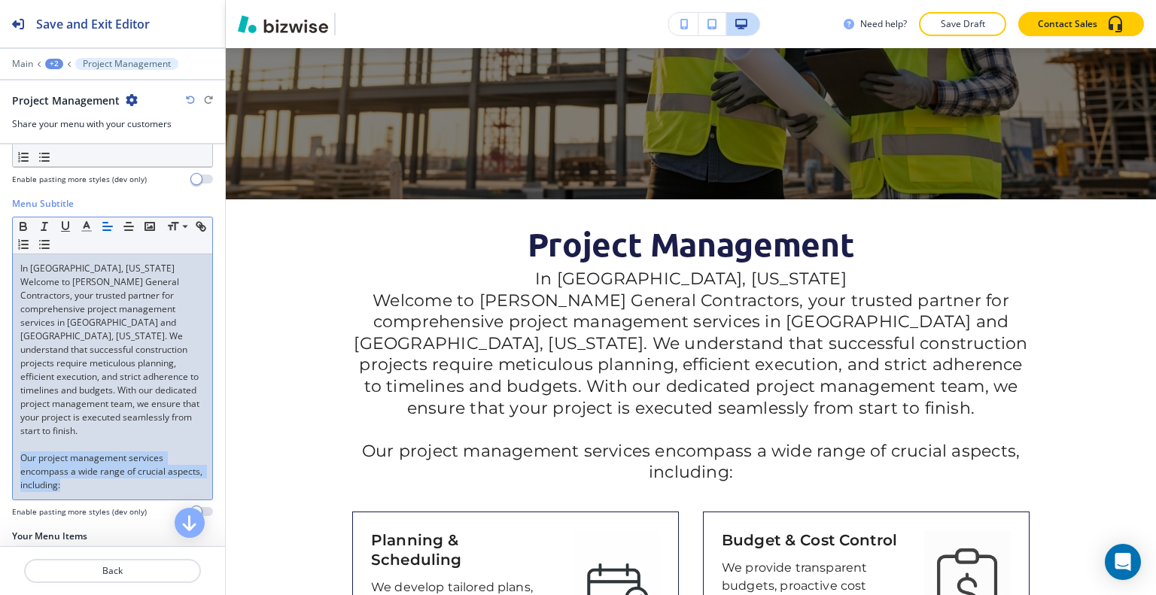
drag, startPoint x: 123, startPoint y: 490, endPoint x: 84, endPoint y: 467, distance: 44.5
click at [84, 467] on div "Menu Subtitle Small Normal Large Huge In Salt Lake and Park City, Utah Welcome …" at bounding box center [112, 357] width 201 height 321
click at [114, 471] on p "Our project management services encompass a wide range of crucial aspects, incl…" at bounding box center [112, 472] width 184 height 41
click at [98, 469] on p "Our project management services encompass a wide range of crucial aspects, incl…" at bounding box center [112, 472] width 184 height 41
click at [76, 422] on p "Welcome to Bailey General Contractors, your trusted partner for comprehensive p…" at bounding box center [112, 356] width 184 height 163
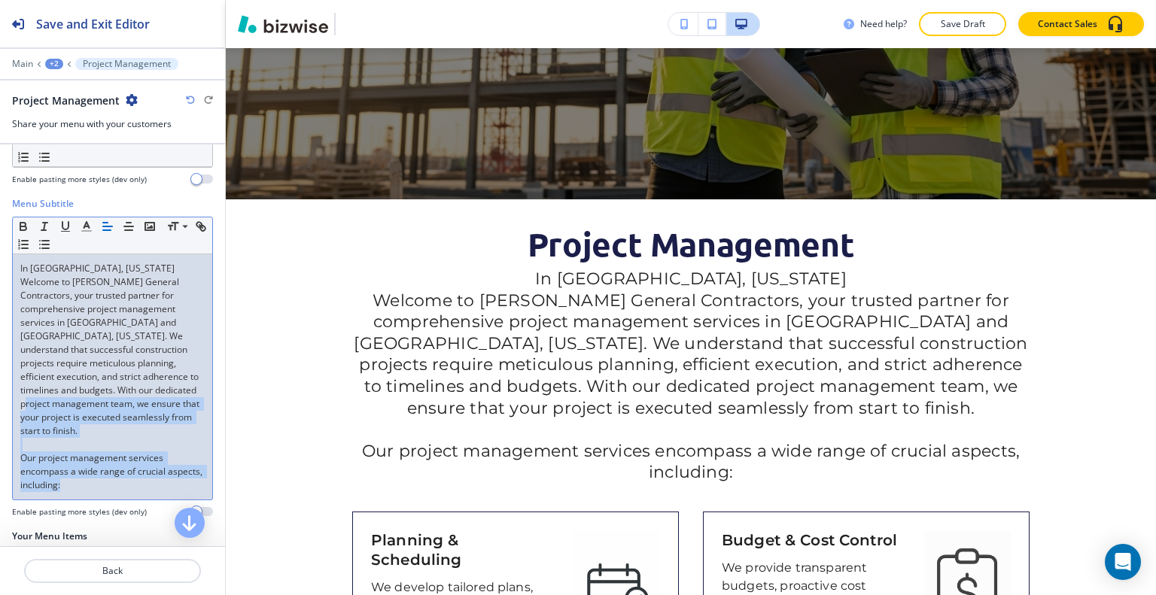
scroll to position [0, 0]
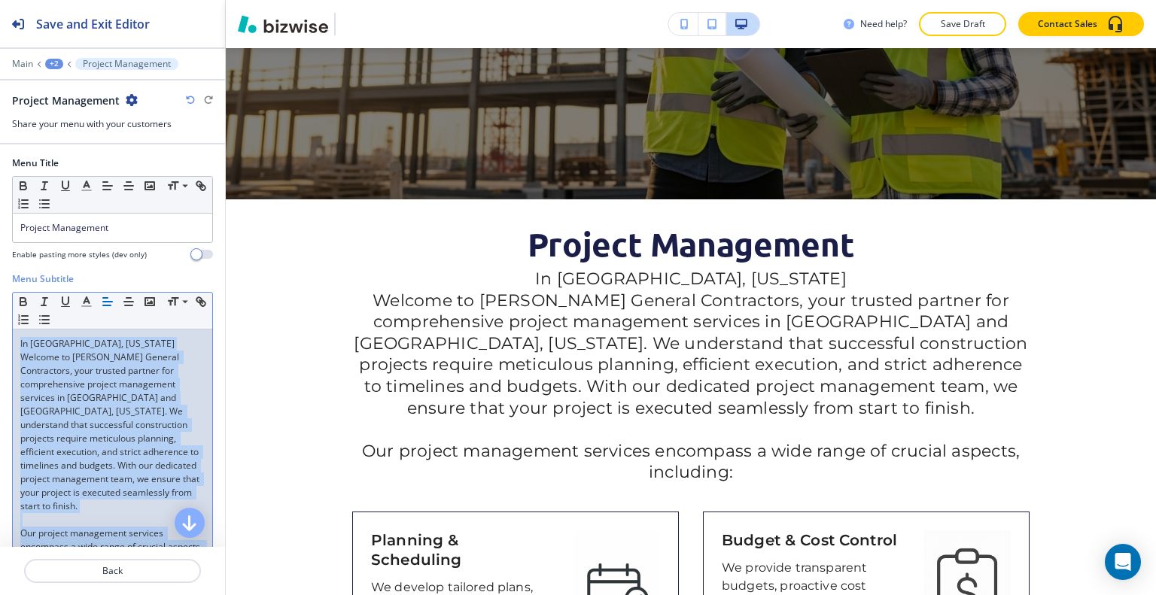
drag, startPoint x: 96, startPoint y: 467, endPoint x: 90, endPoint y: 309, distance: 158.2
click at [0, 317] on div "Menu Subtitle Small Normal Large Huge In Salt Lake and Park City, Utah Welcome …" at bounding box center [112, 438] width 225 height 333
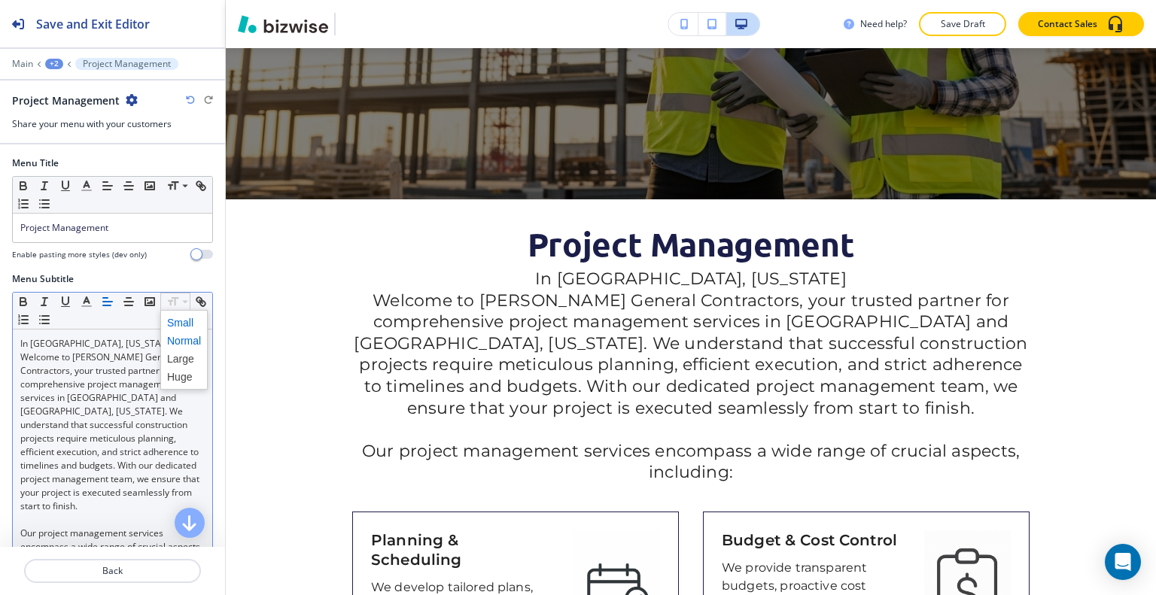
click at [181, 314] on span at bounding box center [184, 323] width 34 height 18
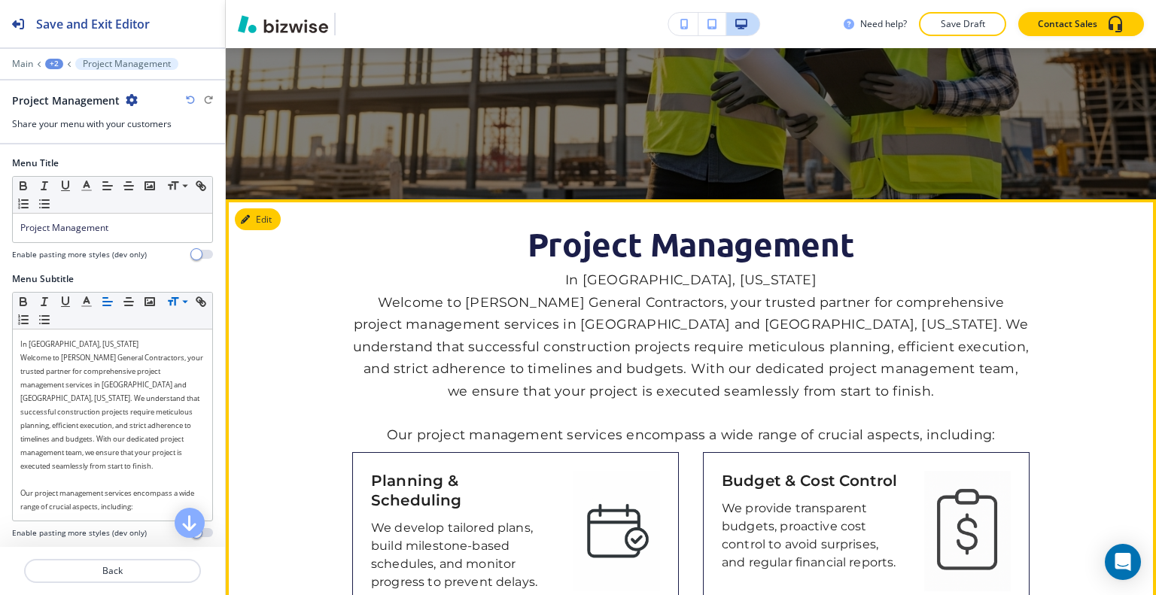
click at [361, 294] on p "Welcome to Bailey General Contractors, your trusted partner for comprehensive p…" at bounding box center [690, 346] width 677 height 111
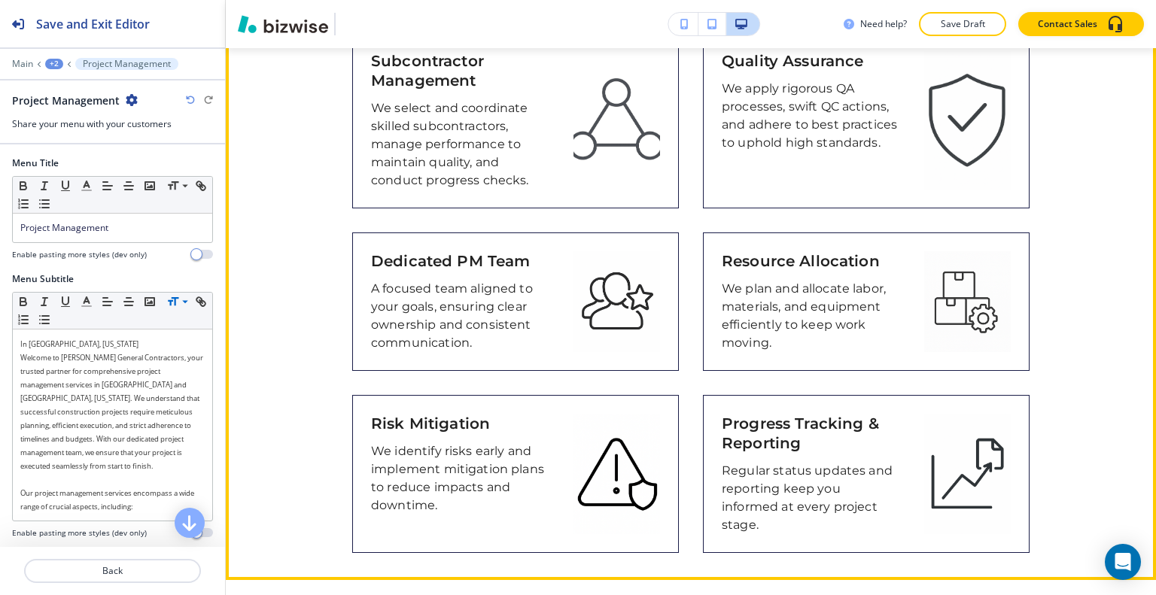
scroll to position [1298, 0]
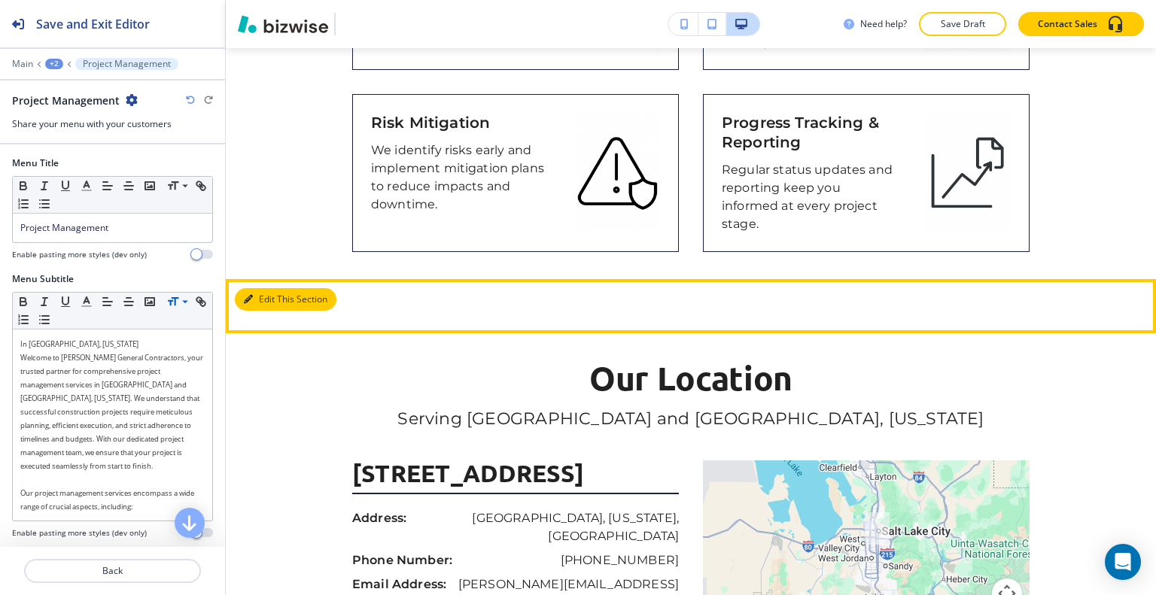
click at [269, 288] on button "Edit This Section" at bounding box center [286, 299] width 102 height 23
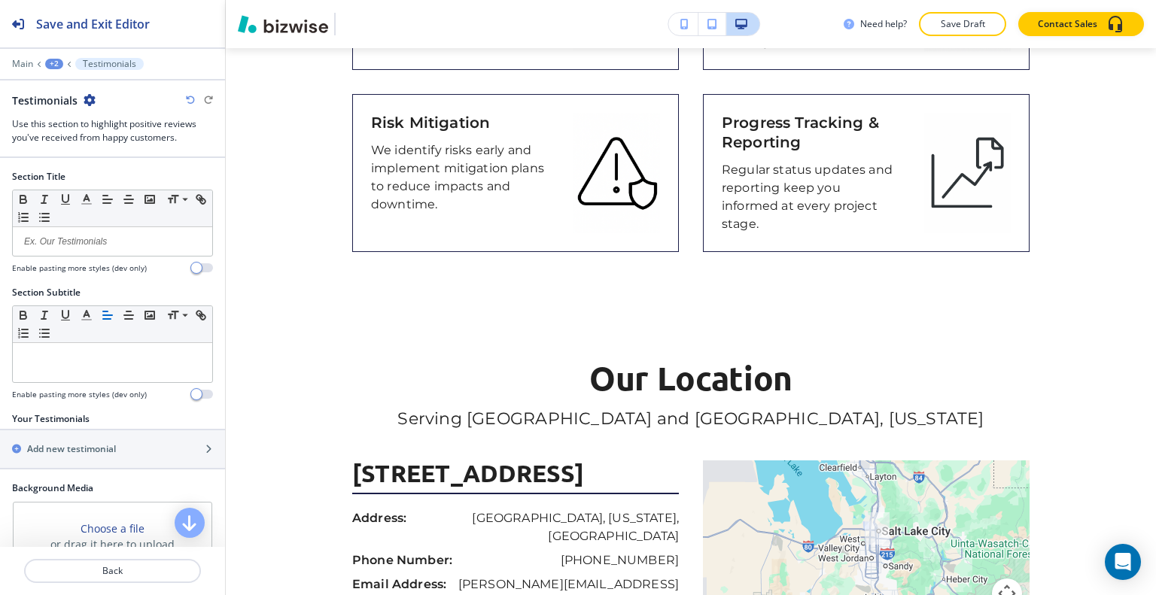
click at [90, 99] on icon "button" at bounding box center [90, 100] width 12 height 12
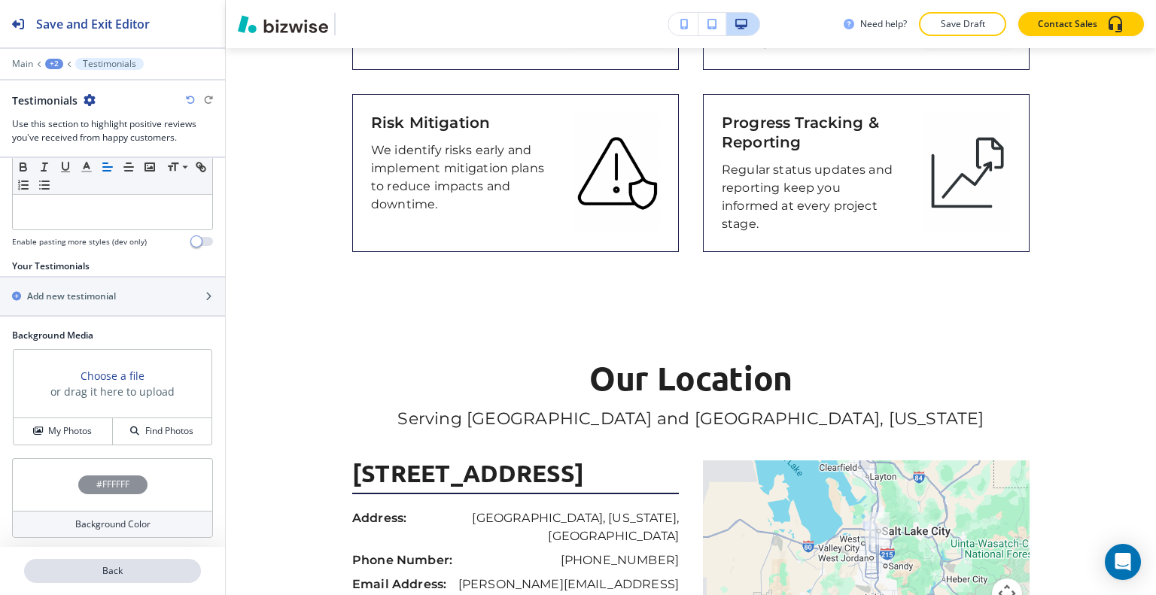
click at [126, 573] on p "Back" at bounding box center [113, 572] width 174 height 14
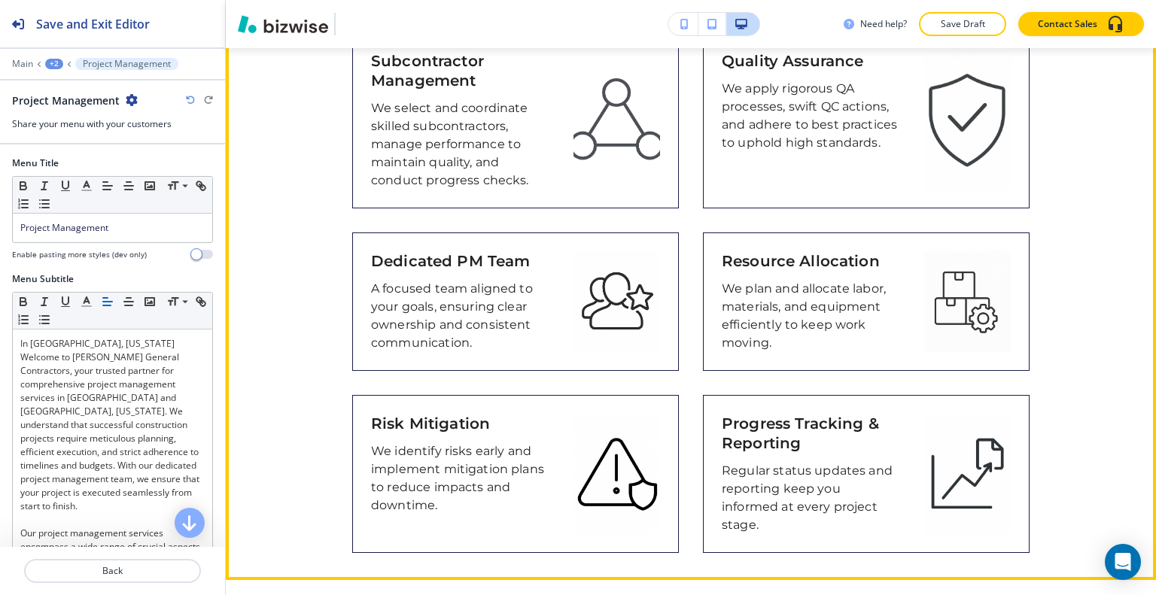
scroll to position [1298, 0]
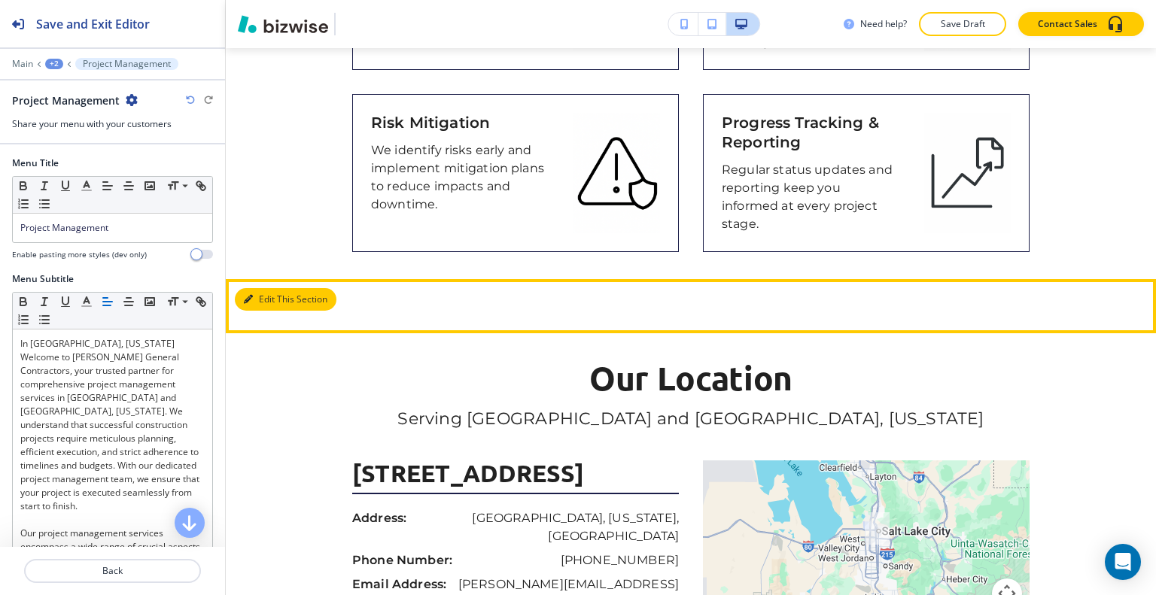
click at [261, 288] on button "Edit This Section" at bounding box center [286, 299] width 102 height 23
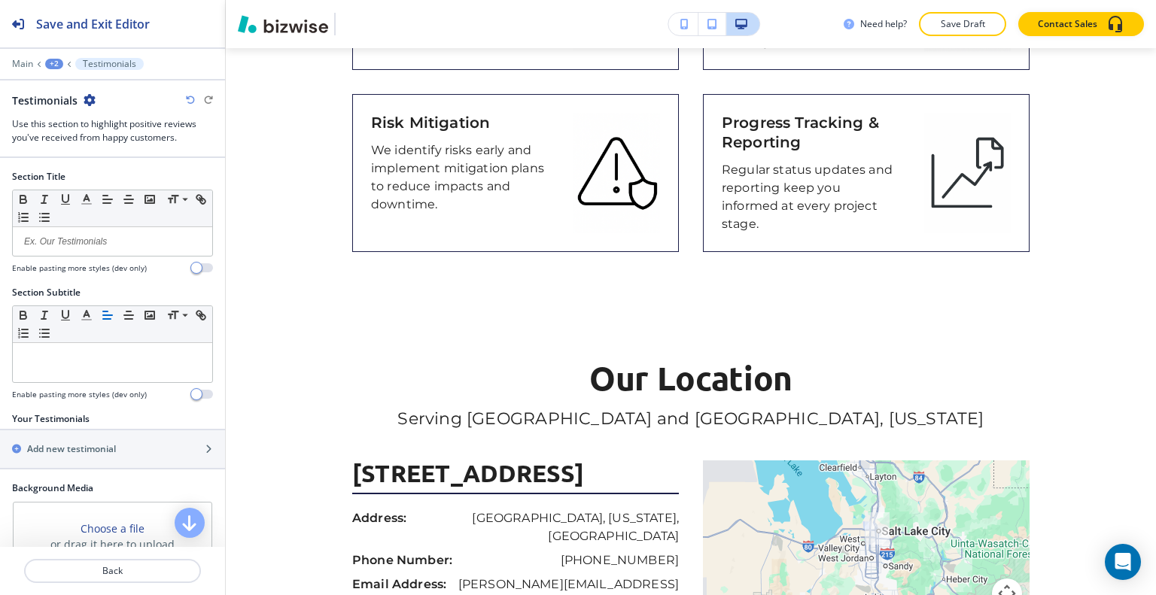
click at [88, 98] on icon "button" at bounding box center [90, 100] width 12 height 12
drag, startPoint x: 130, startPoint y: 162, endPoint x: 130, endPoint y: 175, distance: 12.8
click at [130, 175] on div "Rename Section Duplicate Section Delete Section" at bounding box center [131, 152] width 96 height 80
click at [130, 175] on p "Delete Section" at bounding box center [131, 179] width 77 height 14
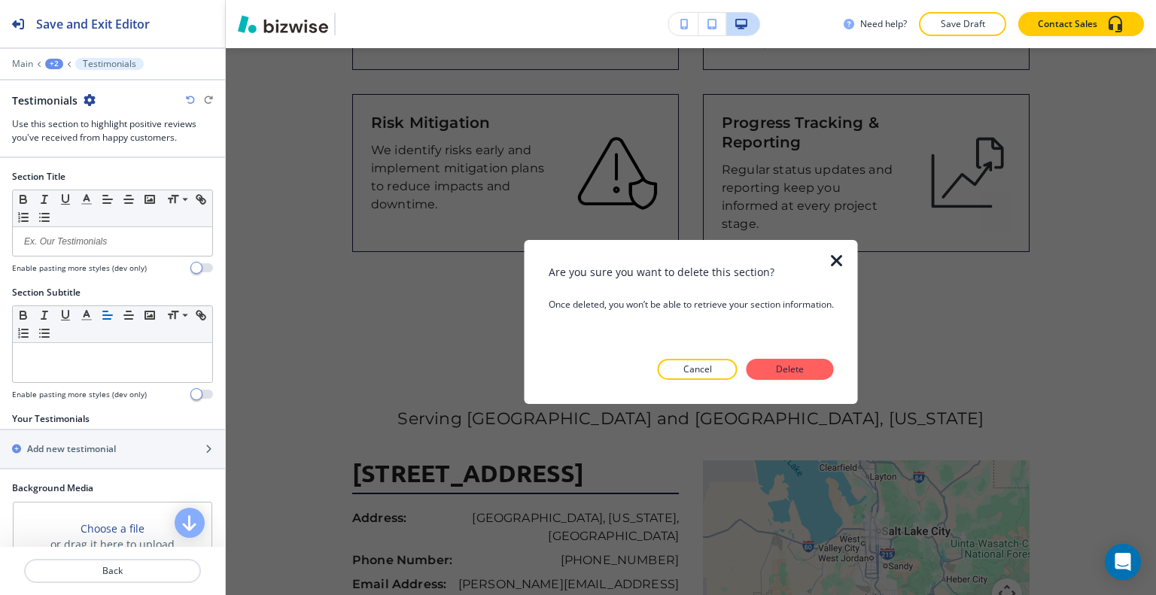
click at [775, 364] on p "Delete" at bounding box center [790, 370] width 36 height 14
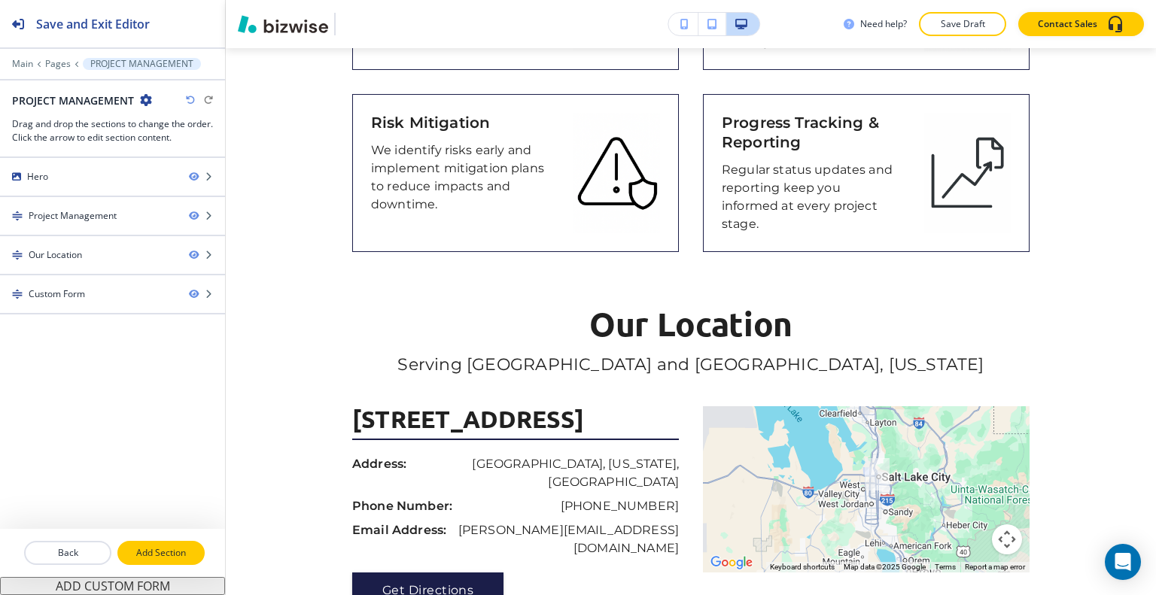
click at [156, 543] on button "Add Section" at bounding box center [160, 553] width 87 height 24
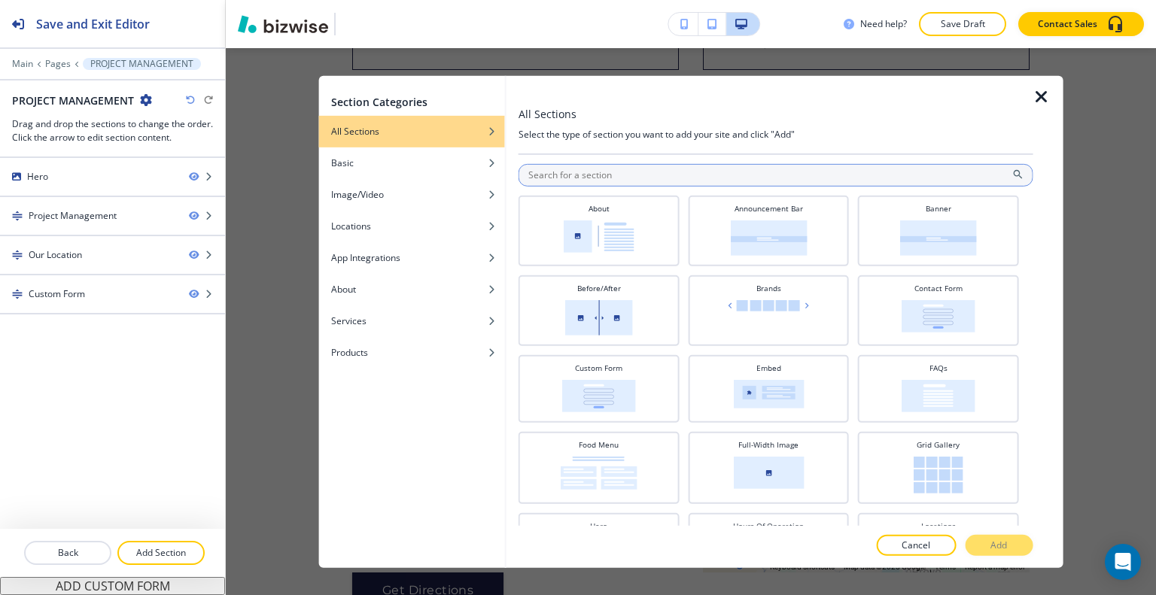
click at [588, 172] on input "text" at bounding box center [776, 174] width 515 height 23
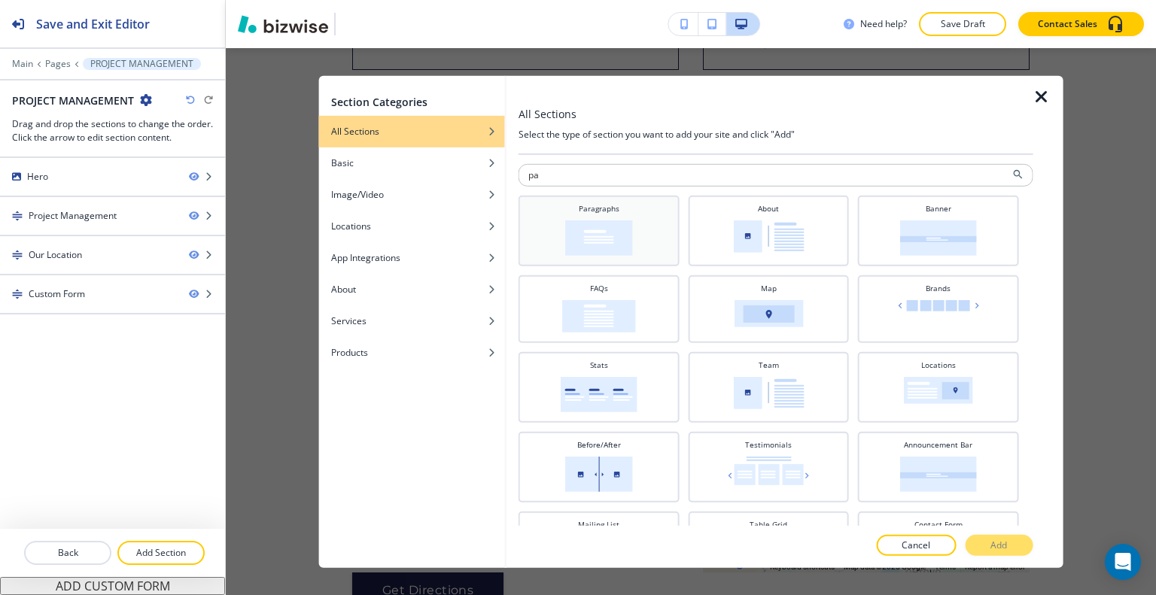
type input "pa"
click at [620, 214] on div "Paragraphs" at bounding box center [599, 228] width 146 height 53
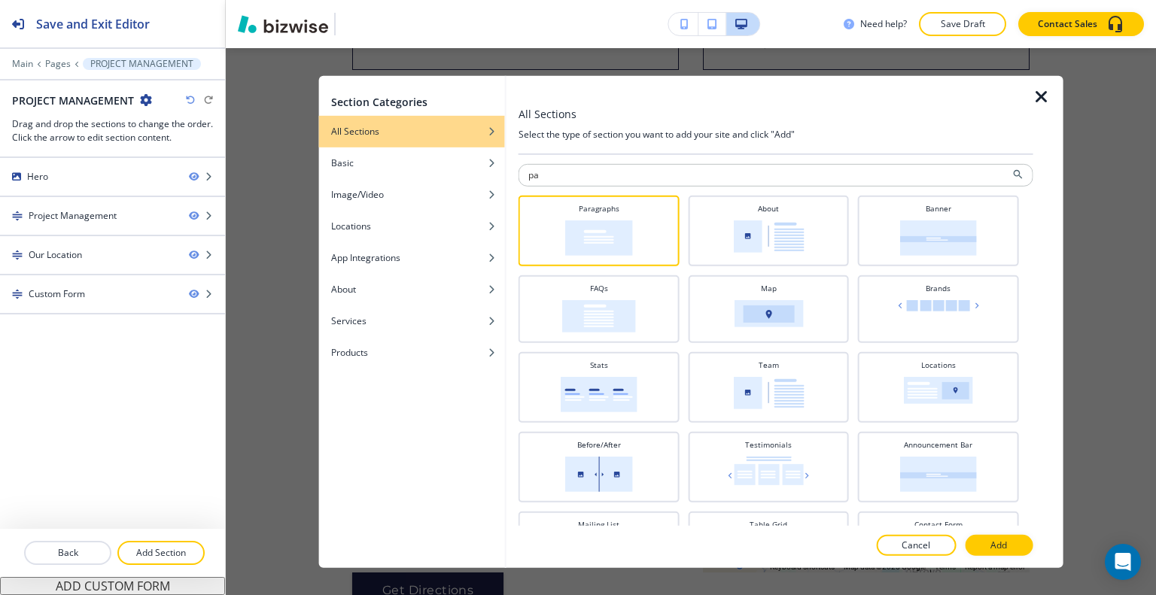
click at [1015, 550] on button "Add" at bounding box center [999, 545] width 68 height 21
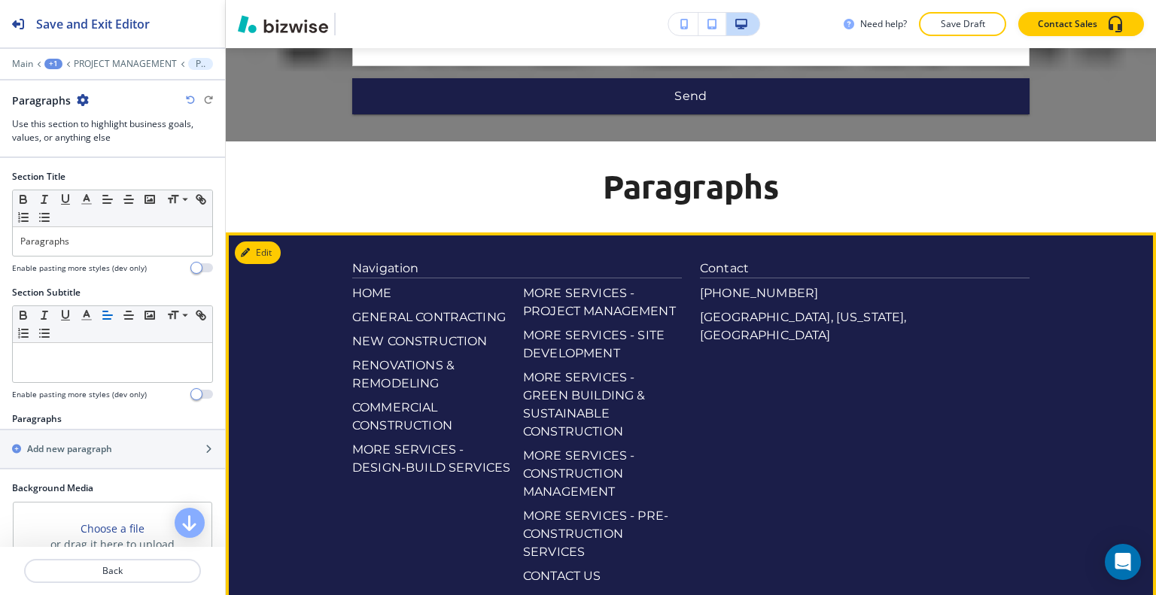
scroll to position [2228, 0]
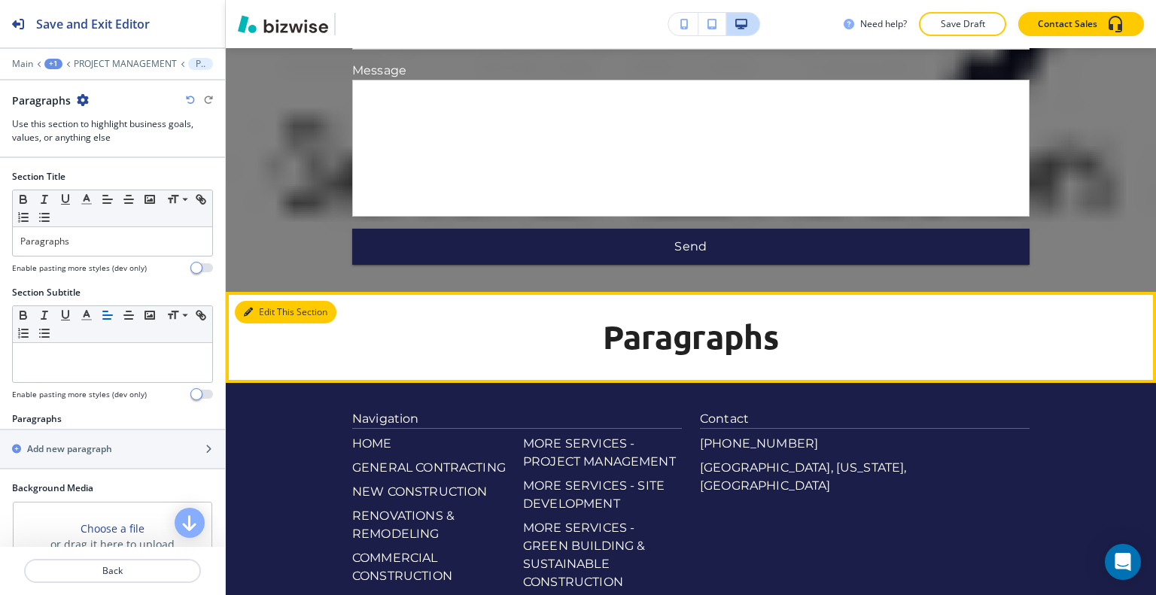
click at [263, 301] on button "Edit This Section" at bounding box center [286, 312] width 102 height 23
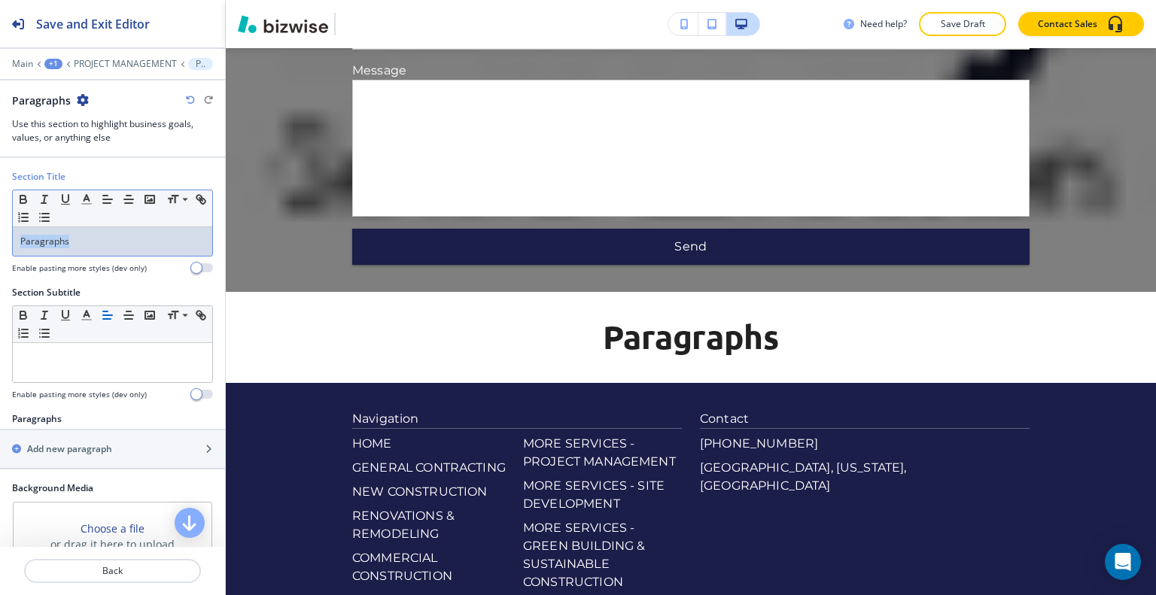
drag, startPoint x: 78, startPoint y: 234, endPoint x: 40, endPoint y: 236, distance: 37.7
click at [2, 236] on div "Section Title Small Normal Large Huge Paragraphs Enable pasting more styles (de…" at bounding box center [112, 228] width 225 height 116
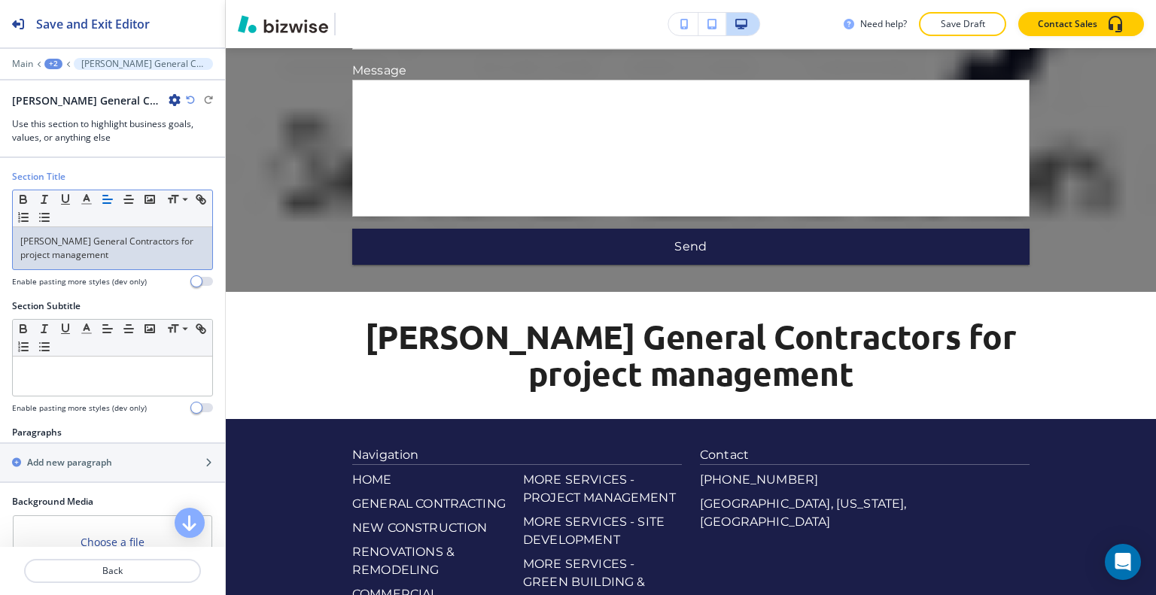
click at [156, 242] on p "Bailey General Contractors for project management" at bounding box center [112, 248] width 184 height 27
click at [27, 251] on p "Bailey General Contractors for Project management" at bounding box center [112, 248] width 184 height 27
drag, startPoint x: 44, startPoint y: 249, endPoint x: 48, endPoint y: 213, distance: 36.3
click at [2, 212] on div "Section Title Small Normal Large Huge Bailey General Contractors for Project Ma…" at bounding box center [112, 234] width 225 height 129
click at [83, 203] on icon "button" at bounding box center [87, 200] width 14 height 14
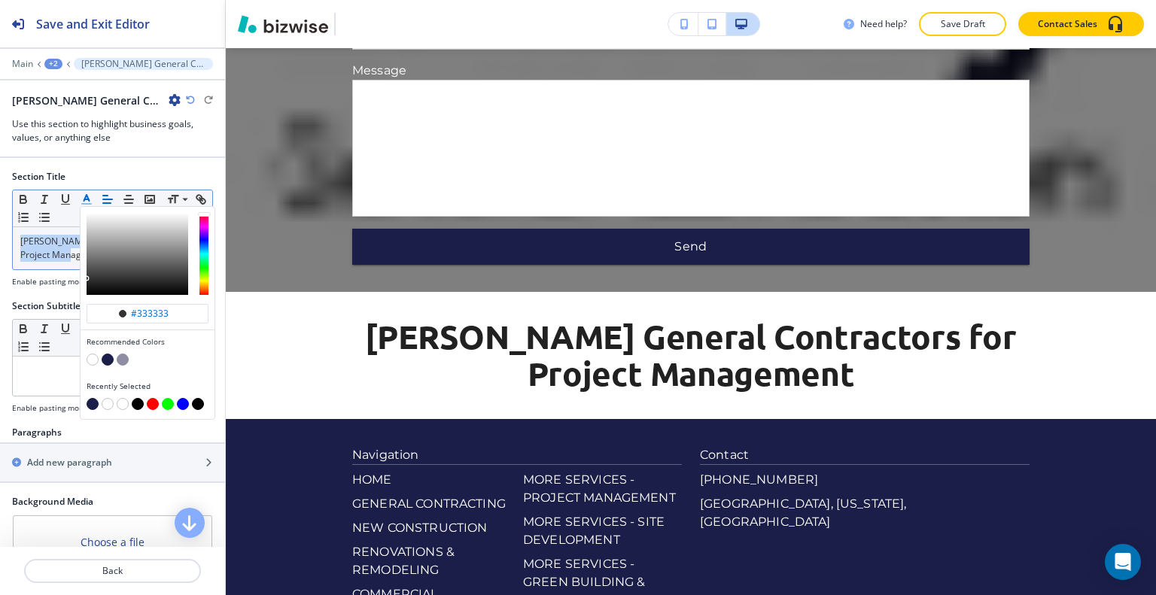
click at [111, 358] on button "button" at bounding box center [108, 360] width 12 height 12
type input "#1b1e49"
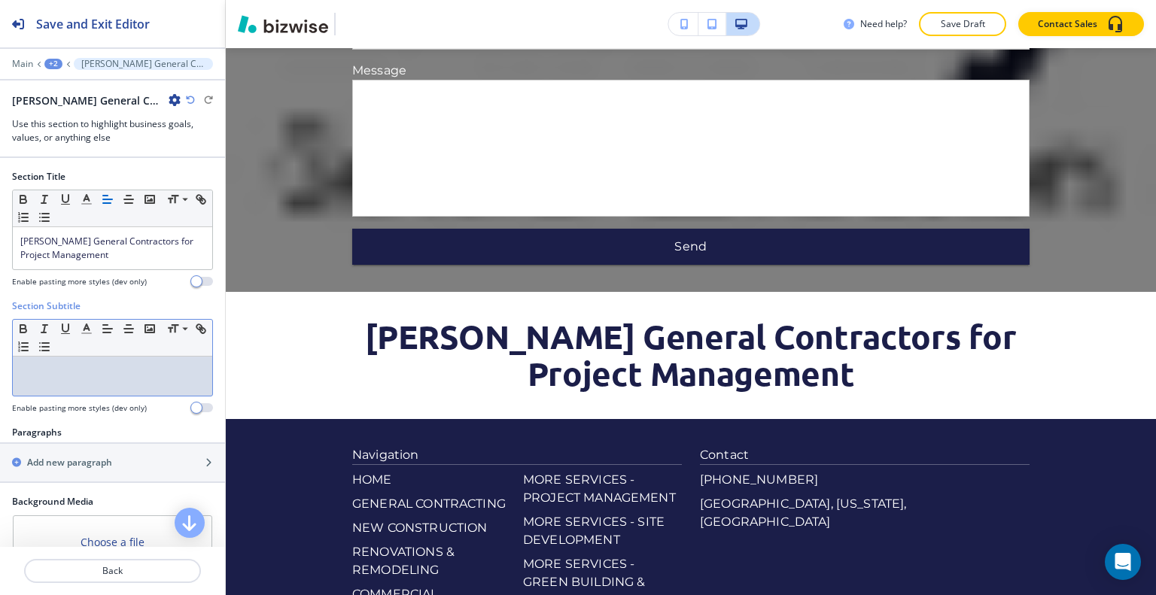
click at [41, 376] on p at bounding box center [112, 371] width 184 height 14
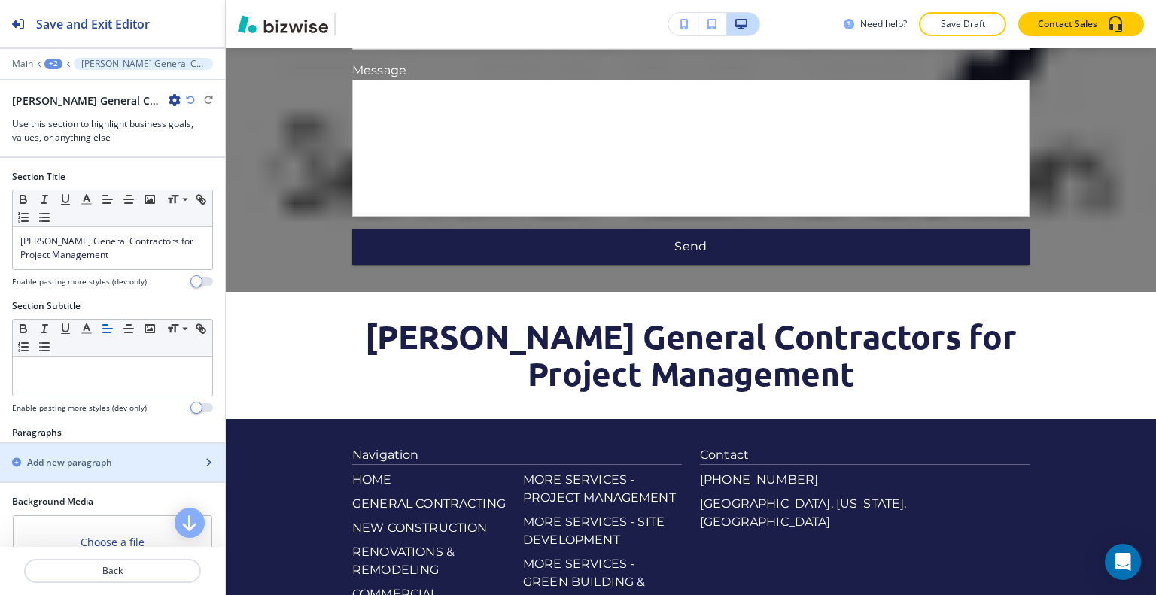
click at [81, 460] on h2 "Add new paragraph" at bounding box center [69, 463] width 85 height 14
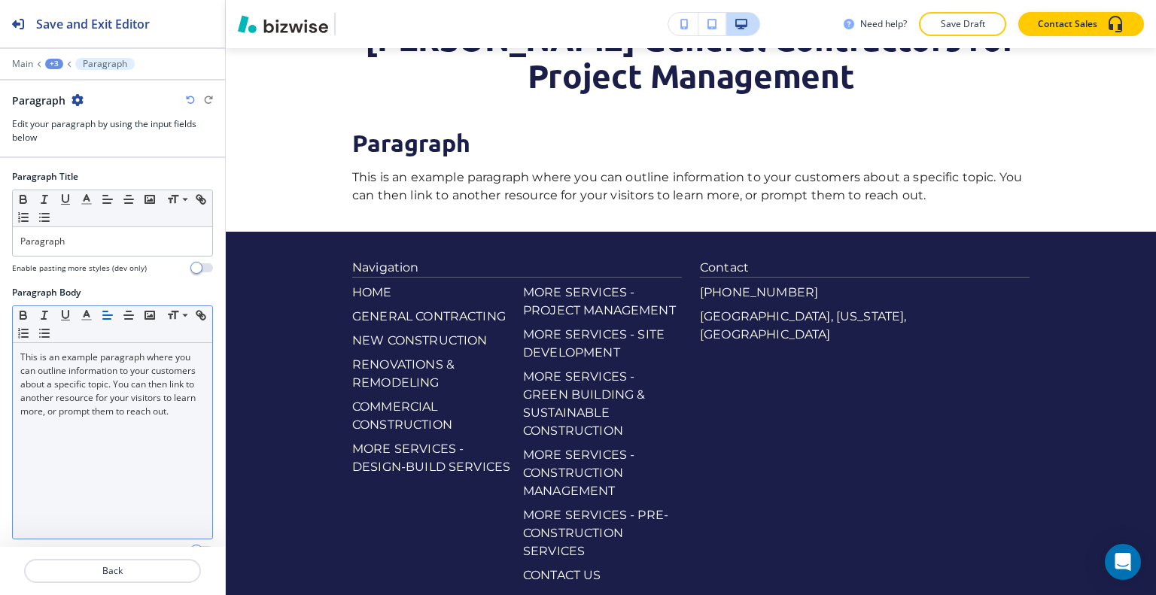
scroll to position [75, 0]
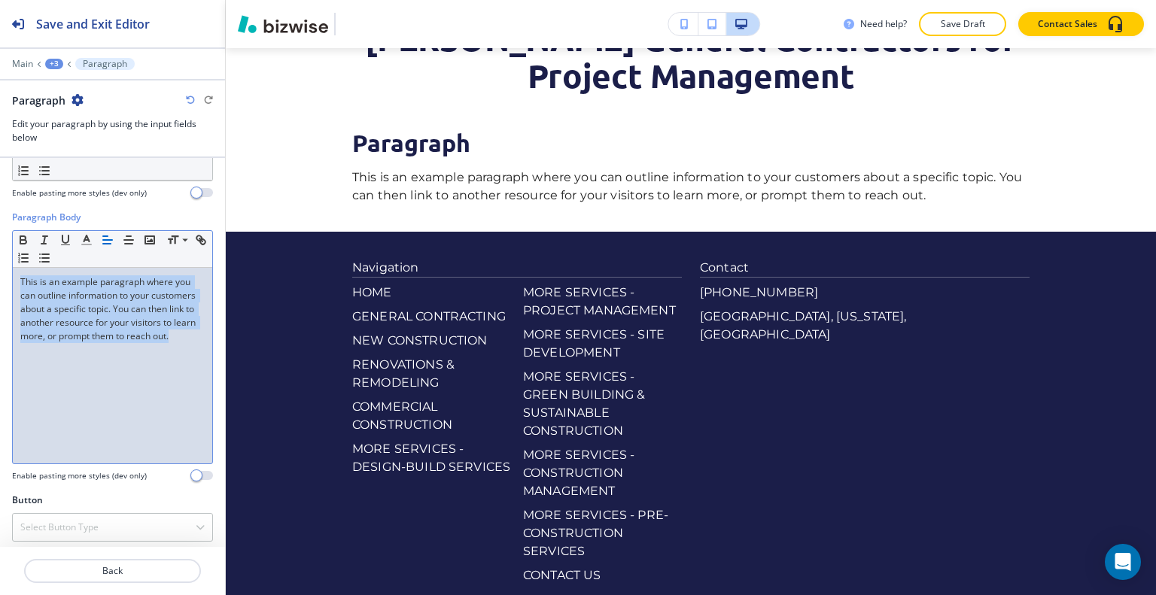
drag, startPoint x: 92, startPoint y: 394, endPoint x: 6, endPoint y: 266, distance: 153.4
click at [0, 249] on div "Paragraph Body Small Normal Large Huge This is an example paragraph where you c…" at bounding box center [112, 352] width 225 height 283
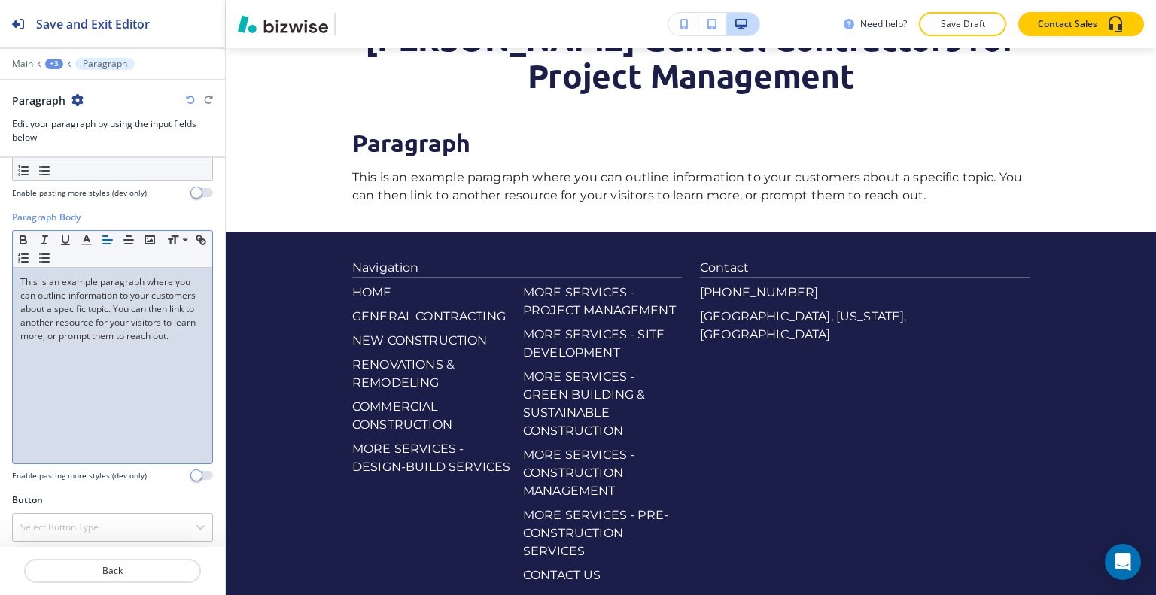
scroll to position [0, 0]
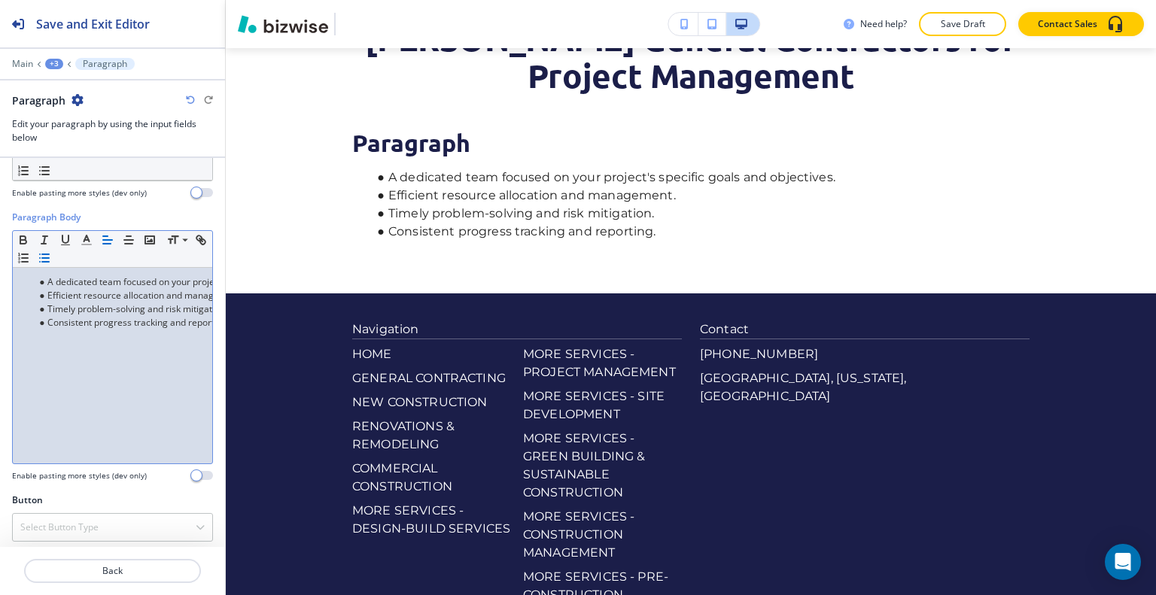
click at [111, 352] on div "A dedicated team focused on your project's specific goals and objectives. Effic…" at bounding box center [112, 366] width 199 height 196
click at [174, 327] on div "A dedicated team focused on your project's specific goals and objectives. Effic…" at bounding box center [112, 366] width 199 height 196
click at [210, 321] on div "Paragraph Body Small Normal Large Huge A dedicated team focused on your project…" at bounding box center [112, 352] width 225 height 283
click at [142, 329] on div "A dedicated team focused on your project's specific goals and objectives. Effic…" at bounding box center [112, 366] width 199 height 196
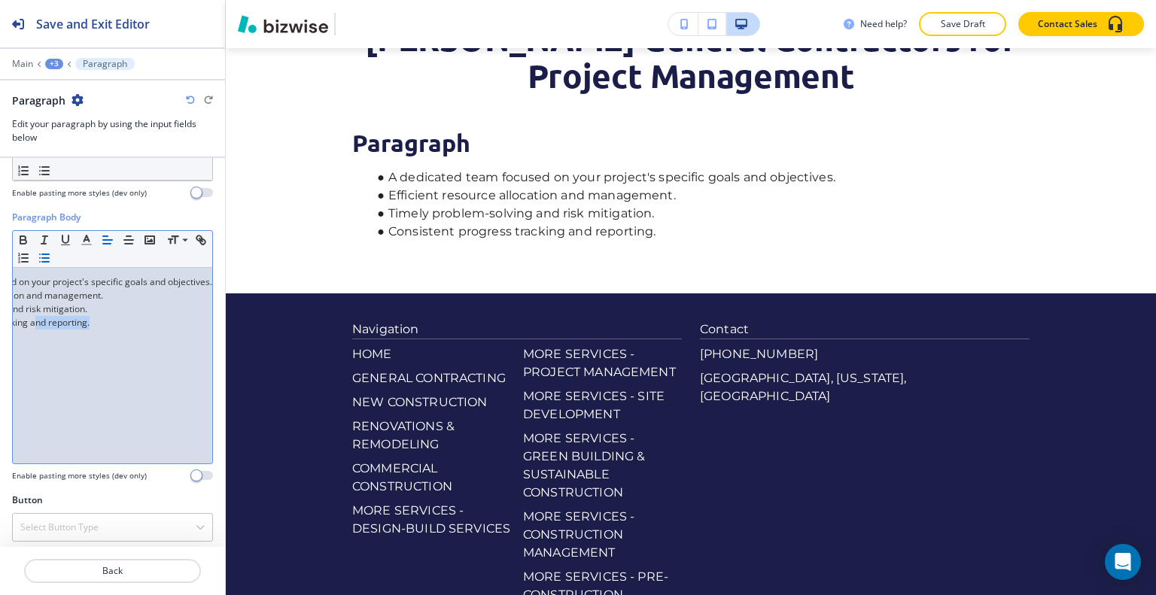
click at [148, 321] on div "A dedicated team focused on your project's specific goals and objectives. Effic…" at bounding box center [112, 366] width 199 height 196
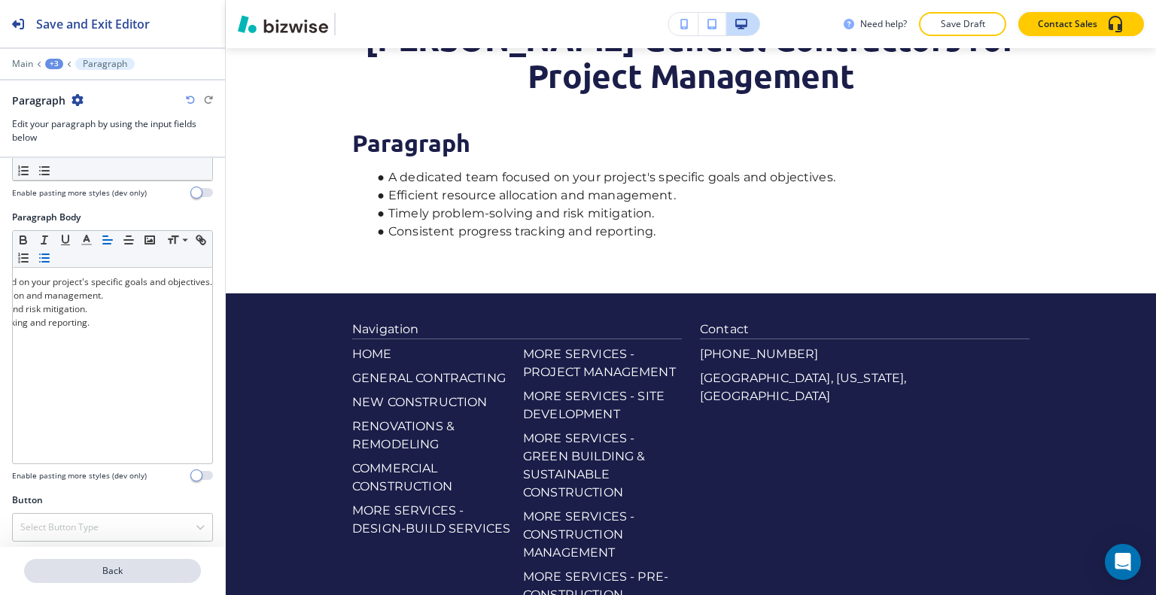
click at [127, 563] on button "Back" at bounding box center [112, 571] width 177 height 24
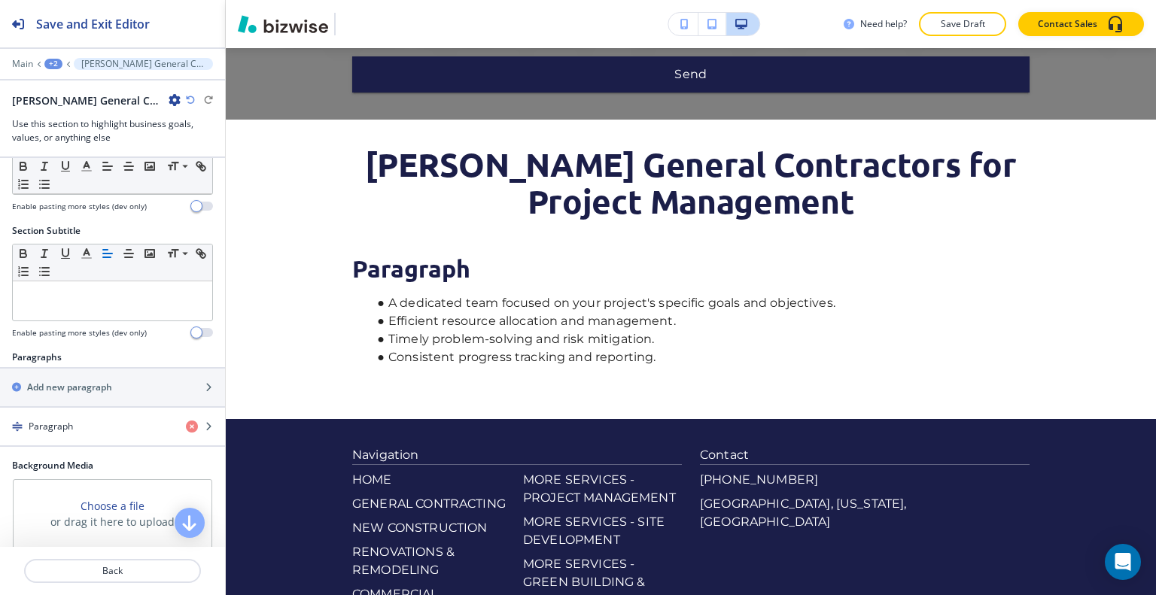
scroll to position [0, 0]
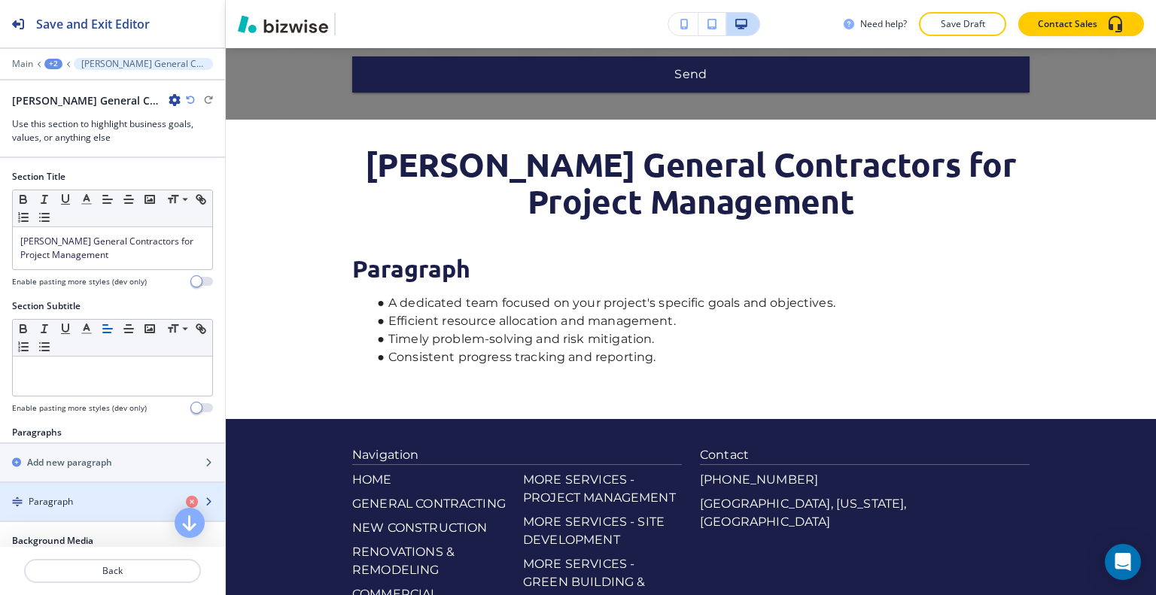
click at [89, 488] on div "button" at bounding box center [112, 489] width 225 height 12
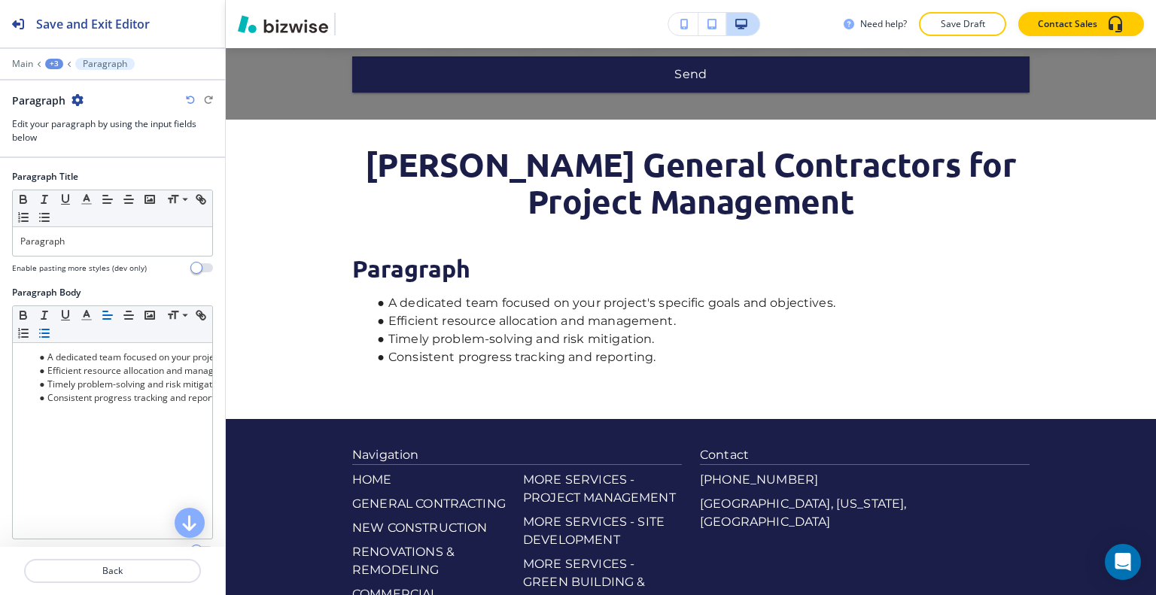
scroll to position [2537, 0]
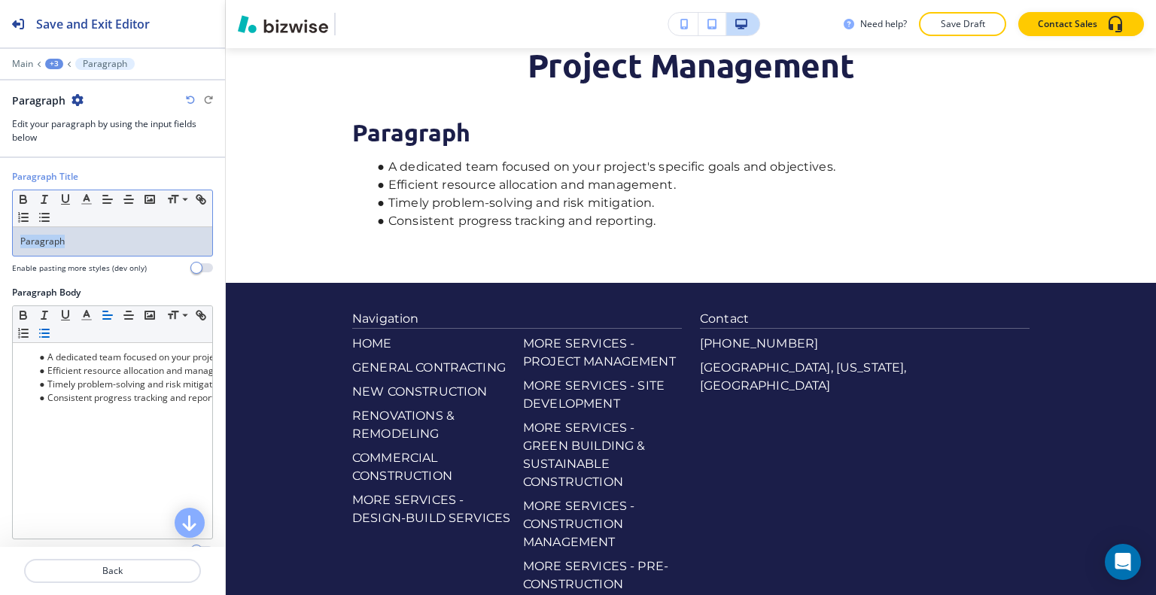
drag, startPoint x: 93, startPoint y: 251, endPoint x: 2, endPoint y: 251, distance: 91.1
click at [0, 251] on div "Paragraph Title Small Normal Large Huge Paragraph Enable pasting more styles (d…" at bounding box center [112, 228] width 225 height 116
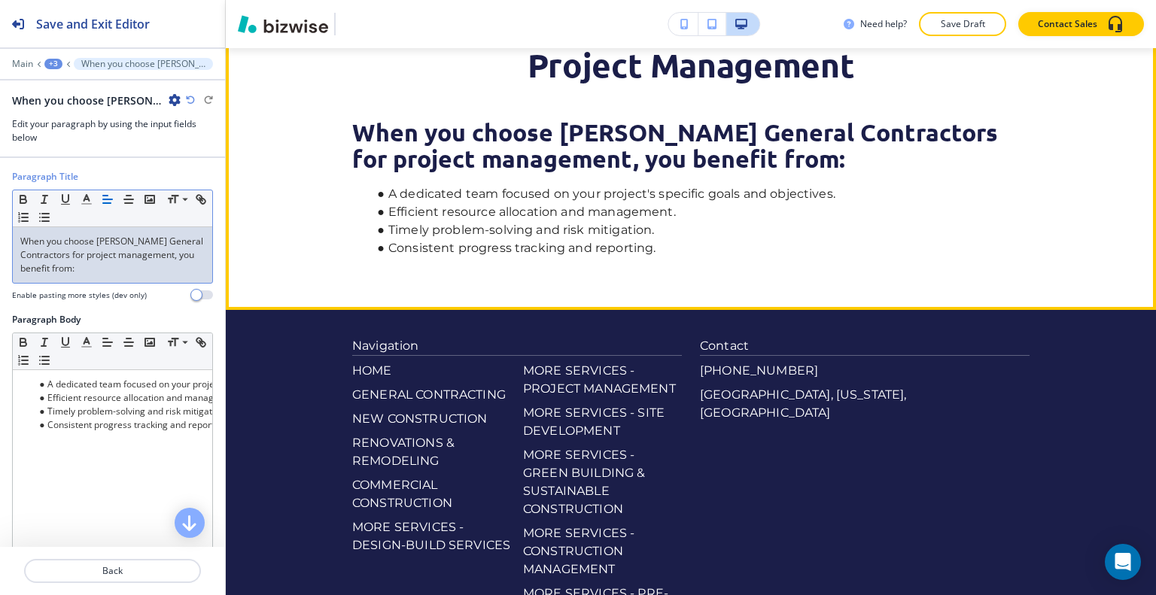
scroll to position [2386, 0]
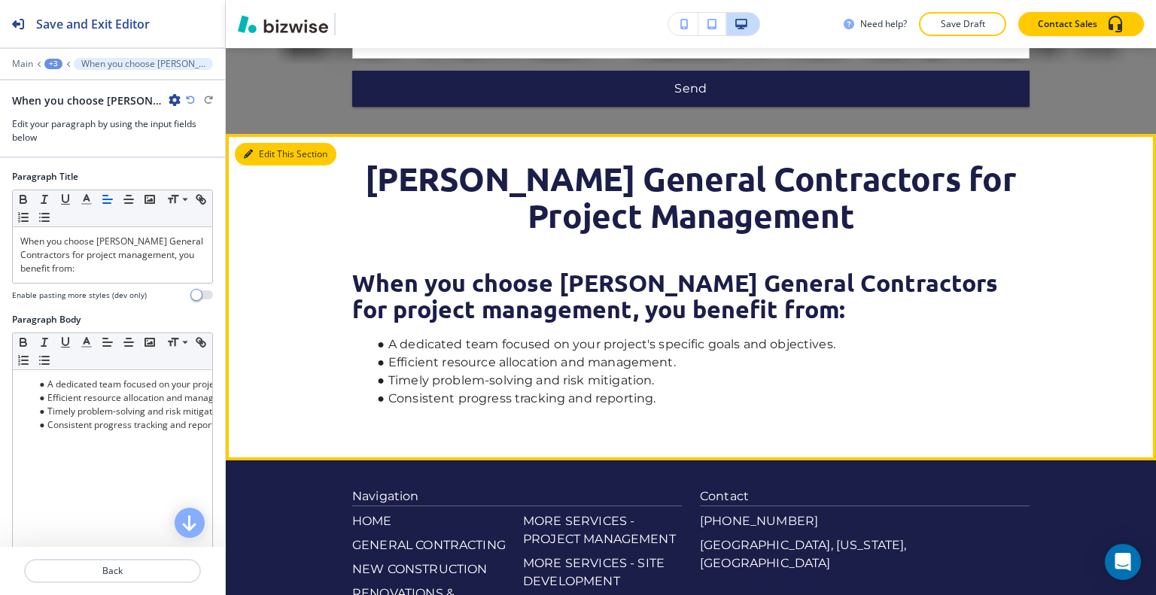
click at [265, 143] on button "Edit This Section" at bounding box center [286, 154] width 102 height 23
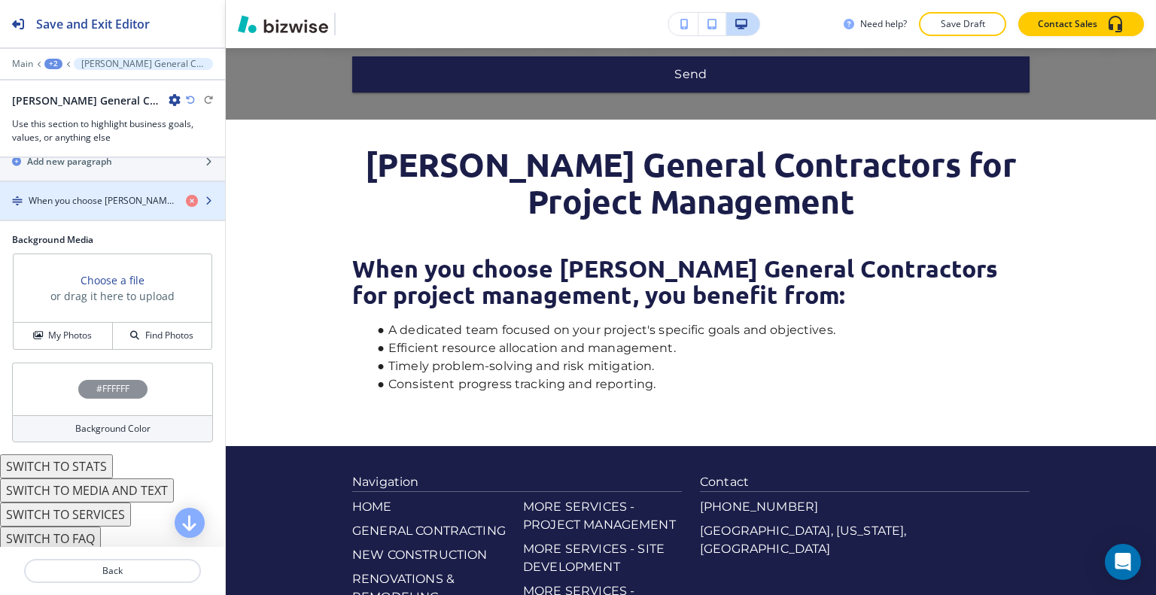
scroll to position [226, 0]
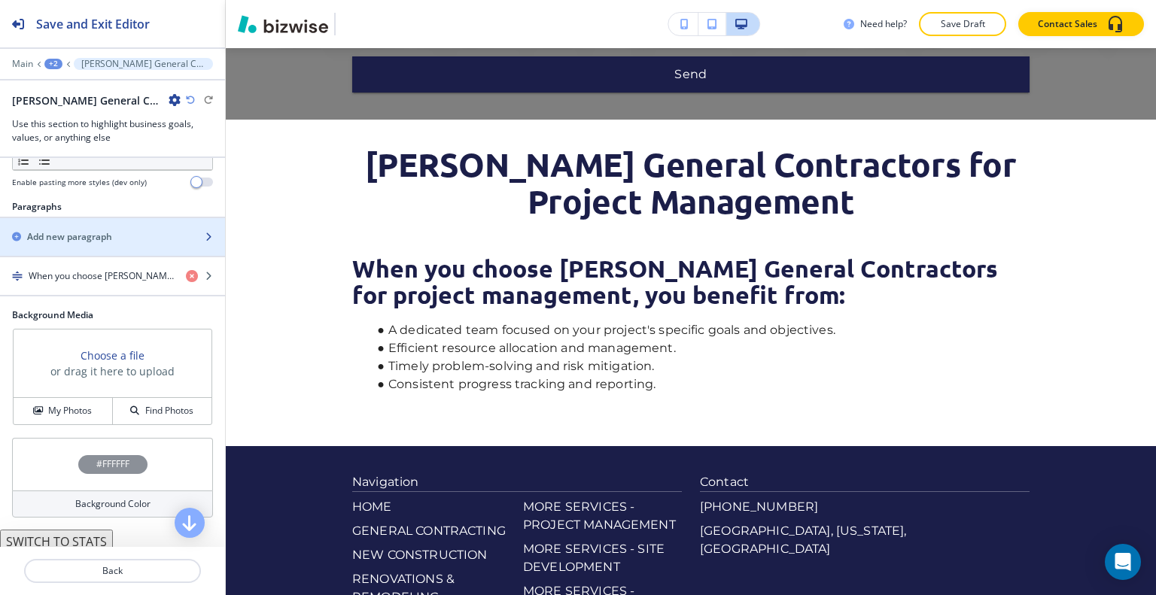
click at [102, 236] on h2 "Add new paragraph" at bounding box center [69, 237] width 85 height 14
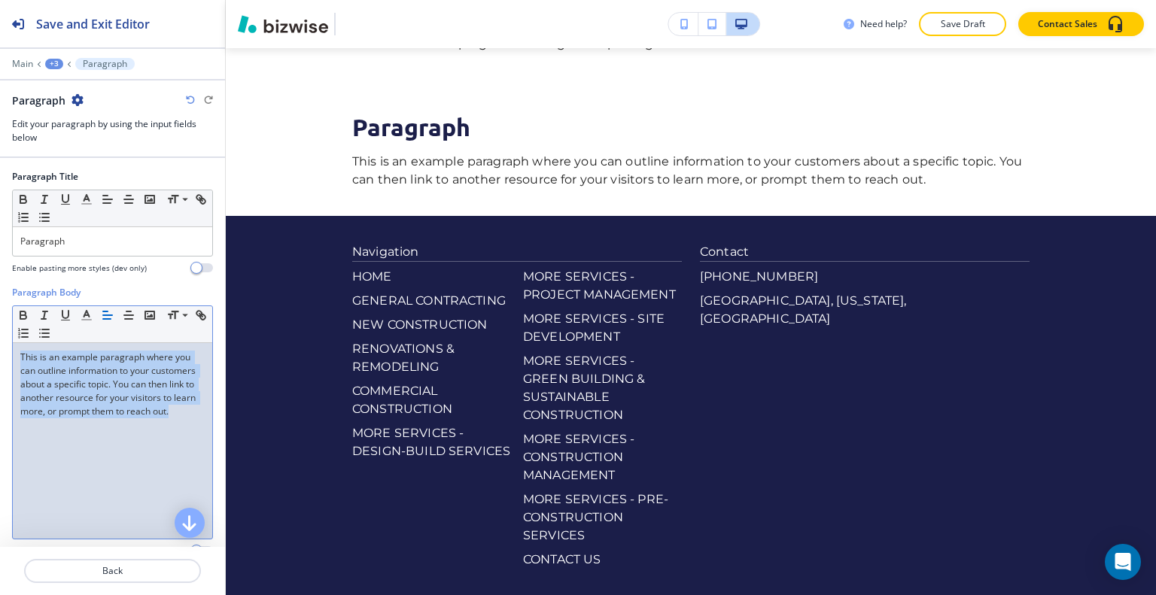
drag, startPoint x: 84, startPoint y: 440, endPoint x: 0, endPoint y: 323, distance: 143.9
click at [0, 323] on div "Paragraph Body Small Normal Large Huge This is an example paragraph where you c…" at bounding box center [112, 427] width 225 height 283
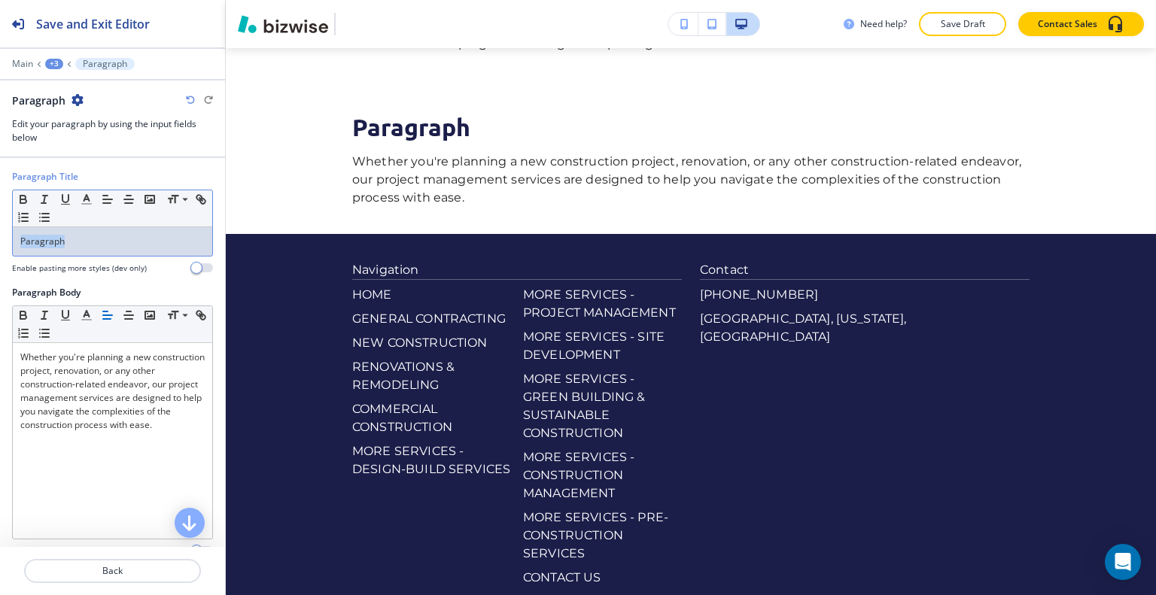
drag, startPoint x: 72, startPoint y: 236, endPoint x: 0, endPoint y: 243, distance: 72.6
click at [0, 243] on div "Paragraph Title Small Normal Large Huge Paragraph Enable pasting more styles (d…" at bounding box center [112, 228] width 225 height 116
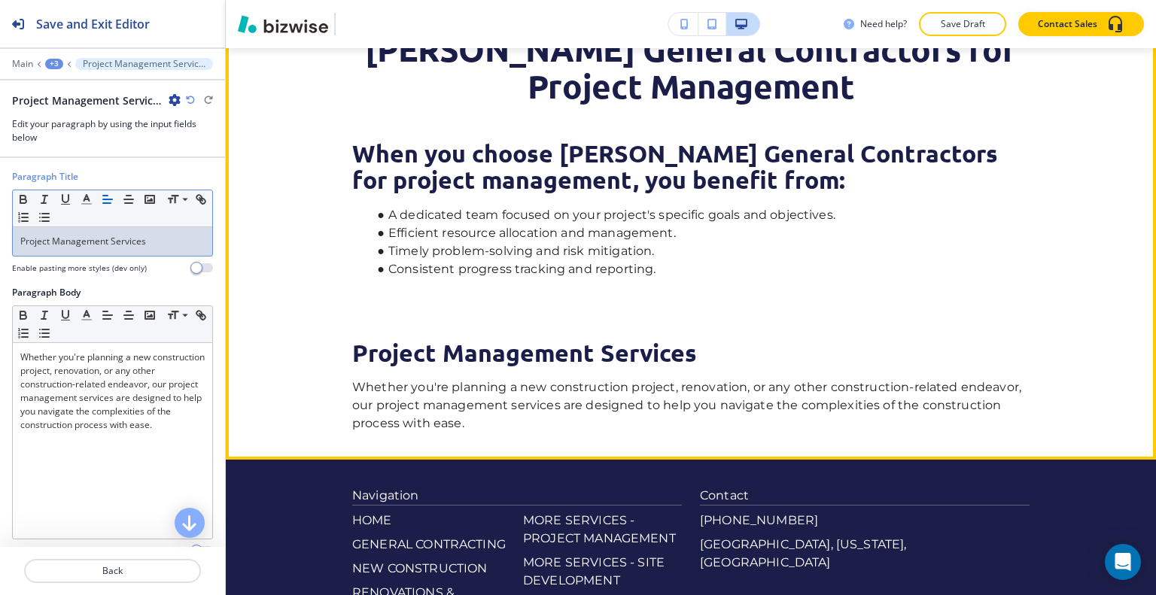
scroll to position [2214, 0]
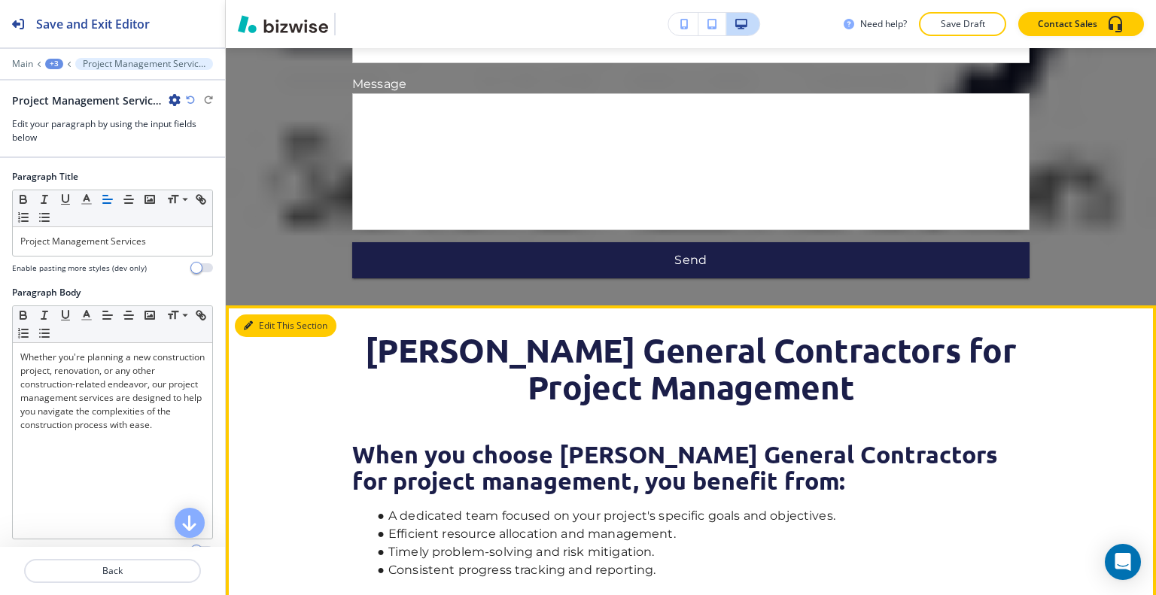
click at [264, 315] on button "Edit This Section" at bounding box center [286, 326] width 102 height 23
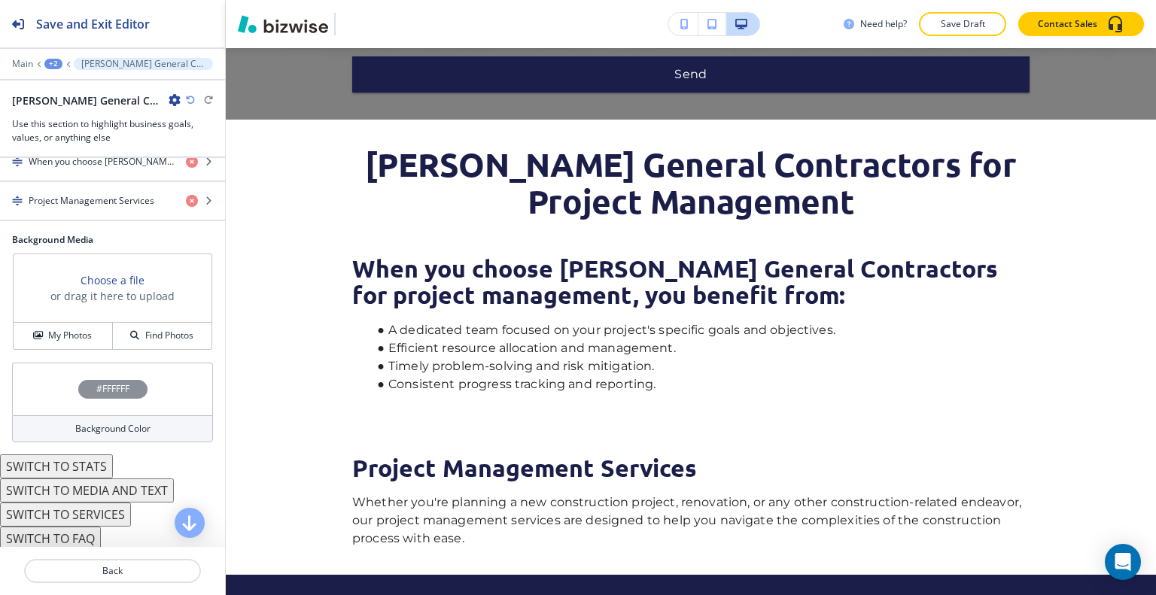
scroll to position [114, 0]
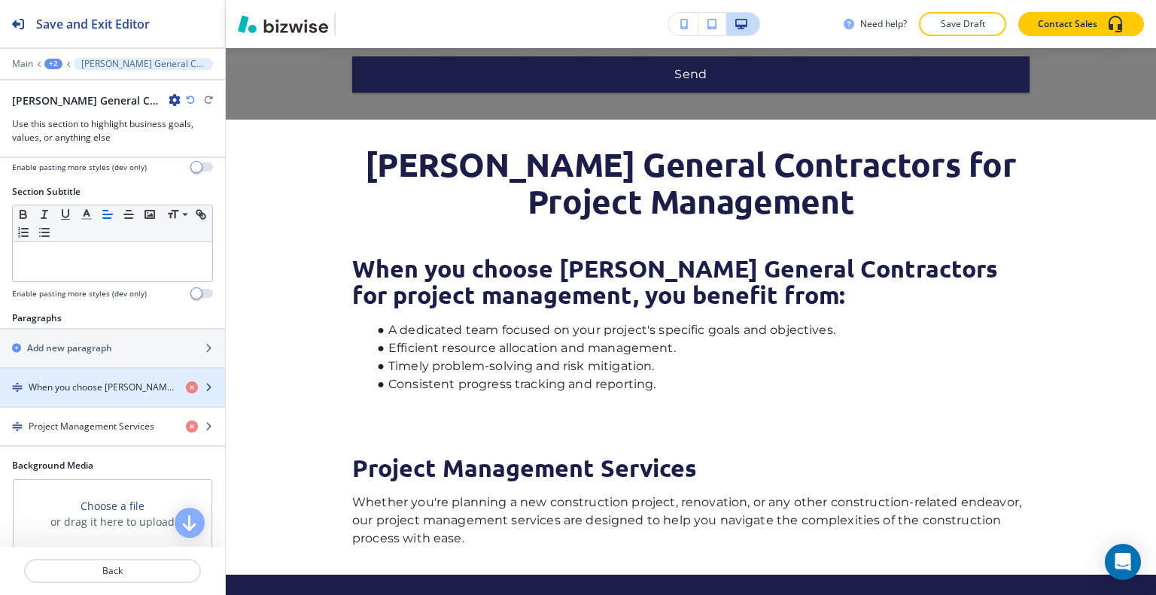
click at [117, 386] on h4 "When you choose Bailey General Contractors for project management, you benefit …" at bounding box center [101, 388] width 145 height 14
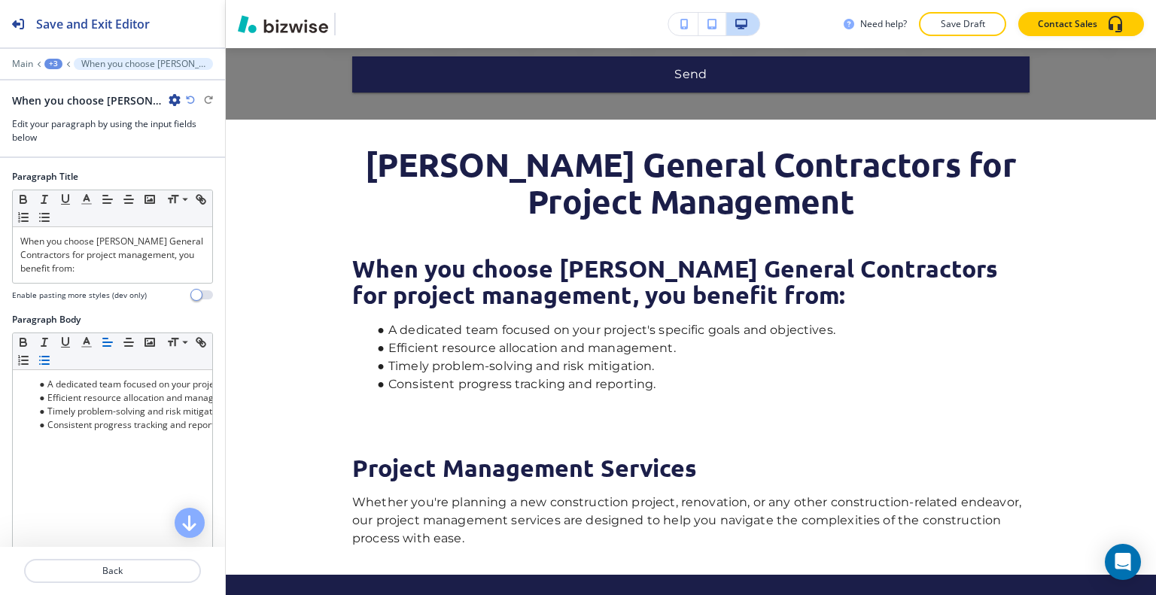
scroll to position [2537, 0]
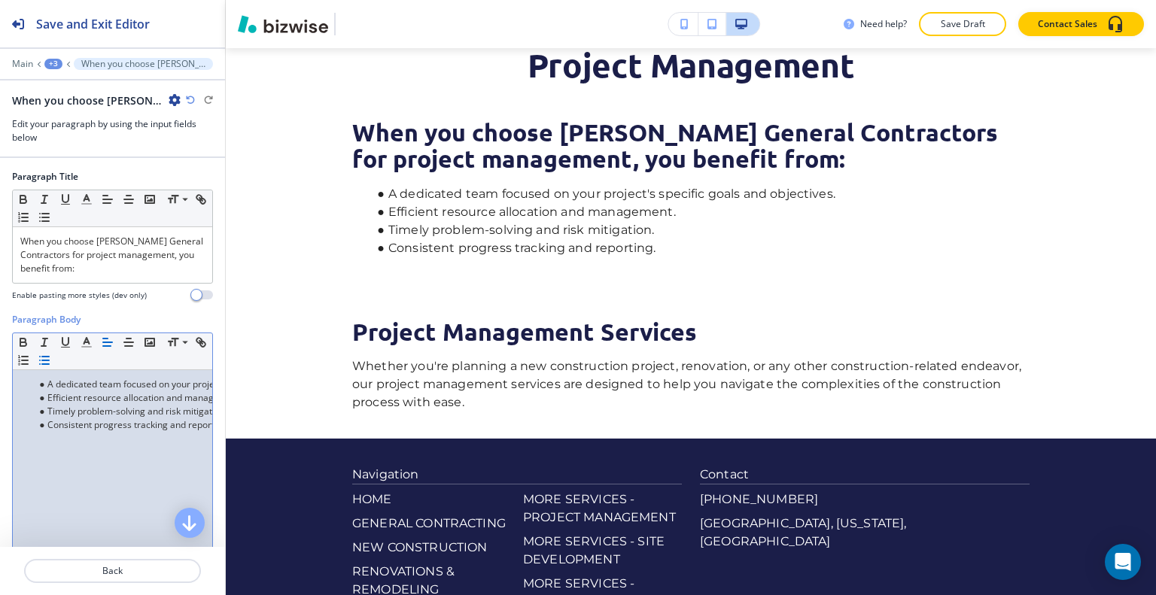
click at [186, 448] on div "A dedicated team focused on your project's specific goals and objectives. Effic…" at bounding box center [112, 468] width 199 height 196
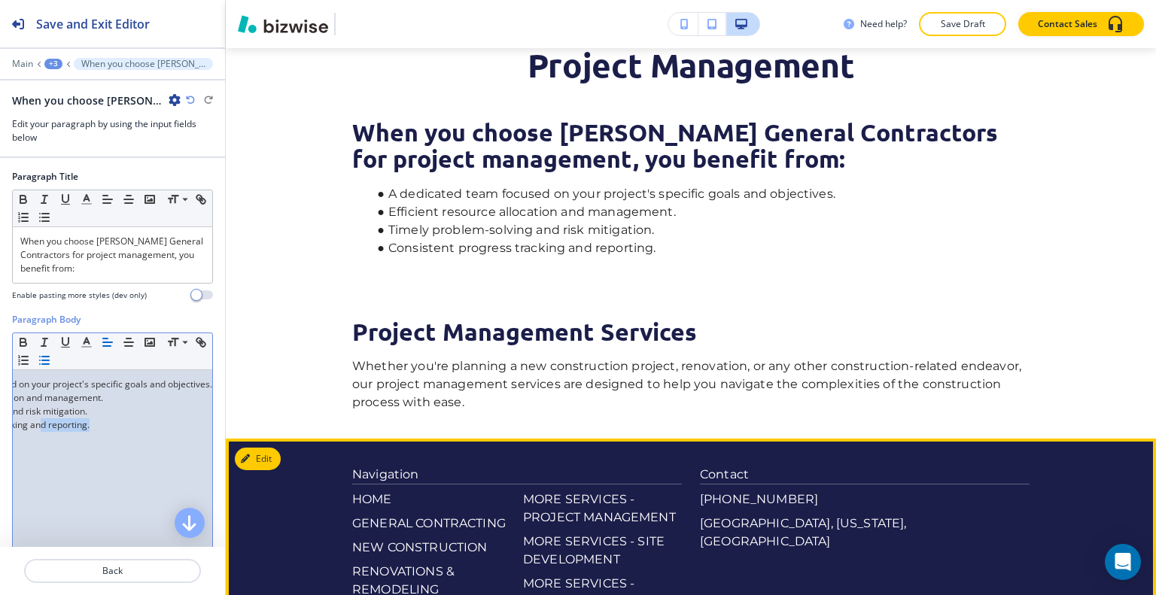
drag, startPoint x: 182, startPoint y: 428, endPoint x: 239, endPoint y: 424, distance: 56.6
click at [239, 424] on div "Save and Exit Editor Main +3 When you choose Bailey General Contractors for pro…" at bounding box center [578, 297] width 1156 height 595
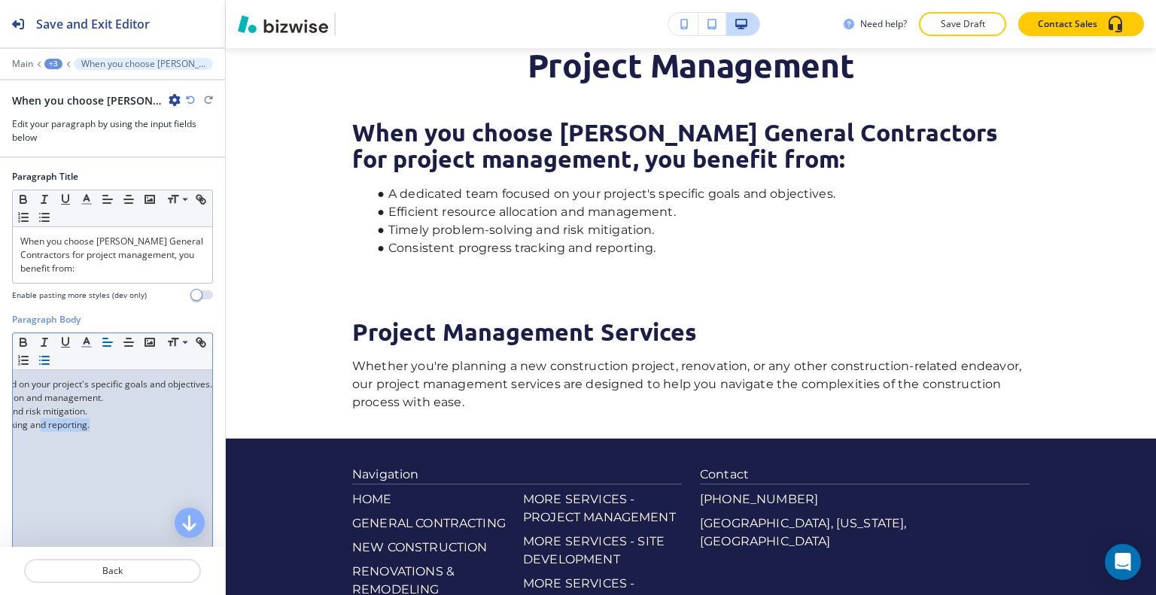
click at [129, 427] on div "A dedicated team focused on your project's specific goals and objectives. Effic…" at bounding box center [112, 468] width 199 height 196
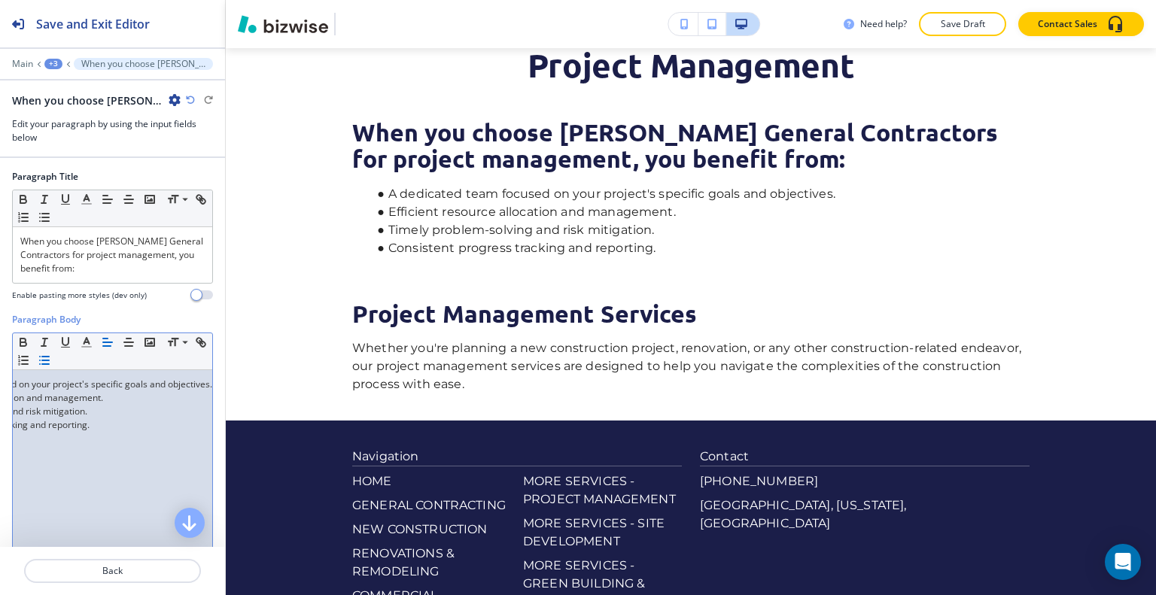
scroll to position [106, 0]
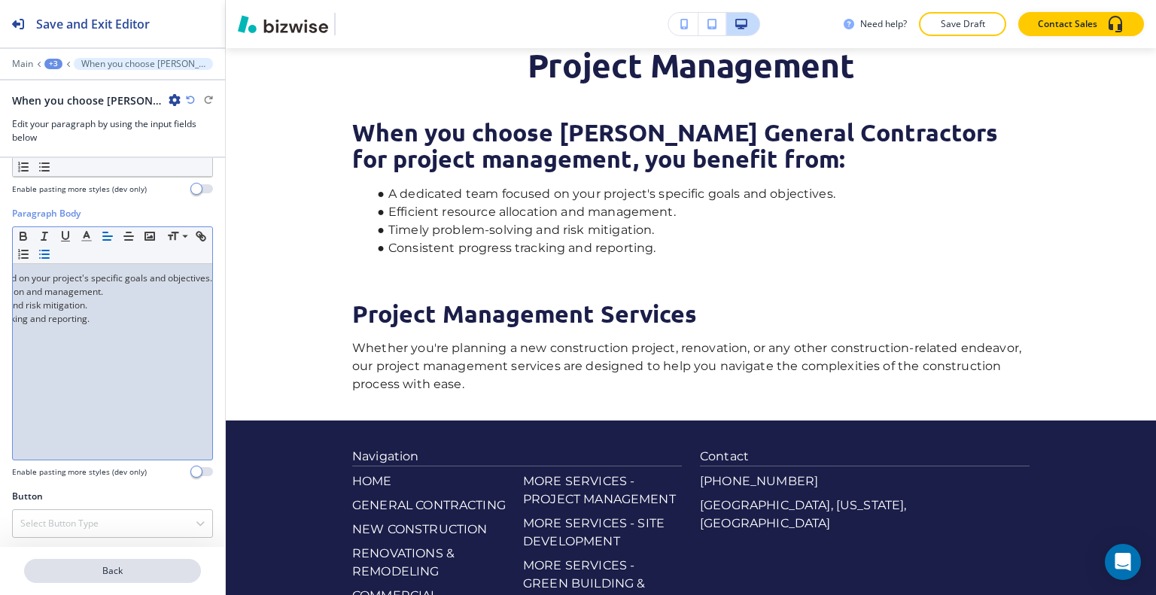
click at [131, 576] on p "Back" at bounding box center [113, 572] width 174 height 14
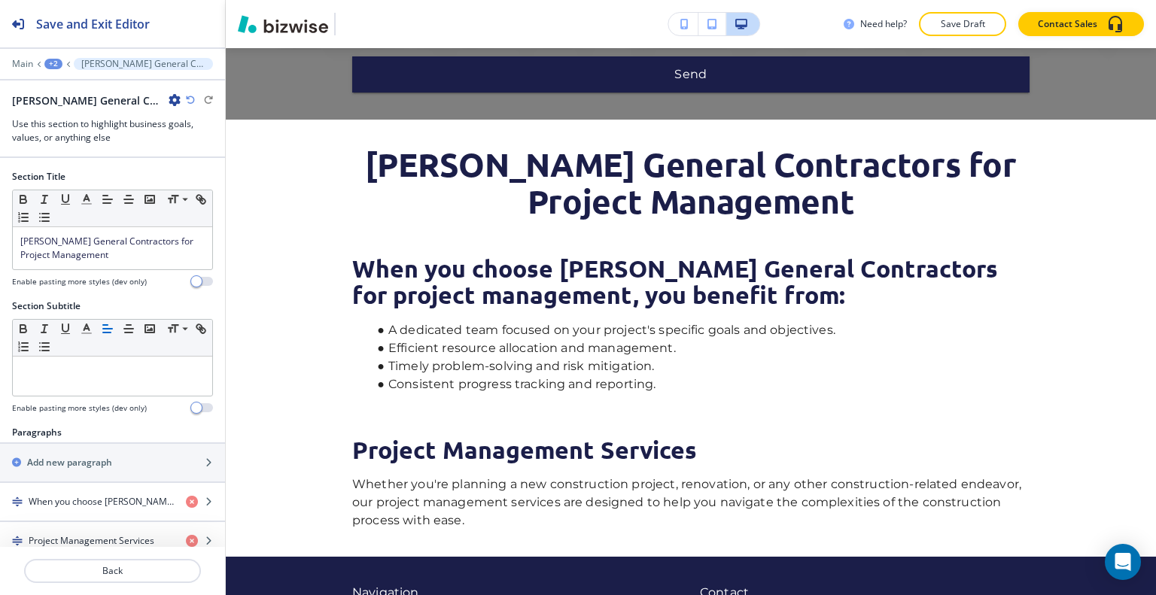
scroll to position [340, 0]
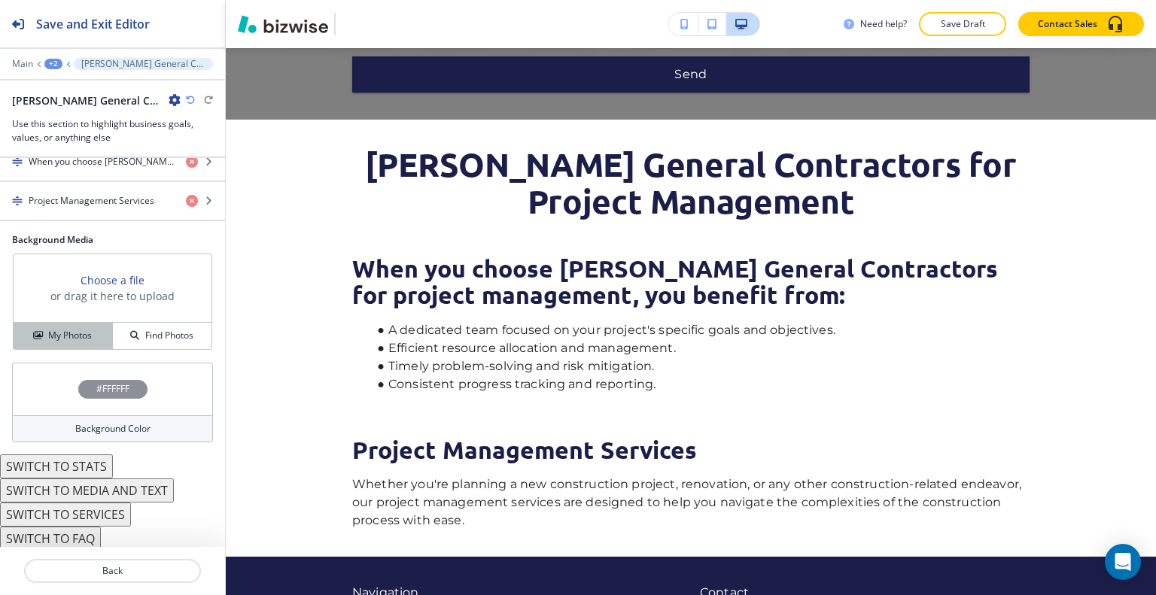
click at [74, 336] on h4 "My Photos" at bounding box center [70, 336] width 44 height 14
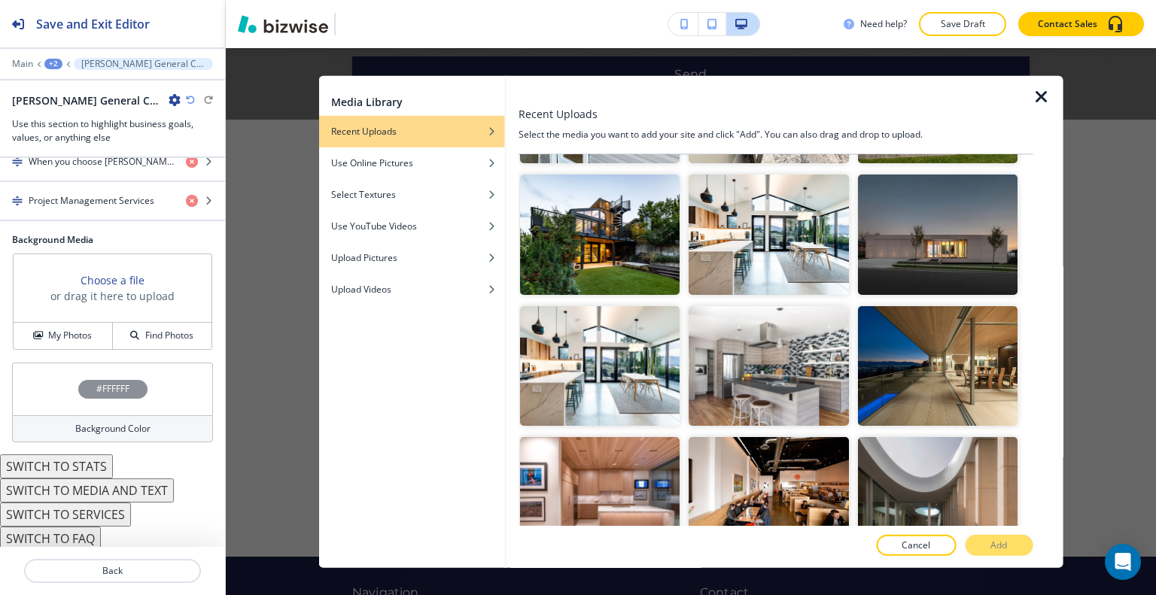
scroll to position [2183, 0]
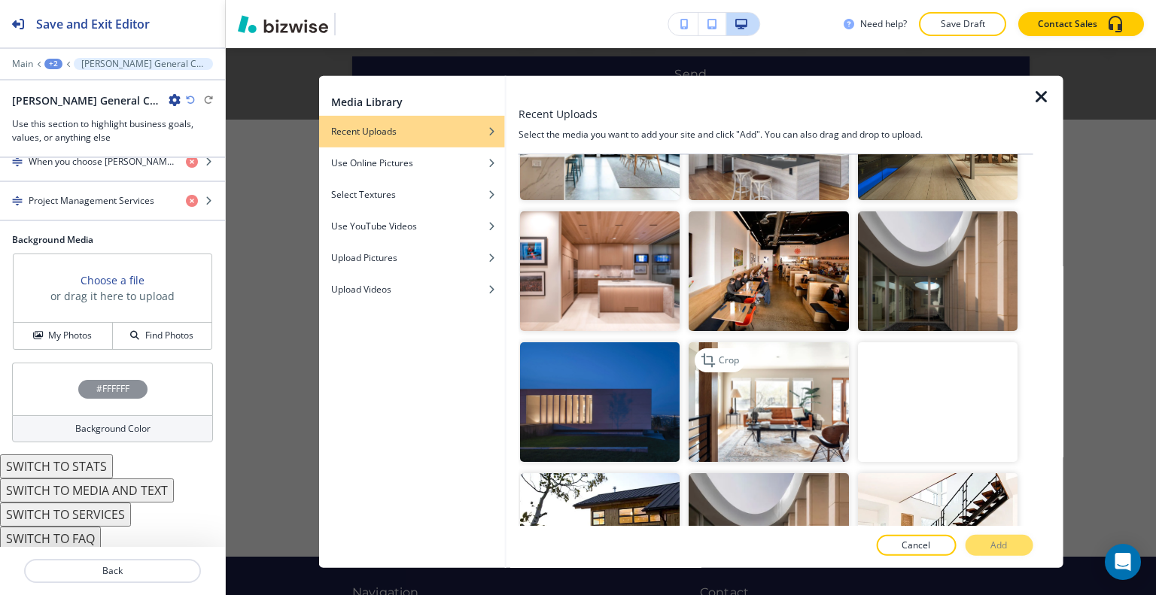
click at [777, 361] on img "button" at bounding box center [769, 402] width 160 height 120
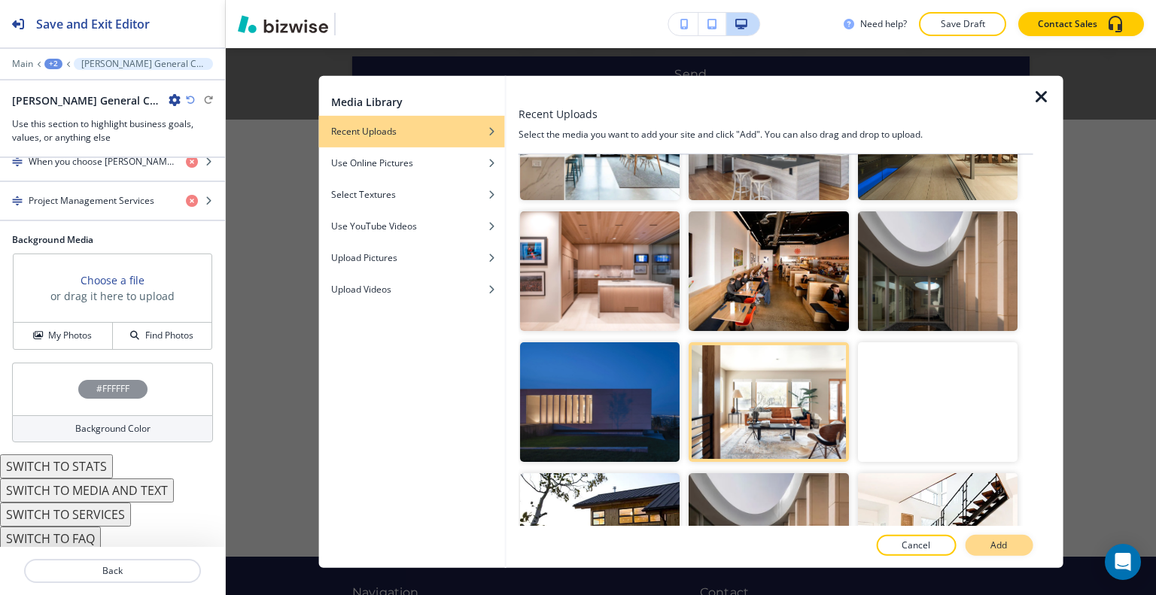
click at [1001, 549] on p "Add" at bounding box center [999, 546] width 17 height 14
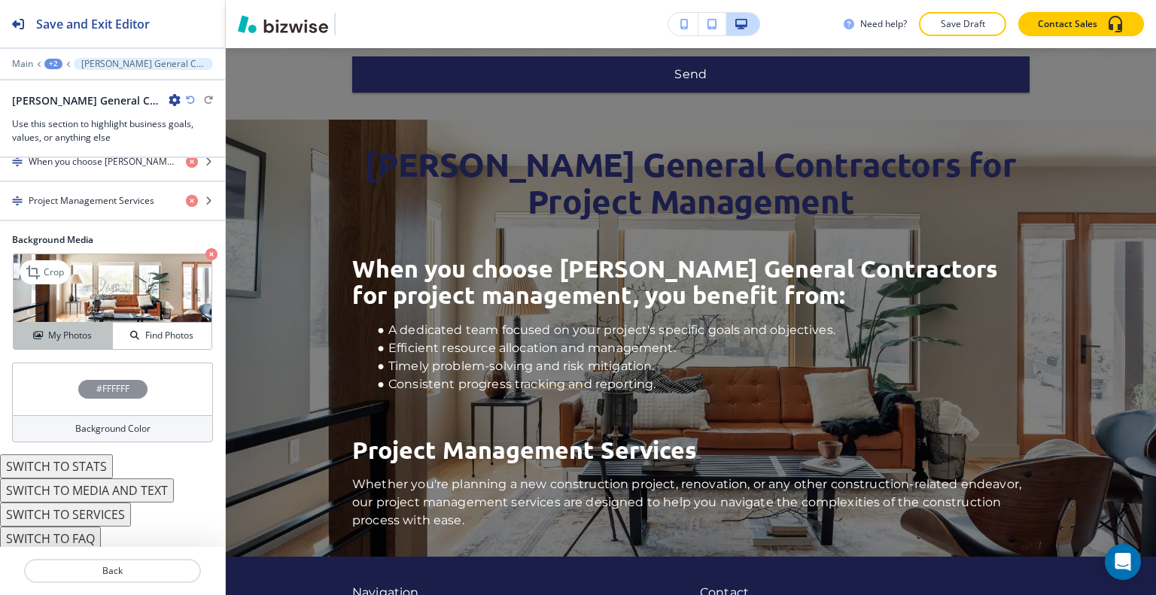
click at [93, 332] on div "My Photos" at bounding box center [63, 336] width 99 height 14
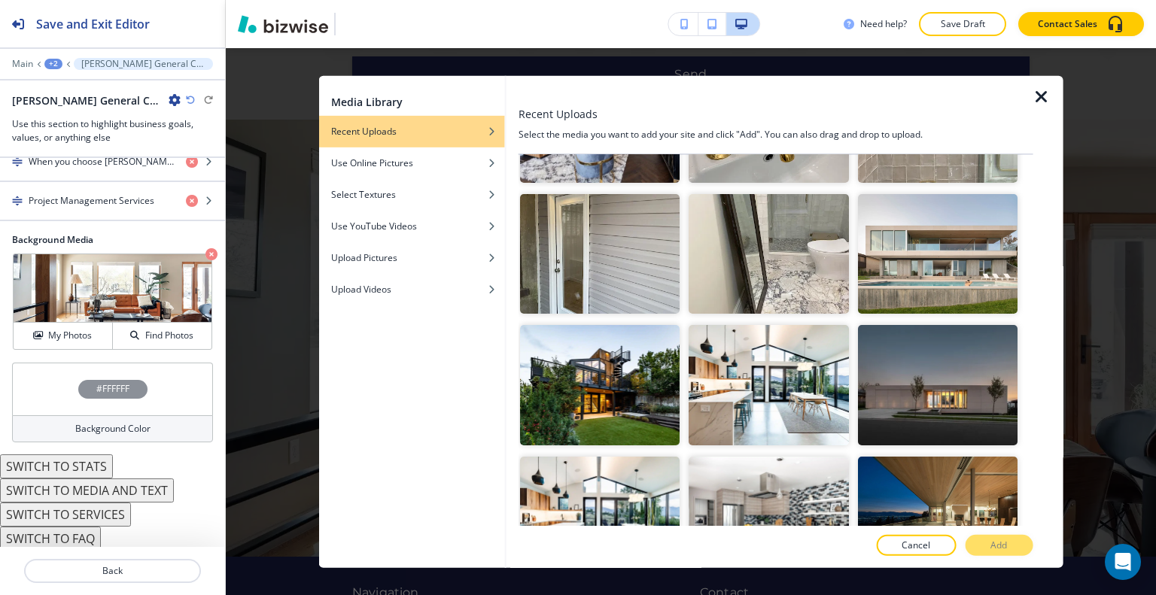
scroll to position [2108, 0]
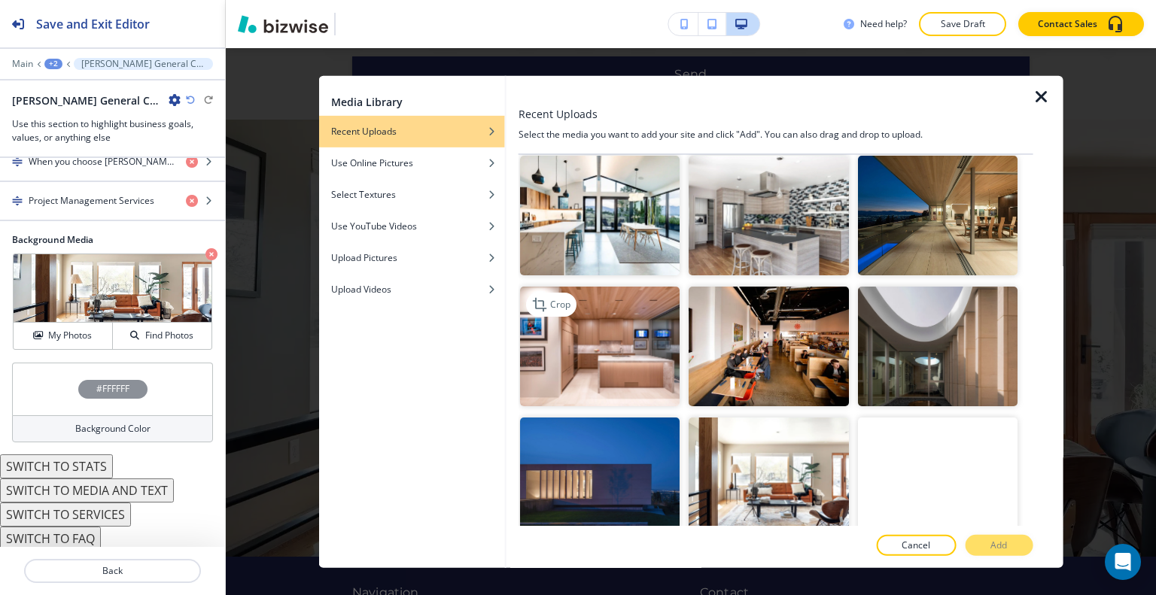
click at [622, 287] on img "button" at bounding box center [600, 347] width 160 height 120
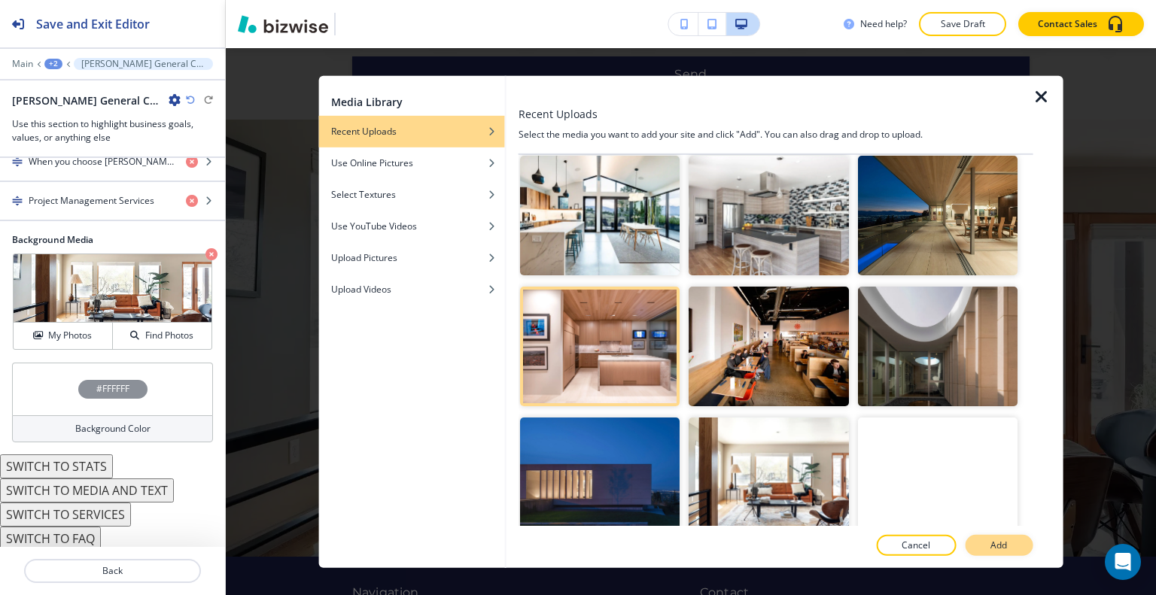
click at [988, 541] on button "Add" at bounding box center [999, 545] width 68 height 21
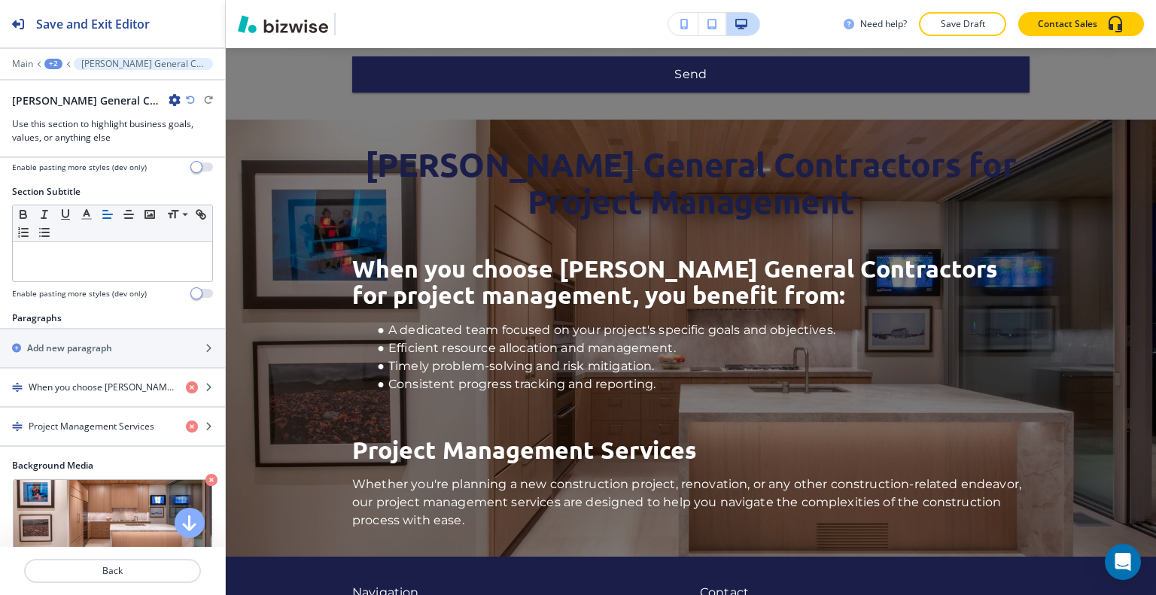
scroll to position [0, 0]
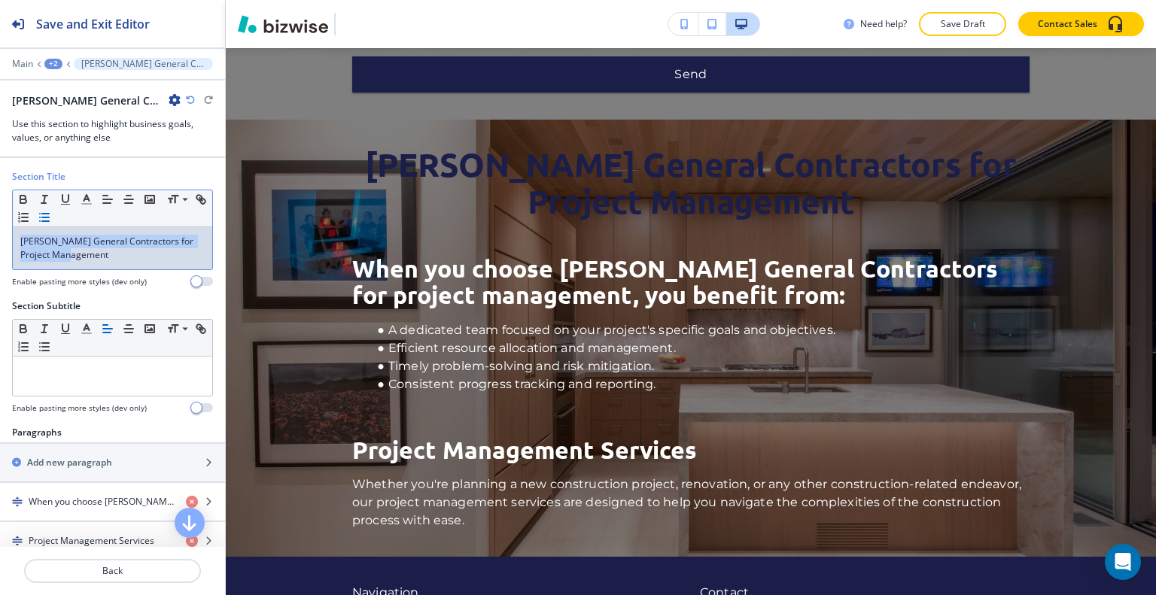
drag, startPoint x: 107, startPoint y: 263, endPoint x: 54, endPoint y: 216, distance: 70.4
click at [3, 231] on div "Section Title Small Normal Large Huge Bailey General Contractors for Project Ma…" at bounding box center [112, 234] width 225 height 129
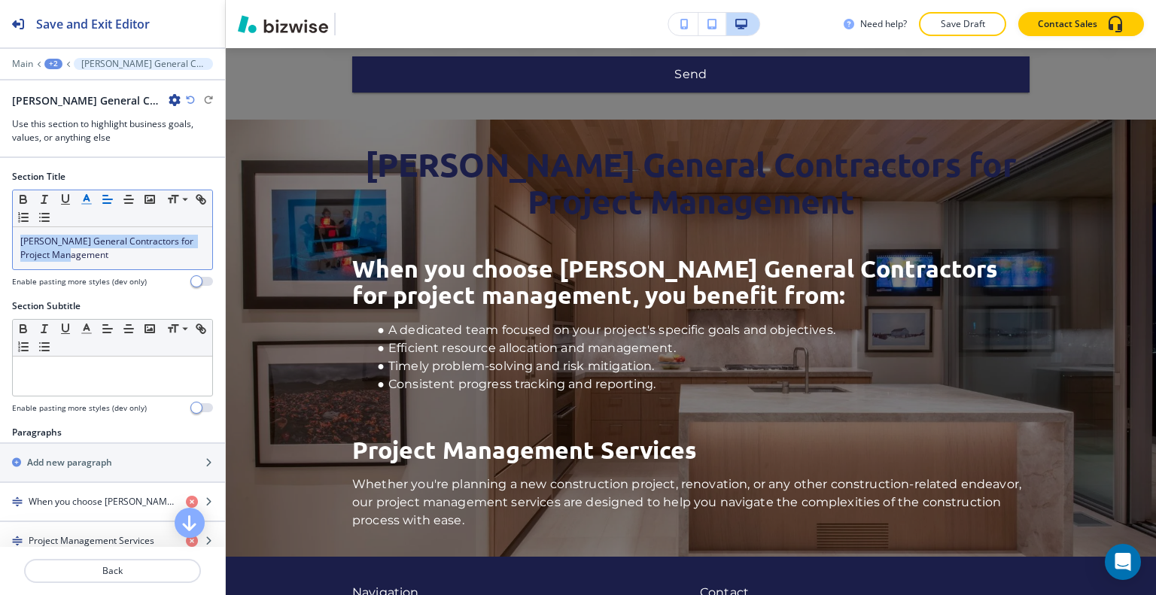
click at [85, 201] on icon "button" at bounding box center [87, 200] width 14 height 14
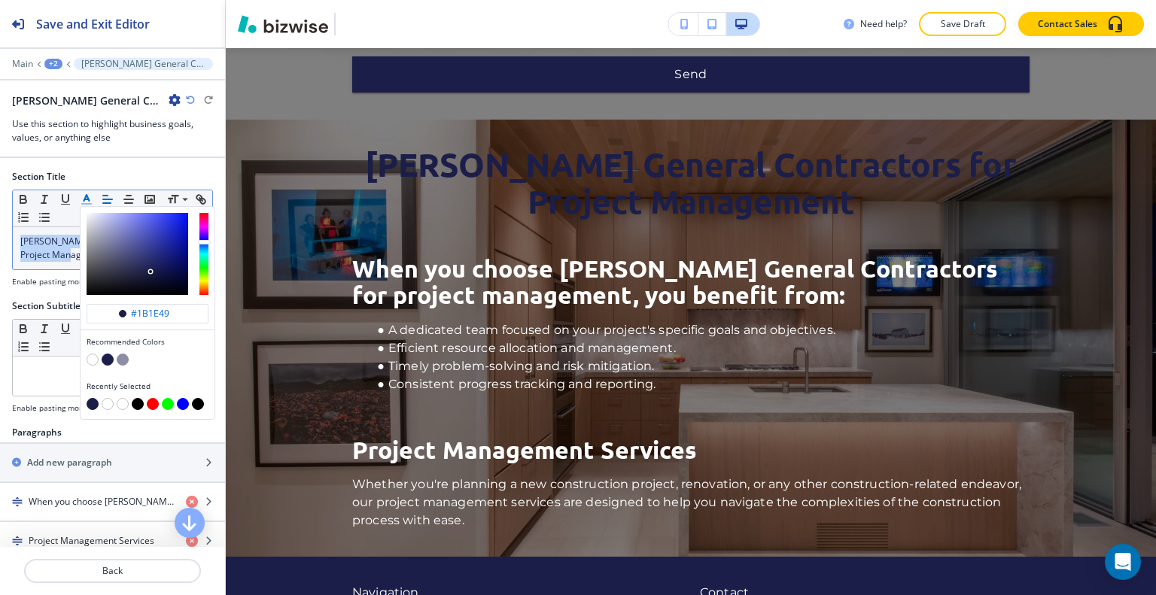
click at [90, 358] on button "button" at bounding box center [93, 360] width 12 height 12
type input "#ffffff"
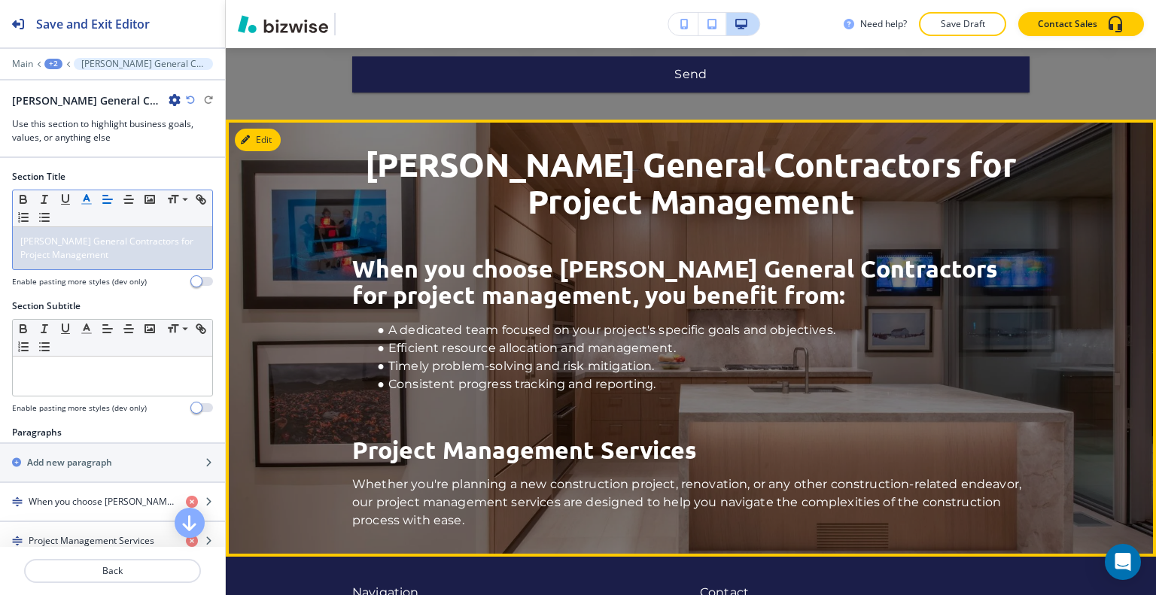
click at [730, 358] on li "Timely problem-solving and risk mitigation." at bounding box center [699, 367] width 659 height 18
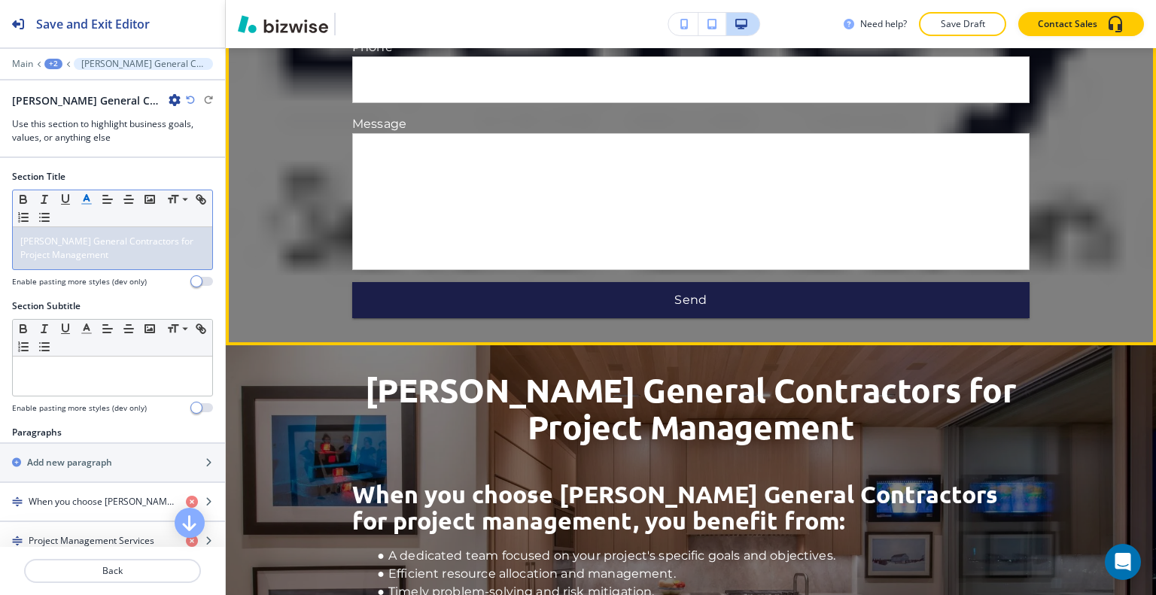
scroll to position [1873, 0]
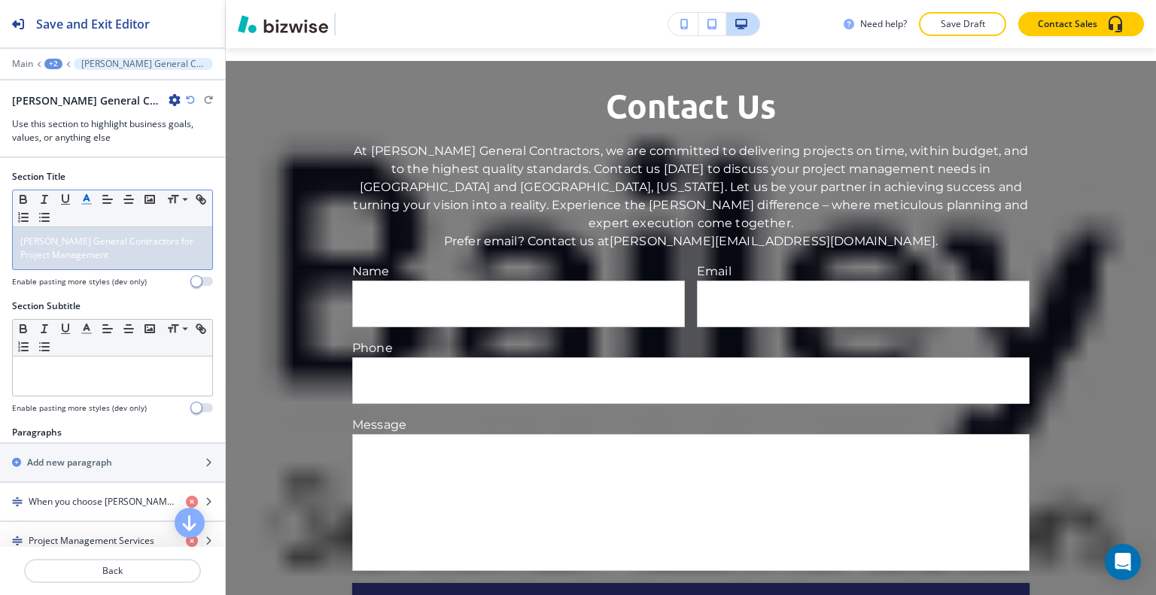
click at [54, 62] on div "+2" at bounding box center [53, 64] width 18 height 11
click at [67, 122] on button "PROJECT MANAGEMENT" at bounding box center [92, 114] width 96 height 27
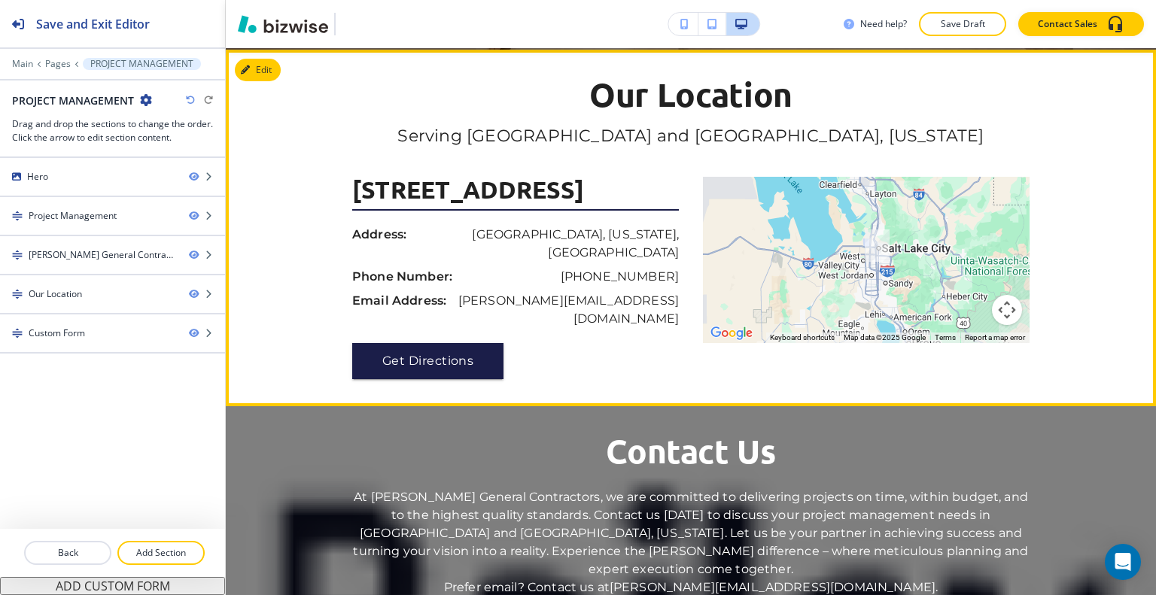
scroll to position [2266, 0]
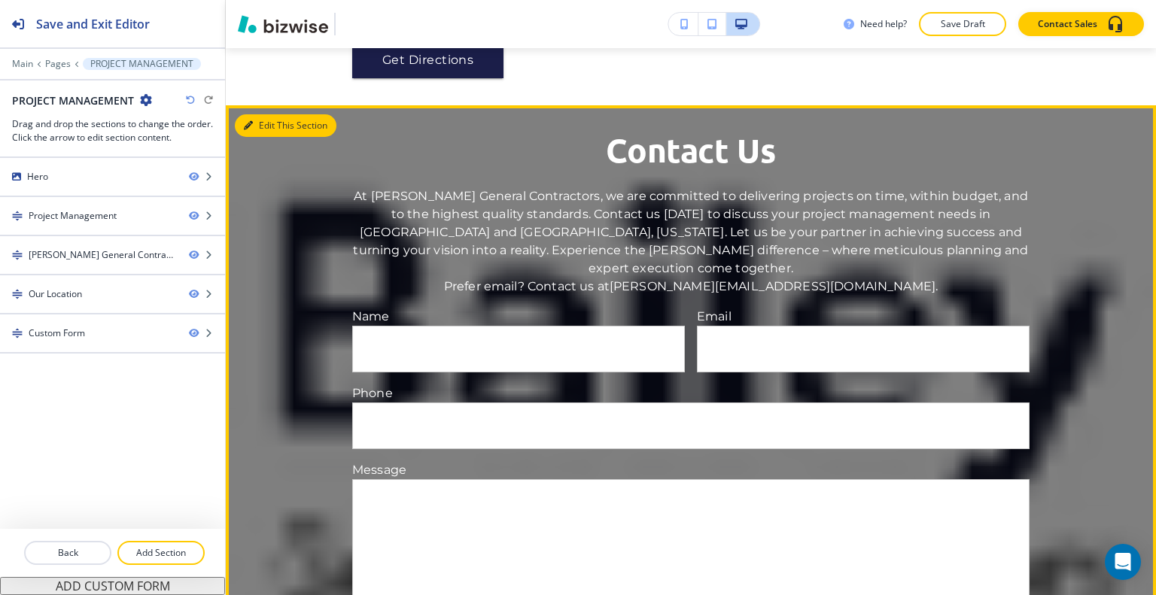
click at [275, 114] on button "Edit This Section" at bounding box center [286, 125] width 102 height 23
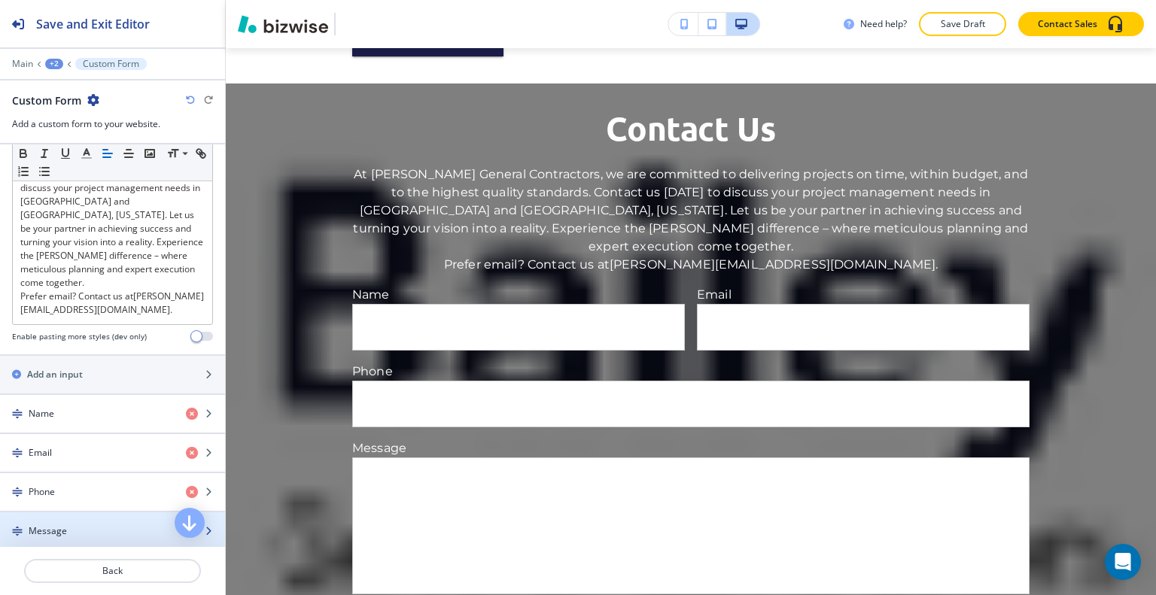
scroll to position [677, 0]
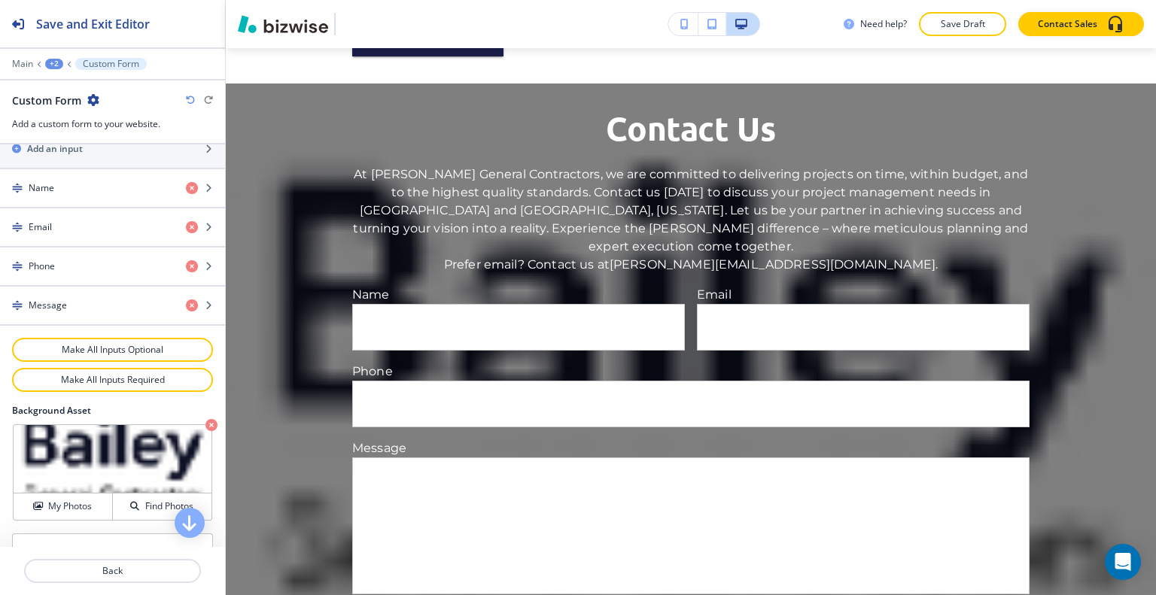
click at [205, 419] on icon "button" at bounding box center [211, 425] width 12 height 12
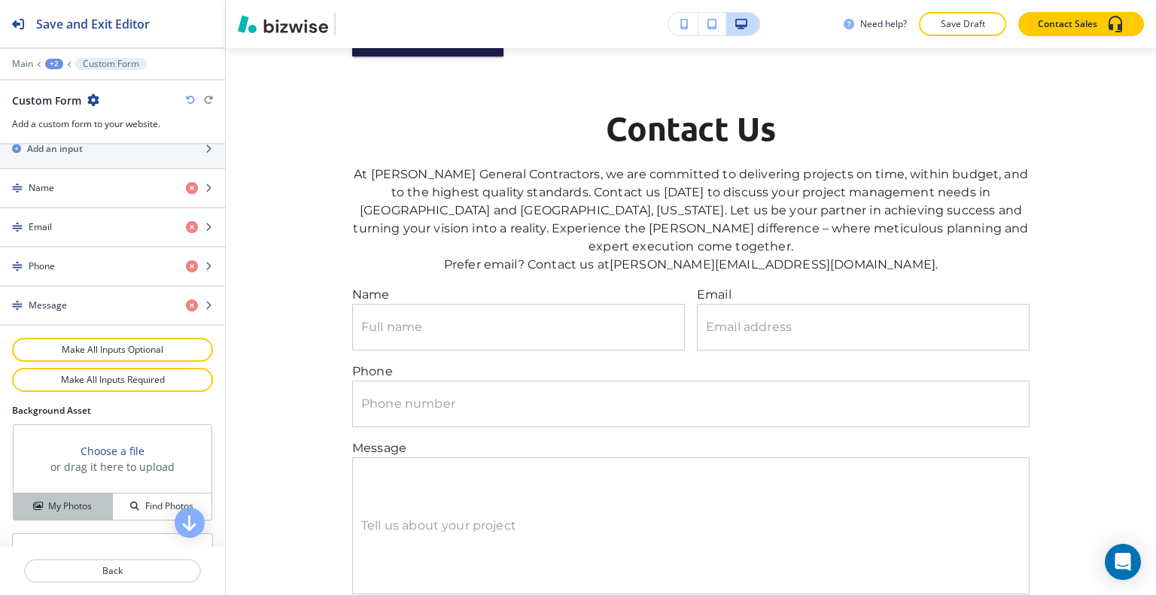
click at [72, 502] on button "My Photos" at bounding box center [63, 507] width 99 height 26
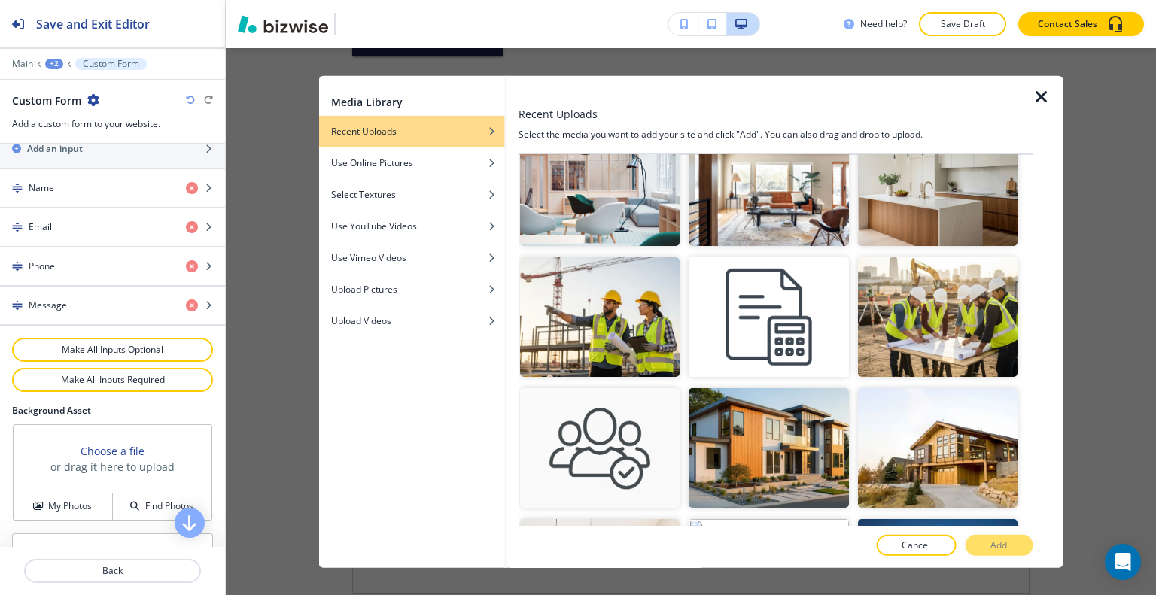
scroll to position [452, 0]
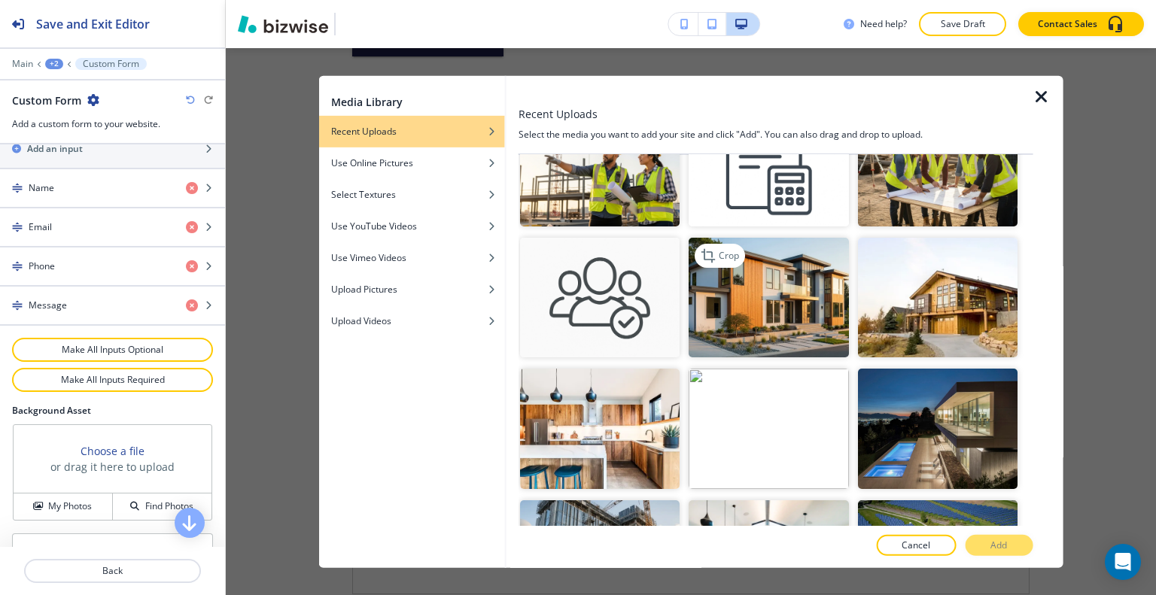
click at [753, 308] on img "button" at bounding box center [769, 298] width 160 height 120
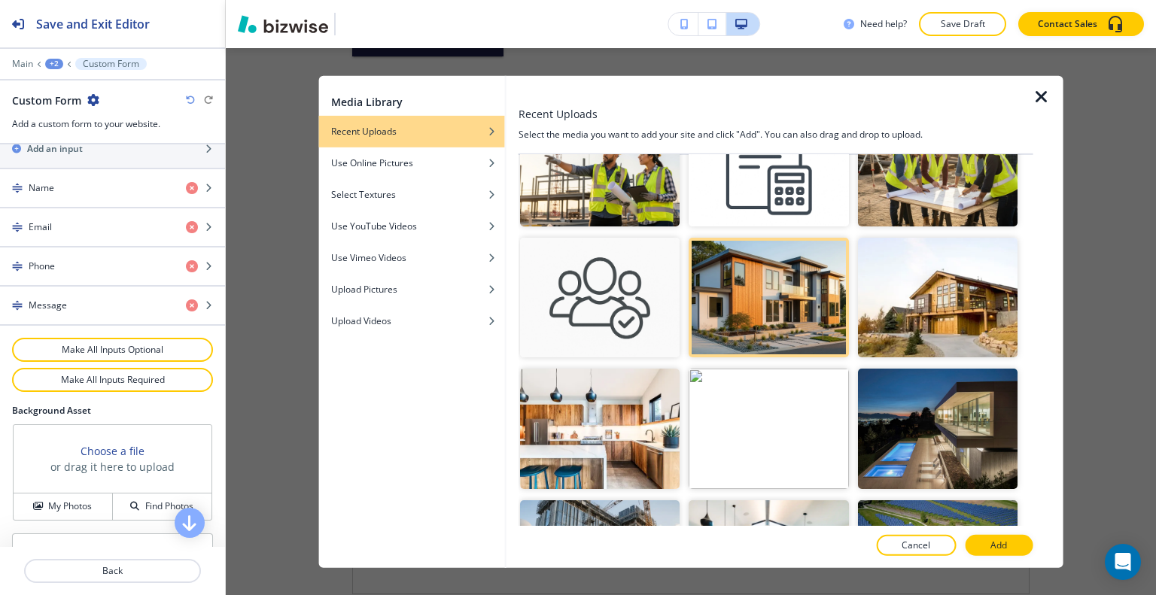
click at [1015, 549] on button "Add" at bounding box center [999, 545] width 68 height 21
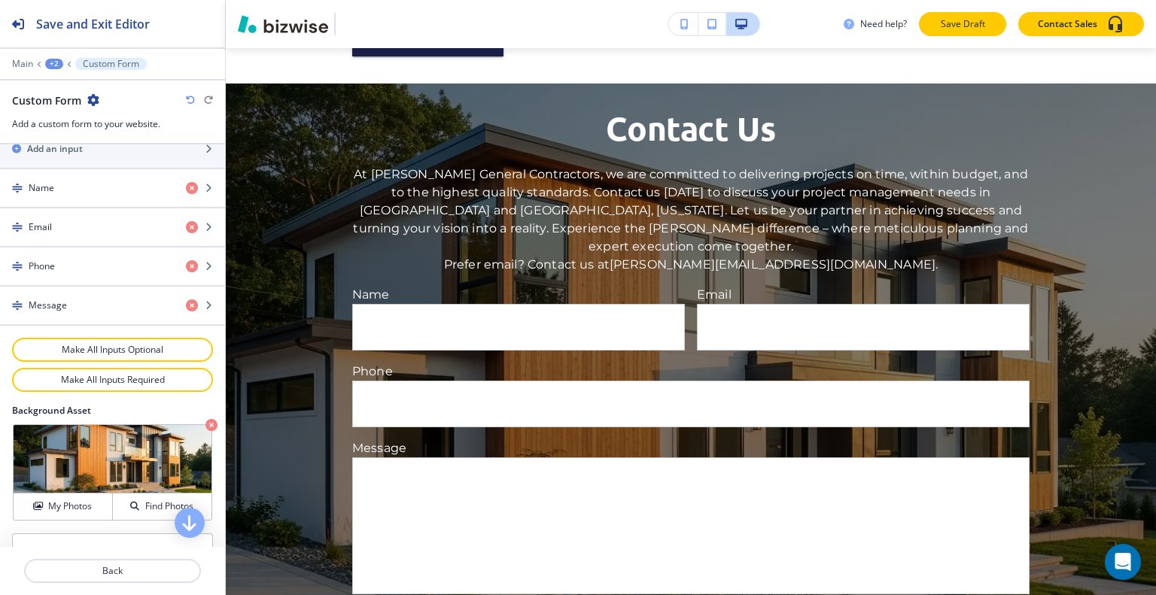
click at [972, 29] on p "Save Draft" at bounding box center [963, 24] width 48 height 14
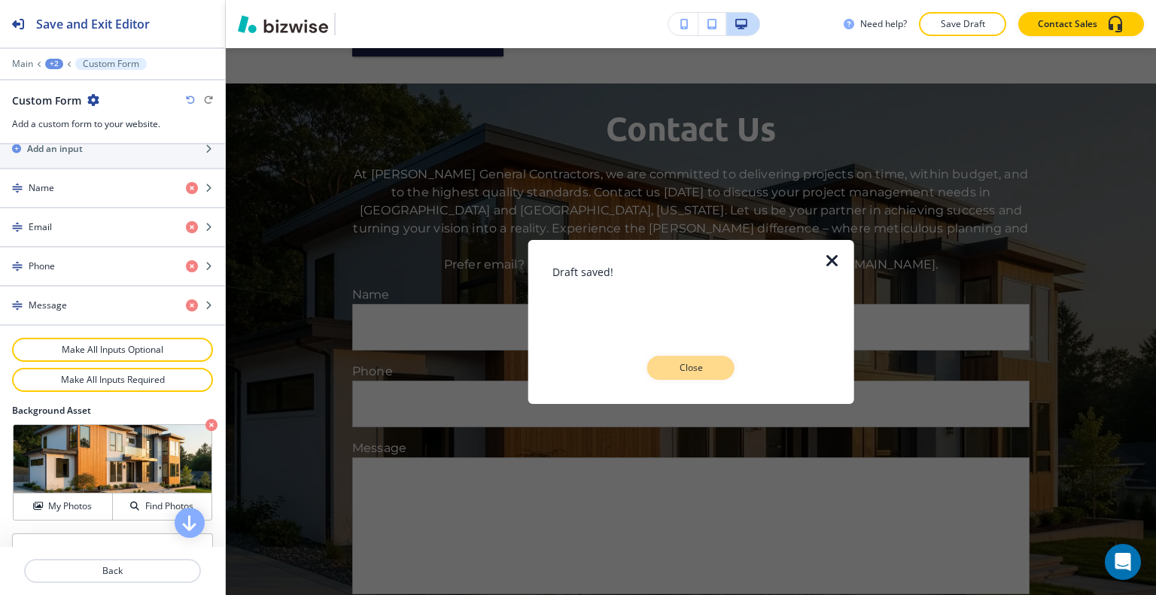
click at [689, 360] on button "Close" at bounding box center [690, 368] width 87 height 24
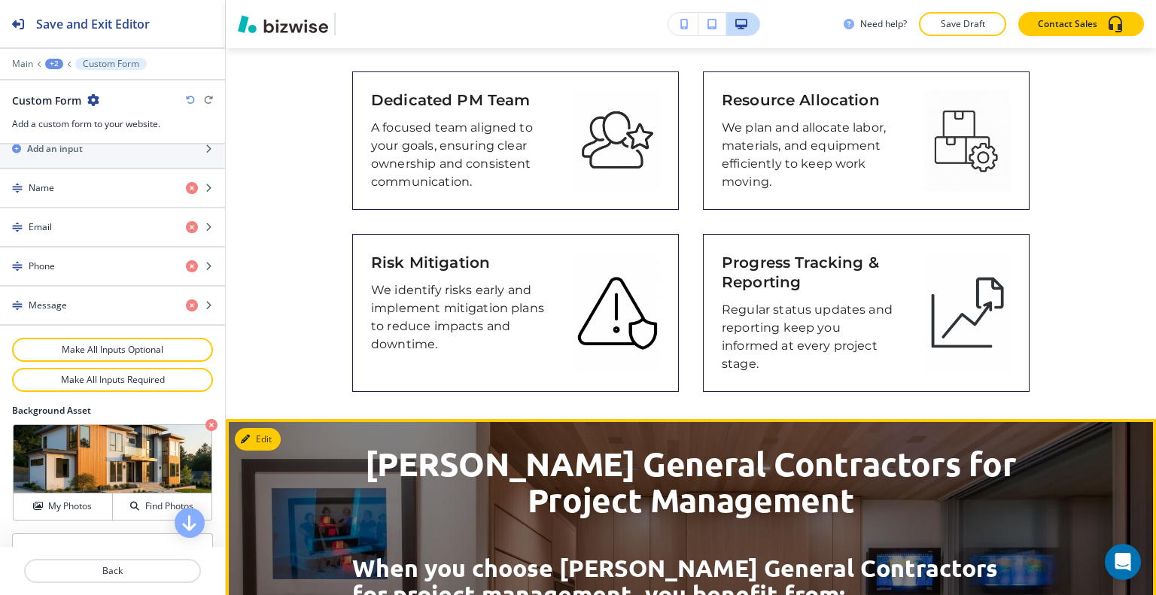
scroll to position [1083, 0]
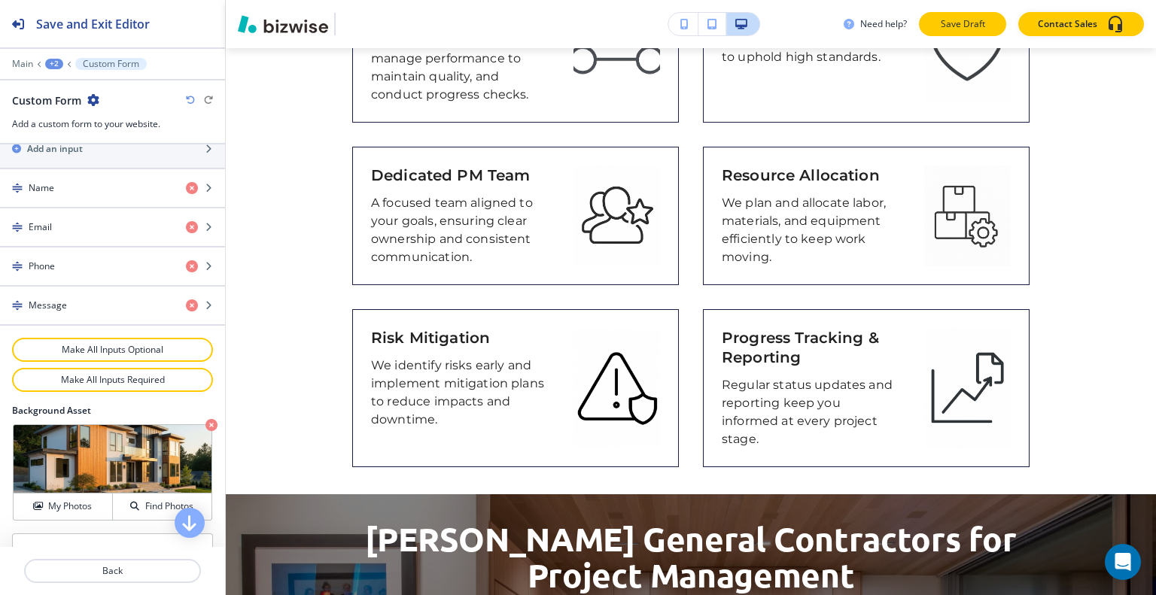
click at [973, 25] on p "Save Draft" at bounding box center [963, 24] width 48 height 14
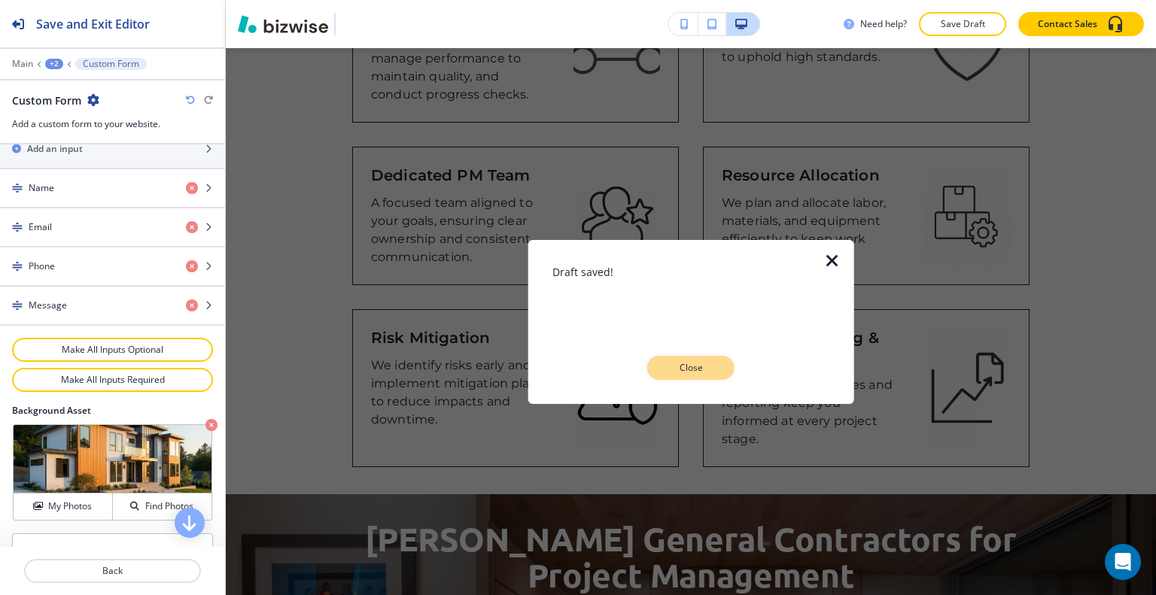
click at [707, 372] on p "Close" at bounding box center [691, 368] width 48 height 14
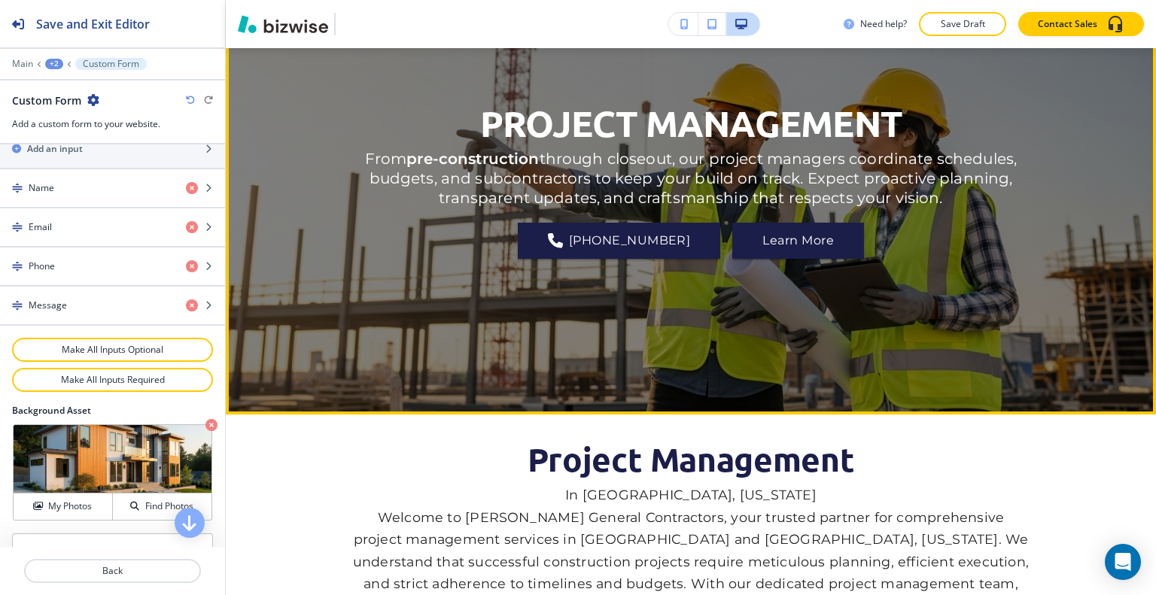
scroll to position [0, 0]
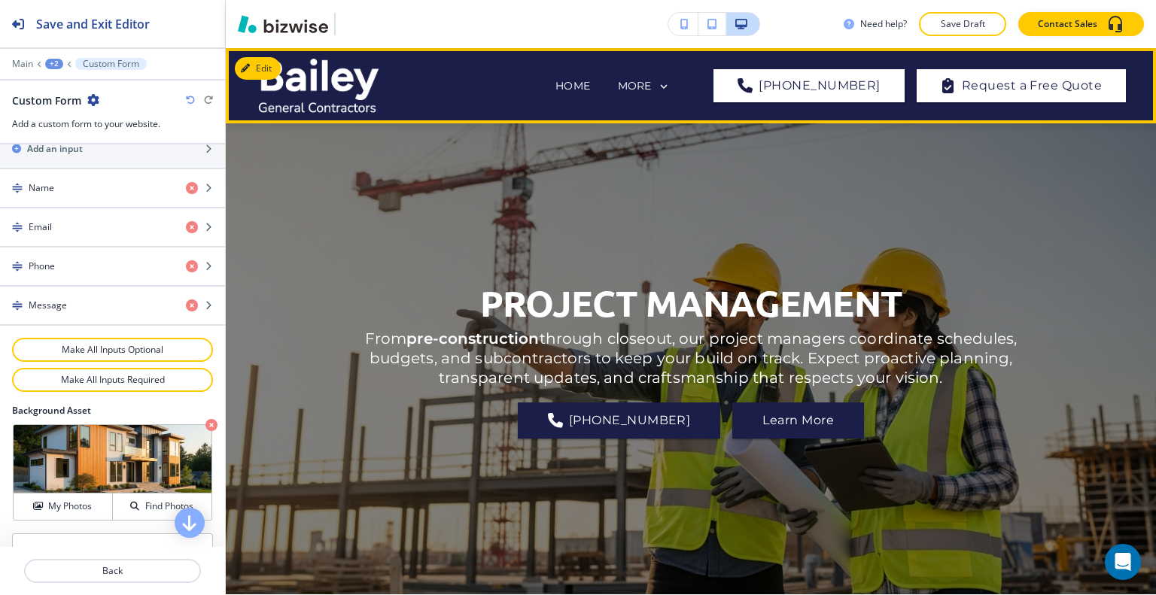
click at [690, 83] on div "MORE" at bounding box center [653, 87] width 73 height 29
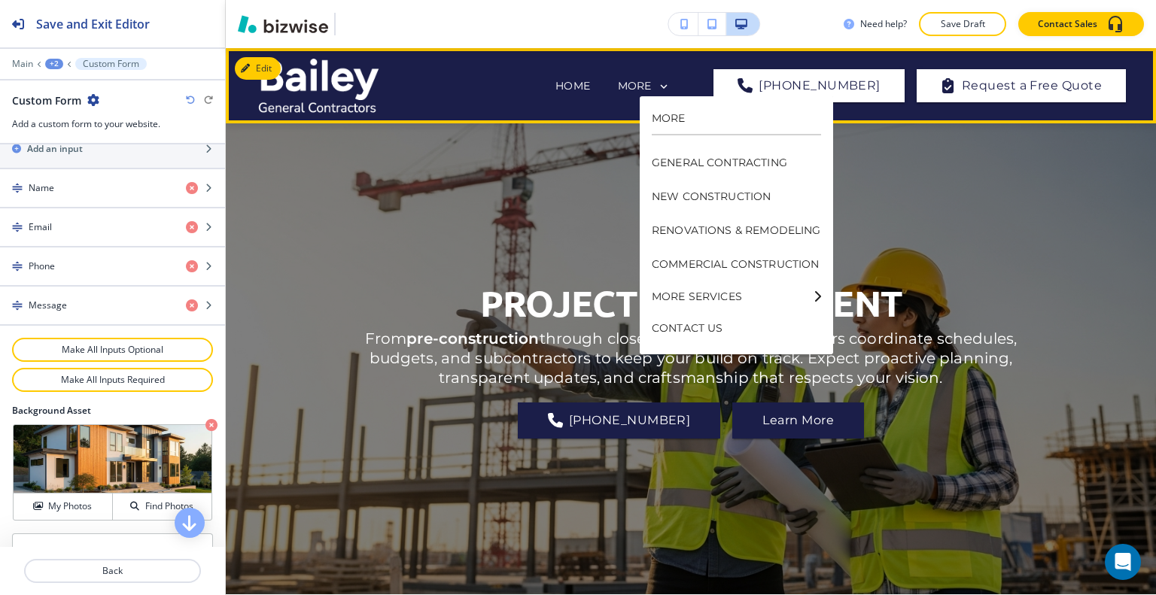
click at [671, 87] on icon at bounding box center [664, 87] width 14 height 14
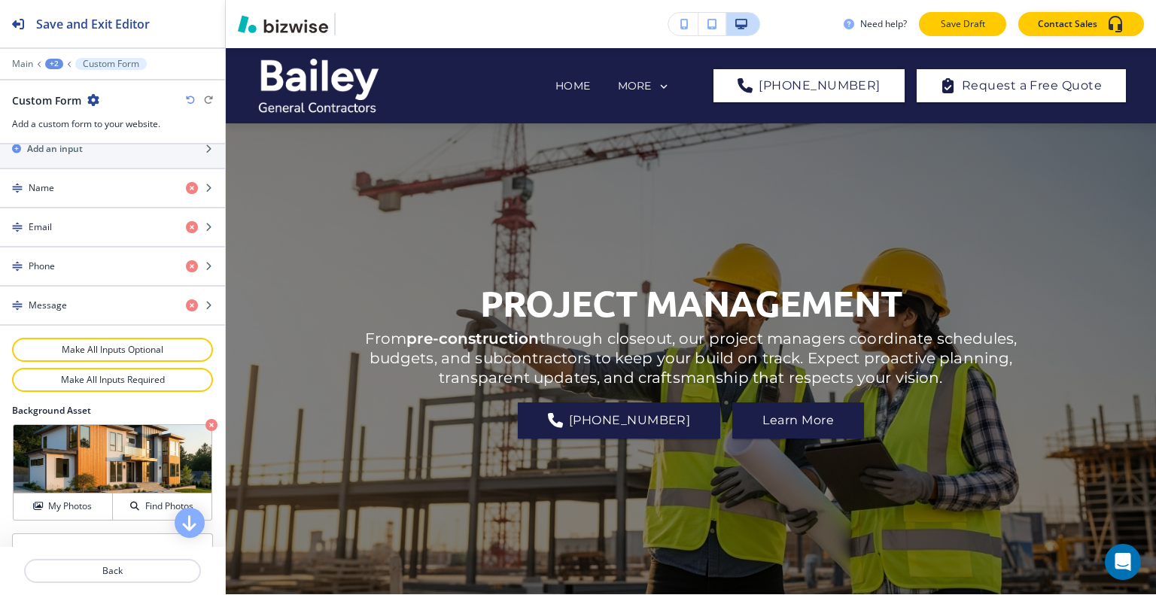
click at [957, 29] on p "Save Draft" at bounding box center [963, 24] width 48 height 14
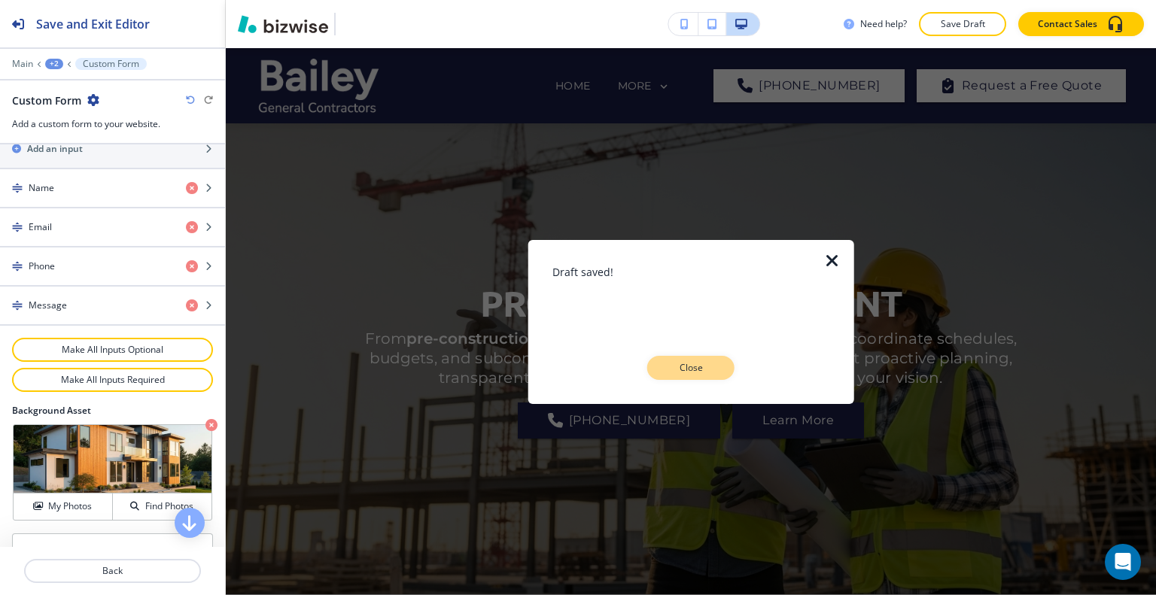
click at [698, 358] on button "Close" at bounding box center [690, 368] width 87 height 24
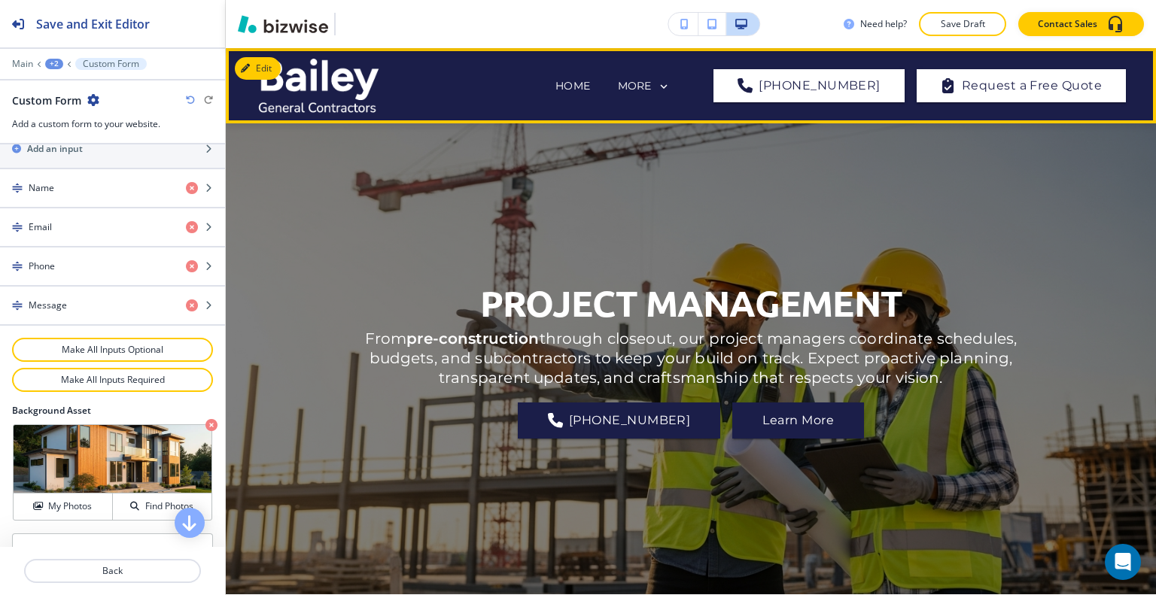
click at [671, 88] on icon at bounding box center [664, 87] width 14 height 14
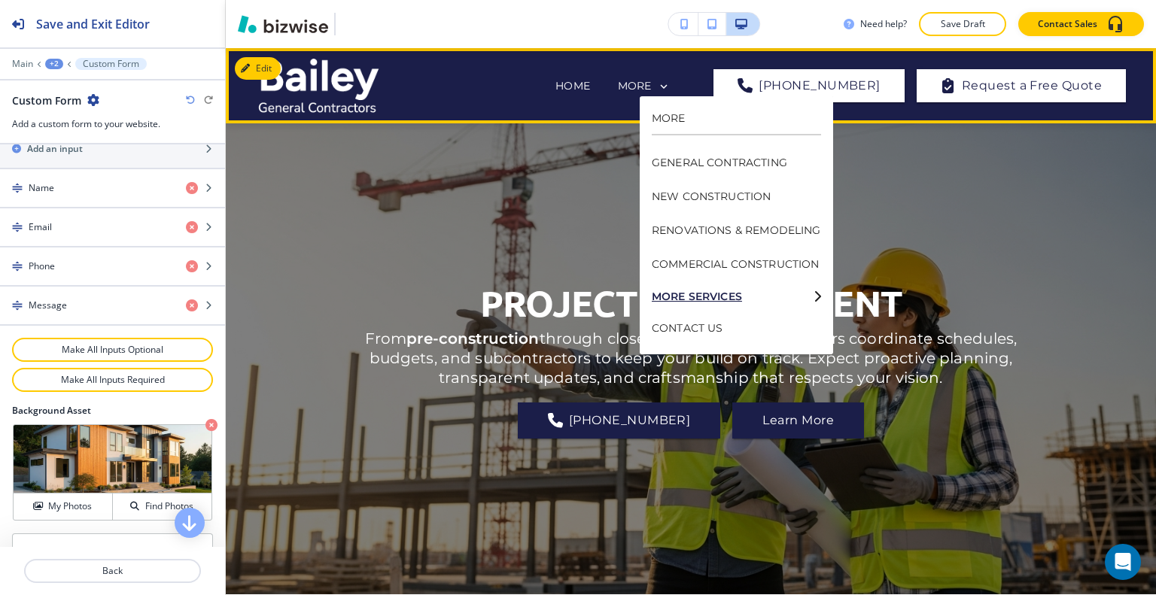
click at [738, 294] on p "MORE SERVICES" at bounding box center [730, 296] width 156 height 11
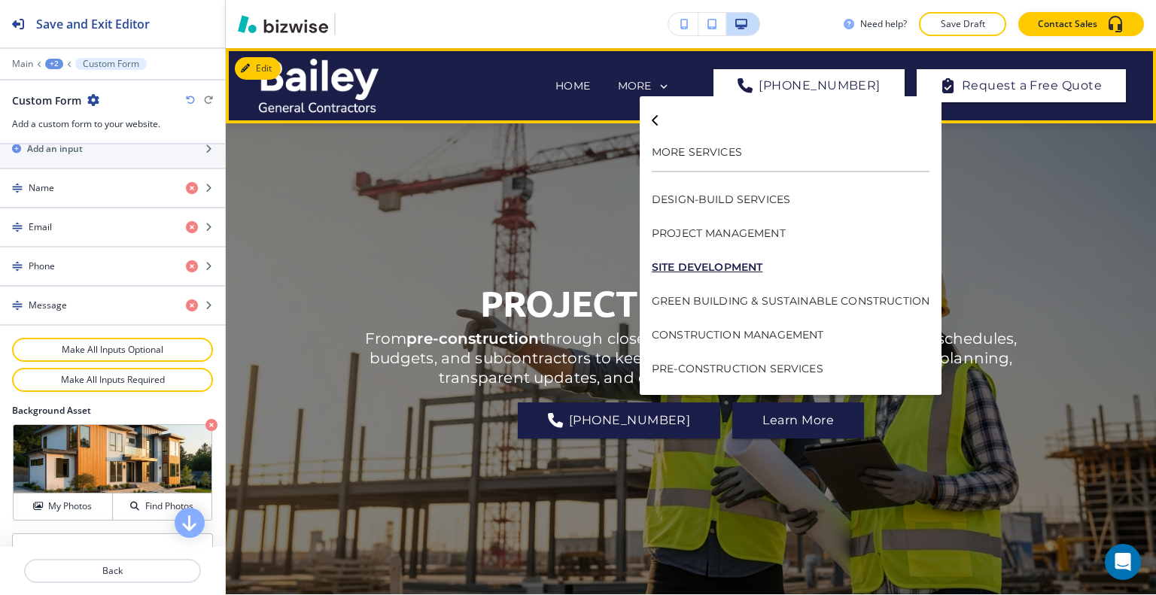
click at [731, 260] on p "SITE DEVELOPMENT" at bounding box center [791, 268] width 278 height 34
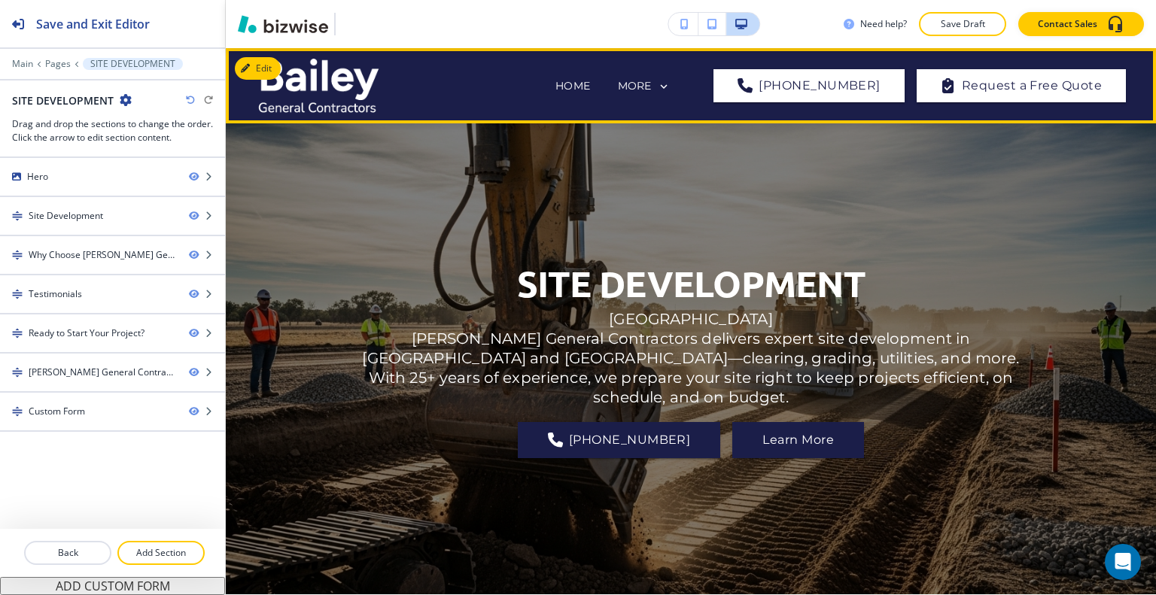
click at [1027, 224] on div "SITE DEVELOPMENT Salt Lake & Park City Bailey General Contractors delivers expe…" at bounding box center [691, 359] width 930 height 417
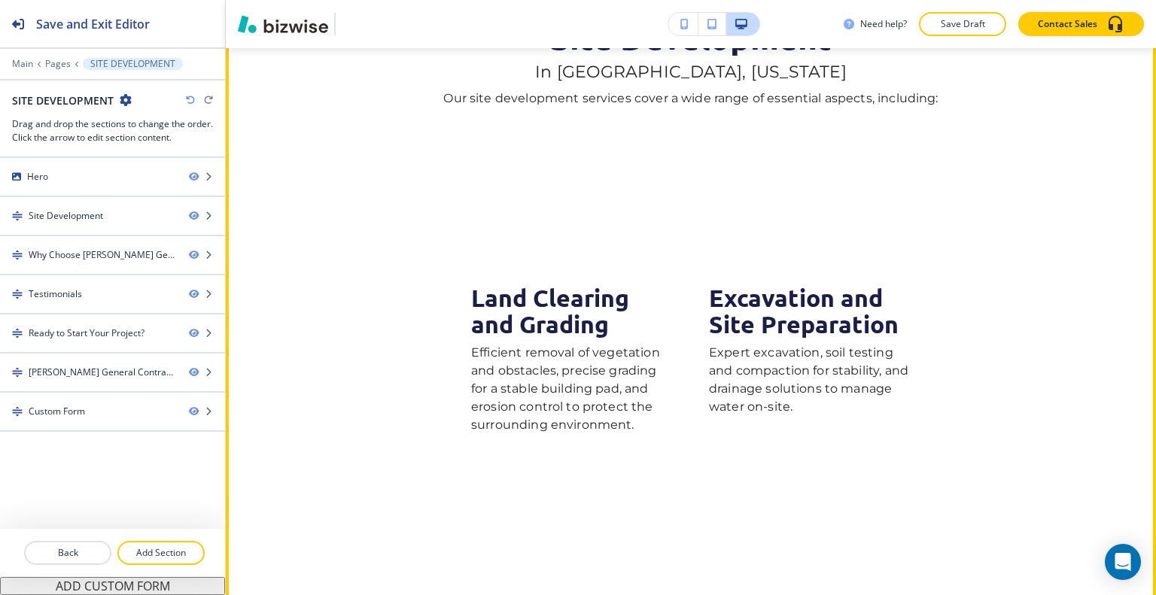
scroll to position [828, 0]
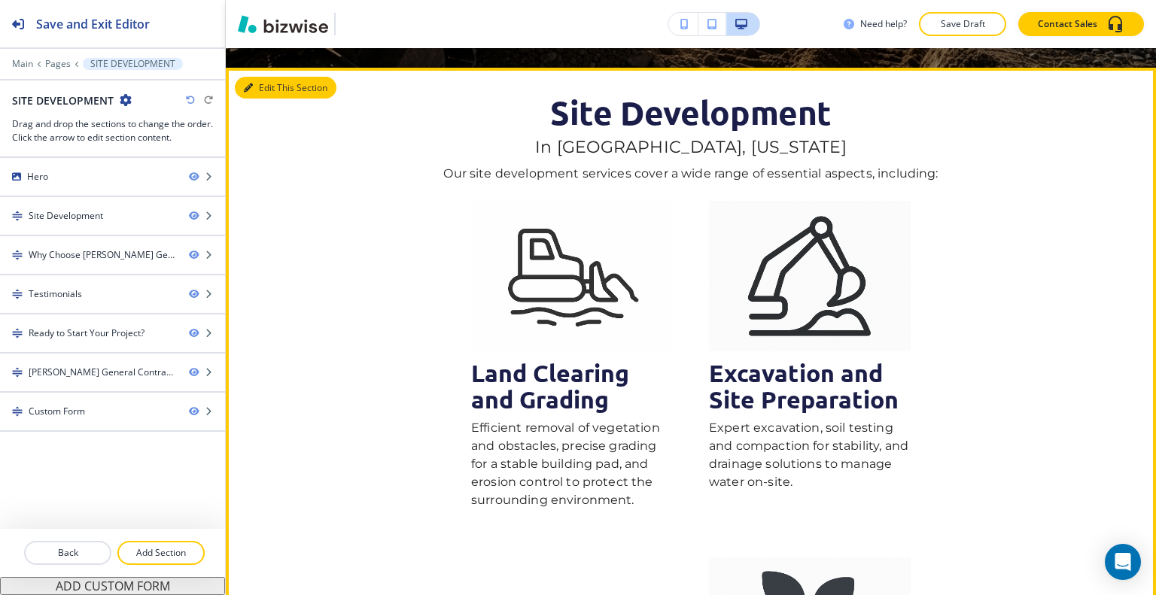
click at [267, 83] on button "Edit This Section" at bounding box center [286, 88] width 102 height 23
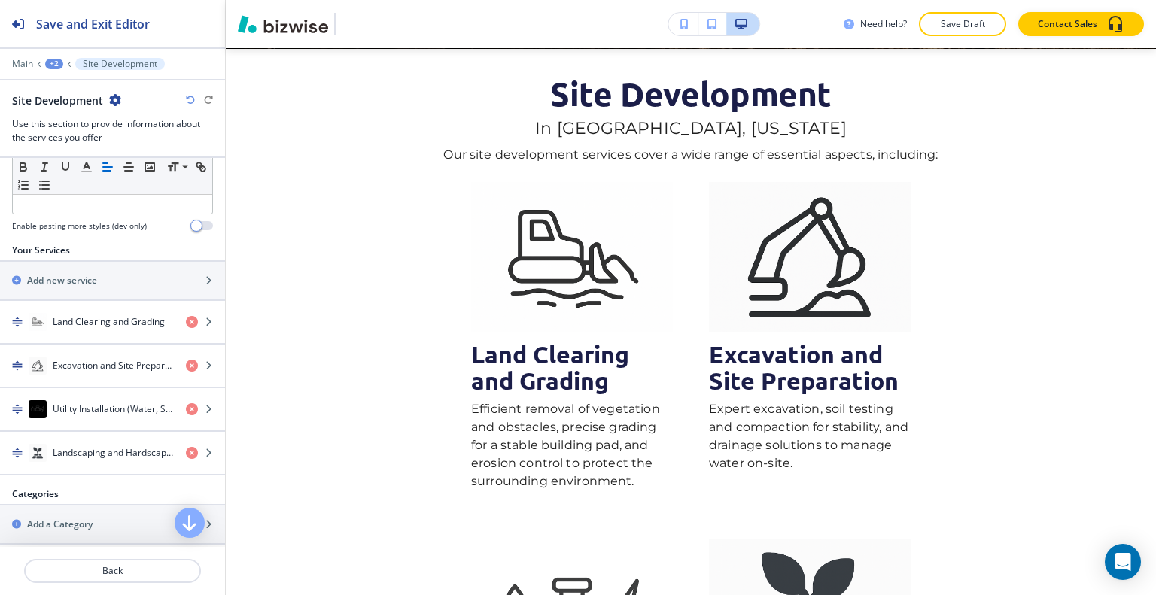
scroll to position [753, 0]
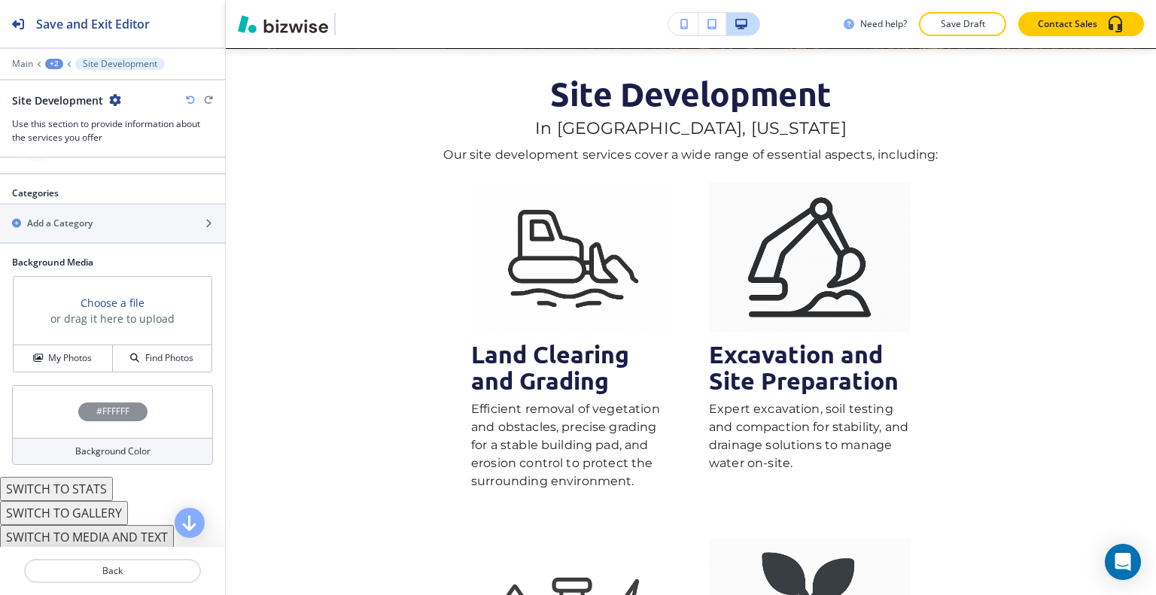
click at [93, 480] on button "SWITCH TO STATS" at bounding box center [56, 489] width 113 height 24
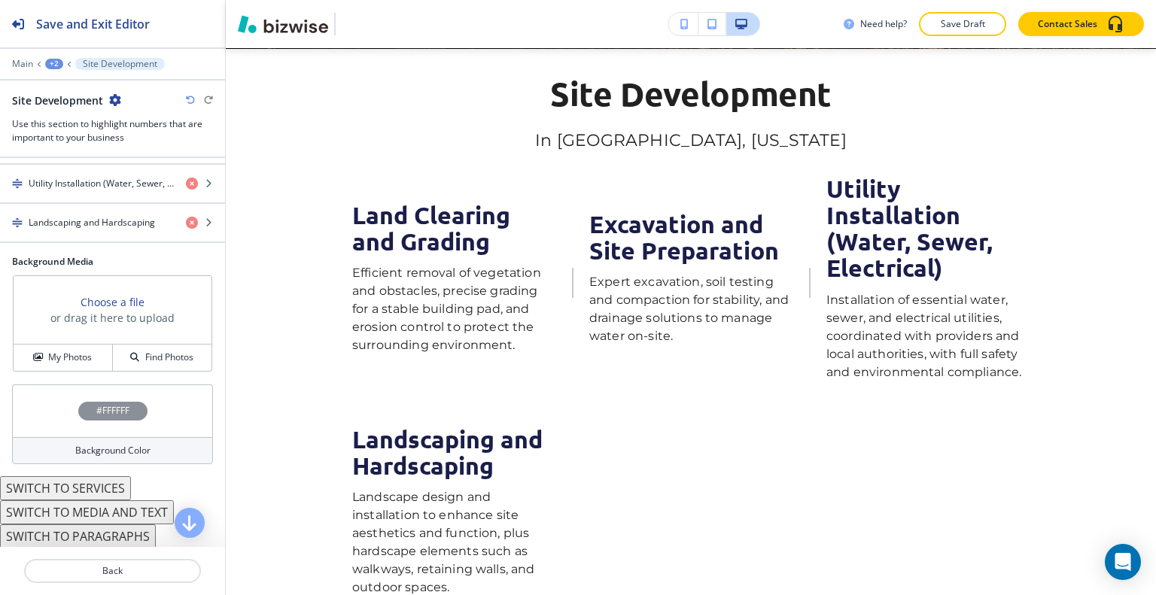
scroll to position [404, 0]
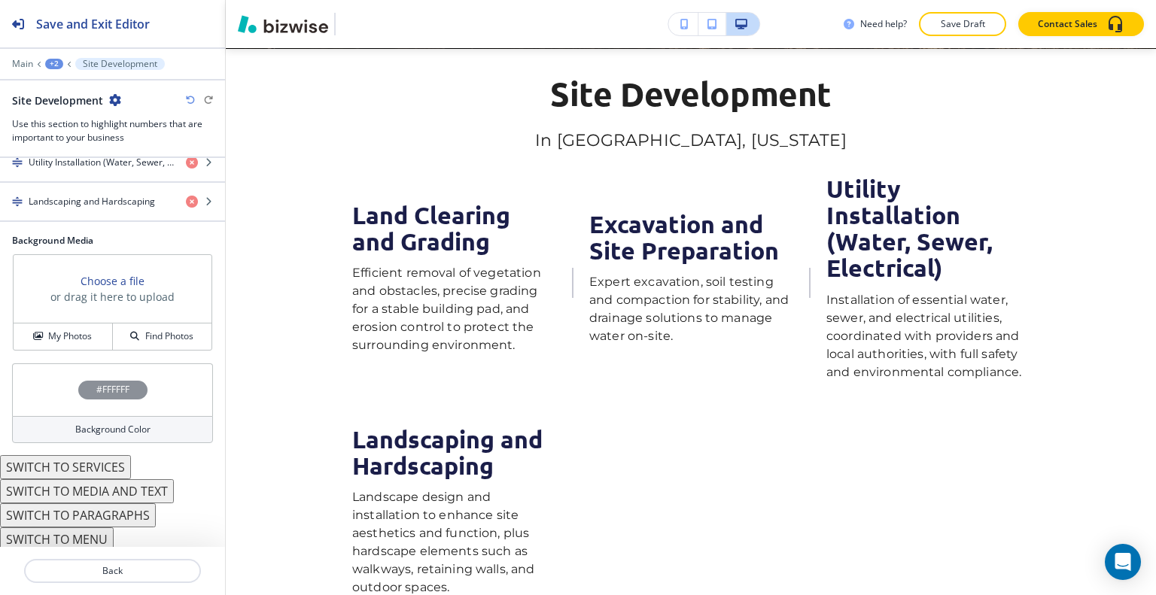
click at [87, 534] on button "SWITCH TO MENU" at bounding box center [57, 540] width 114 height 24
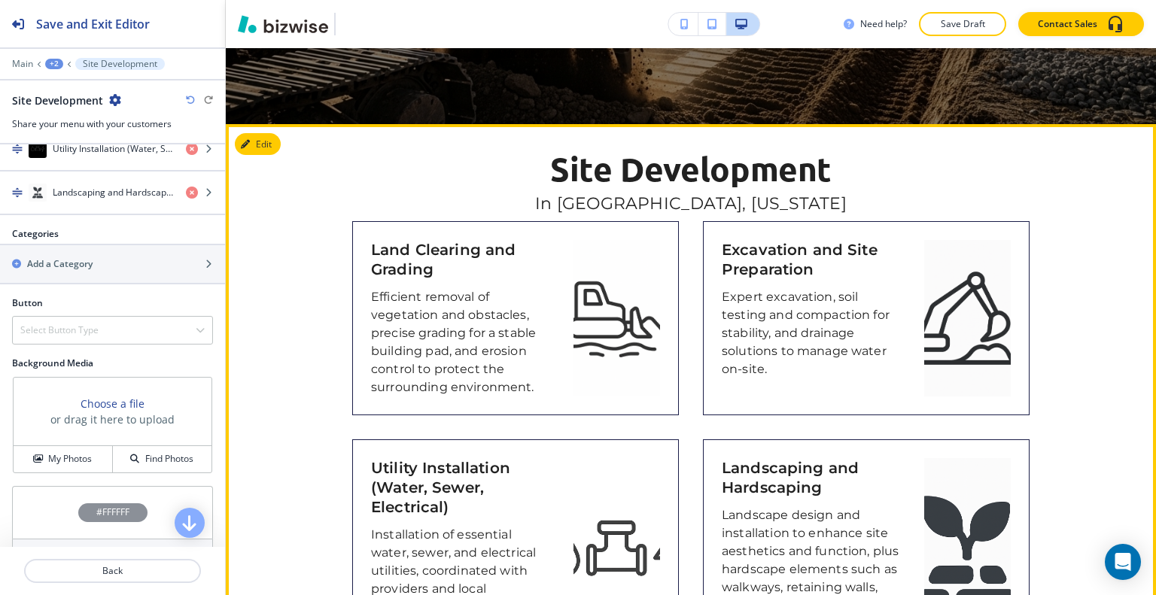
scroll to position [395, 0]
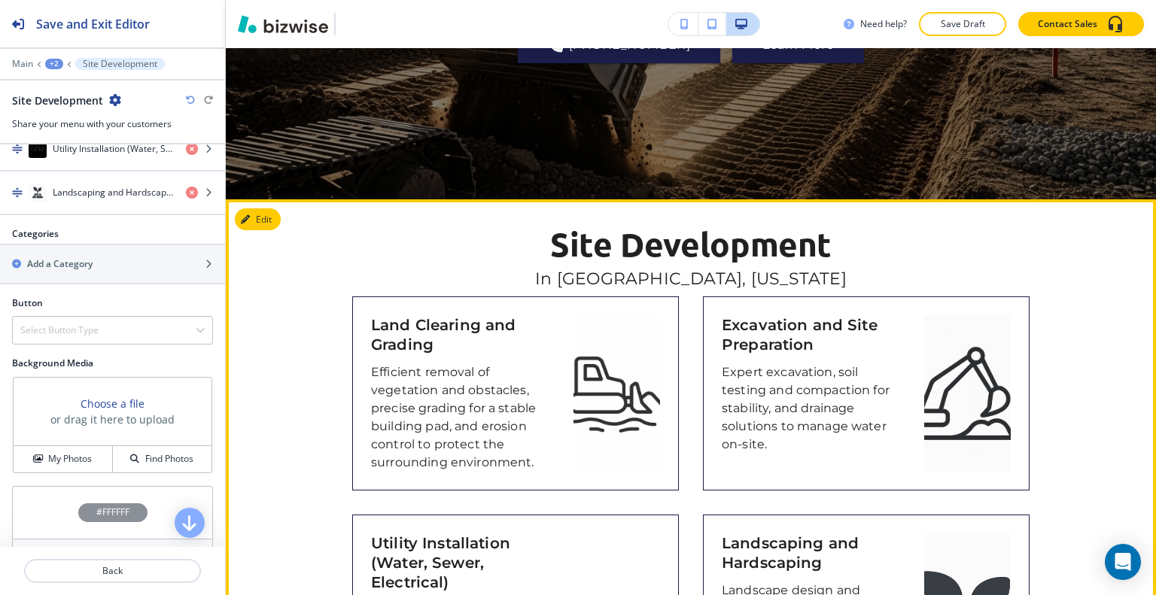
click at [265, 216] on button "Edit" at bounding box center [258, 219] width 46 height 23
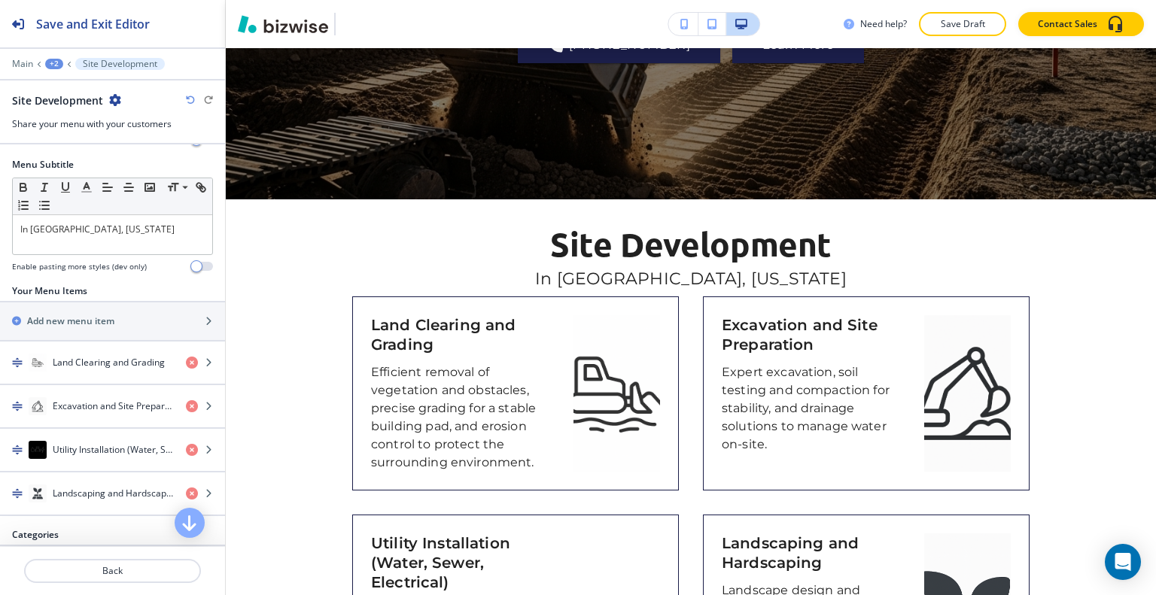
scroll to position [0, 0]
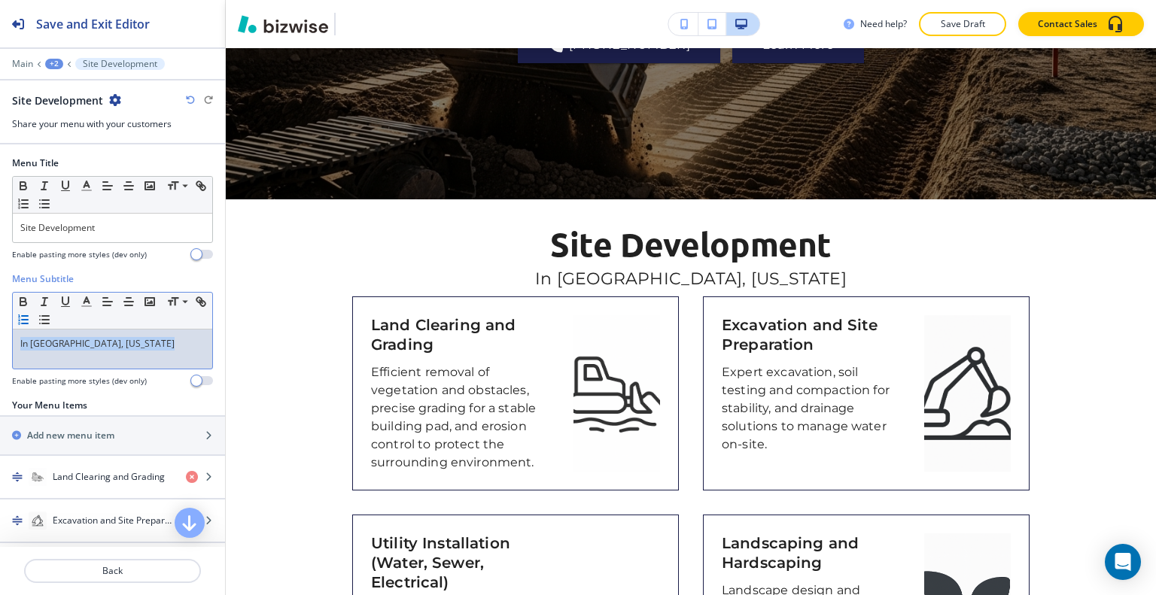
drag, startPoint x: 169, startPoint y: 339, endPoint x: 49, endPoint y: 315, distance: 122.1
click at [7, 333] on div "Menu Subtitle Small Normal Large Huge In Salt Lake and Park City, Utah Enable p…" at bounding box center [112, 335] width 225 height 126
click at [90, 295] on icon "button" at bounding box center [87, 302] width 14 height 14
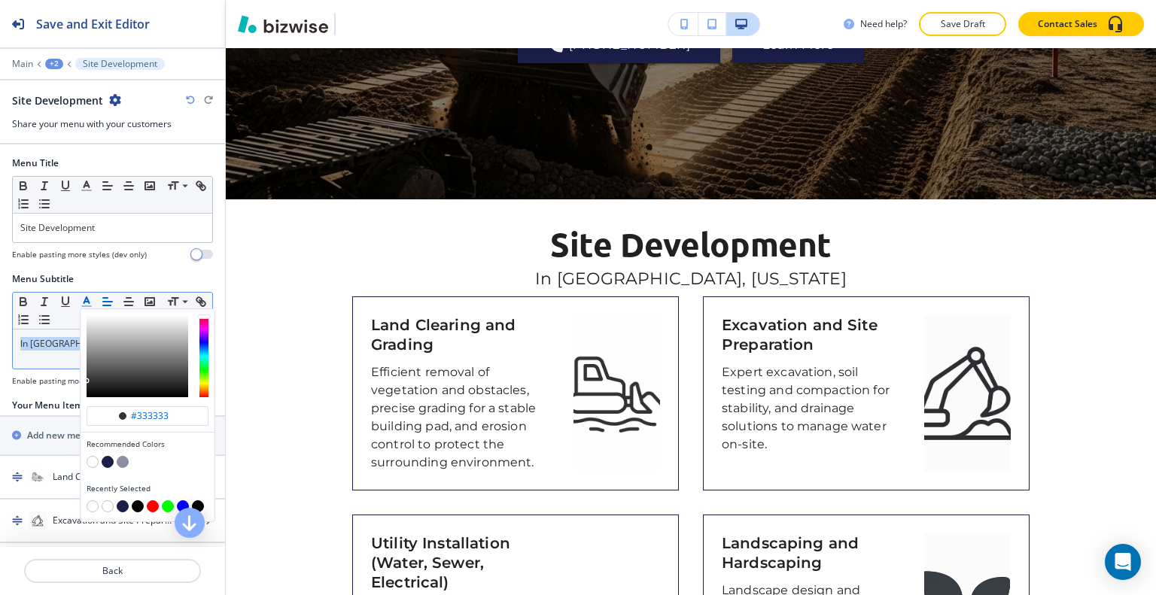
click at [105, 462] on button "button" at bounding box center [108, 462] width 12 height 12
type input "#1b1e49"
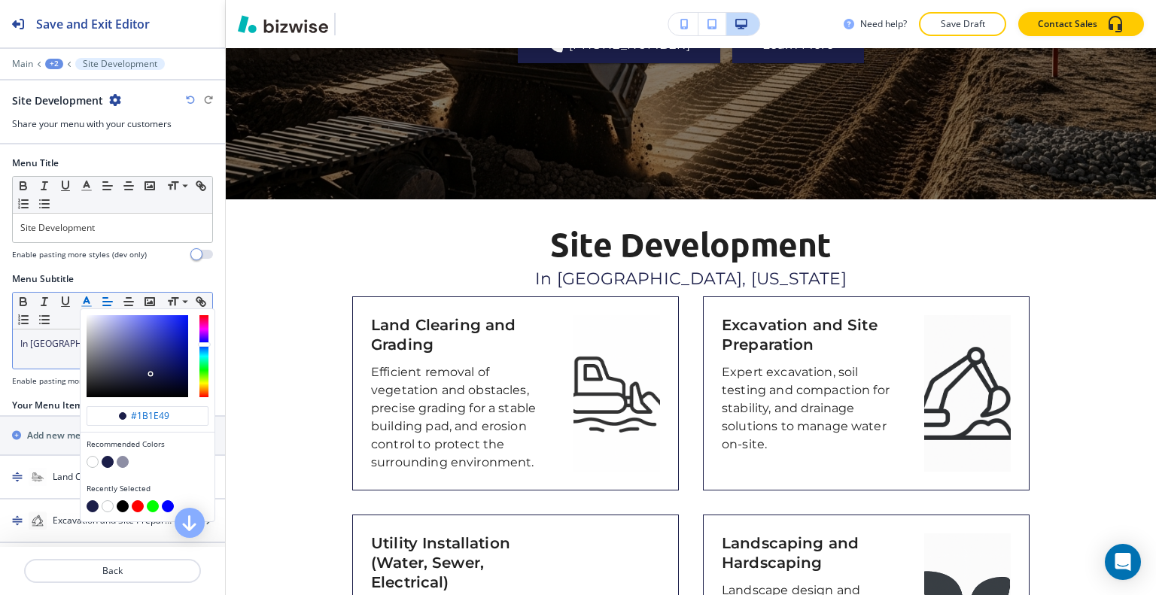
click at [108, 460] on button "button" at bounding box center [108, 462] width 12 height 12
click at [102, 457] on button "button" at bounding box center [108, 462] width 12 height 12
click at [87, 502] on button "button" at bounding box center [93, 507] width 12 height 12
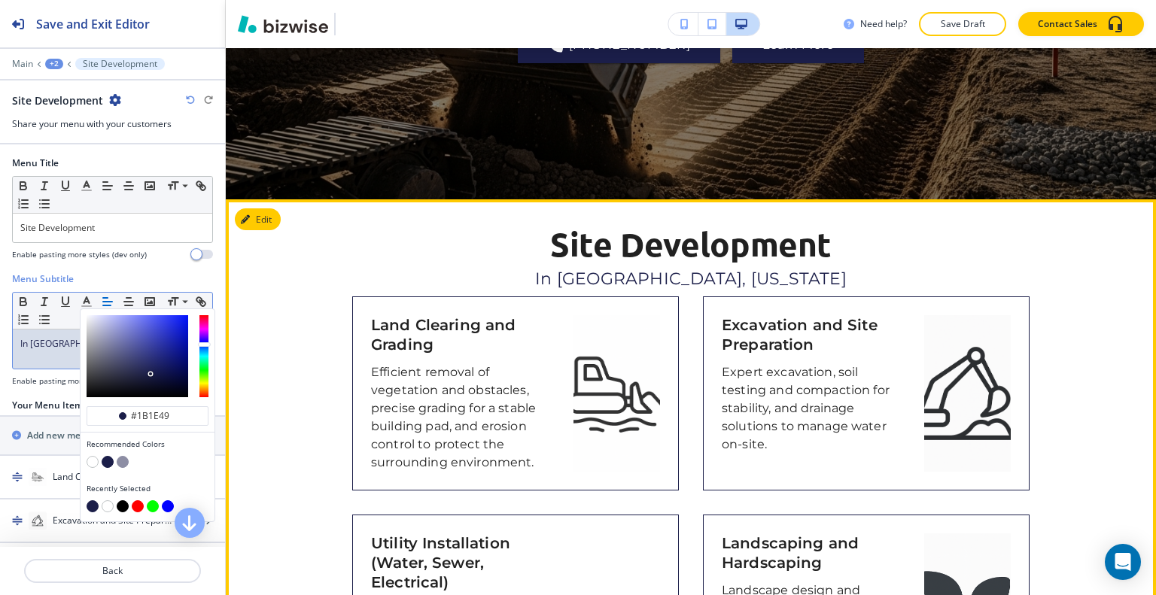
click at [402, 282] on p "In [GEOGRAPHIC_DATA], [US_STATE]" at bounding box center [690, 280] width 677 height 22
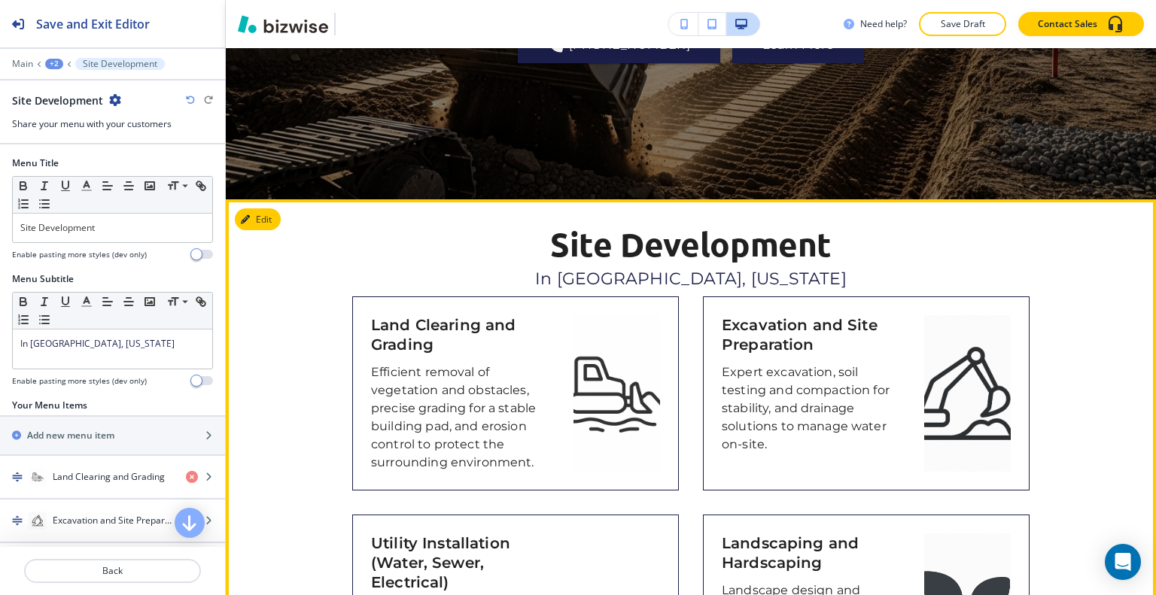
click at [670, 269] on span "In [GEOGRAPHIC_DATA], [US_STATE]" at bounding box center [691, 279] width 312 height 20
click at [262, 217] on button "Edit This Section" at bounding box center [286, 219] width 102 height 23
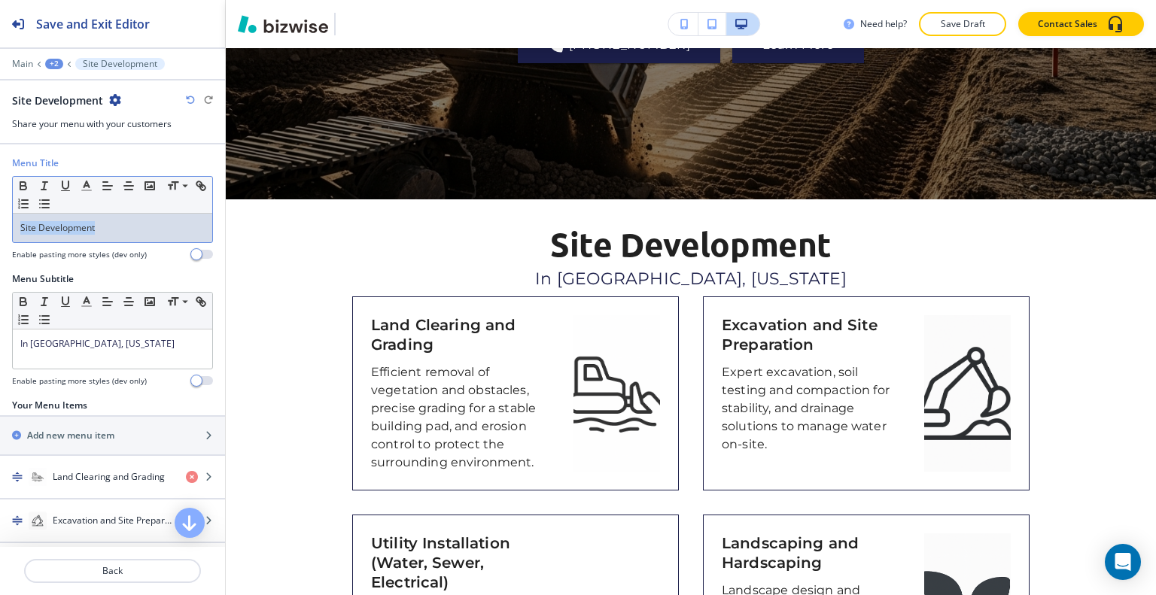
drag, startPoint x: 122, startPoint y: 228, endPoint x: 26, endPoint y: 201, distance: 100.1
click at [0, 210] on div "Menu Title Small Normal Large Huge Site Development Enable pasting more styles …" at bounding box center [112, 215] width 225 height 116
click at [91, 183] on icon "button" at bounding box center [87, 186] width 14 height 14
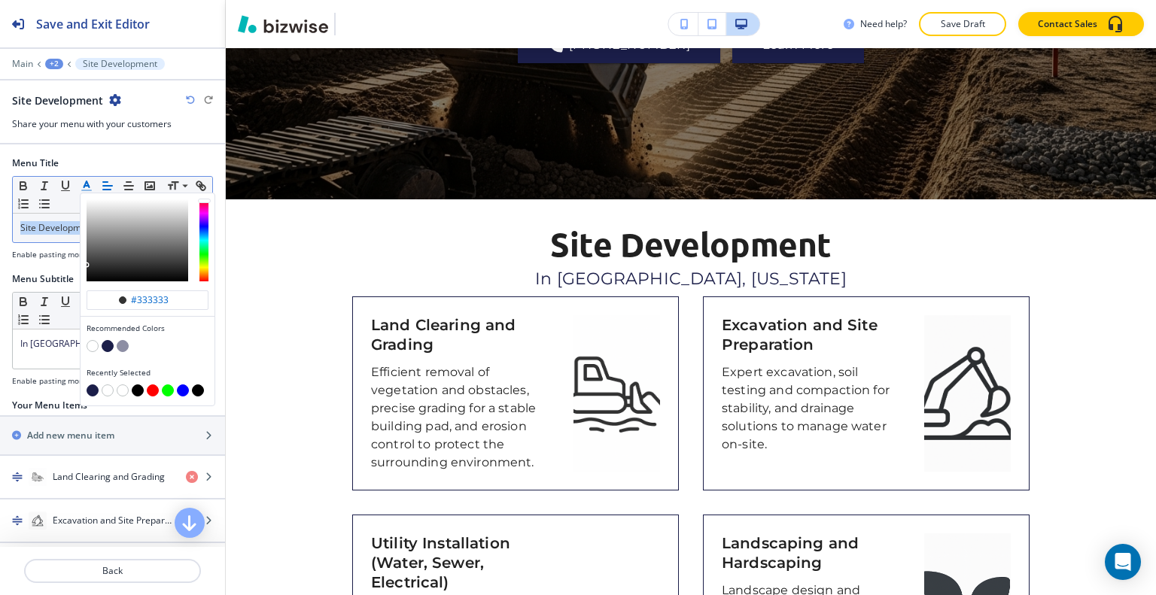
click at [111, 342] on button "button" at bounding box center [108, 346] width 12 height 12
type input "#1b1e49"
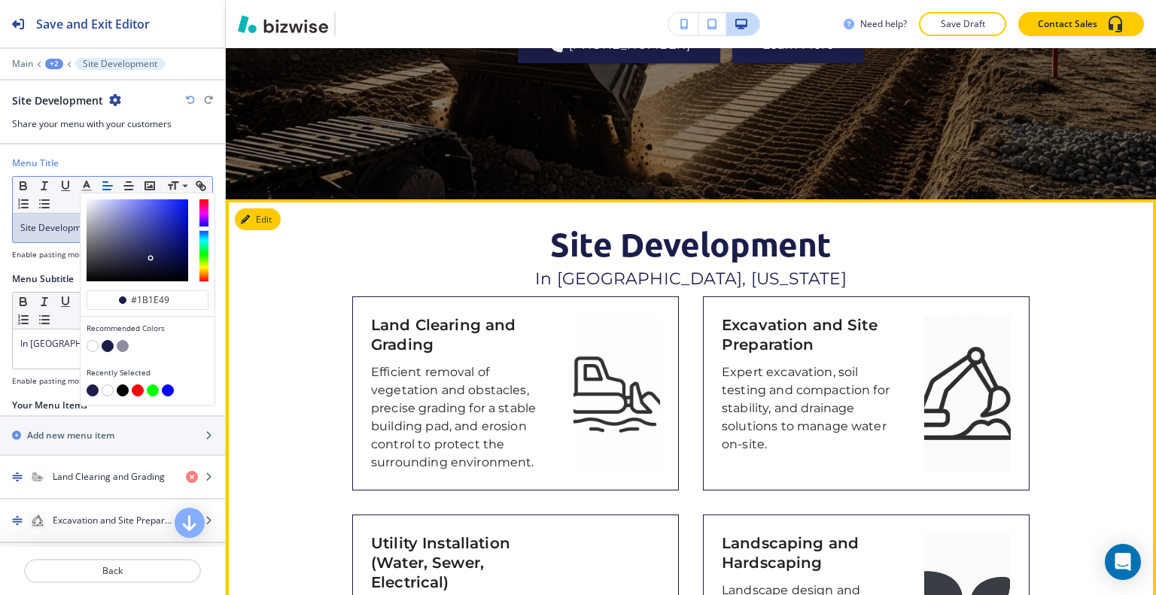
click at [432, 258] on p "Site Development" at bounding box center [690, 245] width 677 height 36
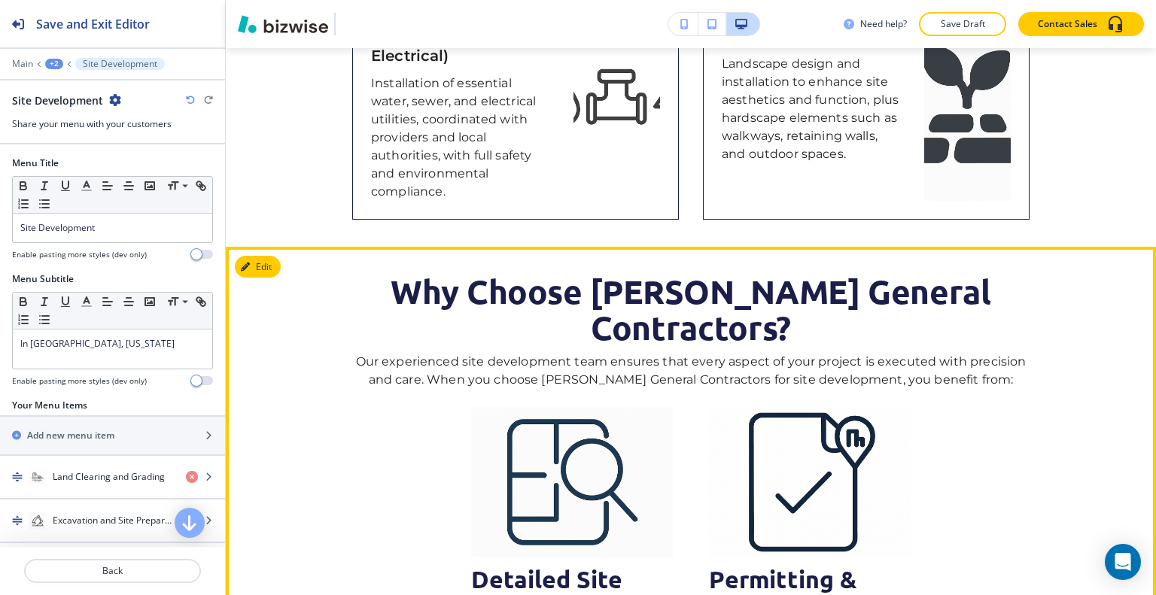
scroll to position [1073, 0]
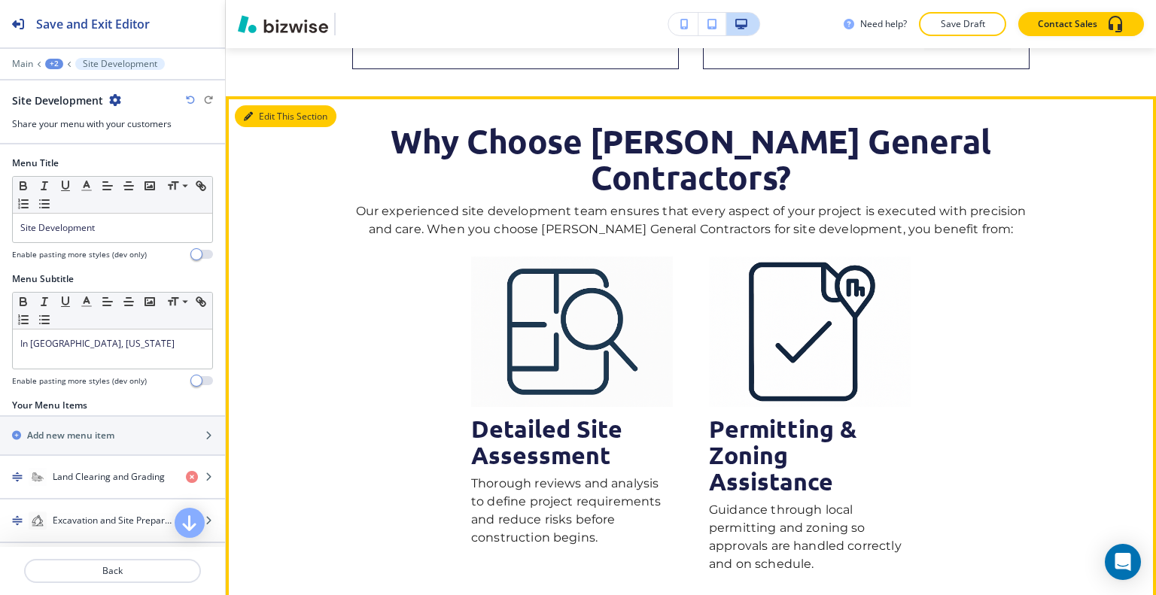
click at [272, 110] on button "Edit This Section" at bounding box center [286, 116] width 102 height 23
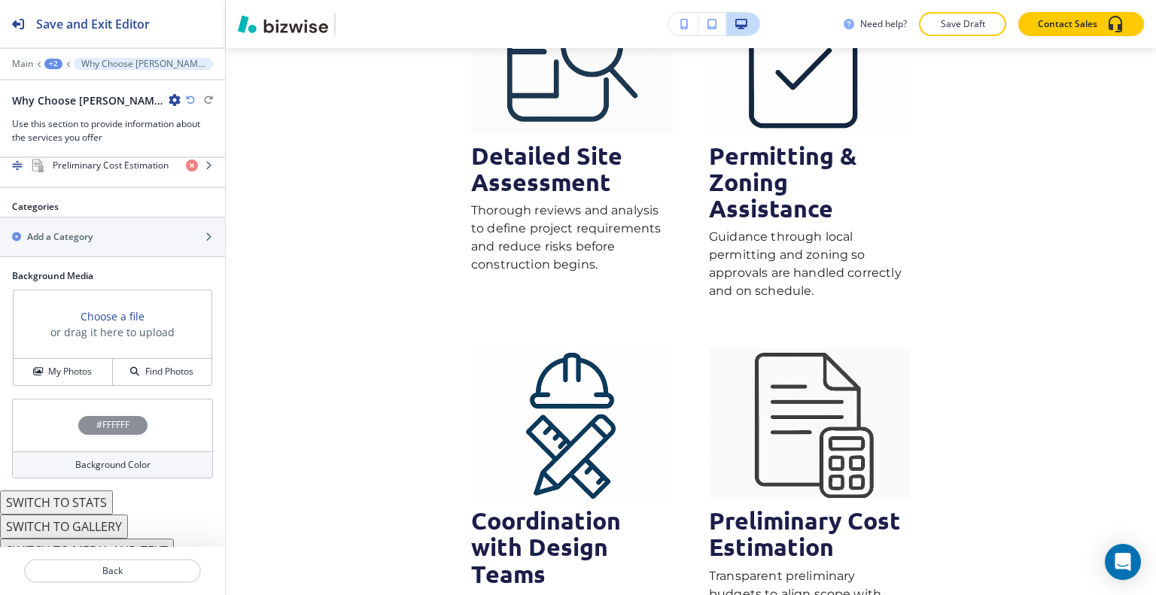
scroll to position [774, 0]
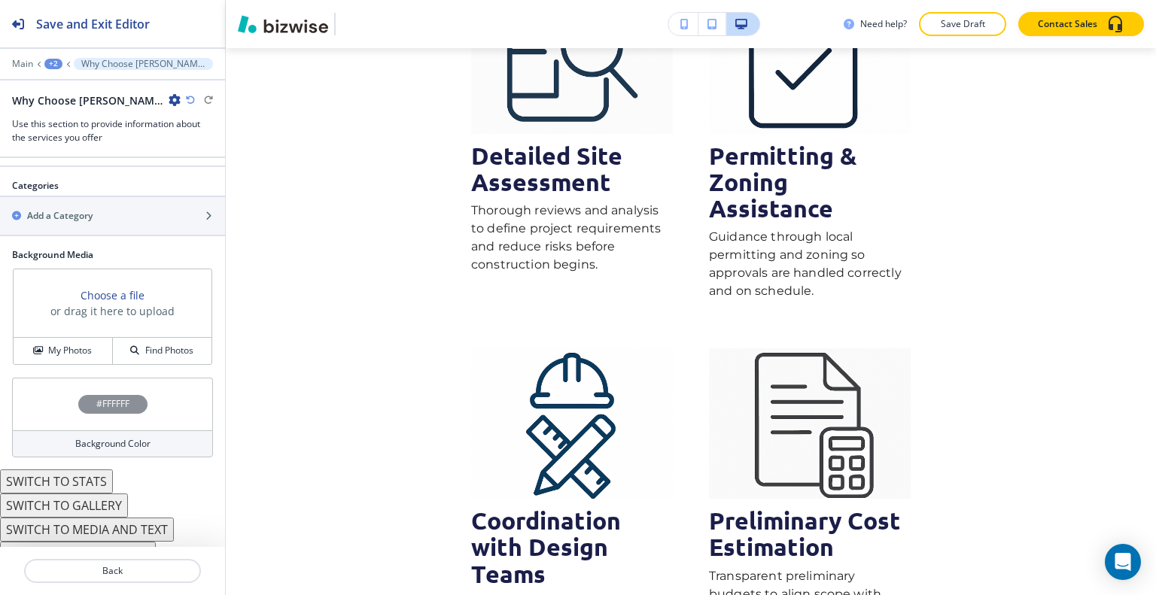
click at [104, 542] on button "SWITCH TO PARAGRAPHS" at bounding box center [78, 554] width 156 height 24
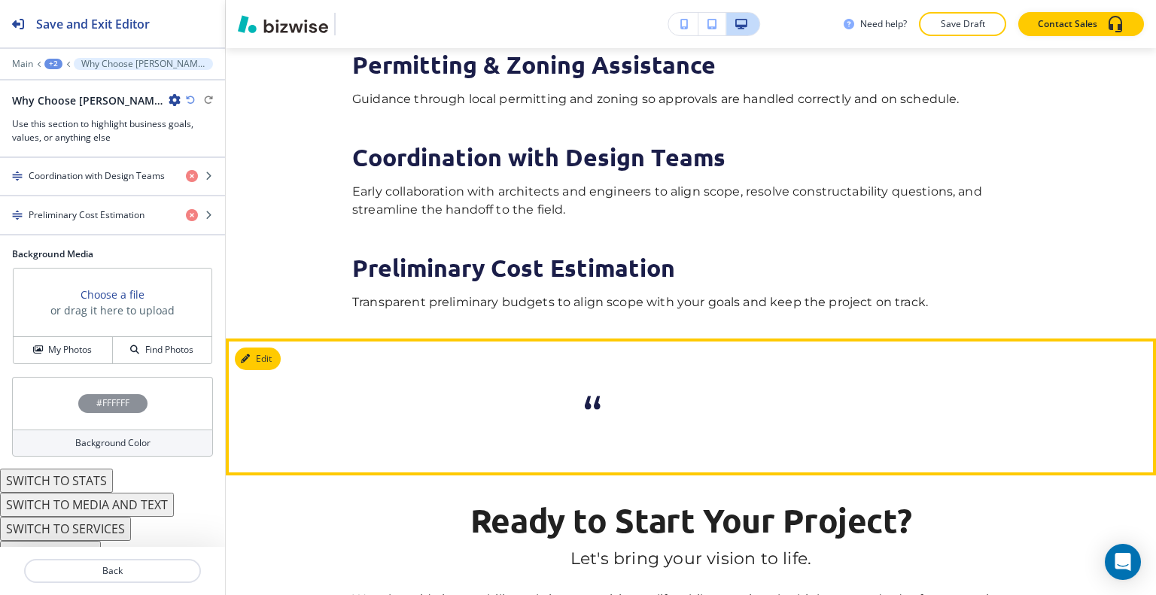
scroll to position [1120, 0]
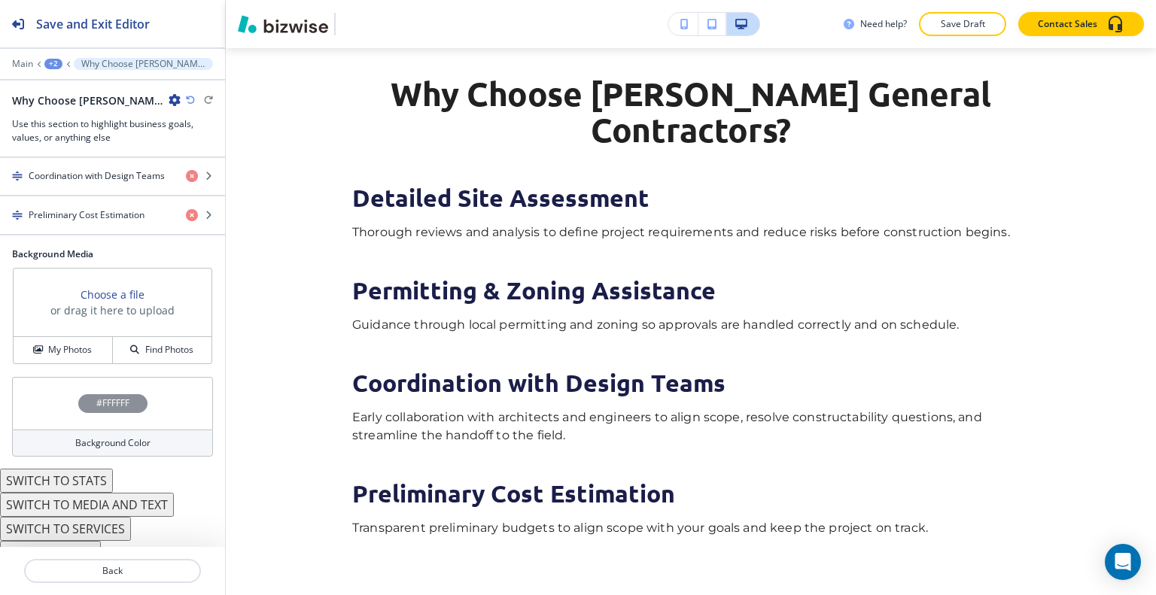
click at [191, 101] on icon "button" at bounding box center [190, 100] width 9 height 9
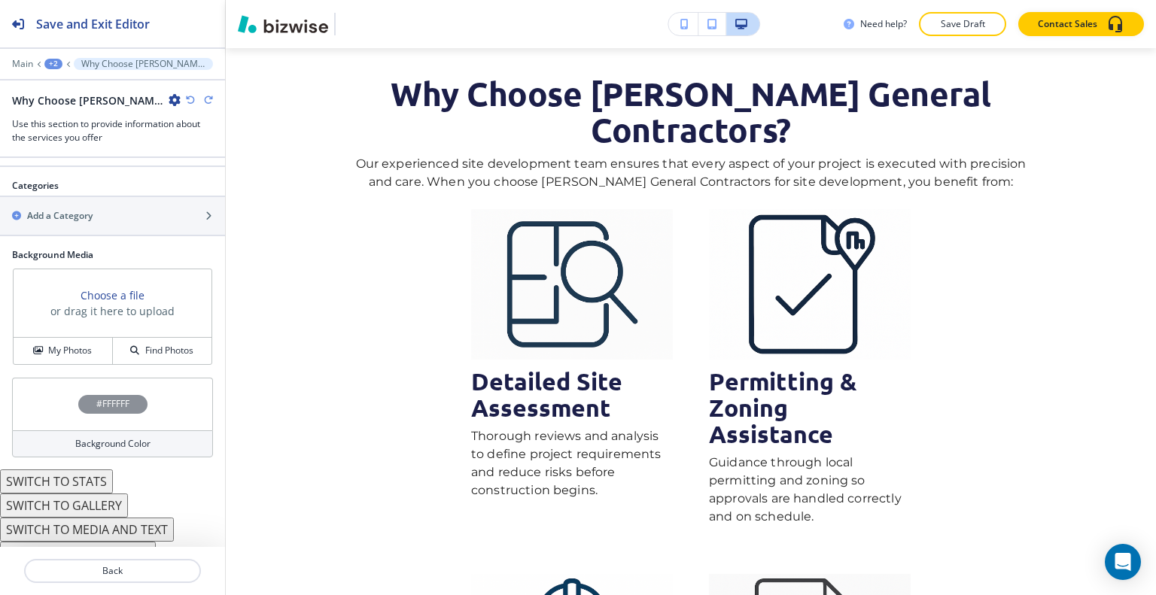
click at [89, 470] on button "SWITCH TO STATS" at bounding box center [56, 482] width 113 height 24
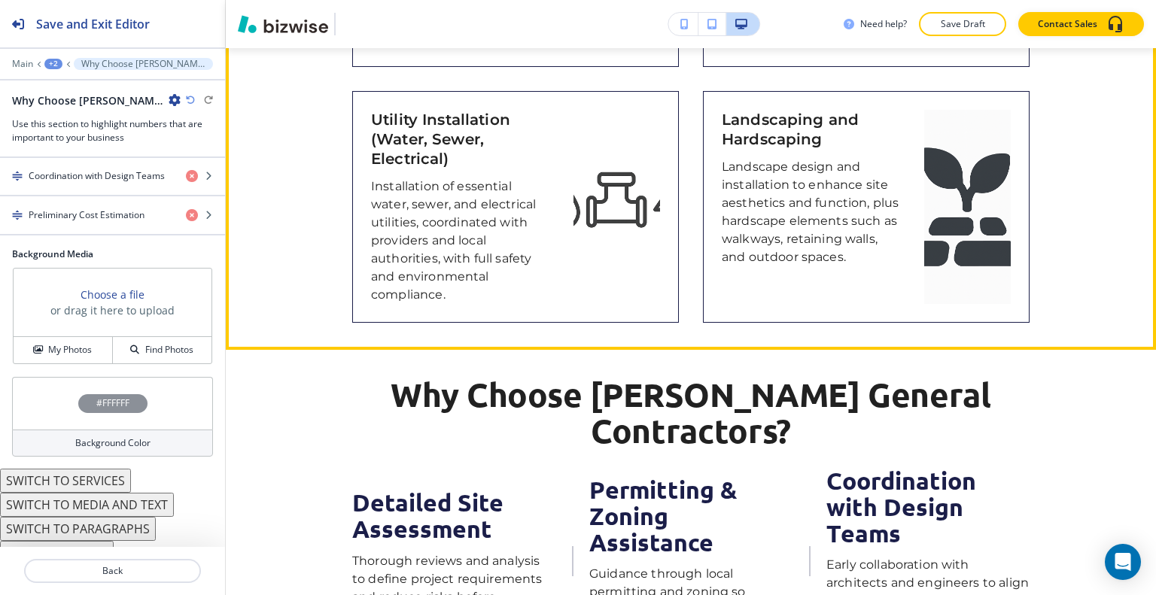
scroll to position [1045, 0]
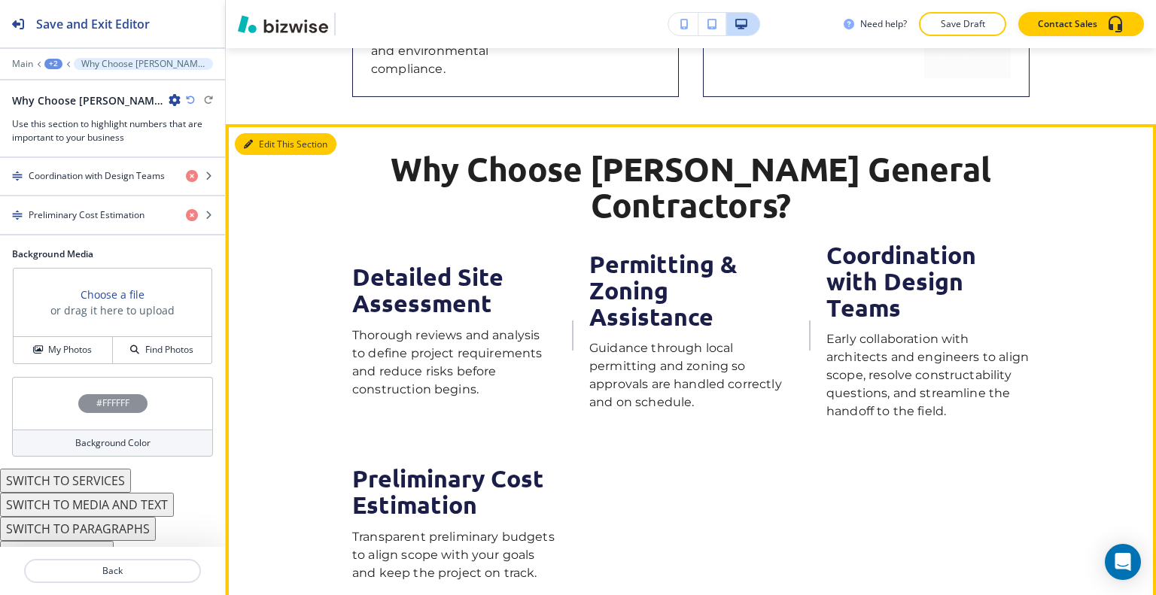
click at [272, 148] on button "Edit This Section" at bounding box center [286, 144] width 102 height 23
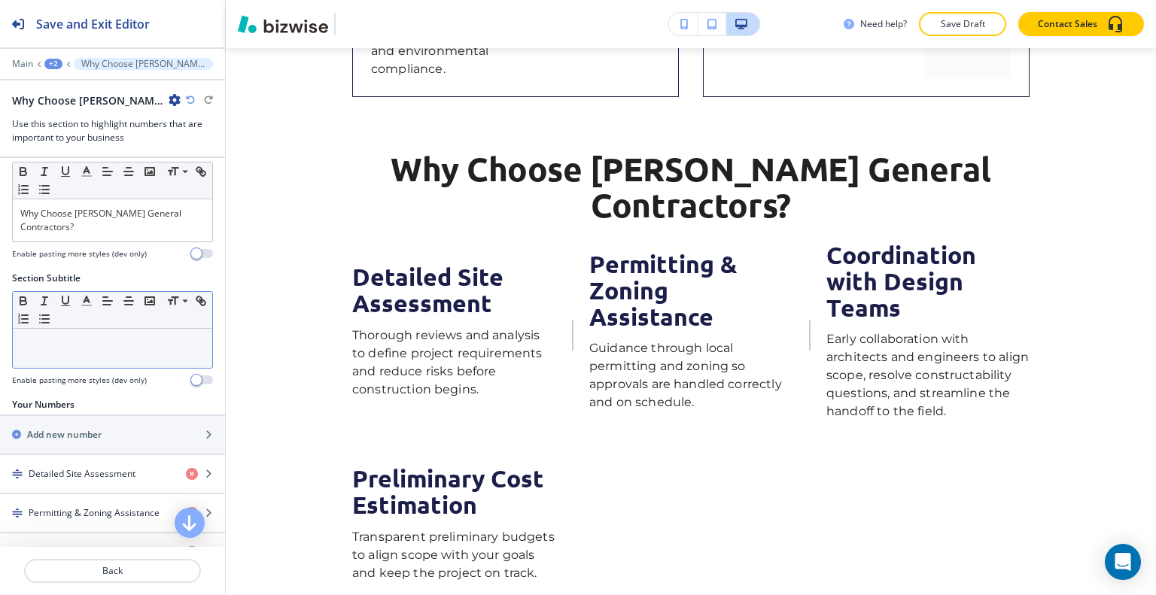
scroll to position [0, 0]
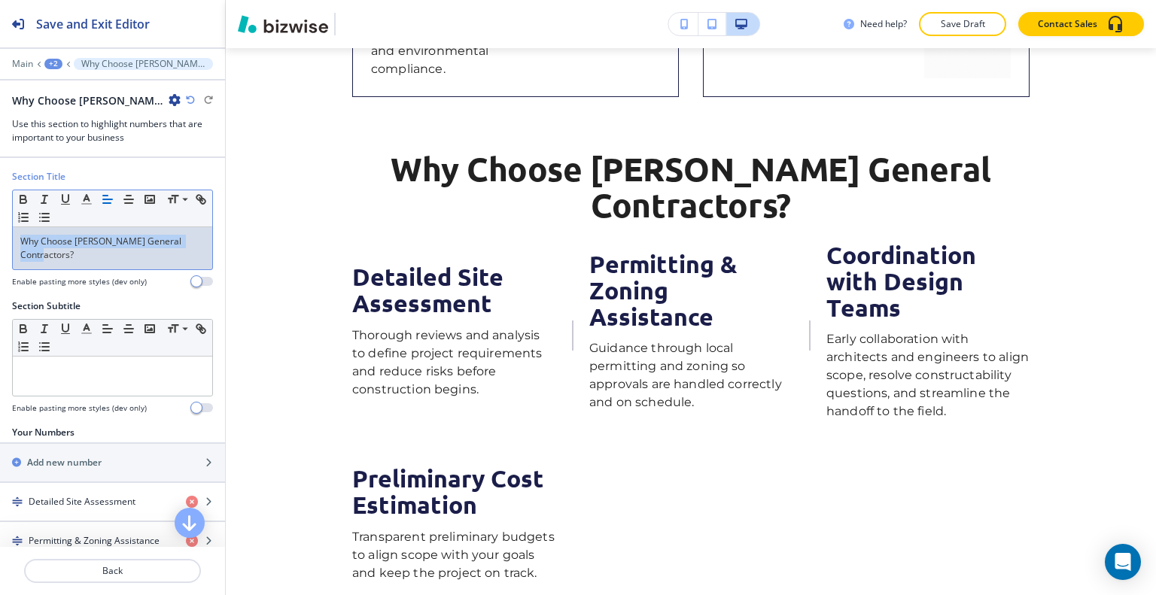
drag, startPoint x: 196, startPoint y: 231, endPoint x: 96, endPoint y: 199, distance: 104.3
click at [11, 231] on div "Section Title Small Normal Large Huge Why Choose Bailey General Contractors? En…" at bounding box center [112, 234] width 225 height 129
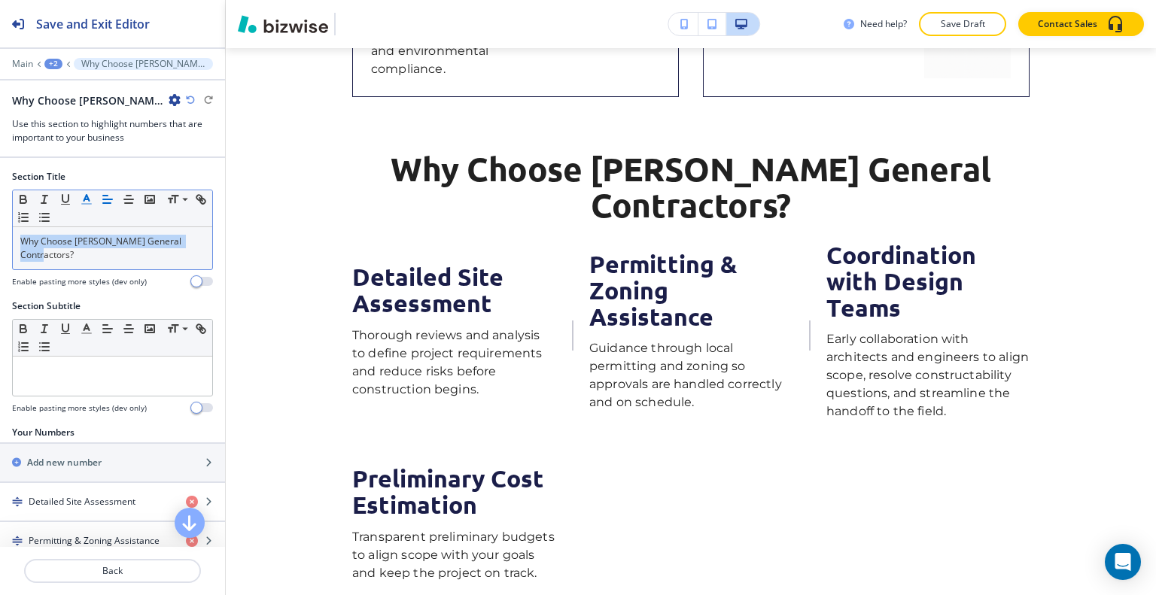
click at [82, 198] on icon "button" at bounding box center [87, 200] width 14 height 14
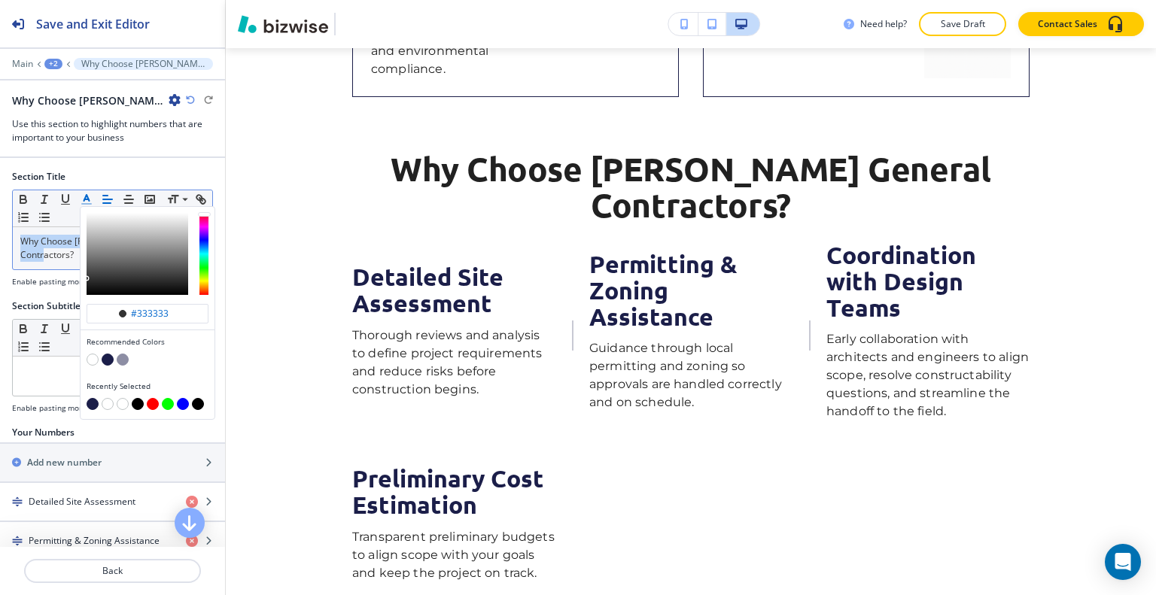
click at [106, 359] on button "button" at bounding box center [108, 360] width 12 height 12
type input "#1b1e49"
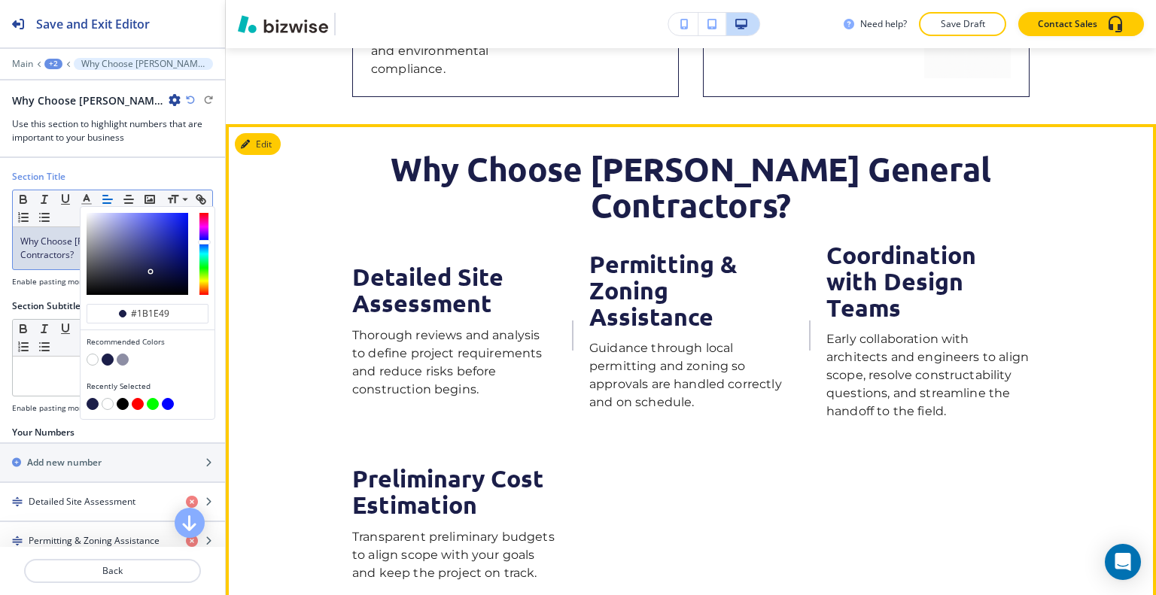
drag, startPoint x: 485, startPoint y: 356, endPoint x: 524, endPoint y: 376, distance: 43.1
click at [488, 358] on p "Thorough reviews and analysis to define project requirements and reduce risks b…" at bounding box center [453, 363] width 203 height 72
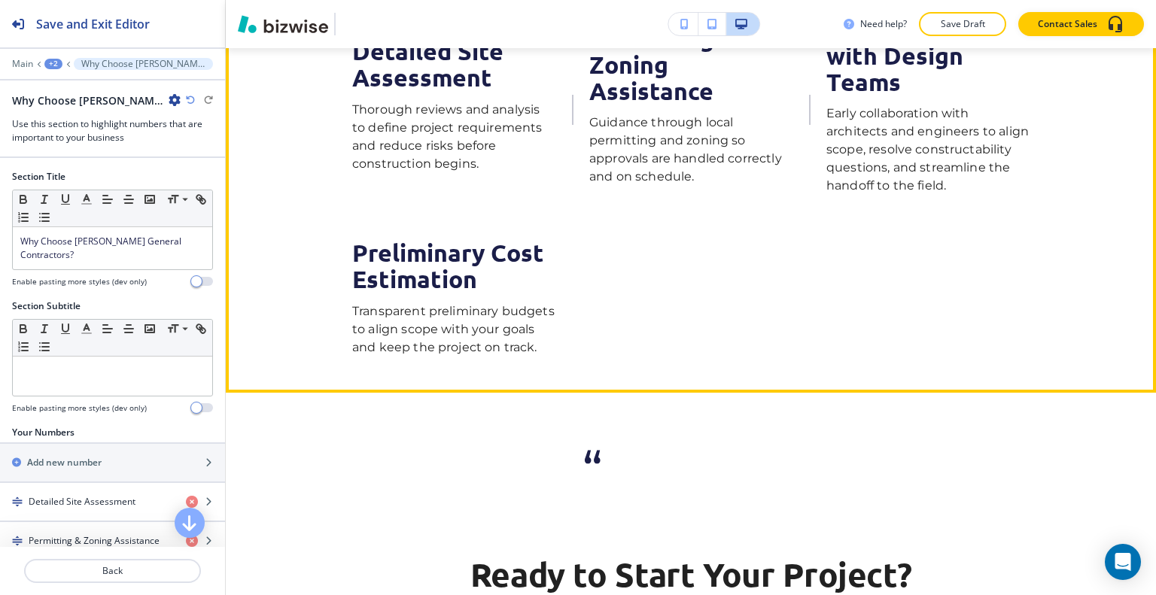
scroll to position [1045, 0]
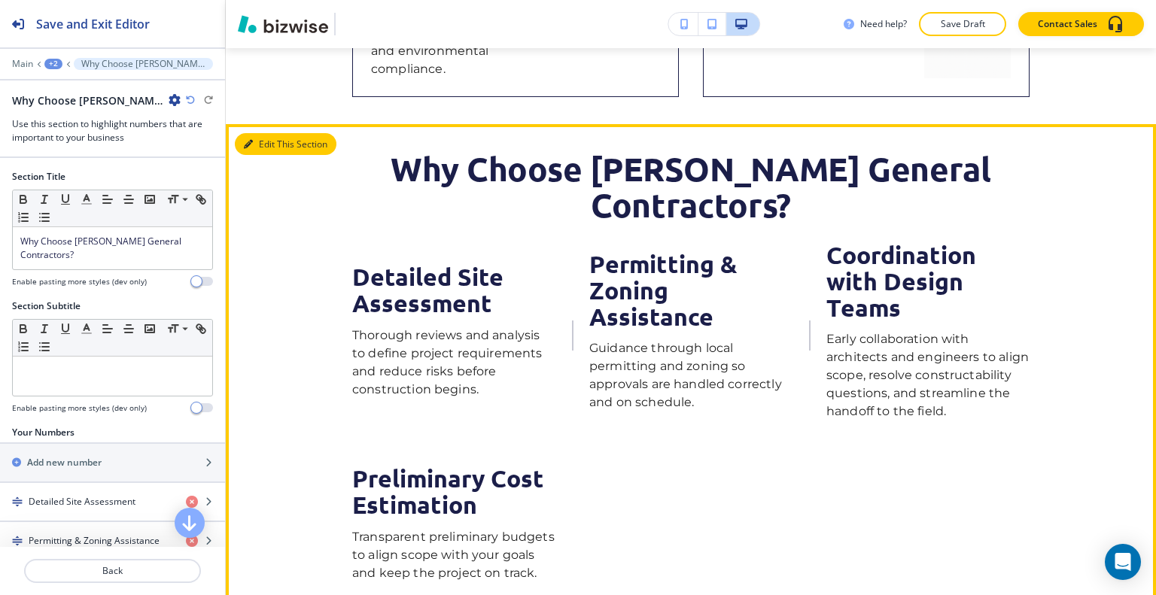
click at [263, 145] on button "Edit This Section" at bounding box center [286, 144] width 102 height 23
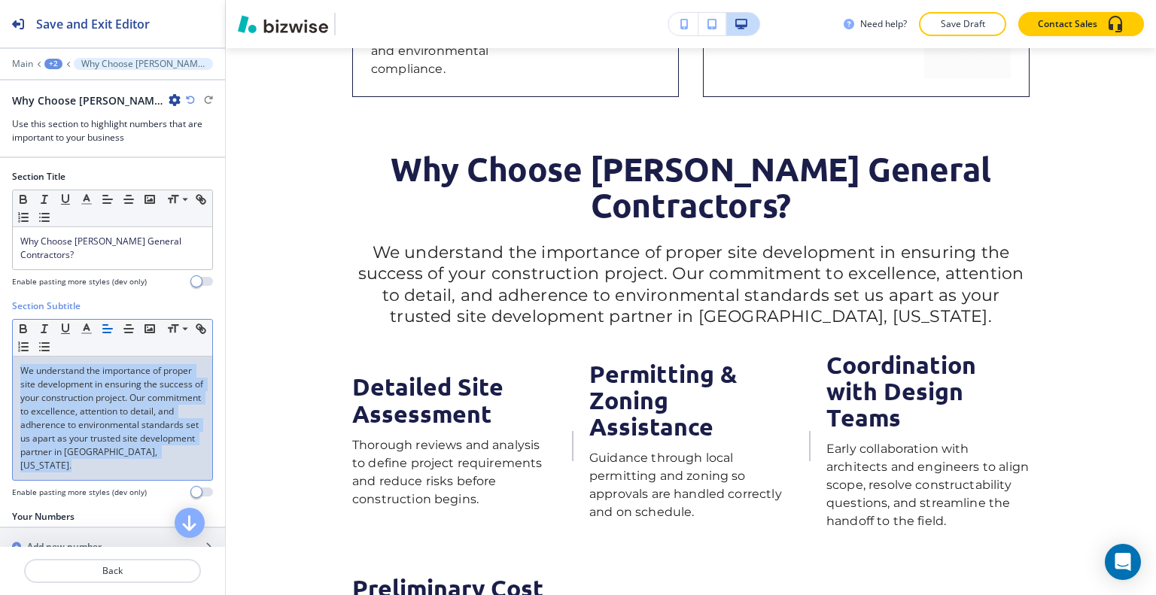
drag, startPoint x: 138, startPoint y: 457, endPoint x: 93, endPoint y: 330, distance: 134.3
click at [3, 323] on div "Section Subtitle Small Normal Large Huge We understand the importance of proper…" at bounding box center [112, 405] width 225 height 211
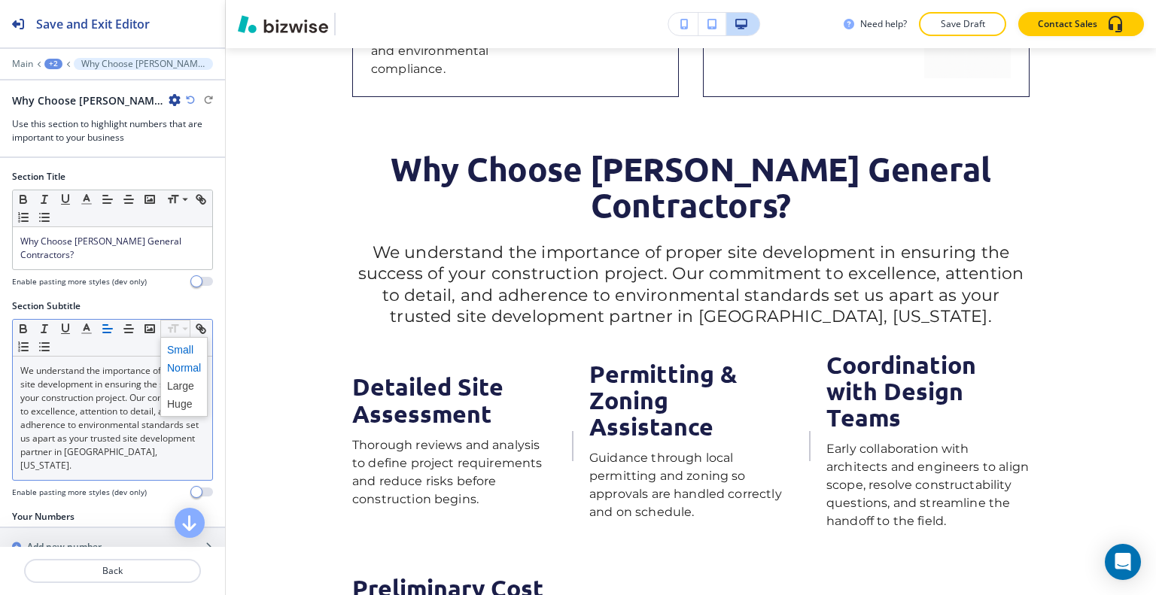
click at [186, 341] on span at bounding box center [184, 350] width 34 height 18
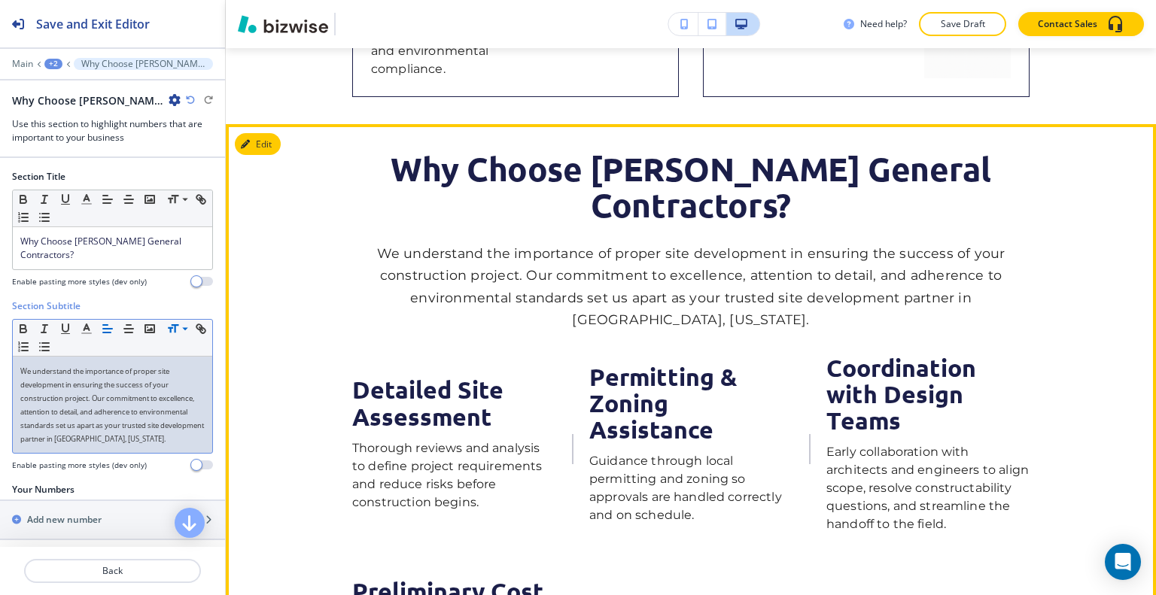
click at [416, 256] on span "We understand the importance of proper site development in ensuring the success…" at bounding box center [693, 286] width 632 height 83
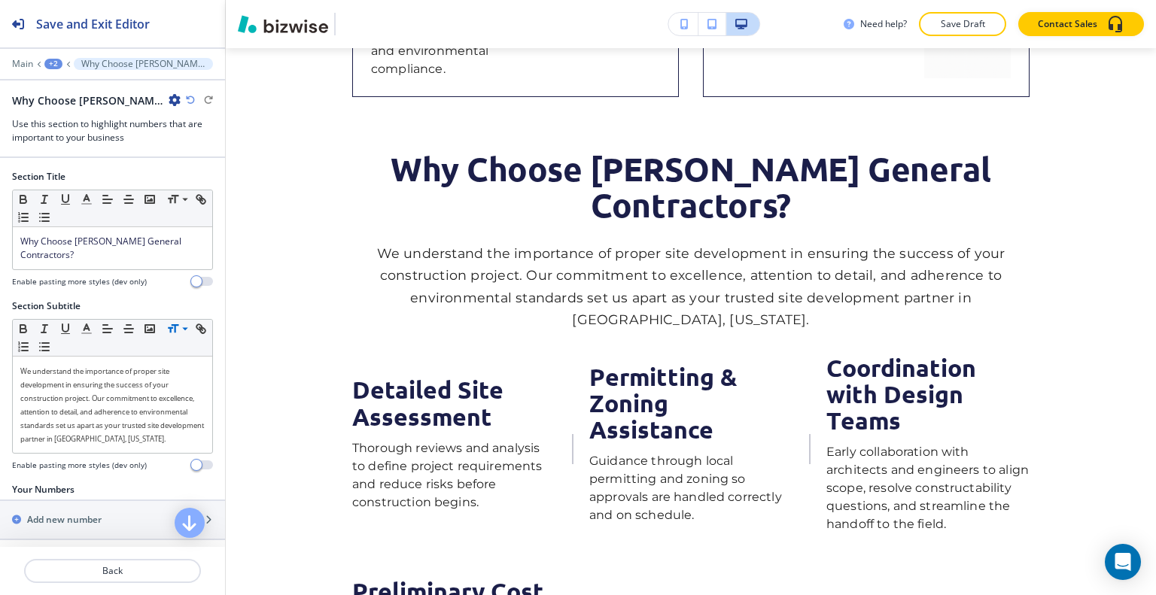
click at [190, 97] on icon "button" at bounding box center [190, 100] width 9 height 9
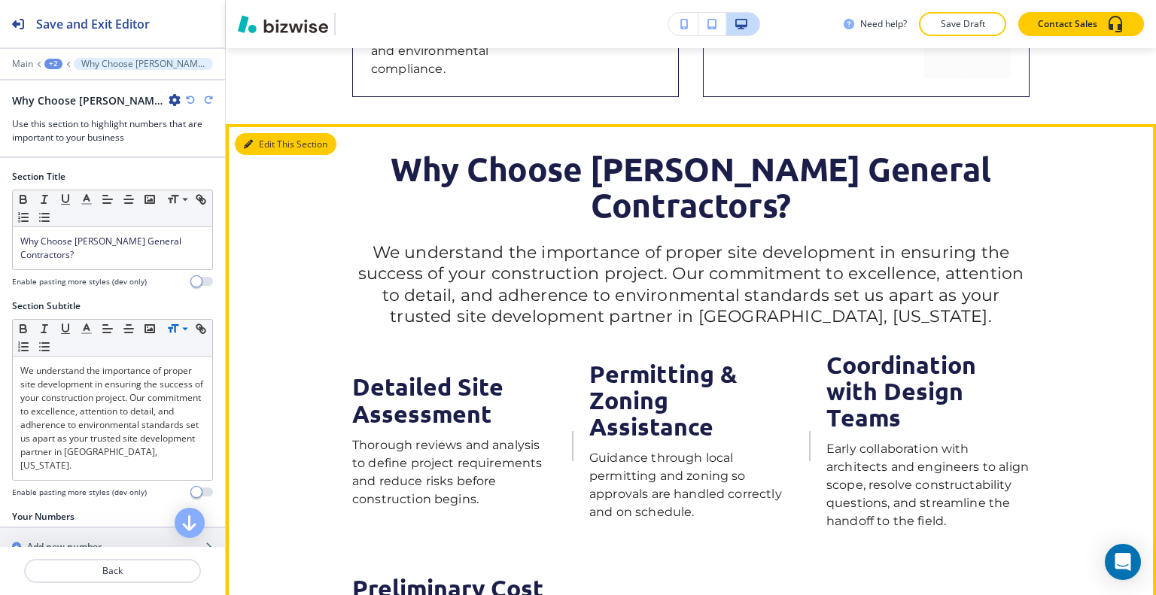
click at [263, 145] on button "Edit This Section" at bounding box center [286, 144] width 102 height 23
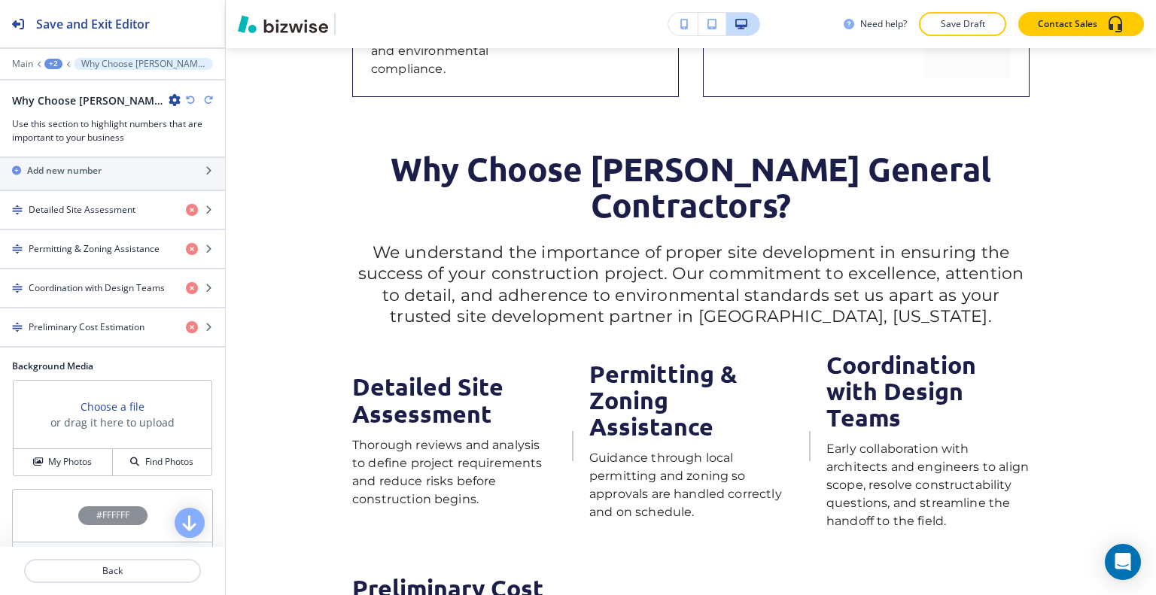
scroll to position [488, 0]
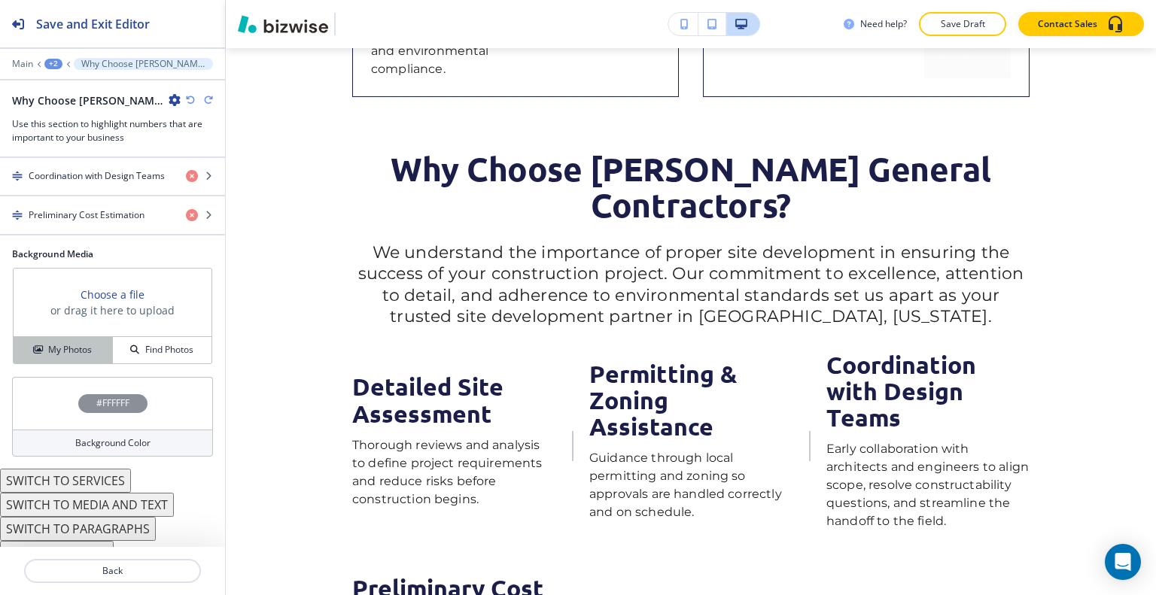
click at [64, 343] on h4 "My Photos" at bounding box center [70, 350] width 44 height 14
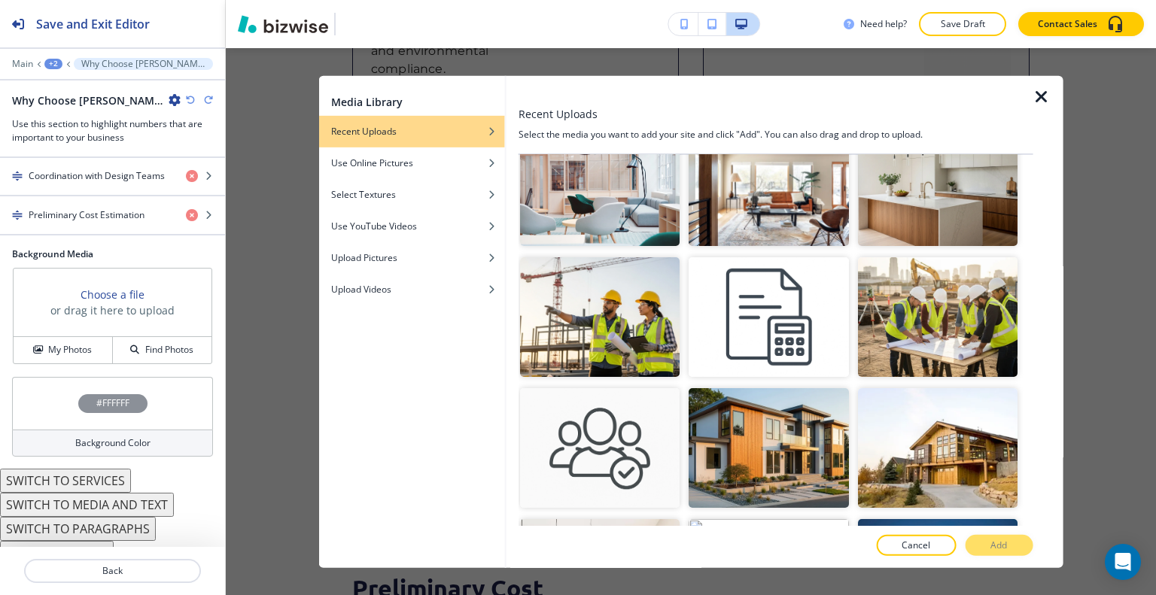
scroll to position [376, 0]
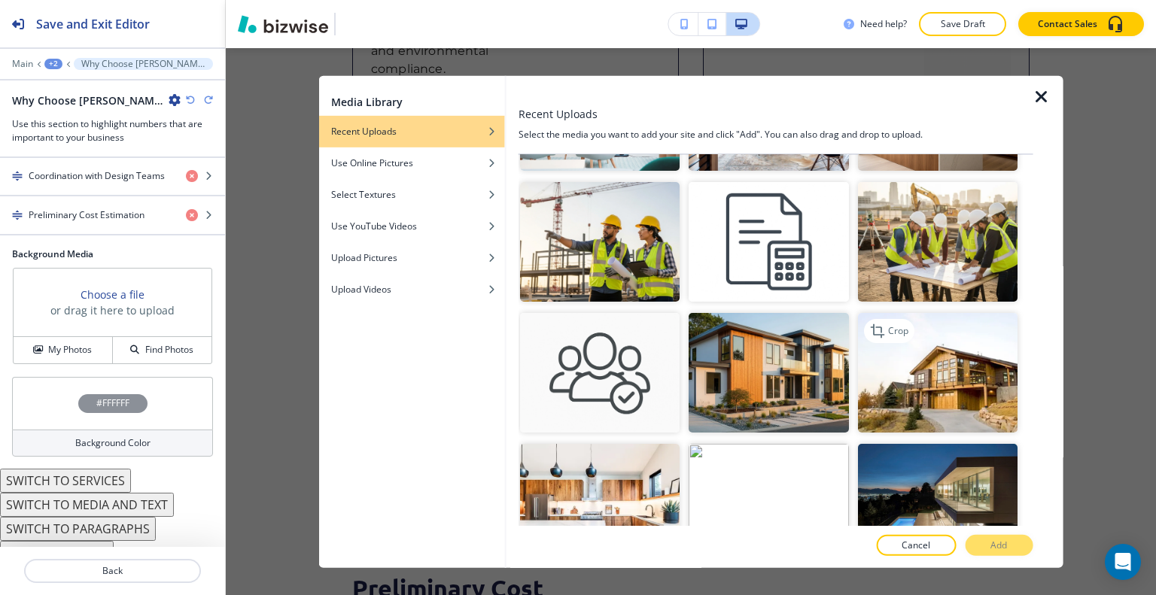
click at [942, 370] on img "button" at bounding box center [937, 373] width 160 height 120
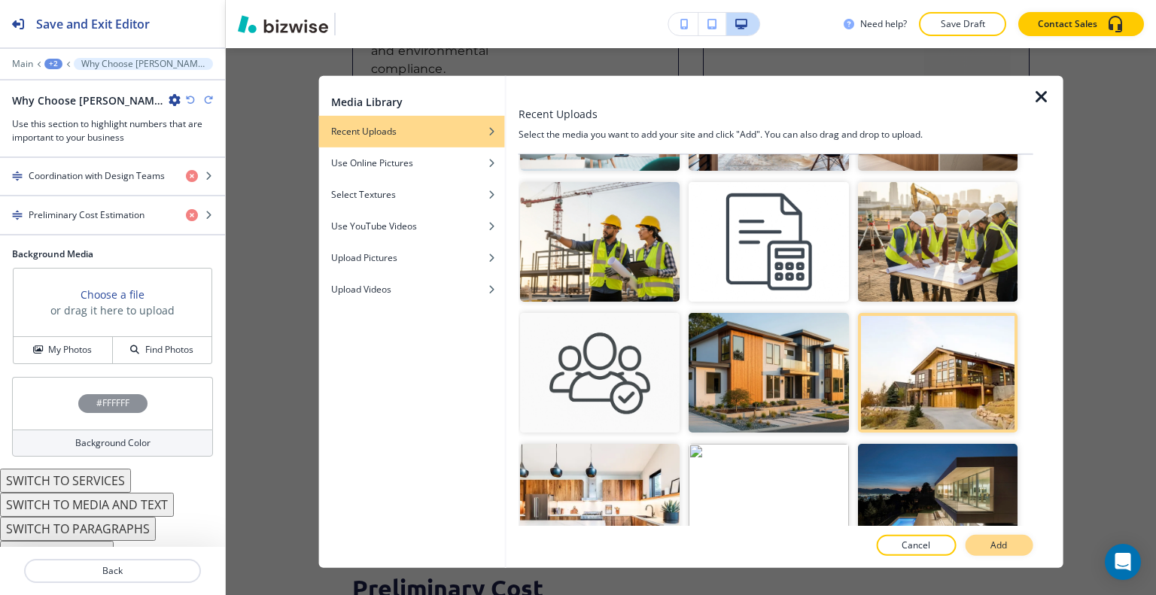
click at [989, 542] on button "Add" at bounding box center [999, 545] width 68 height 21
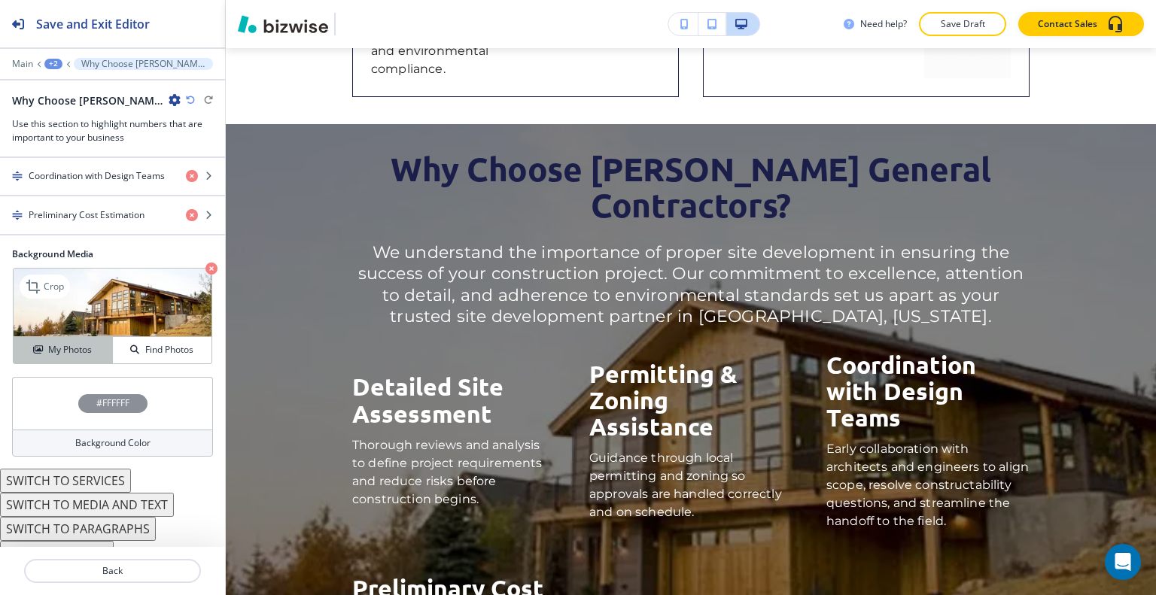
click at [92, 345] on button "My Photos" at bounding box center [63, 350] width 99 height 26
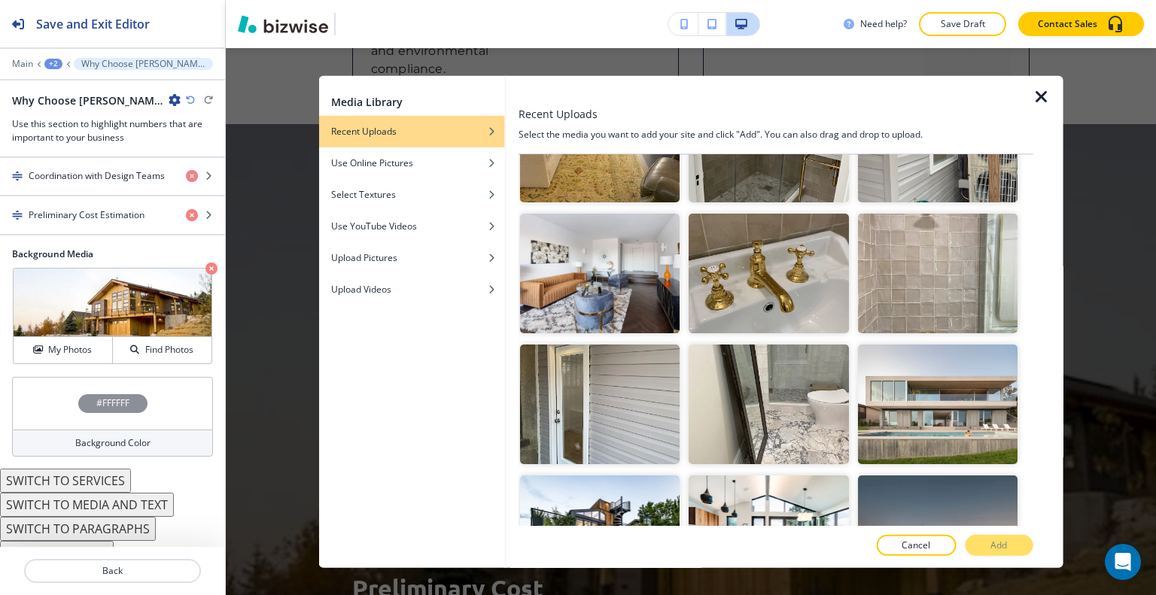
scroll to position [1806, 0]
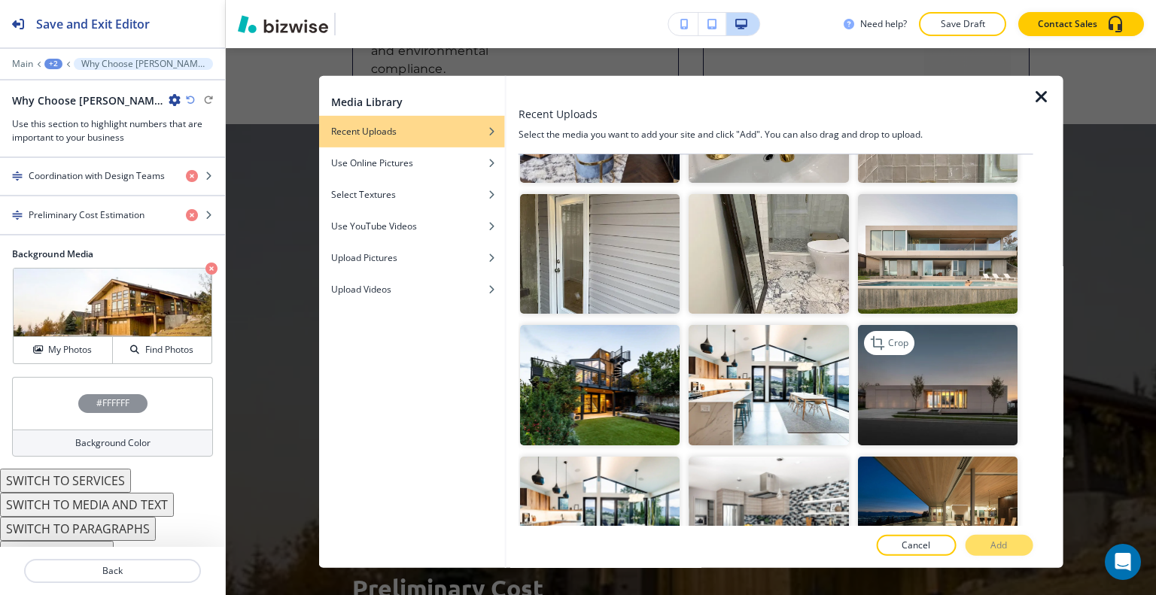
click at [957, 346] on img "button" at bounding box center [937, 385] width 160 height 120
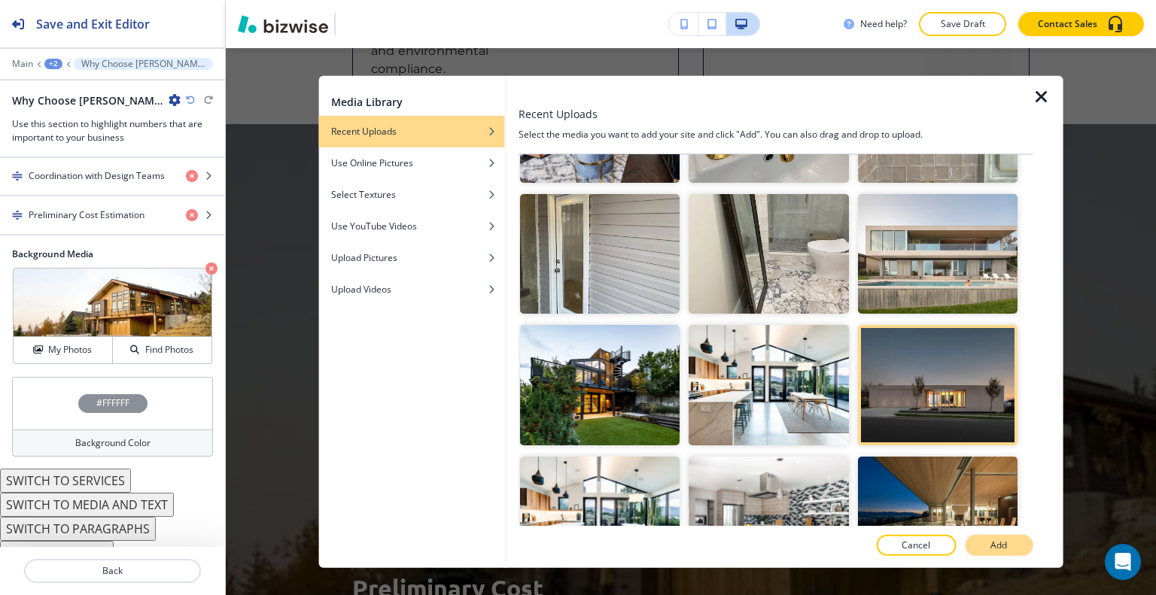
click at [1001, 547] on p "Add" at bounding box center [999, 546] width 17 height 14
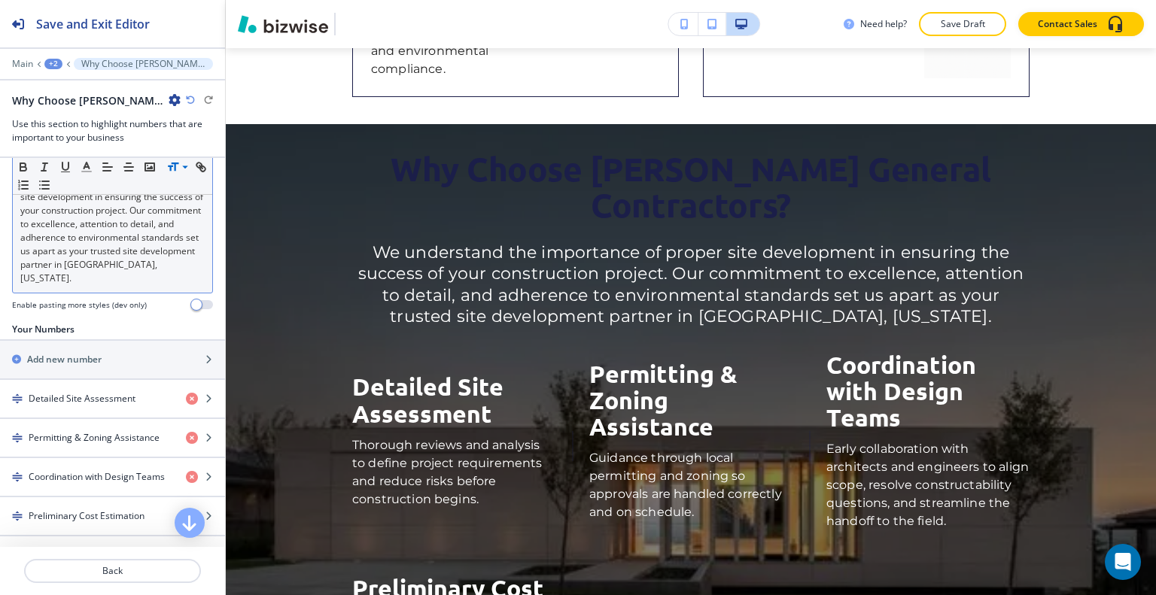
scroll to position [0, 0]
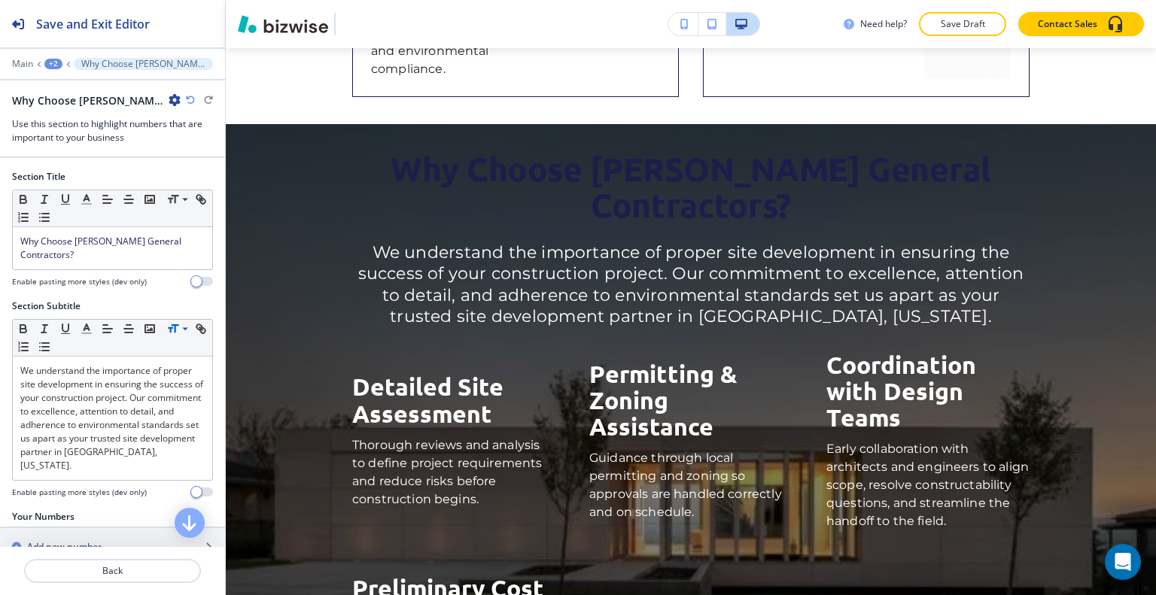
click at [185, 270] on div at bounding box center [112, 273] width 201 height 6
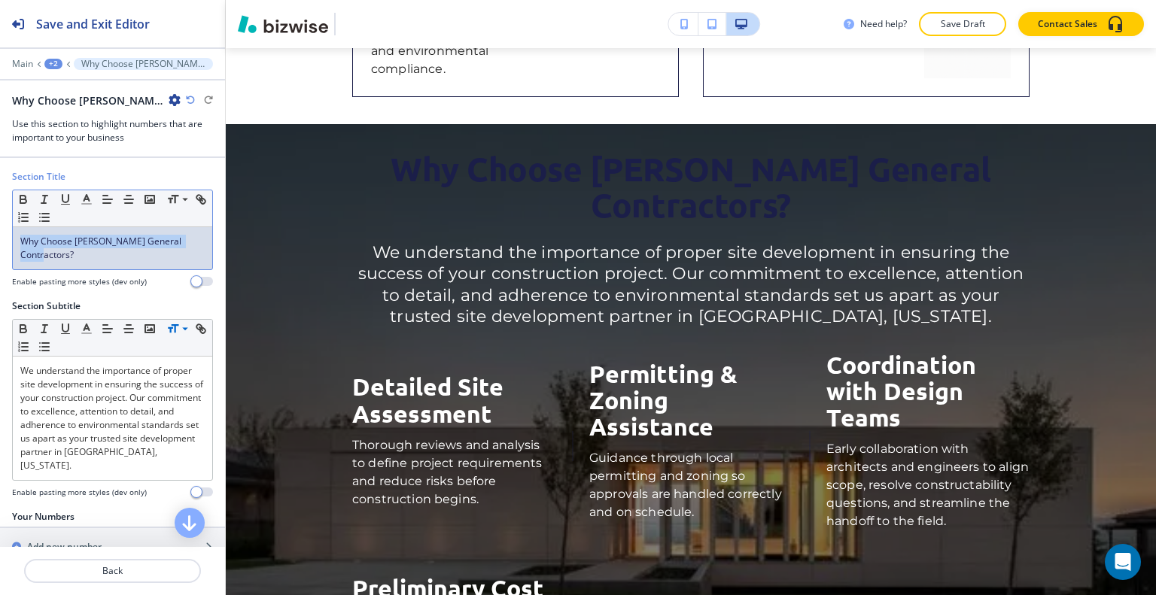
drag, startPoint x: 193, startPoint y: 237, endPoint x: 0, endPoint y: 225, distance: 193.1
click at [0, 225] on div "Section Title Small Normal Large Huge Why Choose Bailey General Contractors? En…" at bounding box center [112, 234] width 225 height 129
click at [86, 202] on icon "button" at bounding box center [87, 200] width 14 height 14
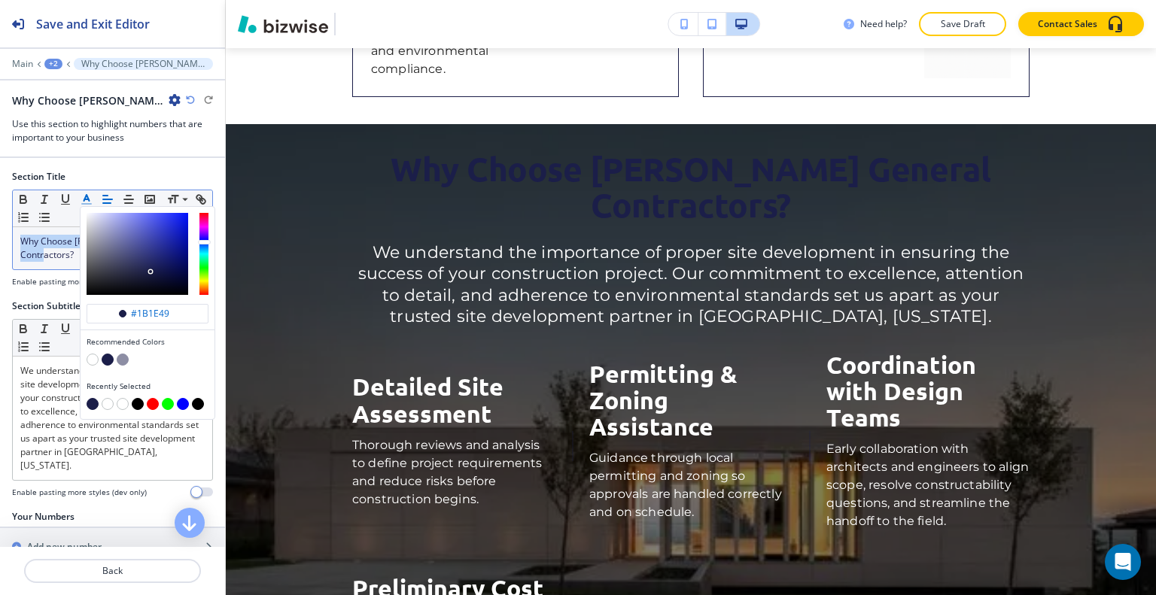
click at [93, 355] on button "button" at bounding box center [93, 360] width 12 height 12
type input "#ffffff"
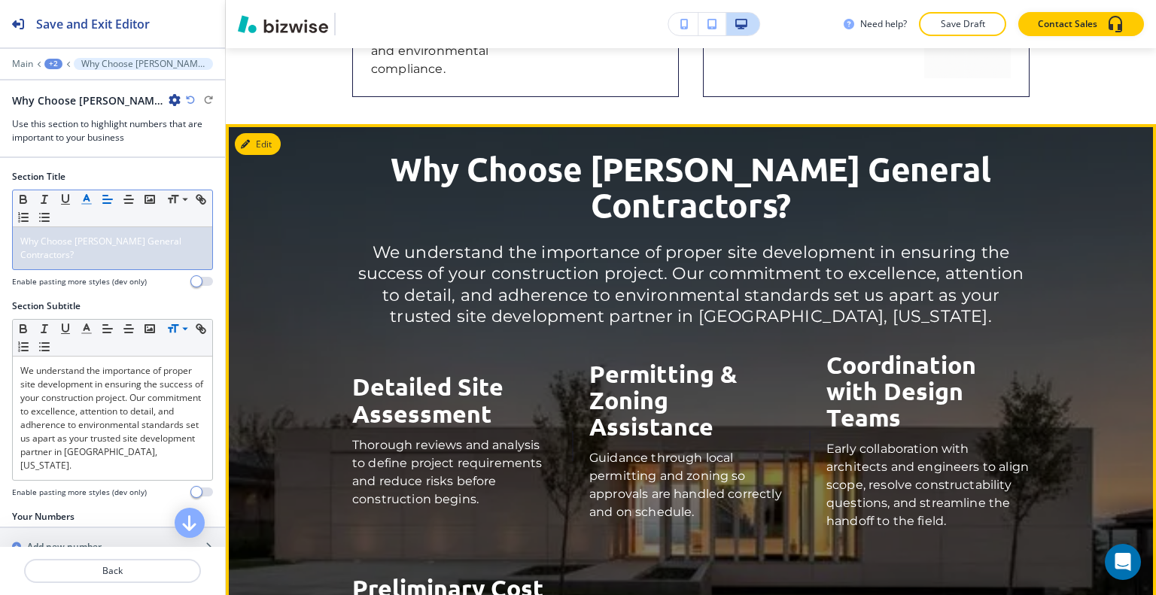
click at [466, 275] on p "We understand the importance of proper site development in ensuring the success…" at bounding box center [690, 285] width 677 height 86
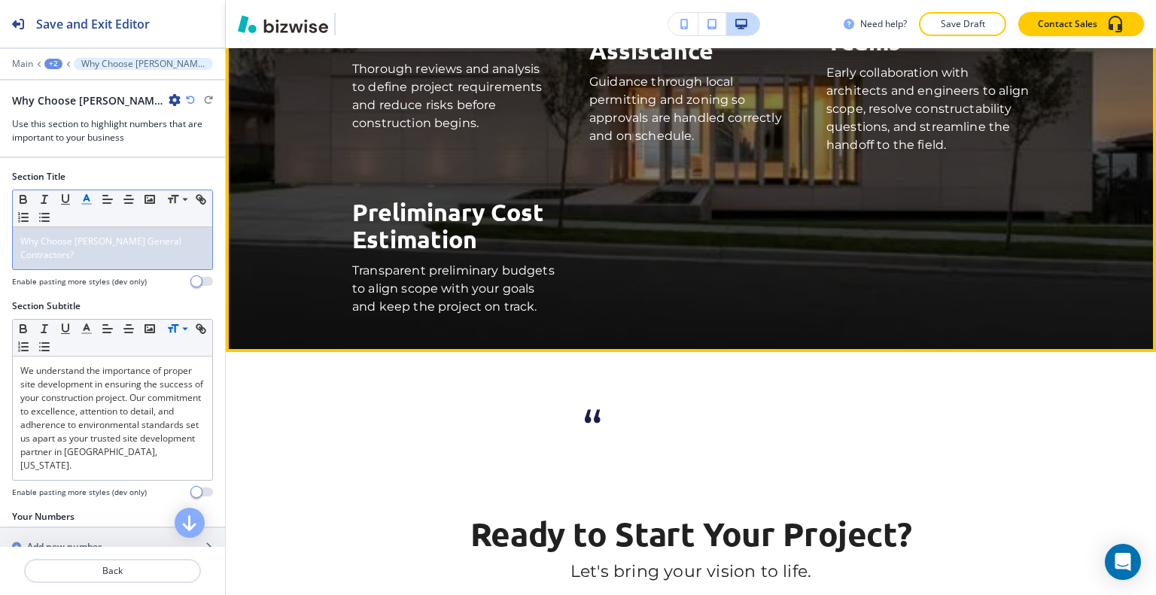
scroll to position [1120, 0]
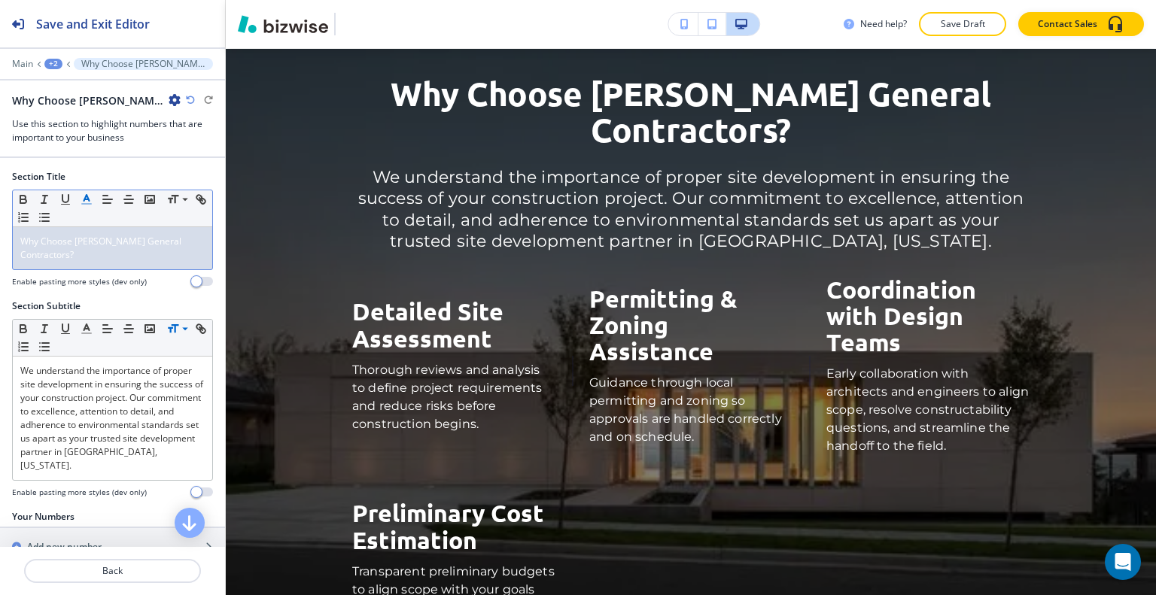
click at [11, 63] on div "Main +2 Why Choose Bailey General Contractors?" at bounding box center [112, 64] width 225 height 12
click at [12, 64] on p "Main" at bounding box center [22, 64] width 21 height 11
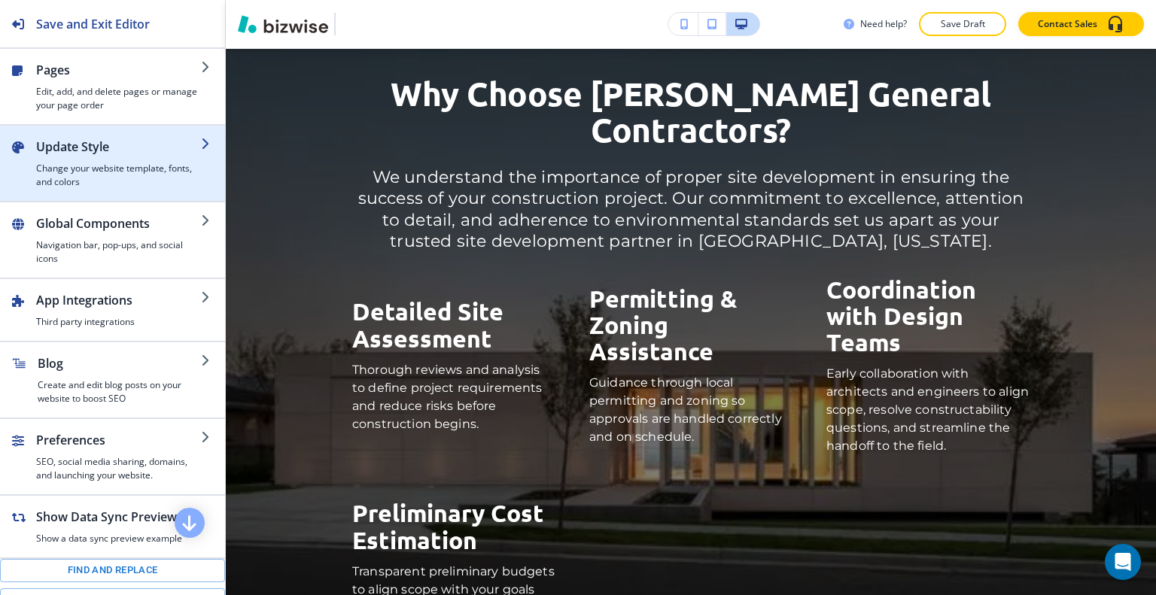
click at [87, 144] on h2 "Update Style" at bounding box center [118, 147] width 165 height 18
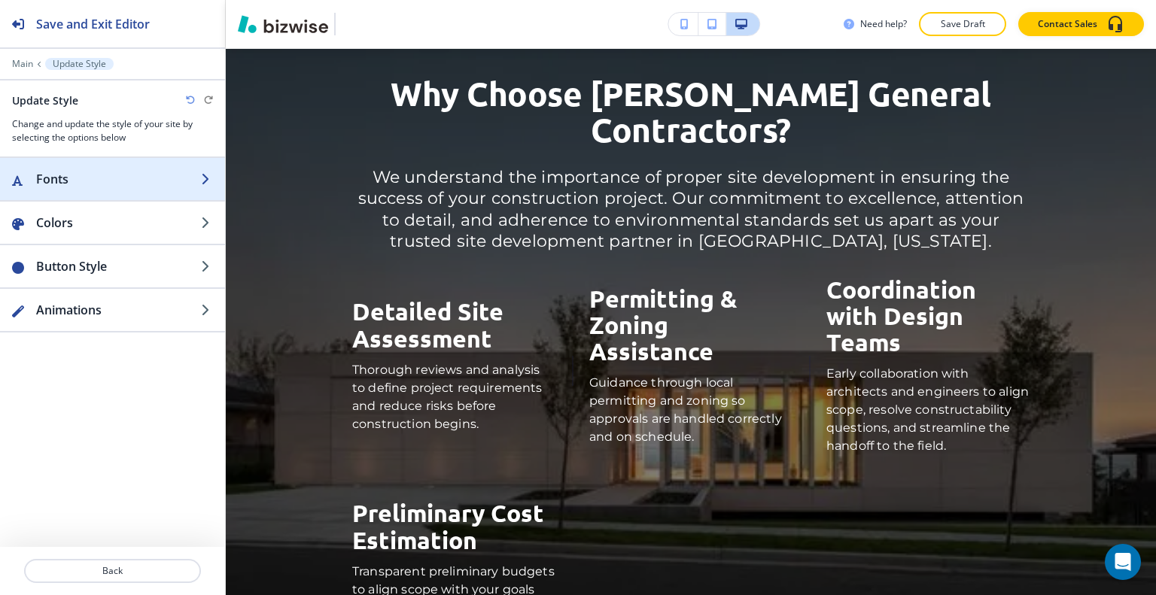
click at [90, 170] on h2 "Fonts" at bounding box center [118, 179] width 165 height 18
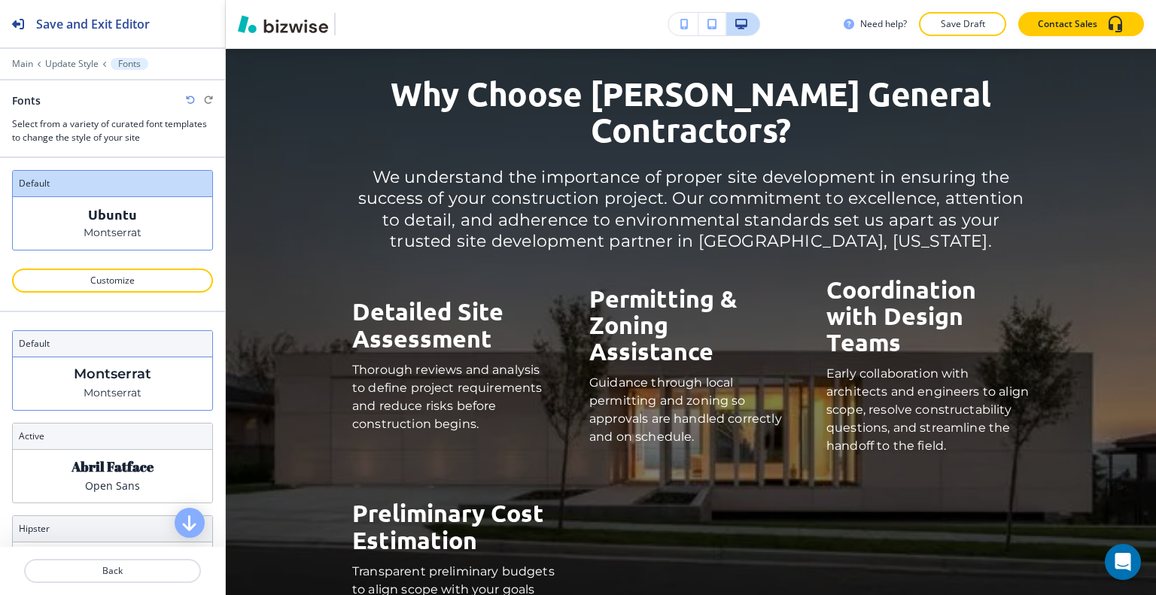
click at [118, 385] on p "Montserrat" at bounding box center [113, 393] width 58 height 16
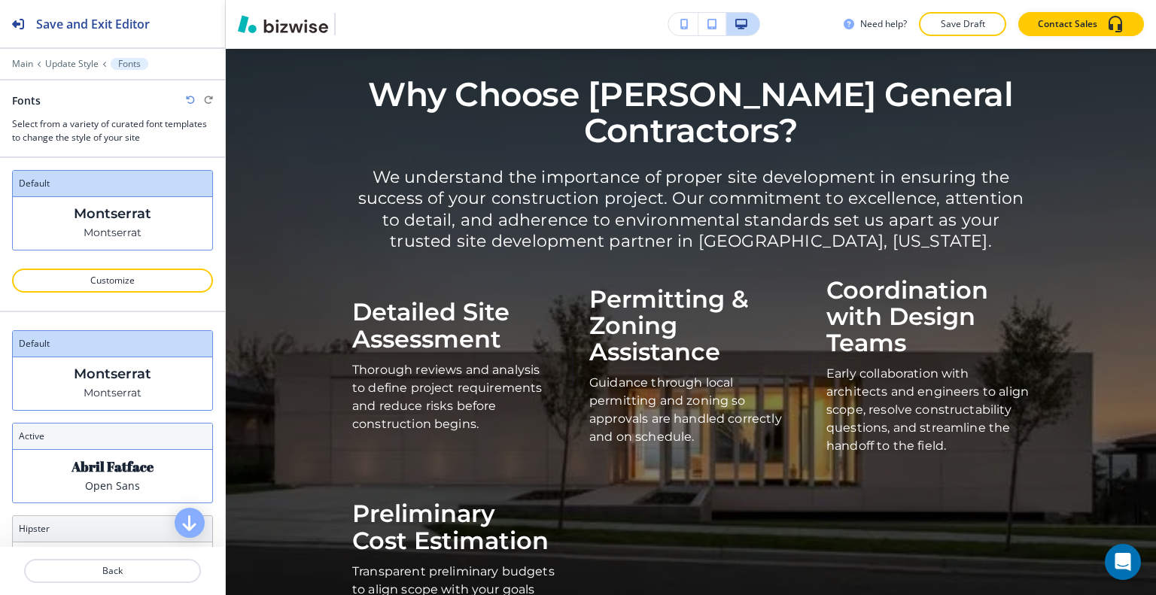
click at [114, 450] on div "Abril Fatface Open Sans" at bounding box center [112, 476] width 199 height 53
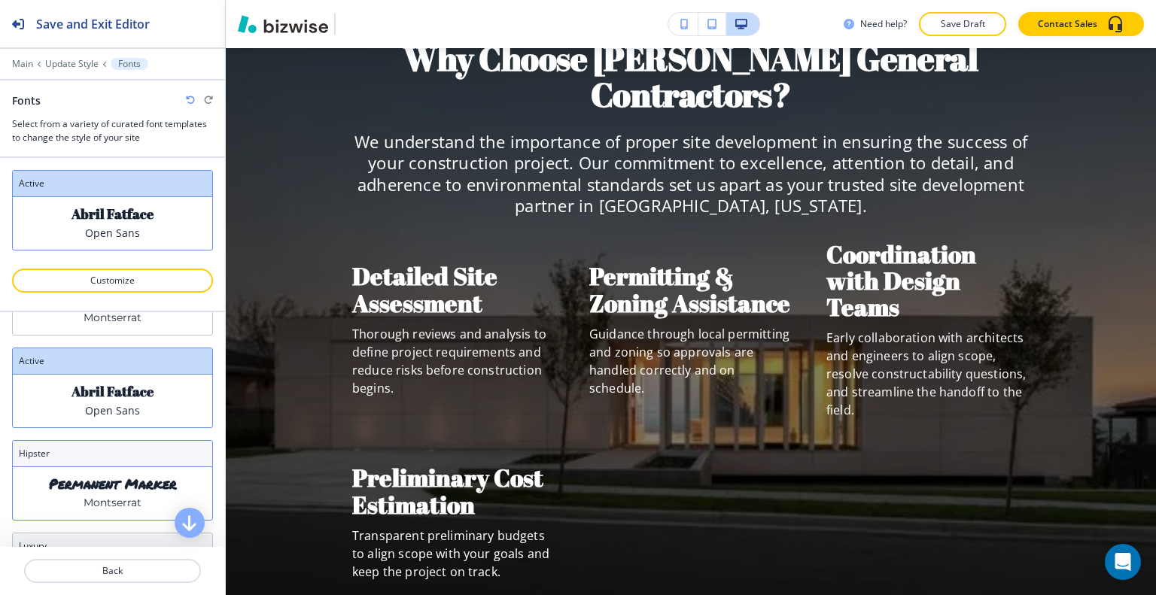
click at [117, 467] on div "Permanent Marker Montserrat" at bounding box center [112, 493] width 199 height 53
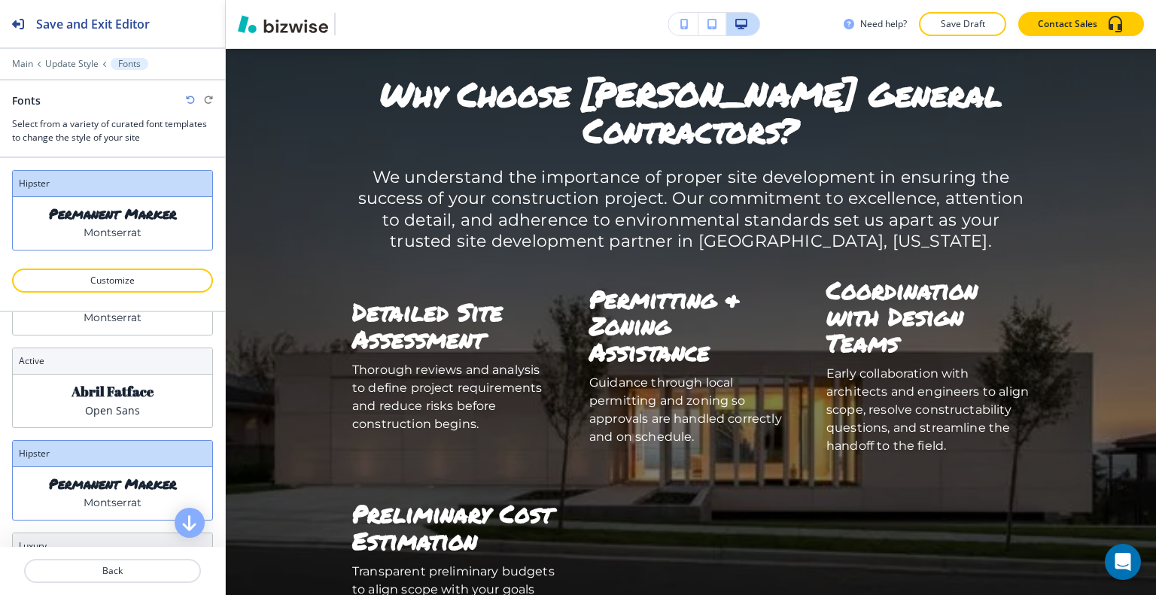
scroll to position [376, 0]
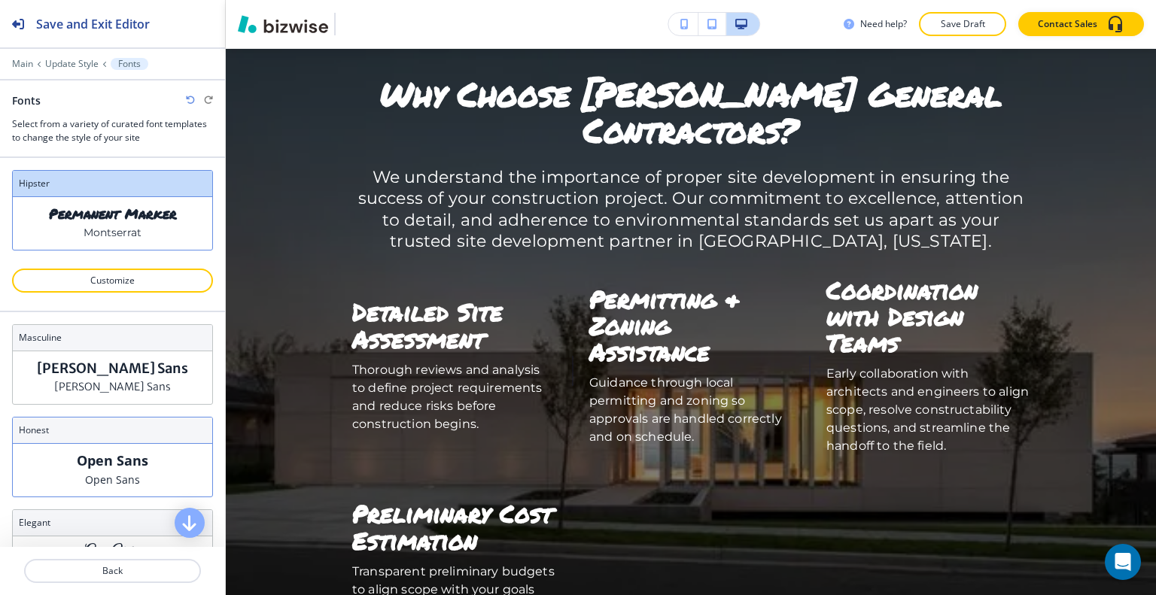
click at [129, 462] on p "Open Sans" at bounding box center [113, 461] width 72 height 16
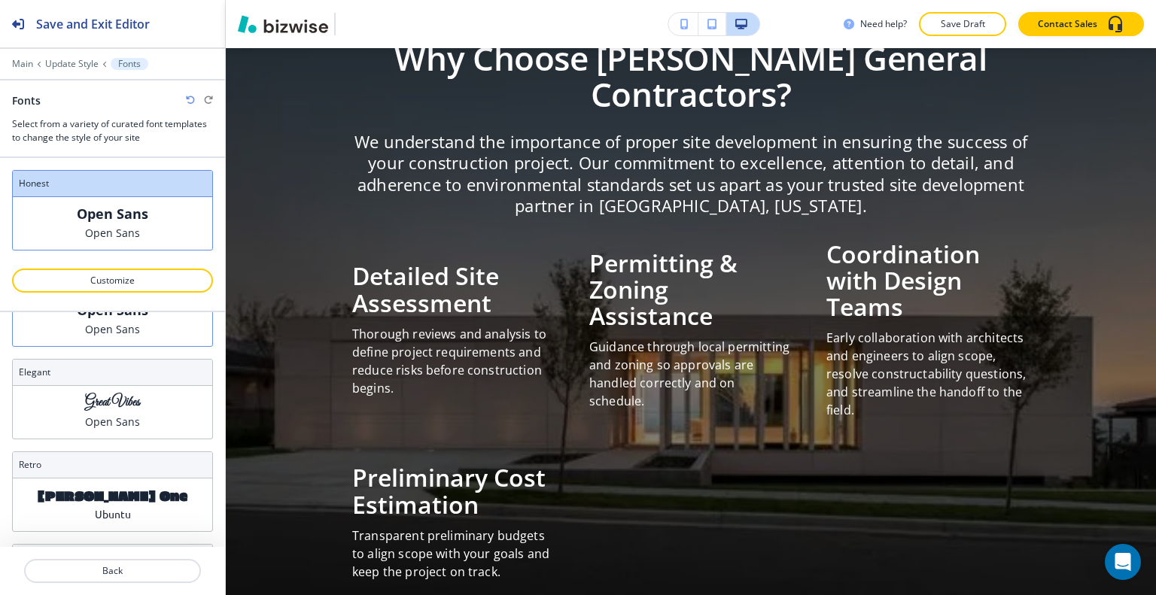
scroll to position [720, 0]
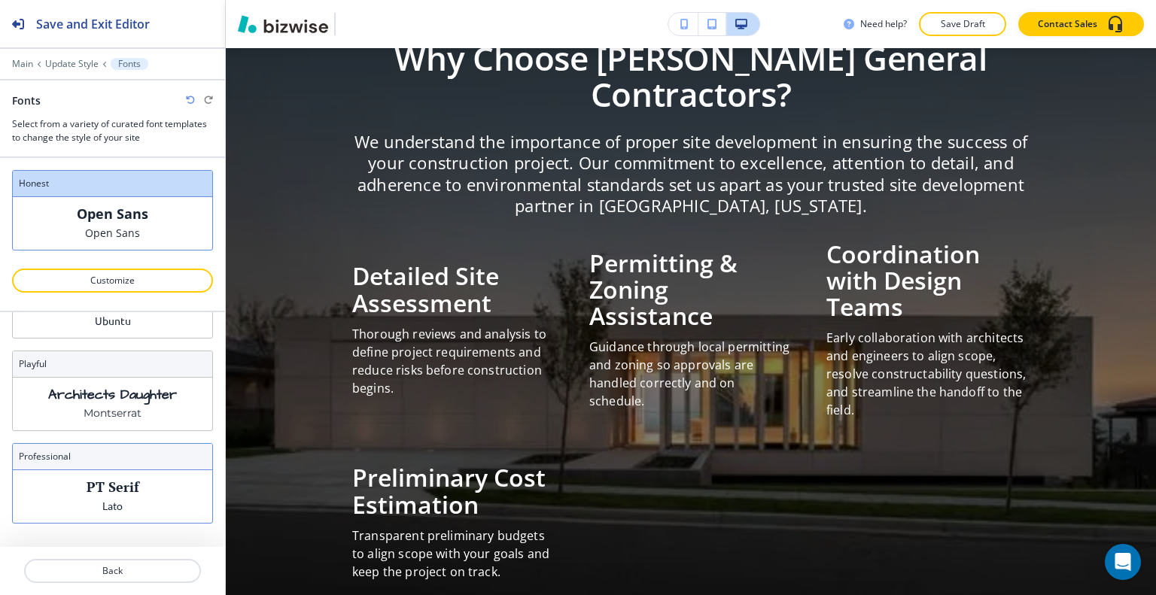
click at [118, 482] on p "PT Serif" at bounding box center [113, 487] width 53 height 16
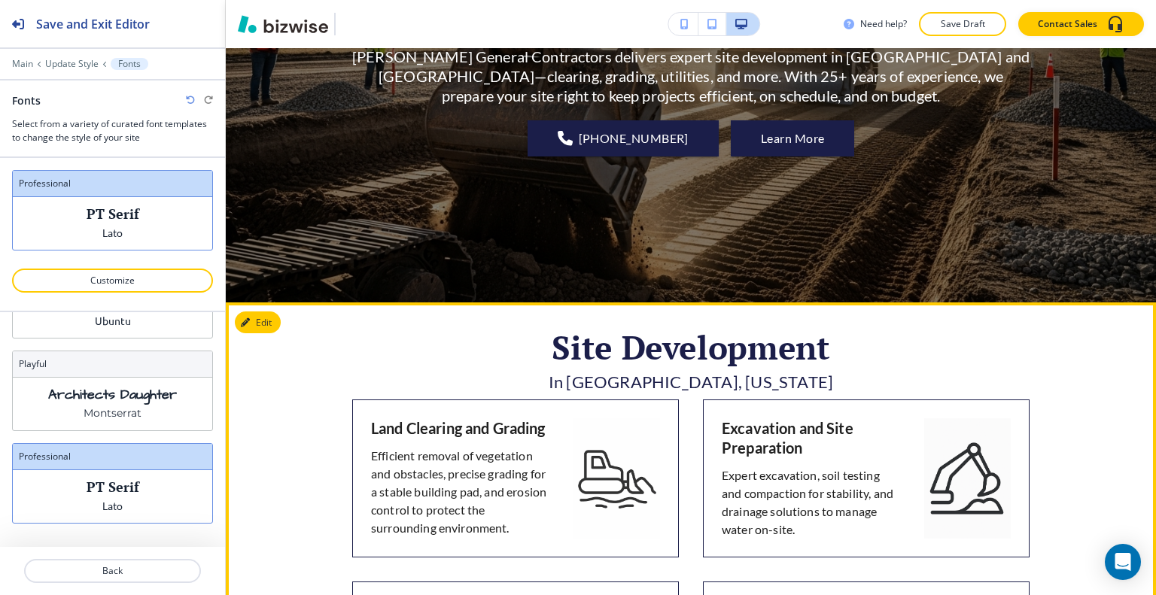
scroll to position [0, 0]
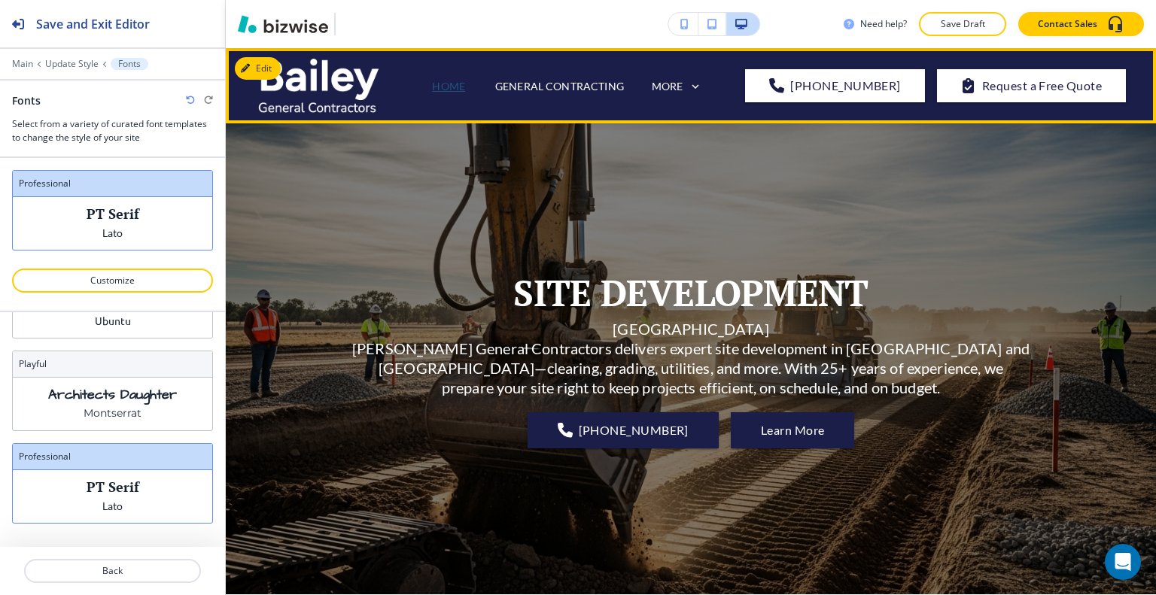
click at [461, 84] on p "HOME" at bounding box center [448, 86] width 33 height 16
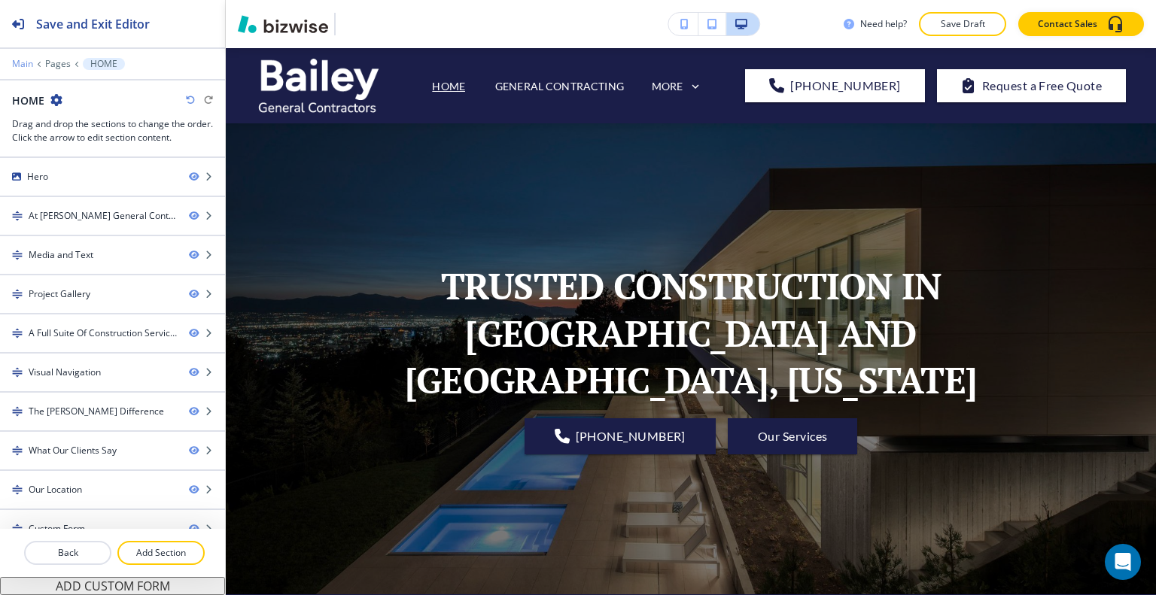
click at [28, 61] on p "Main" at bounding box center [22, 64] width 21 height 11
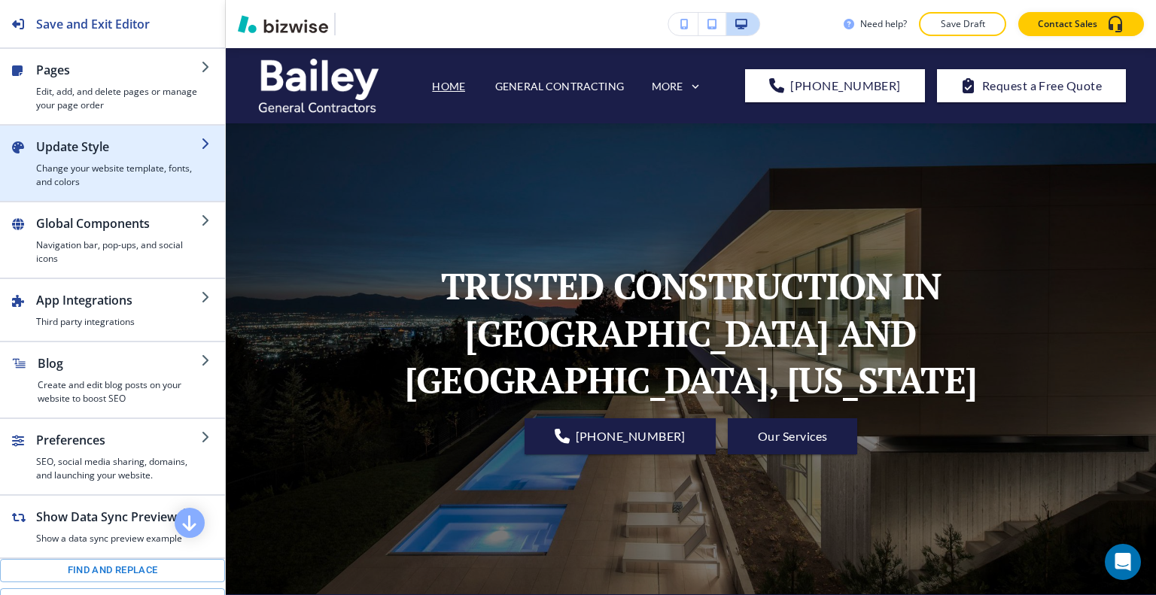
click at [78, 147] on h2 "Update Style" at bounding box center [118, 147] width 165 height 18
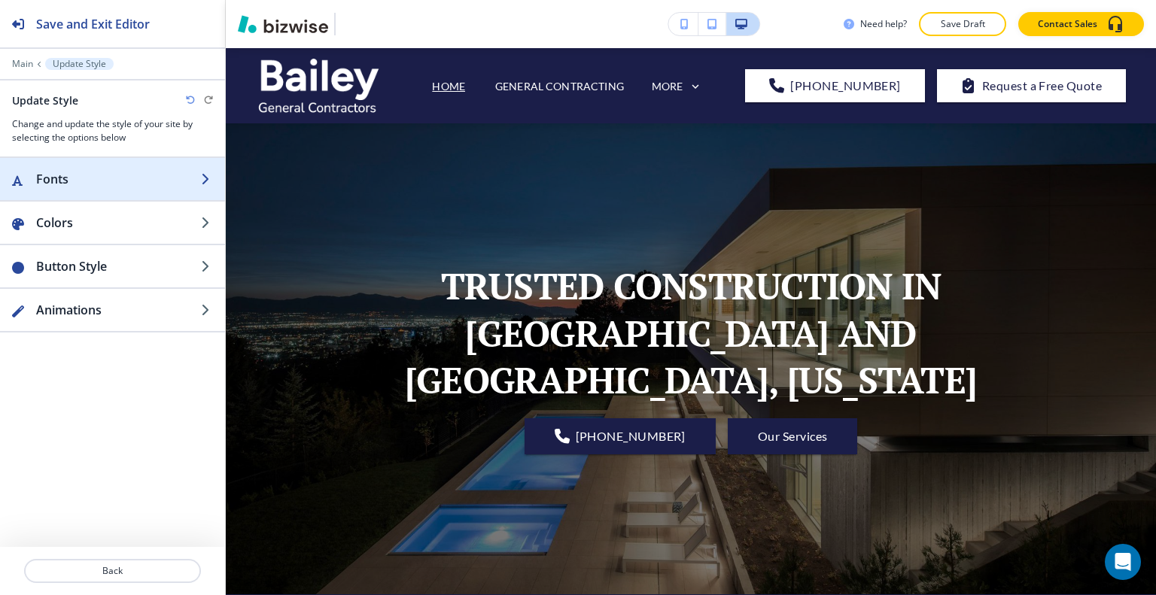
click at [85, 183] on h2 "Fonts" at bounding box center [118, 179] width 165 height 18
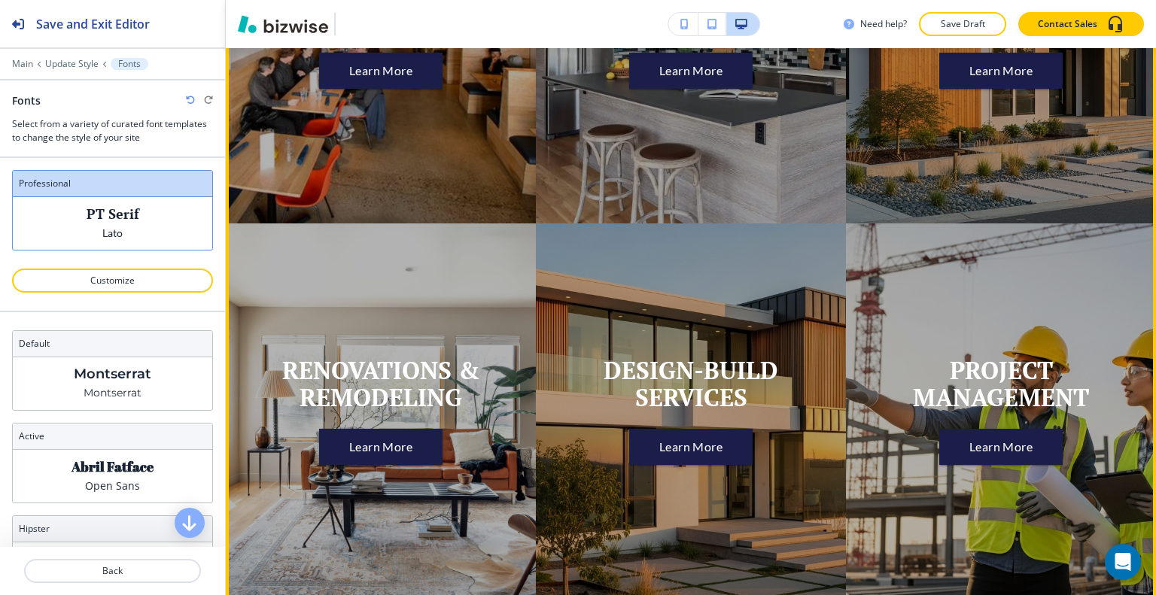
scroll to position [4817, 0]
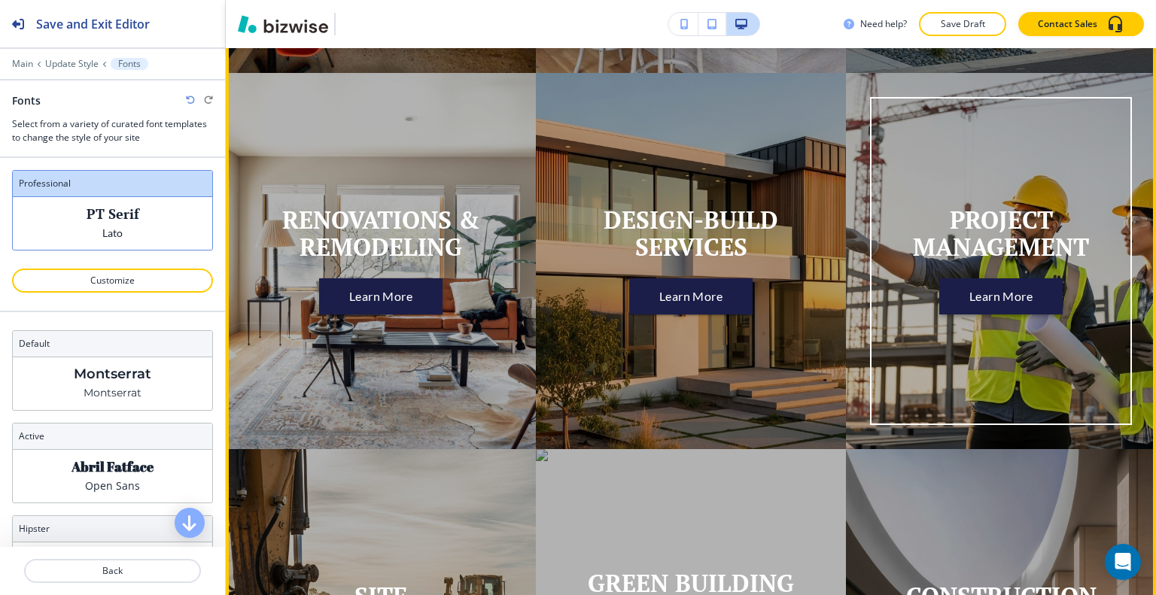
click at [962, 285] on button "Learn More" at bounding box center [1001, 296] width 124 height 36
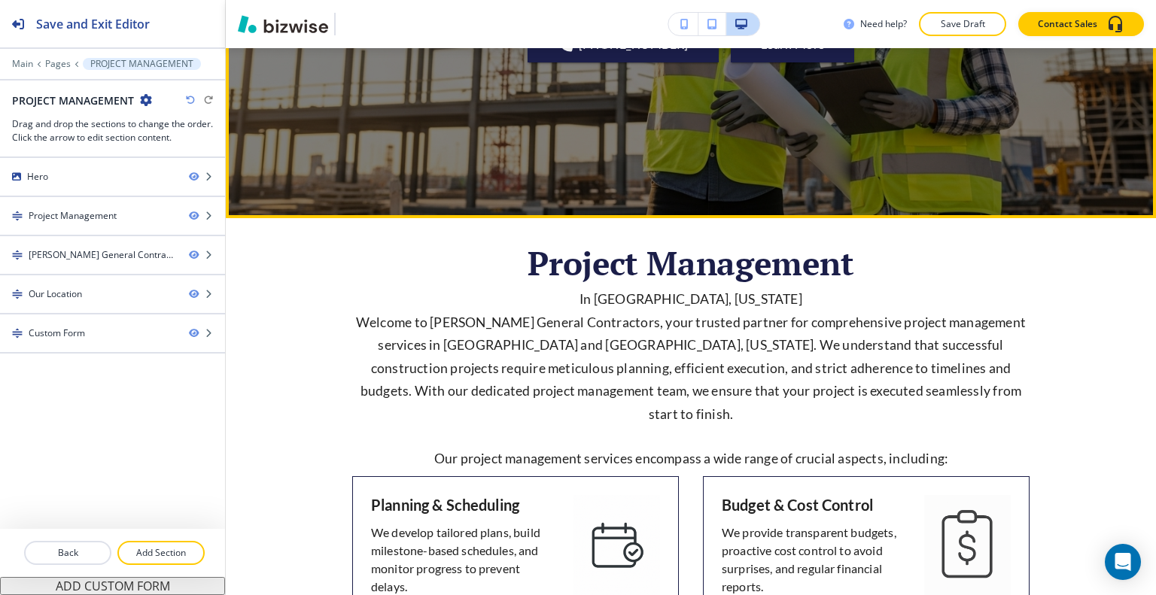
scroll to position [0, 0]
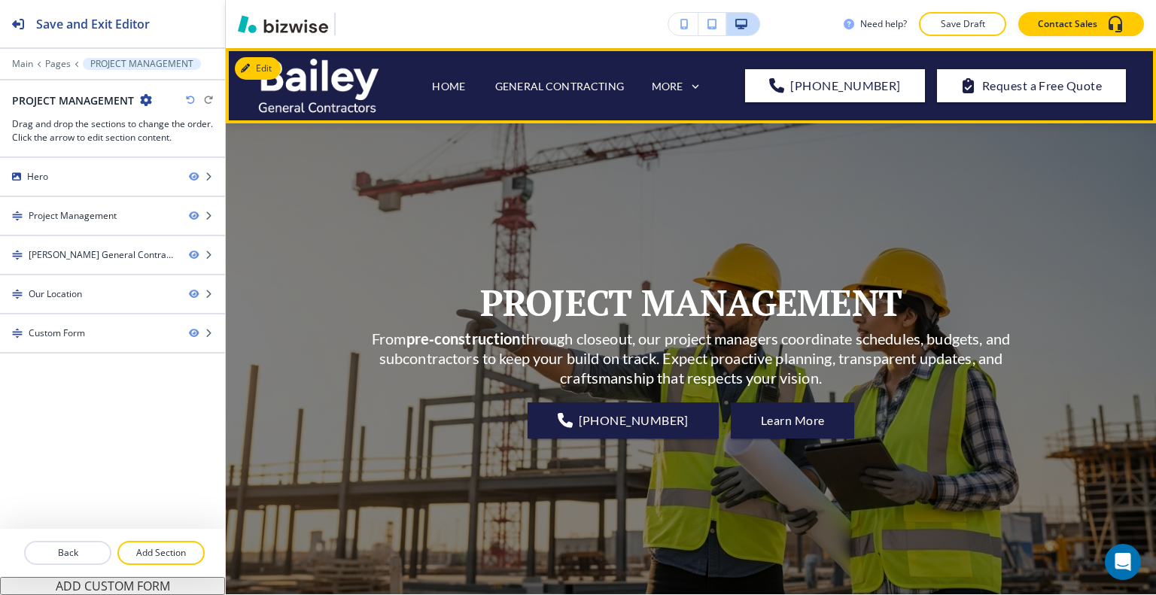
drag, startPoint x: 714, startPoint y: 89, endPoint x: 705, endPoint y: 87, distance: 9.2
click at [711, 89] on div "MORE" at bounding box center [686, 87] width 71 height 29
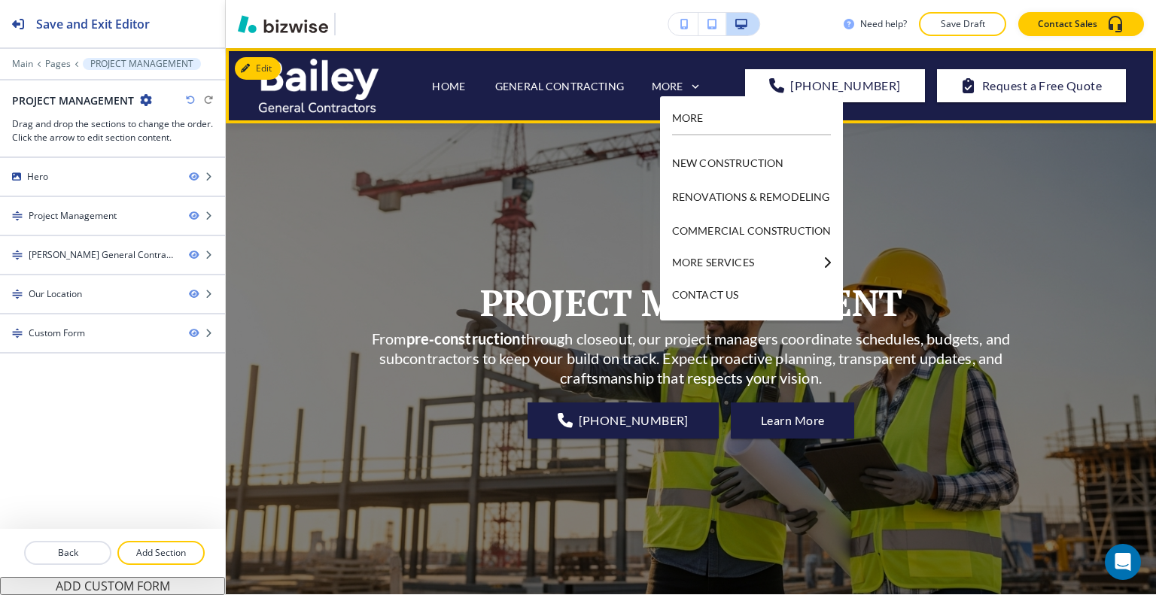
click at [699, 87] on icon at bounding box center [695, 86] width 7 height 5
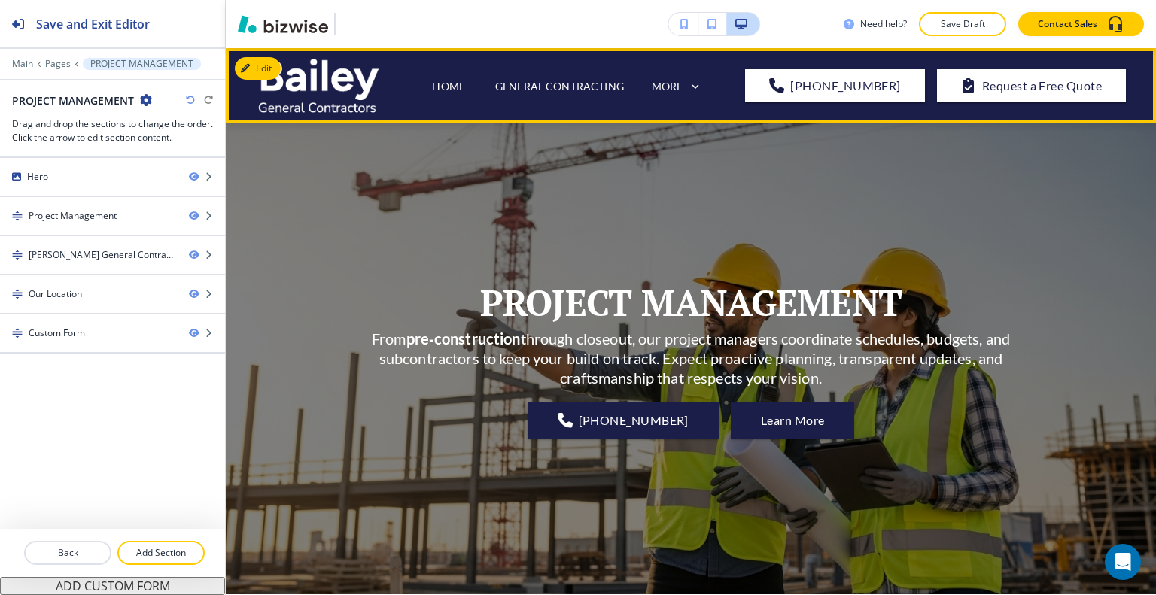
click at [704, 78] on div "MORE" at bounding box center [677, 87] width 53 height 29
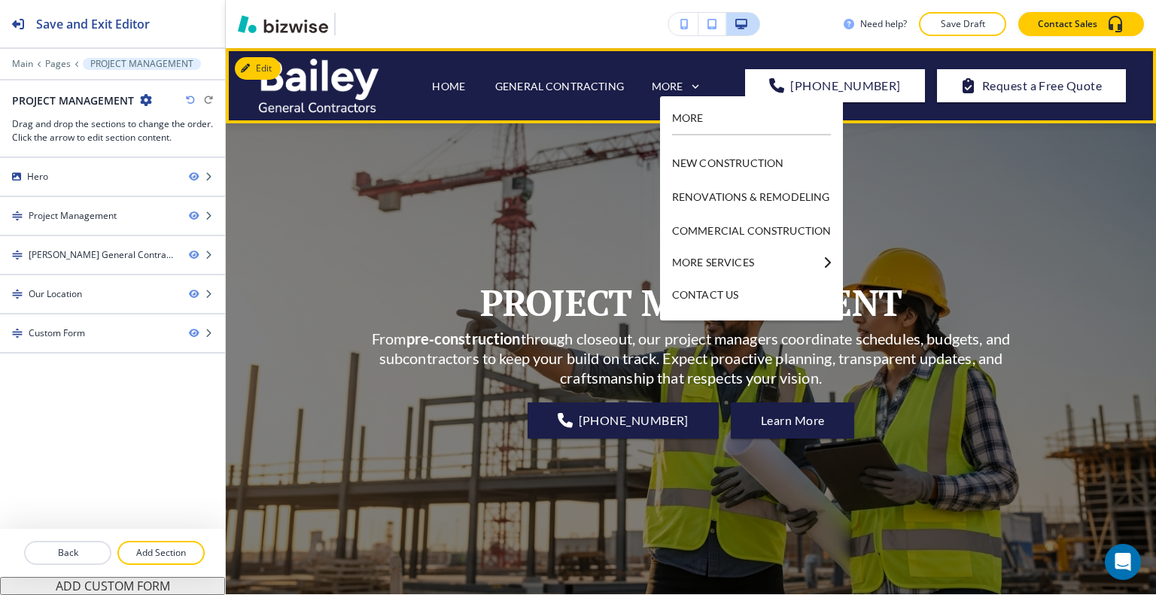
click at [819, 264] on div "MORE SERVICES" at bounding box center [751, 263] width 159 height 12
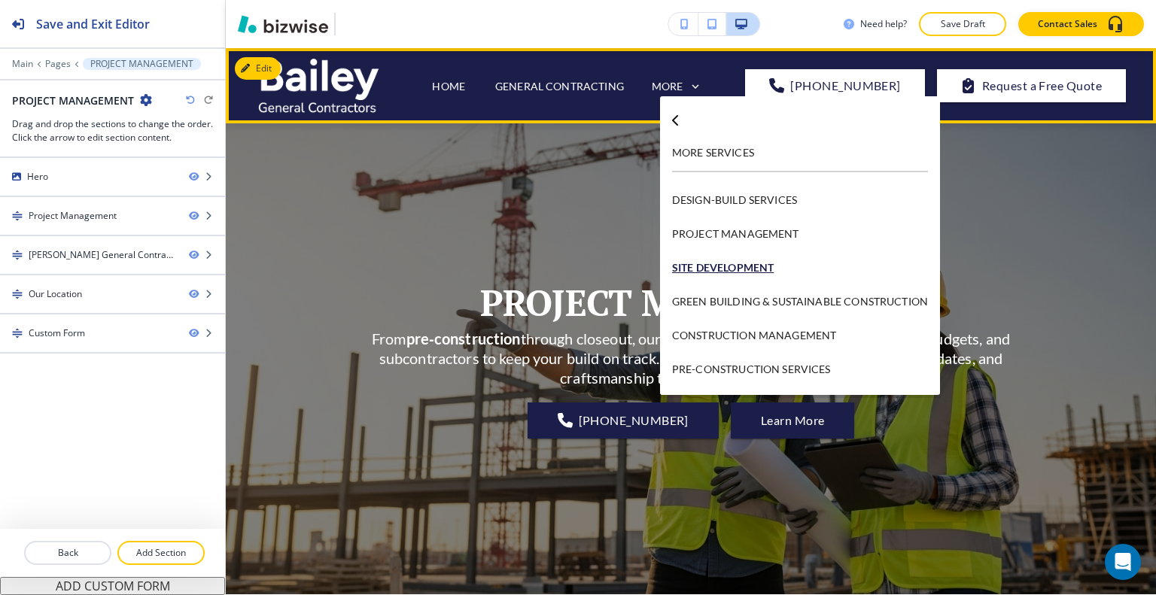
click at [753, 263] on p "SITE DEVELOPMENT" at bounding box center [800, 268] width 256 height 34
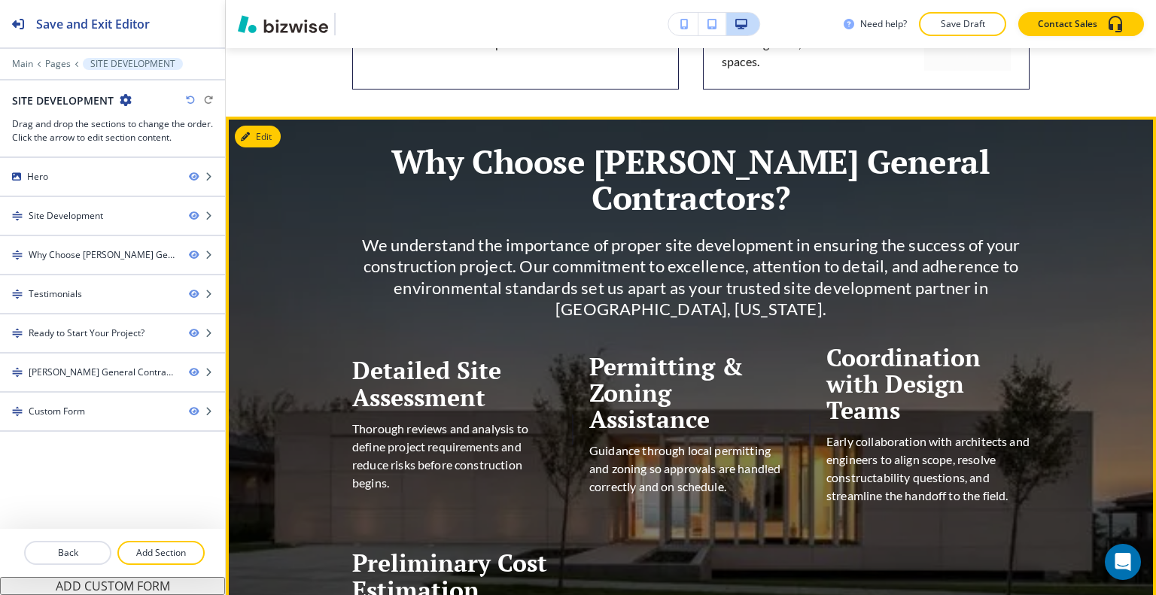
scroll to position [1054, 0]
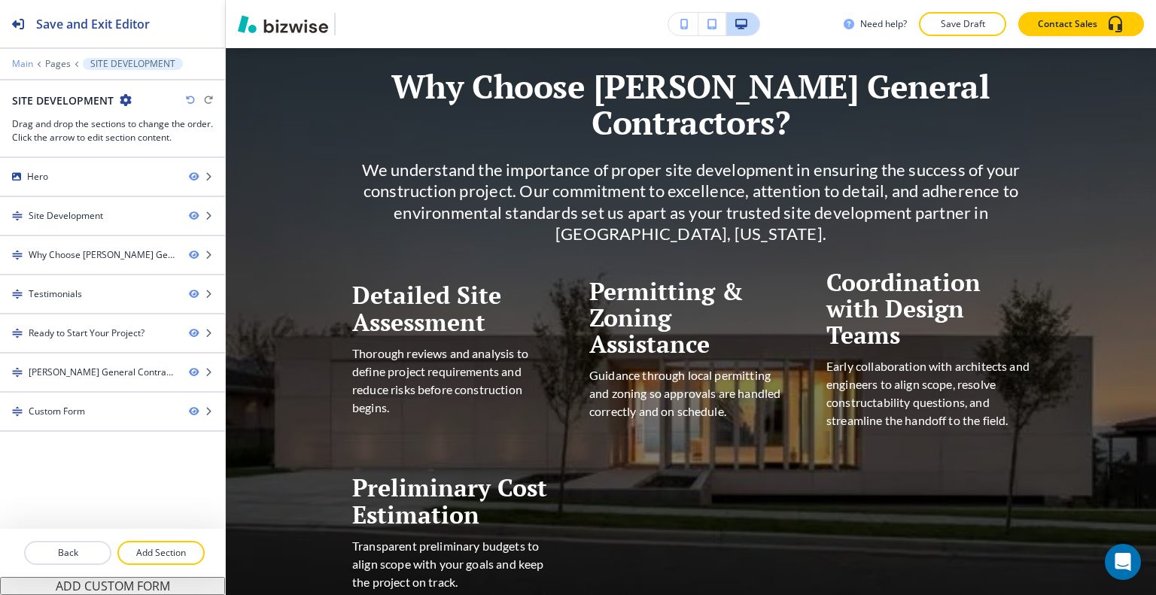
click at [31, 63] on p "Main" at bounding box center [22, 64] width 21 height 11
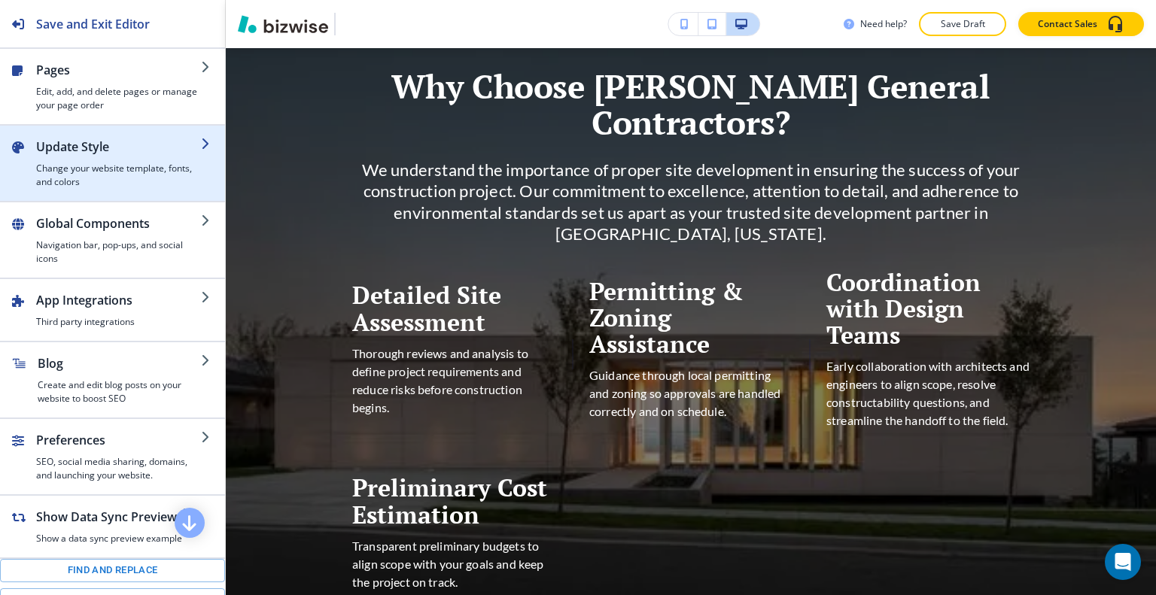
click at [66, 159] on div "button" at bounding box center [118, 159] width 165 height 6
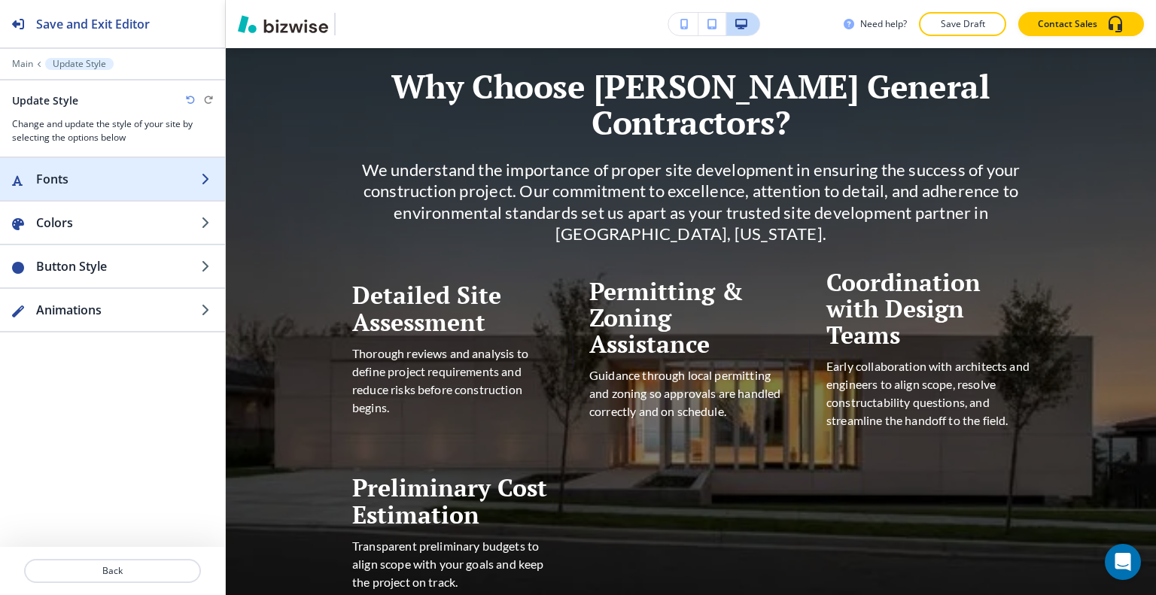
click at [85, 181] on h2 "Fonts" at bounding box center [118, 179] width 165 height 18
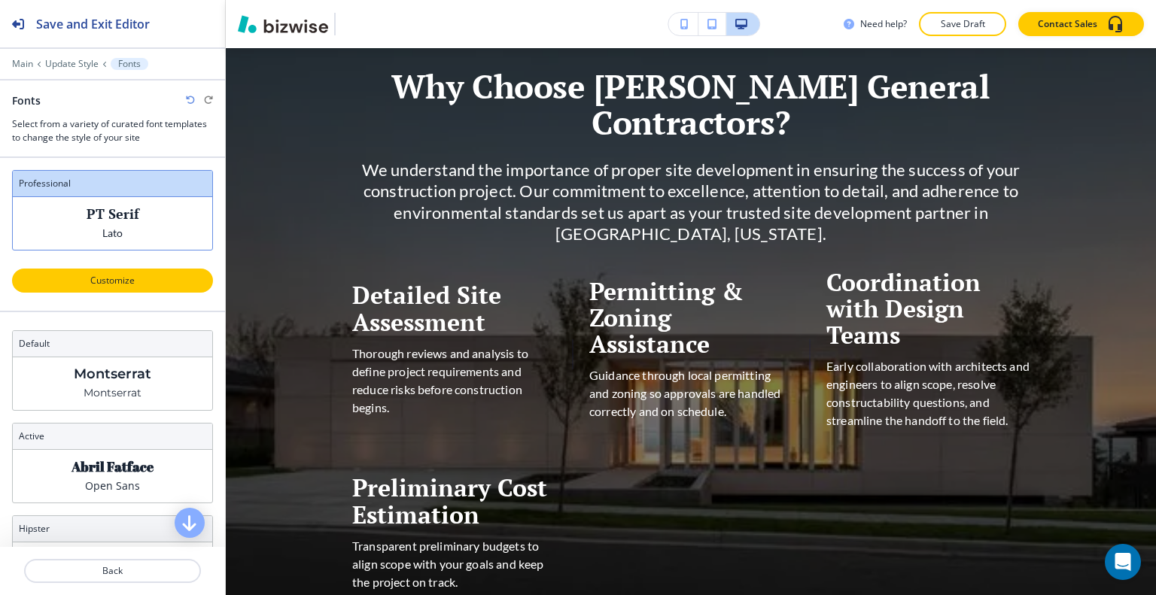
click at [132, 279] on p "Customize" at bounding box center [113, 281] width 162 height 14
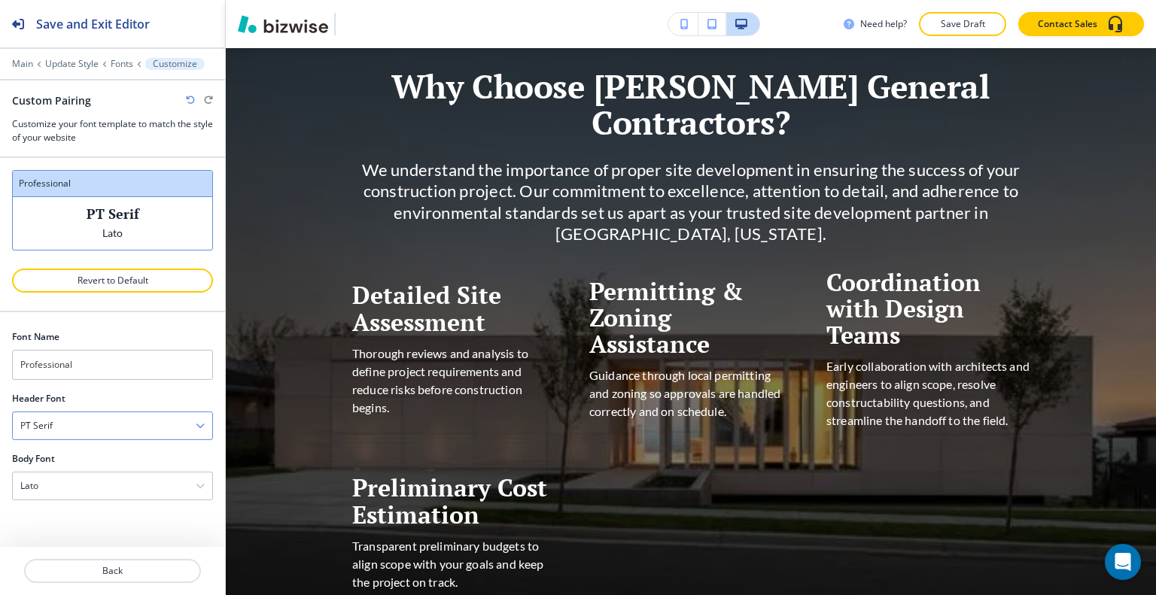
click at [159, 423] on div "PT Serif" at bounding box center [112, 425] width 199 height 27
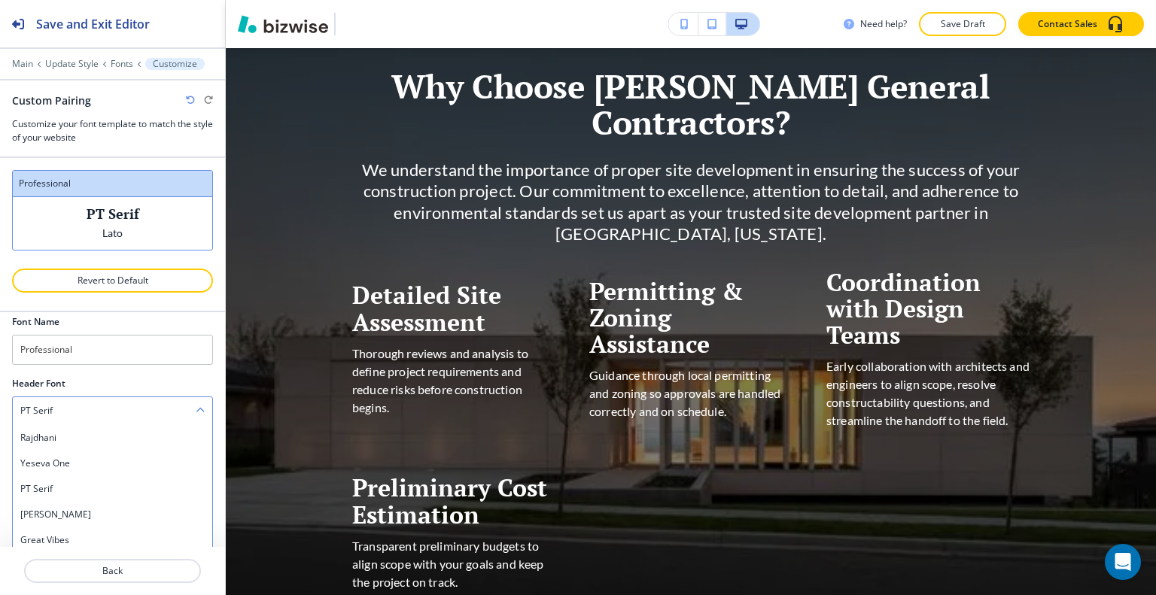
scroll to position [371, 0]
click at [120, 495] on h4 "Lora" at bounding box center [112, 502] width 184 height 14
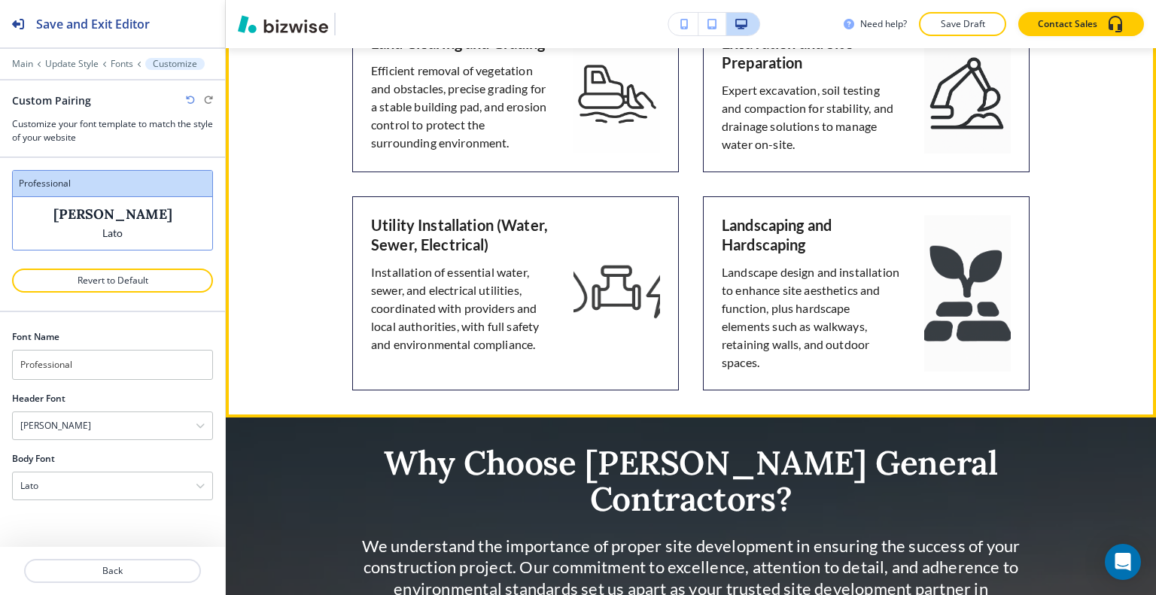
scroll to position [978, 0]
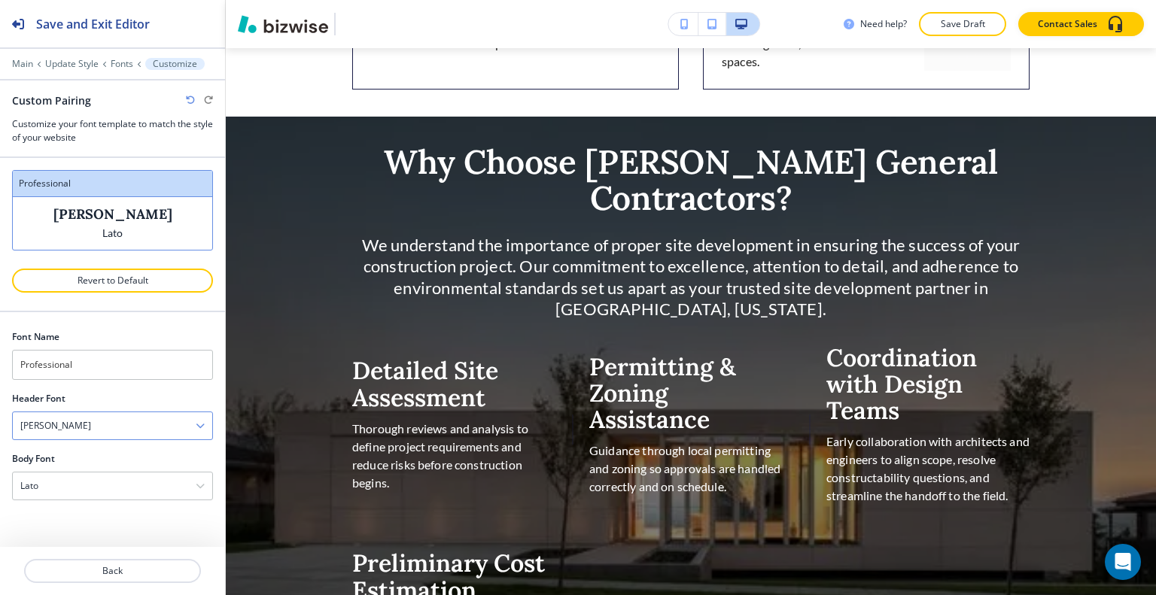
click at [181, 422] on div "Lora" at bounding box center [112, 425] width 199 height 27
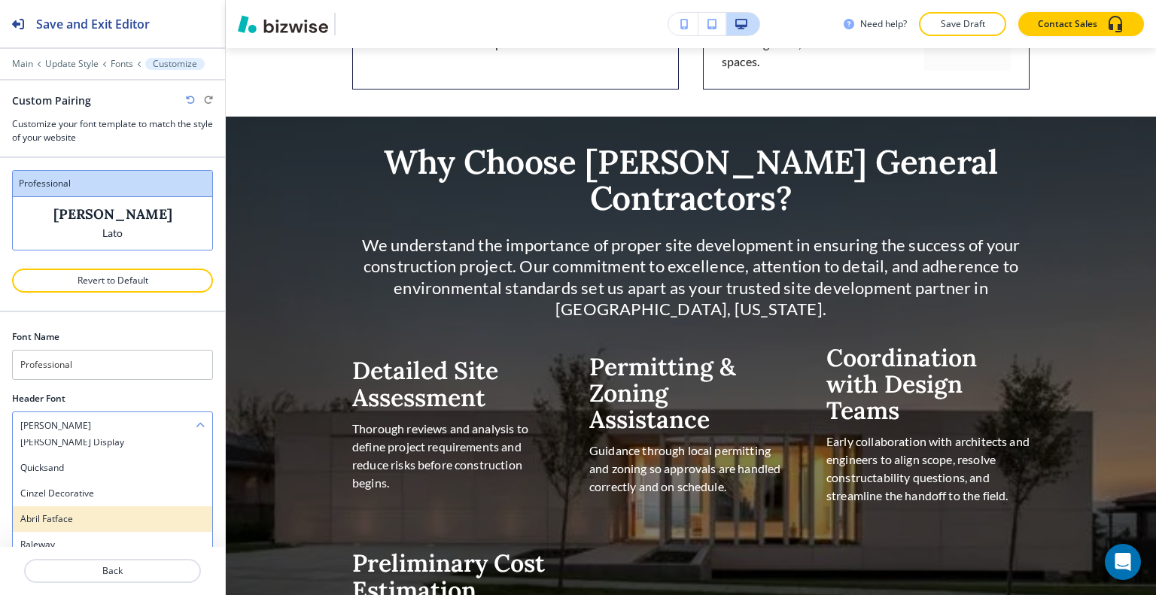
scroll to position [597, 0]
click at [90, 523] on h4 "Judson" at bounding box center [112, 521] width 184 height 14
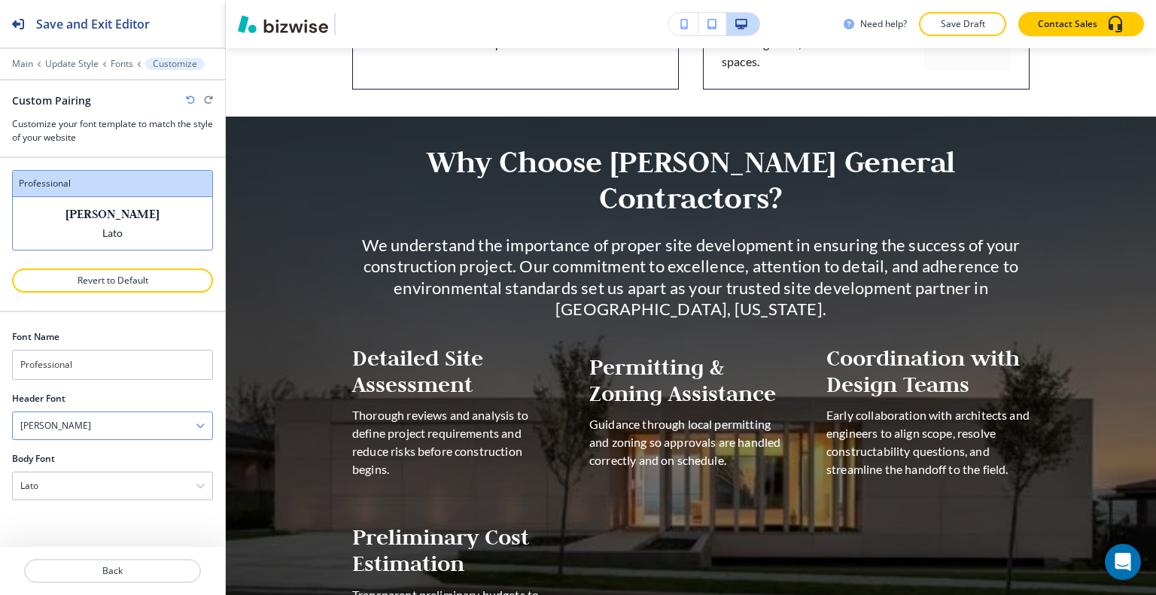
click at [133, 415] on div "Judson" at bounding box center [112, 425] width 199 height 27
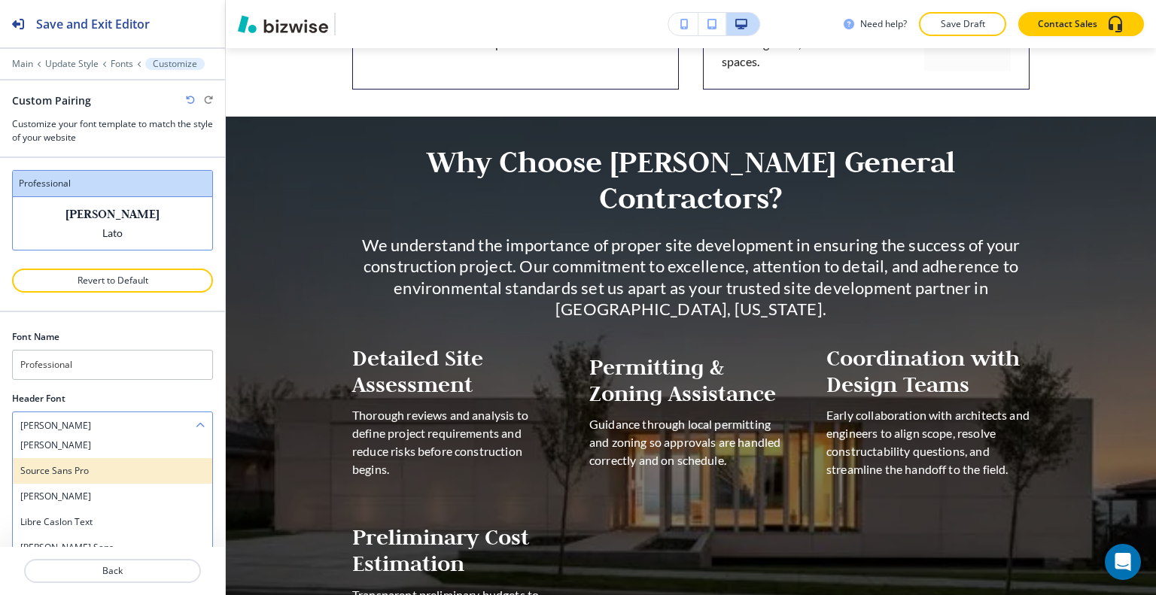
click at [129, 473] on h4 "Source Sans Pro" at bounding box center [112, 471] width 184 height 14
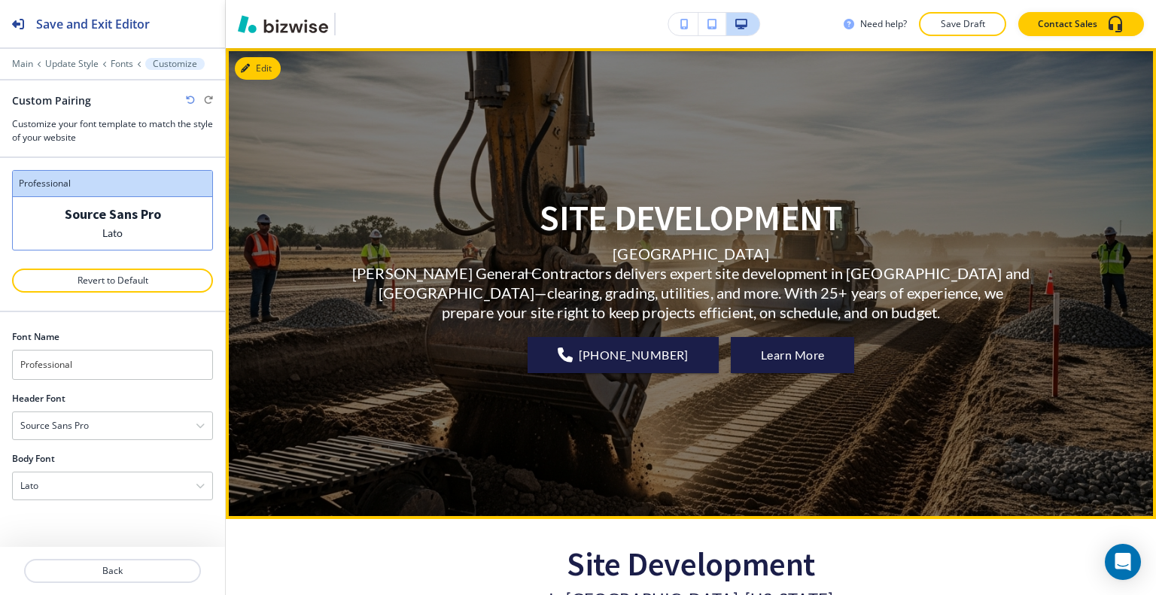
scroll to position [0, 0]
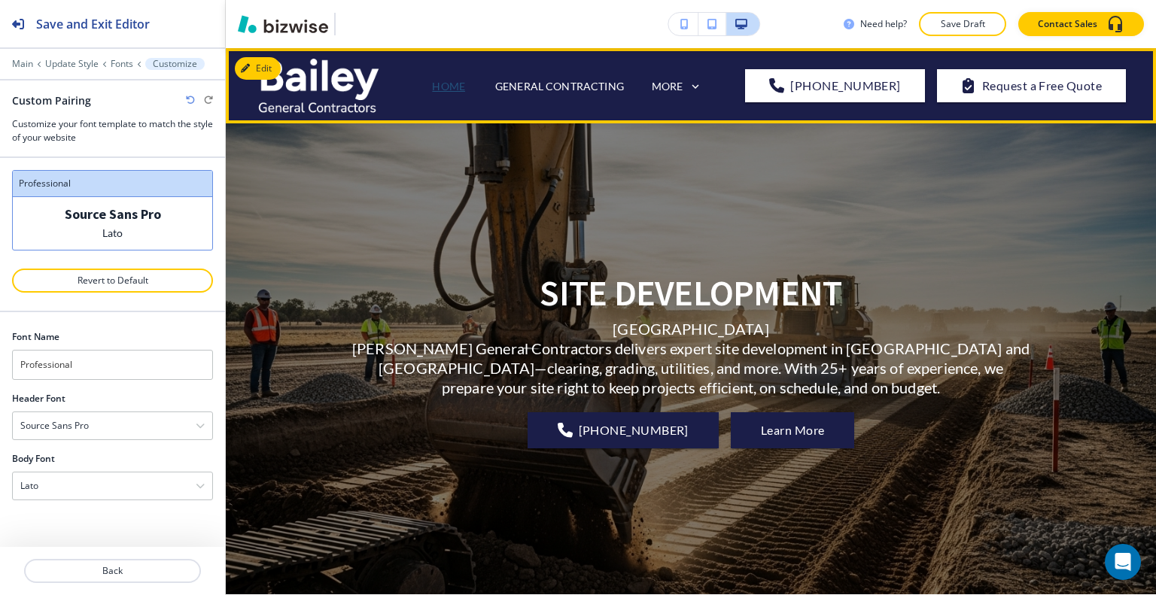
click at [452, 84] on p "HOME" at bounding box center [448, 86] width 33 height 16
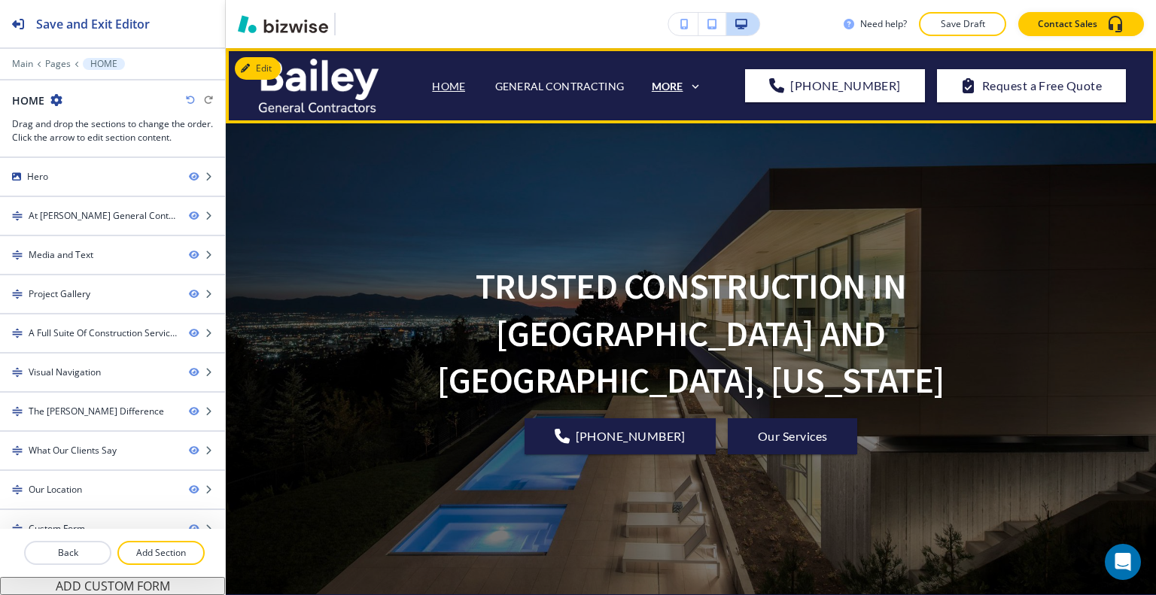
click at [674, 88] on p "MORE" at bounding box center [668, 86] width 32 height 11
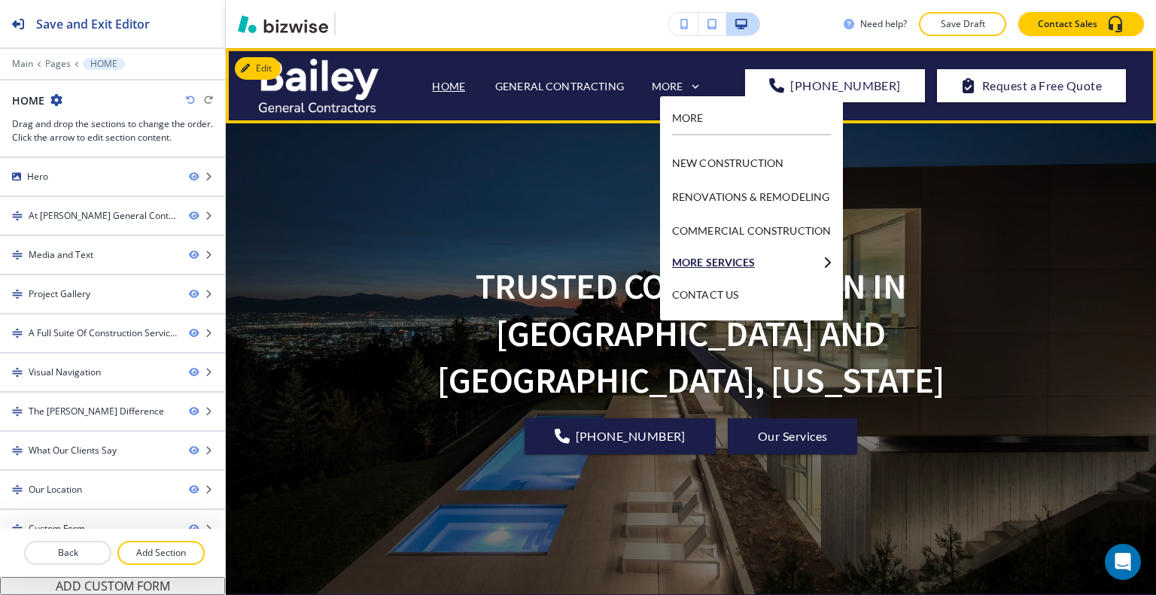
click at [723, 257] on p "MORE SERVICES" at bounding box center [744, 262] width 145 height 11
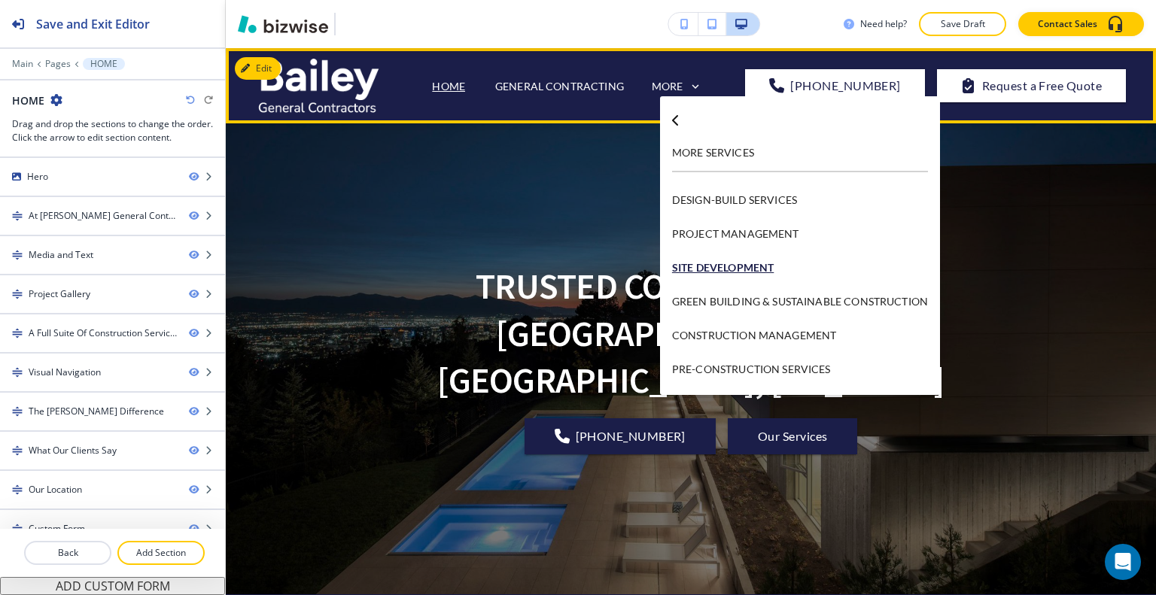
click at [748, 264] on p "SITE DEVELOPMENT" at bounding box center [800, 268] width 256 height 34
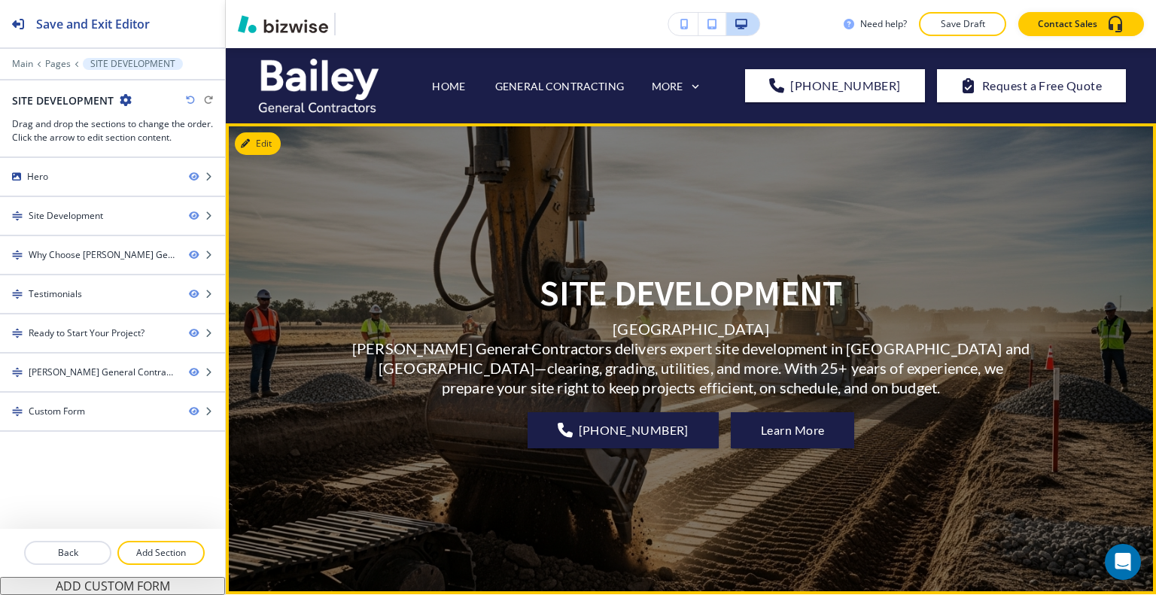
click at [976, 258] on div "SITE DEVELOPMENT Salt Lake & Park City Bailey General Contractors delivers expe…" at bounding box center [690, 359] width 677 height 417
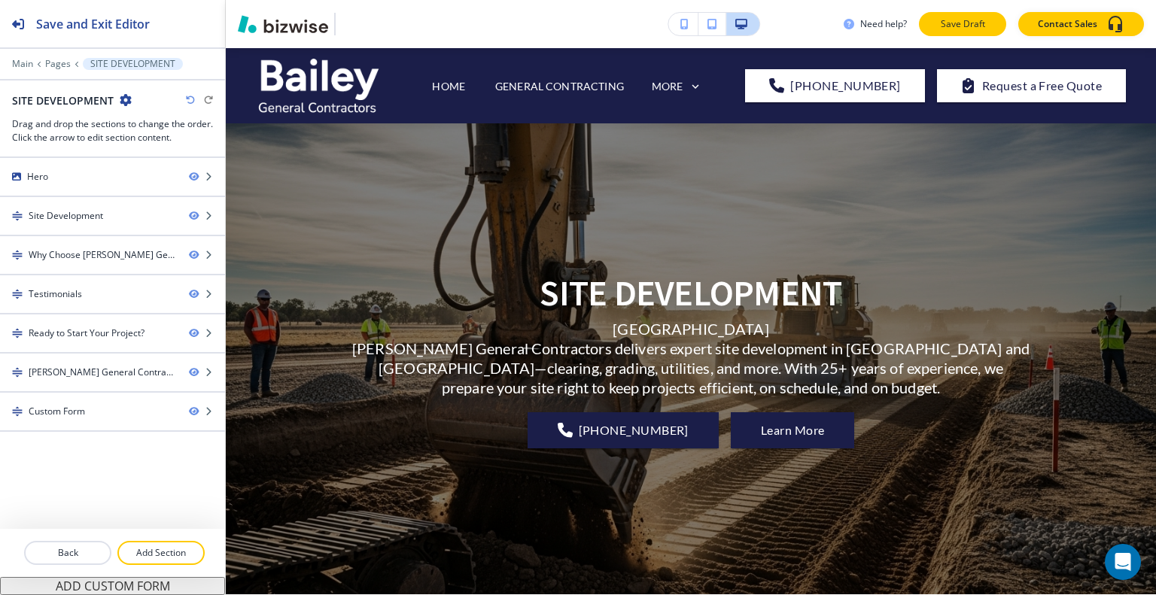
click at [960, 26] on p "Save Draft" at bounding box center [963, 24] width 48 height 14
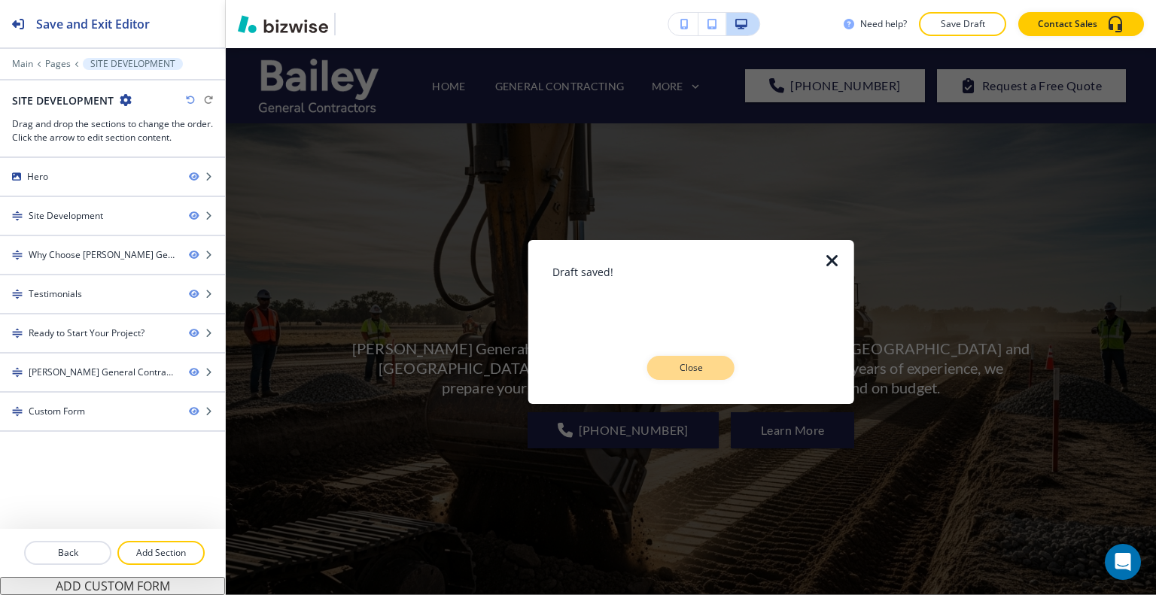
click at [674, 370] on p "Close" at bounding box center [691, 368] width 48 height 14
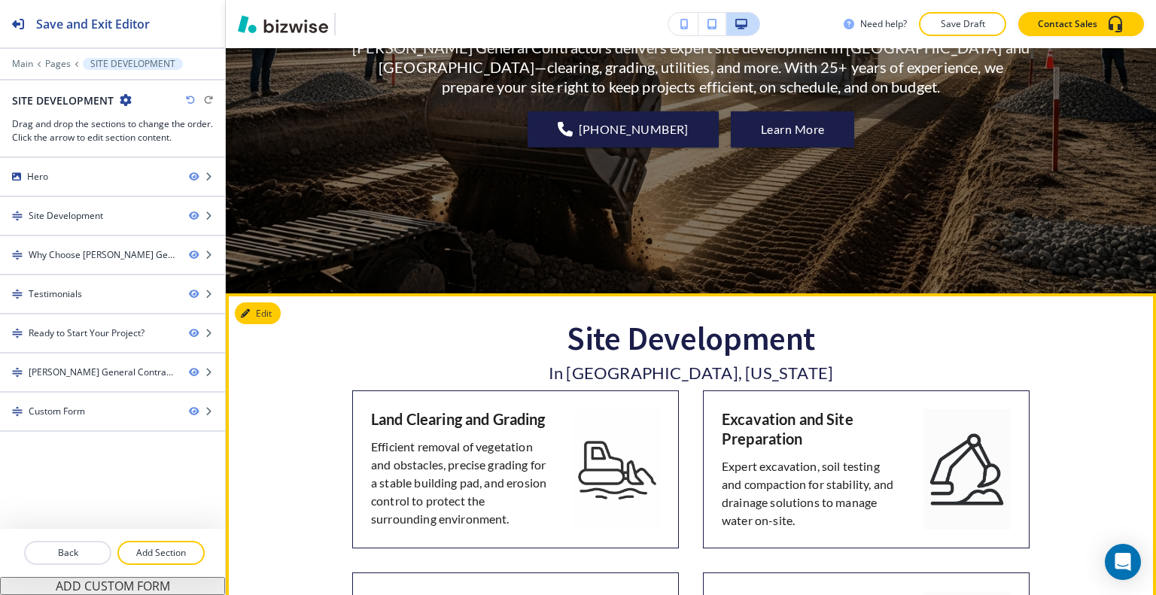
scroll to position [75, 0]
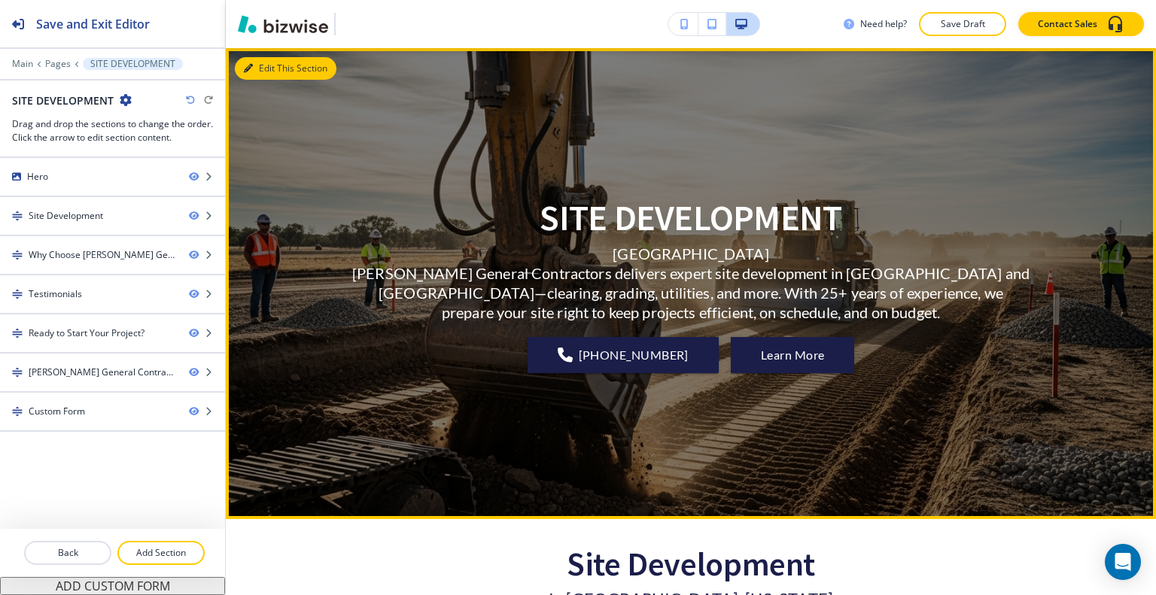
click at [271, 72] on button "Edit This Section" at bounding box center [286, 68] width 102 height 23
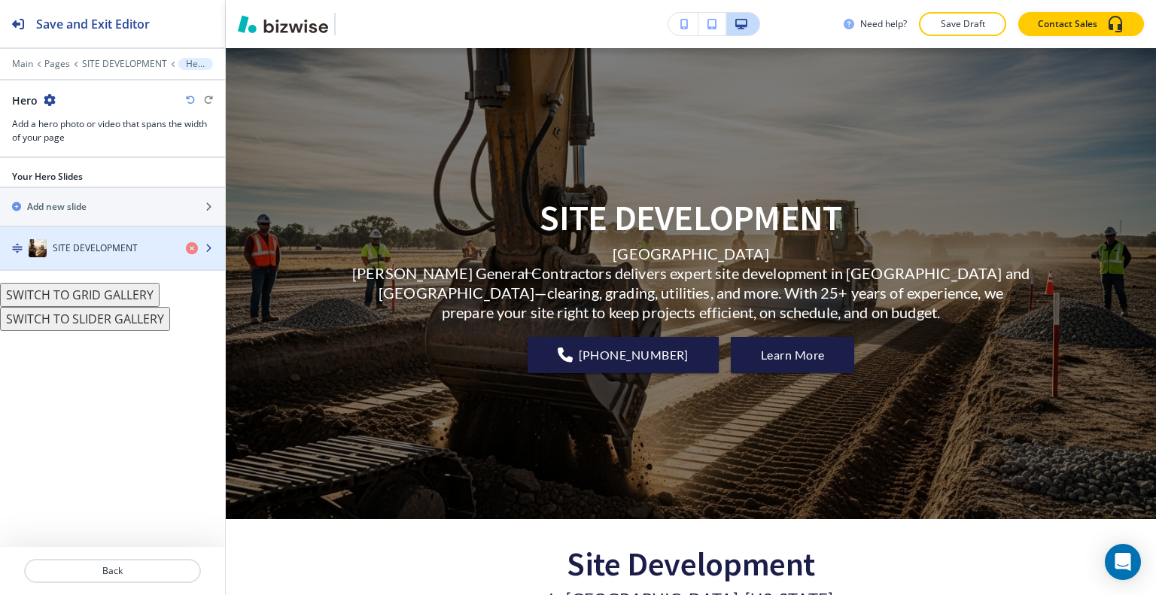
click at [127, 247] on h4 "SITE DEVELOPMENT" at bounding box center [95, 249] width 85 height 14
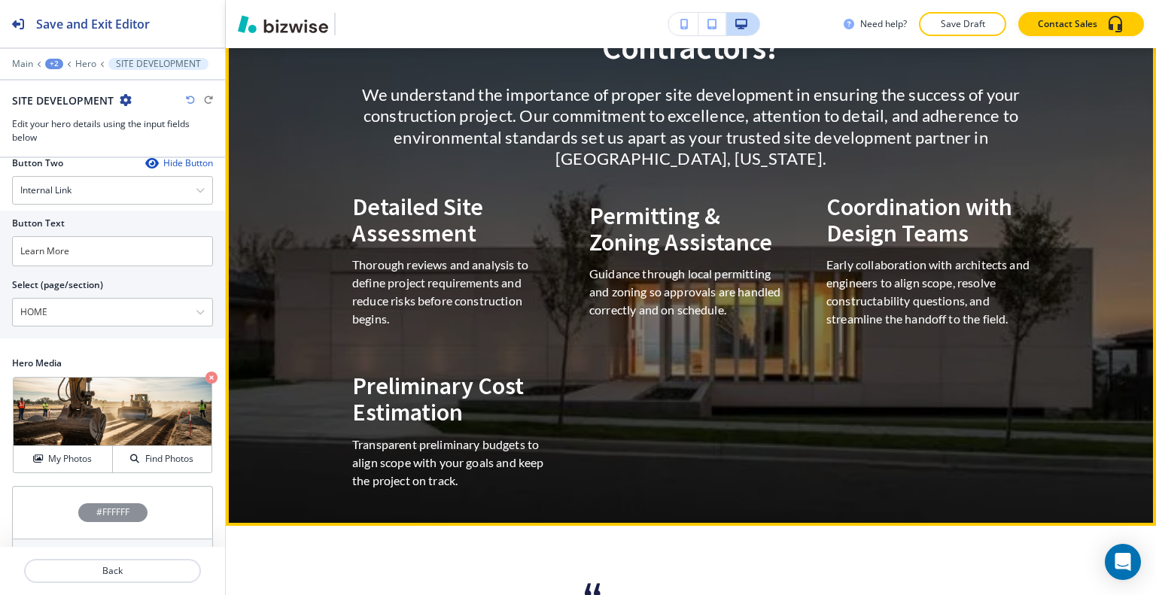
scroll to position [1430, 0]
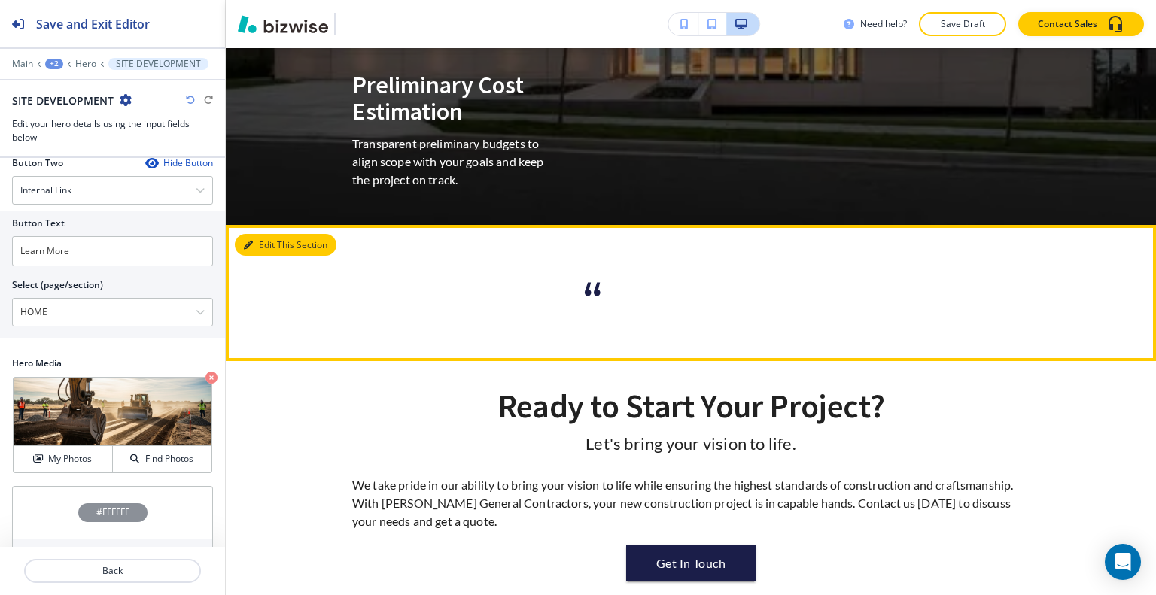
click at [258, 234] on button "Edit This Section" at bounding box center [286, 245] width 102 height 23
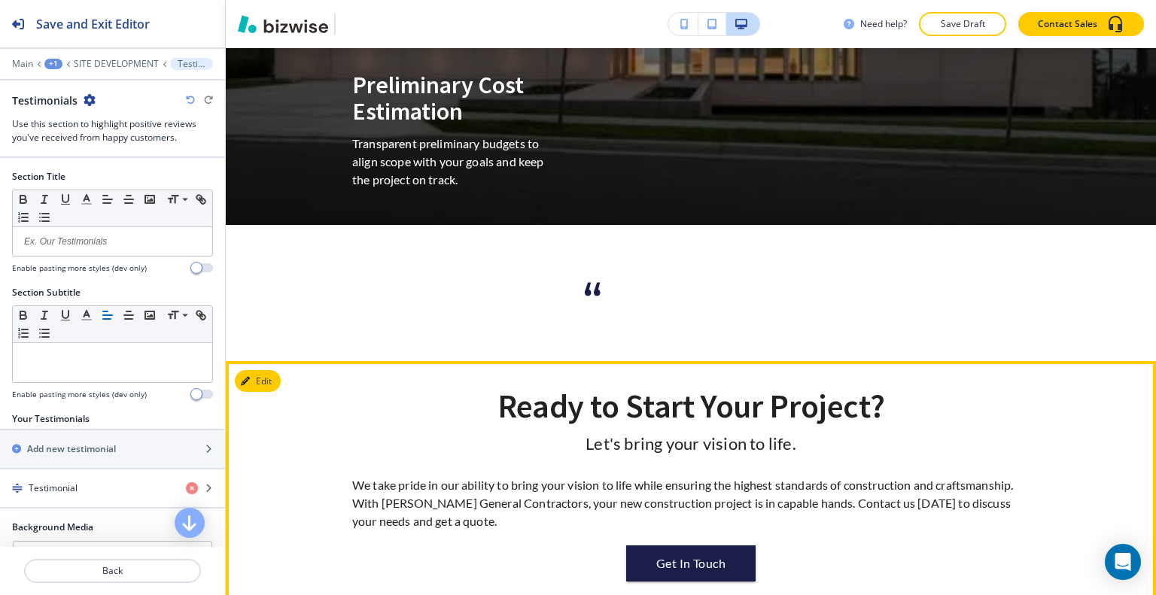
scroll to position [1587, 0]
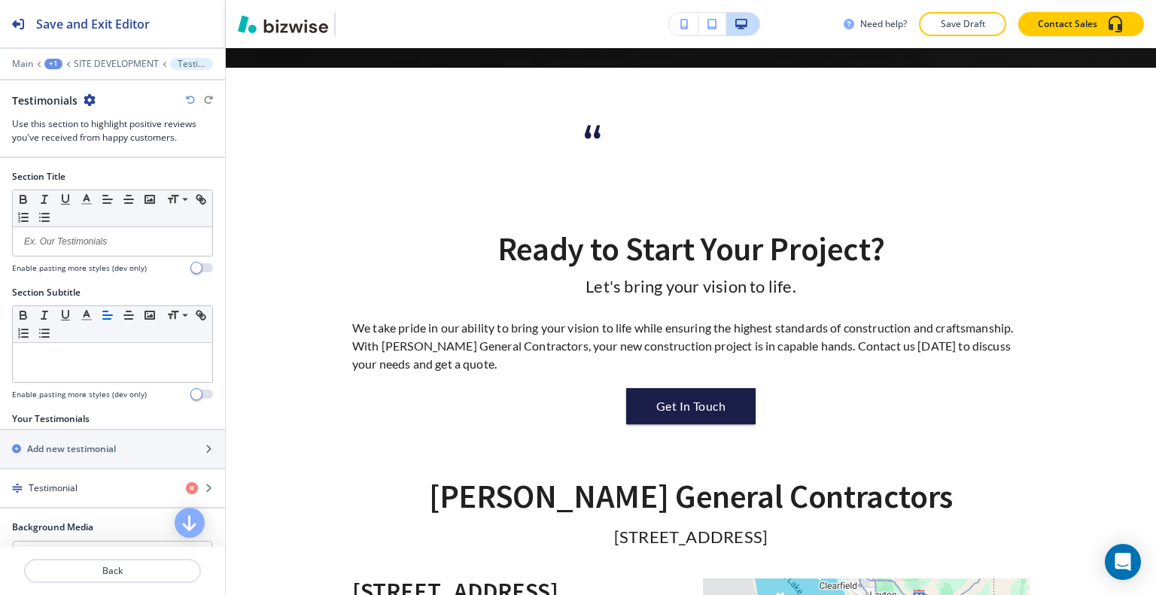
click at [90, 93] on div "Testimonials" at bounding box center [54, 101] width 84 height 16
click at [90, 96] on icon "button" at bounding box center [90, 100] width 12 height 12
click at [120, 175] on p "Delete Section" at bounding box center [131, 179] width 77 height 14
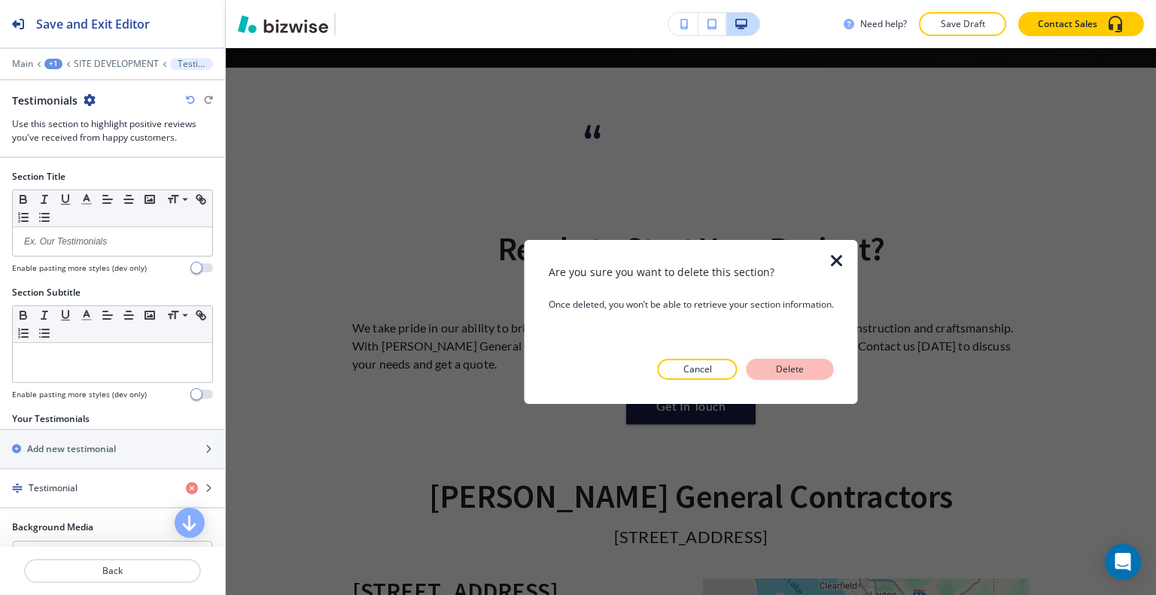
click at [790, 367] on p "Delete" at bounding box center [790, 370] width 36 height 14
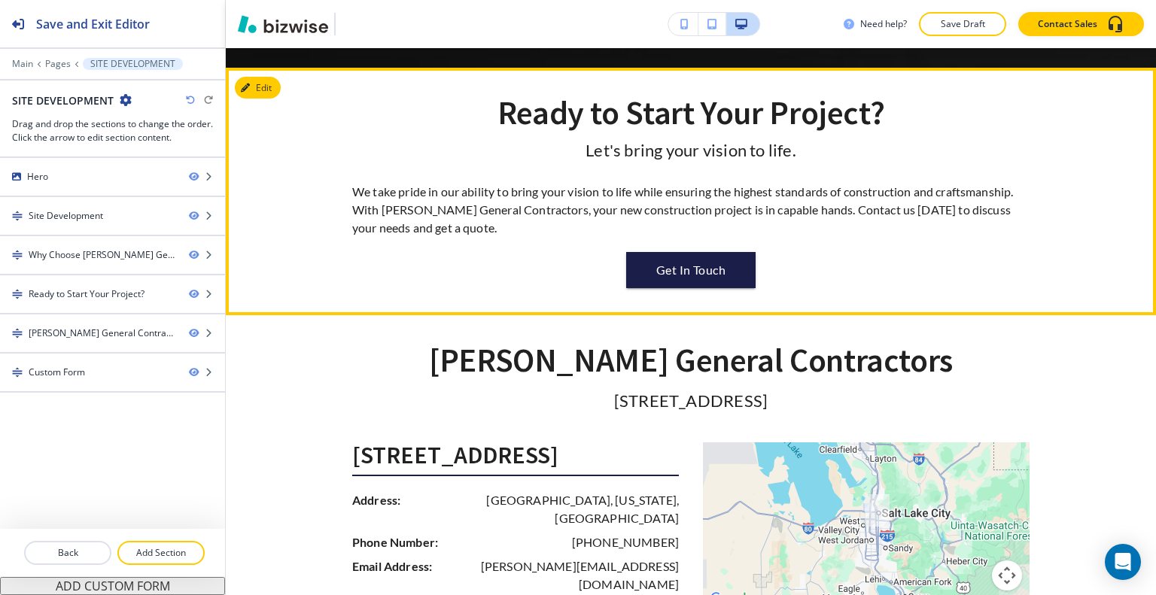
scroll to position [1512, 0]
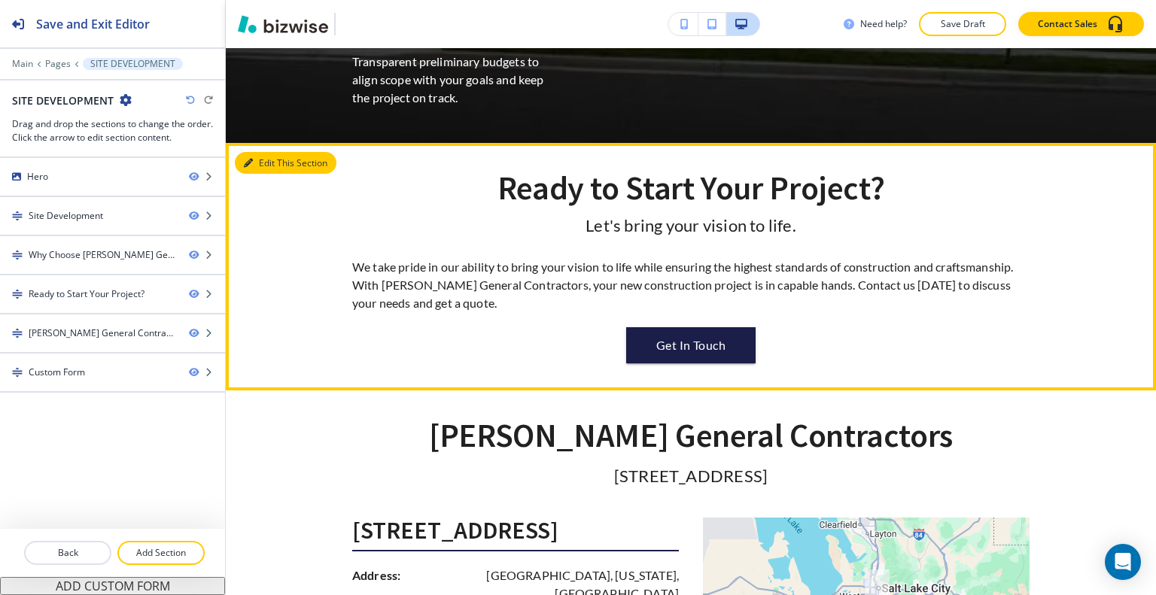
click at [270, 152] on button "Edit This Section" at bounding box center [286, 163] width 102 height 23
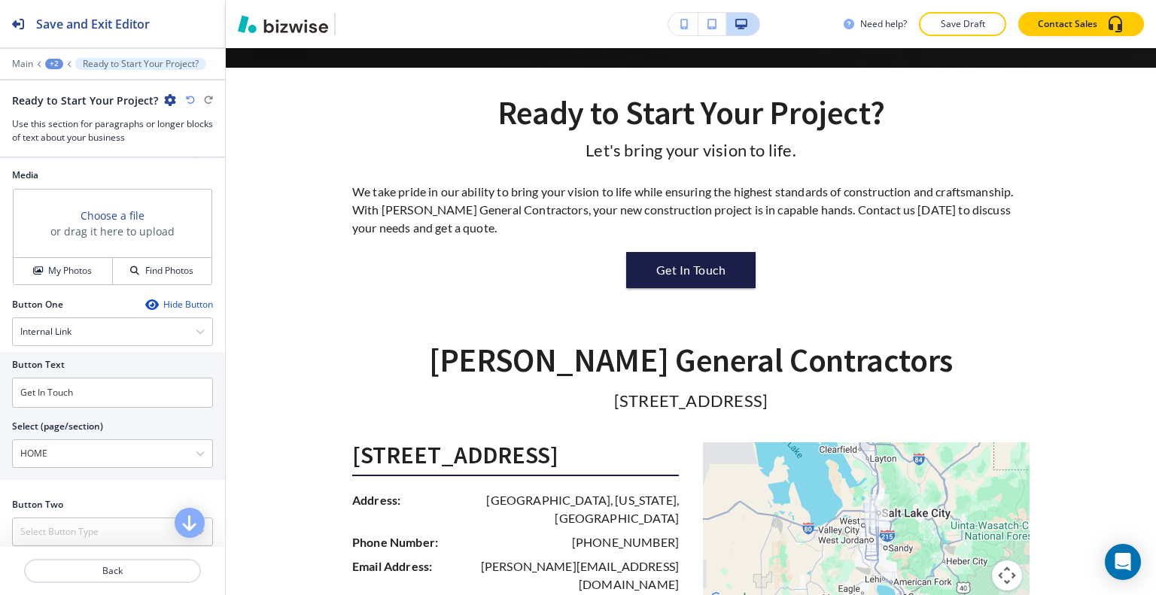
scroll to position [602, 0]
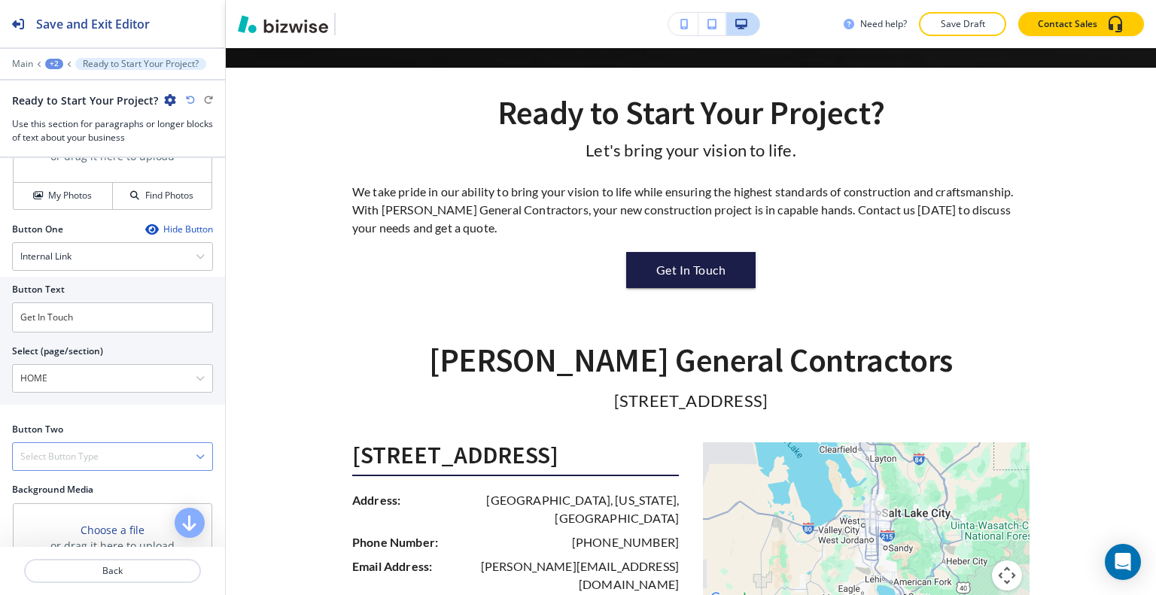
click at [93, 450] on h4 "Select Button Type" at bounding box center [59, 457] width 78 height 14
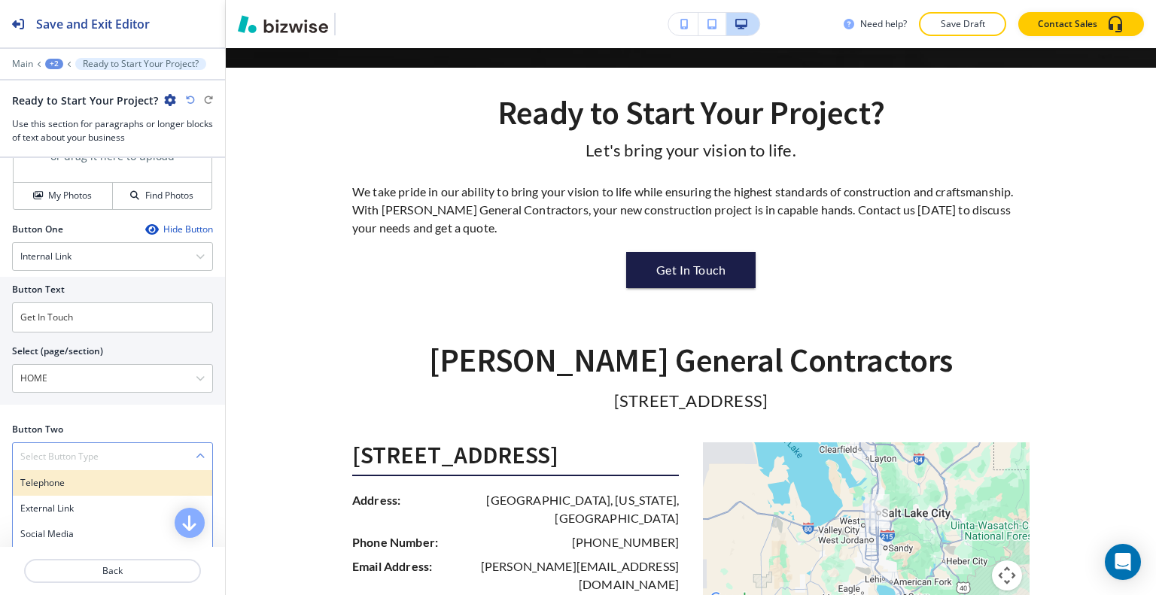
click at [84, 476] on h4 "Telephone" at bounding box center [112, 483] width 184 height 14
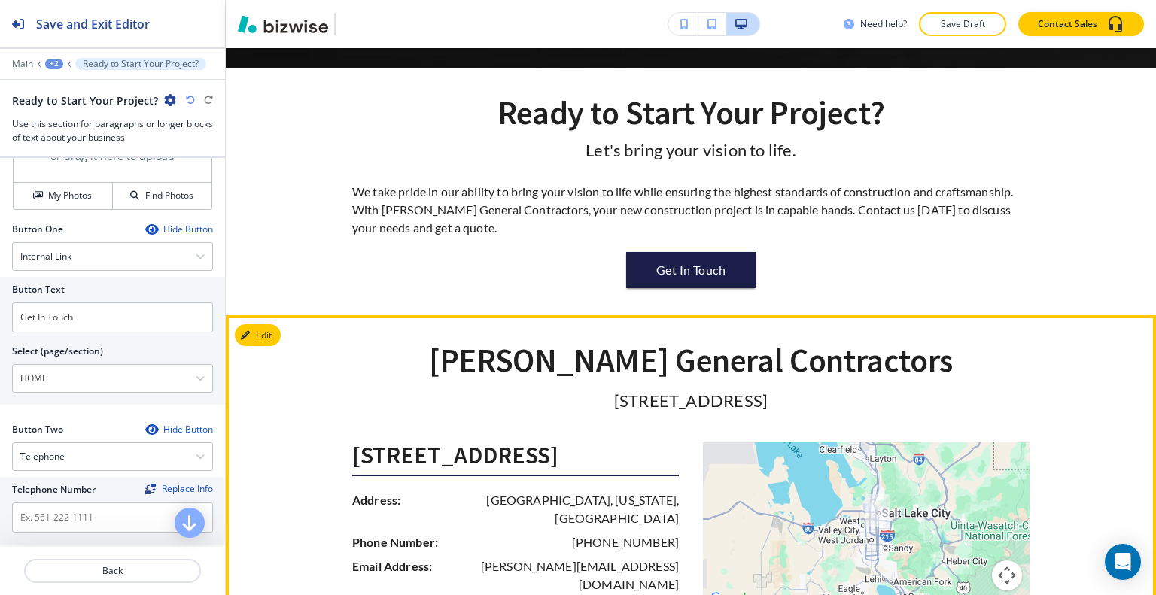
scroll to position [1663, 0]
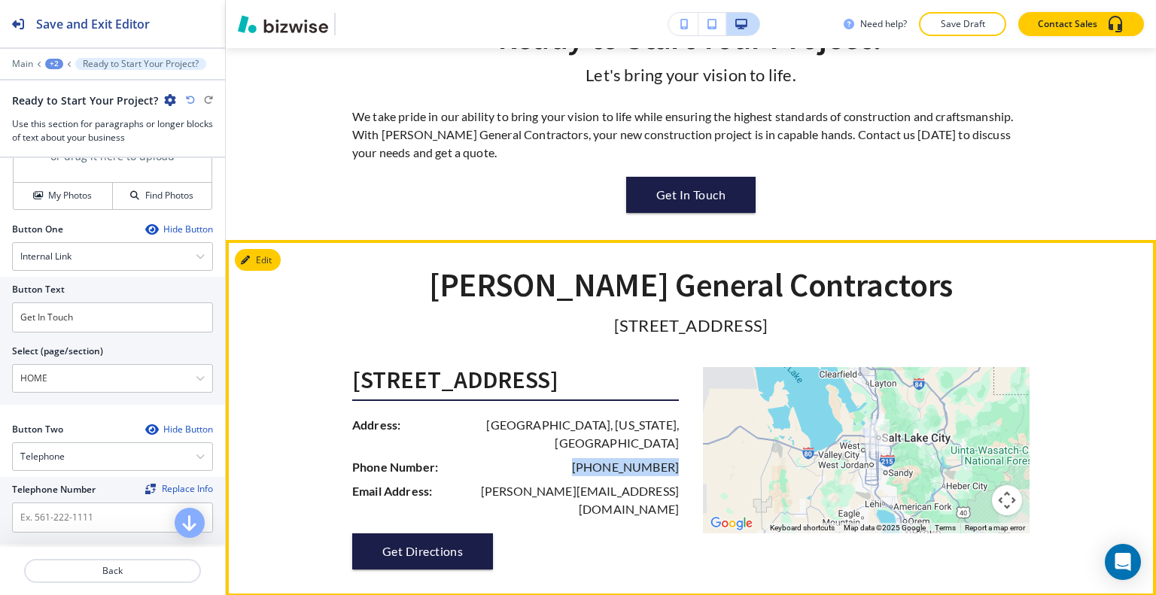
drag, startPoint x: 679, startPoint y: 431, endPoint x: 601, endPoint y: 430, distance: 77.5
click at [587, 431] on div "[STREET_ADDRESS] Address: [GEOGRAPHIC_DATA][US_STATE] Phone Number: [PHONE_NUMB…" at bounding box center [521, 468] width 339 height 202
copy p "[PHONE_NUMBER]"
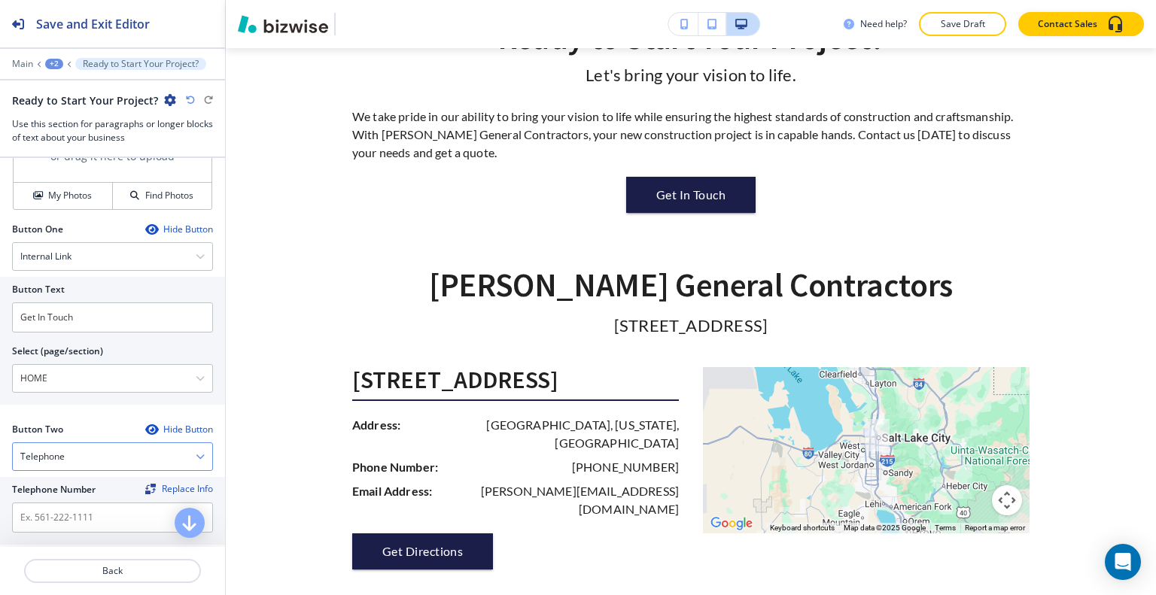
drag, startPoint x: 96, startPoint y: 375, endPoint x: 66, endPoint y: 457, distance: 87.1
click at [66, 457] on div "Telephone" at bounding box center [112, 456] width 199 height 27
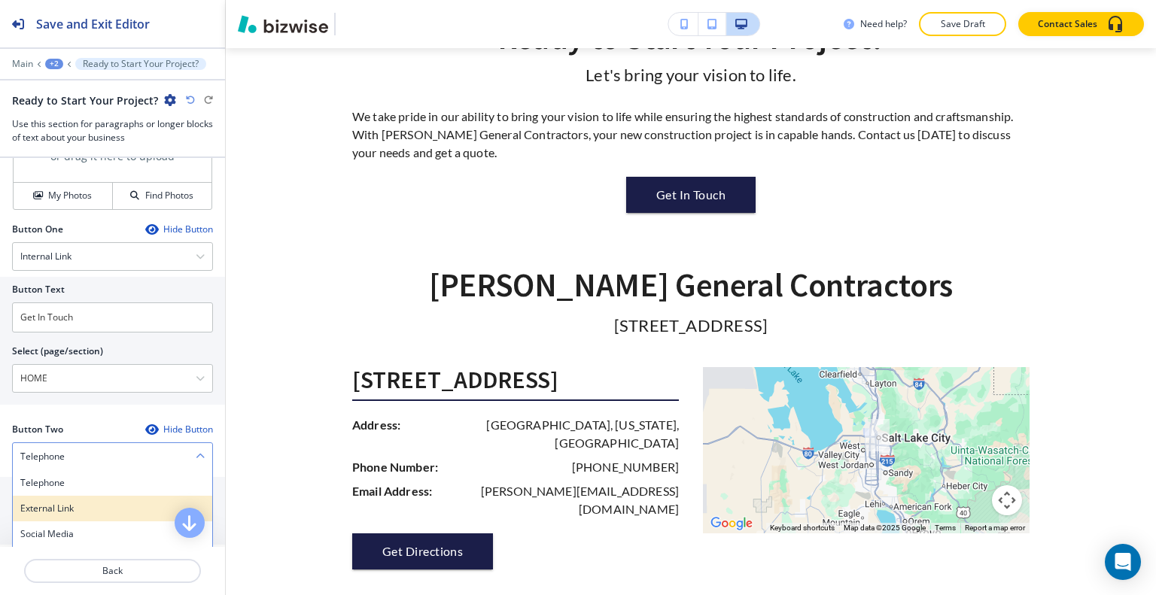
scroll to position [677, 0]
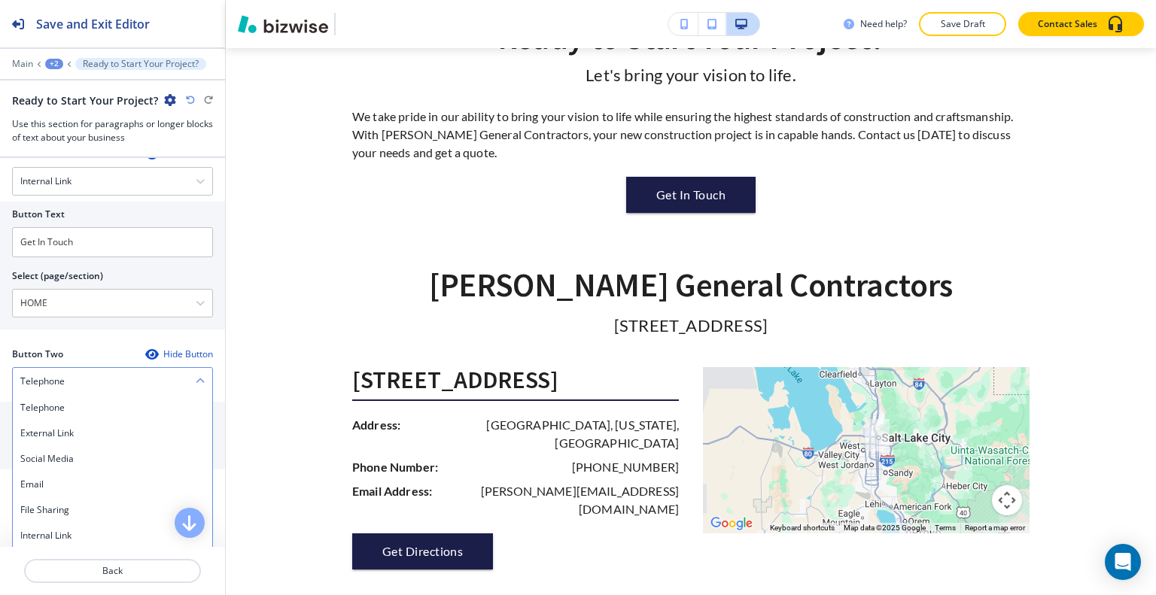
click at [90, 390] on div "Telephone" at bounding box center [112, 381] width 199 height 27
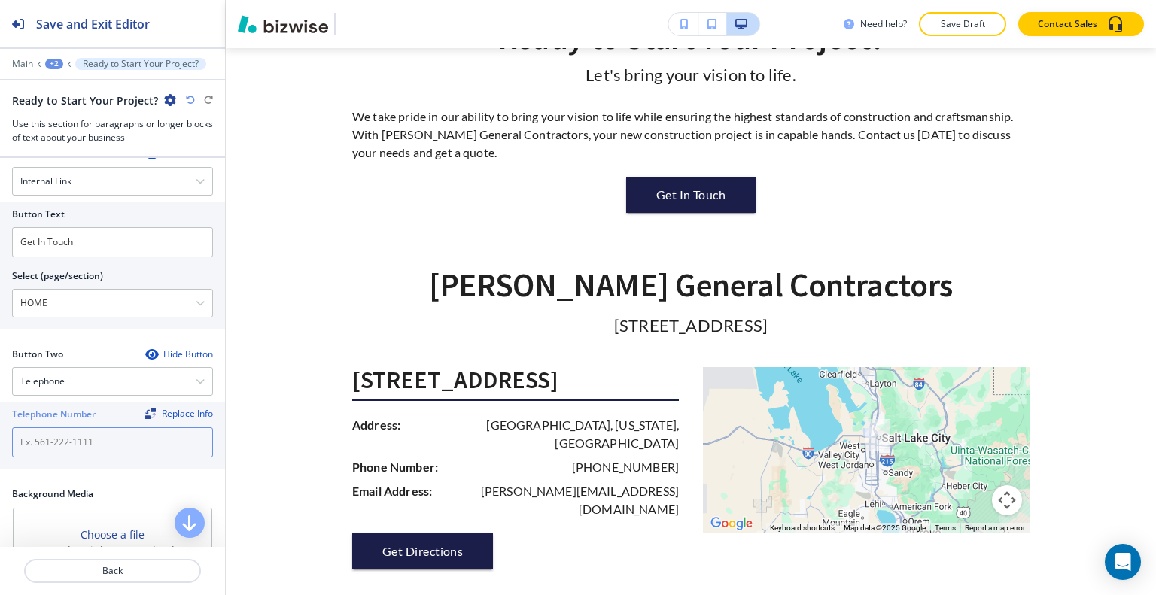
paste input "[PHONE_NUMBER]"
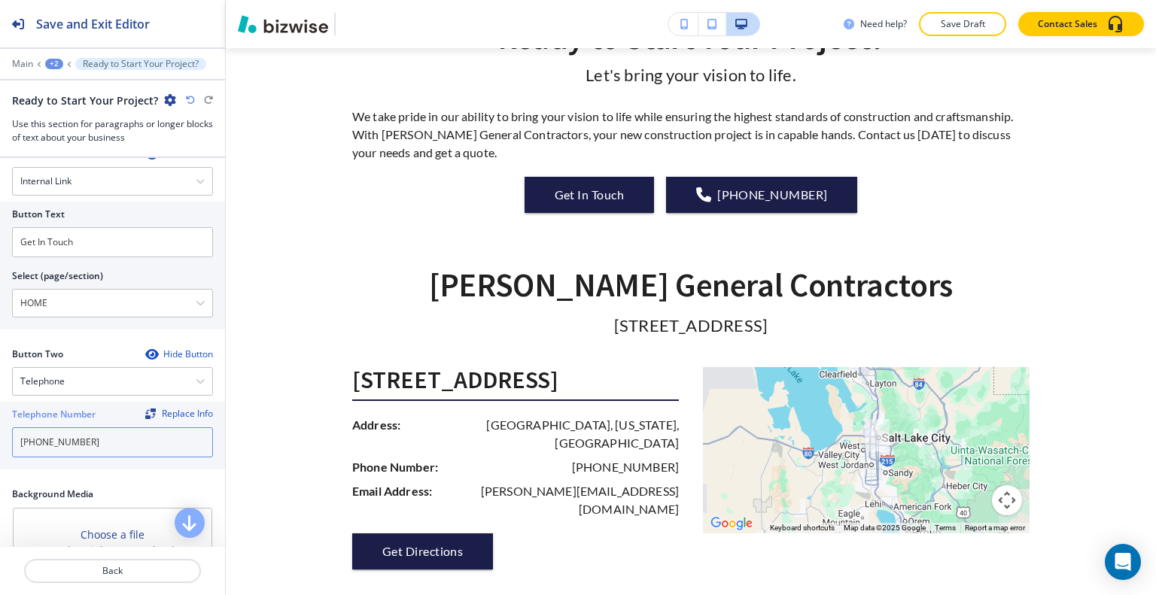
scroll to position [828, 0]
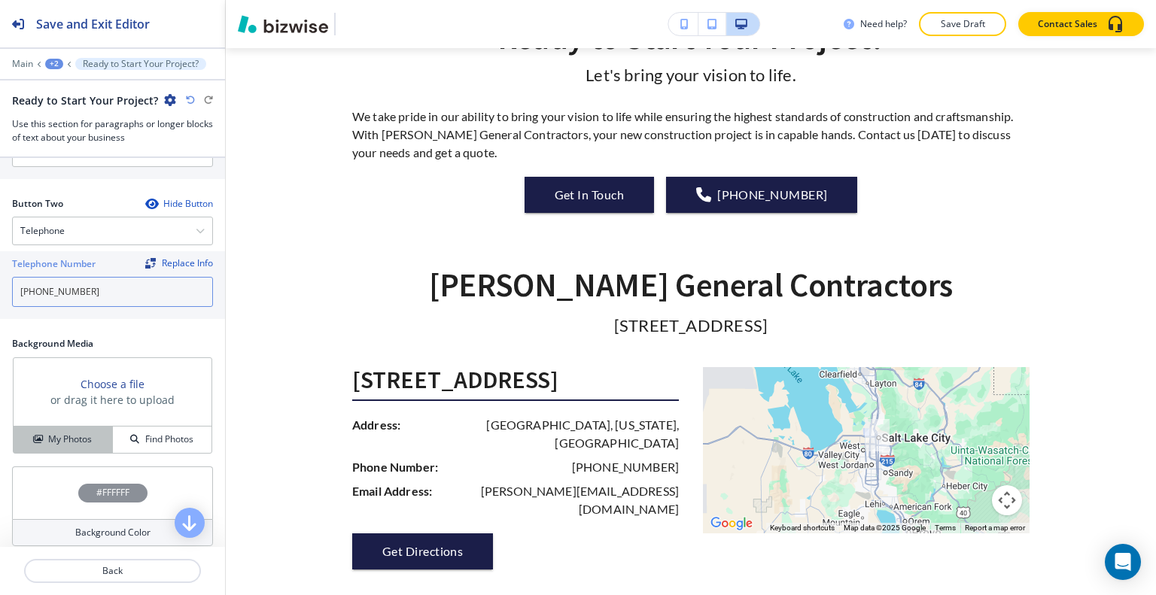
type input "[PHONE_NUMBER]"
click at [85, 441] on h4 "My Photos" at bounding box center [70, 440] width 44 height 14
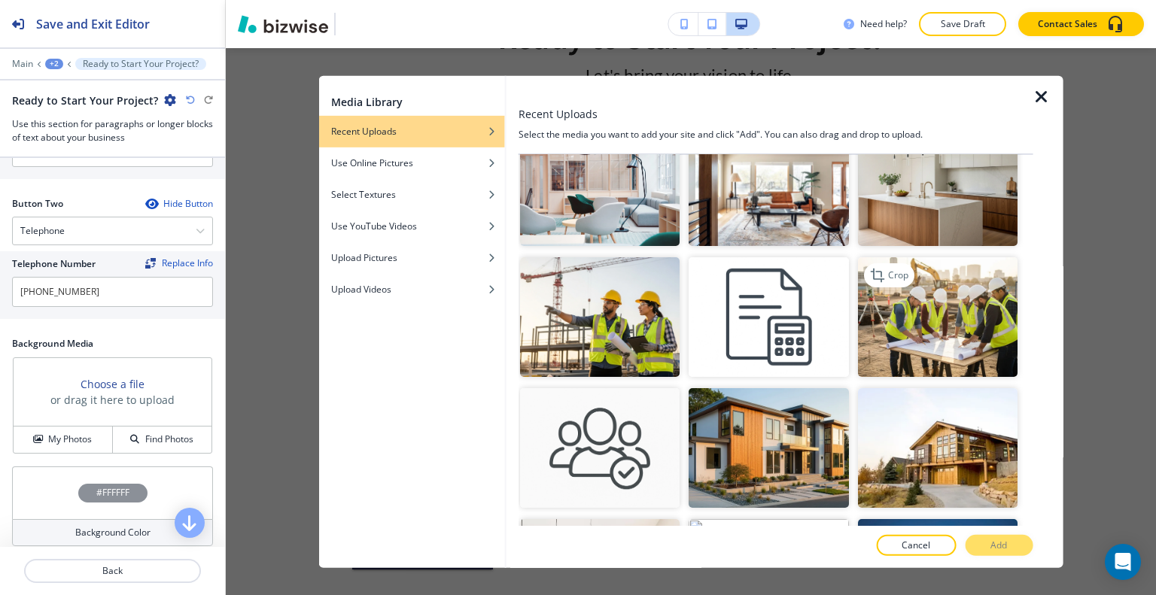
scroll to position [226, 0]
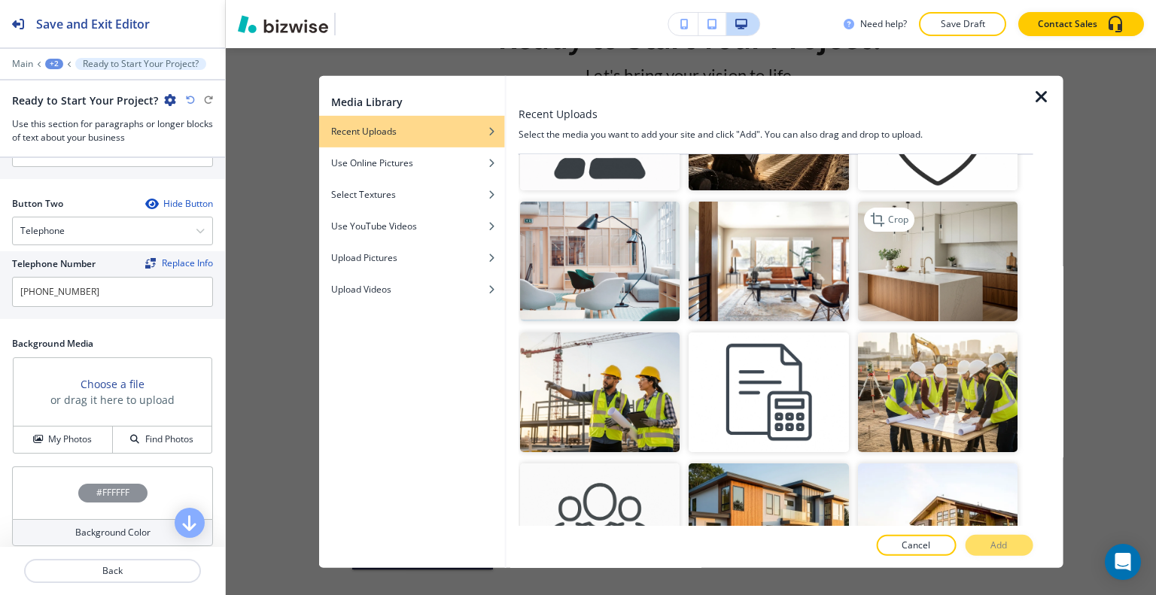
click at [942, 274] on img "button" at bounding box center [937, 262] width 160 height 120
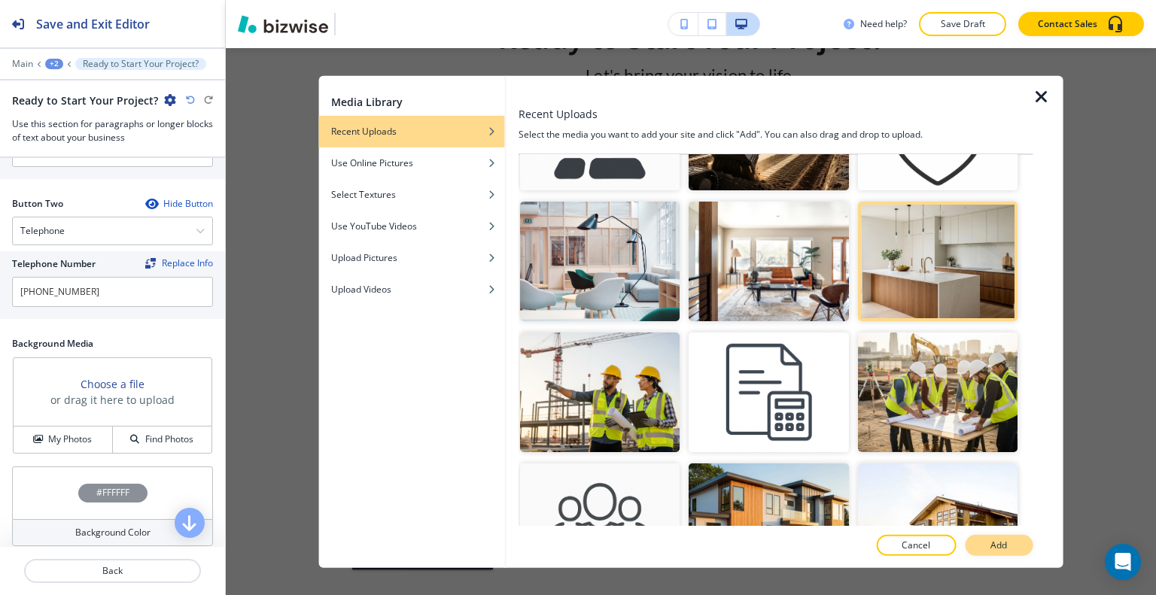
click at [1009, 550] on button "Add" at bounding box center [999, 545] width 68 height 21
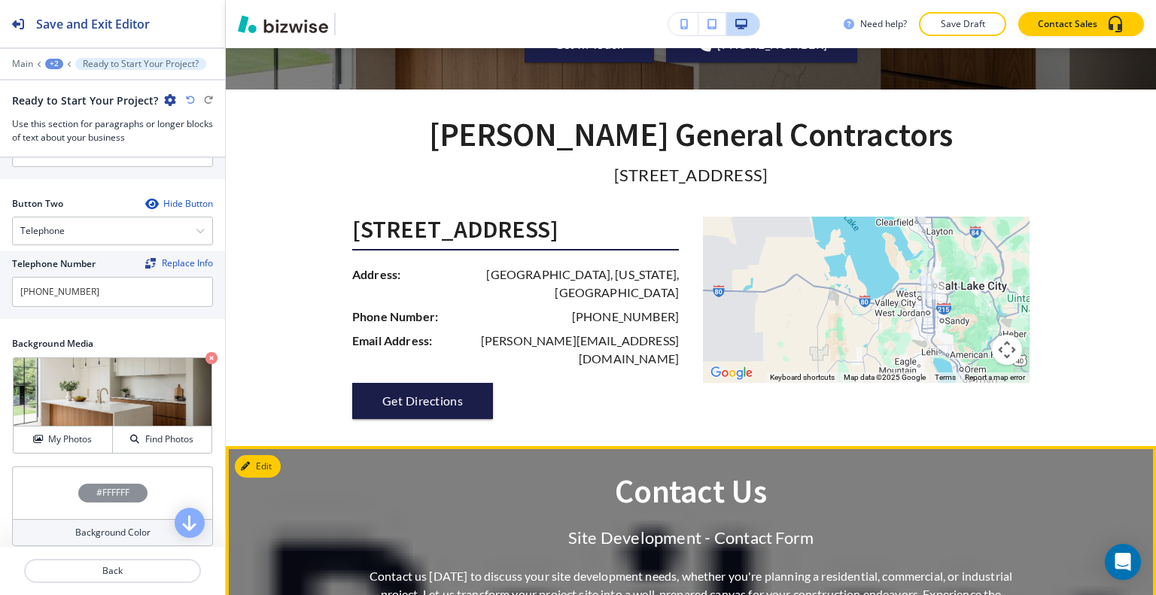
scroll to position [2039, 0]
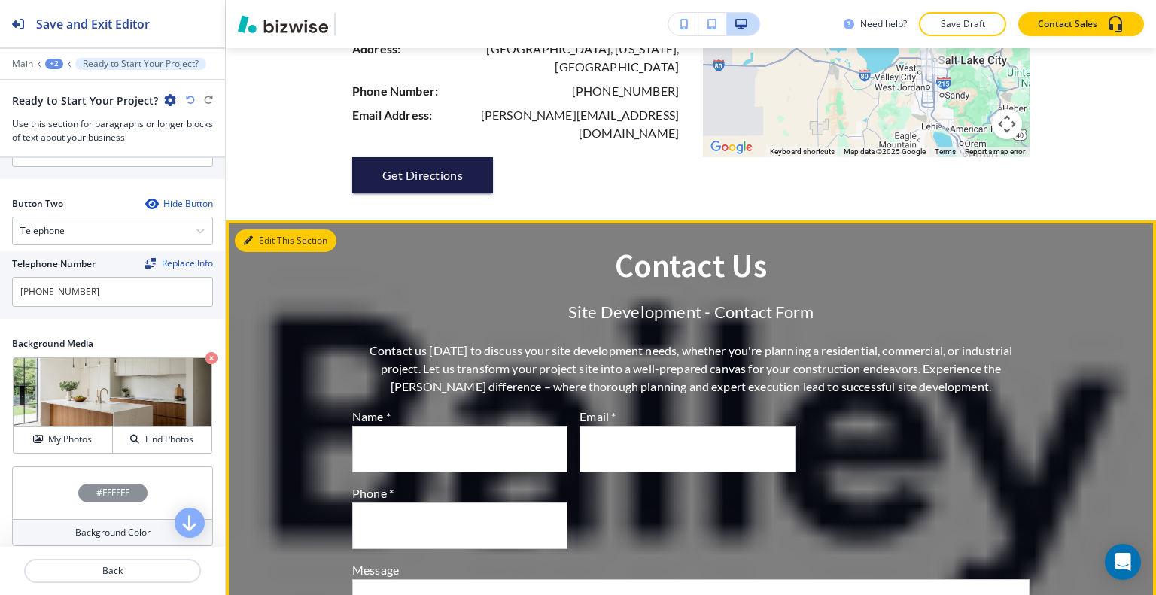
click at [271, 230] on button "Edit This Section" at bounding box center [286, 241] width 102 height 23
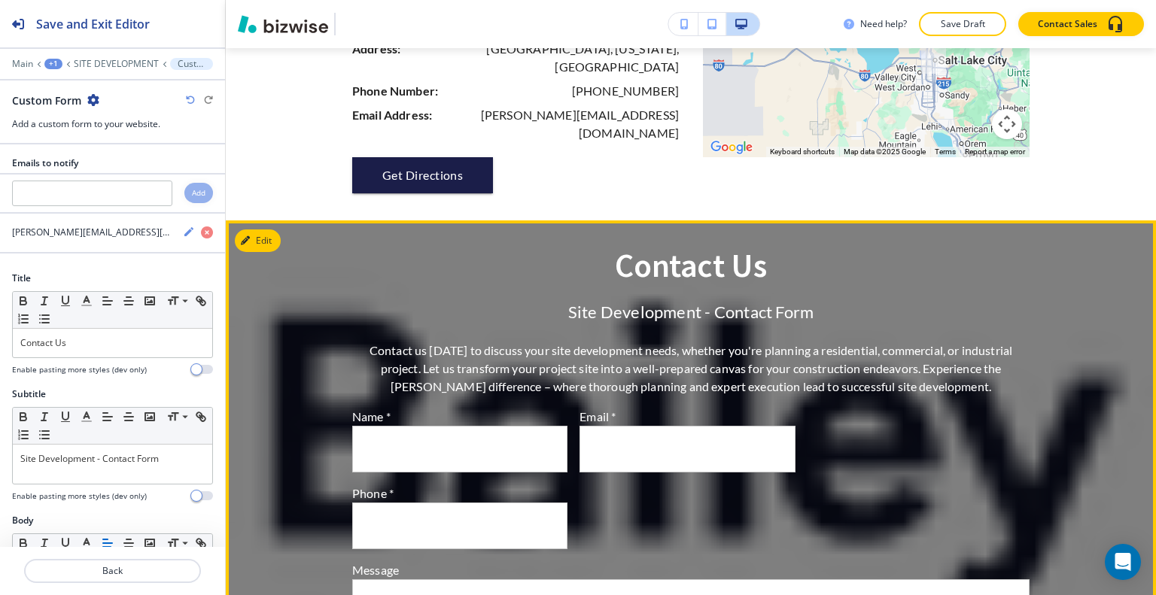
scroll to position [2156, 0]
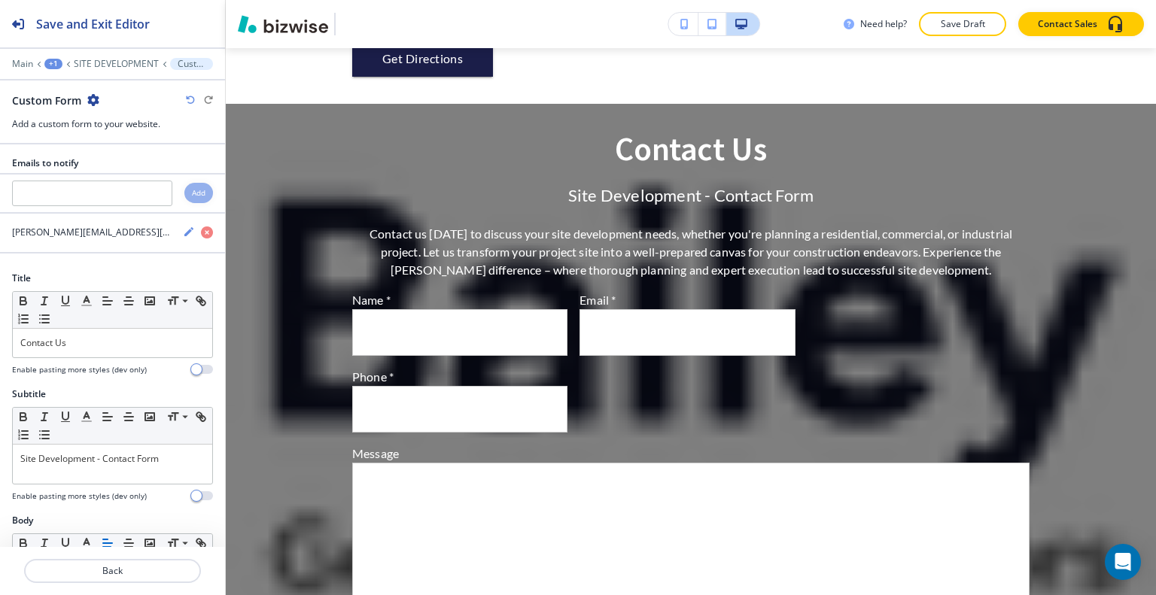
click at [89, 105] on icon "button" at bounding box center [93, 100] width 12 height 12
drag, startPoint x: 115, startPoint y: 168, endPoint x: 196, endPoint y: 195, distance: 85.0
click at [116, 168] on button "Delete Section" at bounding box center [135, 178] width 96 height 27
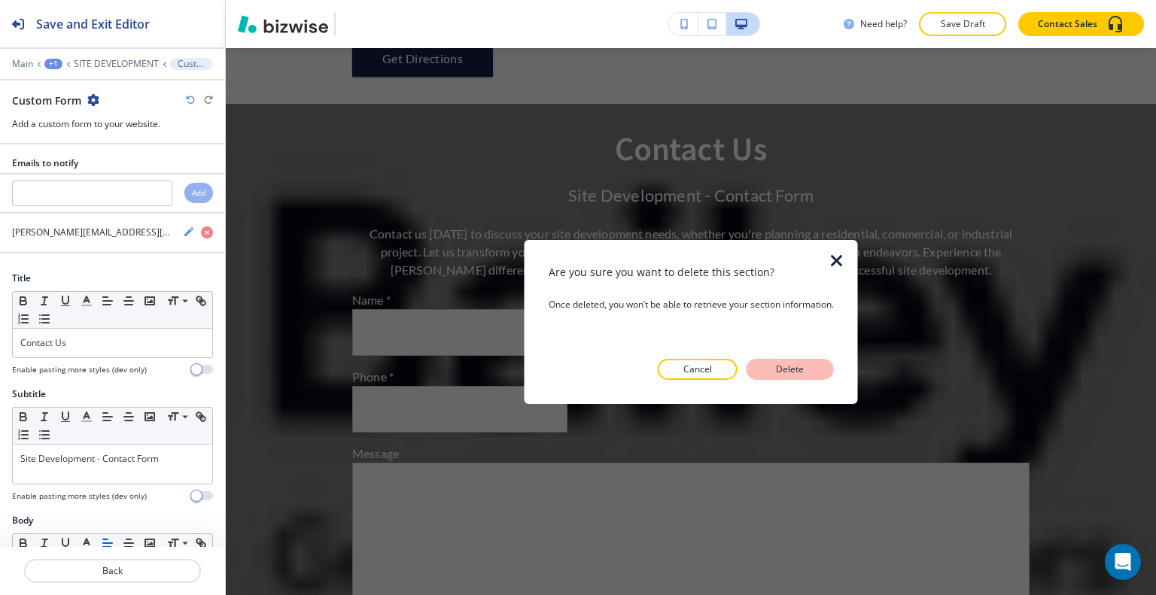
click at [801, 371] on p "Delete" at bounding box center [790, 370] width 36 height 14
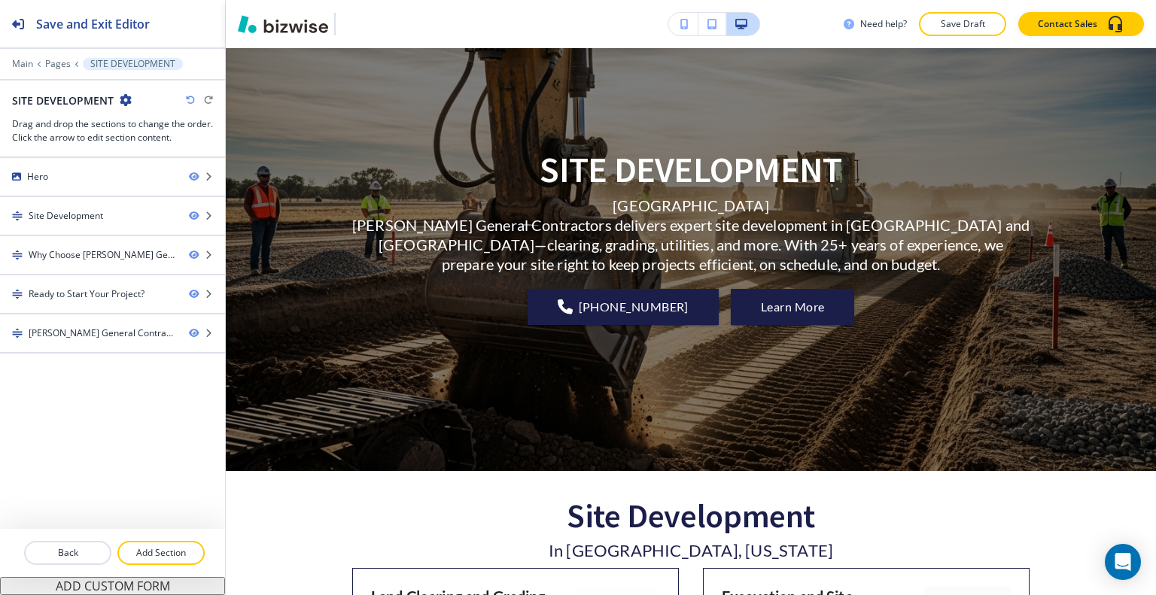
scroll to position [0, 0]
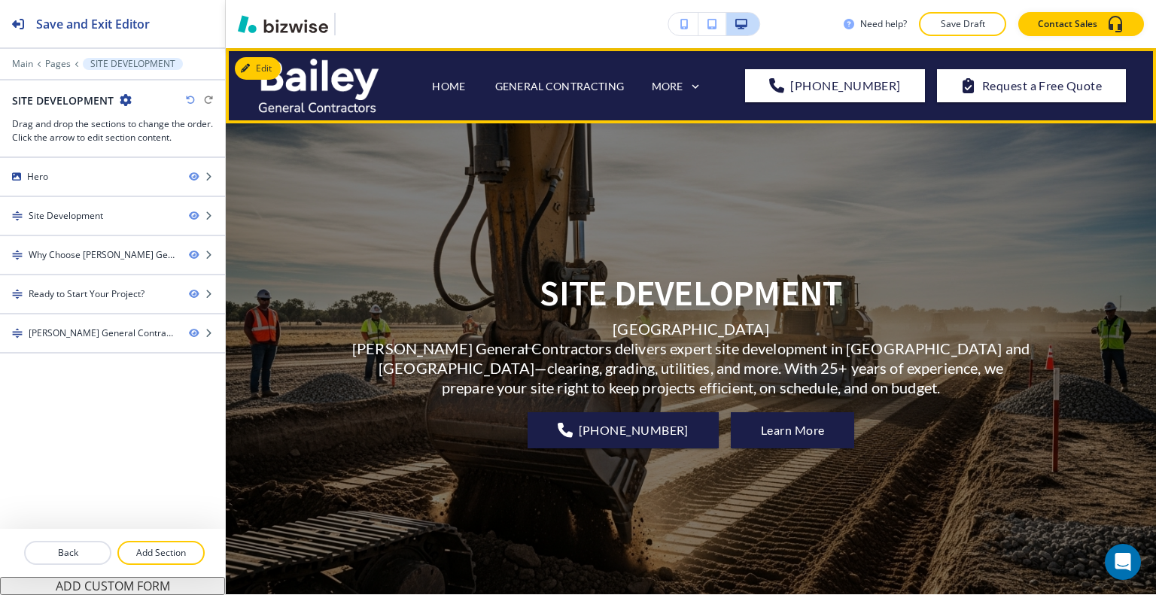
click at [699, 87] on icon at bounding box center [695, 86] width 7 height 5
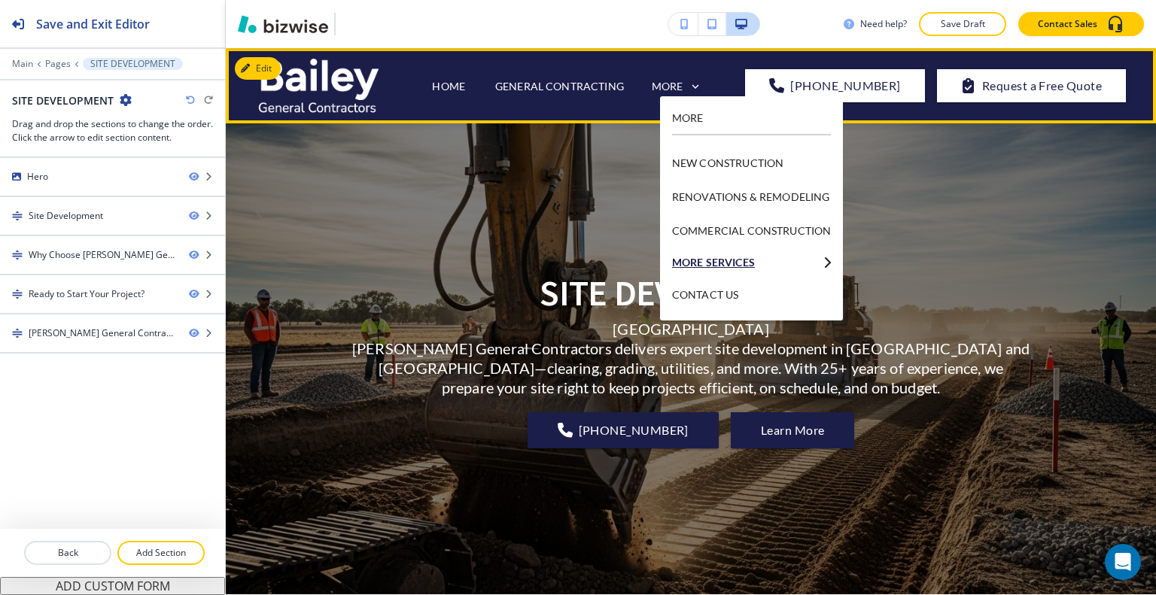
click at [771, 263] on p "MORE SERVICES" at bounding box center [744, 262] width 145 height 11
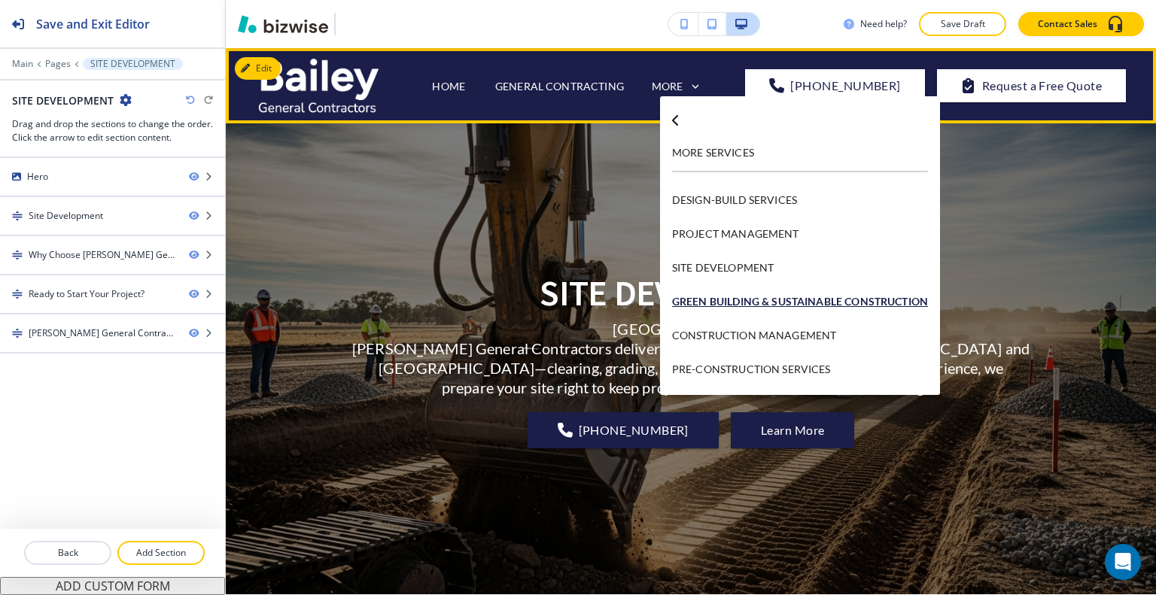
click at [757, 302] on p "GREEN BUILDING & SUSTAINABLE CONSTRUCTION" at bounding box center [800, 302] width 256 height 34
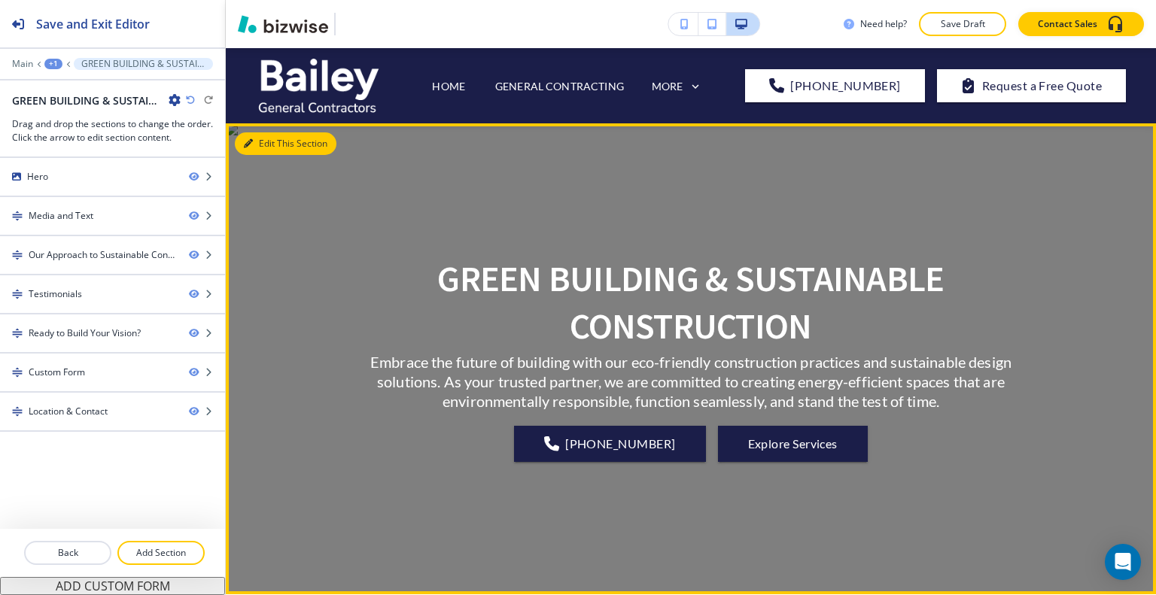
click at [262, 139] on button "Edit This Section" at bounding box center [286, 143] width 102 height 23
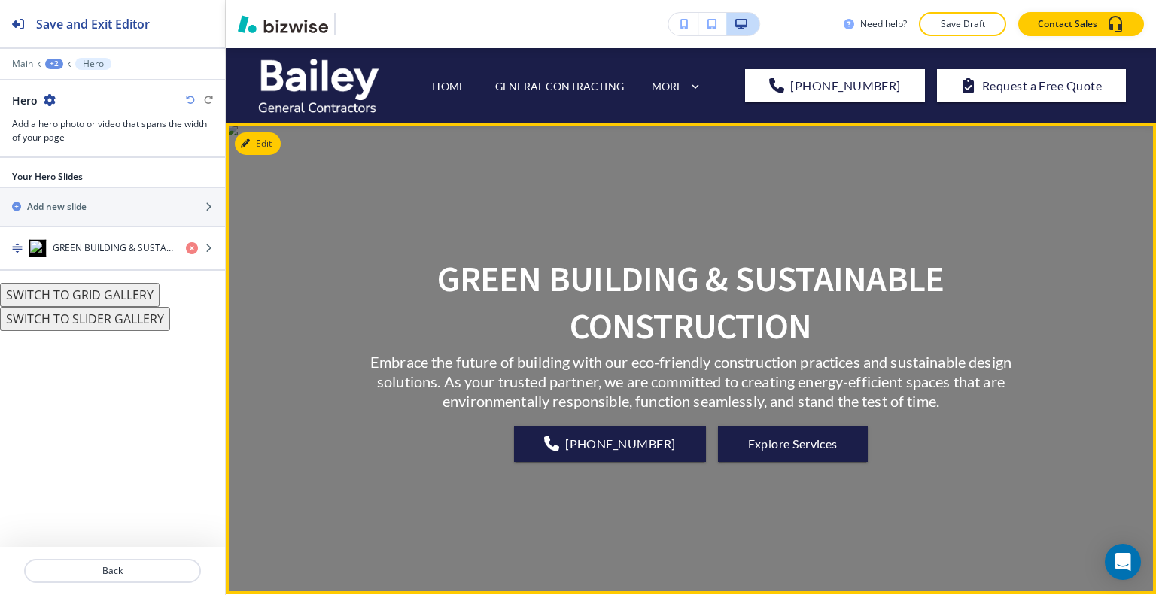
scroll to position [75, 0]
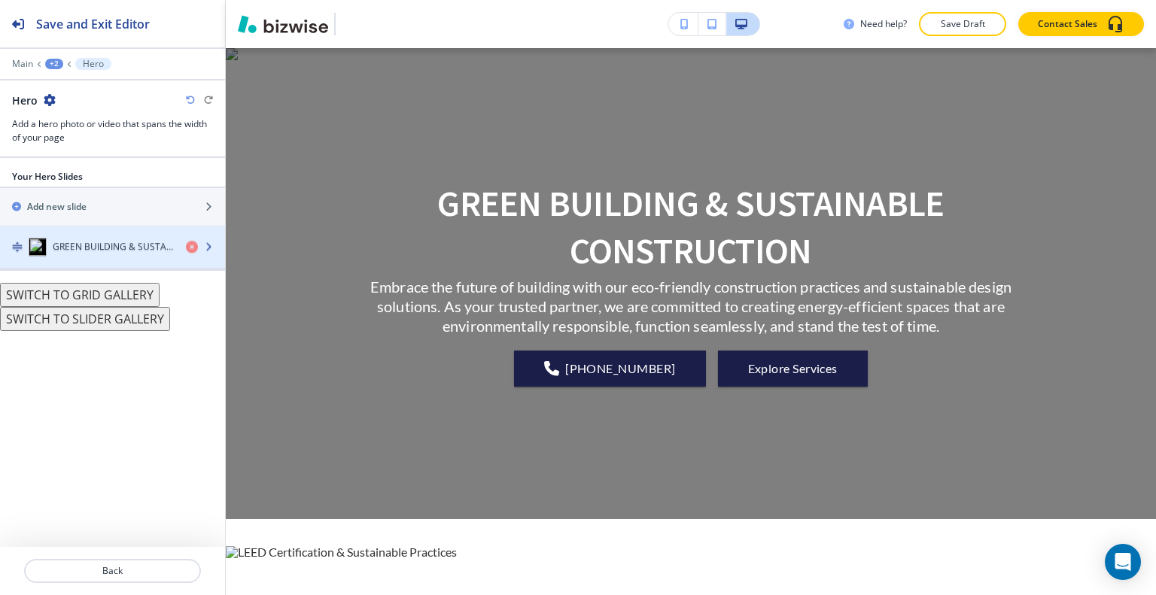
click at [112, 257] on div "button" at bounding box center [112, 263] width 225 height 12
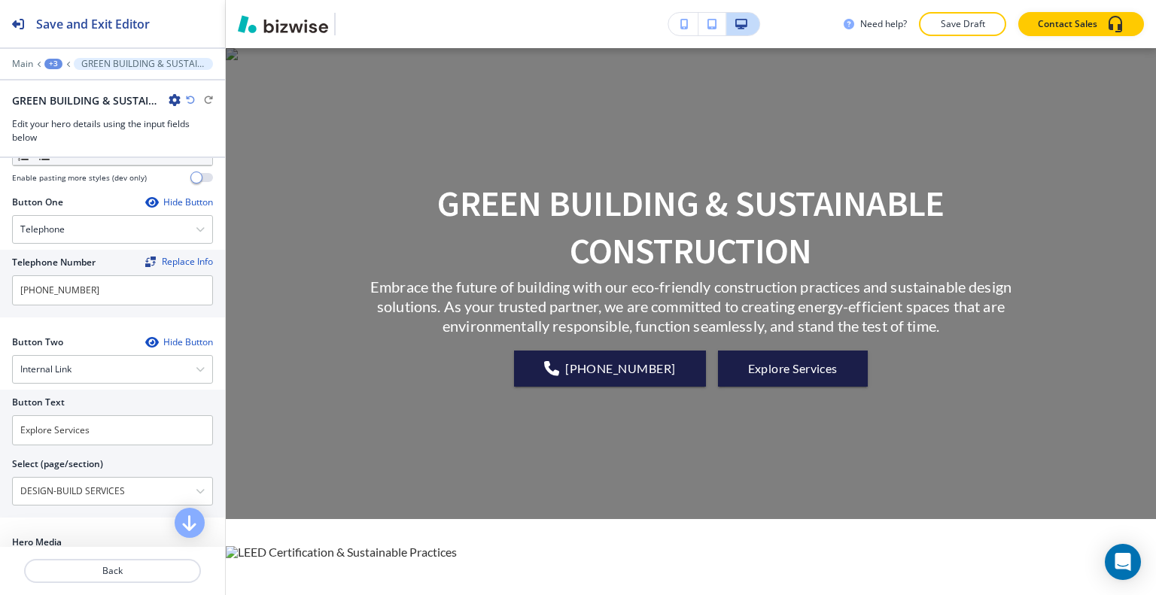
scroll to position [376, 0]
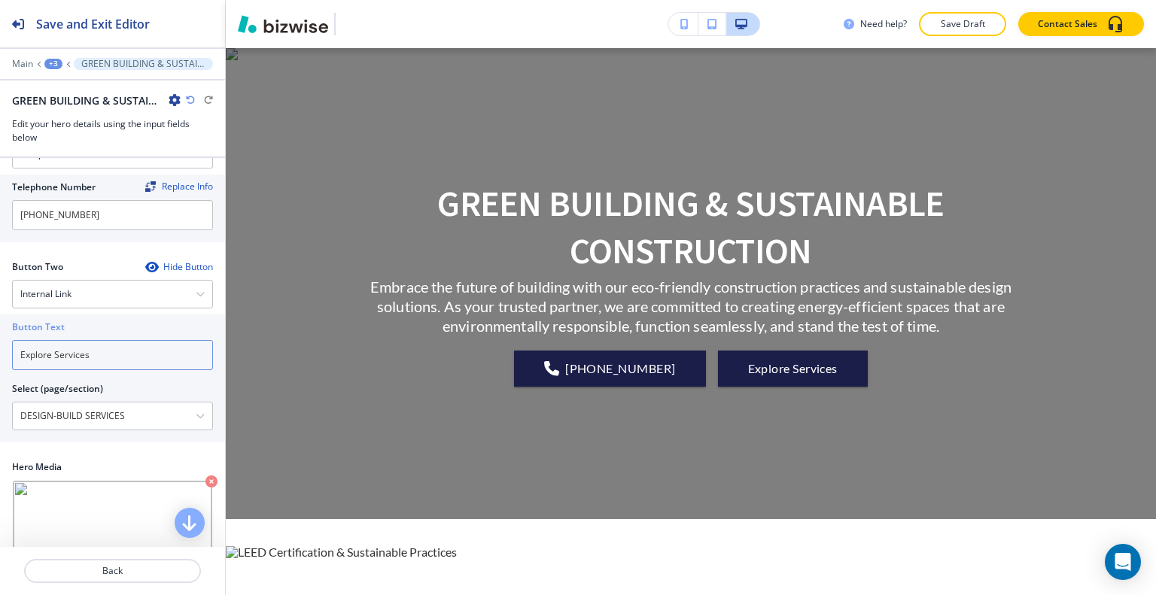
drag, startPoint x: 120, startPoint y: 359, endPoint x: 0, endPoint y: 345, distance: 121.2
click at [0, 345] on div "Button Text Explore Services Select (page/section) DESIGN-BUILD SERVICES HOME H…" at bounding box center [112, 379] width 225 height 128
type input "c"
type input "CONTACT US"
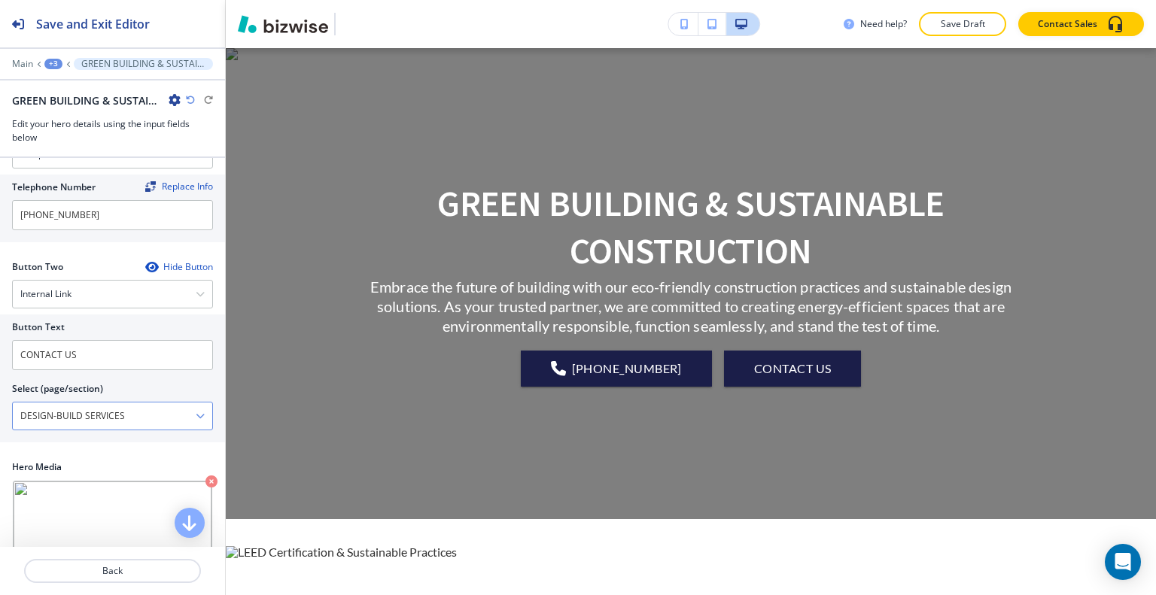
click at [163, 421] on \(page\/section\) "DESIGN-BUILD SERVICES" at bounding box center [104, 416] width 183 height 26
click at [196, 412] on icon "button" at bounding box center [200, 416] width 9 height 9
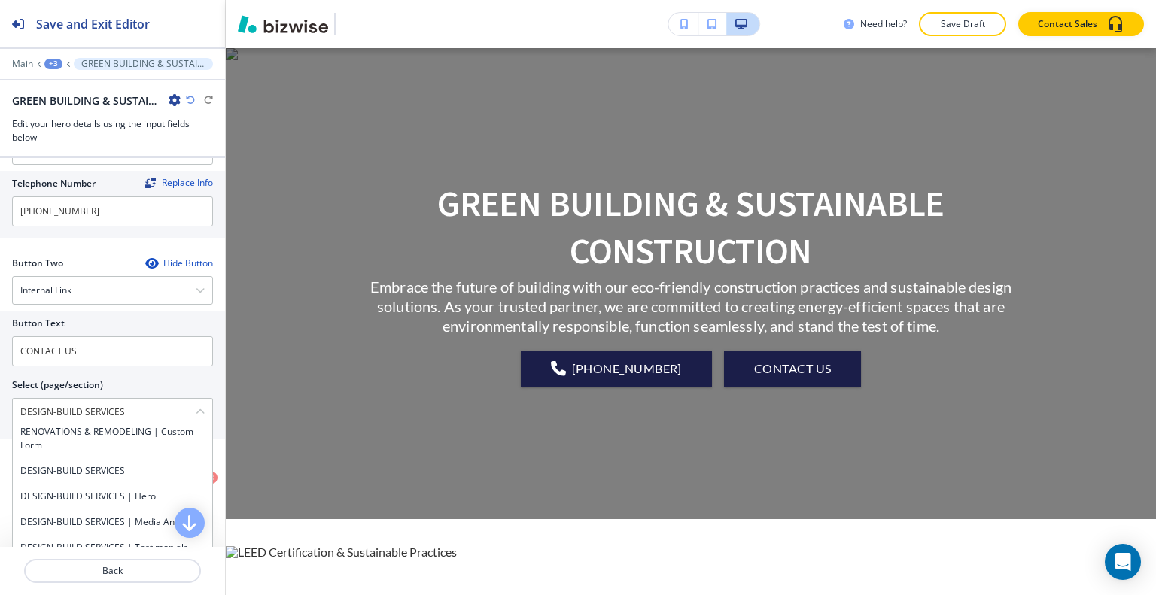
drag, startPoint x: 157, startPoint y: 400, endPoint x: 0, endPoint y: 385, distance: 157.3
click at [0, 385] on div "Button Text CONTACT US Select (page/section) DESIGN-BUILD SERVICES HOME HOME | …" at bounding box center [112, 375] width 225 height 128
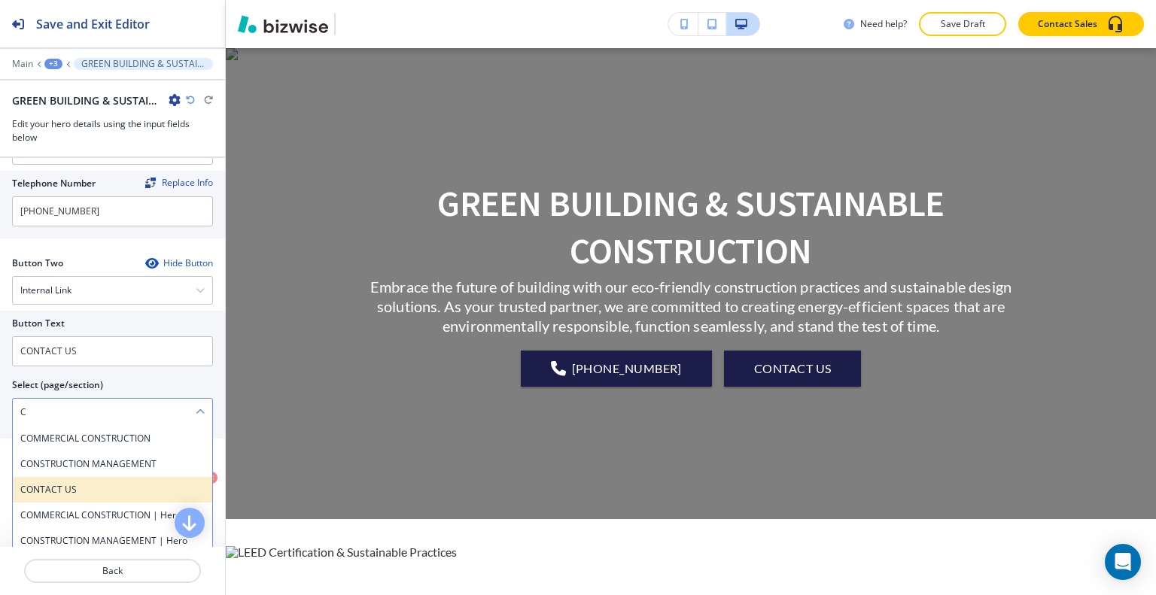
click at [41, 488] on h4 "CONTACT US" at bounding box center [112, 490] width 184 height 14
type \(page\/section\) "CONTACT US"
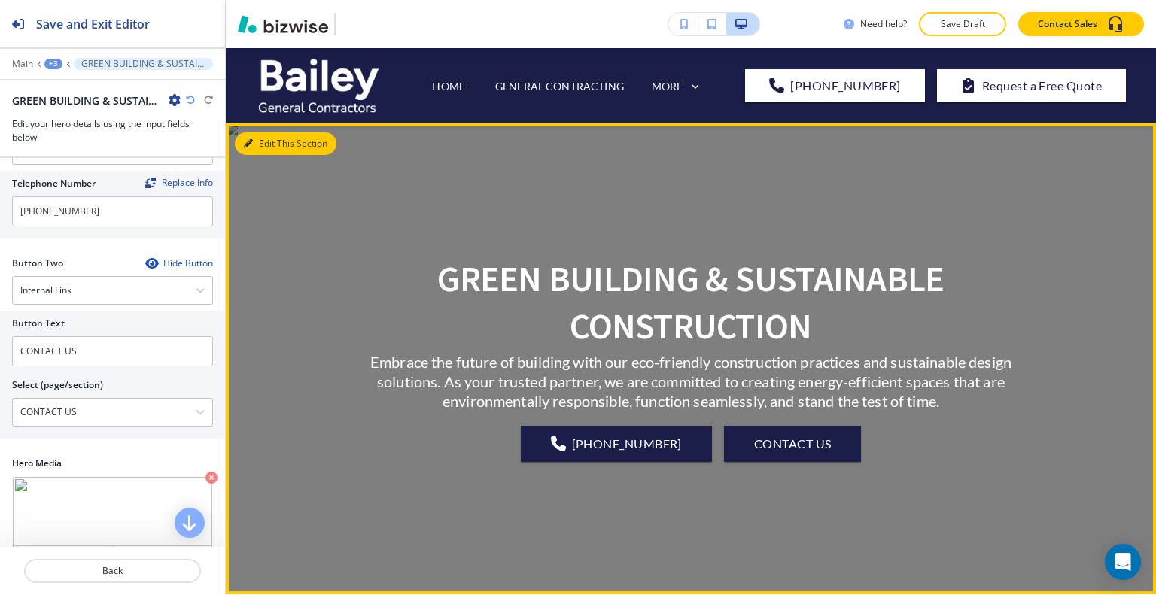
click at [267, 138] on button "Edit This Section" at bounding box center [286, 143] width 102 height 23
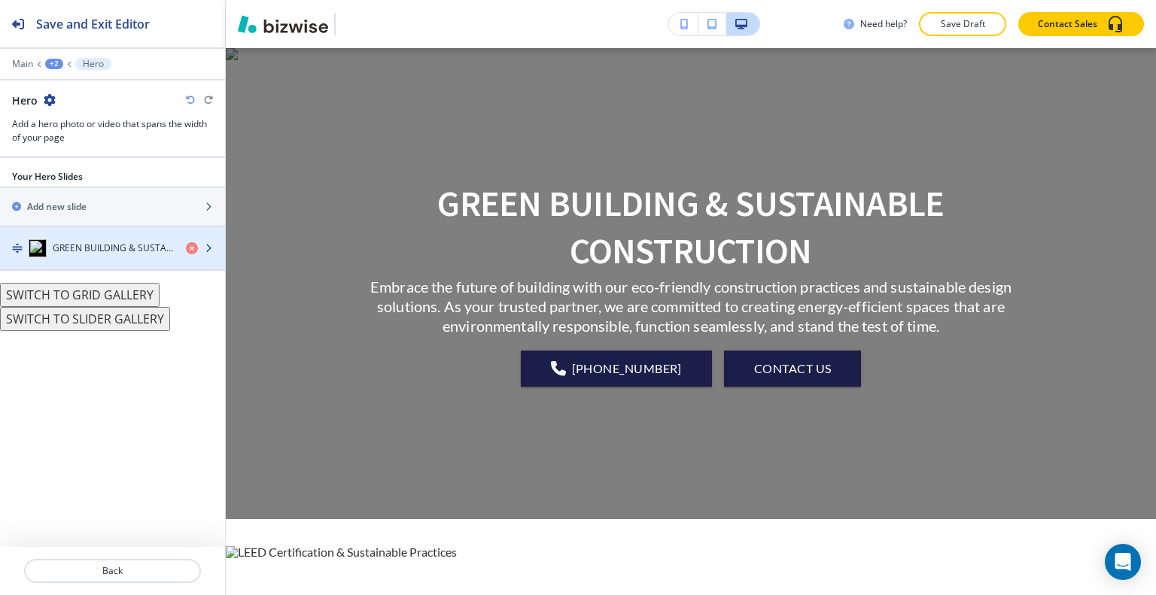
click at [107, 249] on h4 "GREEN BUILDING & SUSTAINABLE CONSTRUCTION" at bounding box center [113, 249] width 121 height 14
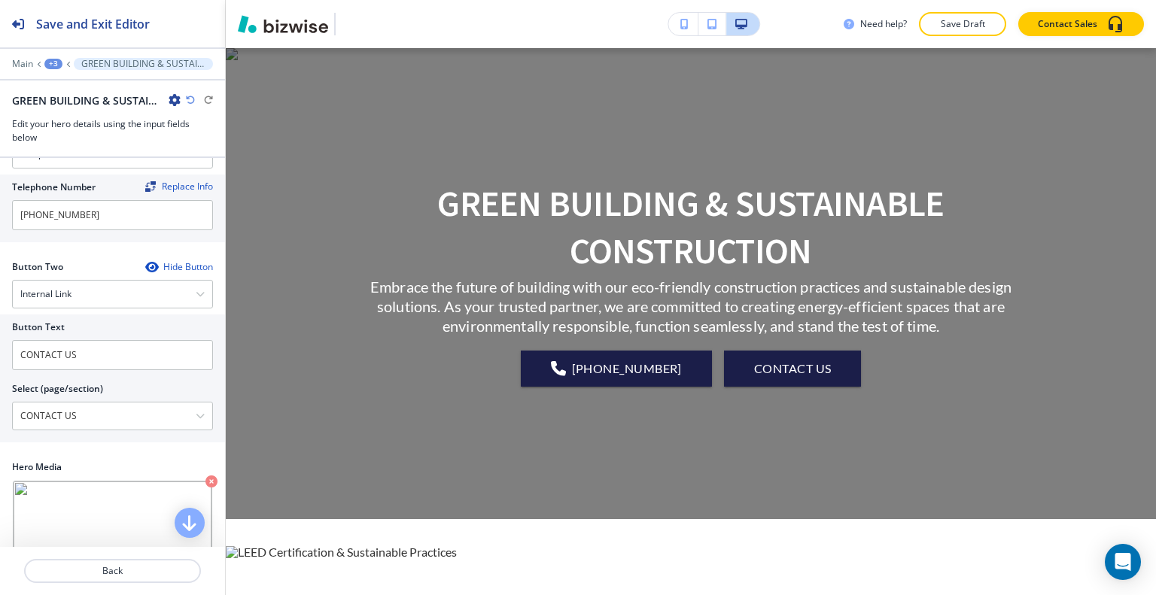
scroll to position [452, 0]
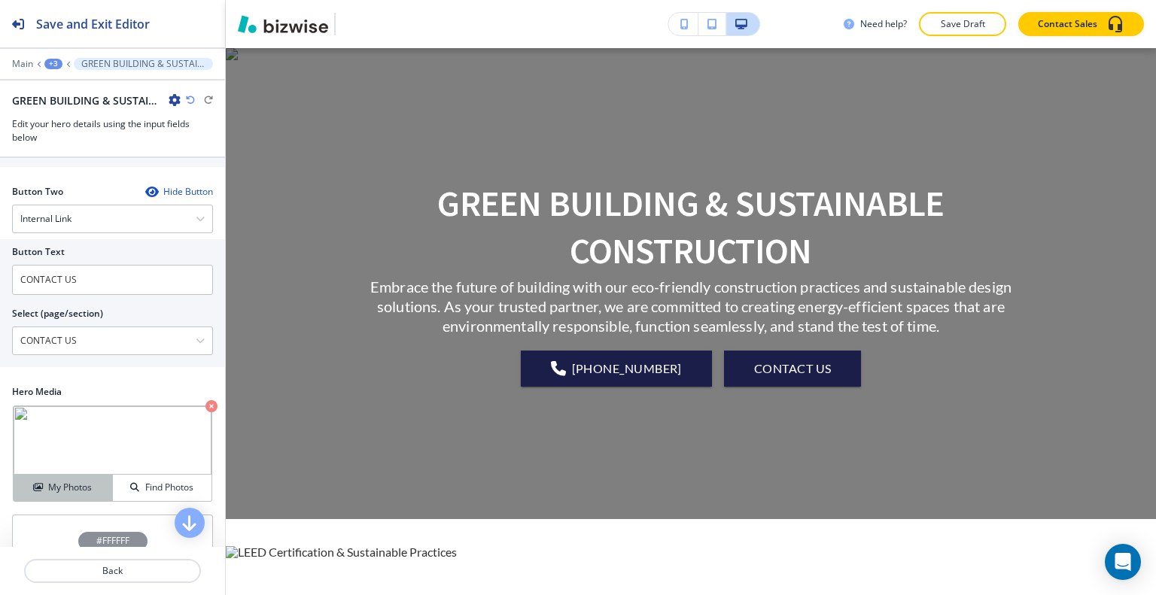
click at [59, 481] on h4 "My Photos" at bounding box center [70, 488] width 44 height 14
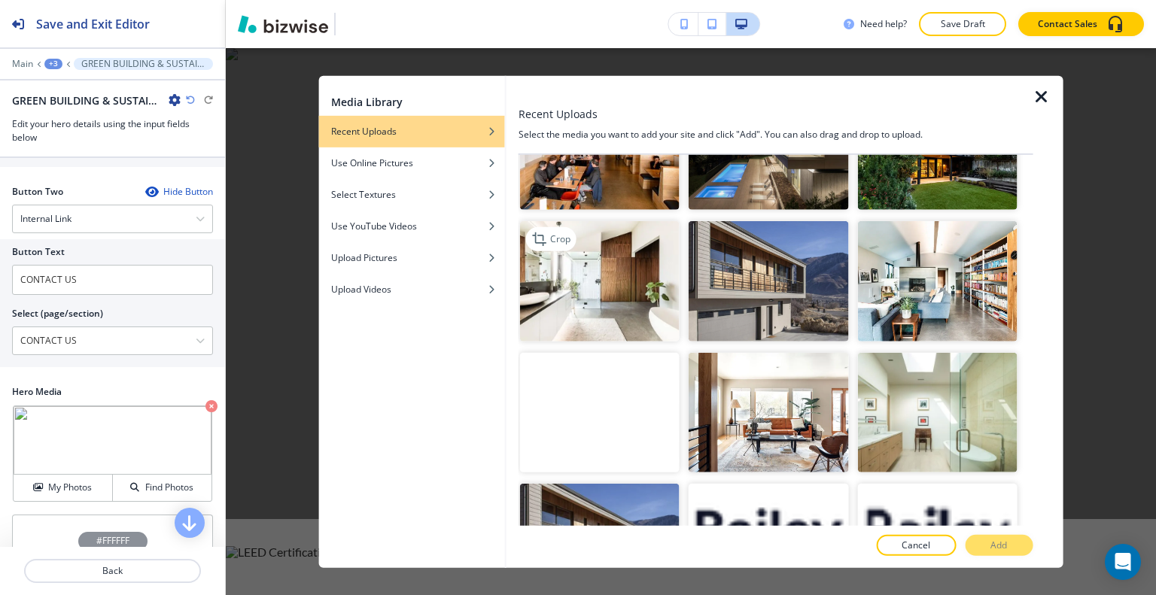
scroll to position [3127, 0]
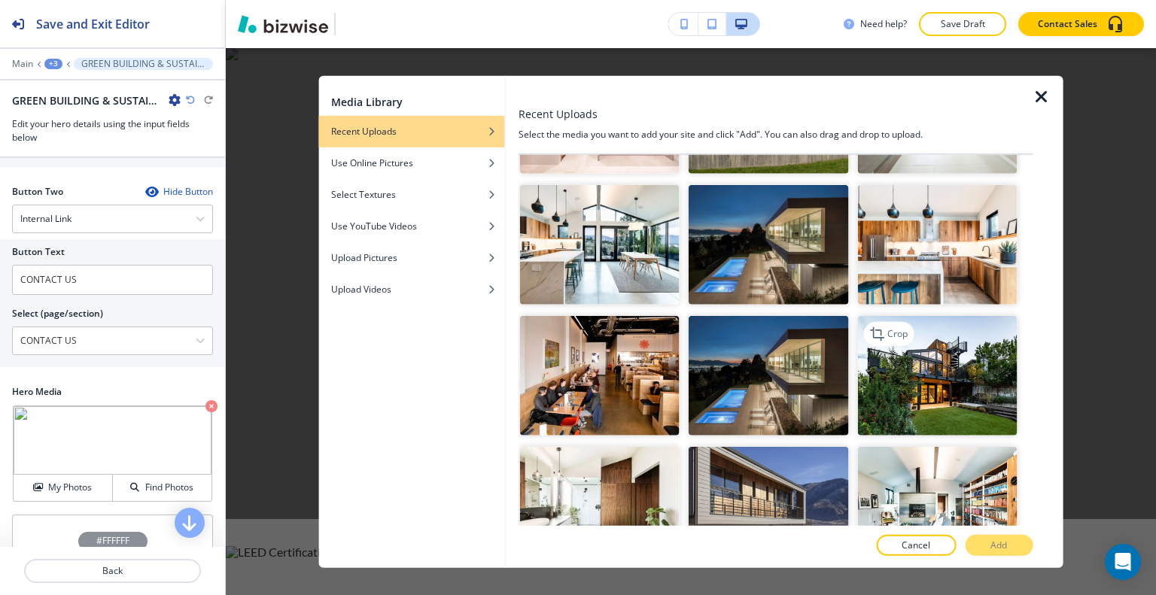
click at [963, 316] on img "button" at bounding box center [937, 376] width 160 height 120
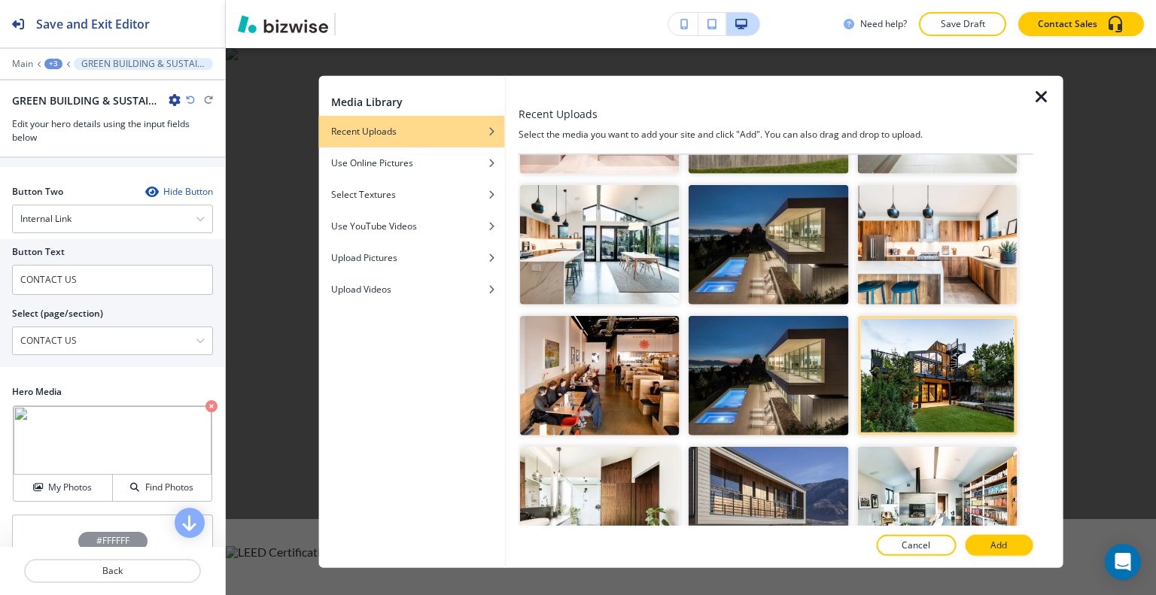
click at [994, 537] on button "Add" at bounding box center [999, 545] width 68 height 21
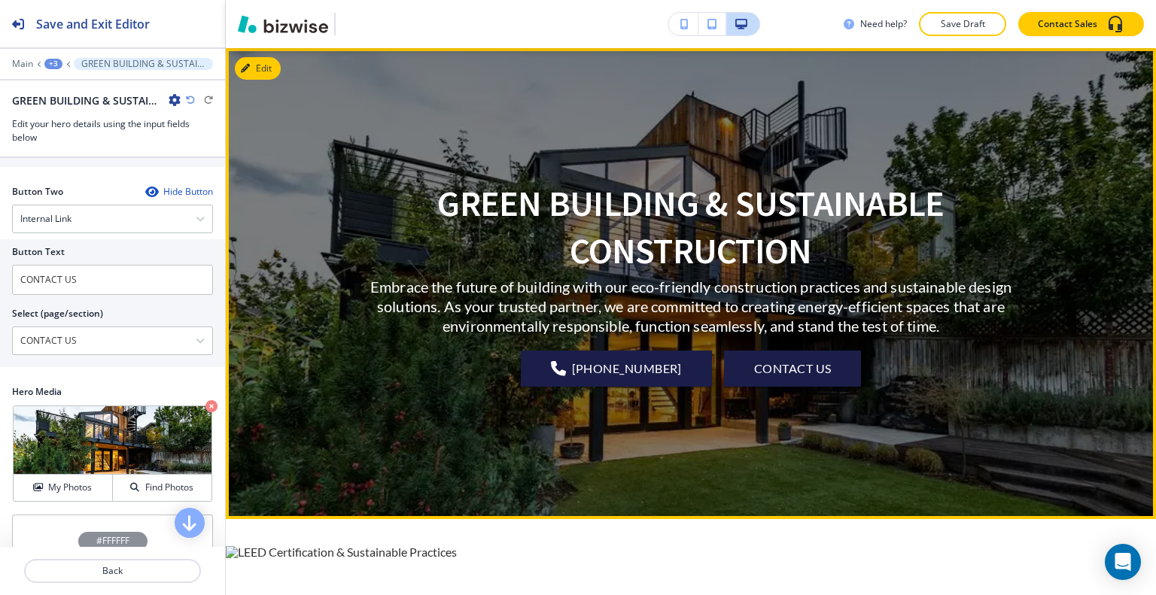
scroll to position [301, 0]
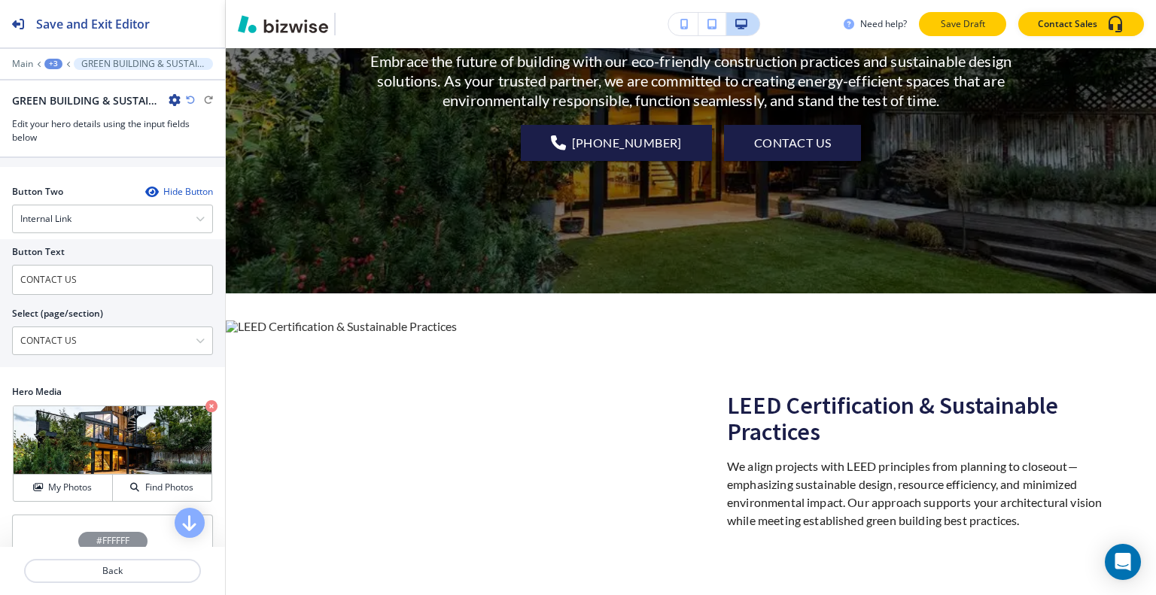
click at [960, 23] on p "Save Draft" at bounding box center [963, 24] width 48 height 14
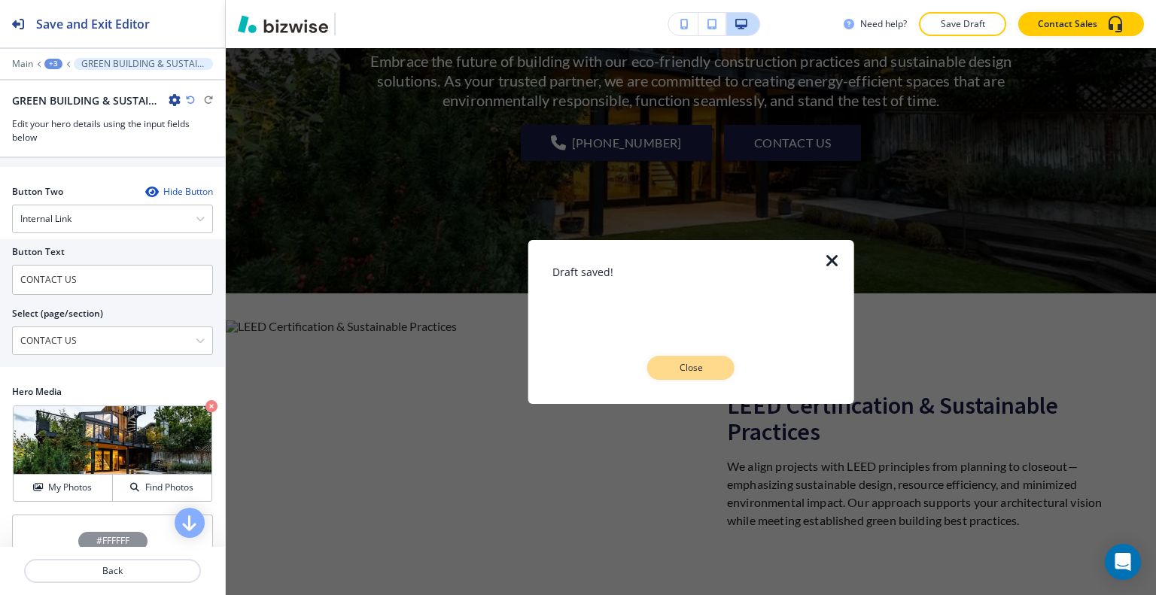
click at [717, 357] on button "Close" at bounding box center [690, 368] width 87 height 24
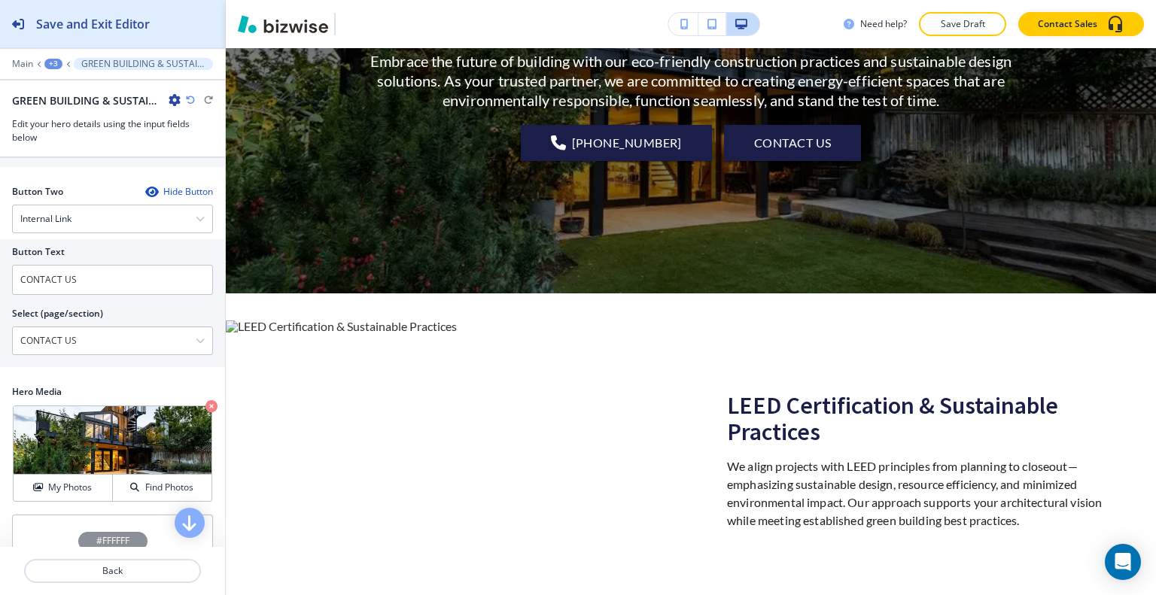
click at [117, 33] on div "Save and Exit Editor" at bounding box center [75, 23] width 150 height 47
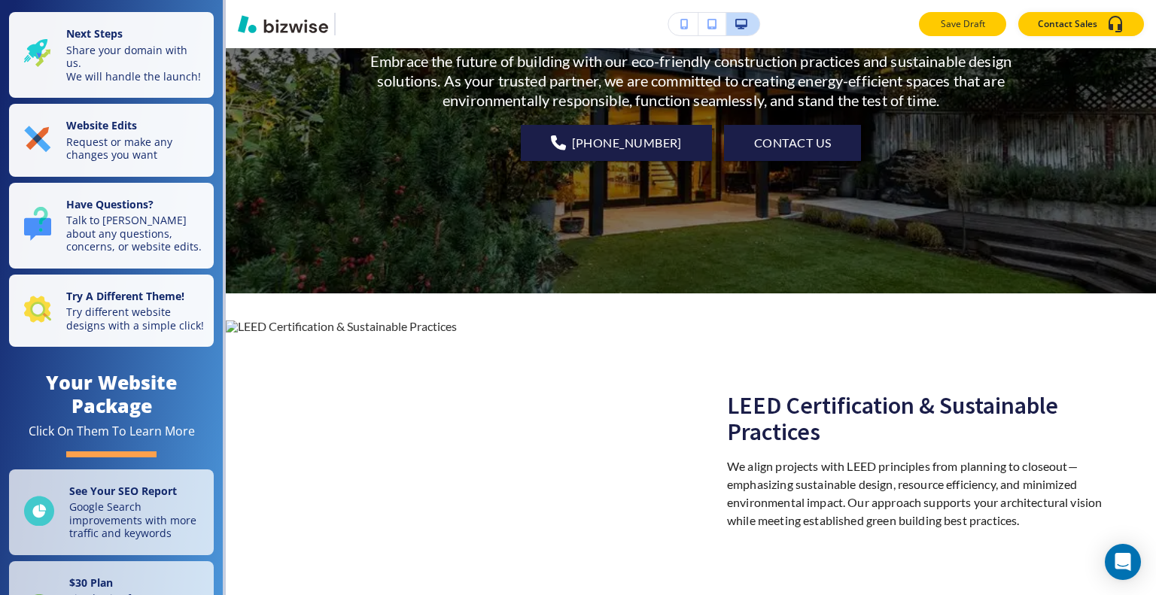
click at [981, 22] on p "Save Draft" at bounding box center [963, 24] width 48 height 14
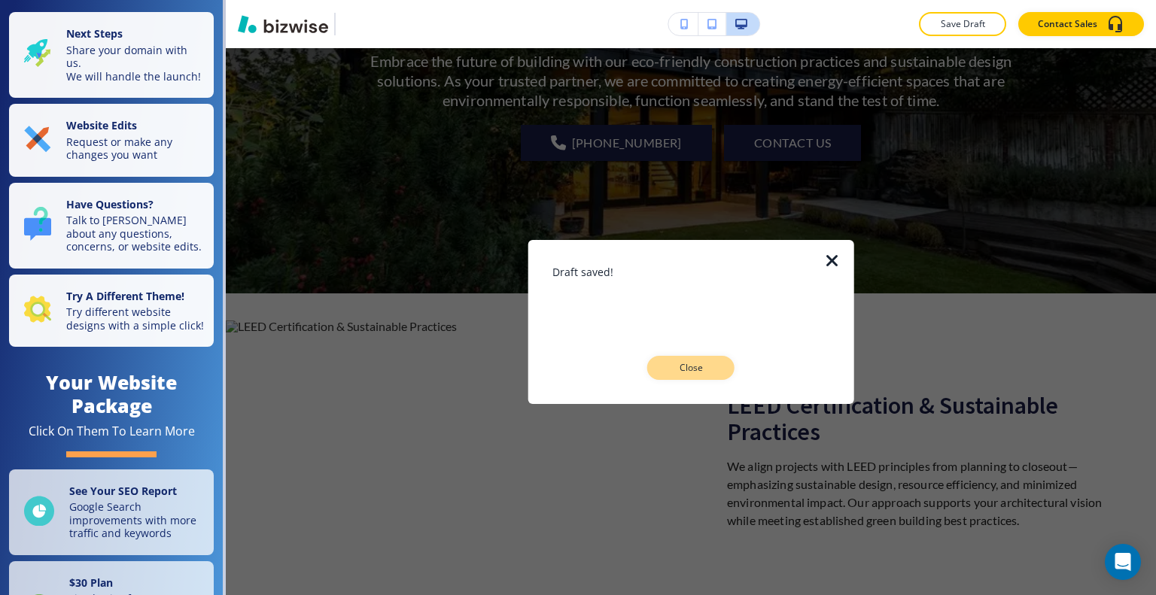
click at [711, 360] on button "Close" at bounding box center [690, 368] width 87 height 24
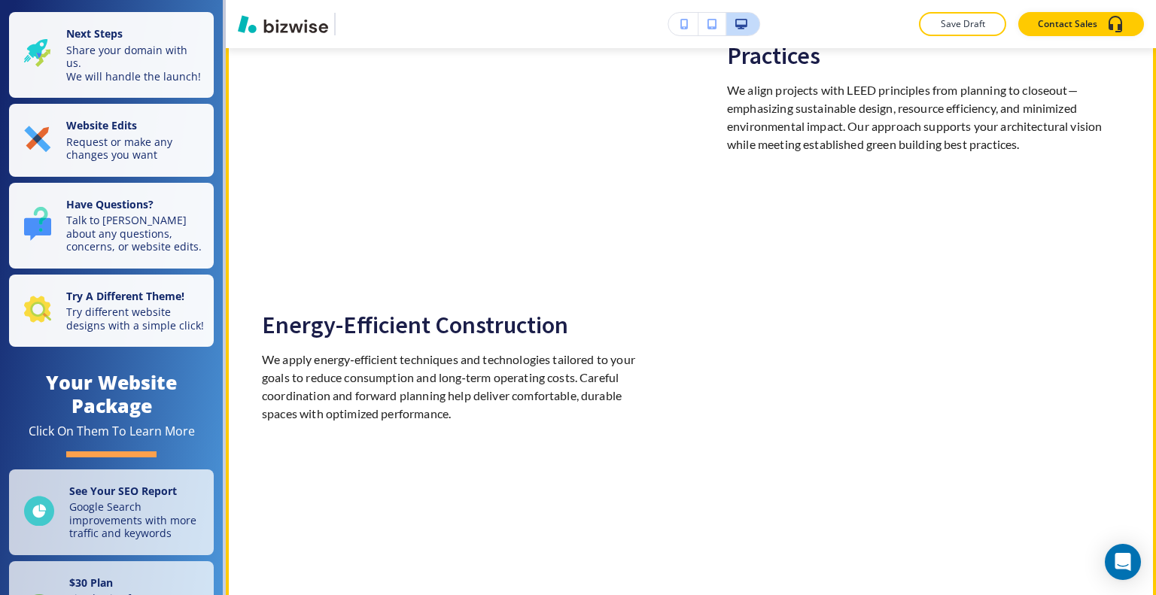
scroll to position [527, 0]
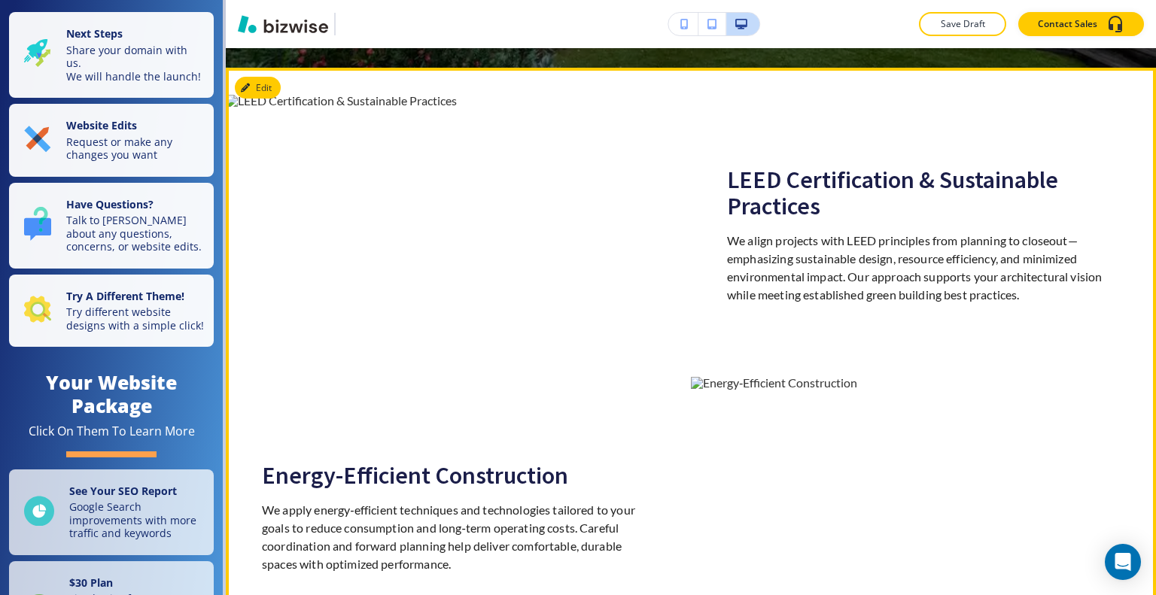
click at [691, 385] on img at bounding box center [923, 518] width 465 height 282
click at [261, 81] on button "Edit This Section" at bounding box center [286, 88] width 102 height 23
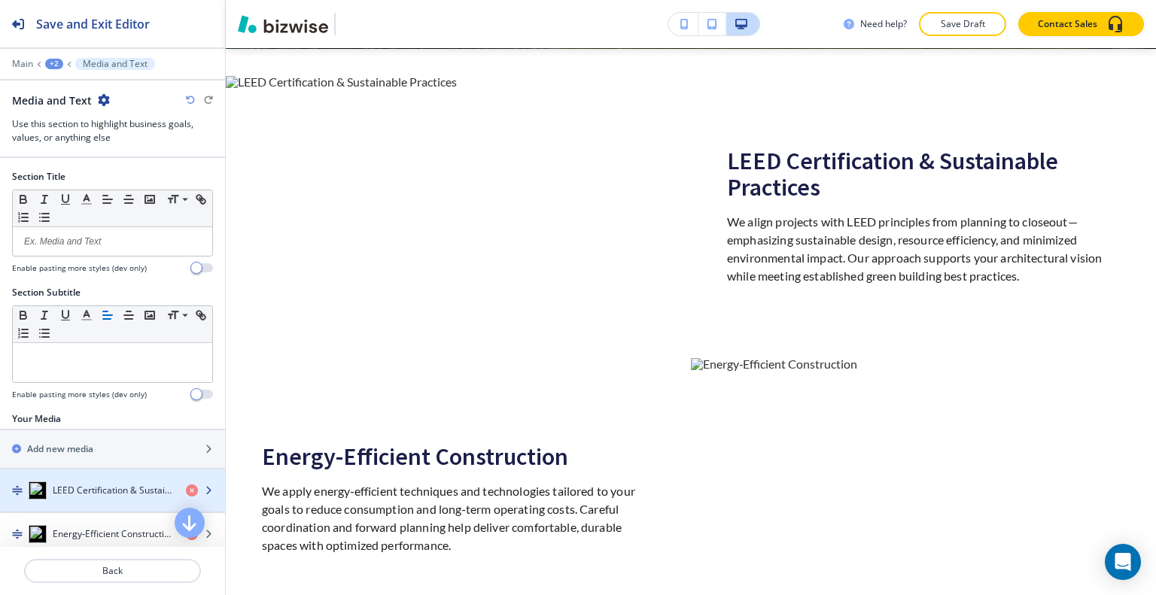
scroll to position [226, 0]
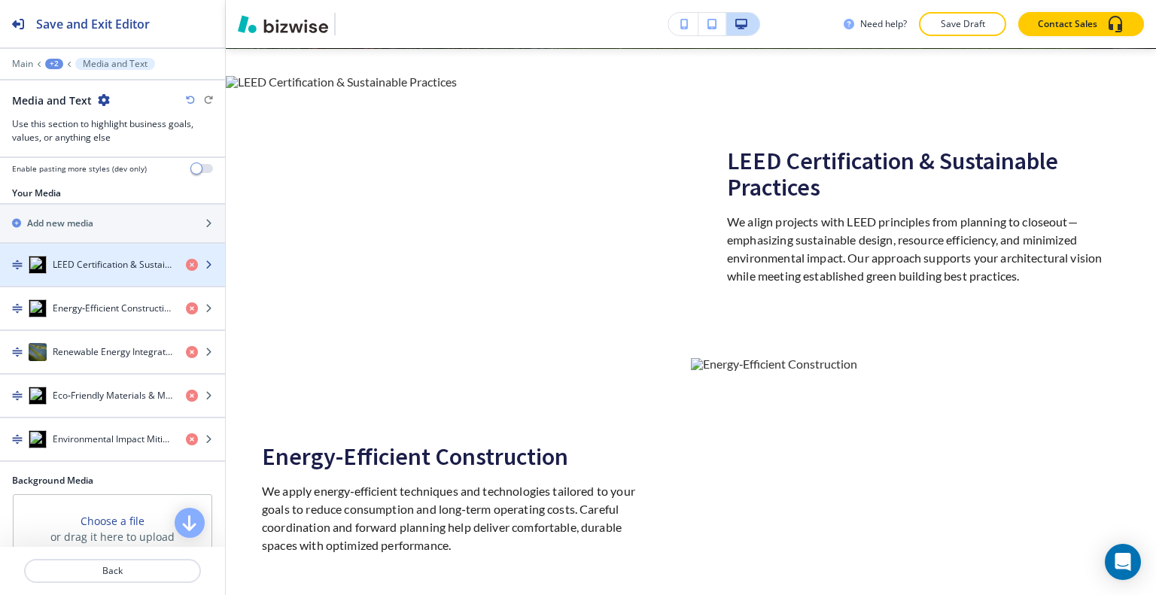
click at [93, 260] on h4 "LEED Certification & Sustainable Practices" at bounding box center [113, 265] width 121 height 14
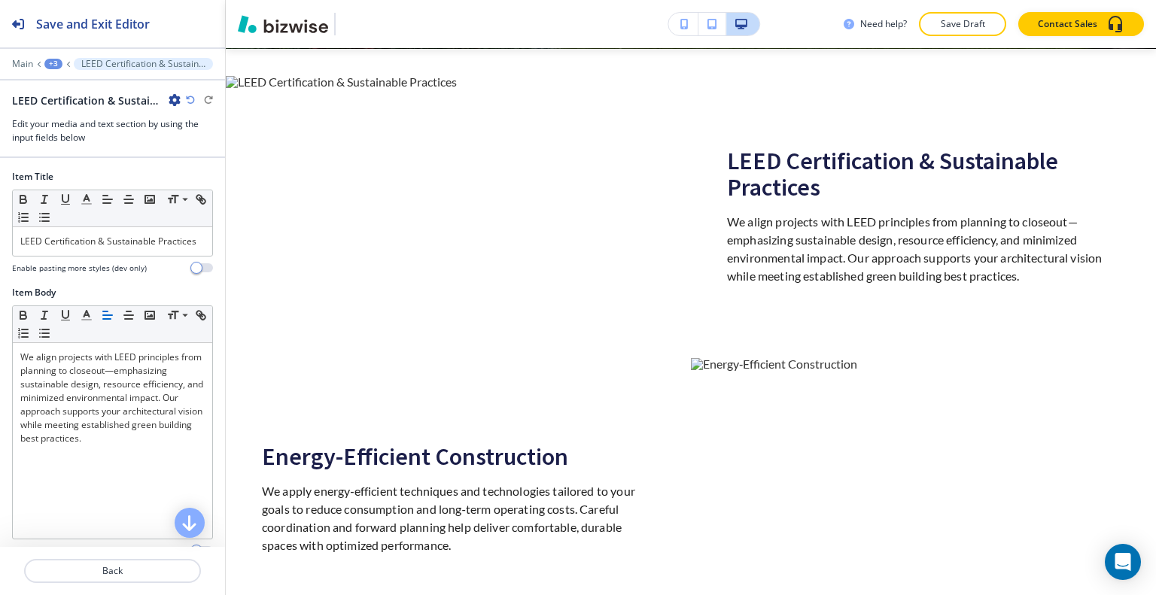
scroll to position [270, 0]
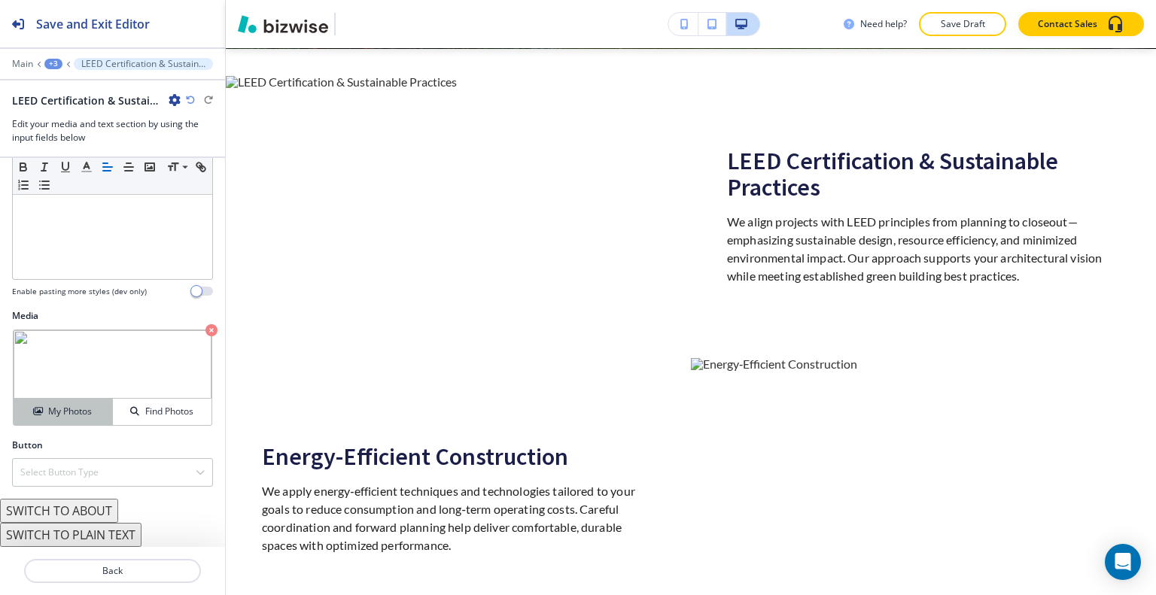
click at [83, 418] on h4 "My Photos" at bounding box center [70, 412] width 44 height 14
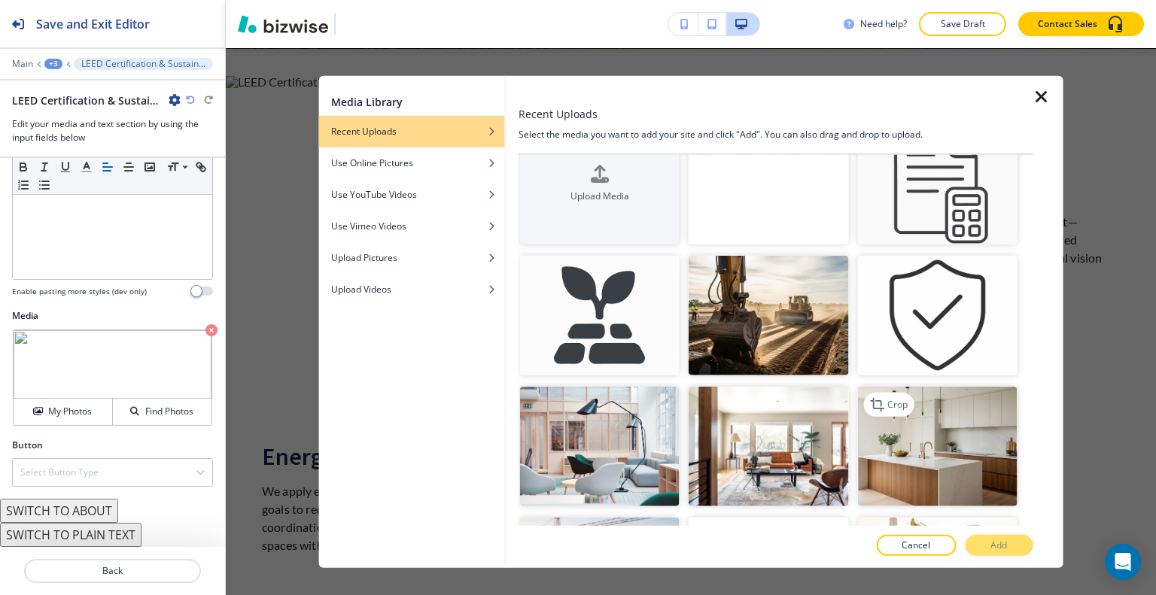
scroll to position [0, 0]
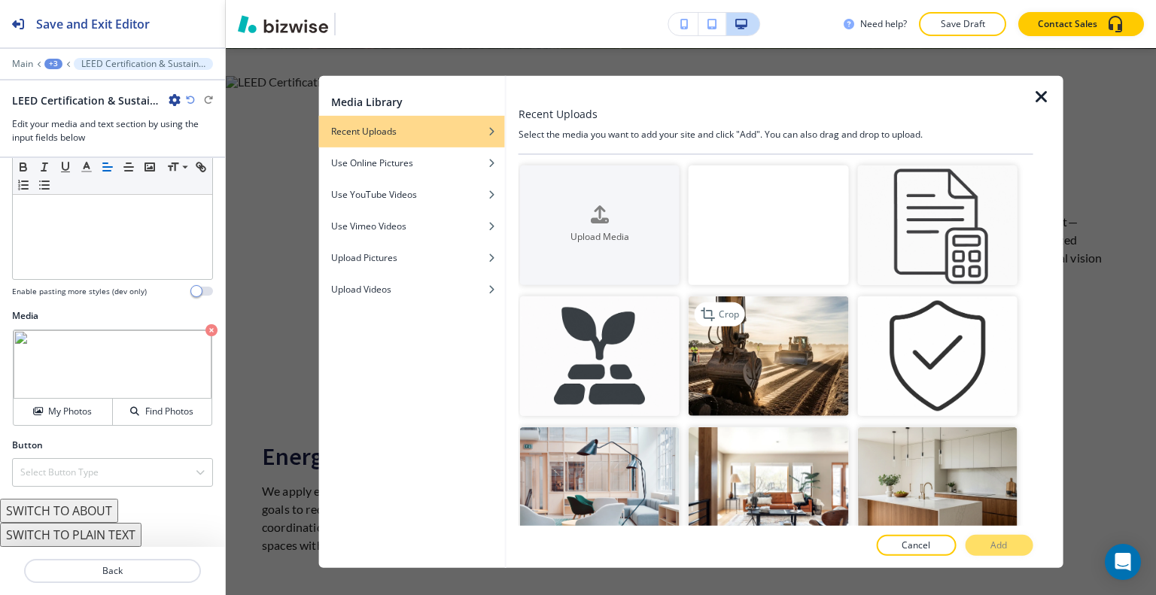
click at [813, 391] on img "button" at bounding box center [769, 357] width 160 height 120
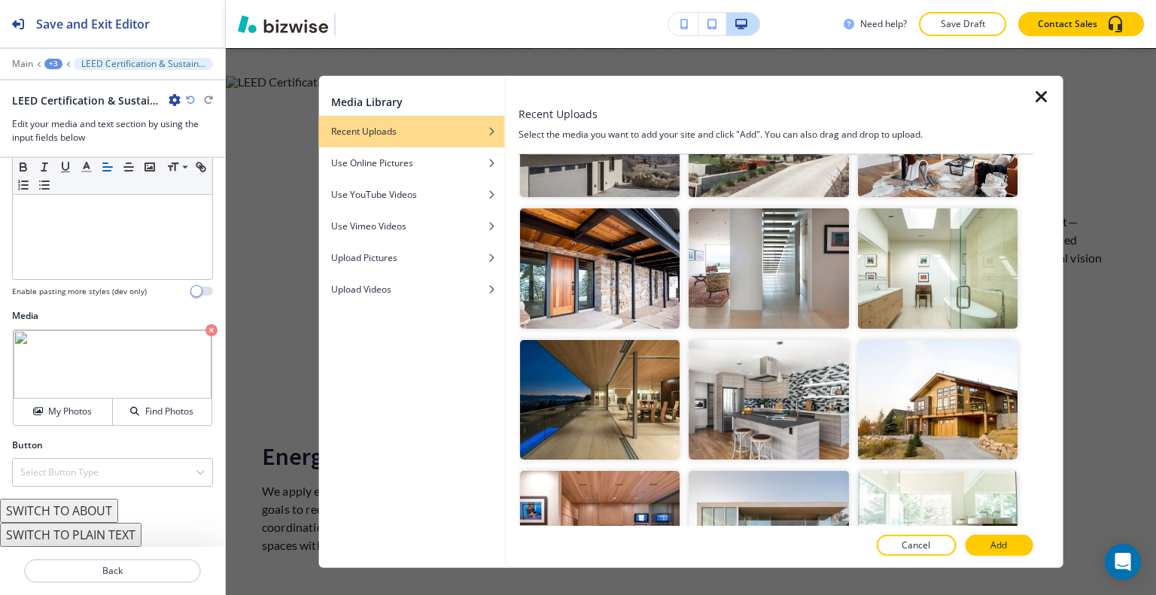
scroll to position [3011, 0]
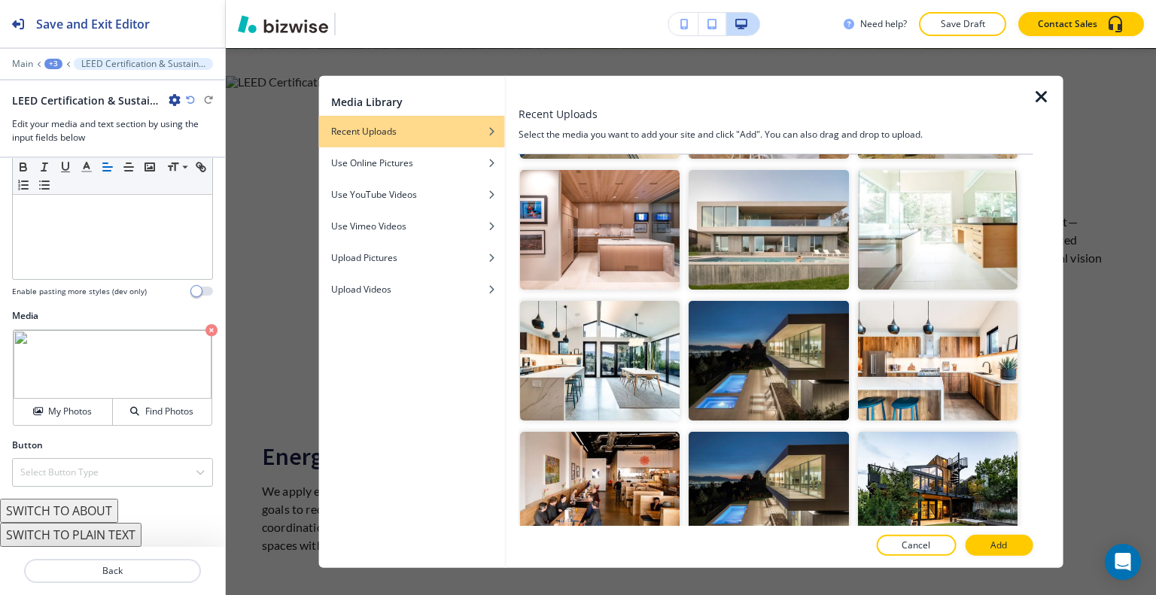
click at [978, 432] on img "button" at bounding box center [937, 492] width 160 height 120
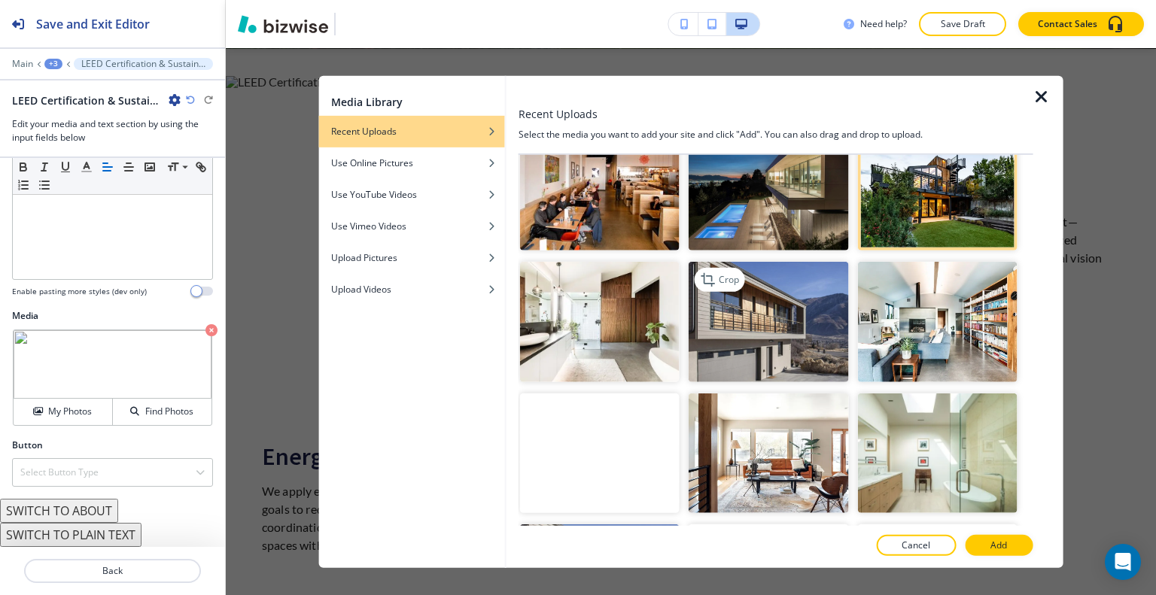
click at [814, 262] on img "button" at bounding box center [769, 322] width 160 height 120
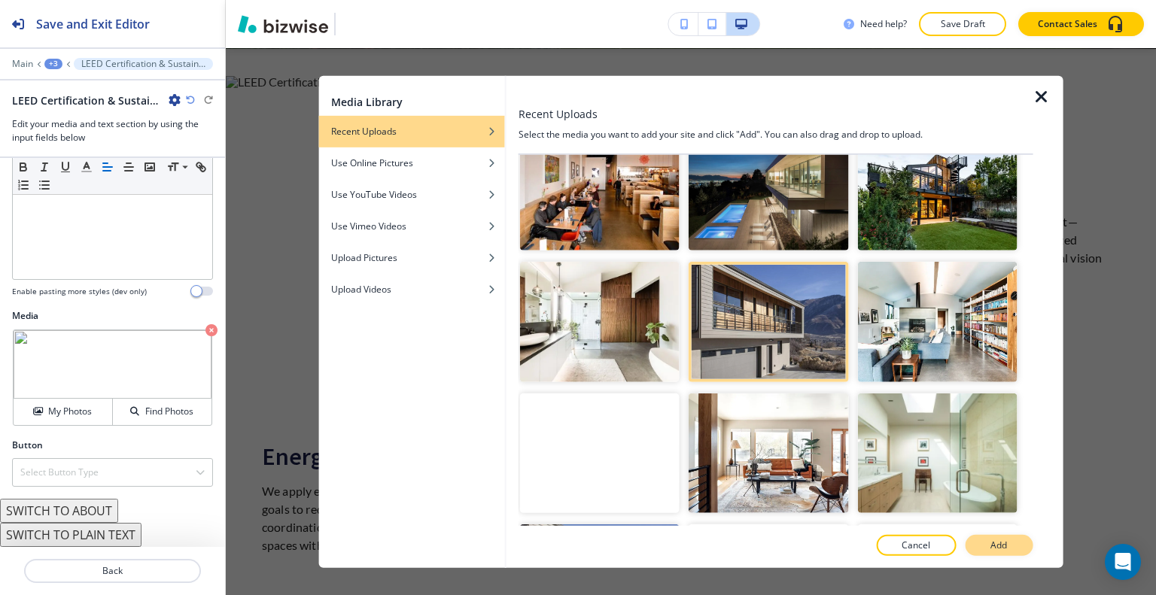
click at [1013, 544] on button "Add" at bounding box center [999, 545] width 68 height 21
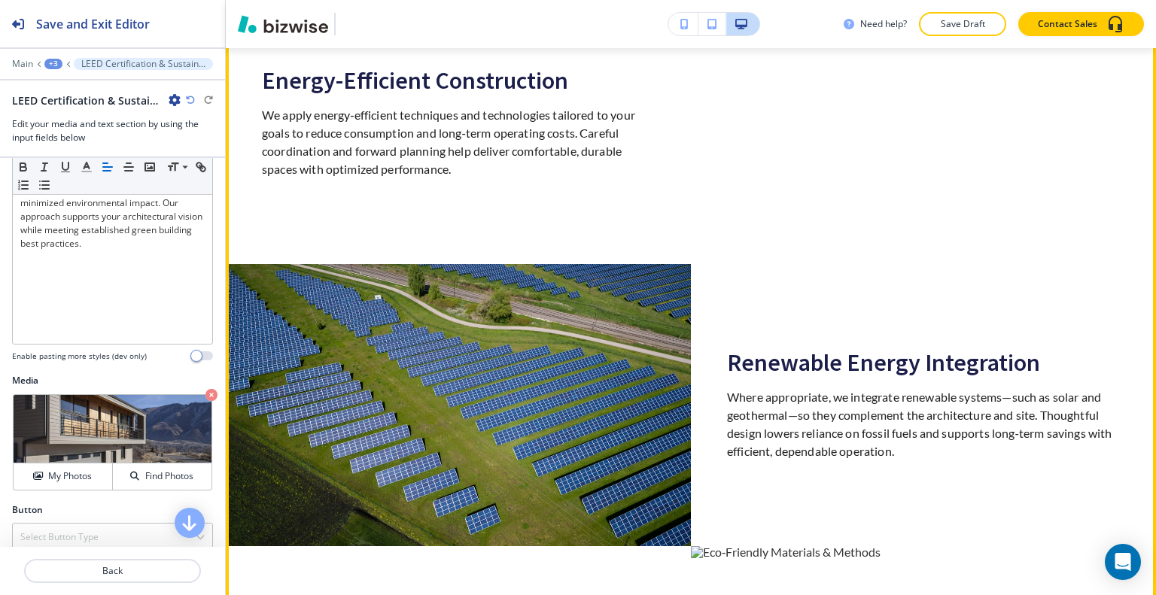
scroll to position [1223, 0]
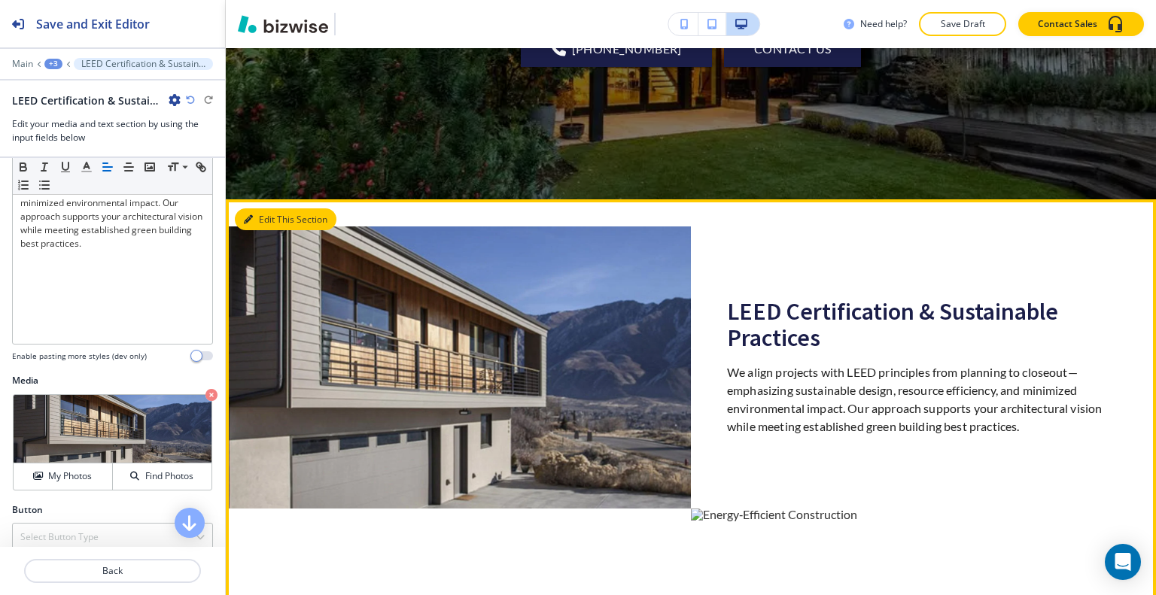
click at [263, 216] on button "Edit This Section" at bounding box center [286, 219] width 102 height 23
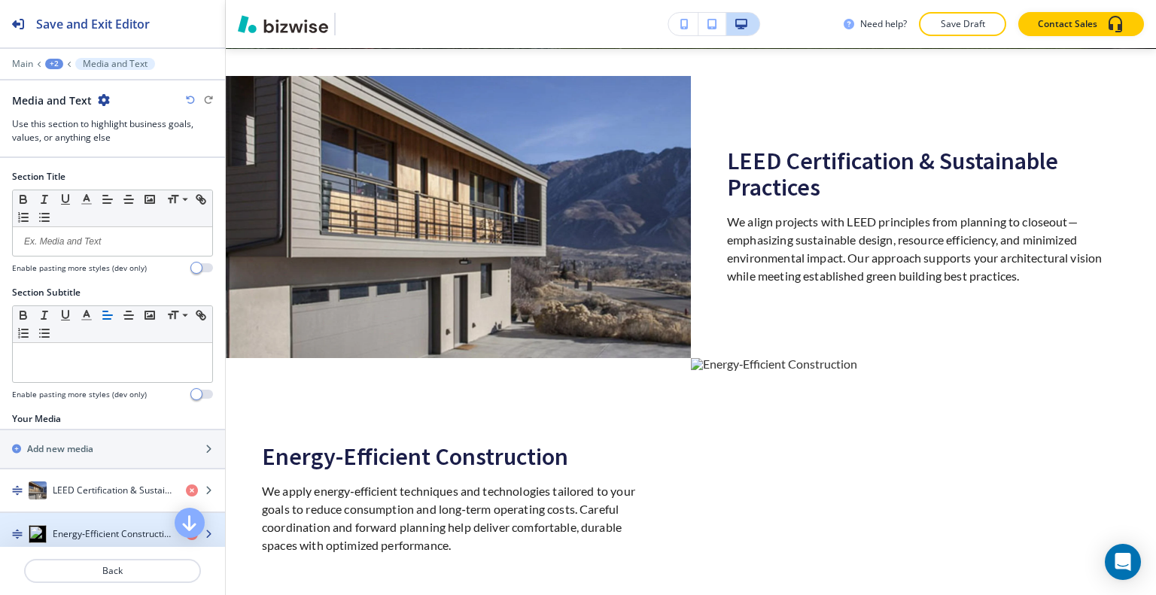
scroll to position [226, 0]
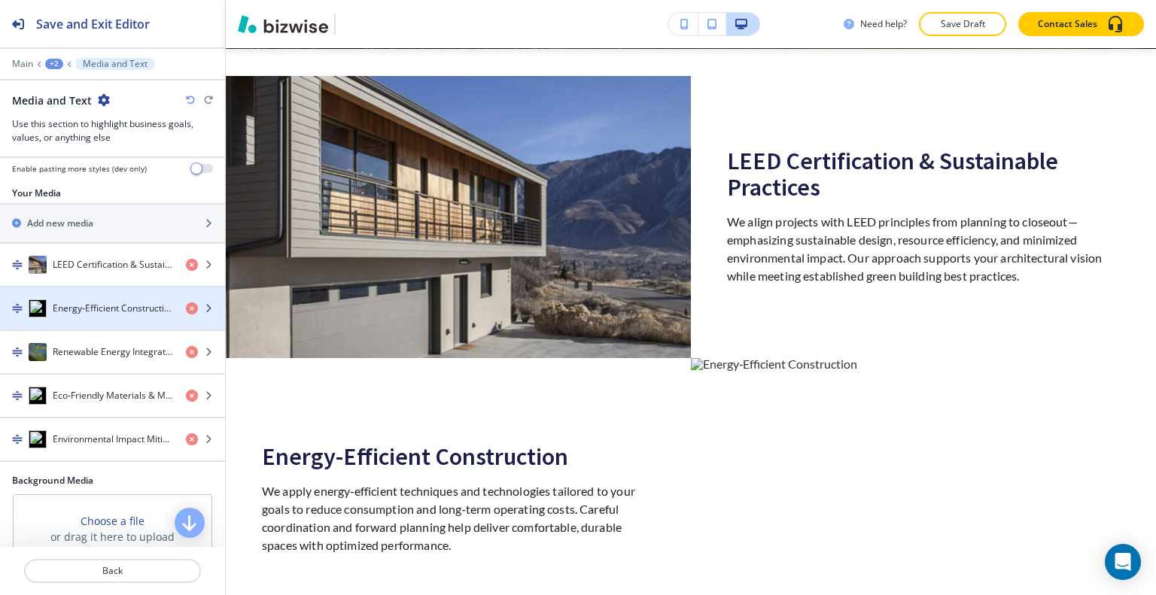
click at [108, 318] on div "button" at bounding box center [112, 324] width 225 height 12
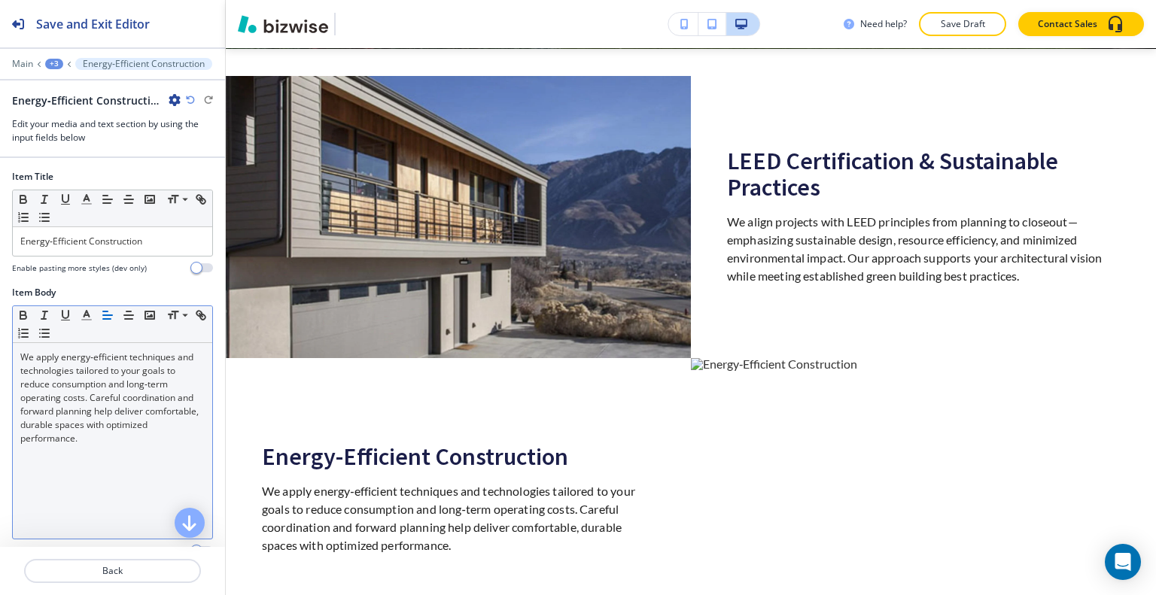
scroll to position [151, 0]
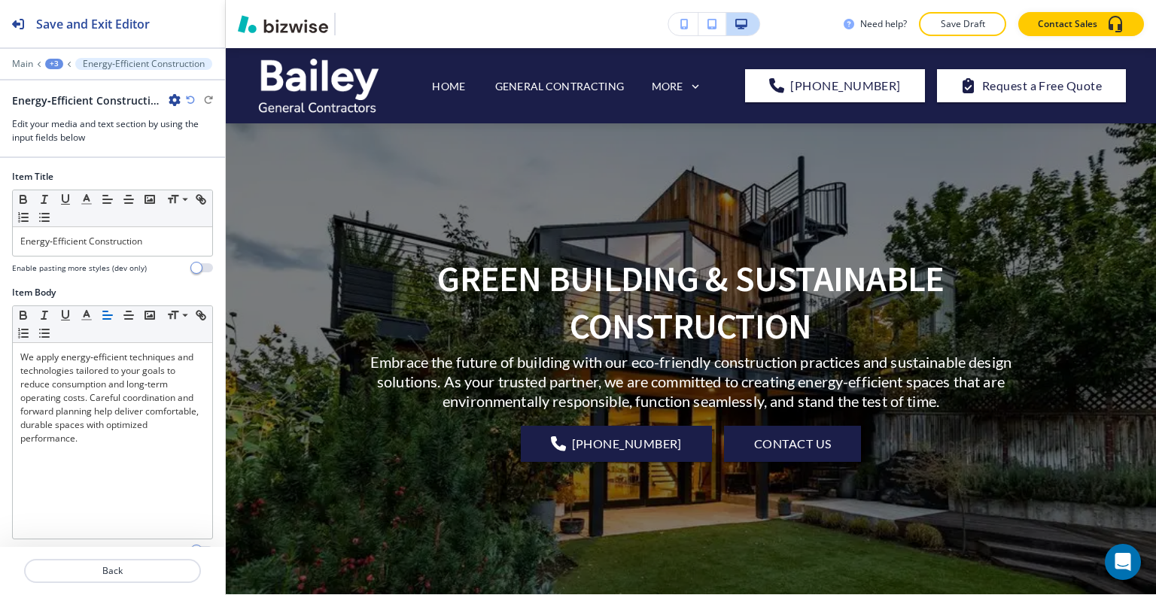
scroll to position [546, 0]
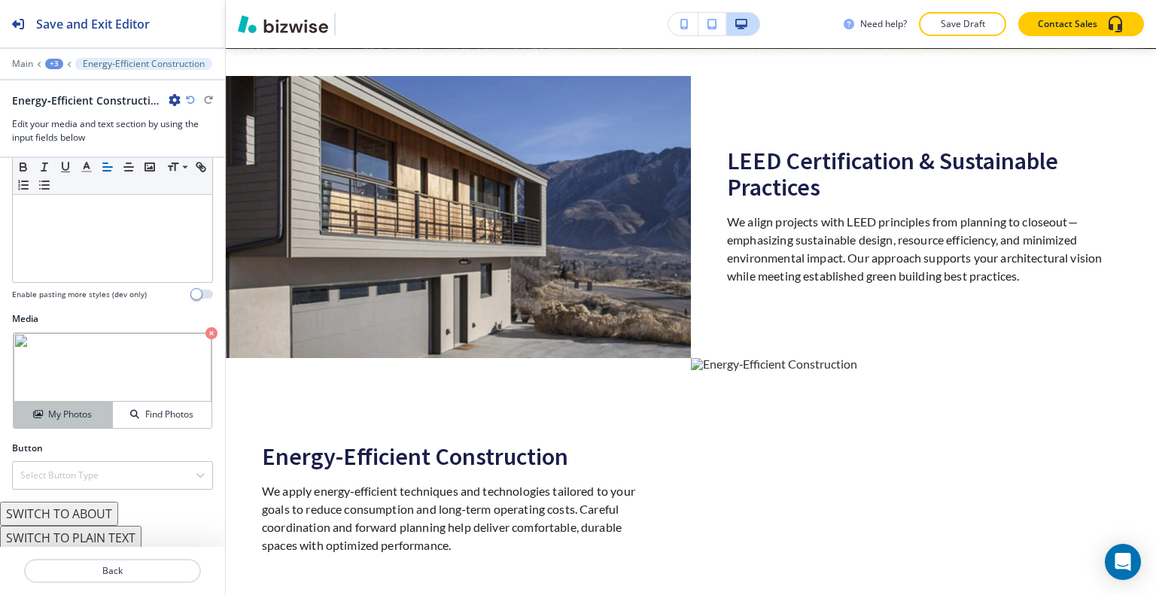
click at [96, 412] on div "My Photos" at bounding box center [63, 415] width 99 height 14
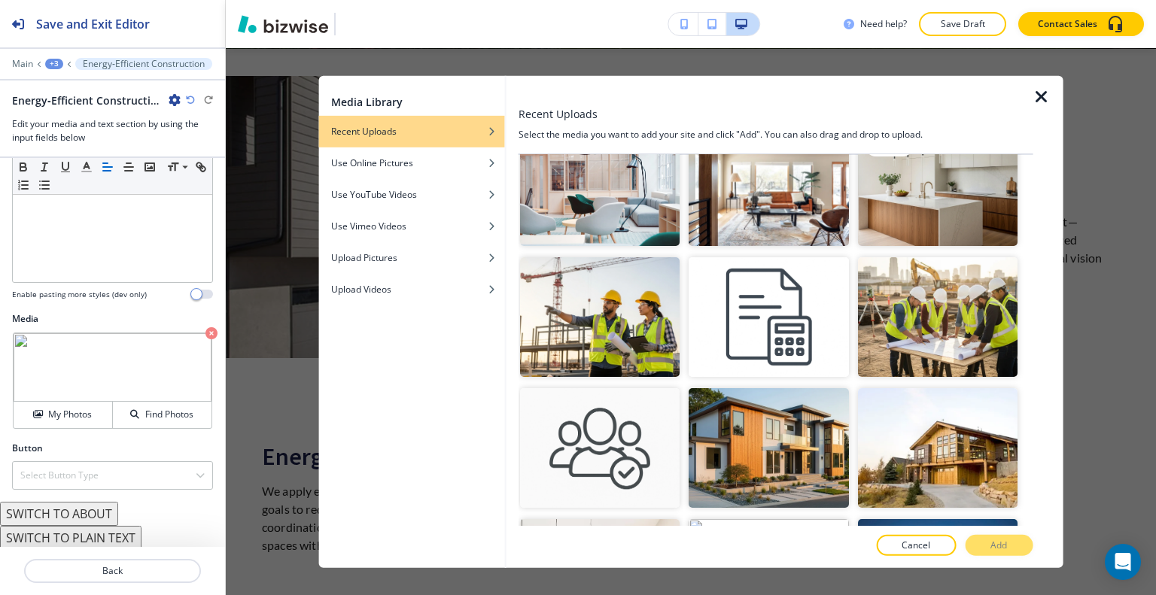
scroll to position [75, 0]
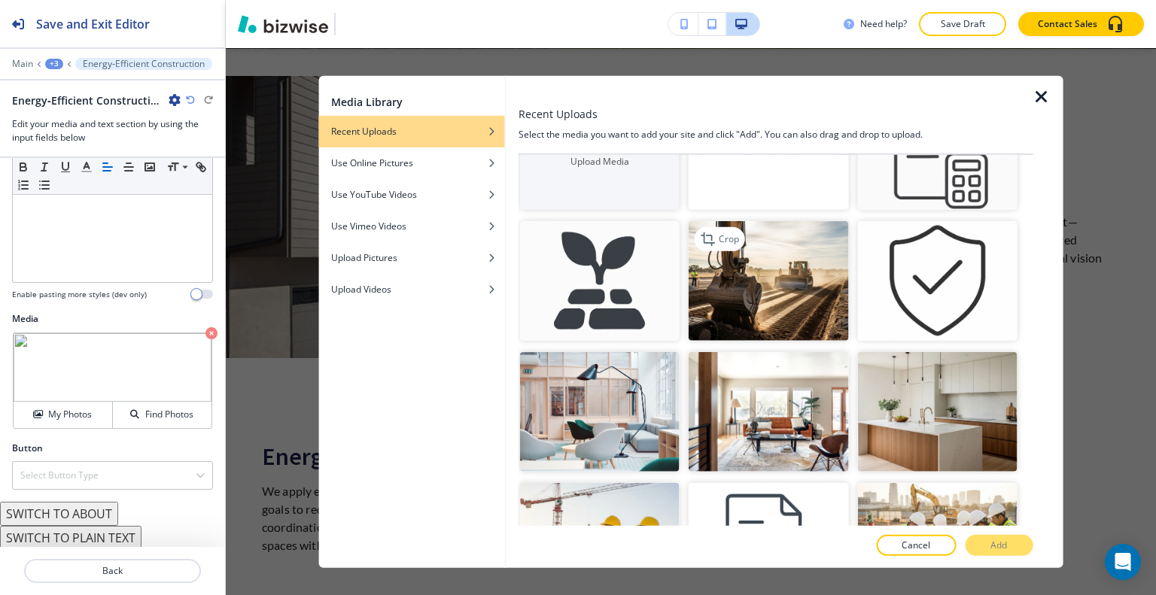
click at [799, 290] on img "button" at bounding box center [769, 281] width 160 height 120
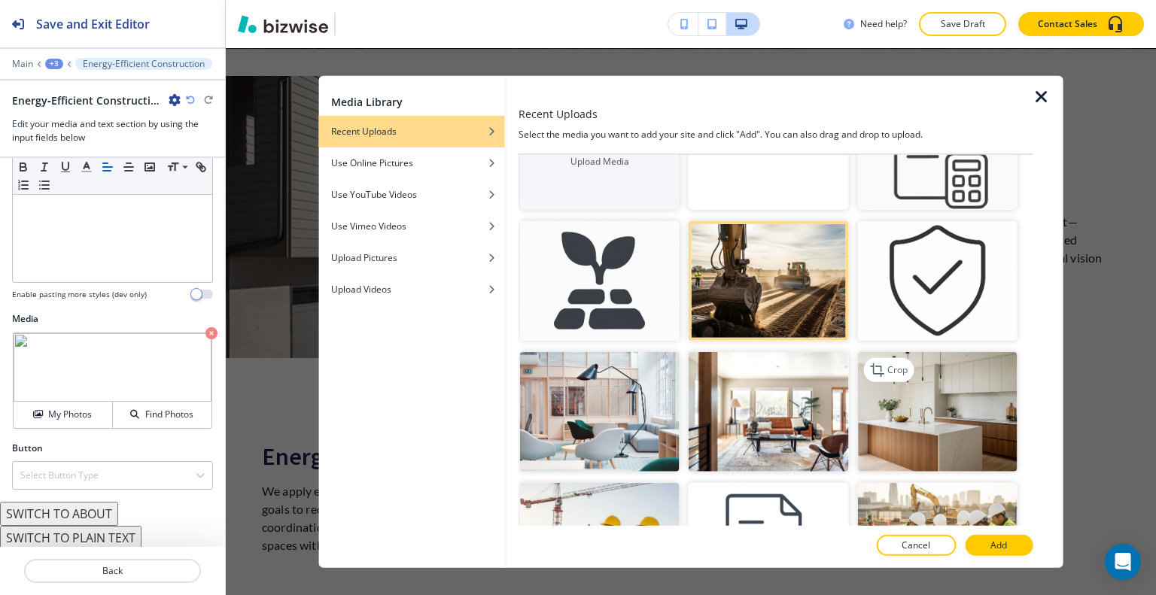
scroll to position [226, 0]
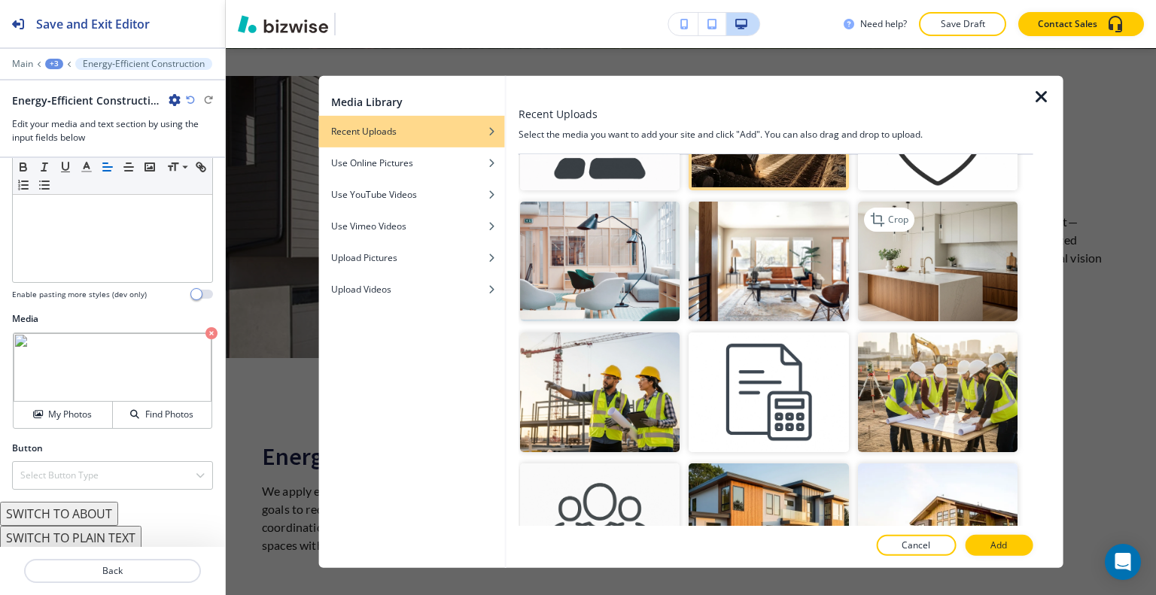
click at [940, 252] on img "button" at bounding box center [937, 262] width 160 height 120
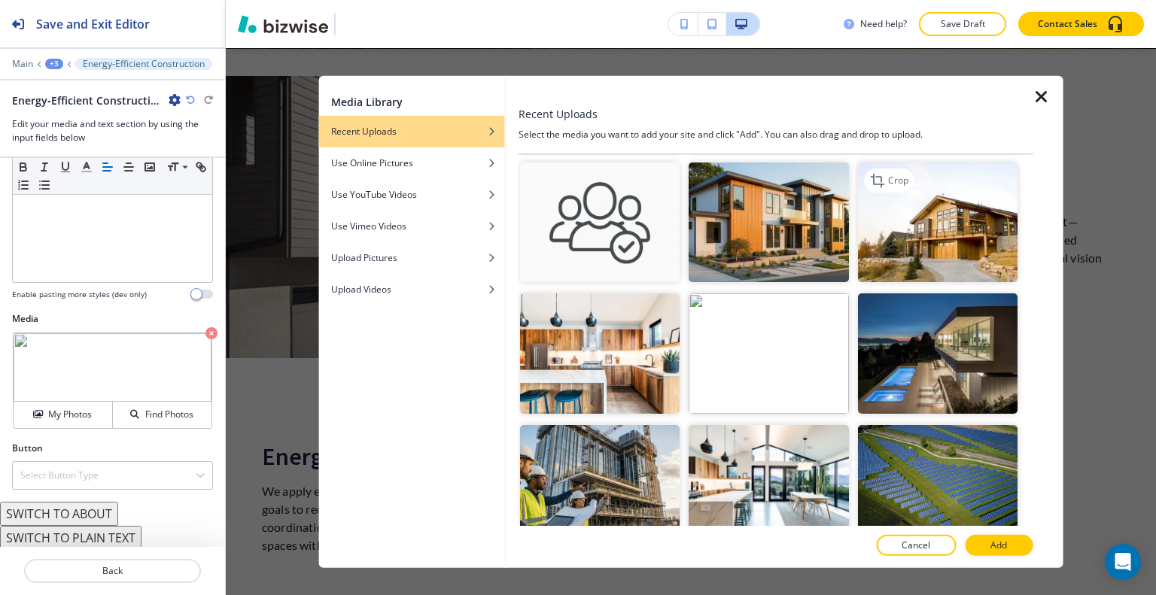
scroll to position [376, 0]
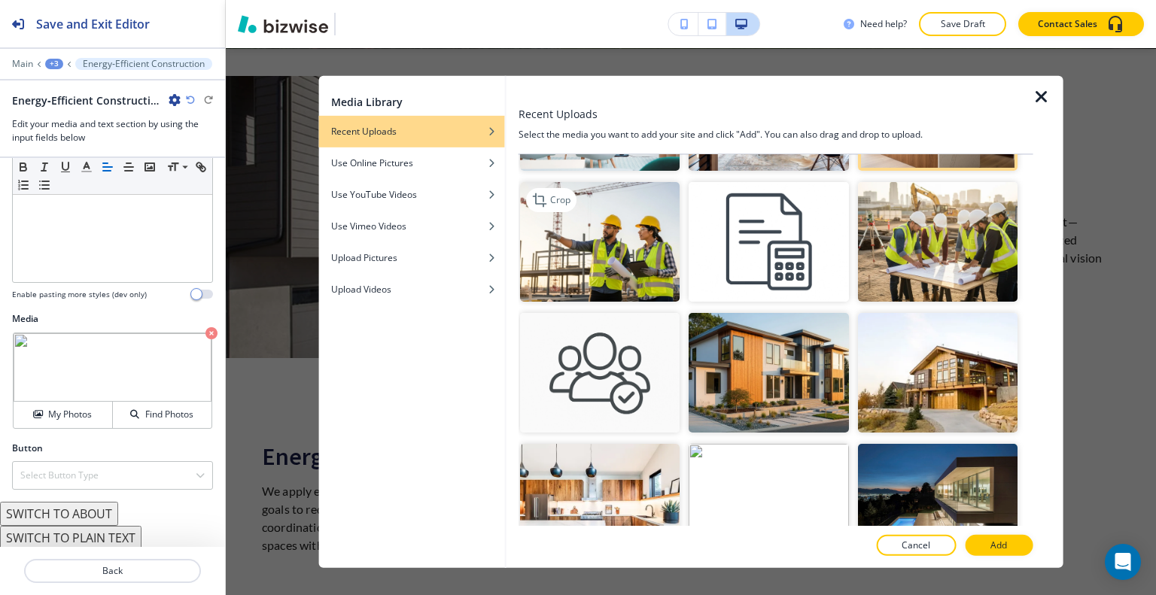
click at [662, 209] on img "button" at bounding box center [600, 242] width 160 height 120
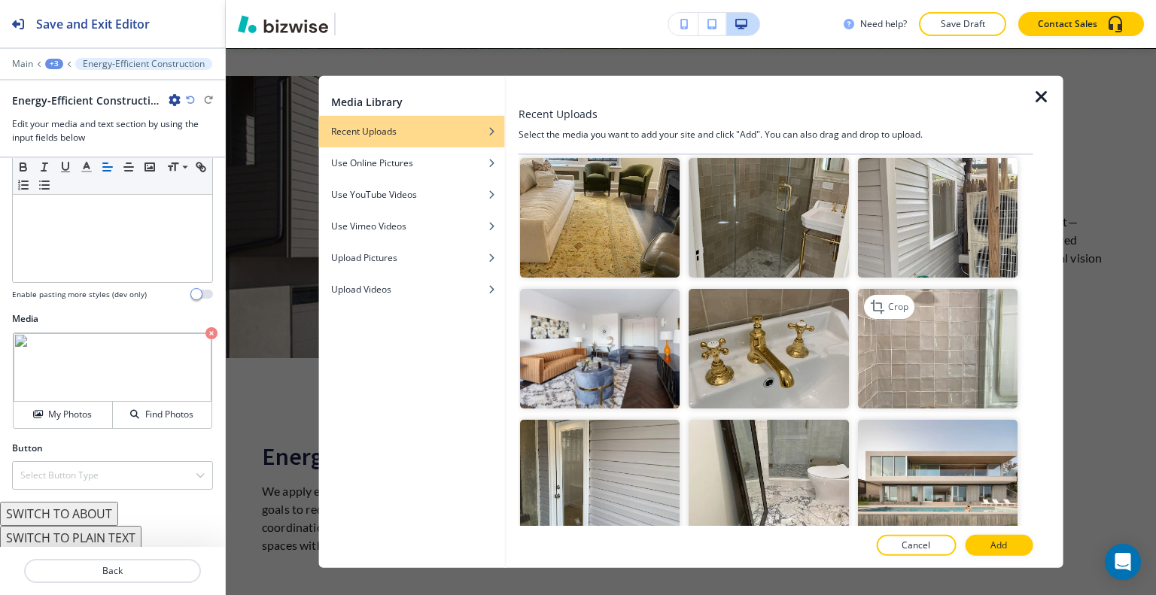
scroll to position [1806, 0]
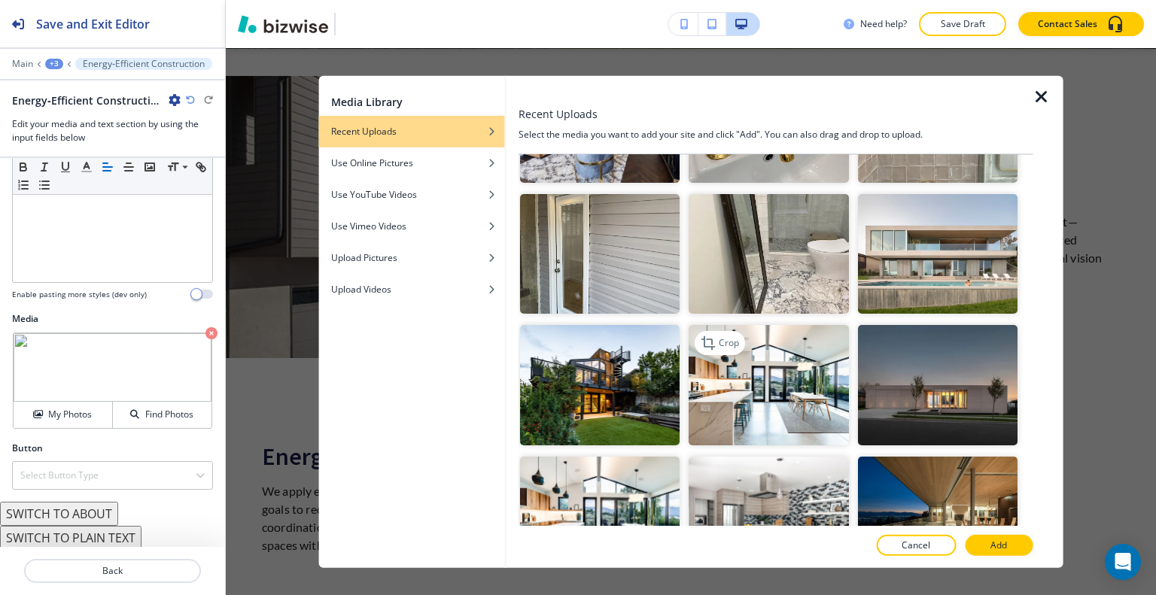
click at [804, 369] on img "button" at bounding box center [769, 385] width 160 height 120
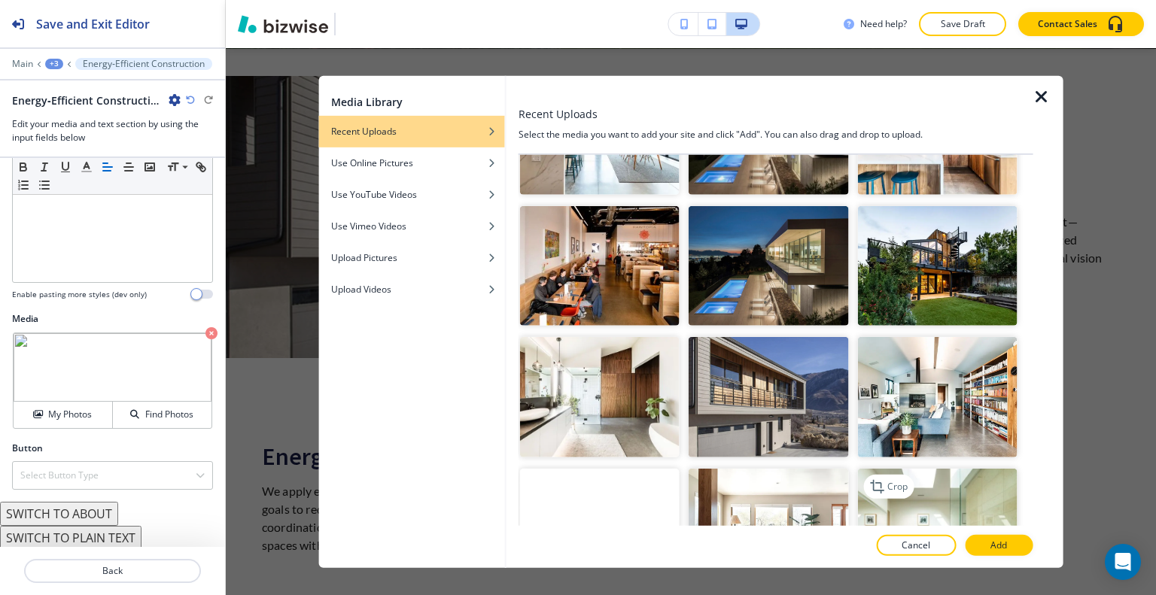
scroll to position [2935, 0]
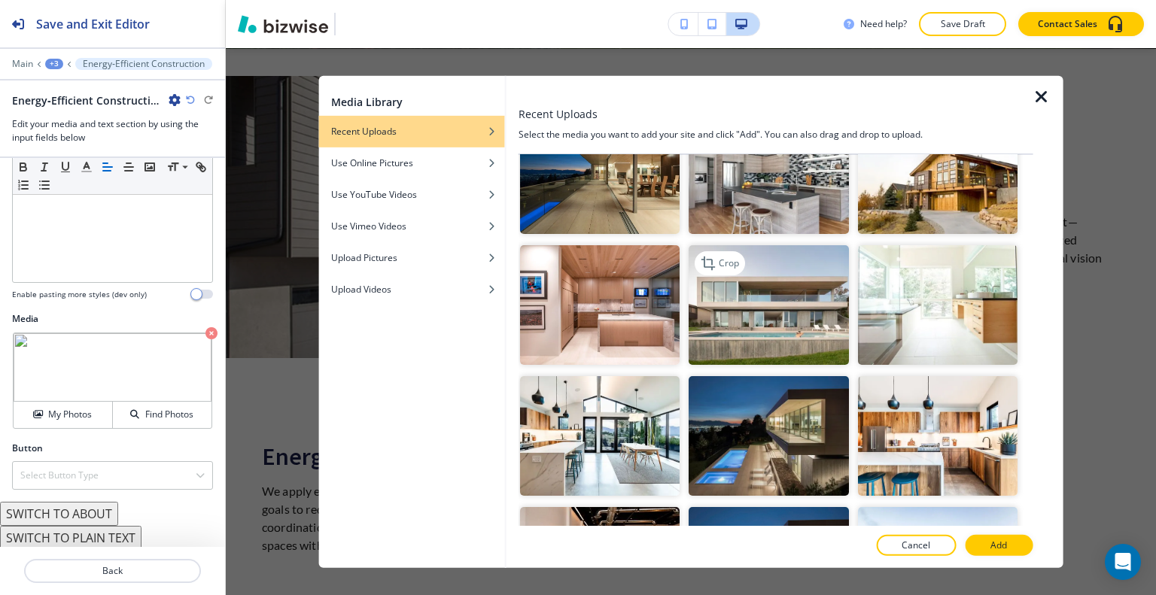
click at [806, 245] on img "button" at bounding box center [769, 305] width 160 height 120
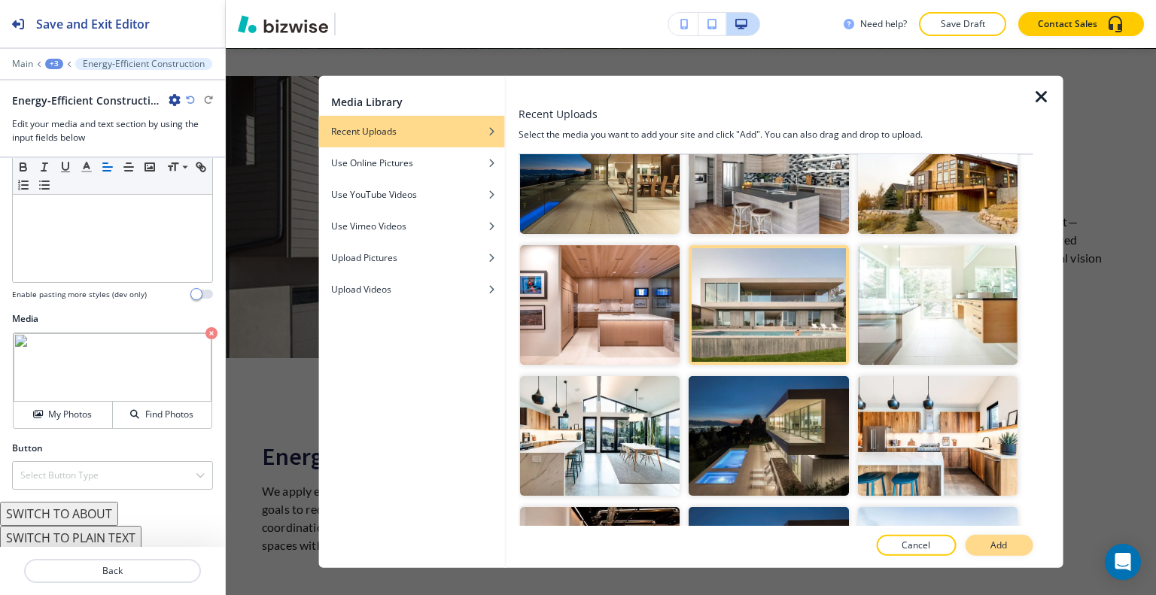
click at [1002, 543] on p "Add" at bounding box center [999, 546] width 17 height 14
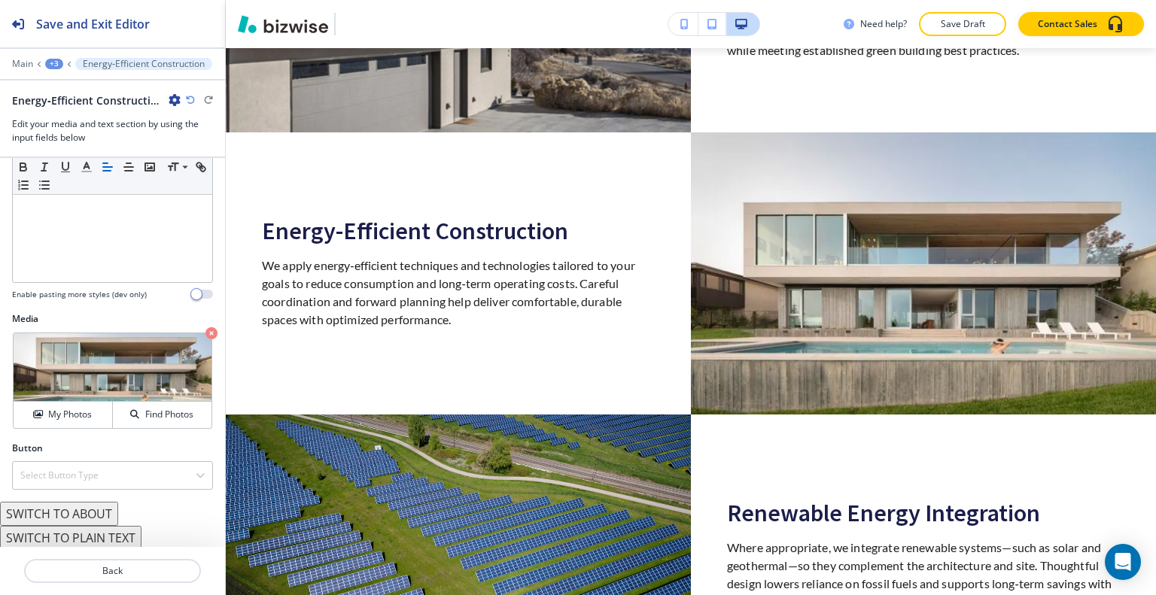
scroll to position [1073, 0]
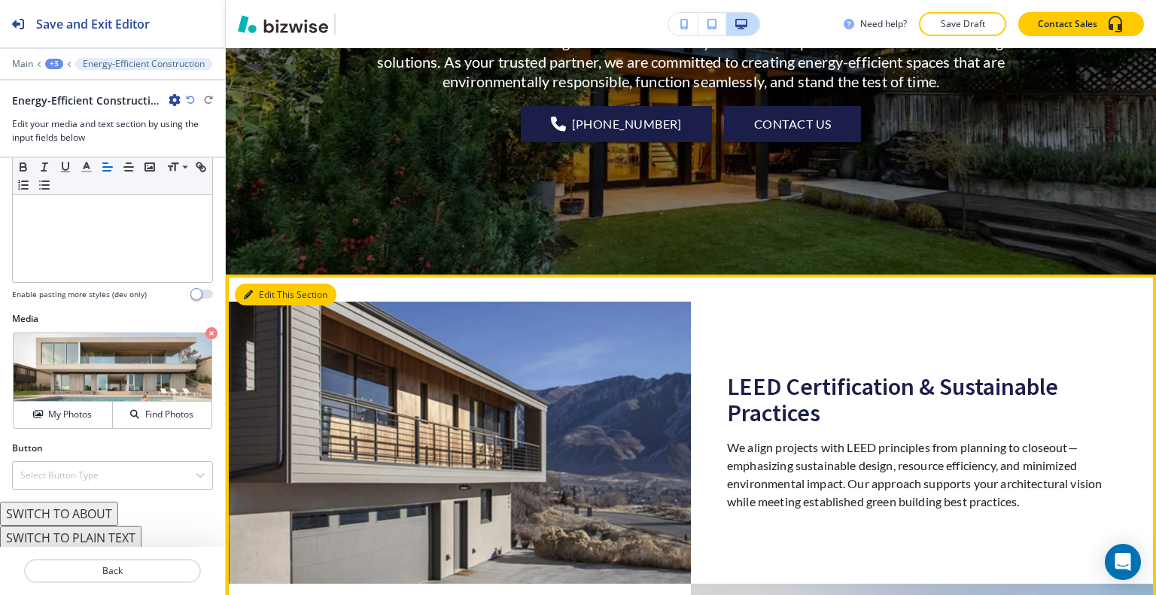
click at [269, 293] on button "Edit This Section" at bounding box center [286, 295] width 102 height 23
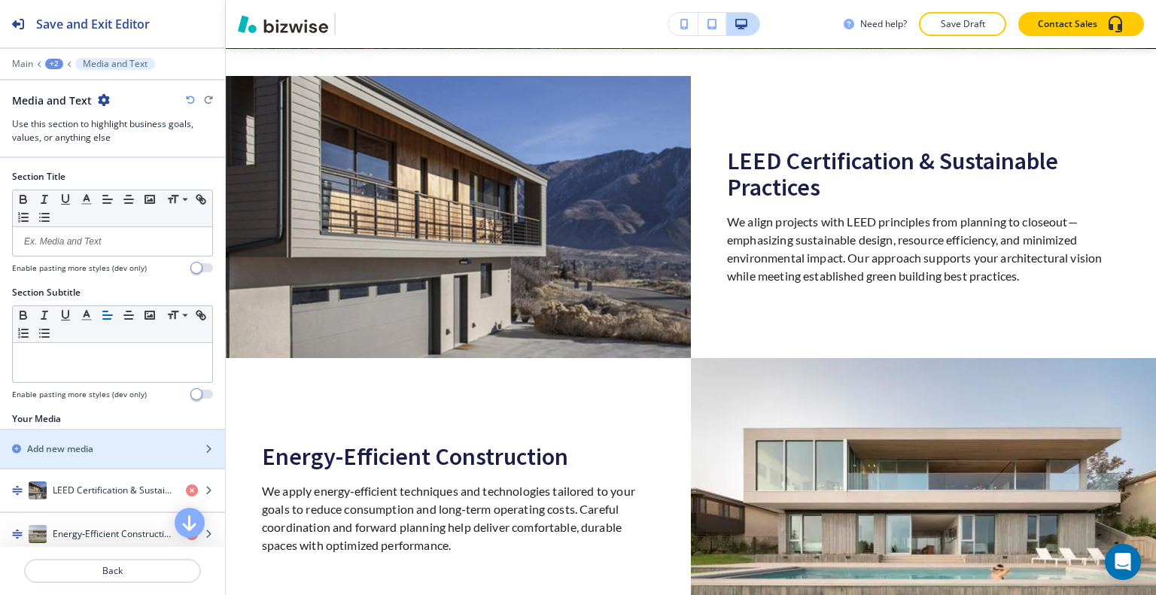
scroll to position [442, 0]
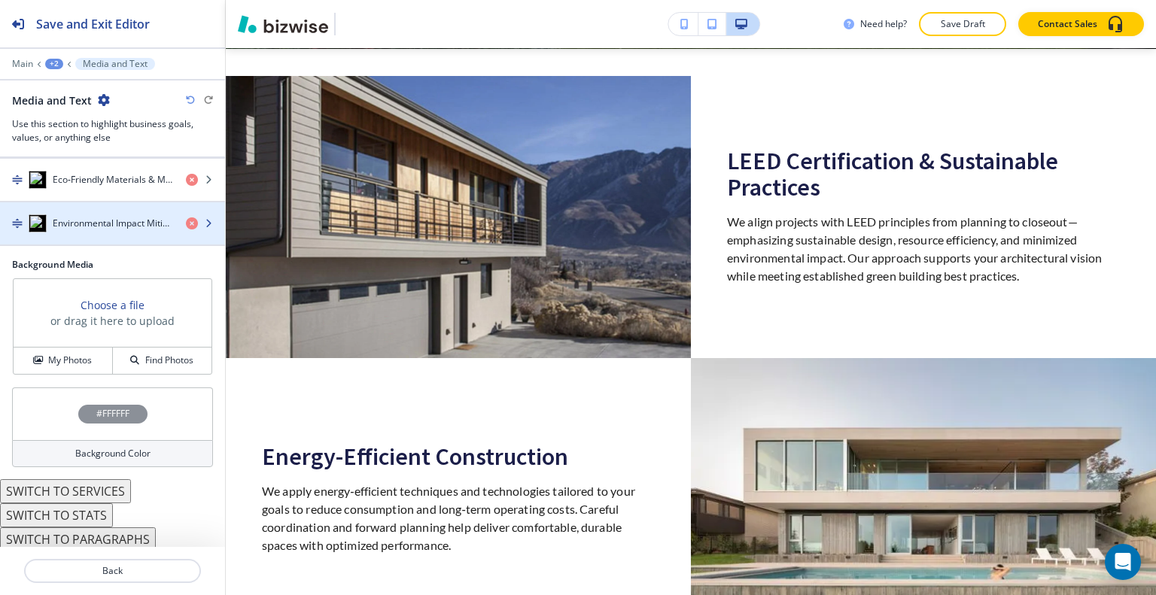
click at [114, 225] on h4 "Environmental Impact Mitigation" at bounding box center [113, 224] width 121 height 14
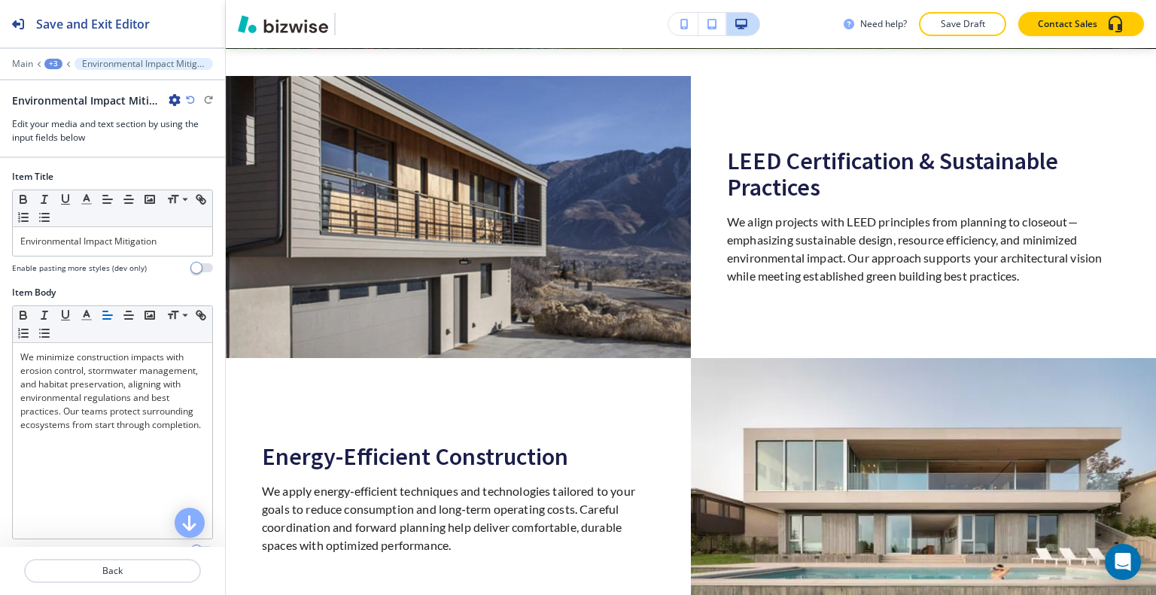
scroll to position [257, 0]
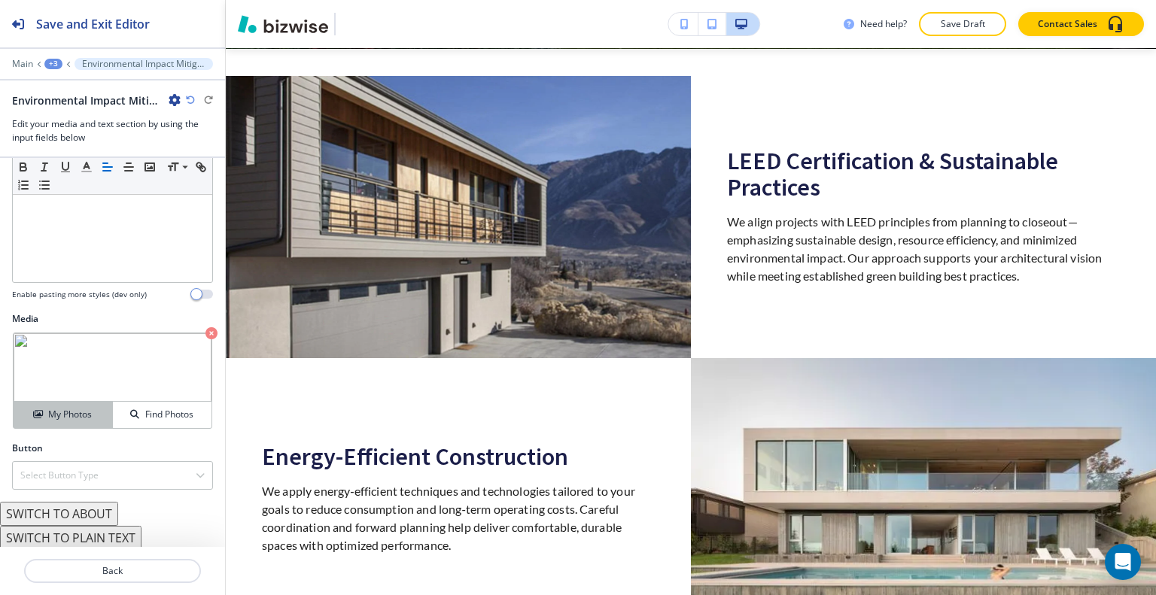
click at [76, 414] on h4 "My Photos" at bounding box center [70, 415] width 44 height 14
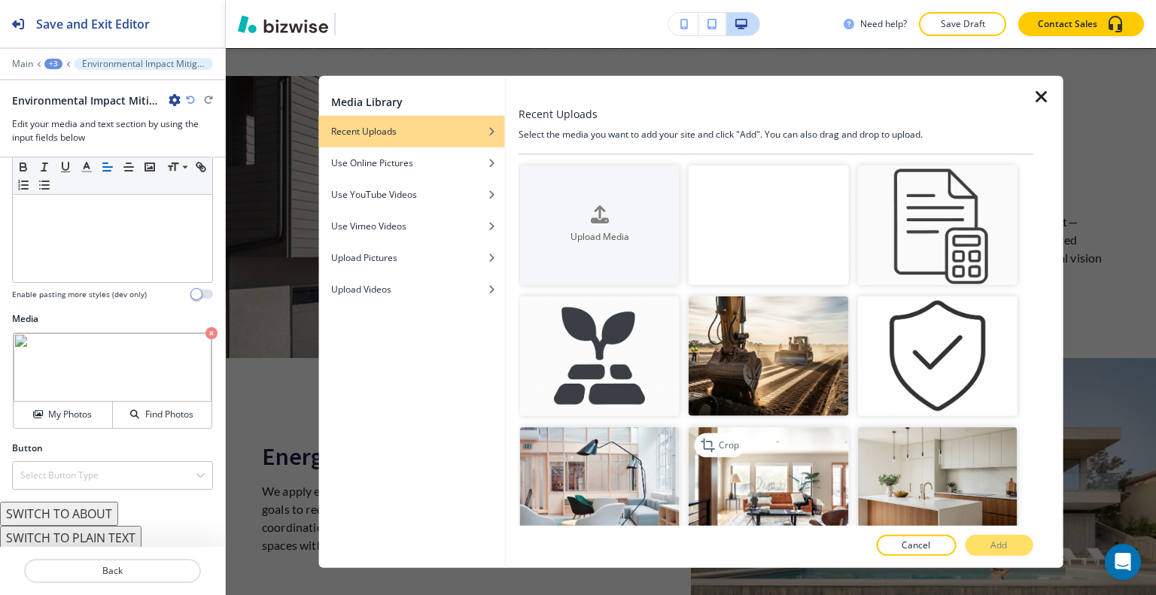
scroll to position [75, 0]
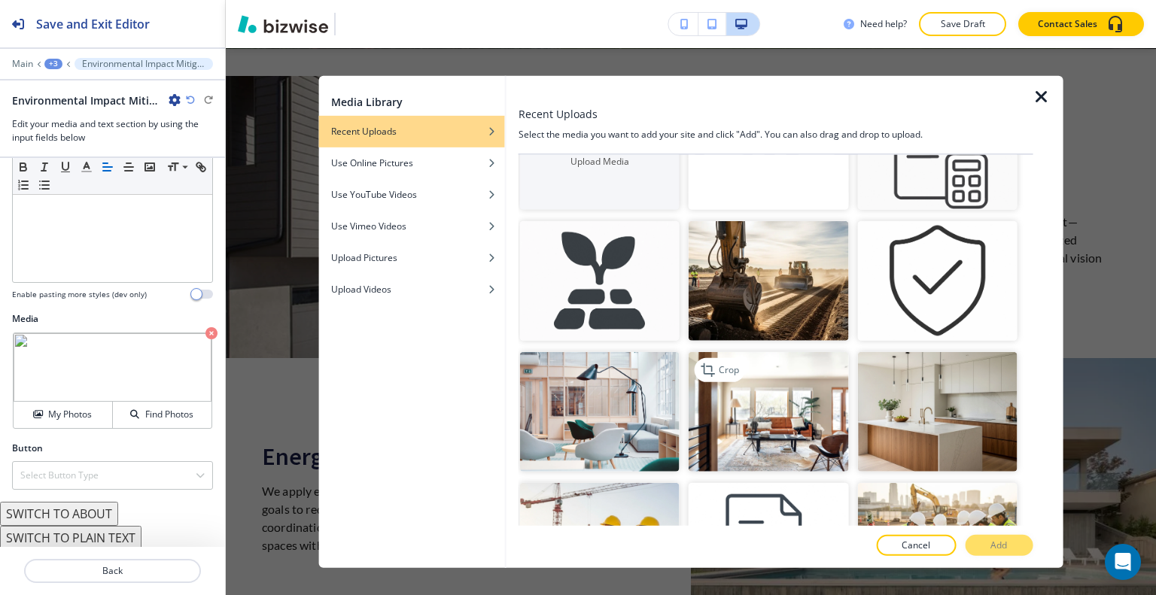
click at [818, 352] on img "button" at bounding box center [769, 412] width 160 height 120
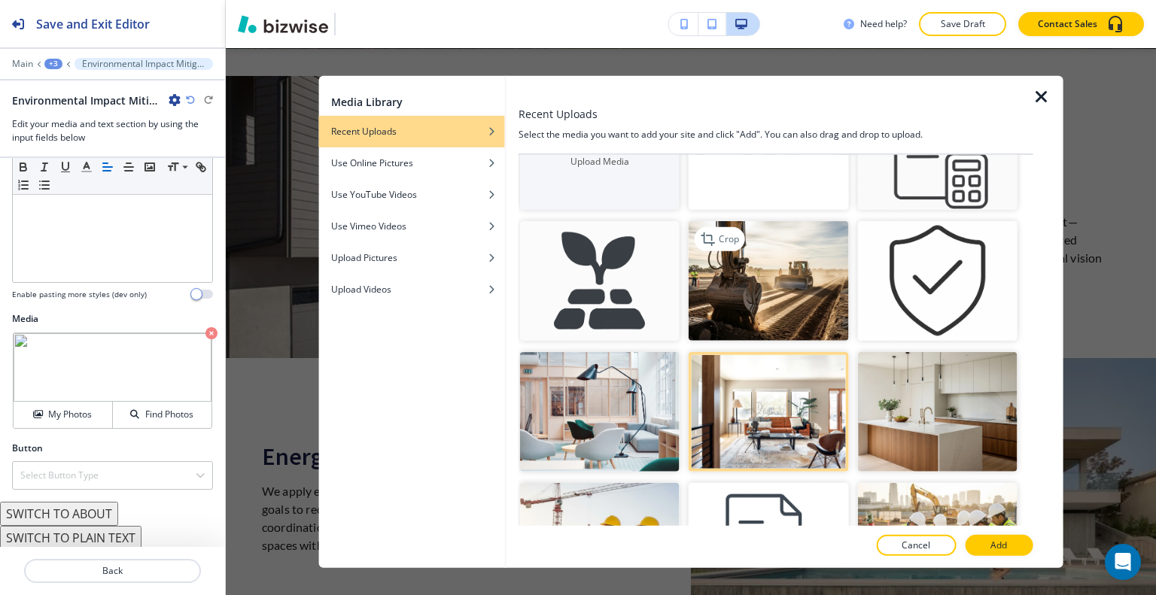
click at [814, 302] on img "button" at bounding box center [769, 281] width 160 height 120
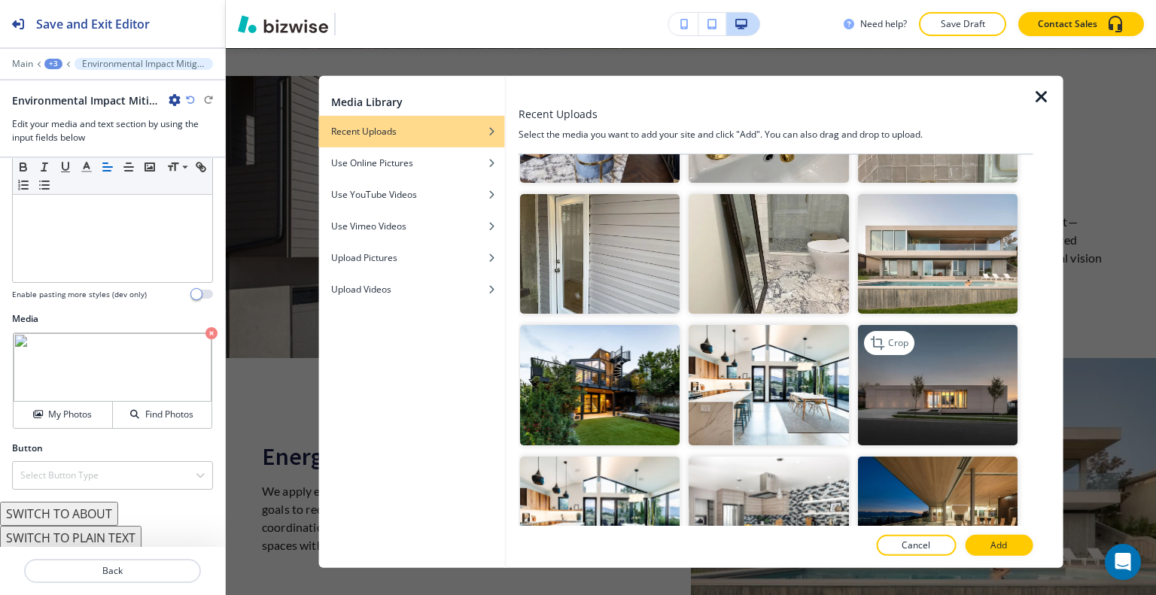
scroll to position [1957, 0]
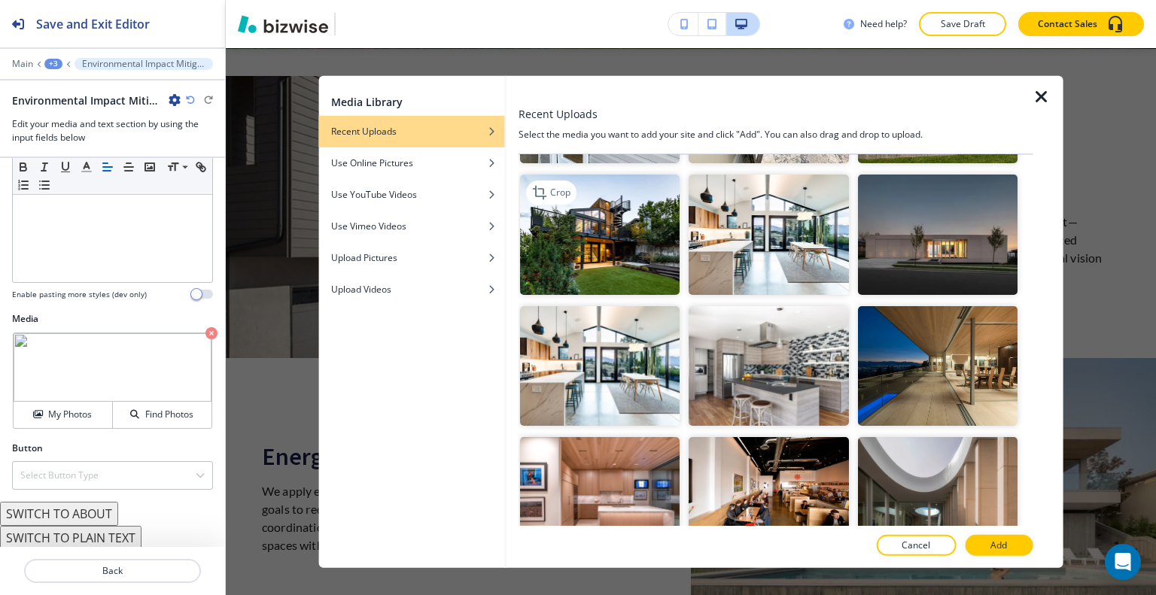
click at [613, 208] on img "button" at bounding box center [600, 235] width 160 height 120
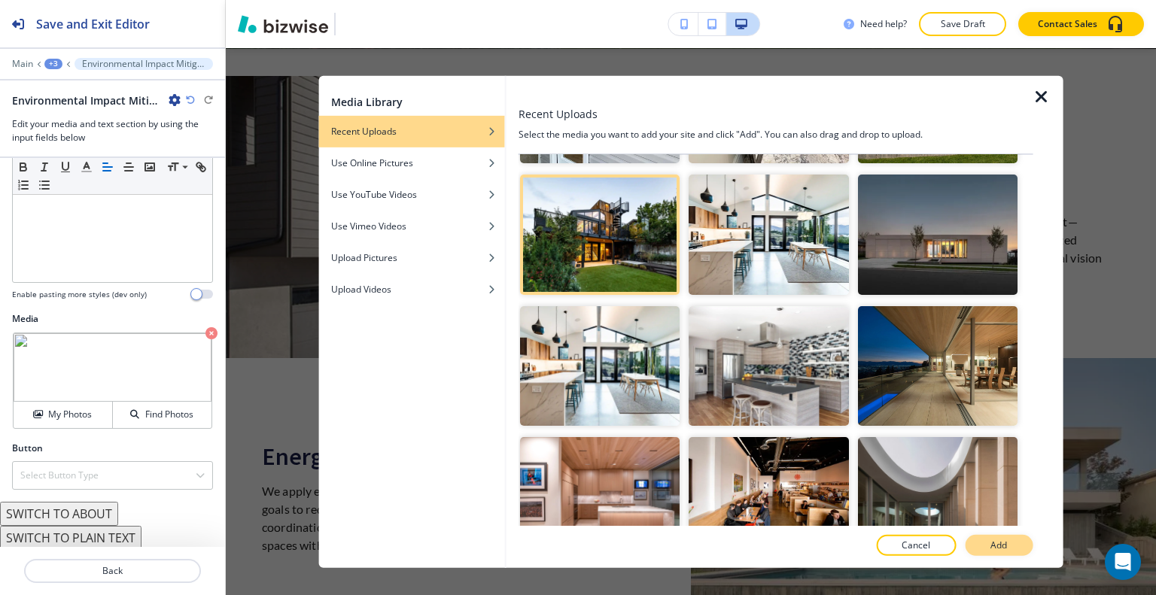
click at [1010, 546] on button "Add" at bounding box center [999, 545] width 68 height 21
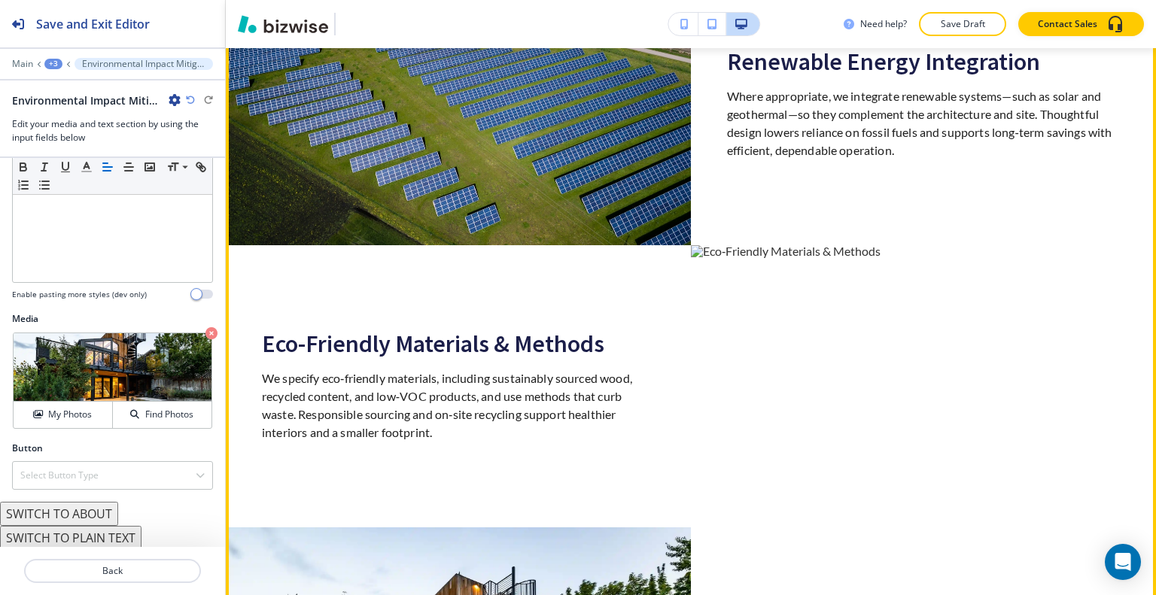
scroll to position [1449, 0]
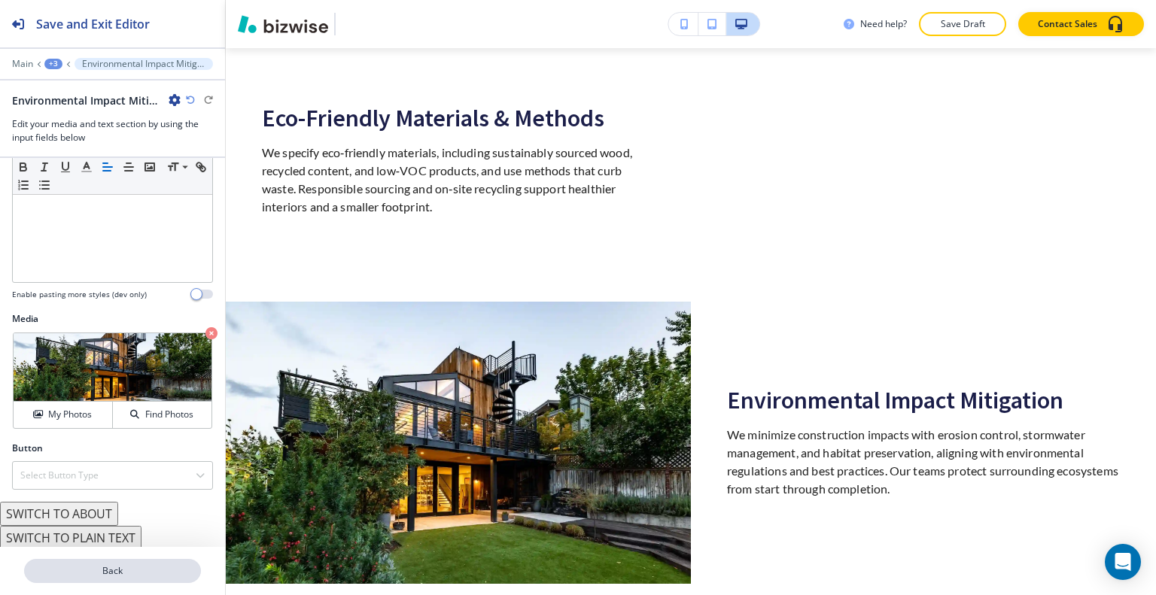
click at [106, 568] on p "Back" at bounding box center [113, 572] width 174 height 14
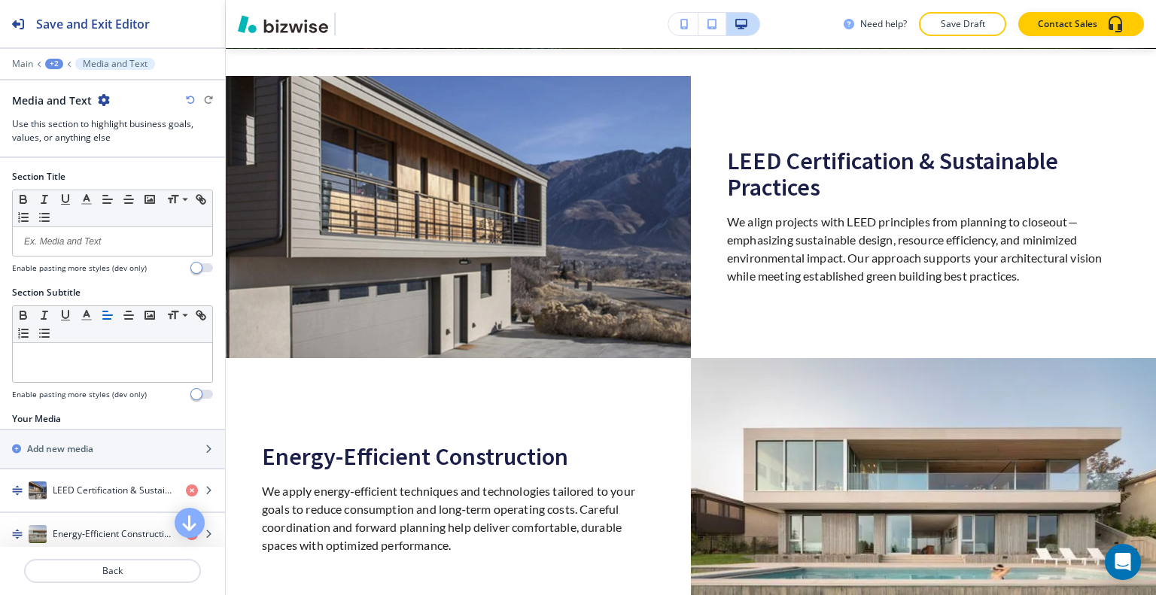
scroll to position [442, 0]
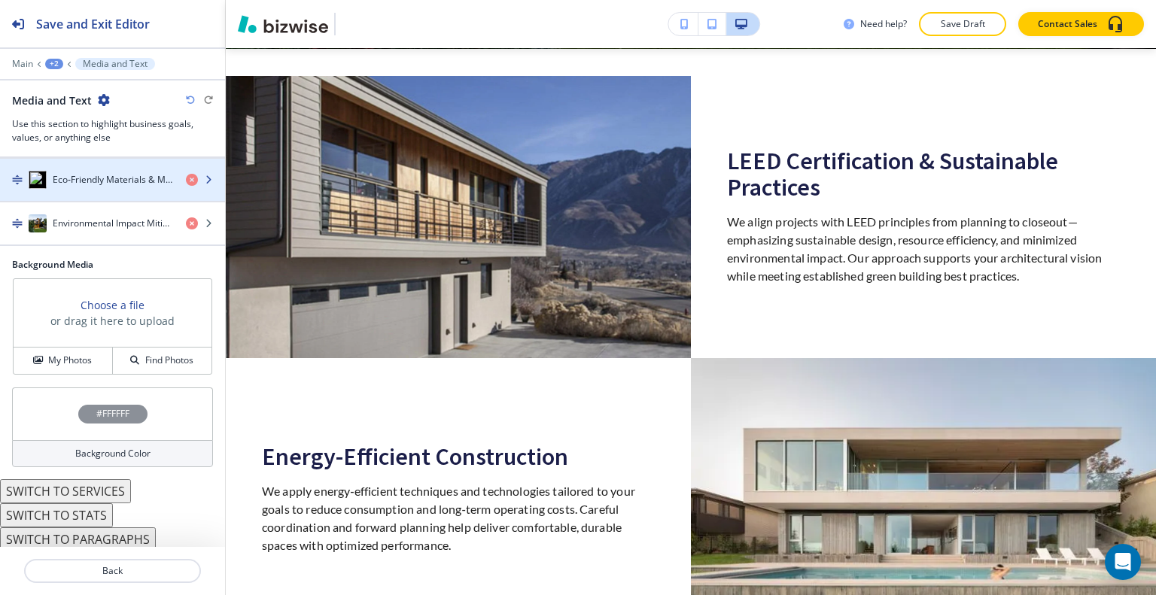
click at [120, 175] on h4 "Eco‑Friendly Materials & Methods" at bounding box center [113, 180] width 121 height 14
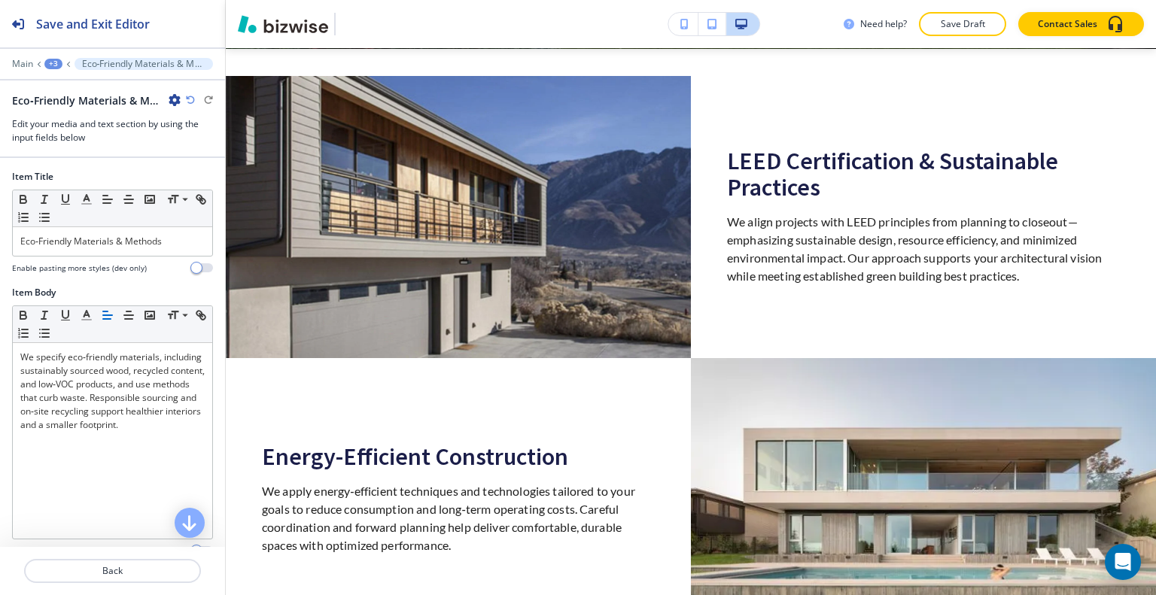
scroll to position [257, 0]
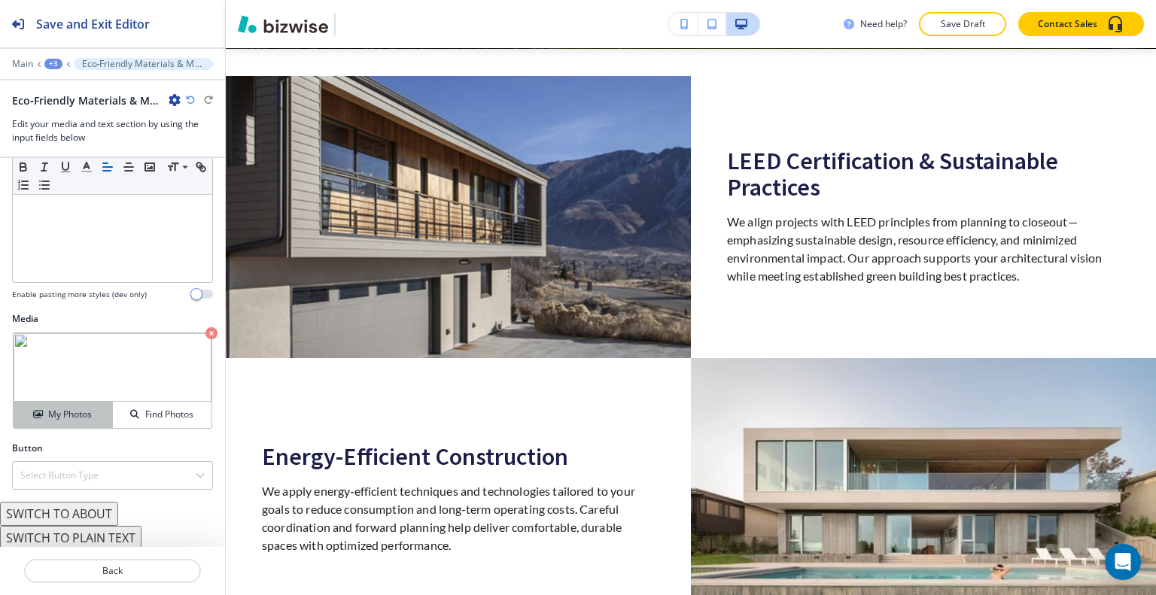
click at [90, 412] on div "My Photos" at bounding box center [63, 415] width 99 height 14
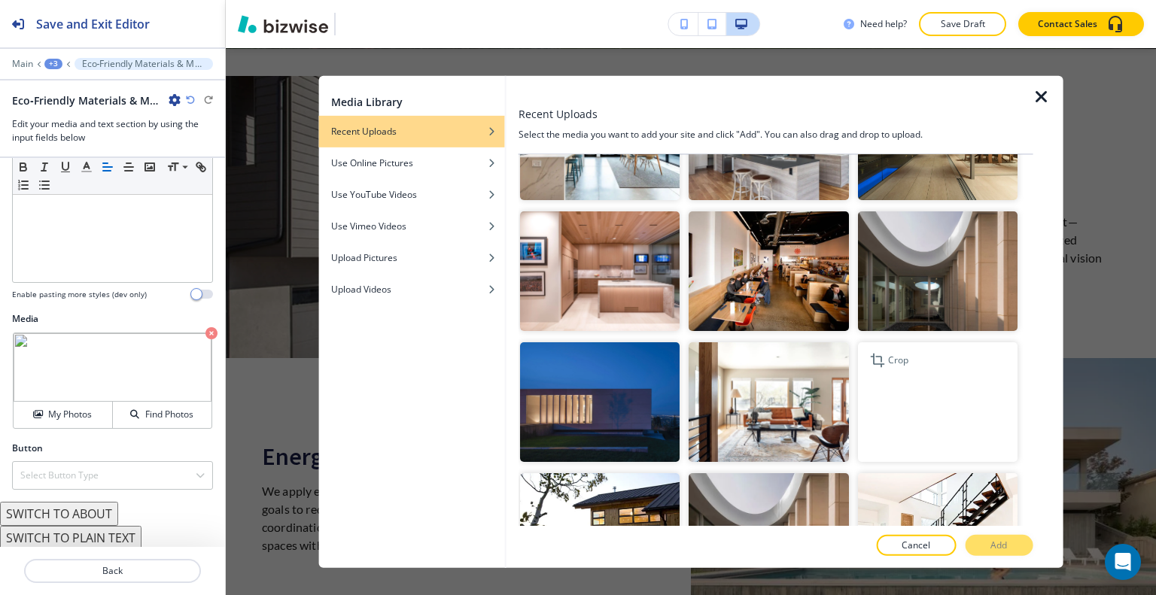
scroll to position [2484, 0]
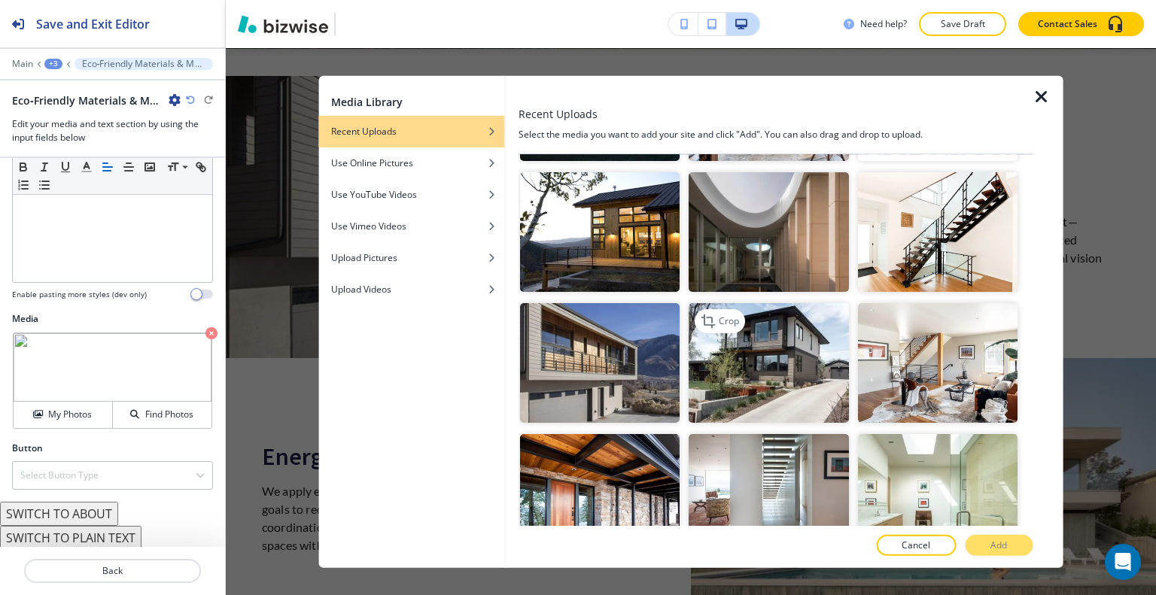
click at [807, 303] on img "button" at bounding box center [769, 363] width 160 height 120
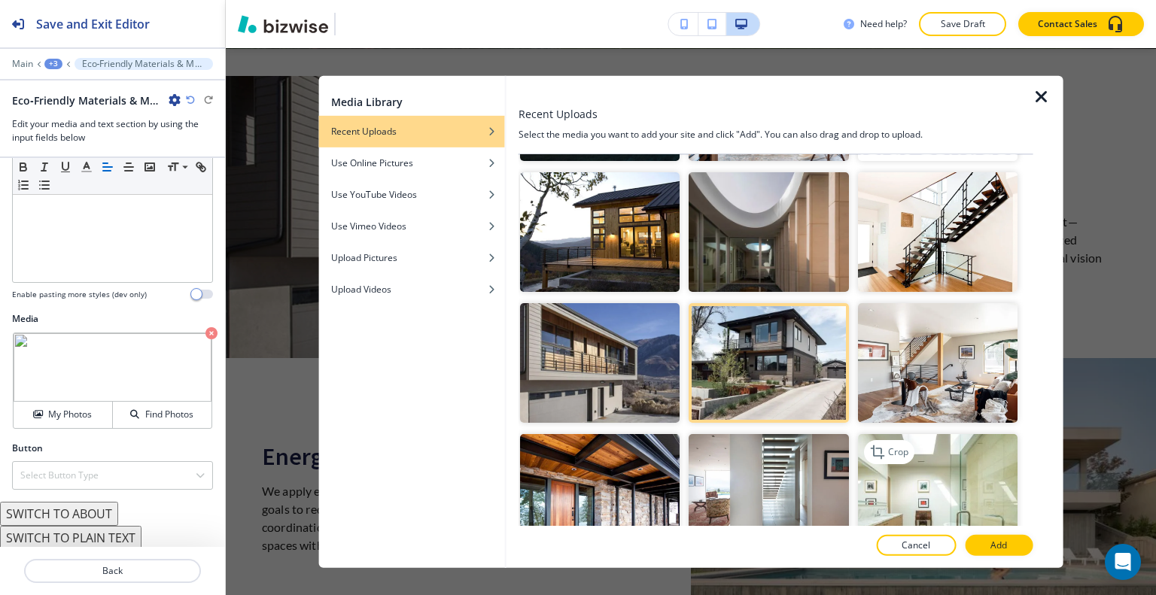
scroll to position [2710, 0]
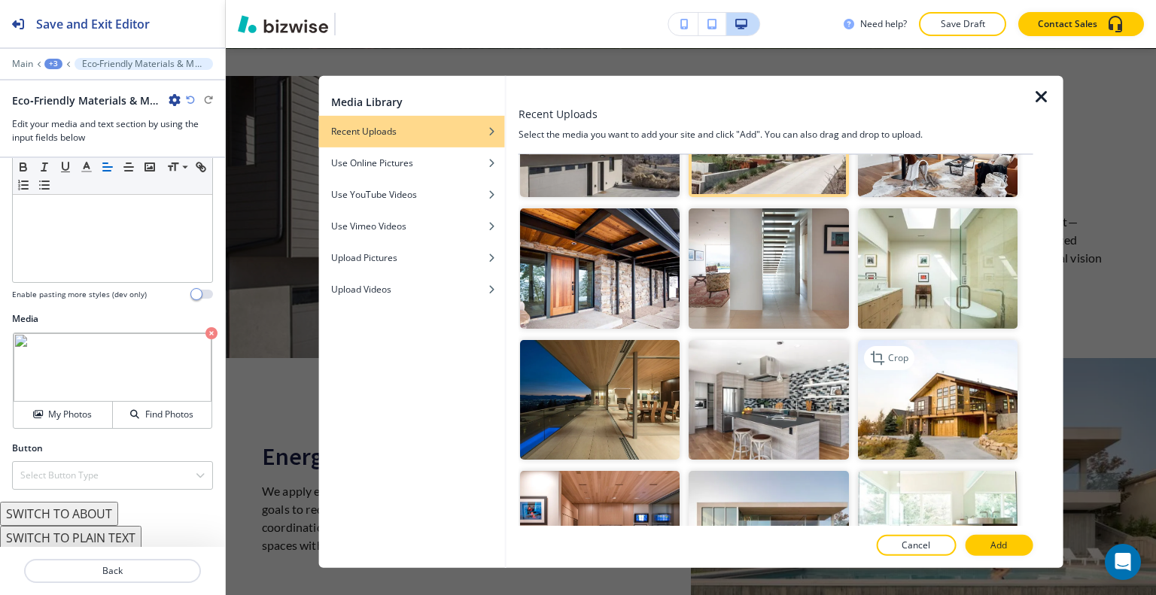
click at [957, 355] on img "button" at bounding box center [937, 399] width 160 height 120
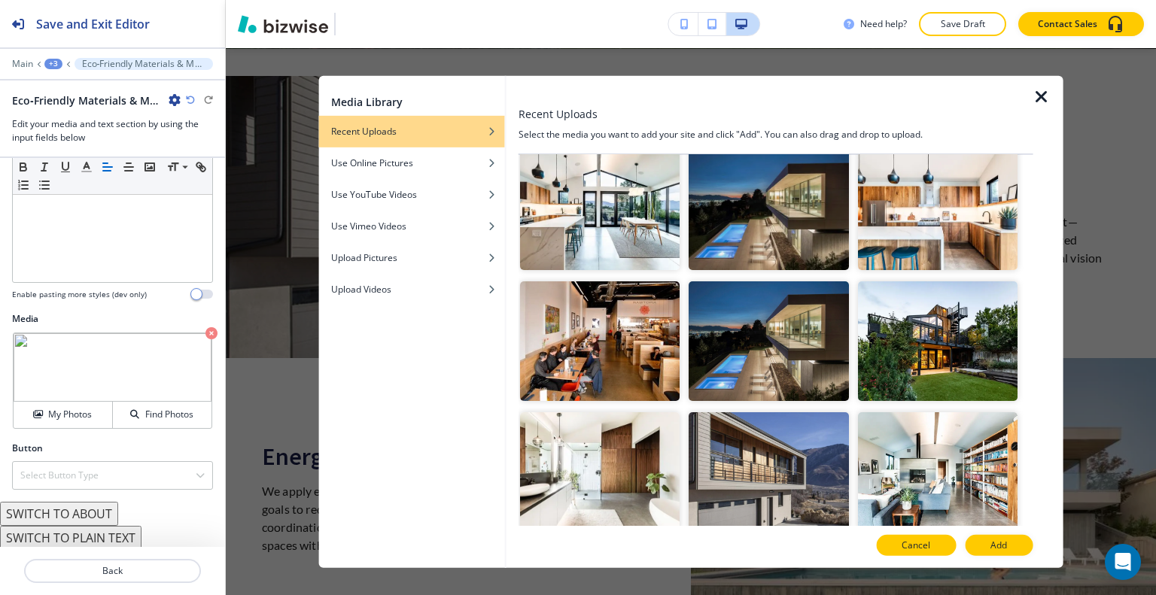
scroll to position [847, 0]
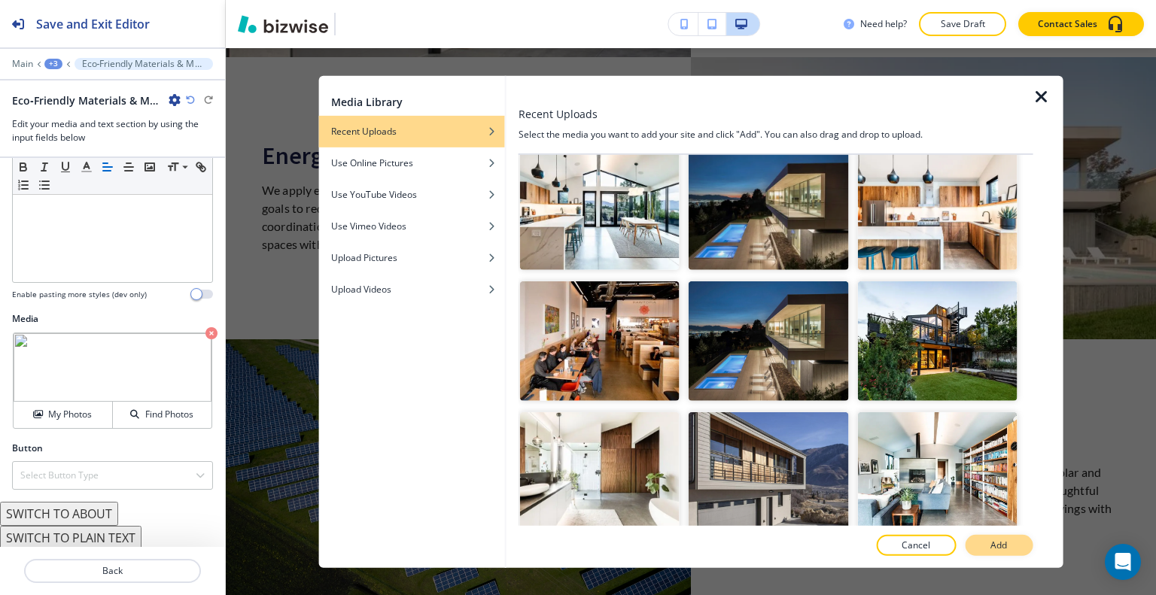
click at [1003, 549] on p "Add" at bounding box center [999, 546] width 17 height 14
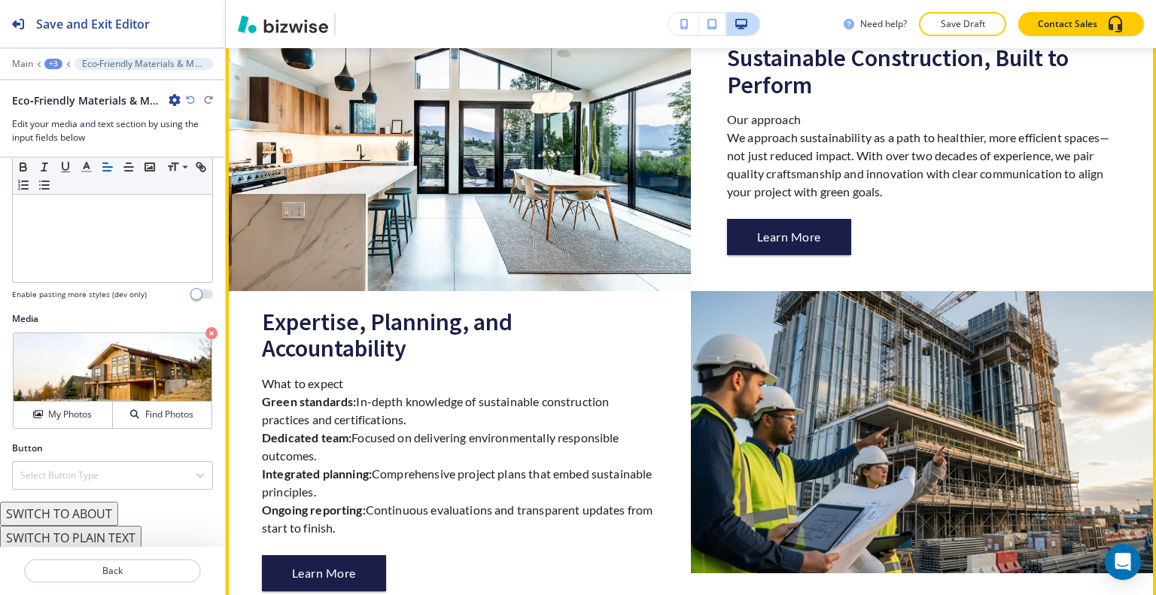
scroll to position [1901, 0]
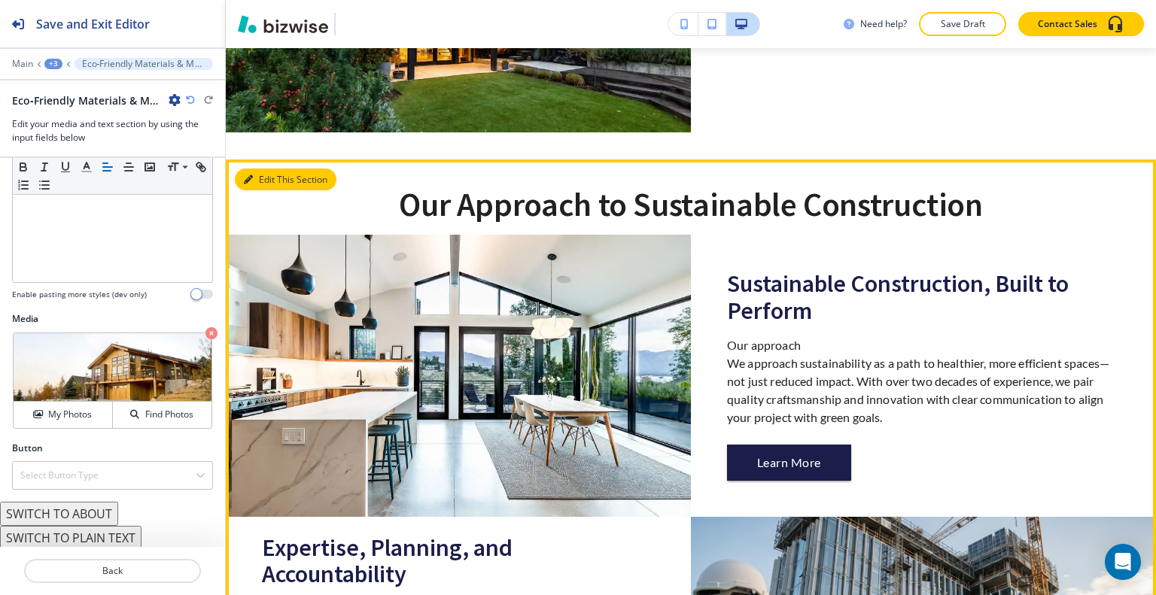
click at [262, 177] on button "Edit This Section" at bounding box center [286, 180] width 102 height 23
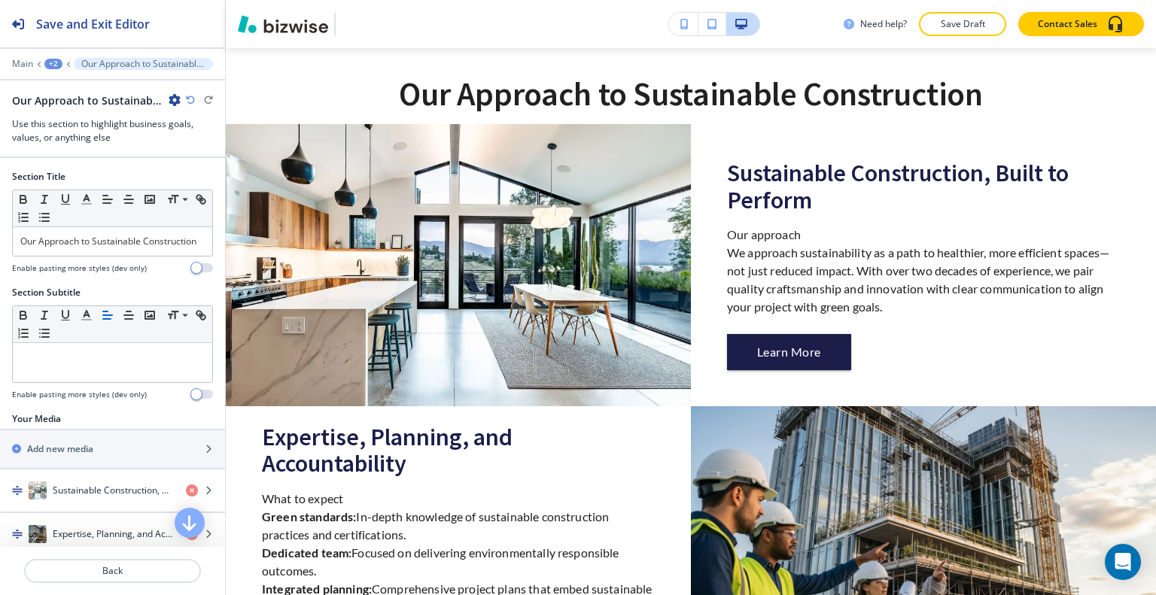
scroll to position [325, 0]
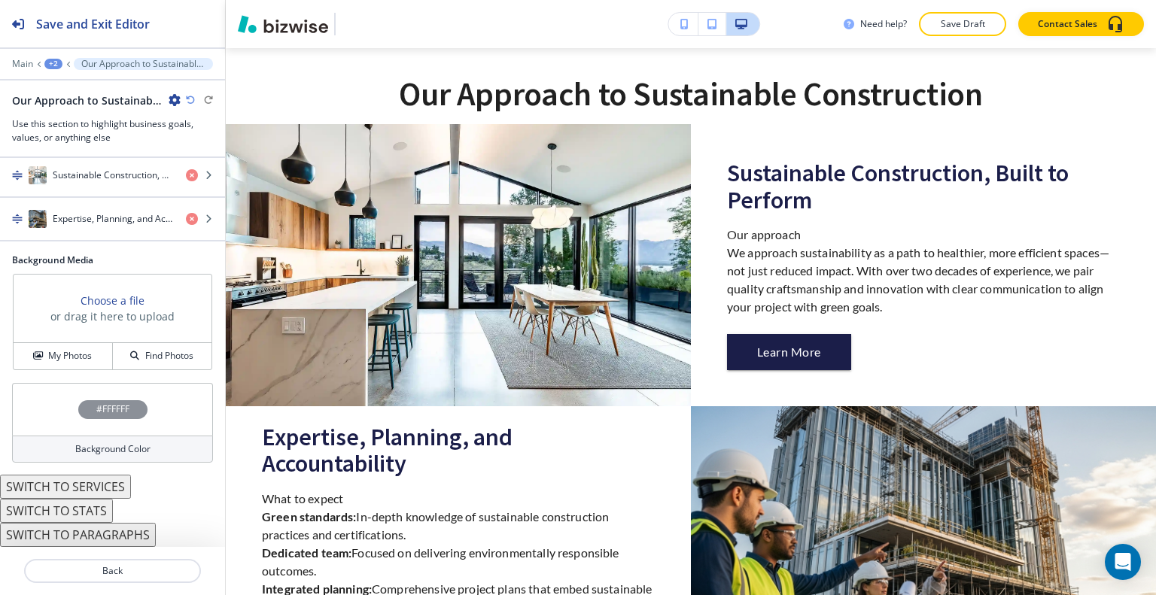
click at [36, 419] on div "#FFFFFF" at bounding box center [112, 409] width 201 height 53
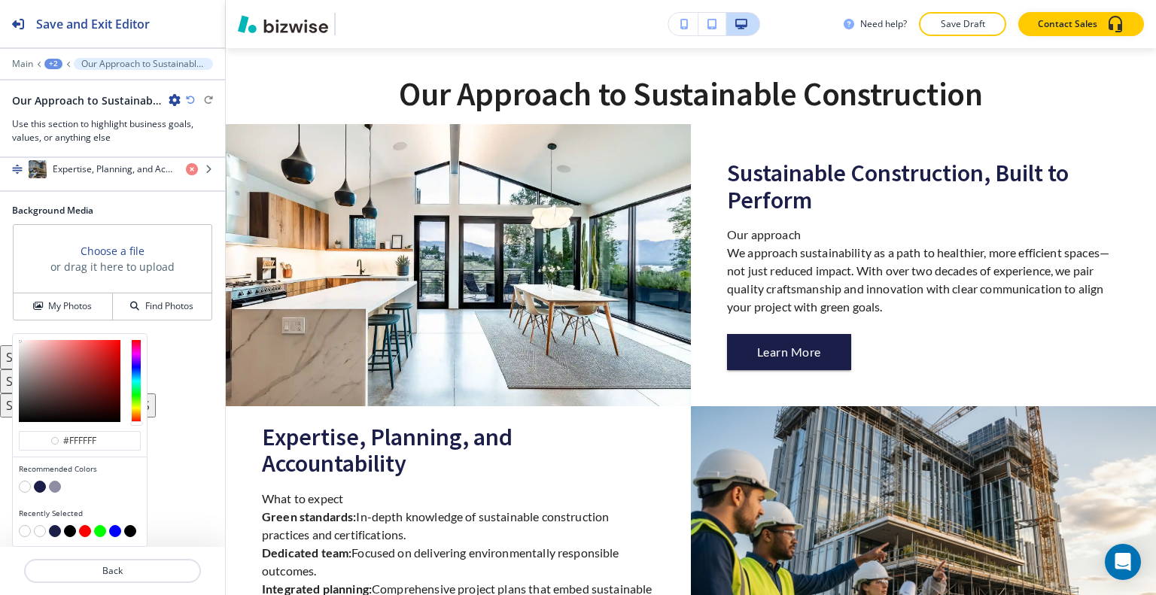
click at [40, 490] on button "button" at bounding box center [40, 487] width 12 height 12
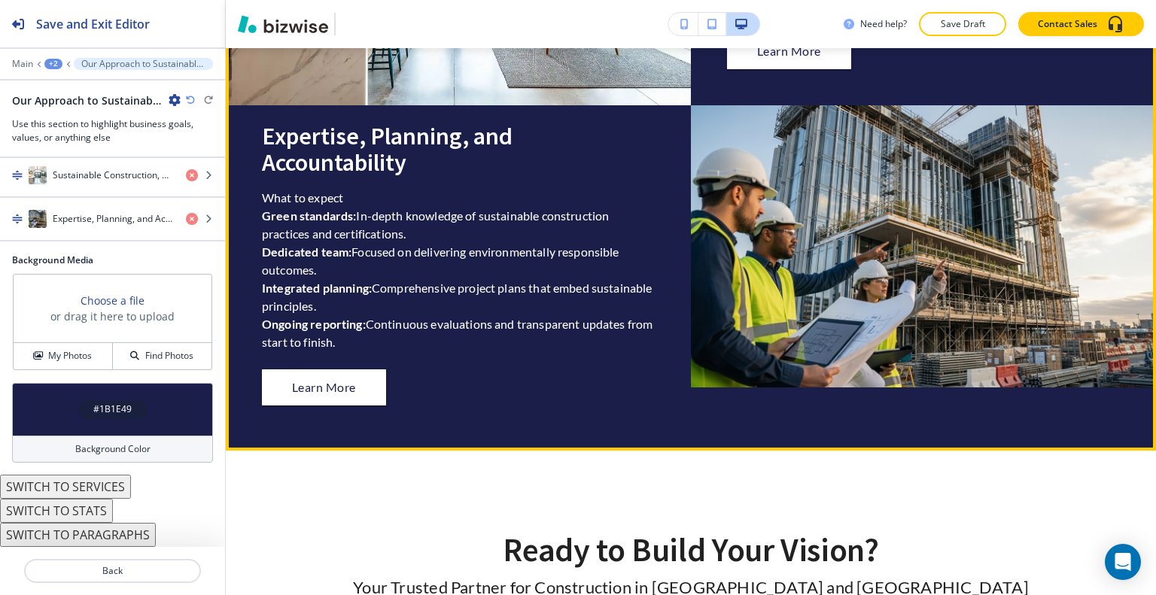
scroll to position [2613, 0]
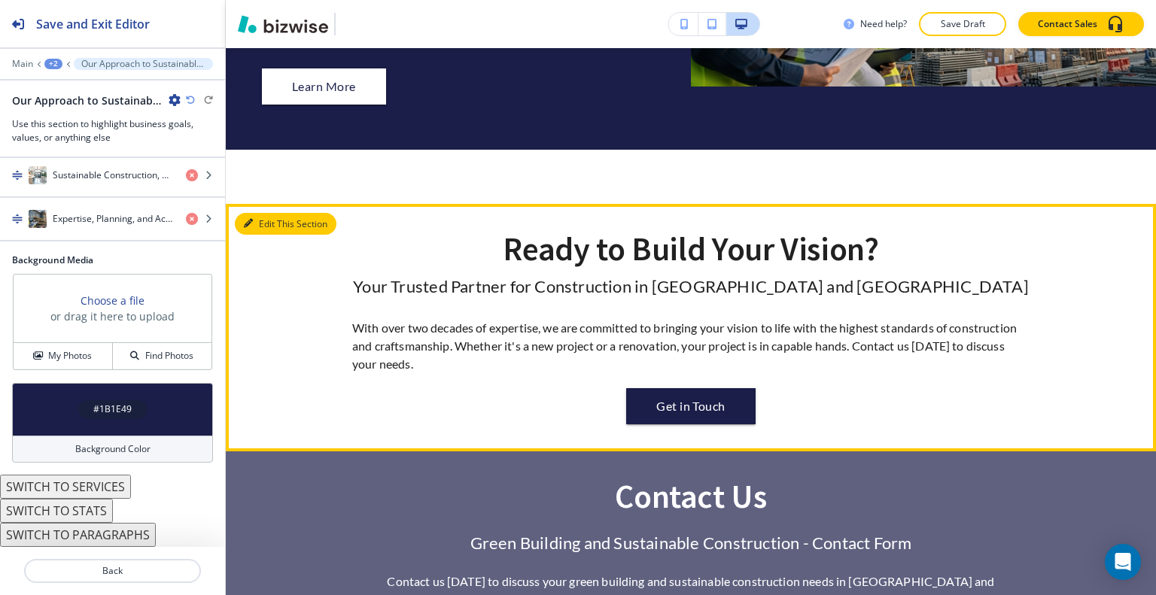
click at [272, 219] on button "Edit This Section" at bounding box center [286, 224] width 102 height 23
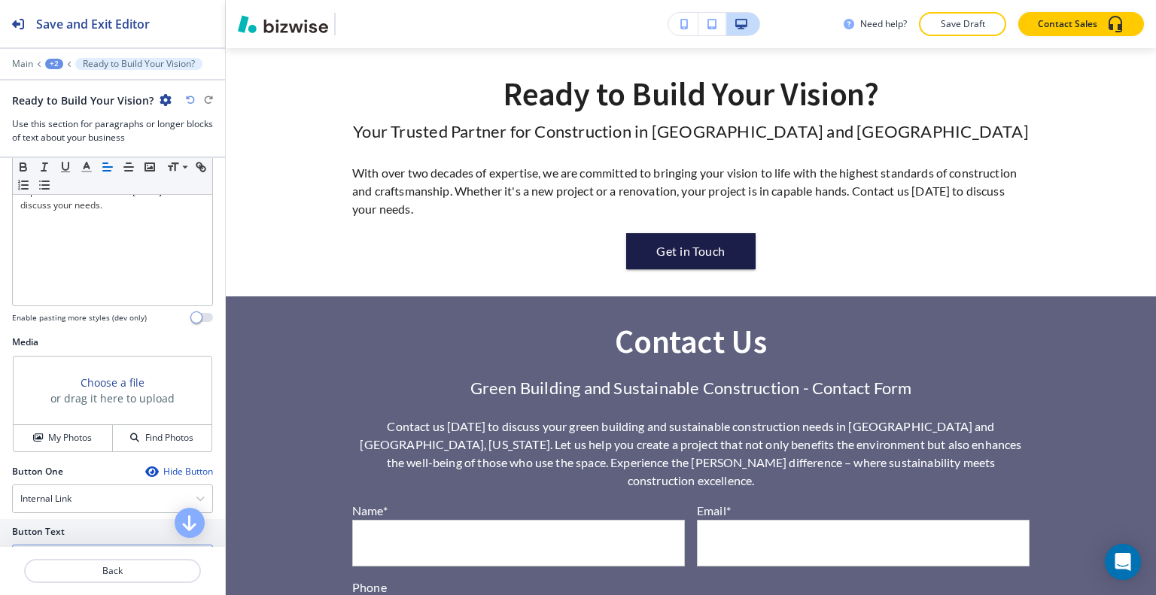
scroll to position [527, 0]
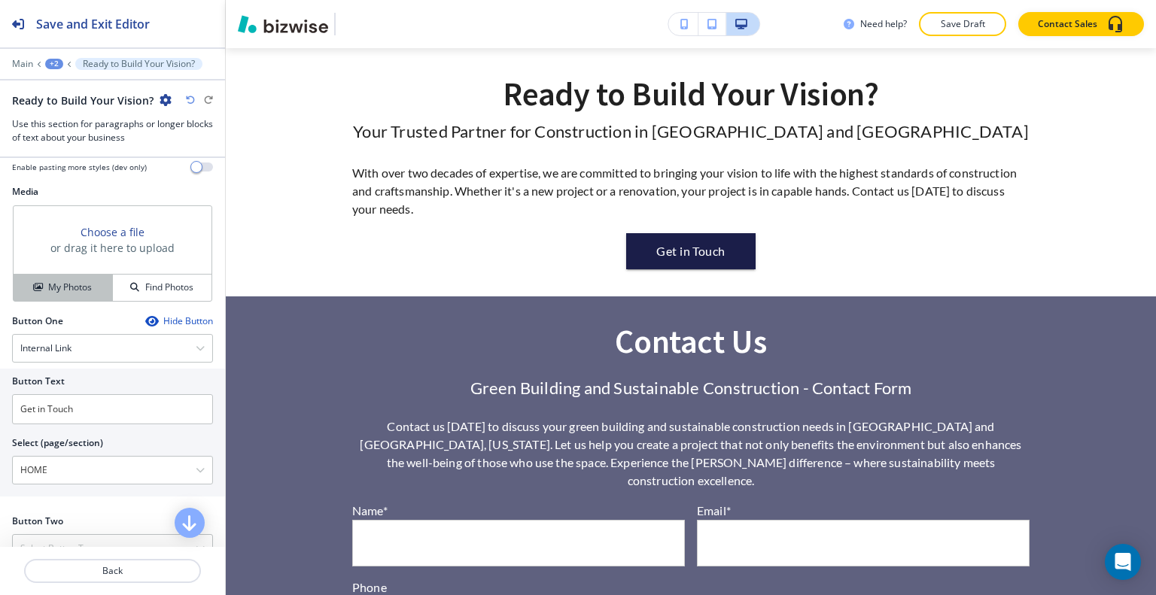
click at [62, 281] on h4 "My Photos" at bounding box center [70, 288] width 44 height 14
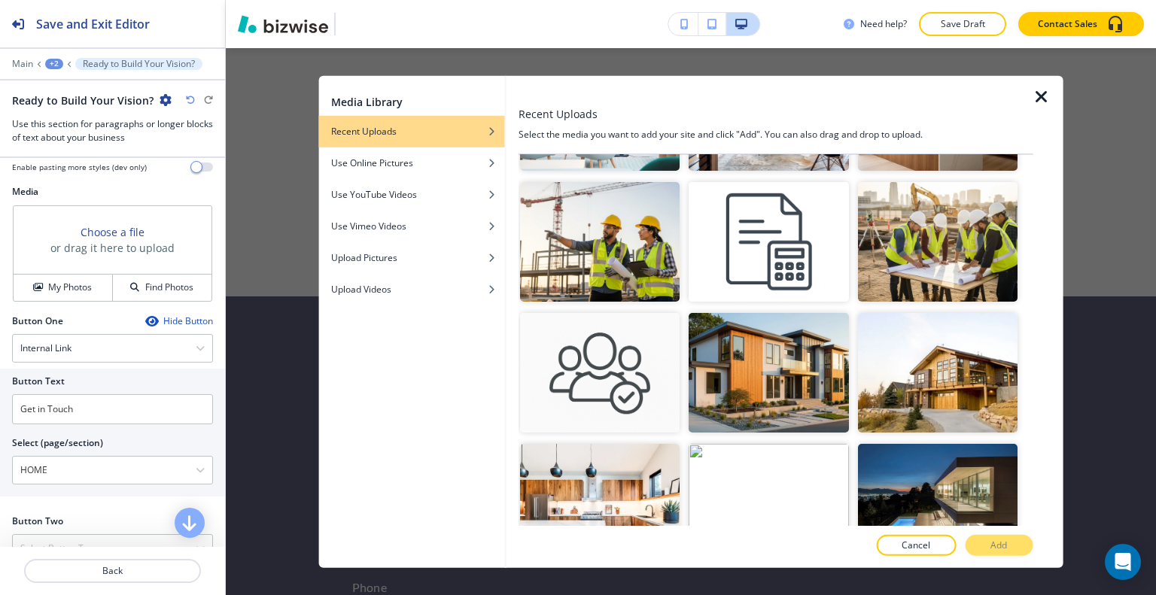
scroll to position [677, 0]
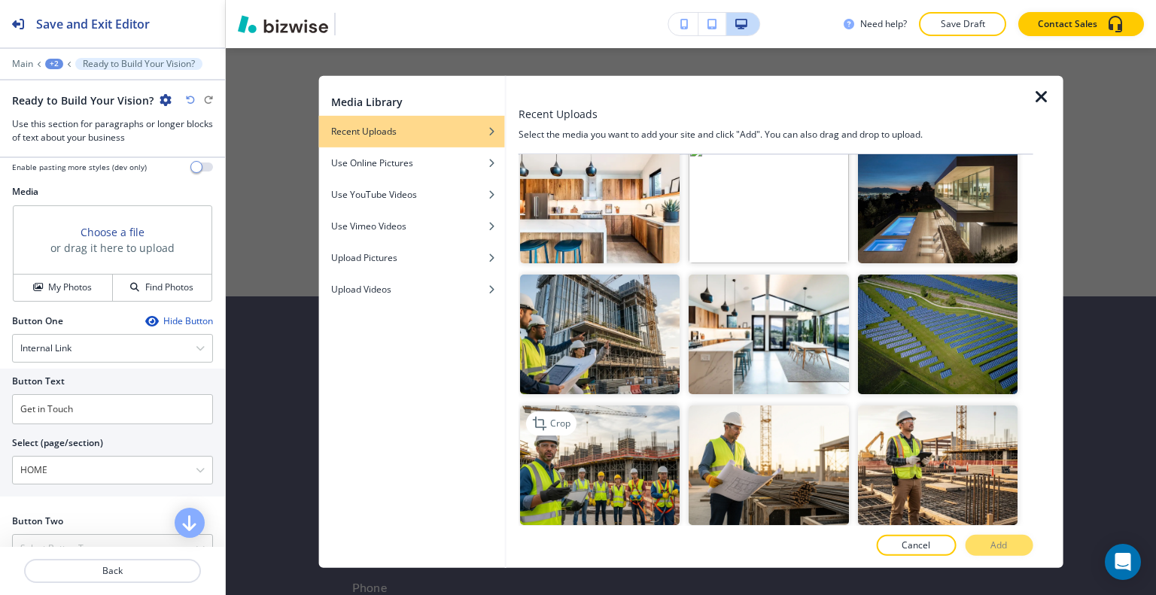
click at [637, 475] on img "button" at bounding box center [600, 466] width 160 height 120
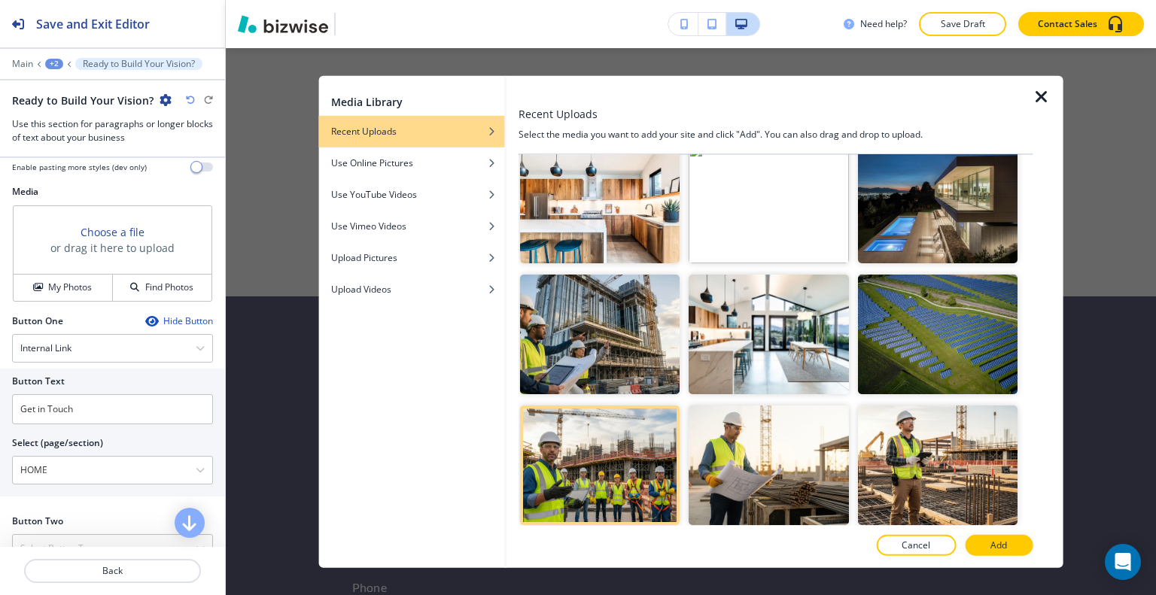
click at [1018, 556] on div at bounding box center [776, 562] width 515 height 12
click at [1009, 548] on button "Add" at bounding box center [999, 545] width 68 height 21
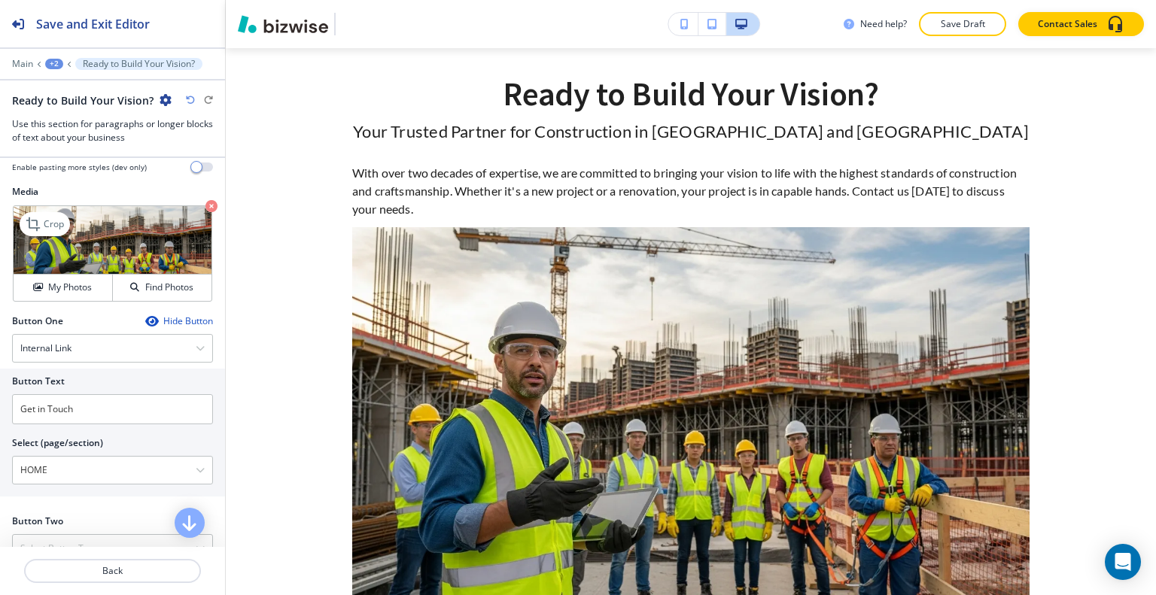
click at [193, 206] on img at bounding box center [113, 240] width 198 height 68
click at [205, 200] on icon "button" at bounding box center [211, 206] width 12 height 12
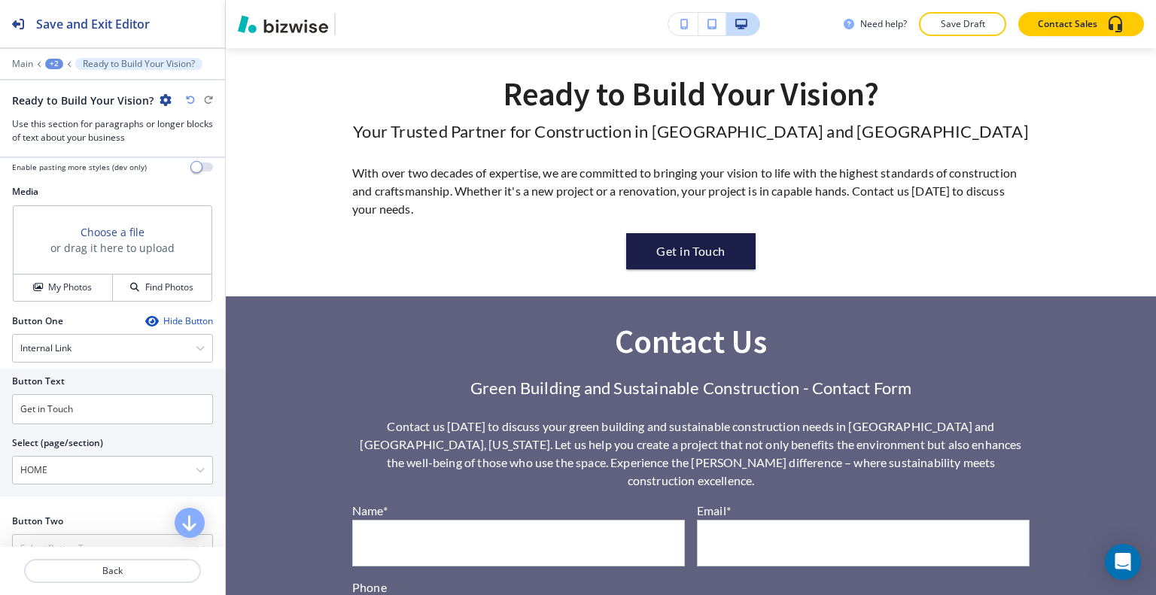
scroll to position [806, 0]
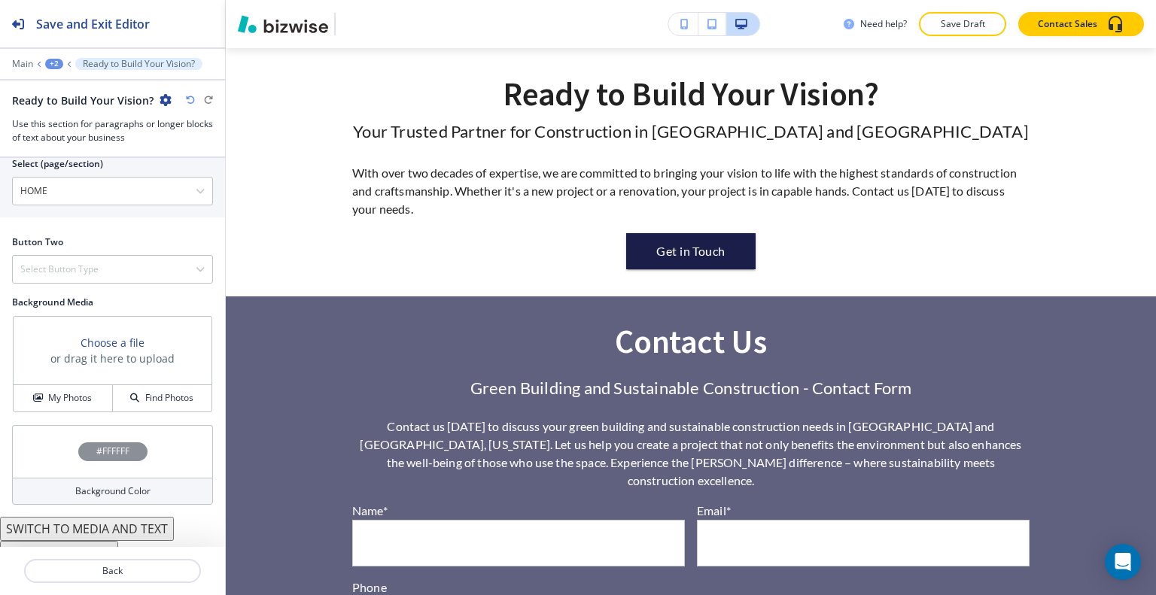
click at [72, 404] on div "Background Media Choose a file or drag it here to upload My Photos Find Photos" at bounding box center [112, 360] width 225 height 129
click at [76, 391] on h4 "My Photos" at bounding box center [70, 398] width 44 height 14
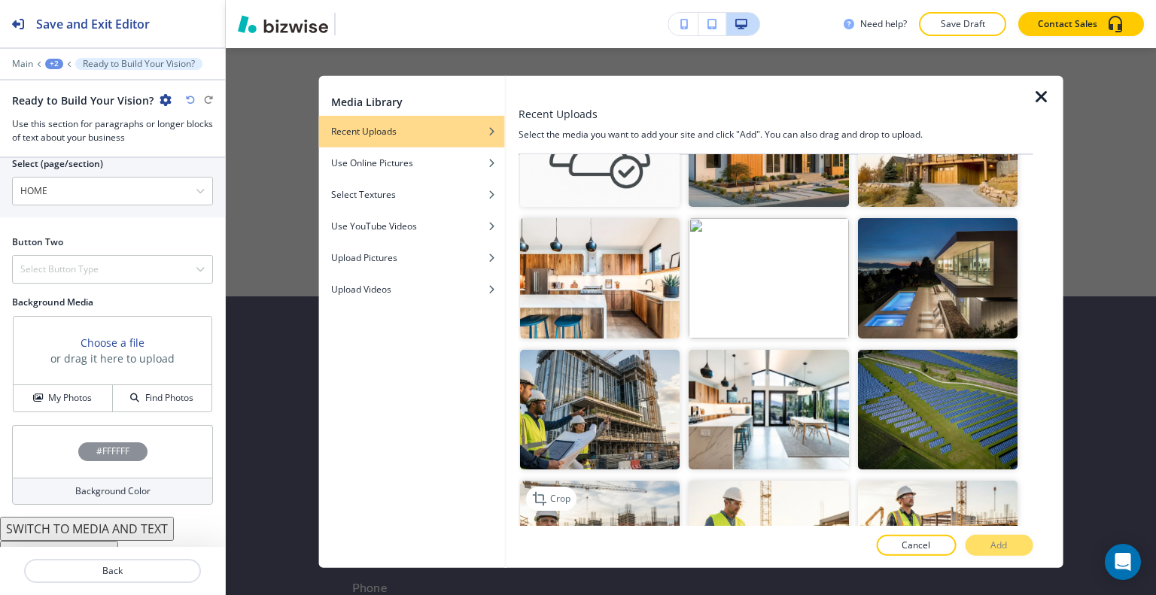
scroll to position [753, 0]
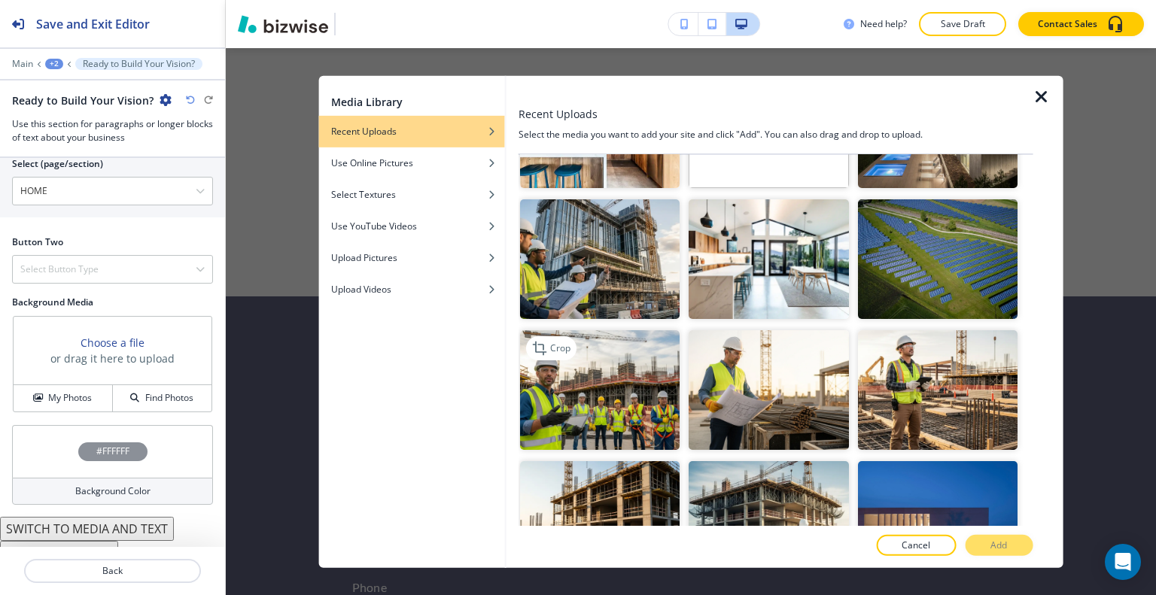
click at [625, 370] on img "button" at bounding box center [600, 390] width 160 height 120
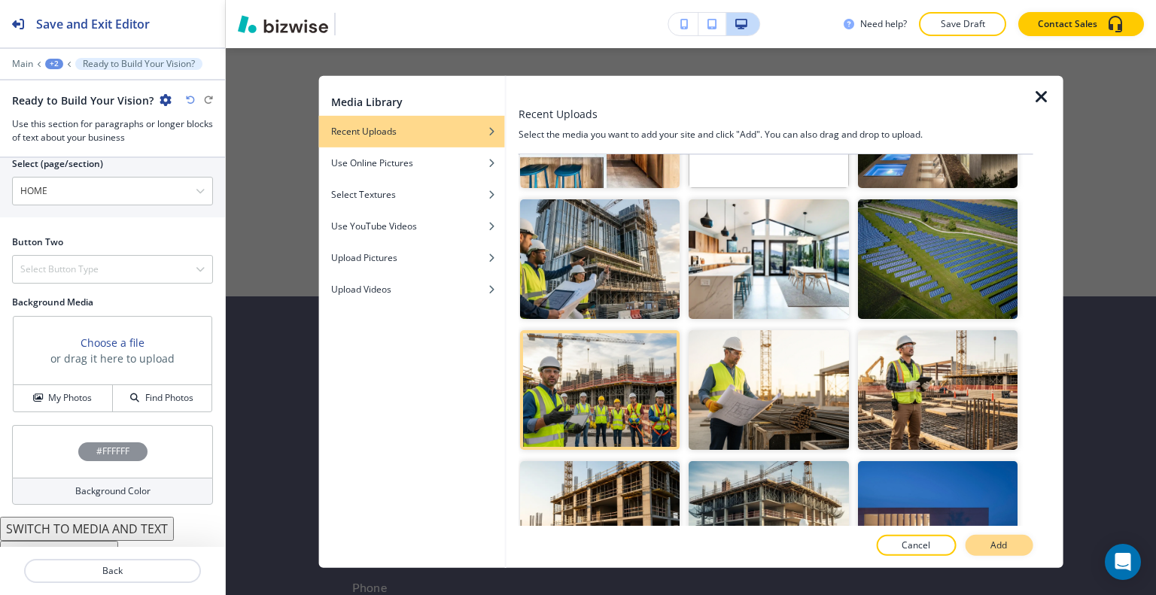
click at [1006, 543] on p "Add" at bounding box center [999, 546] width 17 height 14
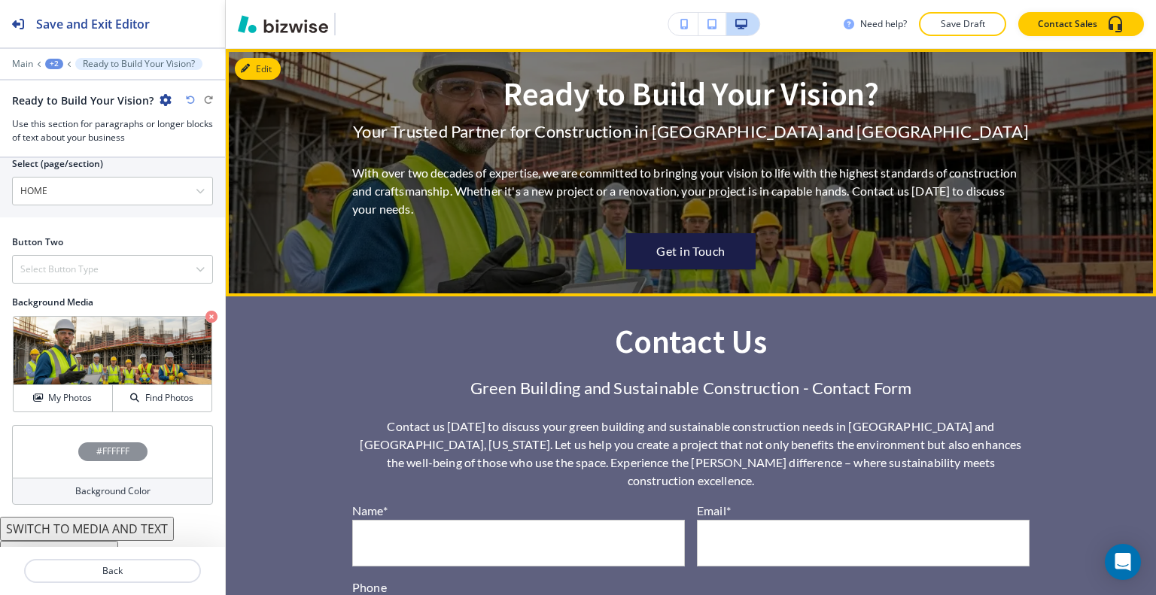
scroll to position [2618, 0]
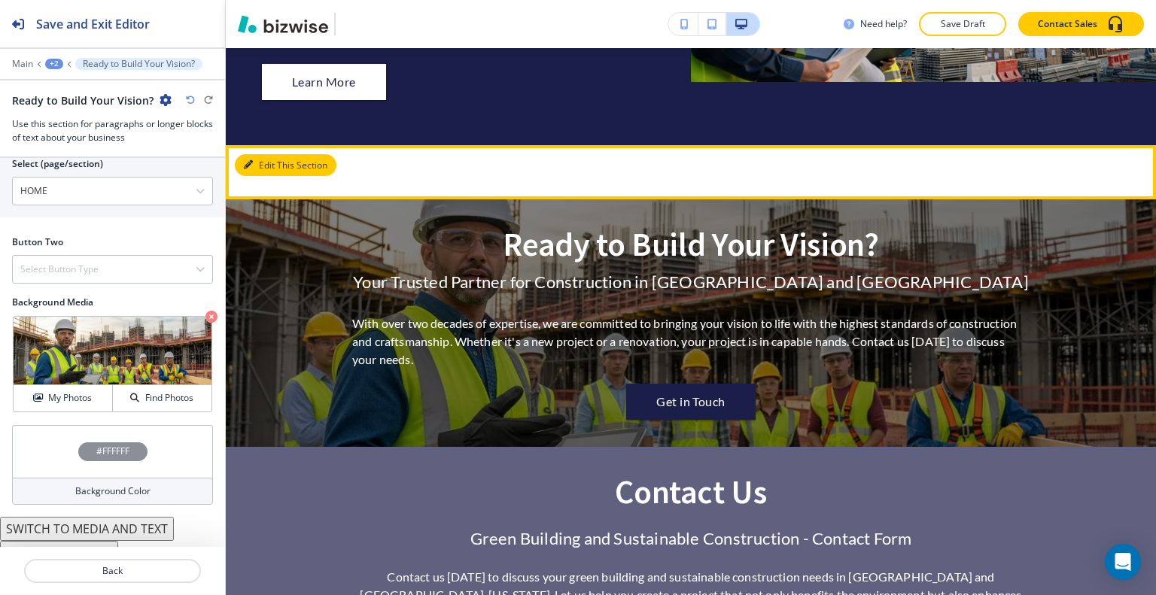
click at [254, 162] on button "Edit This Section" at bounding box center [286, 165] width 102 height 23
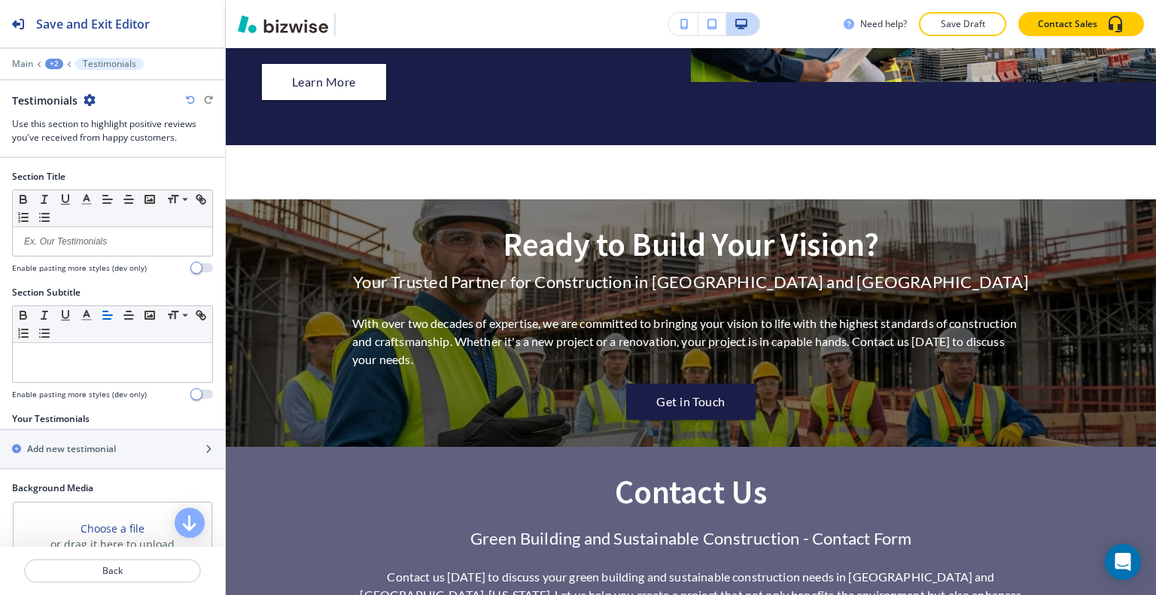
click at [89, 99] on icon "button" at bounding box center [90, 100] width 12 height 12
click at [142, 175] on p "Delete Section" at bounding box center [131, 179] width 77 height 14
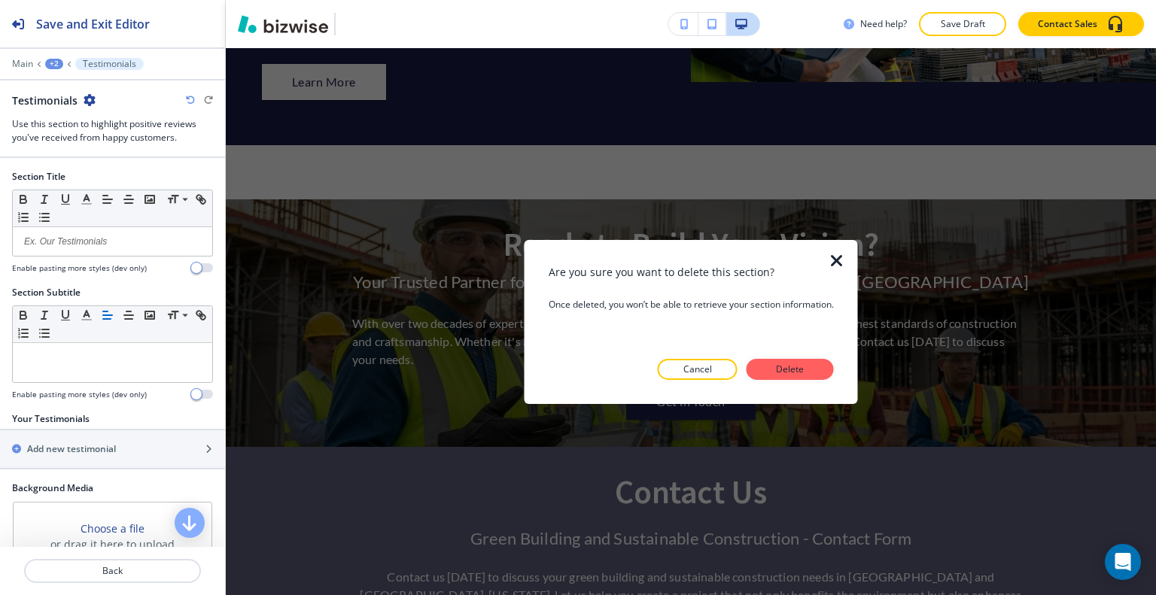
click at [792, 364] on p "Delete" at bounding box center [790, 370] width 36 height 14
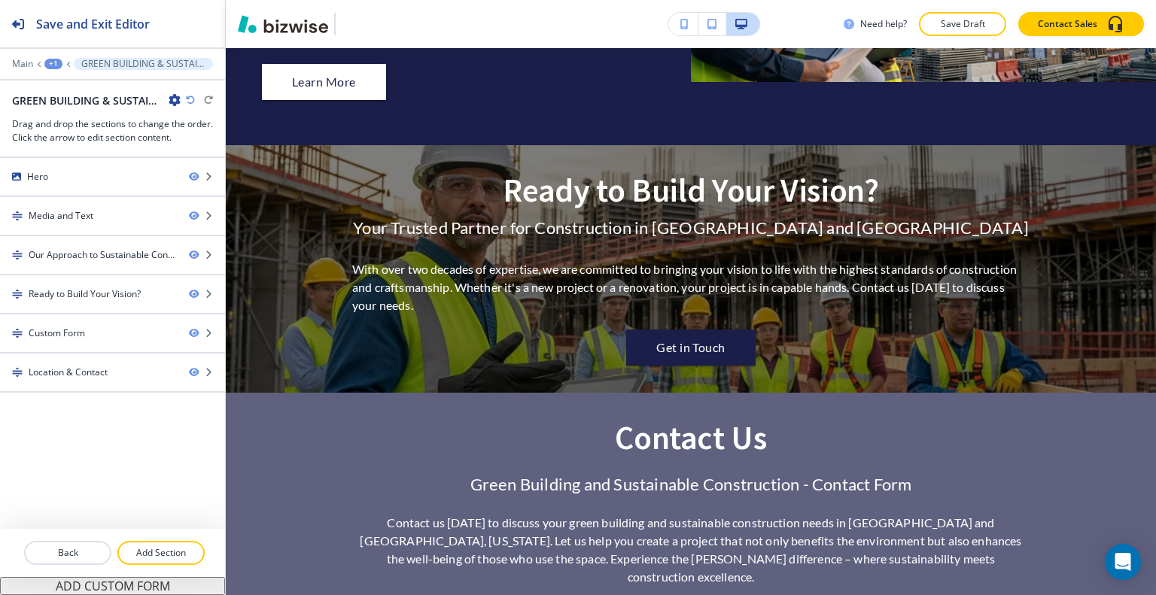
scroll to position [2543, 0]
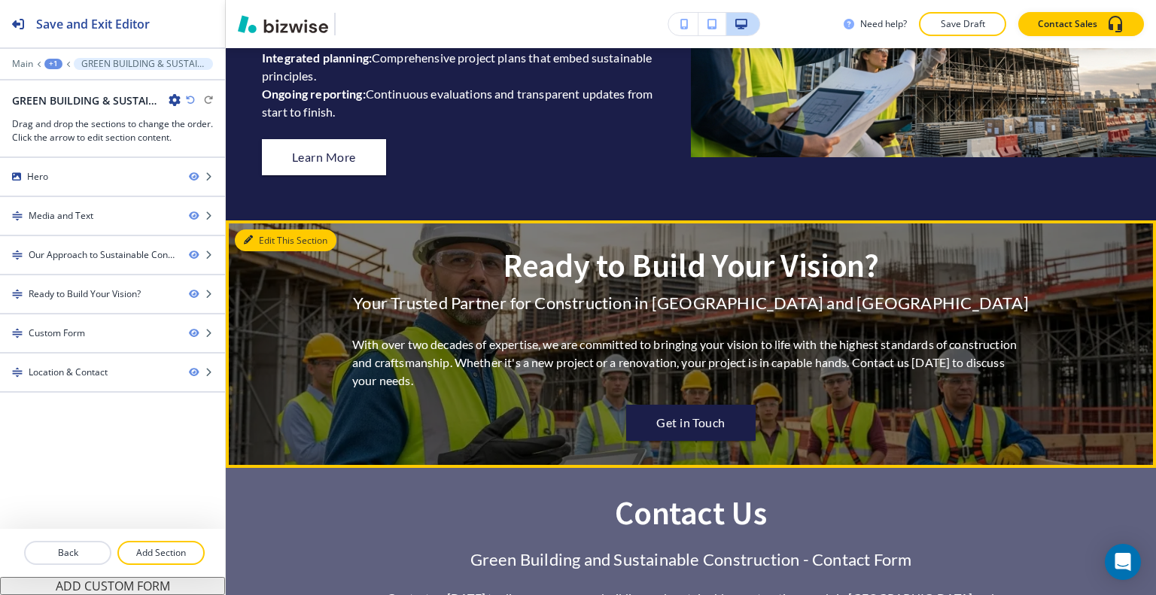
click at [284, 239] on button "Edit This Section" at bounding box center [286, 241] width 102 height 23
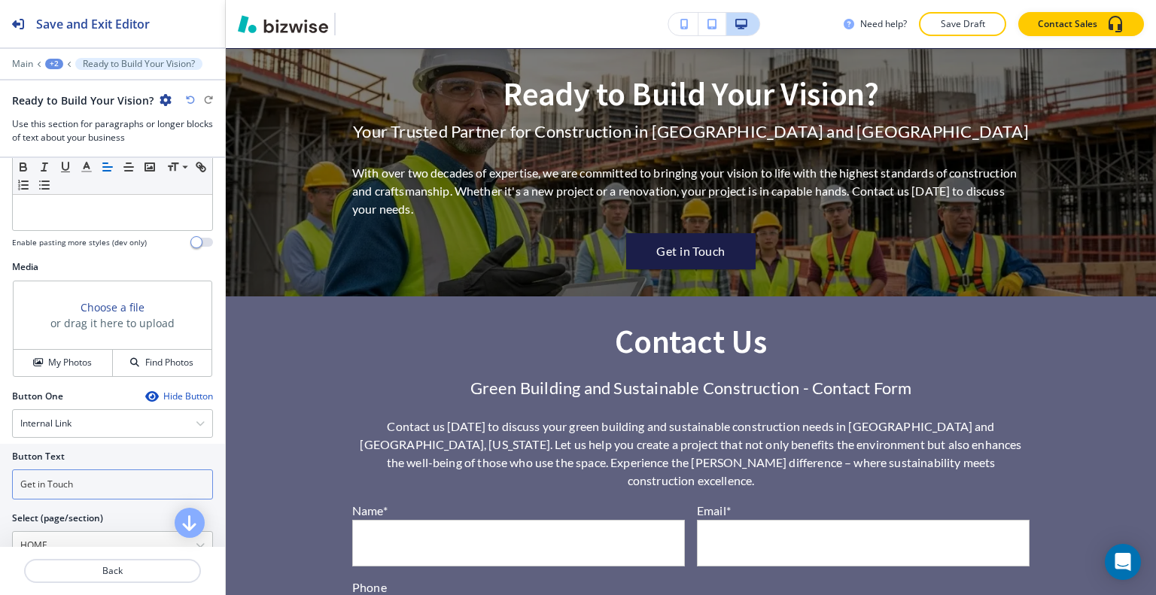
scroll to position [527, 0]
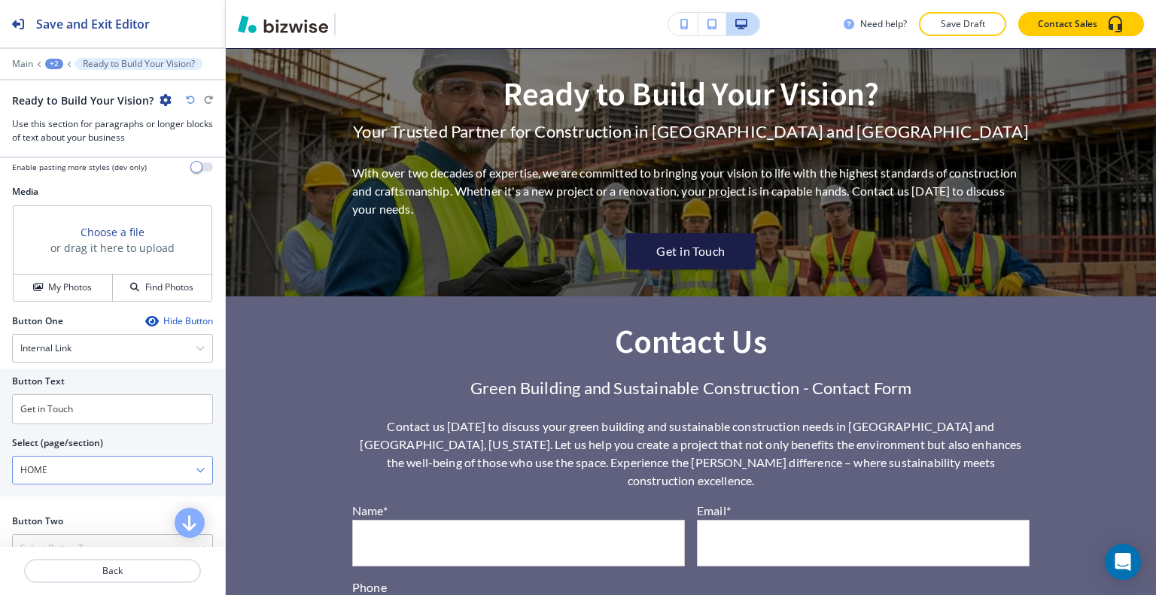
click at [81, 458] on \(page\/section\) "HOME" at bounding box center [104, 471] width 183 height 26
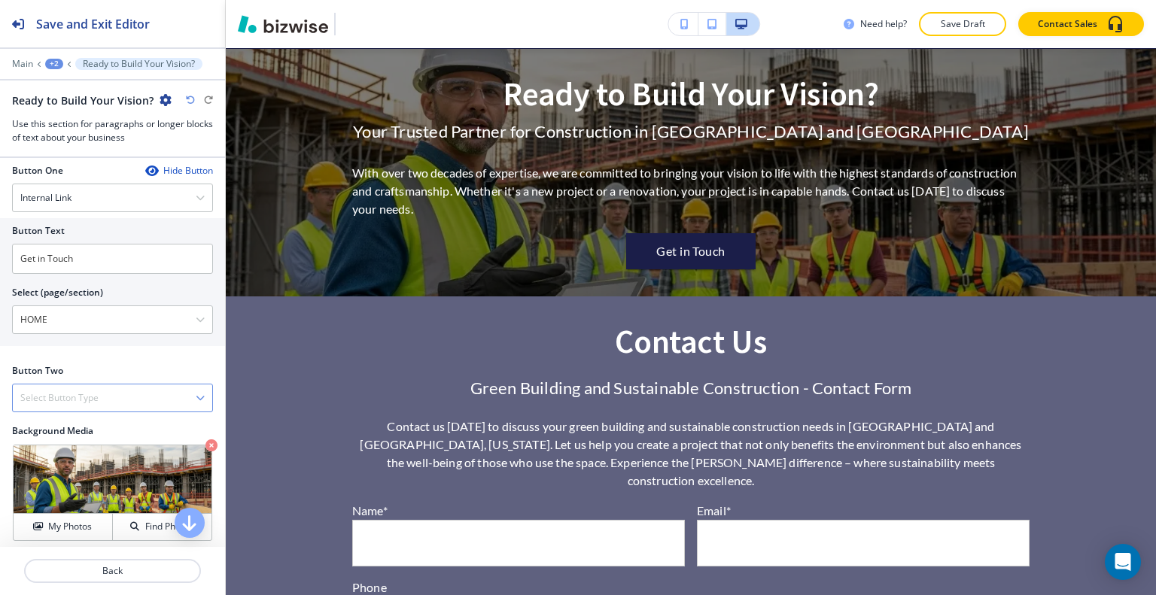
click at [54, 391] on h4 "Select Button Type" at bounding box center [59, 398] width 78 height 14
drag, startPoint x: 94, startPoint y: 291, endPoint x: 0, endPoint y: 292, distance: 94.1
click at [0, 292] on div "Button Text Get in Touch Select (page/section) HOME HOME HOME | Hero HOME | At …" at bounding box center [112, 282] width 225 height 128
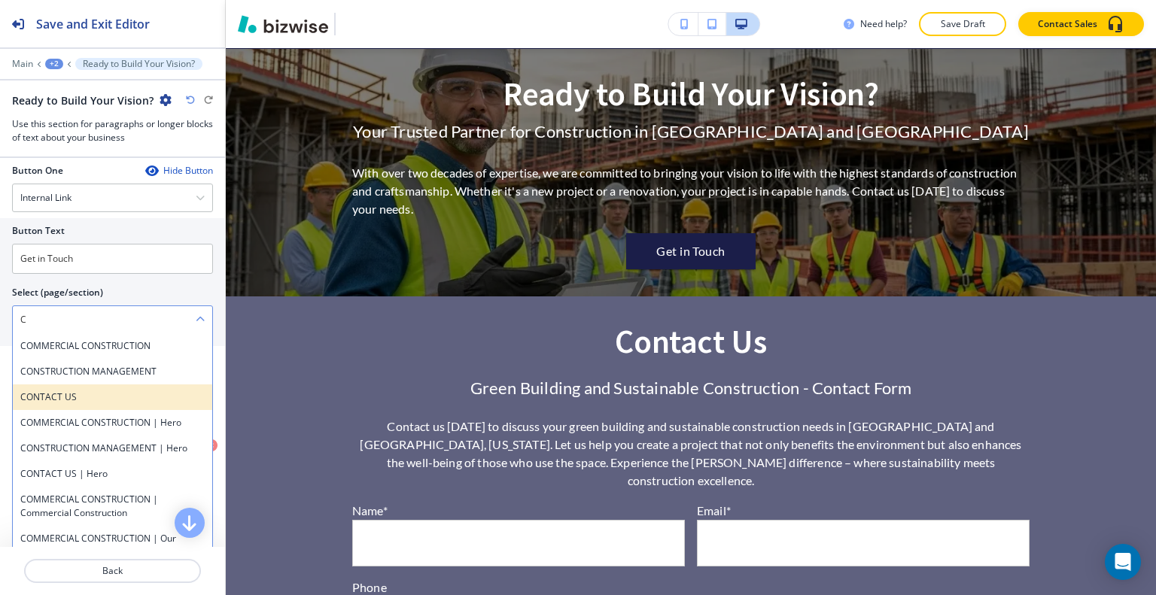
click at [53, 391] on h4 "CONTACT US" at bounding box center [112, 398] width 184 height 14
type \(page\/section\) "CONTACT US"
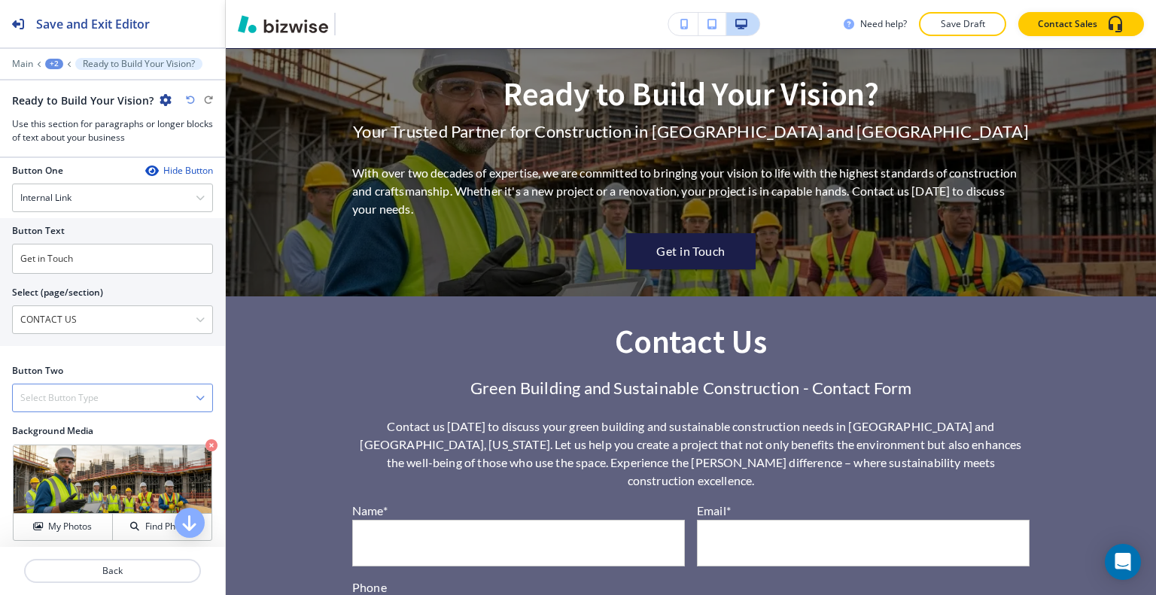
click at [87, 391] on h4 "Select Button Type" at bounding box center [59, 398] width 78 height 14
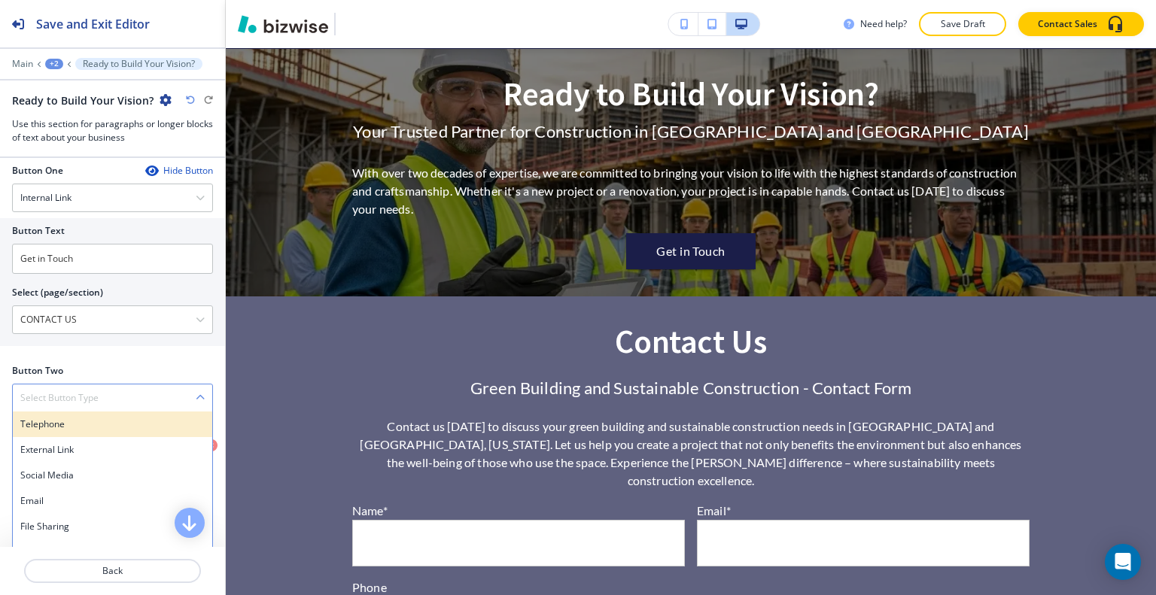
click at [87, 418] on h4 "Telephone" at bounding box center [112, 425] width 184 height 14
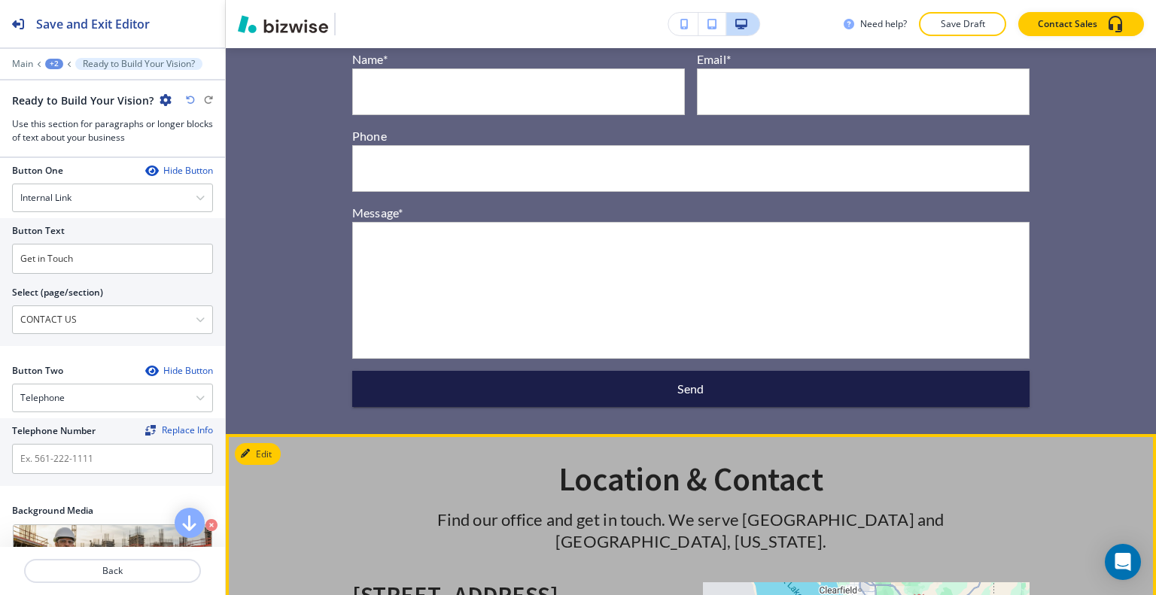
scroll to position [3392, 0]
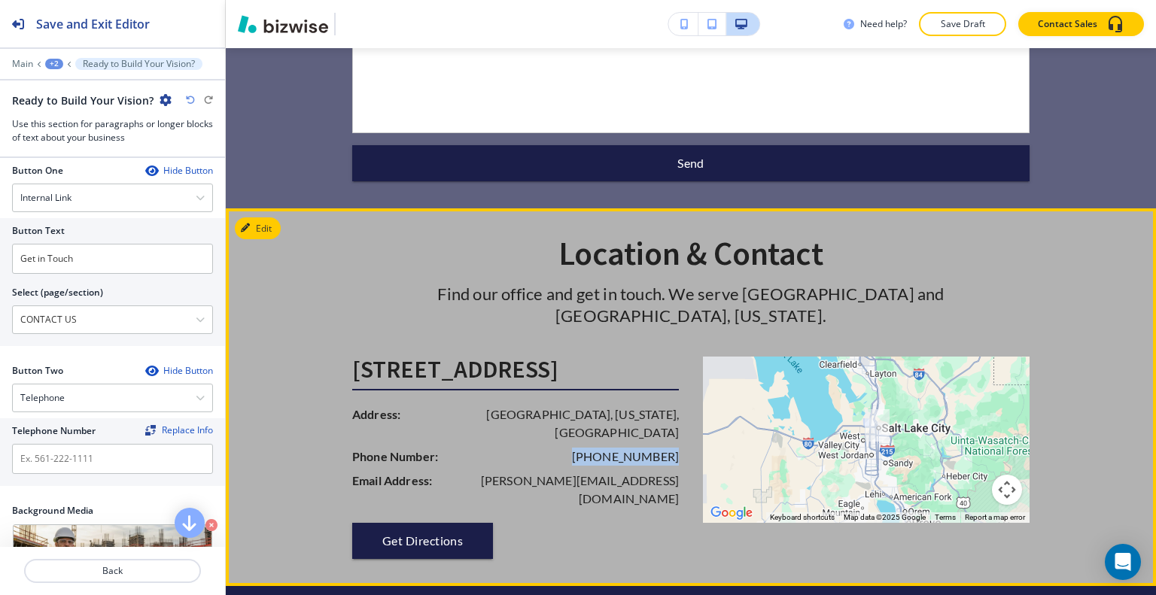
drag, startPoint x: 674, startPoint y: 395, endPoint x: 598, endPoint y: 397, distance: 76.8
click at [584, 397] on div "[STREET_ADDRESS] Address: [GEOGRAPHIC_DATA][US_STATE] Phone Number: [PHONE_NUMB…" at bounding box center [521, 458] width 339 height 202
copy p "[PHONE_NUMBER]"
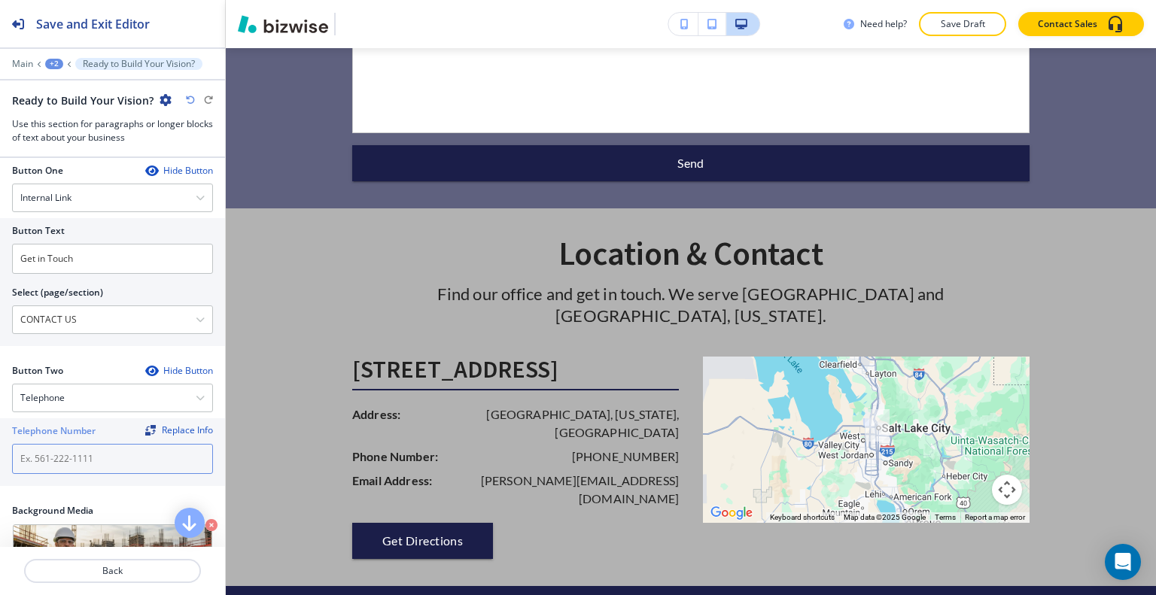
paste input "[PHONE_NUMBER]"
type input "[PHONE_NUMBER]"
click at [135, 569] on p "Back" at bounding box center [113, 572] width 174 height 14
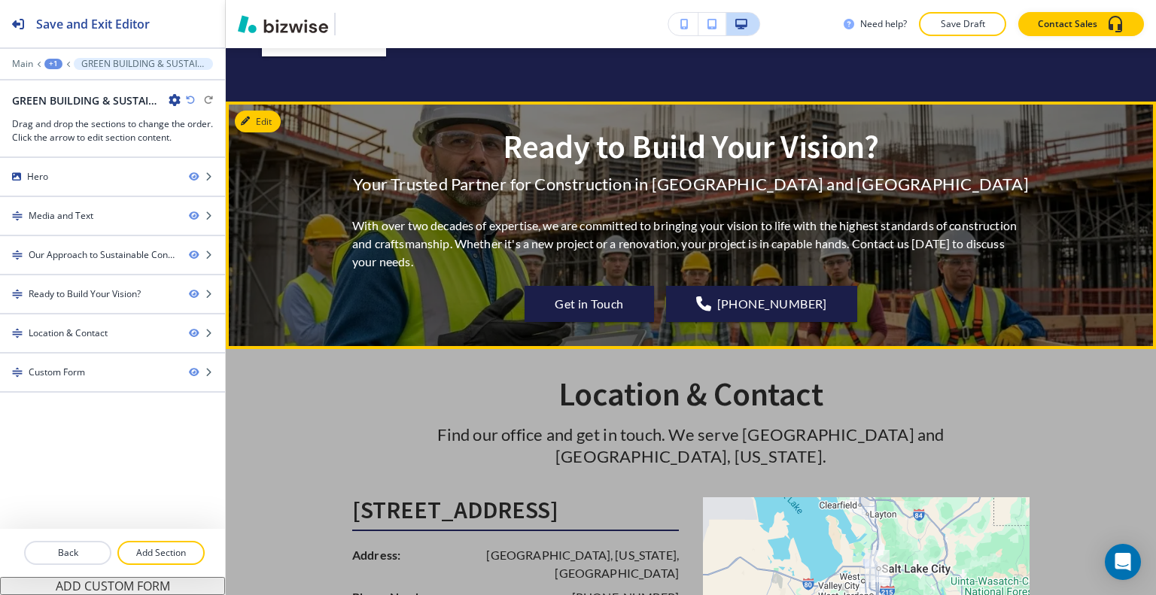
scroll to position [2812, 0]
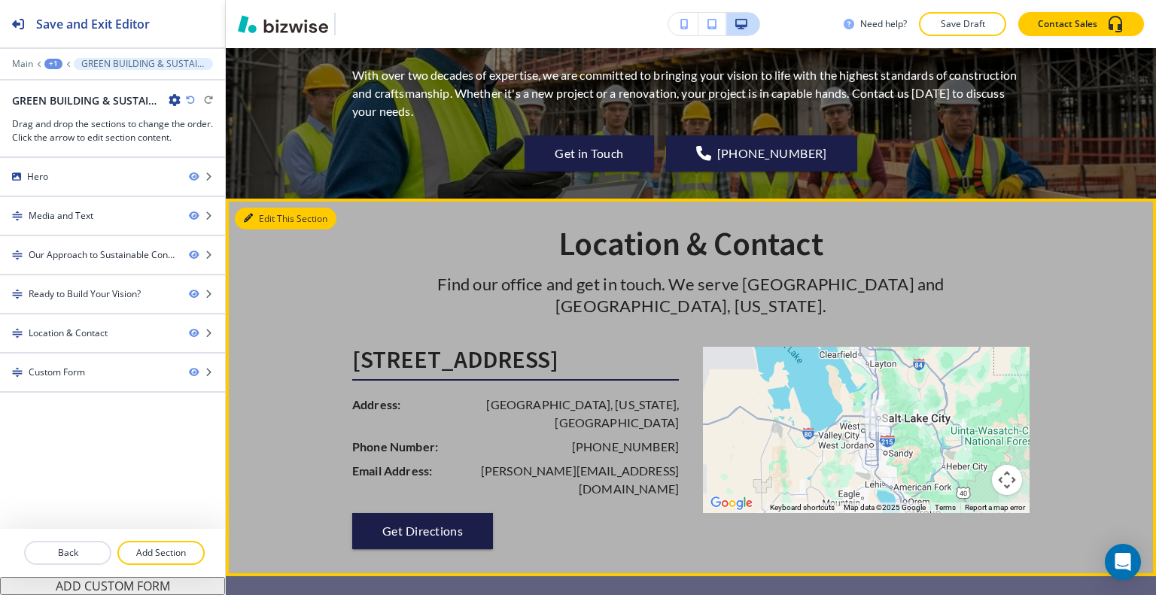
click at [259, 219] on button "Edit This Section" at bounding box center [286, 219] width 102 height 23
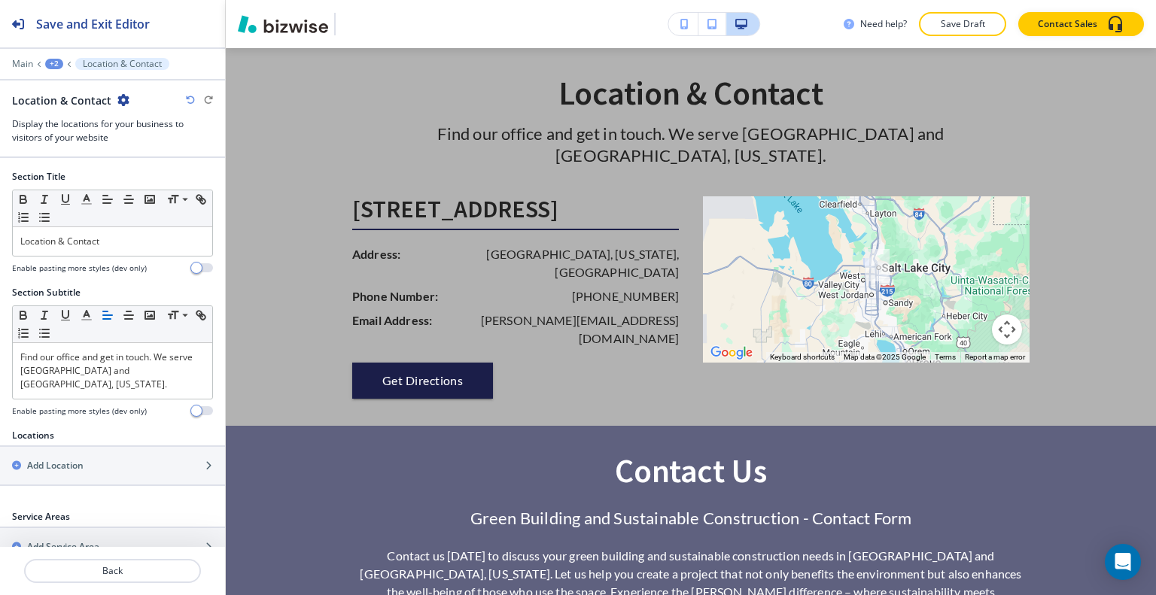
scroll to position [287, 0]
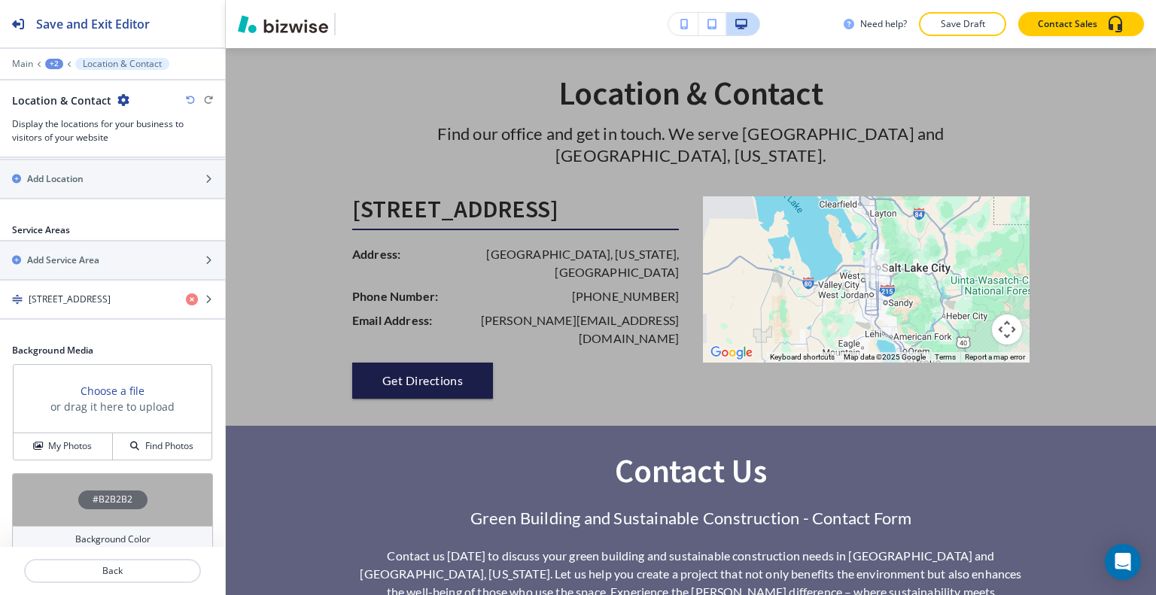
click at [49, 473] on div "#B2B2B2" at bounding box center [112, 499] width 201 height 53
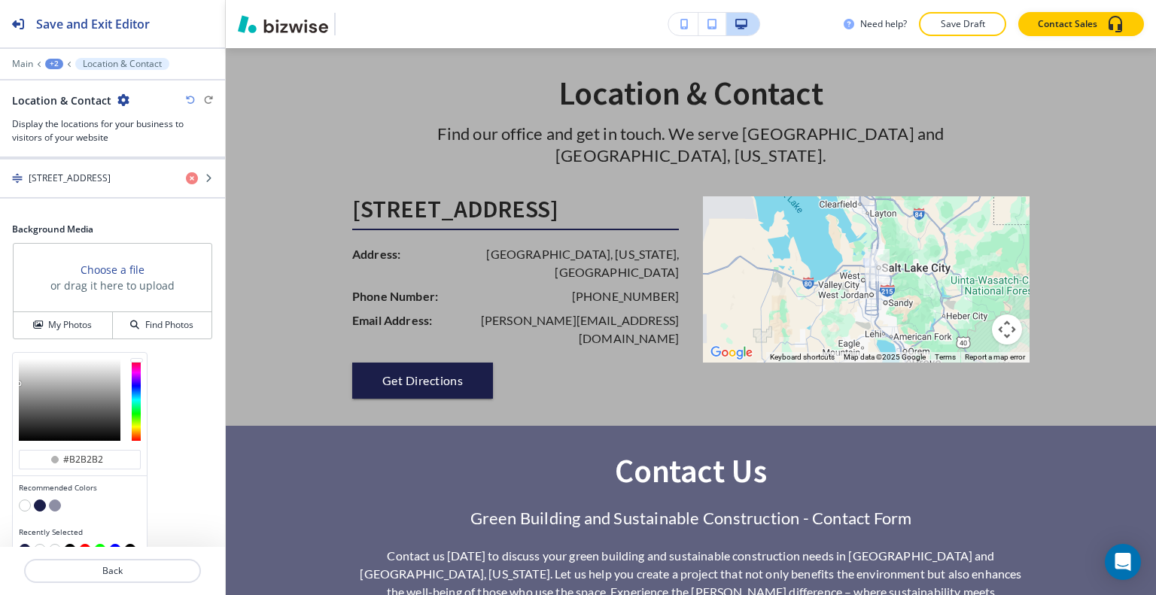
click at [26, 500] on button "button" at bounding box center [25, 506] width 12 height 12
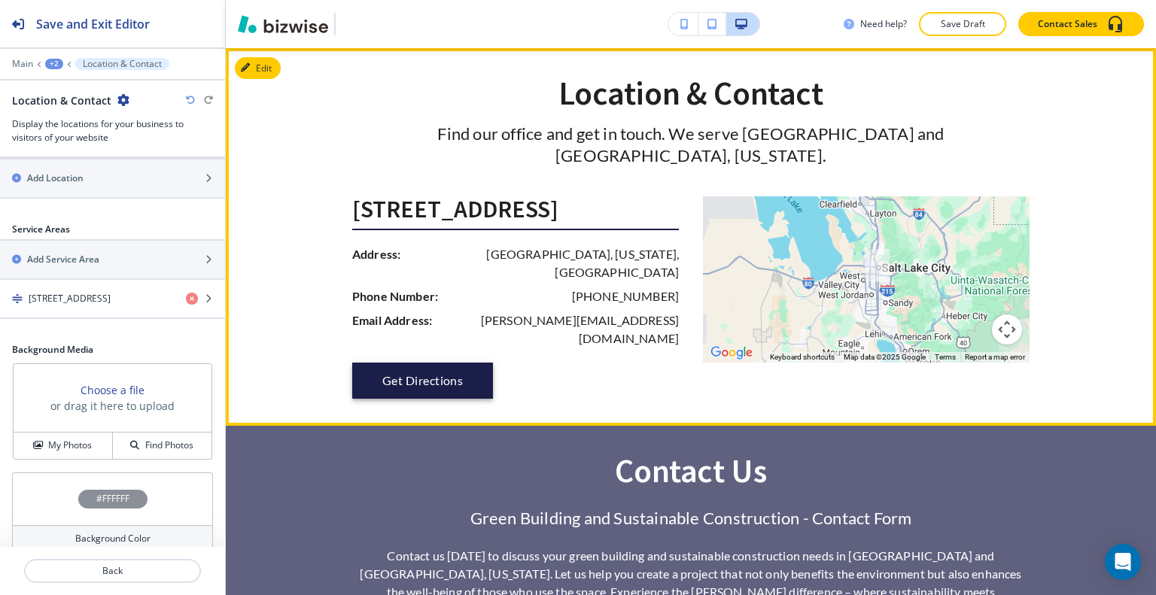
scroll to position [3264, 0]
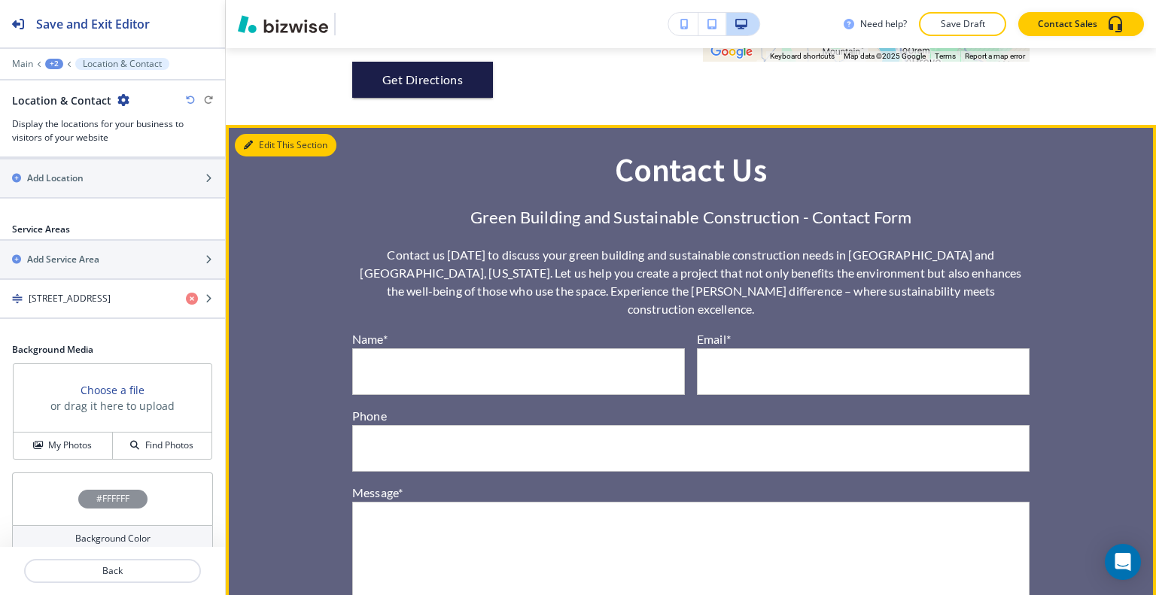
click at [265, 134] on button "Edit This Section" at bounding box center [286, 145] width 102 height 23
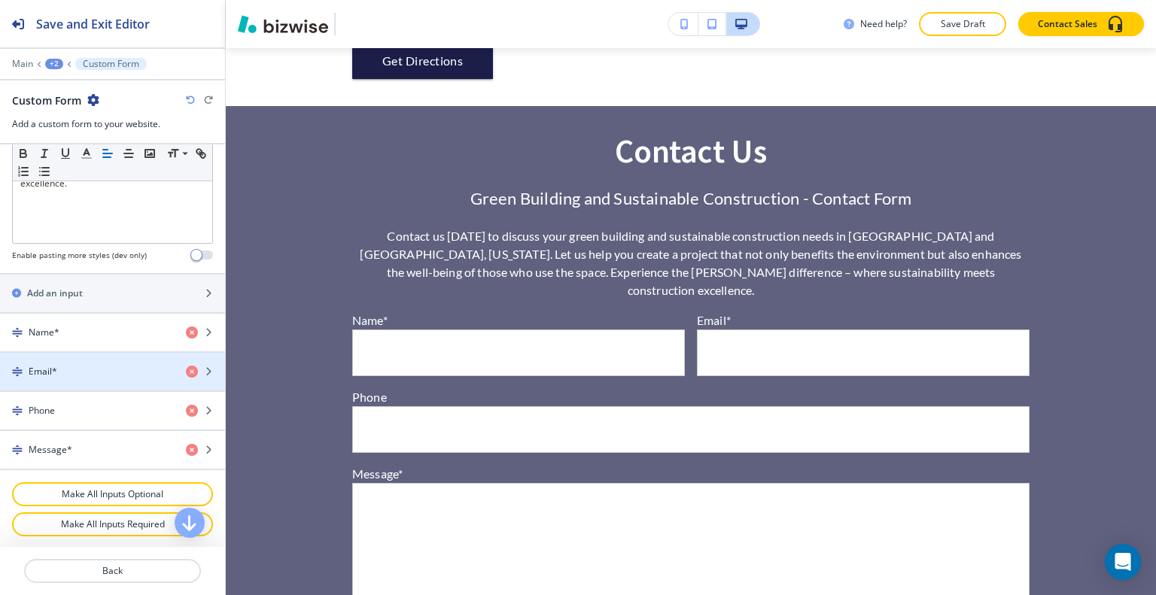
scroll to position [744, 0]
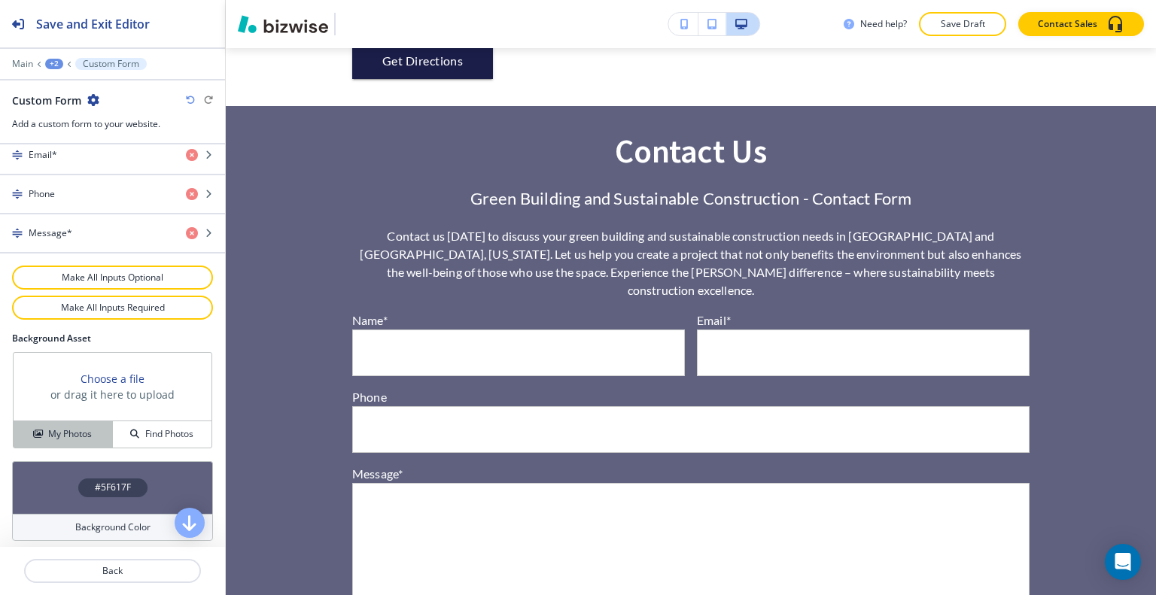
click at [85, 428] on h4 "My Photos" at bounding box center [70, 435] width 44 height 14
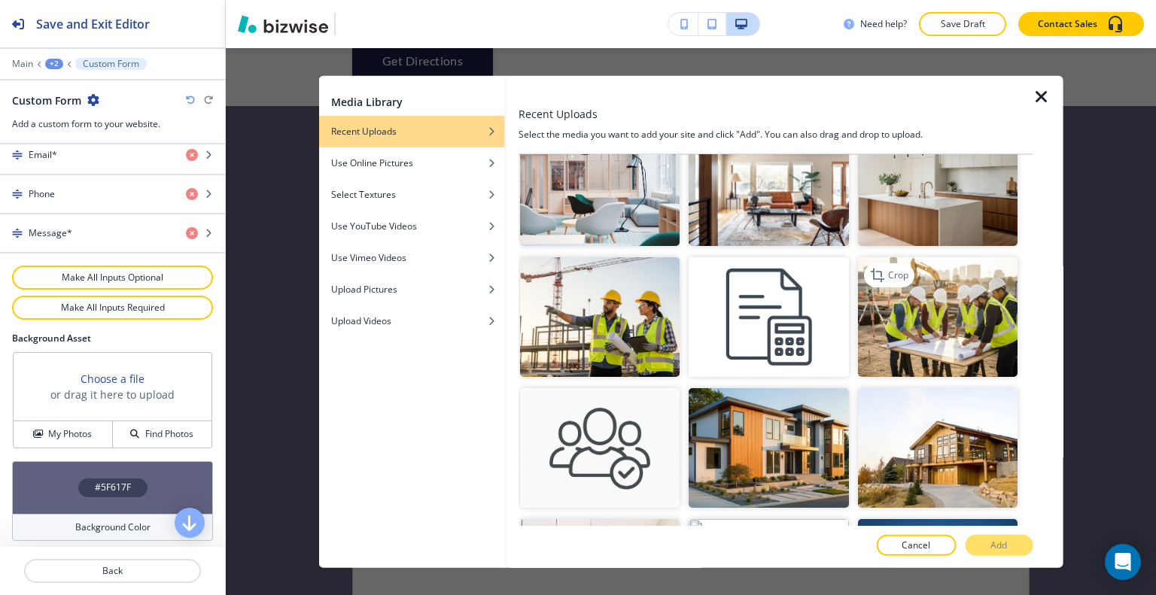
scroll to position [226, 0]
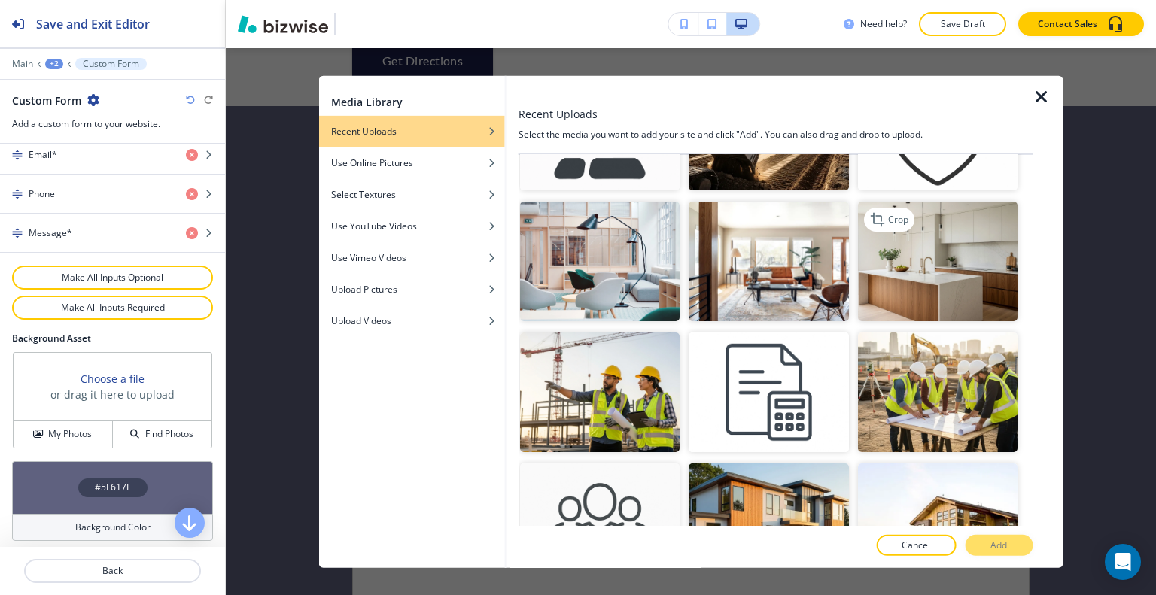
click at [921, 282] on img "button" at bounding box center [937, 262] width 160 height 120
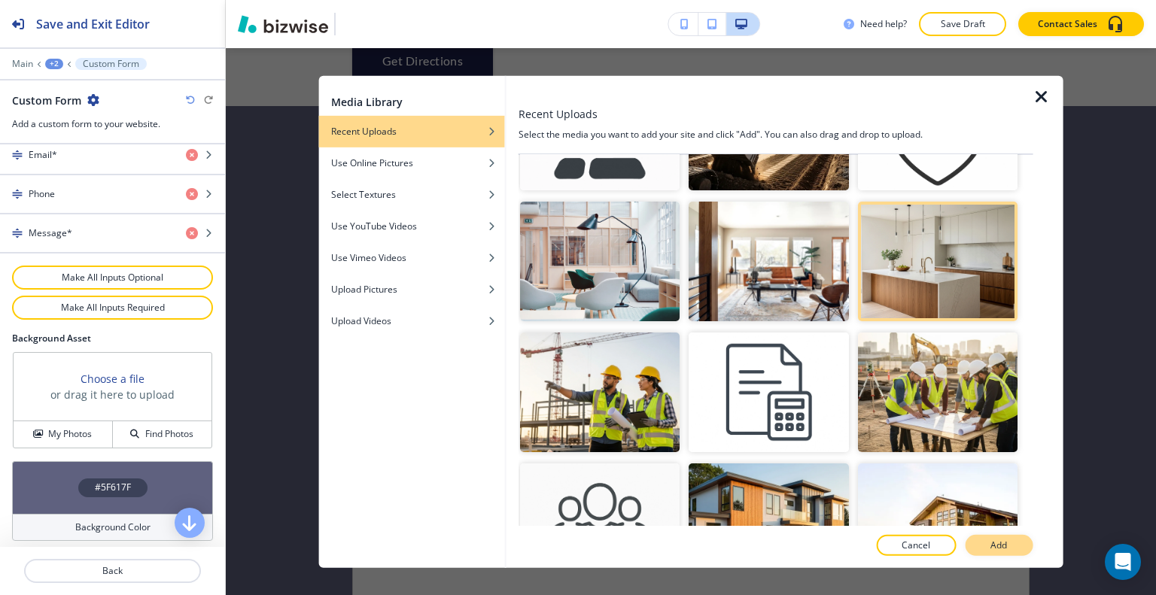
click at [997, 546] on p "Add" at bounding box center [999, 546] width 17 height 14
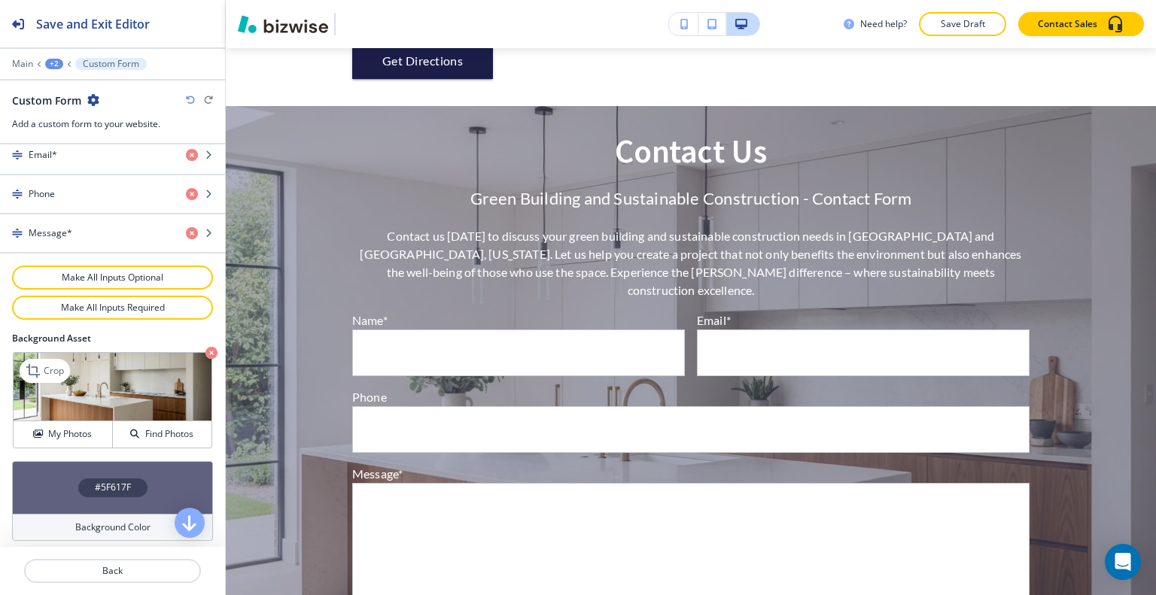
click at [205, 347] on icon "button" at bounding box center [211, 353] width 12 height 12
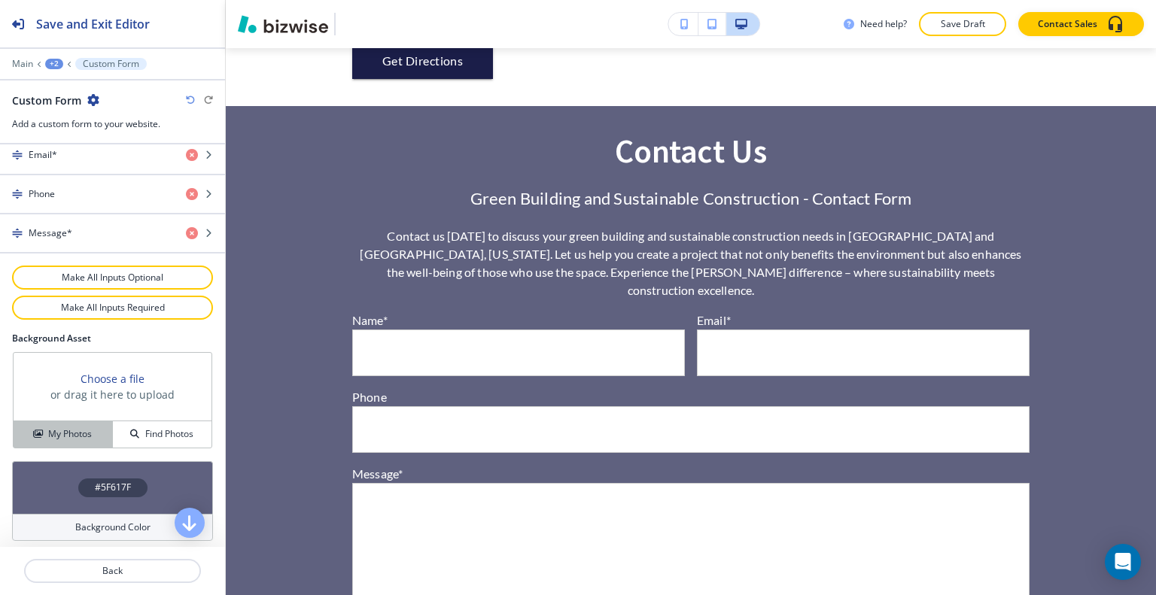
click at [84, 430] on h4 "My Photos" at bounding box center [70, 435] width 44 height 14
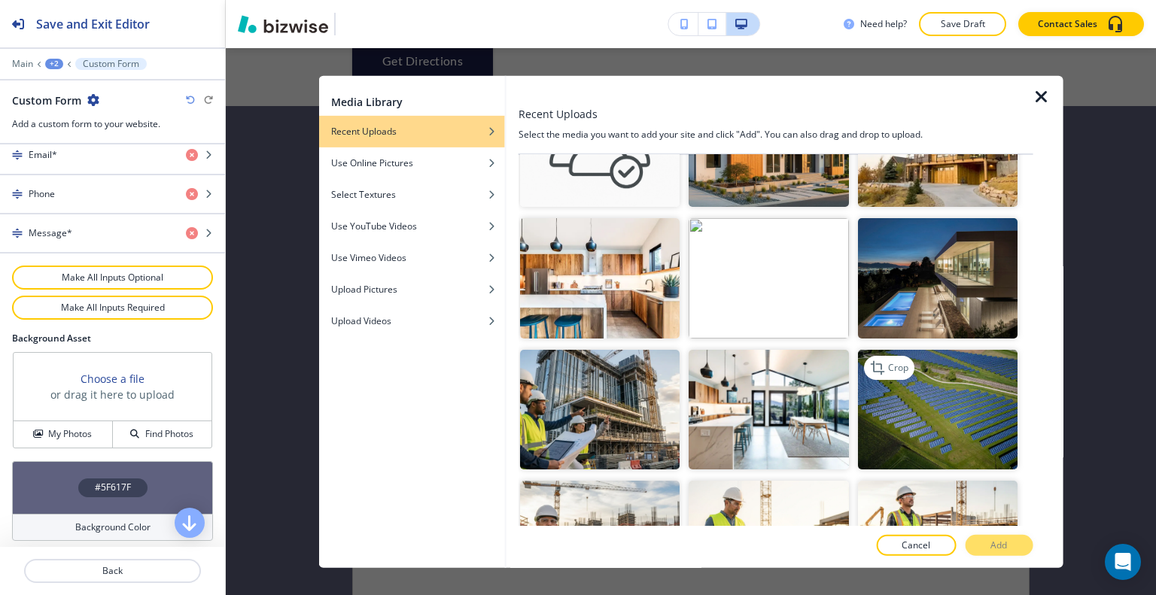
scroll to position [452, 0]
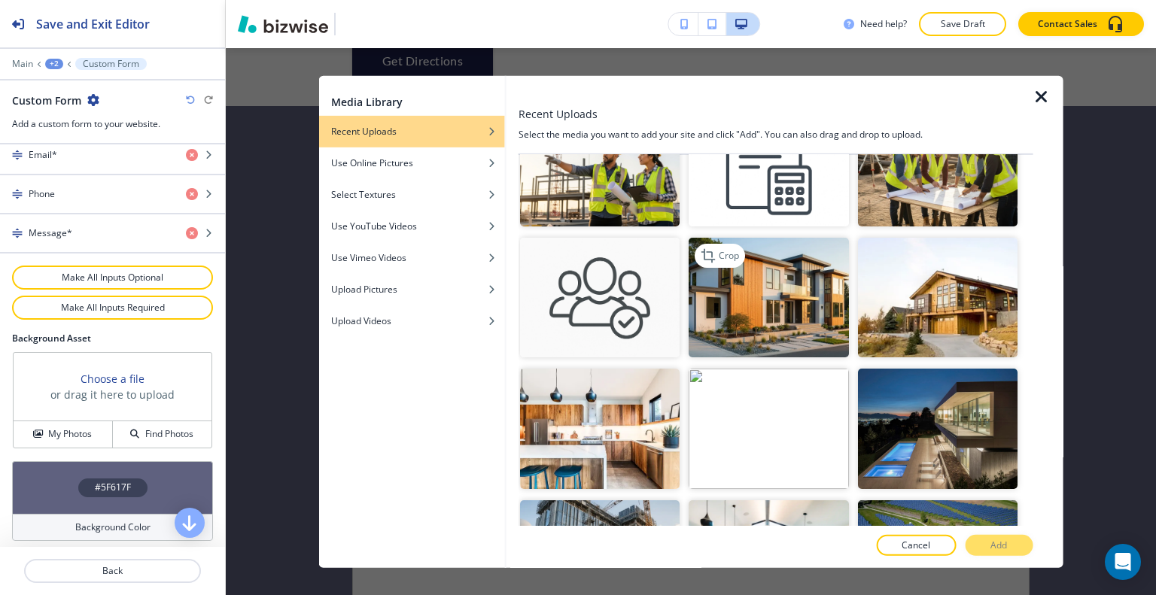
click at [800, 271] on img "button" at bounding box center [769, 298] width 160 height 120
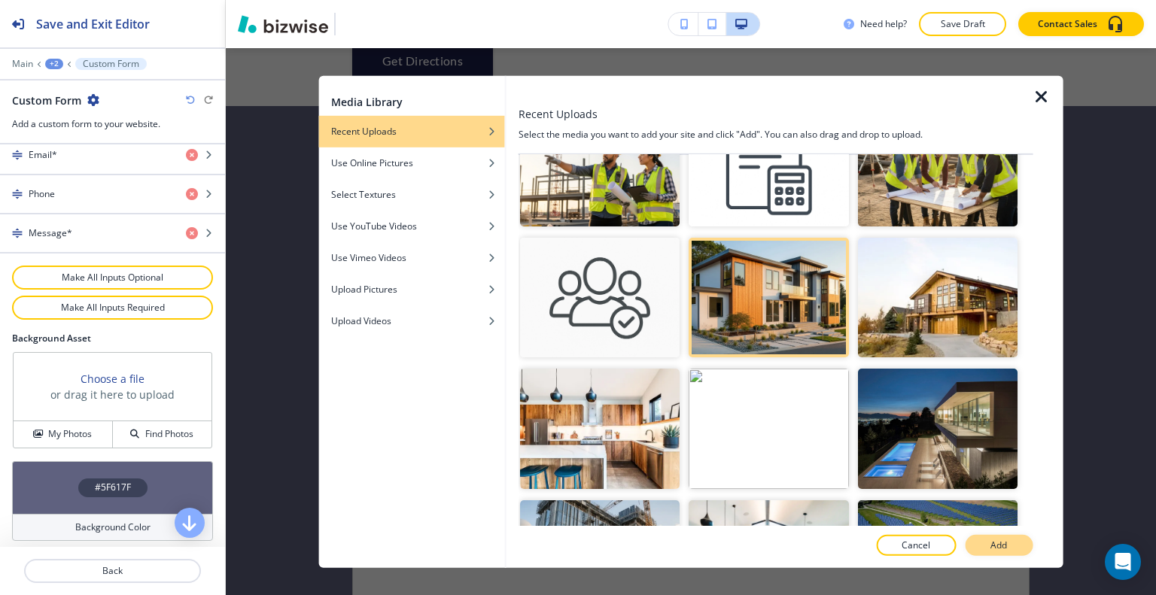
click at [1008, 541] on button "Add" at bounding box center [999, 545] width 68 height 21
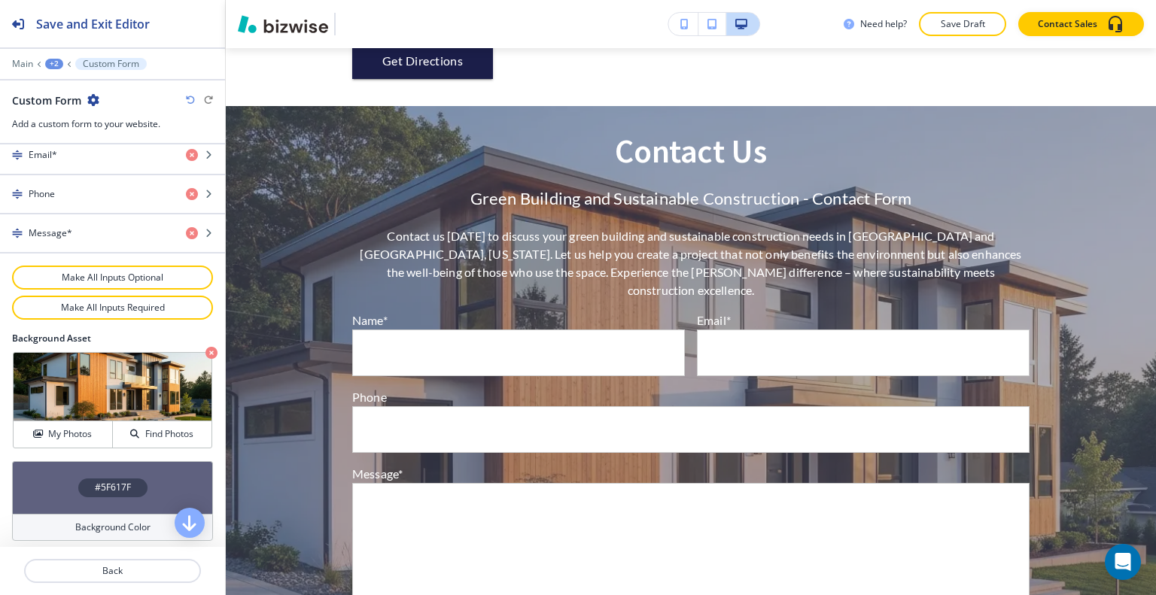
click at [178, 475] on div "#5F617F" at bounding box center [112, 487] width 201 height 53
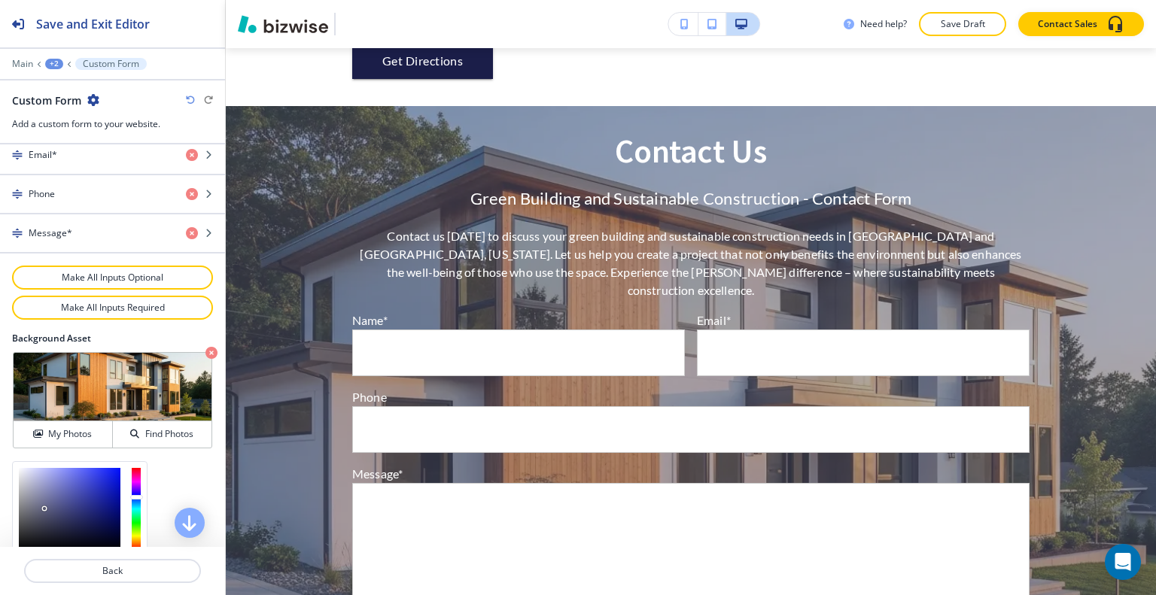
scroll to position [819, 0]
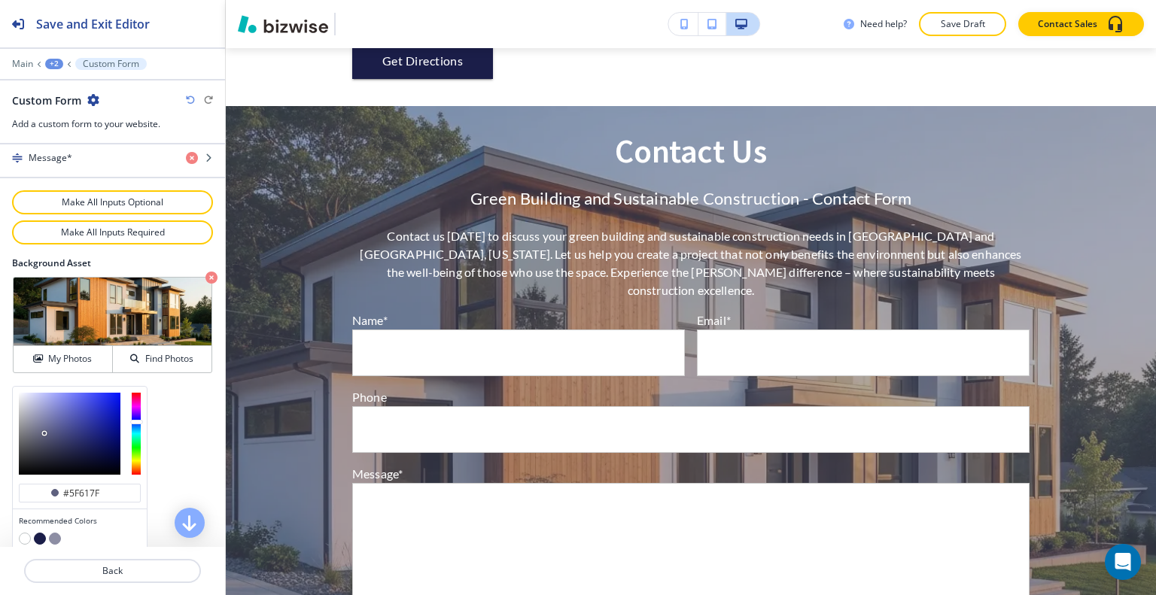
click at [39, 533] on button "button" at bounding box center [40, 539] width 12 height 12
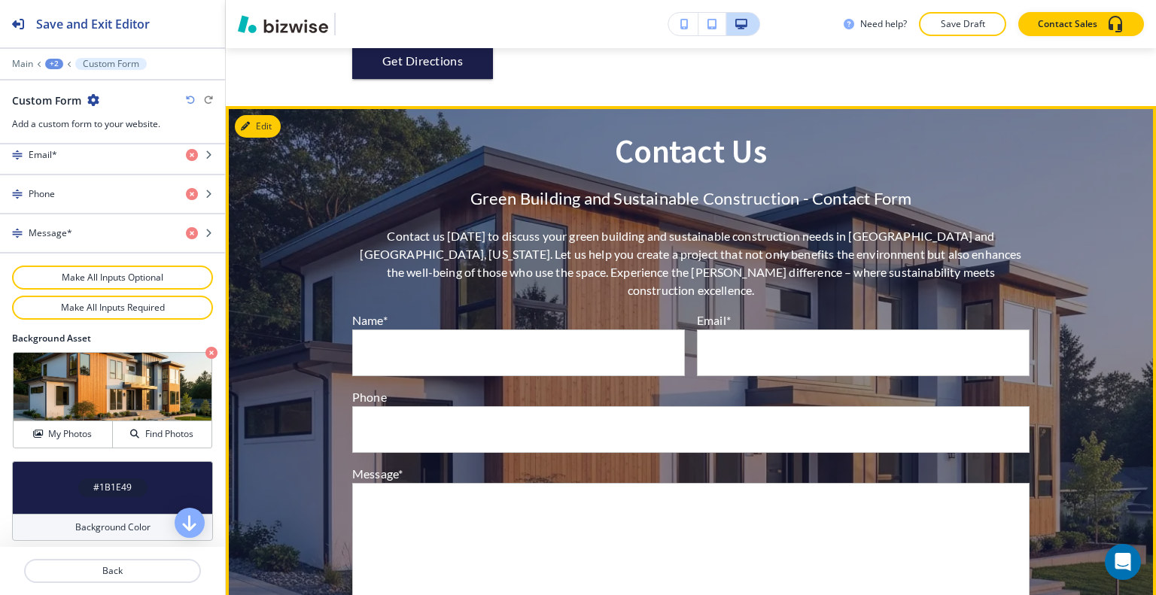
scroll to position [3584, 0]
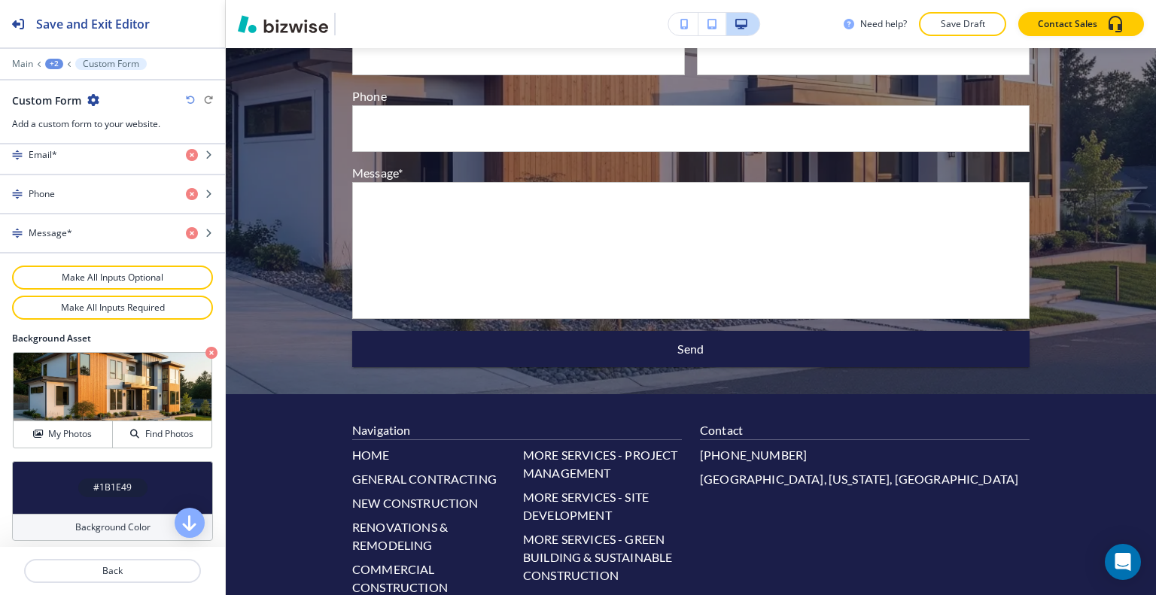
click at [63, 476] on div "#1B1E49" at bounding box center [112, 487] width 201 height 53
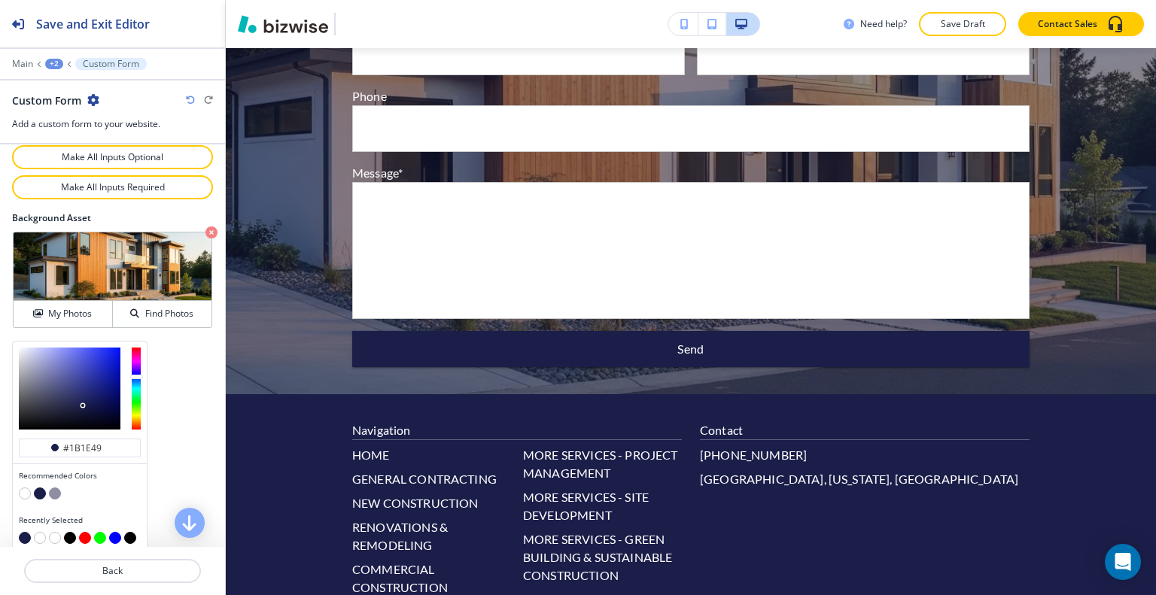
click at [129, 532] on button "button" at bounding box center [130, 538] width 12 height 12
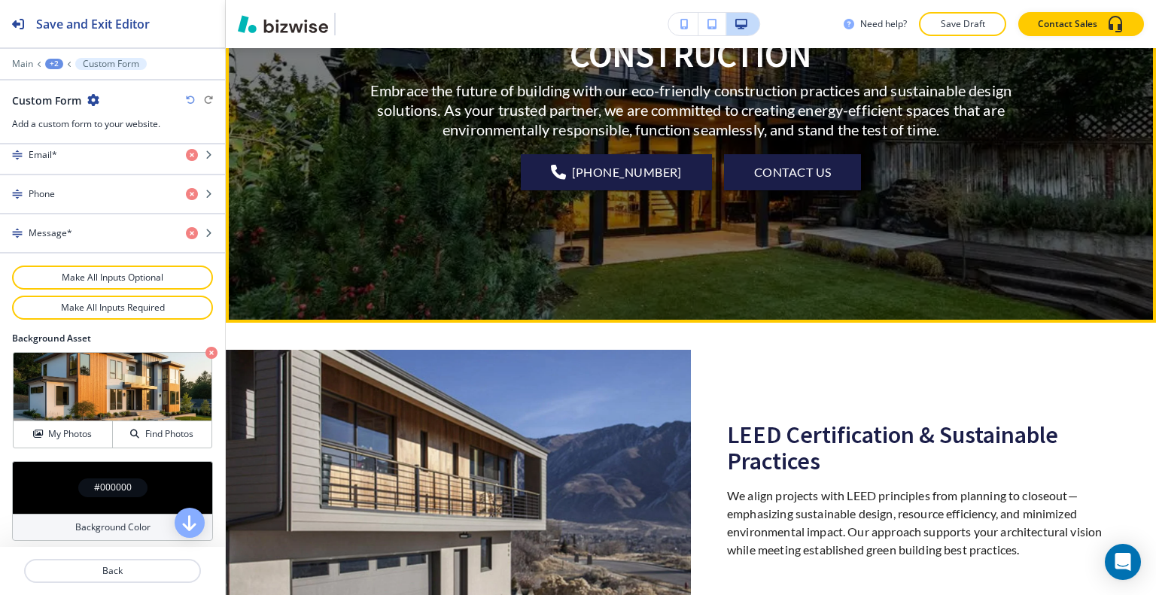
scroll to position [0, 0]
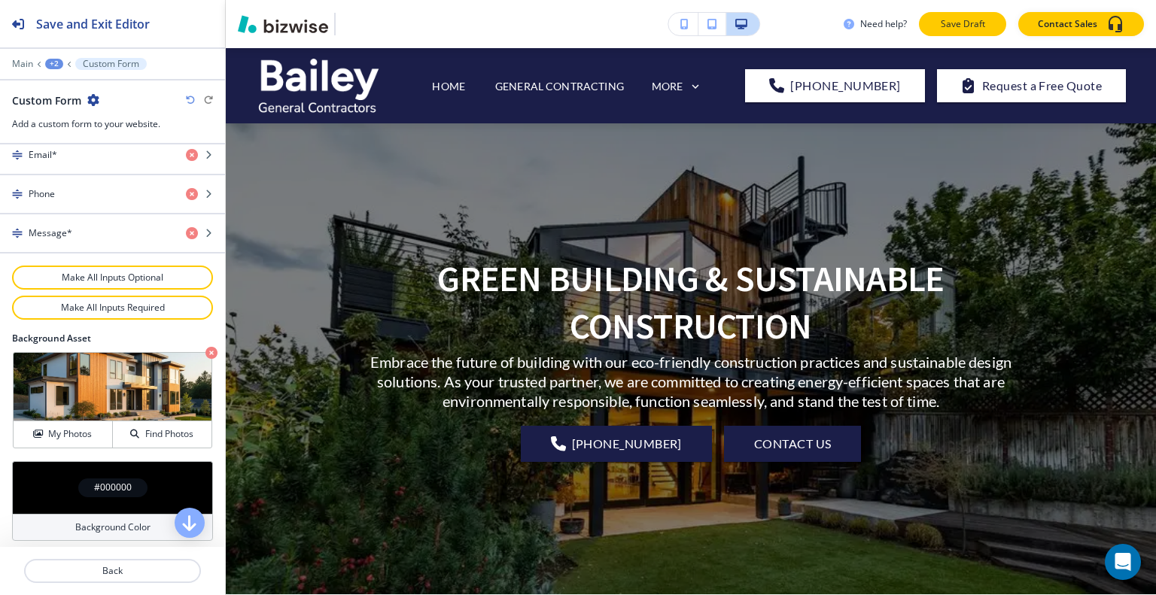
click at [960, 23] on p "Save Draft" at bounding box center [963, 24] width 48 height 14
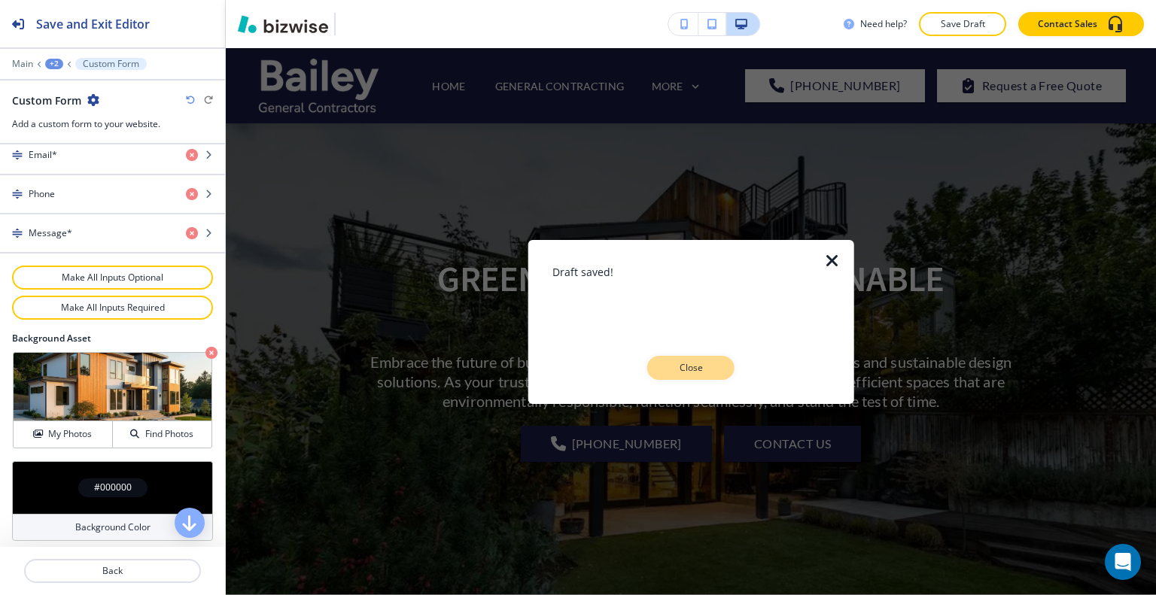
click at [713, 377] on button "Close" at bounding box center [690, 368] width 87 height 24
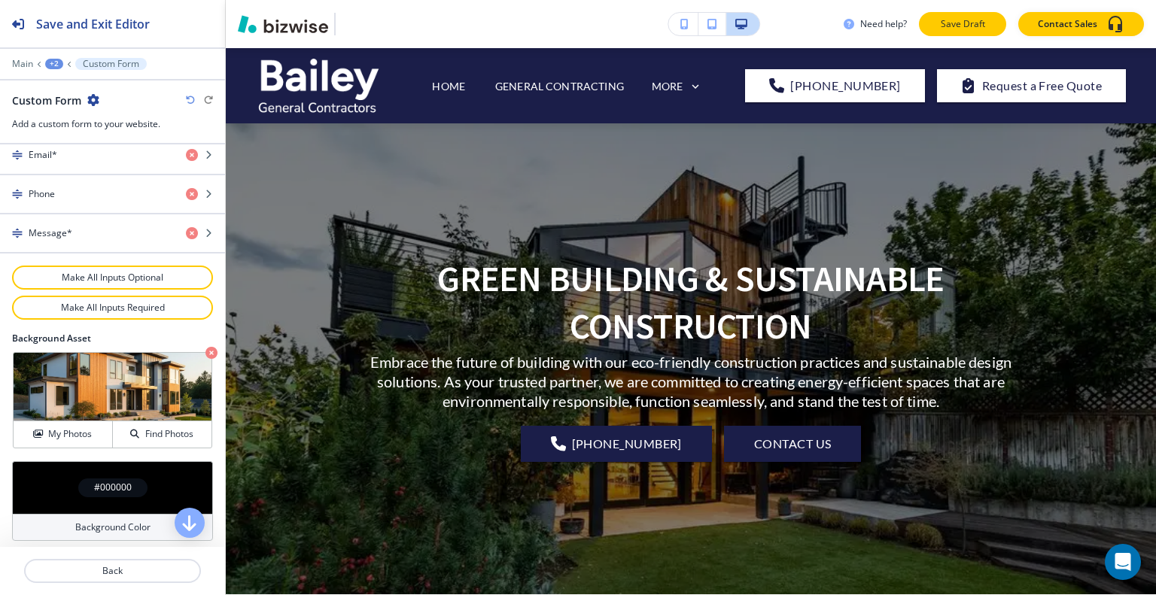
click at [945, 26] on p "Save Draft" at bounding box center [963, 24] width 48 height 14
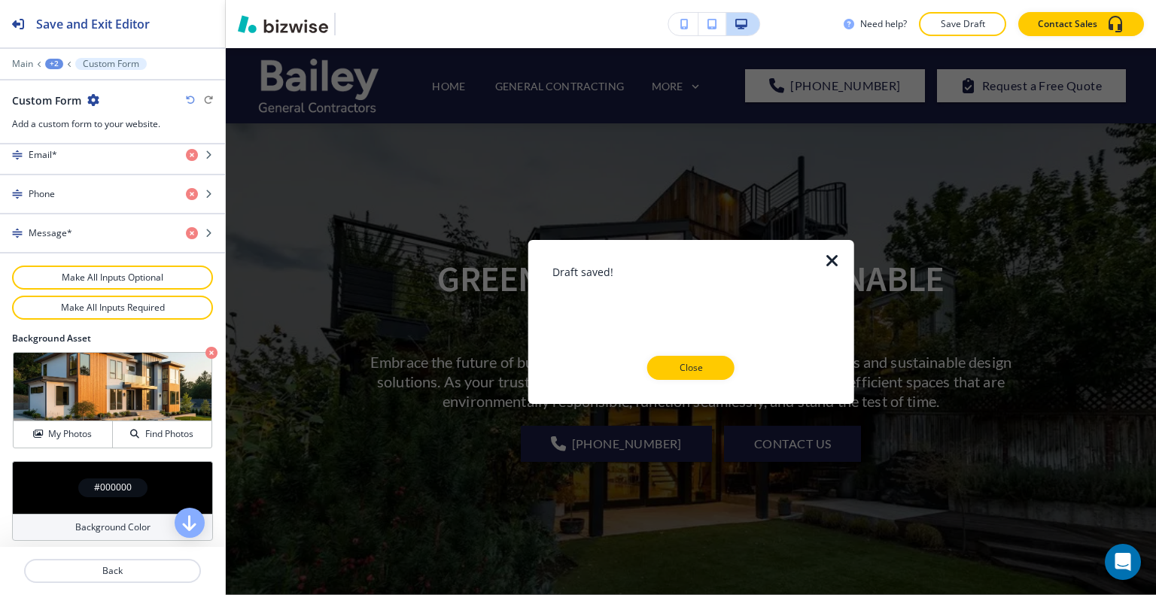
click at [683, 375] on button "Close" at bounding box center [690, 368] width 87 height 24
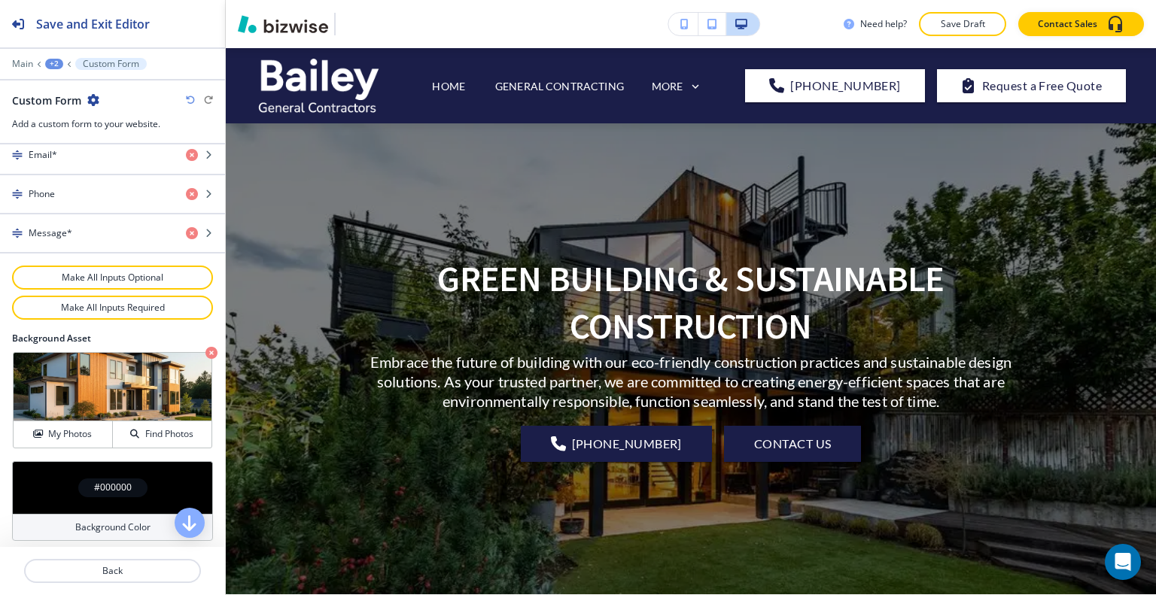
click at [951, 8] on div "Need help? Save Draft Contact Sales" at bounding box center [691, 24] width 930 height 48
click at [951, 17] on button "Save Draft" at bounding box center [962, 24] width 87 height 24
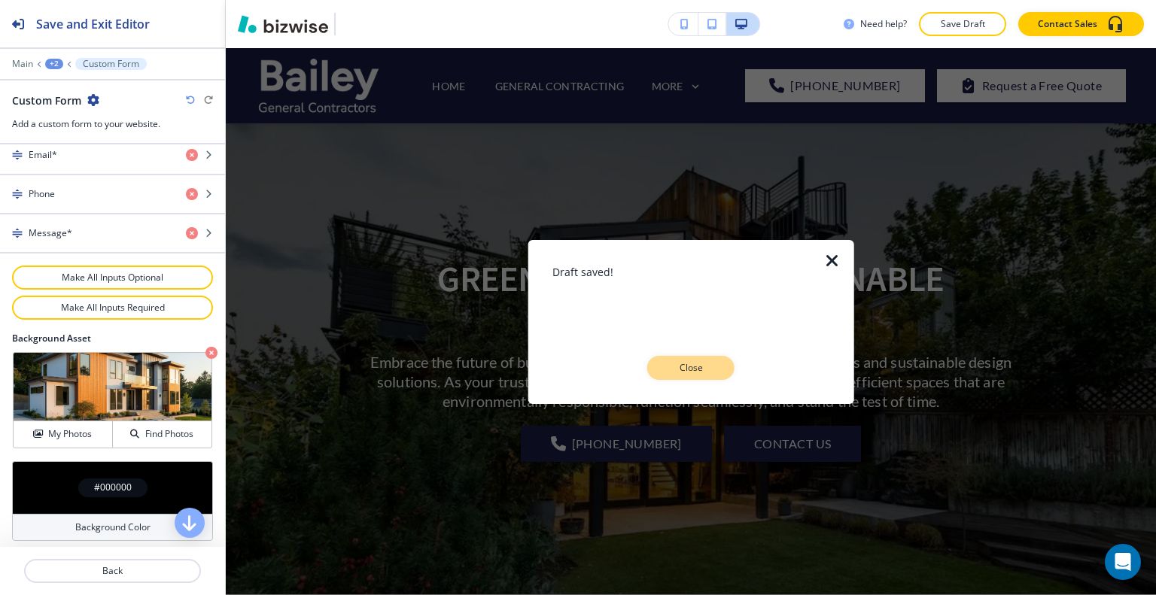
click at [680, 367] on p "Close" at bounding box center [691, 368] width 48 height 14
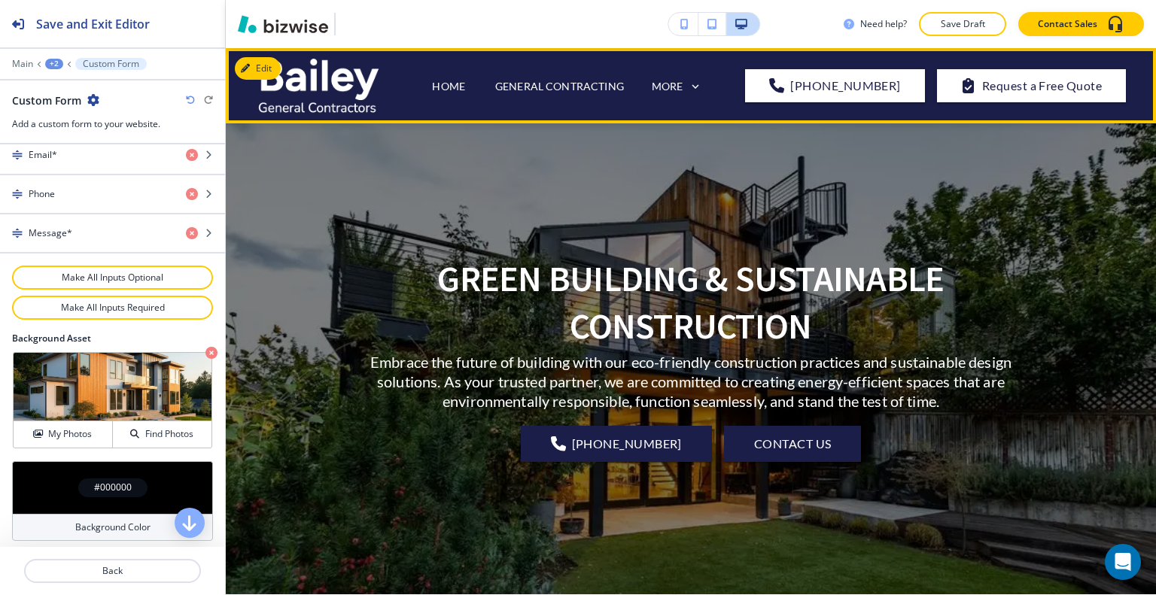
click at [701, 88] on icon at bounding box center [696, 87] width 14 height 14
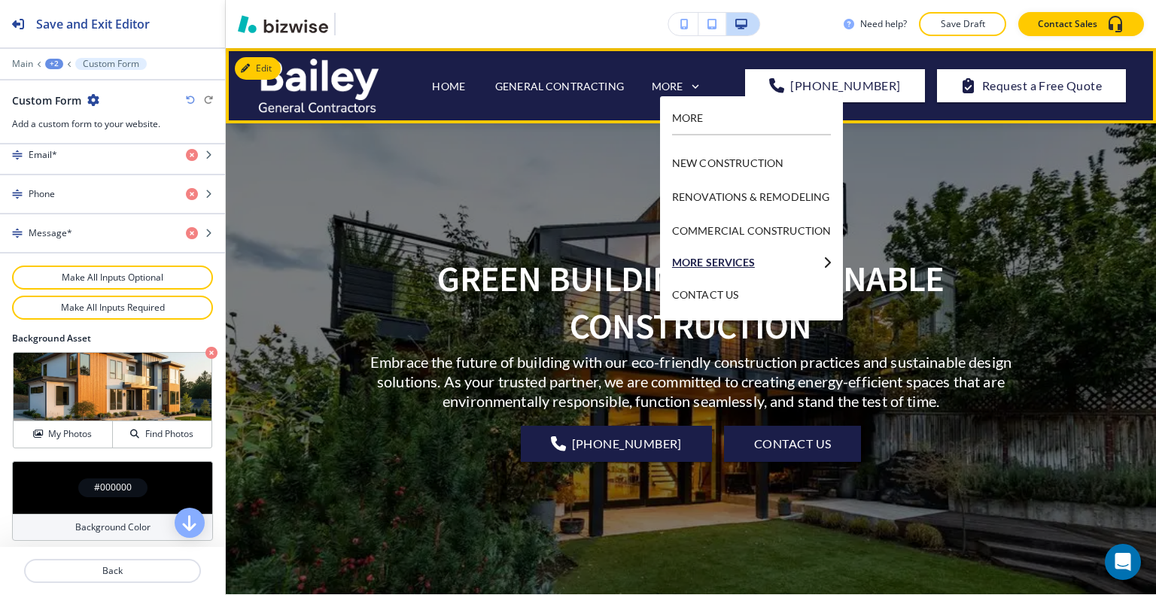
click at [756, 257] on div "MORE SERVICES" at bounding box center [751, 263] width 159 height 12
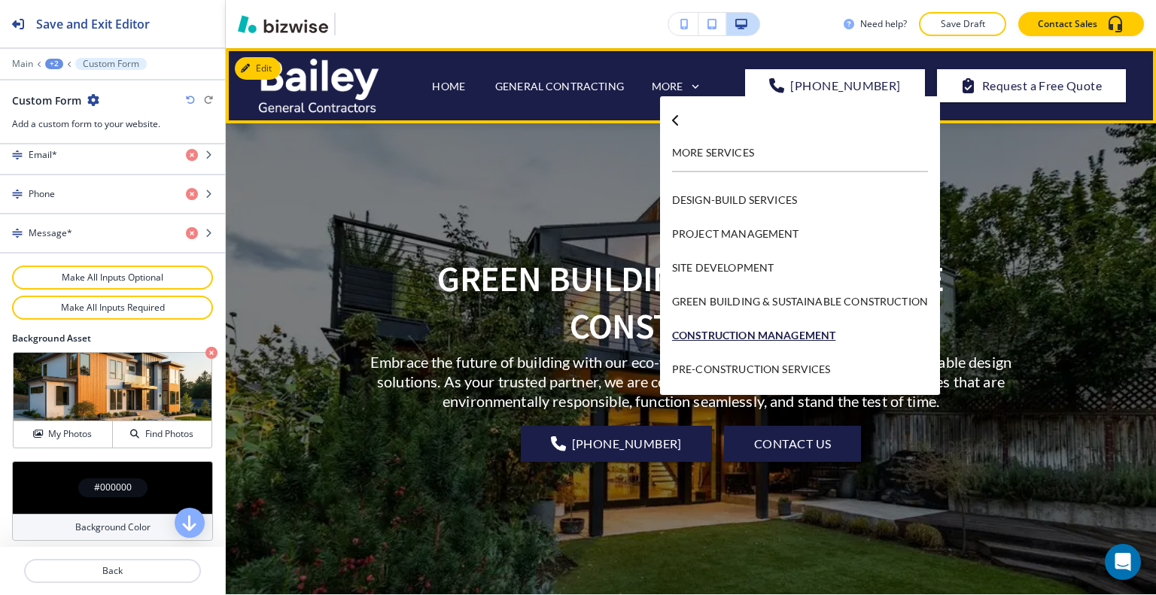
click at [743, 331] on p "CONSTRUCTION MANAGEMENT" at bounding box center [800, 335] width 256 height 34
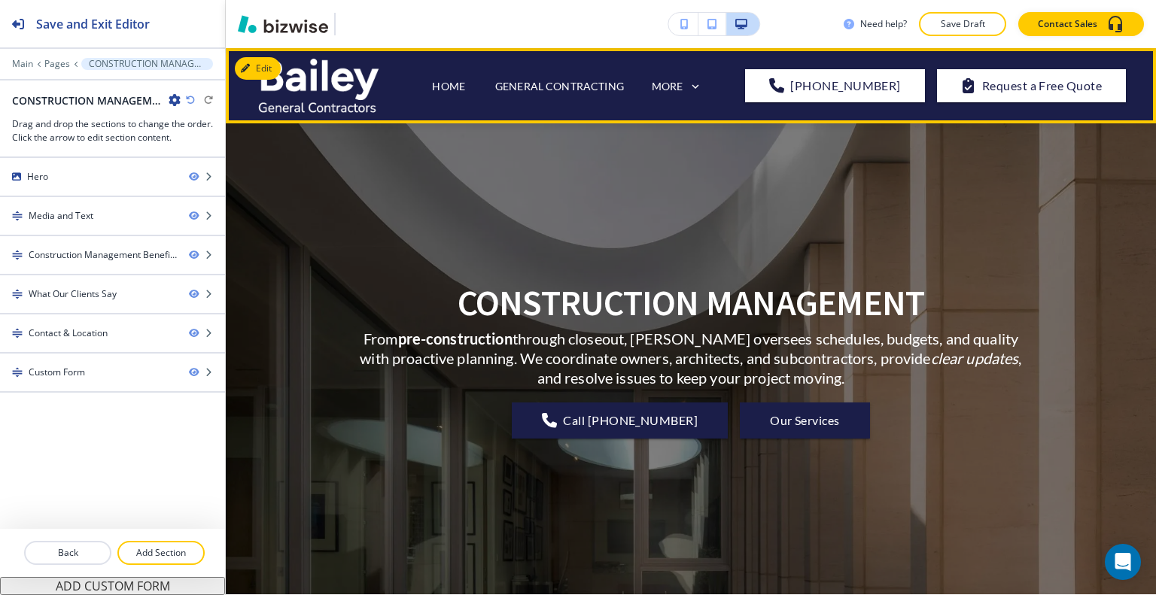
click at [539, 236] on div "CONSTRUCTION MANAGEMENT From pre-construction through closeout, Bailey oversees…" at bounding box center [690, 359] width 677 height 417
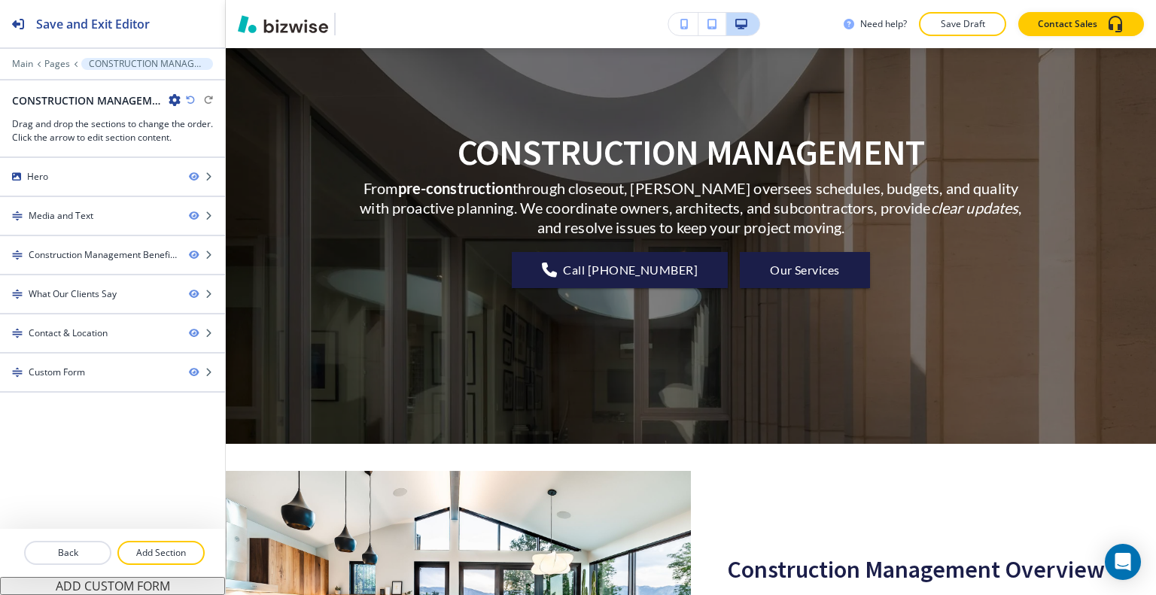
scroll to position [75, 0]
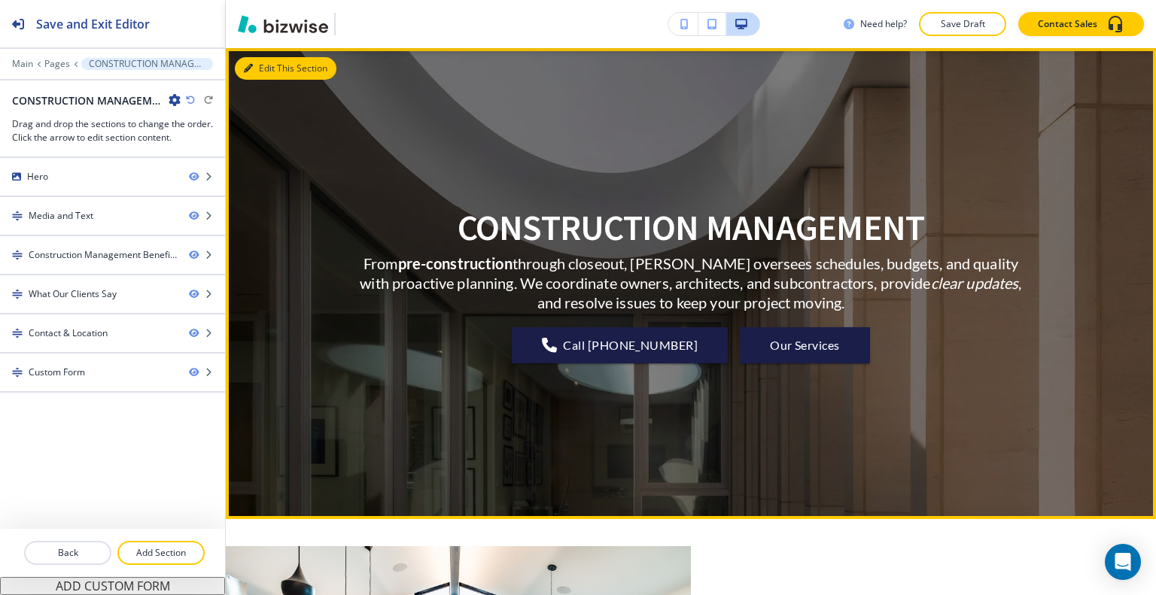
click at [271, 72] on button "Edit This Section" at bounding box center [286, 68] width 102 height 23
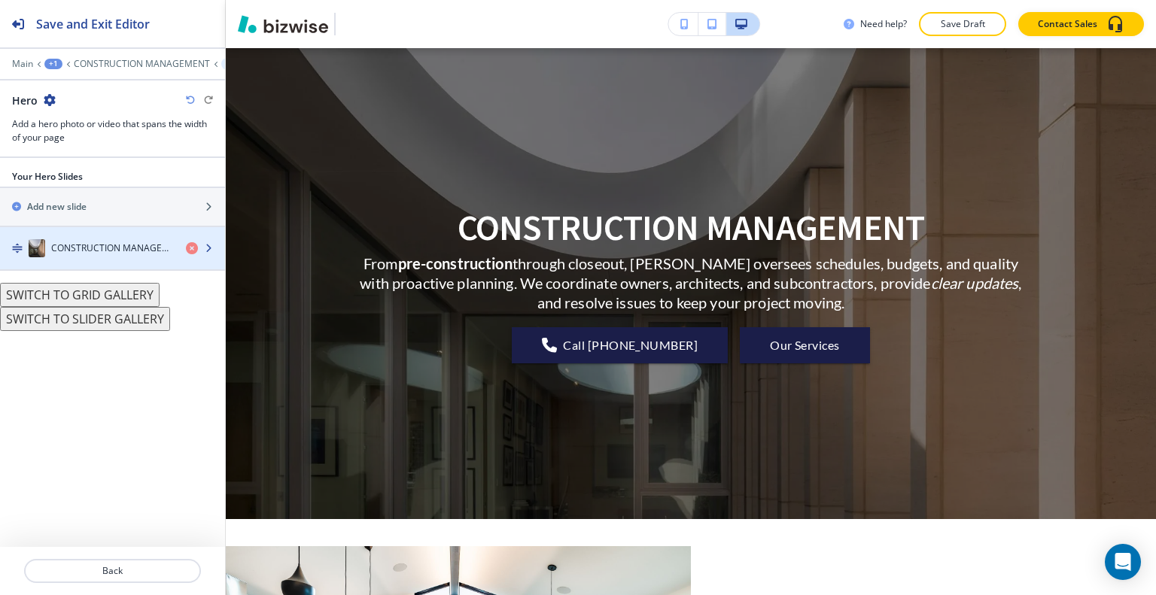
click at [76, 261] on div "button" at bounding box center [112, 263] width 225 height 12
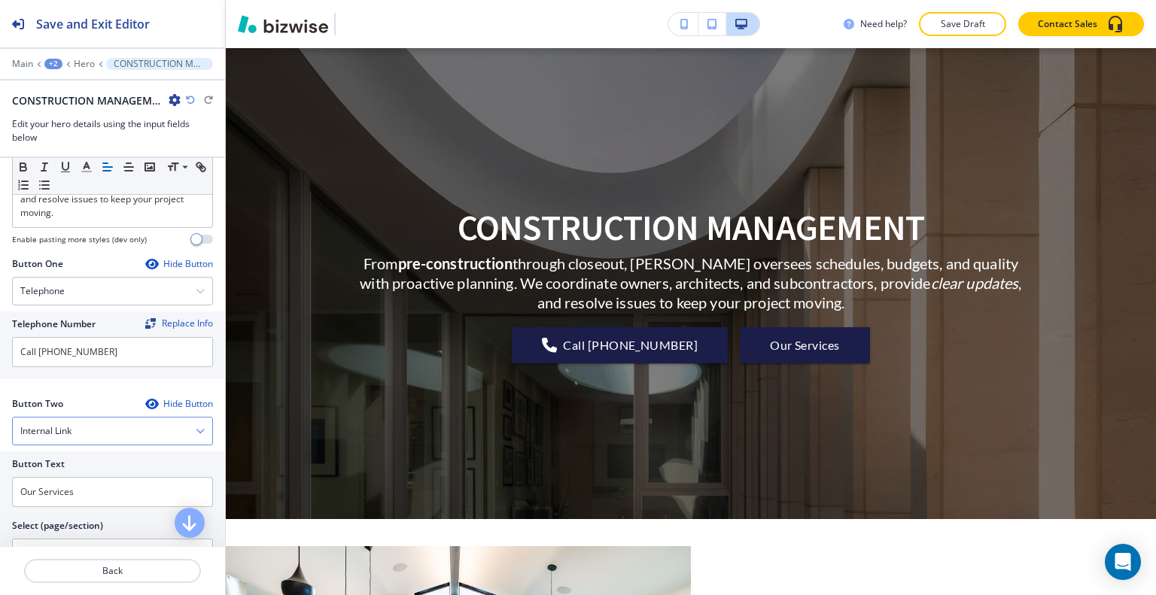
scroll to position [301, 0]
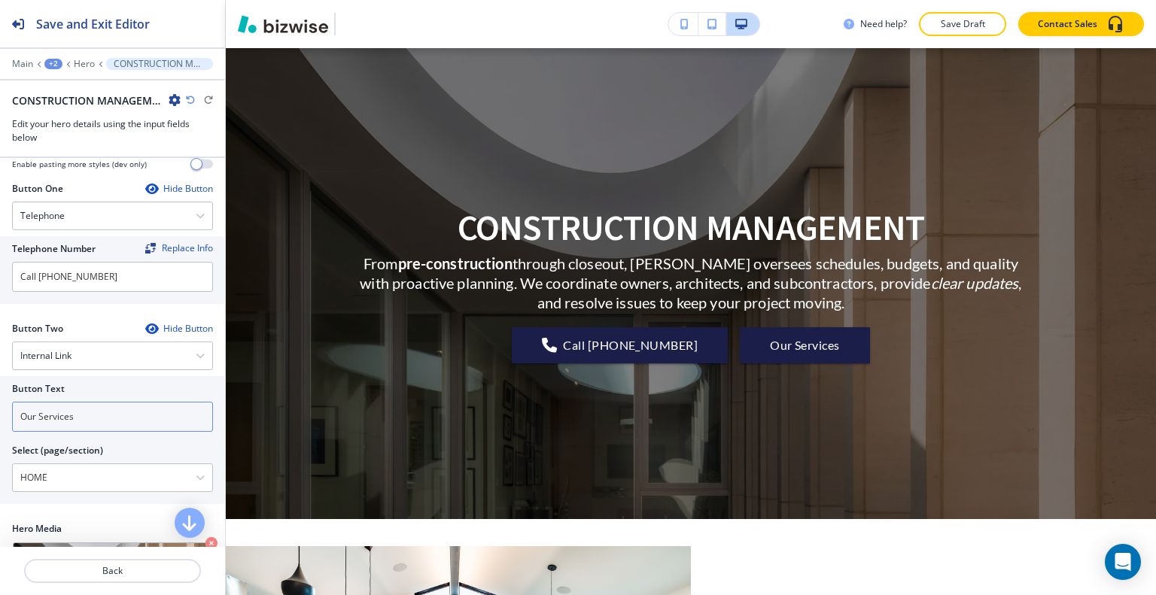
click at [102, 411] on input "Our Services" at bounding box center [112, 417] width 201 height 30
drag, startPoint x: 107, startPoint y: 410, endPoint x: 0, endPoint y: 381, distance: 110.8
click at [0, 381] on div "Button Text Our Services Select (page/section) HOME HOME HOME | Hero HOME | At …" at bounding box center [112, 440] width 225 height 128
click at [129, 415] on input "Our Services" at bounding box center [112, 417] width 201 height 30
drag, startPoint x: 157, startPoint y: 409, endPoint x: 0, endPoint y: 388, distance: 158.0
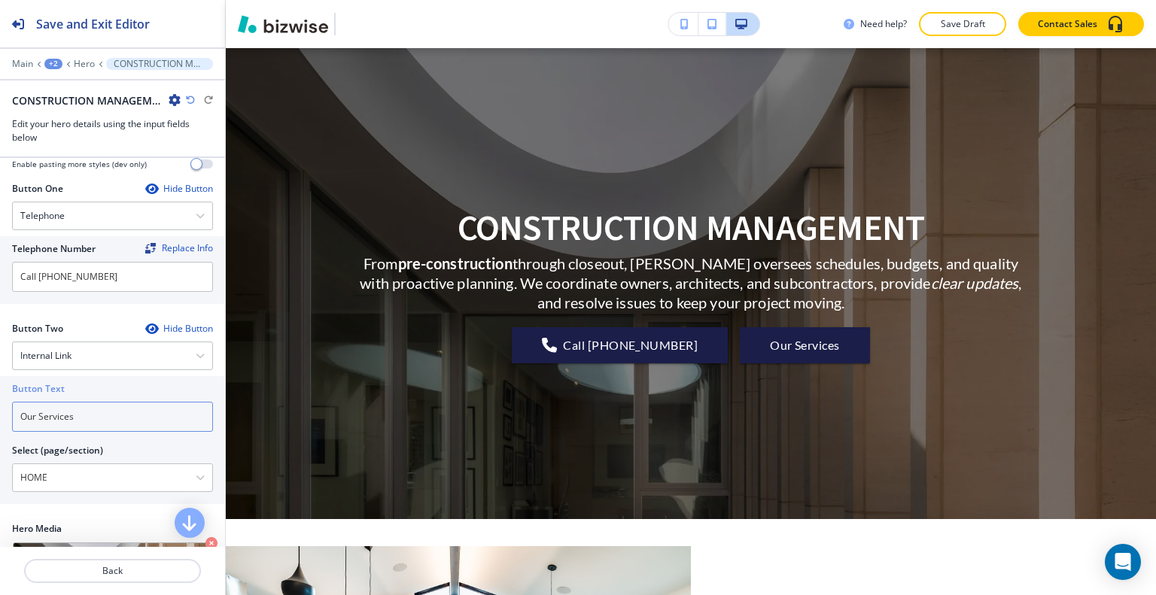
click at [0, 388] on div "Button Text Our Services Select (page/section) HOME HOME HOME | Hero HOME | At …" at bounding box center [112, 440] width 225 height 128
type input "CONTACT US"
click at [69, 484] on \(page\/section\) "HOME" at bounding box center [104, 478] width 183 height 26
drag, startPoint x: 69, startPoint y: 478, endPoint x: 0, endPoint y: 463, distance: 70.9
click at [0, 463] on div "Button Text CONTACT US Select (page/section) HOME HOME HOME | Hero HOME | At Ba…" at bounding box center [112, 440] width 225 height 128
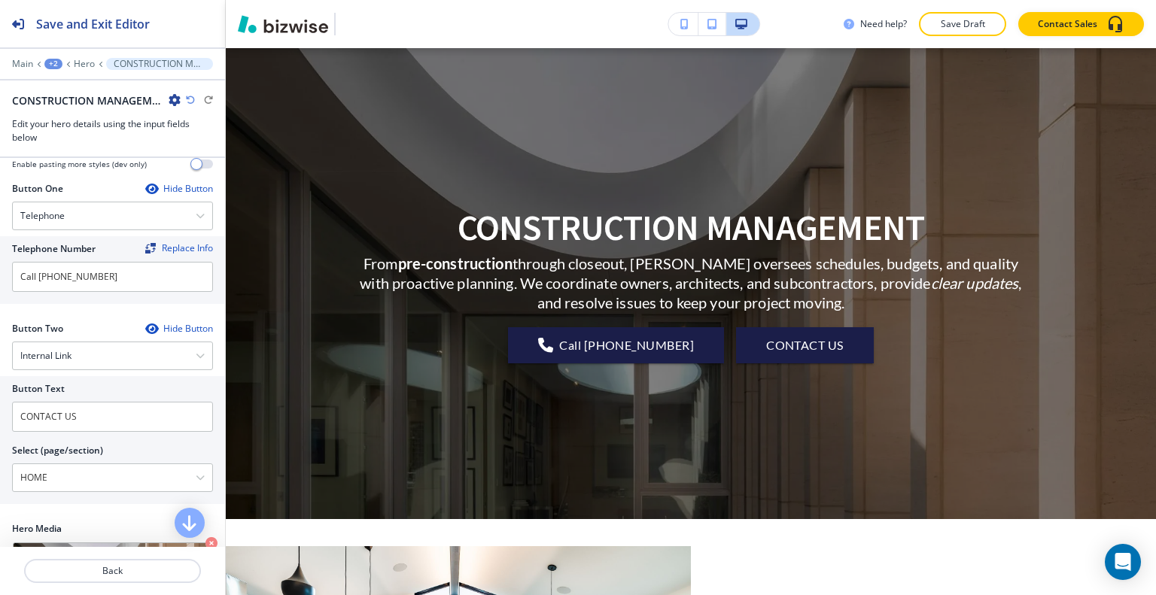
type \(page\/section\) "="
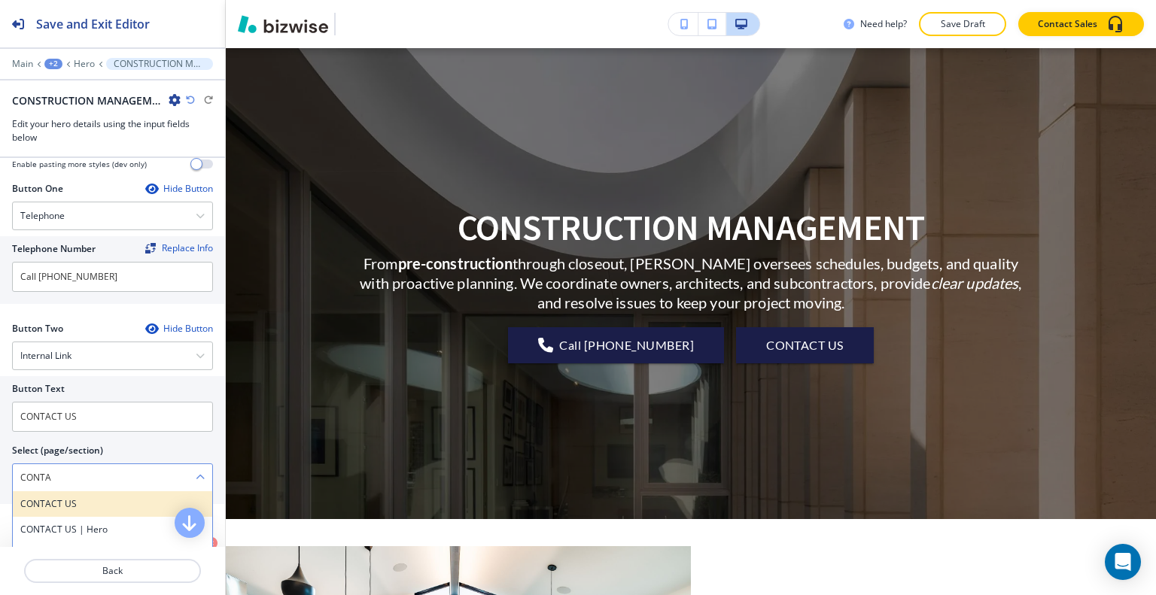
click at [44, 498] on h4 "CONTACT US" at bounding box center [112, 505] width 184 height 14
type \(page\/section\) "CONTACT US"
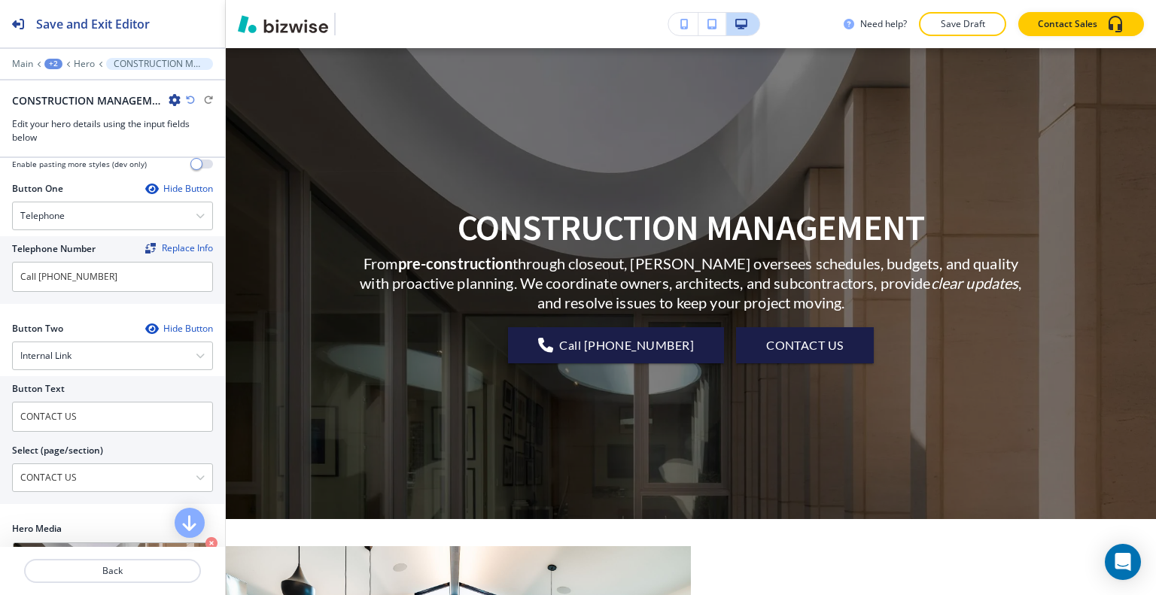
click at [939, 12] on button "Save Draft" at bounding box center [962, 24] width 87 height 24
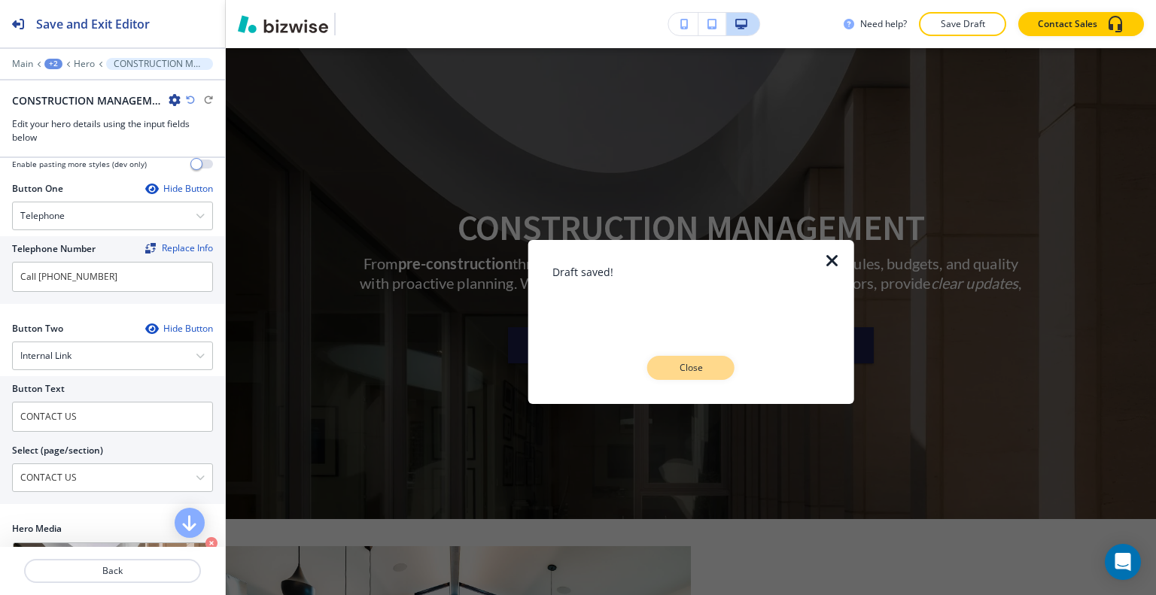
click at [708, 364] on p "Close" at bounding box center [691, 368] width 48 height 14
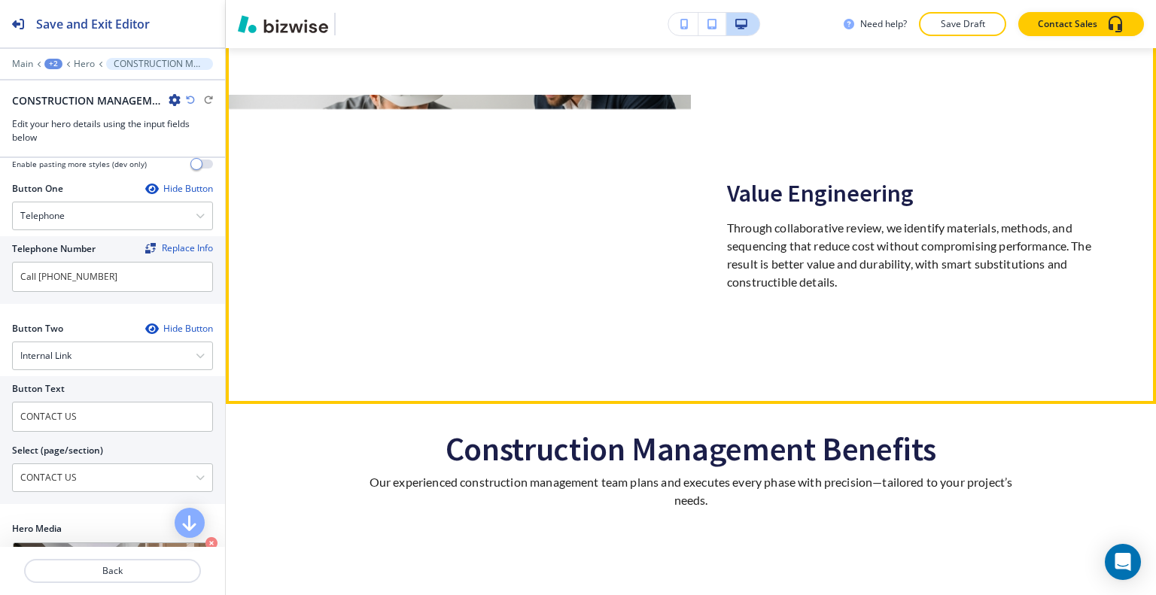
scroll to position [1957, 0]
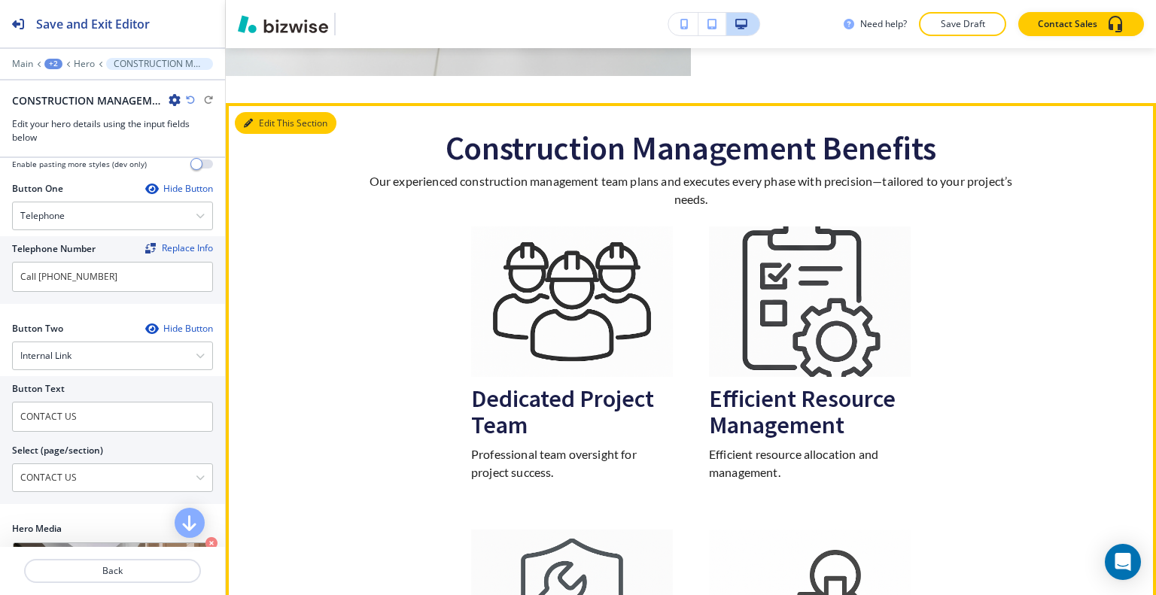
click at [260, 126] on button "Edit This Section" at bounding box center [286, 123] width 102 height 23
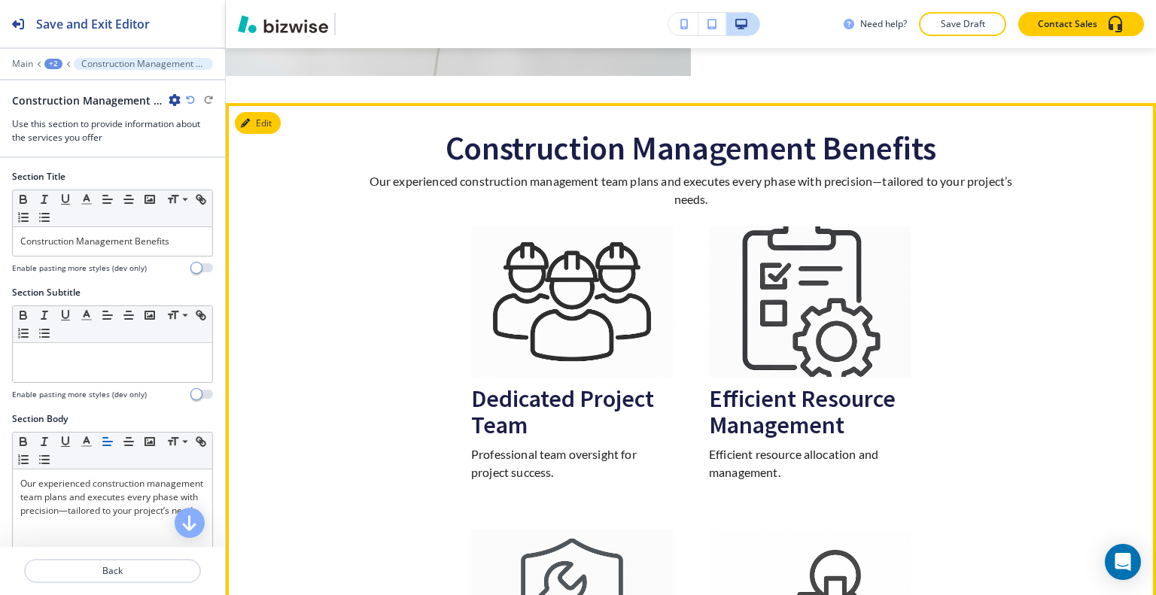
scroll to position [2011, 0]
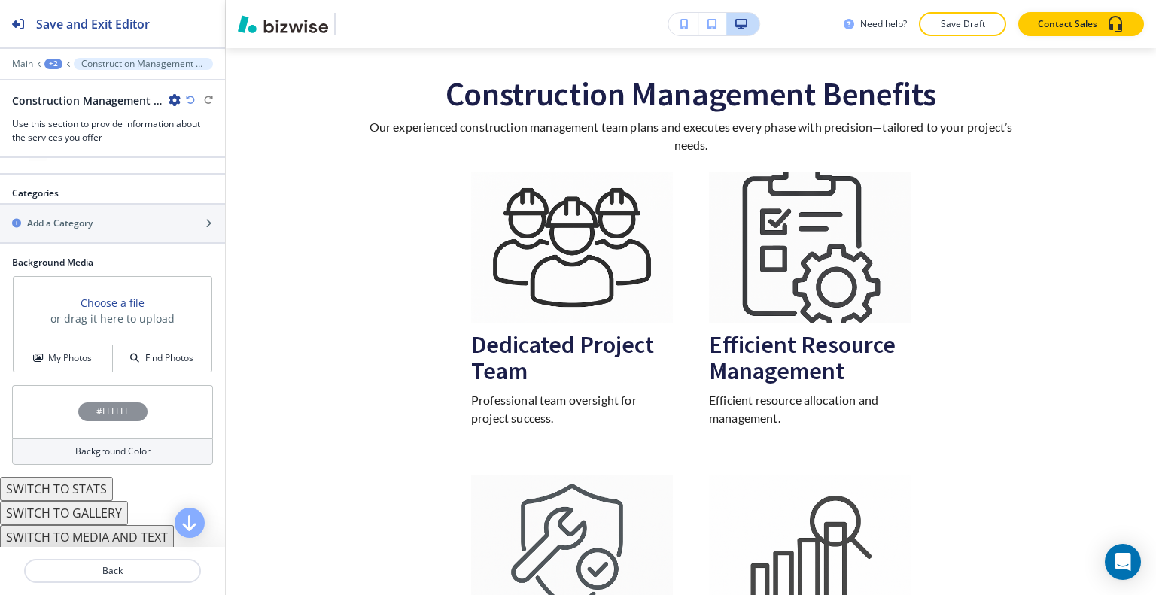
click at [99, 483] on button "SWITCH TO STATS" at bounding box center [56, 489] width 113 height 24
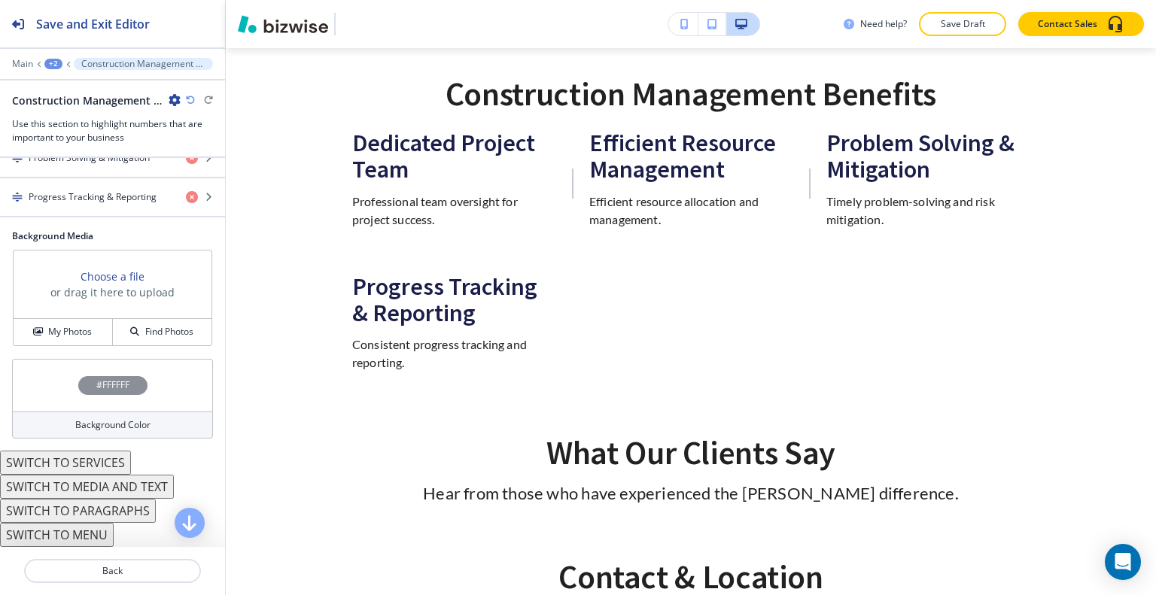
scroll to position [383, 0]
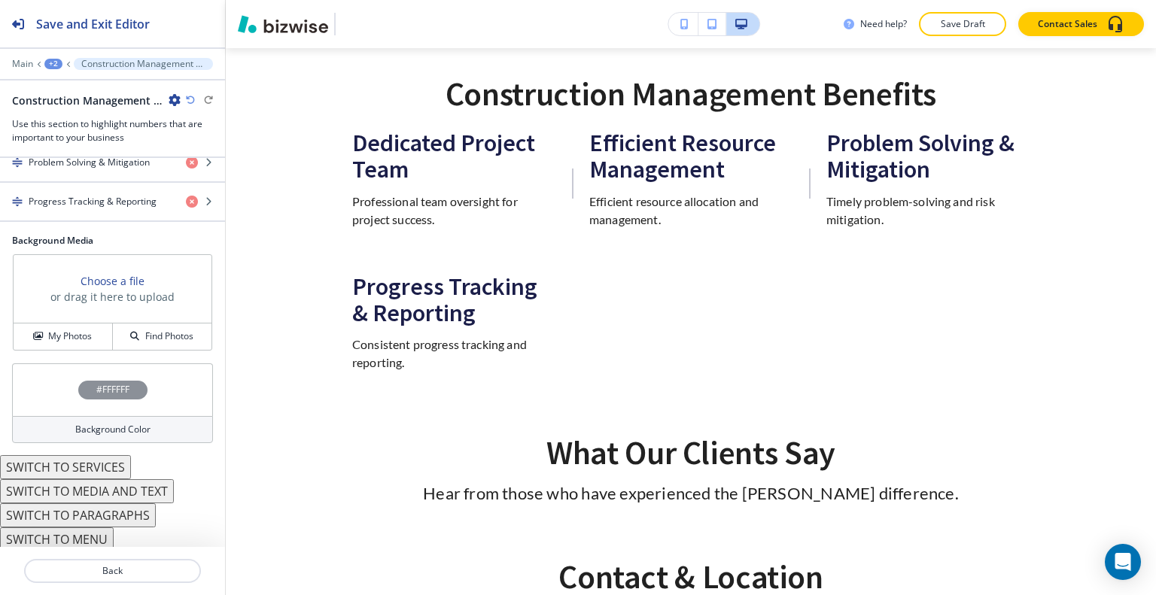
click at [96, 536] on button "SWITCH TO MENU" at bounding box center [57, 540] width 114 height 24
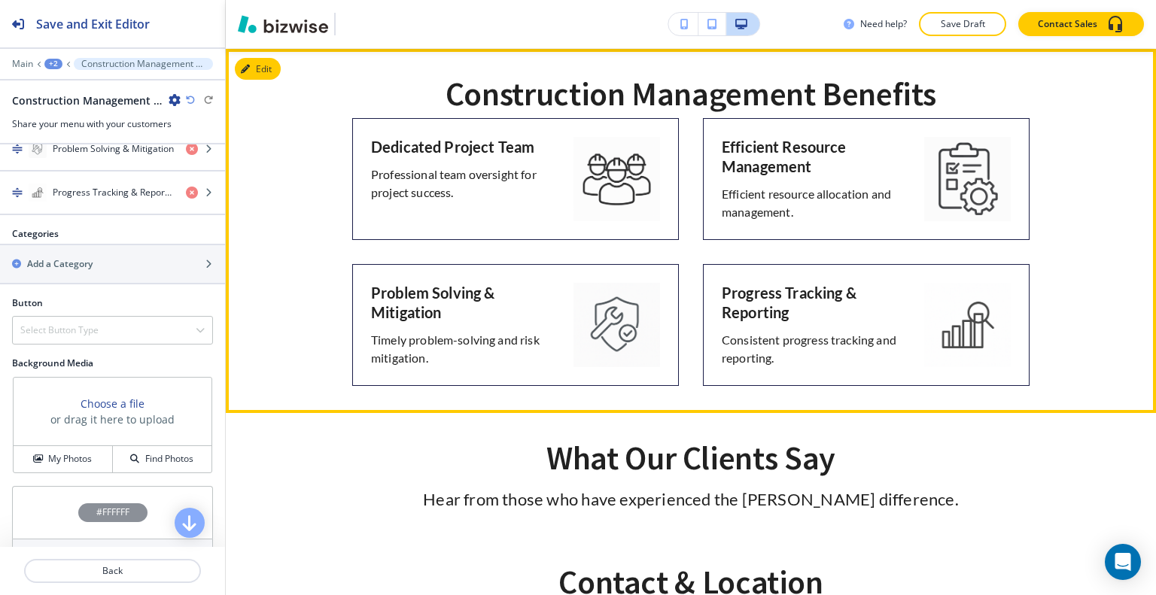
scroll to position [1936, 0]
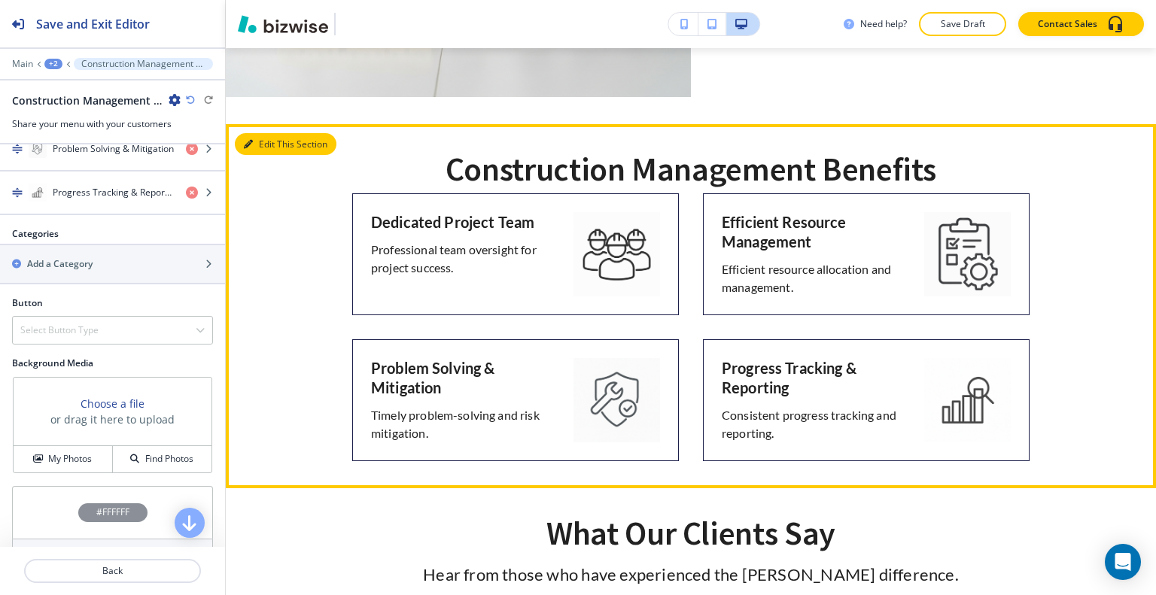
click at [264, 145] on button "Edit This Section" at bounding box center [286, 144] width 102 height 23
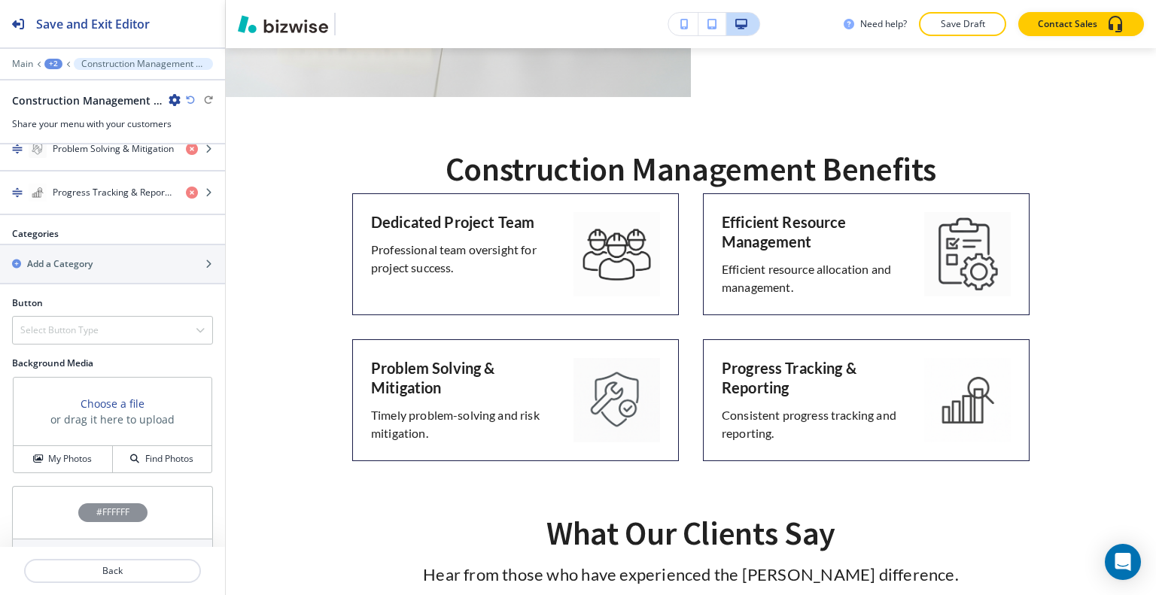
scroll to position [465, 0]
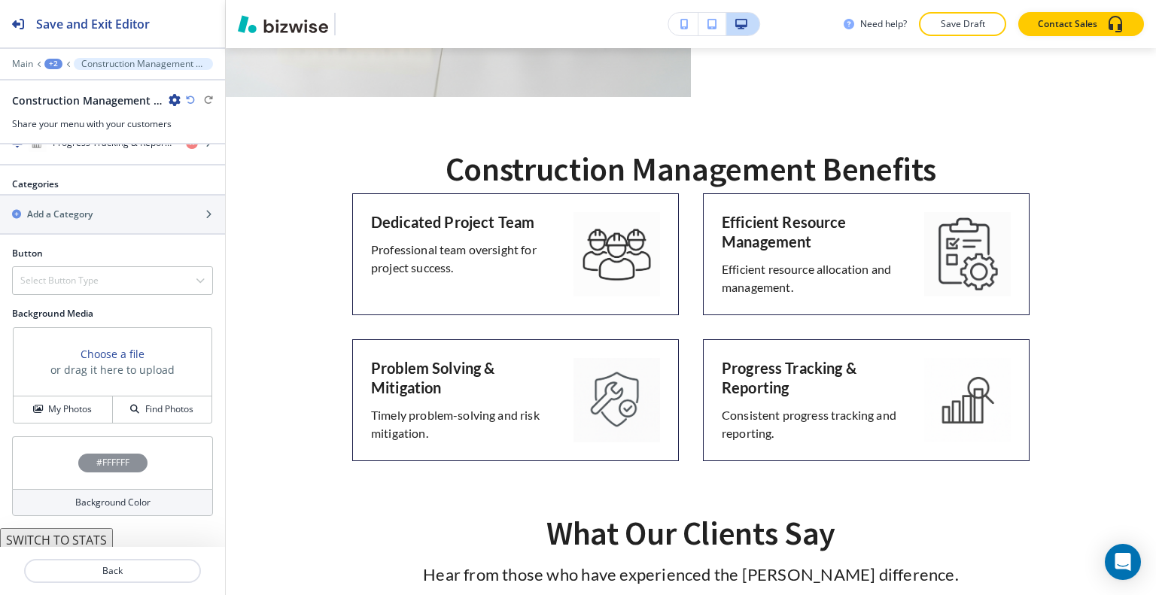
click at [61, 452] on div "#FFFFFF" at bounding box center [112, 463] width 201 height 53
click at [64, 405] on h4 "My Photos" at bounding box center [70, 410] width 44 height 14
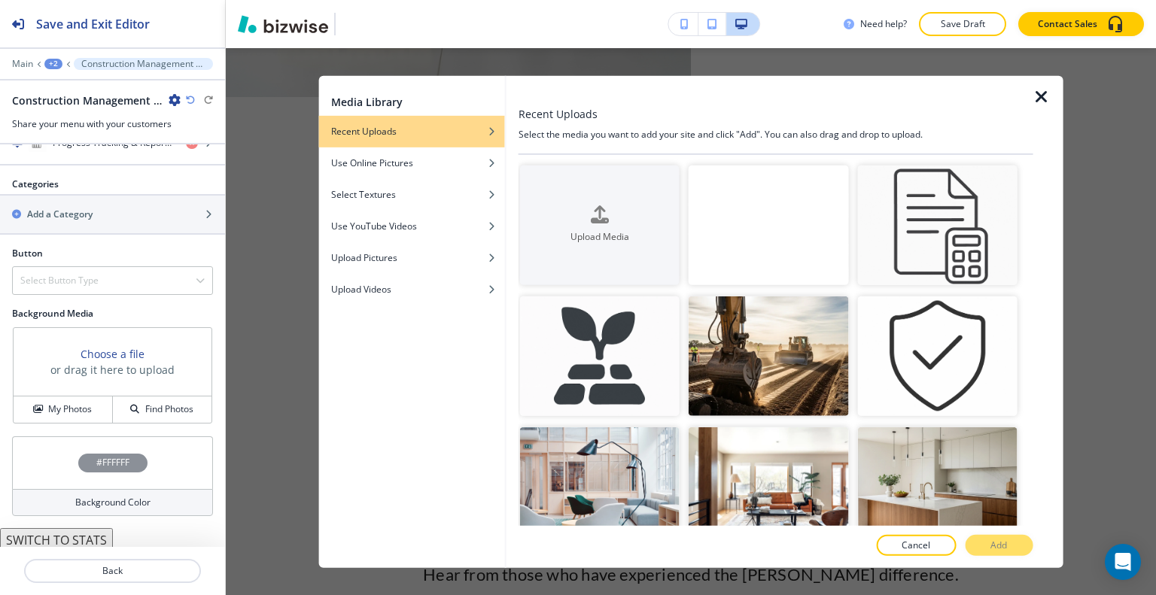
scroll to position [527, 0]
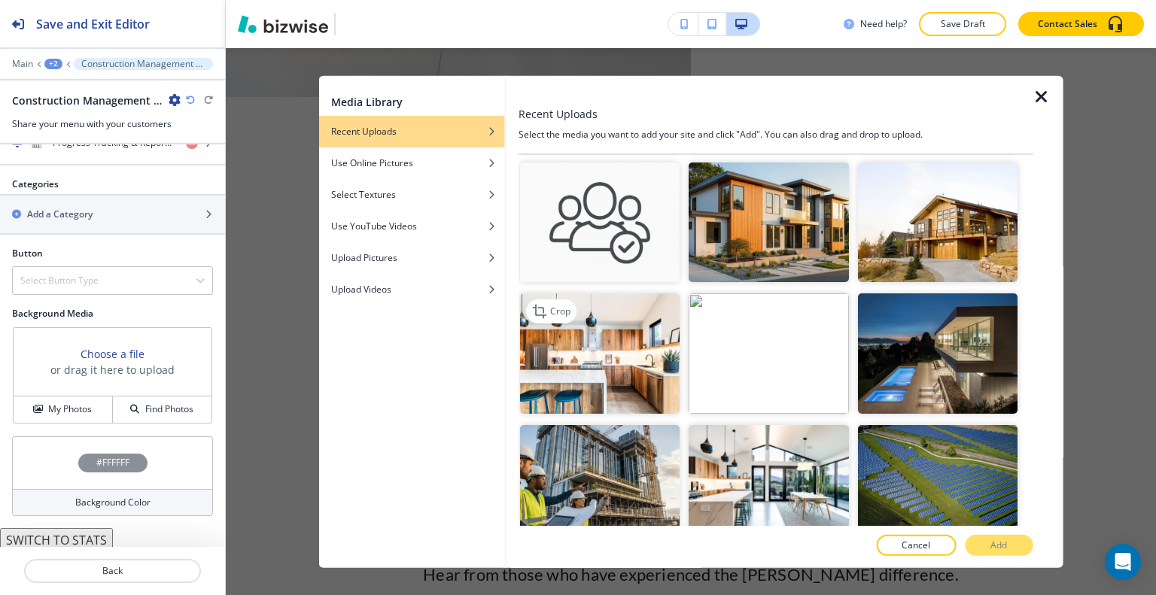
click at [607, 345] on img "button" at bounding box center [600, 354] width 160 height 120
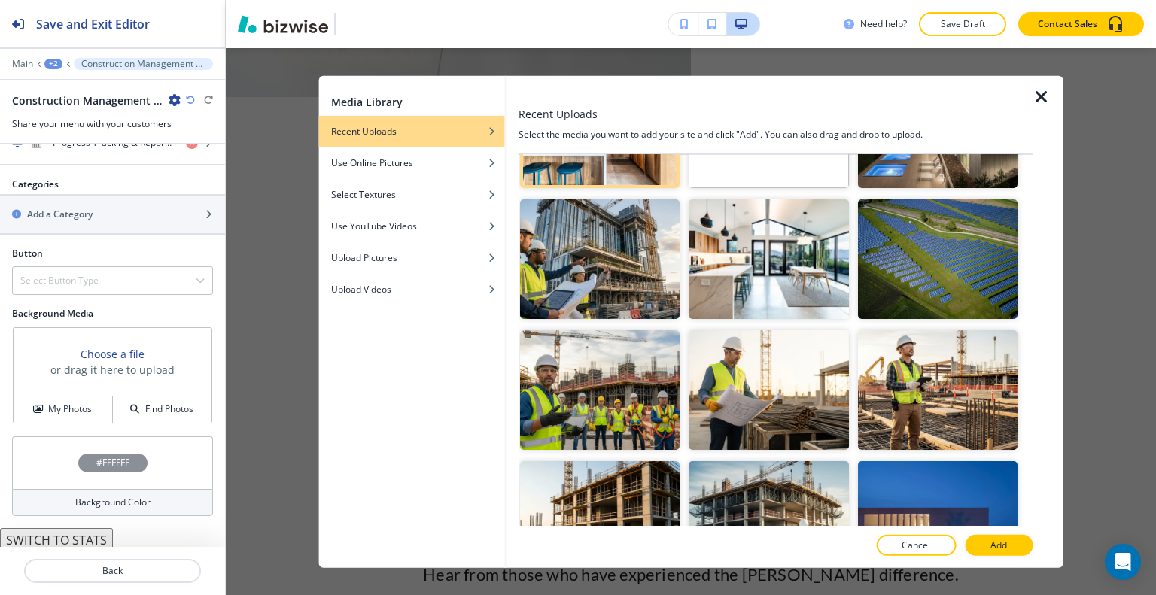
scroll to position [226, 0]
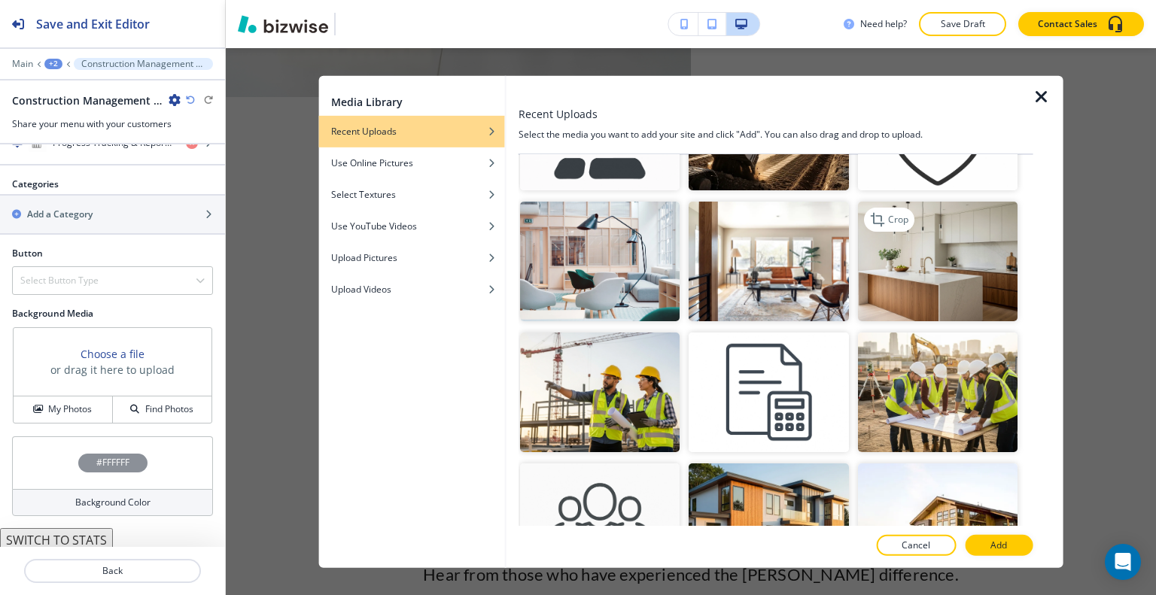
click at [927, 265] on img "button" at bounding box center [937, 262] width 160 height 120
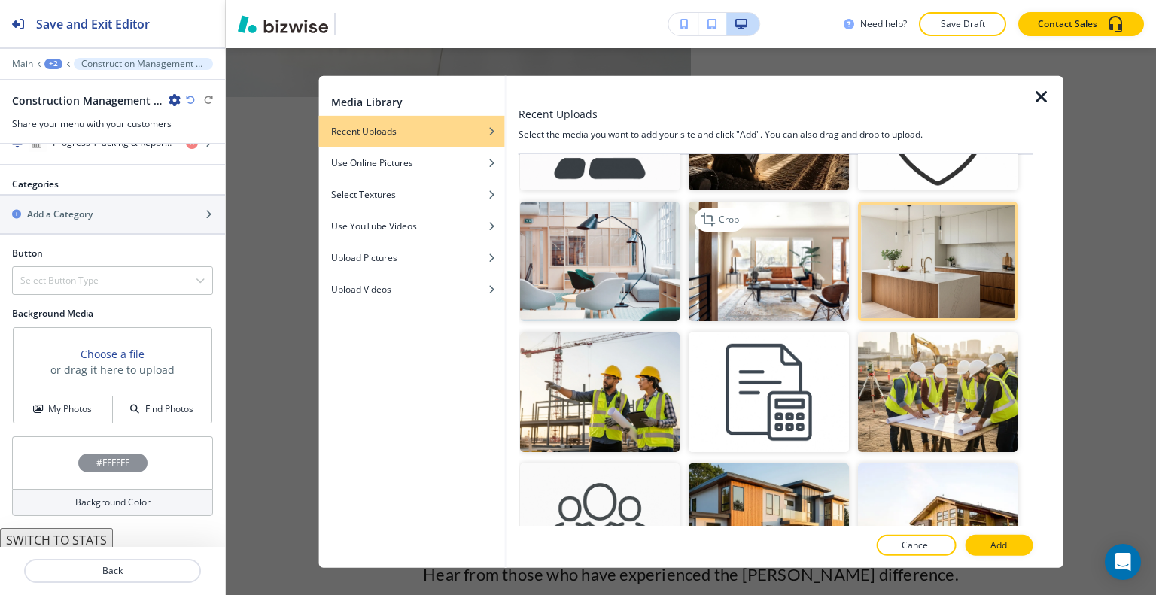
click at [833, 270] on img "button" at bounding box center [769, 262] width 160 height 120
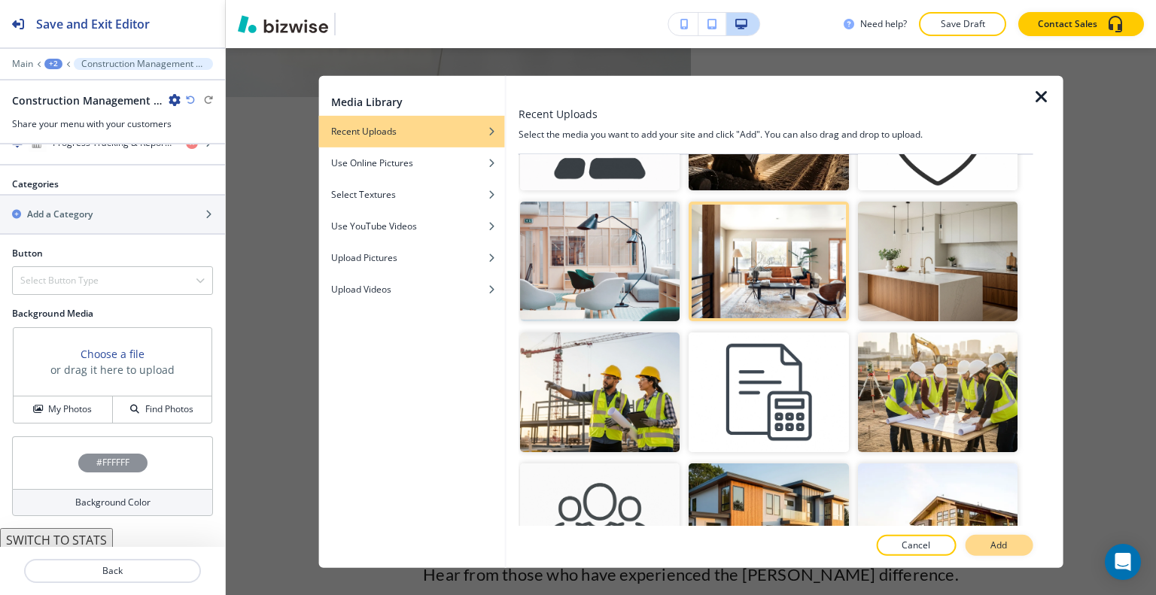
click at [1003, 547] on p "Add" at bounding box center [999, 546] width 17 height 14
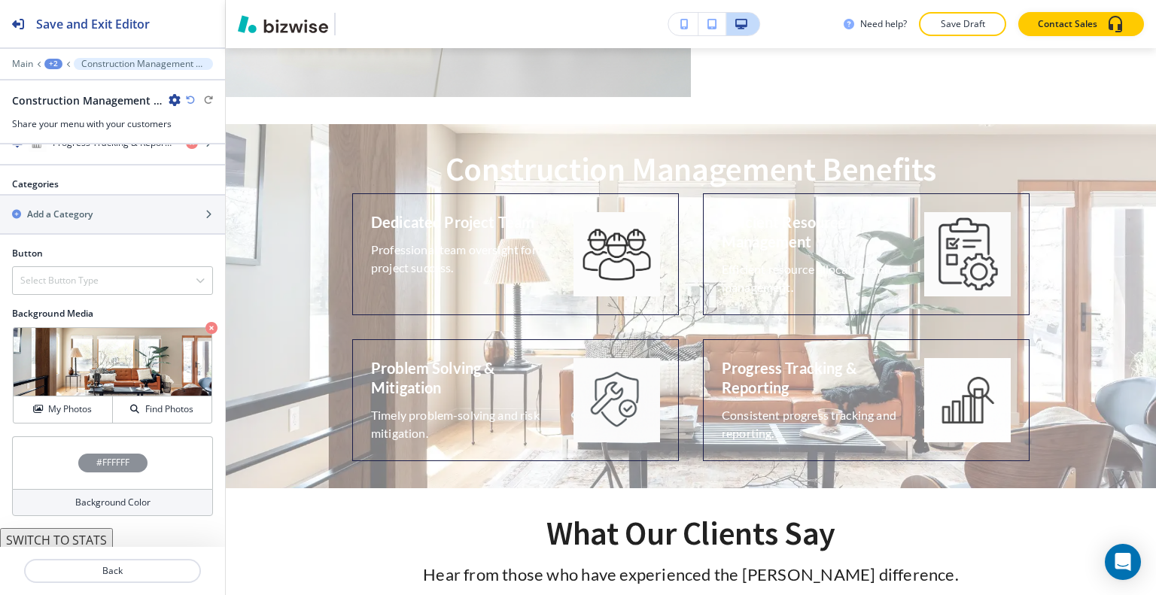
click at [57, 458] on div "#FFFFFF" at bounding box center [112, 463] width 201 height 53
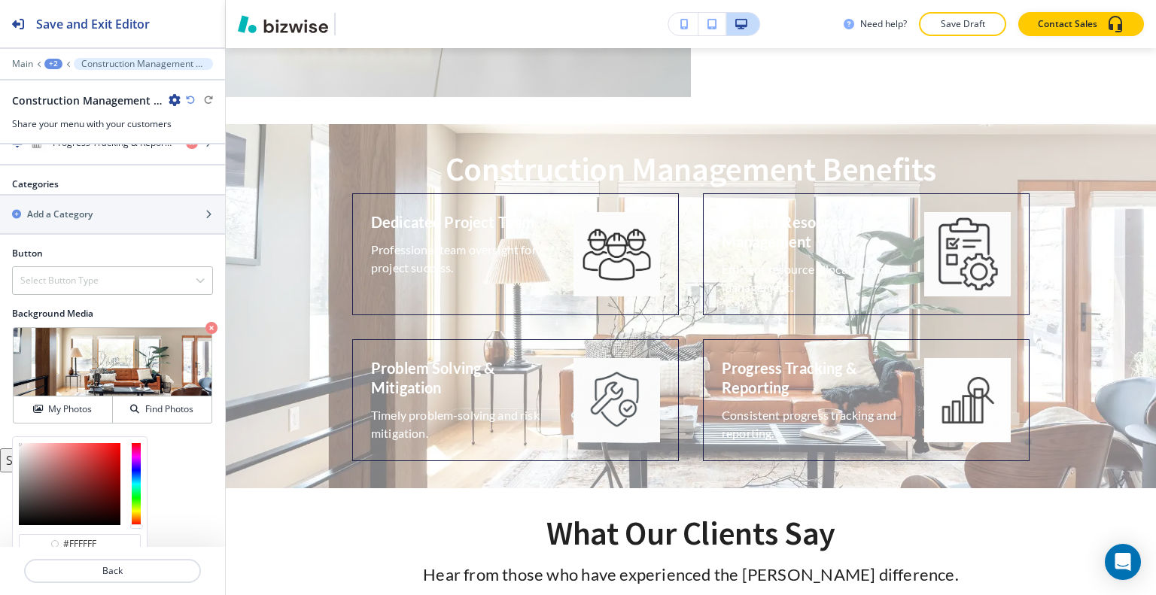
scroll to position [562, 0]
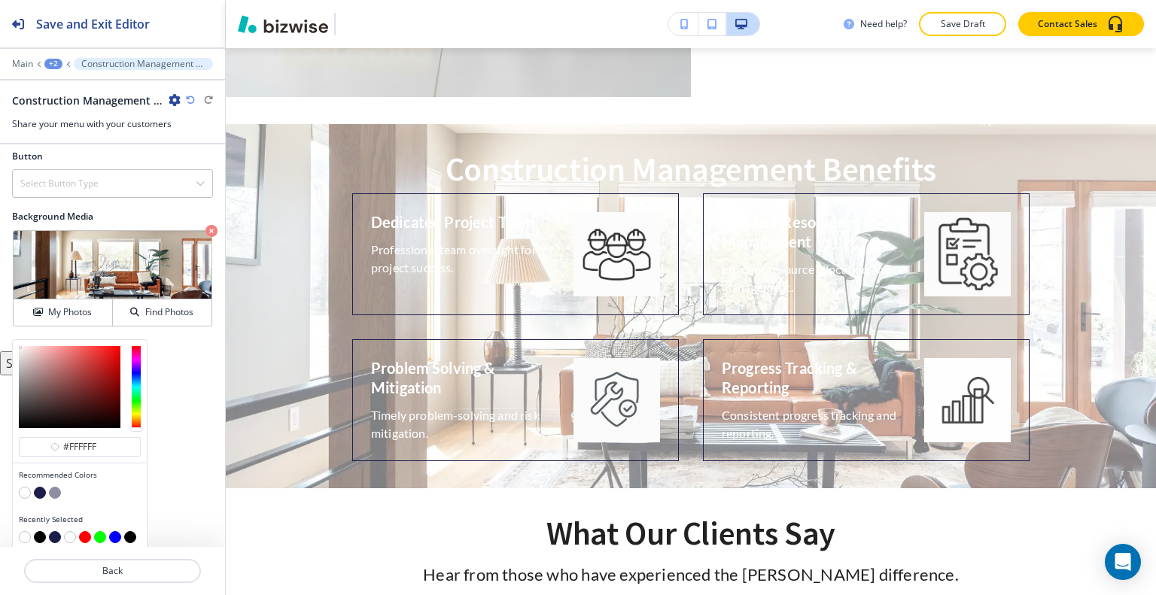
click at [58, 531] on button "button" at bounding box center [55, 537] width 12 height 12
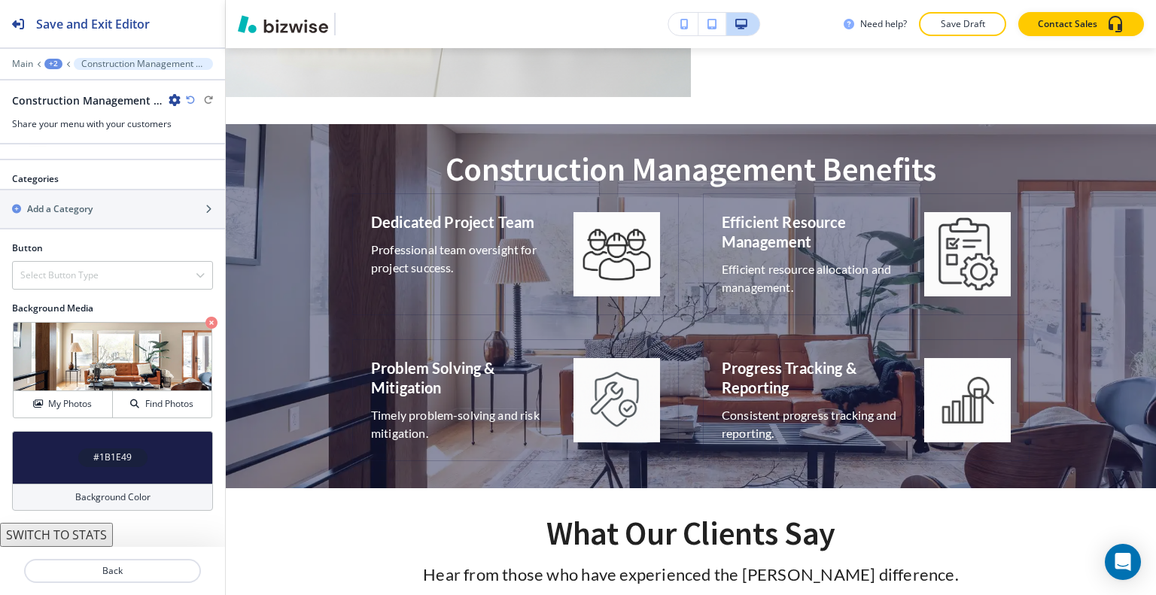
scroll to position [465, 0]
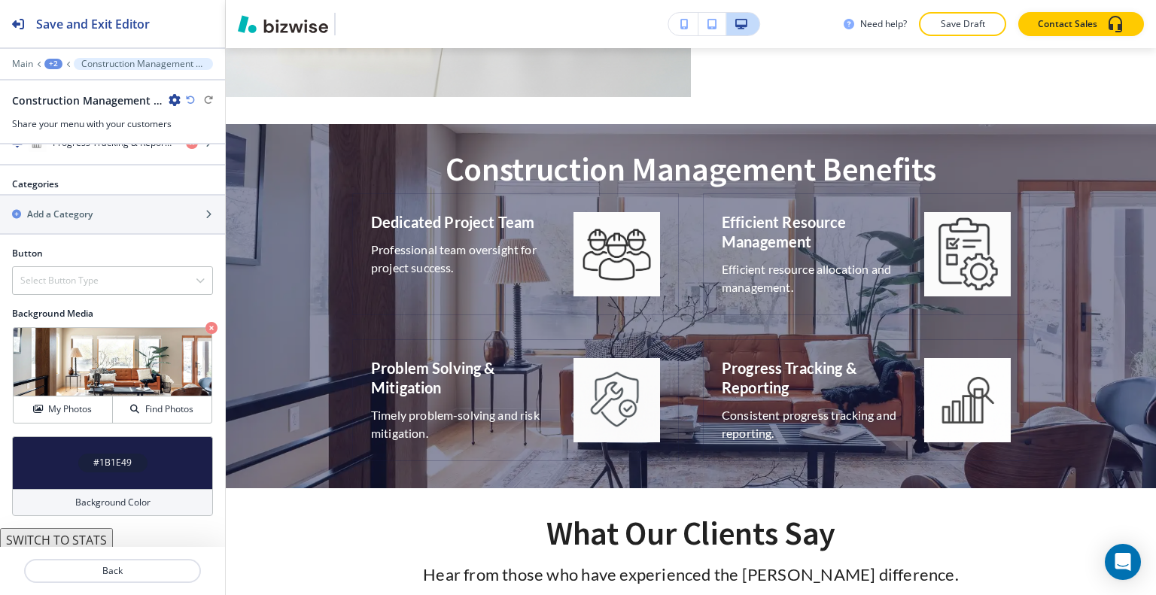
click at [59, 457] on div "#1B1E49" at bounding box center [112, 463] width 201 height 53
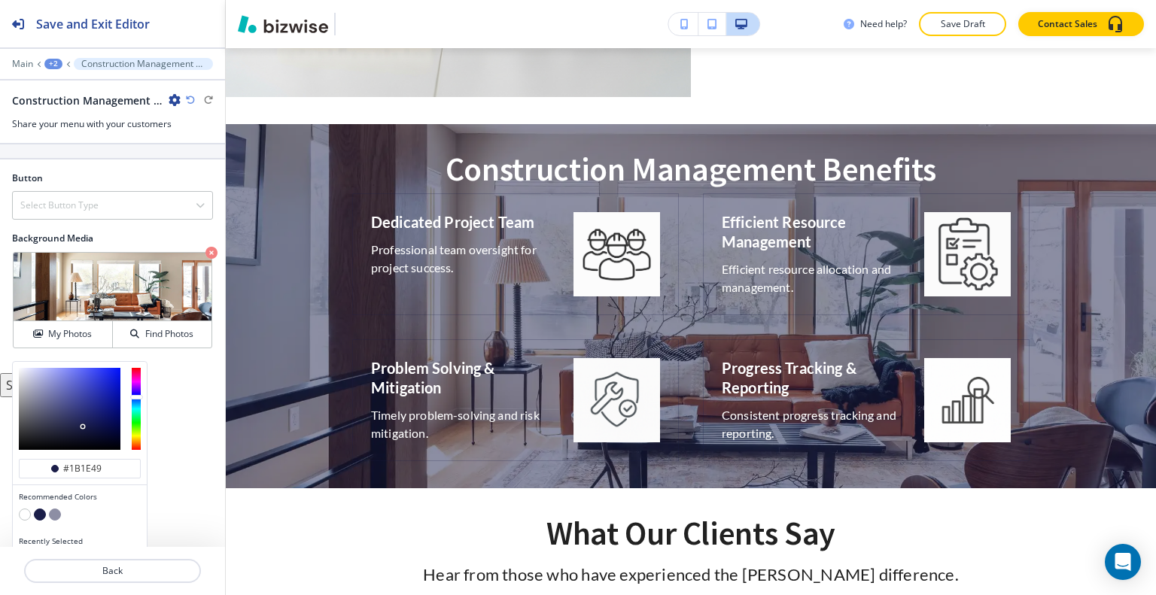
scroll to position [562, 0]
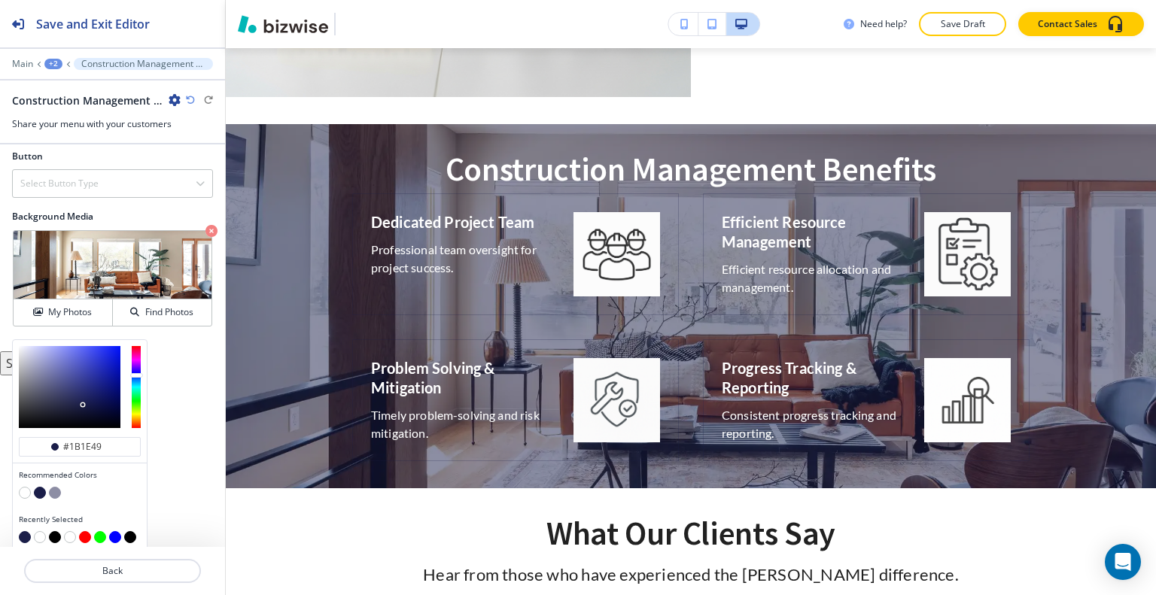
click at [22, 531] on button "button" at bounding box center [25, 537] width 12 height 12
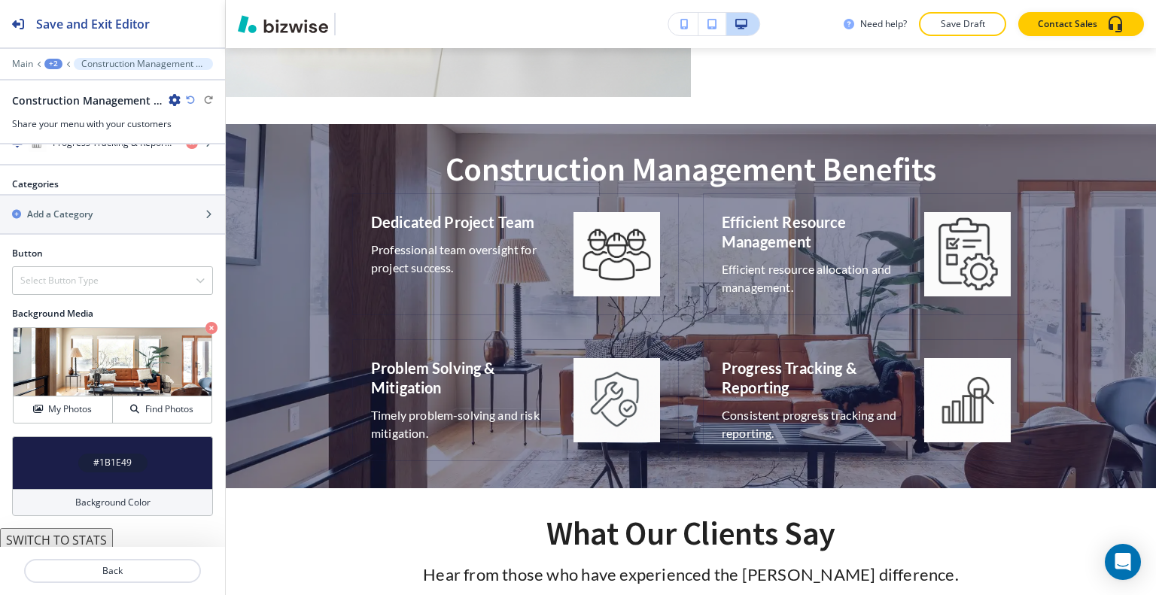
click at [62, 453] on div "#1B1E49" at bounding box center [112, 463] width 201 height 53
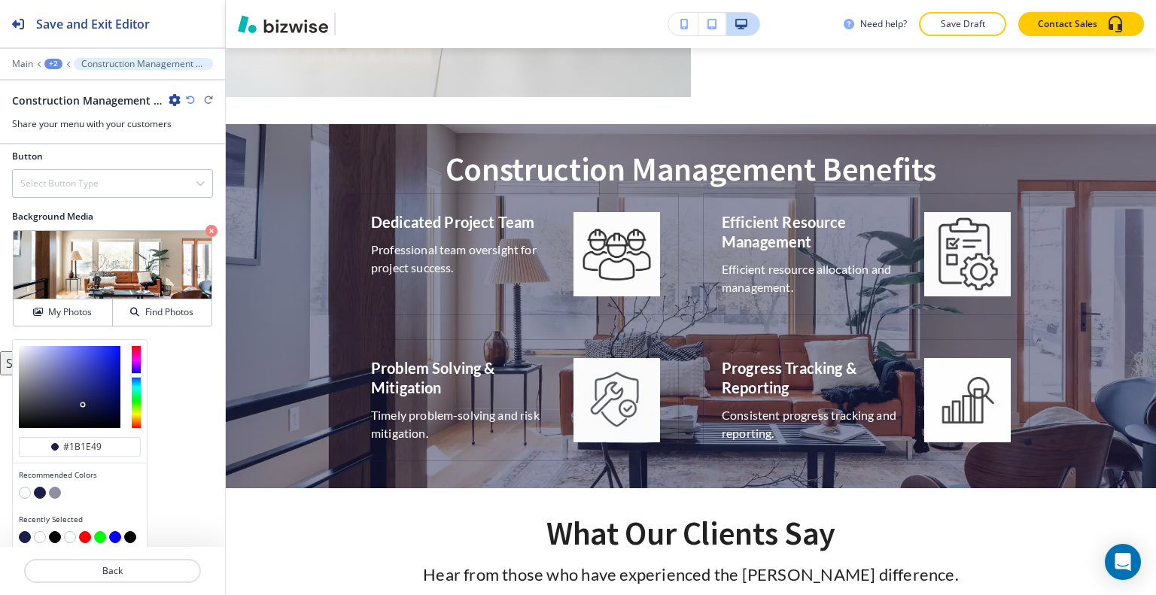
click at [53, 531] on button "button" at bounding box center [55, 537] width 12 height 12
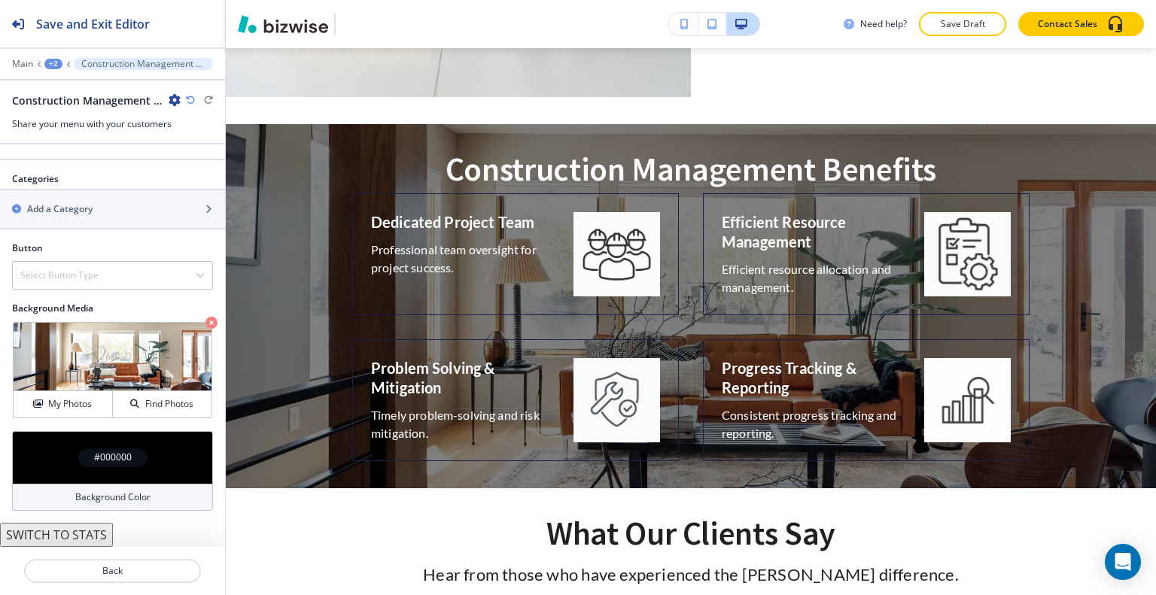
scroll to position [465, 0]
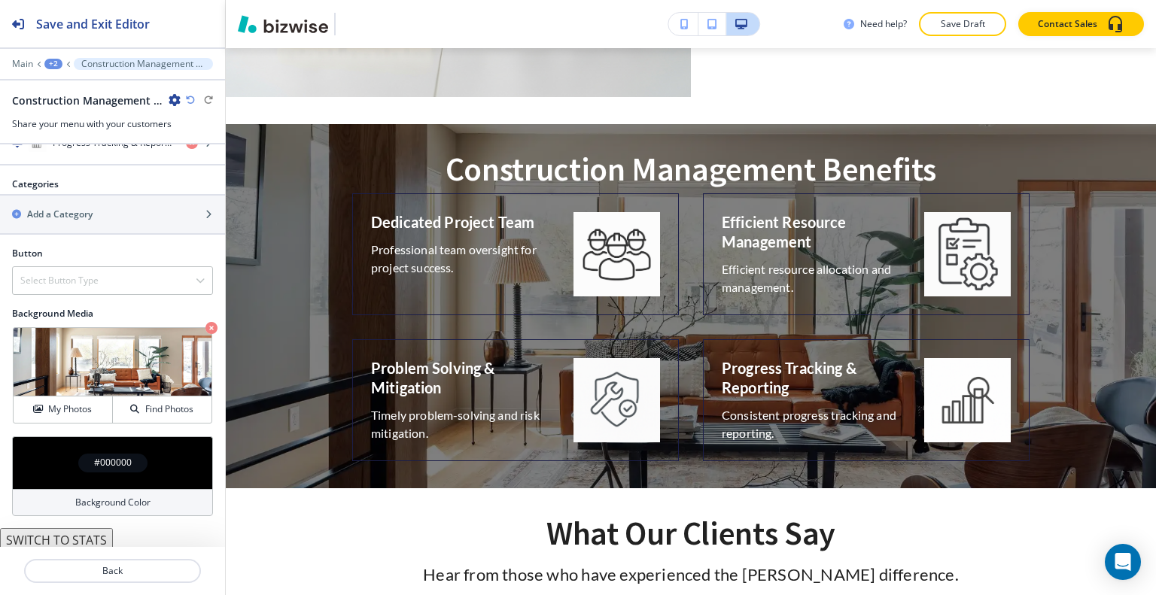
click at [68, 455] on div "#000000" at bounding box center [112, 463] width 201 height 53
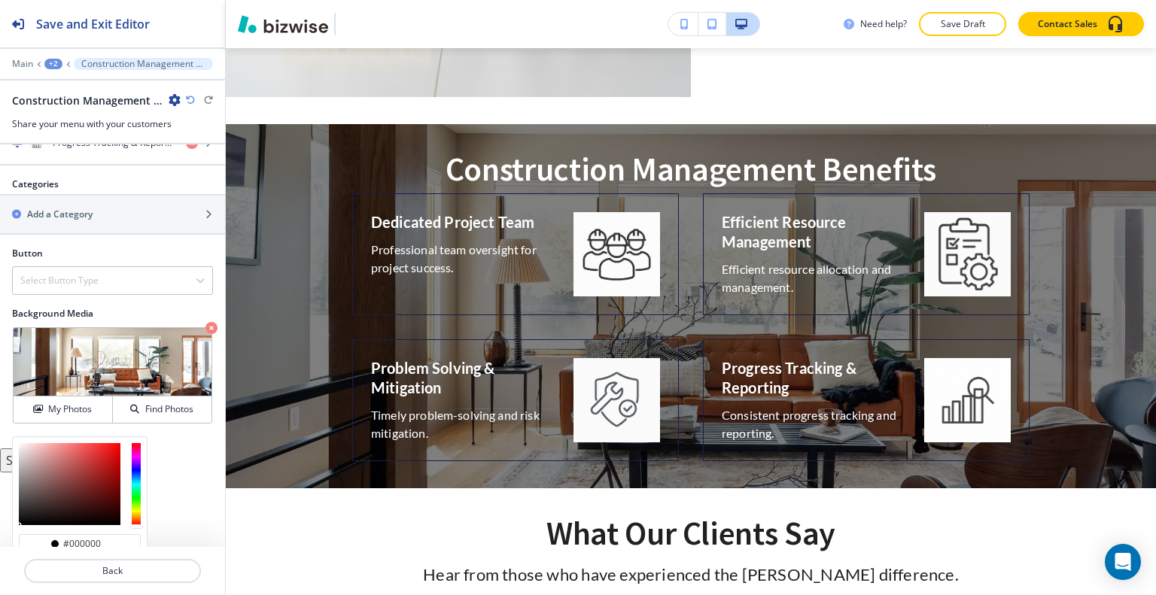
scroll to position [562, 0]
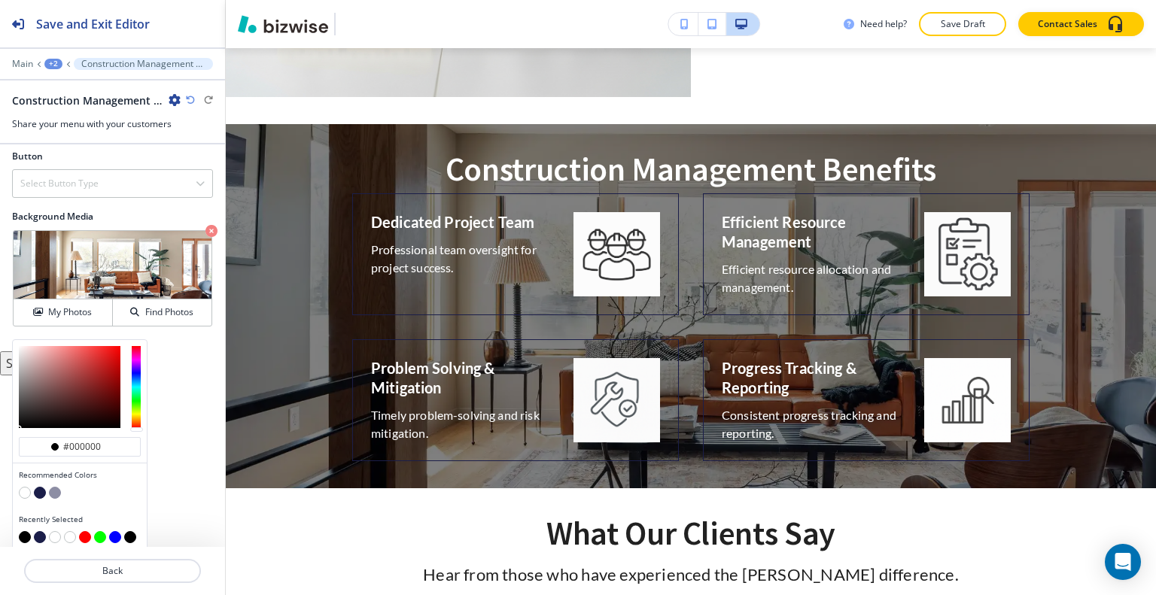
click at [40, 531] on button "button" at bounding box center [40, 537] width 12 height 12
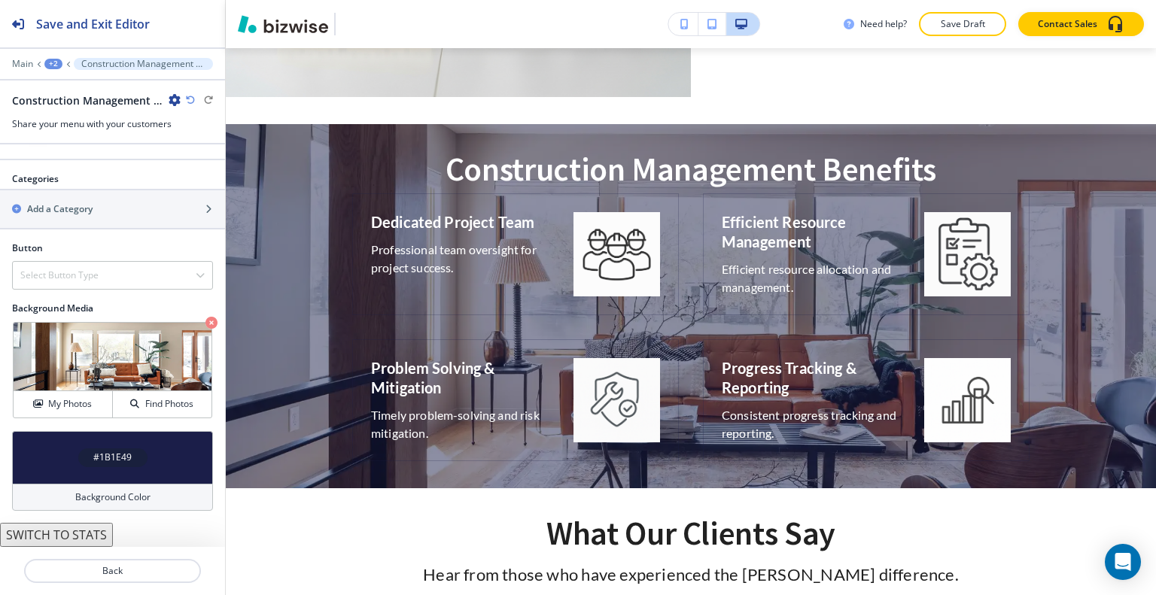
scroll to position [465, 0]
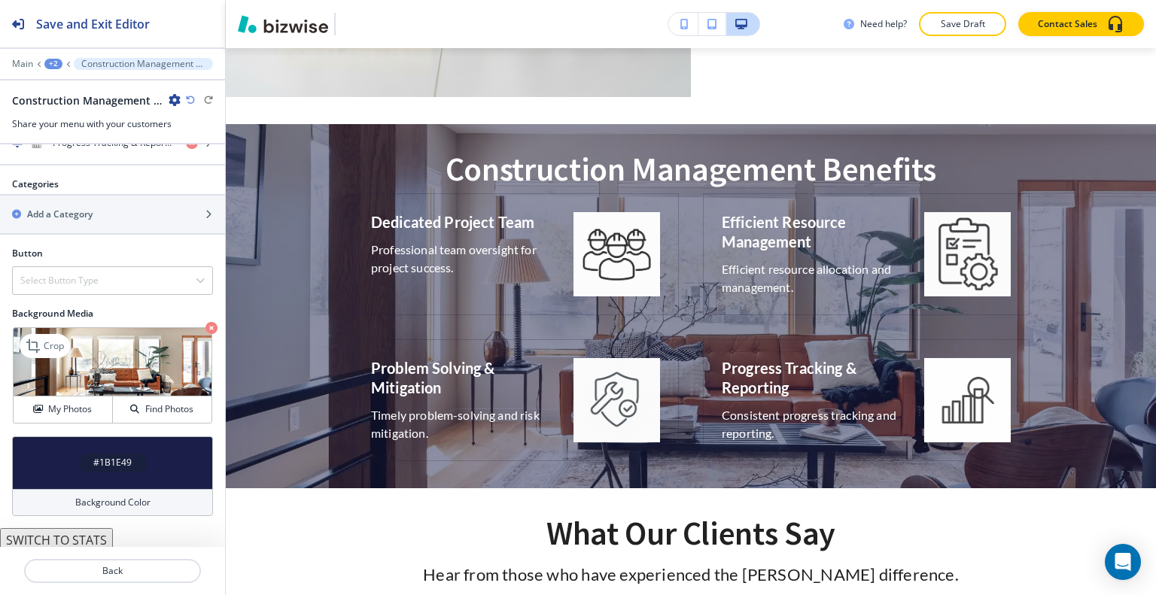
click at [205, 322] on icon "button" at bounding box center [211, 328] width 12 height 12
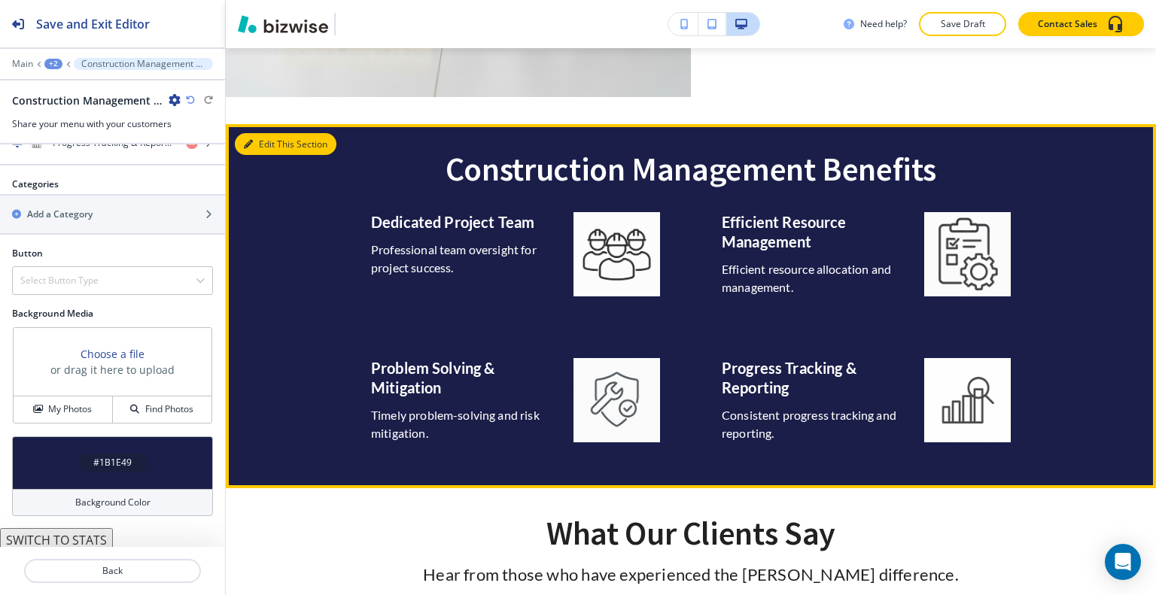
click at [269, 132] on div at bounding box center [691, 306] width 930 height 364
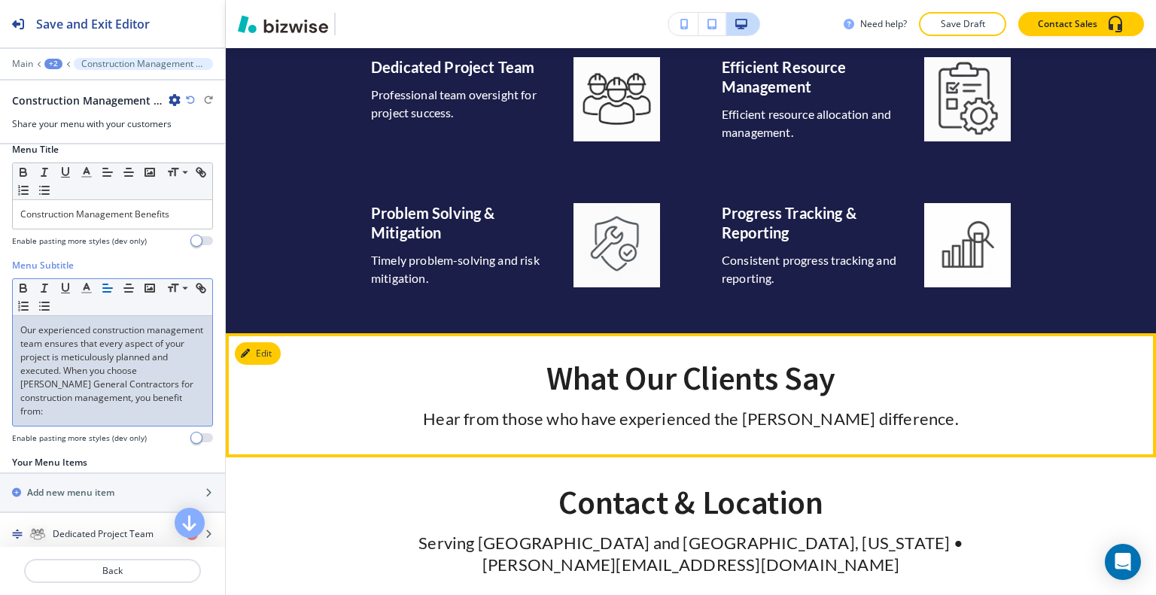
scroll to position [2312, 0]
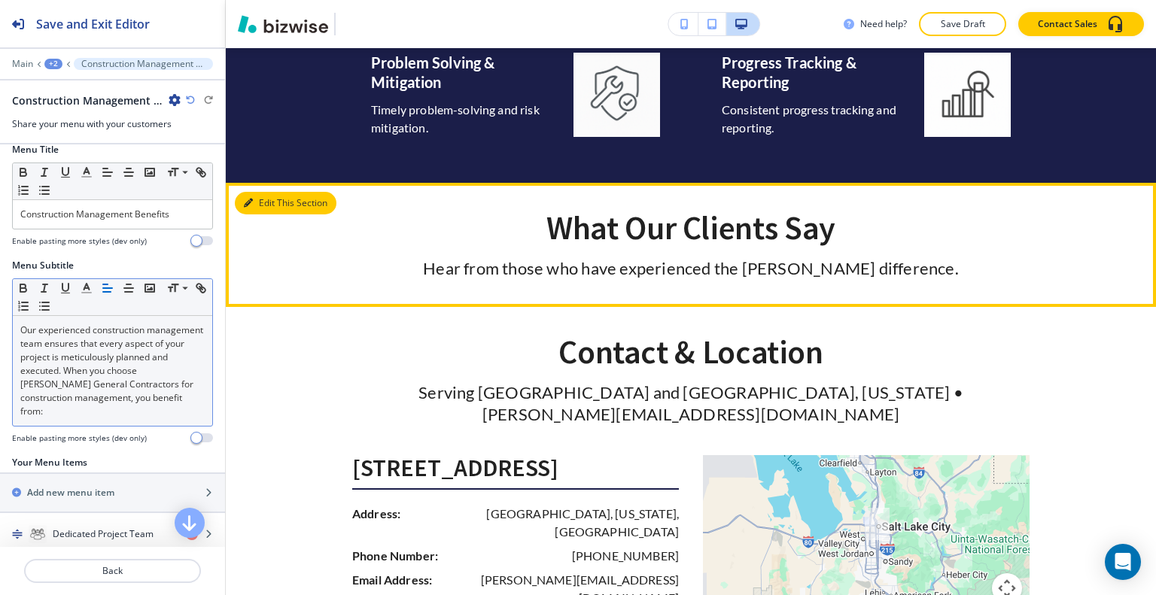
click at [257, 203] on button "Edit This Section" at bounding box center [286, 203] width 102 height 23
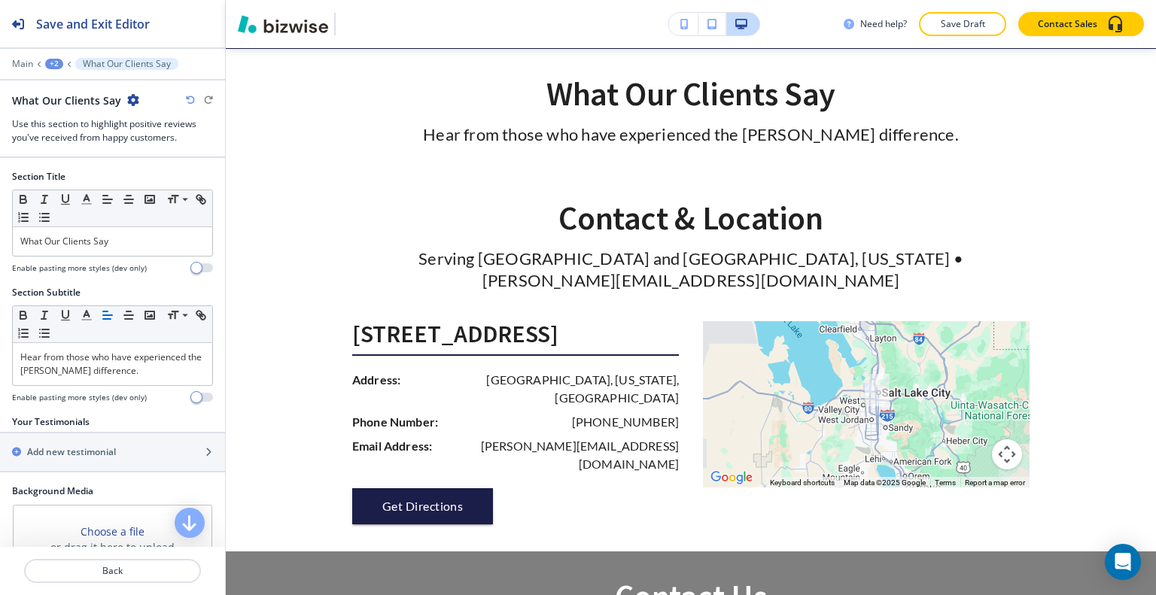
click at [129, 94] on icon "button" at bounding box center [133, 100] width 12 height 12
click at [160, 177] on p "Delete Section" at bounding box center [173, 179] width 77 height 14
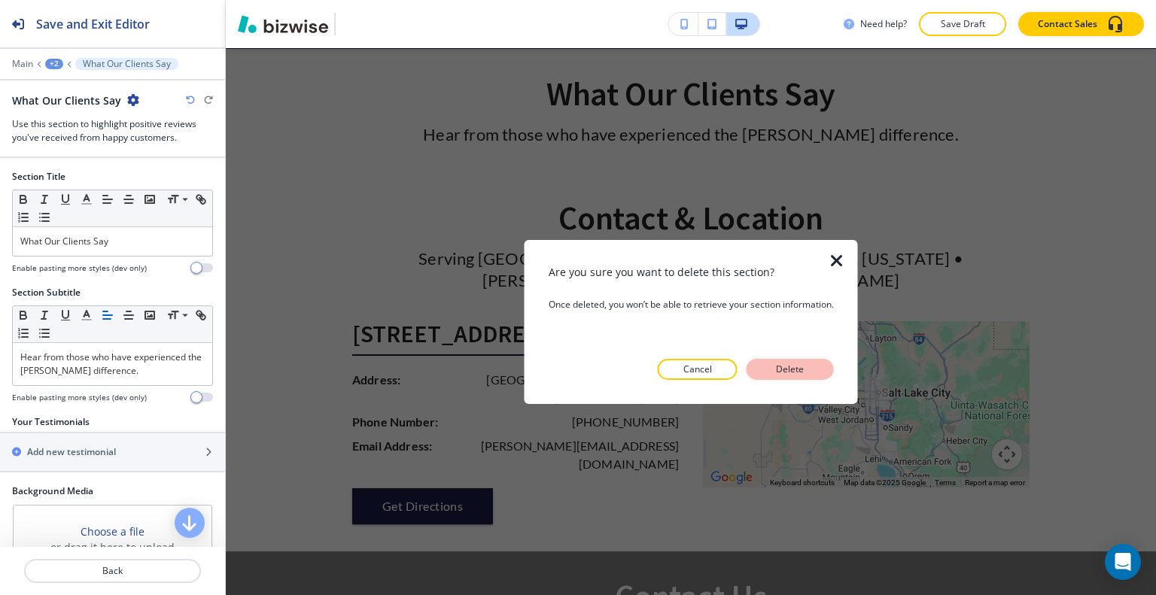
click at [774, 364] on p "Delete" at bounding box center [790, 370] width 36 height 14
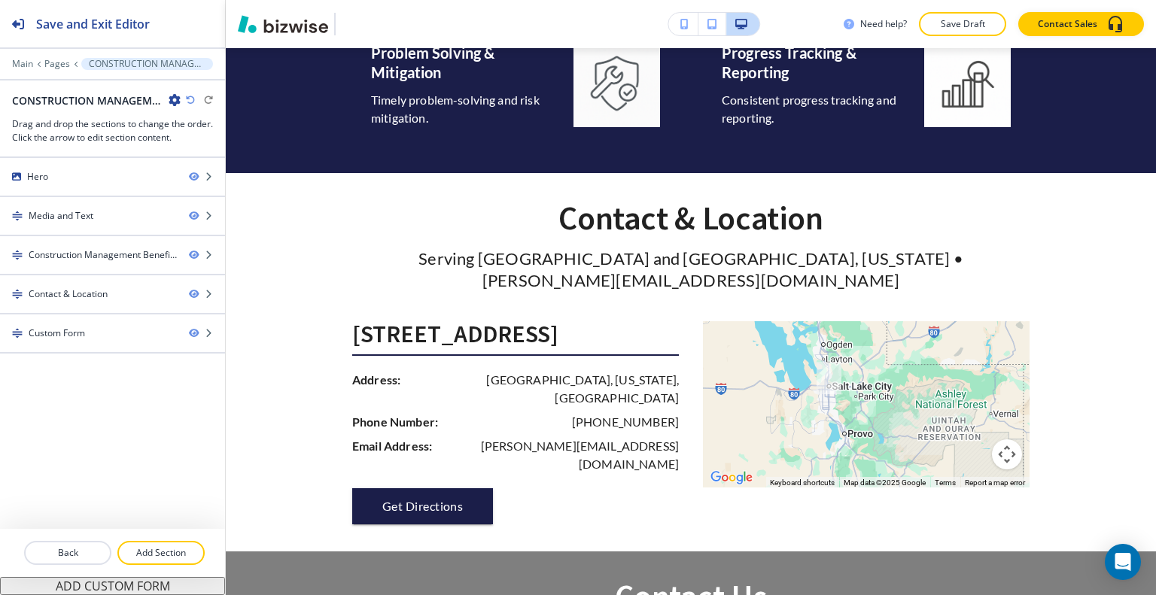
scroll to position [2623, 0]
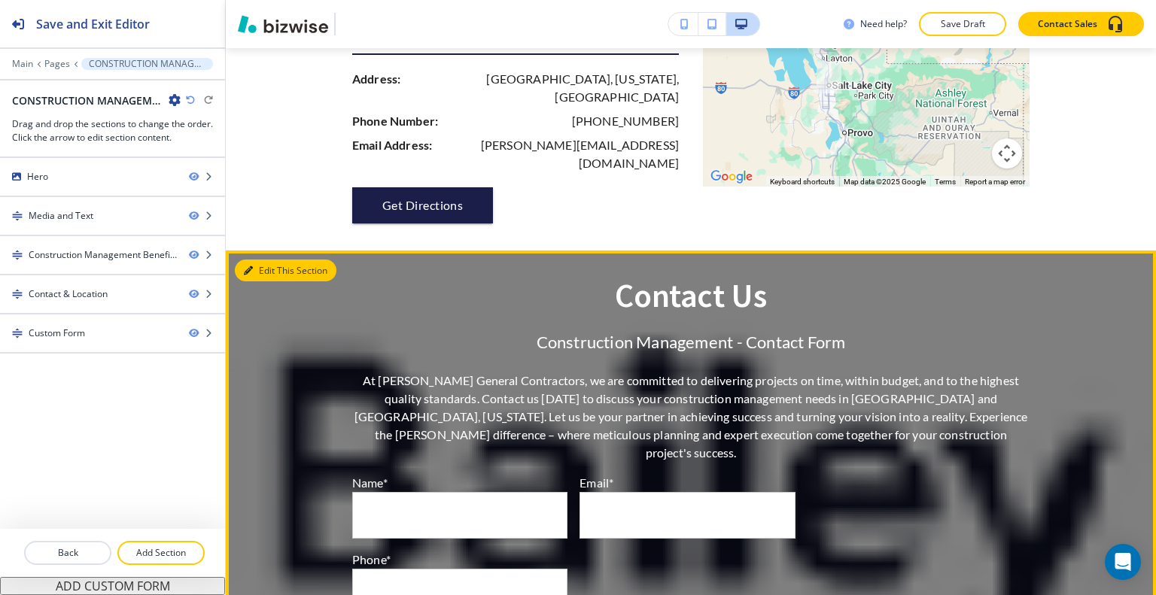
click at [258, 260] on button "Edit This Section" at bounding box center [286, 271] width 102 height 23
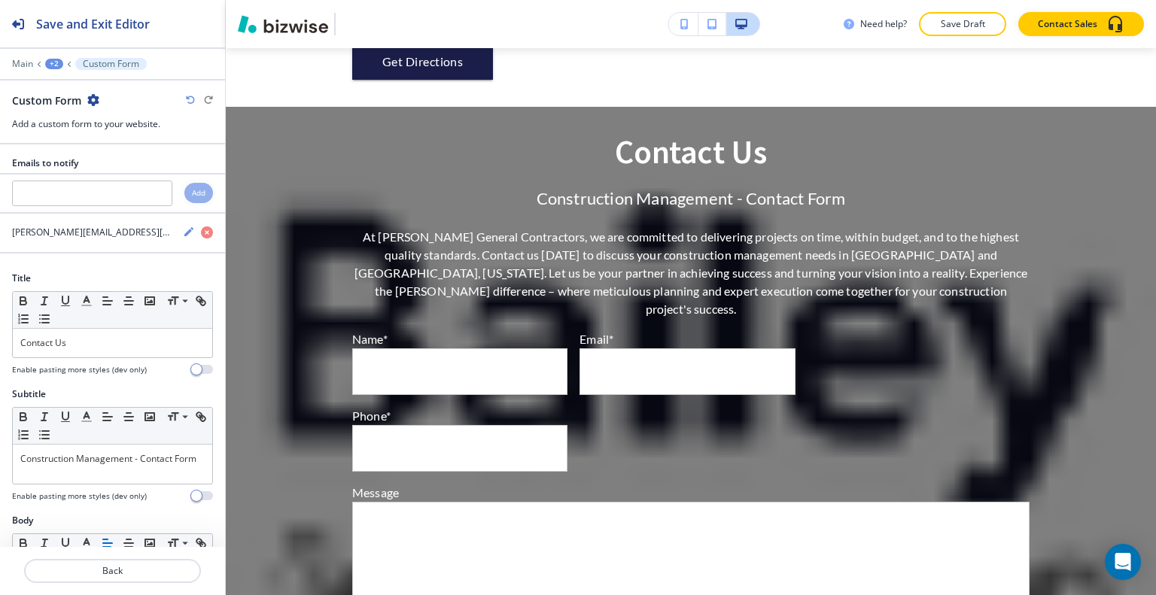
click at [92, 100] on icon "button" at bounding box center [93, 100] width 12 height 12
click at [131, 166] on button "Delete Section" at bounding box center [135, 178] width 96 height 27
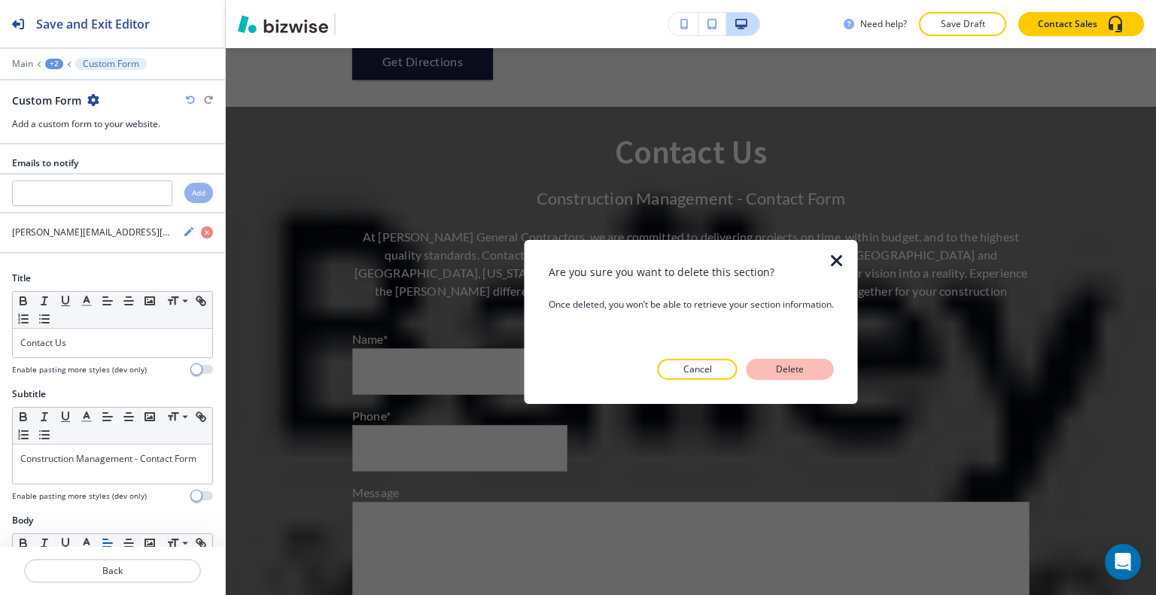
click at [804, 363] on p "Delete" at bounding box center [790, 370] width 36 height 14
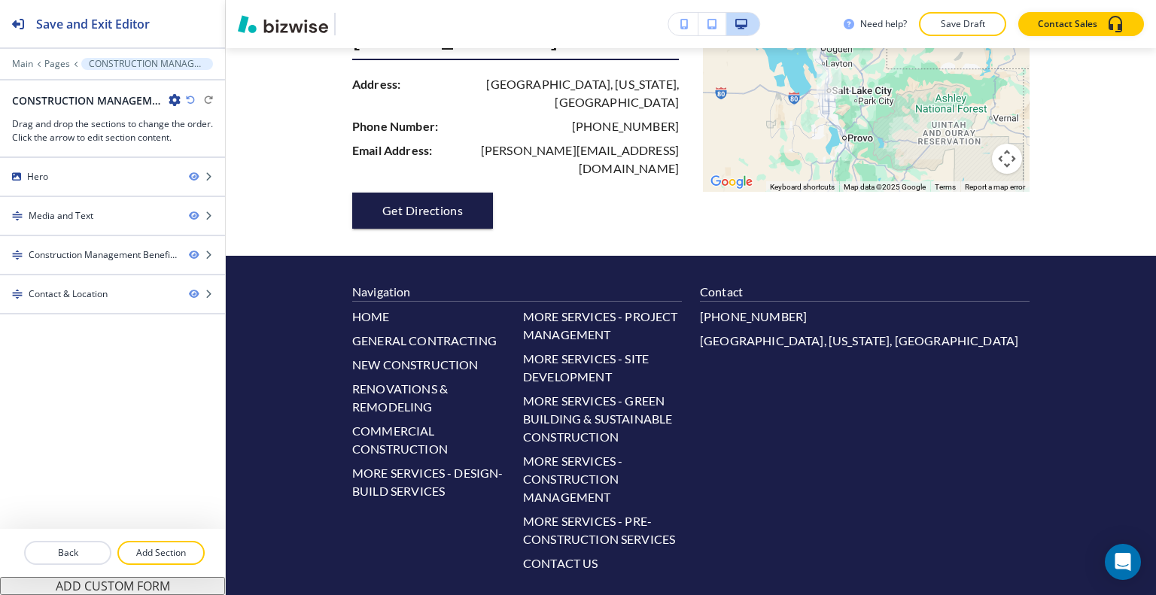
scroll to position [2392, 0]
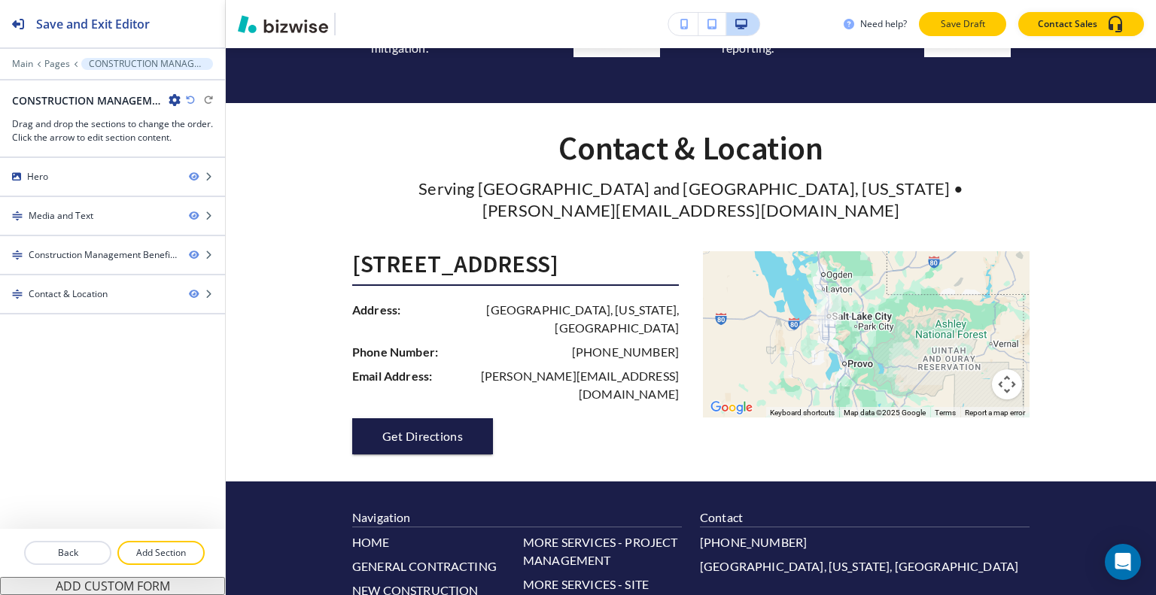
click at [955, 26] on p "Save Draft" at bounding box center [963, 24] width 48 height 14
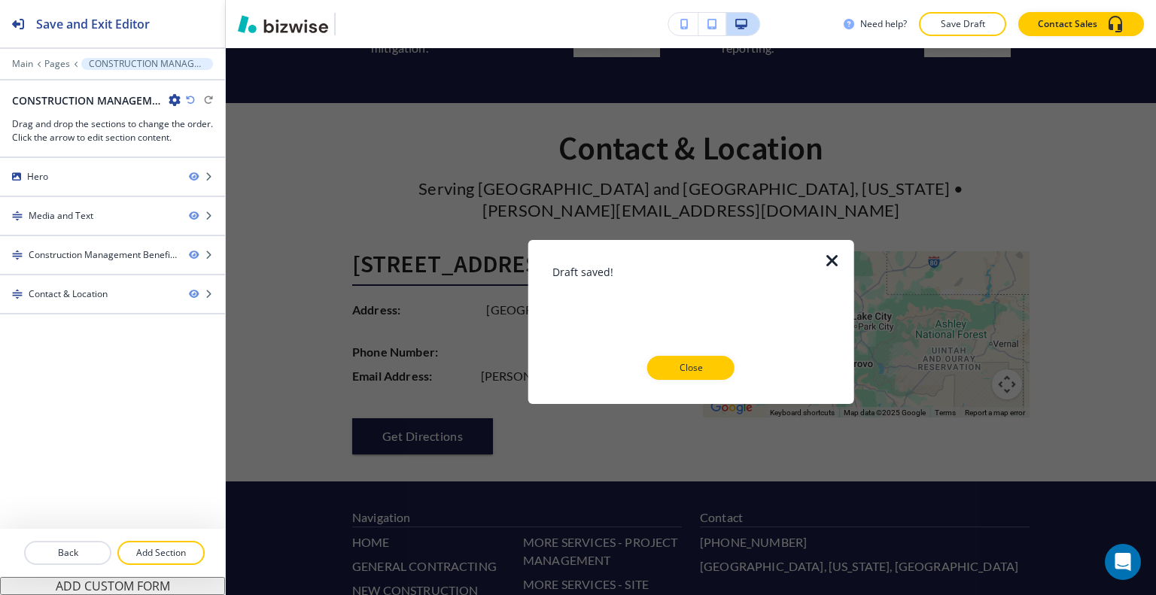
click at [689, 352] on div "Draft saved! Close" at bounding box center [691, 321] width 278 height 116
click at [716, 367] on button "Close" at bounding box center [690, 368] width 87 height 24
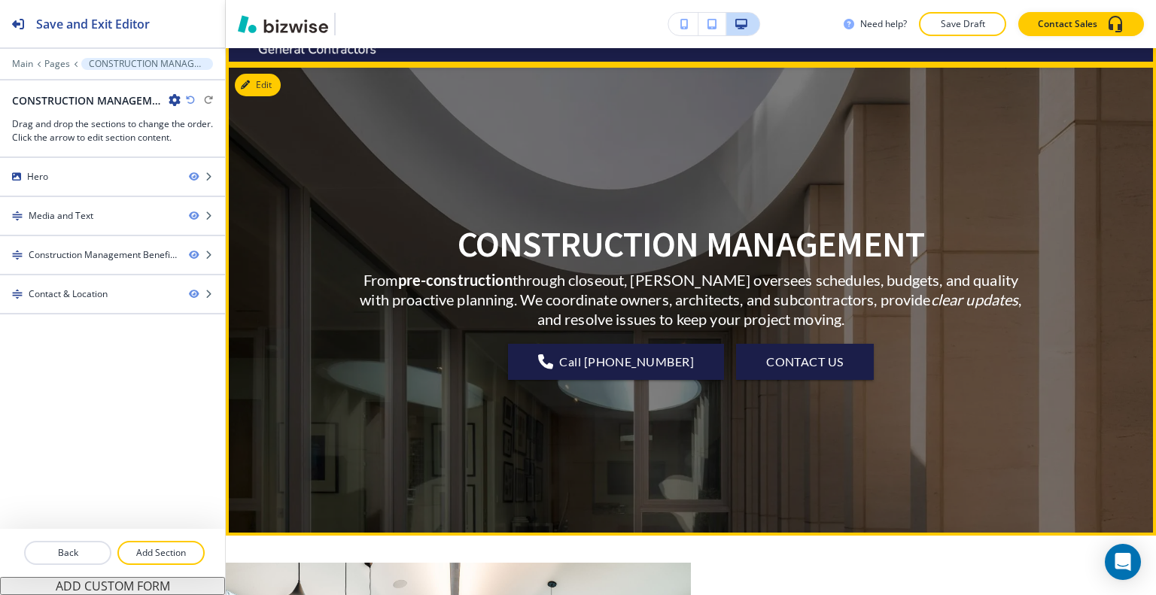
scroll to position [0, 0]
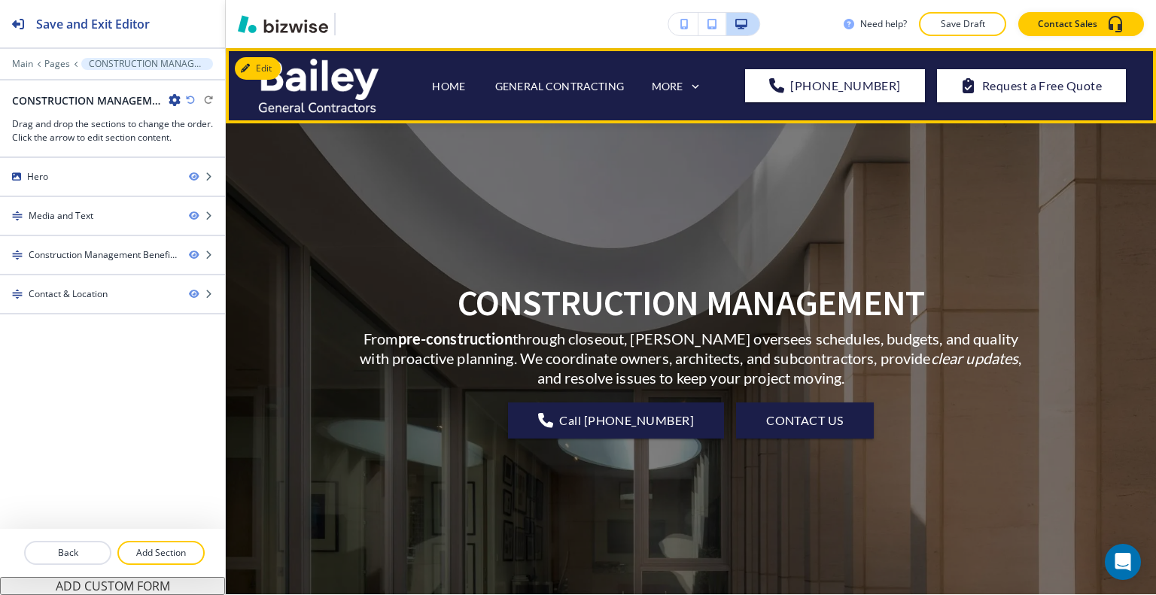
click at [702, 84] on icon at bounding box center [696, 87] width 14 height 14
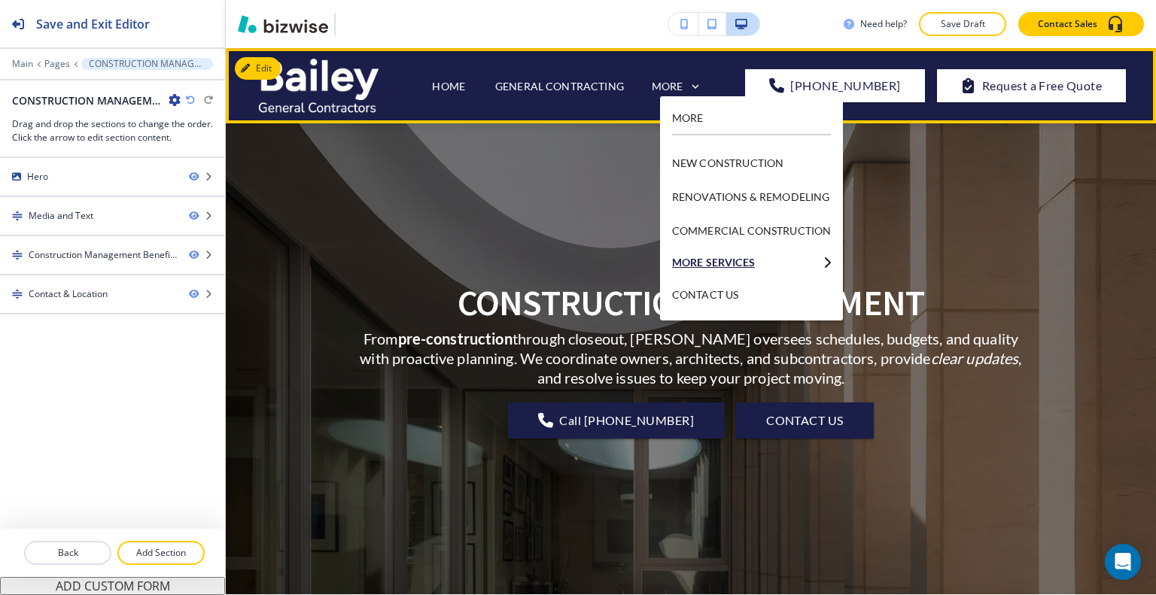
click at [775, 266] on p "MORE SERVICES" at bounding box center [744, 262] width 145 height 11
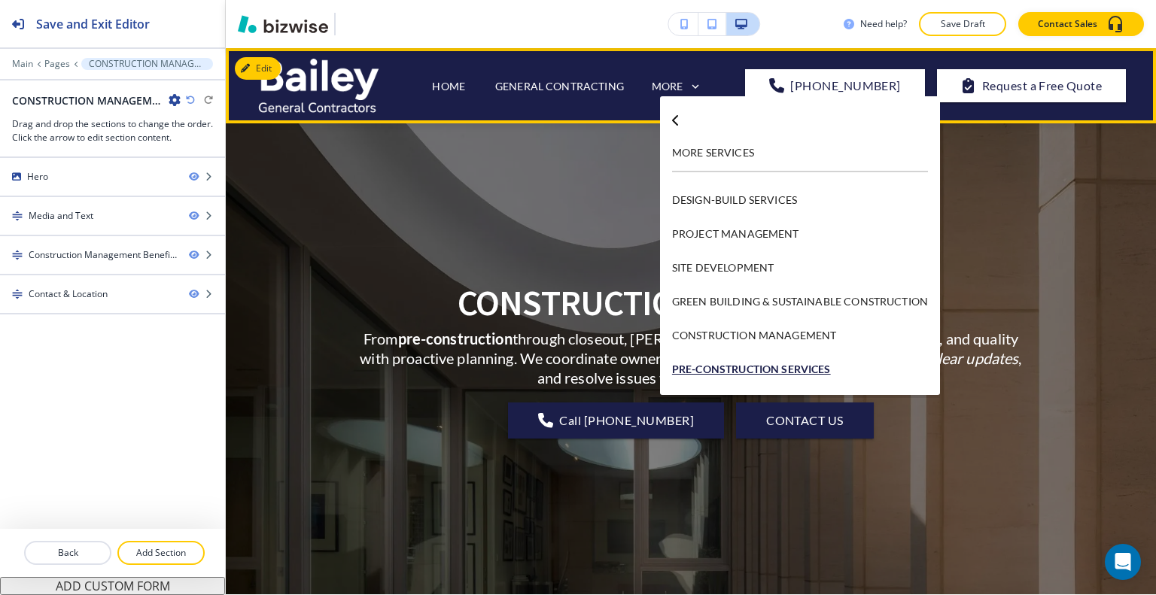
click at [757, 372] on p "PRE-CONSTRUCTION SERVICES" at bounding box center [800, 369] width 256 height 34
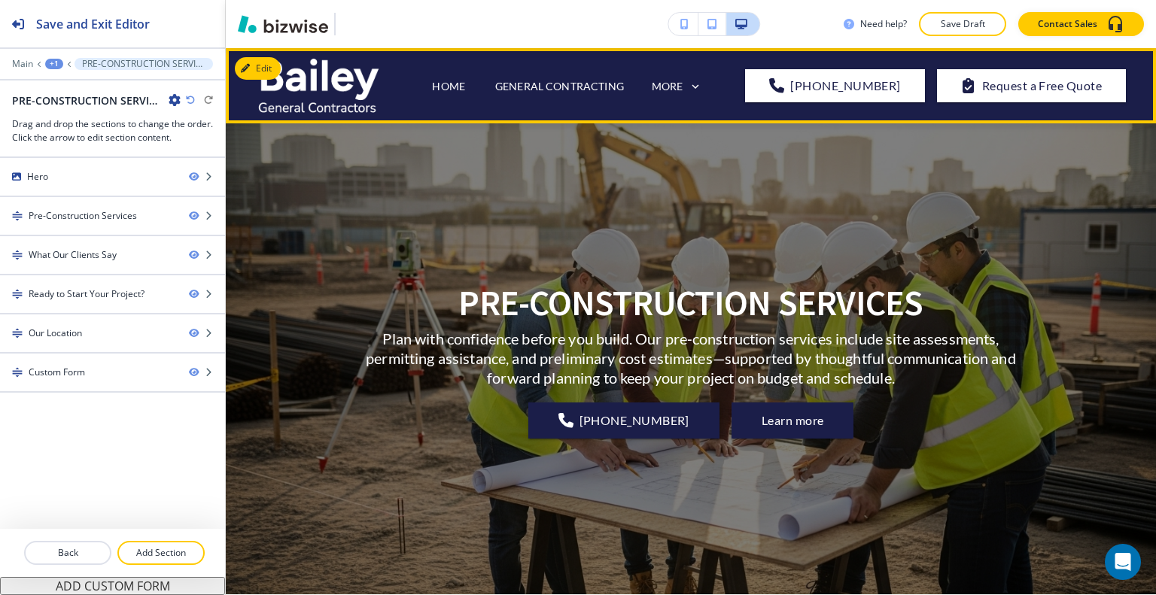
click at [1105, 294] on div "PRE-CONSTRUCTION SERVICES Plan with confidence before you build. Our pre‑constr…" at bounding box center [691, 359] width 930 height 417
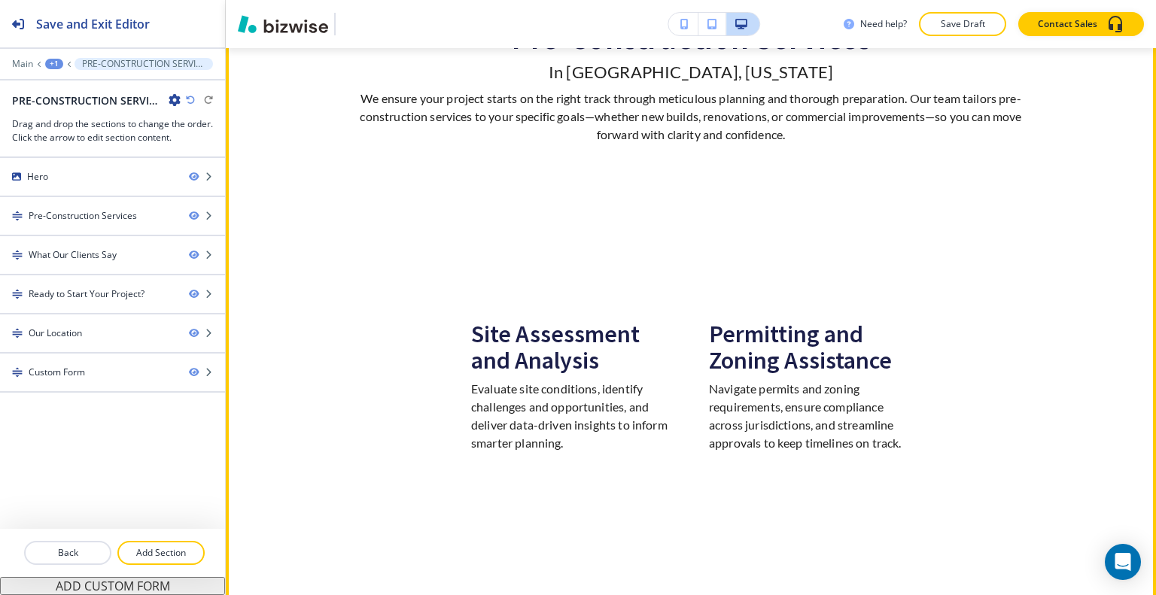
scroll to position [452, 0]
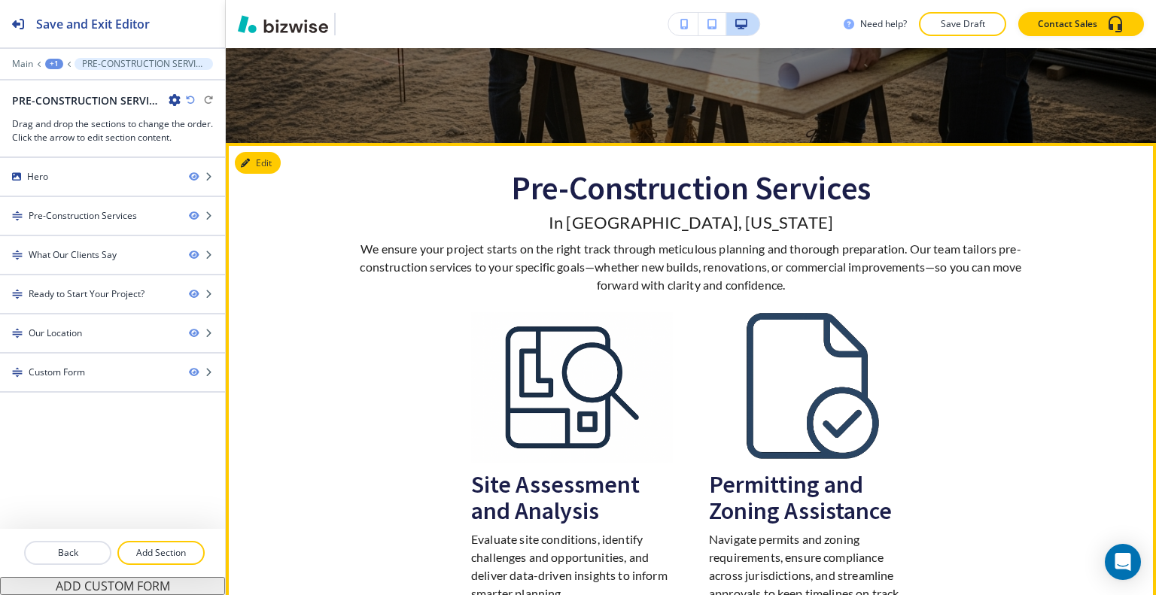
click at [257, 149] on section "Pre-Construction Services In Salt Lake and Park City, Utah We ensure your proje…" at bounding box center [691, 575] width 930 height 865
click at [265, 162] on button "Edit This Section" at bounding box center [286, 163] width 102 height 23
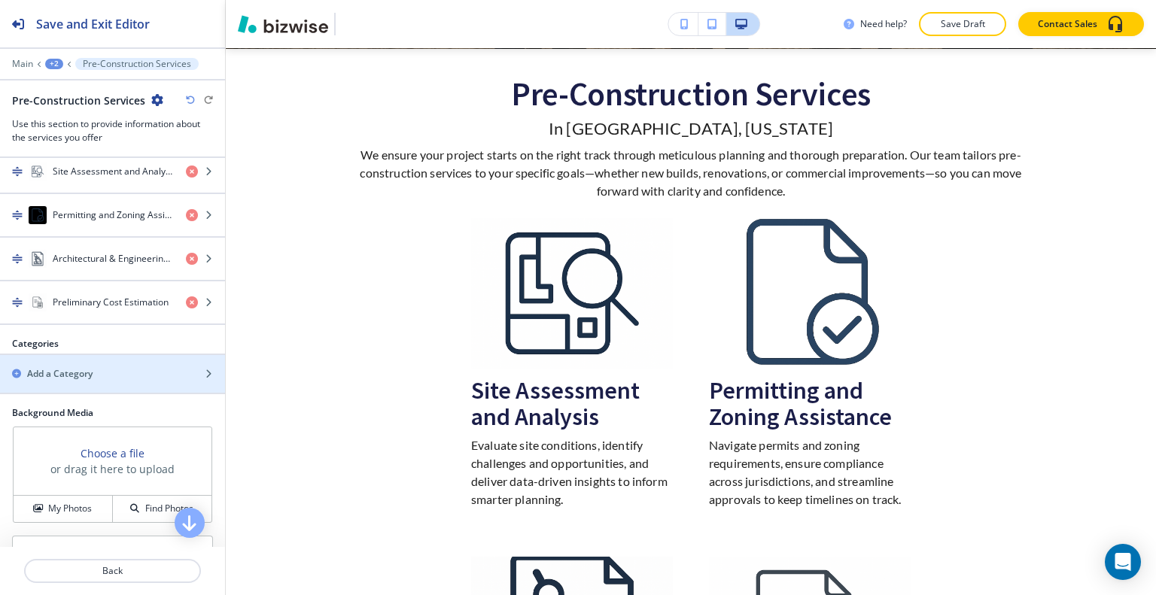
scroll to position [774, 0]
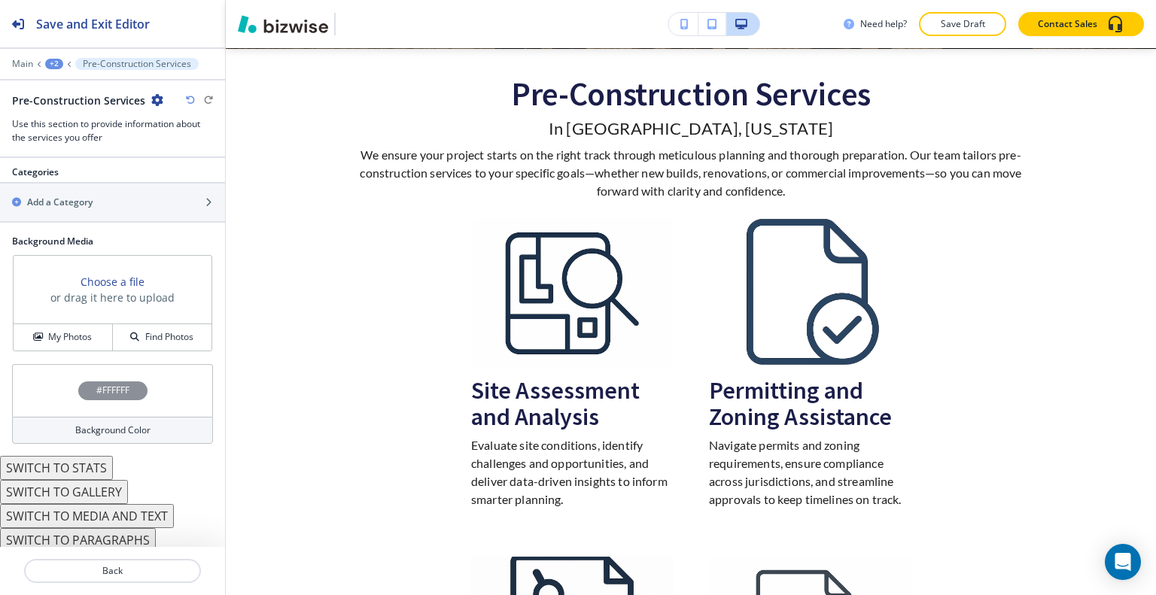
click at [87, 458] on button "SWITCH TO STATS" at bounding box center [56, 468] width 113 height 24
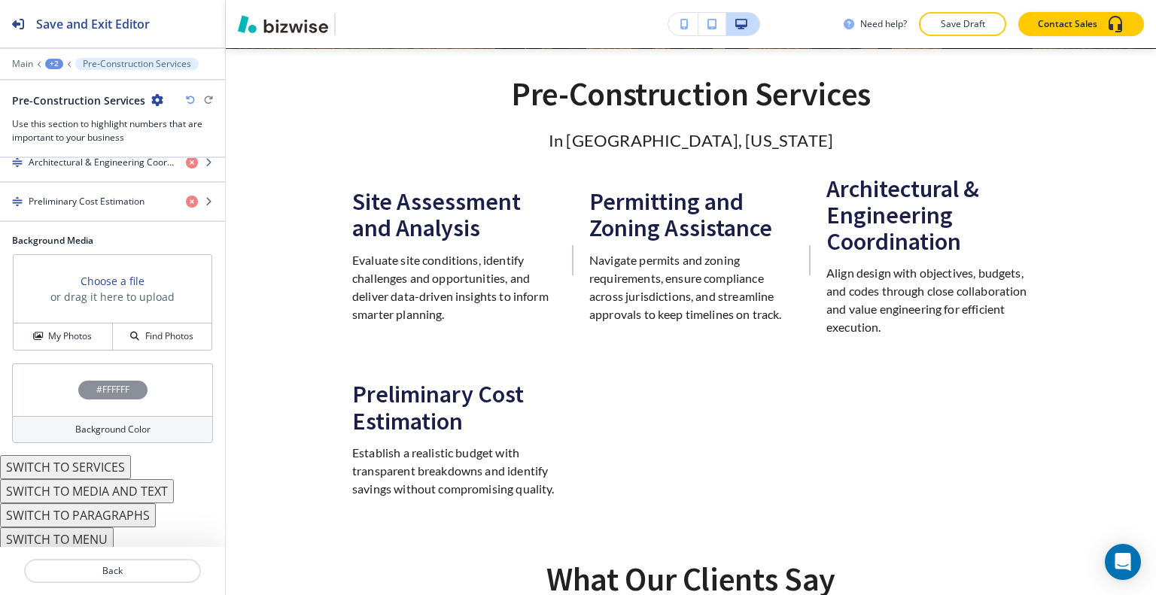
click at [102, 531] on button "SWITCH TO MENU" at bounding box center [57, 540] width 114 height 24
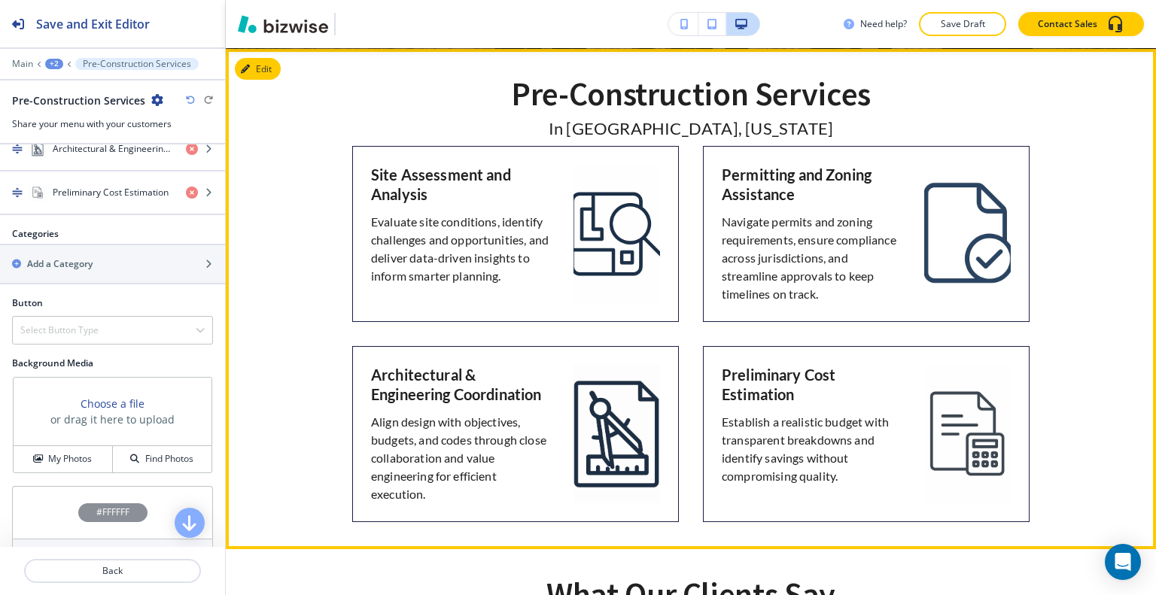
scroll to position [470, 0]
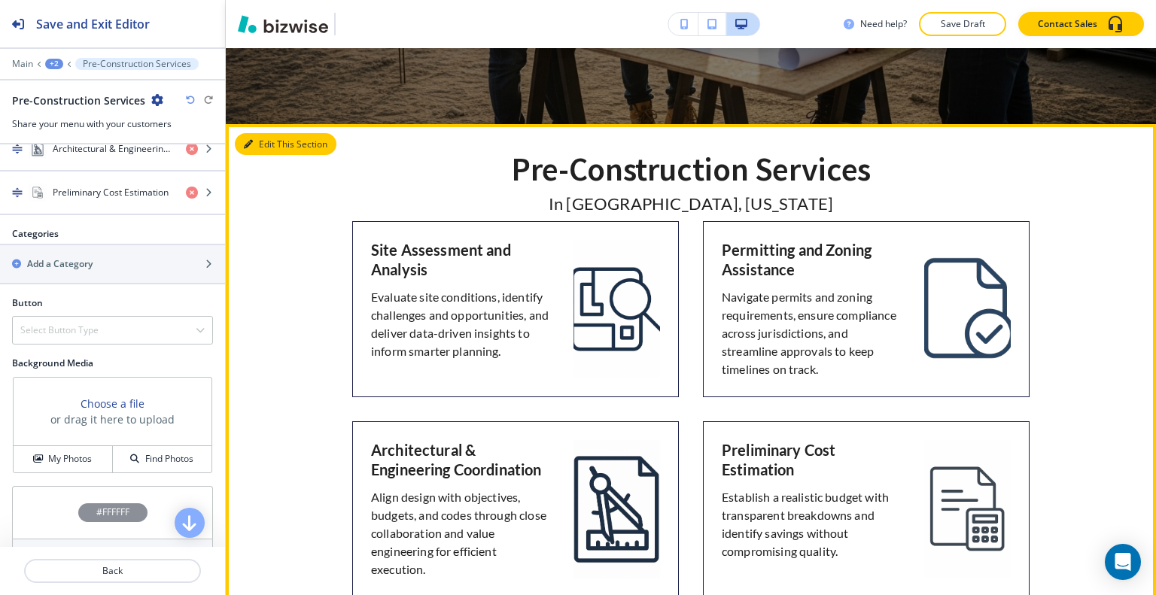
click at [265, 138] on button "Edit This Section" at bounding box center [286, 144] width 102 height 23
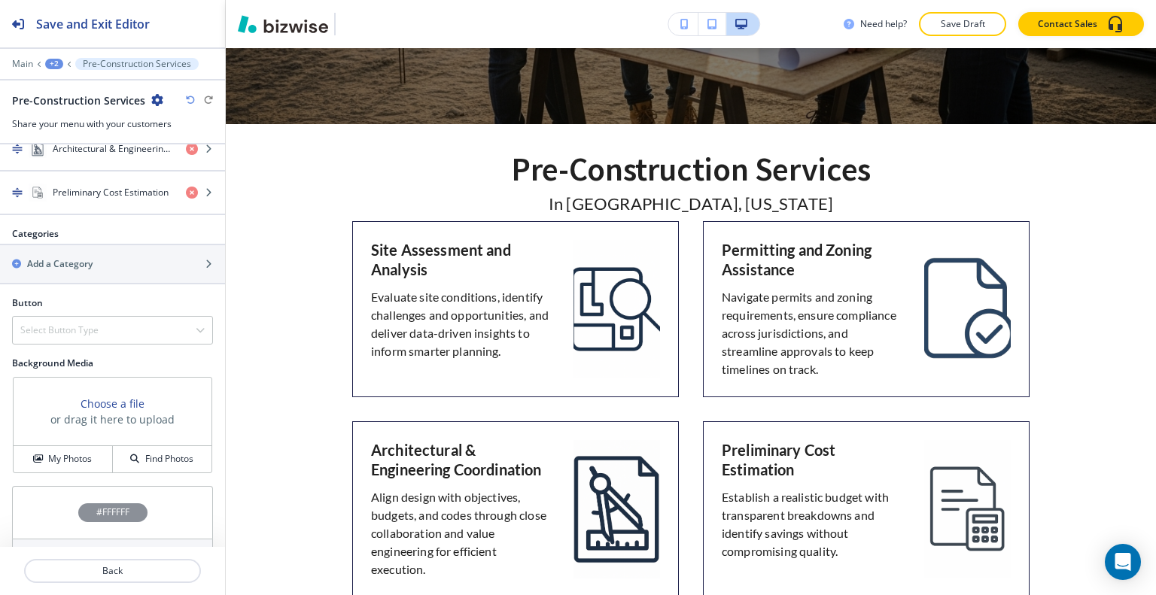
scroll to position [465, 0]
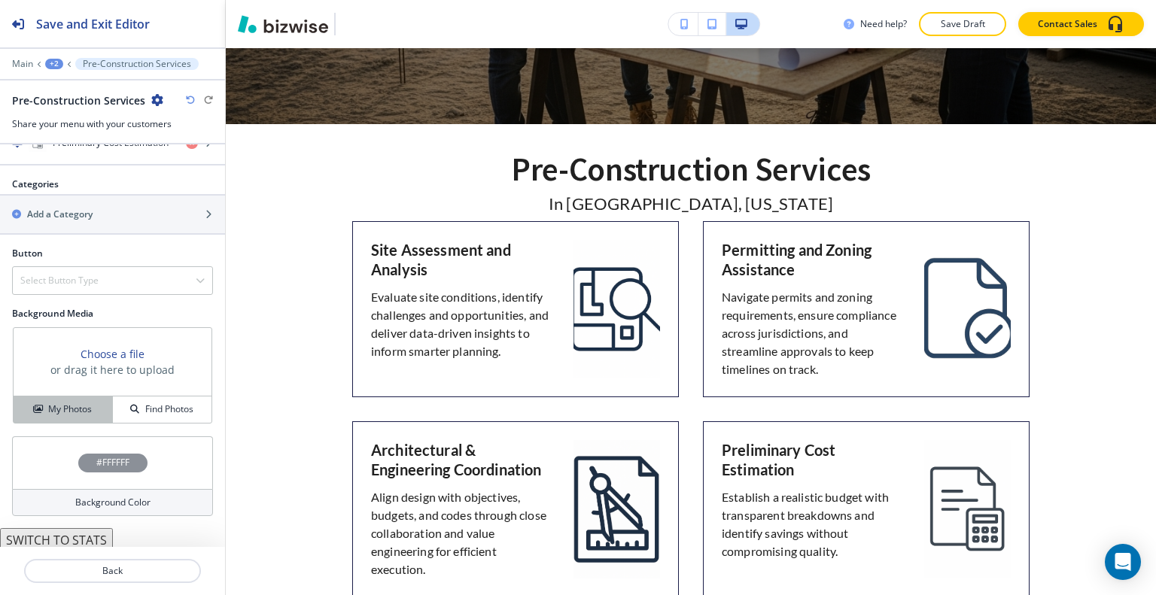
click at [62, 403] on h4 "My Photos" at bounding box center [70, 410] width 44 height 14
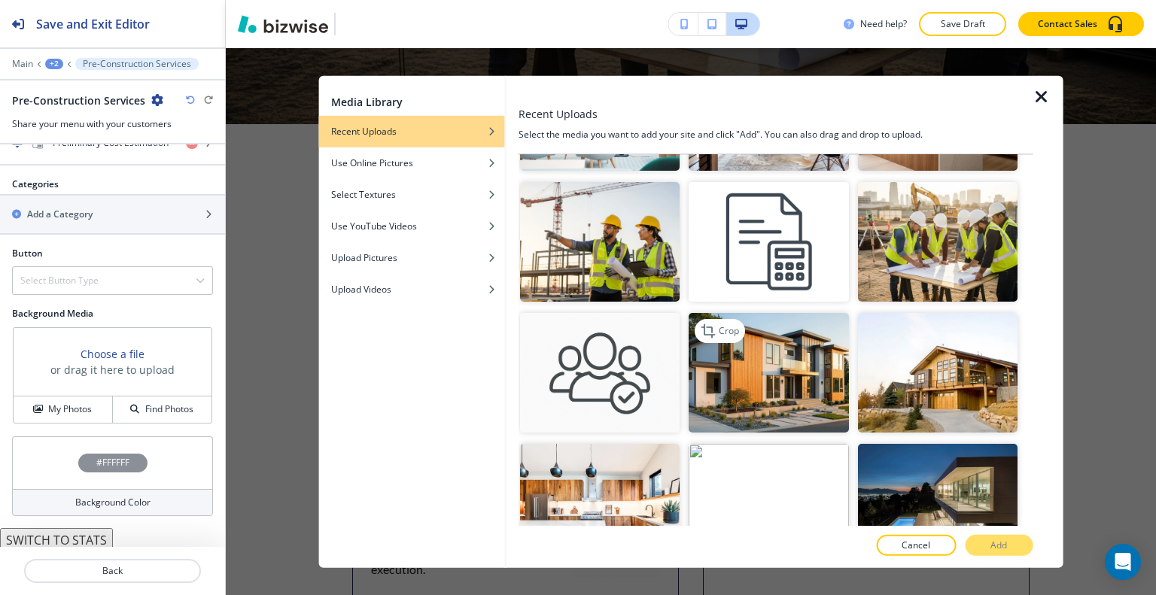
scroll to position [602, 0]
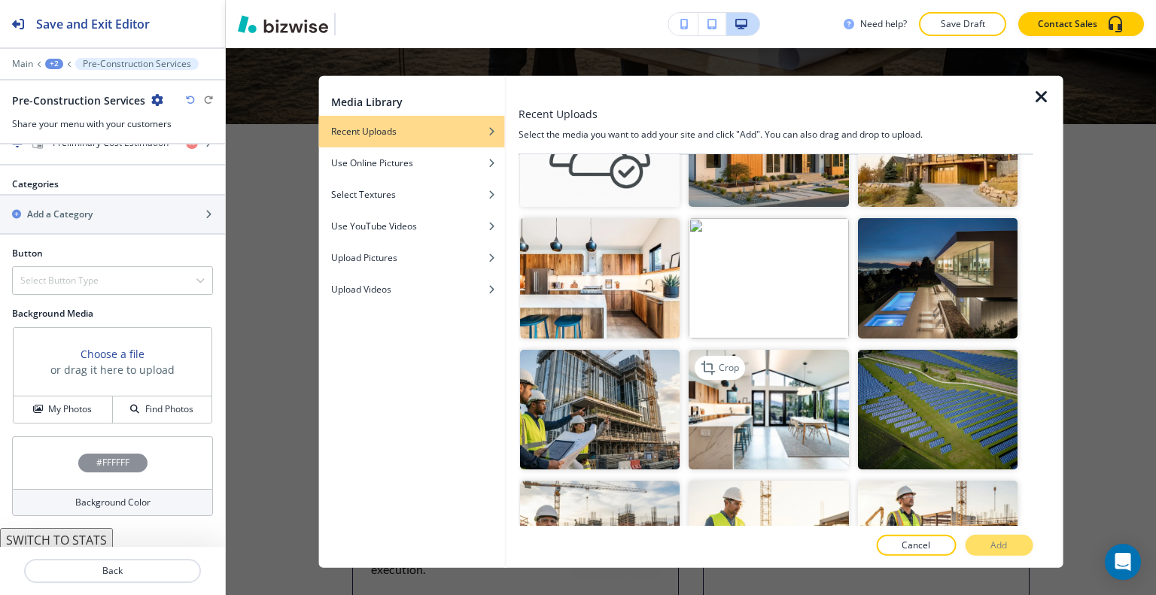
click at [807, 375] on img "button" at bounding box center [769, 409] width 160 height 120
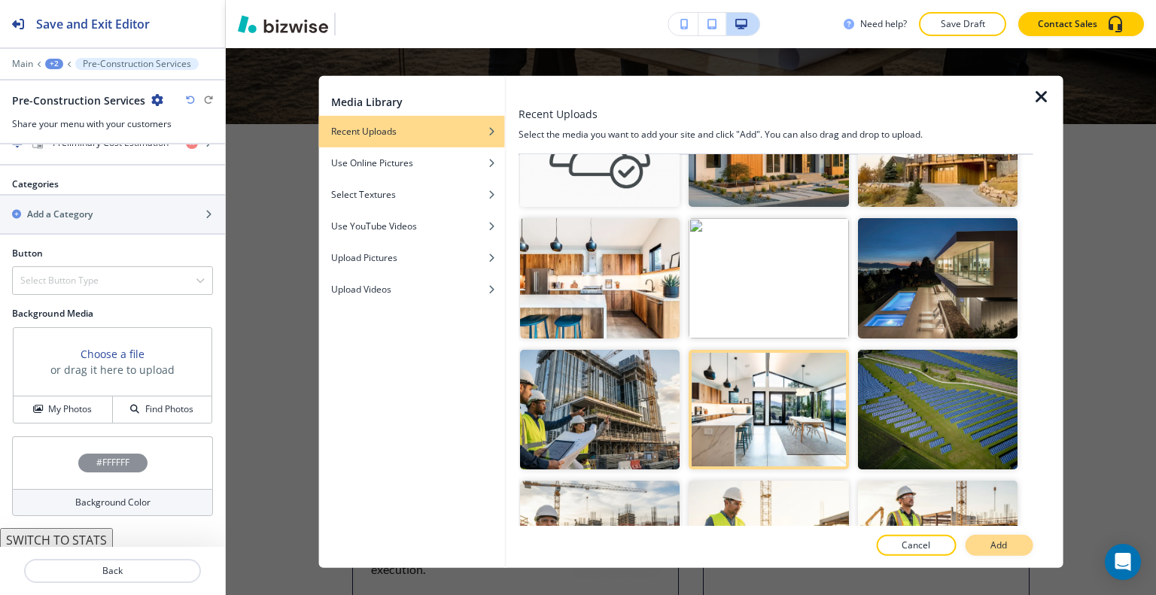
click at [996, 546] on p "Add" at bounding box center [999, 546] width 17 height 14
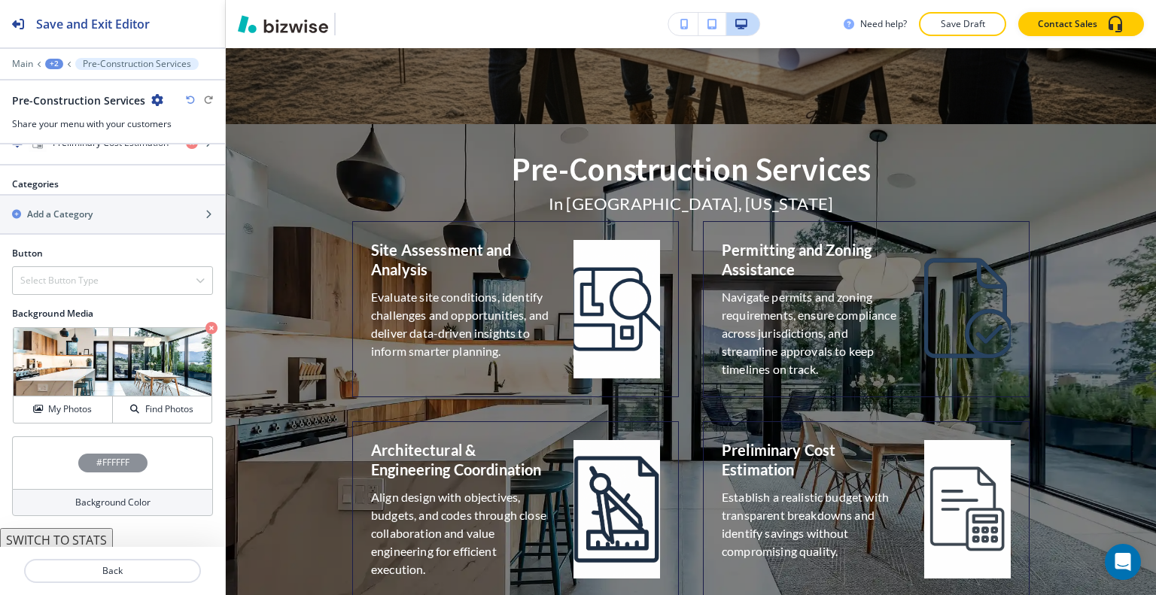
click at [190, 102] on icon "button" at bounding box center [190, 100] width 9 height 9
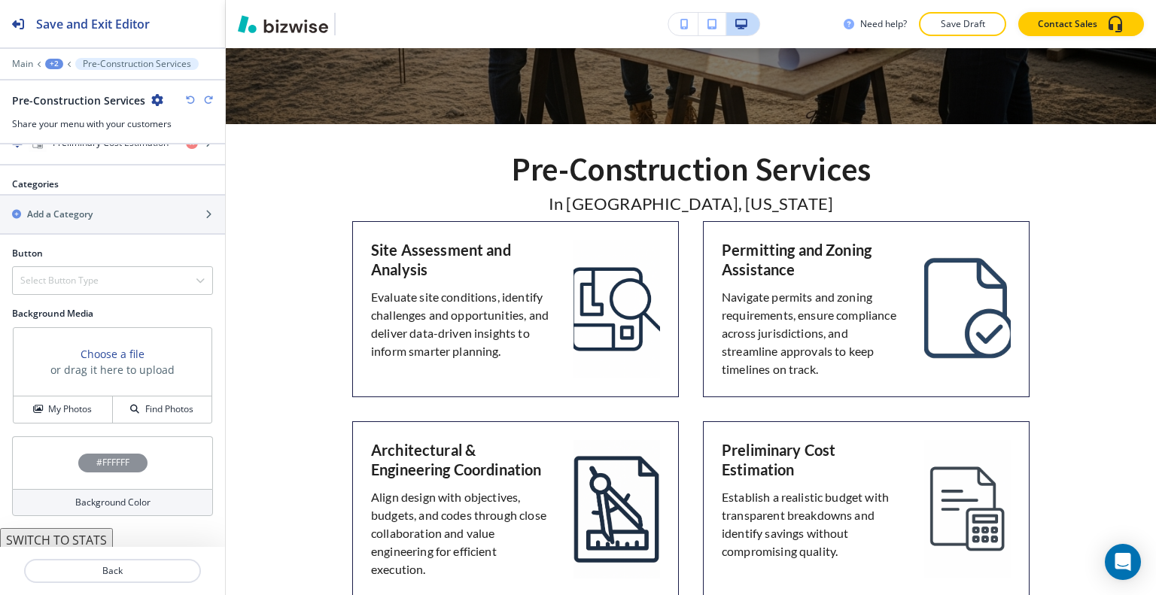
click at [66, 458] on div "#FFFFFF" at bounding box center [112, 463] width 201 height 53
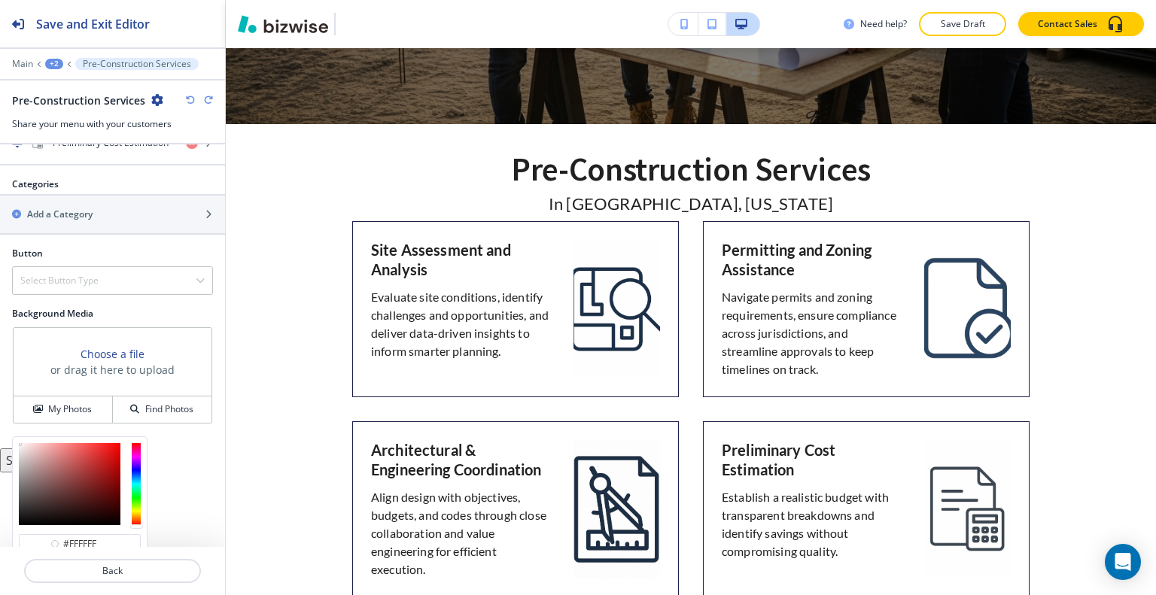
scroll to position [562, 0]
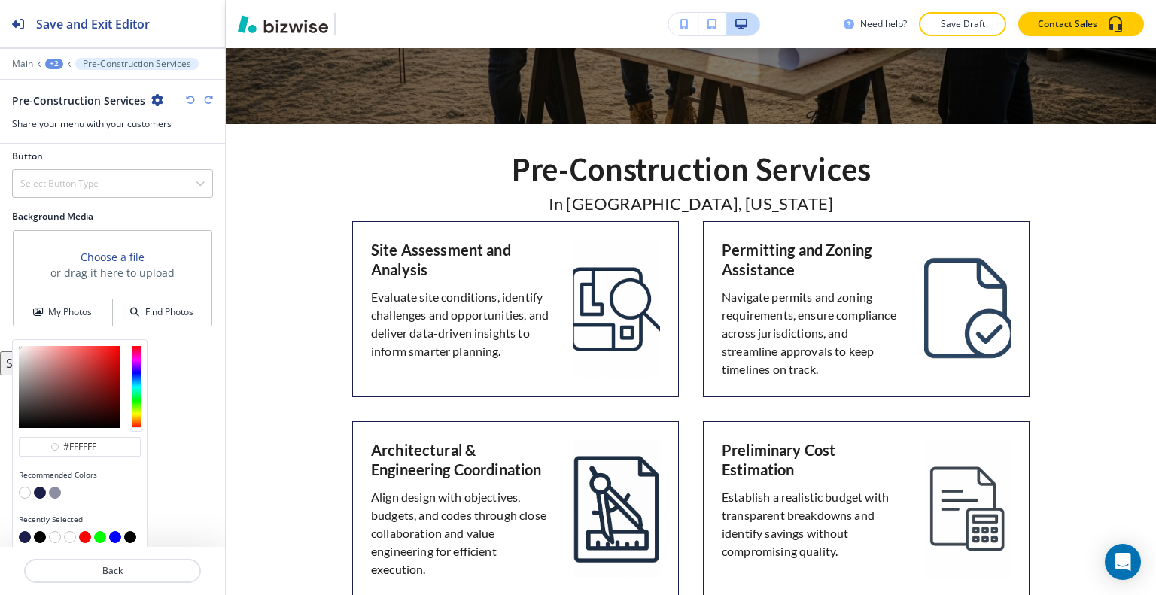
click at [24, 532] on button "button" at bounding box center [25, 537] width 12 height 12
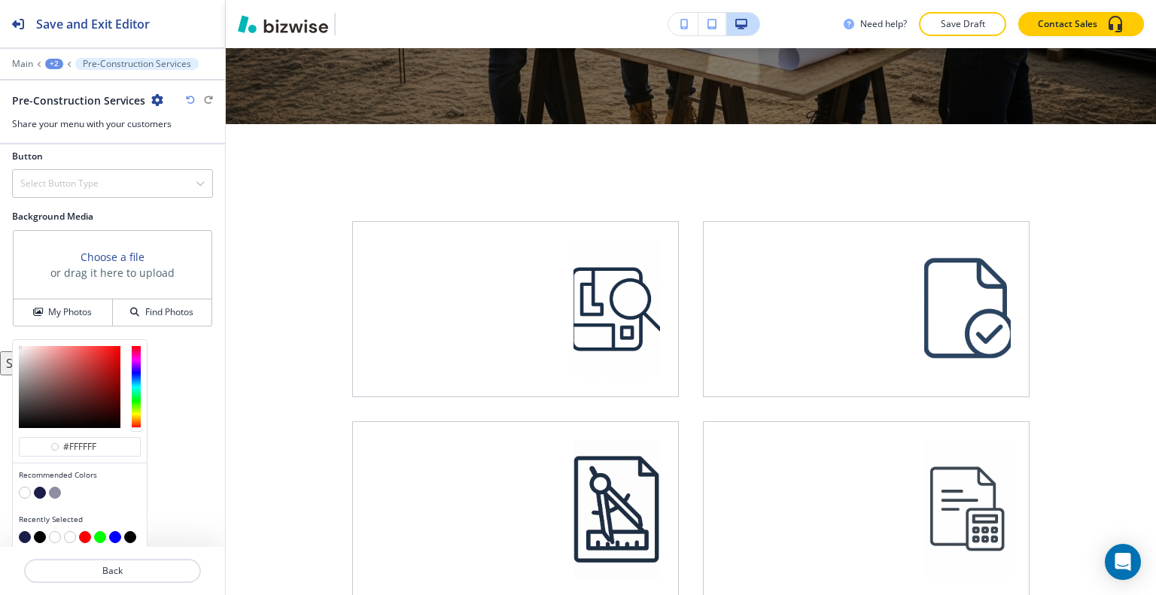
scroll to position [465, 0]
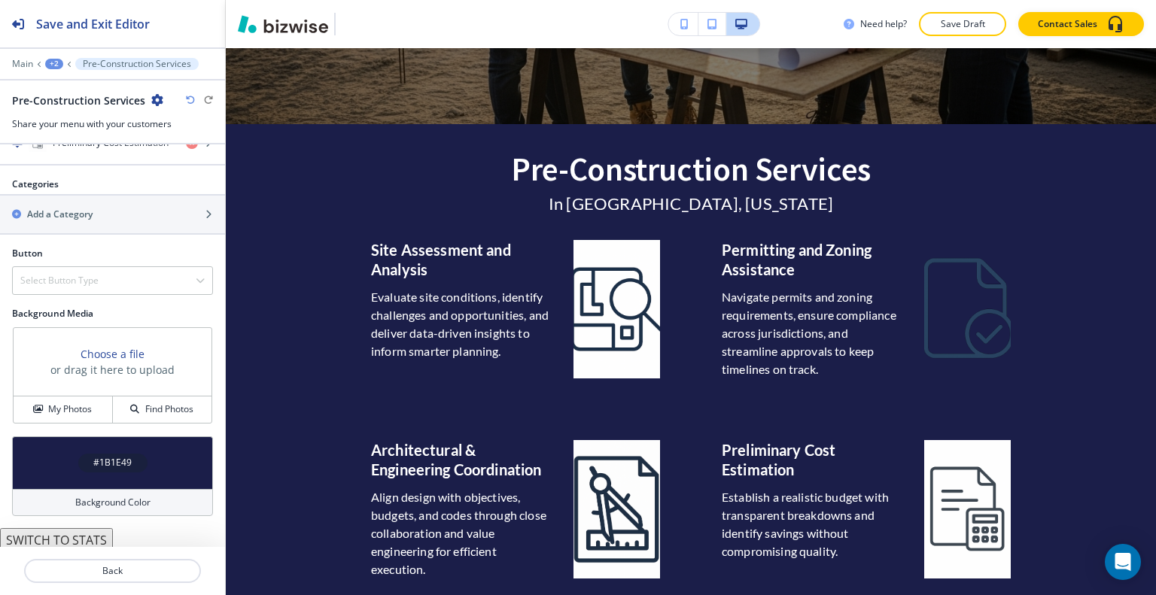
click at [186, 101] on icon "button" at bounding box center [190, 100] width 9 height 9
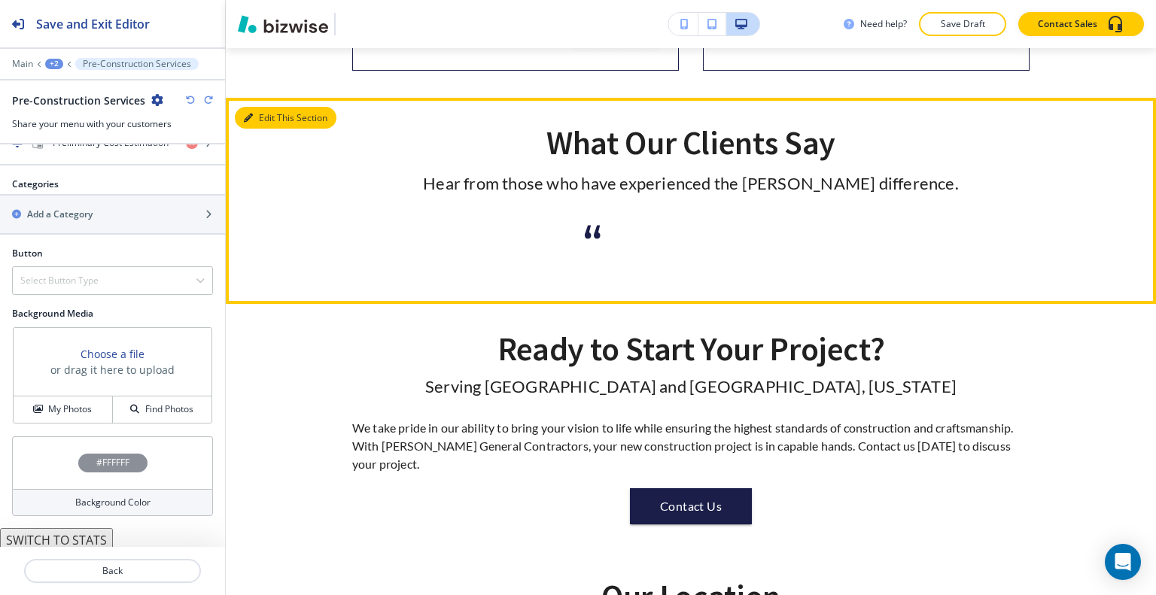
click at [256, 117] on button "Edit This Section" at bounding box center [286, 118] width 102 height 23
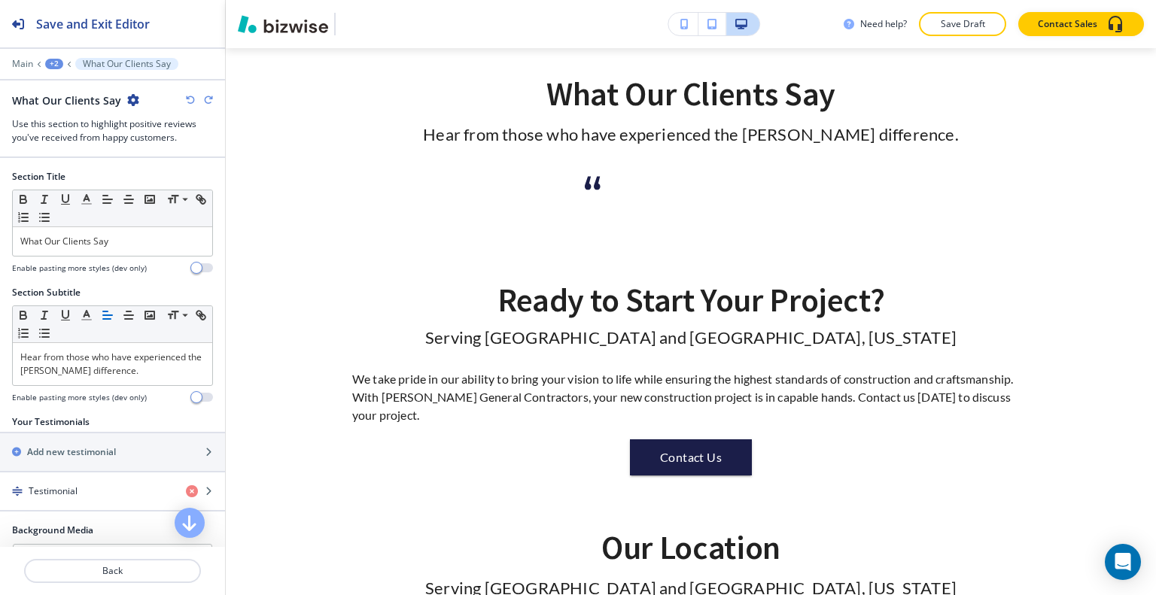
click at [132, 100] on icon "button" at bounding box center [133, 100] width 12 height 12
click at [162, 177] on p "Delete Section" at bounding box center [173, 179] width 77 height 14
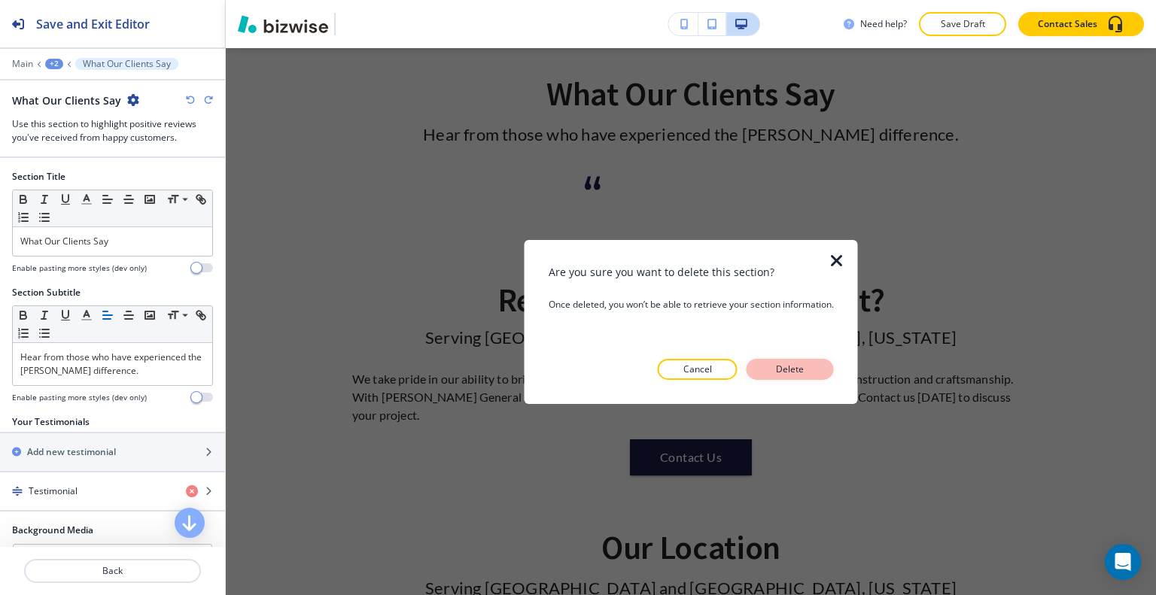
click at [796, 367] on p "Delete" at bounding box center [790, 370] width 36 height 14
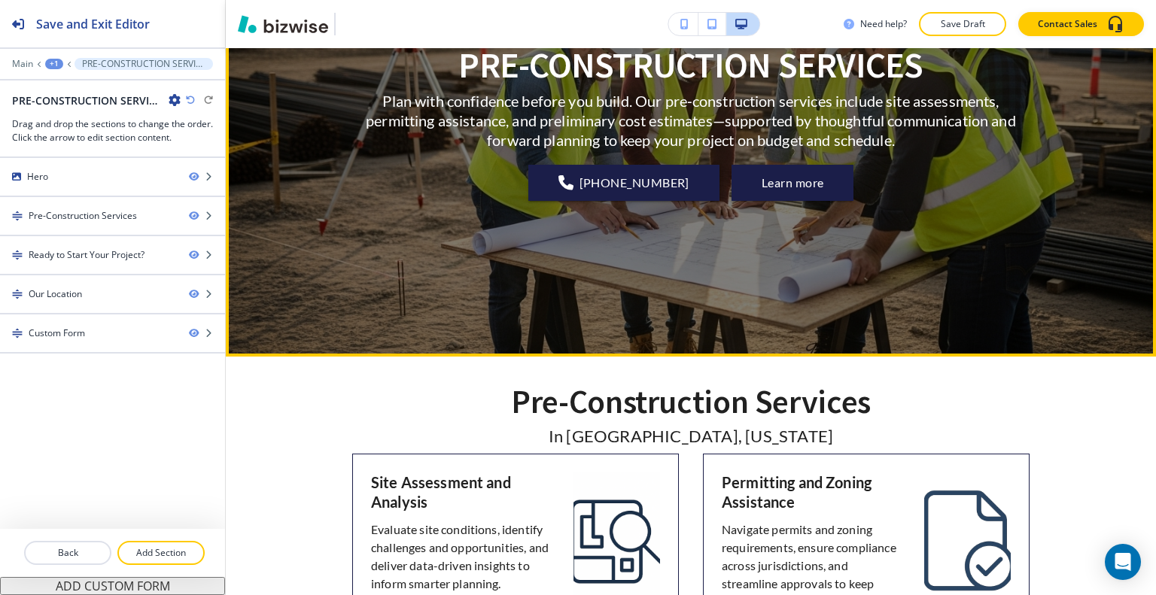
scroll to position [0, 0]
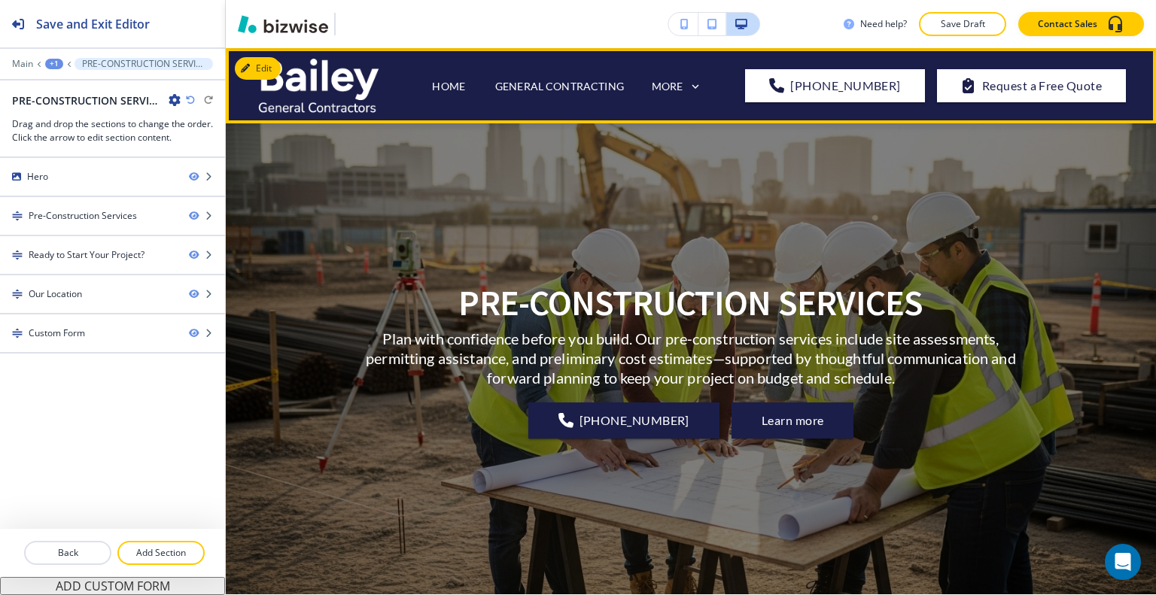
click at [707, 86] on div "MORE" at bounding box center [686, 87] width 71 height 29
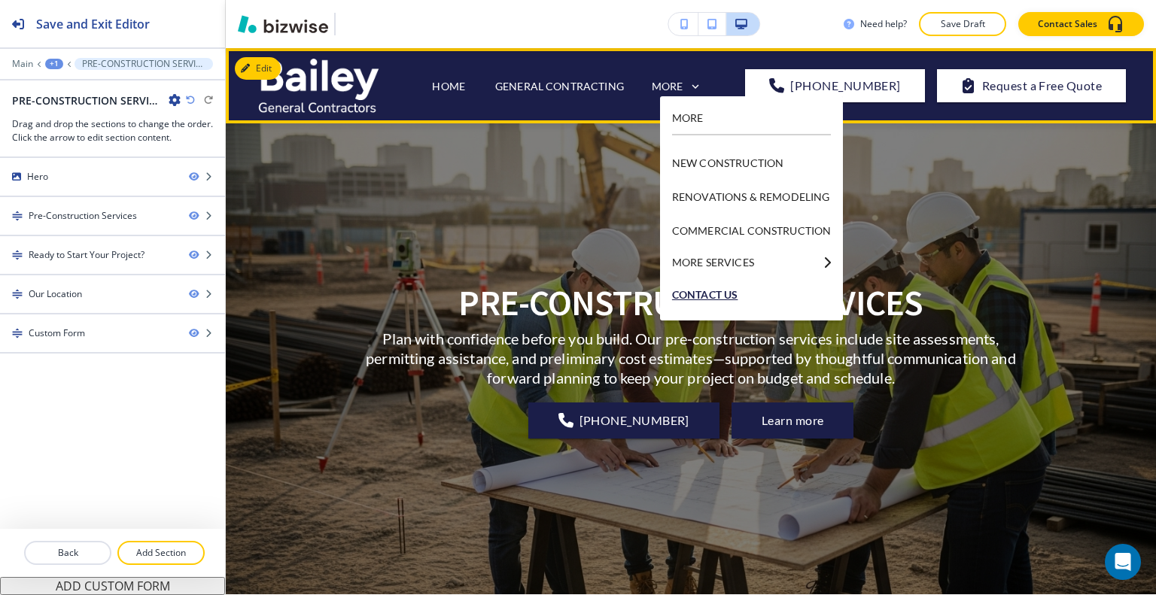
click at [790, 278] on p "CONTACT US" at bounding box center [751, 295] width 159 height 34
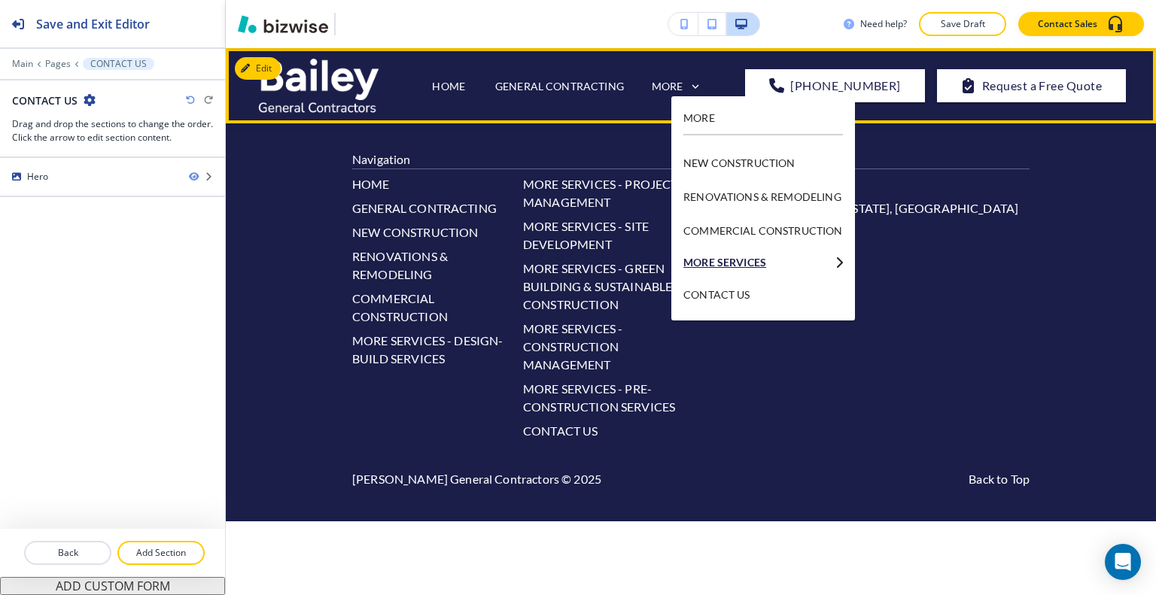
click at [812, 263] on p "MORE SERVICES" at bounding box center [755, 262] width 145 height 11
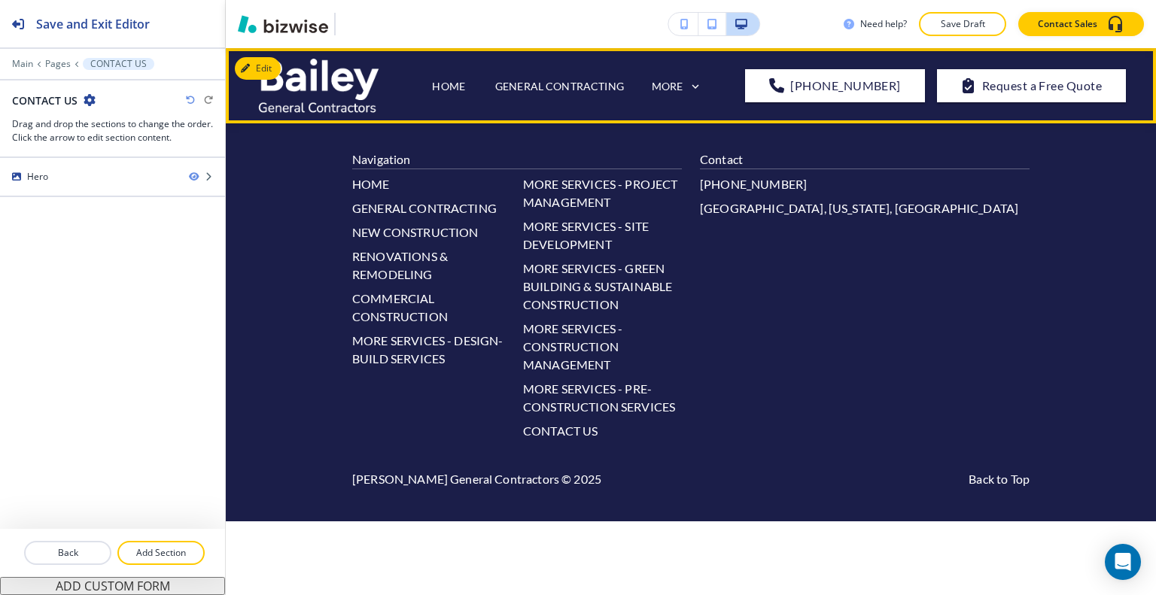
click at [703, 80] on div "MORE" at bounding box center [677, 87] width 51 height 14
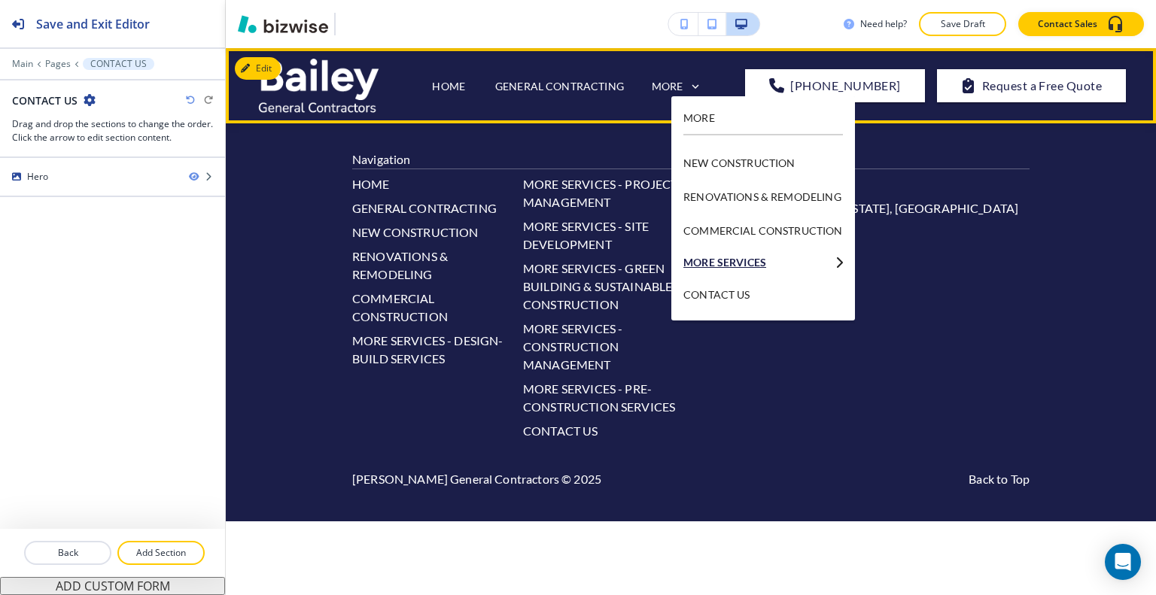
click at [750, 264] on p "MORE SERVICES" at bounding box center [755, 262] width 145 height 11
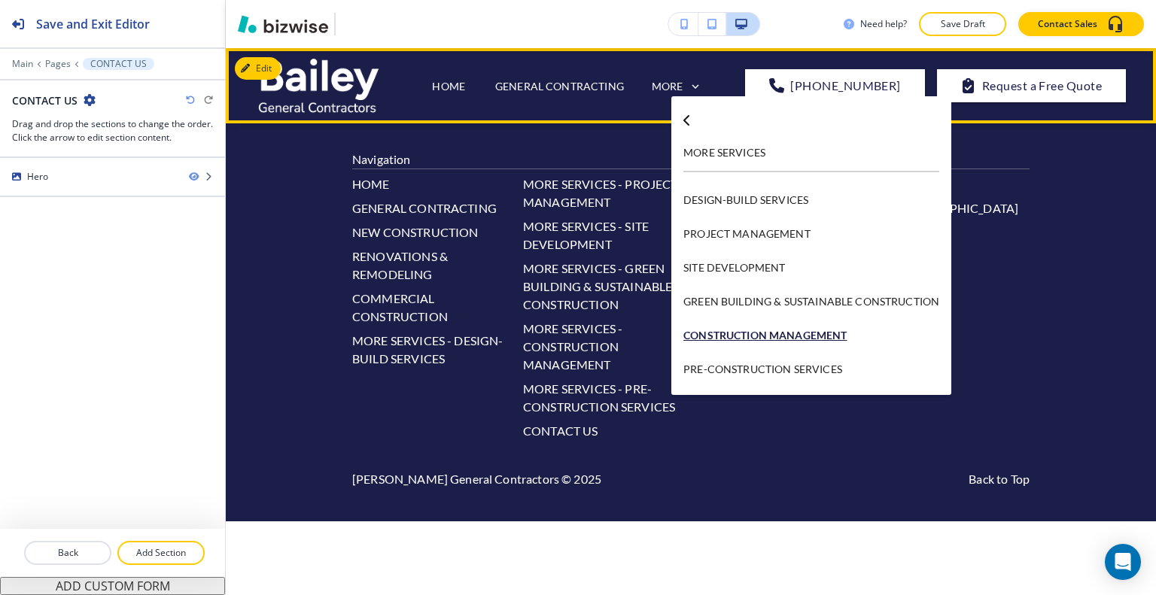
click at [763, 325] on p "CONSTRUCTION MANAGEMENT" at bounding box center [811, 335] width 256 height 34
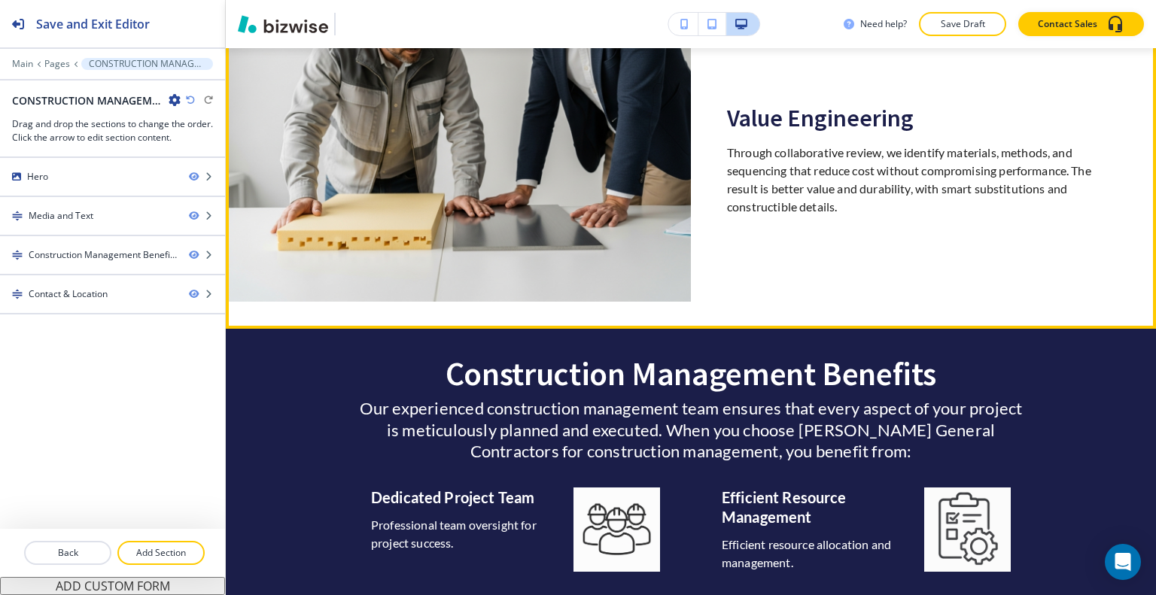
scroll to position [1957, 0]
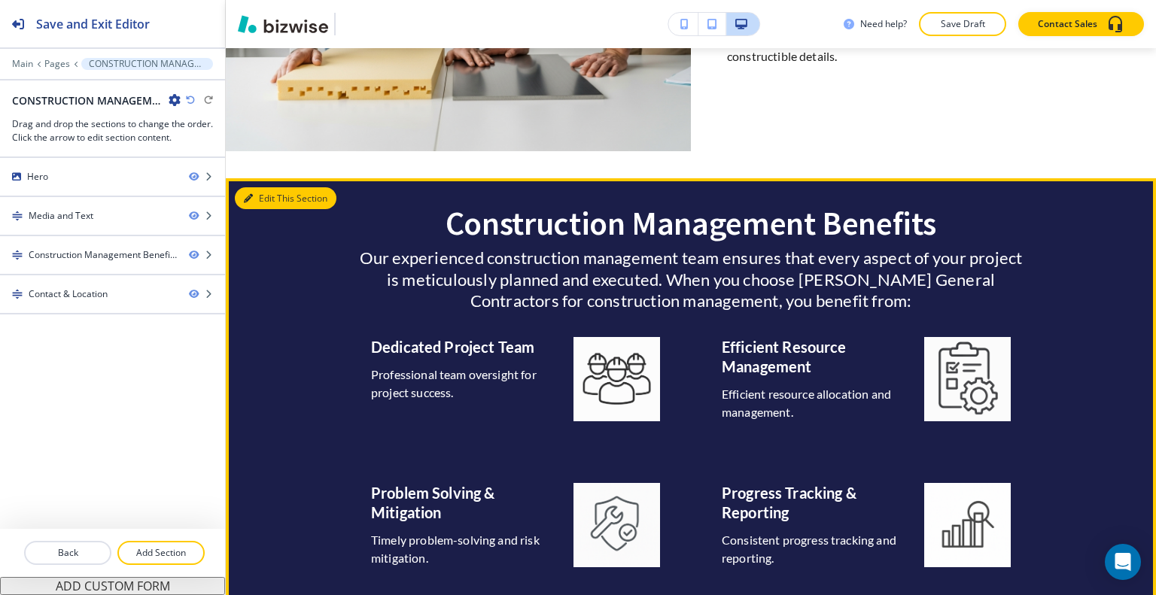
click at [265, 194] on button "Edit This Section" at bounding box center [286, 198] width 102 height 23
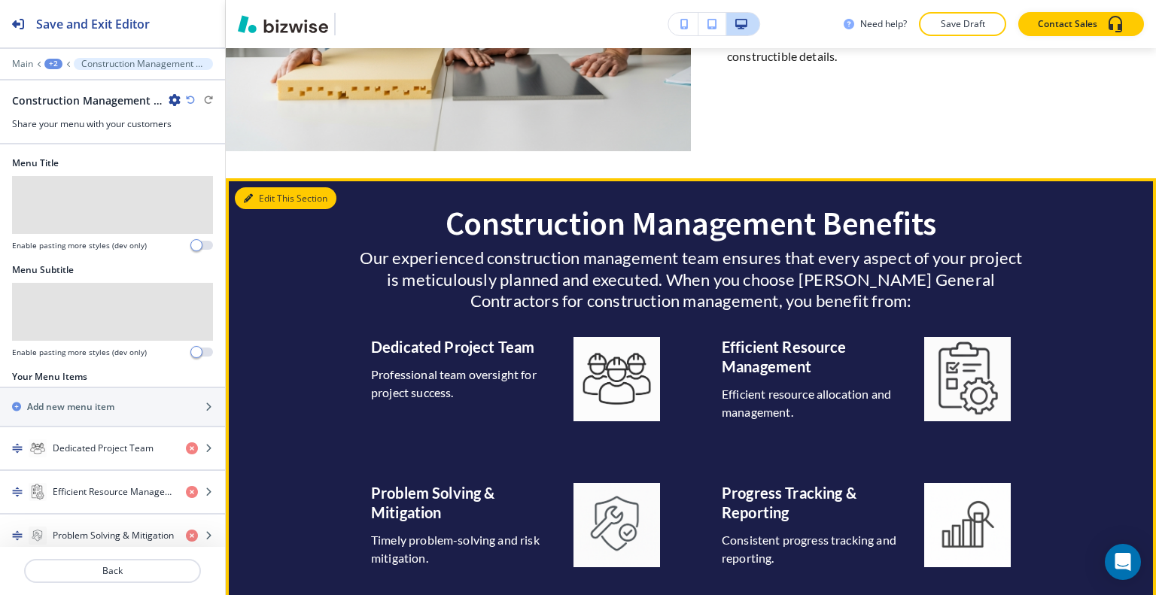
scroll to position [2011, 0]
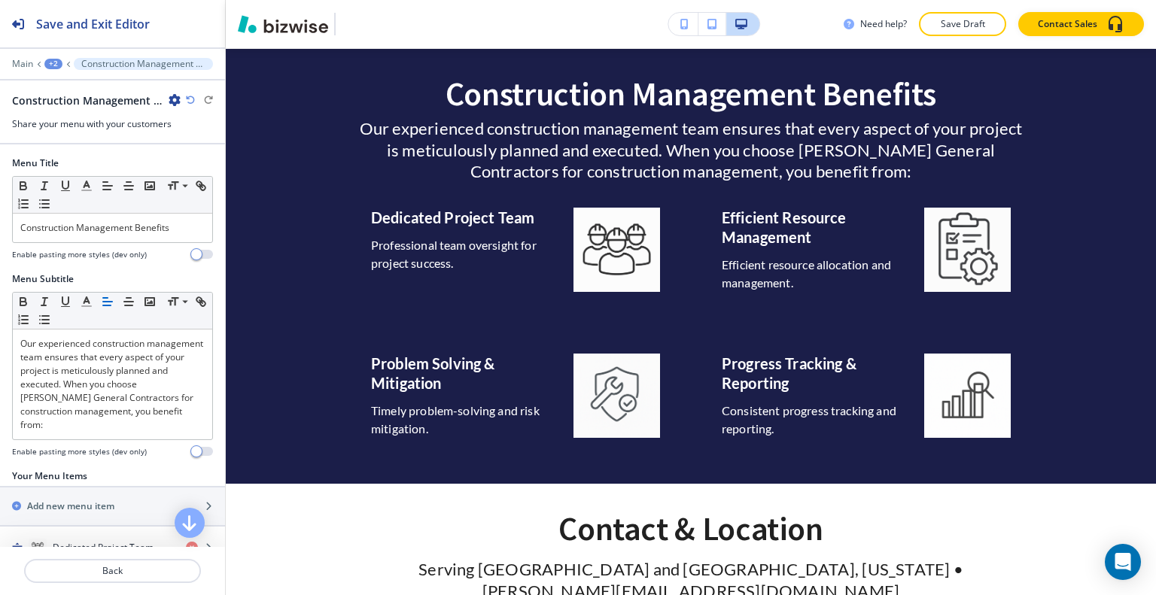
click at [169, 100] on icon "button" at bounding box center [175, 100] width 12 height 12
click at [195, 146] on p "Duplicate Section" at bounding box center [216, 152] width 77 height 14
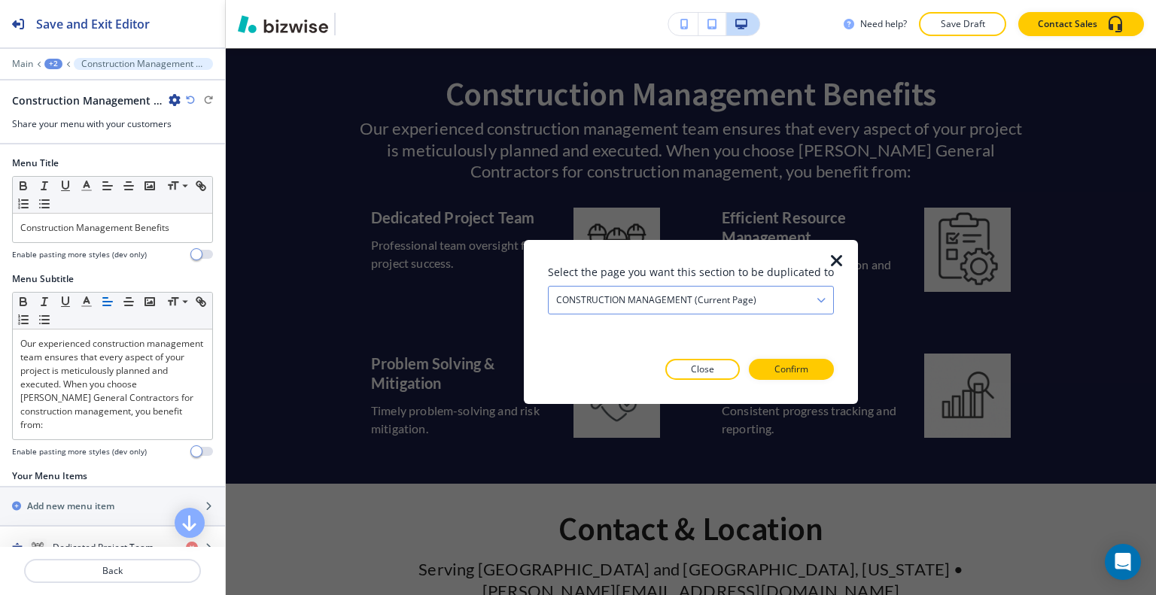
click at [707, 296] on h4 "CONSTRUCTION MANAGEMENT (current page)" at bounding box center [656, 300] width 200 height 14
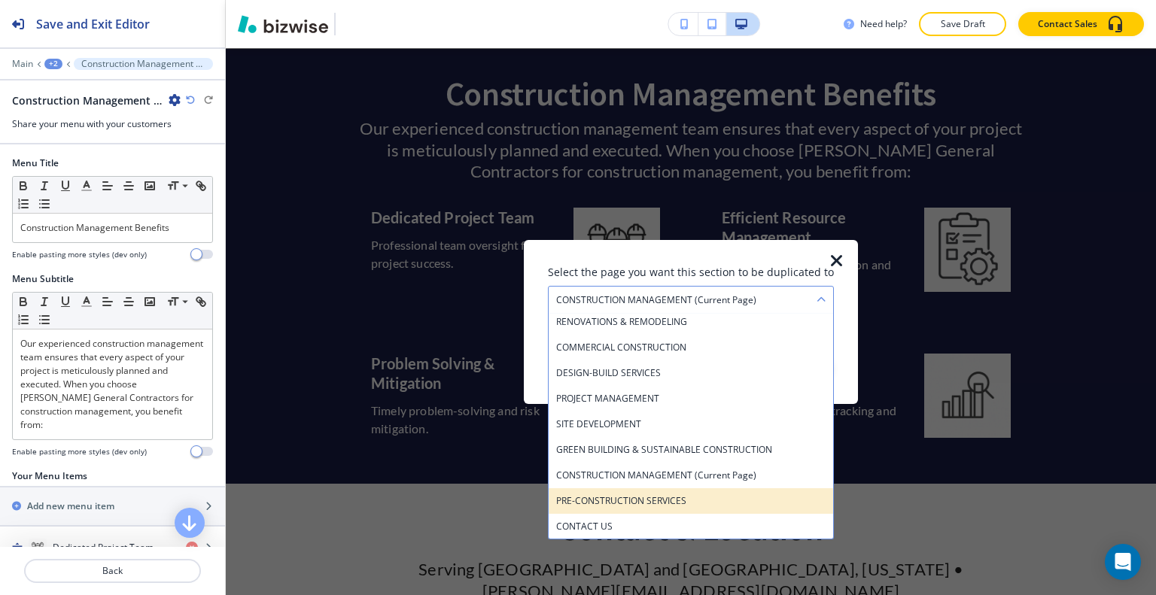
click at [668, 497] on h4 "PRE-CONSTRUCTION SERVICES" at bounding box center [690, 501] width 269 height 14
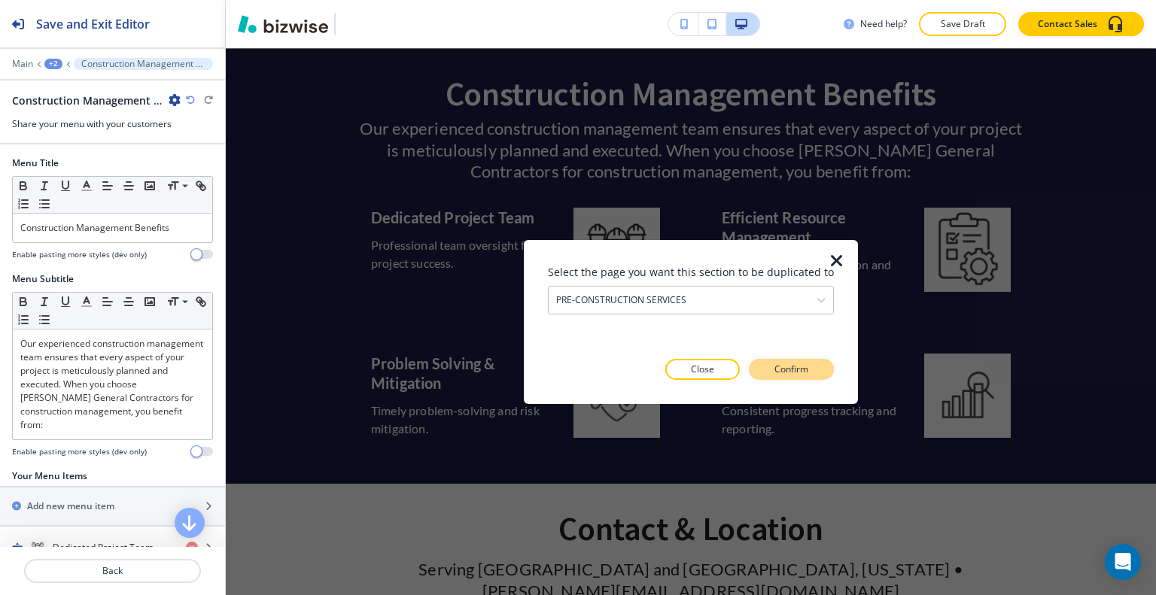
drag, startPoint x: 810, startPoint y: 355, endPoint x: 810, endPoint y: 365, distance: 10.5
click at [810, 356] on div "Select the page you want this section to be duplicated to PRE-CONSTRUCTION SERV…" at bounding box center [691, 321] width 286 height 116
click at [810, 367] on button "Confirm" at bounding box center [791, 369] width 85 height 21
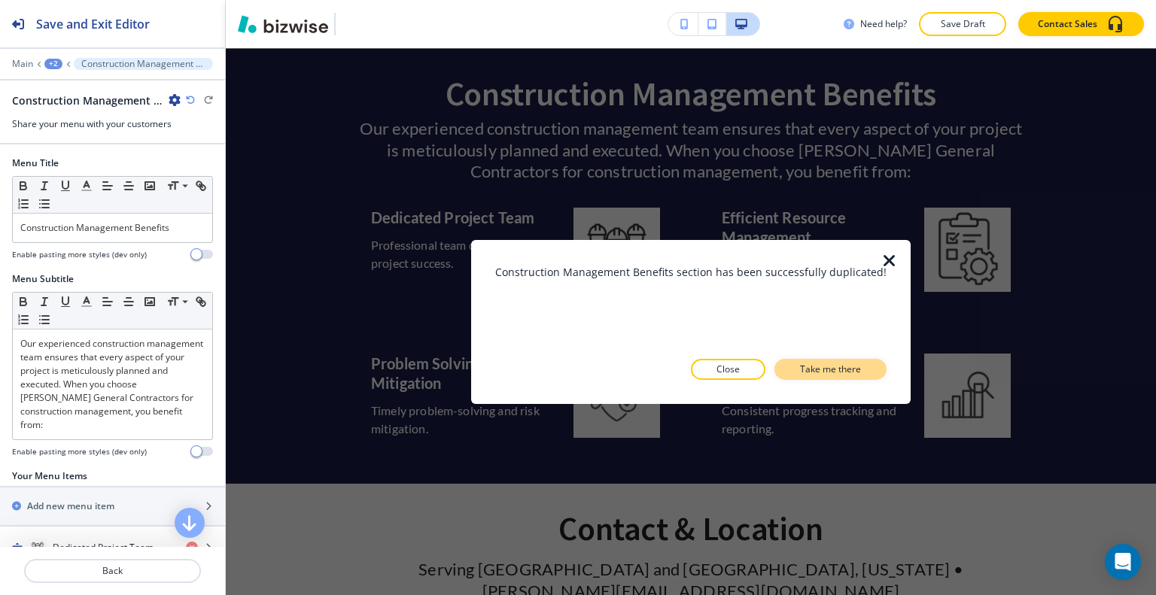
click at [812, 370] on p "Take me there" at bounding box center [830, 370] width 61 height 14
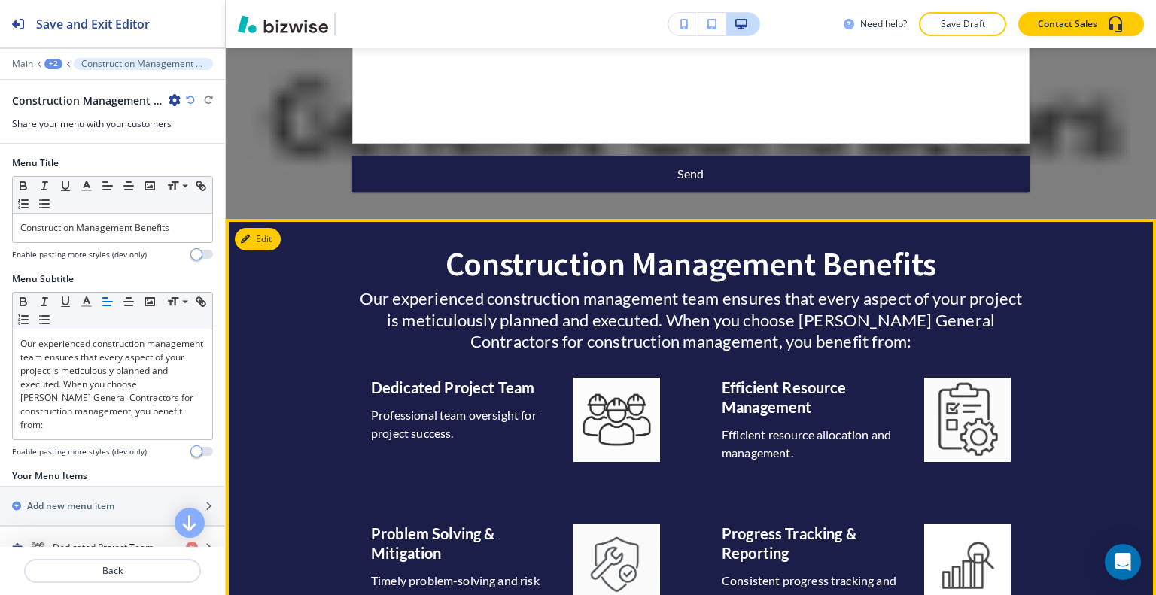
scroll to position [2126, 0]
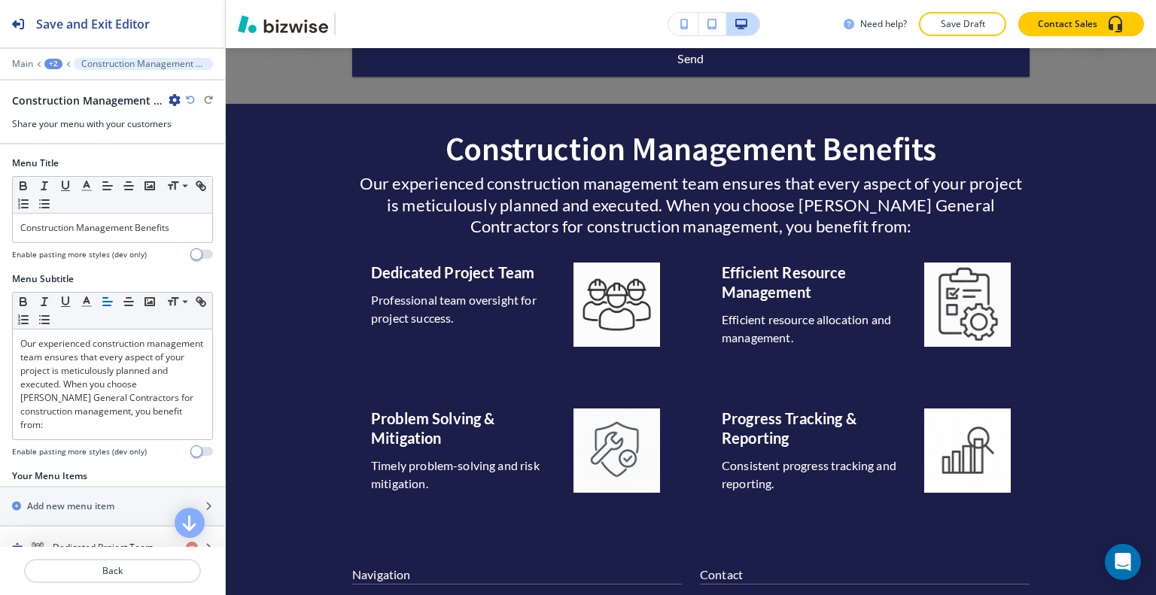
click at [53, 70] on div at bounding box center [112, 74] width 225 height 9
click at [62, 79] on div at bounding box center [112, 80] width 225 height 2
click at [54, 65] on div "+2" at bounding box center [53, 64] width 18 height 11
click at [66, 102] on button "PRE-CONSTRUCTION SERVICES" at bounding box center [92, 114] width 96 height 27
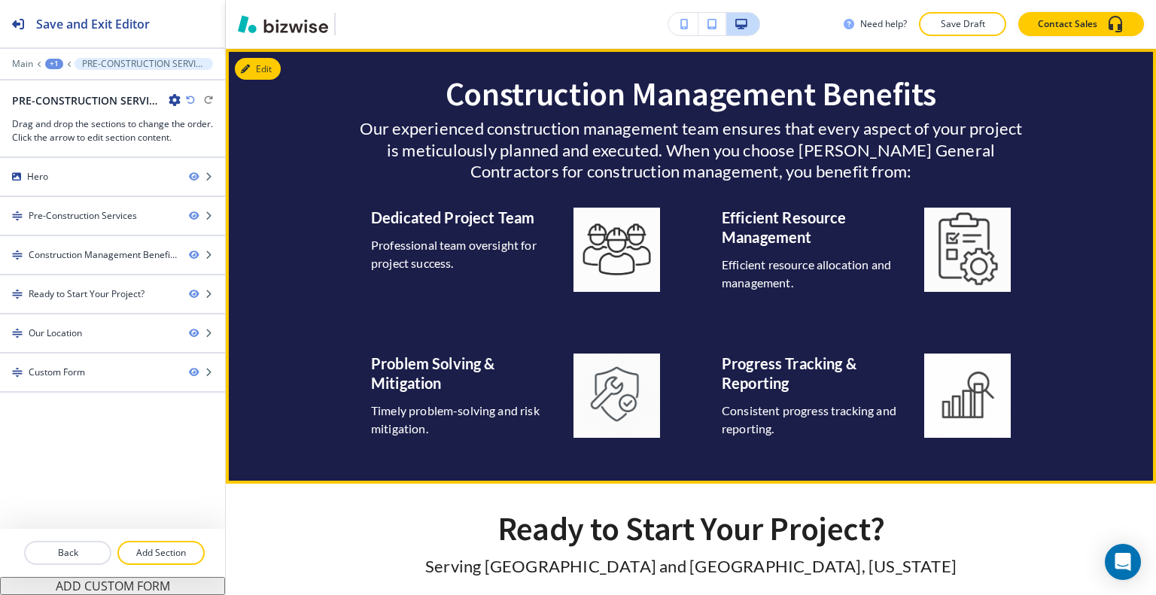
scroll to position [820, 0]
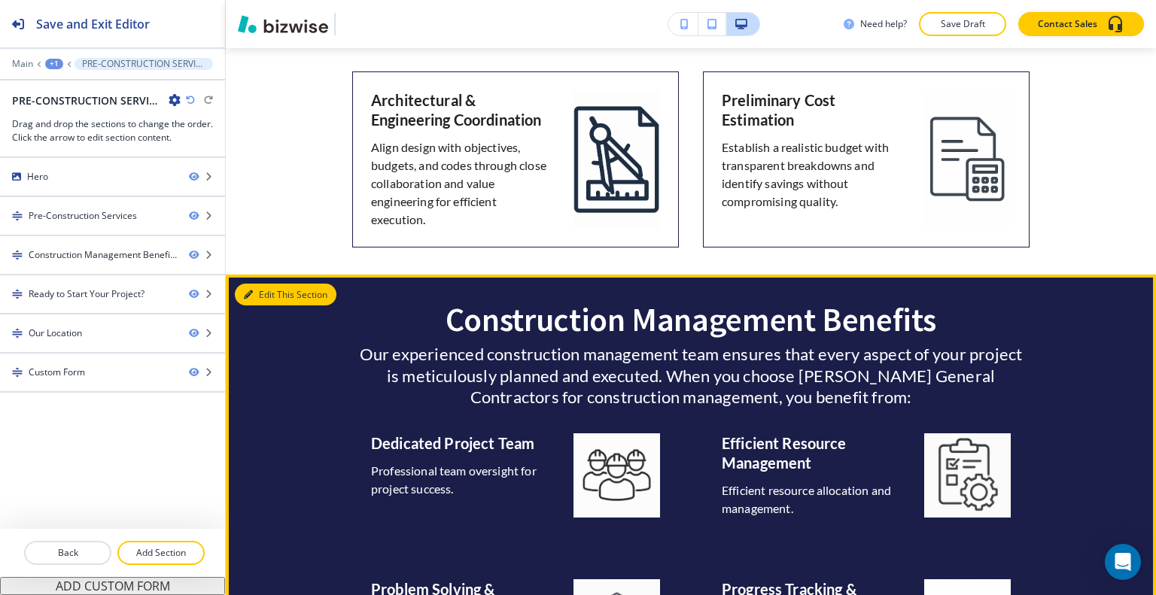
click at [263, 294] on button "Edit This Section" at bounding box center [286, 295] width 102 height 23
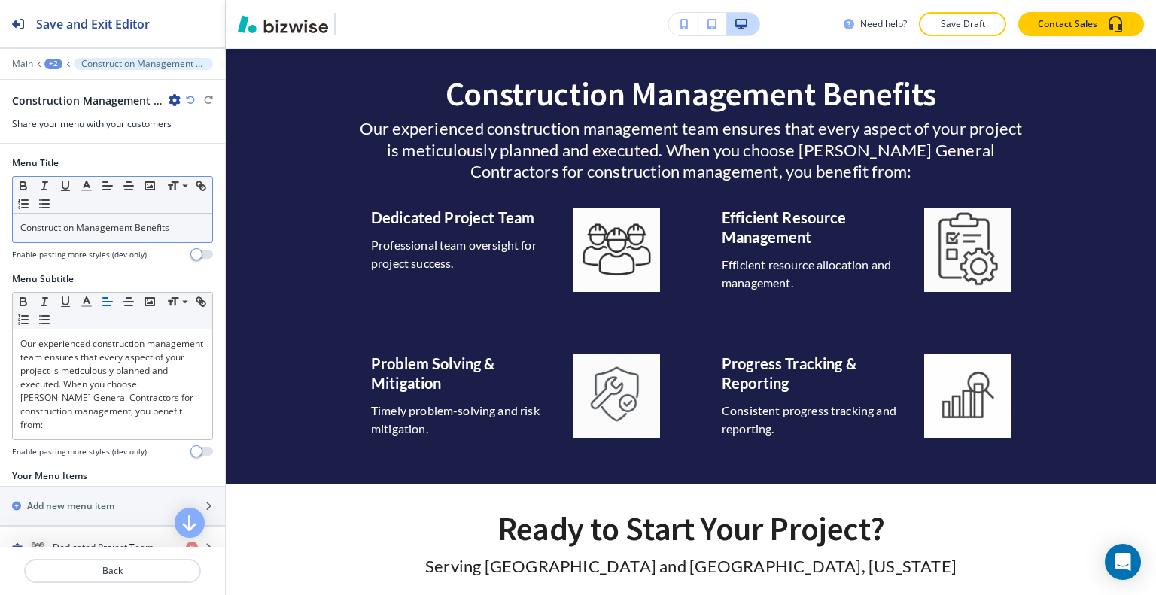
click at [22, 229] on p "Construction Management Benefits" at bounding box center [112, 228] width 184 height 14
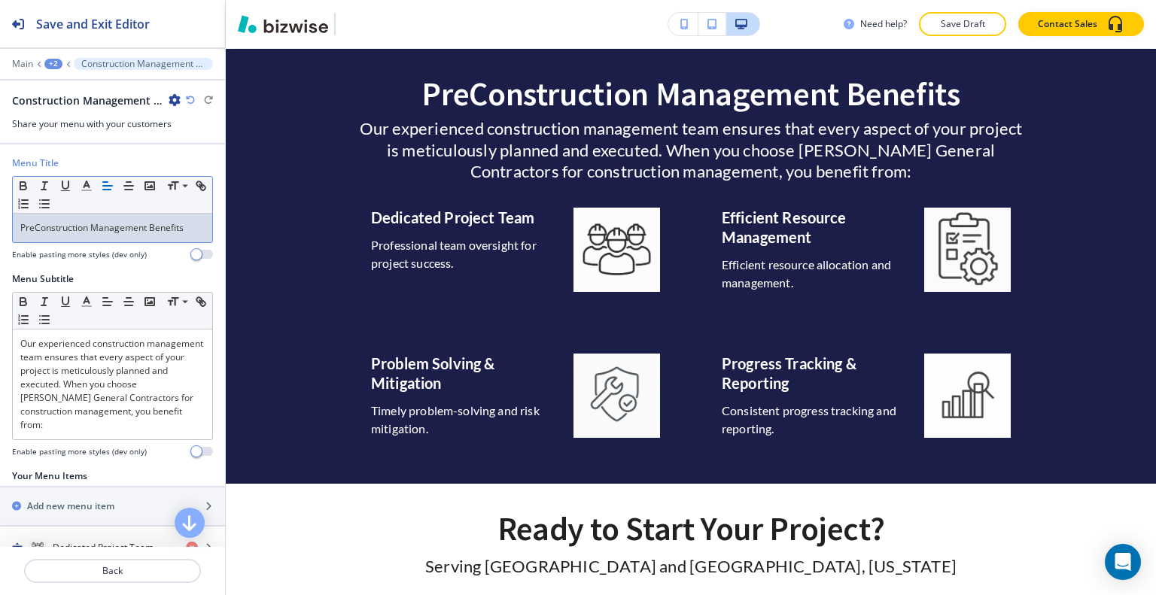
click at [44, 230] on p "PreConstruction Management Benefits" at bounding box center [112, 228] width 184 height 14
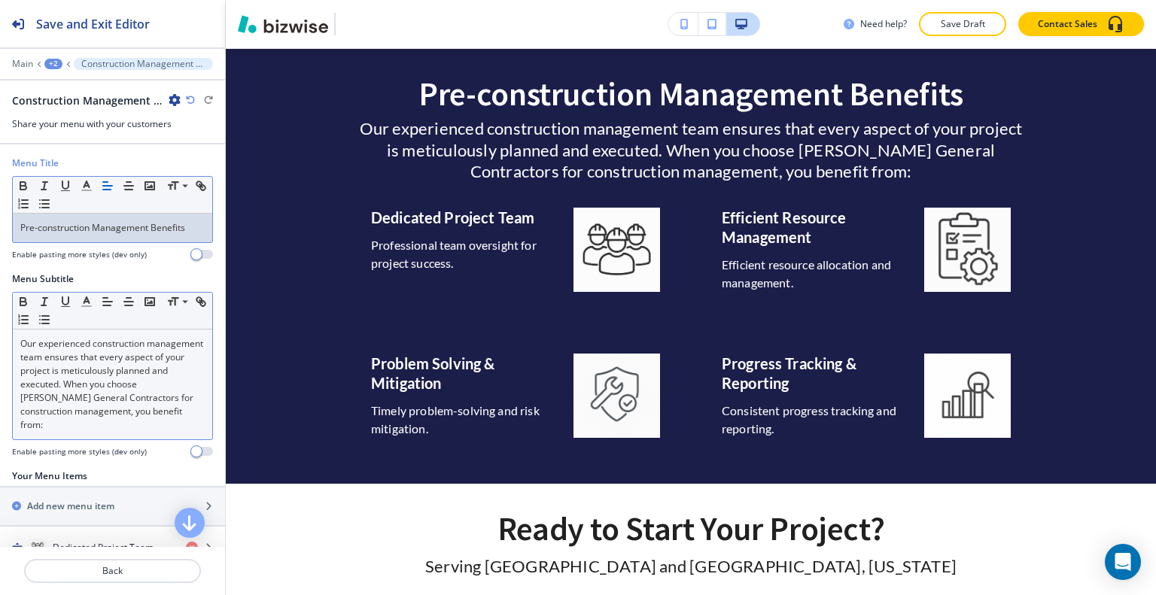
click at [93, 414] on p "Our experienced construction management team ensures that every aspect of your …" at bounding box center [112, 384] width 184 height 95
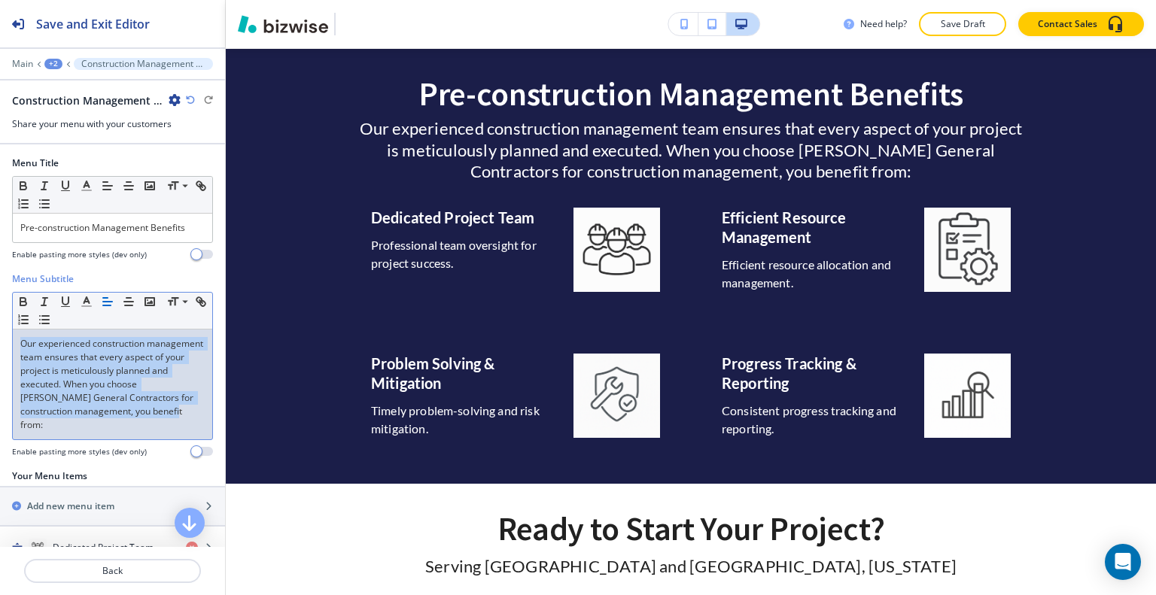
drag, startPoint x: 65, startPoint y: 423, endPoint x: 0, endPoint y: 339, distance: 106.7
click at [0, 339] on div "Menu Subtitle Small Normal Large Huge Our experienced construction management t…" at bounding box center [112, 370] width 225 height 197
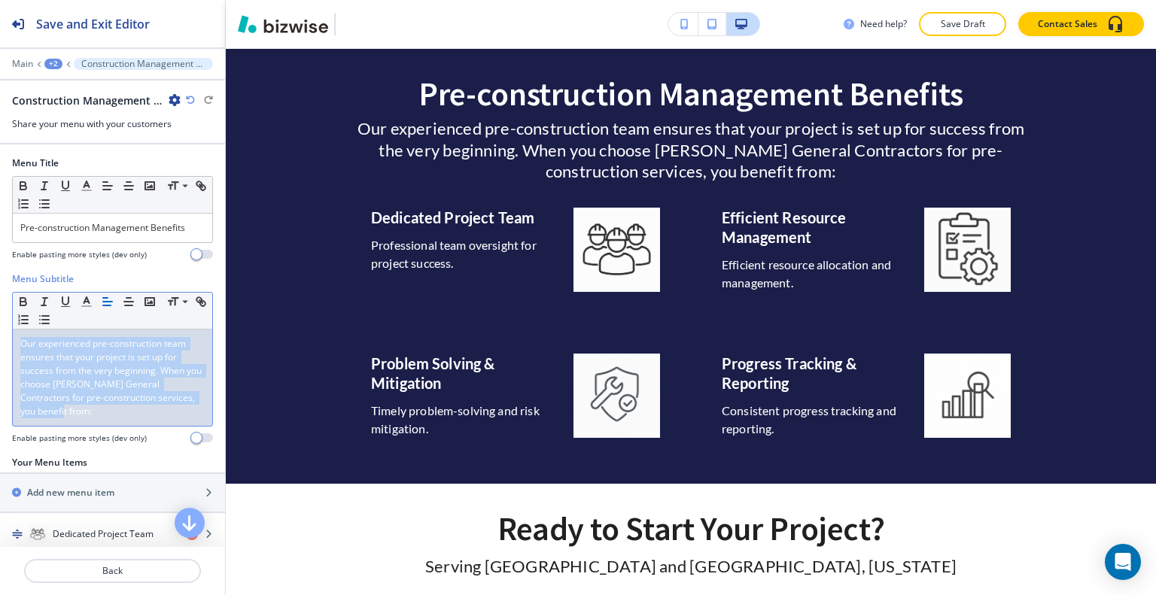
drag, startPoint x: 52, startPoint y: 418, endPoint x: 0, endPoint y: 285, distance: 143.7
click at [0, 285] on div "Menu Subtitle Small Normal Large Huge Our experienced pre-construction team ens…" at bounding box center [112, 364] width 225 height 184
click at [88, 303] on icon "button" at bounding box center [87, 302] width 14 height 14
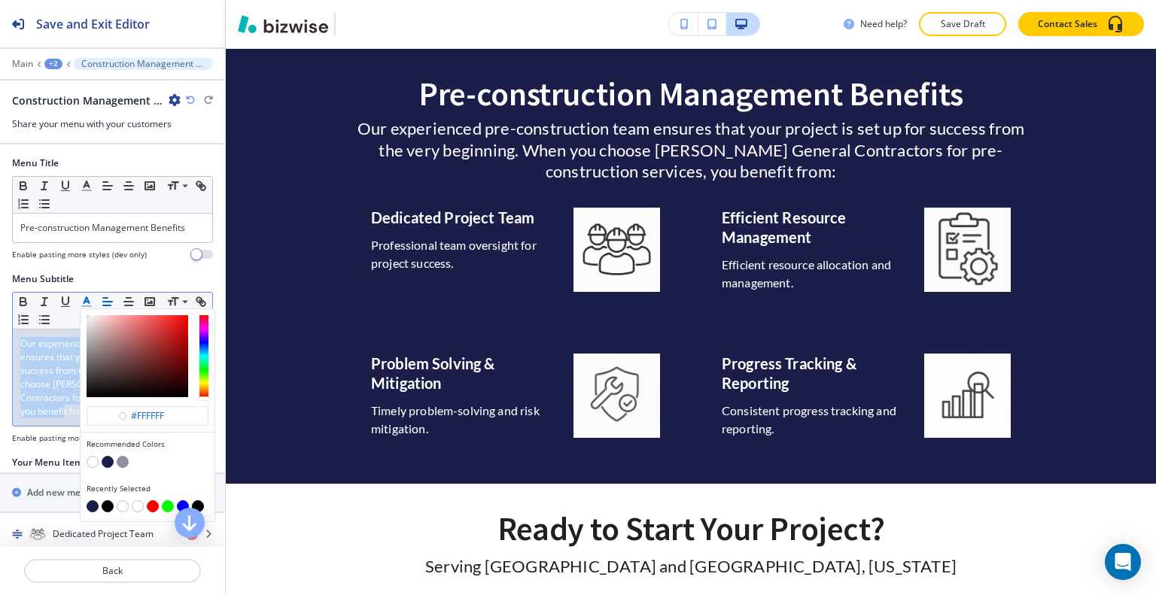
click at [91, 458] on button "button" at bounding box center [93, 462] width 12 height 12
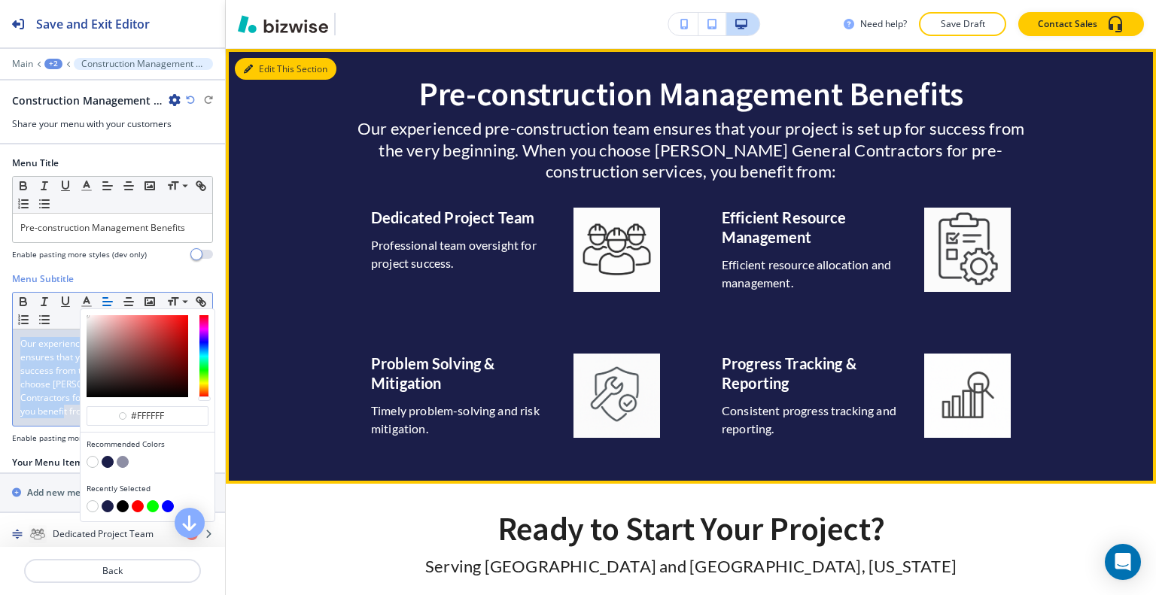
click at [264, 61] on button "Edit This Section" at bounding box center [286, 69] width 102 height 23
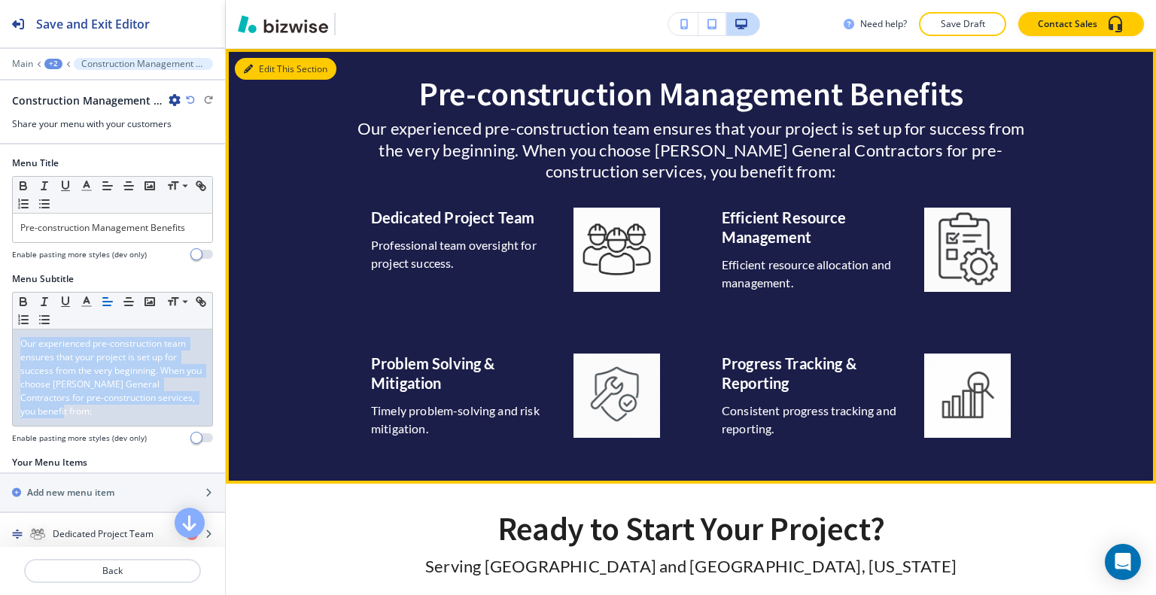
click at [263, 65] on button "Edit This Section" at bounding box center [286, 69] width 102 height 23
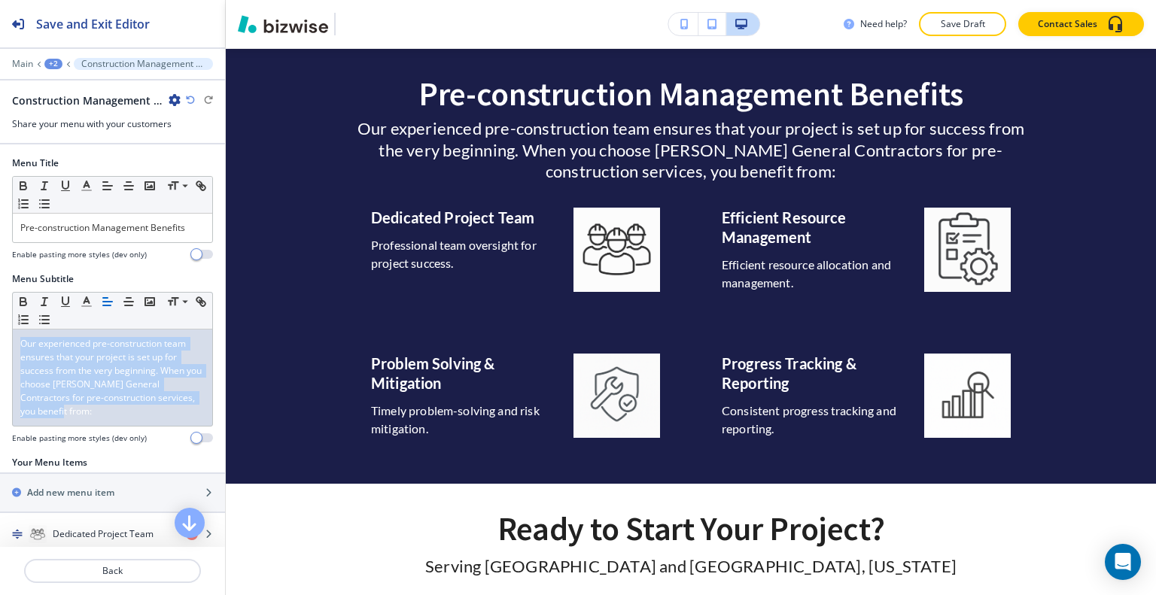
scroll to position [151, 0]
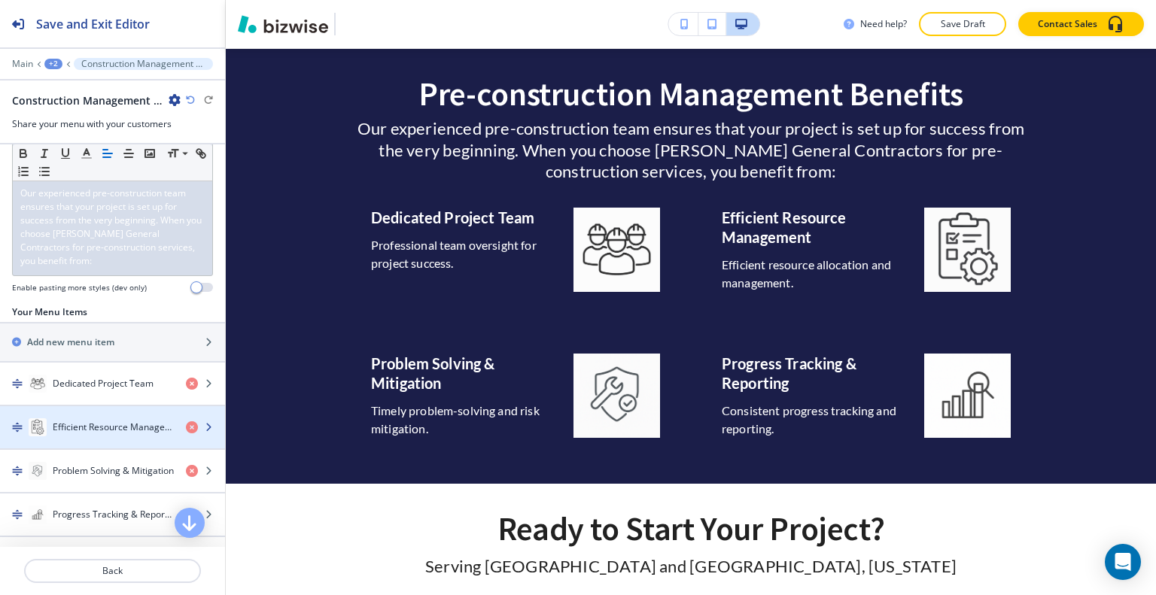
click at [100, 414] on div "button" at bounding box center [112, 412] width 225 height 12
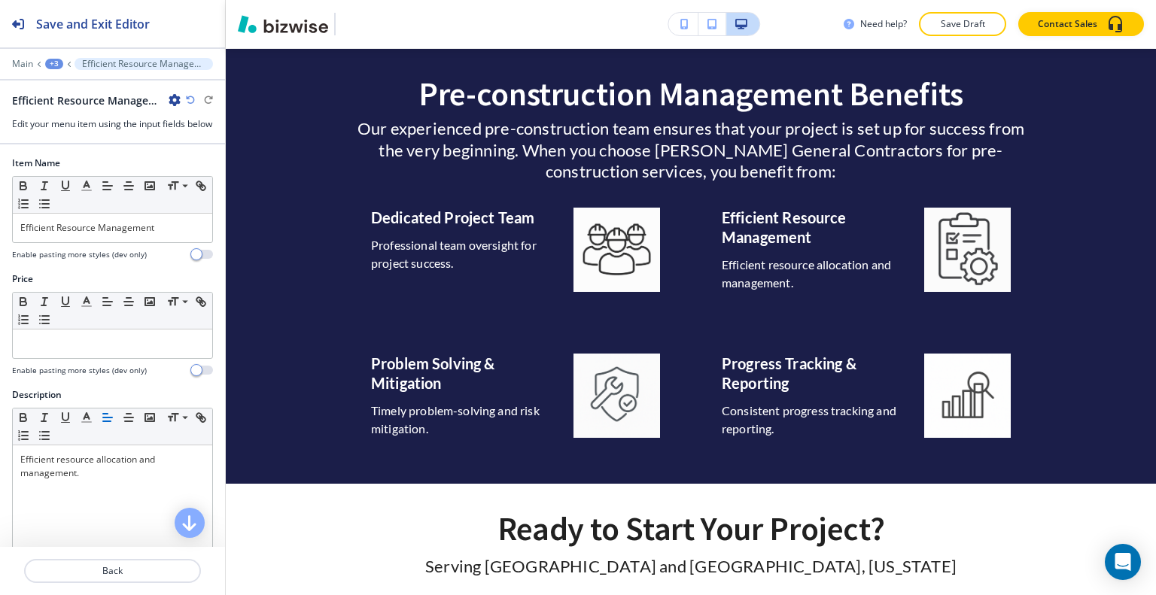
scroll to position [1186, 0]
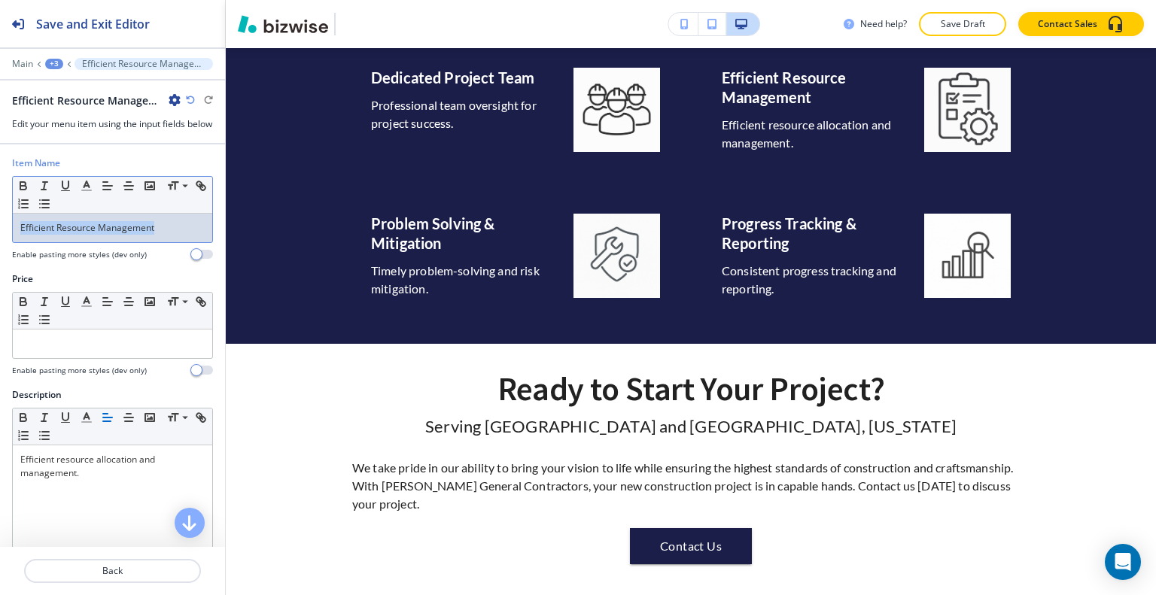
drag, startPoint x: 152, startPoint y: 248, endPoint x: 0, endPoint y: 244, distance: 152.1
click at [0, 244] on div "Item Name Small Normal Large Huge Efficient Resource Management Enable pasting …" at bounding box center [112, 215] width 225 height 116
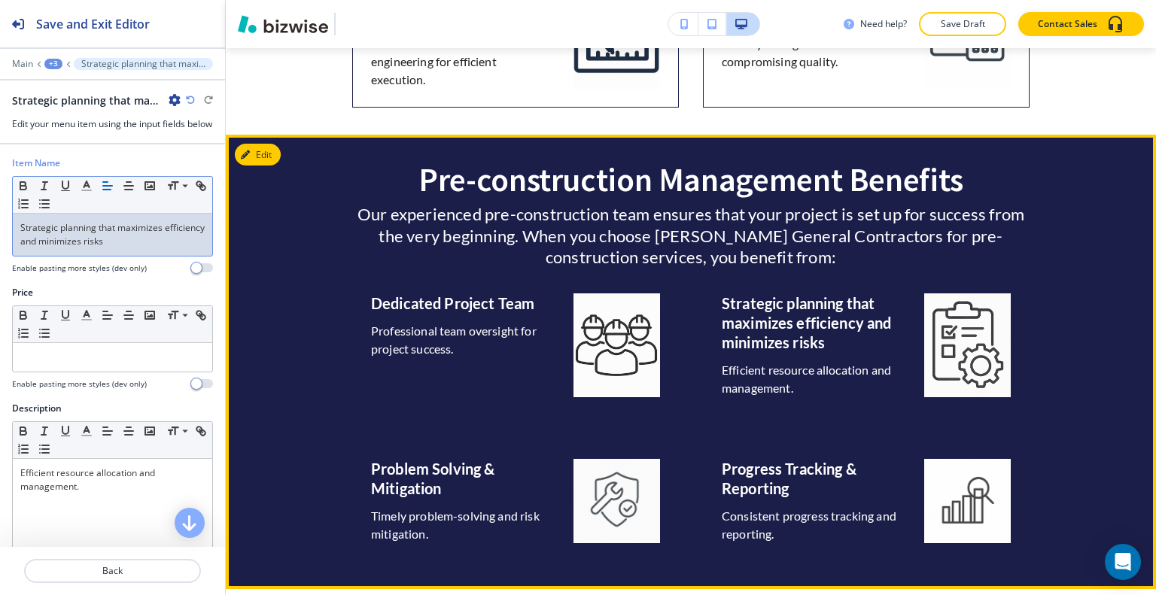
click at [271, 156] on button "Edit" at bounding box center [258, 155] width 46 height 23
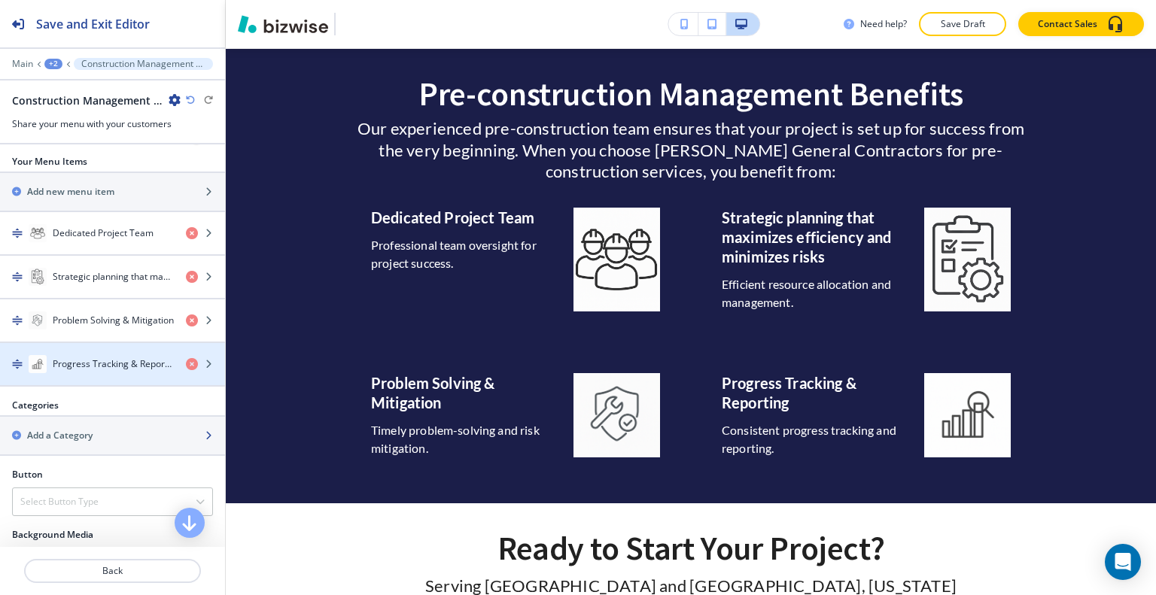
scroll to position [376, 0]
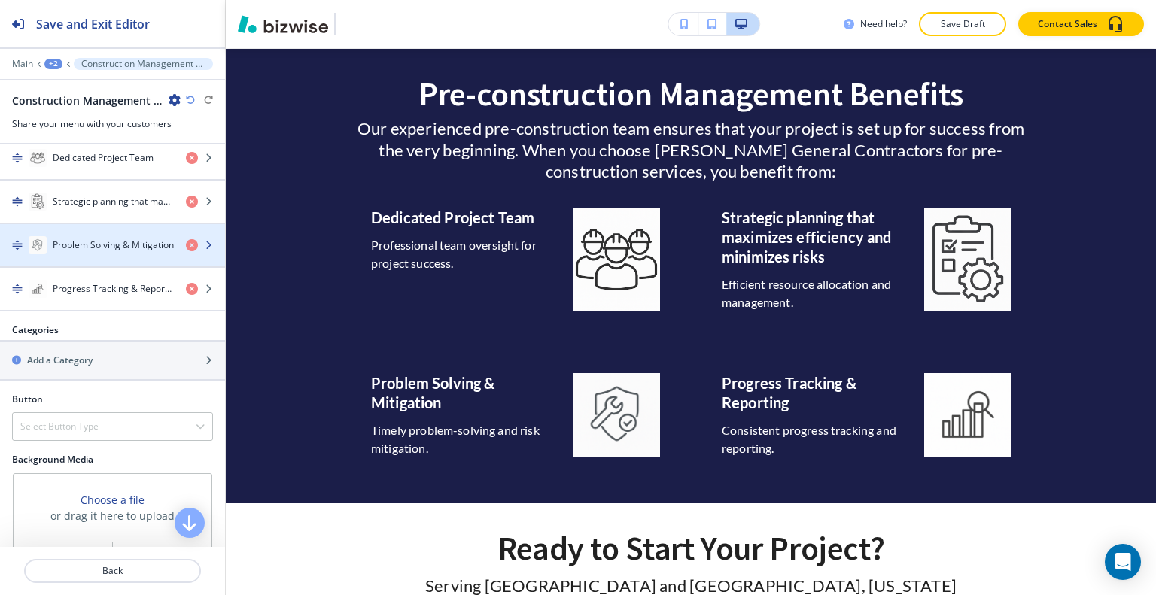
click at [99, 239] on h4 "Problem Solving & Mitigation" at bounding box center [113, 246] width 121 height 14
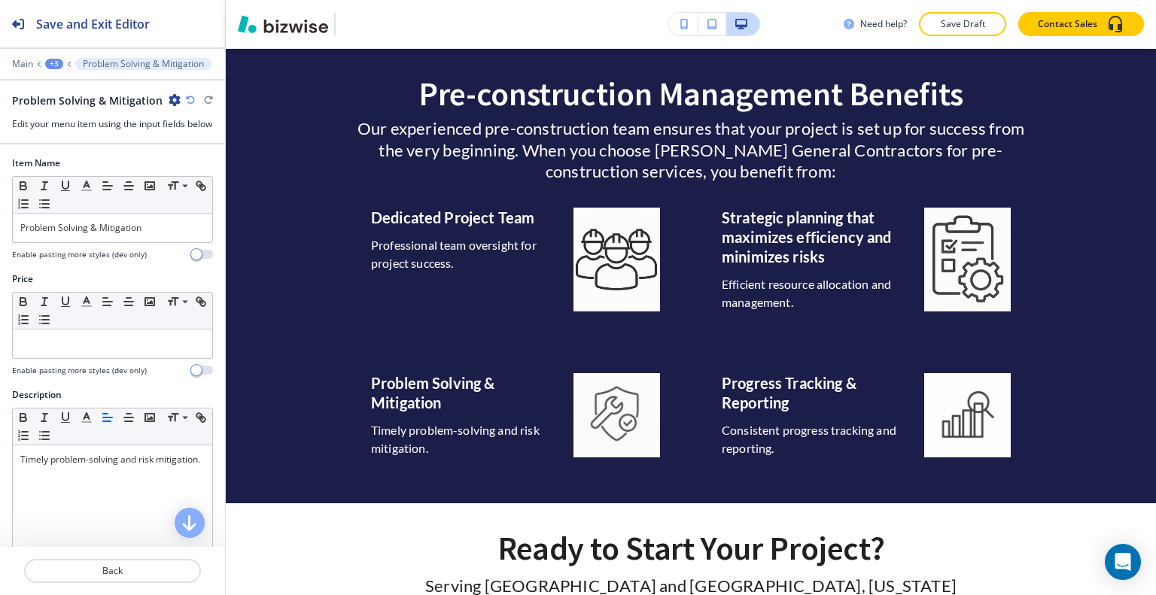
scroll to position [1352, 0]
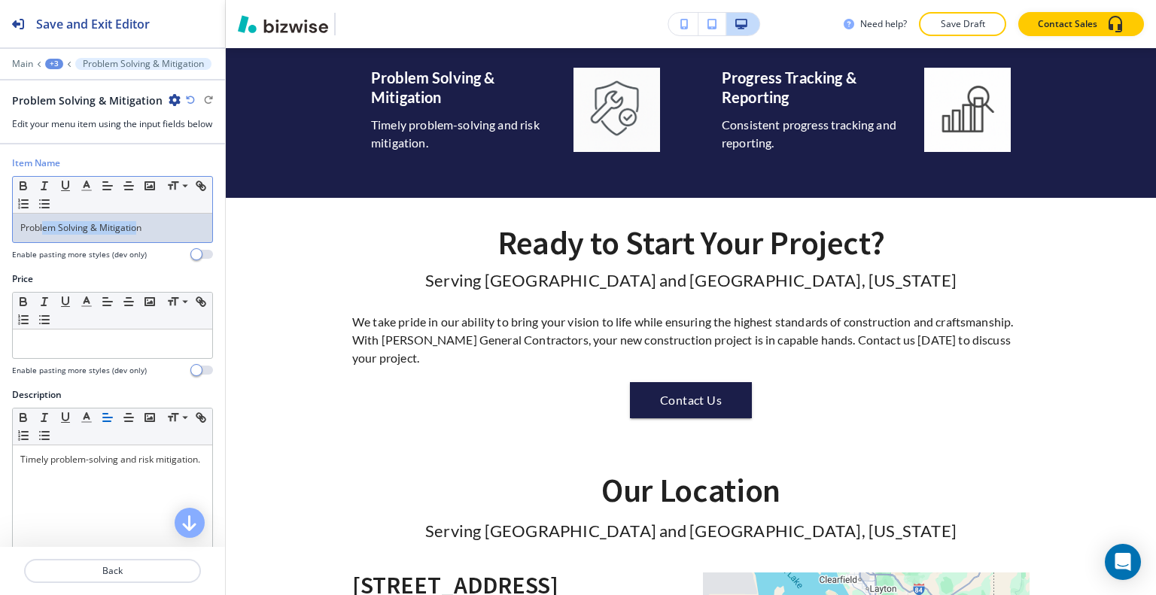
drag, startPoint x: 135, startPoint y: 246, endPoint x: 43, endPoint y: 245, distance: 92.6
click at [43, 235] on p "Problem Solving & Mitigation" at bounding box center [112, 228] width 184 height 14
click at [139, 235] on p "Problem Solving & Mitigation" at bounding box center [112, 228] width 184 height 14
drag, startPoint x: 155, startPoint y: 238, endPoint x: 100, endPoint y: 244, distance: 55.3
click at [14, 237] on div "Problem Solving & Mitigation" at bounding box center [112, 228] width 199 height 29
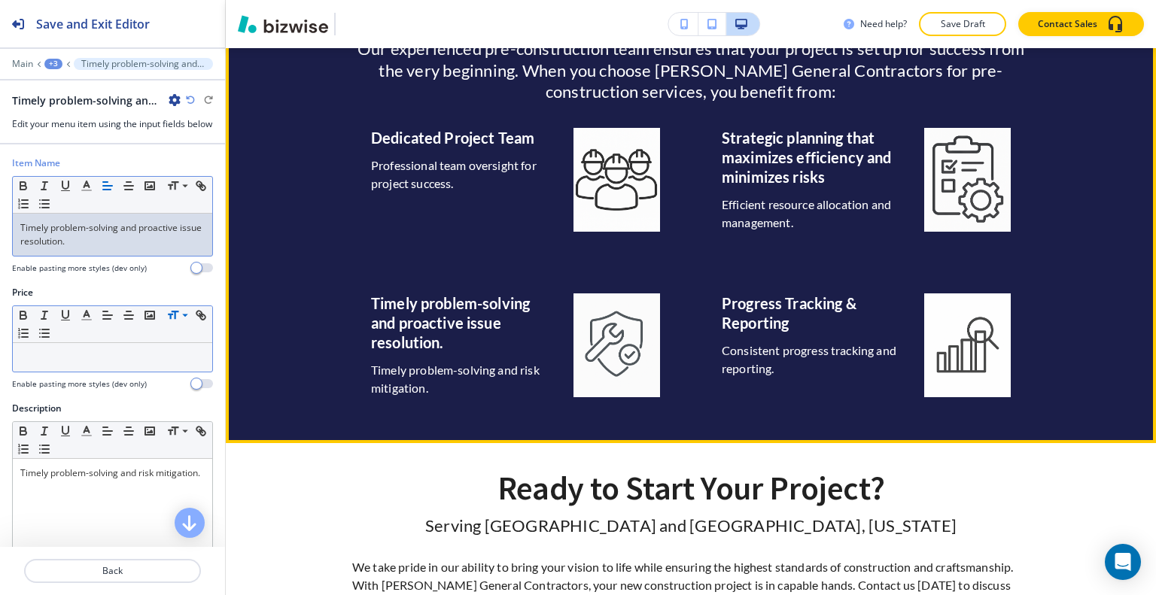
scroll to position [1051, 0]
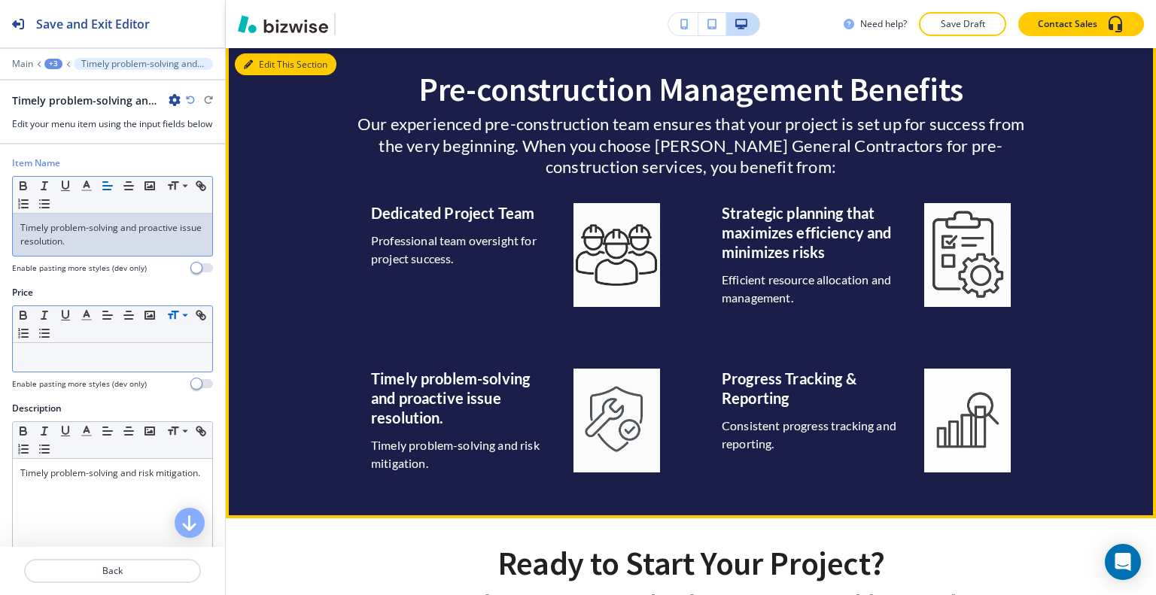
click at [265, 65] on button "Edit This Section" at bounding box center [286, 64] width 102 height 23
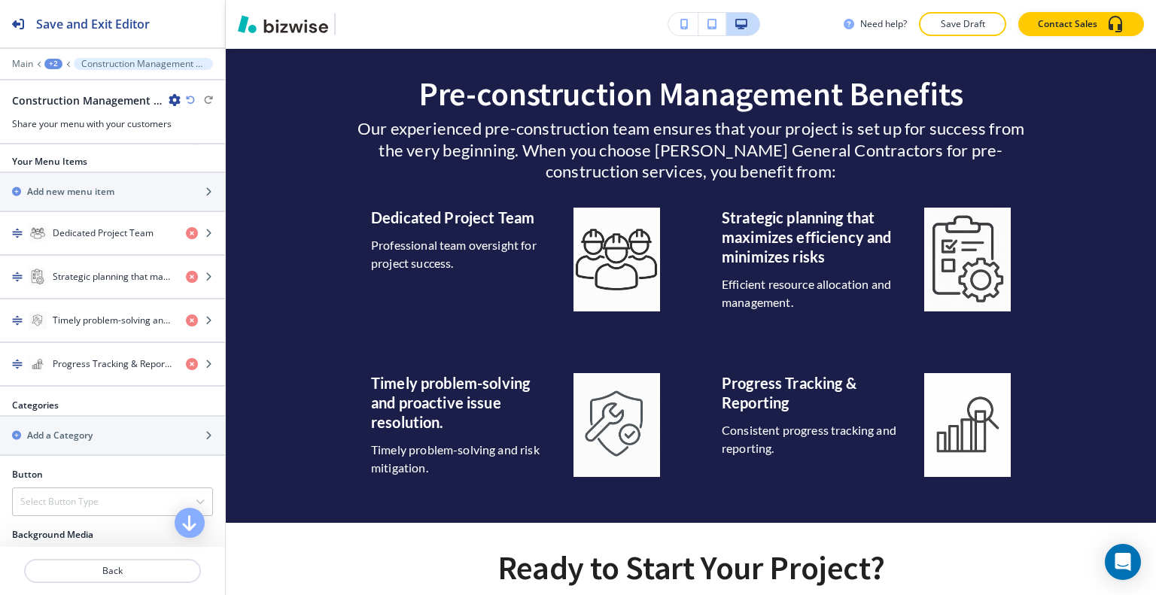
scroll to position [452, 0]
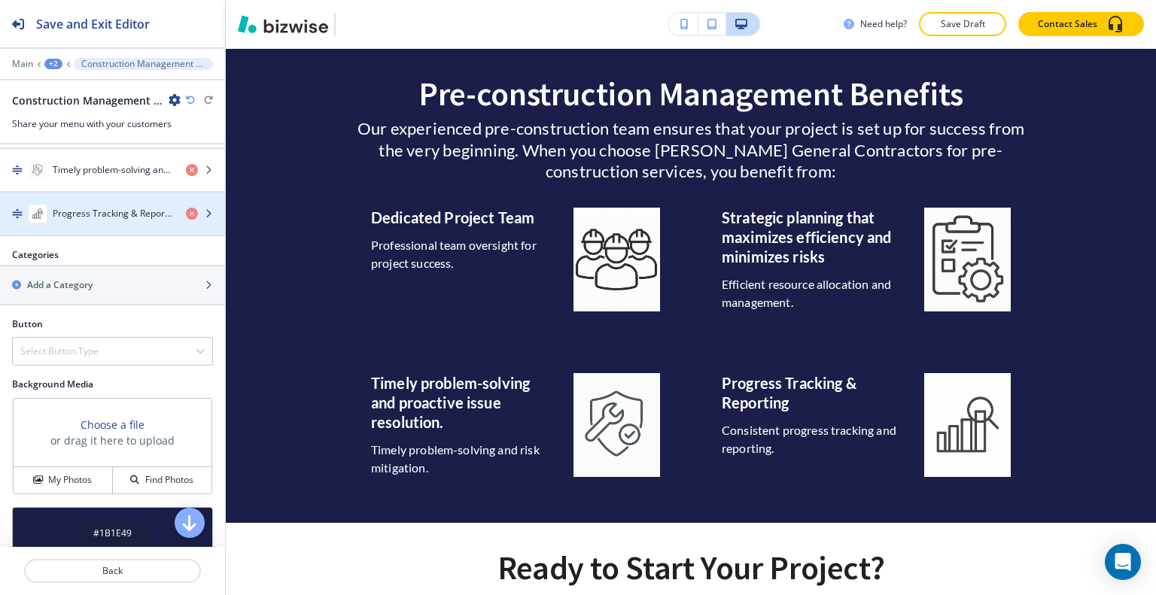
click at [111, 207] on h4 "Progress Tracking & Reporting" at bounding box center [113, 214] width 121 height 14
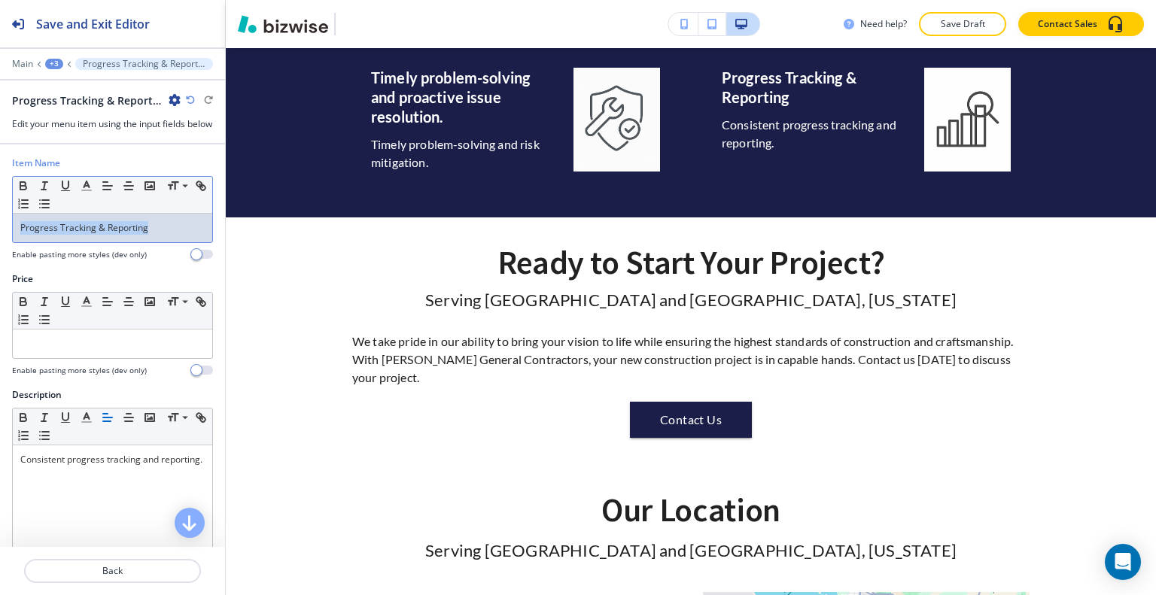
drag, startPoint x: 151, startPoint y: 240, endPoint x: 0, endPoint y: 248, distance: 151.5
click at [0, 248] on div "Item Name Small Normal Large Huge Progress Tracking & Reporting Enable pasting …" at bounding box center [112, 215] width 225 height 116
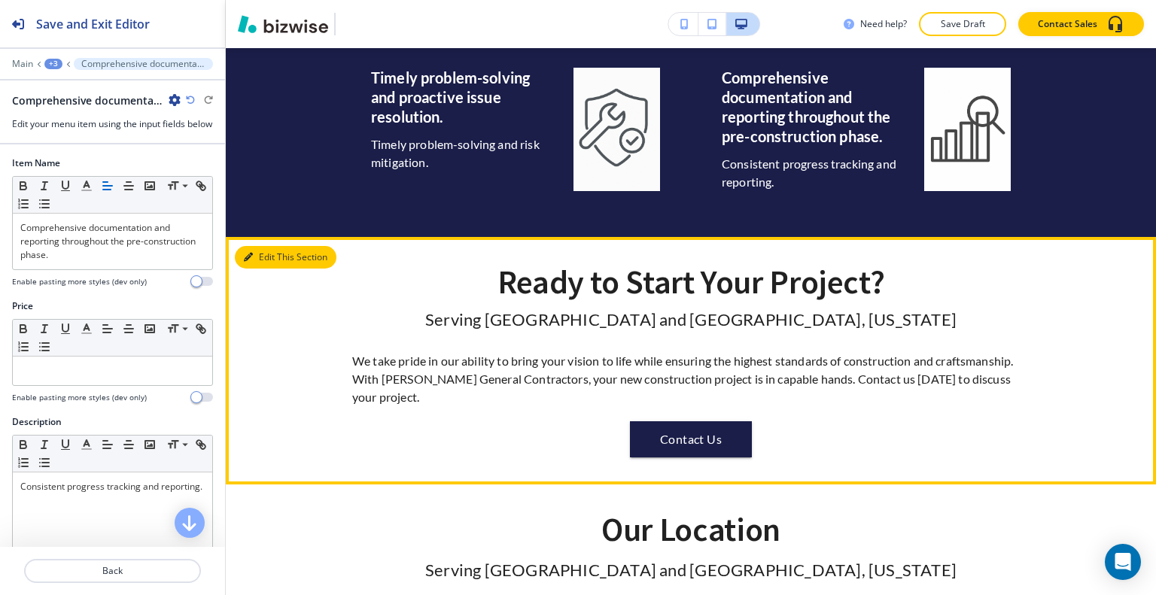
click at [252, 248] on button "Edit This Section" at bounding box center [286, 257] width 102 height 23
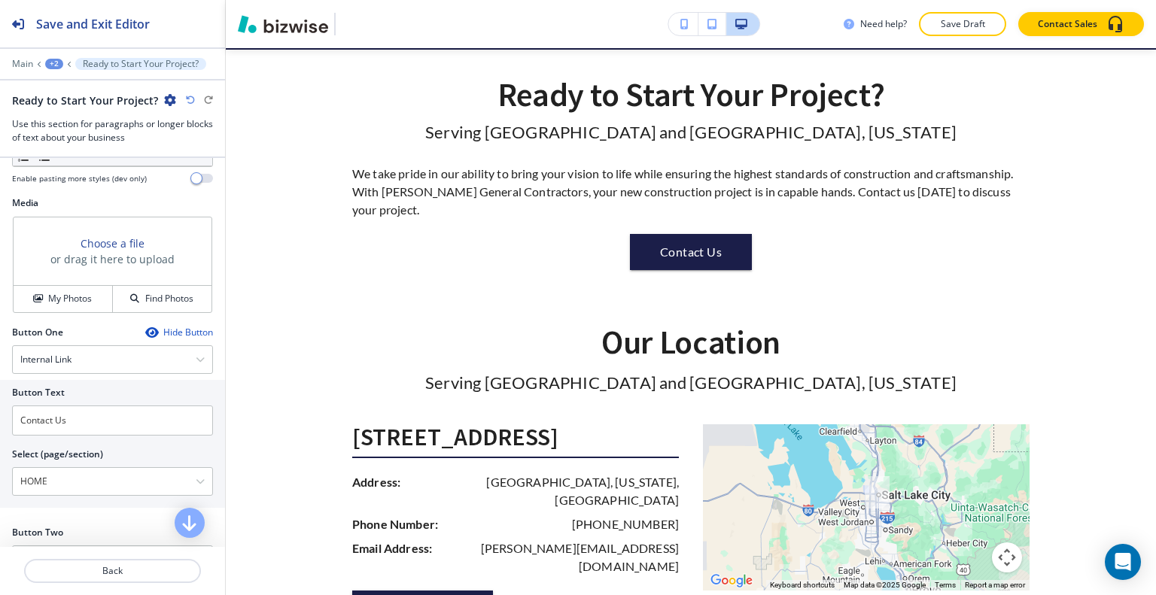
scroll to position [803, 0]
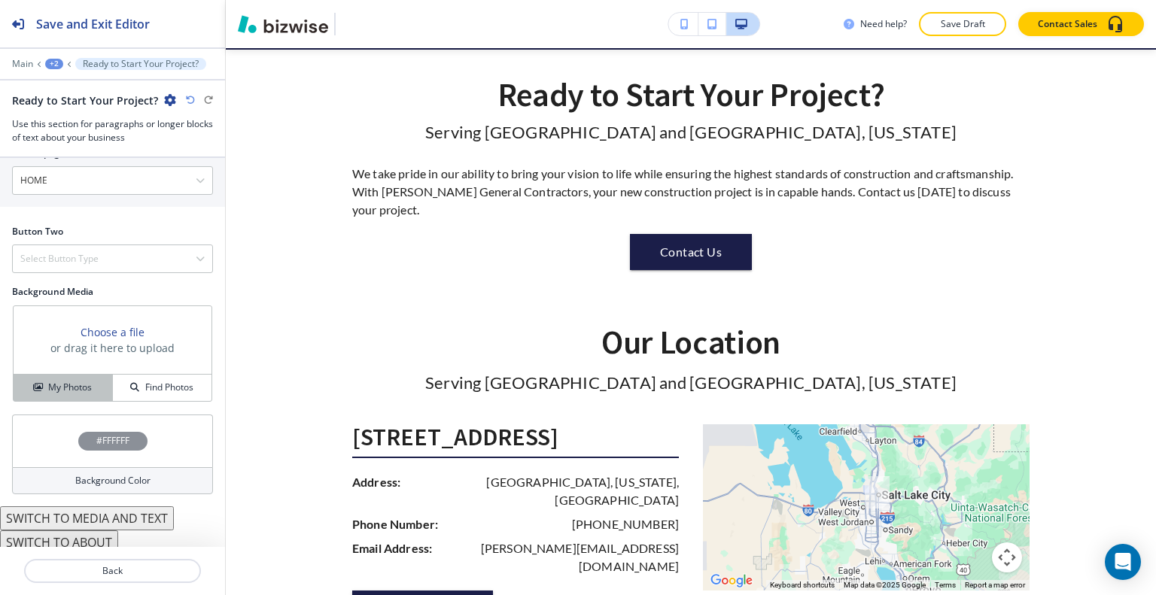
click at [90, 381] on div "My Photos" at bounding box center [63, 388] width 99 height 14
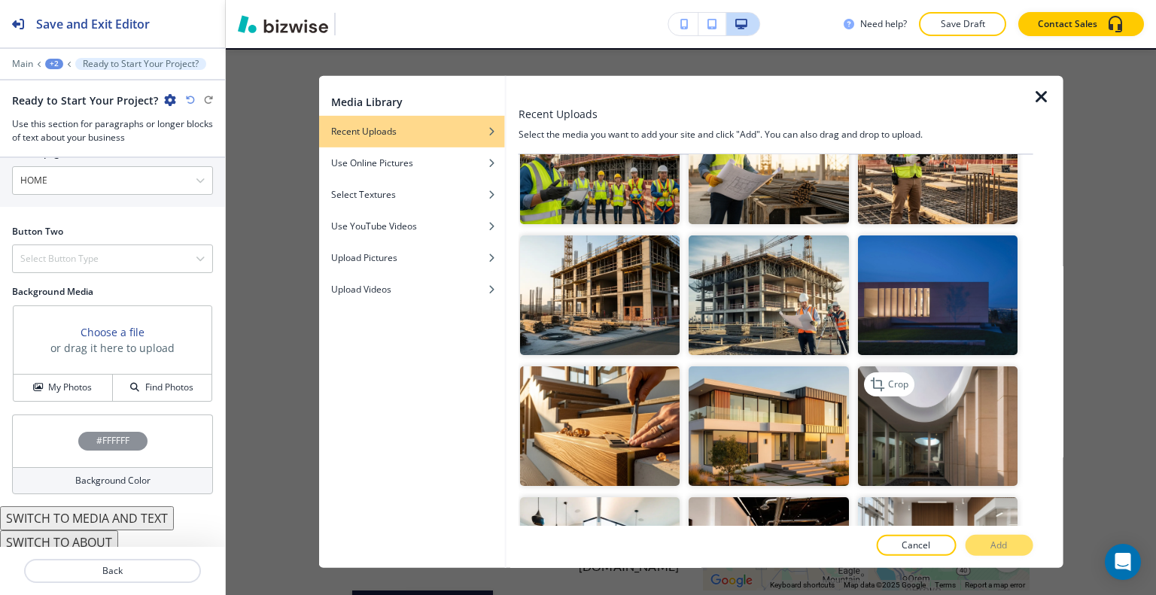
scroll to position [1129, 0]
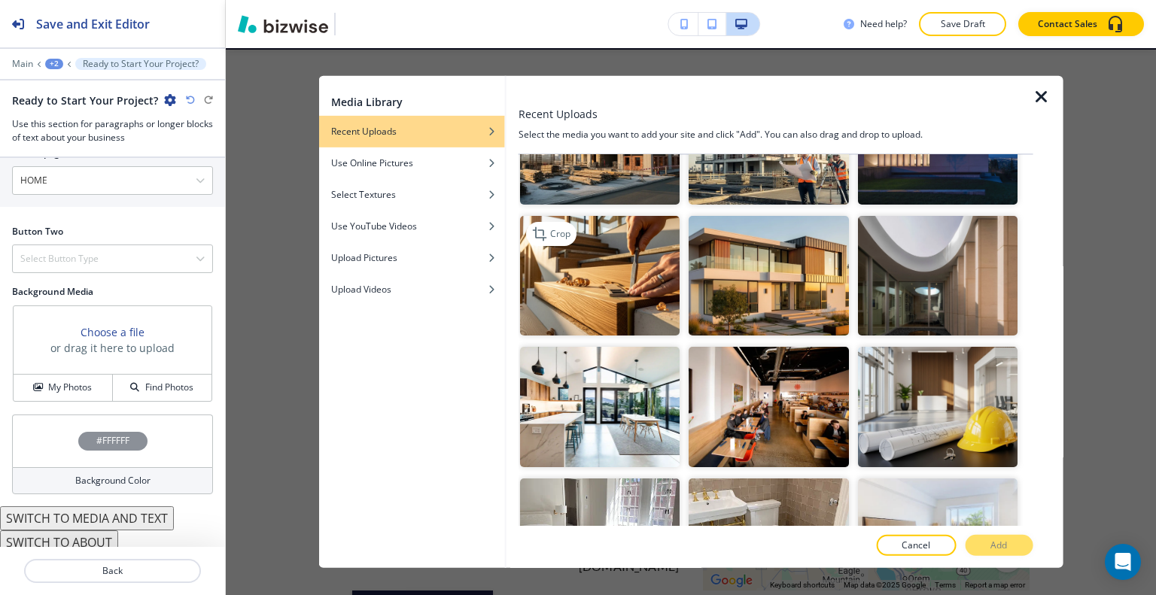
click at [646, 263] on img "button" at bounding box center [600, 276] width 160 height 120
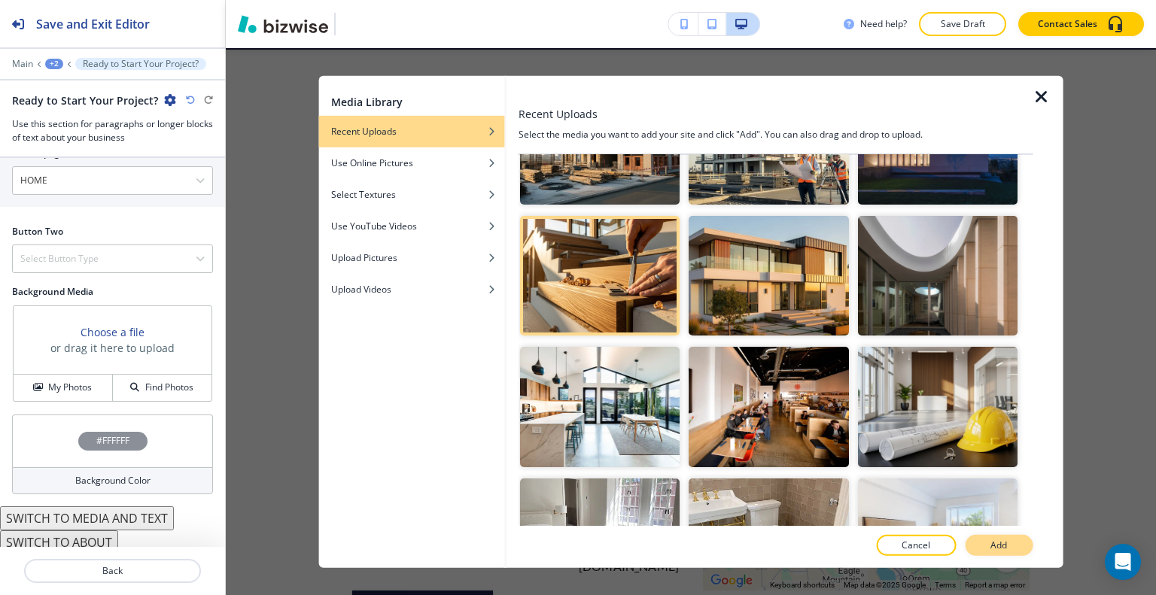
click at [1001, 538] on button "Add" at bounding box center [999, 545] width 68 height 21
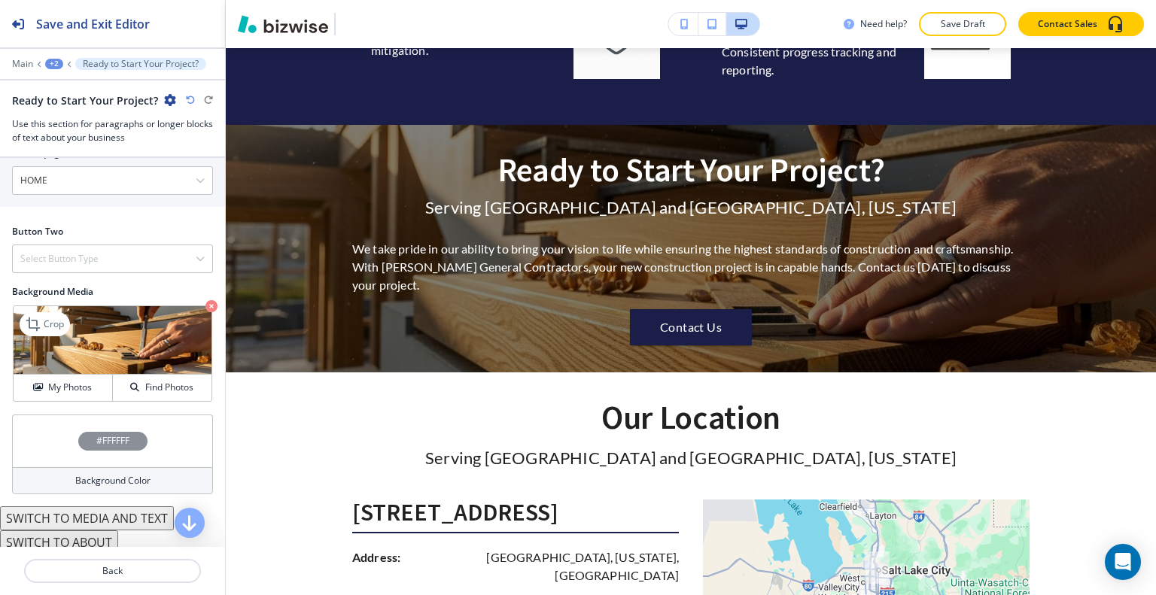
scroll to position [577, 0]
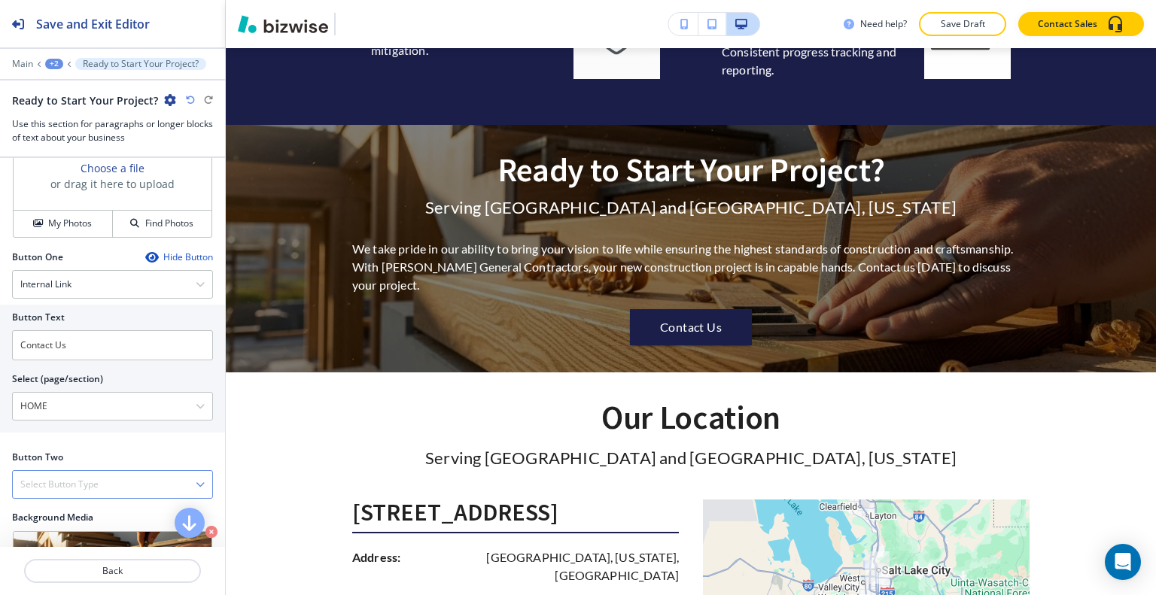
click at [93, 479] on h4 "Select Button Type" at bounding box center [59, 485] width 78 height 14
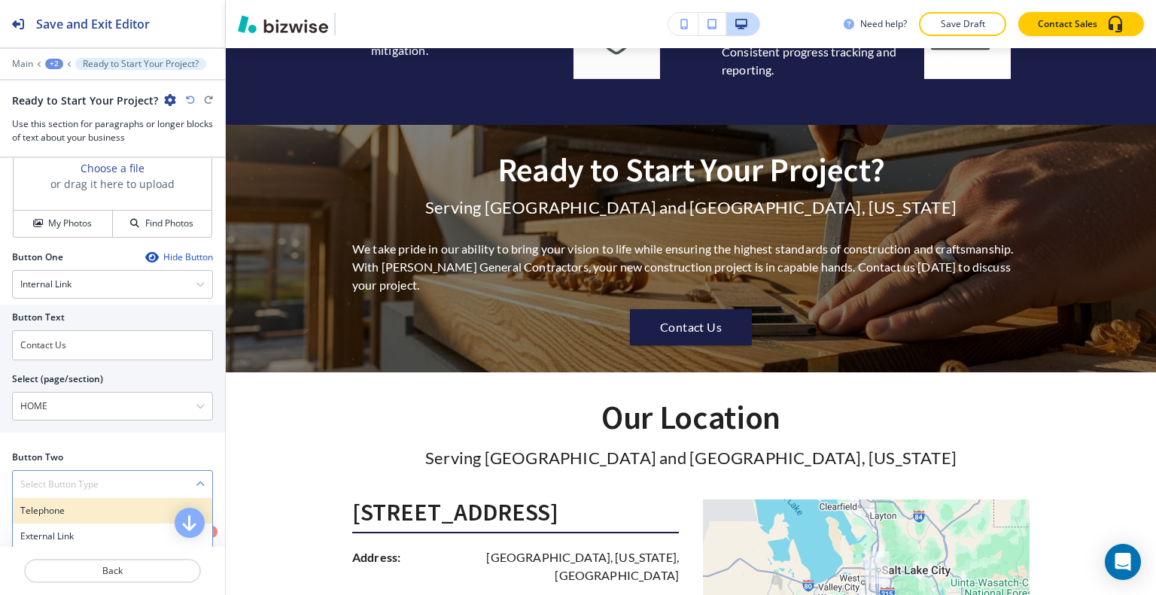
click at [90, 504] on h4 "Telephone" at bounding box center [112, 511] width 184 height 14
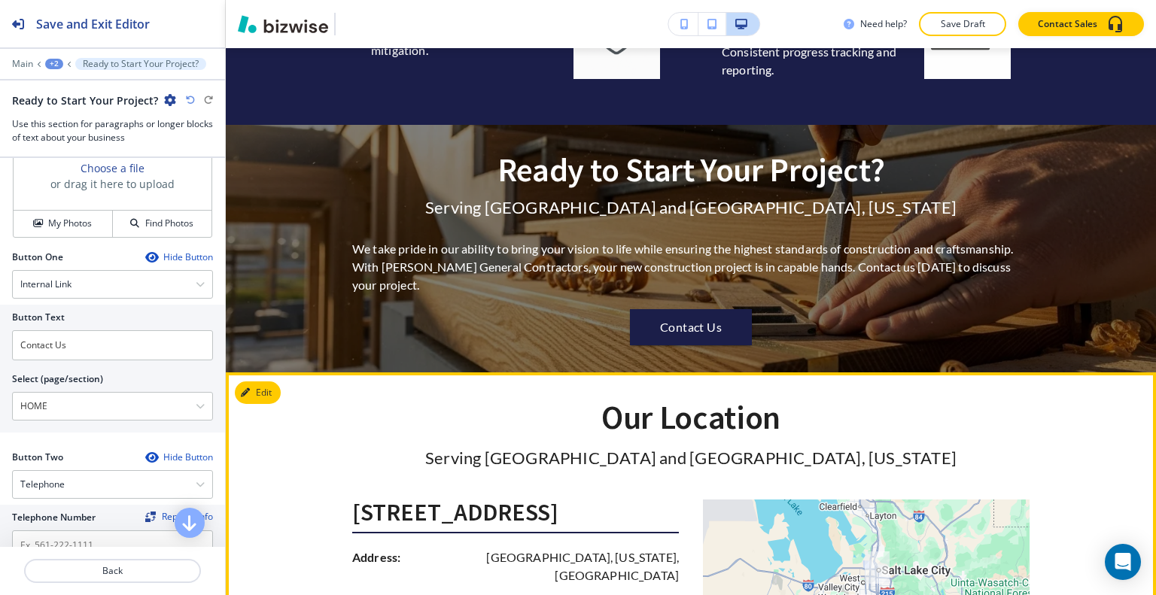
scroll to position [1765, 0]
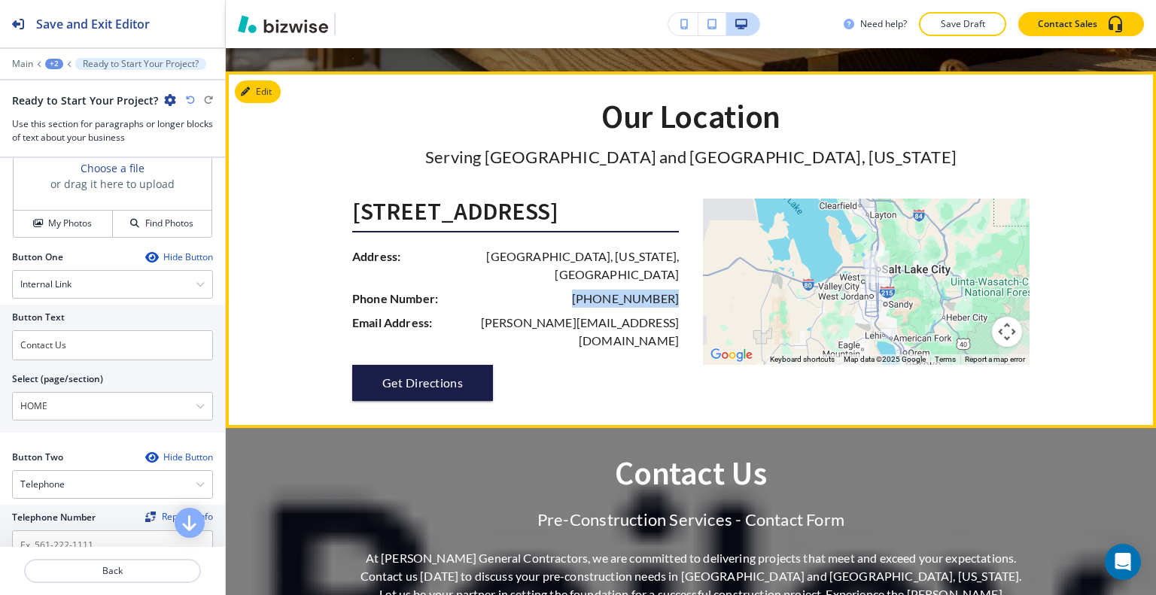
drag, startPoint x: 677, startPoint y: 258, endPoint x: 591, endPoint y: 257, distance: 86.6
click at [581, 260] on div "[STREET_ADDRESS] Address: [GEOGRAPHIC_DATA][US_STATE] Phone Number: [PHONE_NUMB…" at bounding box center [521, 300] width 339 height 202
copy p "[PHONE_NUMBER]"
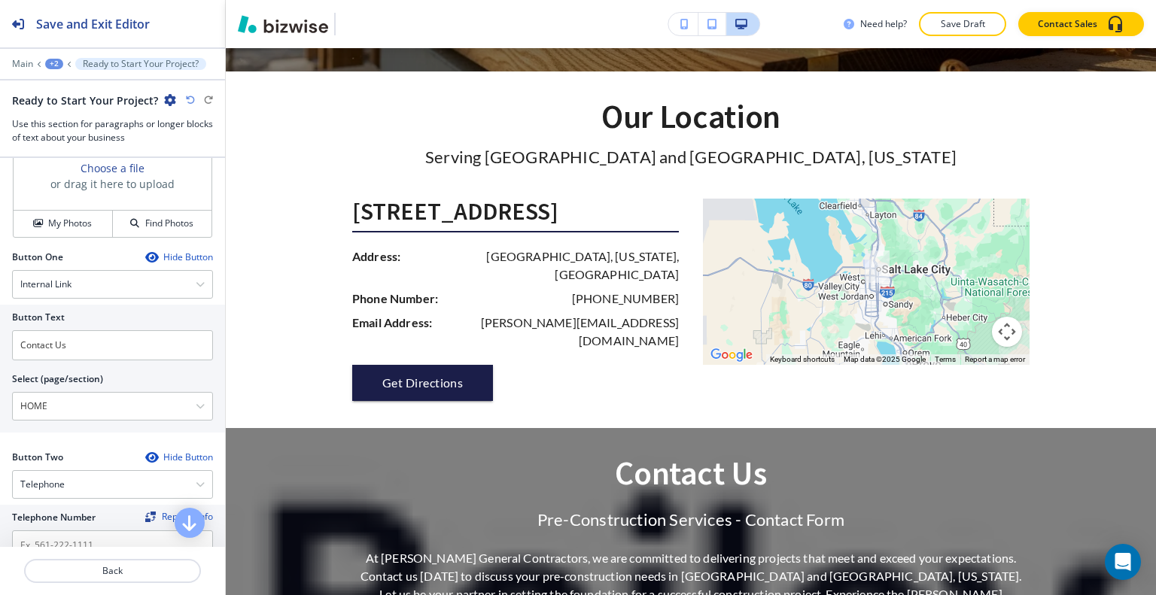
scroll to position [803, 0]
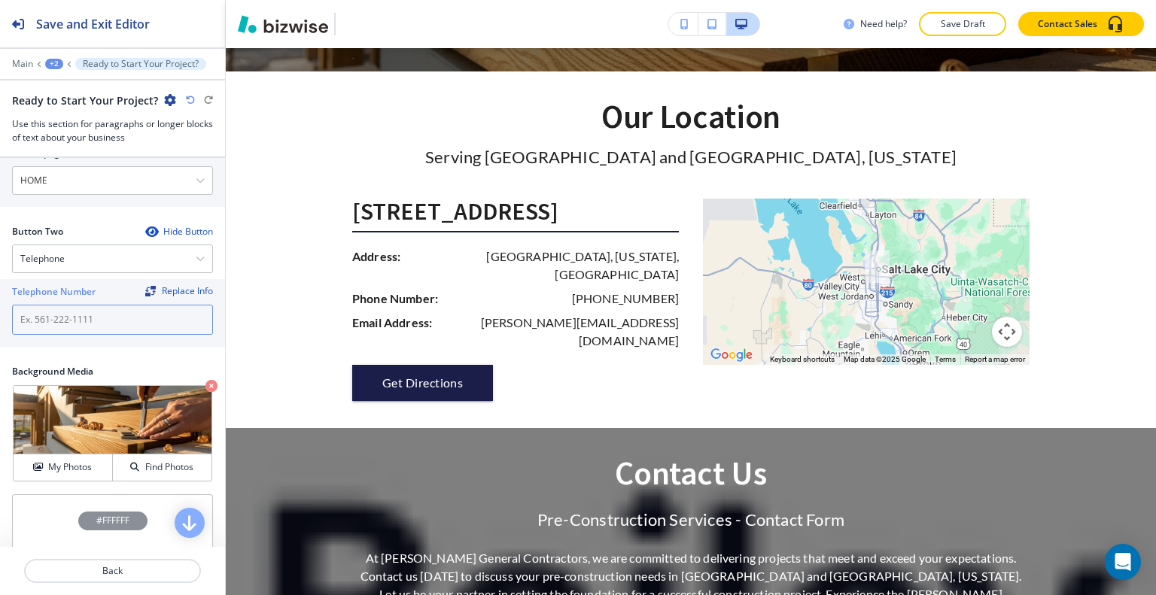
paste input "[PHONE_NUMBER]"
type input "[PHONE_NUMBER]"
click at [129, 346] on div "Button Two Hide Button Telephone Telephone External Link Social Media Email Fil…" at bounding box center [112, 295] width 225 height 140
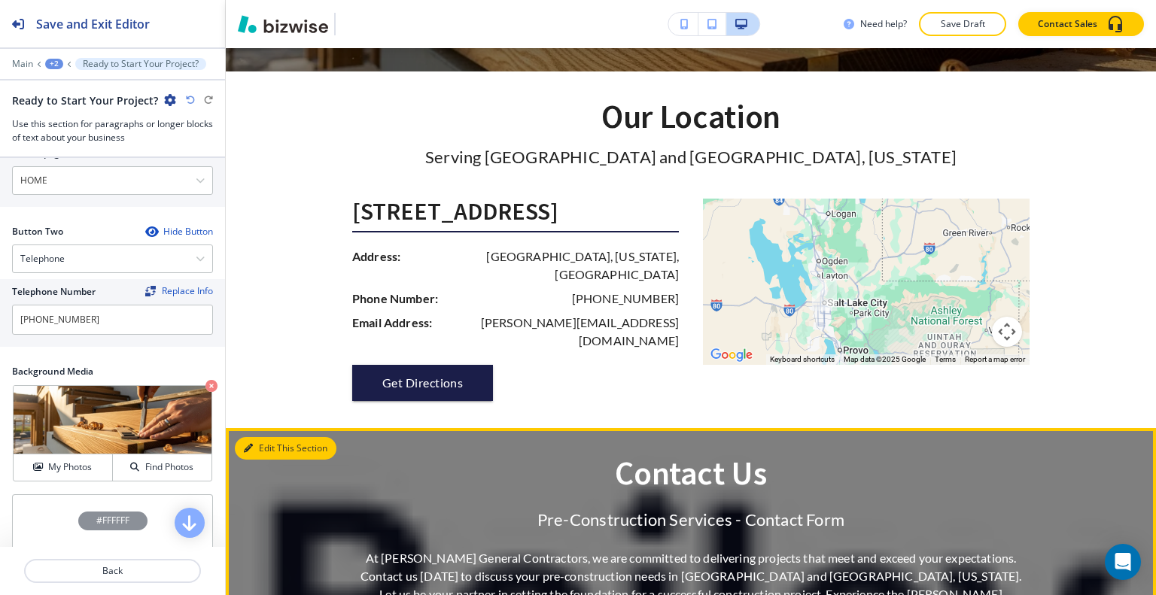
click at [263, 437] on button "Edit This Section" at bounding box center [286, 448] width 102 height 23
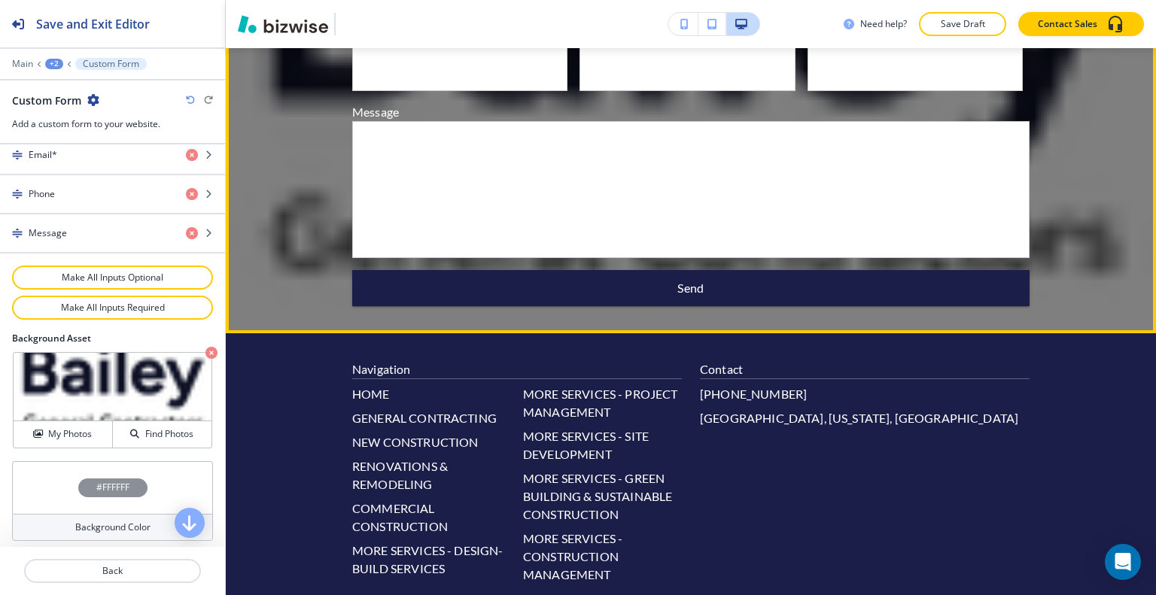
scroll to position [2089, 0]
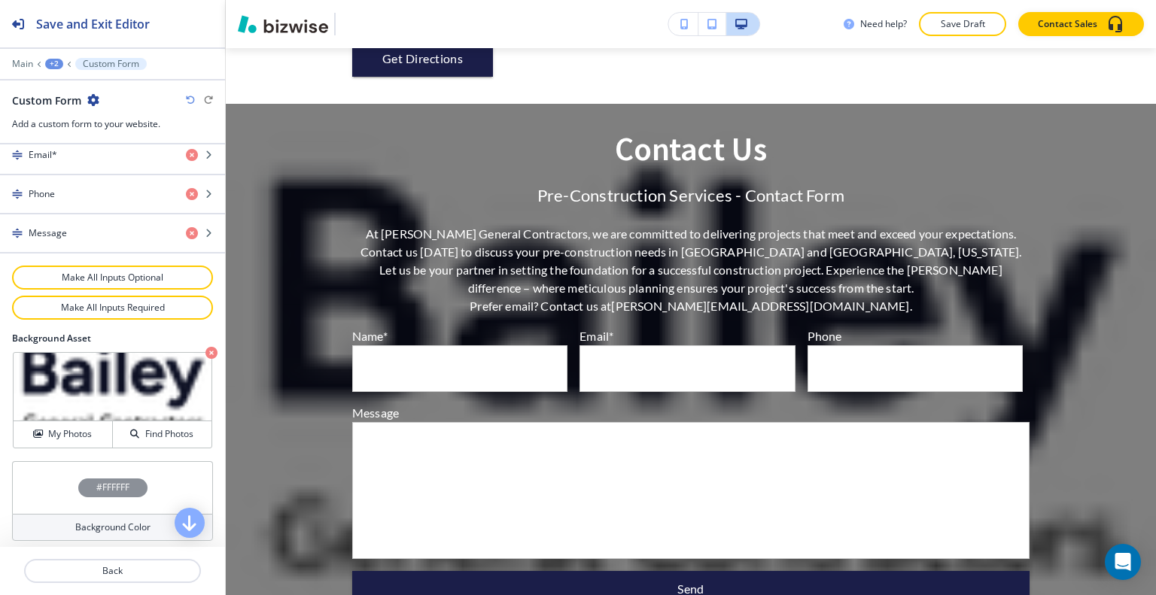
click at [87, 96] on icon "button" at bounding box center [93, 100] width 12 height 12
click at [129, 166] on button "Delete Section" at bounding box center [135, 178] width 96 height 27
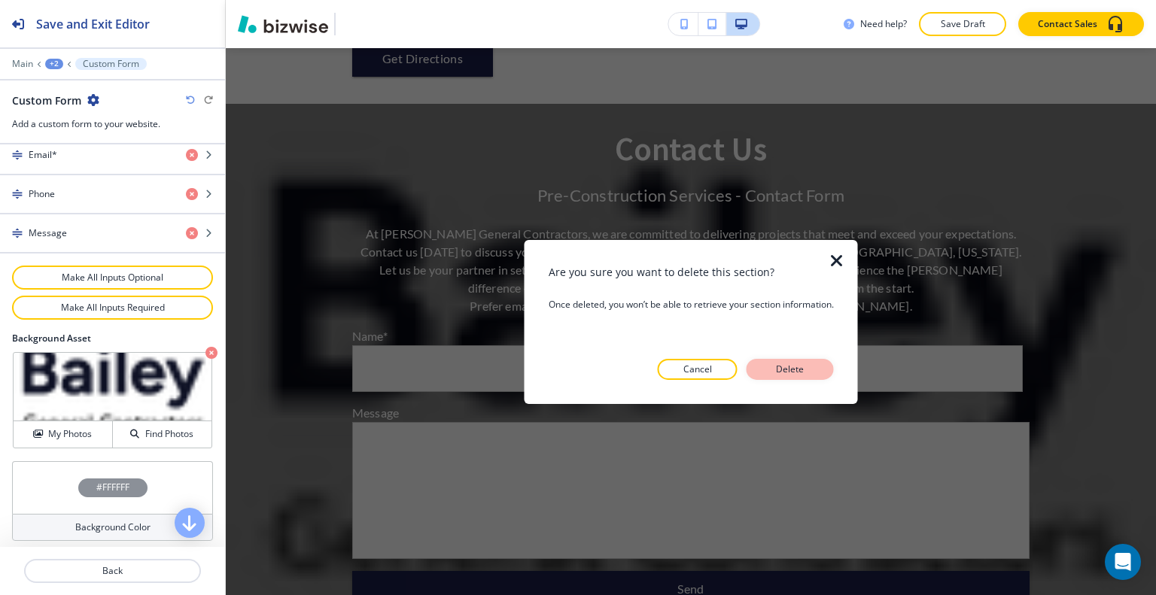
click at [788, 359] on button "Delete" at bounding box center [790, 369] width 87 height 21
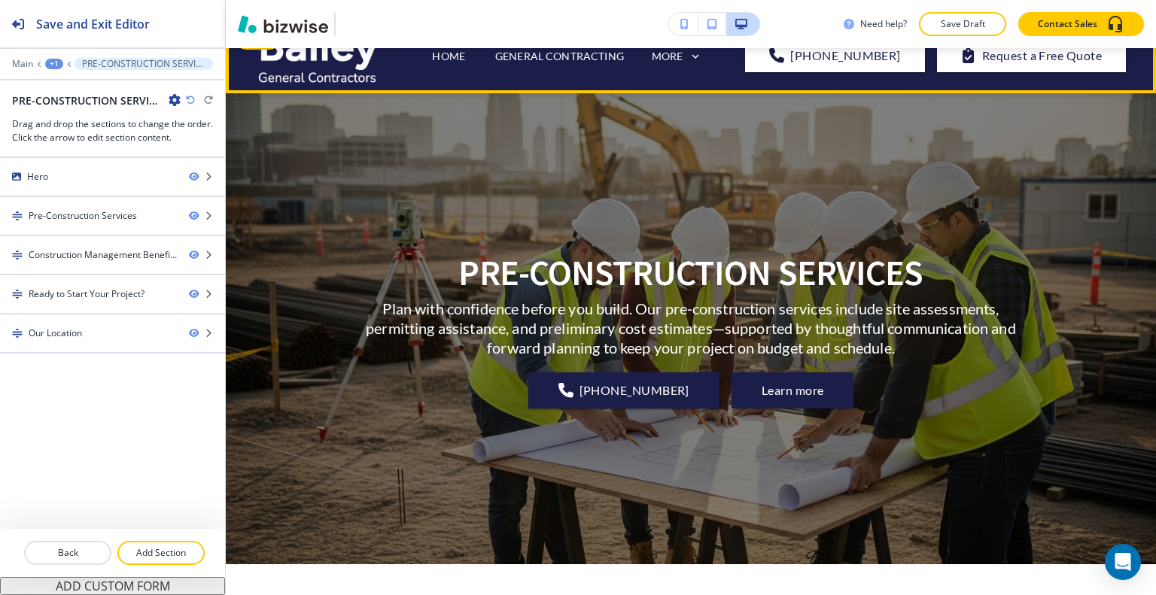
scroll to position [0, 0]
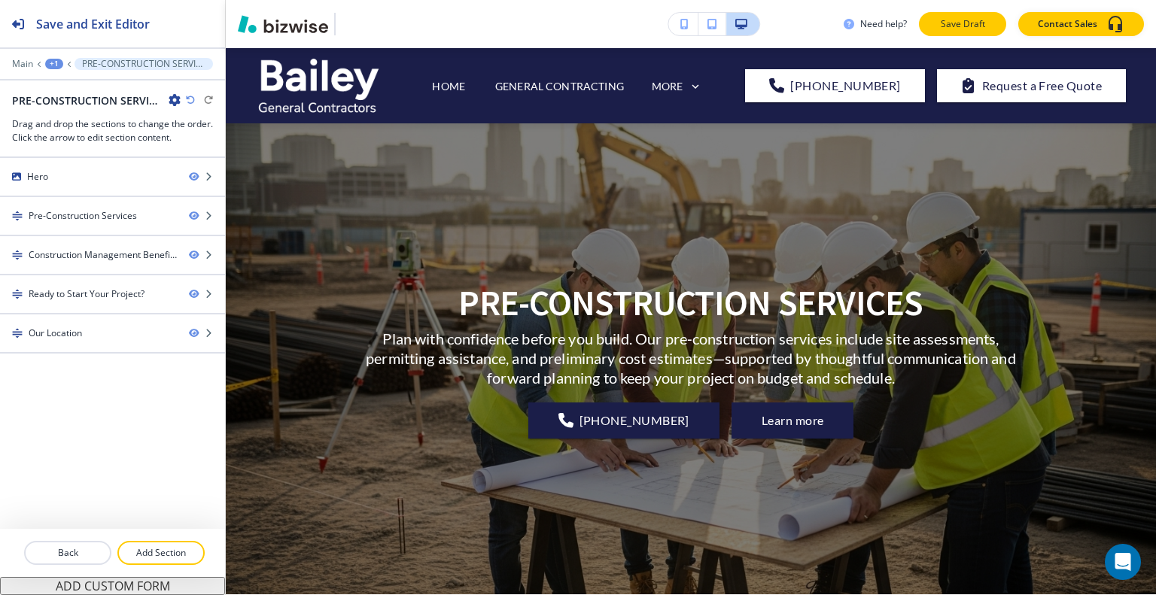
click at [957, 29] on p "Save Draft" at bounding box center [963, 24] width 48 height 14
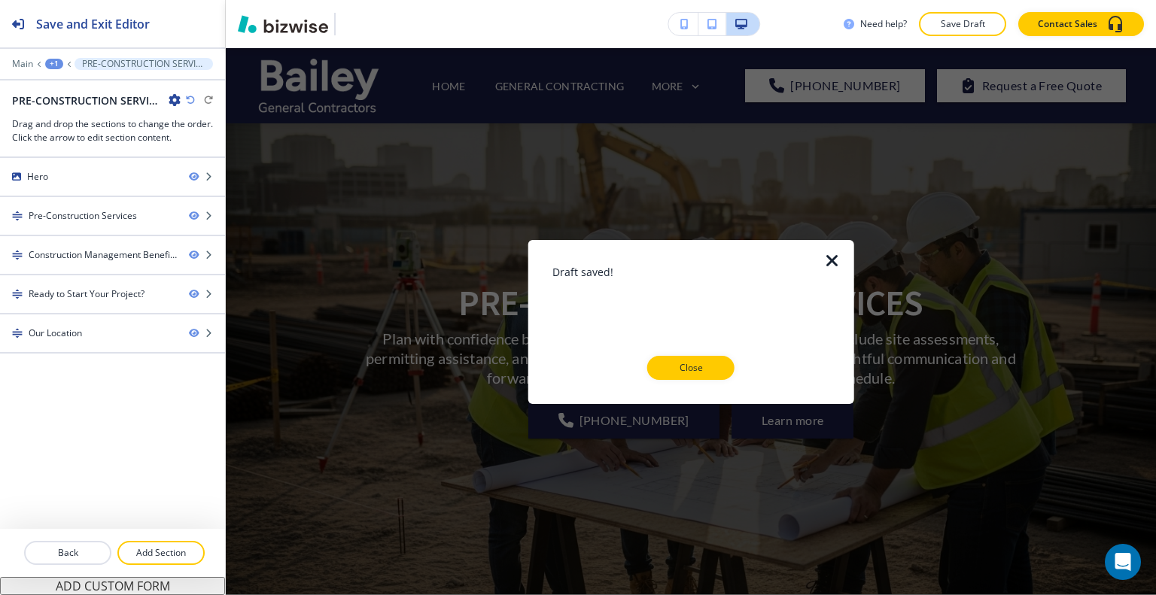
click at [829, 258] on icon "button" at bounding box center [832, 260] width 18 height 18
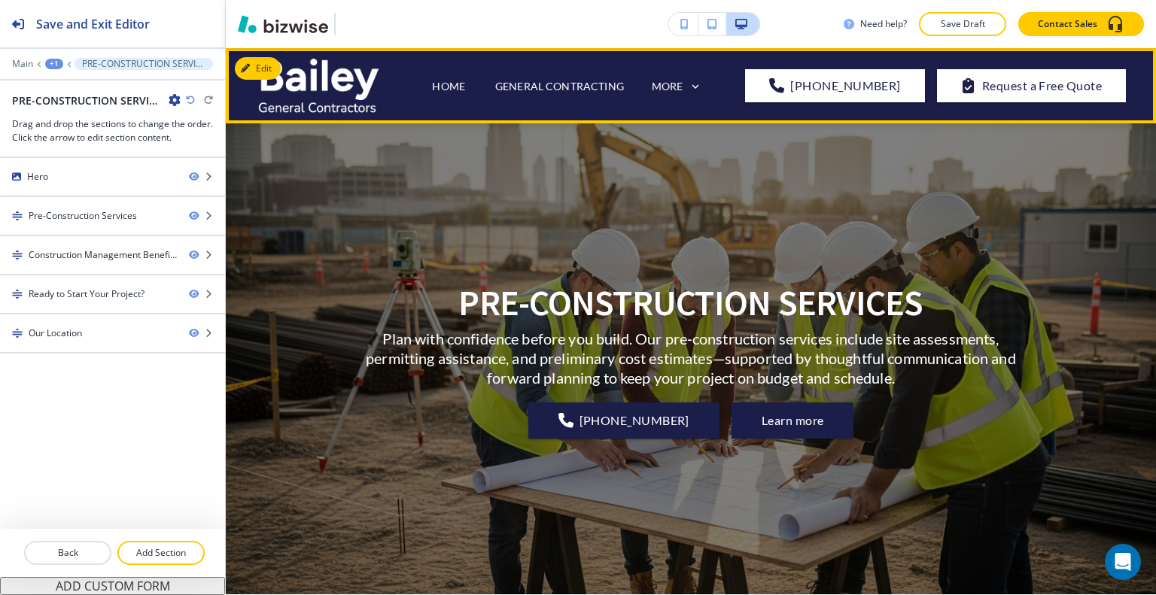
click at [704, 75] on div "MORE" at bounding box center [677, 87] width 53 height 29
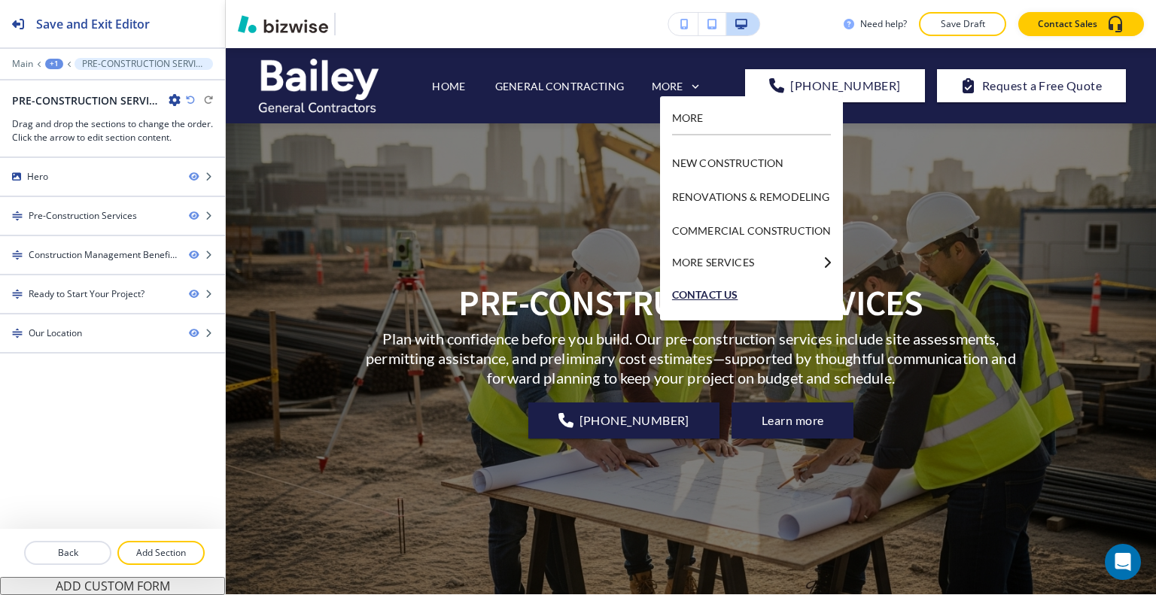
click at [732, 292] on p "CONTACT US" at bounding box center [751, 295] width 159 height 34
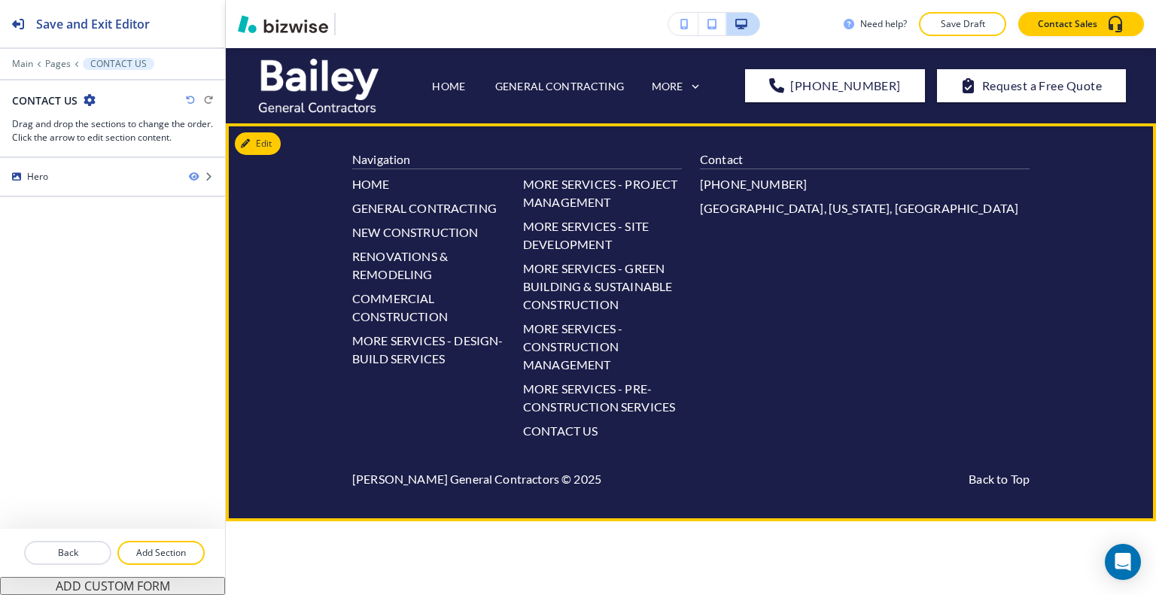
click at [1080, 278] on footer "Navigation HOME GENERAL CONTRACTING NEW CONSTRUCTION RENOVATIONS & REMODELING C…" at bounding box center [691, 322] width 930 height 398
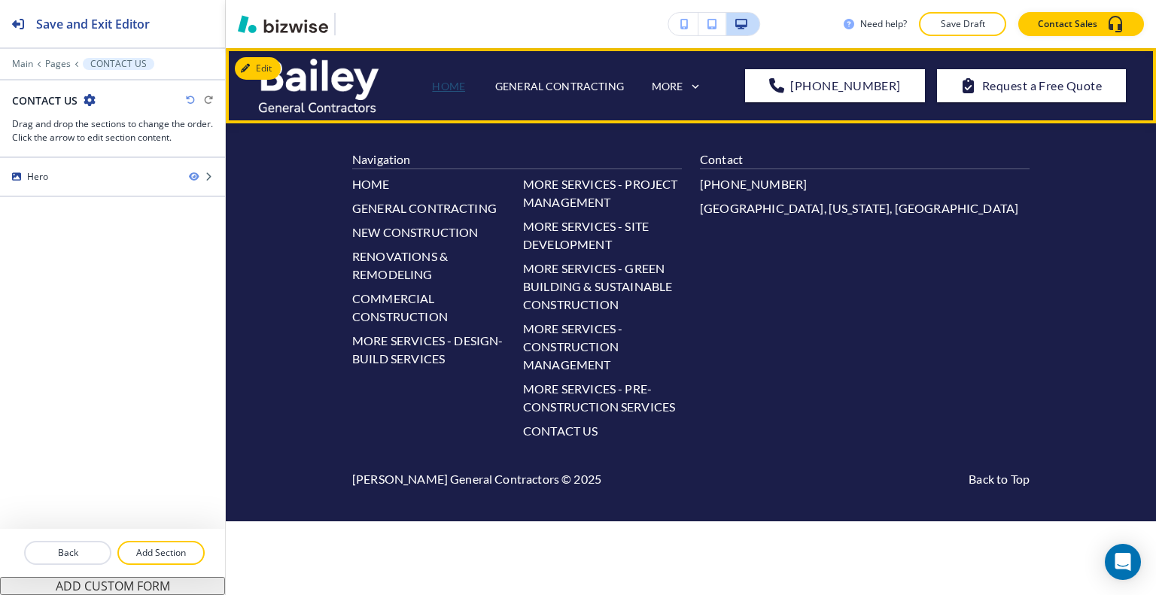
click at [465, 84] on p "HOME" at bounding box center [448, 86] width 33 height 16
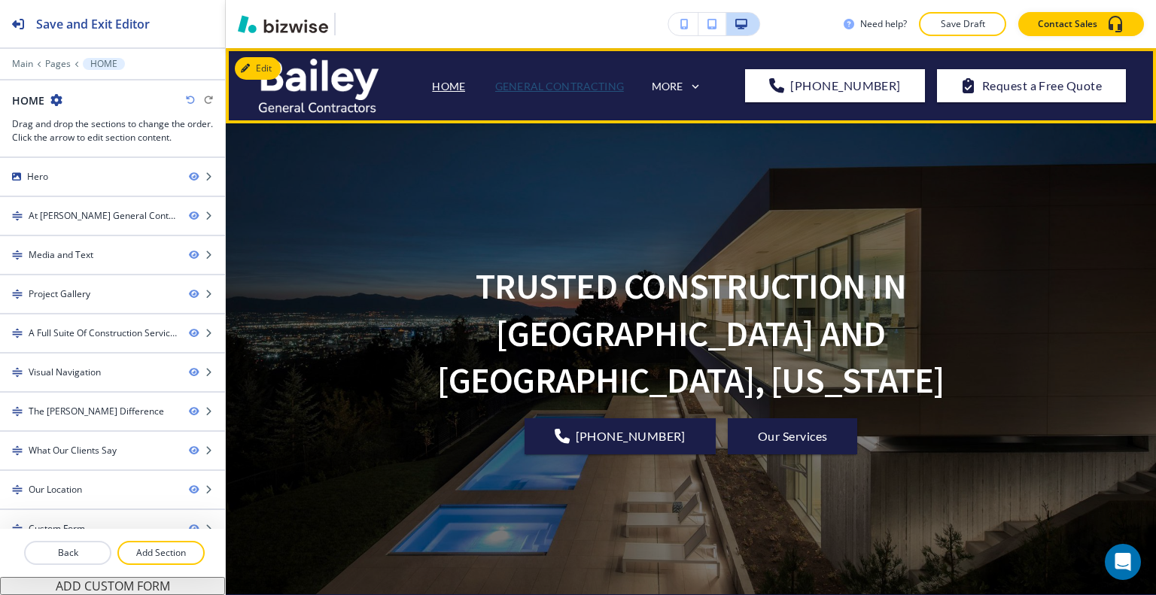
click at [557, 86] on p "GENERAL CONTRACTING" at bounding box center [559, 86] width 129 height 16
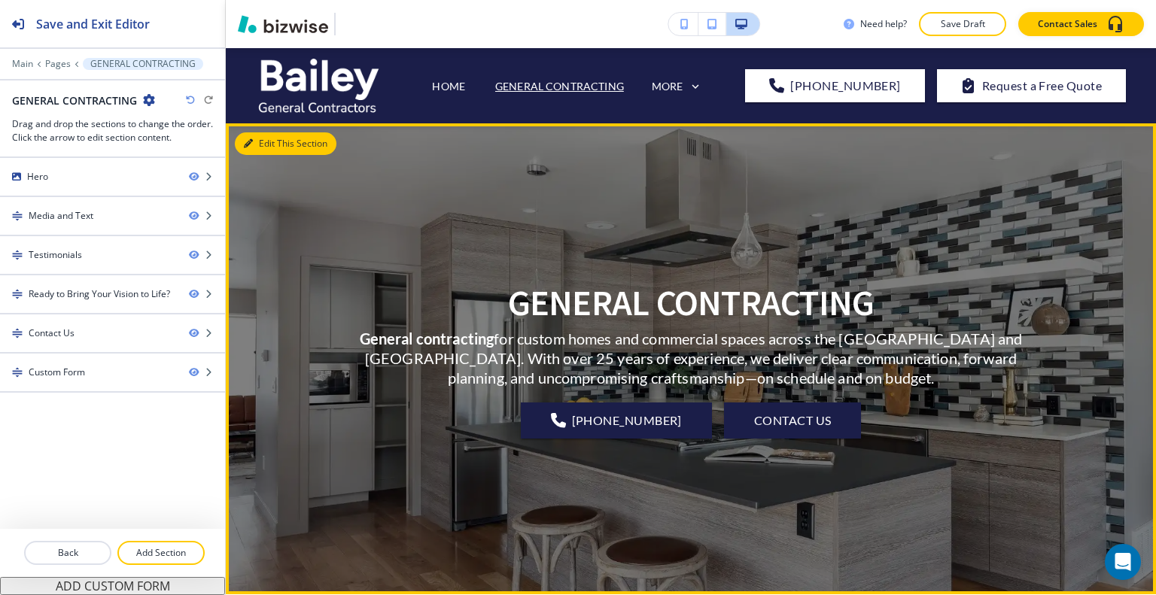
click at [274, 138] on button "Edit This Section" at bounding box center [286, 143] width 102 height 23
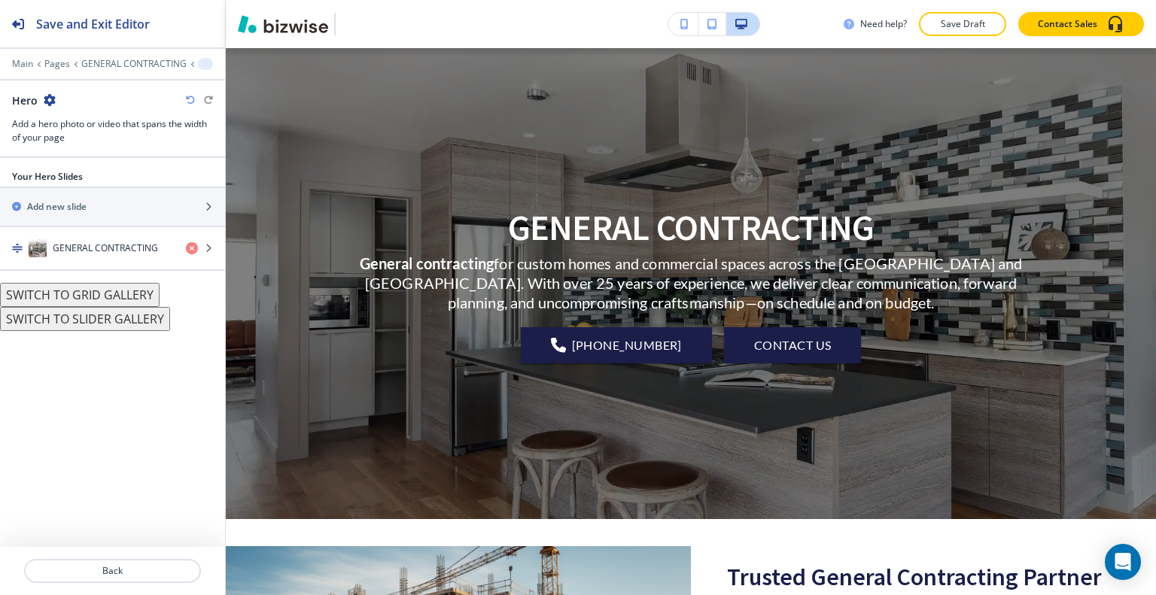
click at [44, 99] on icon "button" at bounding box center [50, 100] width 12 height 12
click at [77, 145] on p "Duplicate Section" at bounding box center [91, 152] width 77 height 14
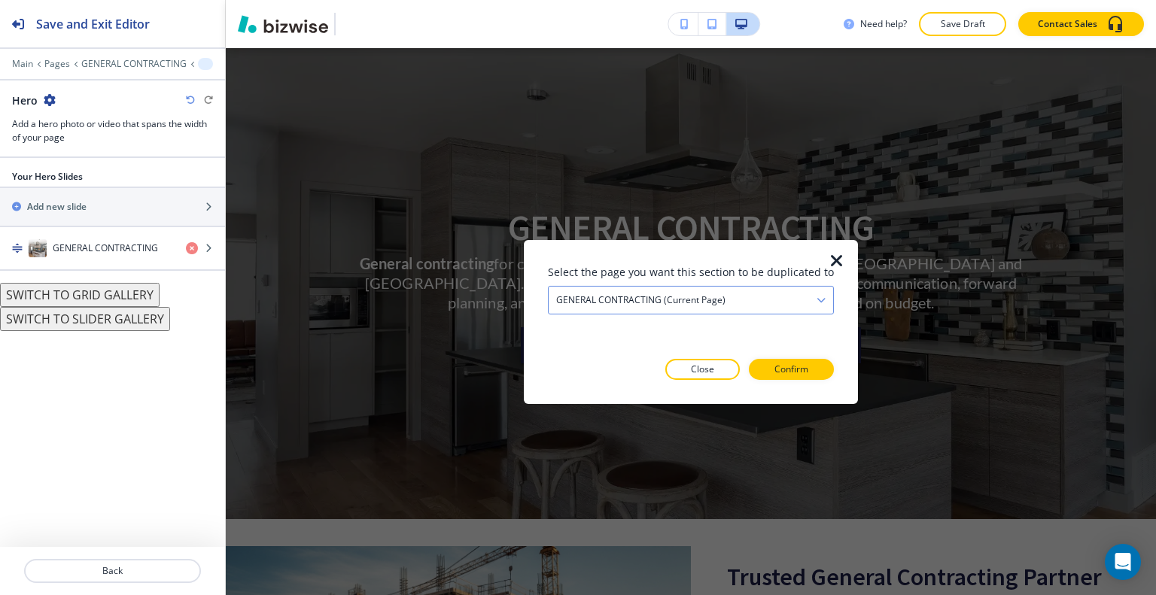
click at [680, 304] on h4 "GENERAL CONTRACTING (current page)" at bounding box center [640, 300] width 169 height 14
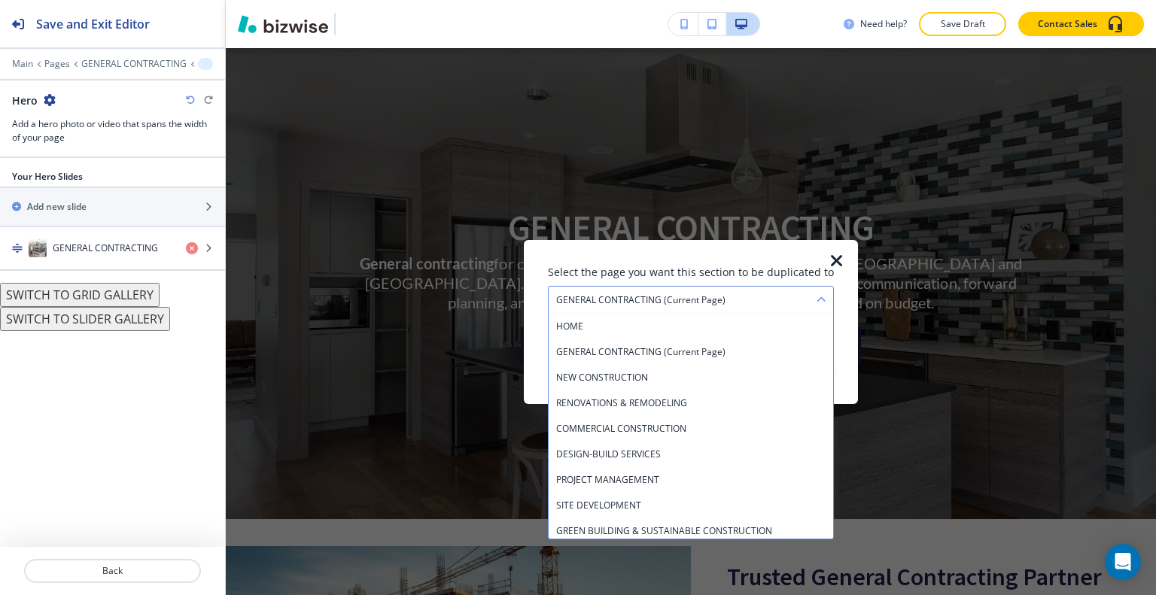
scroll to position [81, 0]
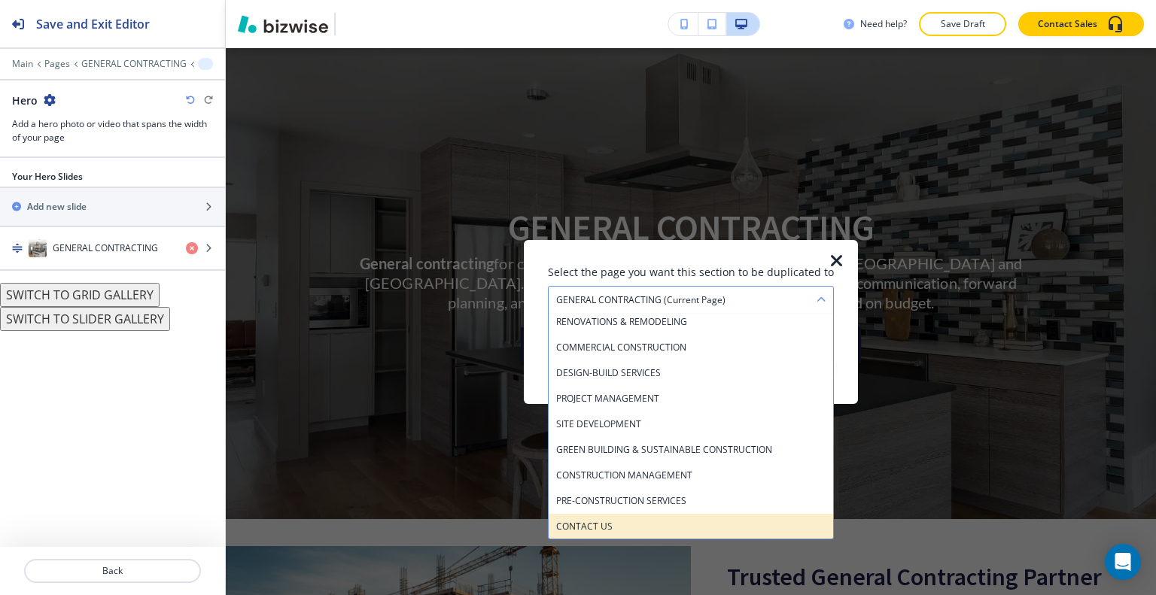
click at [635, 525] on h4 "CONTACT US" at bounding box center [690, 526] width 269 height 14
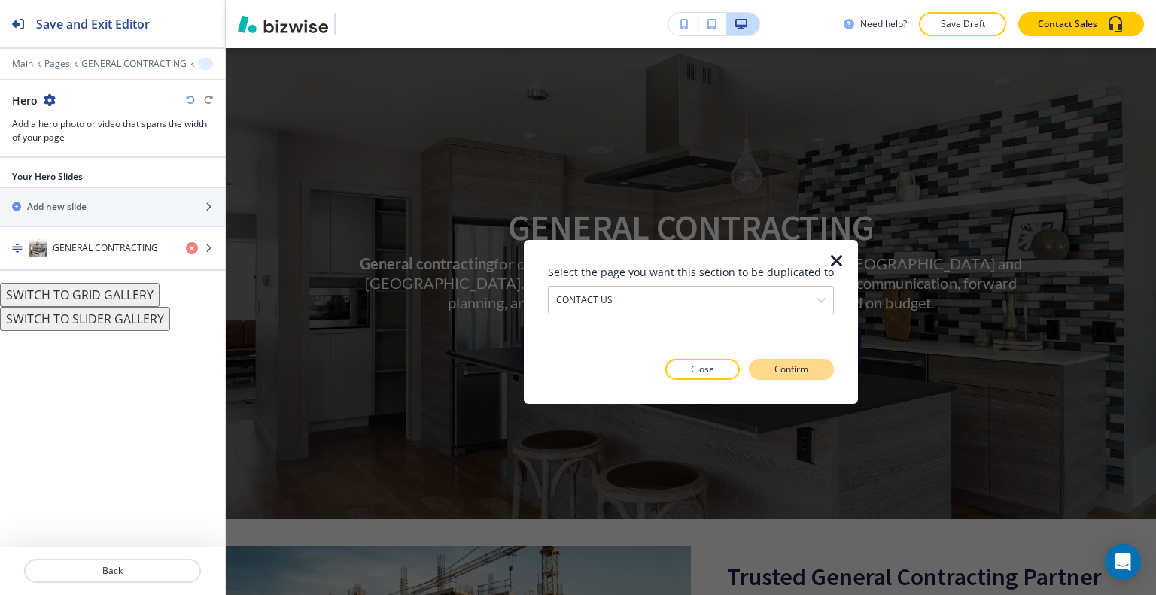
click at [809, 365] on button "Confirm" at bounding box center [791, 369] width 85 height 21
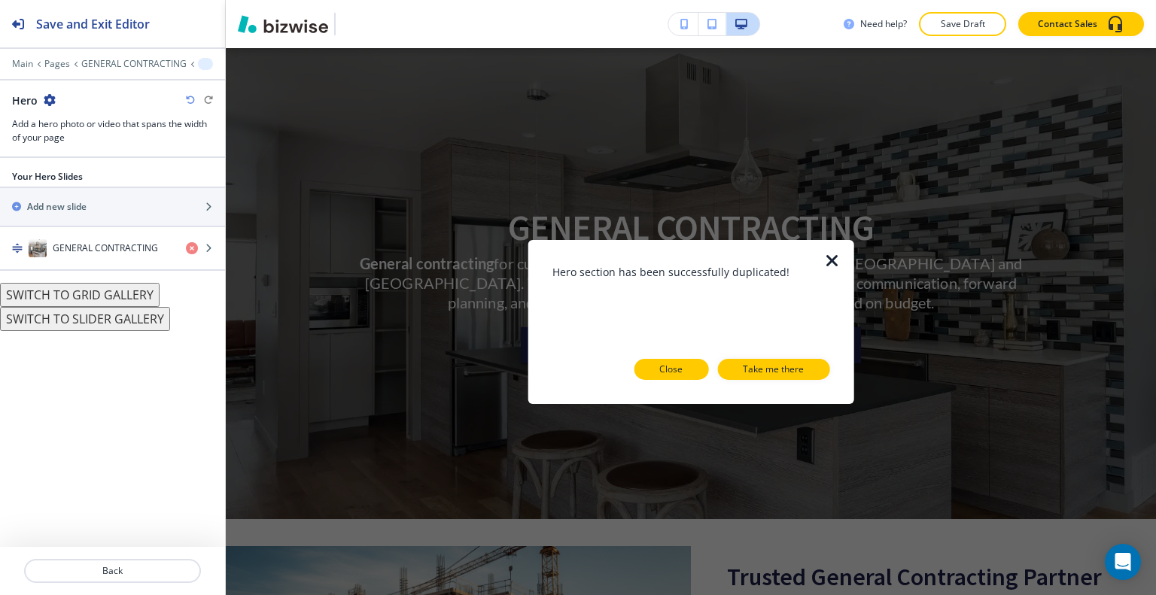
click at [678, 367] on p "Close" at bounding box center [670, 370] width 23 height 14
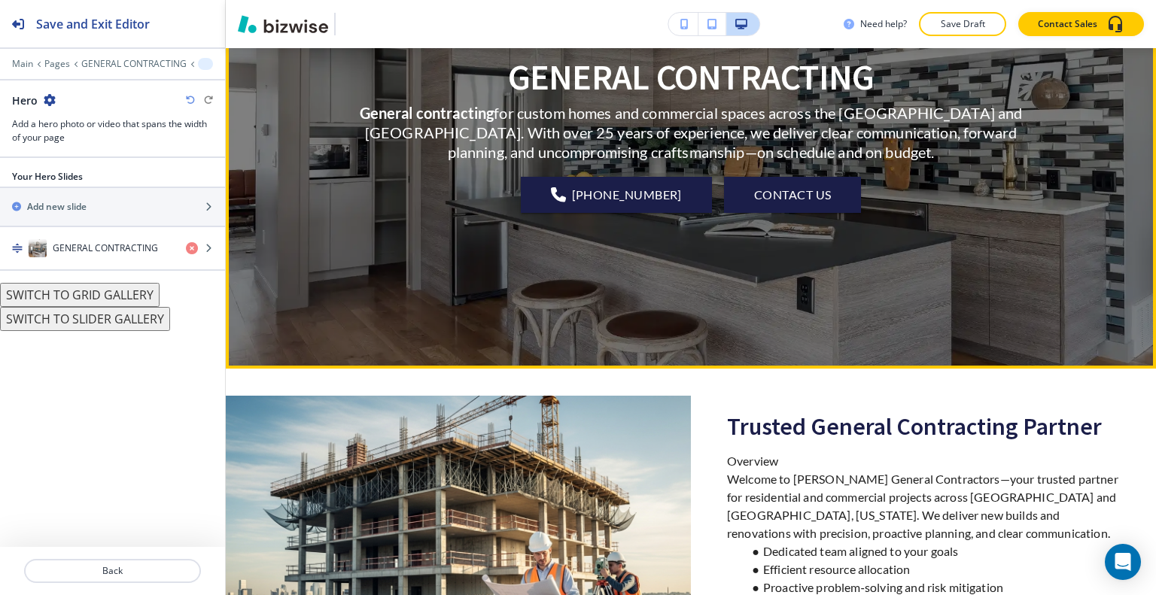
scroll to position [0, 0]
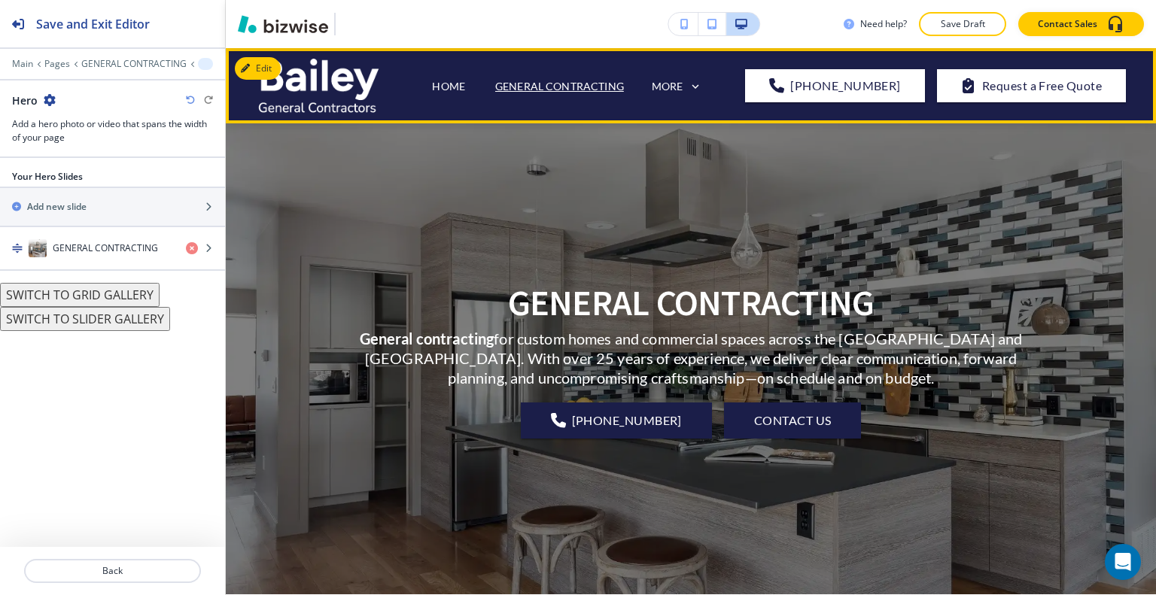
click at [479, 90] on div "HOME" at bounding box center [448, 86] width 63 height 16
click at [465, 87] on p "HOME" at bounding box center [448, 86] width 33 height 16
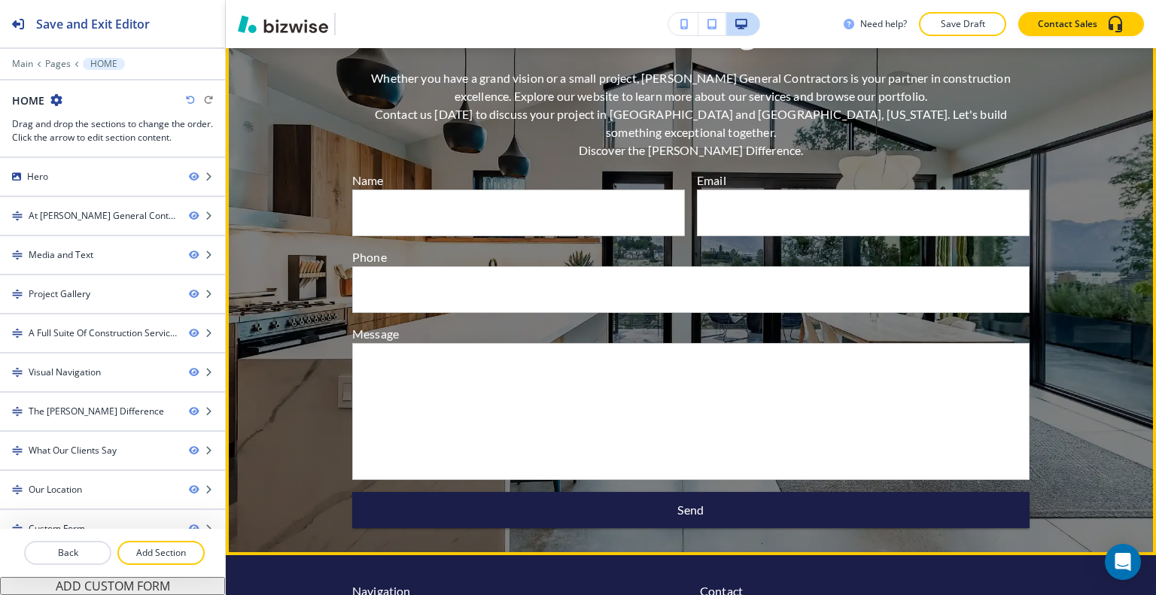
scroll to position [6769, 0]
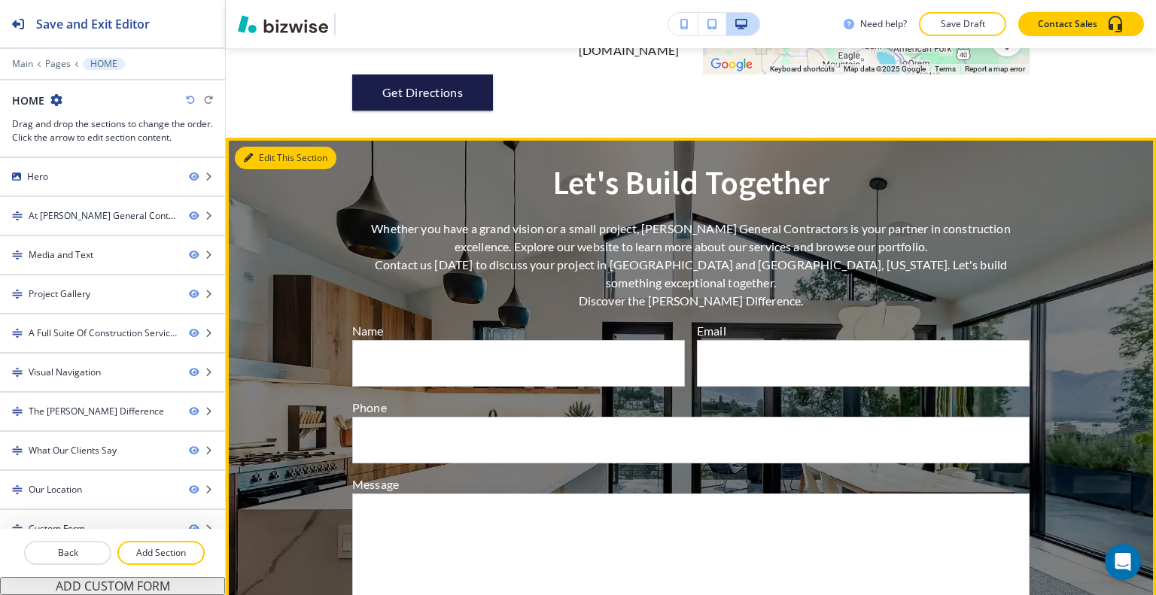
click at [264, 147] on button "Edit This Section" at bounding box center [286, 158] width 102 height 23
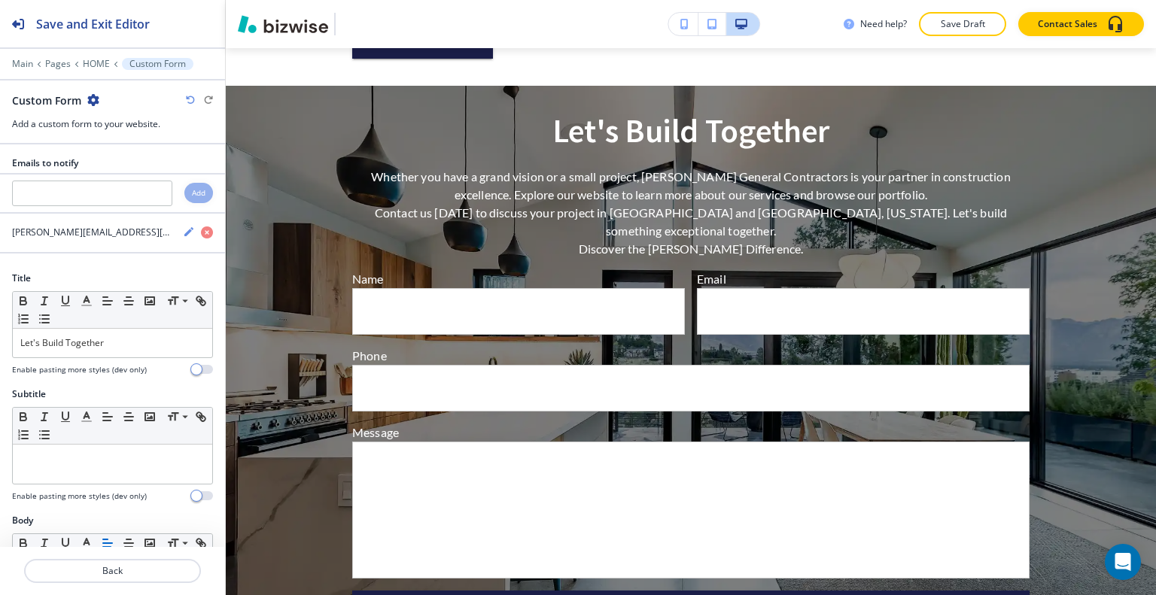
click at [89, 102] on icon "button" at bounding box center [93, 100] width 12 height 12
click at [119, 154] on p "Duplicate Section" at bounding box center [134, 152] width 77 height 14
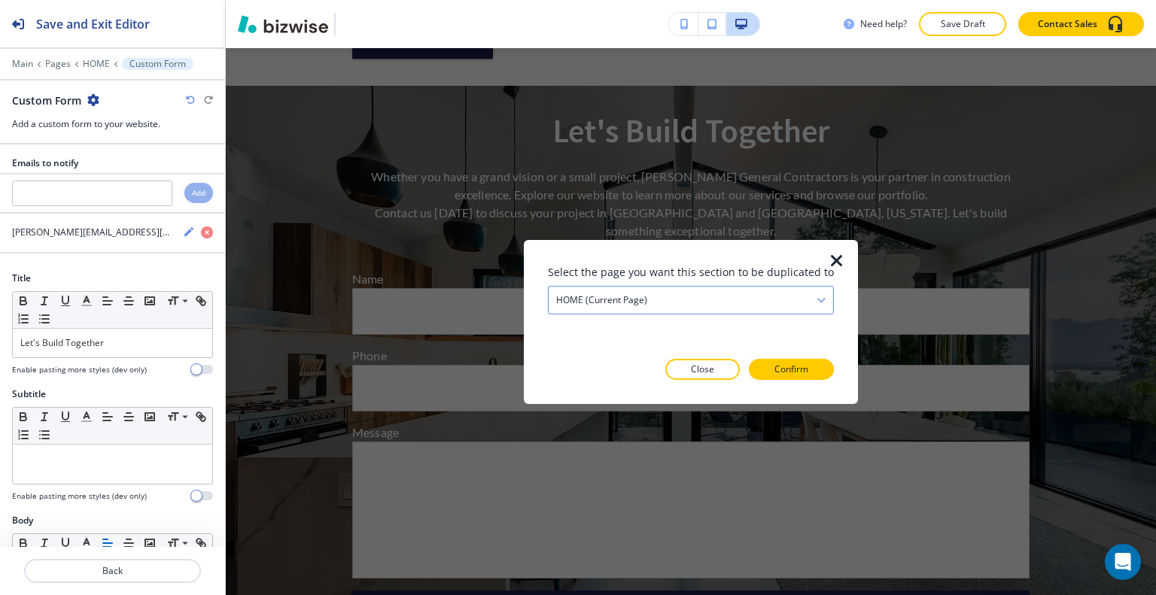
click at [665, 288] on div "HOME (current page)" at bounding box center [691, 299] width 285 height 27
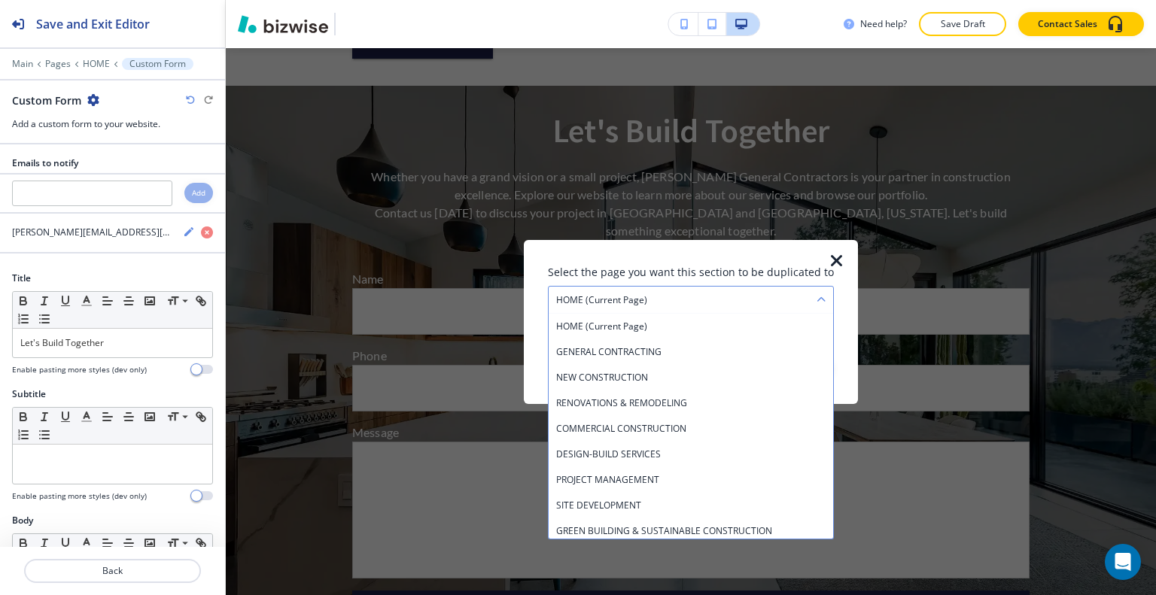
scroll to position [81, 0]
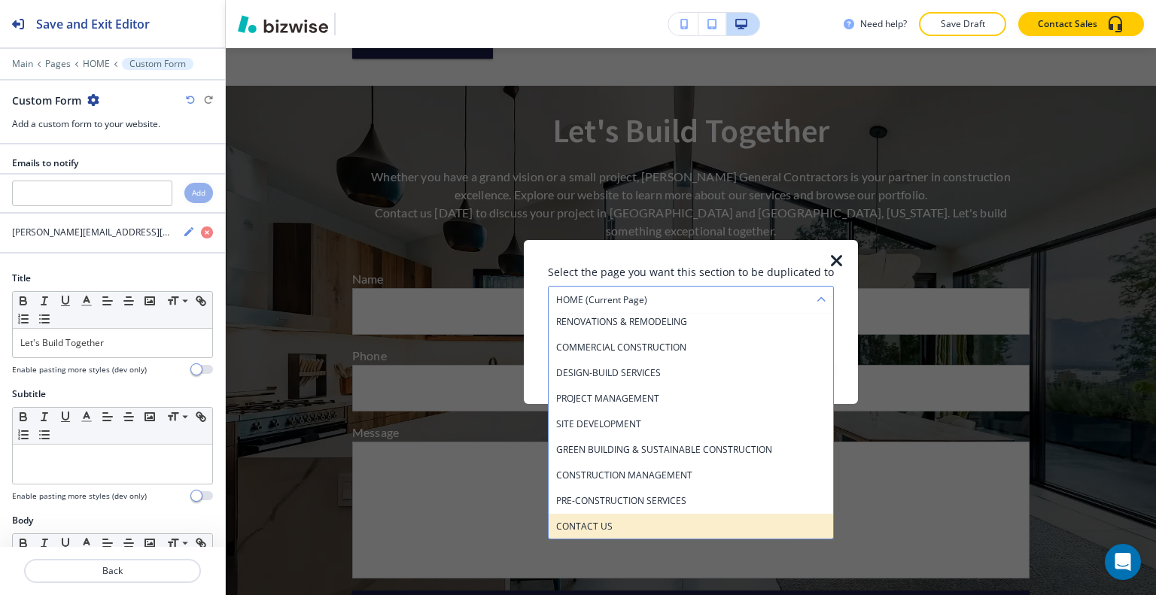
click at [638, 520] on h4 "CONTACT US" at bounding box center [690, 526] width 269 height 14
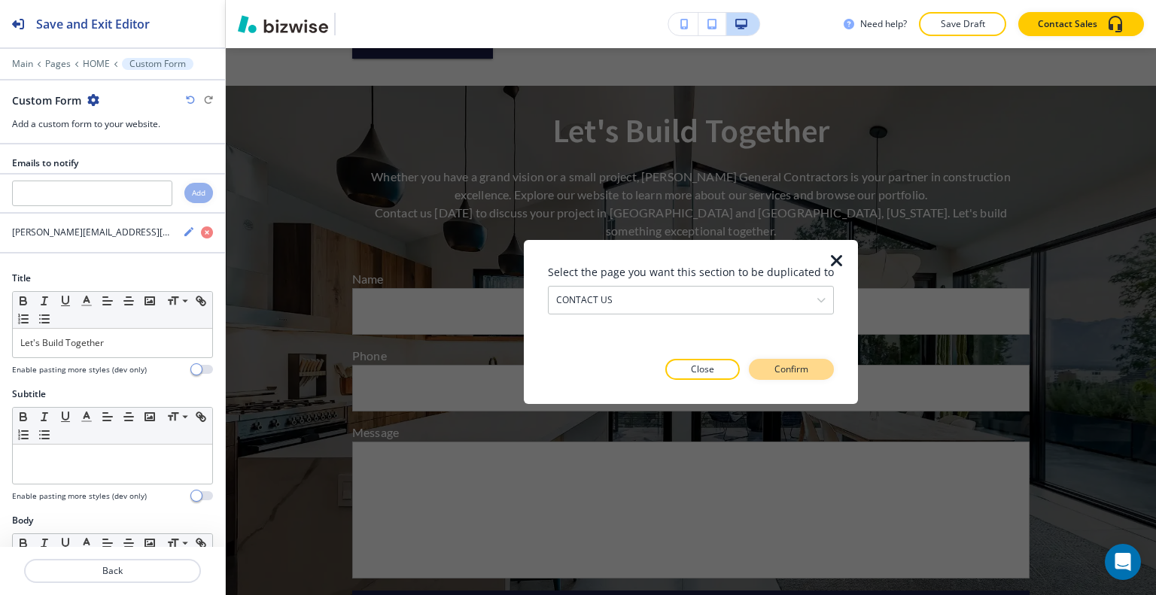
click at [784, 372] on p "Confirm" at bounding box center [792, 370] width 34 height 14
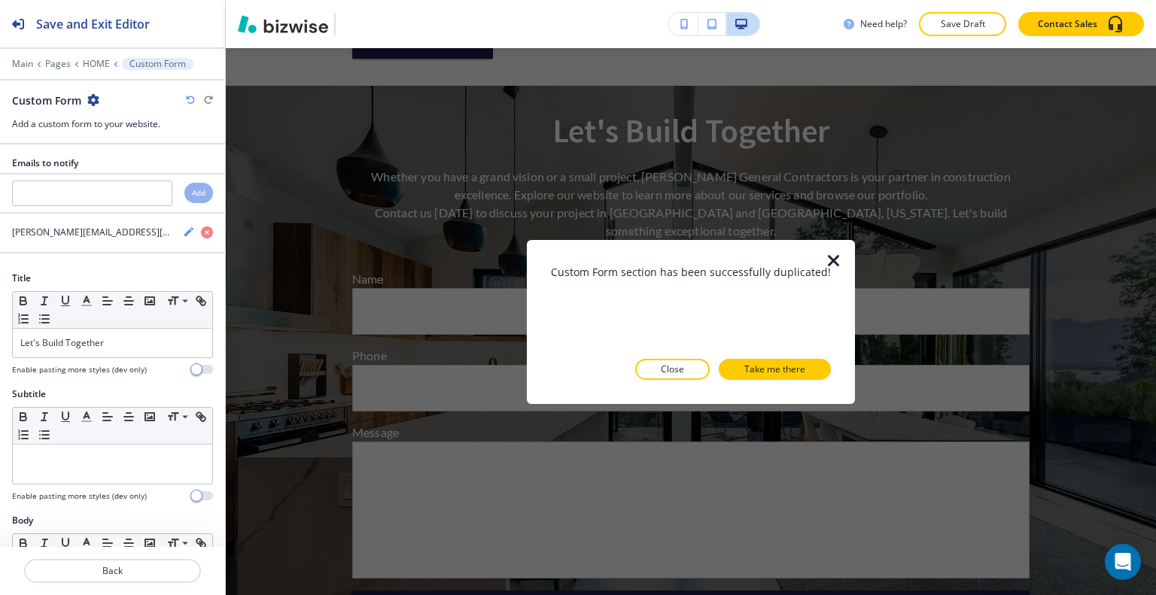
click at [831, 252] on icon "button" at bounding box center [834, 260] width 18 height 18
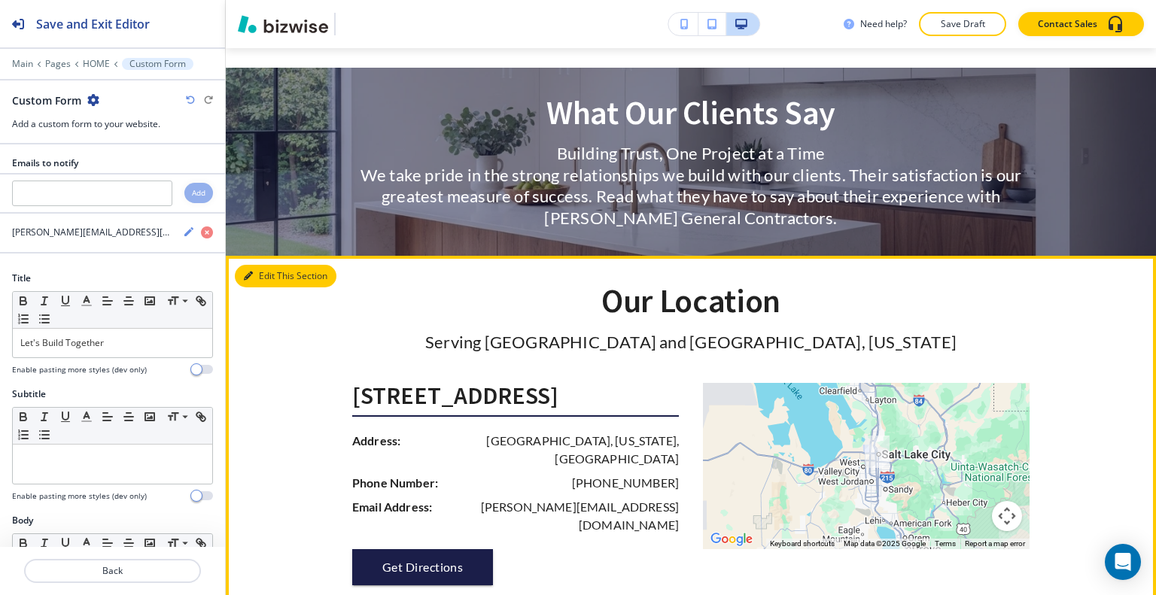
click at [276, 273] on button "Edit This Section" at bounding box center [286, 276] width 102 height 23
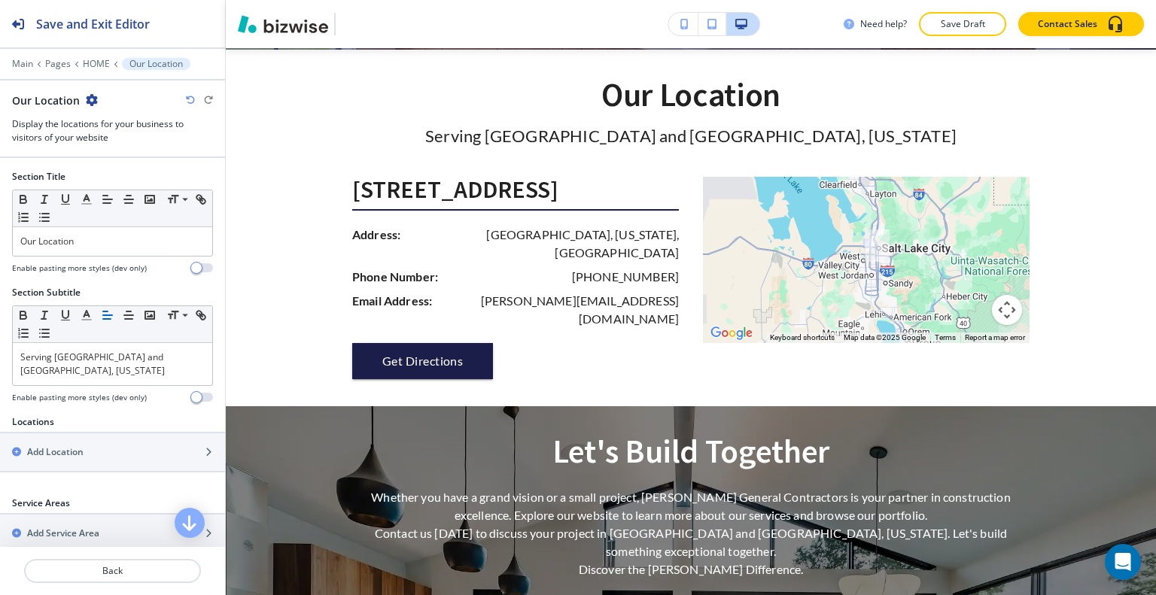
click at [86, 102] on icon "button" at bounding box center [92, 100] width 12 height 12
click at [120, 149] on p "Duplicate Section" at bounding box center [132, 152] width 77 height 14
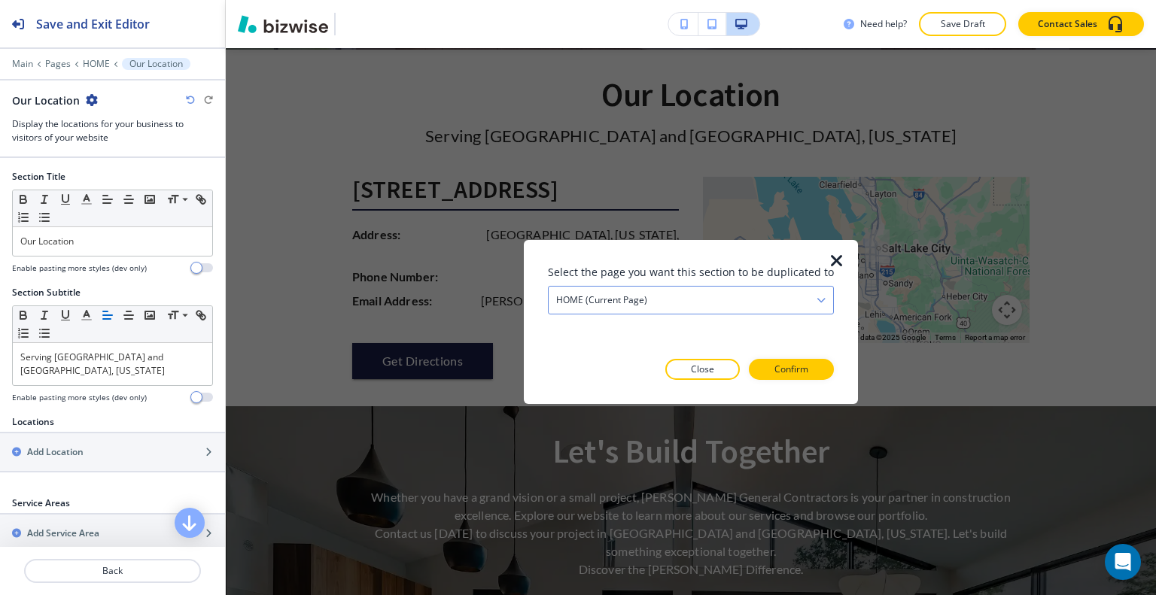
drag, startPoint x: 708, startPoint y: 301, endPoint x: 732, endPoint y: 303, distance: 24.9
click at [709, 301] on div "HOME (current page)" at bounding box center [691, 299] width 285 height 27
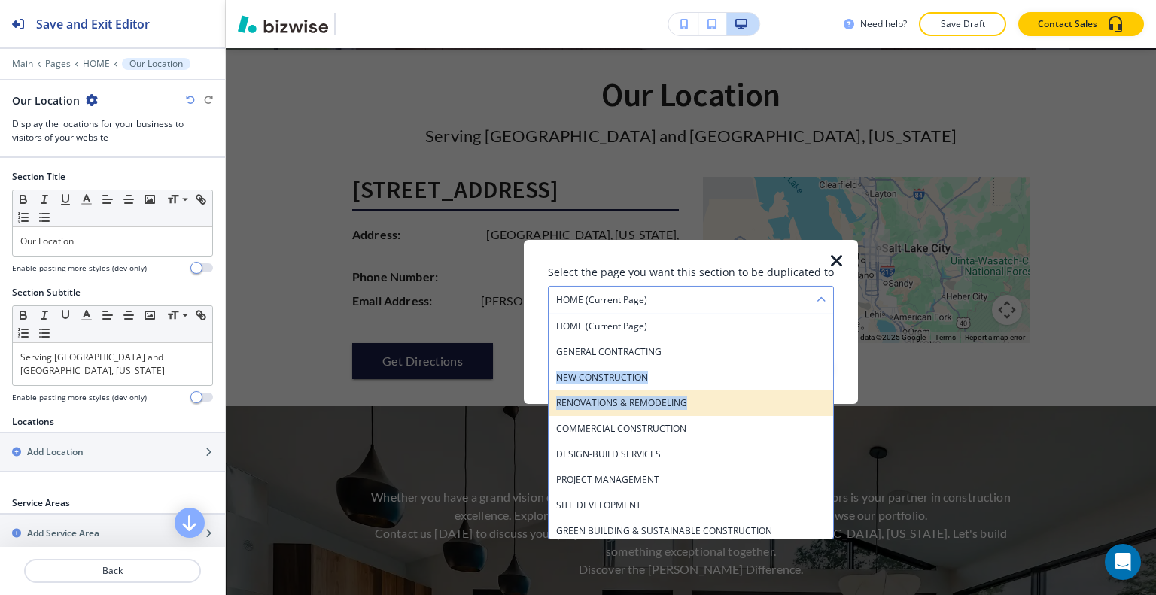
drag, startPoint x: 817, startPoint y: 358, endPoint x: 811, endPoint y: 412, distance: 54.5
click at [811, 412] on div "HOME (current page) GENERAL CONTRACTING NEW CONSTRUCTION RENOVATIONS & REMODELI…" at bounding box center [691, 426] width 286 height 226
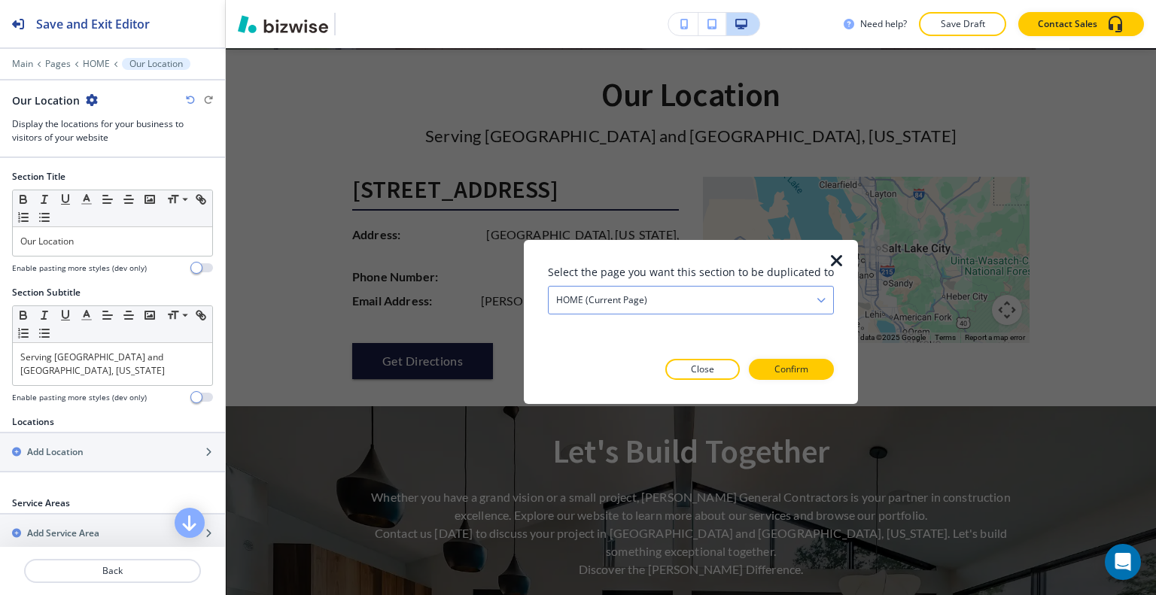
click at [739, 303] on div "HOME (current page)" at bounding box center [691, 299] width 285 height 27
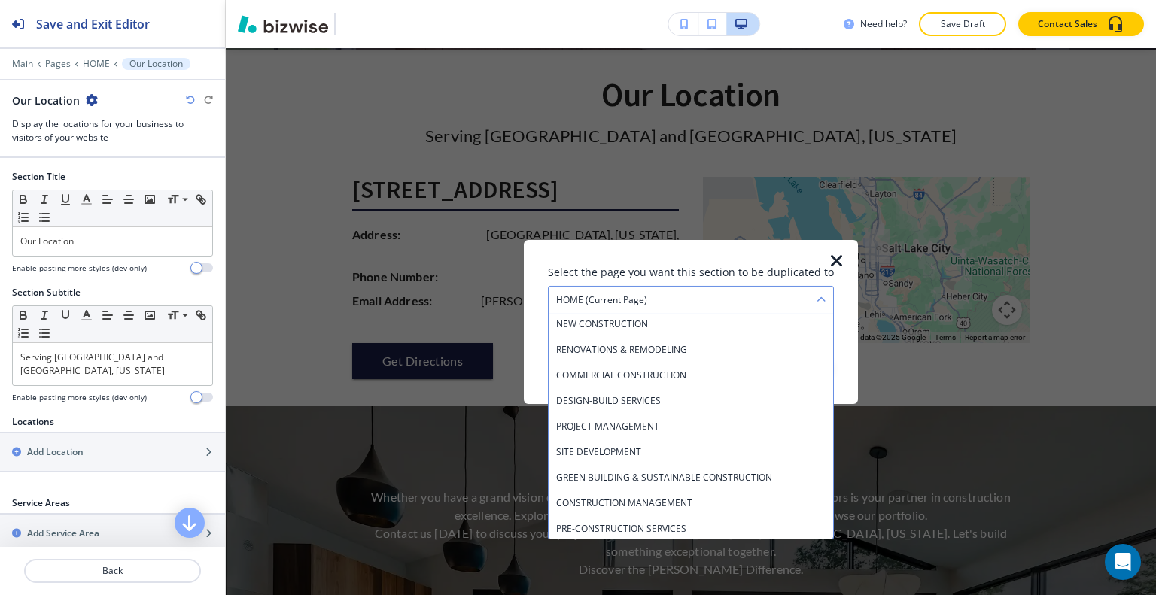
scroll to position [81, 0]
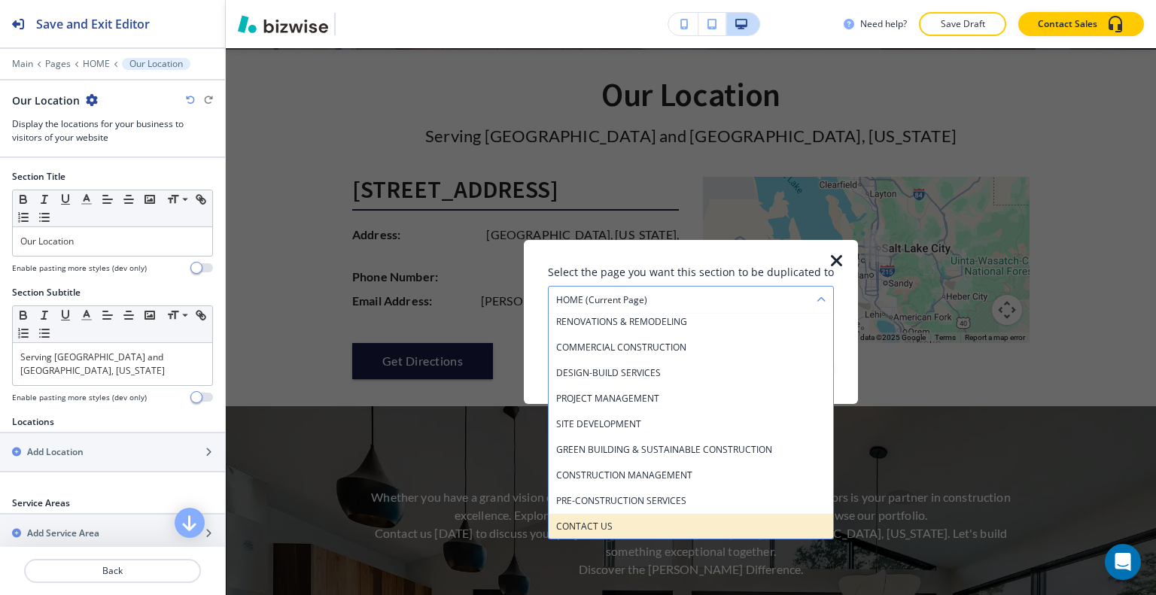
click at [726, 522] on h4 "CONTACT US" at bounding box center [690, 526] width 269 height 14
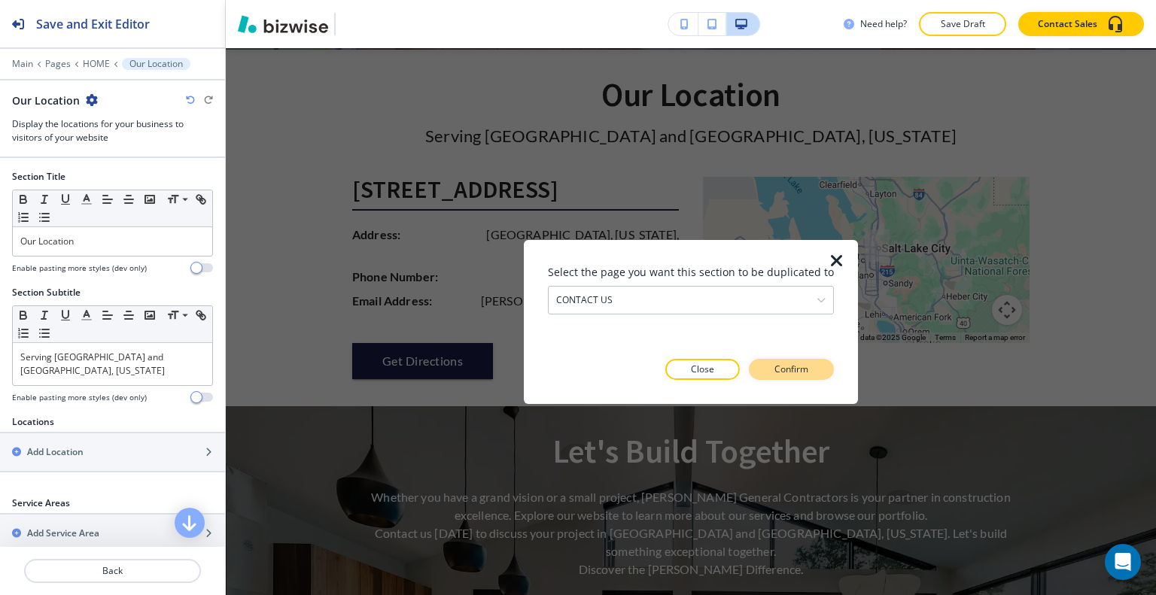
click at [801, 374] on p "Confirm" at bounding box center [792, 370] width 34 height 14
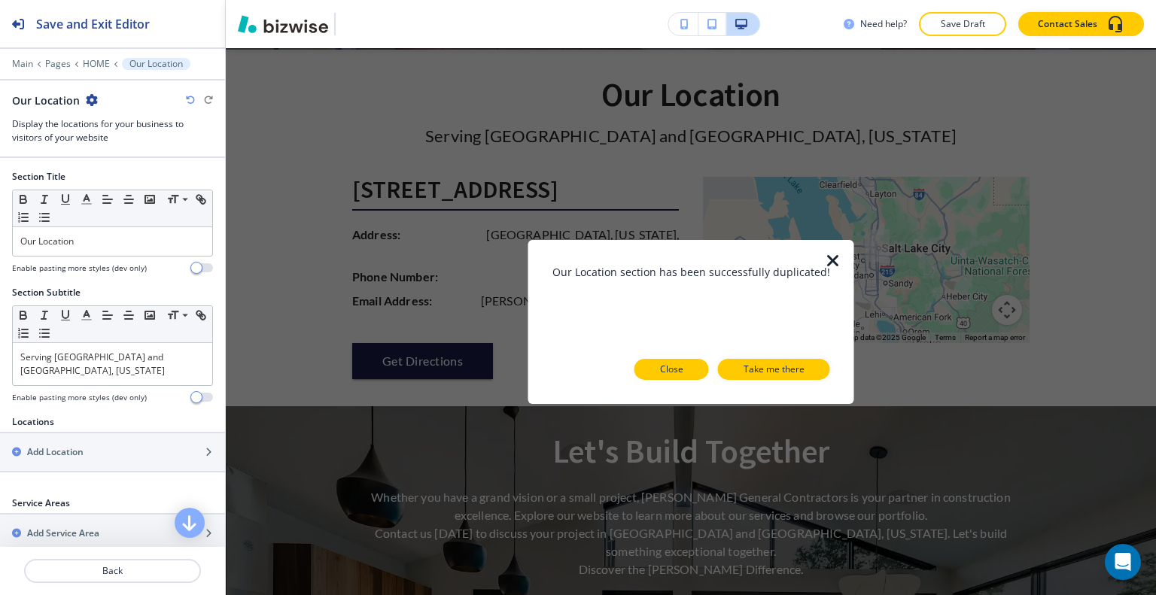
click at [688, 373] on button "Close" at bounding box center [672, 369] width 75 height 21
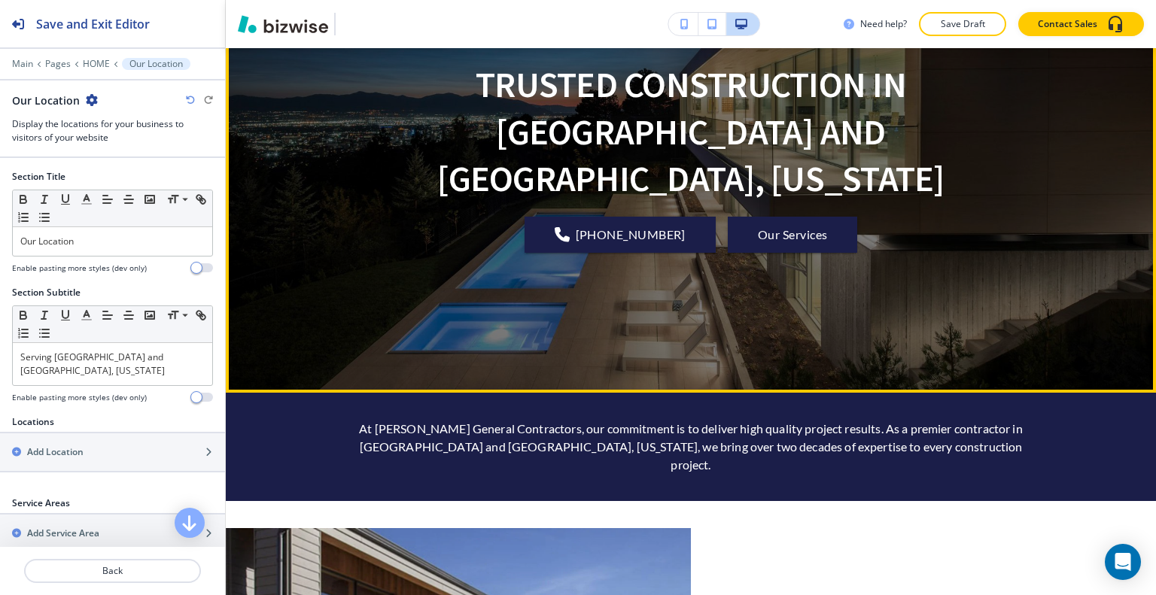
scroll to position [0, 0]
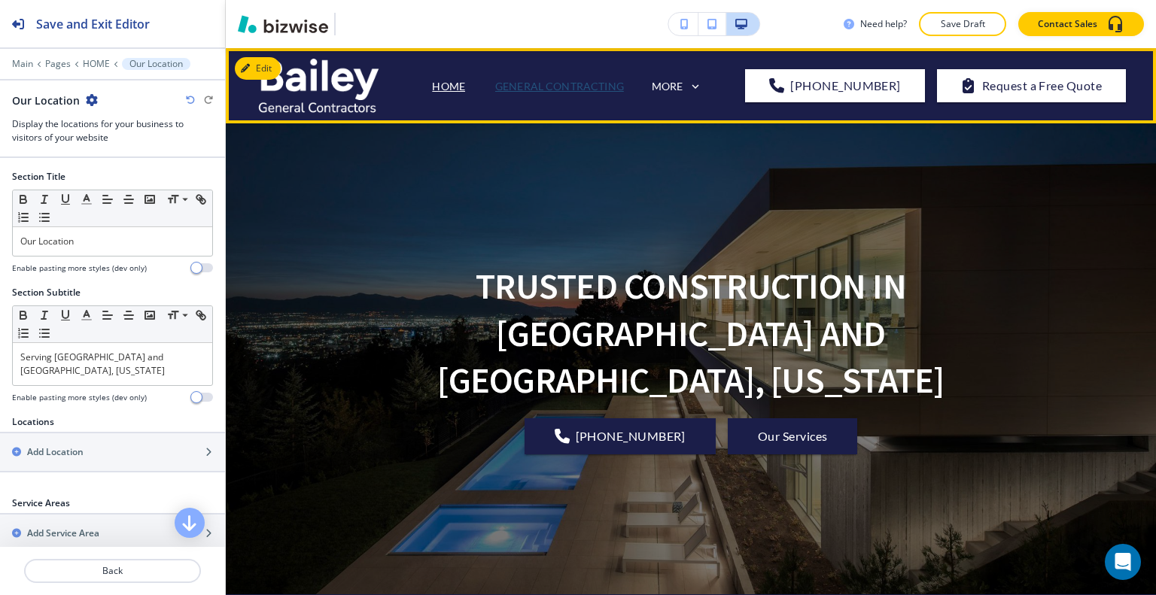
click at [557, 84] on p "GENERAL CONTRACTING" at bounding box center [559, 86] width 129 height 16
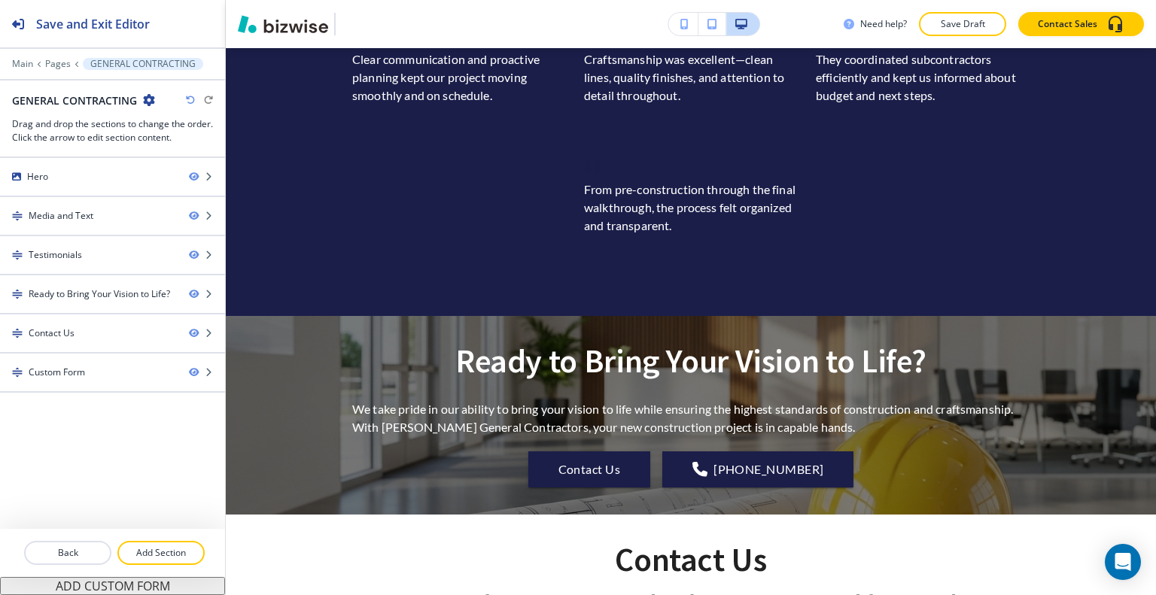
scroll to position [2314, 0]
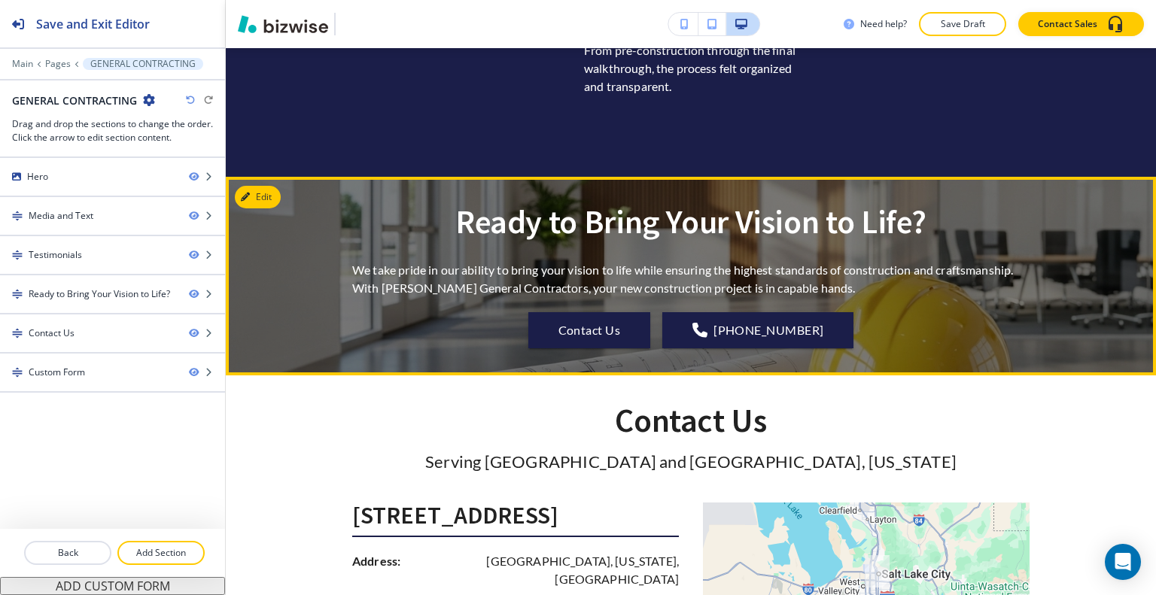
click at [282, 251] on div "Ready to Bring Your Vision to Life? We take pride in our ability to bring your …" at bounding box center [691, 276] width 930 height 145
click at [266, 208] on button "Edit This Section" at bounding box center [286, 197] width 102 height 23
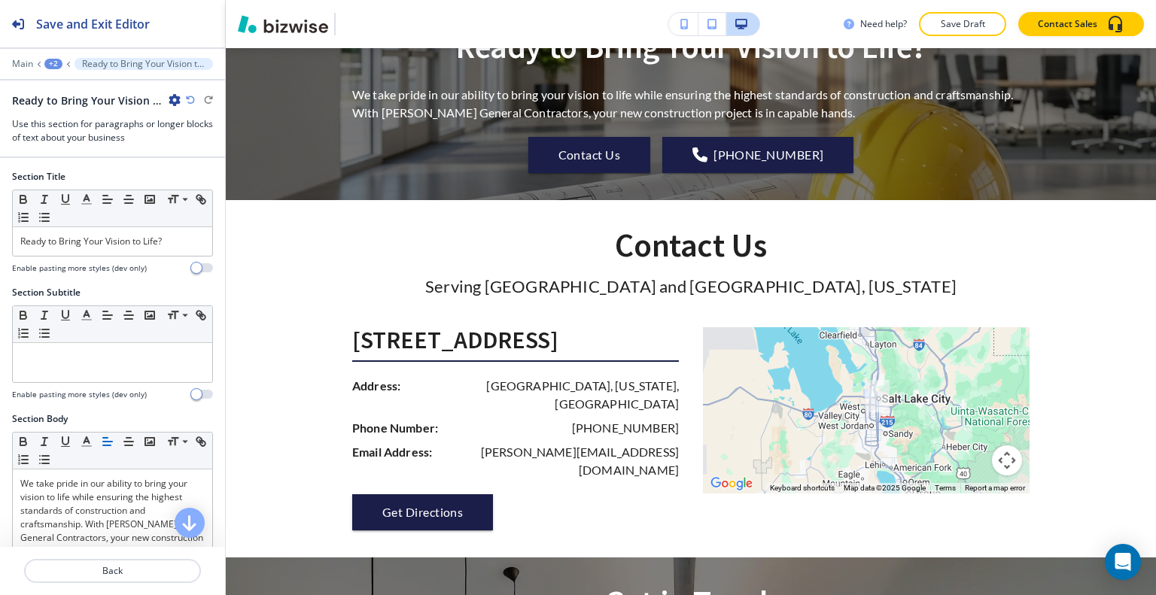
drag, startPoint x: 172, startPoint y: 96, endPoint x: 176, endPoint y: 103, distance: 8.8
click at [172, 99] on icon "button" at bounding box center [175, 100] width 12 height 12
click at [212, 151] on p "Duplicate Section" at bounding box center [216, 152] width 77 height 14
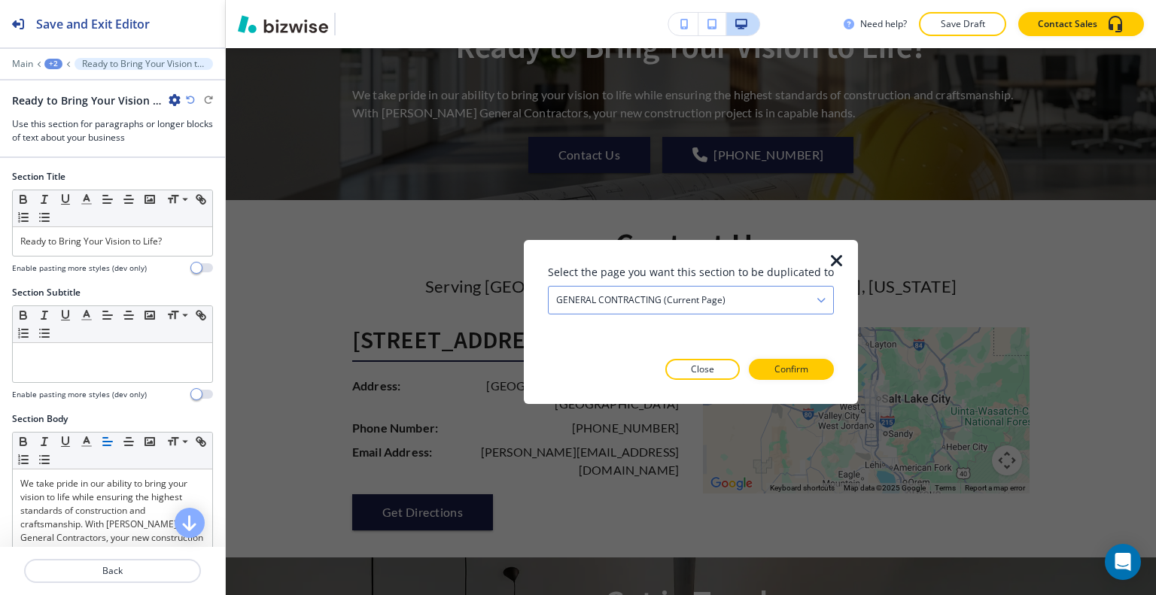
drag, startPoint x: 638, startPoint y: 283, endPoint x: 641, endPoint y: 291, distance: 8.6
click at [638, 285] on div at bounding box center [691, 282] width 286 height 6
click at [641, 297] on h4 "GENERAL CONTRACTING (current page)" at bounding box center [640, 300] width 169 height 14
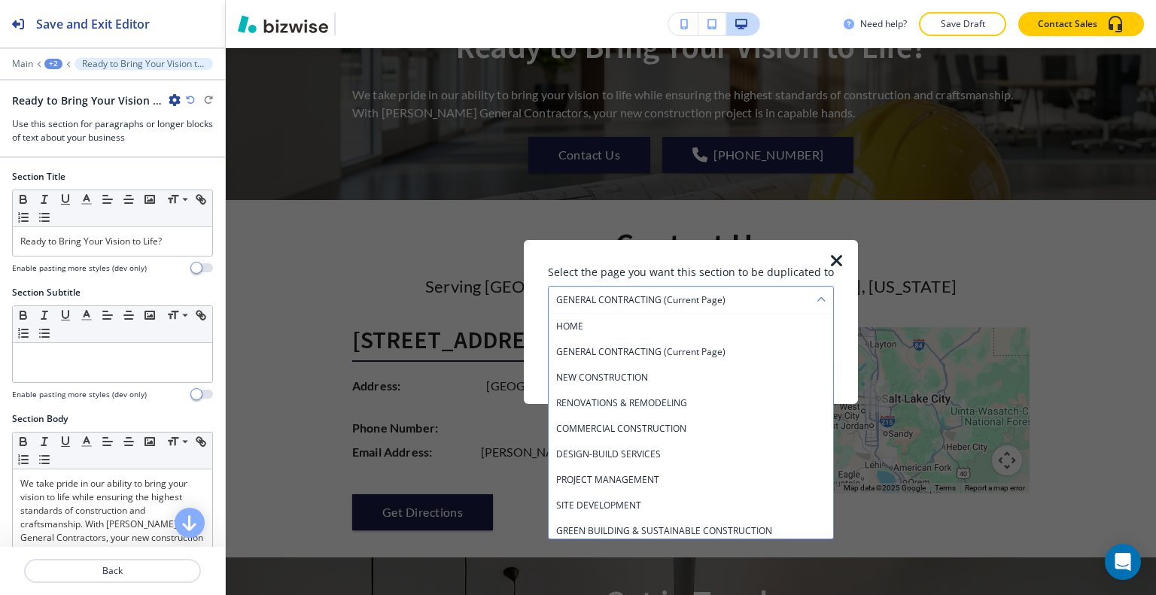
scroll to position [81, 0]
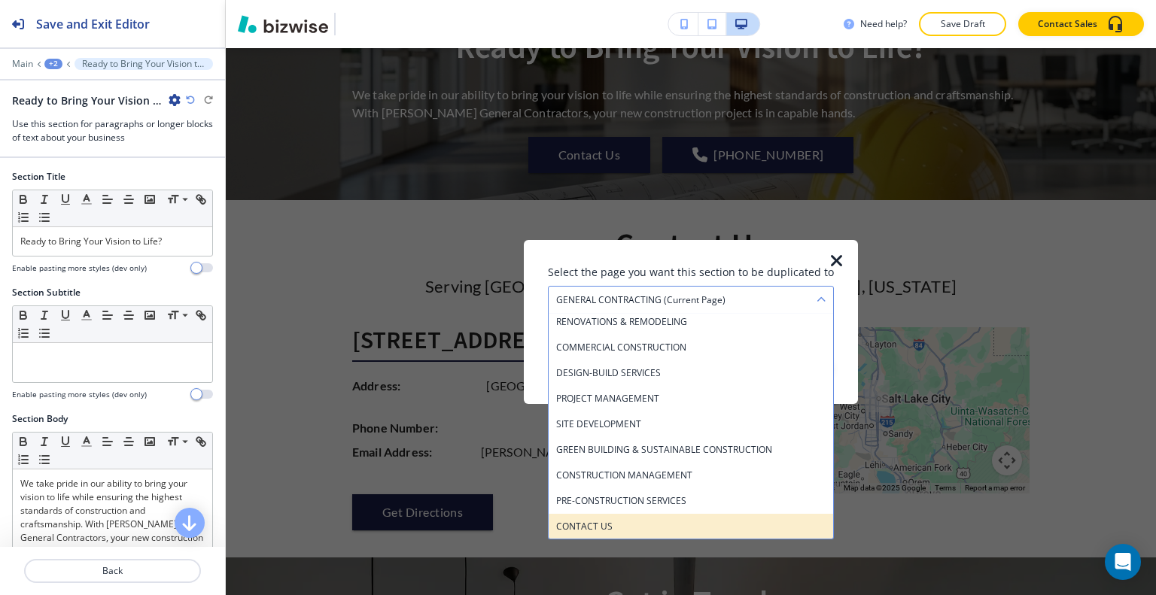
click at [616, 524] on h4 "CONTACT US" at bounding box center [690, 526] width 269 height 14
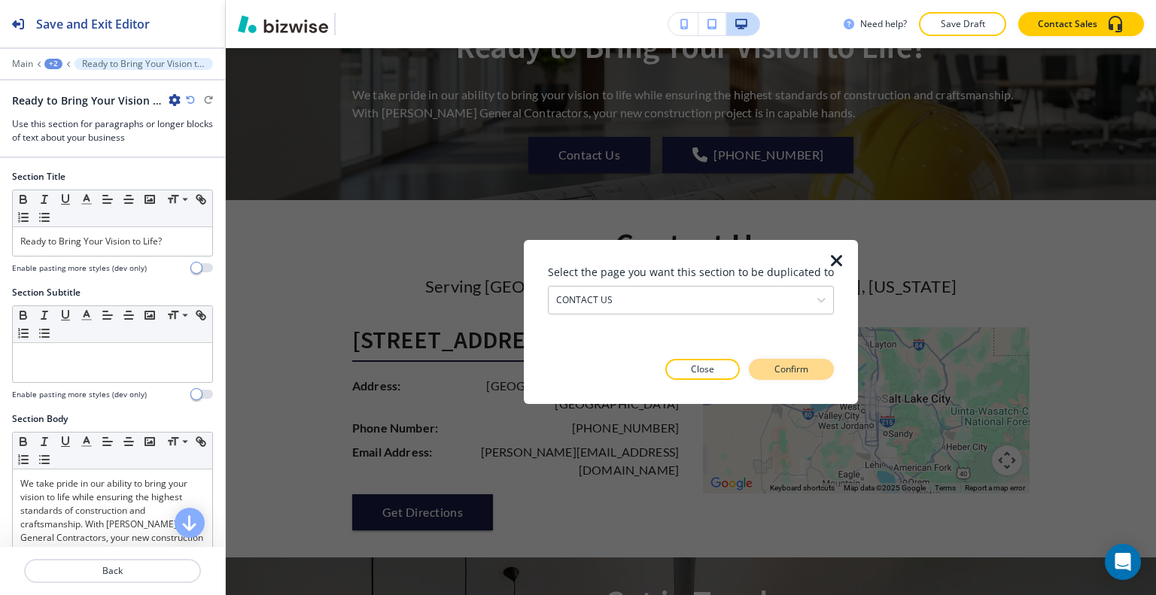
click at [823, 363] on div "Close Confirm" at bounding box center [691, 369] width 286 height 21
click at [817, 369] on button "Confirm" at bounding box center [791, 369] width 85 height 21
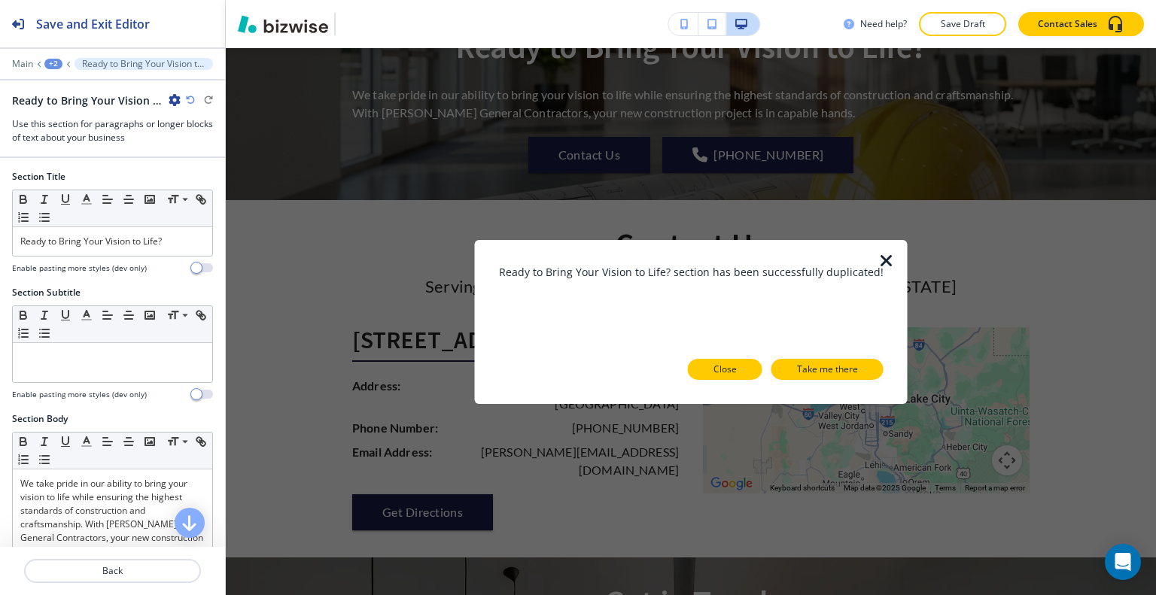
click at [714, 370] on p "Close" at bounding box center [725, 370] width 23 height 14
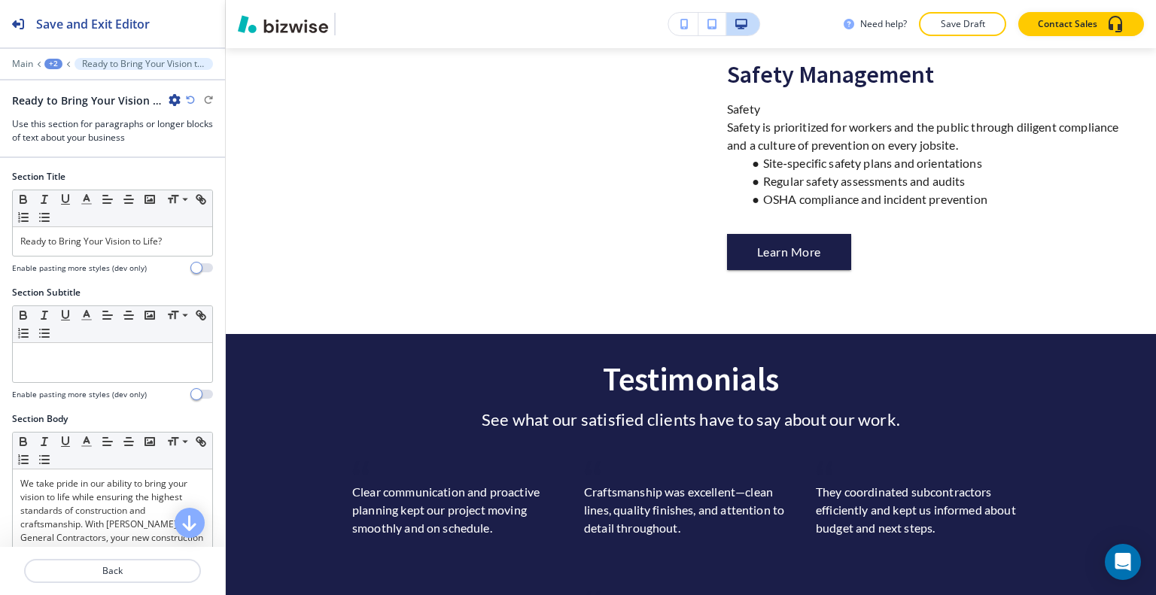
scroll to position [0, 0]
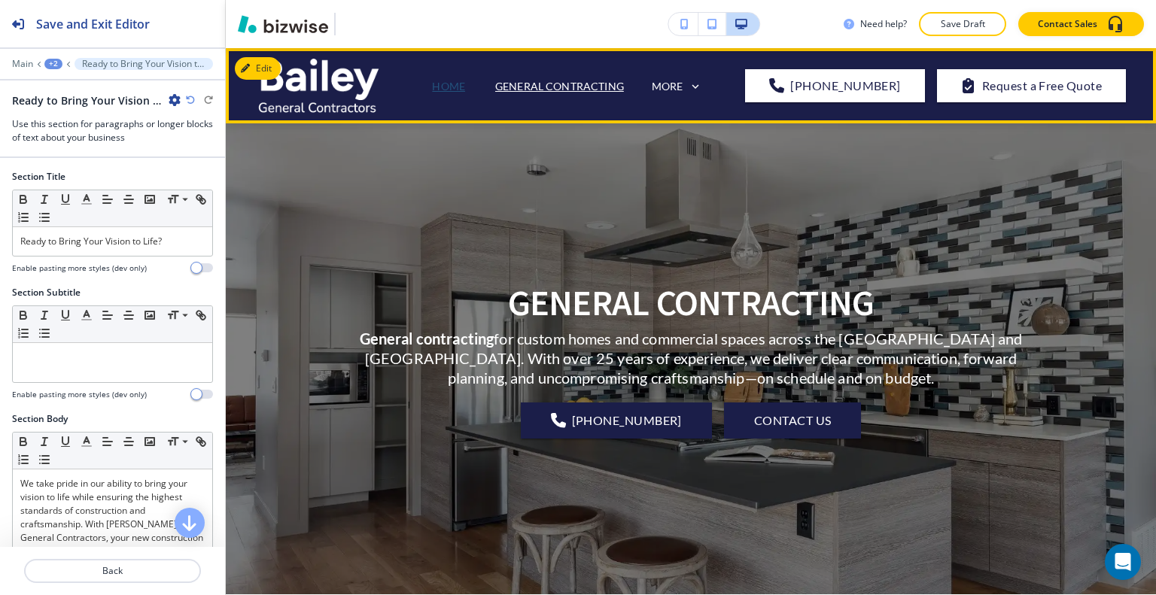
click at [464, 91] on p "HOME" at bounding box center [448, 86] width 33 height 16
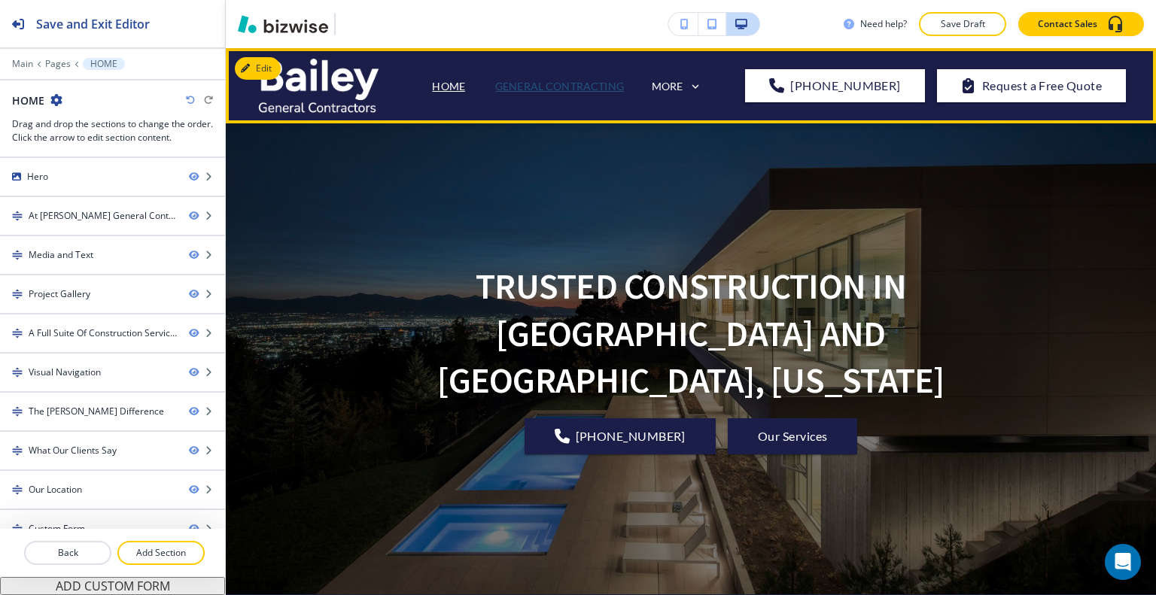
click at [555, 78] on p "GENERAL CONTRACTING" at bounding box center [559, 86] width 129 height 16
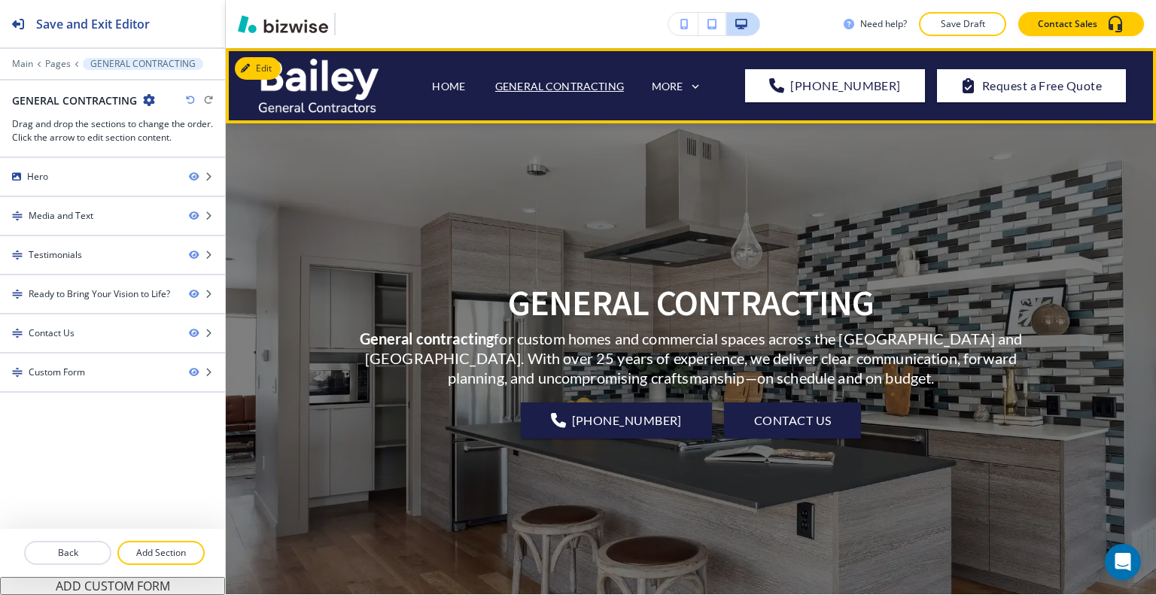
click at [459, 75] on span "HOME" at bounding box center [448, 86] width 63 height 60
click at [458, 78] on p "HOME" at bounding box center [448, 86] width 33 height 16
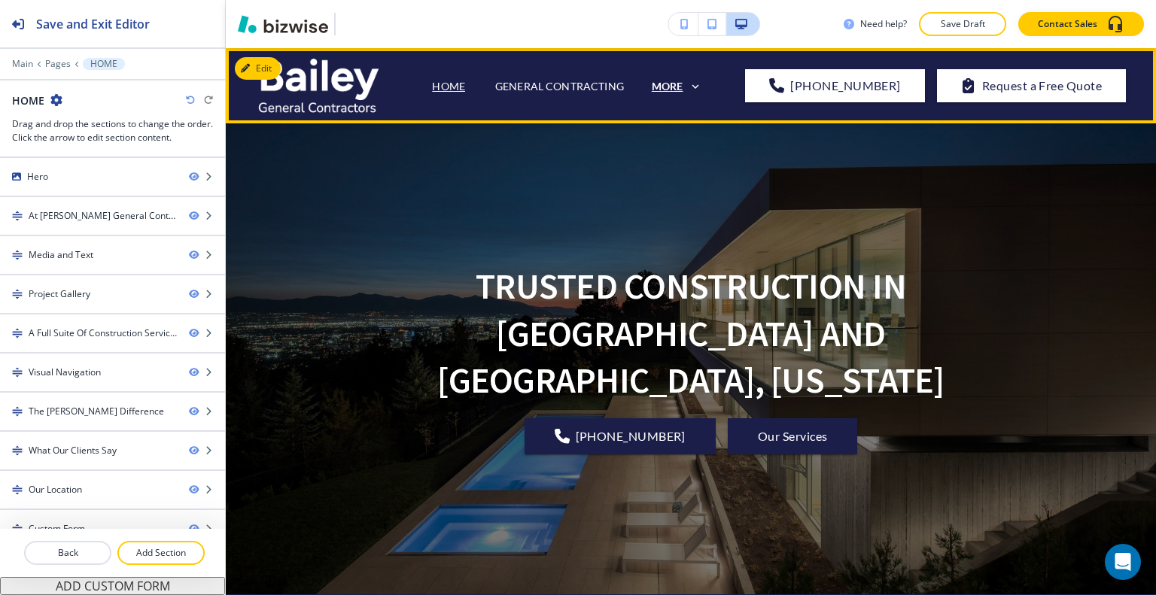
drag, startPoint x: 714, startPoint y: 82, endPoint x: 686, endPoint y: 86, distance: 27.4
click at [713, 82] on div "MORE" at bounding box center [686, 87] width 71 height 29
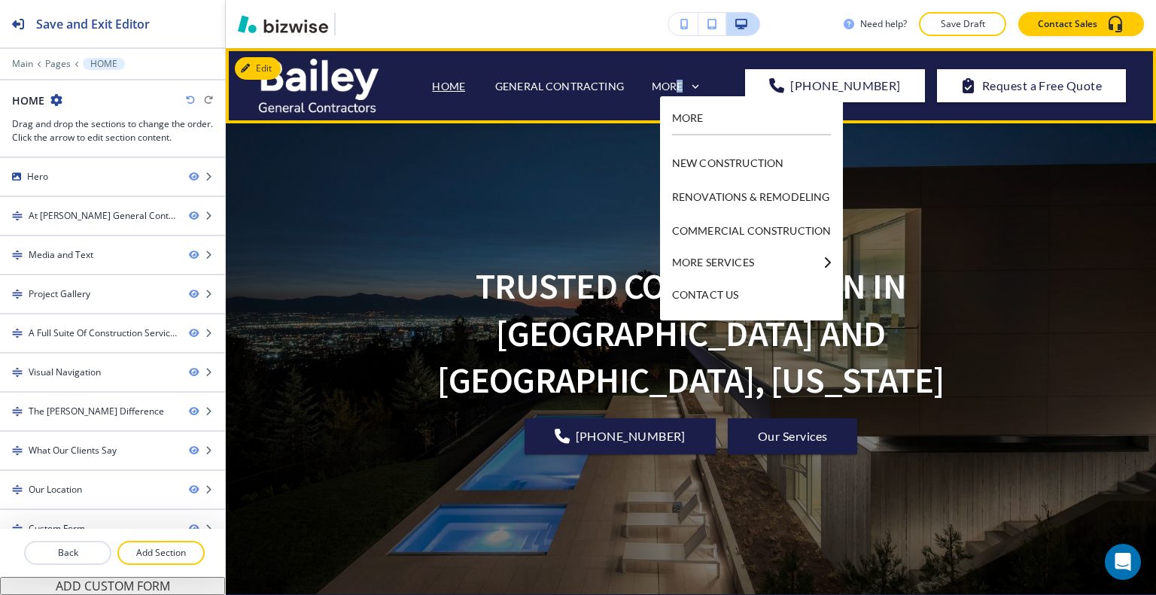
click at [694, 87] on div "MORE" at bounding box center [677, 87] width 51 height 14
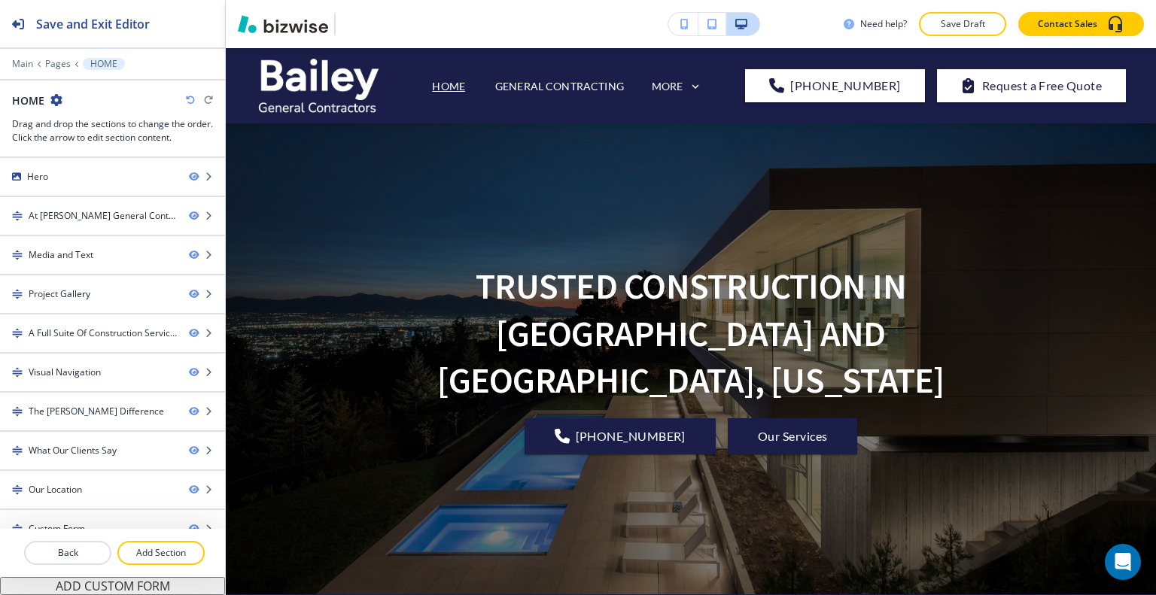
click at [725, 294] on h1 "TRUSTED CONSTRUCTION IN [GEOGRAPHIC_DATA] AND [GEOGRAPHIC_DATA], [US_STATE]" at bounding box center [690, 333] width 677 height 141
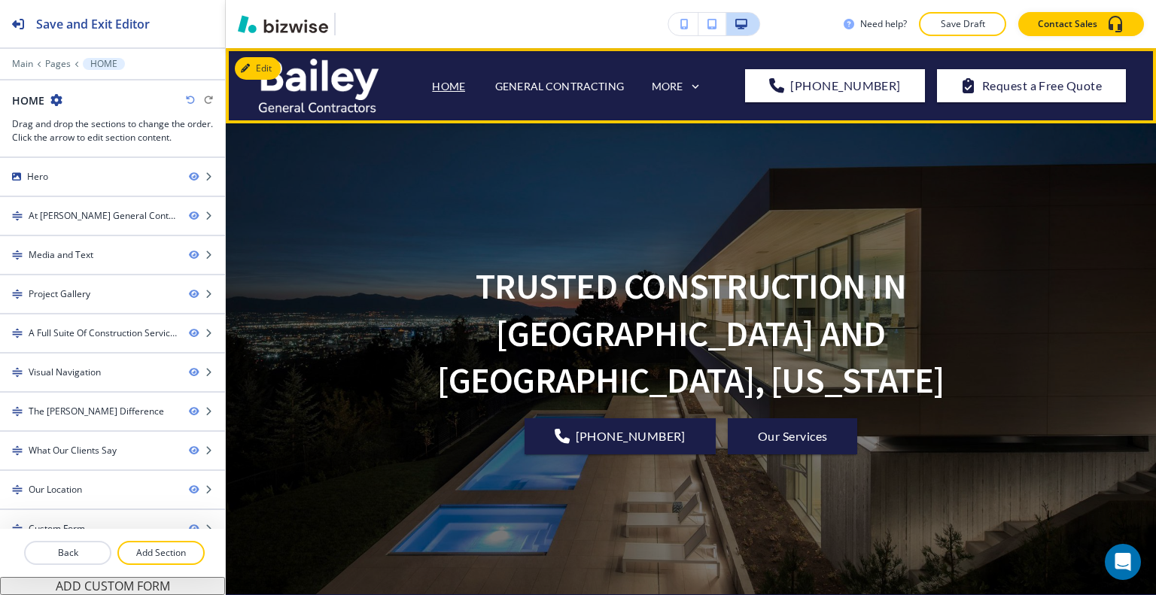
click at [692, 90] on div "MORE" at bounding box center [677, 87] width 51 height 14
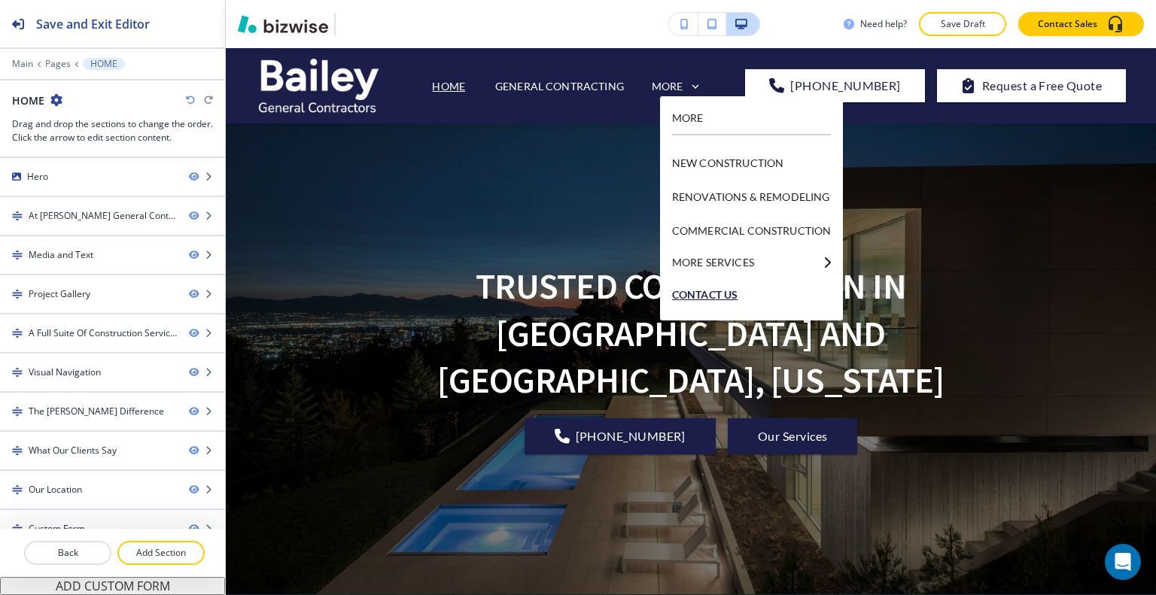
click at [724, 297] on p "CONTACT US" at bounding box center [751, 295] width 159 height 34
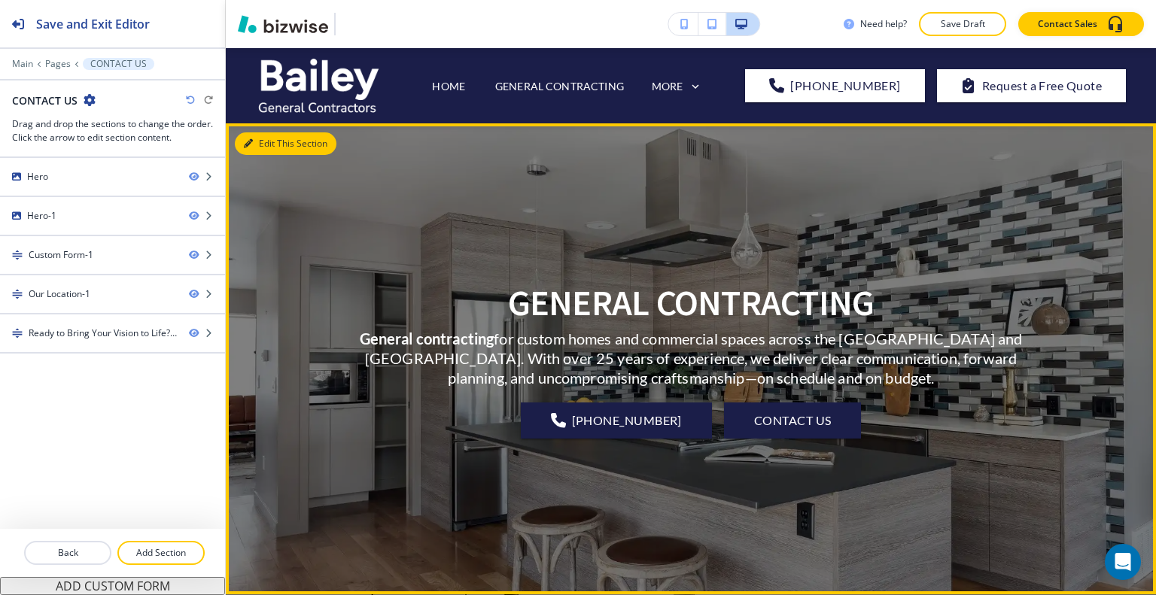
click at [257, 142] on button "Edit This Section" at bounding box center [286, 143] width 102 height 23
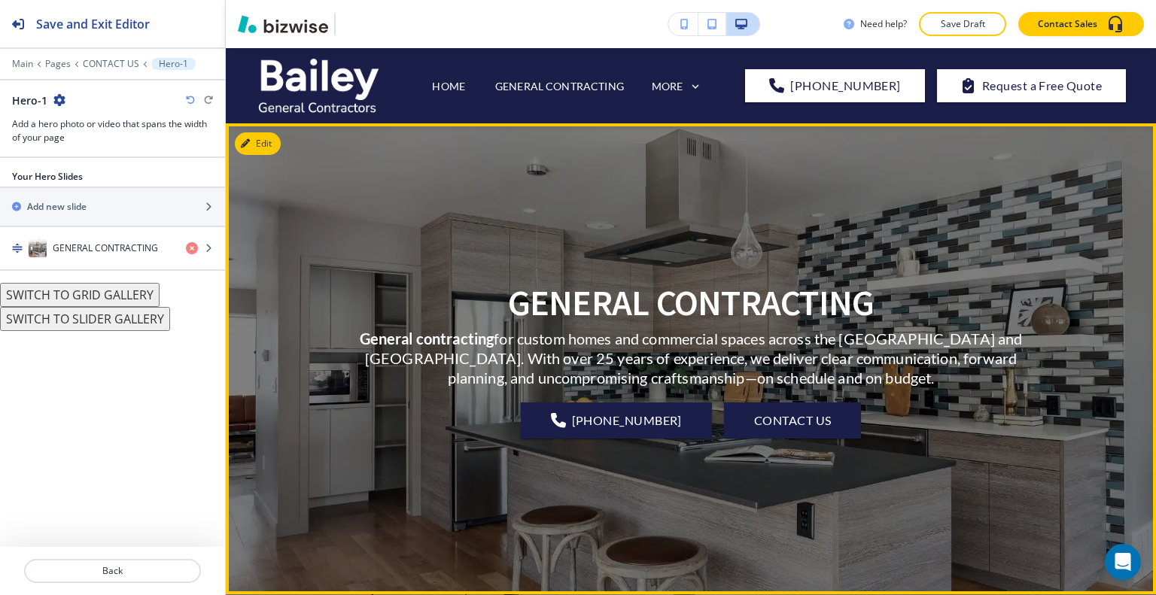
scroll to position [75, 0]
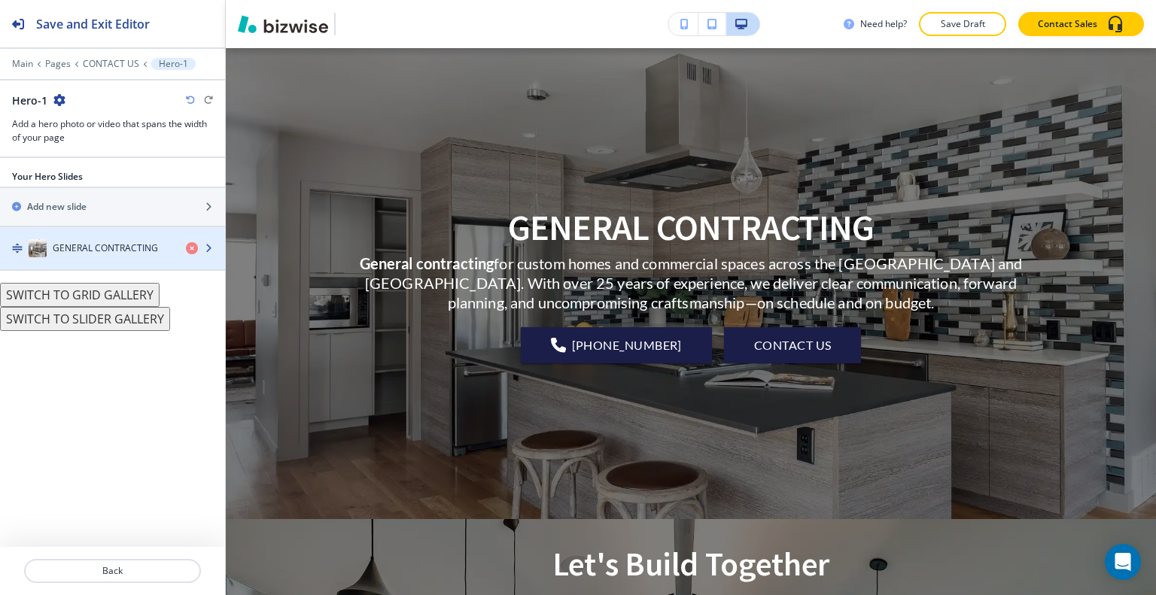
click at [99, 242] on h4 "GENERAL CONTRACTING" at bounding box center [105, 249] width 105 height 14
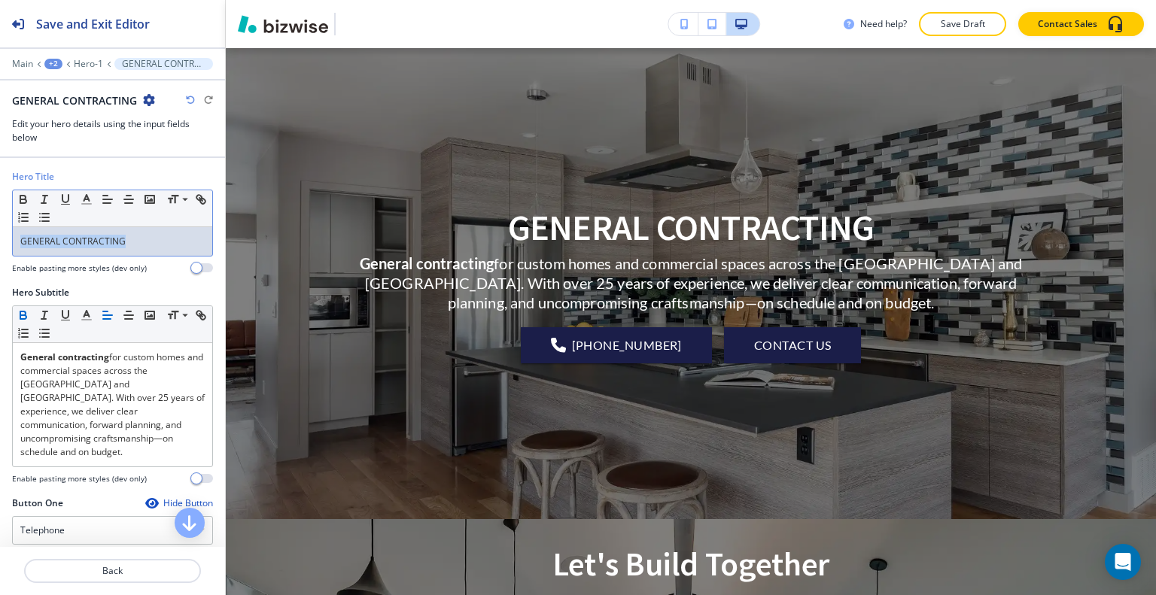
drag, startPoint x: 174, startPoint y: 239, endPoint x: 0, endPoint y: 266, distance: 176.0
click at [0, 266] on div "Hero Title Small Normal Large Huge GENERAL CONTRACTING Enable pasting more styl…" at bounding box center [112, 228] width 225 height 116
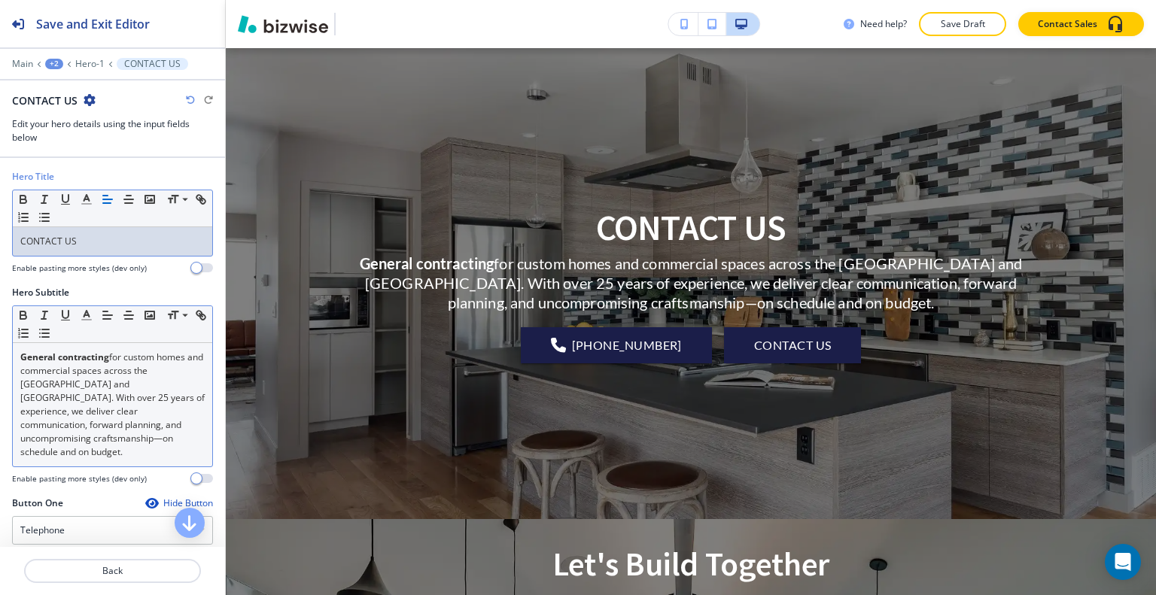
click at [114, 385] on p "General contracting for custom homes and commercial spaces across the Salt Lake…" at bounding box center [112, 405] width 184 height 108
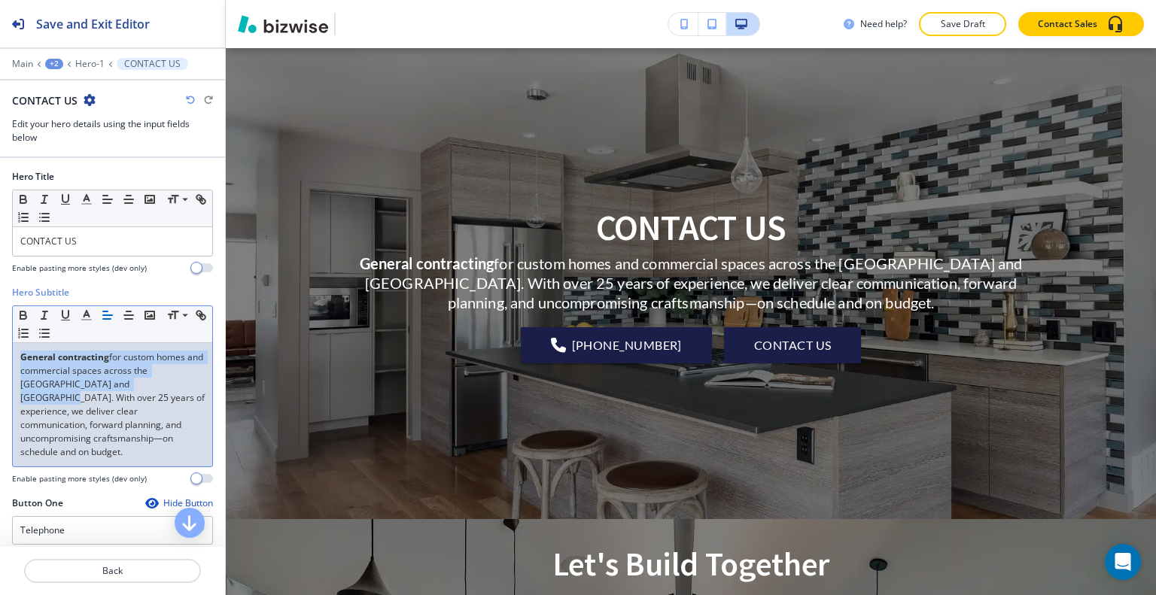
drag, startPoint x: 128, startPoint y: 385, endPoint x: 0, endPoint y: 327, distance: 140.2
click at [0, 328] on div "Hero Subtitle Small Normal Large Huge General contracting for custom homes and …" at bounding box center [112, 391] width 225 height 211
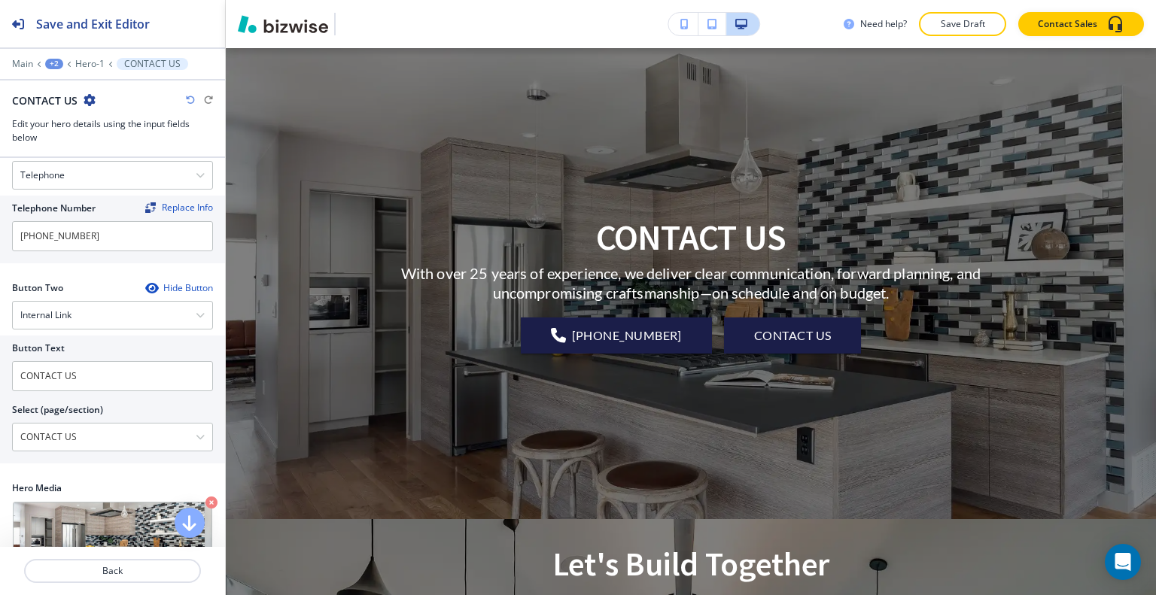
scroll to position [376, 0]
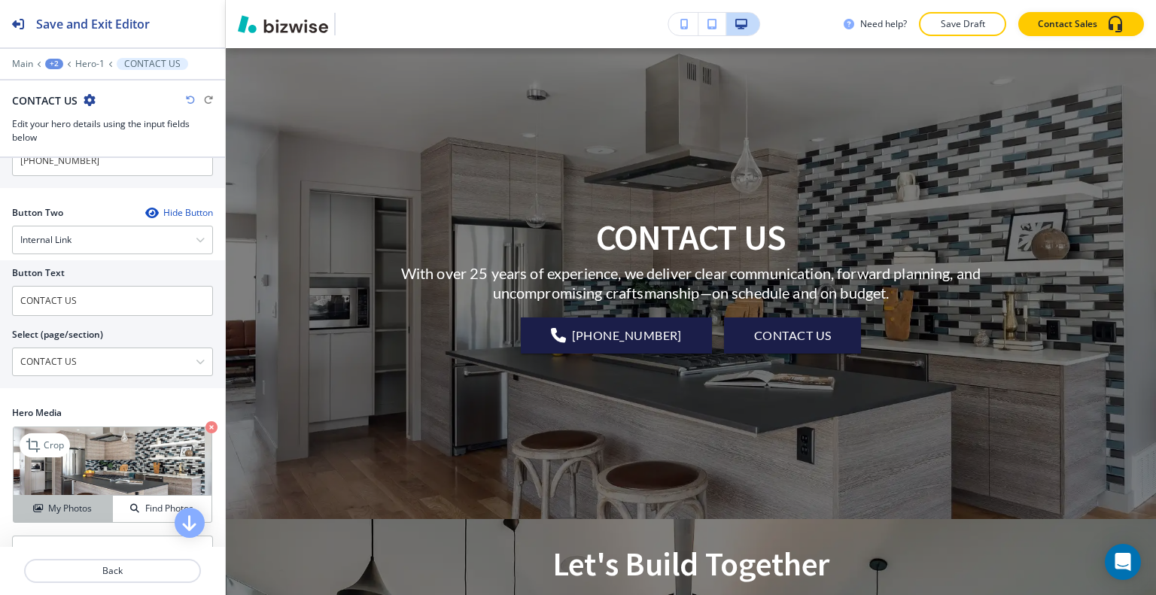
click at [85, 516] on h4 "My Photos" at bounding box center [70, 509] width 44 height 14
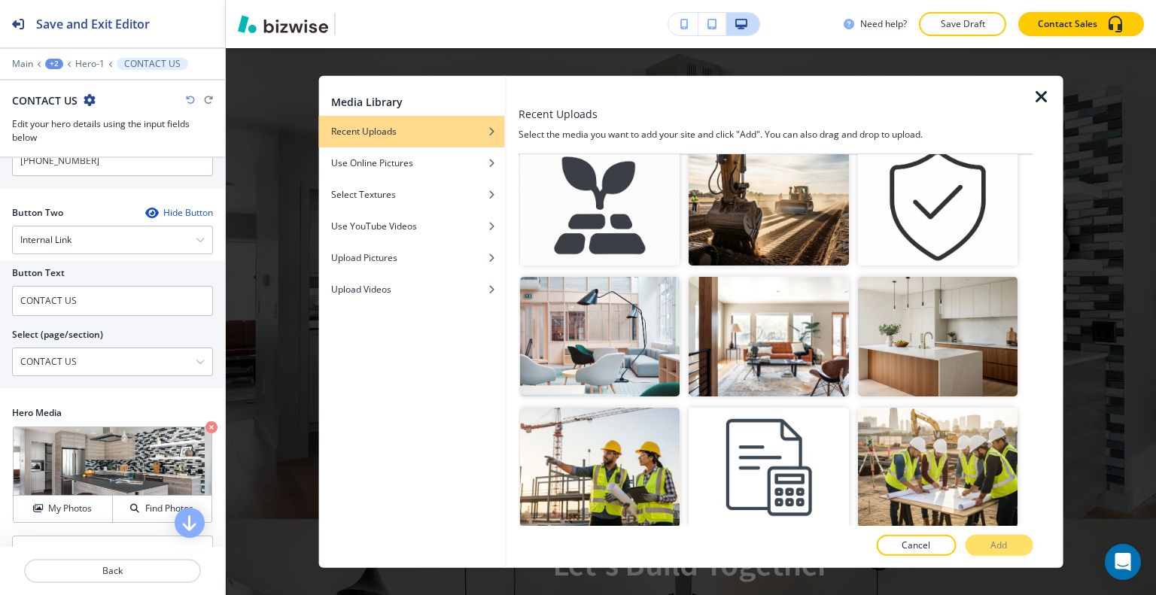
scroll to position [0, 0]
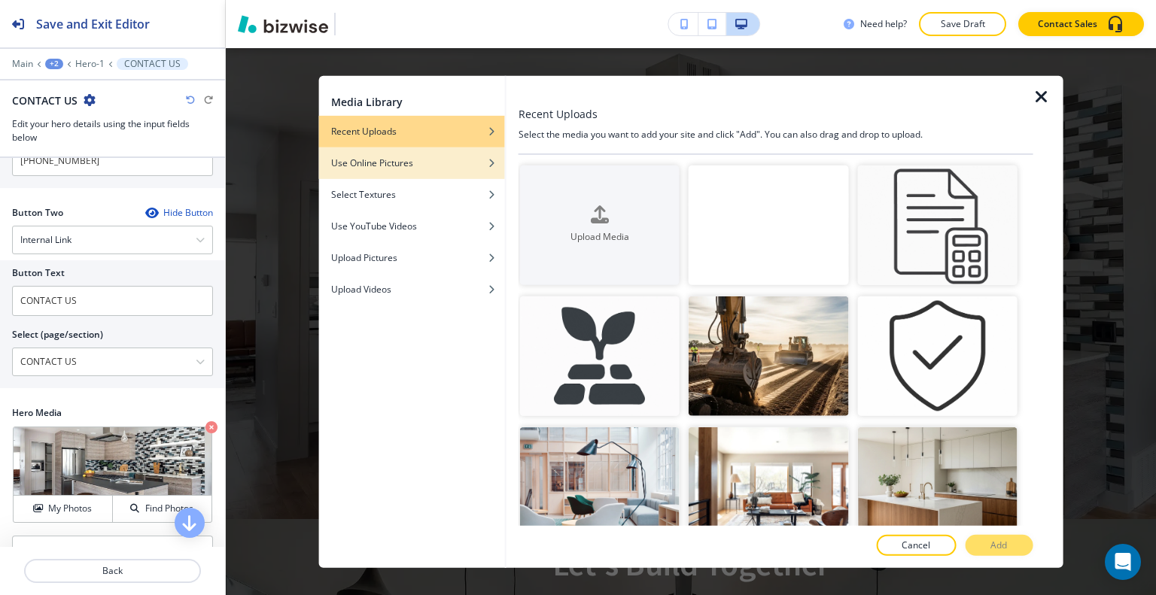
click at [458, 165] on div "Use Online Pictures" at bounding box center [412, 163] width 186 height 14
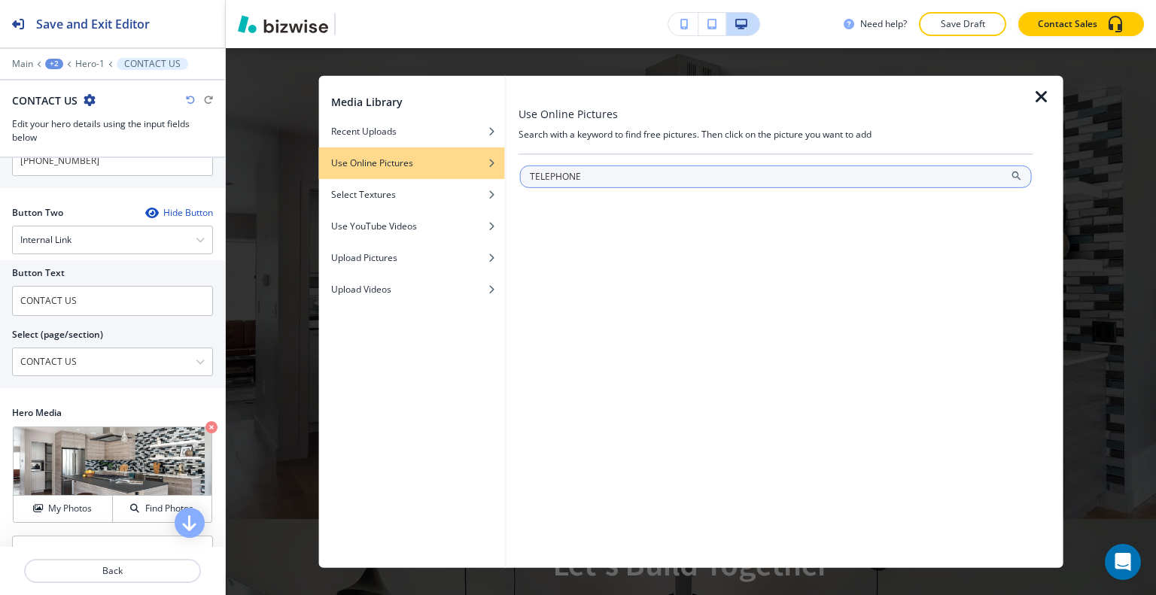
type input "TELEPHONE"
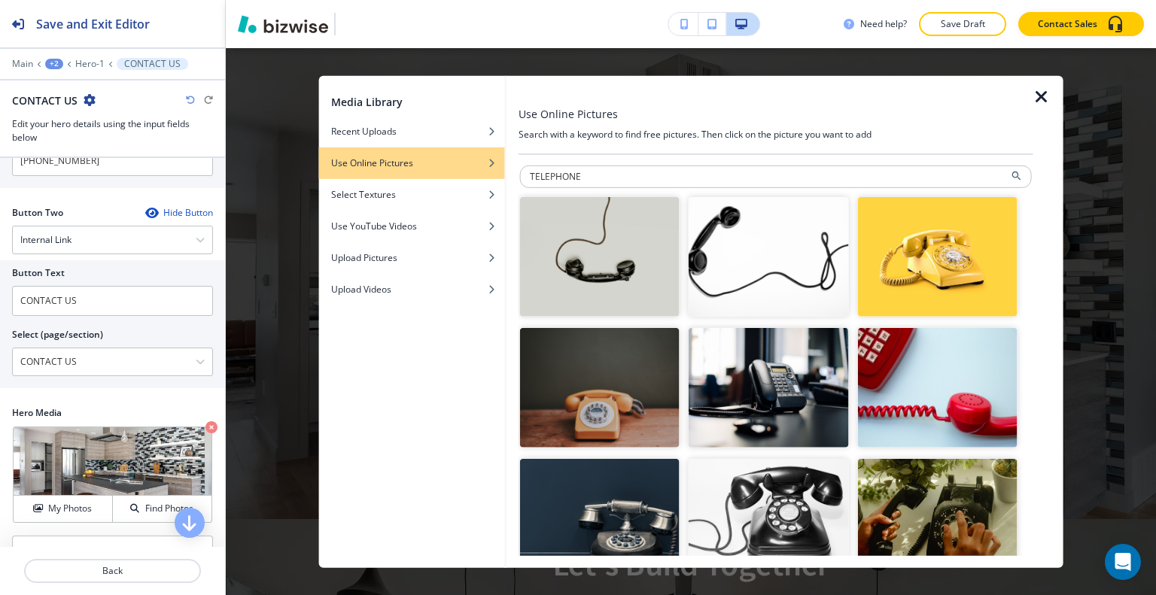
click at [804, 503] on img "button" at bounding box center [769, 519] width 160 height 120
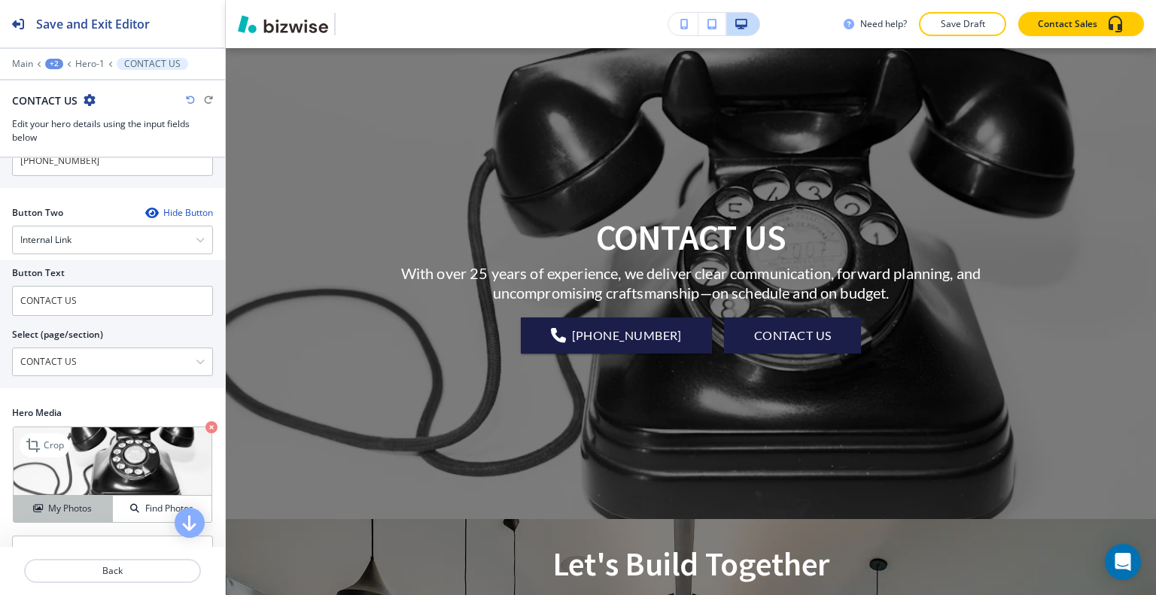
drag, startPoint x: 93, startPoint y: 517, endPoint x: 172, endPoint y: 480, distance: 87.2
click at [93, 516] on div "My Photos" at bounding box center [63, 509] width 99 height 14
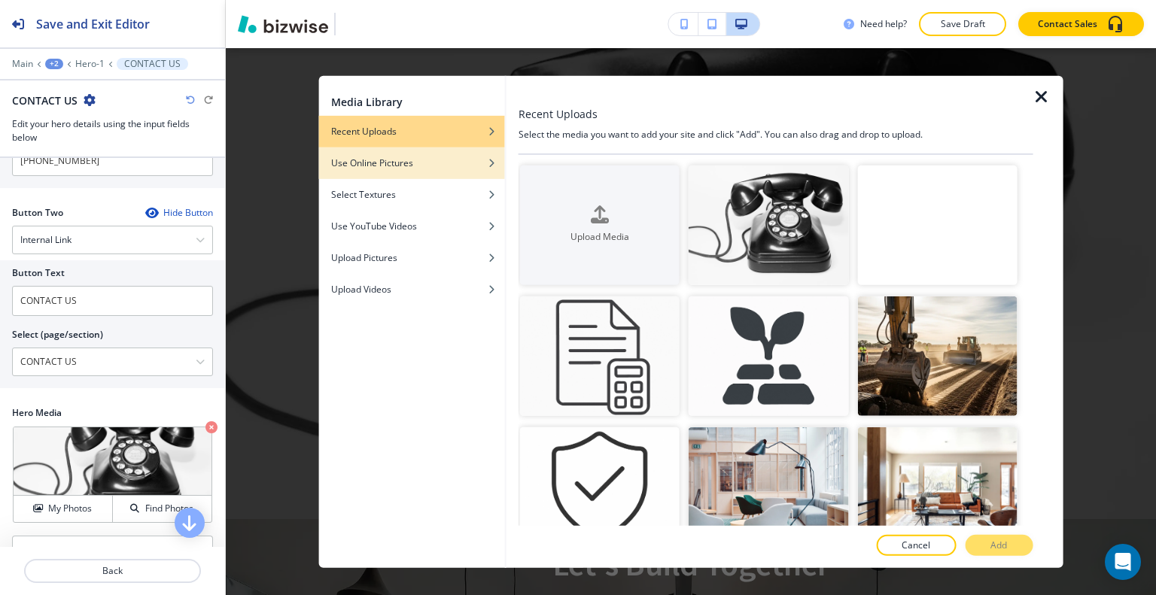
click at [397, 168] on h4 "Use Online Pictures" at bounding box center [372, 163] width 82 height 14
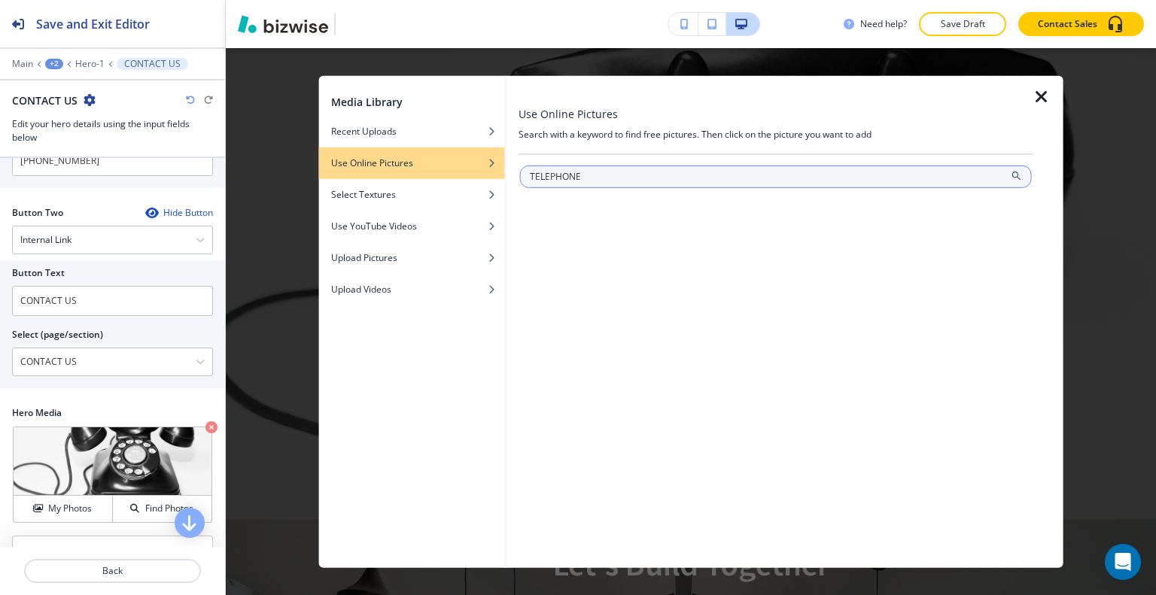
type input "TELEPHONE"
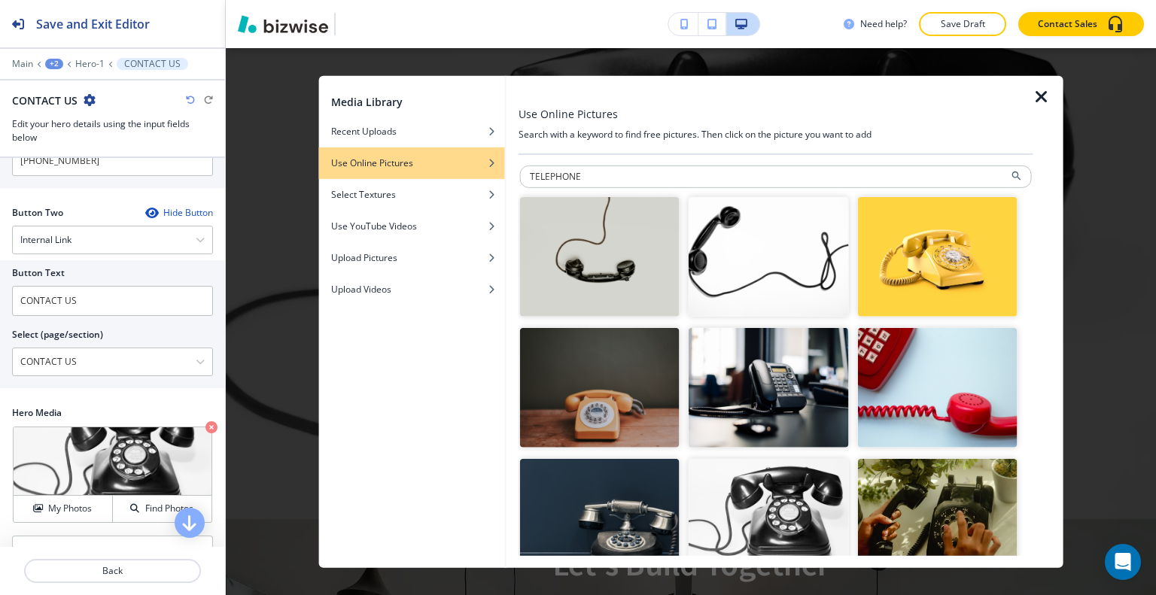
scroll to position [151, 0]
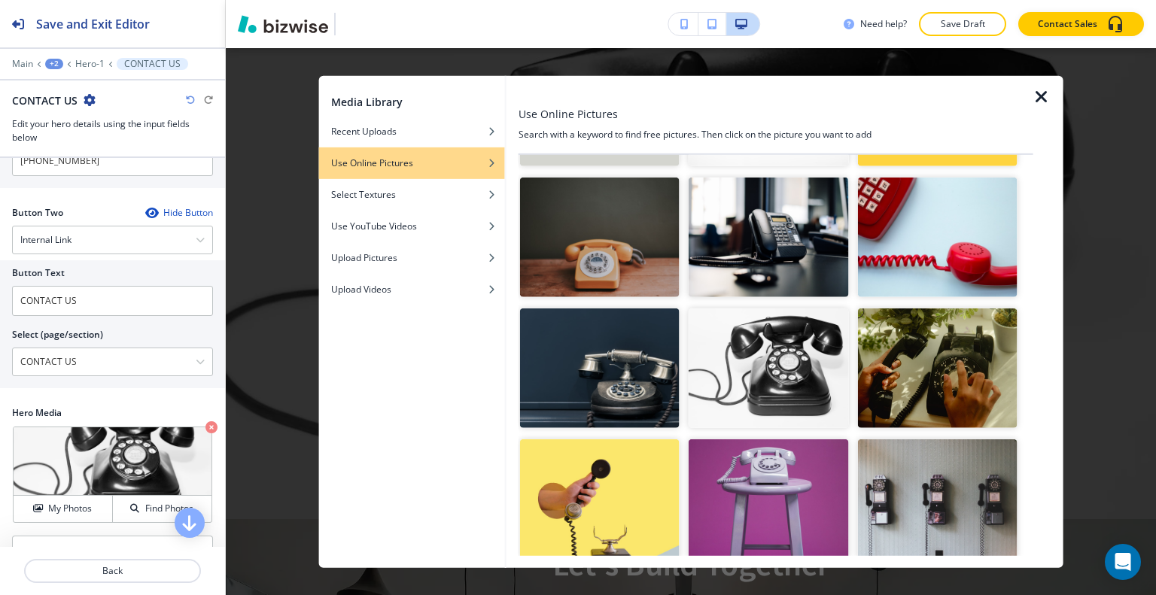
click at [620, 349] on img "button" at bounding box center [600, 369] width 160 height 120
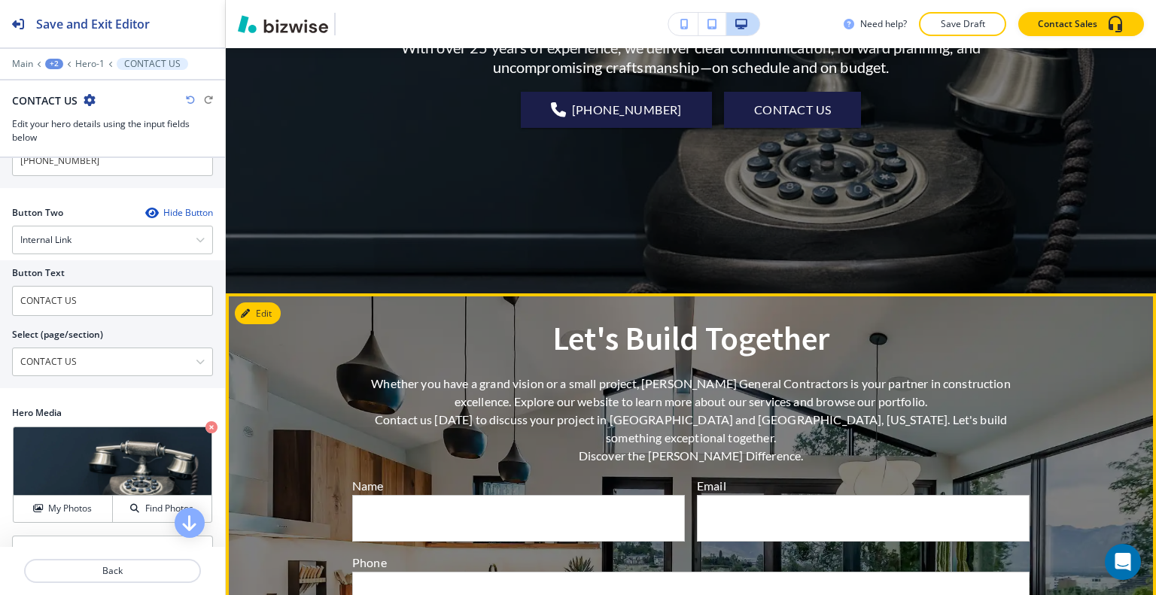
scroll to position [452, 0]
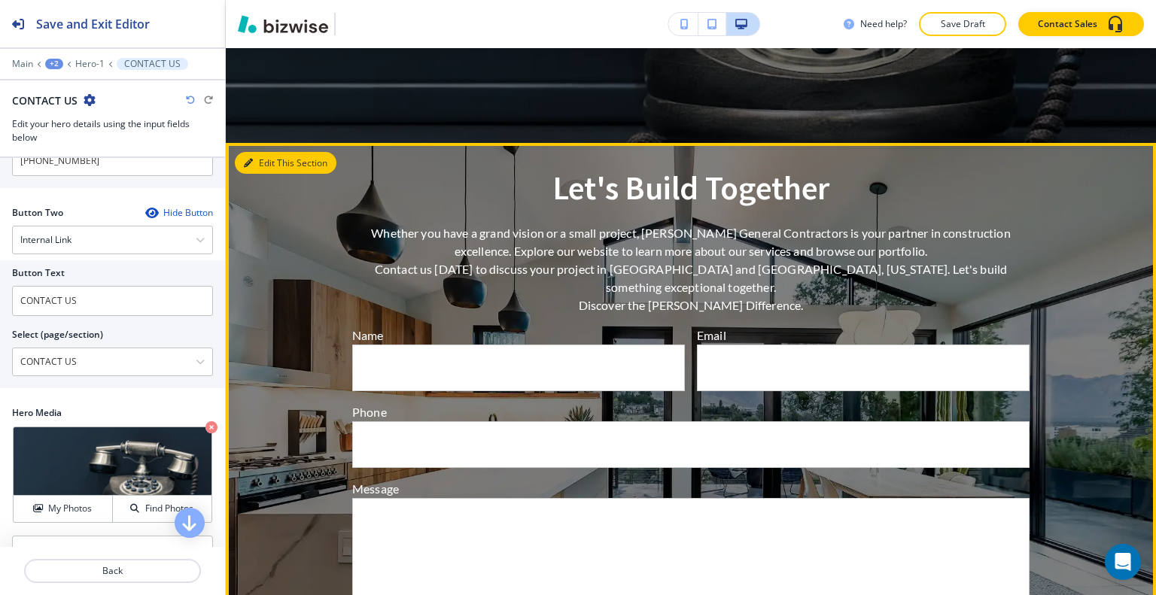
click at [265, 169] on button "Edit This Section" at bounding box center [286, 163] width 102 height 23
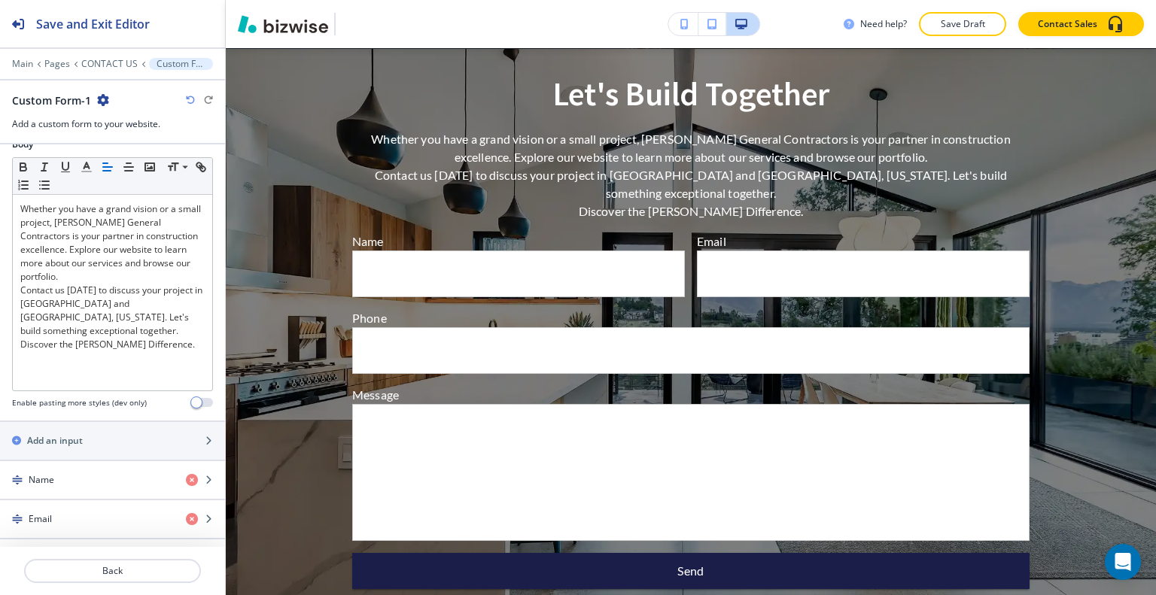
scroll to position [677, 0]
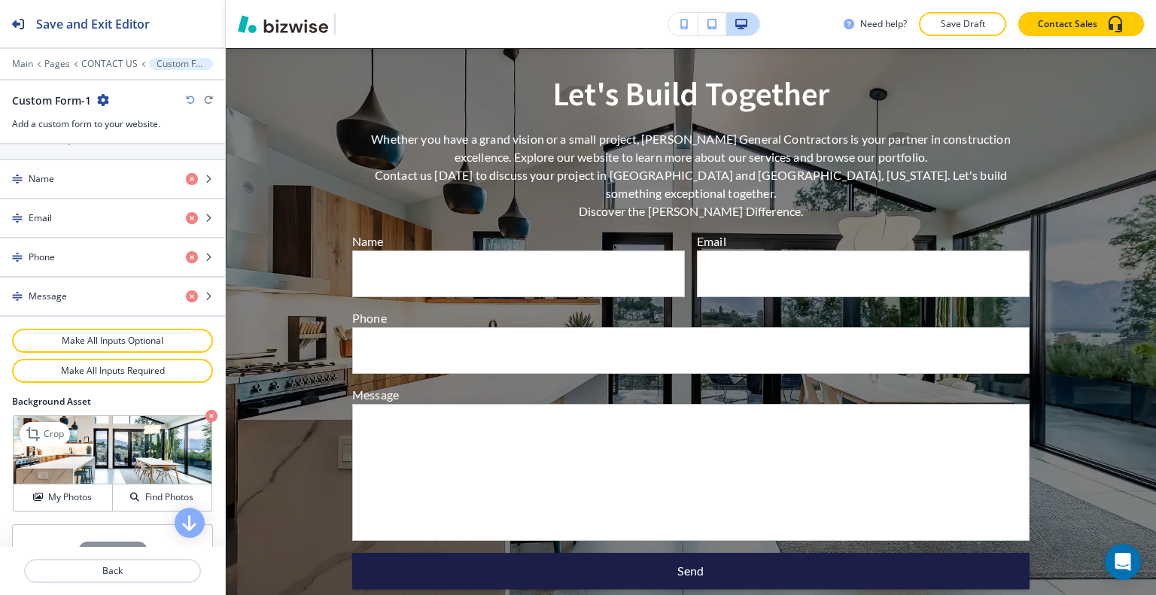
click at [205, 410] on icon "button" at bounding box center [211, 416] width 12 height 12
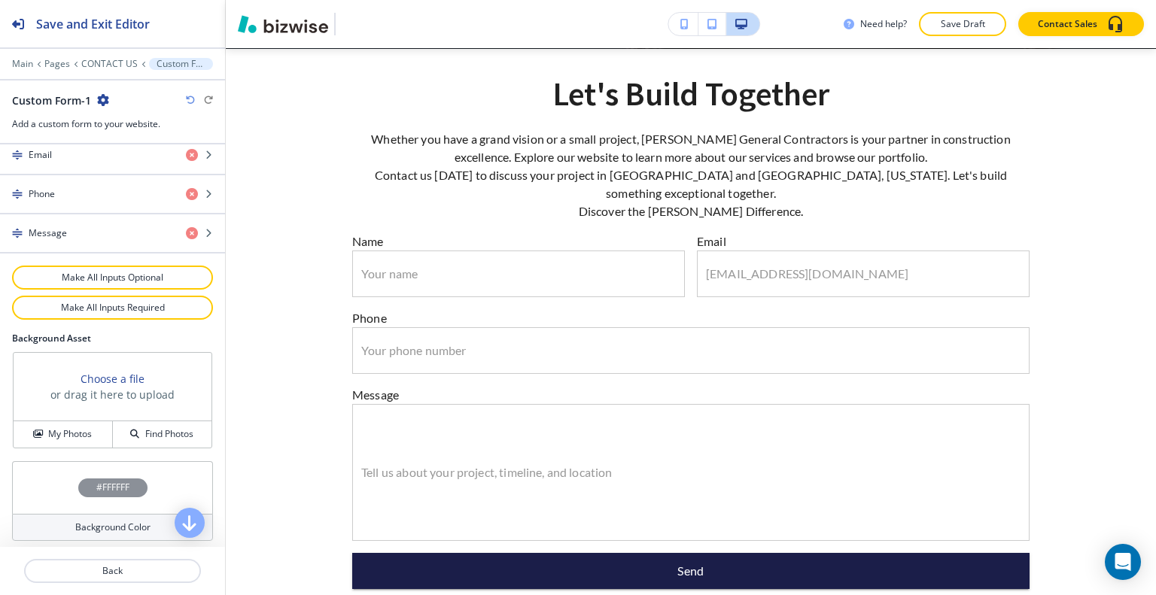
click at [59, 467] on div "#FFFFFF" at bounding box center [112, 487] width 201 height 53
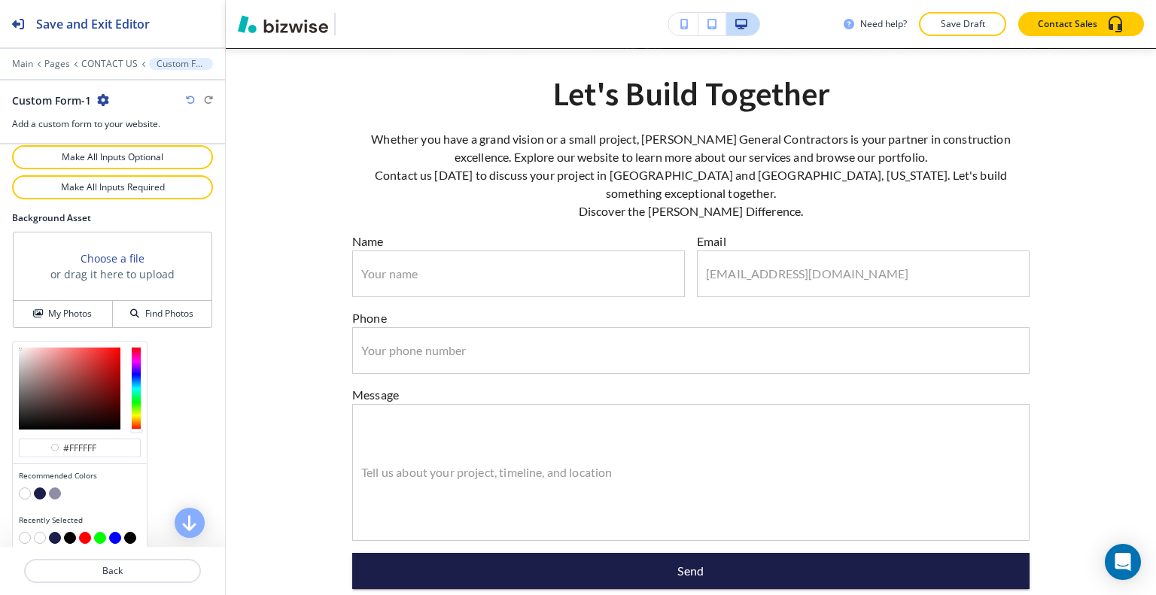
click at [42, 488] on button "button" at bounding box center [40, 494] width 12 height 12
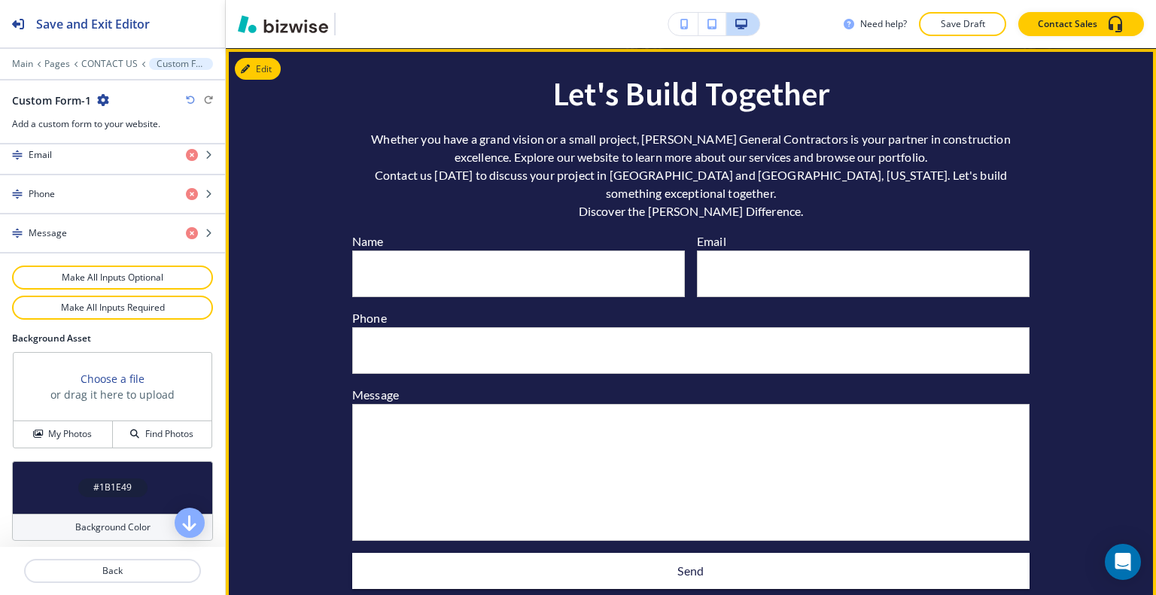
scroll to position [470, 0]
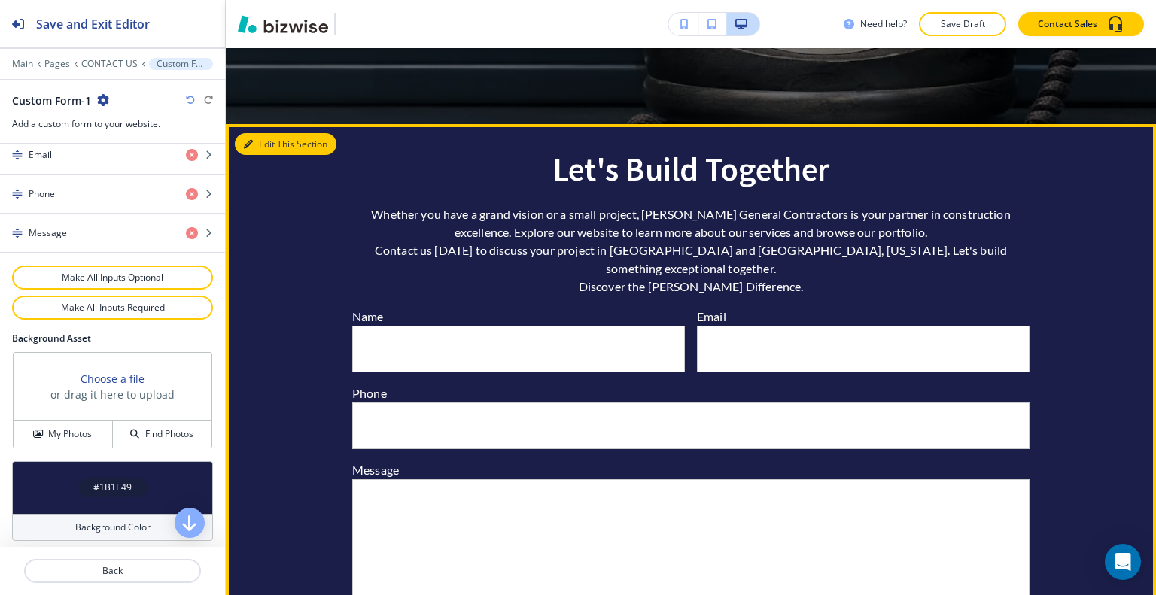
click at [253, 150] on button "Edit This Section" at bounding box center [286, 144] width 102 height 23
click at [259, 140] on button "Edit This Section" at bounding box center [286, 144] width 102 height 23
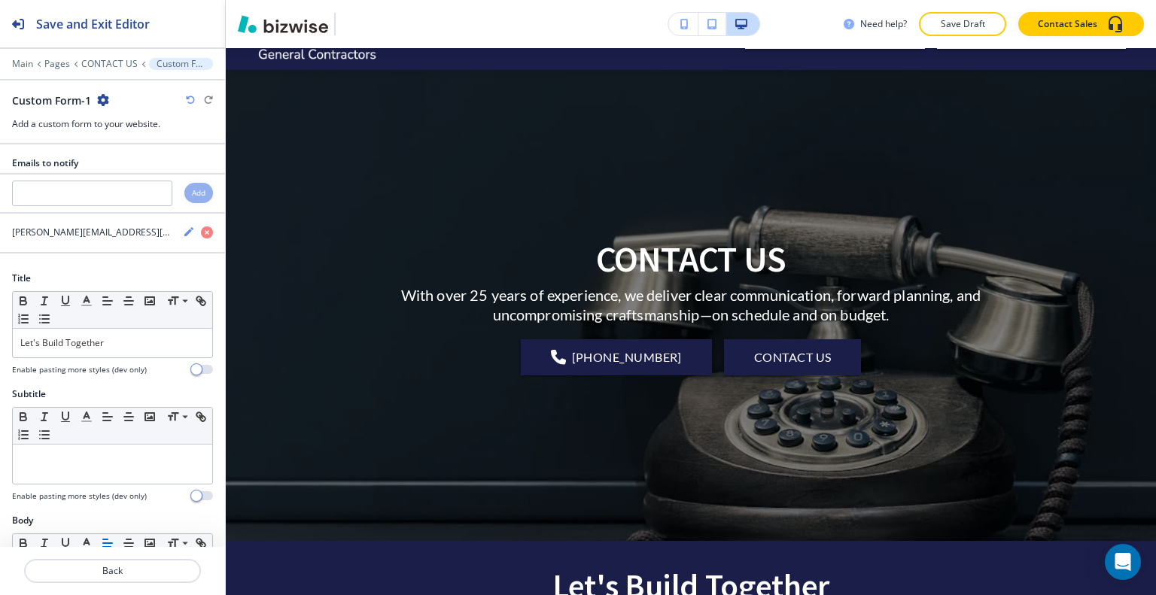
scroll to position [0, 0]
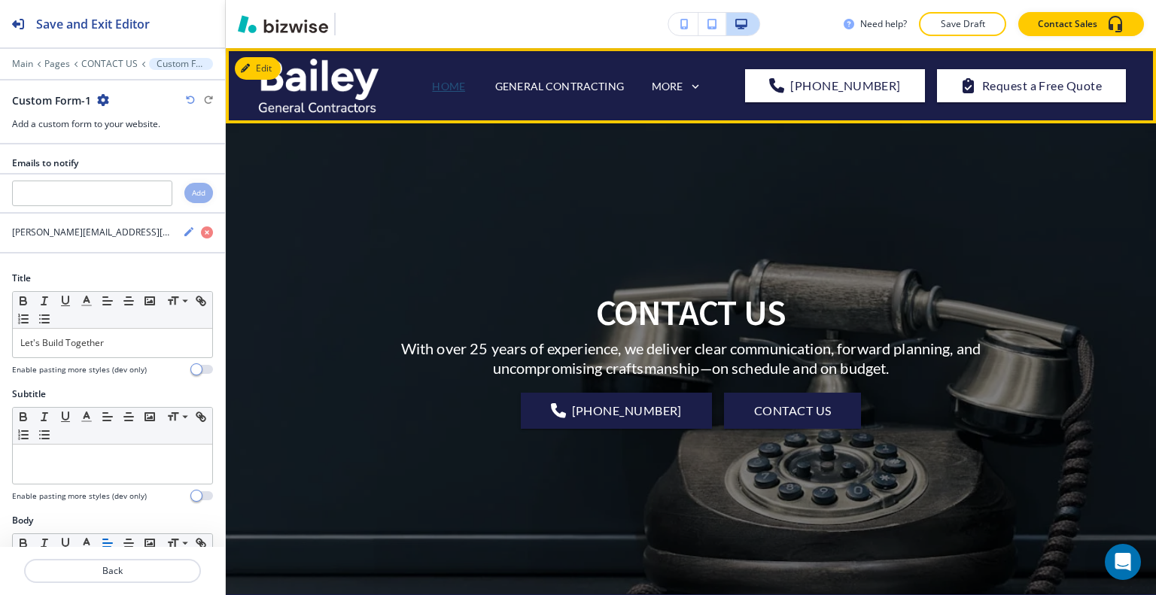
click at [456, 81] on p "HOME" at bounding box center [448, 86] width 33 height 16
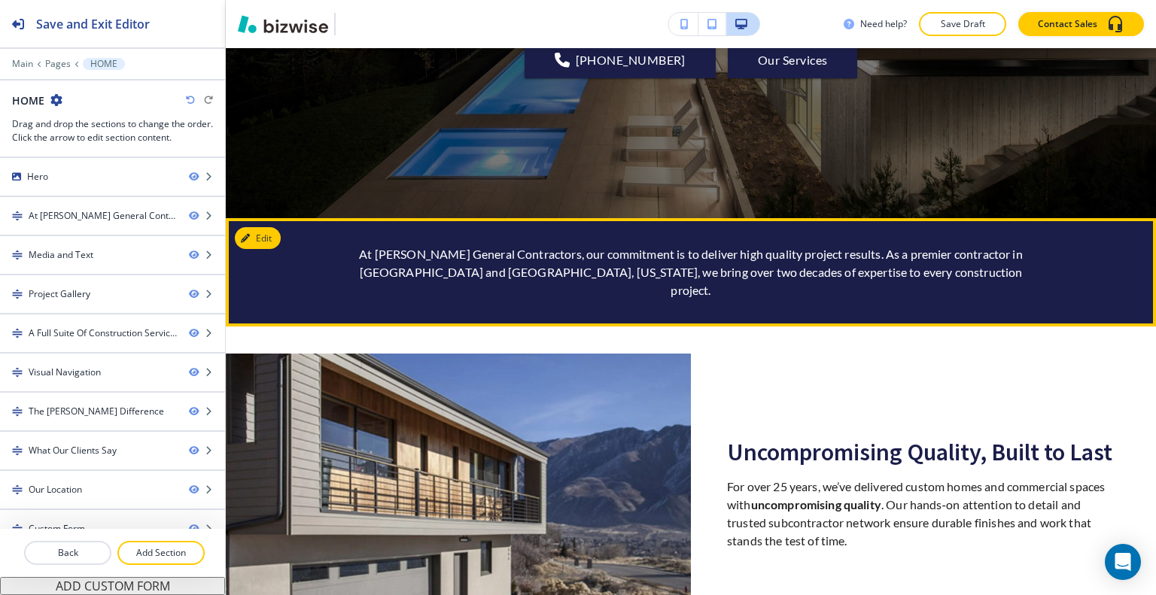
scroll to position [452, 0]
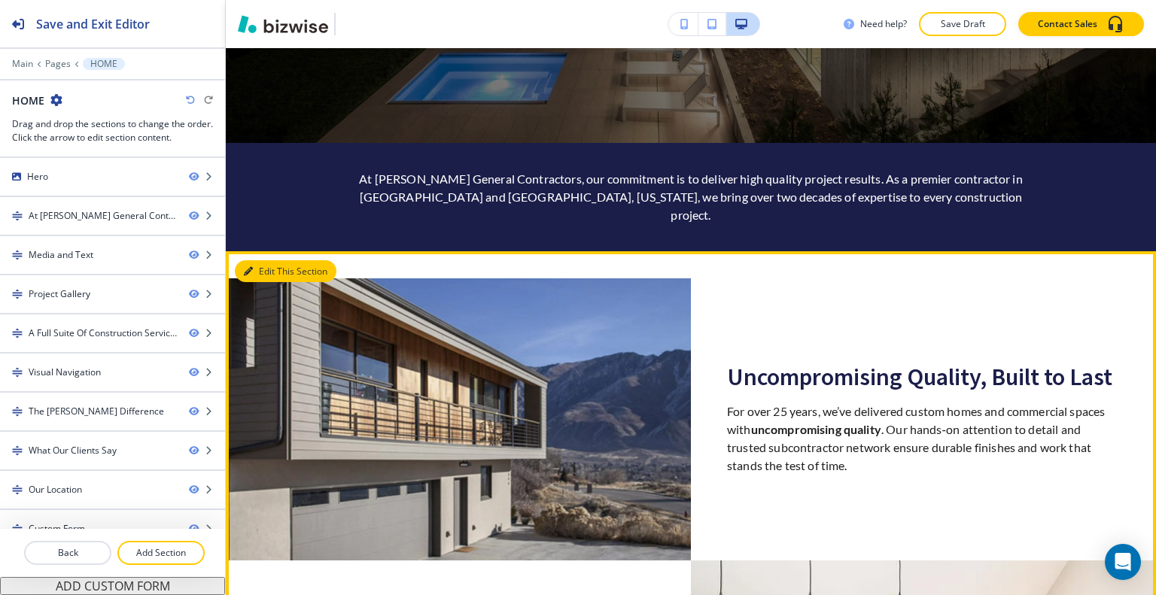
click at [273, 260] on button "Edit This Section" at bounding box center [286, 271] width 102 height 23
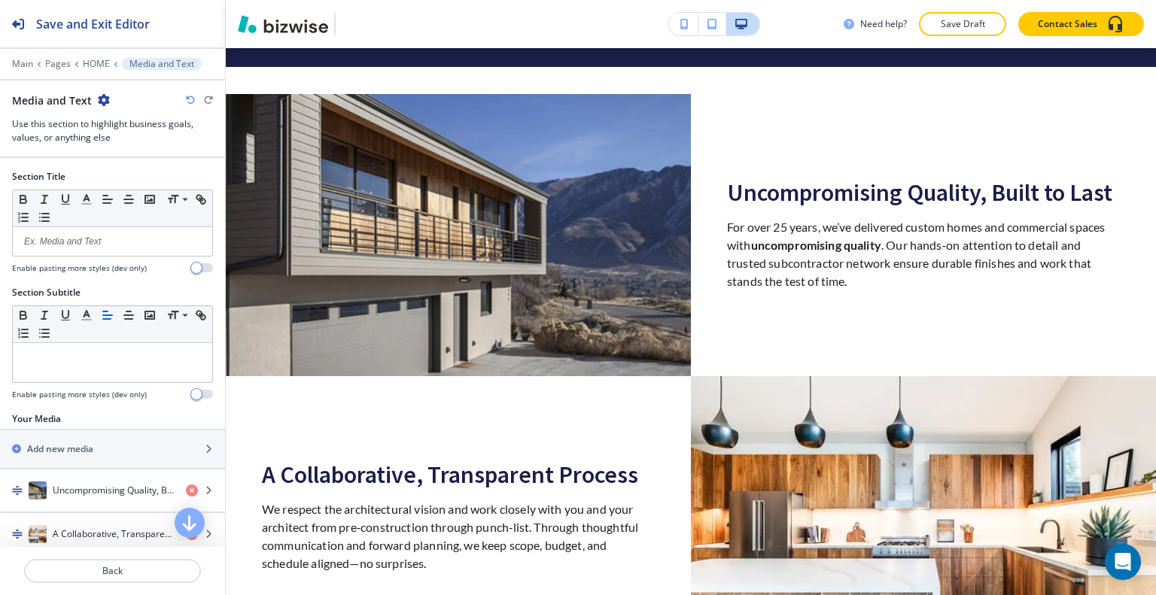
click at [99, 101] on icon "button" at bounding box center [104, 100] width 12 height 12
click at [127, 154] on p "Duplicate Section" at bounding box center [144, 152] width 77 height 14
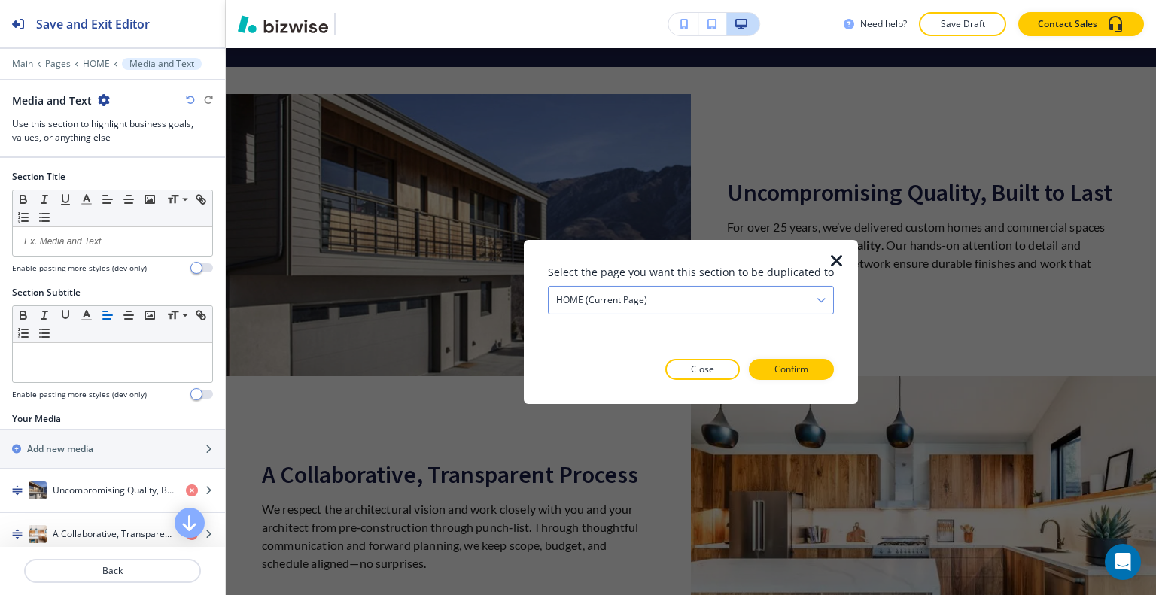
click at [652, 297] on div "HOME (current page)" at bounding box center [691, 299] width 285 height 27
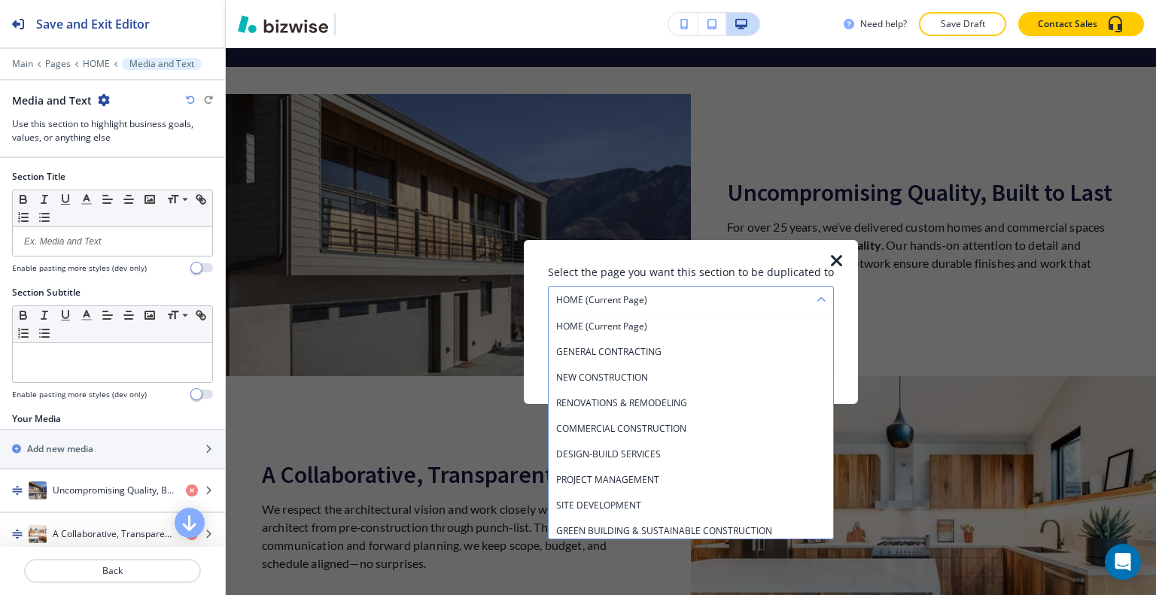
scroll to position [81, 0]
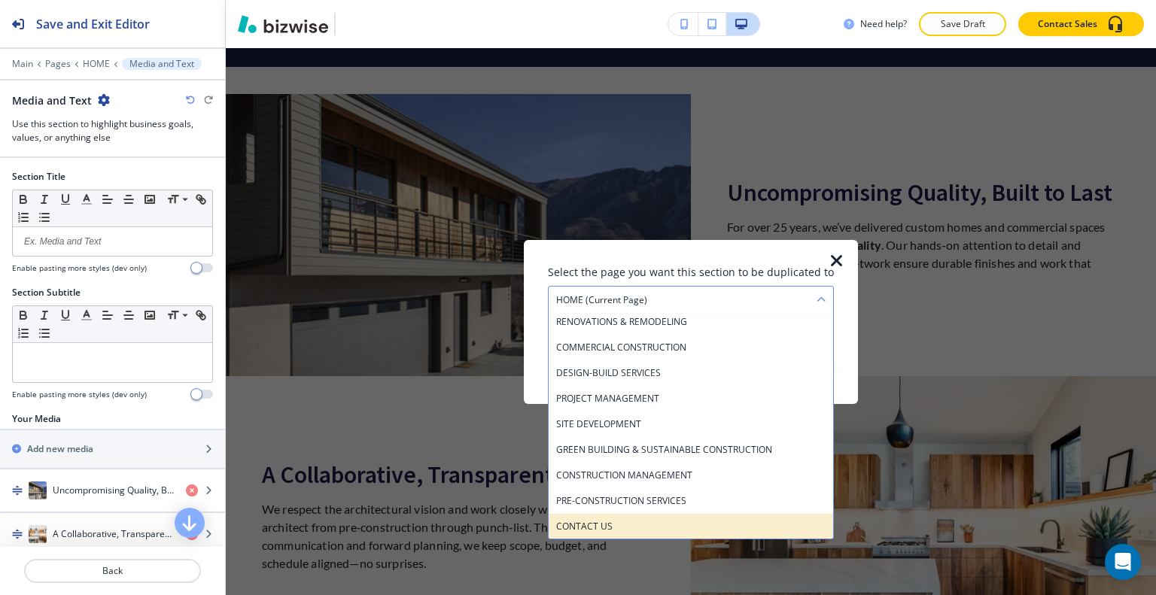
click at [659, 523] on h4 "CONTACT US" at bounding box center [690, 526] width 269 height 14
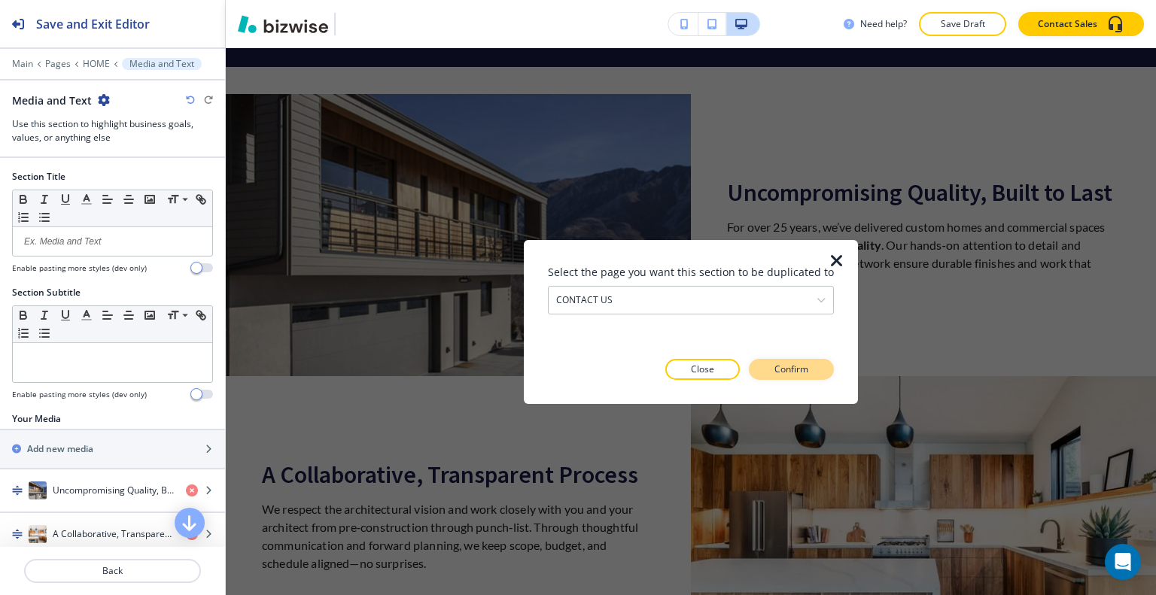
click at [787, 376] on button "Confirm" at bounding box center [791, 369] width 85 height 21
click at [804, 372] on p "Take me there" at bounding box center [780, 370] width 61 height 14
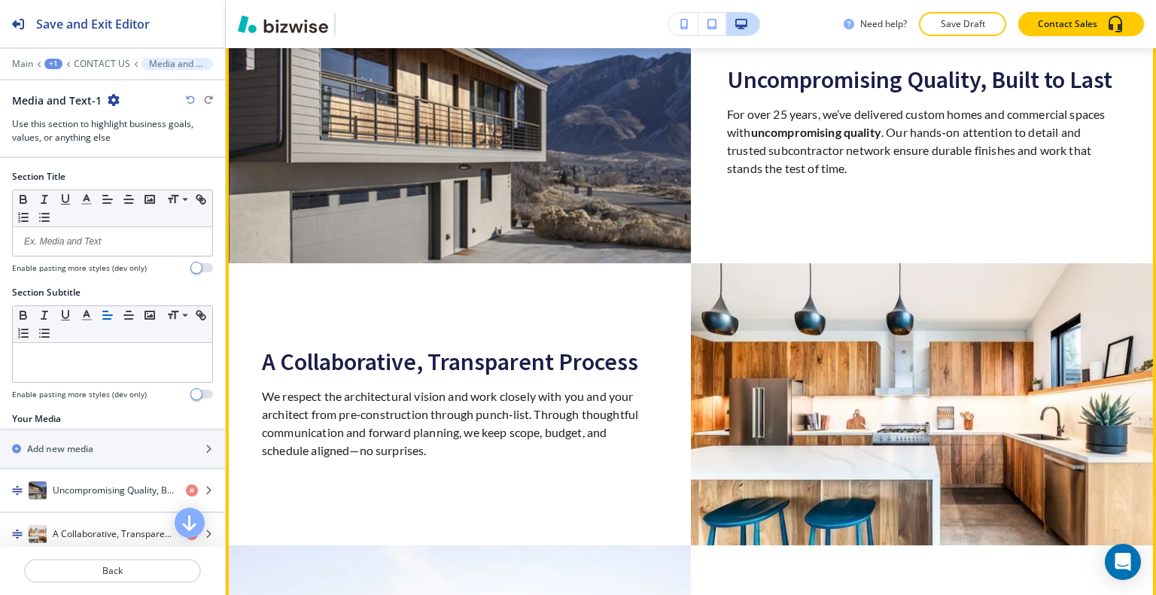
scroll to position [1538, 0]
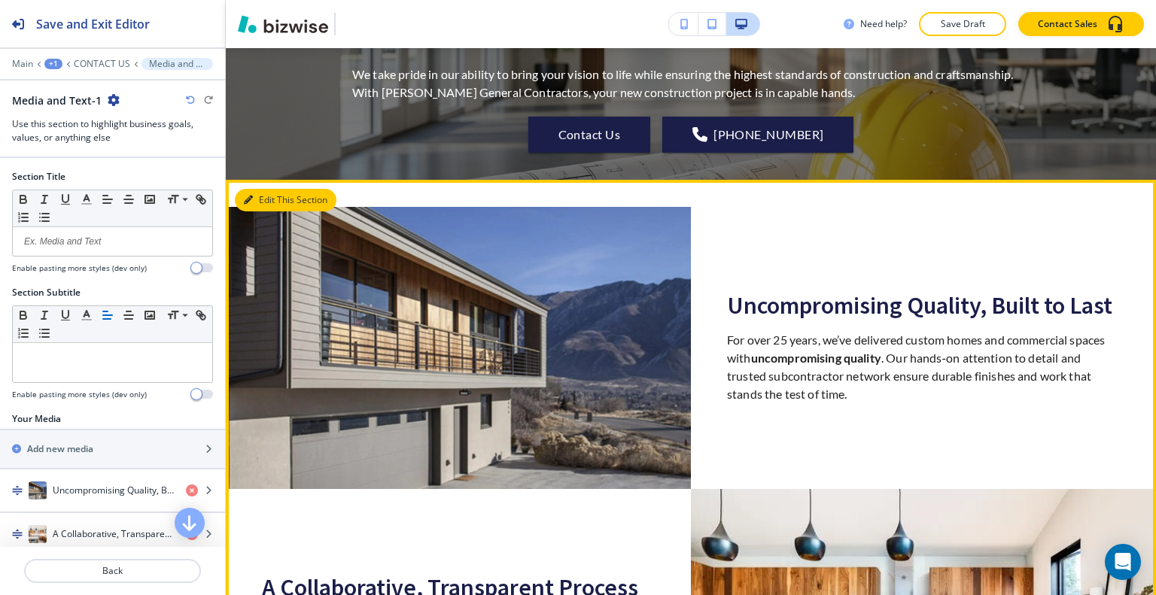
click at [260, 189] on button "Edit This Section" at bounding box center [286, 200] width 102 height 23
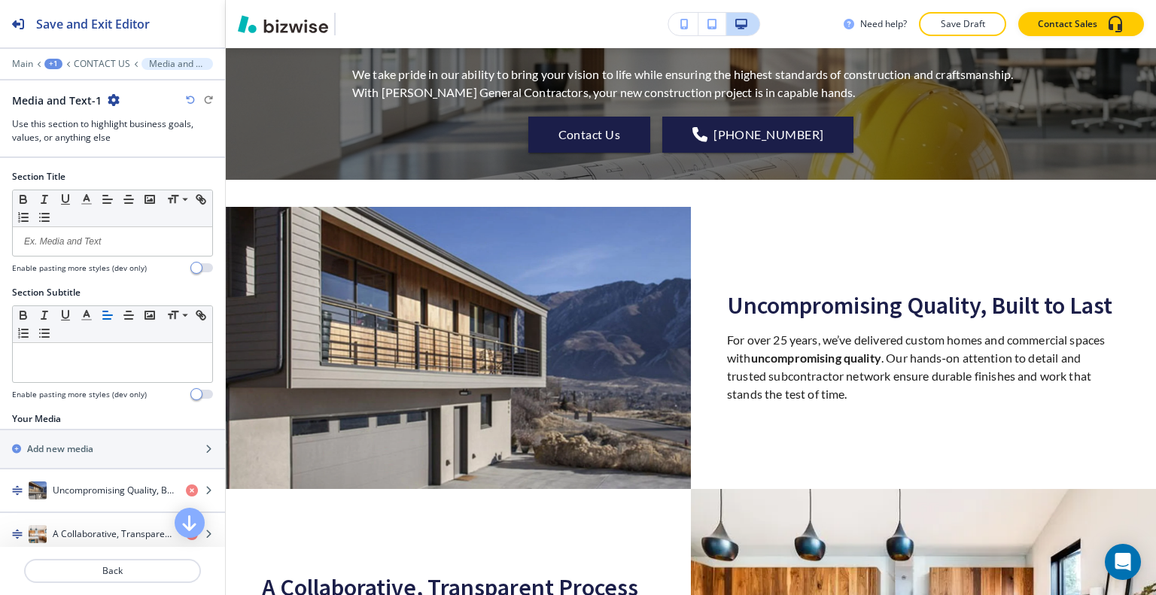
scroll to position [301, 0]
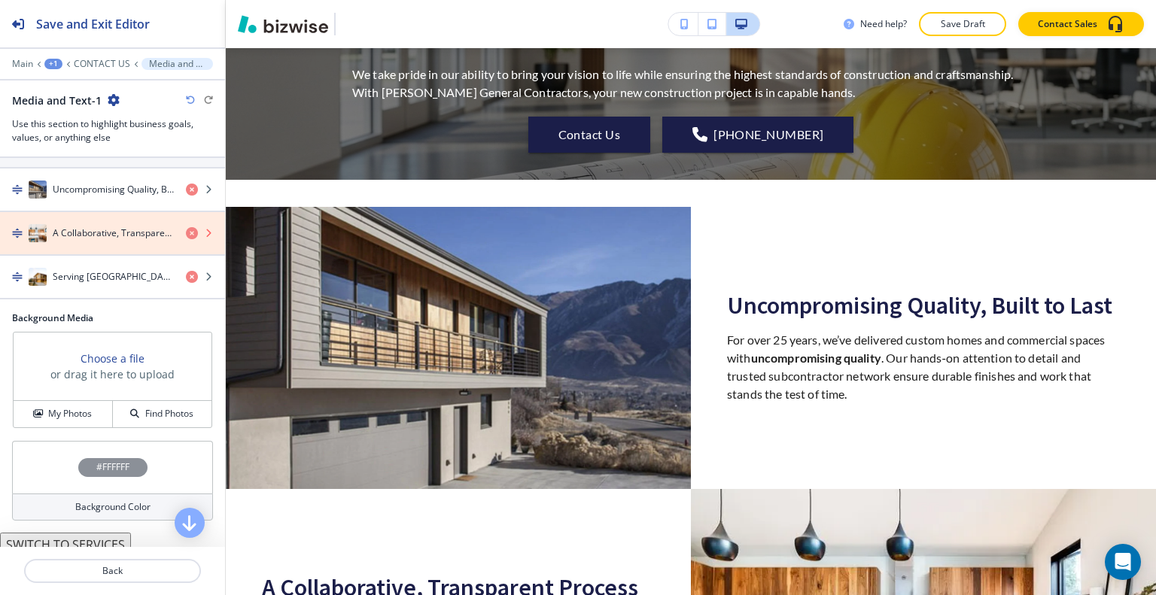
click at [186, 227] on icon "button" at bounding box center [192, 233] width 12 height 12
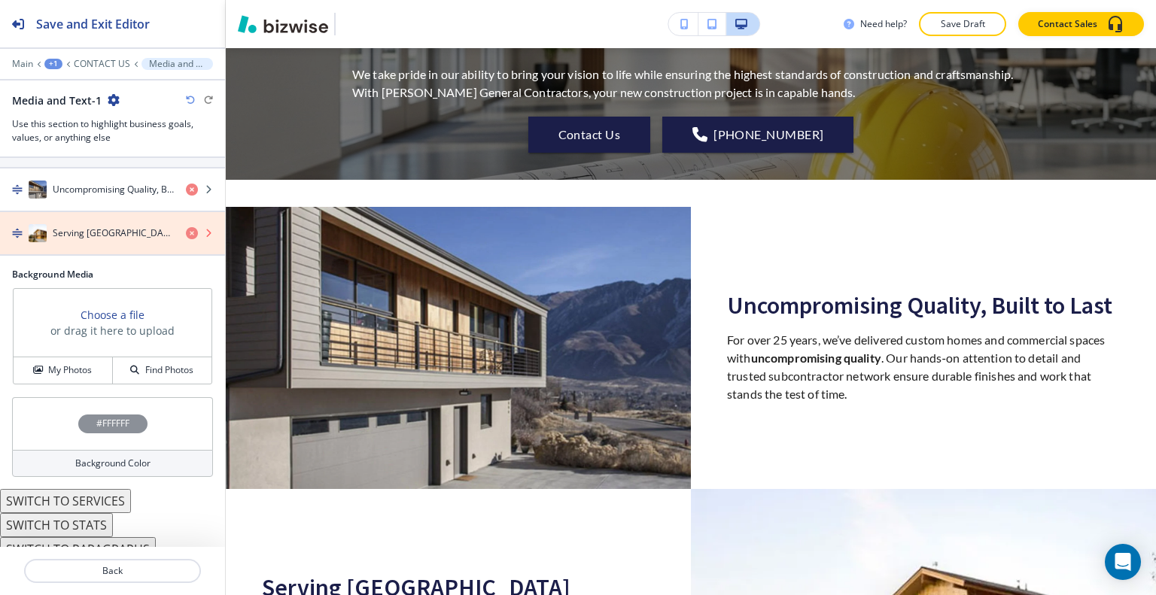
click at [186, 227] on icon "button" at bounding box center [192, 233] width 12 height 12
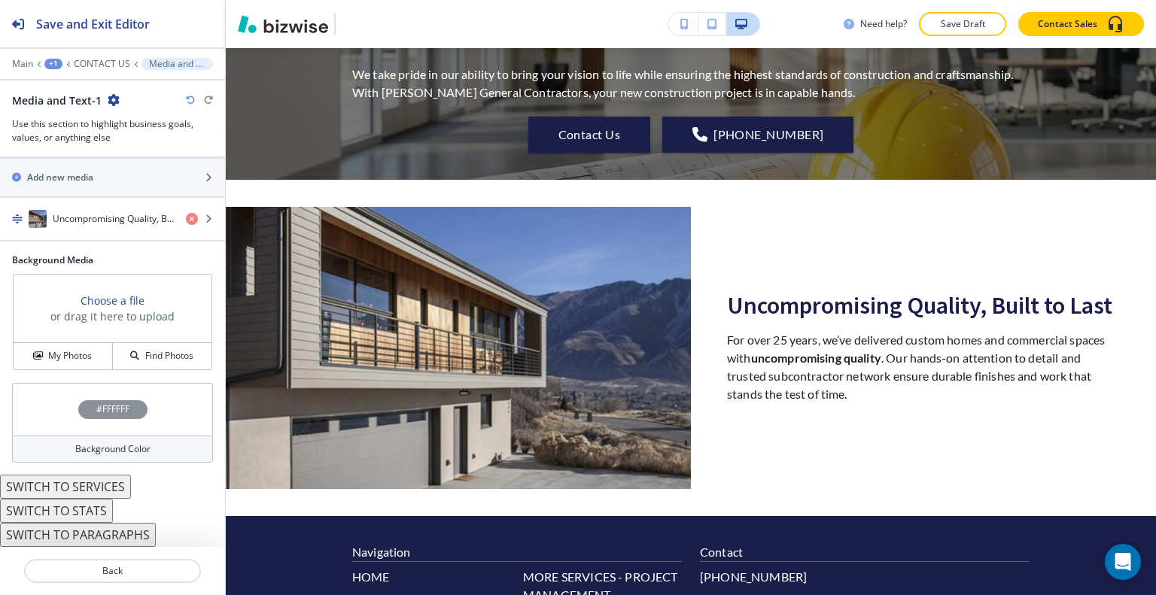
scroll to position [268, 0]
click at [120, 219] on h4 "Uncompromising Quality, Built to Last" at bounding box center [113, 223] width 121 height 14
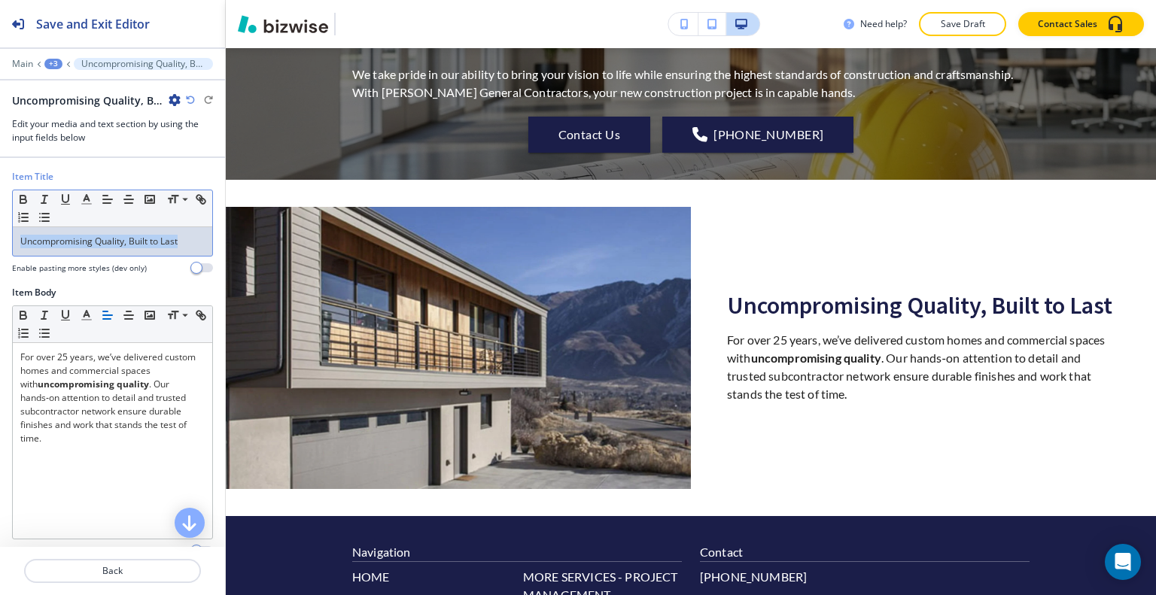
drag, startPoint x: 188, startPoint y: 242, endPoint x: 0, endPoint y: 233, distance: 188.4
click at [0, 233] on div "Item Title Small Normal Large Huge Uncompromising Quality, Built to Last Enable…" at bounding box center [112, 228] width 225 height 116
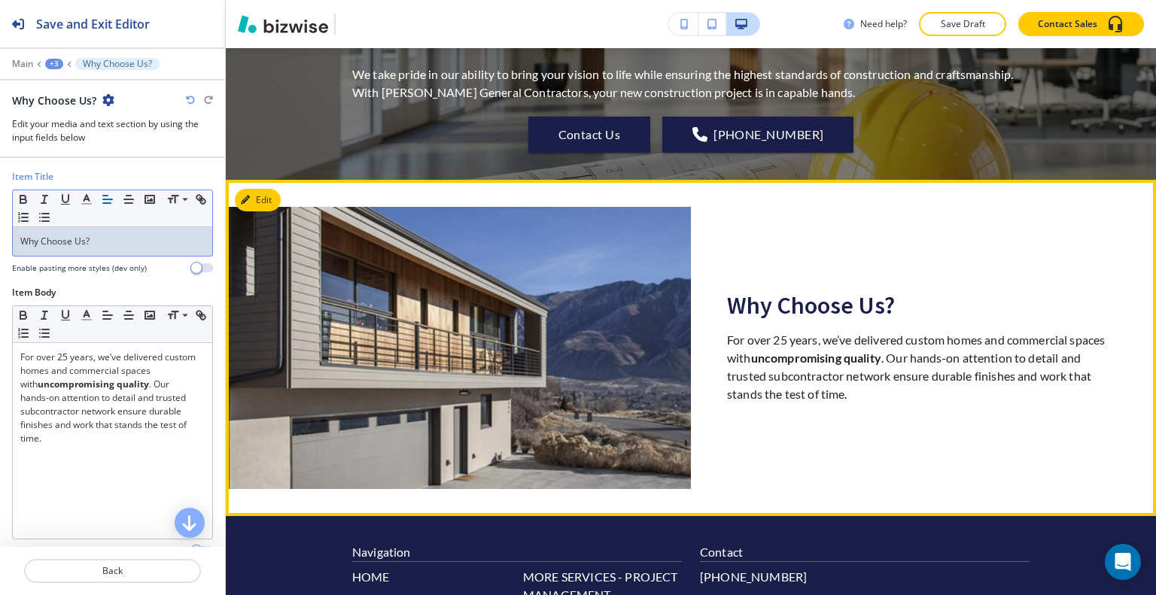
click at [829, 368] on div "Why Choose Us? For over 25 years, we’ve delivered custom homes and commercial s…" at bounding box center [923, 348] width 393 height 282
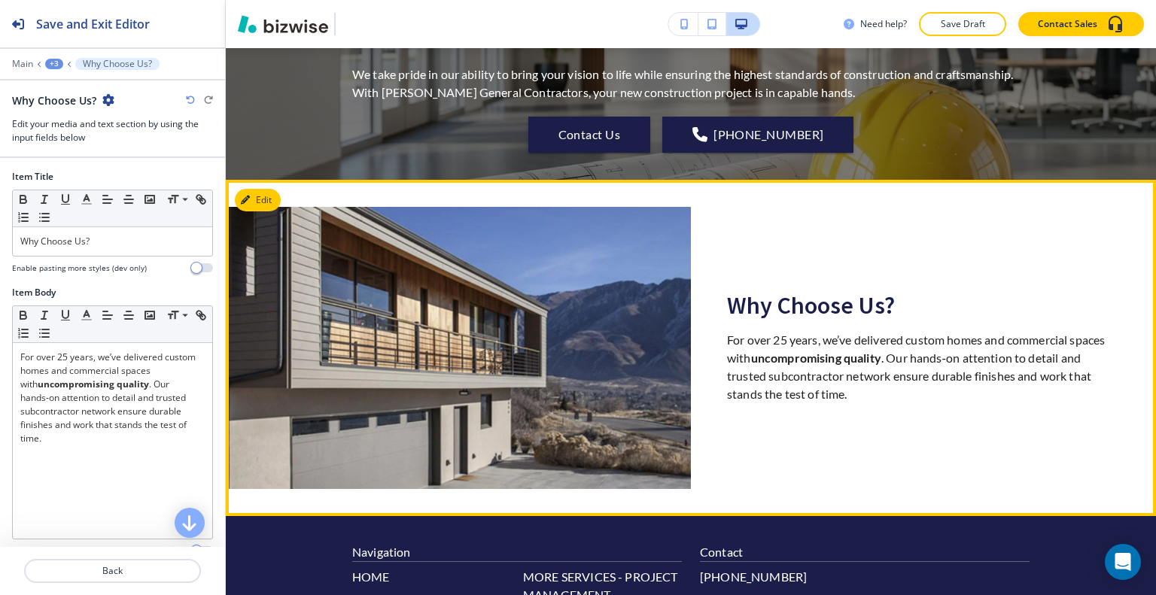
scroll to position [1802, 0]
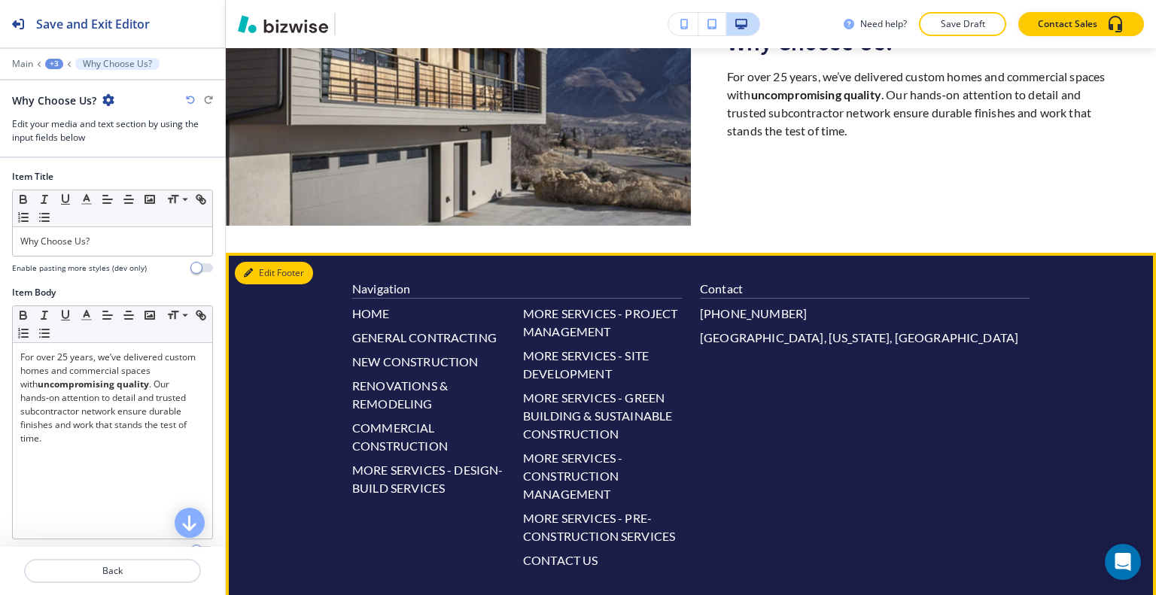
click at [253, 262] on button "Edit Footer" at bounding box center [274, 273] width 78 height 23
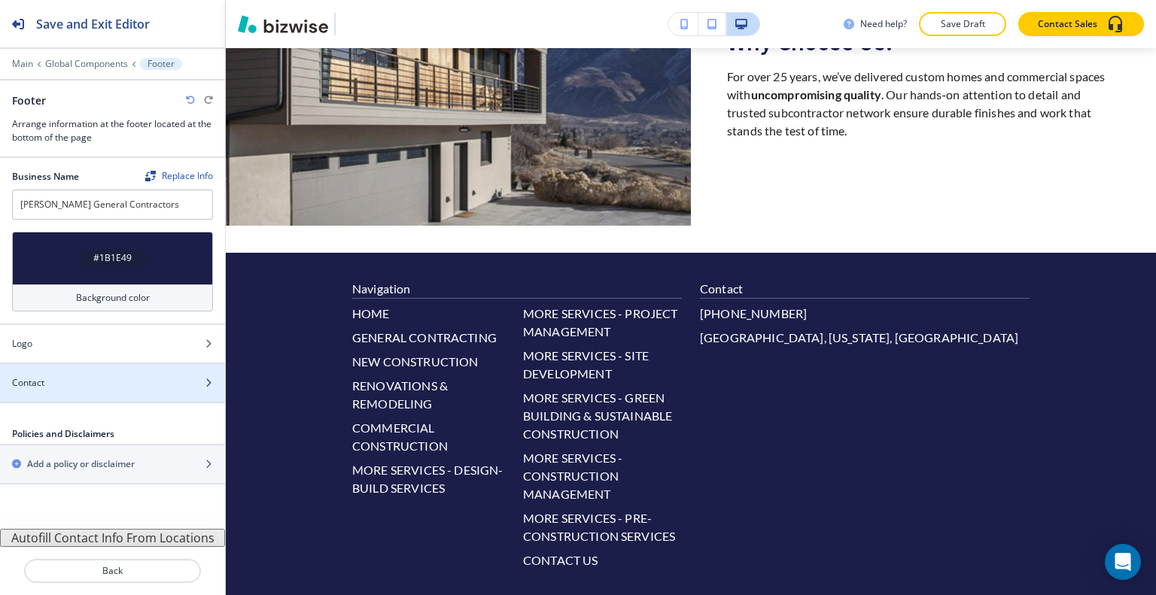
click at [97, 378] on div "Contact" at bounding box center [96, 383] width 192 height 14
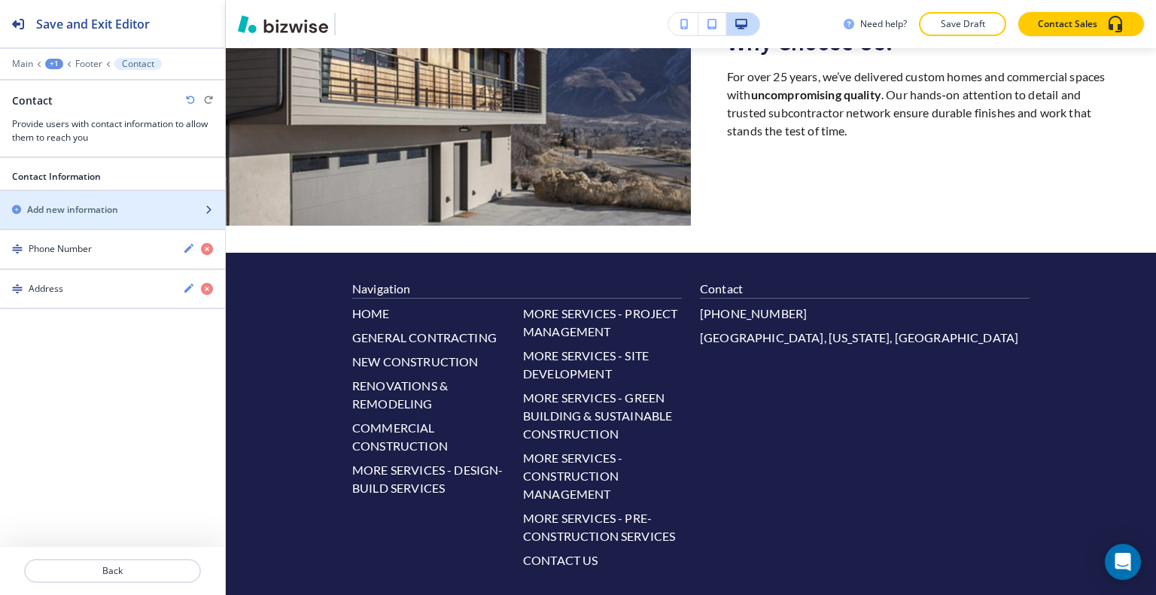
click at [108, 203] on h2 "Add new information" at bounding box center [72, 210] width 91 height 14
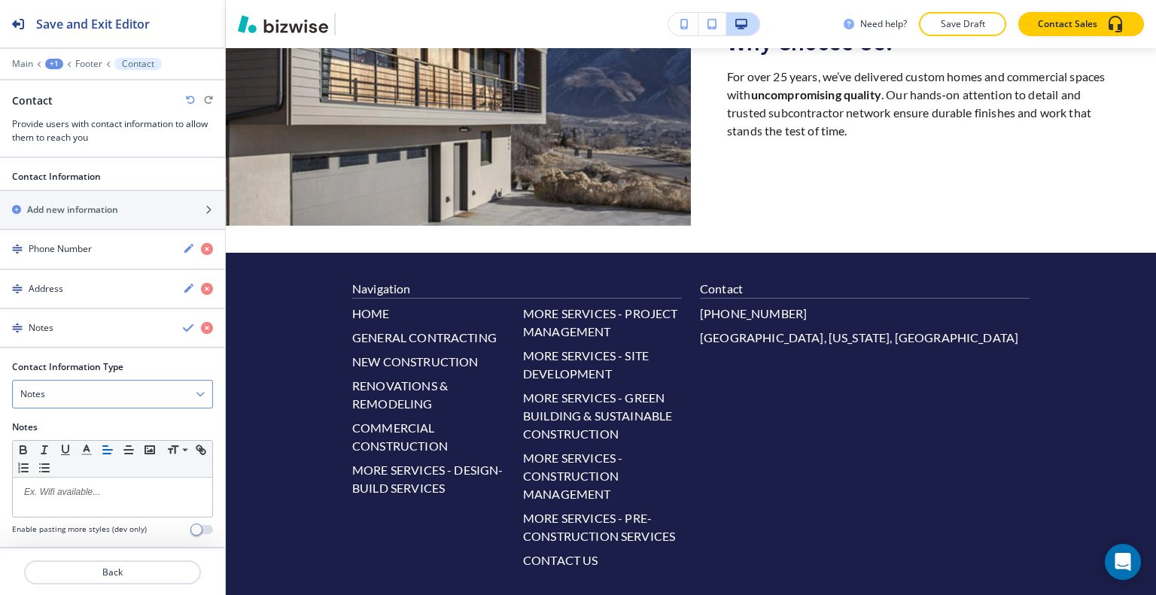
click at [98, 385] on div "Notes" at bounding box center [112, 394] width 199 height 27
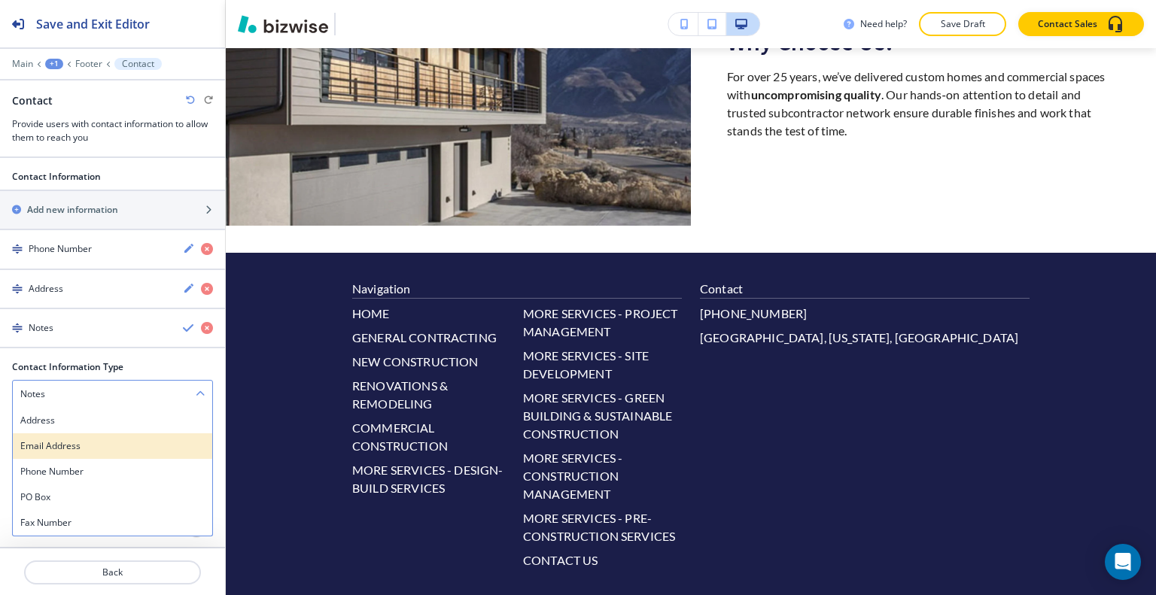
click at [90, 440] on h4 "Email Address" at bounding box center [112, 447] width 184 height 14
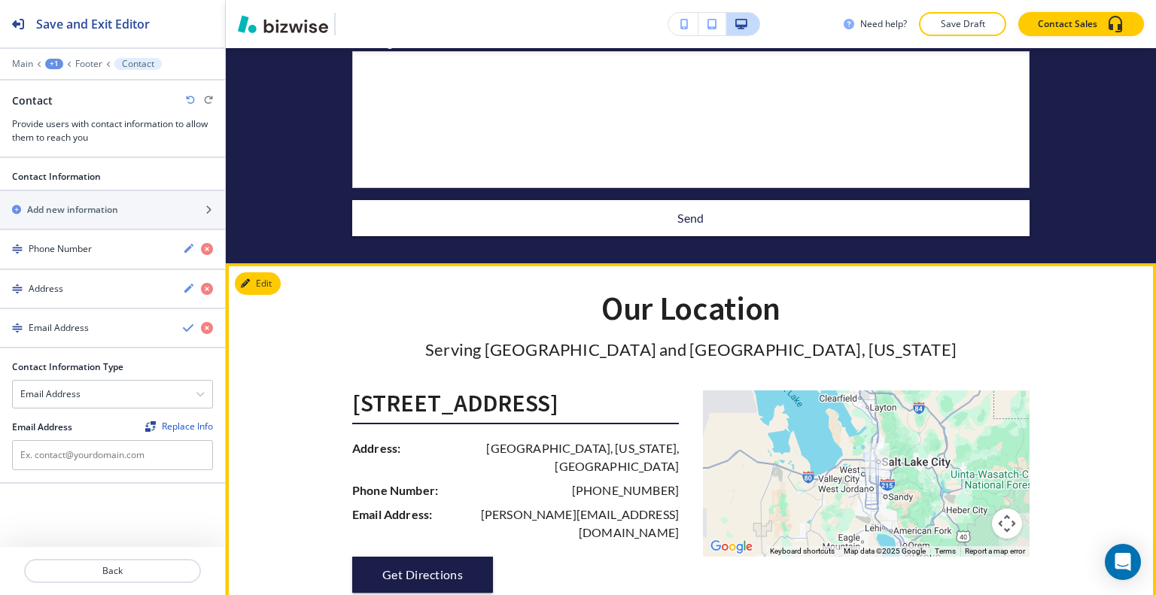
scroll to position [1125, 0]
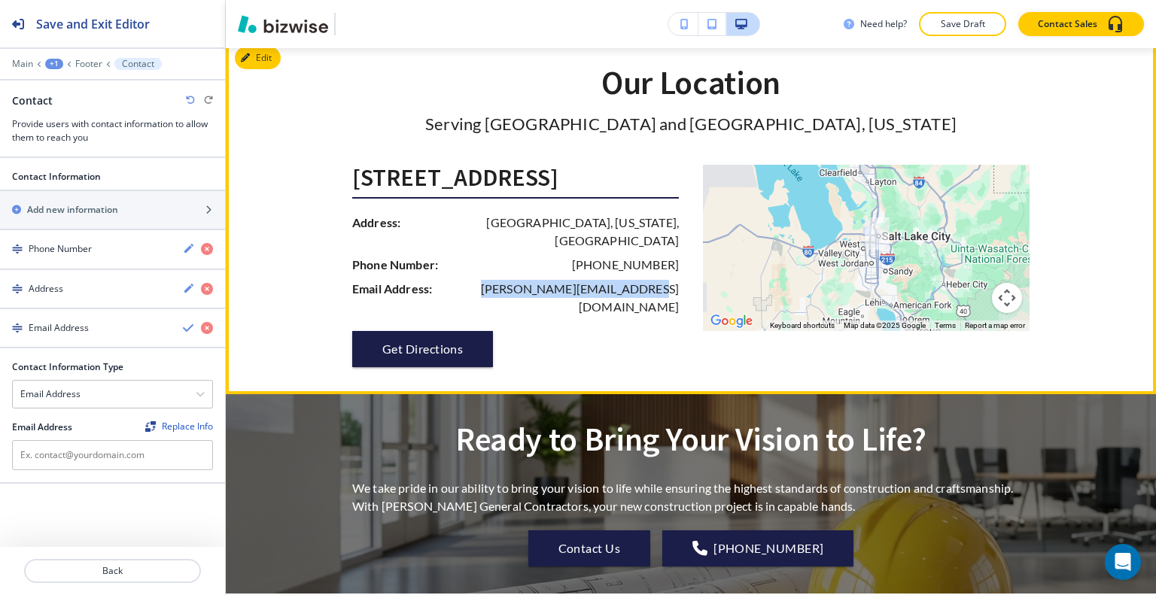
drag, startPoint x: 680, startPoint y: 253, endPoint x: 530, endPoint y: 248, distance: 149.9
click at [516, 256] on div "[STREET_ADDRESS] Address: [GEOGRAPHIC_DATA][US_STATE] Phone Number: [PHONE_NUMB…" at bounding box center [521, 266] width 339 height 202
copy p "[PERSON_NAME][EMAIL_ADDRESS][DOMAIN_NAME]"
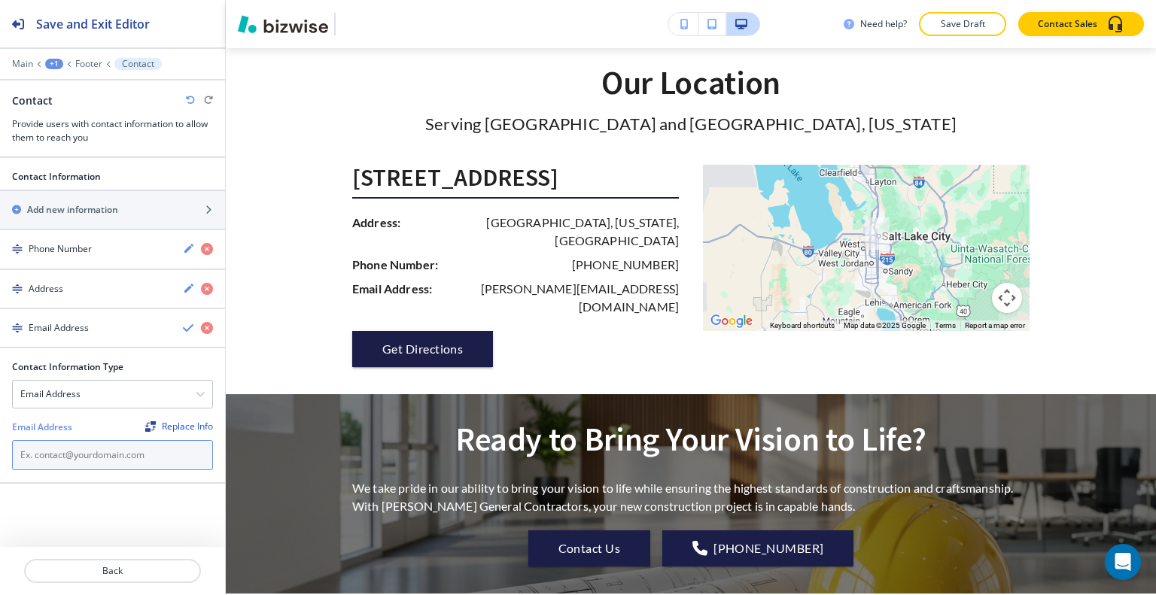
paste input "[PERSON_NAME][EMAIL_ADDRESS][DOMAIN_NAME]"
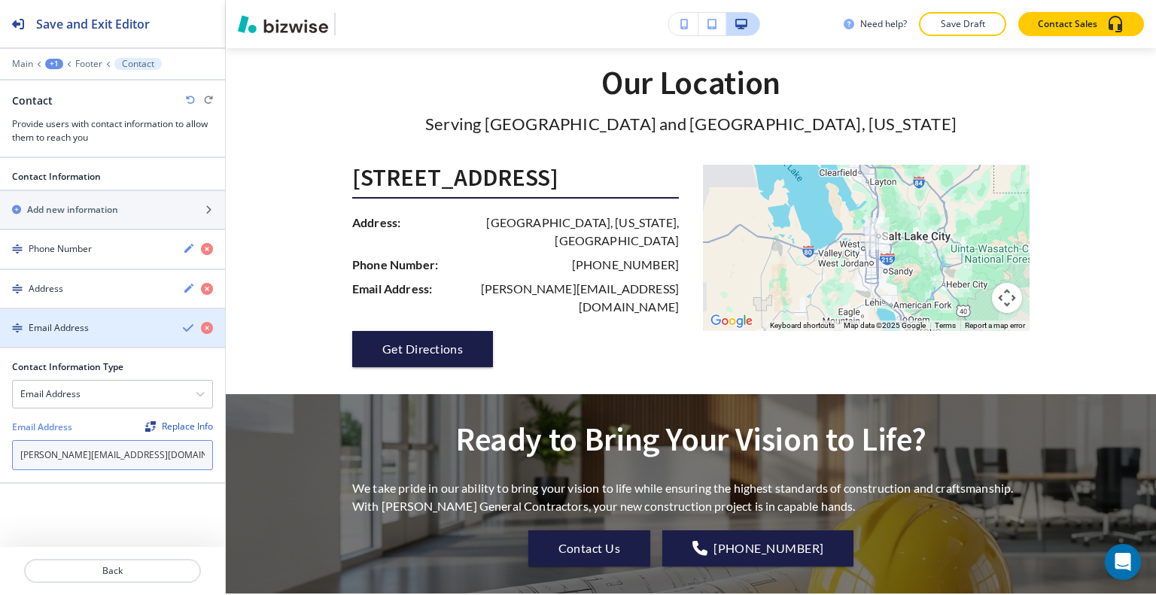
type input "[PERSON_NAME][EMAIL_ADDRESS][DOMAIN_NAME]"
click at [190, 327] on icon "button" at bounding box center [189, 328] width 12 height 12
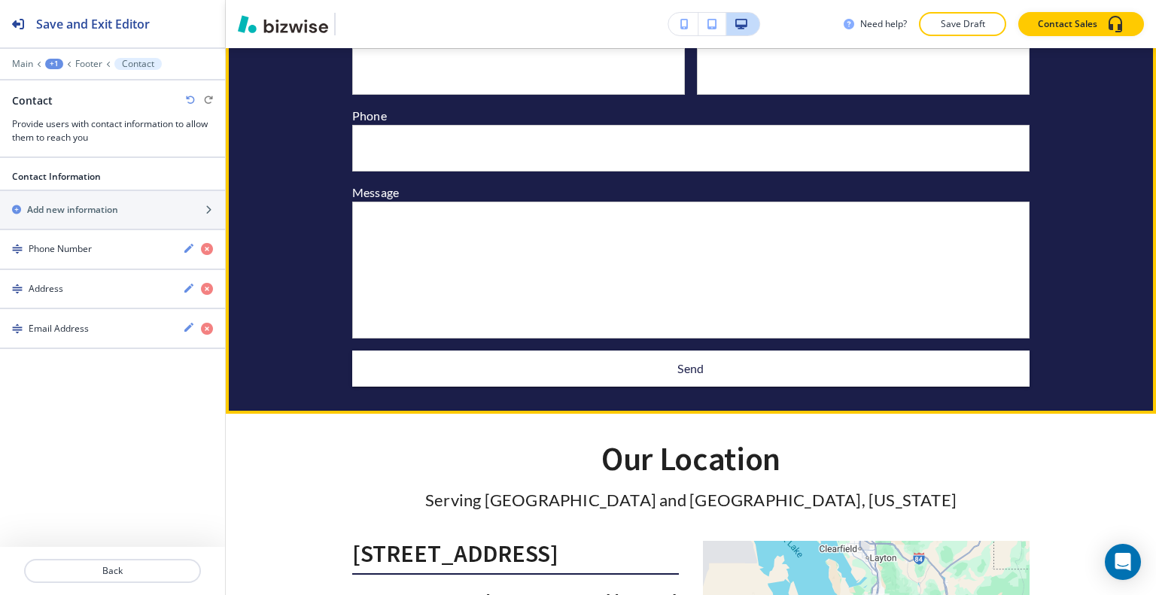
scroll to position [447, 0]
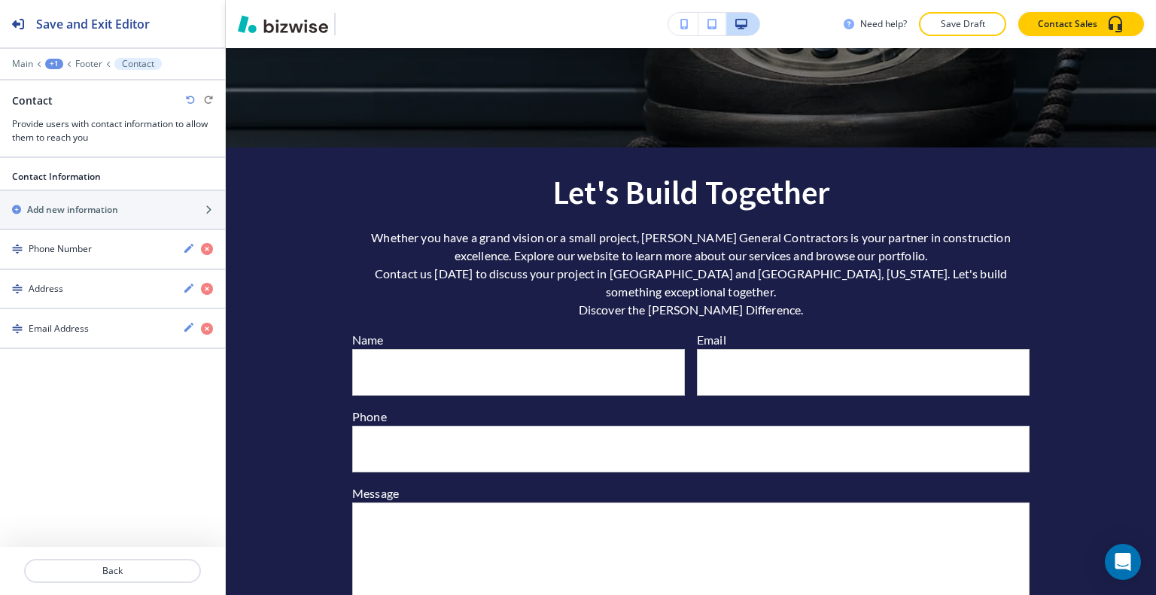
click at [960, 22] on p "Save Draft" at bounding box center [963, 24] width 48 height 14
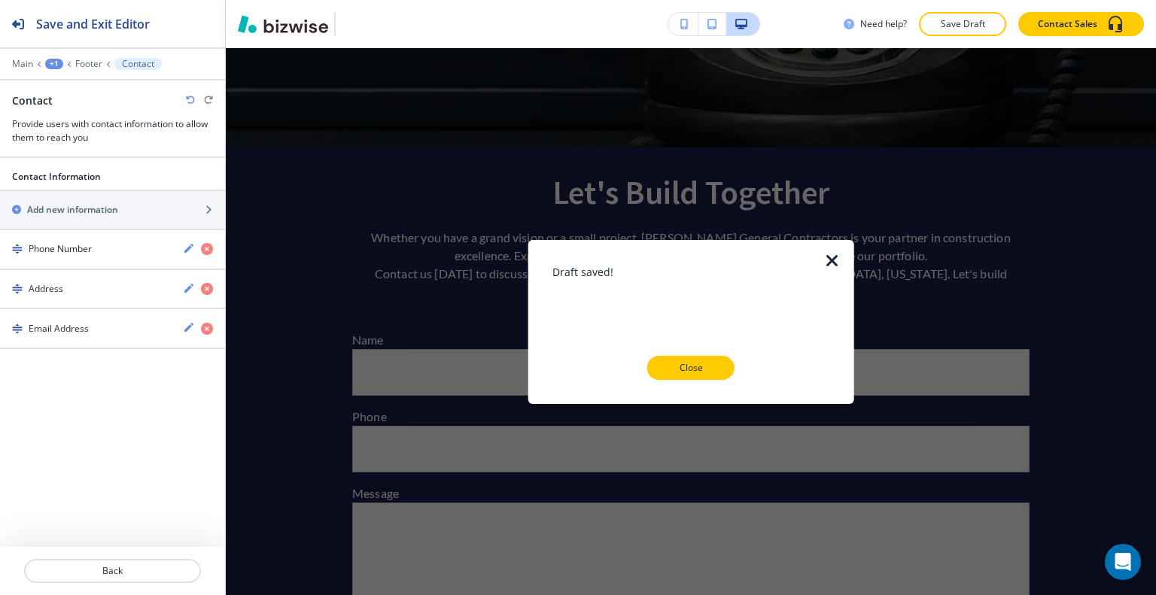
click at [689, 380] on div at bounding box center [691, 392] width 278 height 24
click at [698, 361] on p "Close" at bounding box center [691, 368] width 48 height 14
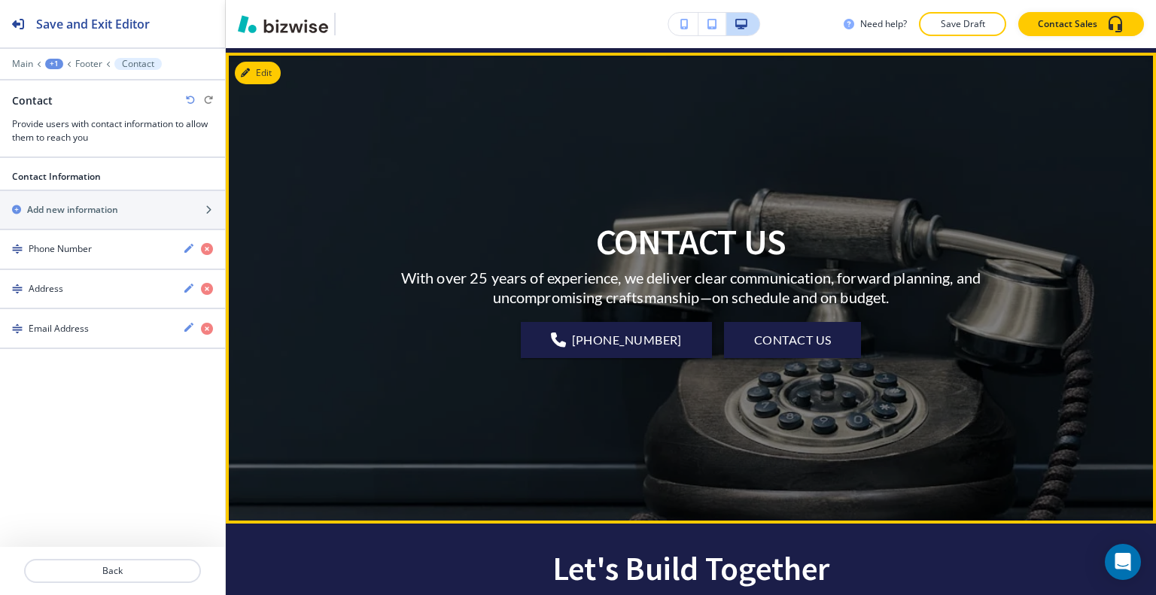
scroll to position [0, 0]
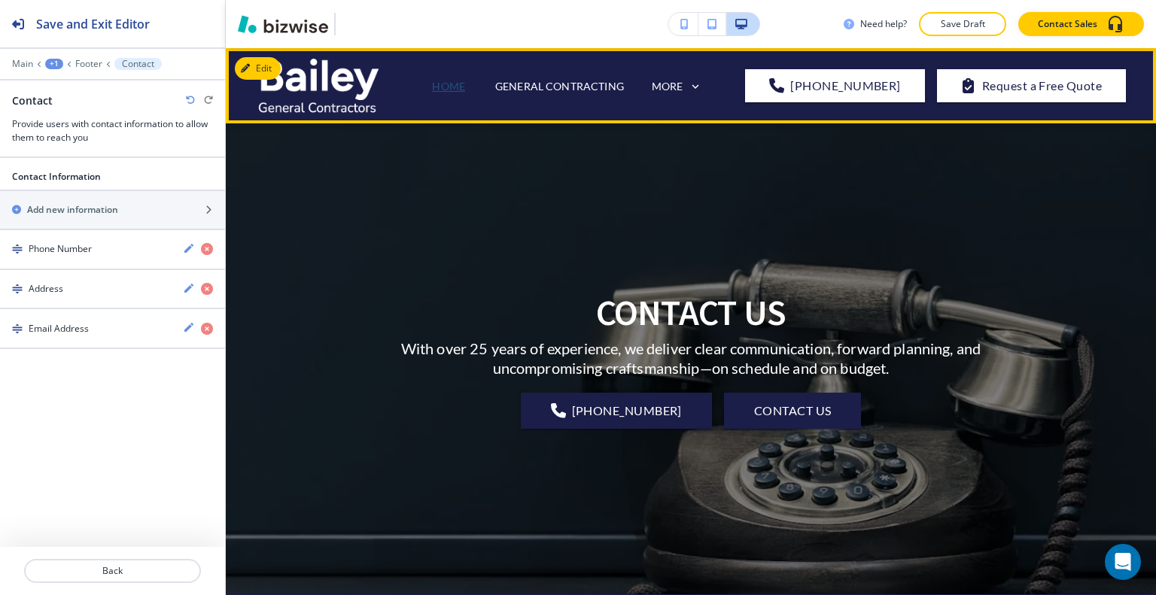
click at [464, 86] on p "HOME" at bounding box center [448, 86] width 33 height 16
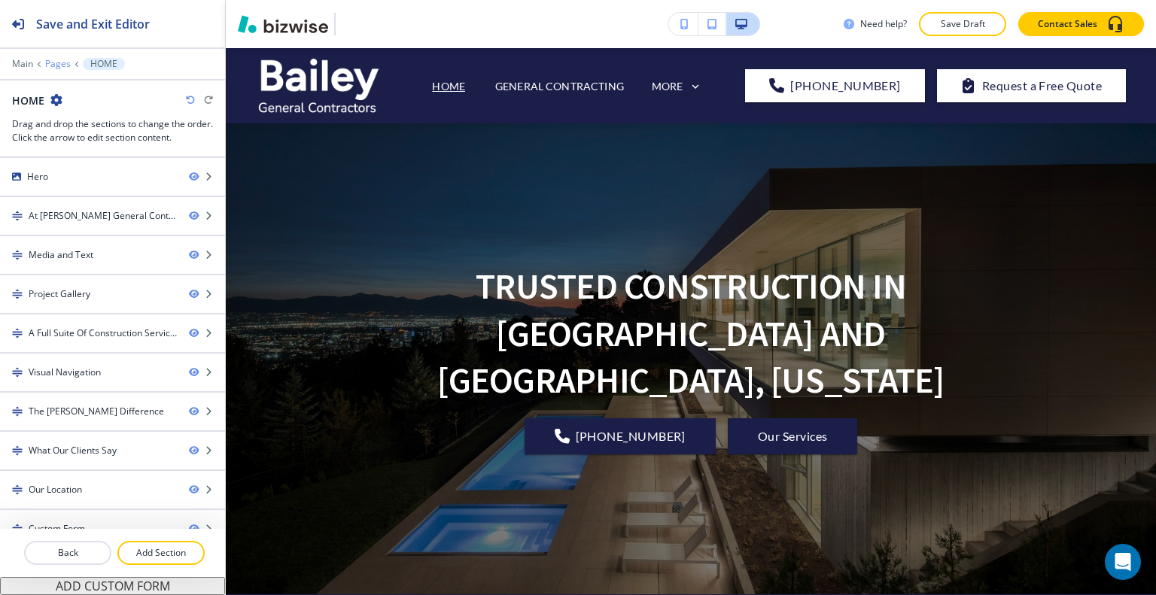
click at [54, 63] on p "Pages" at bounding box center [58, 64] width 26 height 11
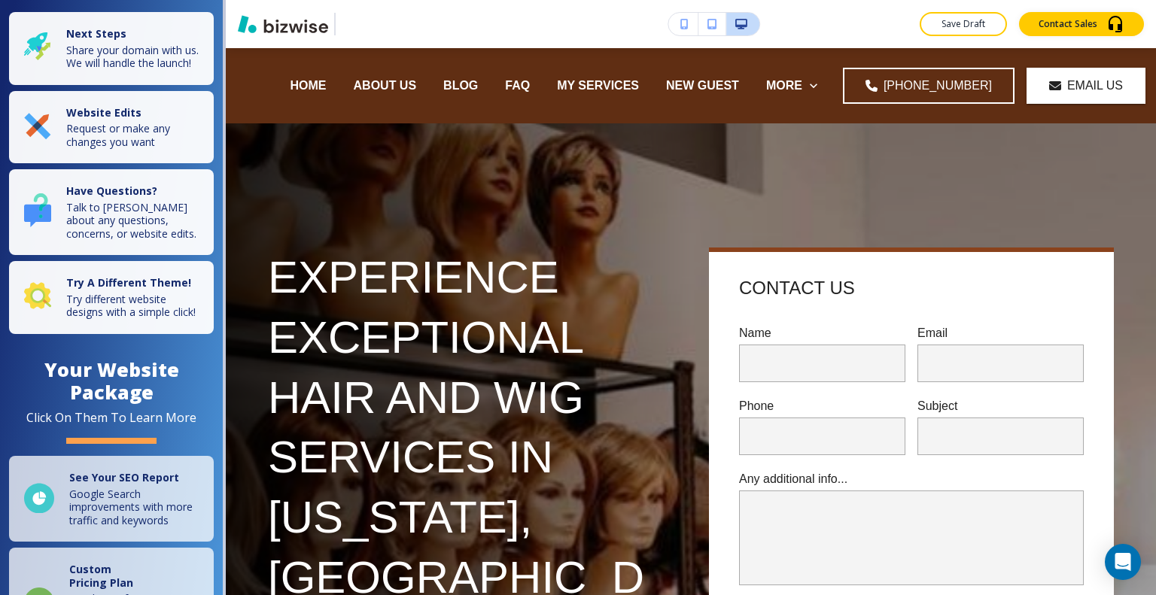
click at [846, 58] on div "HOME ABOUT US BLOG FAQ MY SERVICES NEW GUEST WIG TOPPER CONSULTATION SHOP NUTRA…" at bounding box center [693, 85] width 903 height 75
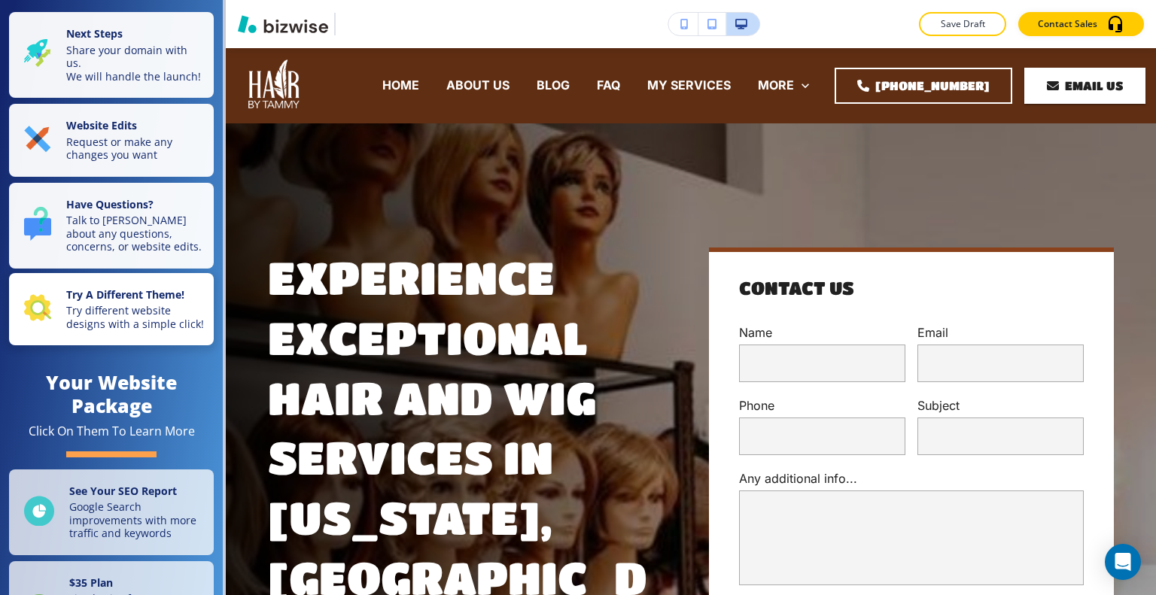
click at [115, 330] on p "Try different website designs with a simple click!" at bounding box center [135, 317] width 138 height 26
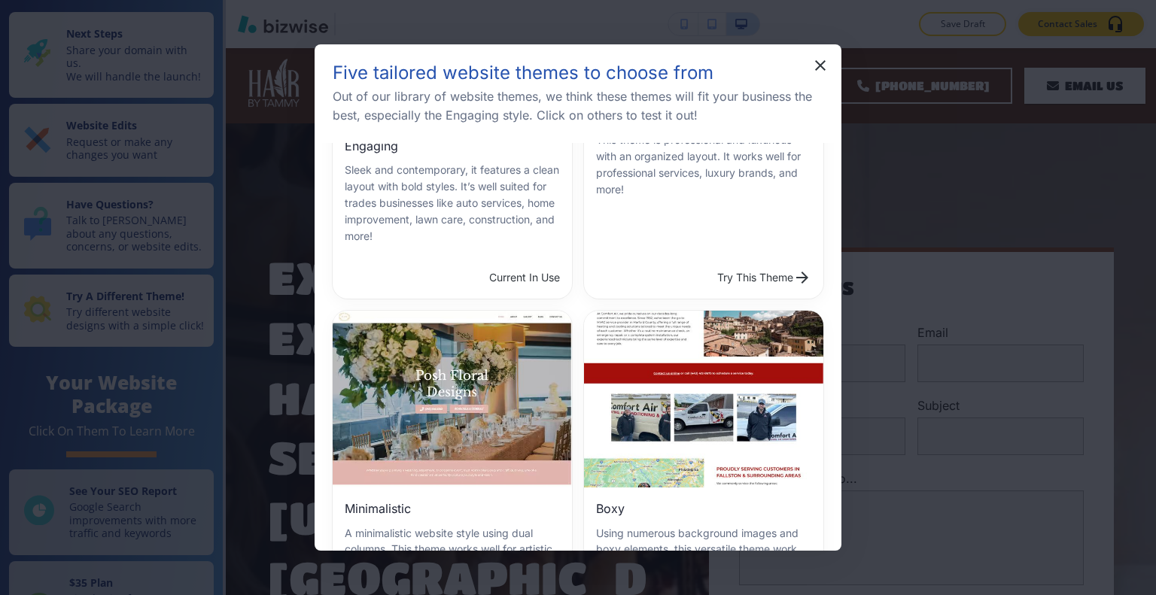
scroll to position [527, 0]
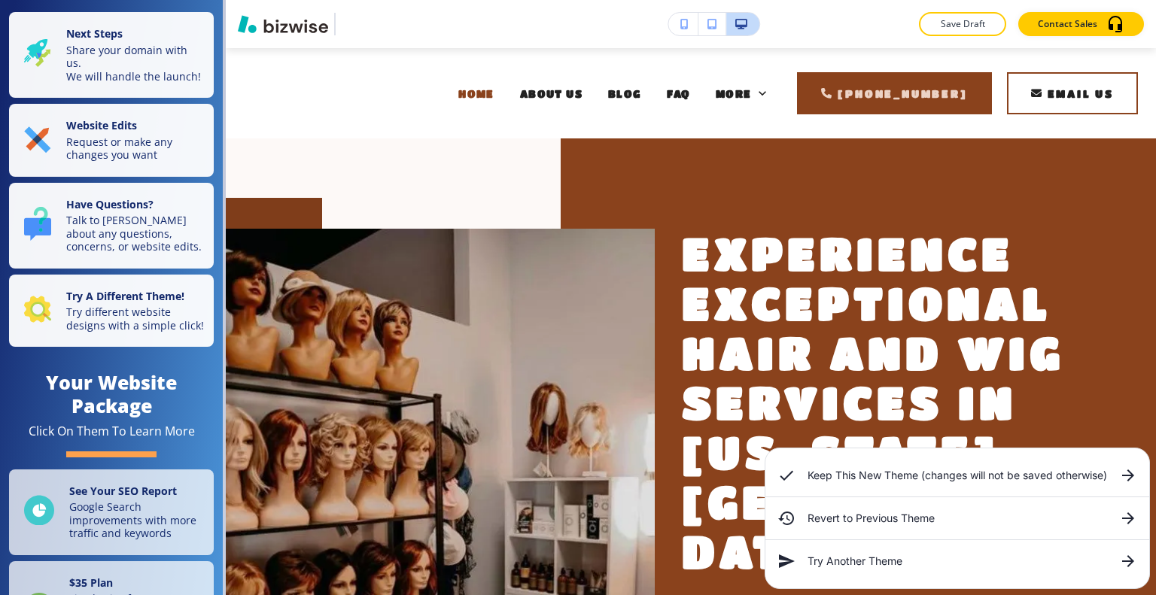
click at [898, 480] on h6 "Keep This New Theme (changes will not be saved otherwise)" at bounding box center [958, 475] width 300 height 17
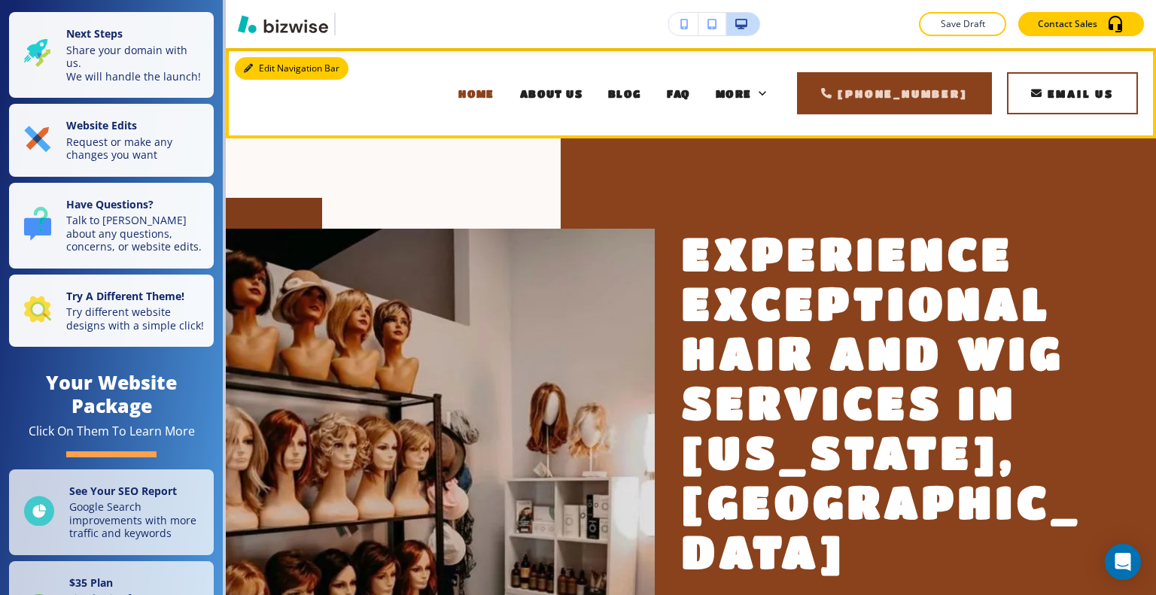
click at [275, 72] on button "Edit Navigation Bar" at bounding box center [292, 68] width 114 height 23
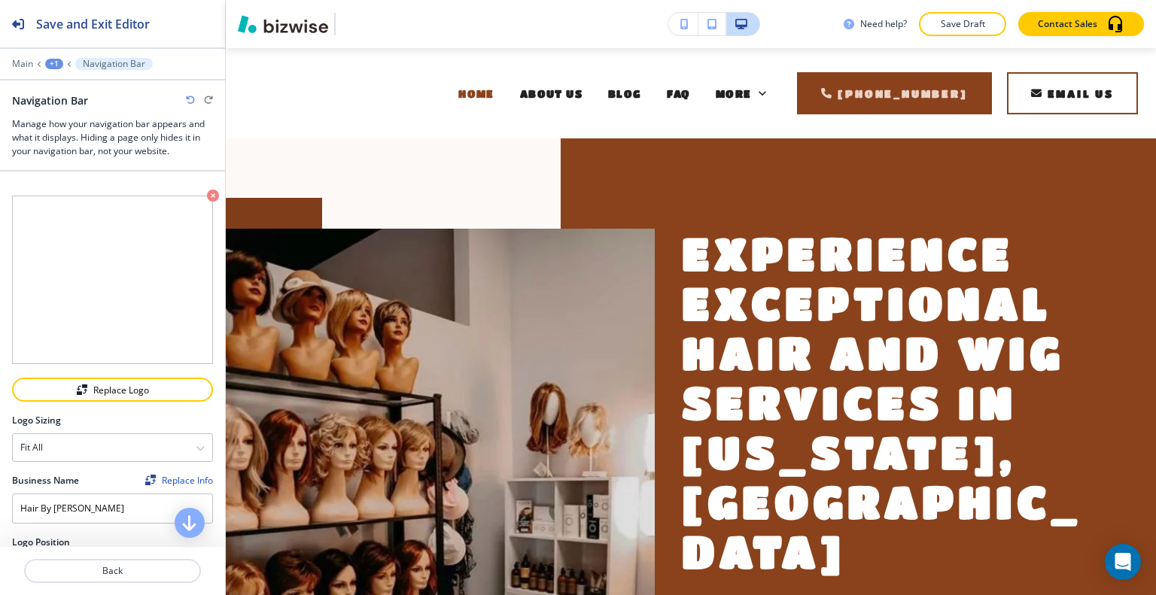
click at [10, 65] on div "Main +1 Navigation Bar" at bounding box center [112, 64] width 225 height 12
click at [17, 65] on p "Main" at bounding box center [22, 64] width 21 height 11
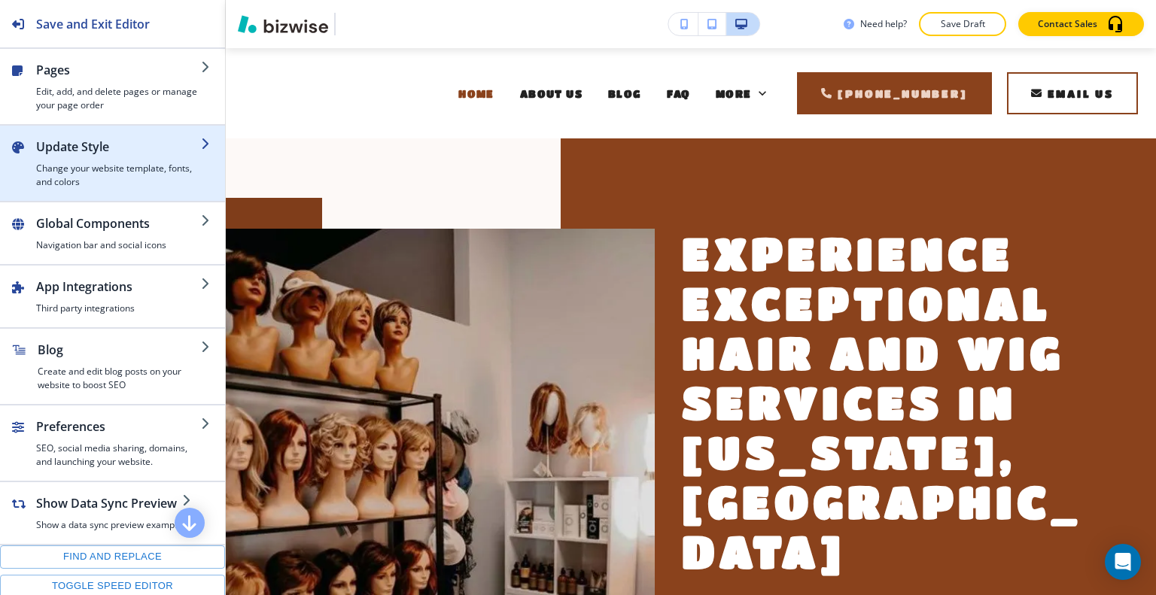
click at [81, 162] on h4 "Change your website template, fonts, and colors" at bounding box center [118, 175] width 165 height 27
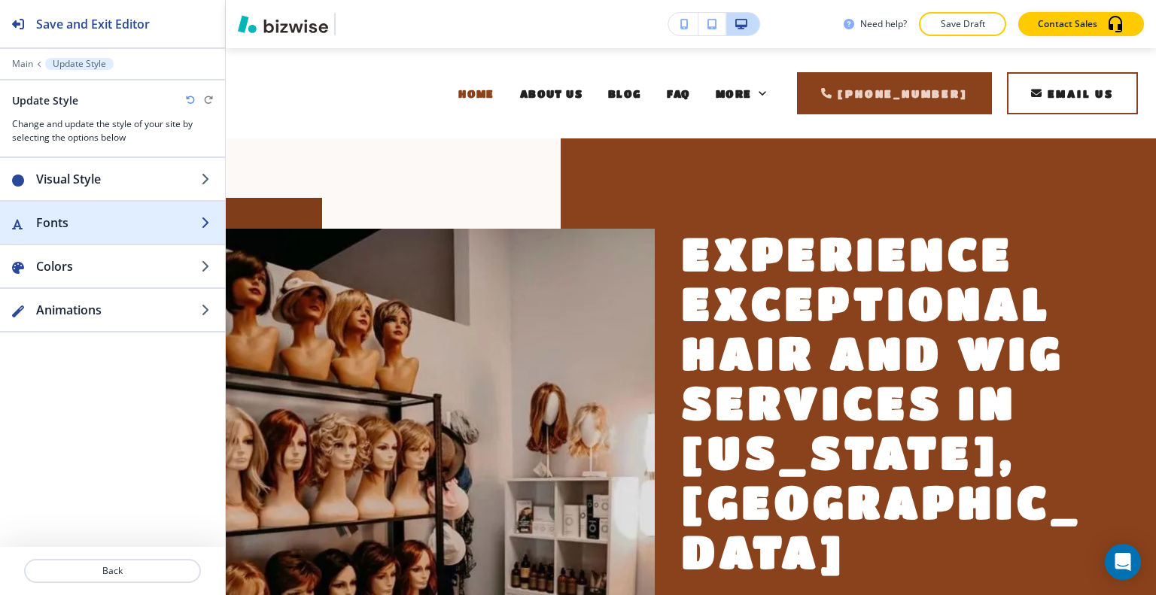
click at [75, 227] on h2 "Fonts" at bounding box center [118, 223] width 165 height 18
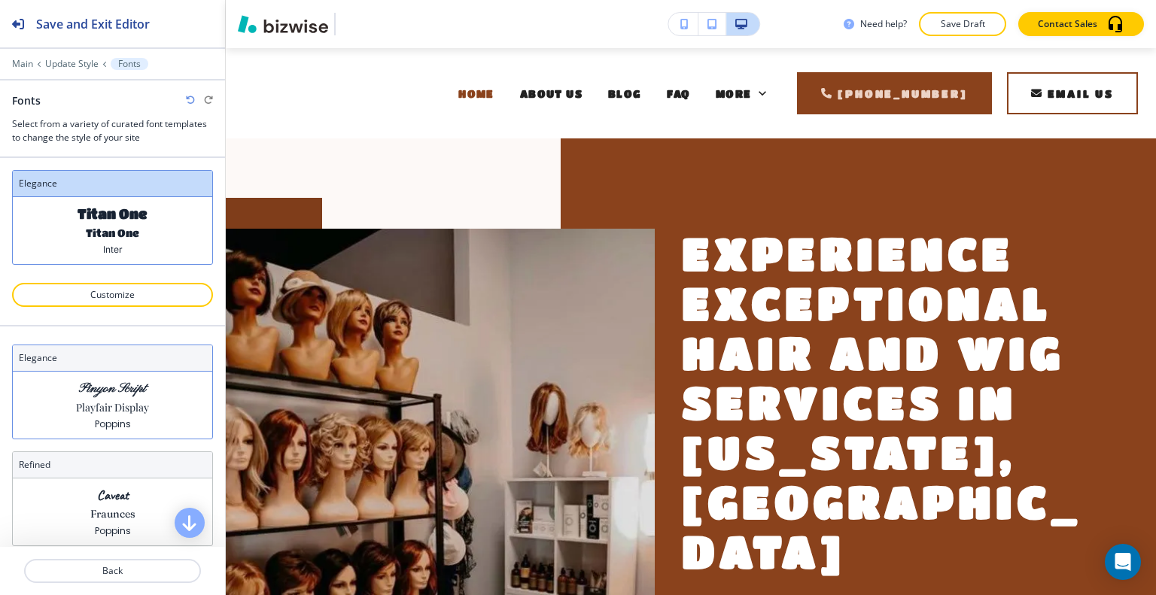
click at [123, 406] on p "Playfair Display" at bounding box center [112, 408] width 73 height 16
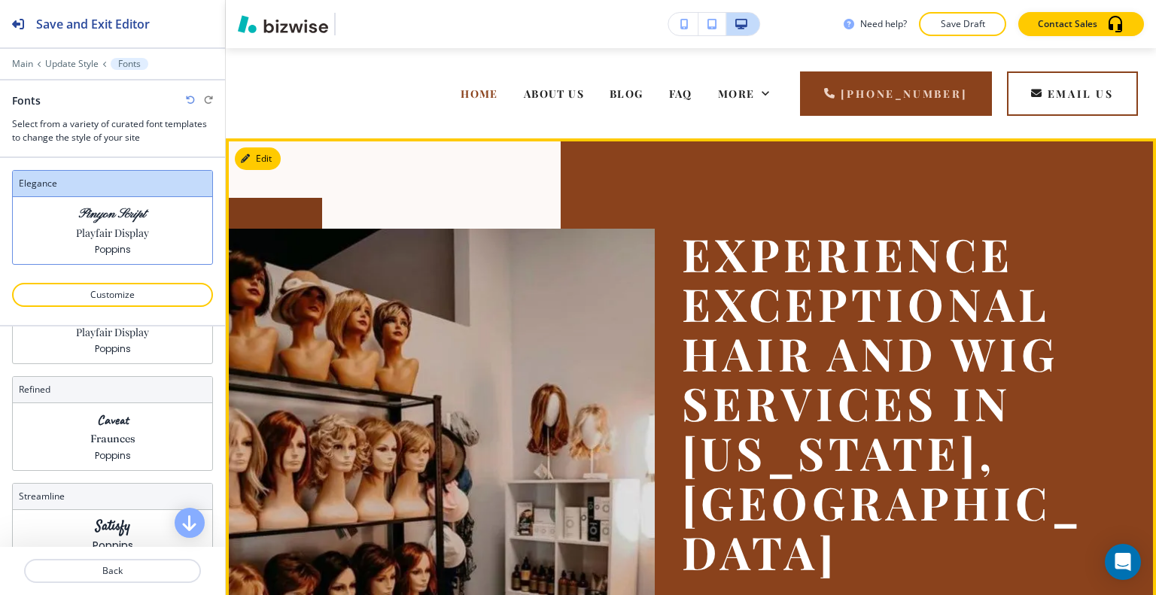
scroll to position [226, 0]
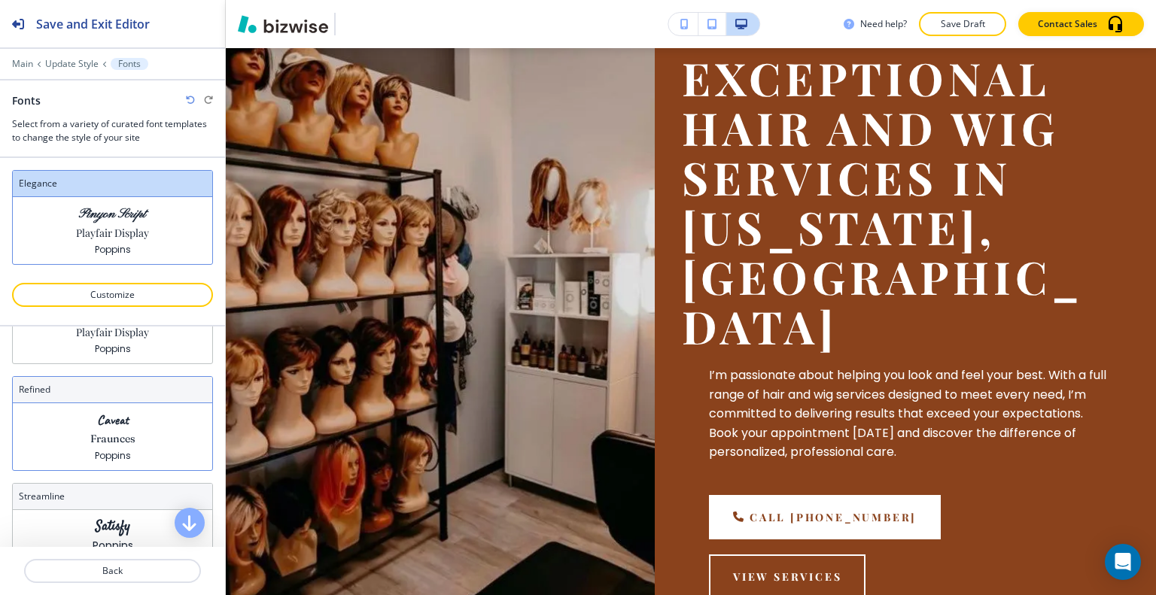
click at [97, 424] on p "Caveat" at bounding box center [113, 420] width 32 height 16
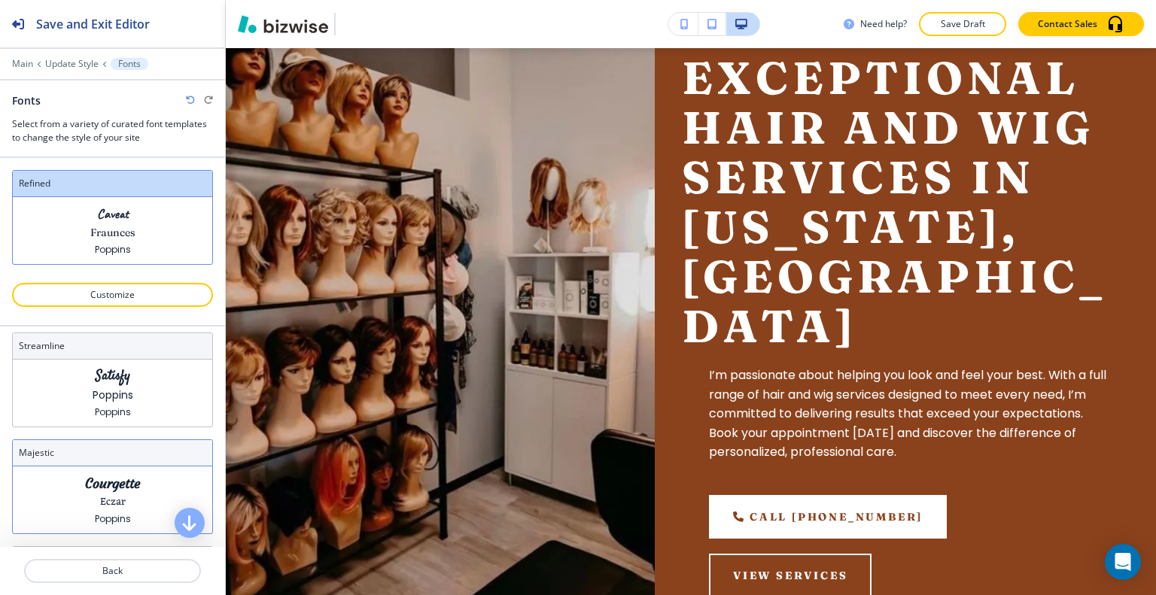
click at [92, 470] on div "Courgette Eczar Poppins" at bounding box center [112, 500] width 199 height 67
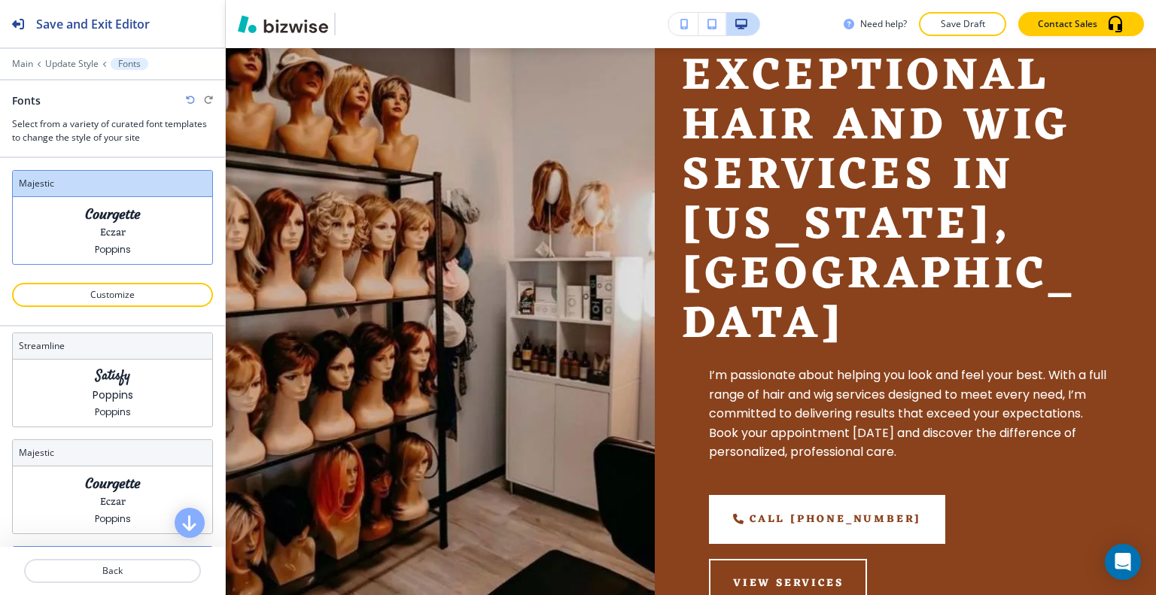
scroll to position [376, 0]
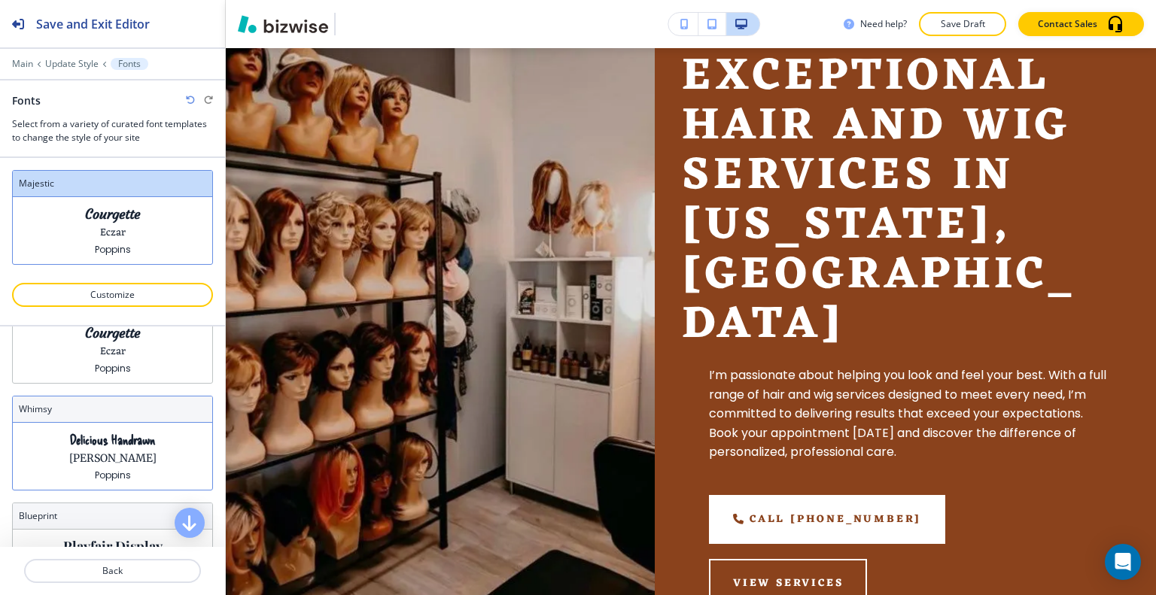
click at [106, 470] on p "Poppins" at bounding box center [113, 475] width 36 height 11
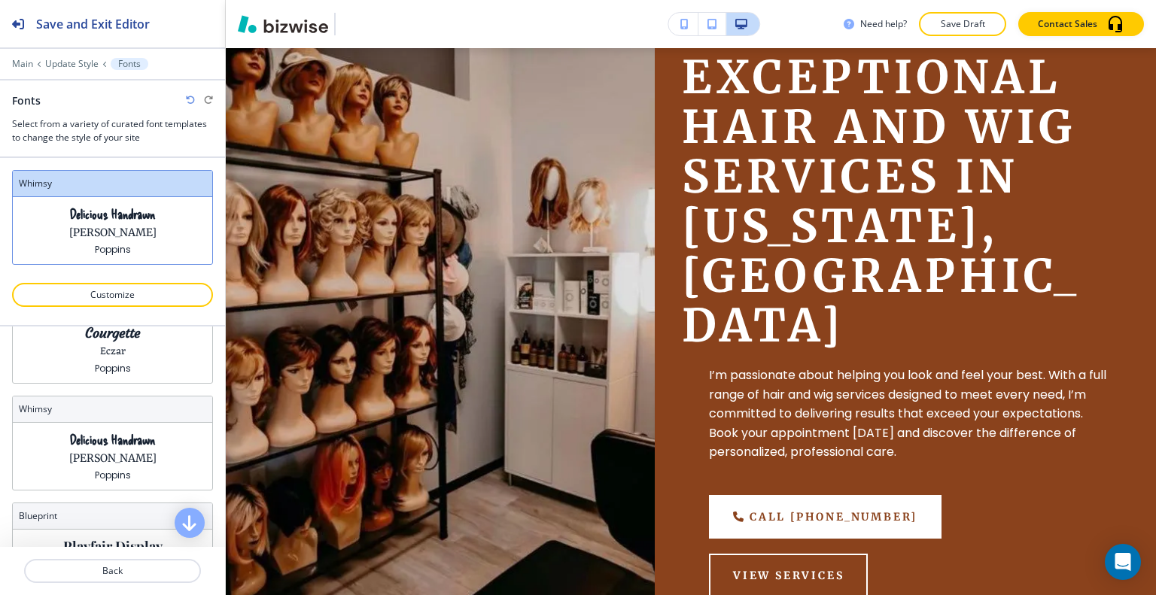
scroll to position [558, 0]
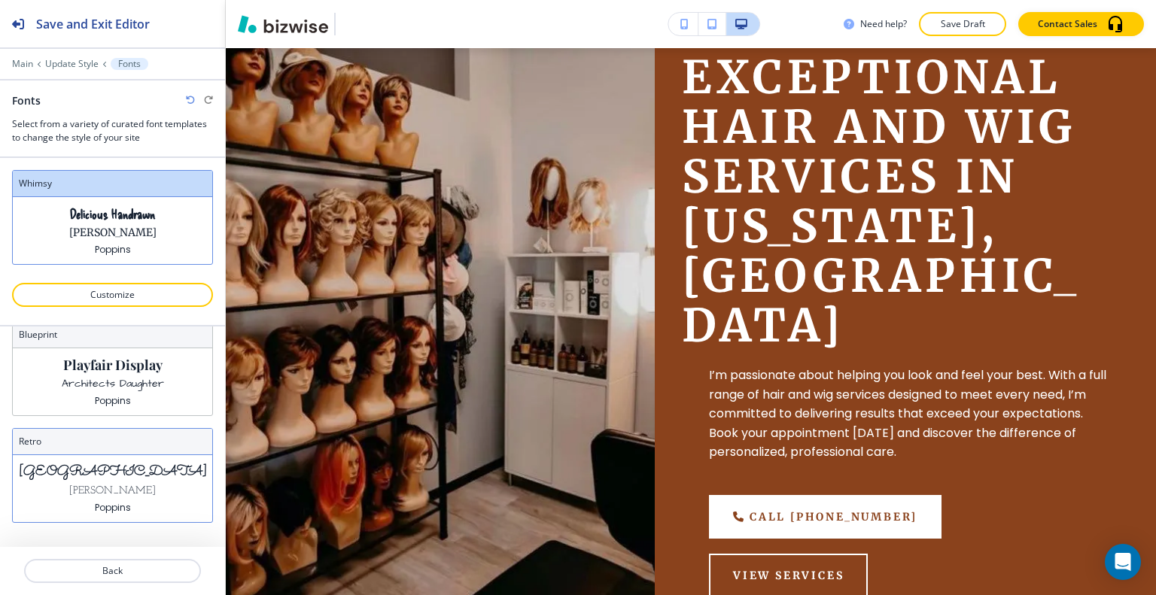
click at [116, 468] on p "Sacramento" at bounding box center [113, 472] width 188 height 16
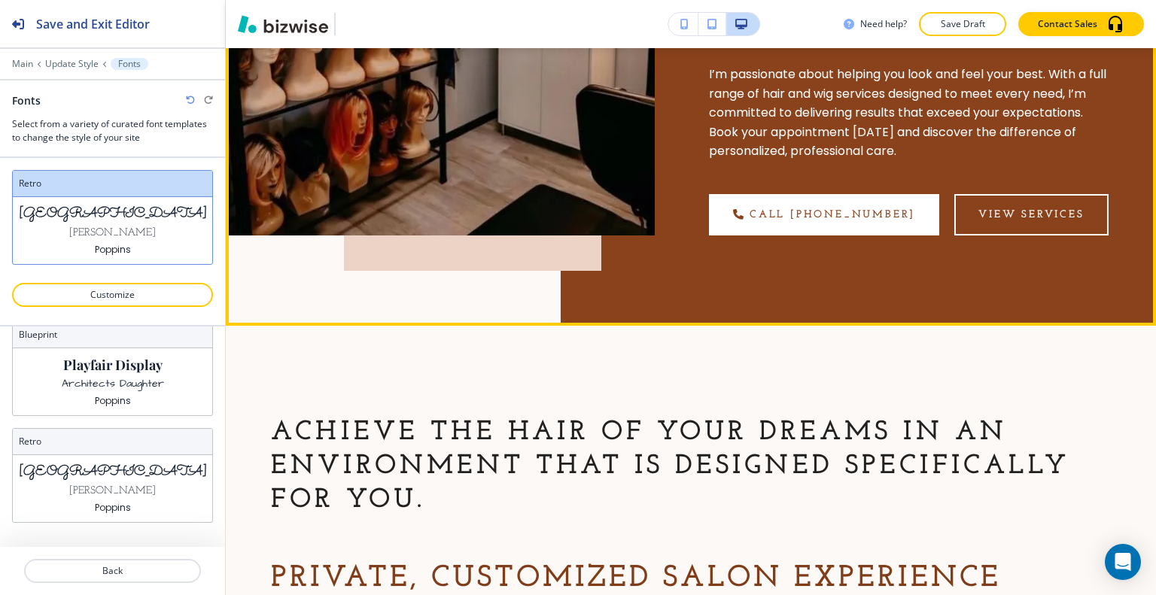
scroll to position [602, 0]
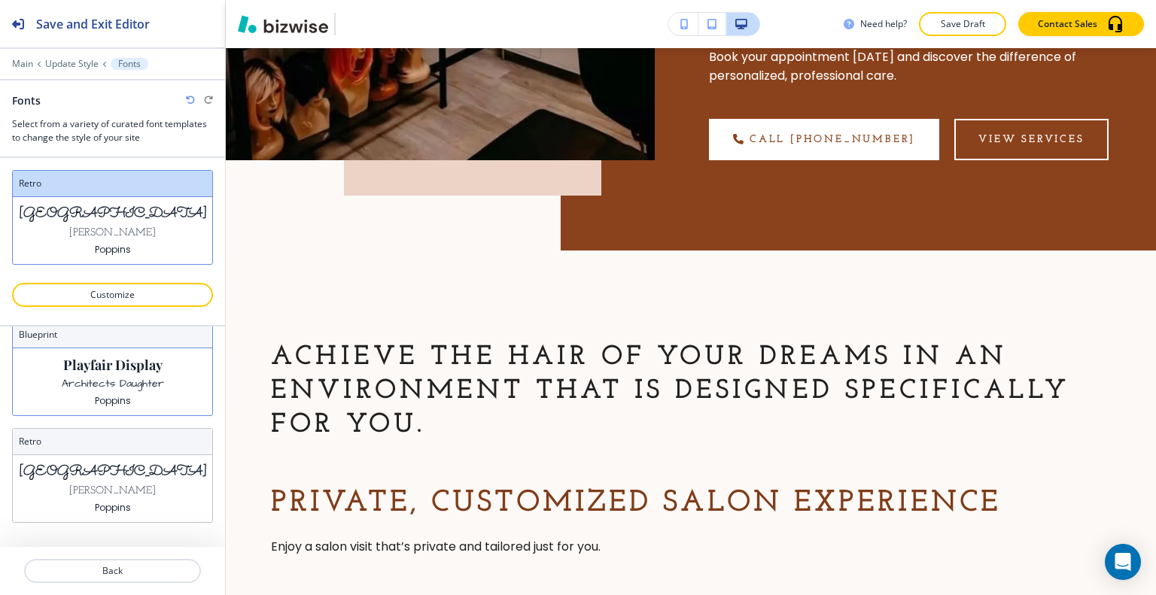
click at [129, 383] on p "Architects Daughter" at bounding box center [113, 384] width 102 height 16
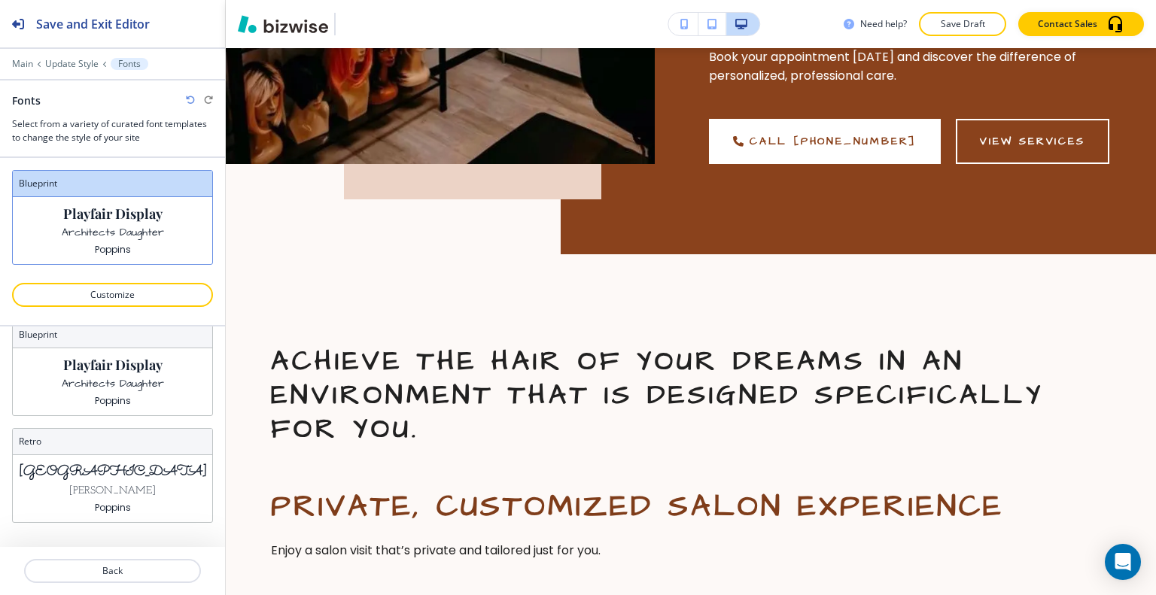
scroll to position [257, 0]
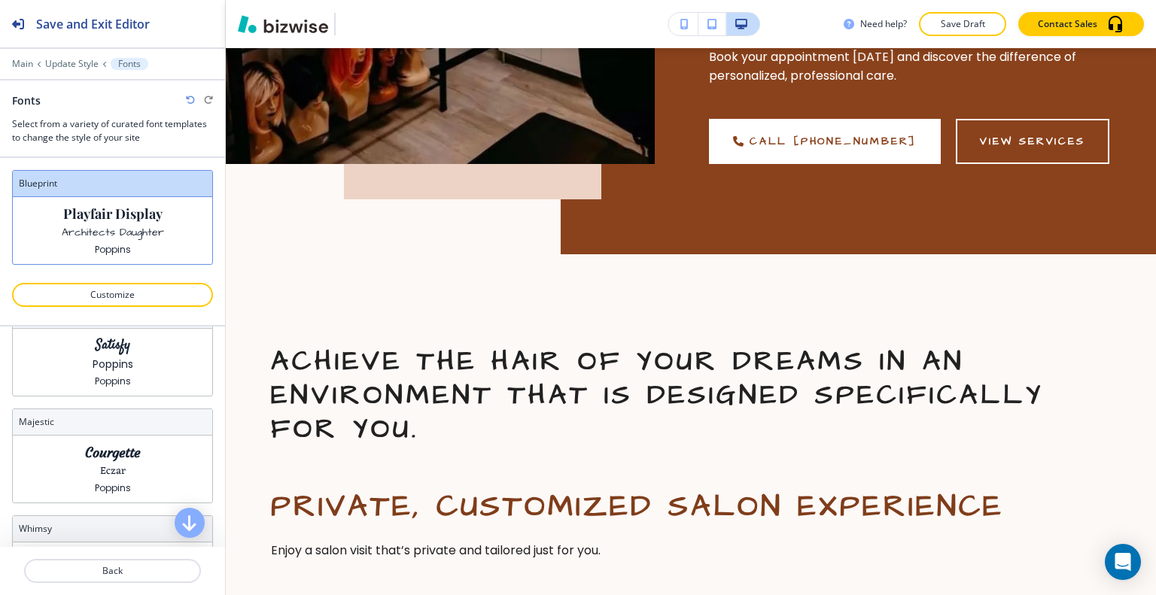
click at [120, 403] on div at bounding box center [112, 403] width 201 height 12
click at [131, 375] on div "Satisfy Poppins Poppins" at bounding box center [112, 362] width 199 height 67
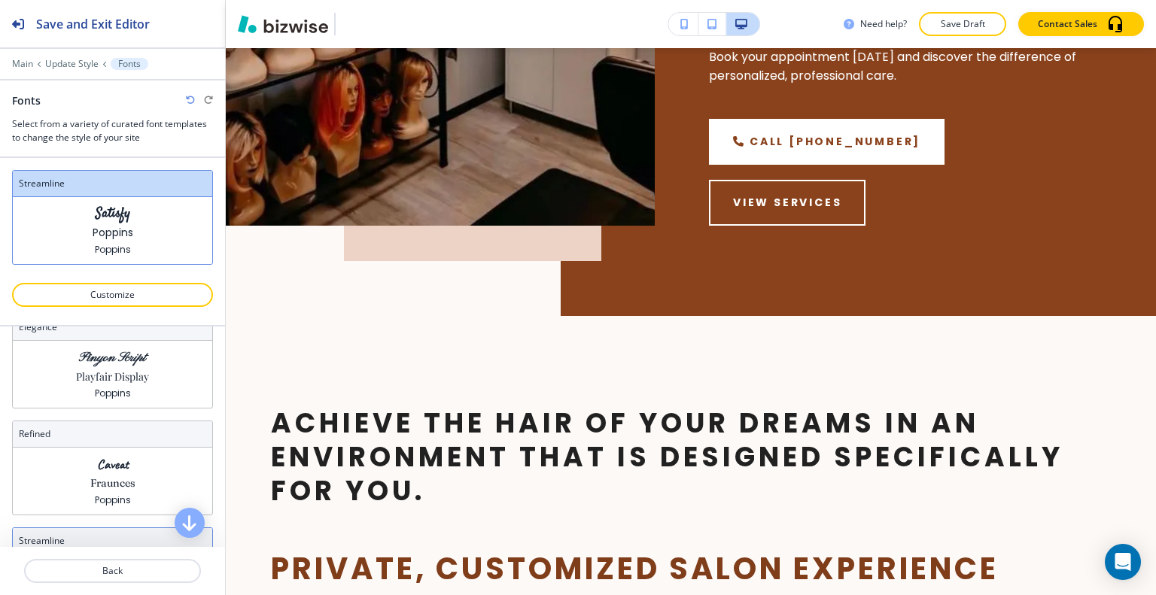
scroll to position [0, 0]
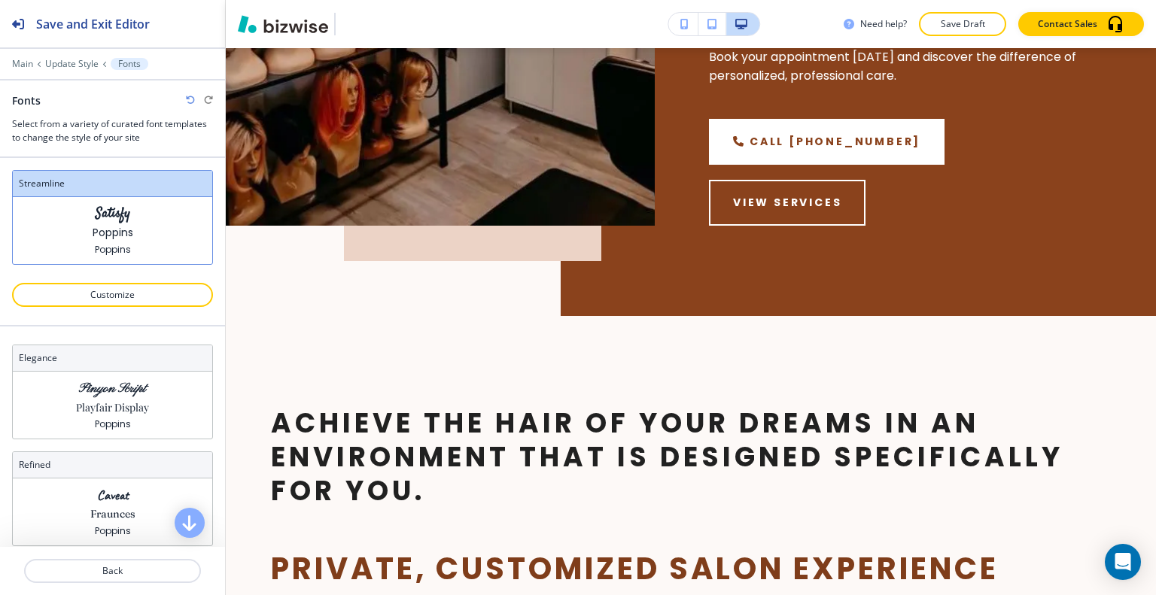
click at [132, 374] on div "Pinyon Script Playfair Display Poppins" at bounding box center [112, 405] width 199 height 67
